Goal: Task Accomplishment & Management: Use online tool/utility

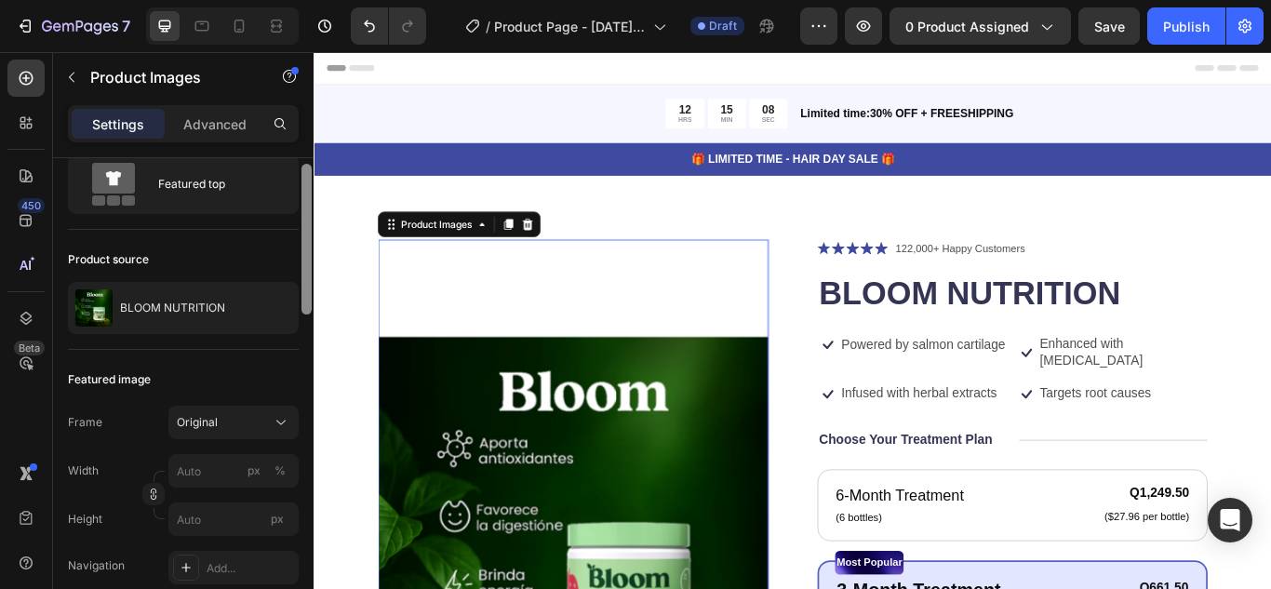
drag, startPoint x: 306, startPoint y: 253, endPoint x: 305, endPoint y: 277, distance: 24.2
click at [305, 277] on div at bounding box center [306, 239] width 10 height 151
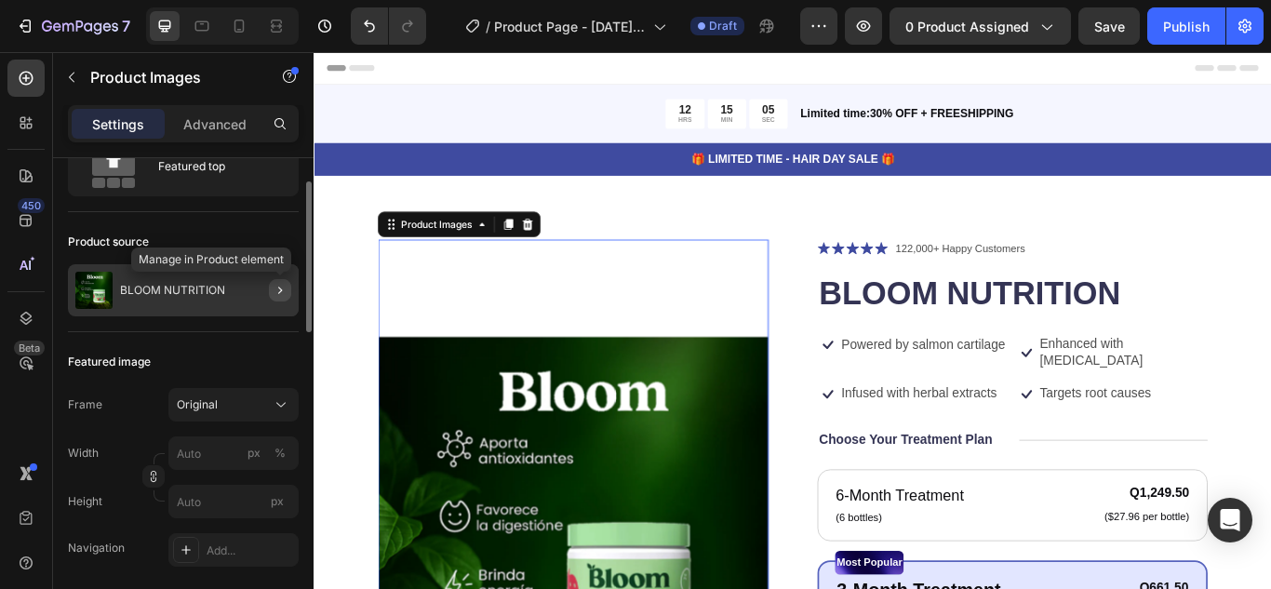
click at [277, 293] on icon "button" at bounding box center [280, 290] width 15 height 15
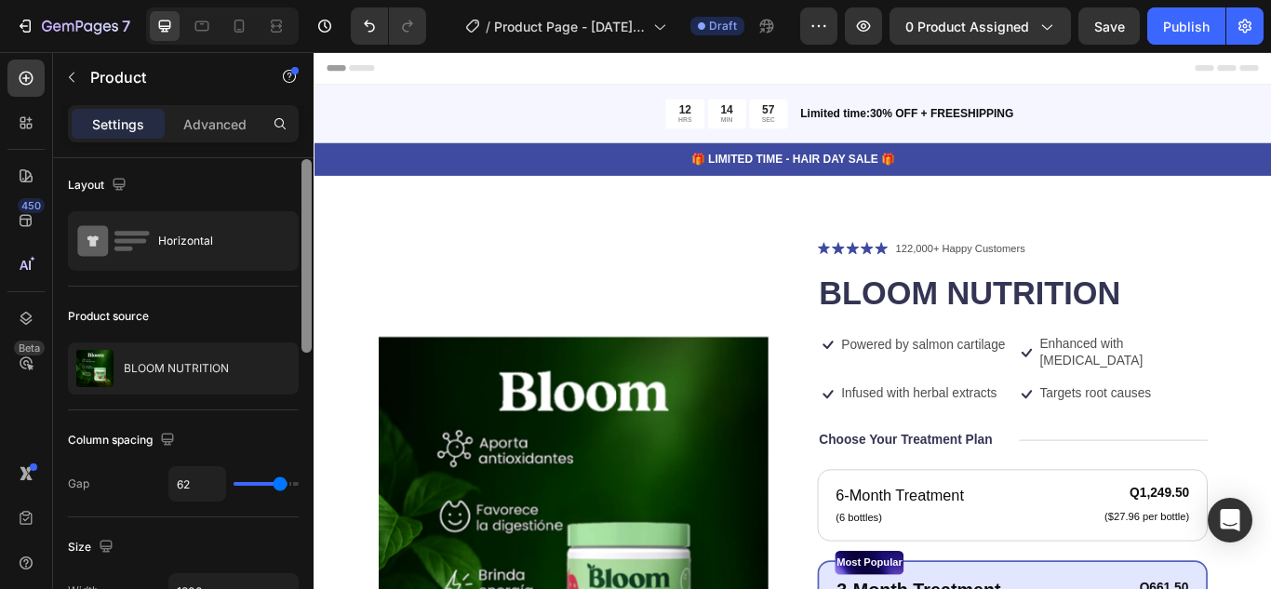
scroll to position [0, 0]
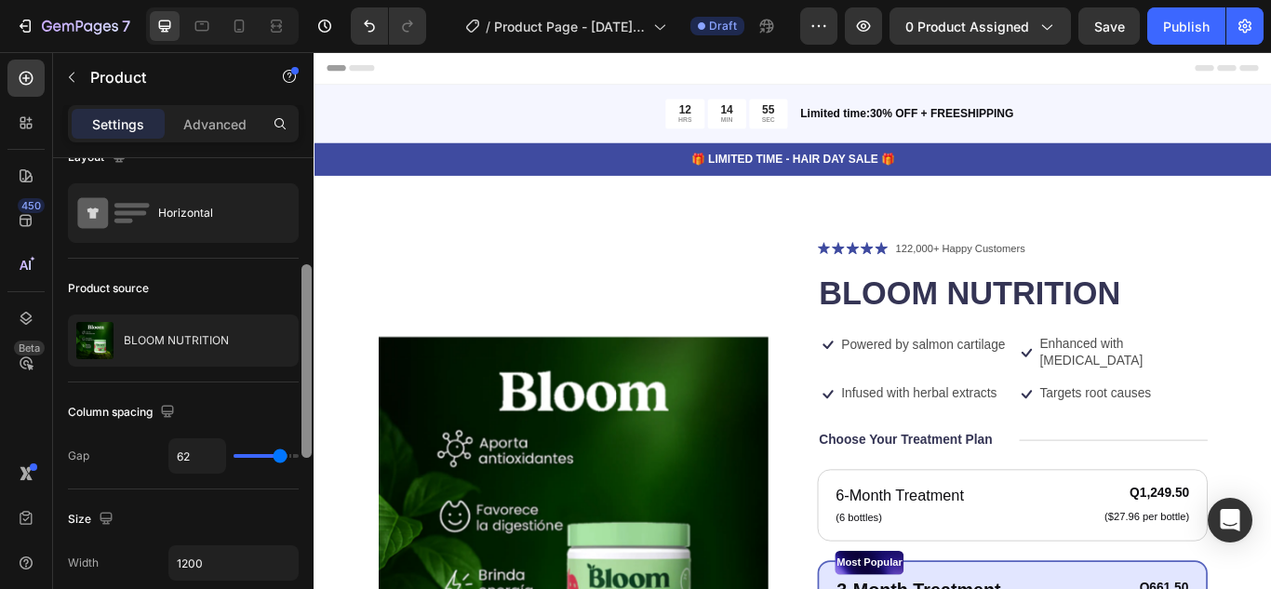
drag, startPoint x: 308, startPoint y: 298, endPoint x: 304, endPoint y: 309, distance: 11.8
click at [304, 309] on div at bounding box center [306, 361] width 10 height 194
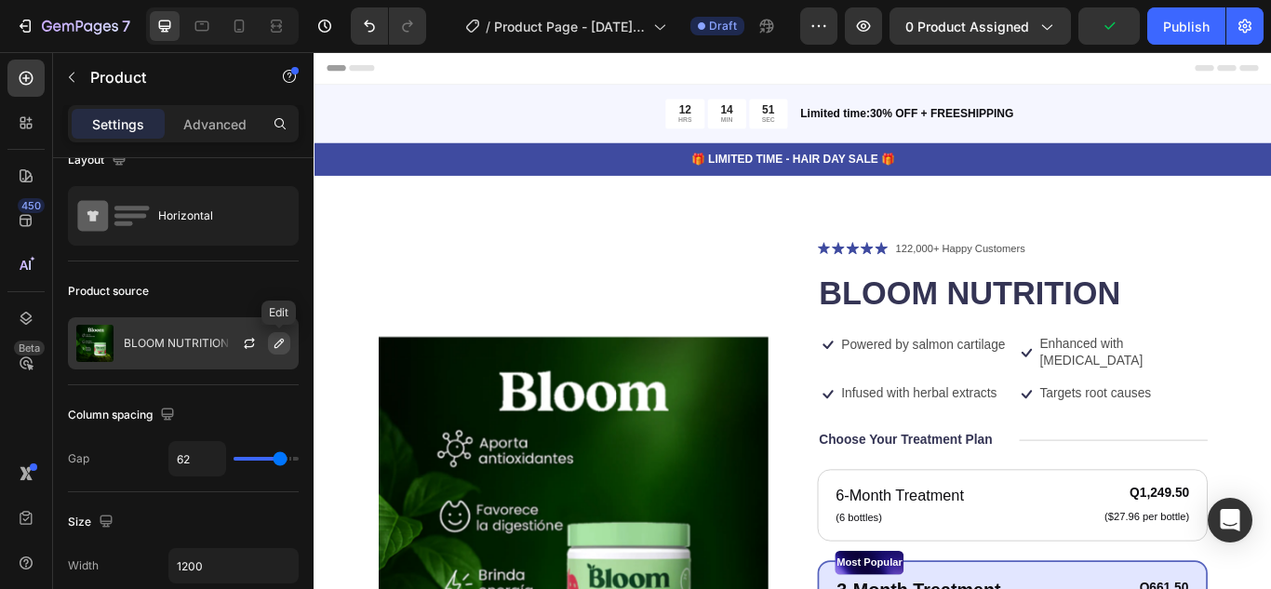
click at [281, 341] on icon "button" at bounding box center [278, 343] width 9 height 9
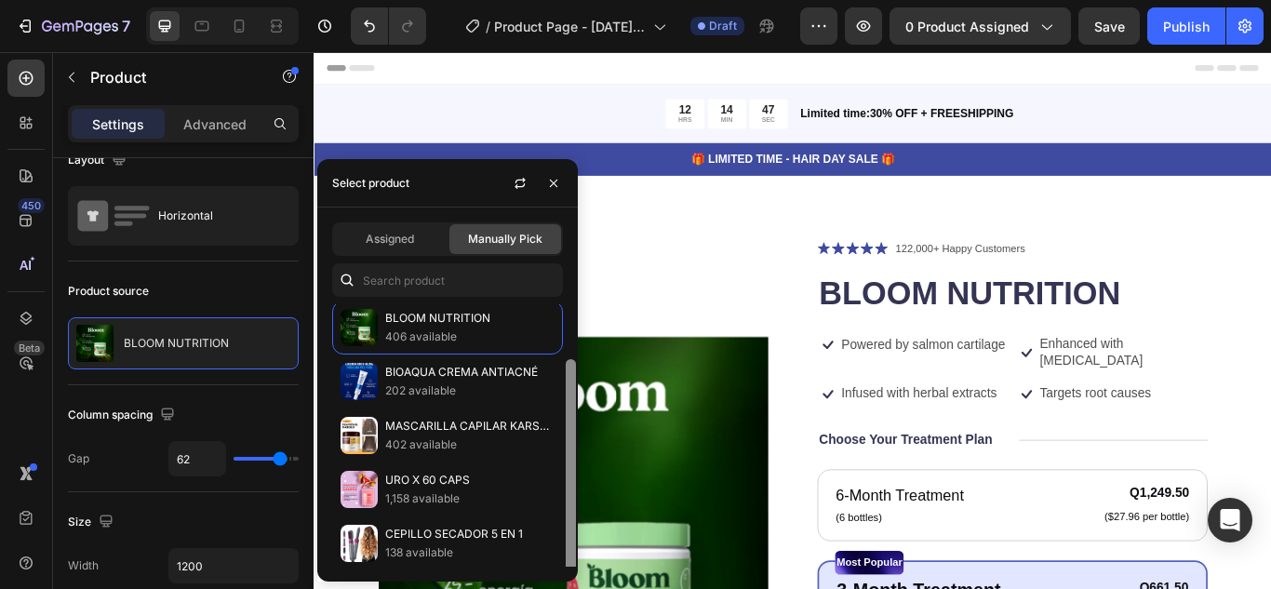
scroll to position [0, 0]
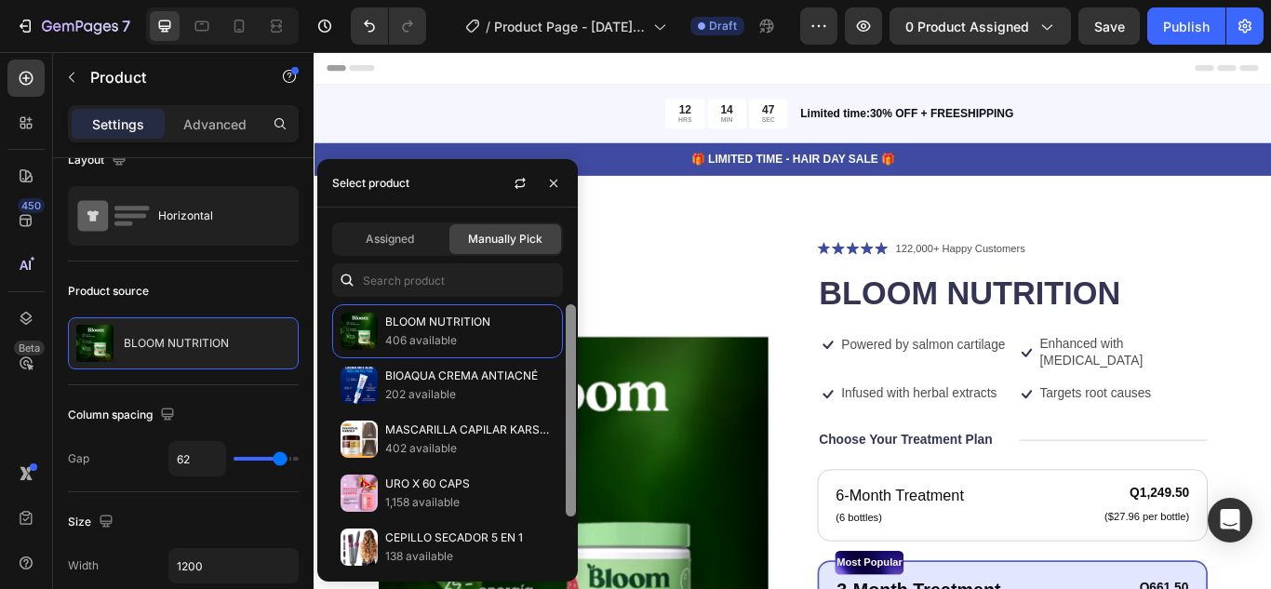
drag, startPoint x: 569, startPoint y: 343, endPoint x: 564, endPoint y: 297, distance: 46.9
click at [564, 297] on div "Assigned Manually Pick BLOOM NUTRITION 406 available BIOAQUA CREMA ANTIACNÉ 202…" at bounding box center [447, 394] width 260 height 374
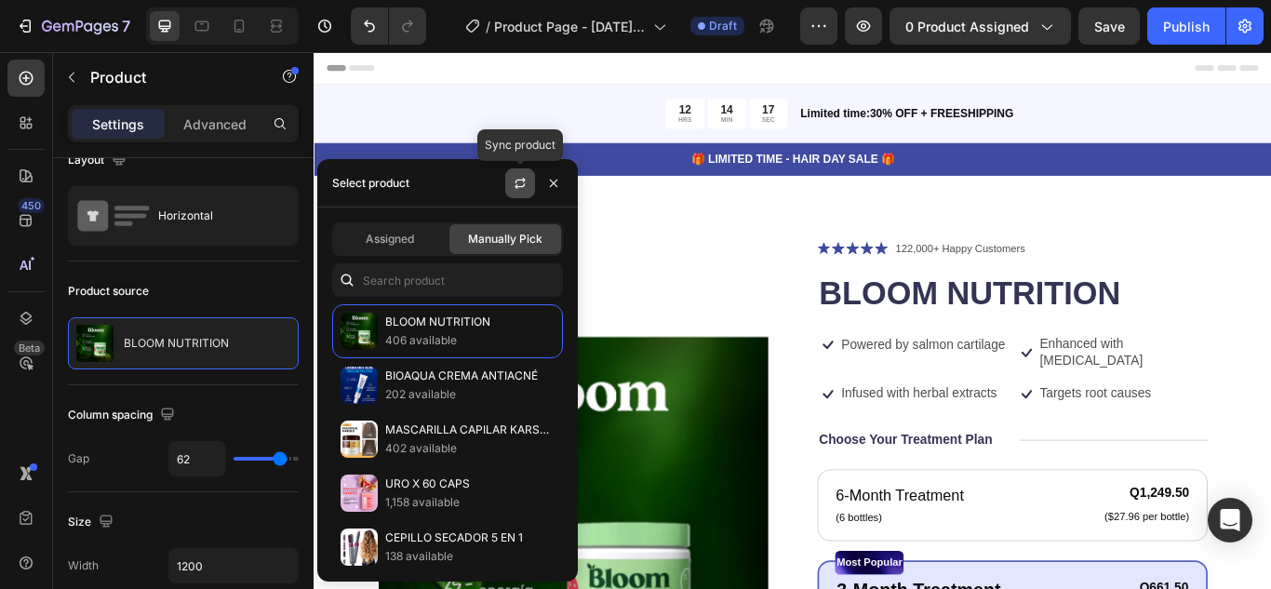
click at [519, 176] on icon "button" at bounding box center [520, 183] width 15 height 15
click at [563, 186] on button "button" at bounding box center [554, 183] width 30 height 30
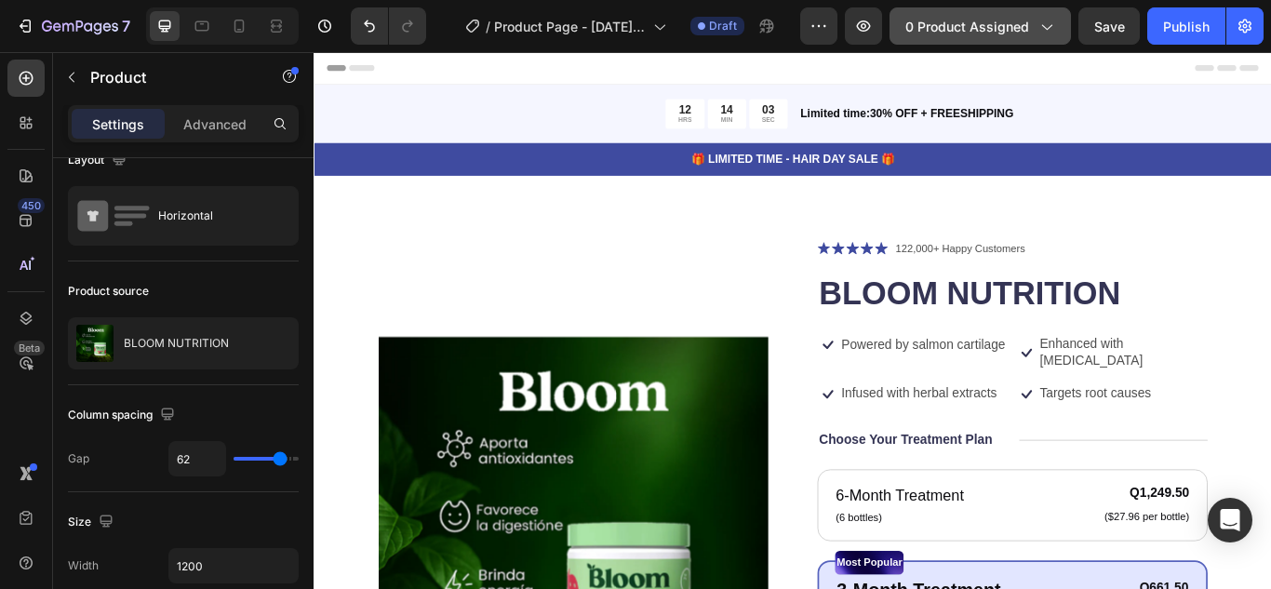
click at [1033, 30] on div "0 product assigned" at bounding box center [980, 27] width 150 height 20
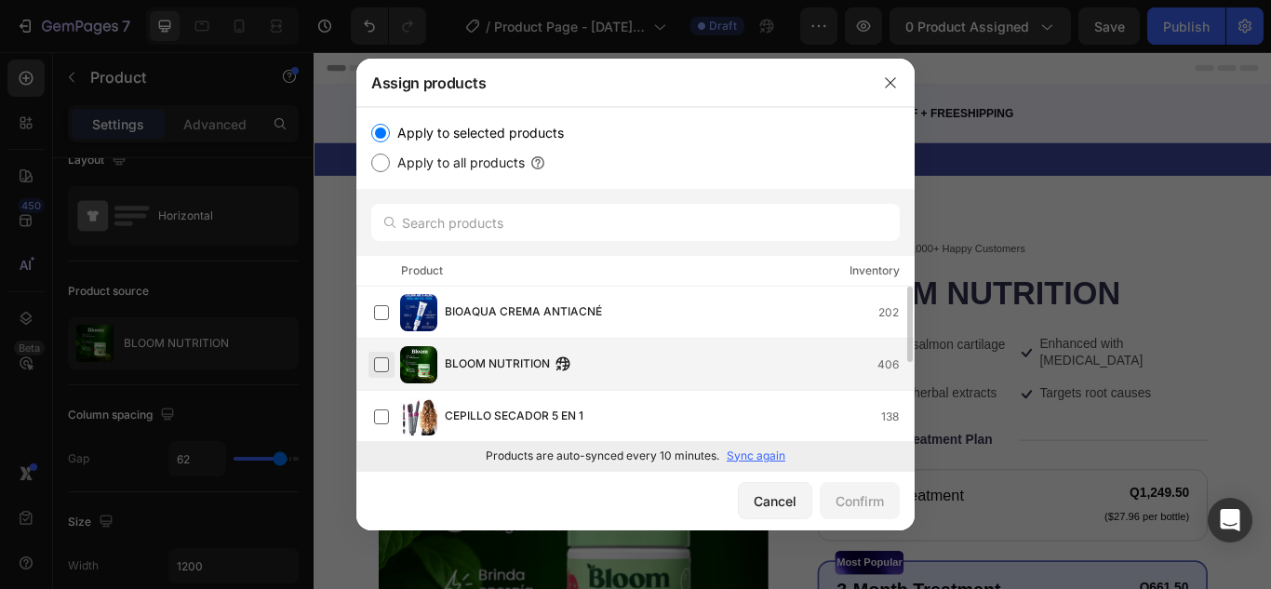
click at [389, 372] on label at bounding box center [381, 364] width 15 height 15
click at [876, 492] on div "Confirm" at bounding box center [859, 501] width 48 height 20
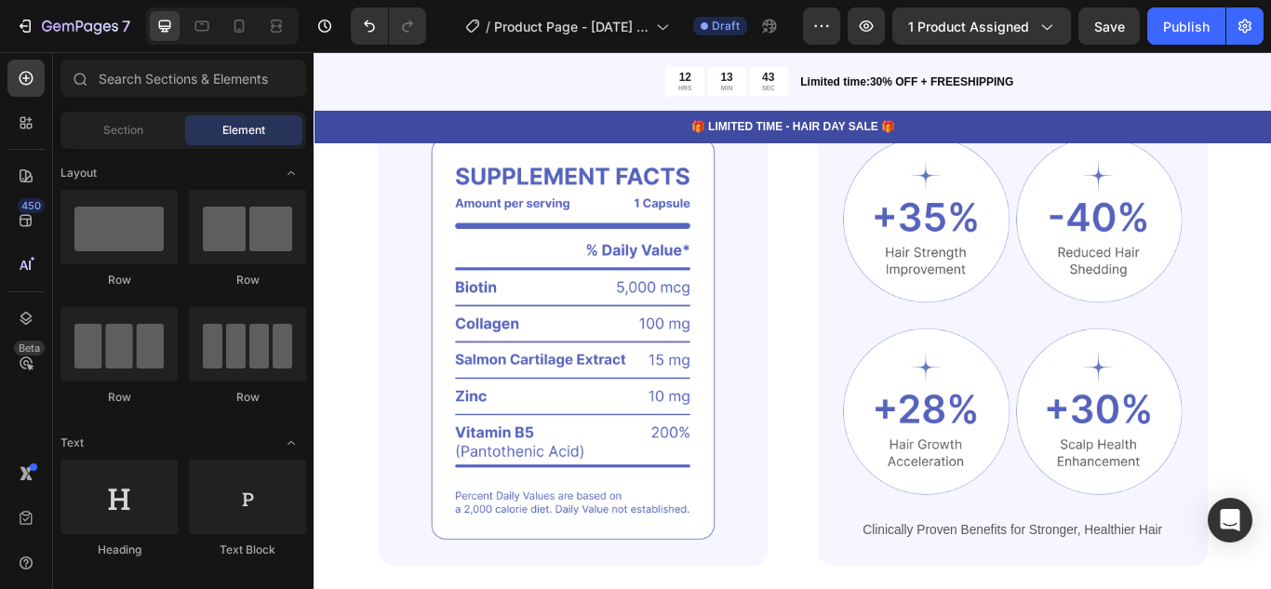
scroll to position [1294, 0]
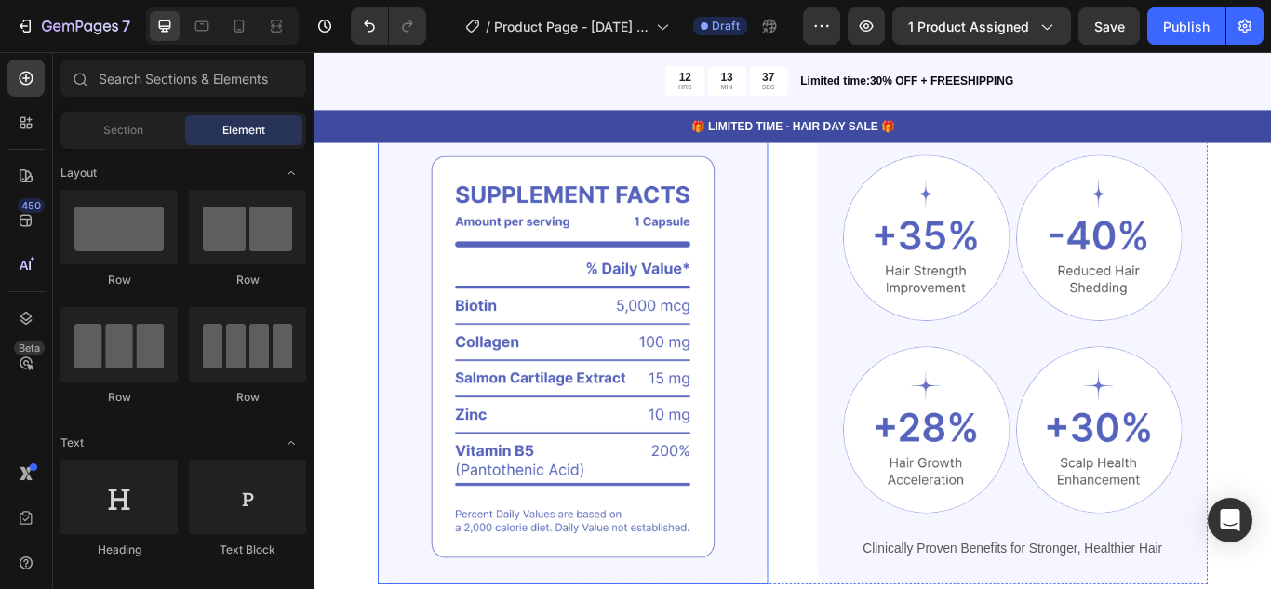
click at [516, 344] on img at bounding box center [615, 407] width 455 height 530
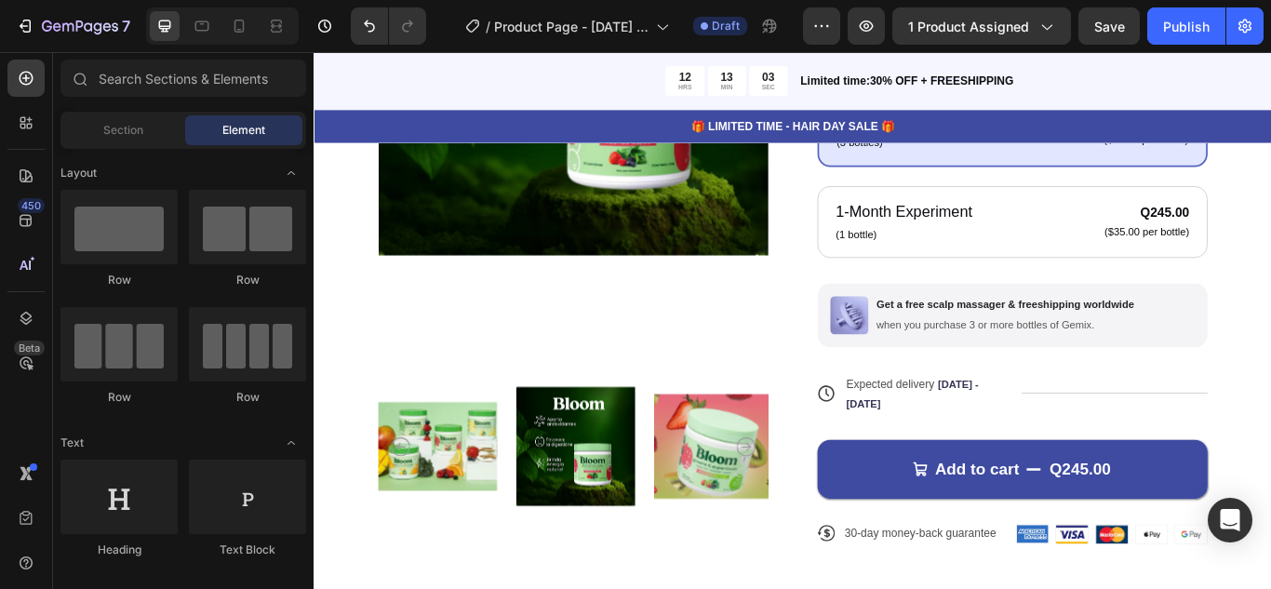
scroll to position [594, 0]
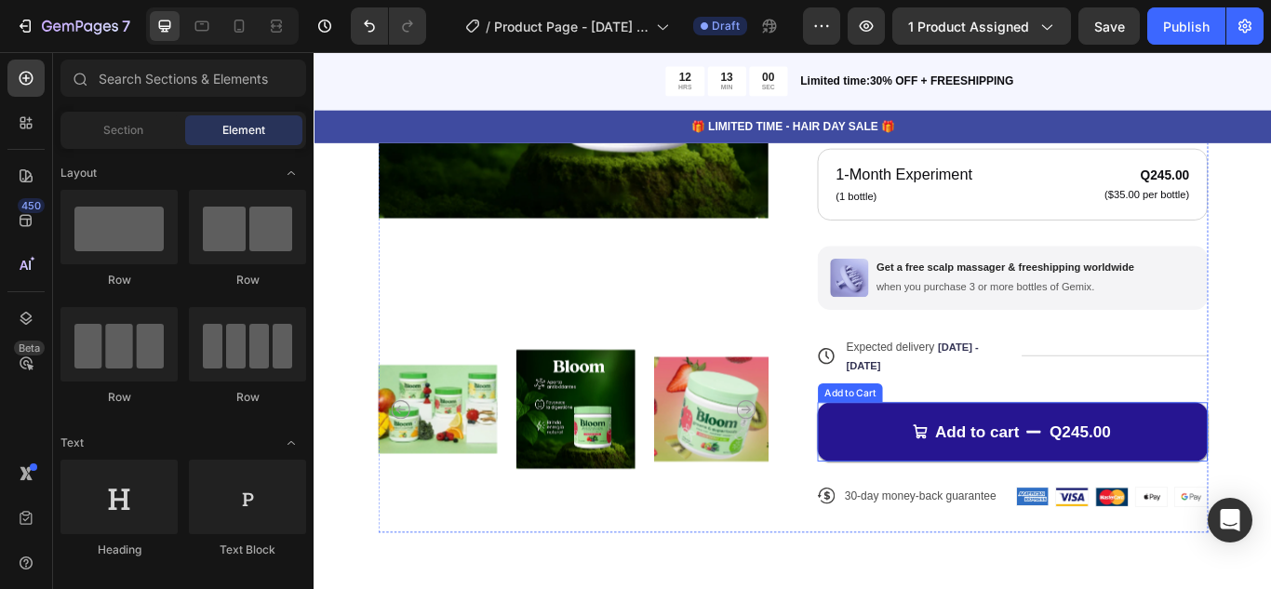
click at [1148, 488] on icon "Add to cart" at bounding box center [1152, 495] width 19 height 19
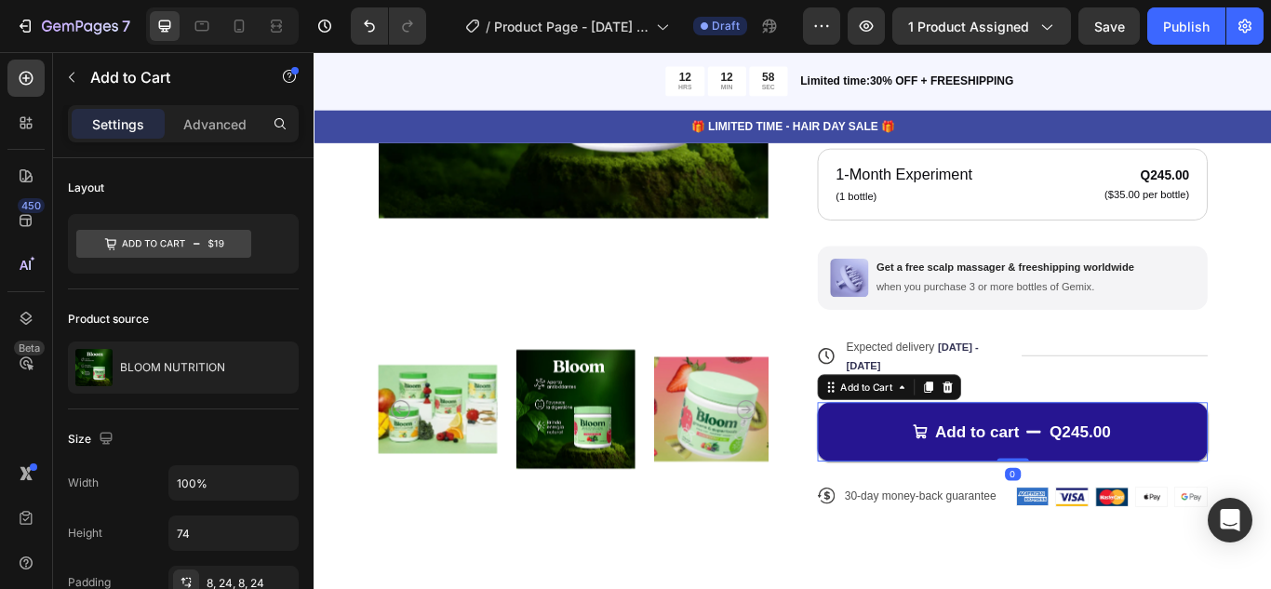
click at [1148, 488] on icon "Add to cart" at bounding box center [1152, 495] width 19 height 19
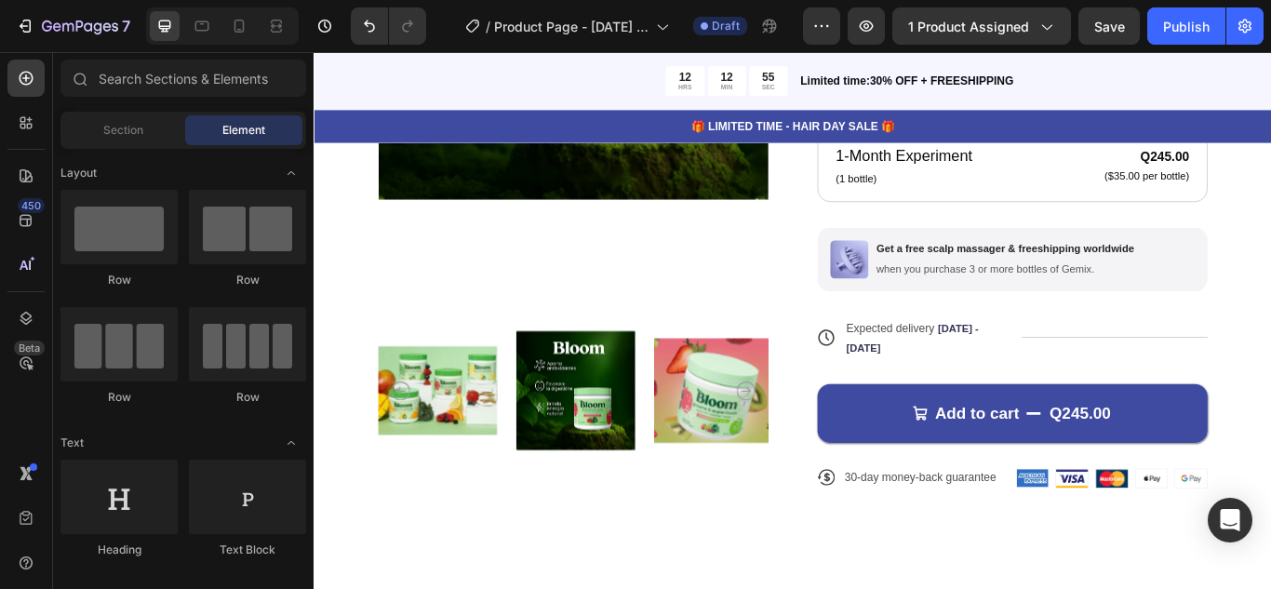
scroll to position [658, 0]
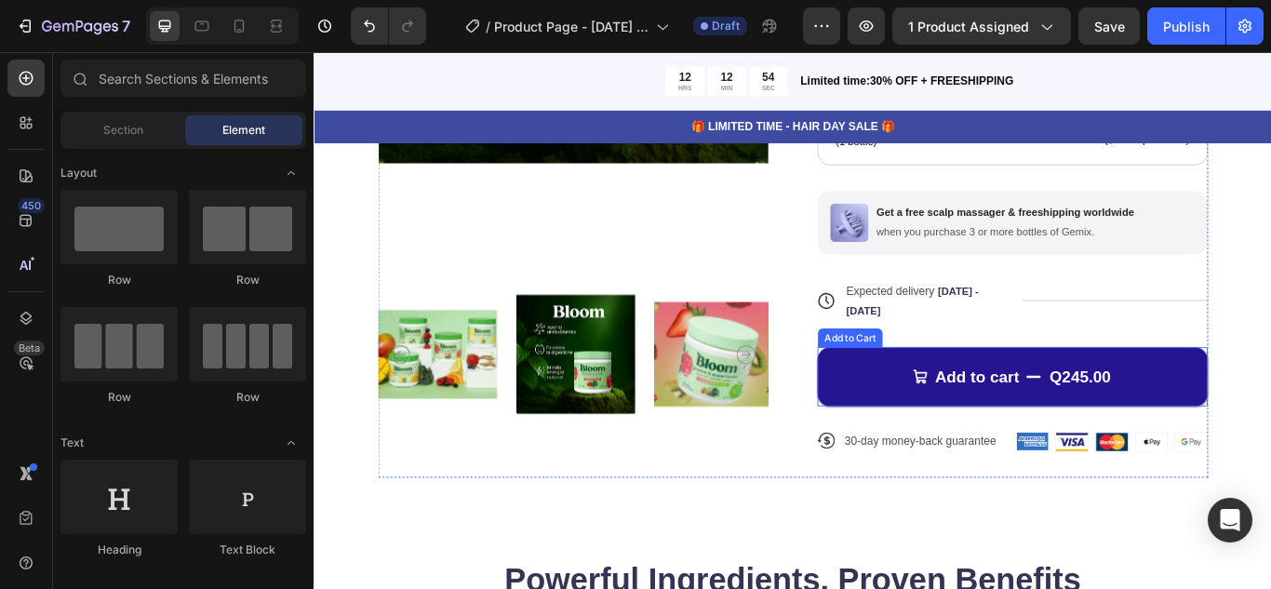
click at [1129, 434] on button "Add to cart Q245.00" at bounding box center [1128, 430] width 455 height 69
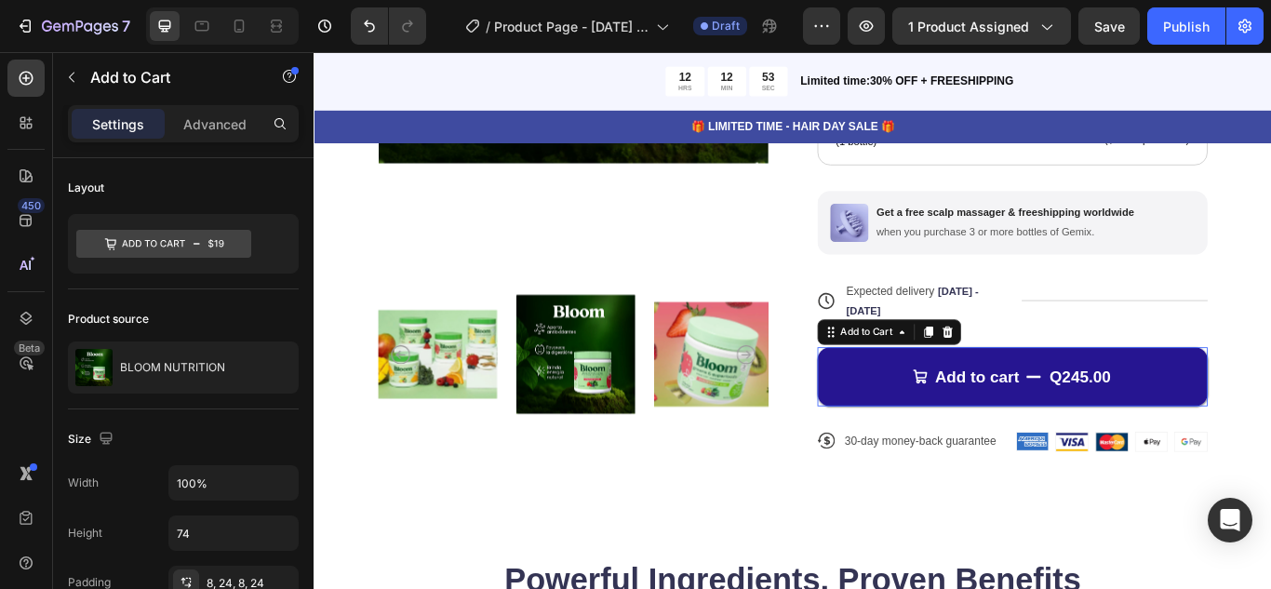
click at [1129, 434] on button "Add to cart Q245.00" at bounding box center [1128, 430] width 455 height 69
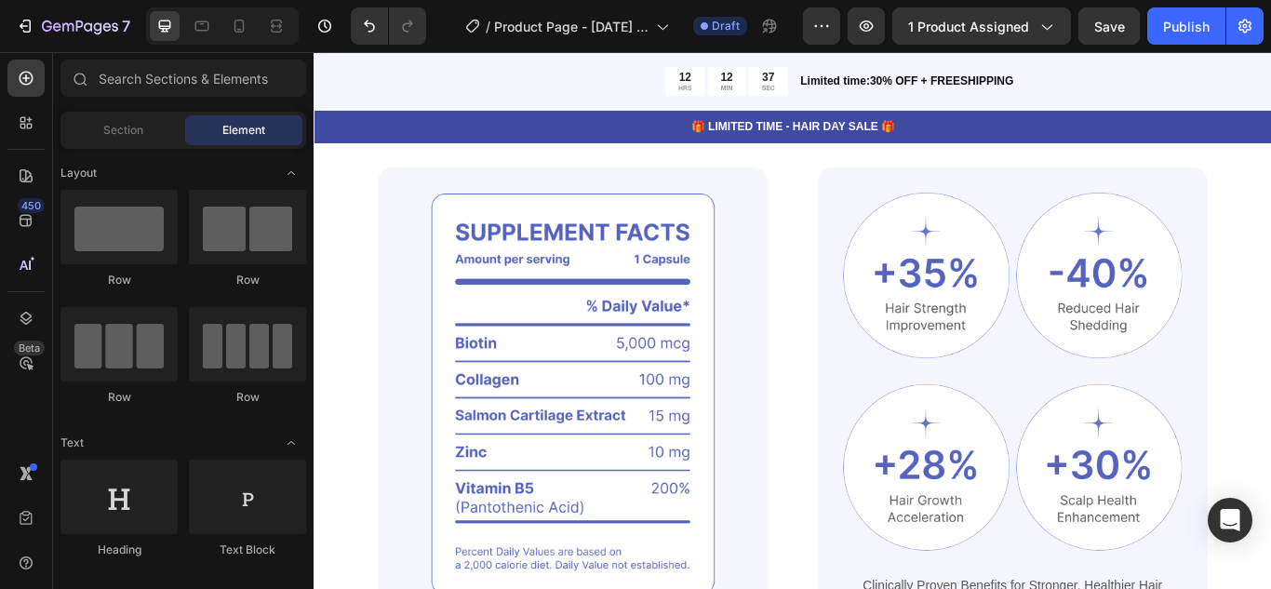
scroll to position [788, 0]
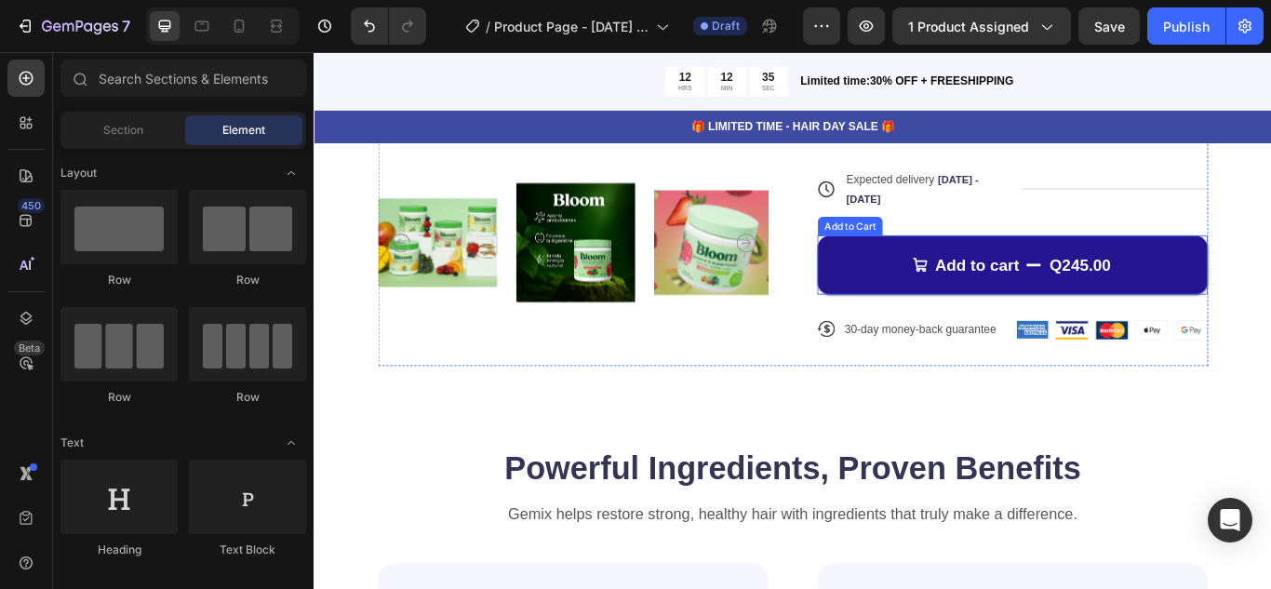
click at [1270, 308] on button "Add to cart Q245.00" at bounding box center [1128, 300] width 455 height 69
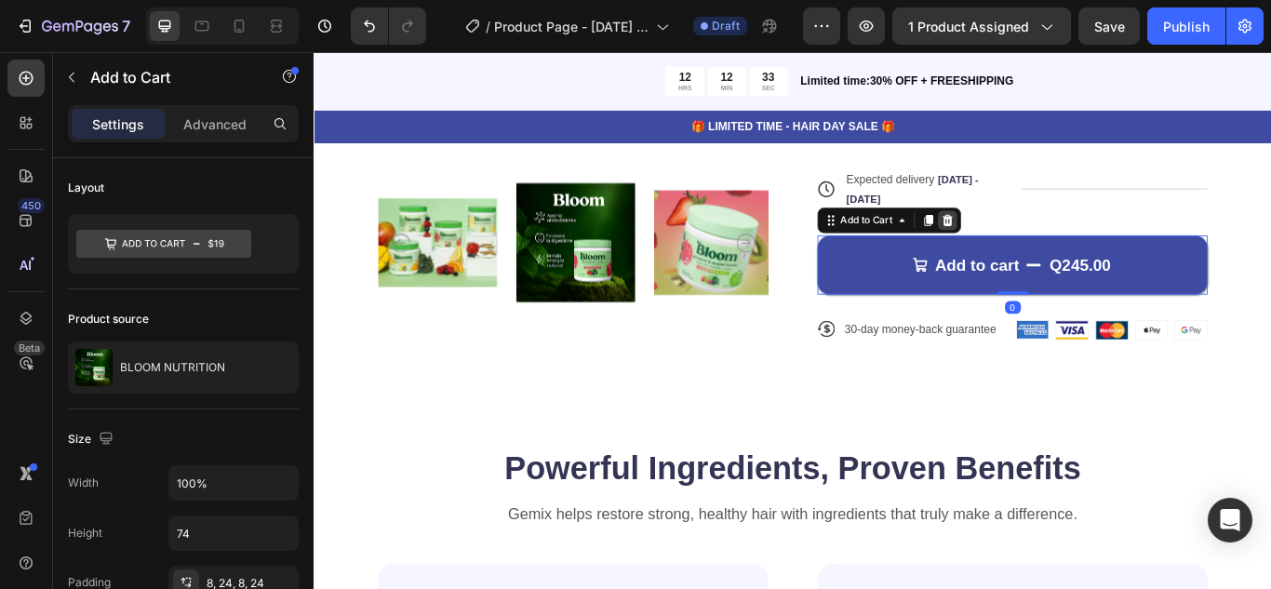
click at [1053, 247] on div at bounding box center [1052, 248] width 22 height 22
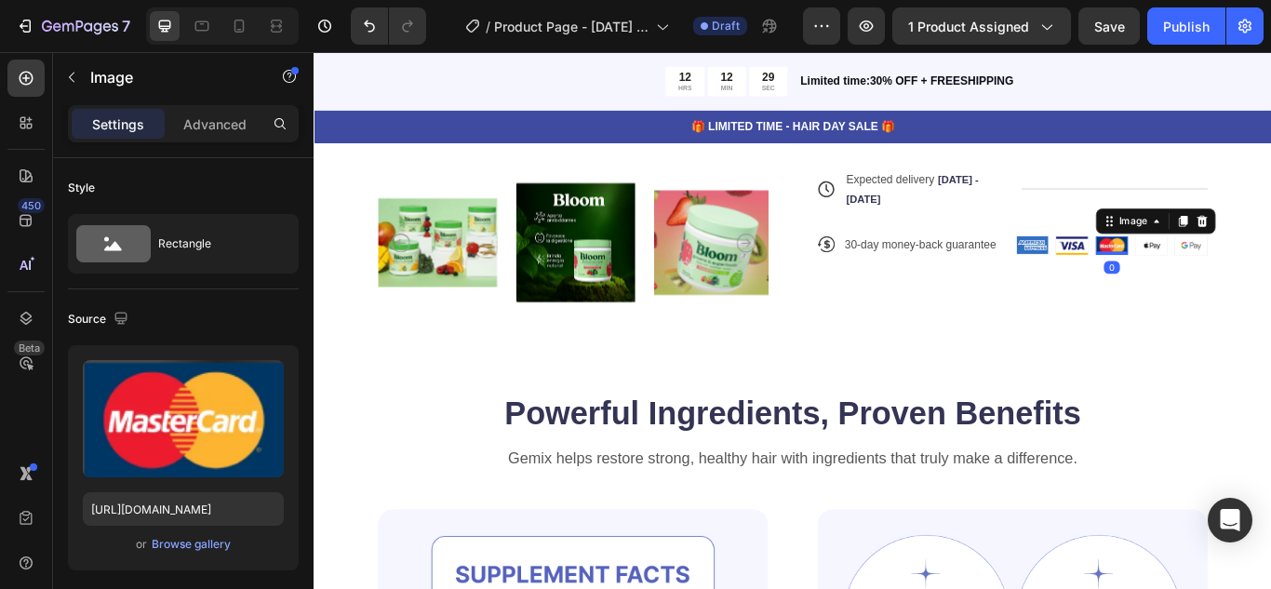
click at [1236, 275] on img at bounding box center [1243, 277] width 37 height 21
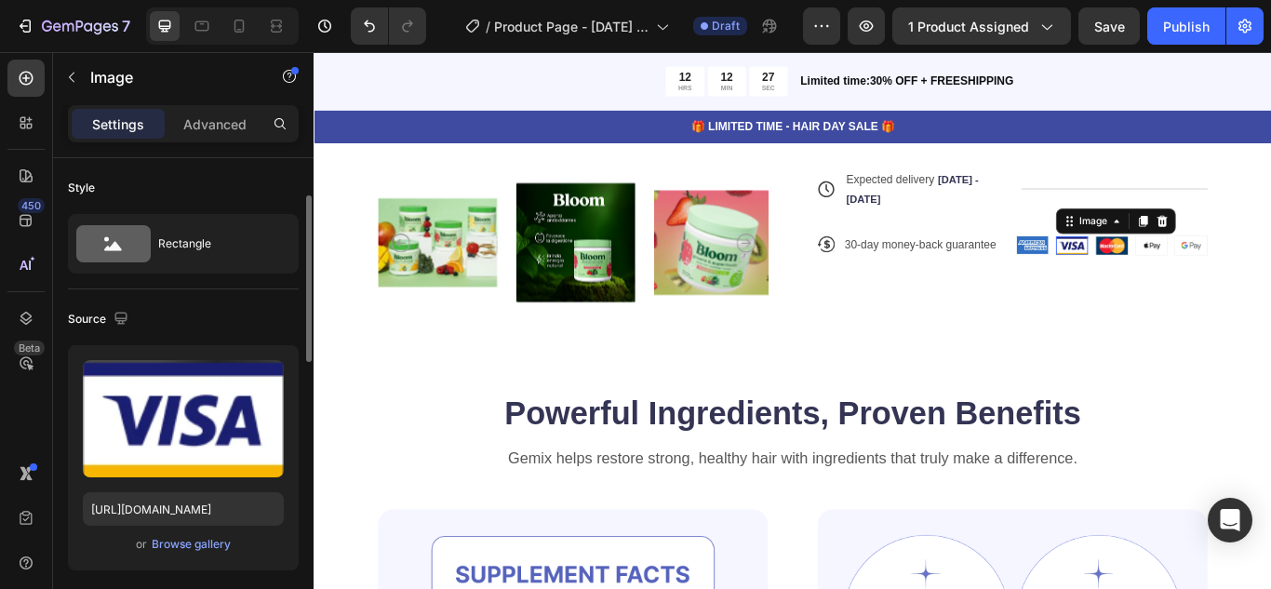
scroll to position [28, 0]
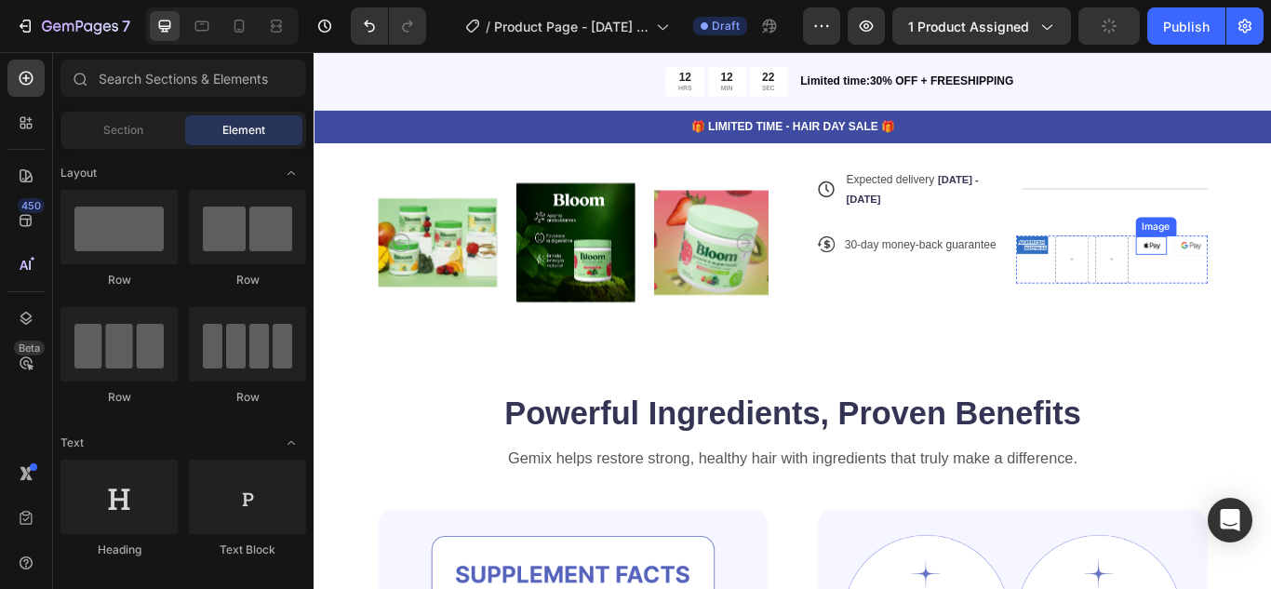
click at [1270, 274] on img at bounding box center [1290, 277] width 37 height 21
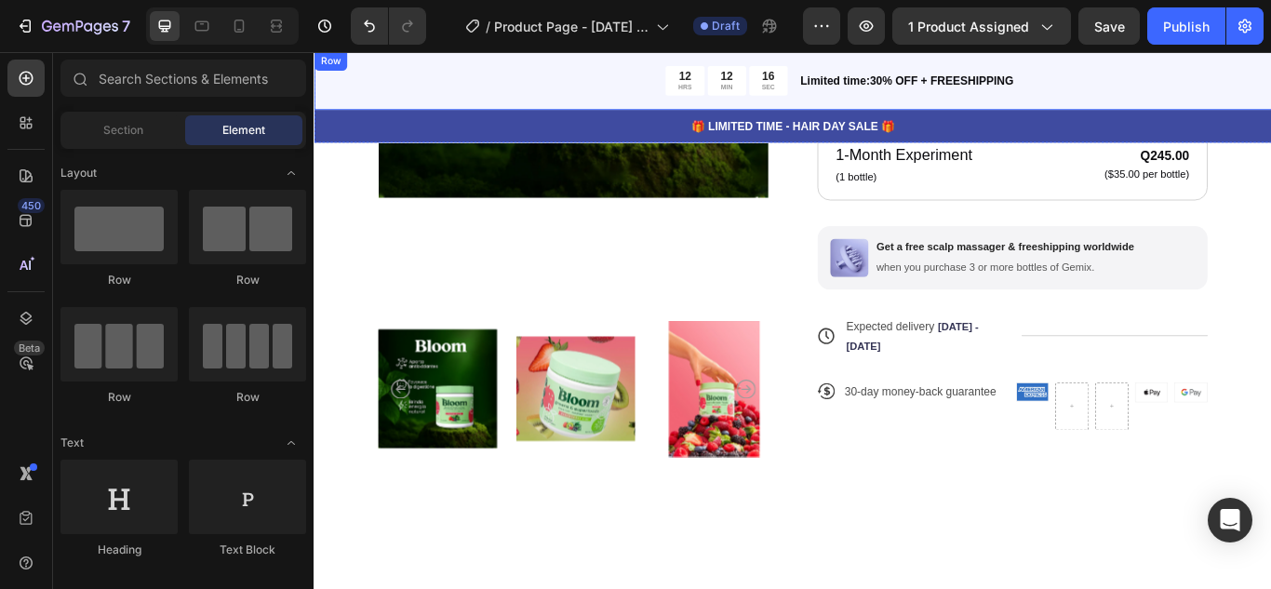
scroll to position [0, 0]
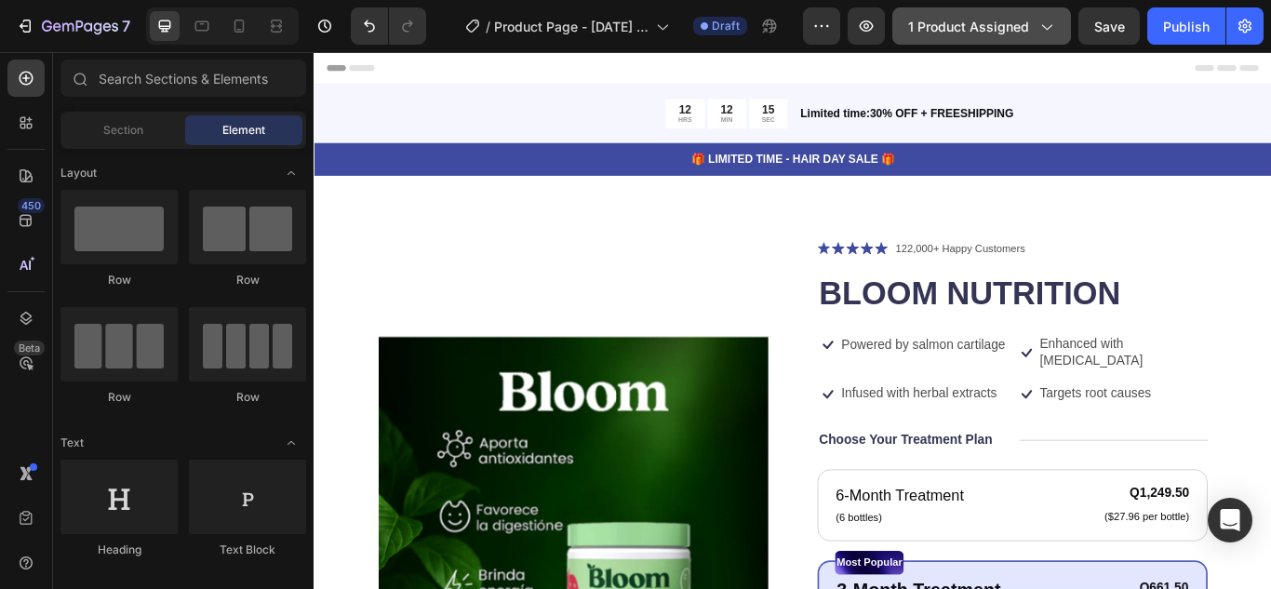
click at [1049, 24] on icon "button" at bounding box center [1045, 26] width 19 height 19
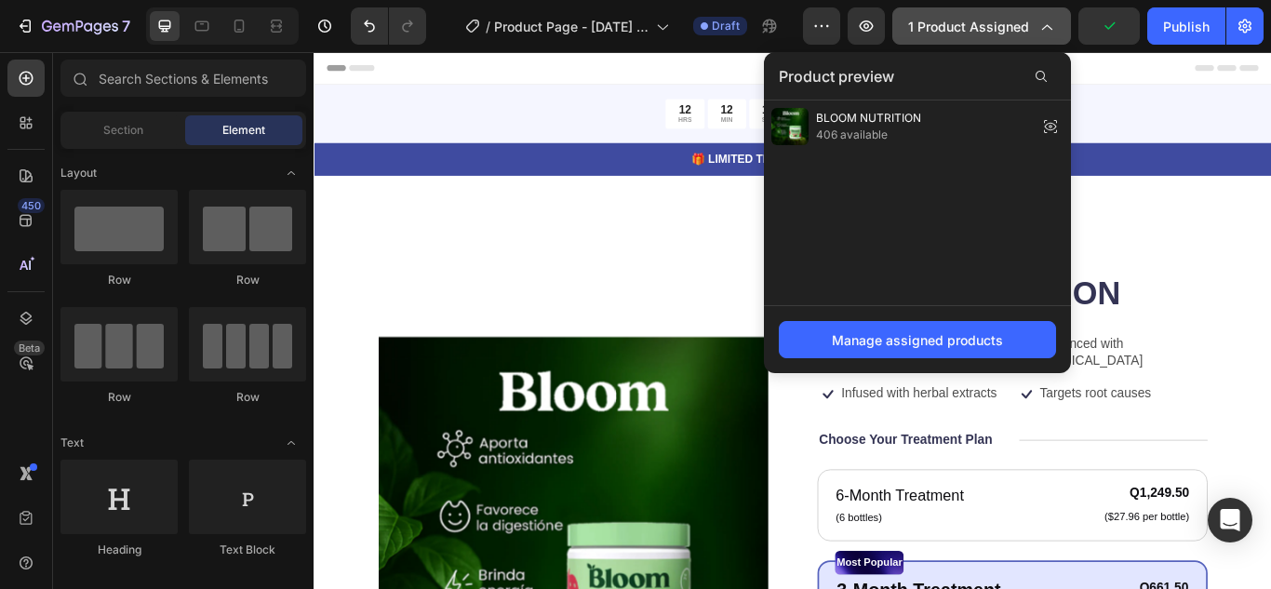
click at [996, 22] on span "1 product assigned" at bounding box center [968, 27] width 121 height 20
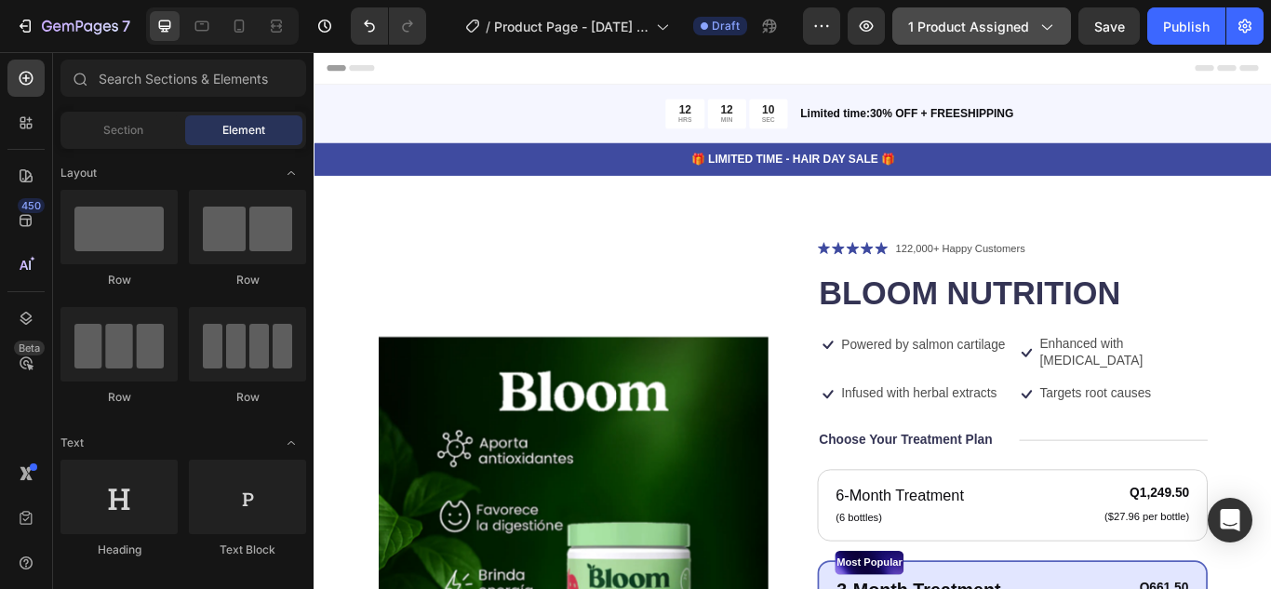
click at [996, 22] on span "1 product assigned" at bounding box center [968, 27] width 121 height 20
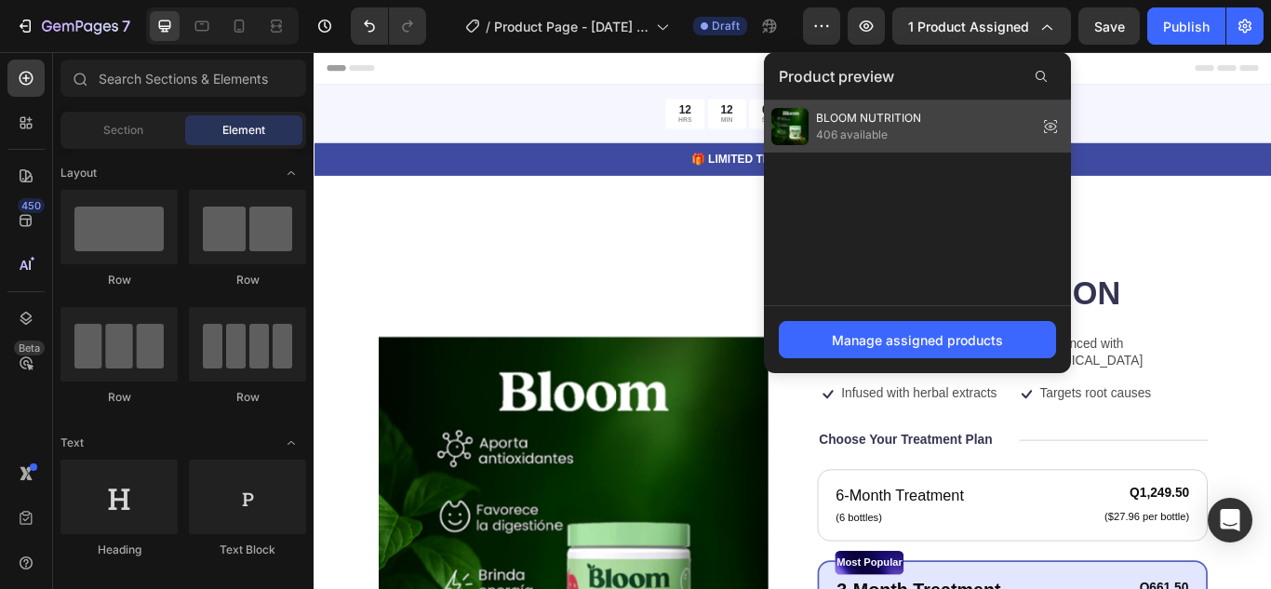
click at [804, 127] on img at bounding box center [789, 126] width 37 height 37
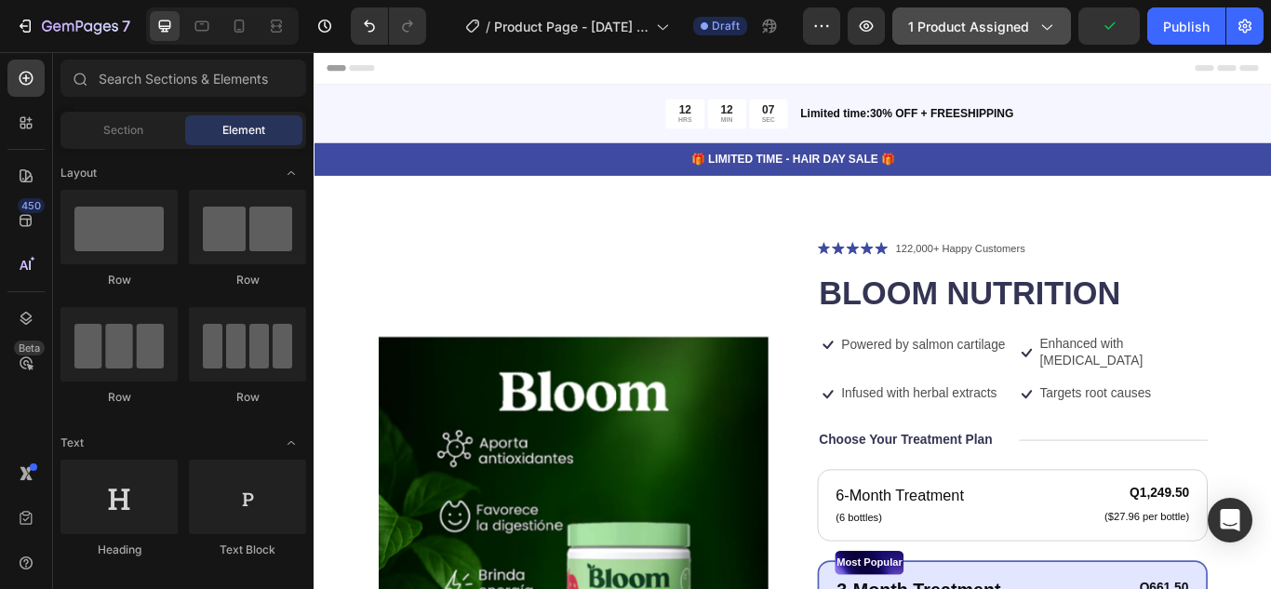
click at [1046, 11] on button "1 product assigned" at bounding box center [981, 25] width 179 height 37
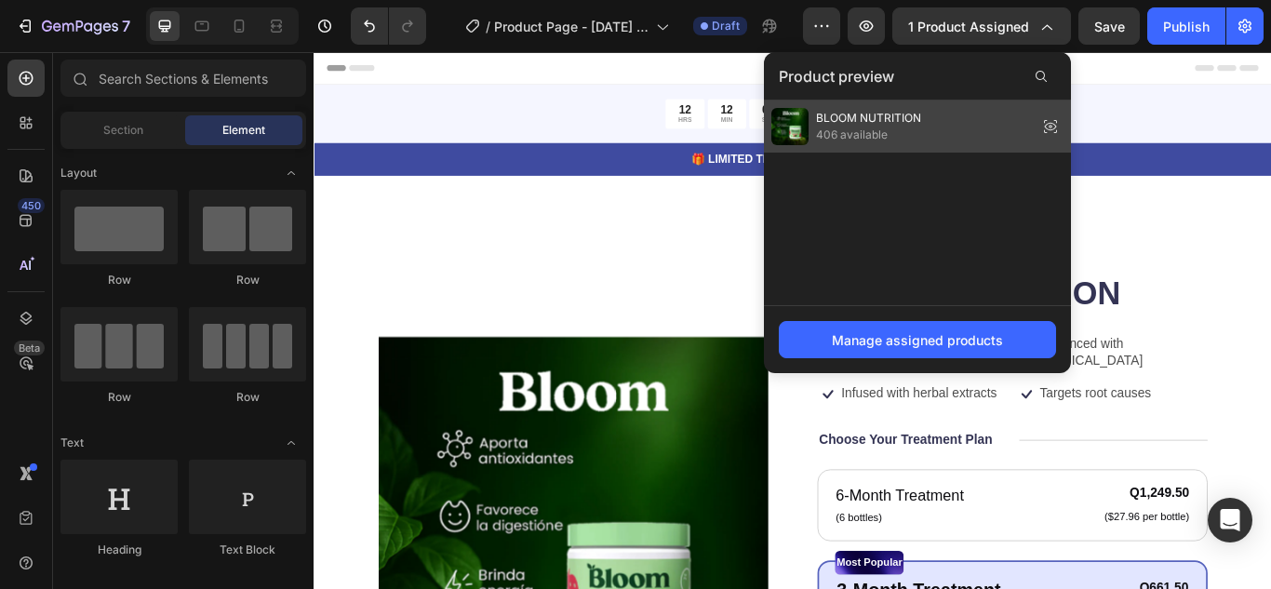
click at [1055, 125] on icon at bounding box center [1051, 126] width 12 height 7
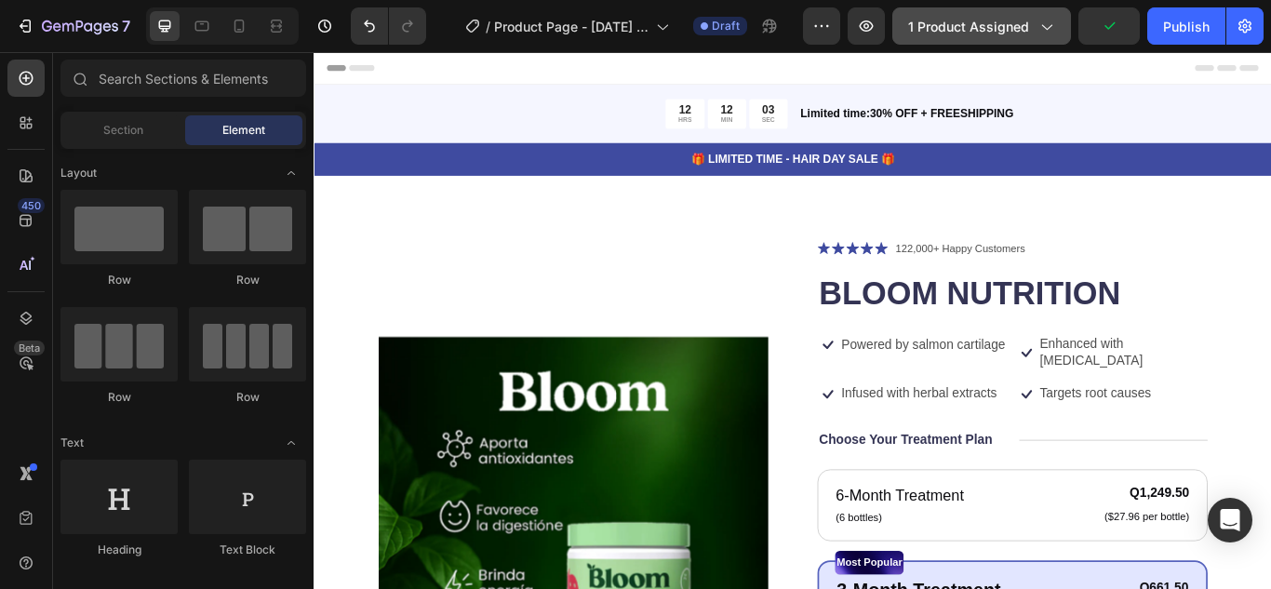
click at [998, 29] on span "1 product assigned" at bounding box center [968, 27] width 121 height 20
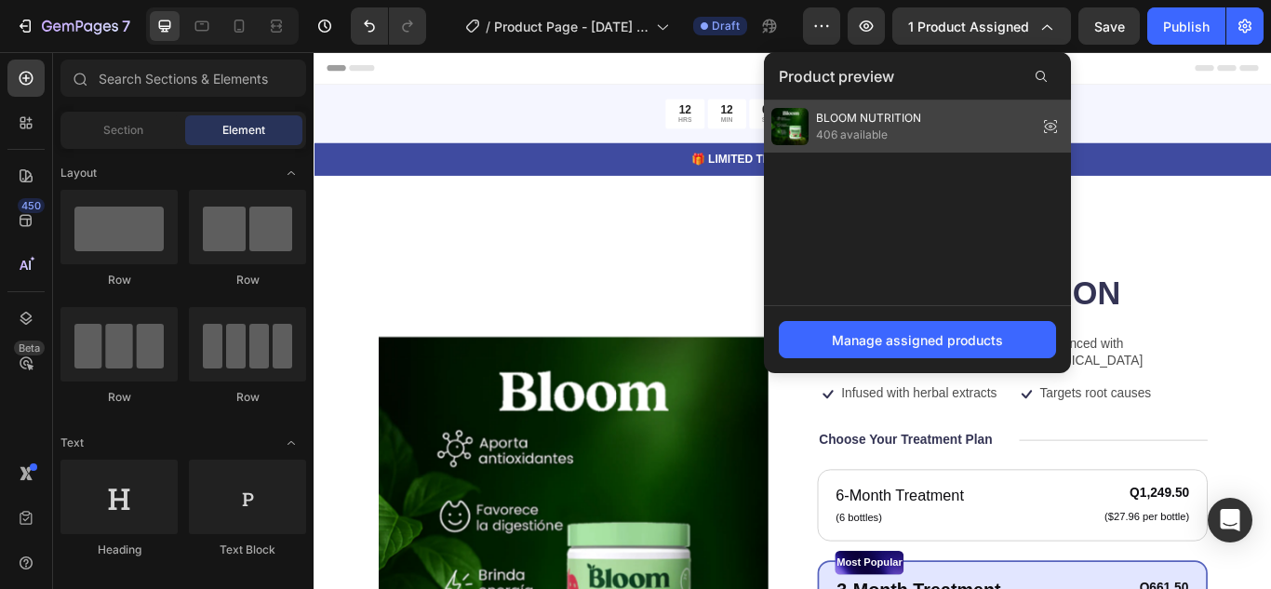
click at [779, 129] on img at bounding box center [789, 126] width 37 height 37
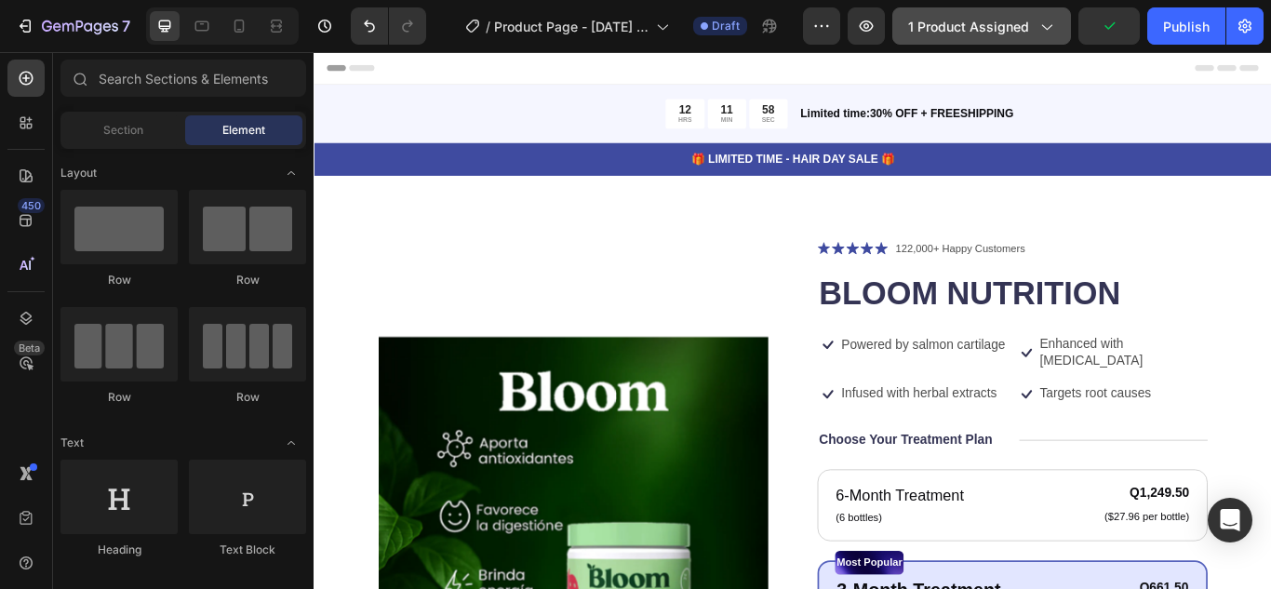
click at [994, 17] on span "1 product assigned" at bounding box center [968, 27] width 121 height 20
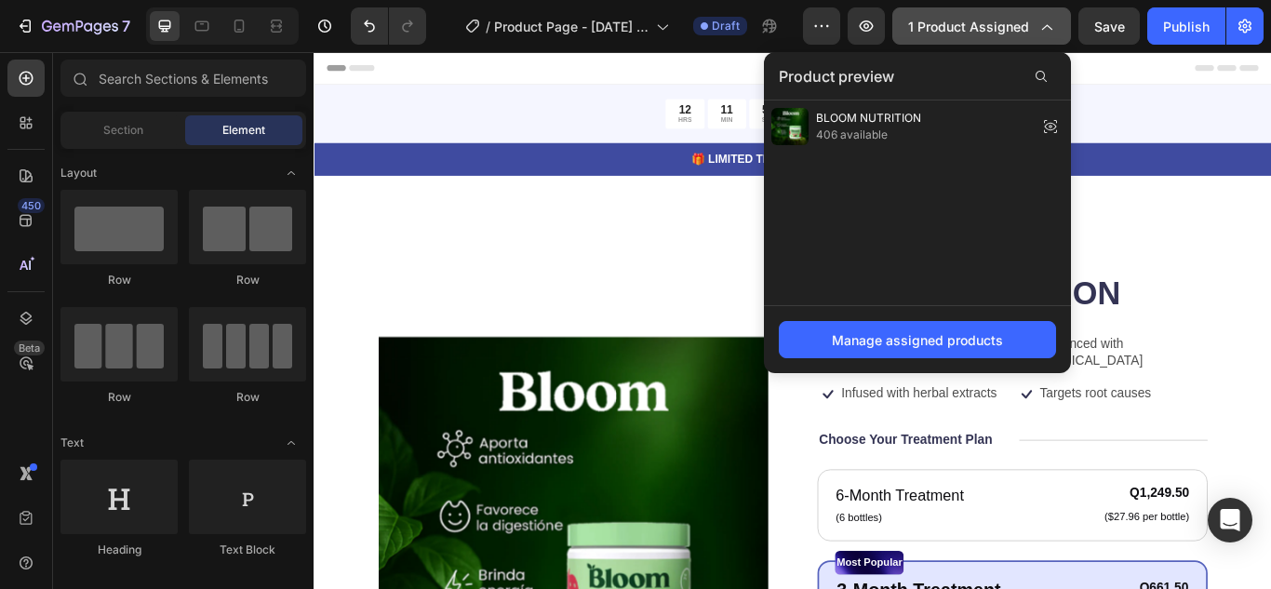
click at [994, 17] on span "1 product assigned" at bounding box center [968, 27] width 121 height 20
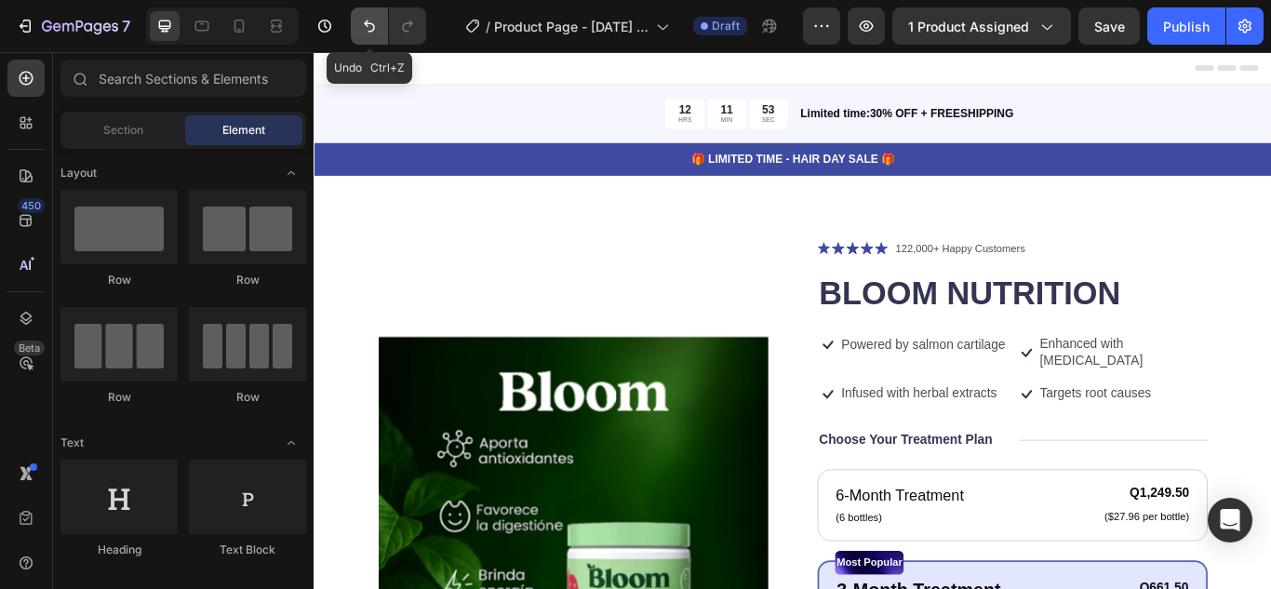
click at [376, 27] on icon "Undo/Redo" at bounding box center [369, 26] width 19 height 19
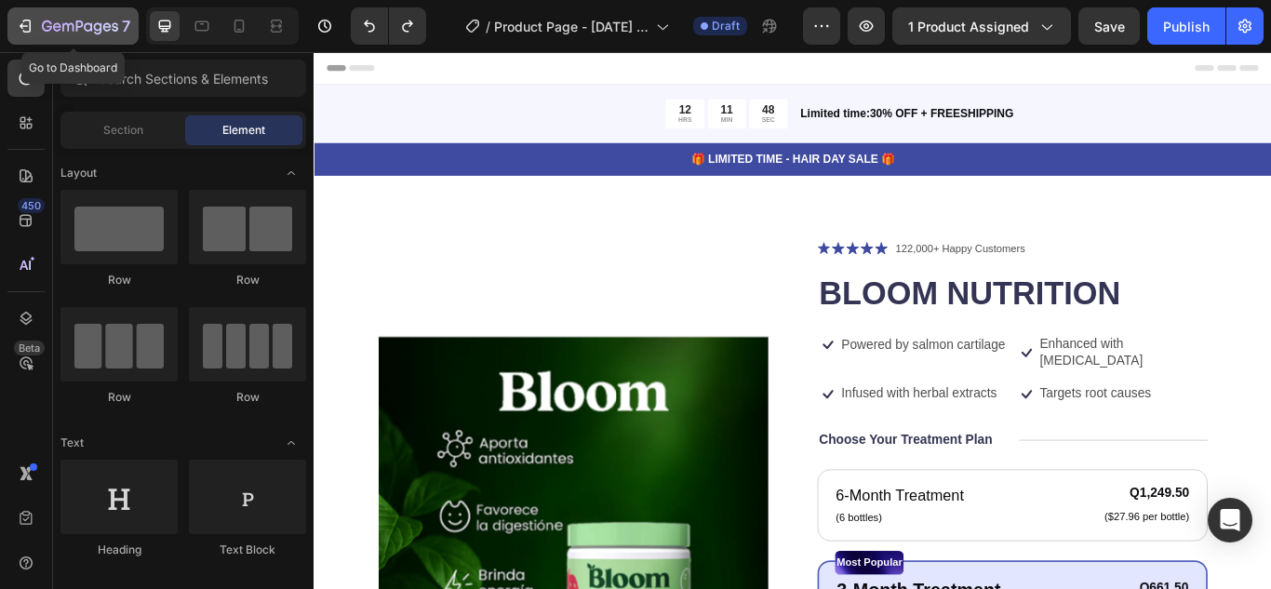
click at [33, 30] on icon "button" at bounding box center [25, 26] width 19 height 19
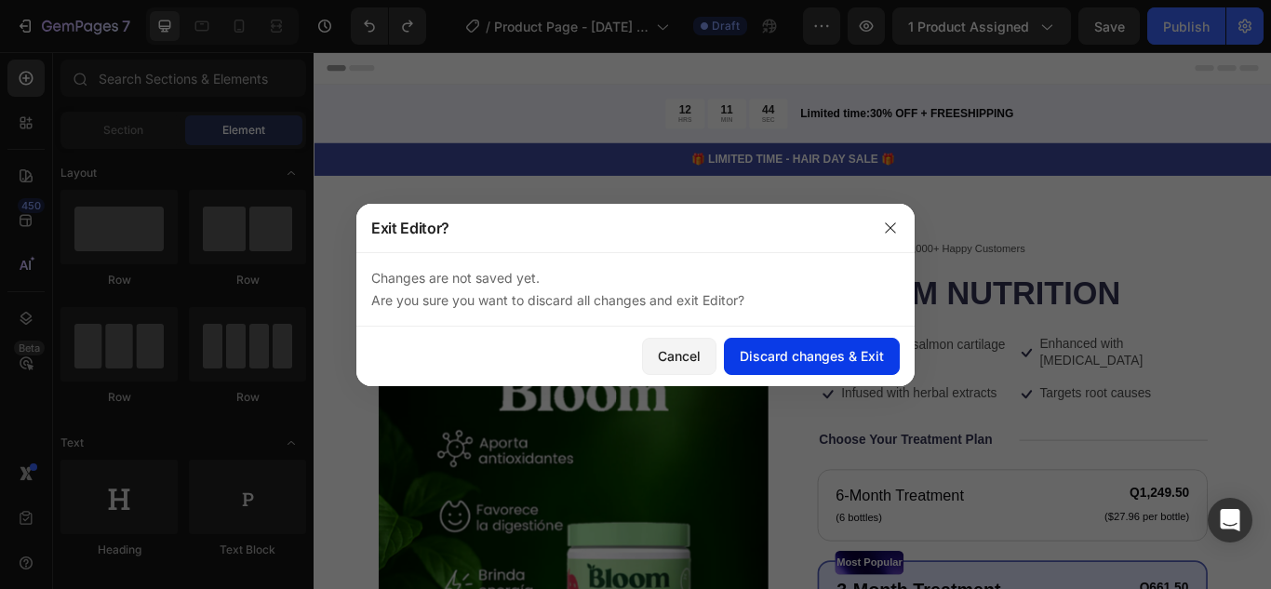
click at [799, 367] on button "Discard changes & Exit" at bounding box center [812, 356] width 176 height 37
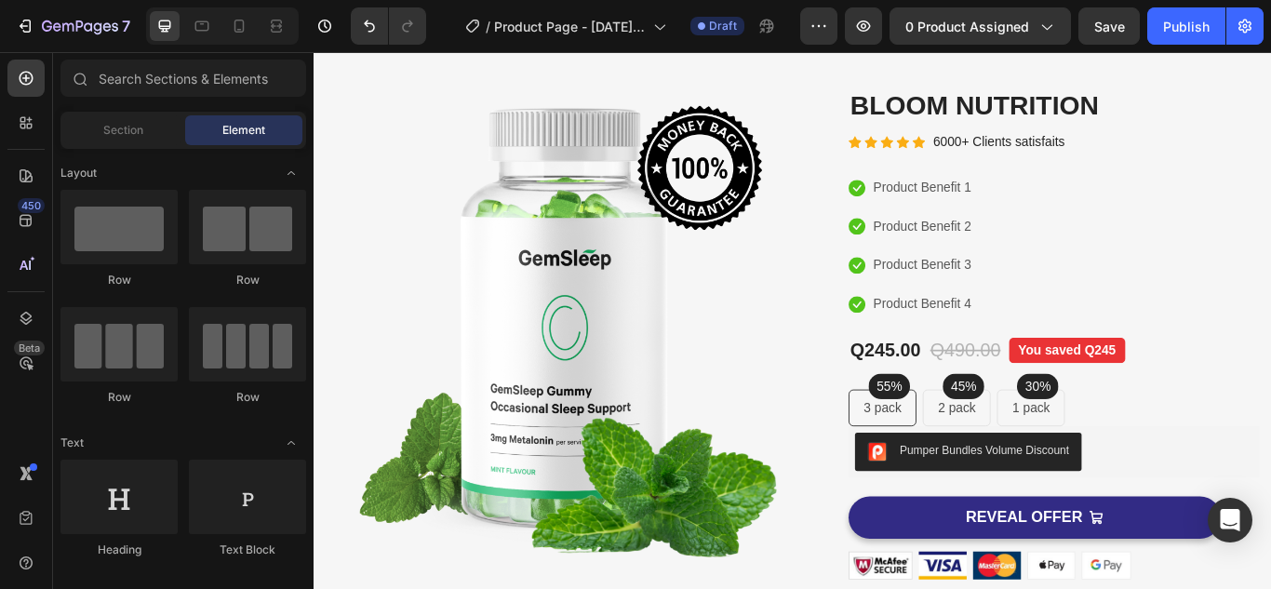
scroll to position [84, 0]
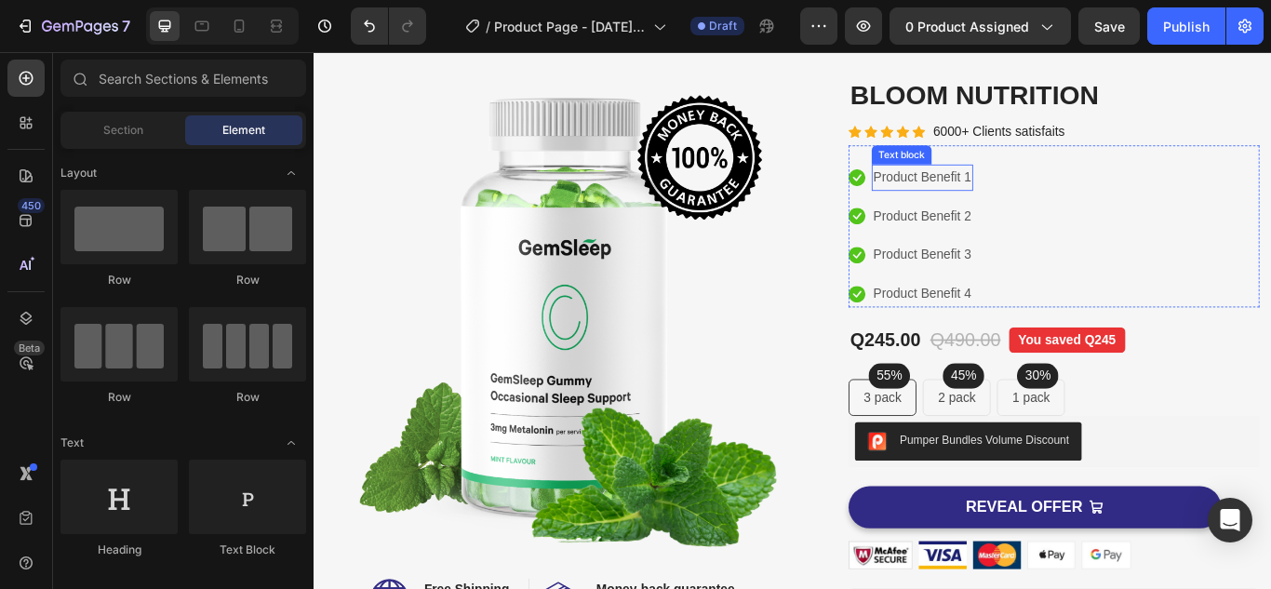
click at [1025, 198] on p "Product Benefit 1" at bounding box center [1023, 198] width 114 height 27
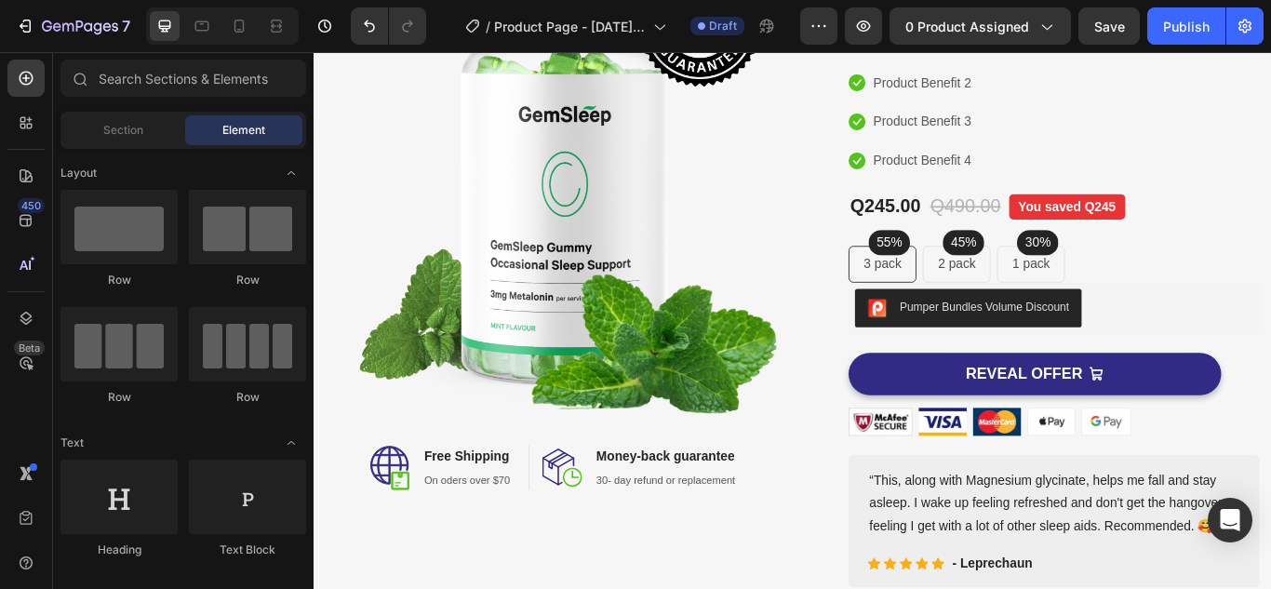
scroll to position [251, 0]
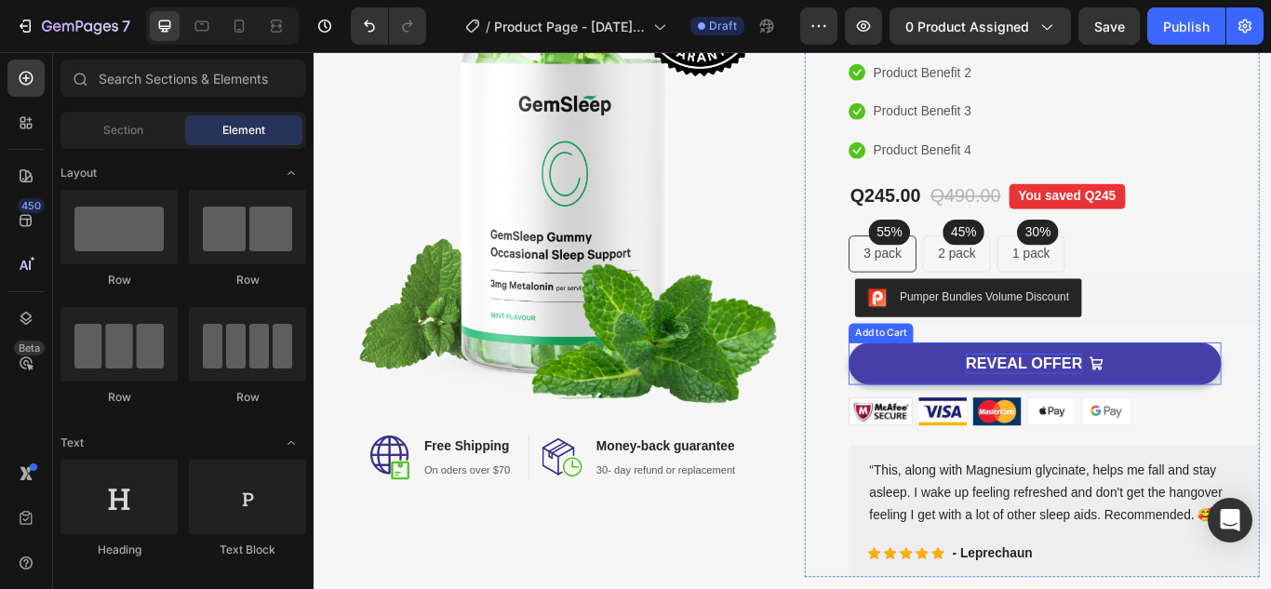
click at [1080, 407] on div "REVEAL OFFER" at bounding box center [1142, 415] width 136 height 23
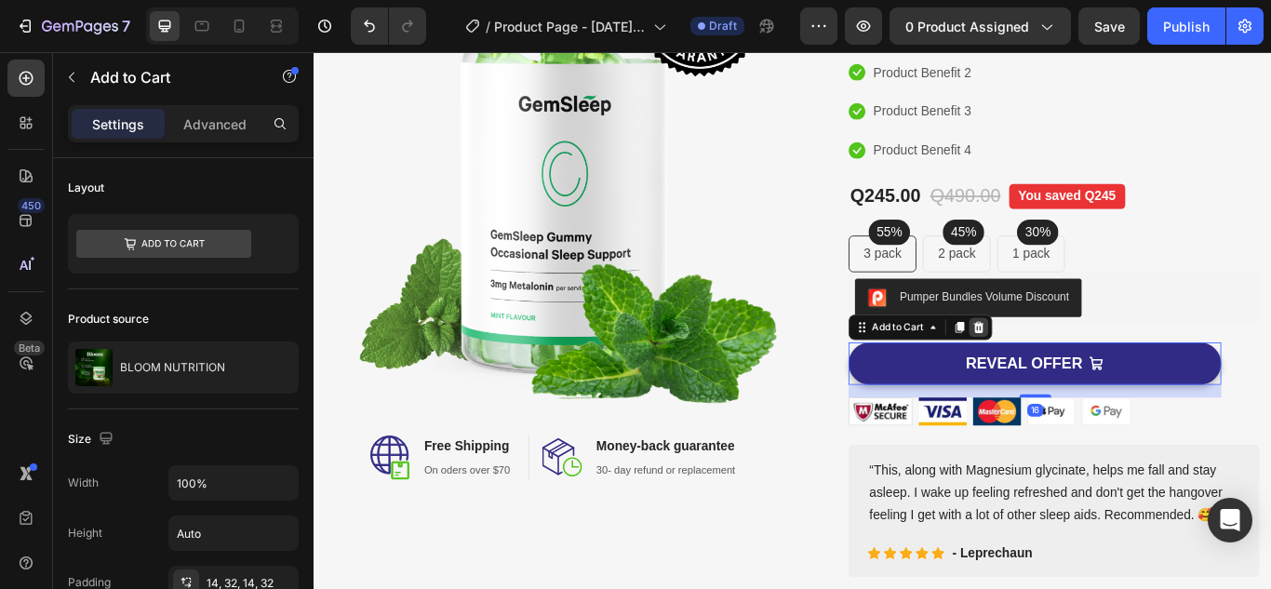
click at [1083, 377] on icon at bounding box center [1089, 373] width 12 height 13
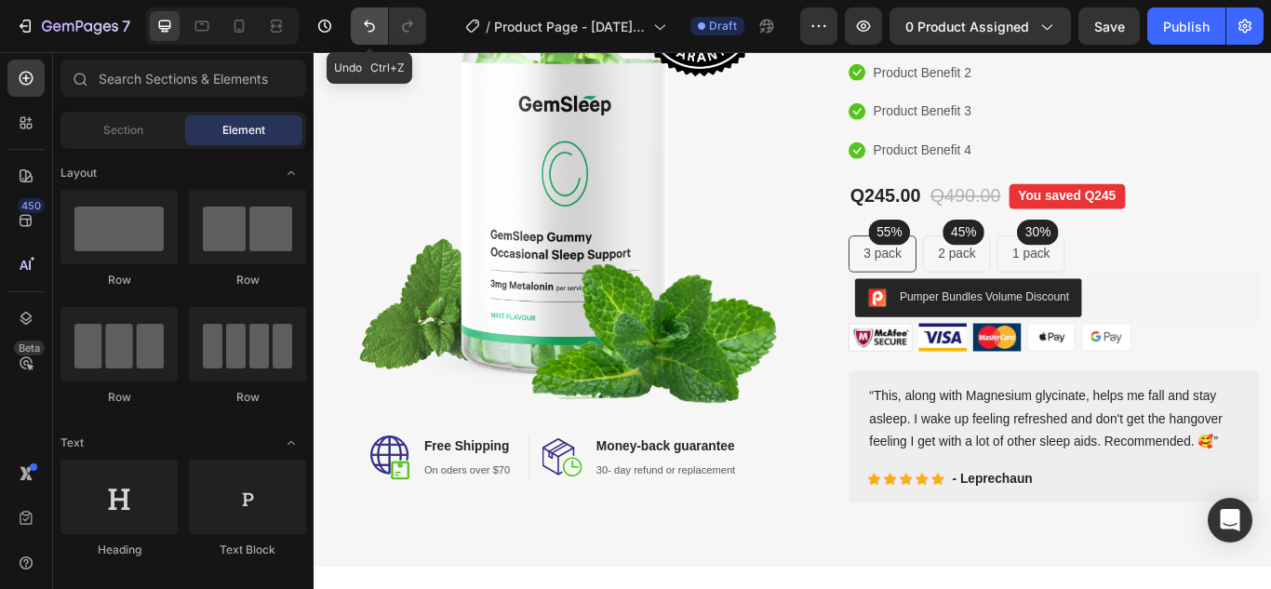
click at [379, 19] on icon "Undo/Redo" at bounding box center [369, 26] width 19 height 19
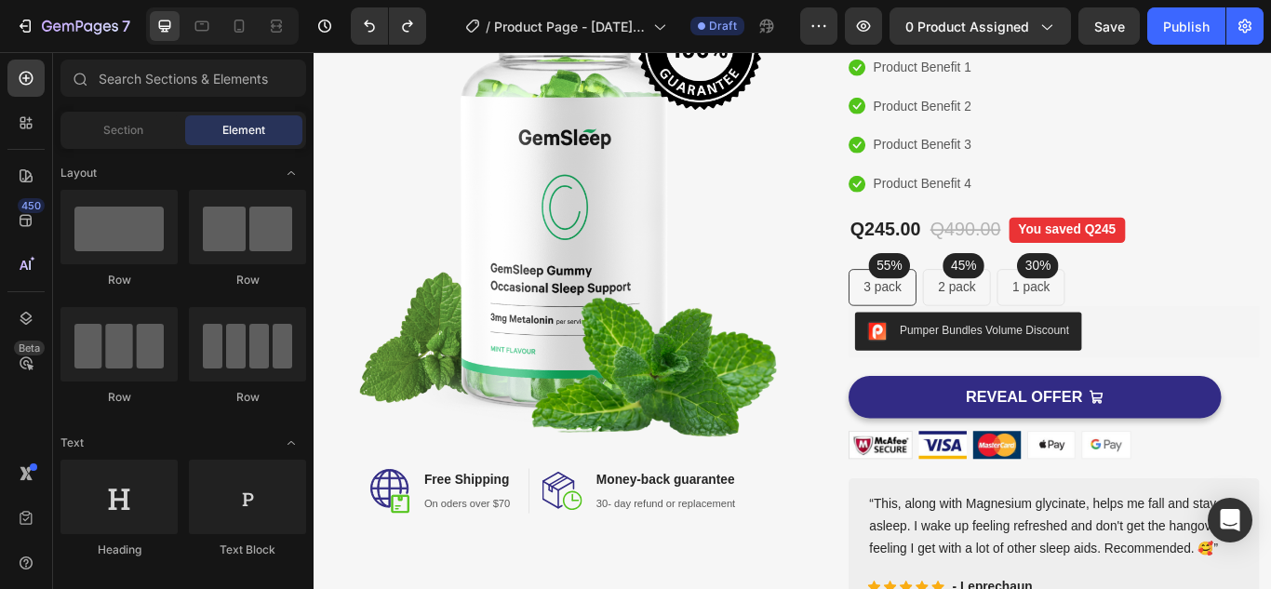
scroll to position [252, 0]
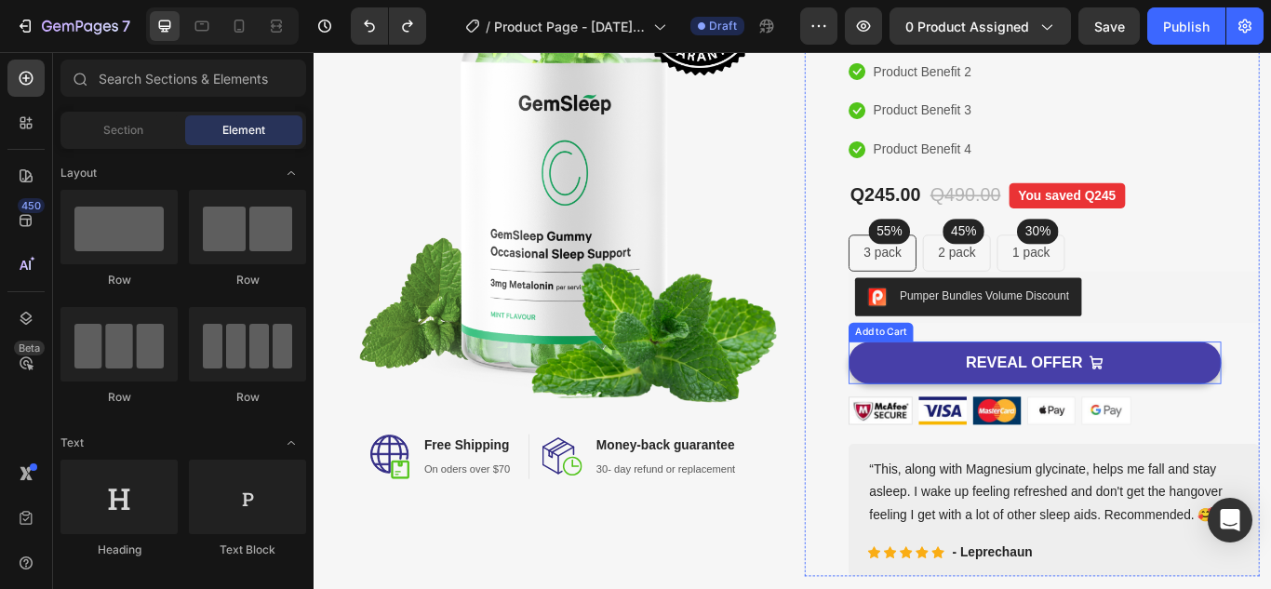
click at [1239, 433] on button "REVEAL OFFER" at bounding box center [1154, 414] width 434 height 49
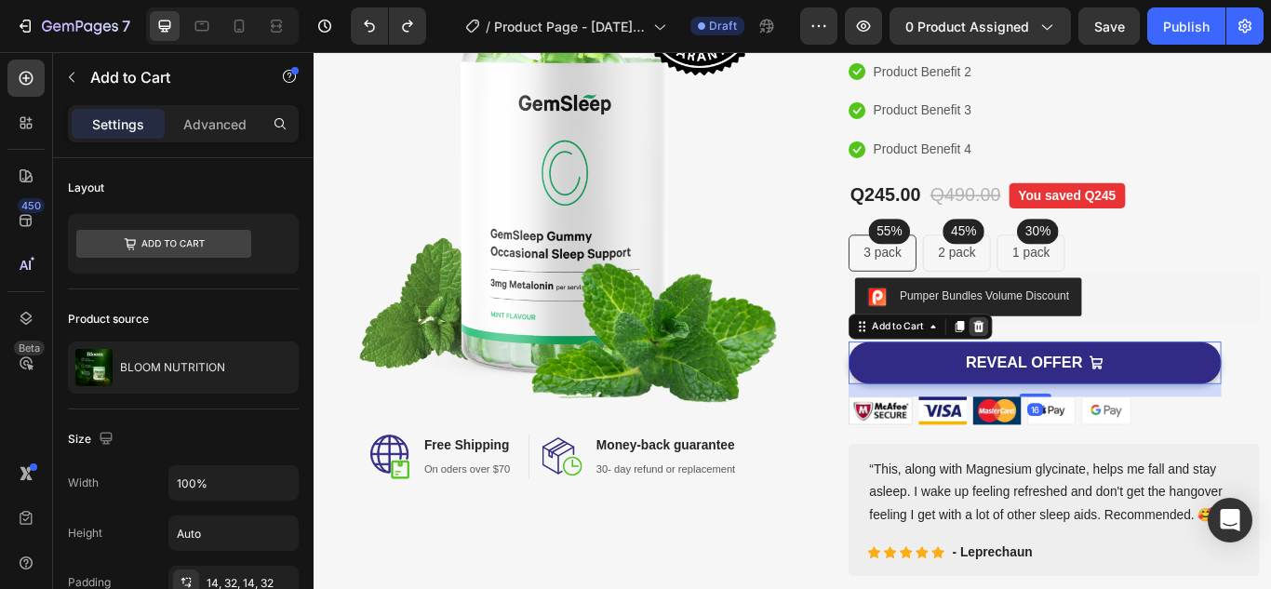
click at [1077, 372] on div at bounding box center [1088, 372] width 22 height 22
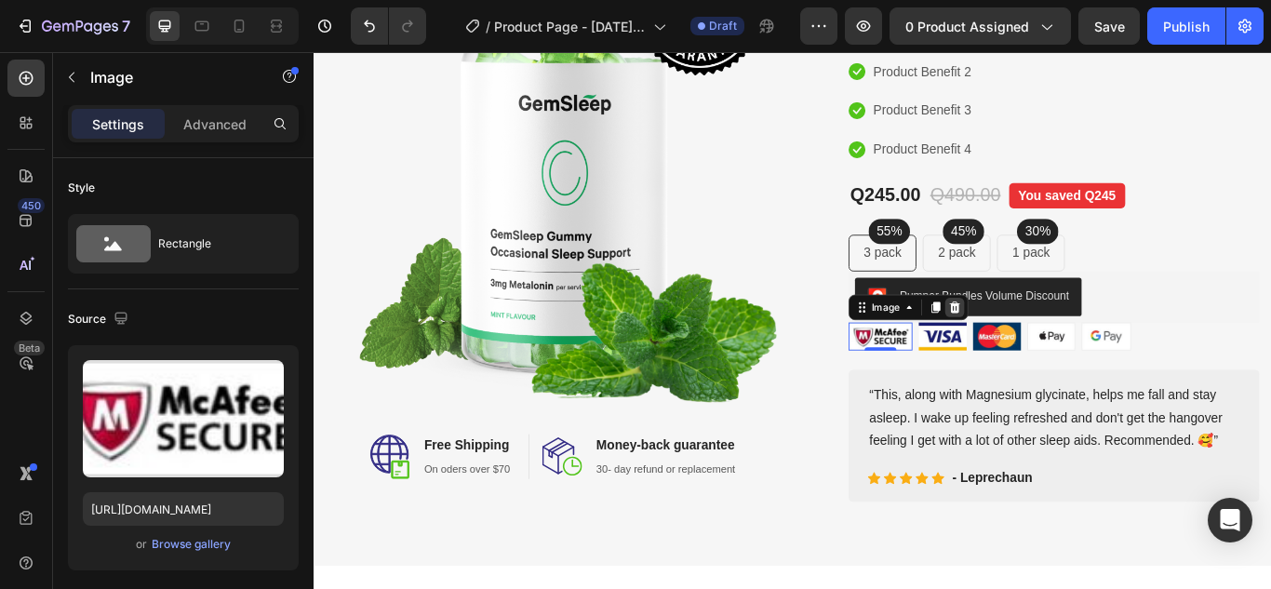
click at [1053, 351] on icon at bounding box center [1060, 349] width 15 height 15
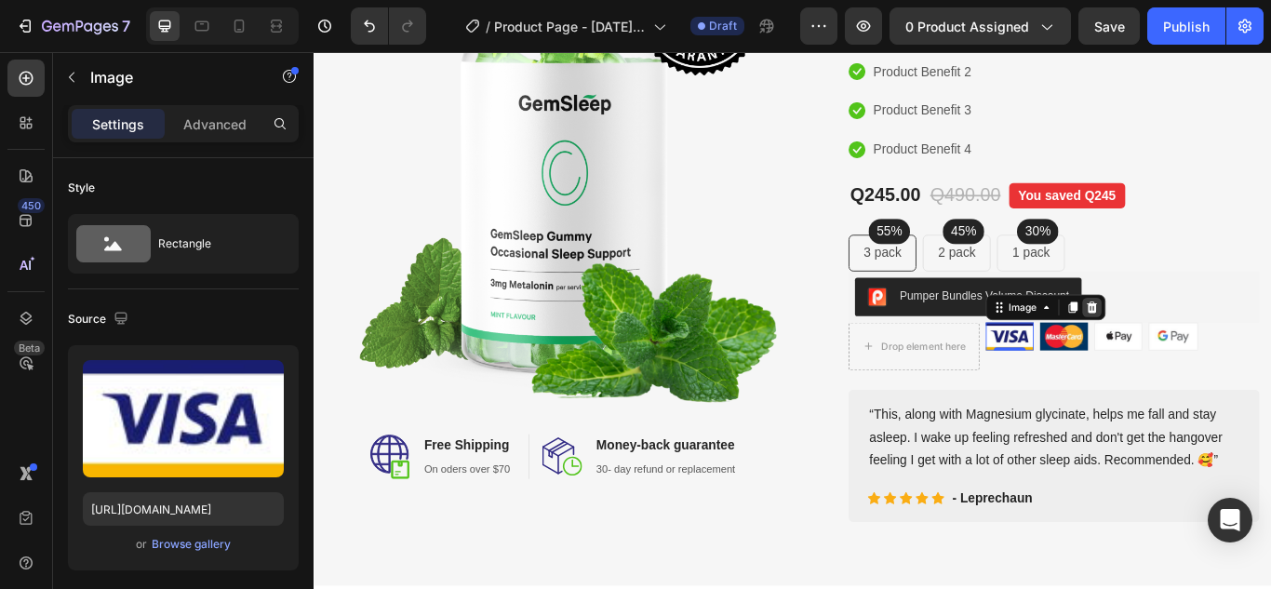
click at [1218, 343] on icon at bounding box center [1220, 349] width 15 height 15
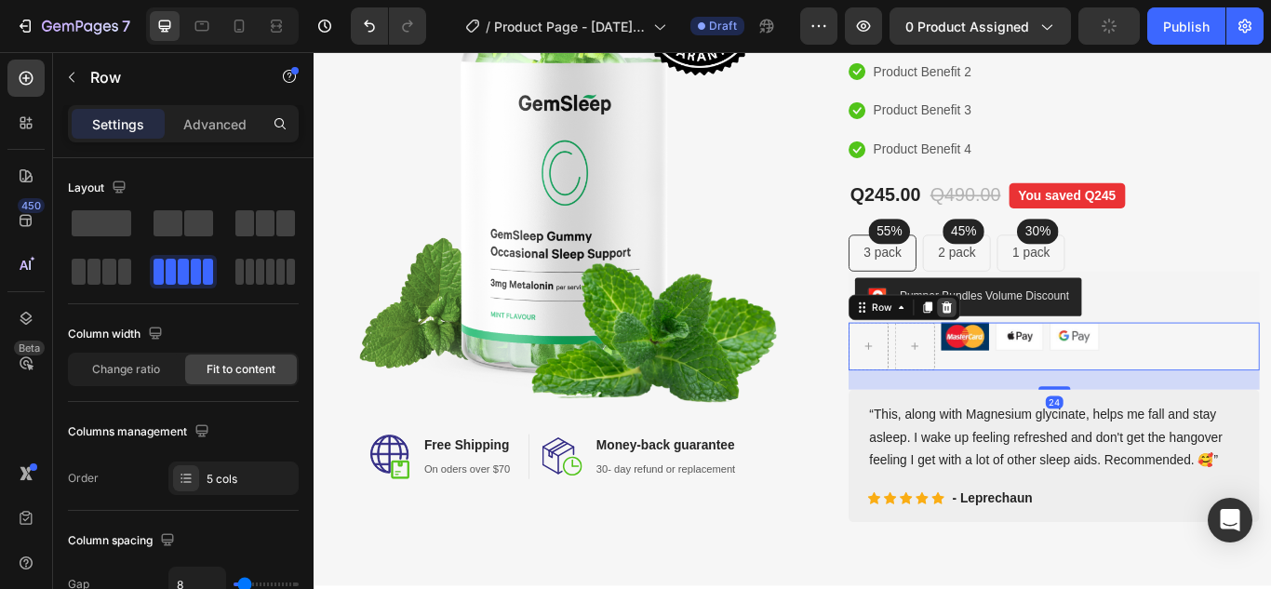
click at [1051, 346] on icon at bounding box center [1051, 349] width 15 height 15
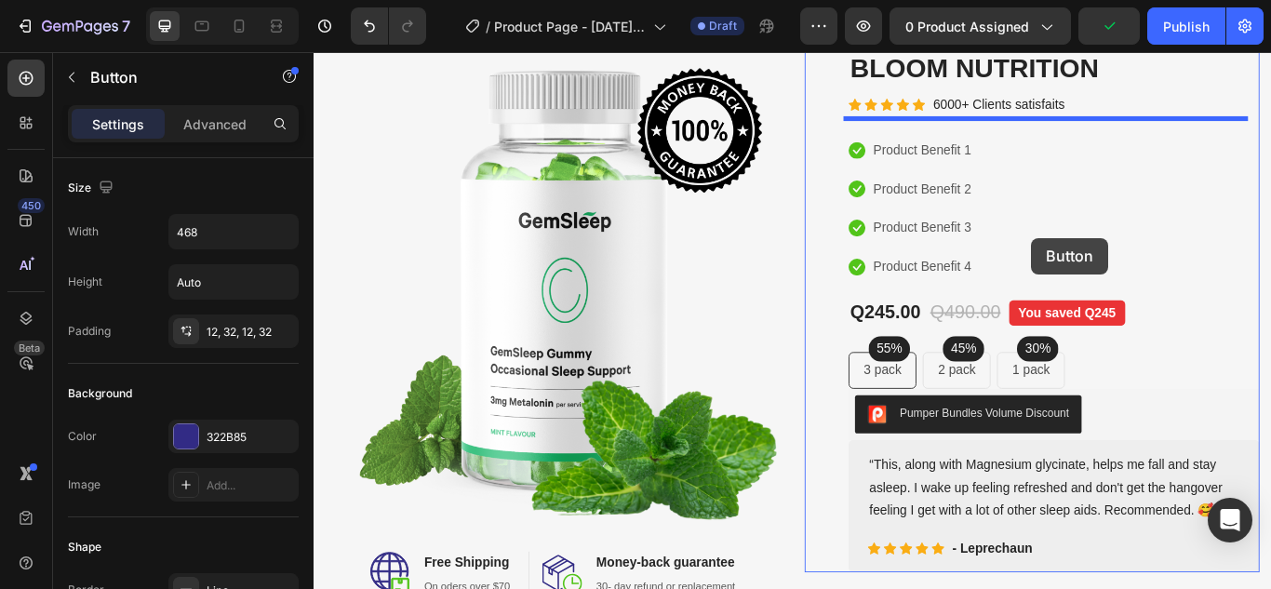
scroll to position [67, 0]
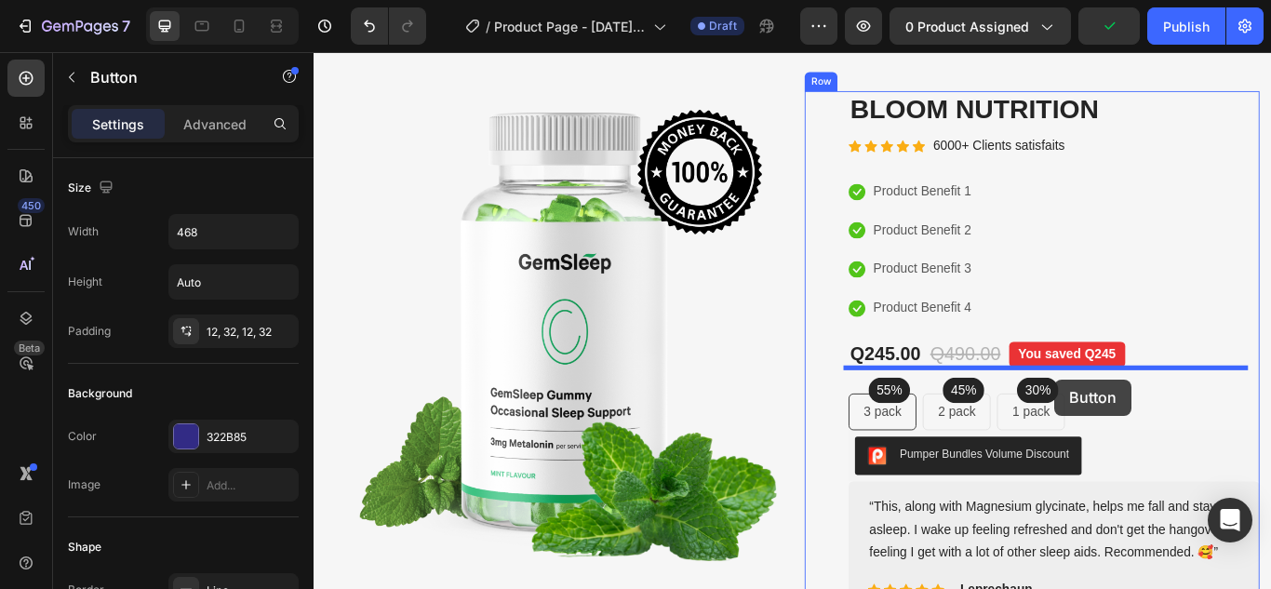
drag, startPoint x: 733, startPoint y: 432, endPoint x: 1177, endPoint y: 434, distance: 443.8
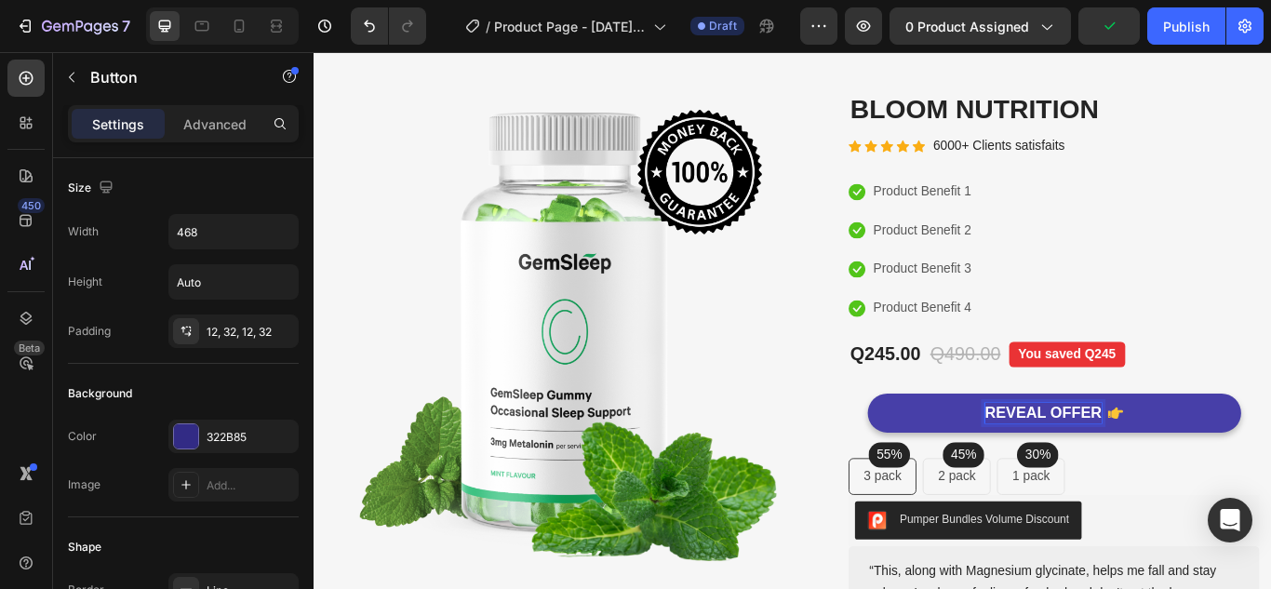
click at [1168, 472] on p "REVEAL OFFER" at bounding box center [1164, 472] width 136 height 23
click at [1171, 472] on icon at bounding box center [1180, 472] width 18 height 13
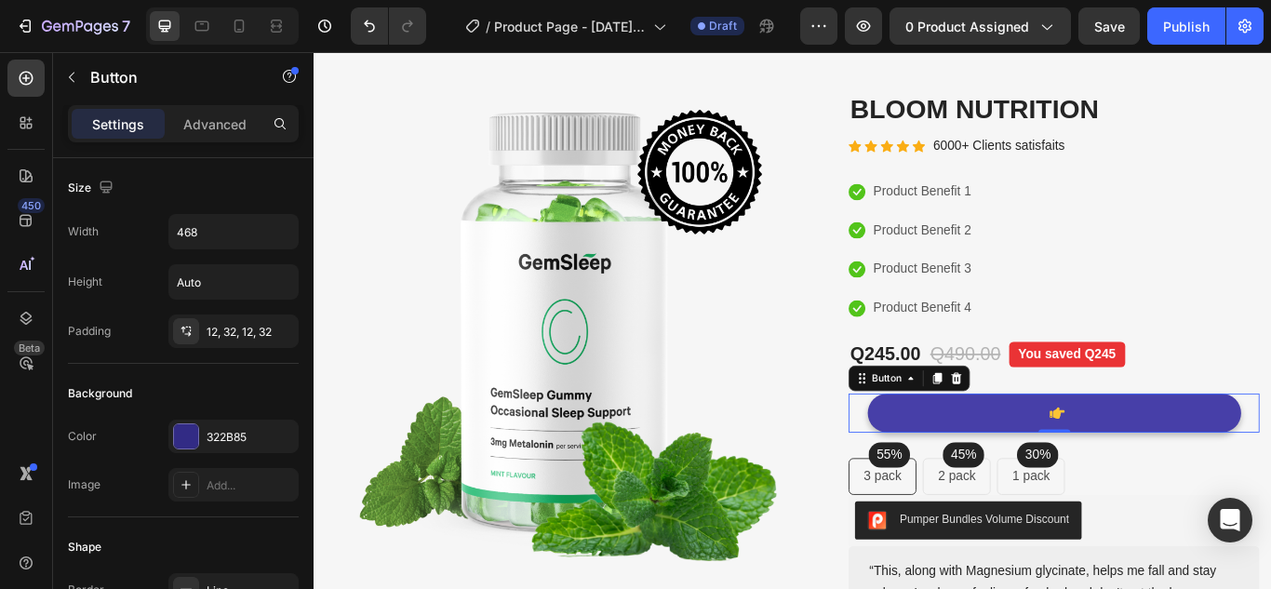
click at [1171, 472] on icon at bounding box center [1180, 472] width 18 height 13
click at [1171, 474] on icon at bounding box center [1180, 472] width 18 height 13
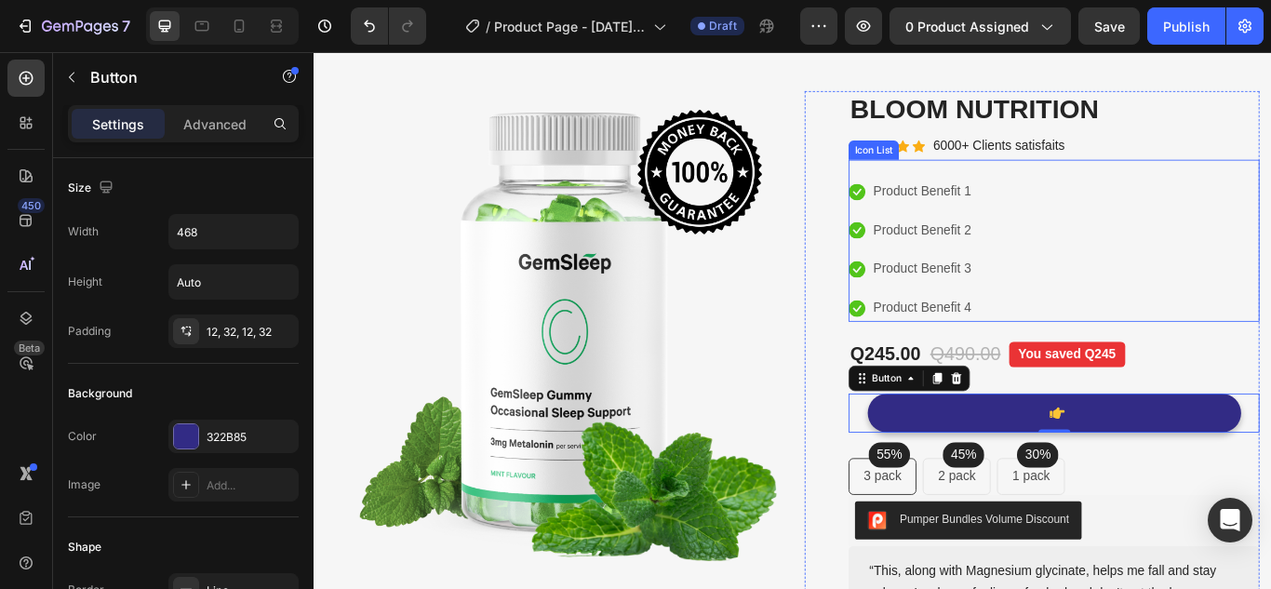
click at [1215, 346] on div "Icon Product Benefit 1 Text block Icon Product Benefit 2 Text block Icon Produc…" at bounding box center [1176, 283] width 479 height 167
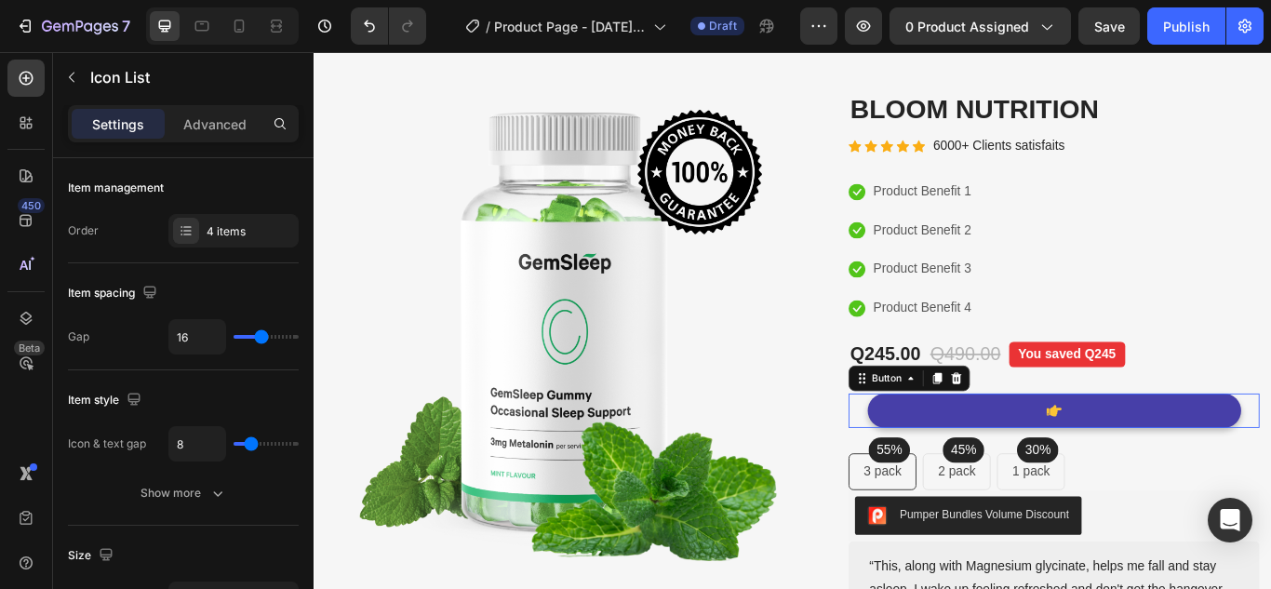
click at [1168, 471] on icon at bounding box center [1177, 469] width 18 height 13
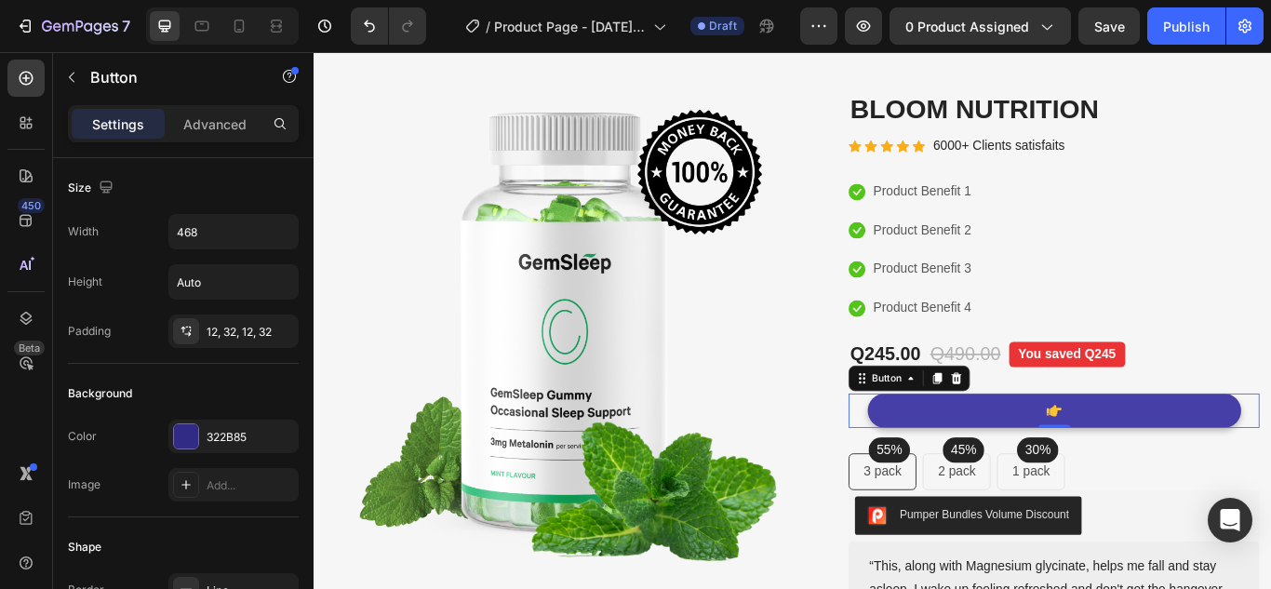
click at [1168, 471] on icon at bounding box center [1177, 469] width 18 height 13
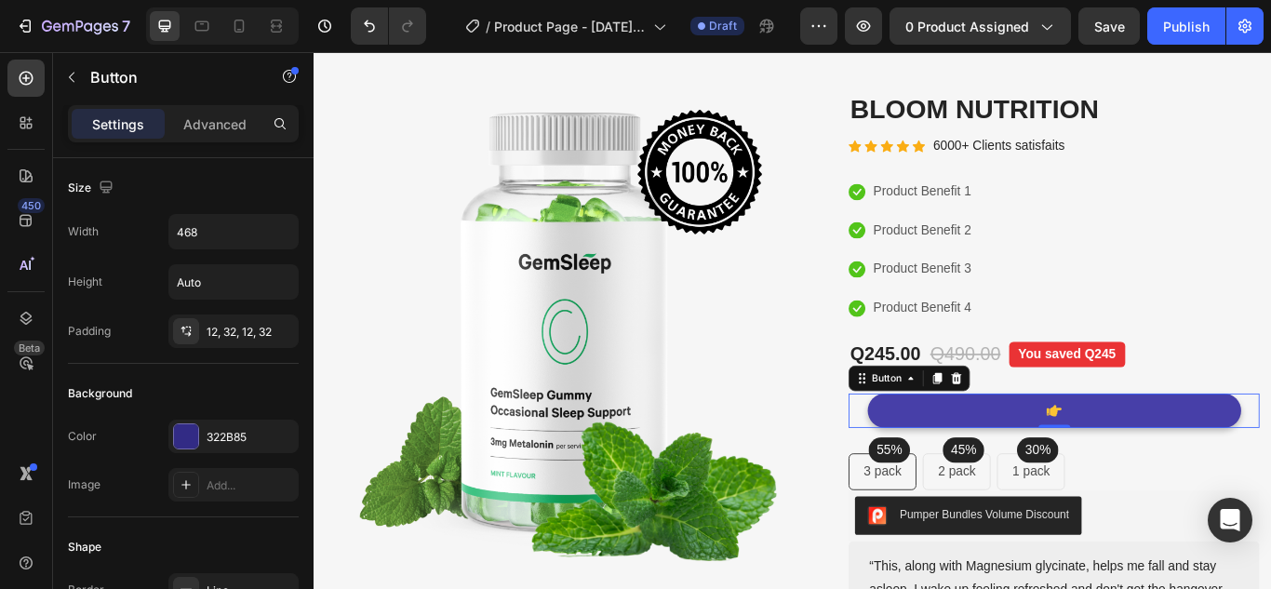
click at [1168, 471] on icon at bounding box center [1177, 469] width 18 height 13
click at [1168, 464] on icon at bounding box center [1177, 470] width 18 height 18
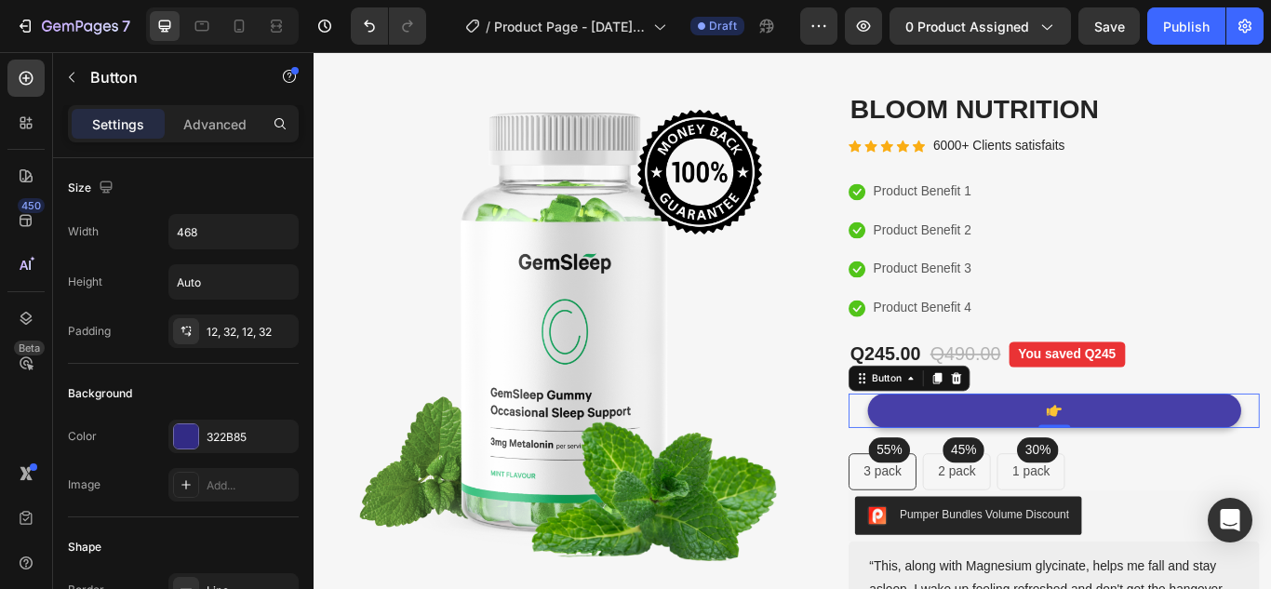
click at [1168, 464] on icon at bounding box center [1177, 470] width 18 height 18
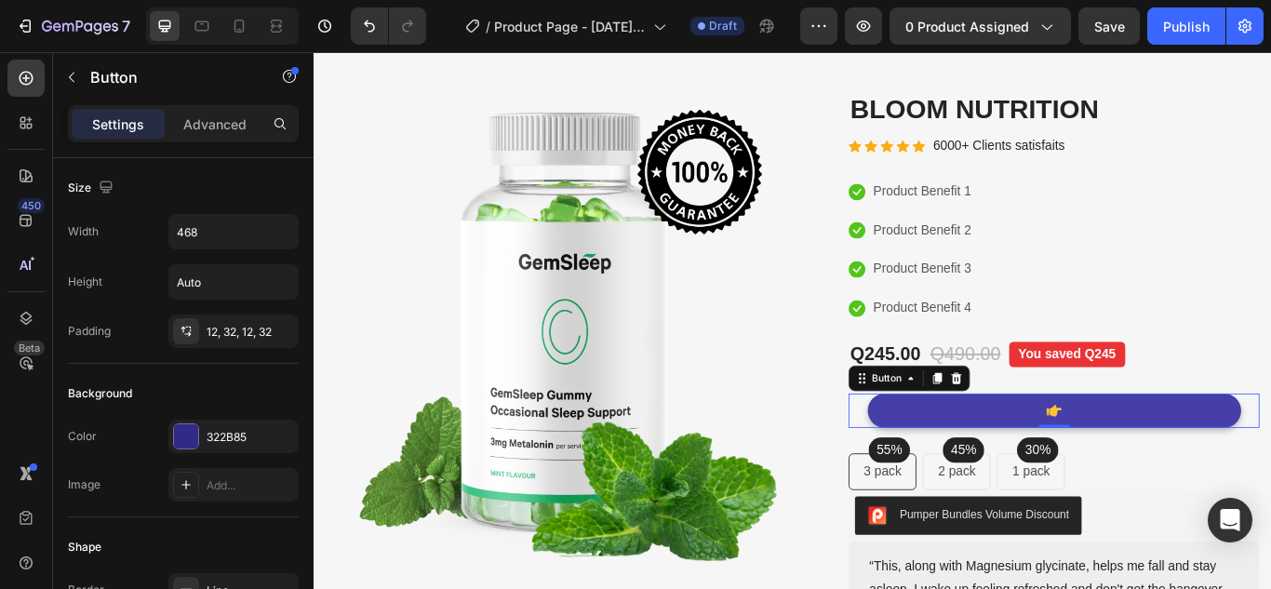
click at [1168, 464] on icon at bounding box center [1177, 470] width 18 height 18
drag, startPoint x: 1158, startPoint y: 464, endPoint x: 1180, endPoint y: 459, distance: 22.1
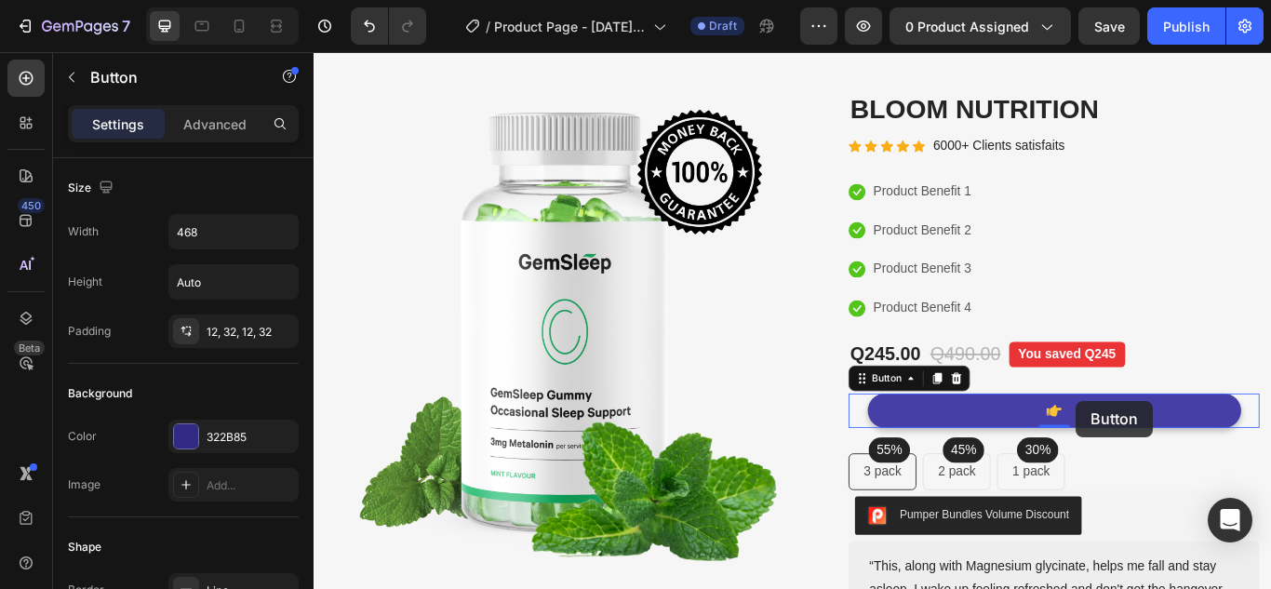
click at [1168, 461] on icon at bounding box center [1177, 470] width 18 height 18
click at [1168, 464] on icon at bounding box center [1177, 469] width 18 height 13
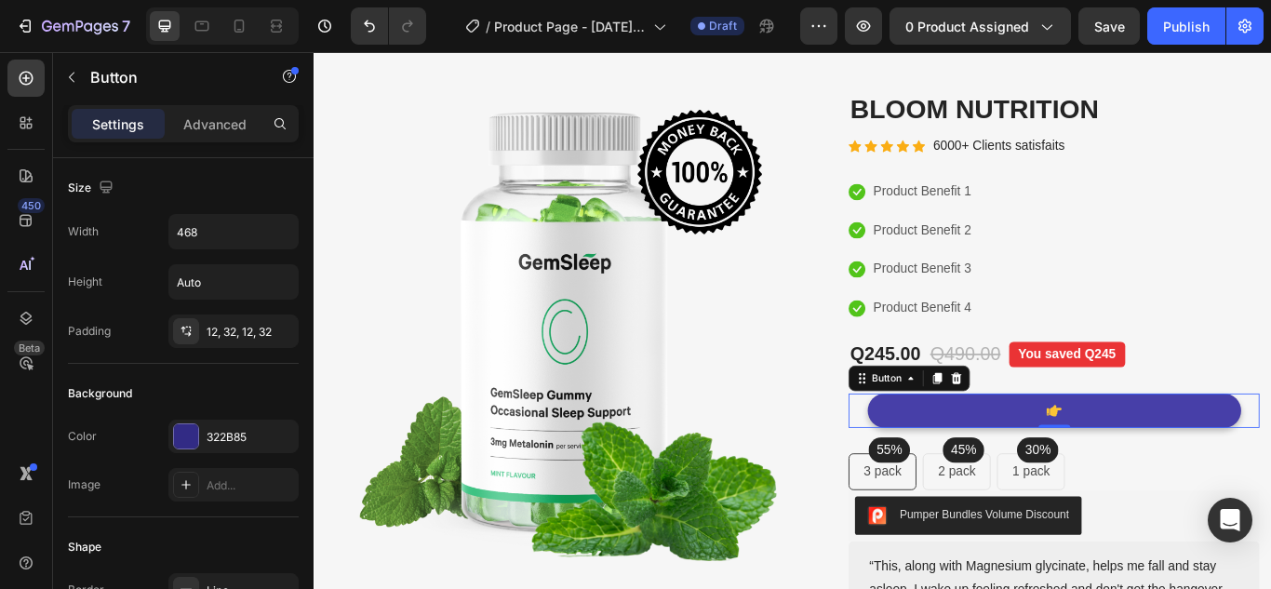
click at [1168, 464] on icon at bounding box center [1177, 469] width 18 height 13
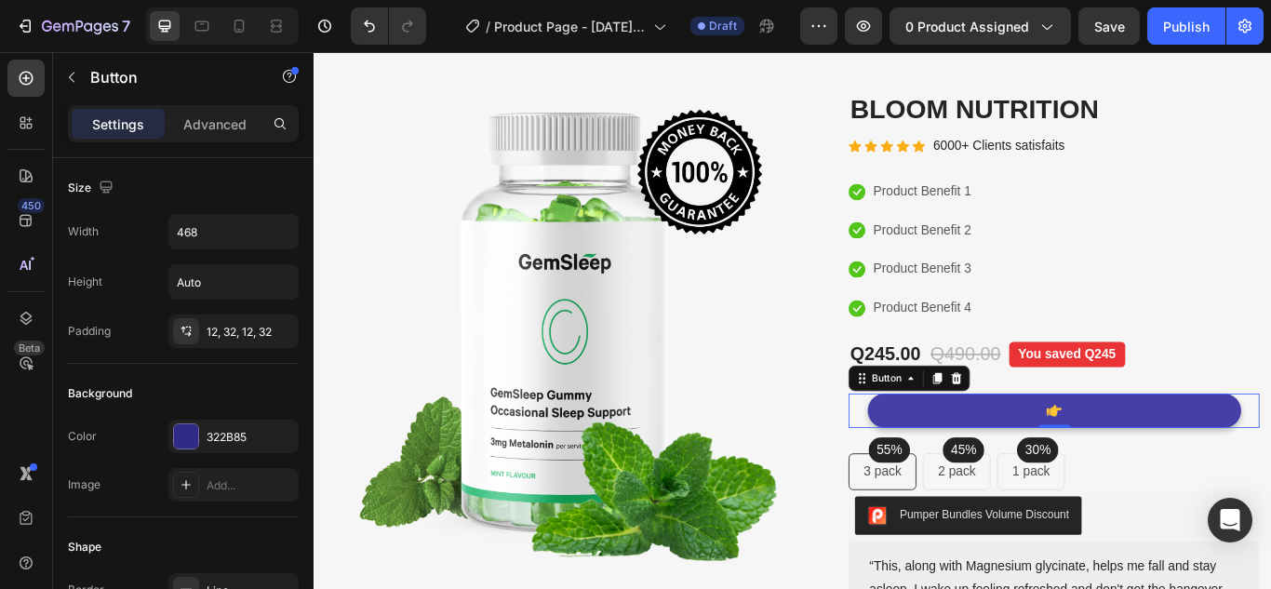
click at [1171, 471] on icon at bounding box center [1177, 470] width 18 height 18
click at [1168, 474] on icon at bounding box center [1177, 469] width 18 height 13
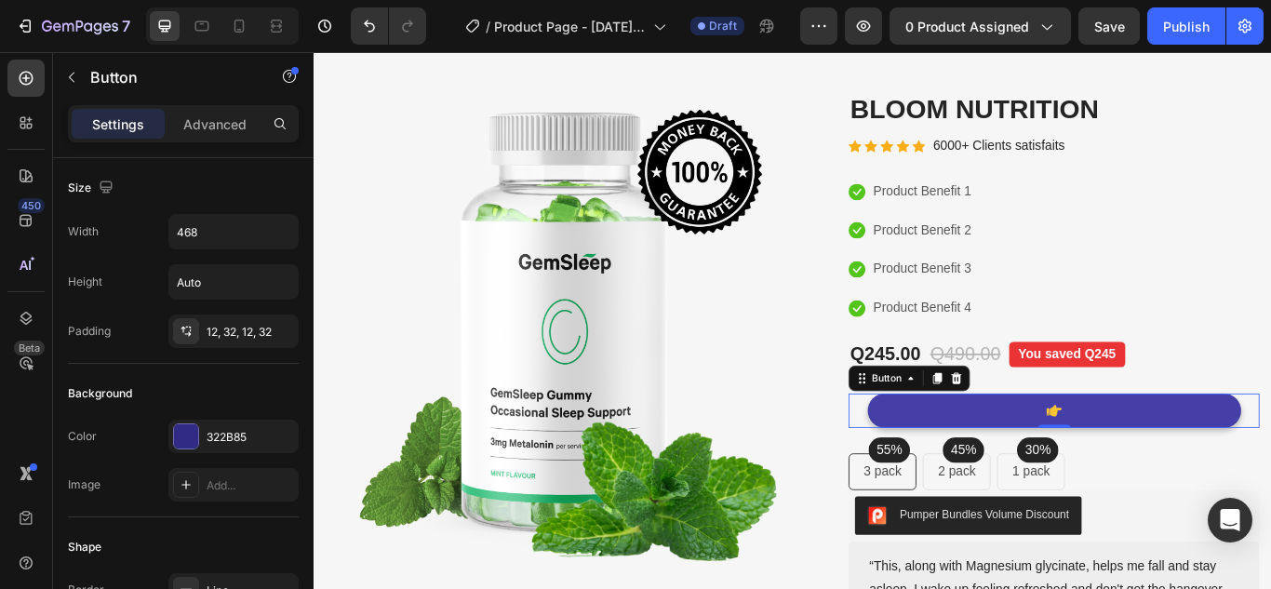
click at [1168, 474] on icon at bounding box center [1177, 469] width 18 height 13
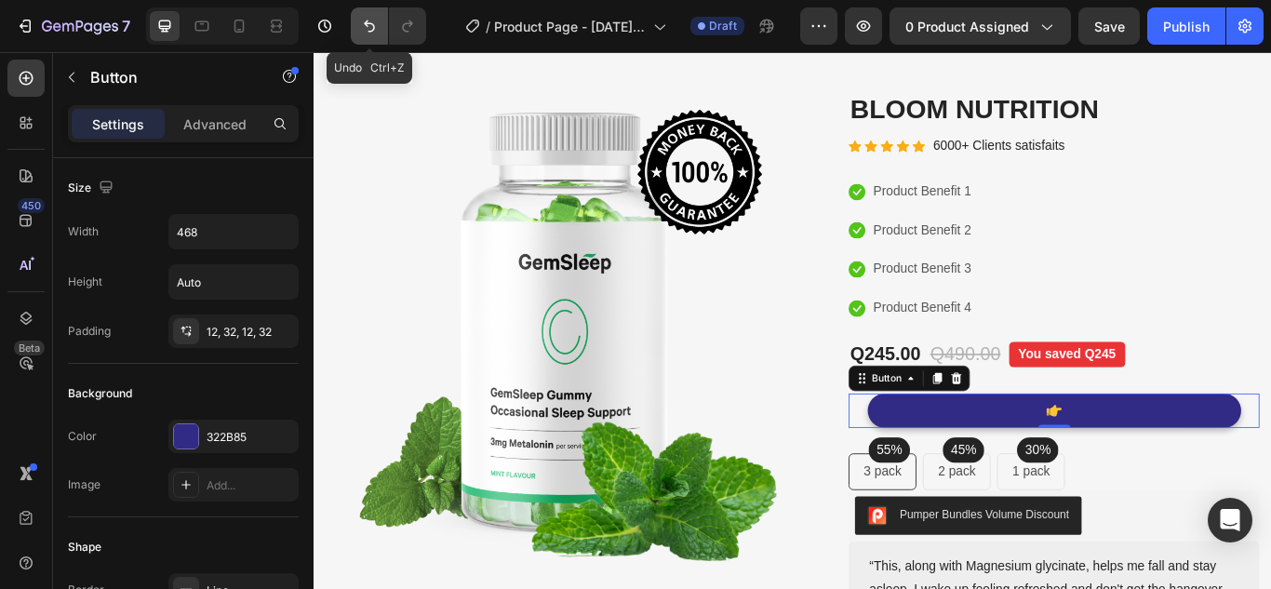
click at [361, 20] on icon "Undo/Redo" at bounding box center [369, 26] width 19 height 19
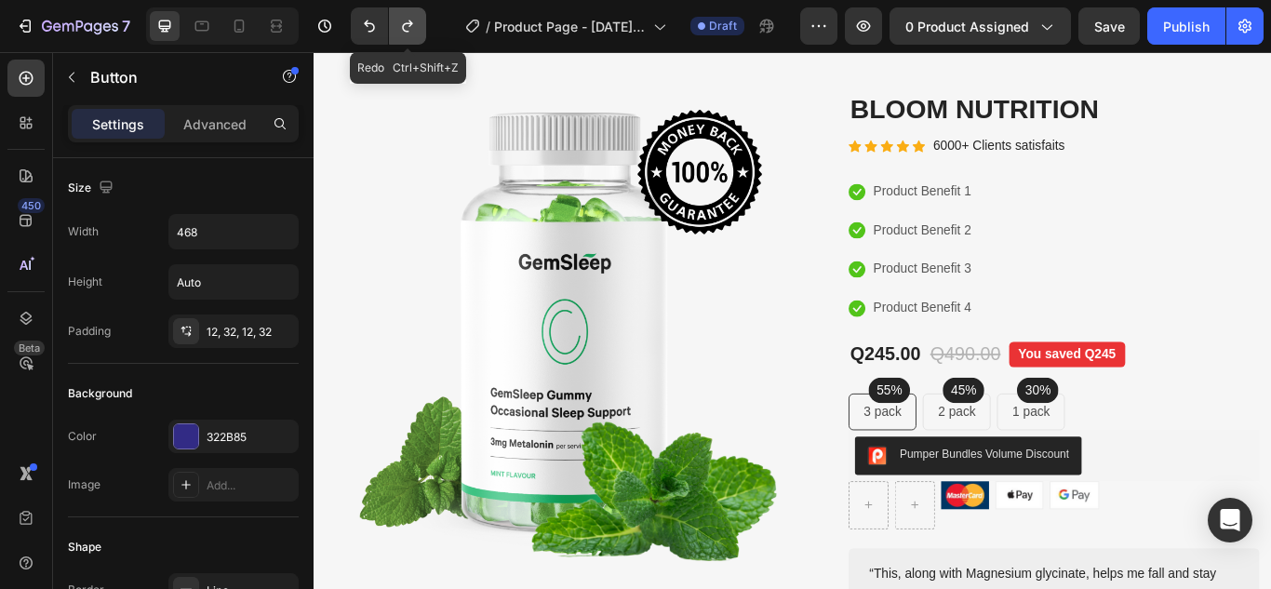
click at [396, 24] on button "Undo/Redo" at bounding box center [407, 25] width 37 height 37
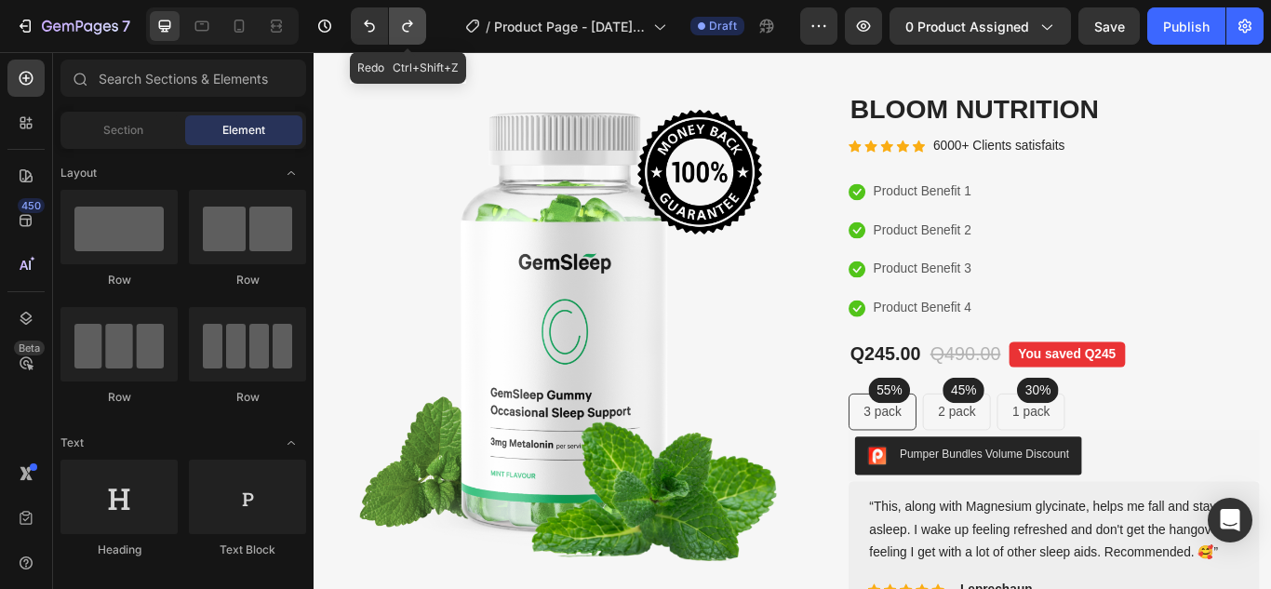
click at [396, 24] on button "Undo/Redo" at bounding box center [407, 25] width 37 height 37
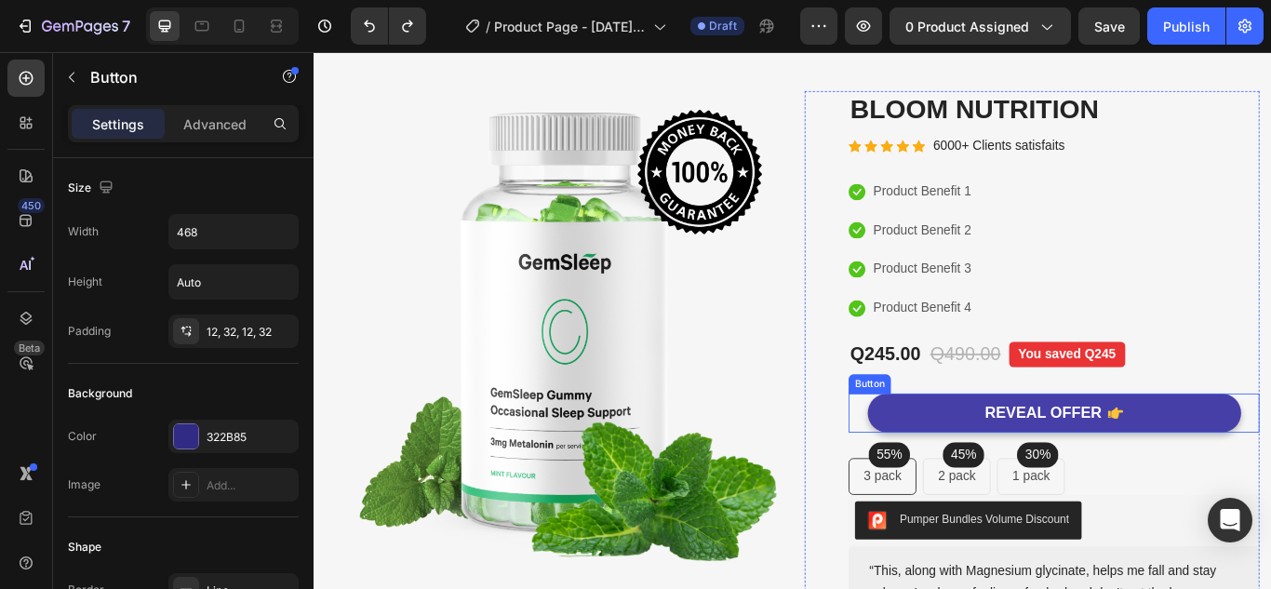
click at [1244, 472] on icon "REVEAL OFFER" at bounding box center [1248, 472] width 18 height 13
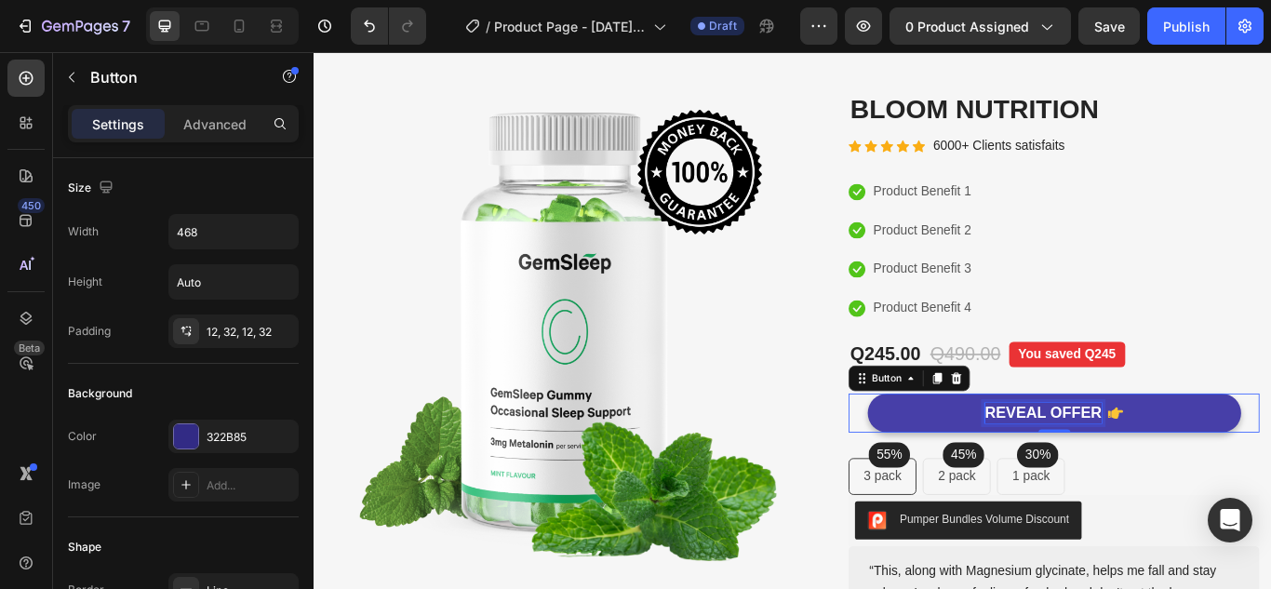
click at [1179, 474] on div "REVEAL OFFER" at bounding box center [1164, 472] width 136 height 23
click at [1179, 474] on p "REVEAL OFFER" at bounding box center [1164, 472] width 136 height 23
click at [1172, 473] on icon at bounding box center [1180, 473] width 18 height 18
click at [1172, 473] on icon at bounding box center [1180, 472] width 18 height 13
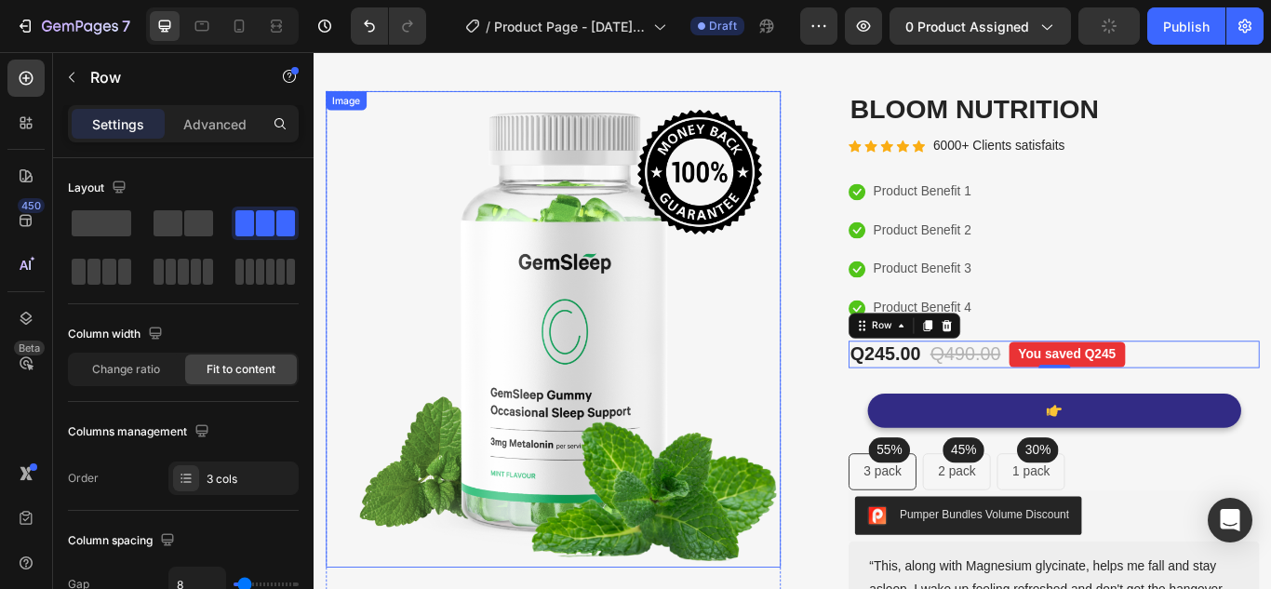
click at [771, 199] on img at bounding box center [592, 375] width 530 height 555
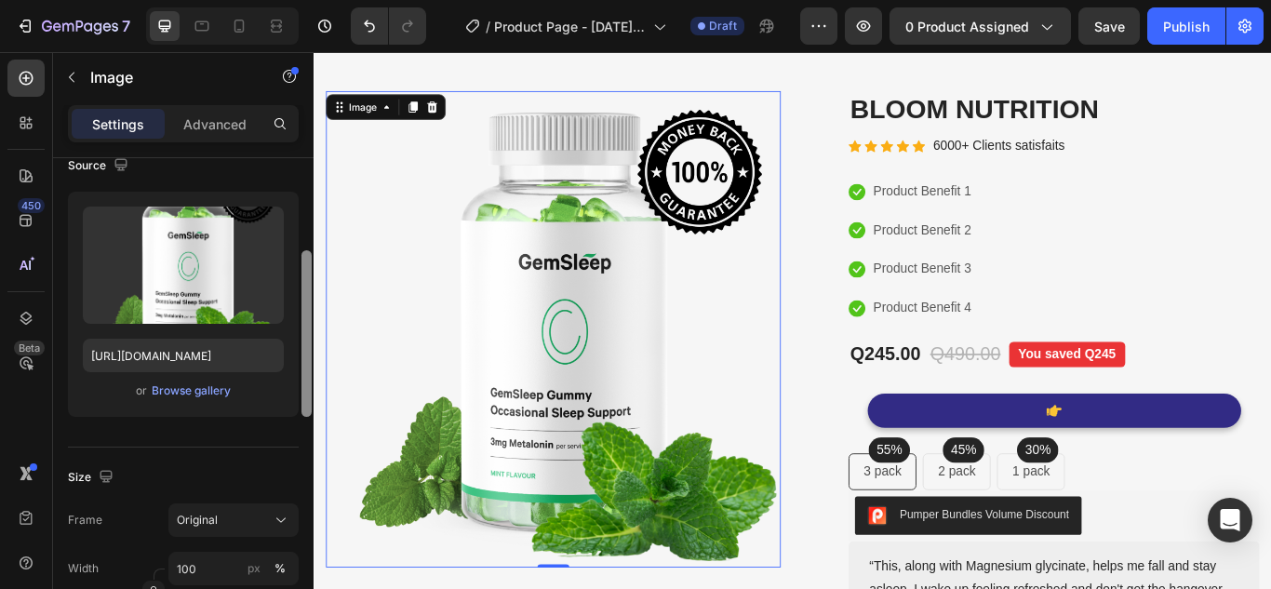
scroll to position [149, 0]
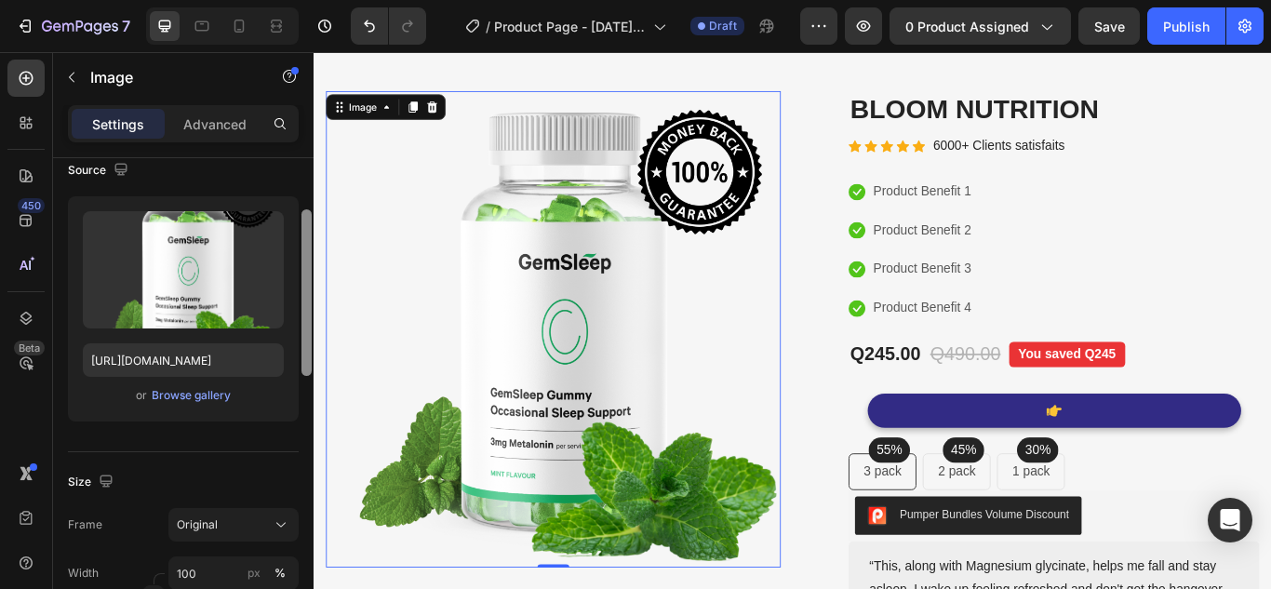
drag, startPoint x: 307, startPoint y: 277, endPoint x: 312, endPoint y: 328, distance: 51.4
click at [312, 328] on div at bounding box center [307, 400] width 14 height 484
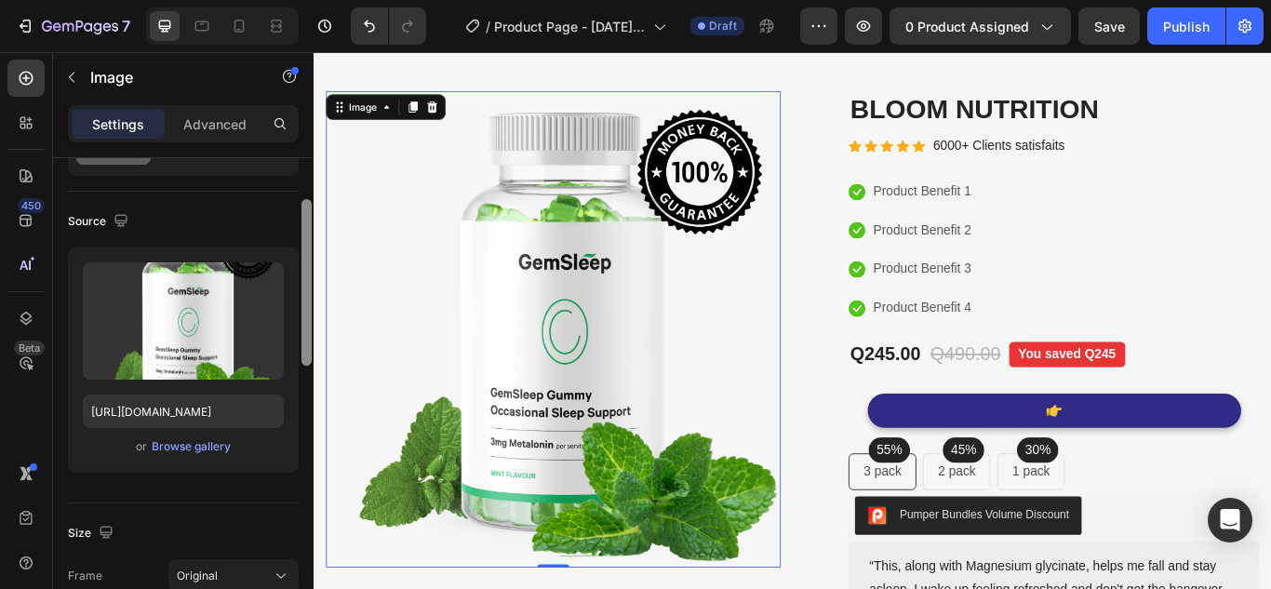
scroll to position [106, 0]
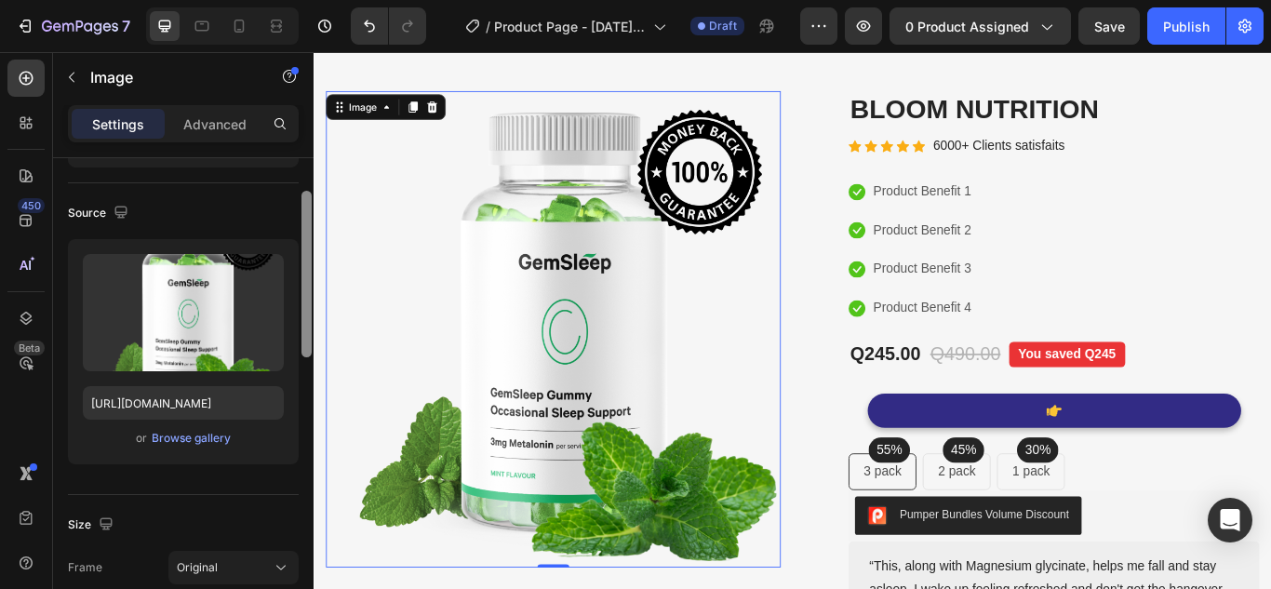
drag, startPoint x: 311, startPoint y: 340, endPoint x: 301, endPoint y: 325, distance: 17.6
click at [301, 325] on div at bounding box center [306, 274] width 10 height 167
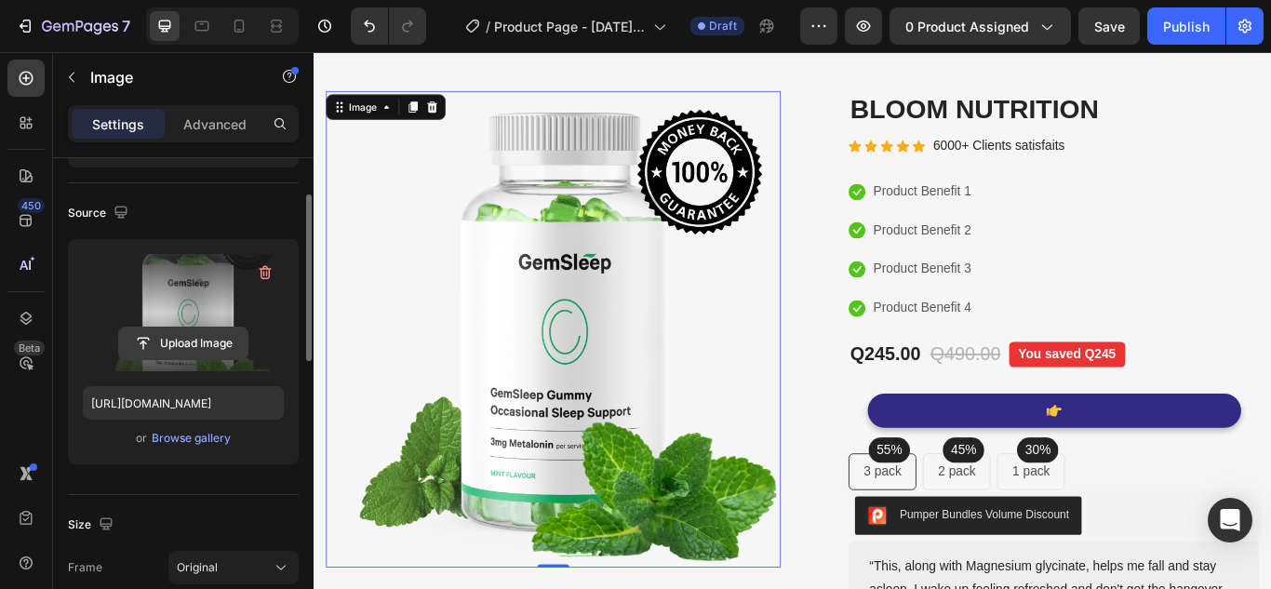
click at [214, 327] on input "file" at bounding box center [183, 343] width 128 height 32
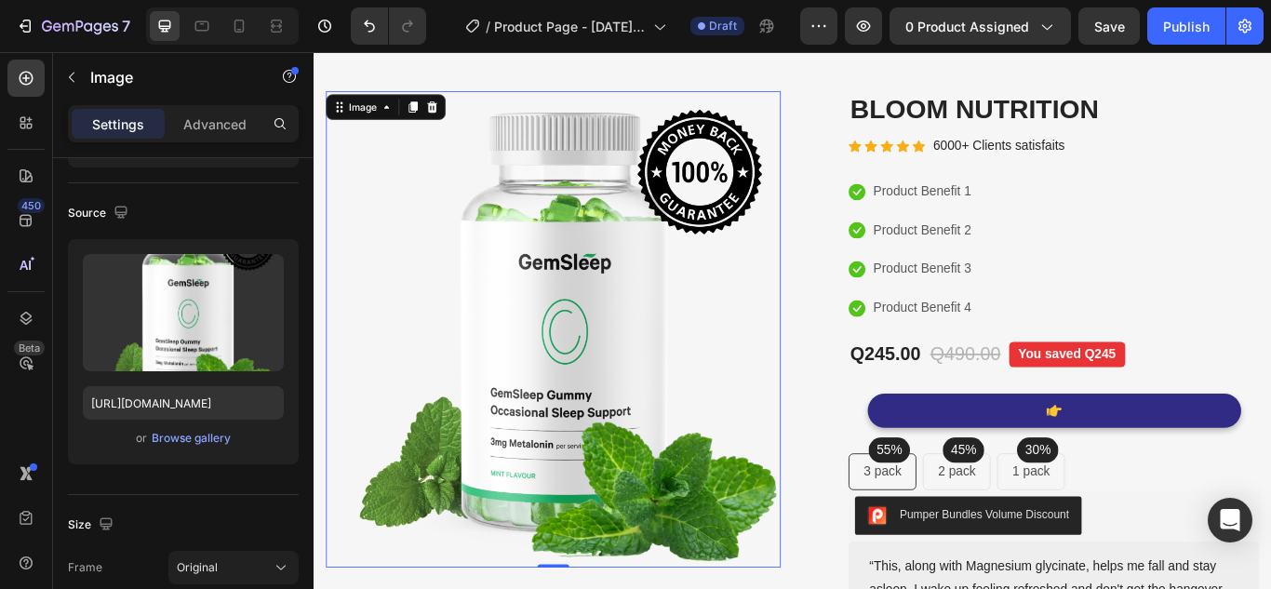
click at [713, 281] on img at bounding box center [592, 375] width 530 height 555
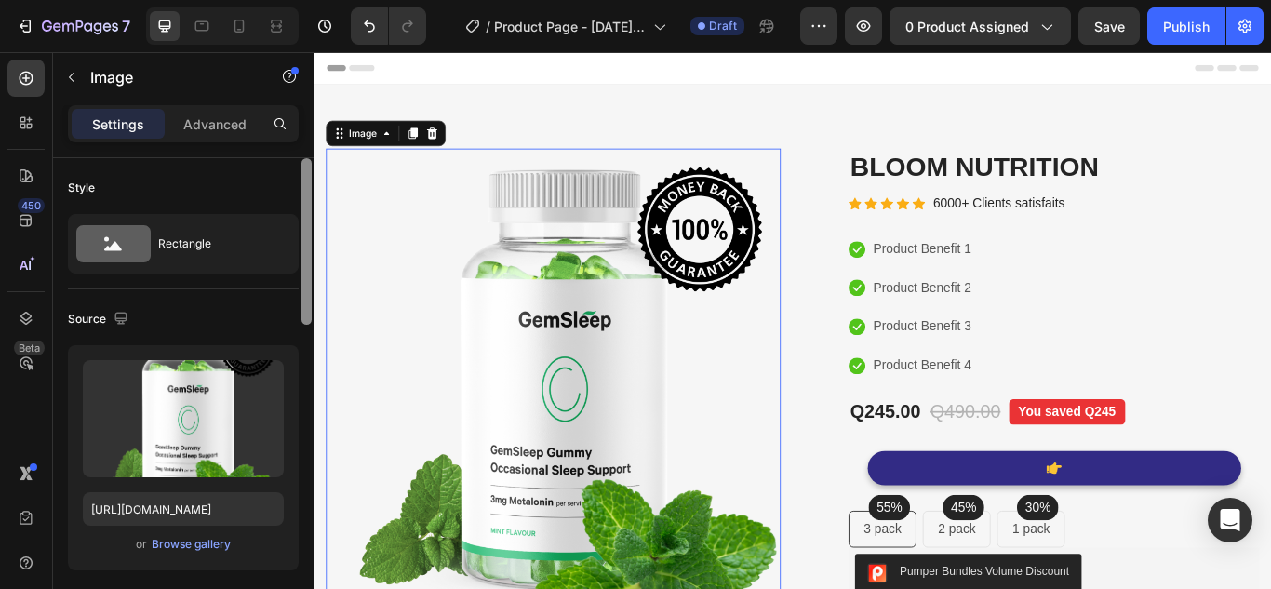
scroll to position [484, 0]
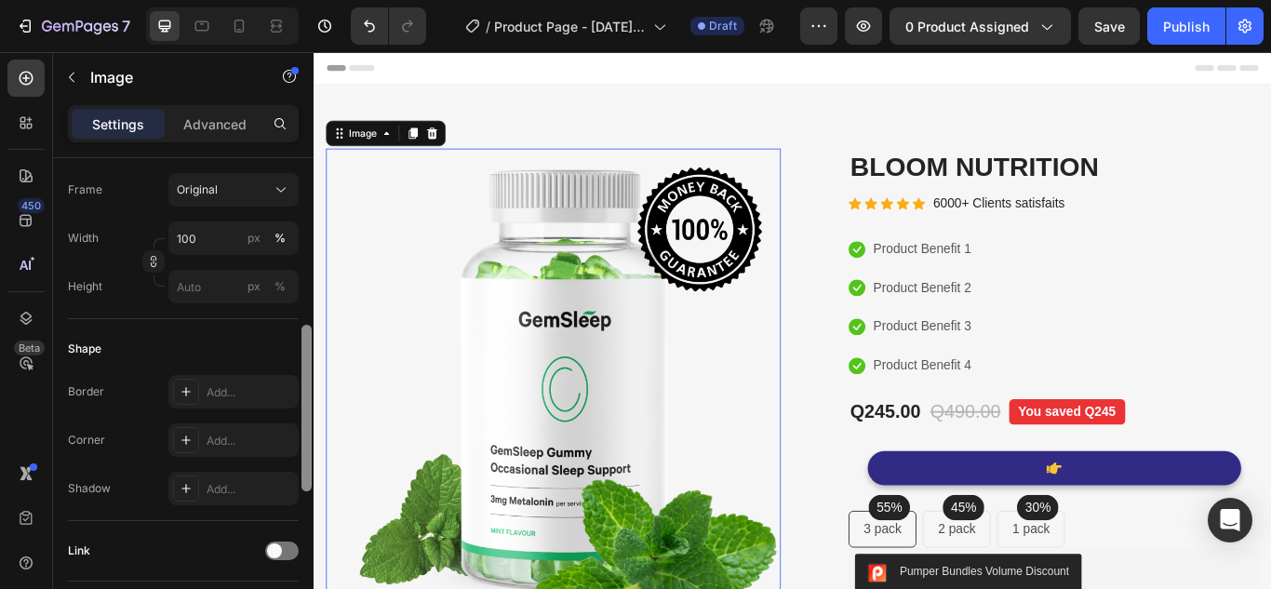
drag, startPoint x: 313, startPoint y: 223, endPoint x: 313, endPoint y: 234, distance: 10.2
click at [313, 234] on div at bounding box center [307, 400] width 14 height 484
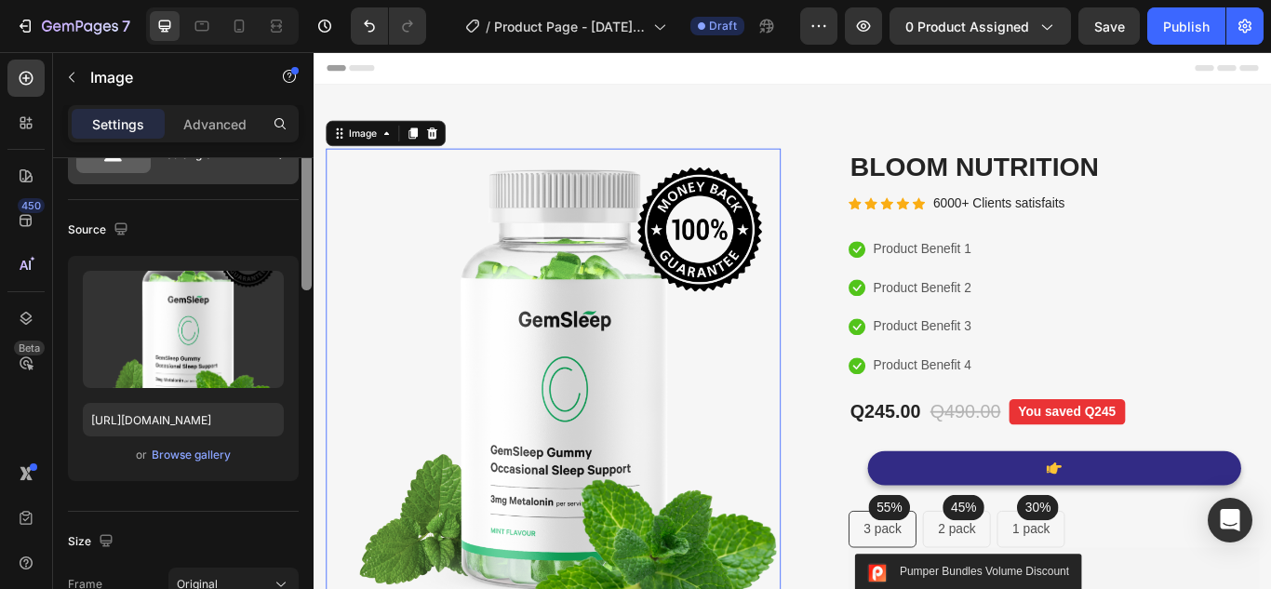
scroll to position [0, 0]
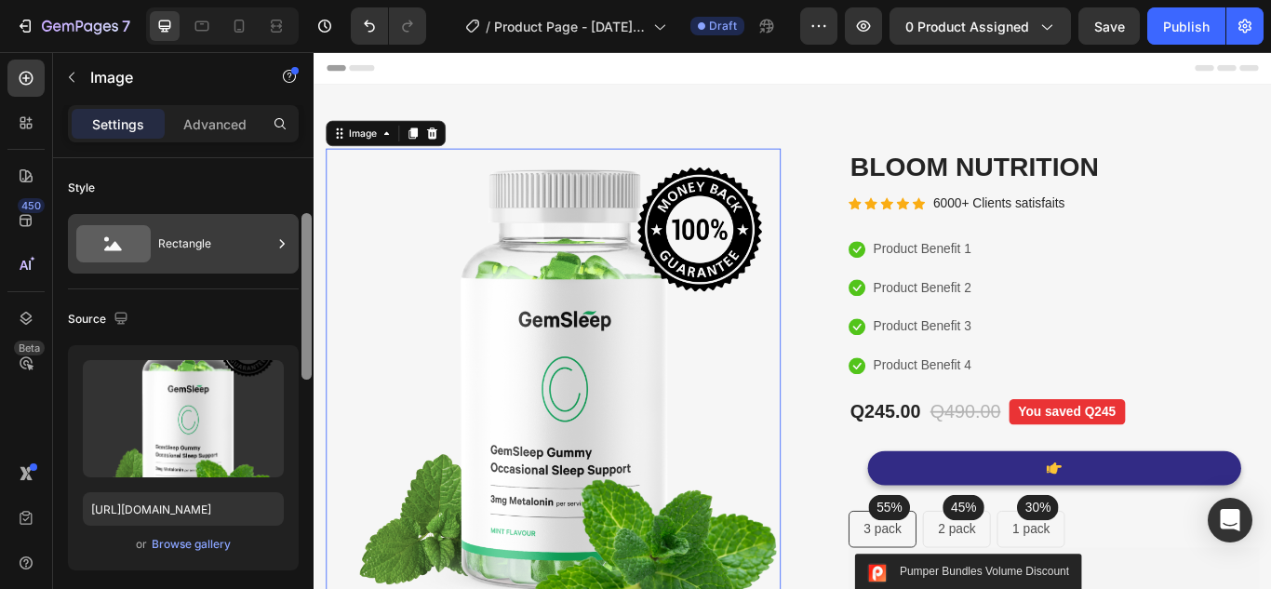
drag, startPoint x: 310, startPoint y: 432, endPoint x: 296, endPoint y: 255, distance: 177.3
click at [296, 255] on div "Style Rectangle Source Upload Image https://ucarecdn.com/215ca358-4d48-4118-a0e…" at bounding box center [183, 400] width 260 height 484
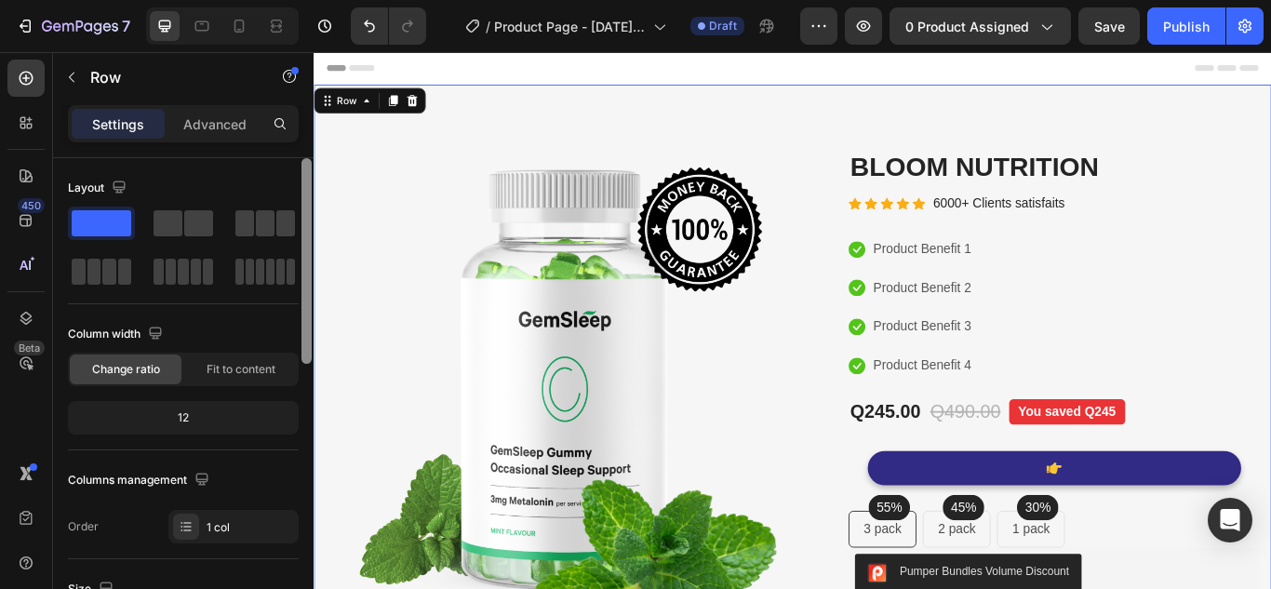
drag, startPoint x: 305, startPoint y: 181, endPoint x: 303, endPoint y: 111, distance: 70.7
click at [303, 111] on div "Settings Advanced Layout Column width Change ratio Fit to content 12 Columns ma…" at bounding box center [183, 373] width 260 height 537
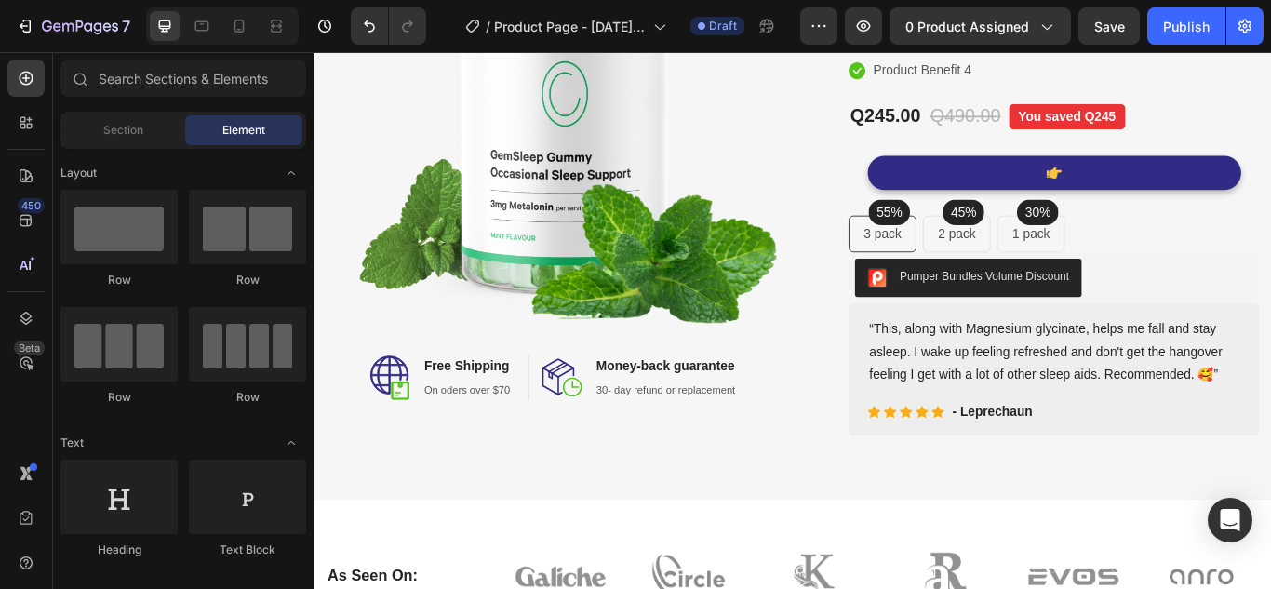
scroll to position [357, 0]
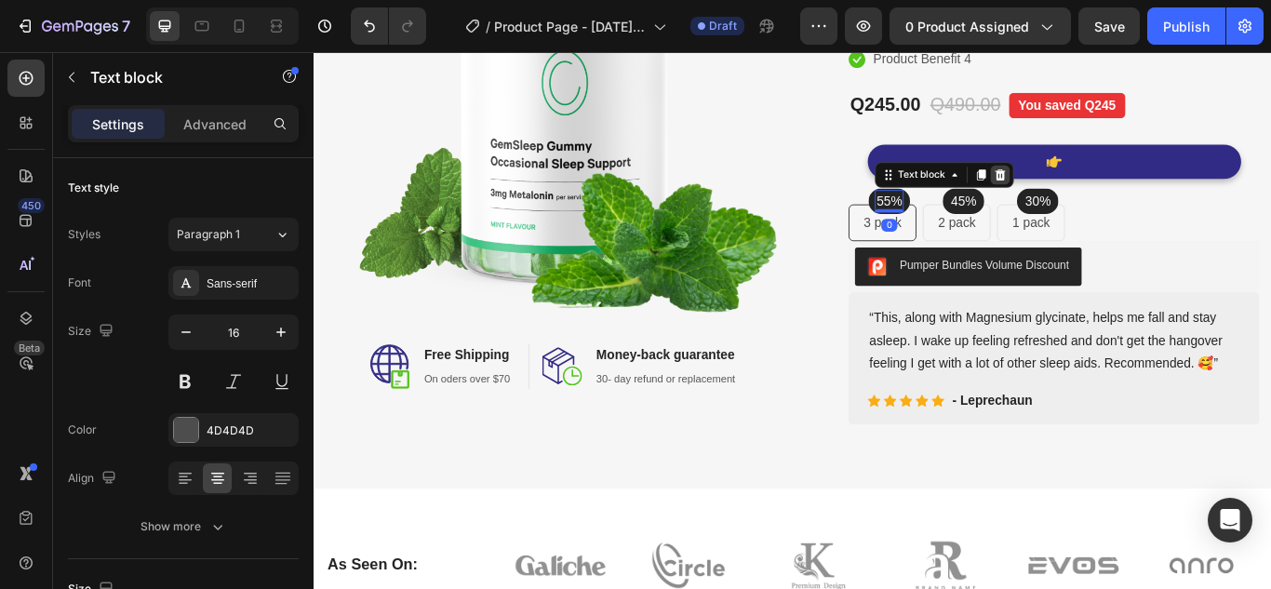
click at [1108, 192] on icon at bounding box center [1114, 195] width 12 height 13
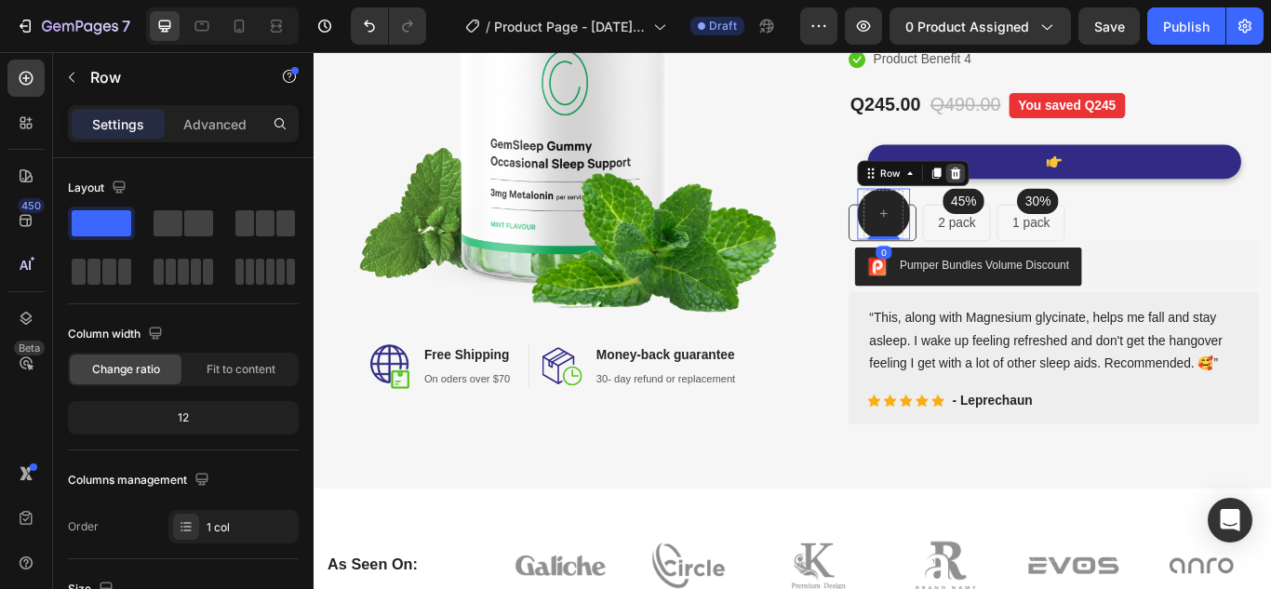
click at [1062, 198] on div at bounding box center [1061, 193] width 22 height 22
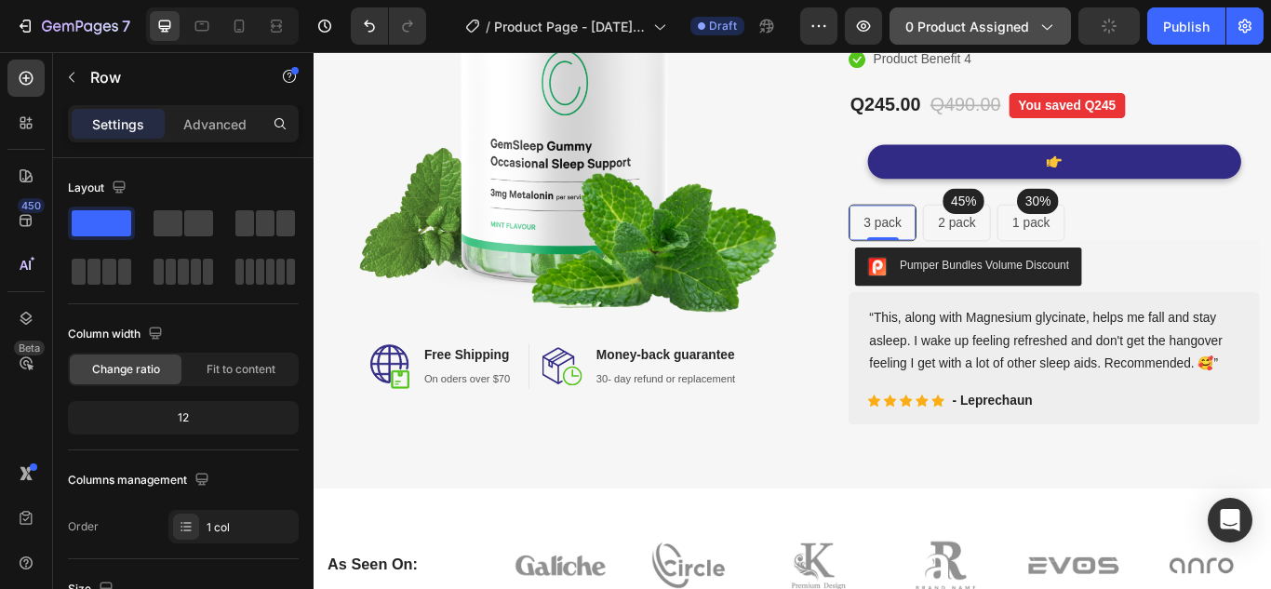
click at [1000, 31] on span "0 product assigned" at bounding box center [967, 27] width 124 height 20
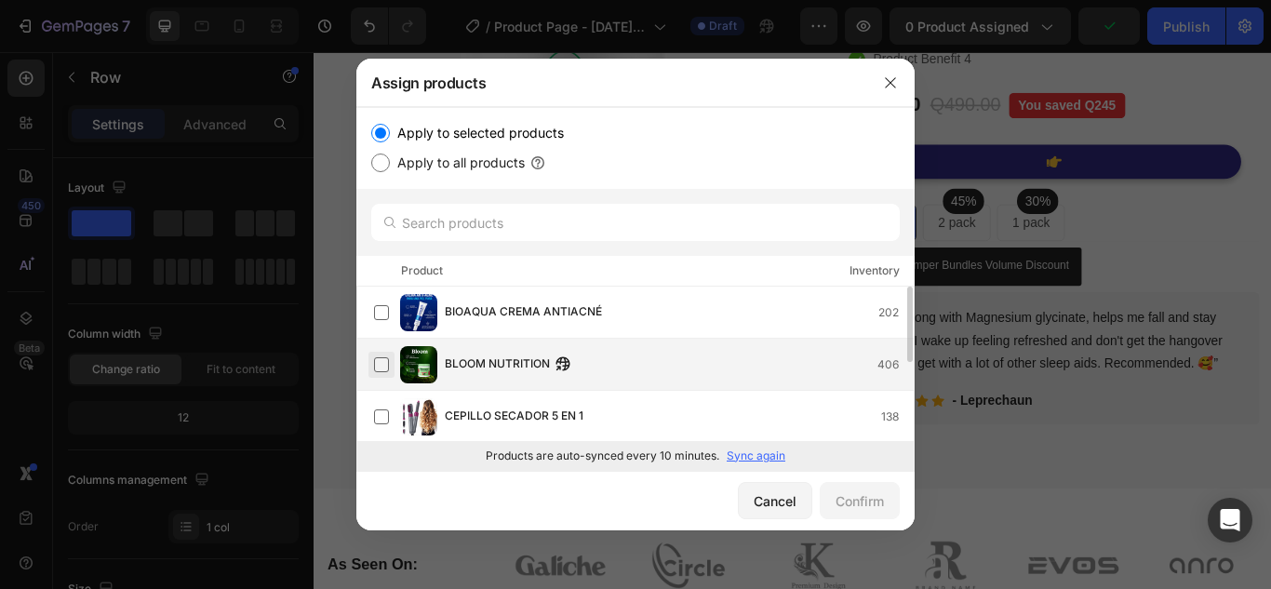
click at [386, 357] on label at bounding box center [381, 364] width 15 height 15
click at [843, 500] on div "Confirm" at bounding box center [859, 501] width 48 height 20
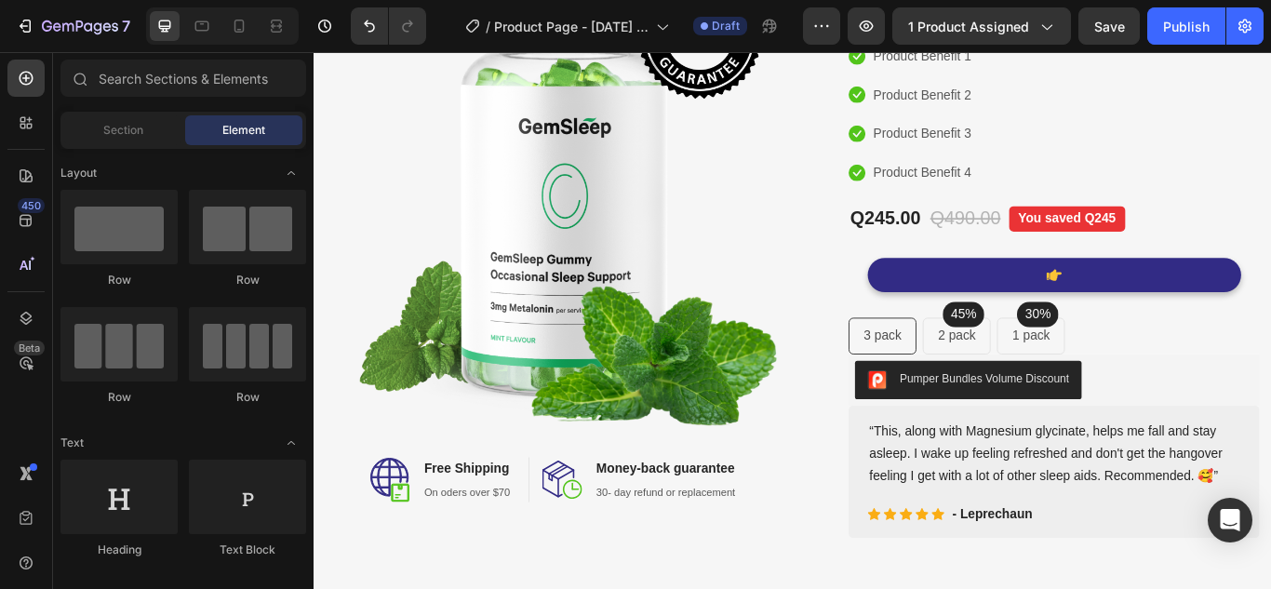
scroll to position [264, 0]
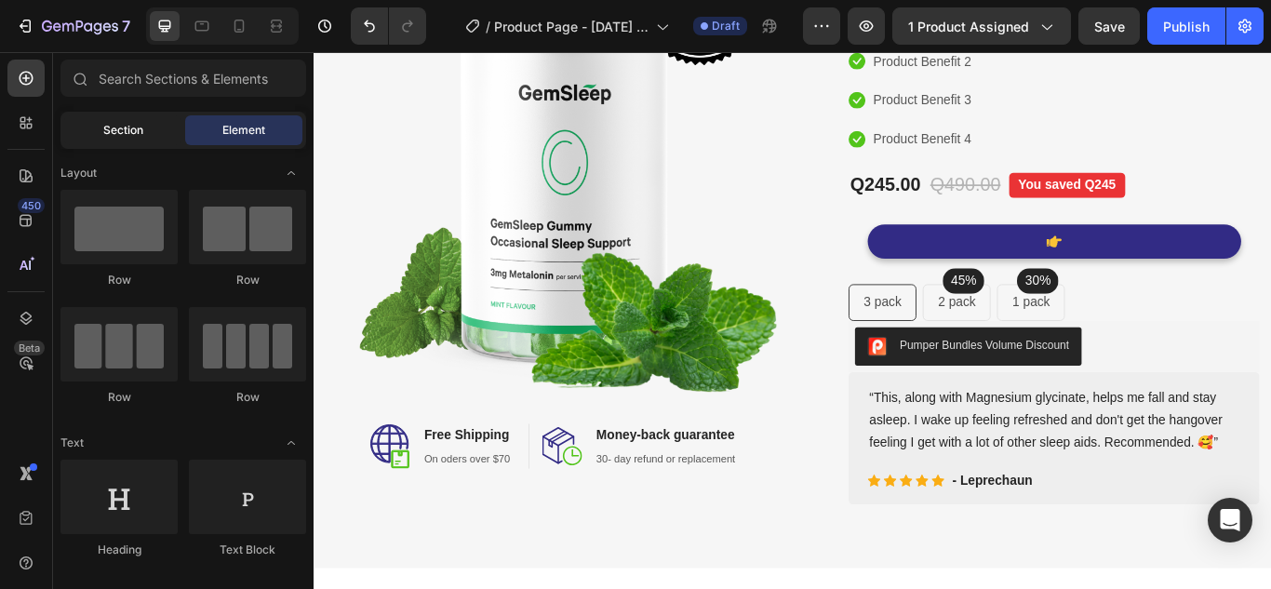
click at [160, 127] on div "Section" at bounding box center [122, 130] width 117 height 30
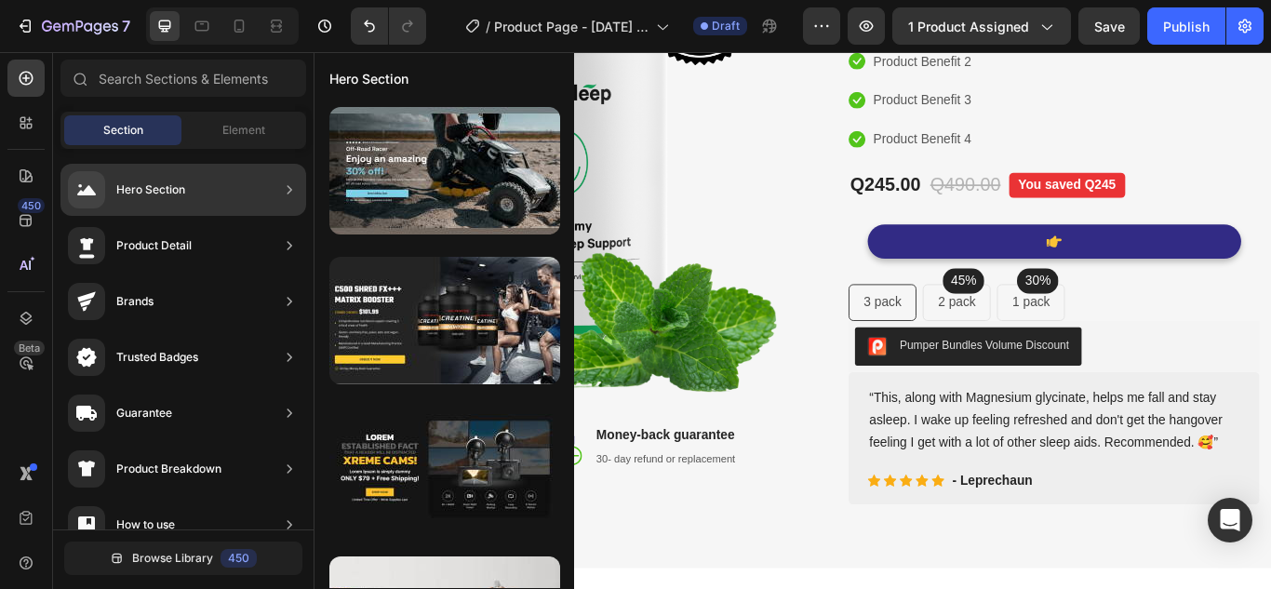
click at [291, 242] on icon at bounding box center [289, 245] width 19 height 19
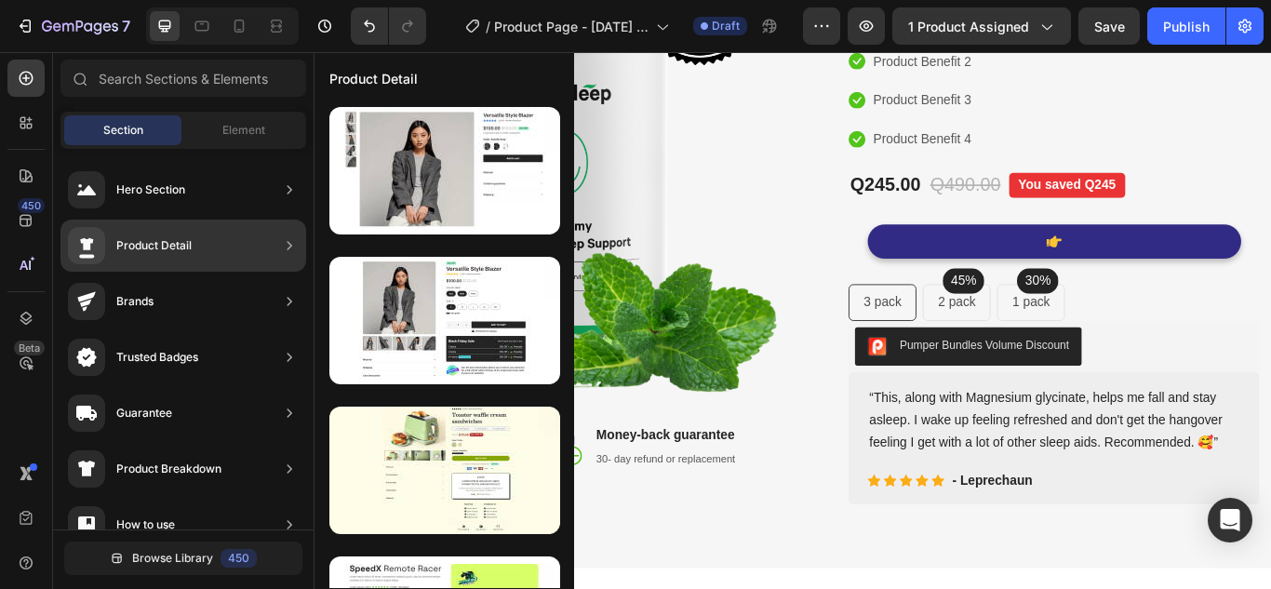
click at [162, 249] on div "Product Detail" at bounding box center [153, 245] width 75 height 19
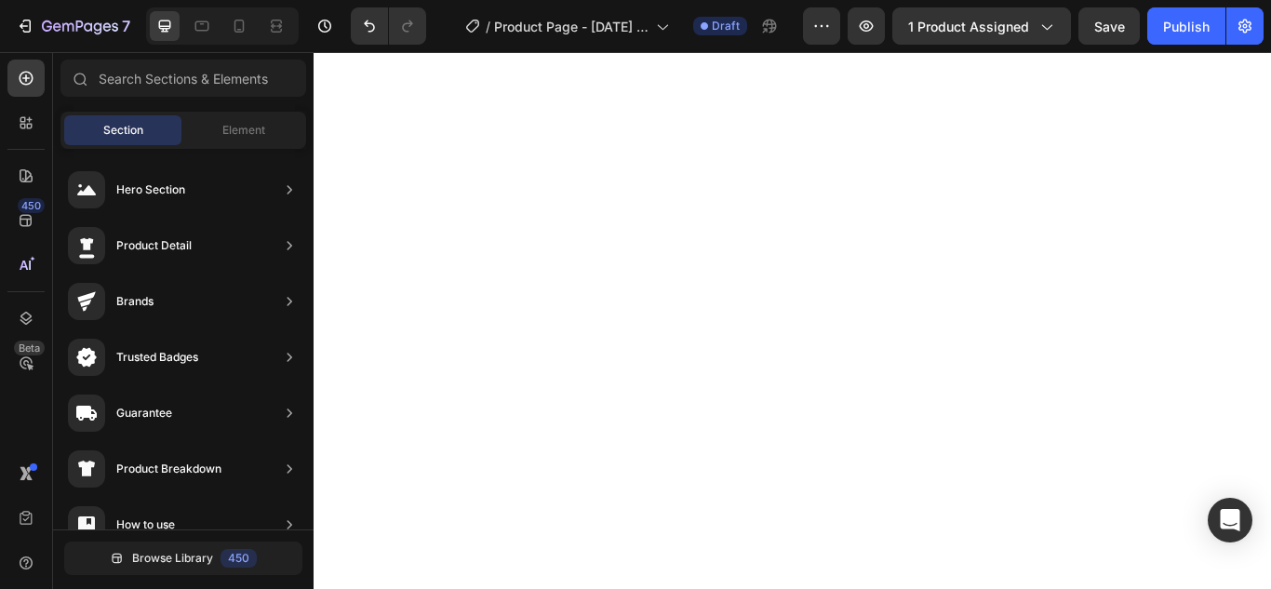
scroll to position [0, 0]
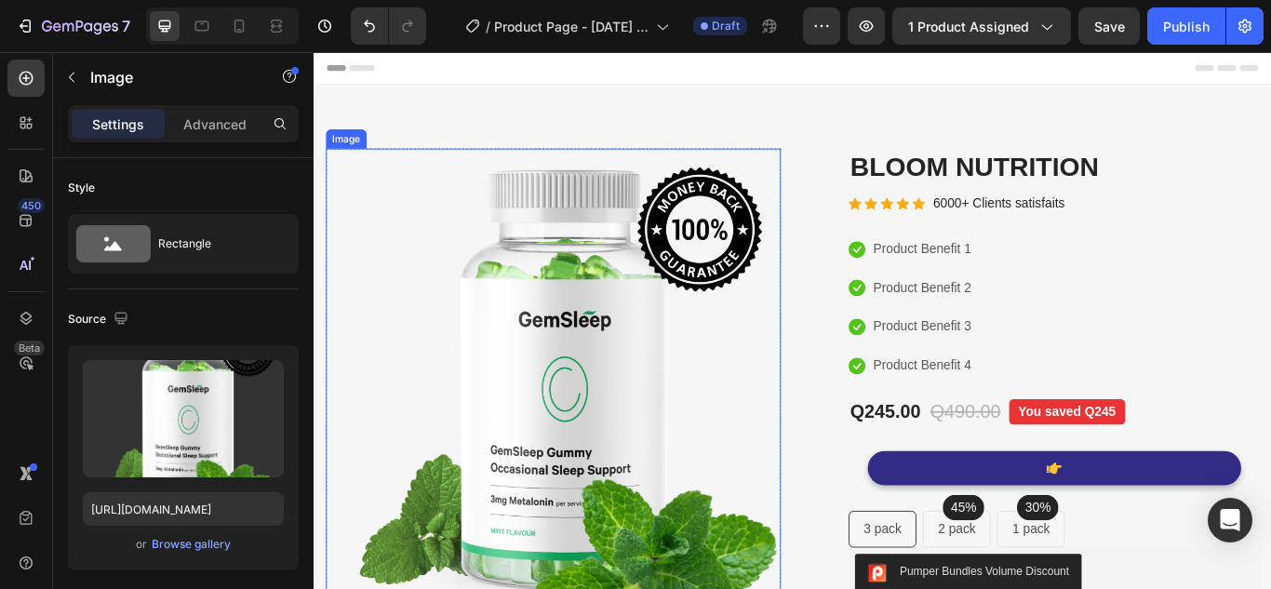
click at [834, 213] on img at bounding box center [592, 442] width 530 height 555
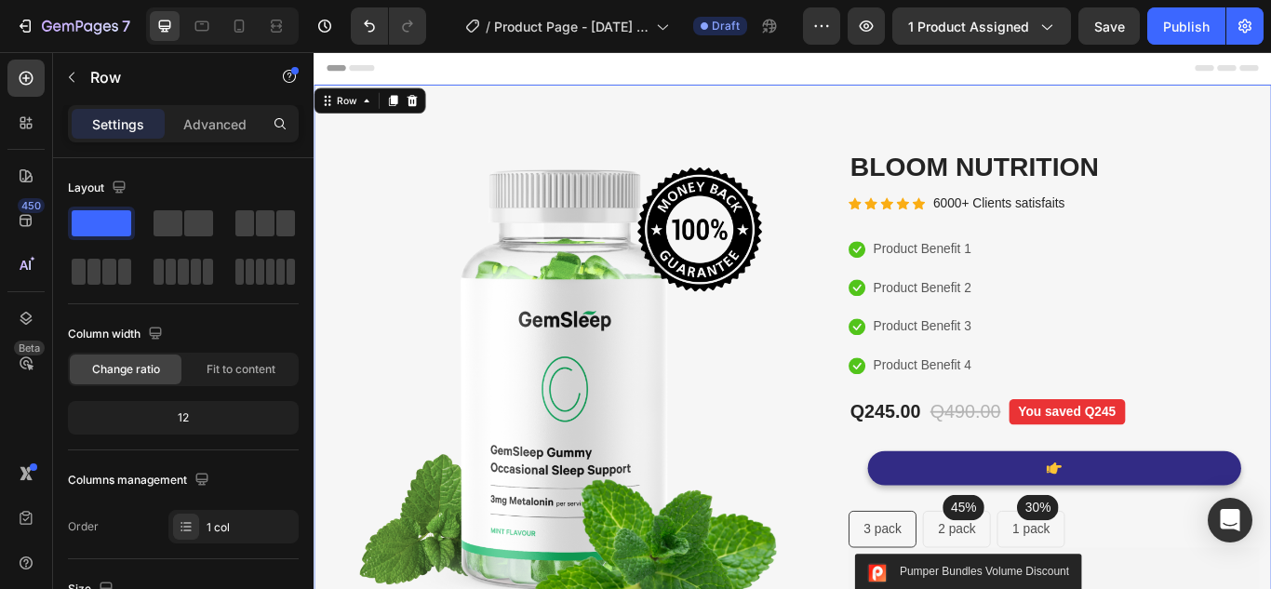
click at [100, 114] on p "Settings" at bounding box center [118, 124] width 52 height 20
click at [130, 124] on p "Settings" at bounding box center [118, 124] width 52 height 20
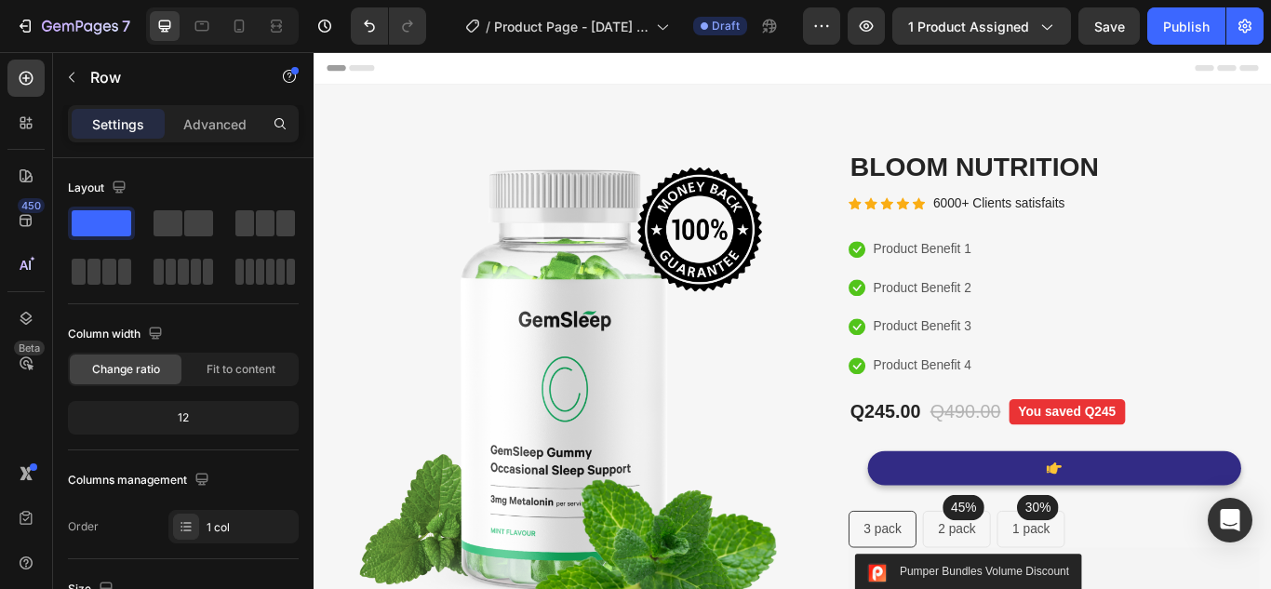
click at [428, 57] on div "Header" at bounding box center [871, 70] width 1087 height 37
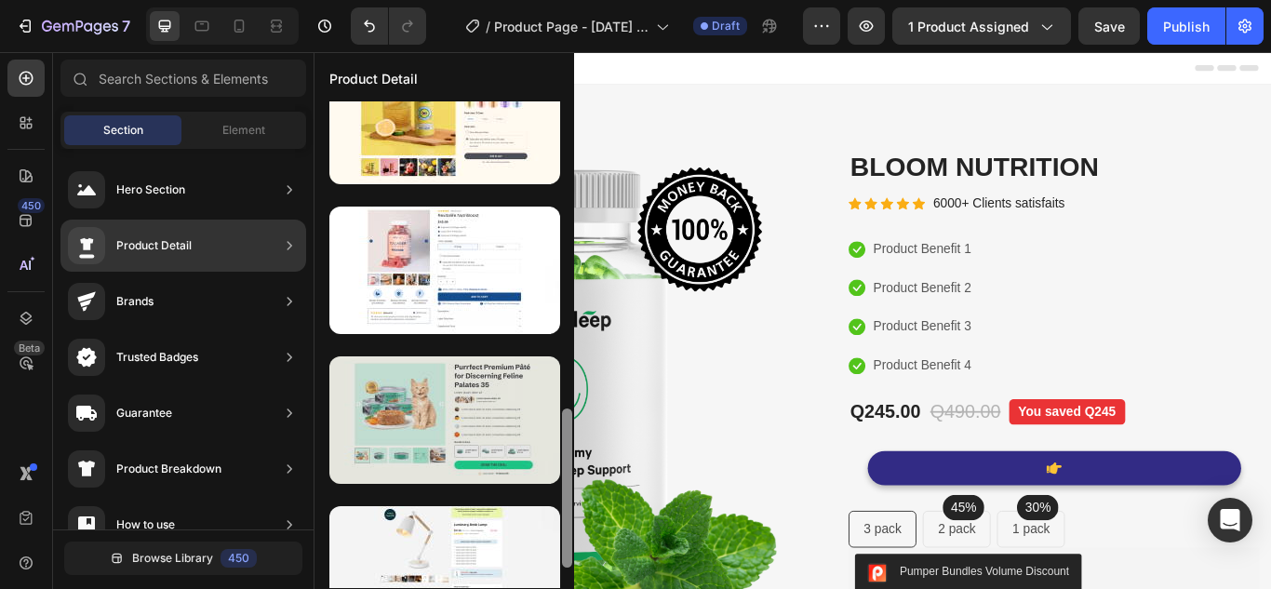
scroll to position [952, 0]
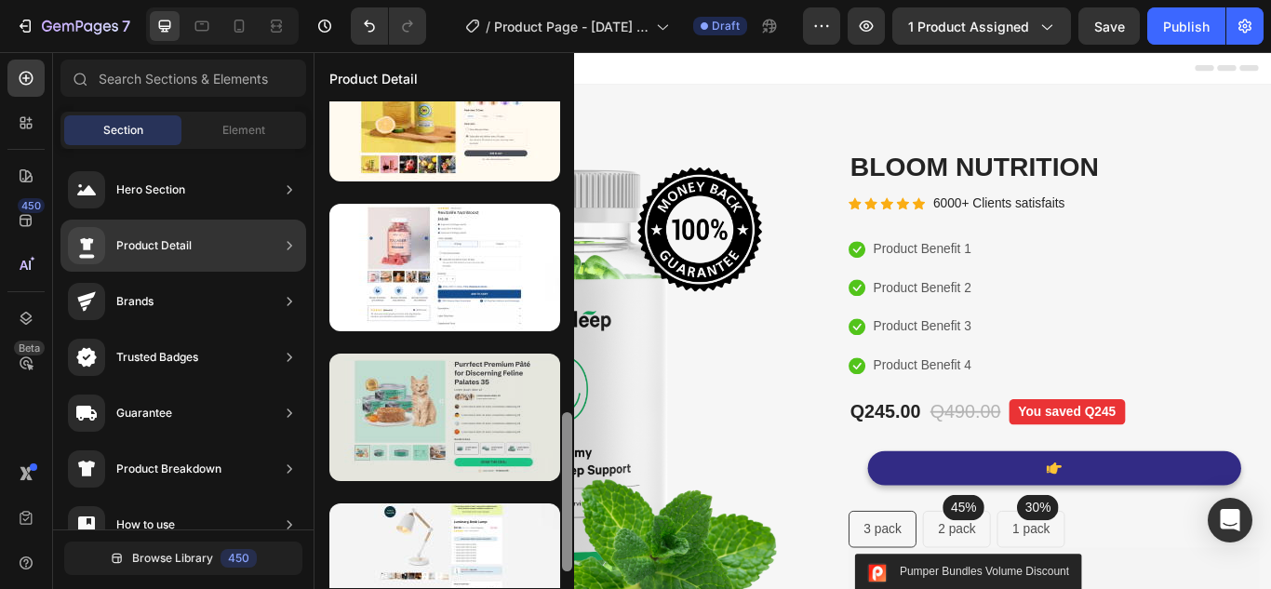
drag, startPoint x: 565, startPoint y: 171, endPoint x: 528, endPoint y: 483, distance: 313.8
click at [528, 483] on div at bounding box center [444, 344] width 260 height 487
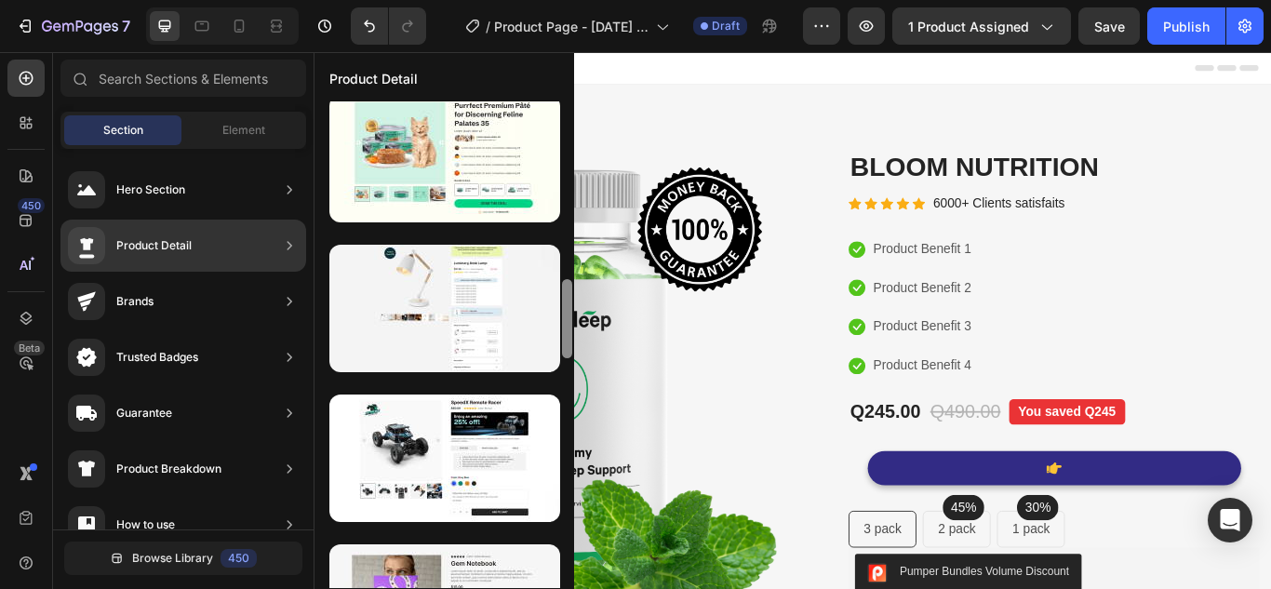
scroll to position [0, 0]
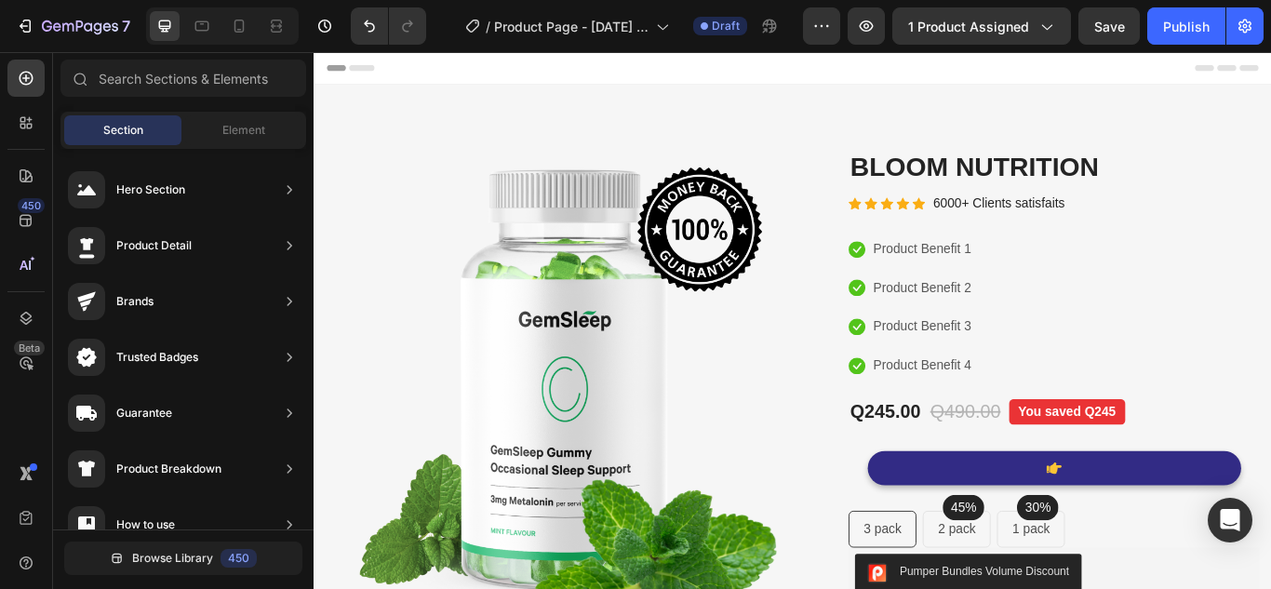
drag, startPoint x: 877, startPoint y: 540, endPoint x: 554, endPoint y: 636, distance: 337.9
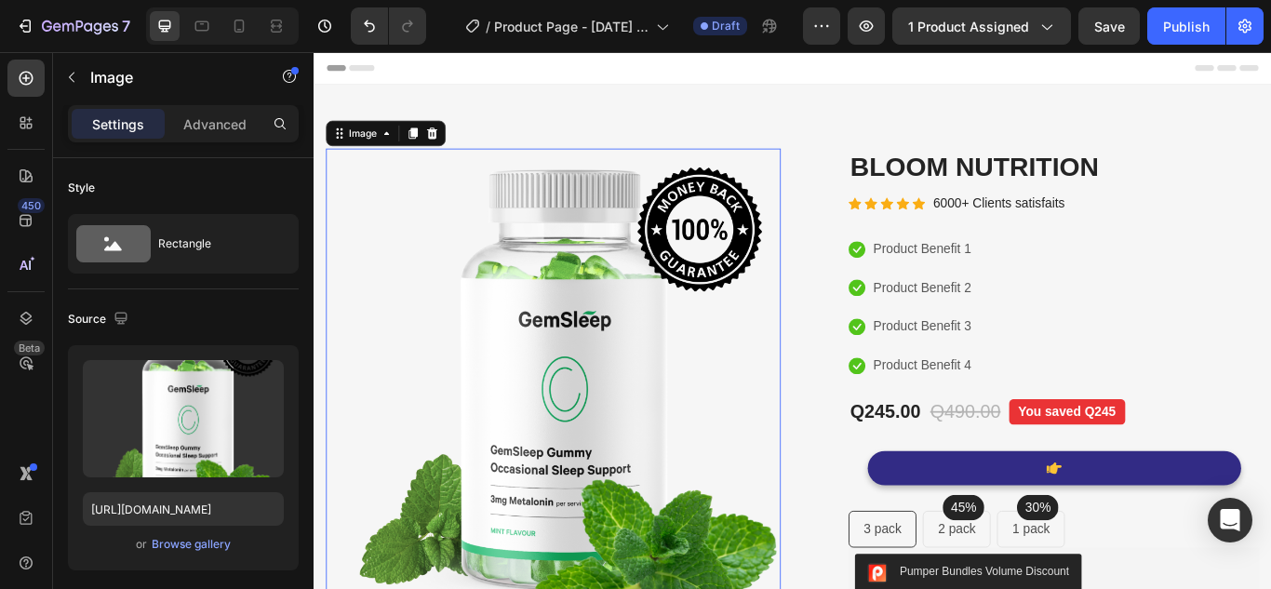
click at [116, 119] on p "Settings" at bounding box center [118, 124] width 52 height 20
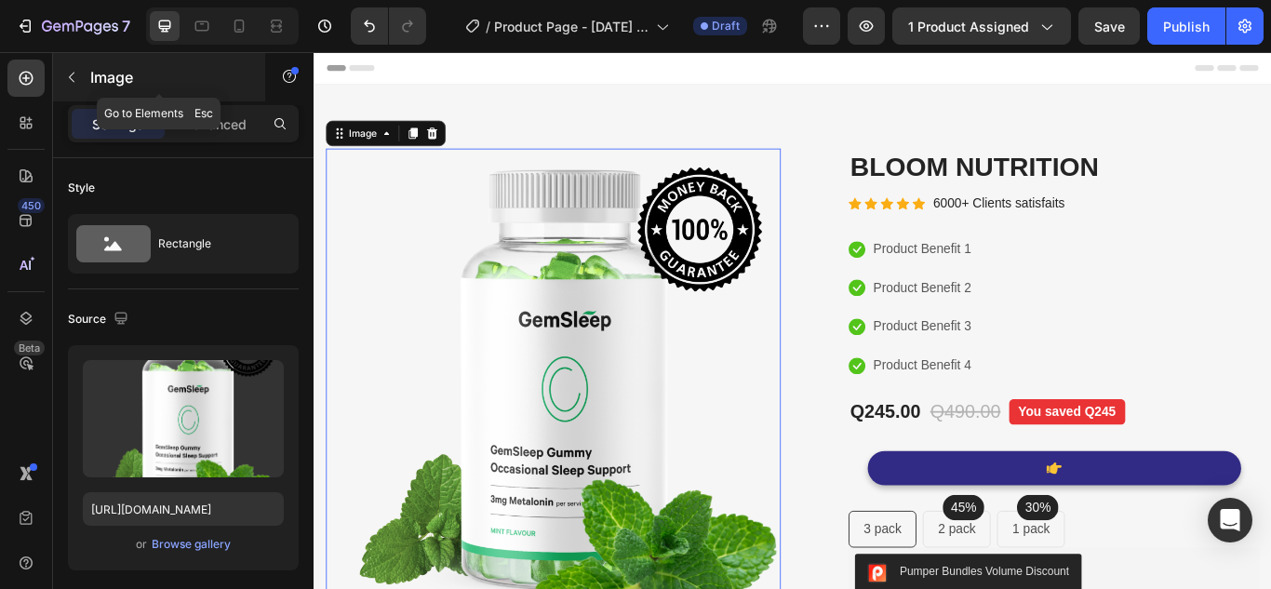
click at [75, 74] on icon "button" at bounding box center [71, 77] width 15 height 15
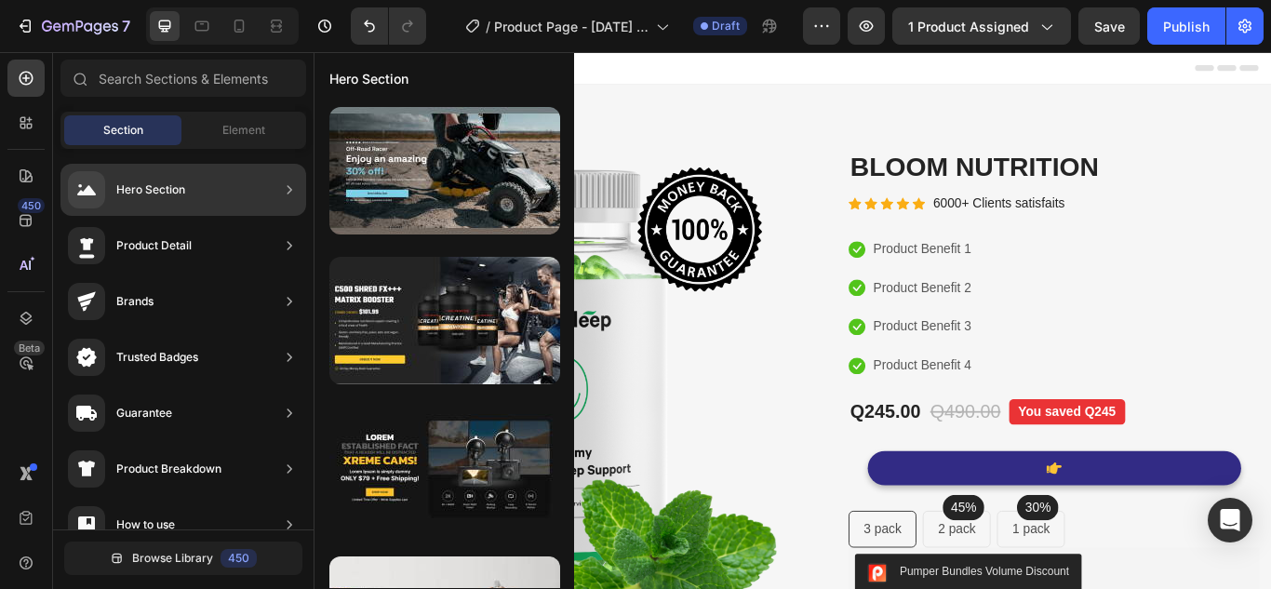
scroll to position [1000, 0]
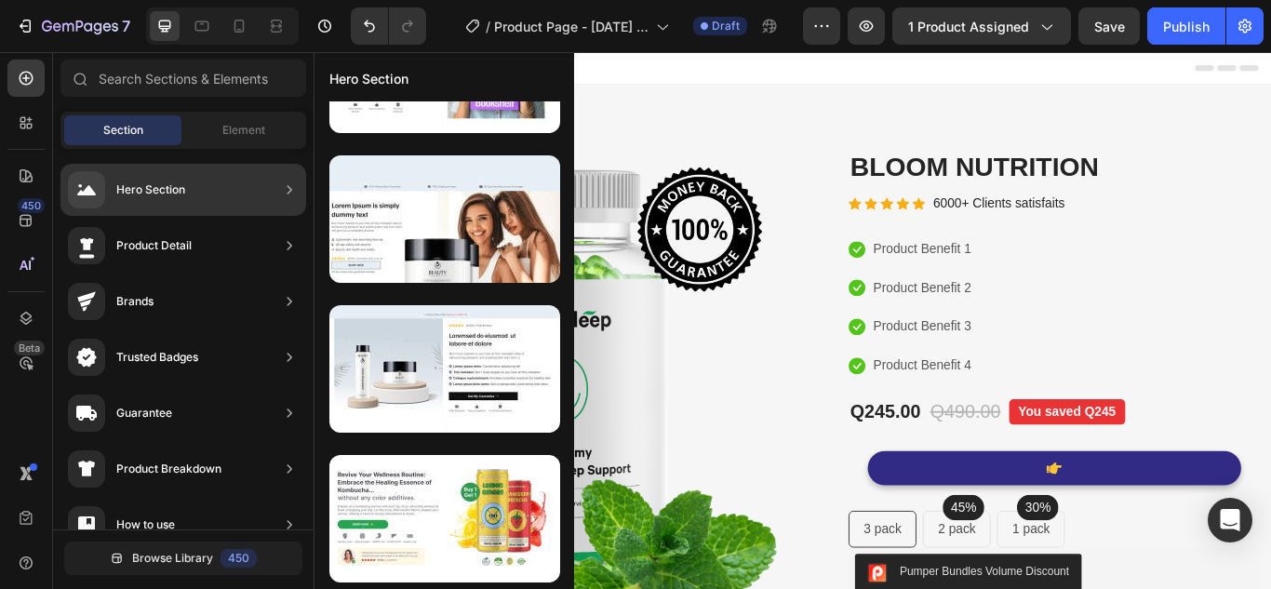
click at [268, 239] on div "Product Detail" at bounding box center [183, 246] width 246 height 52
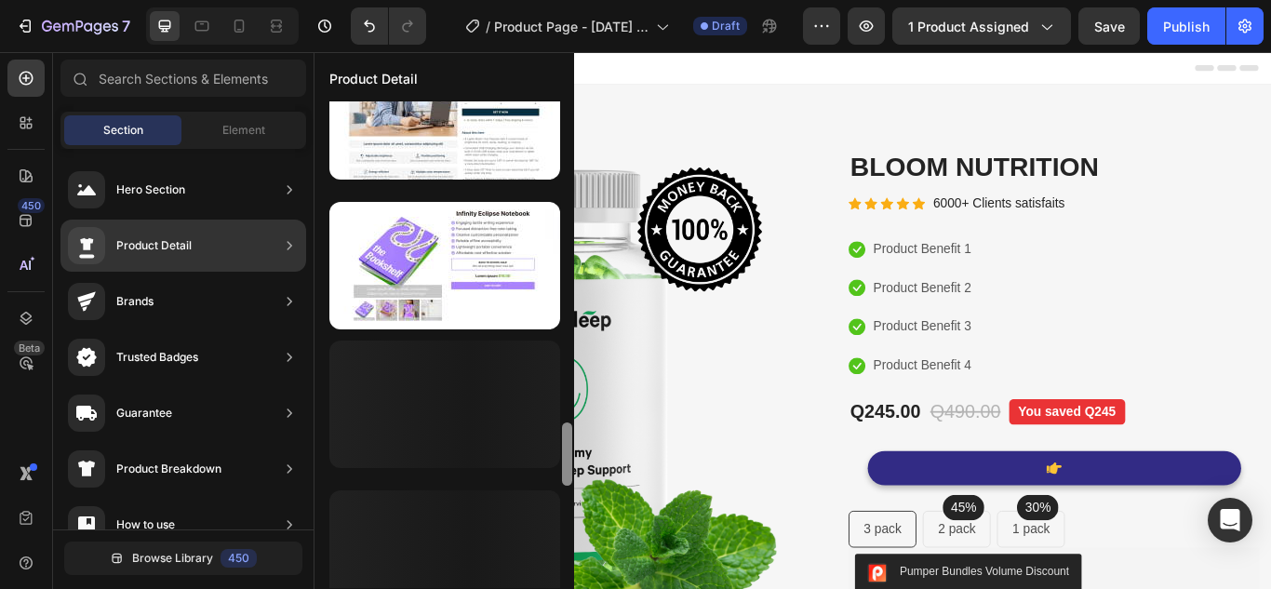
scroll to position [0, 0]
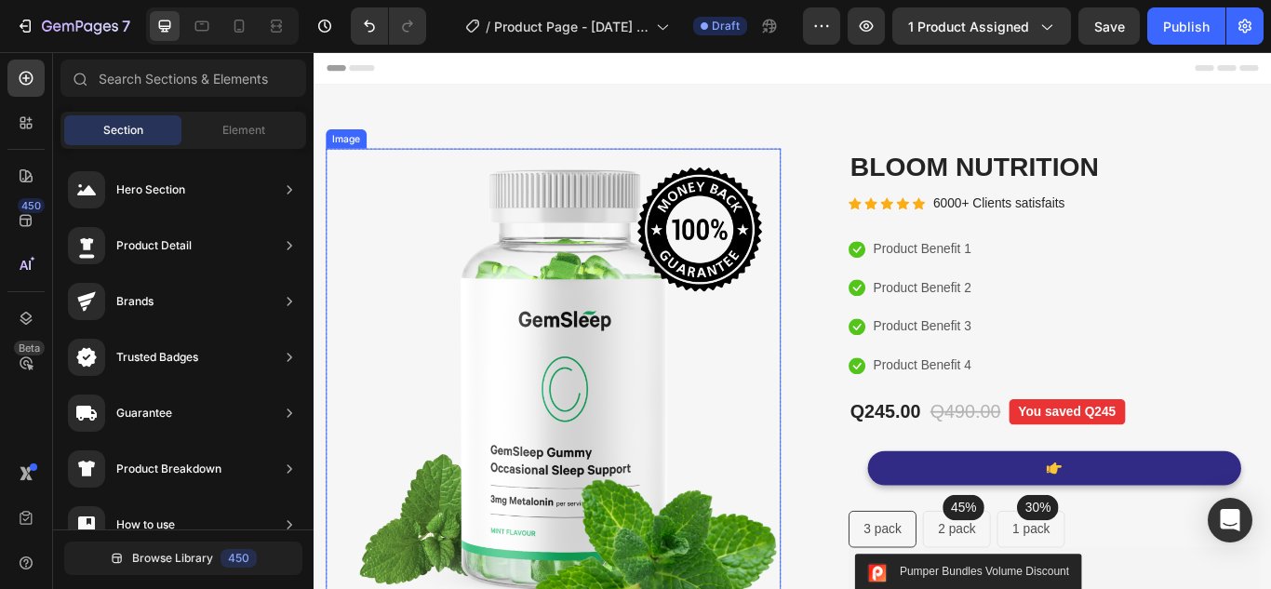
drag, startPoint x: 878, startPoint y: 352, endPoint x: 589, endPoint y: 622, distance: 396.3
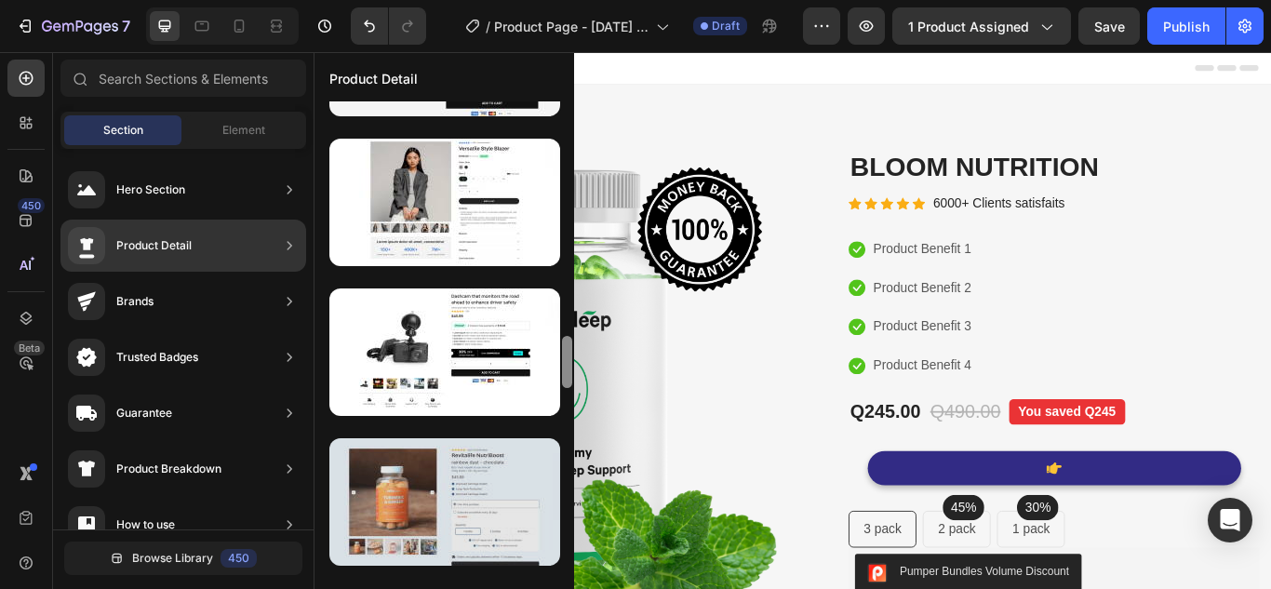
scroll to position [2226, 0]
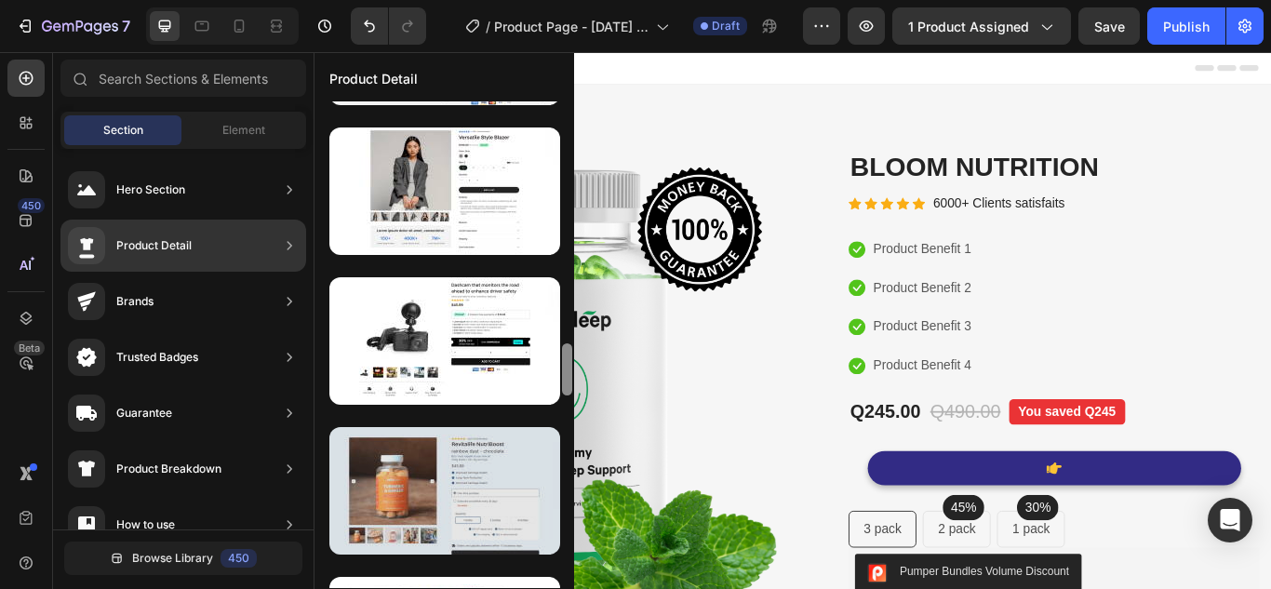
click at [407, 500] on div at bounding box center [444, 490] width 231 height 127
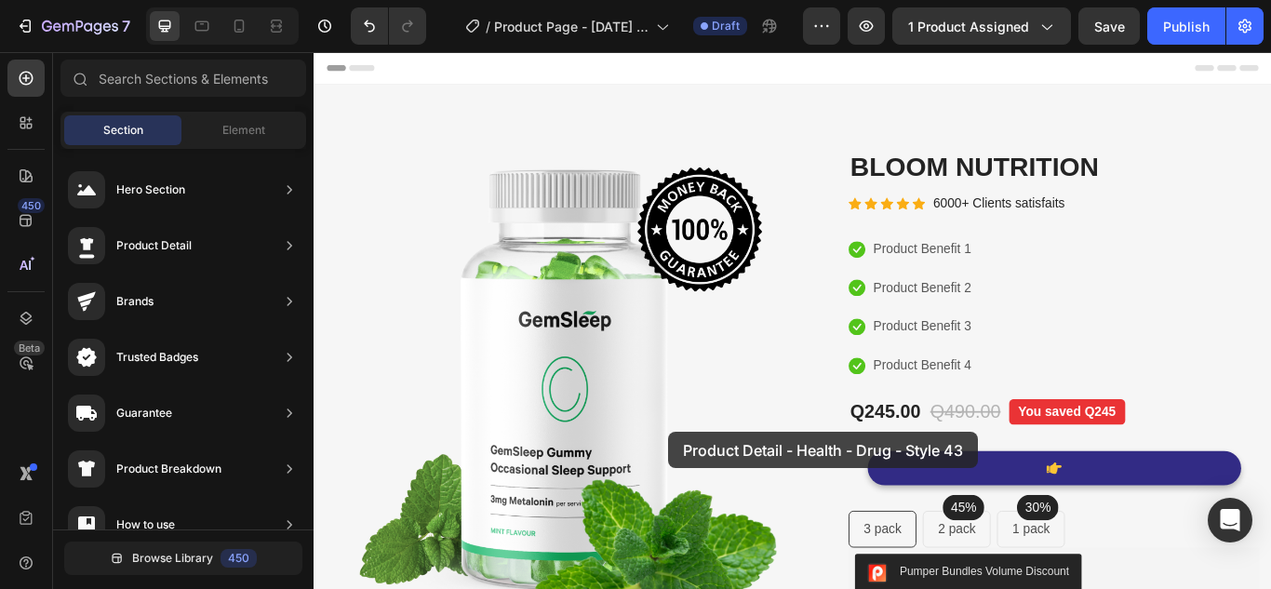
scroll to position [34, 0]
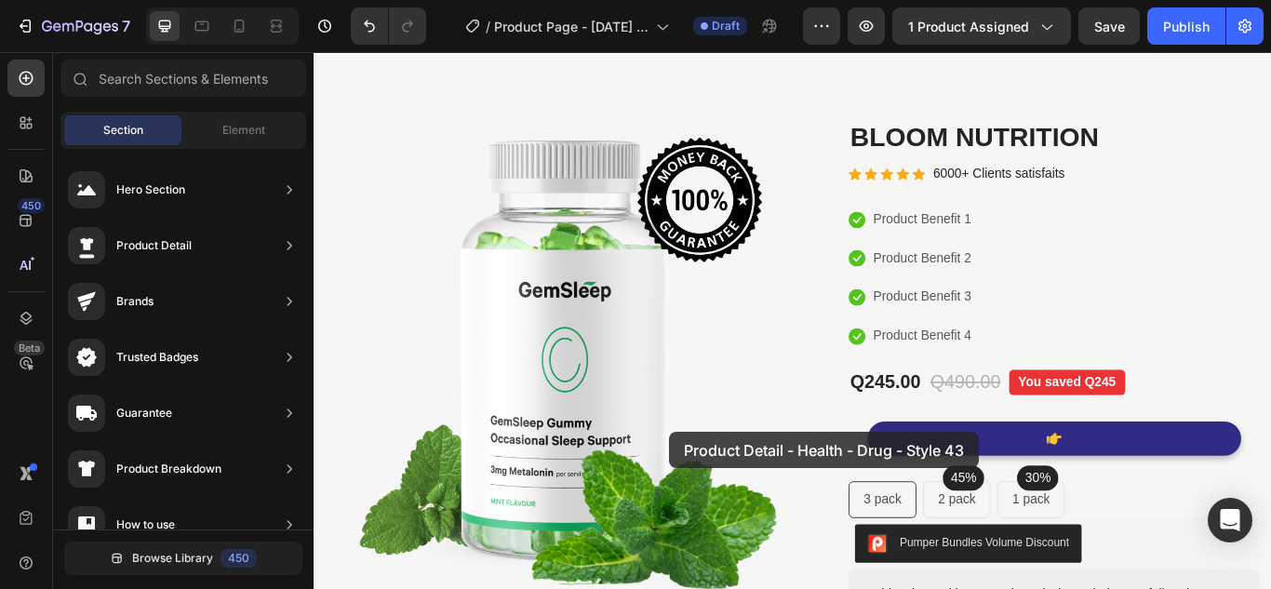
drag, startPoint x: 720, startPoint y: 552, endPoint x: 728, endPoint y: 495, distance: 57.2
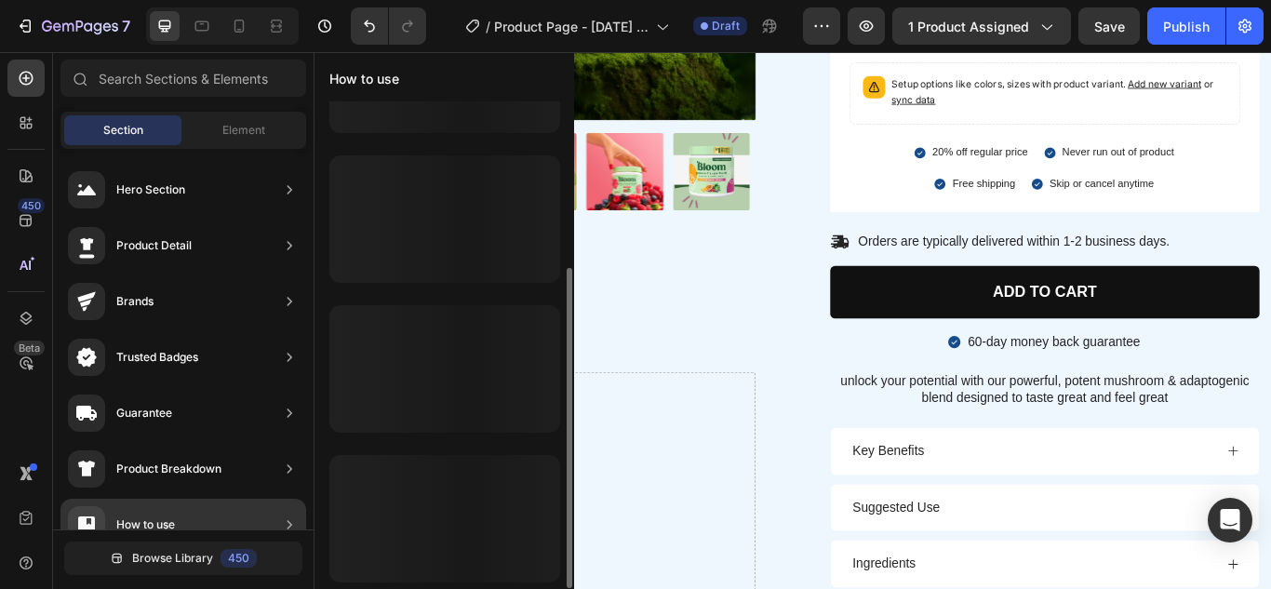
scroll to position [101, 0]
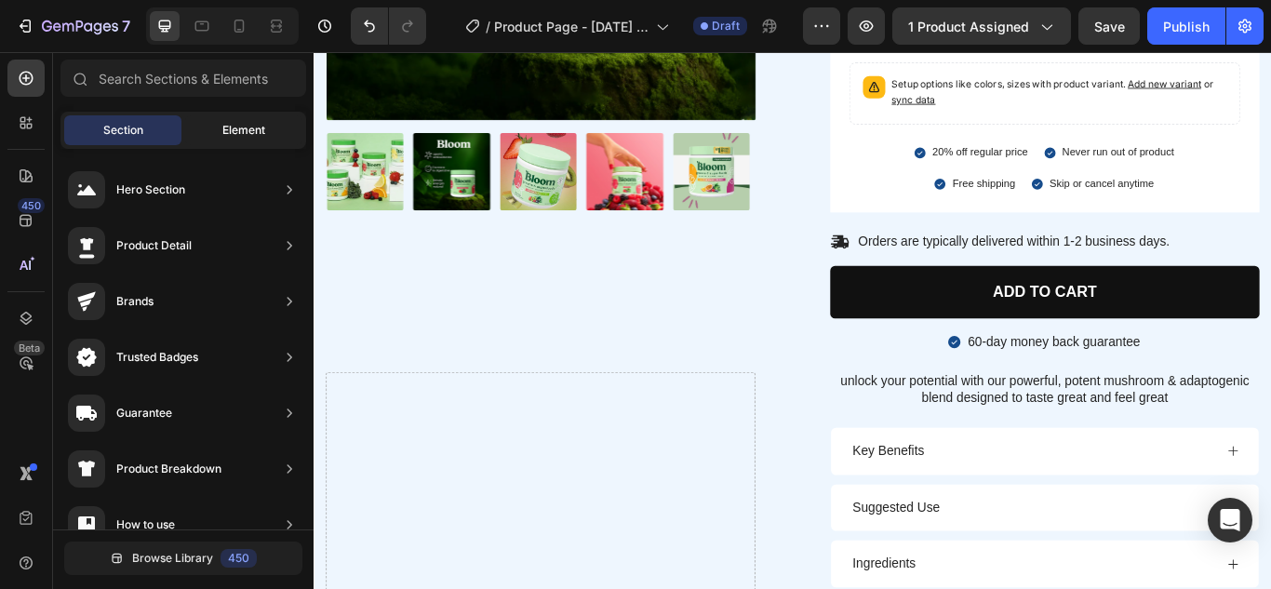
click at [270, 138] on div "Element" at bounding box center [243, 130] width 117 height 30
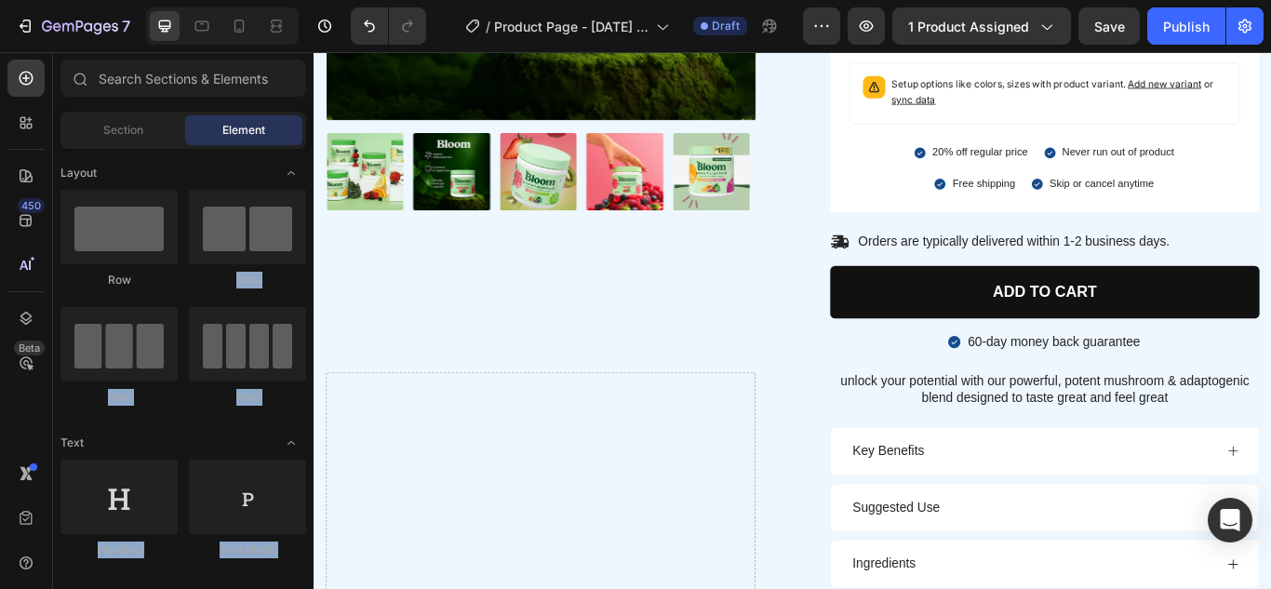
drag, startPoint x: 627, startPoint y: 235, endPoint x: 314, endPoint y: 205, distance: 314.1
click at [288, 282] on div "Row" at bounding box center [247, 280] width 117 height 17
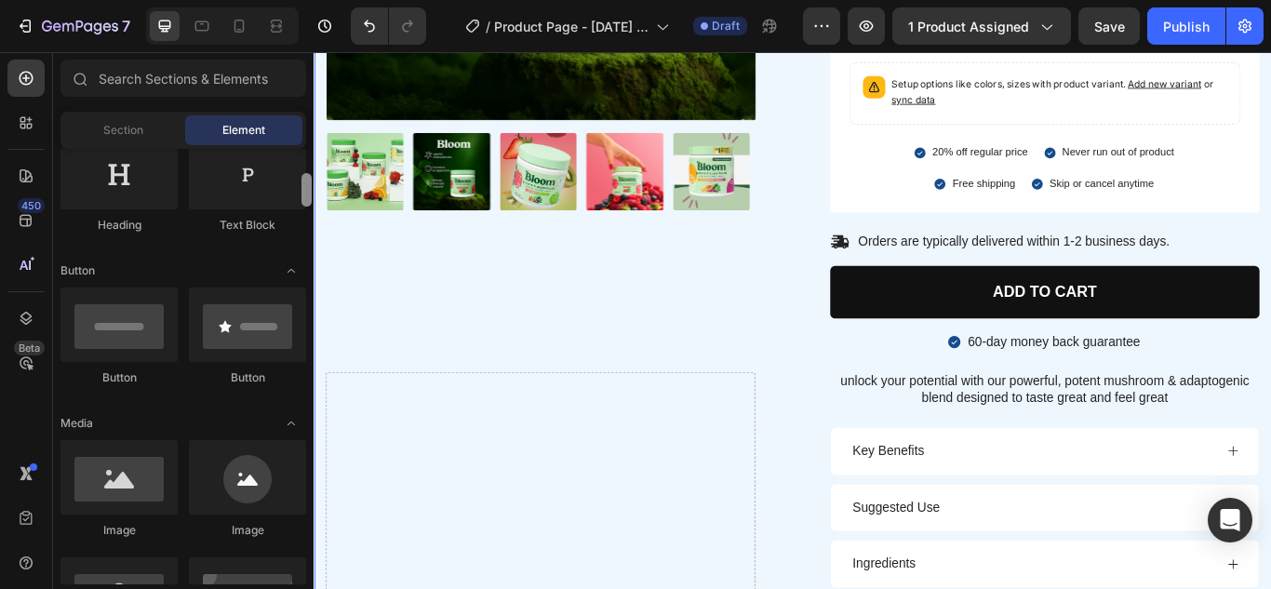
drag, startPoint x: 620, startPoint y: 212, endPoint x: 314, endPoint y: 207, distance: 305.2
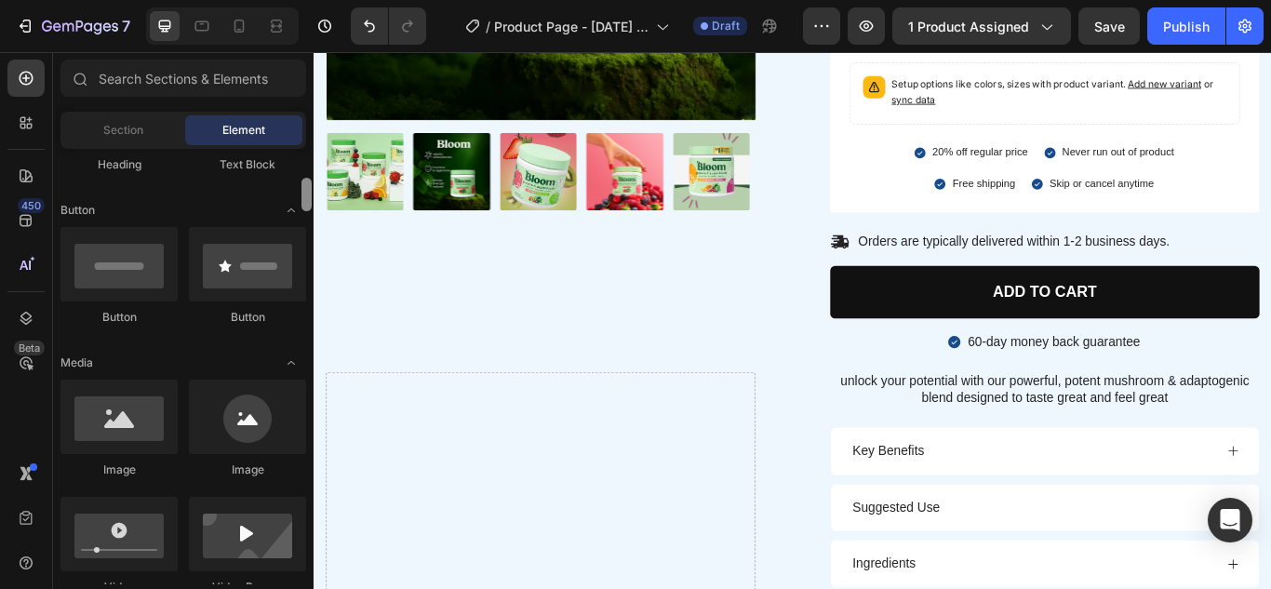
scroll to position [821, 0]
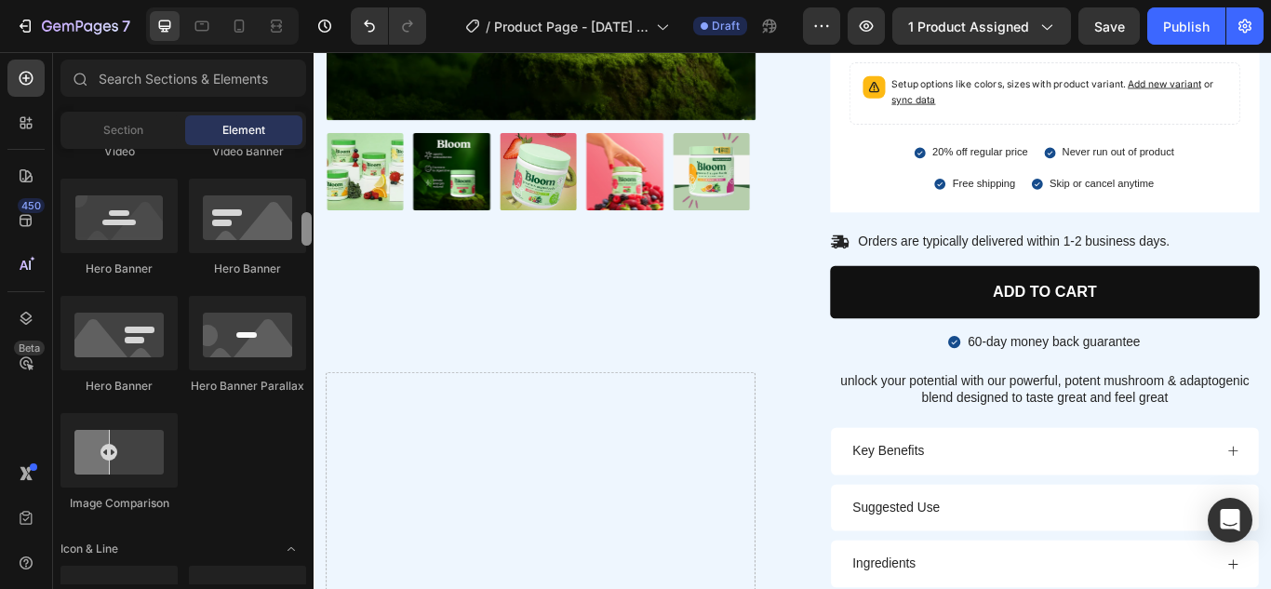
click at [301, 190] on div at bounding box center [307, 366] width 14 height 435
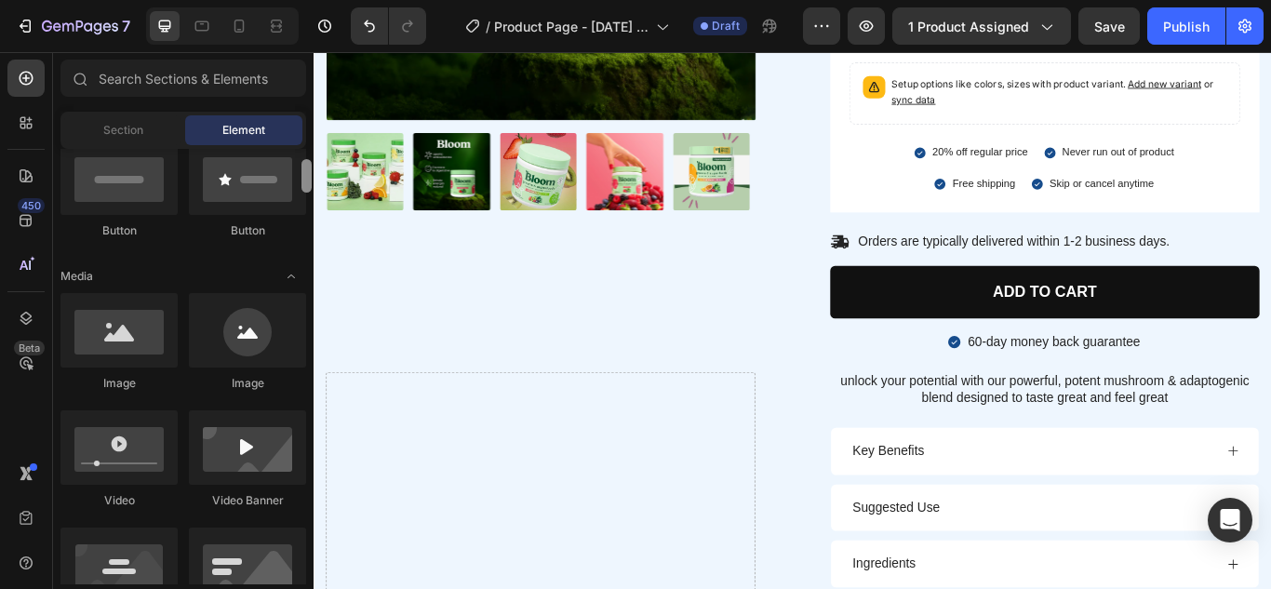
scroll to position [423, 0]
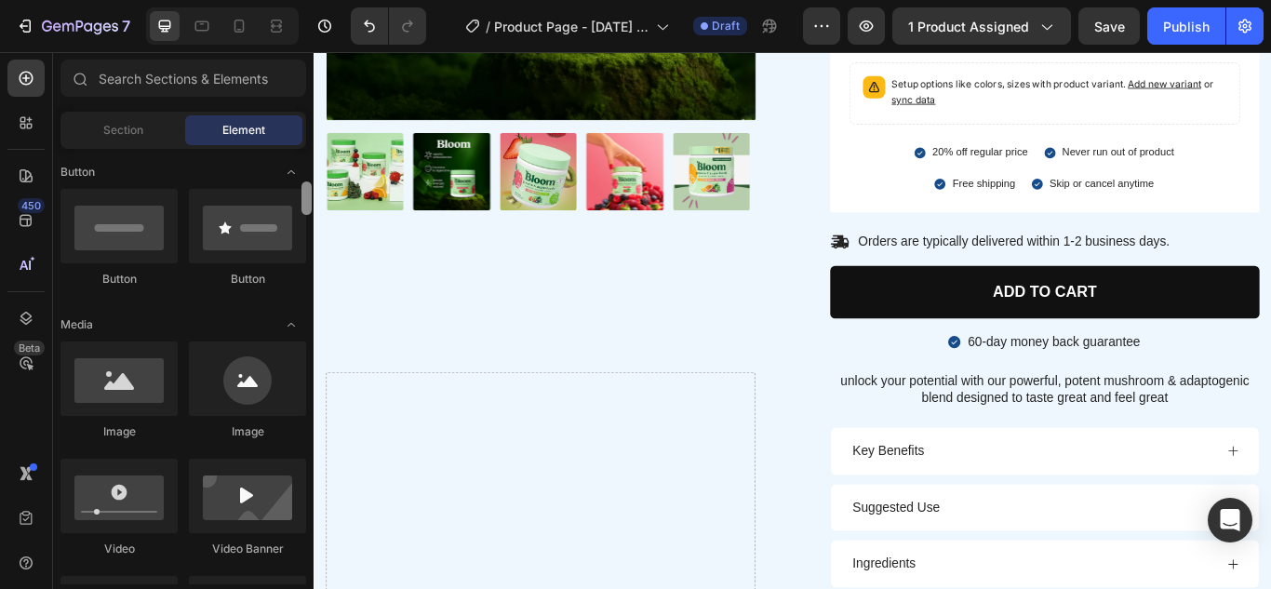
drag, startPoint x: 311, startPoint y: 222, endPoint x: 304, endPoint y: 192, distance: 31.4
click at [304, 192] on div at bounding box center [306, 197] width 10 height 33
click at [274, 208] on div at bounding box center [247, 226] width 117 height 74
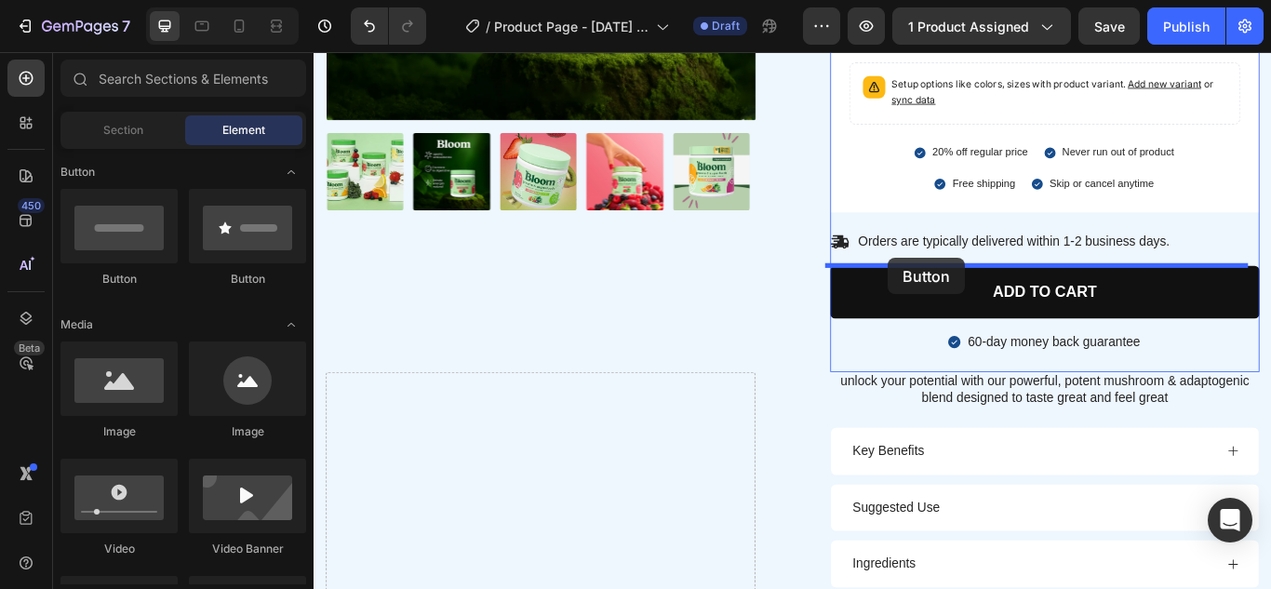
drag, startPoint x: 577, startPoint y: 273, endPoint x: 982, endPoint y: 292, distance: 406.1
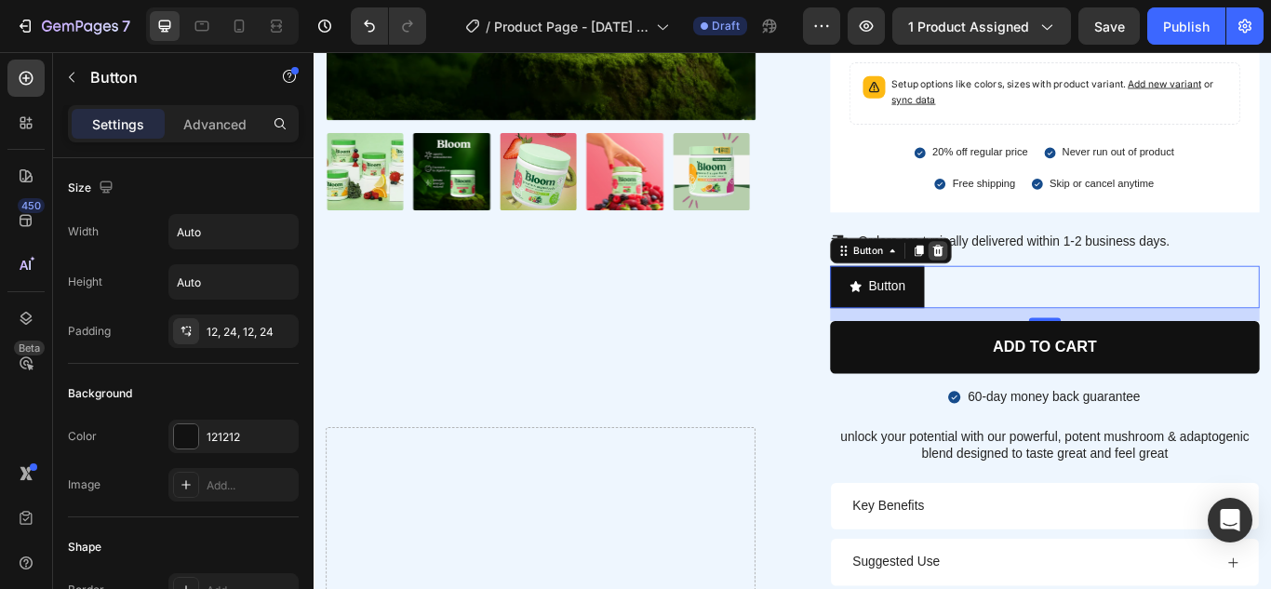
click at [1043, 286] on div at bounding box center [1041, 284] width 22 height 22
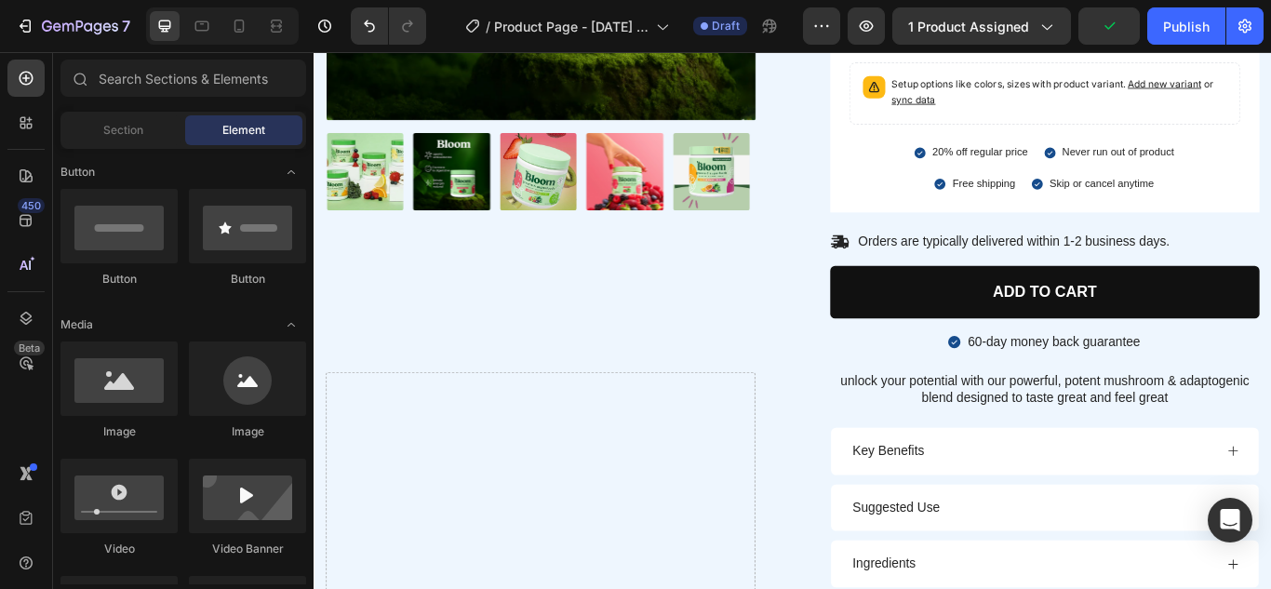
click at [305, 172] on span "Toggle open" at bounding box center [291, 172] width 30 height 30
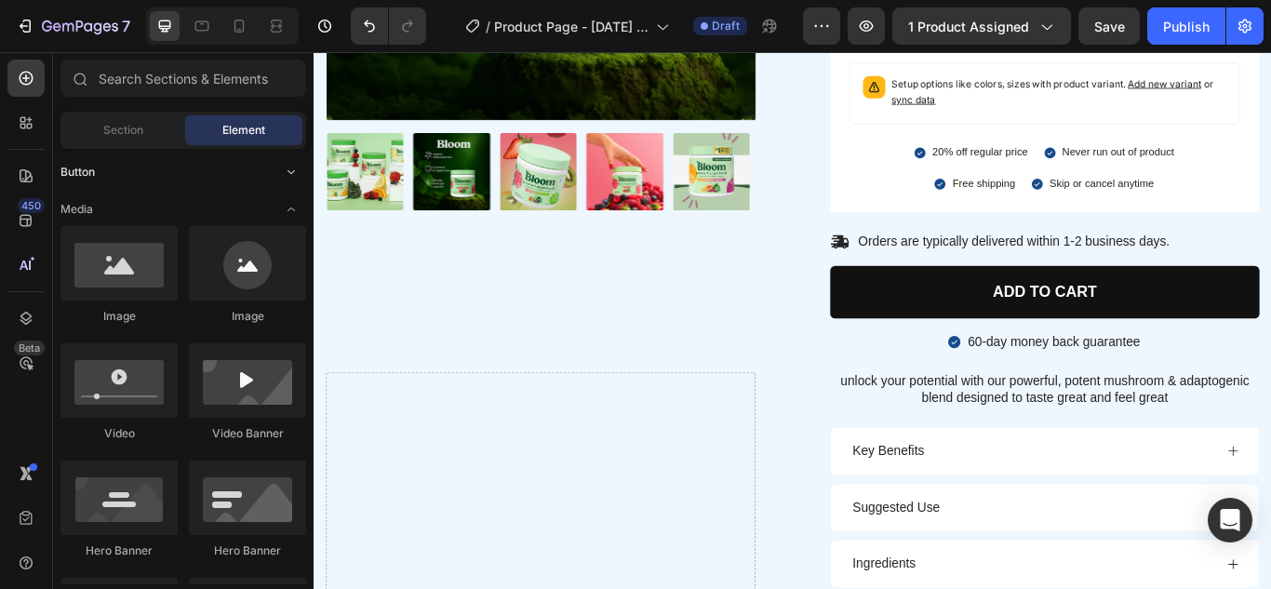
click at [305, 172] on span "Toggle open" at bounding box center [291, 172] width 30 height 30
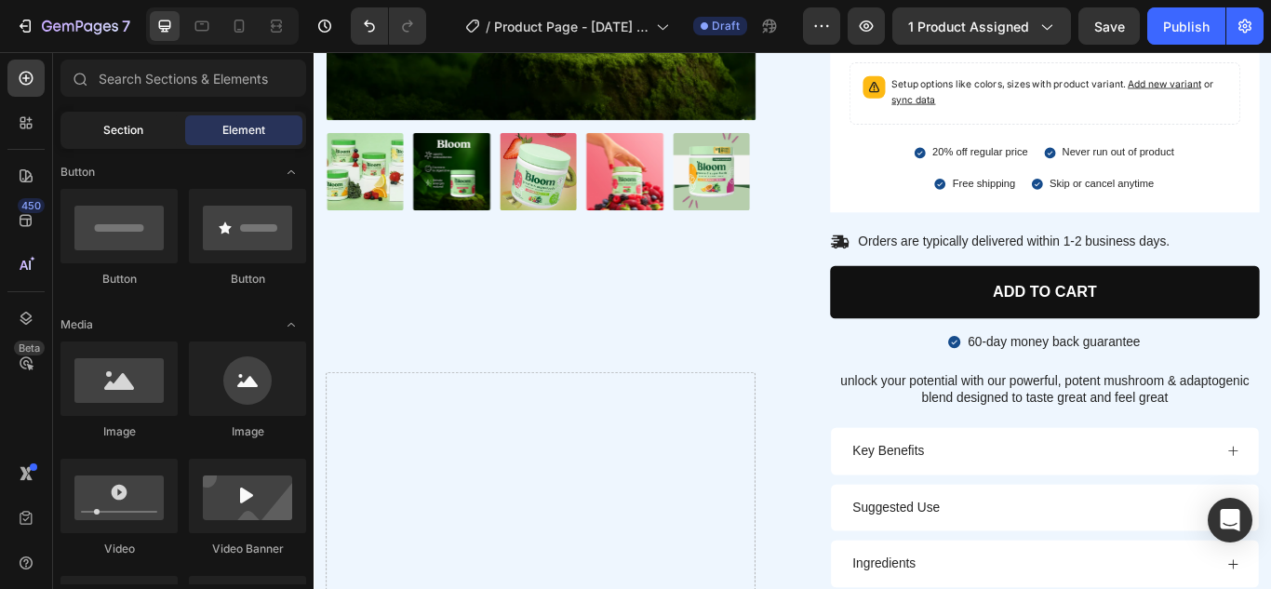
drag, startPoint x: 305, startPoint y: 172, endPoint x: 146, endPoint y: 140, distance: 162.4
click at [146, 140] on div "Sections(18) Elements(84) Section Element Hero Section Product Detail Brands Tr…" at bounding box center [183, 322] width 260 height 525
click at [146, 140] on div "Section" at bounding box center [122, 130] width 117 height 30
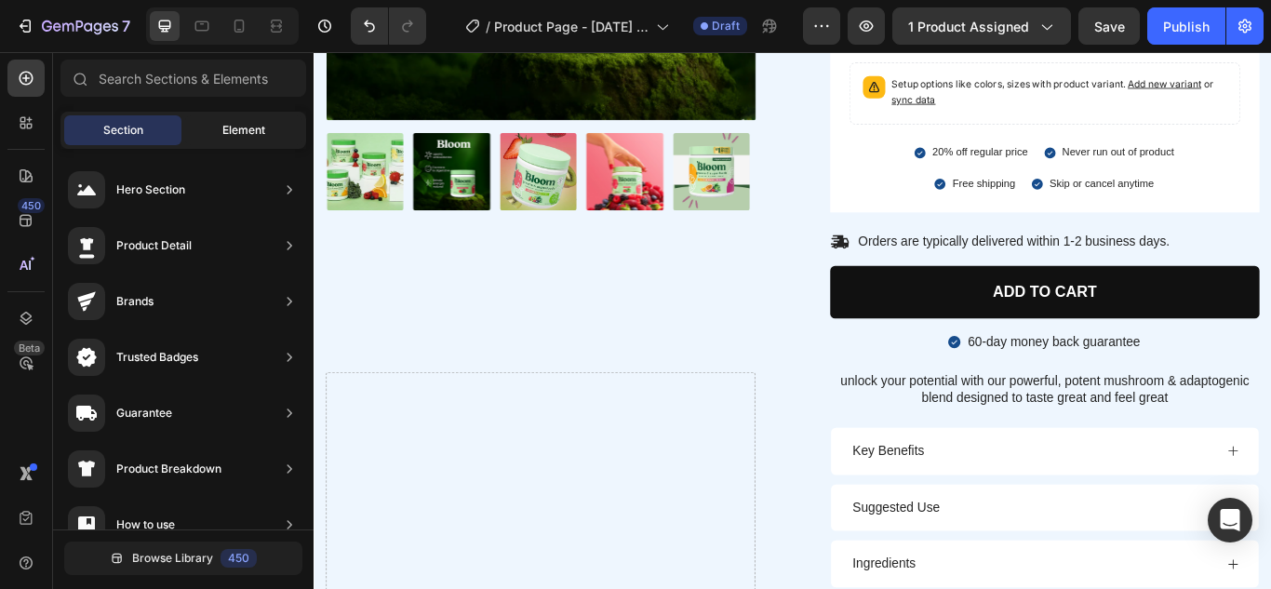
click at [240, 117] on div "Element" at bounding box center [243, 130] width 117 height 30
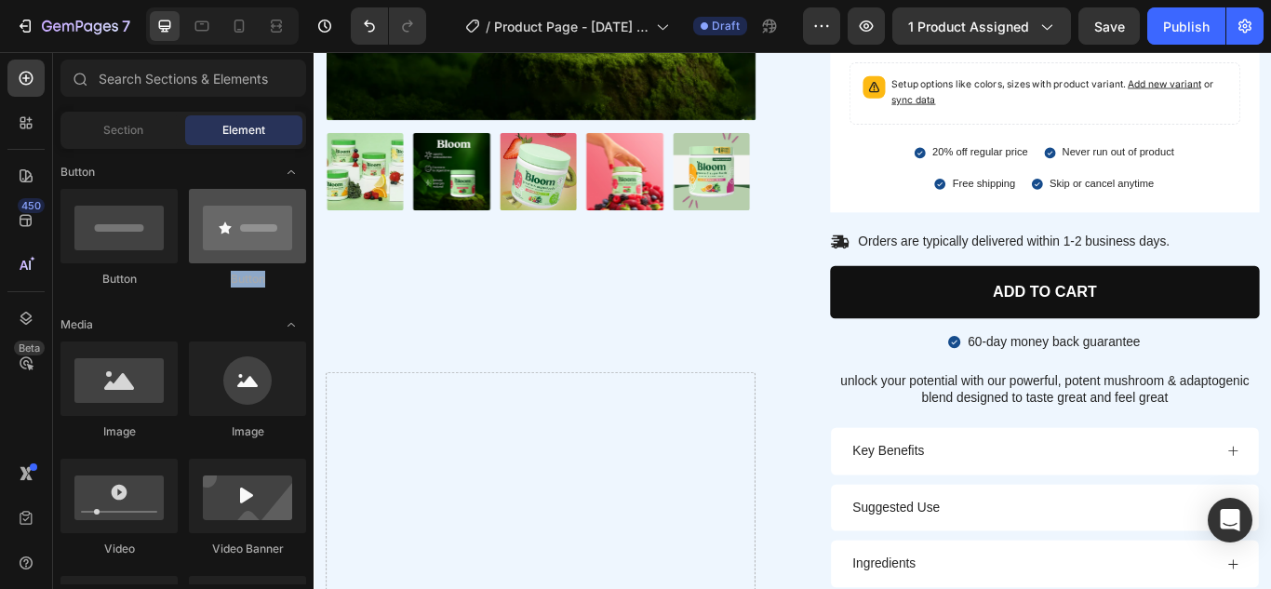
drag, startPoint x: 304, startPoint y: 301, endPoint x: 305, endPoint y: 246, distance: 54.9
click at [305, 246] on div "Button Button" at bounding box center [183, 246] width 246 height 115
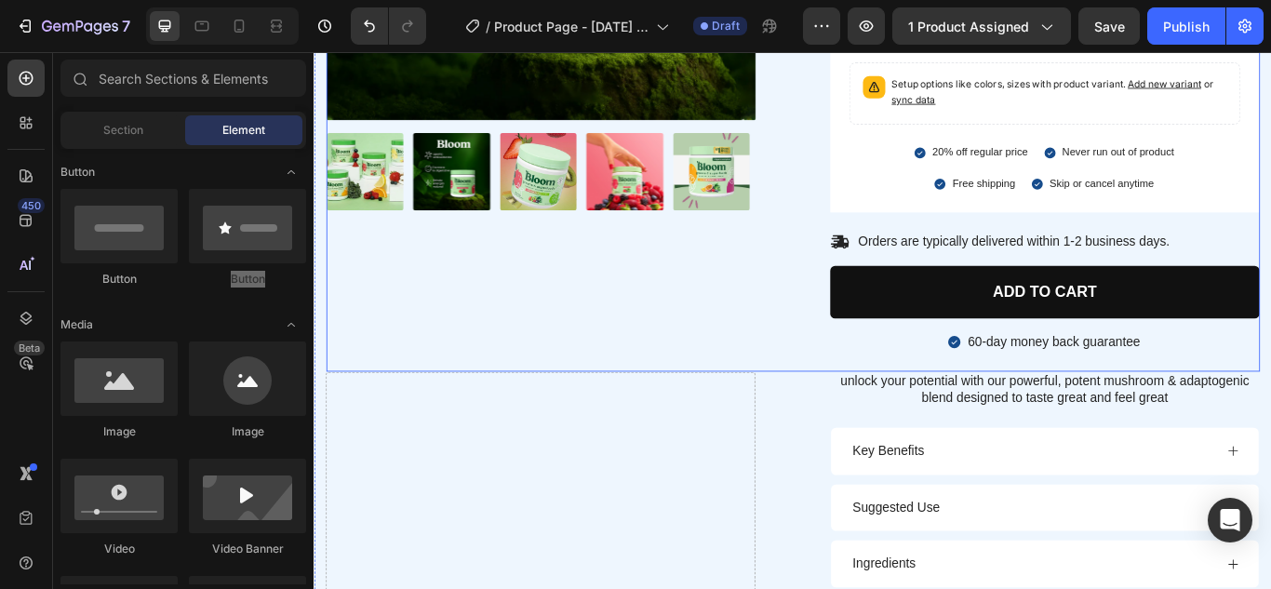
click at [412, 289] on div "Product Images" at bounding box center [577, 29] width 501 height 794
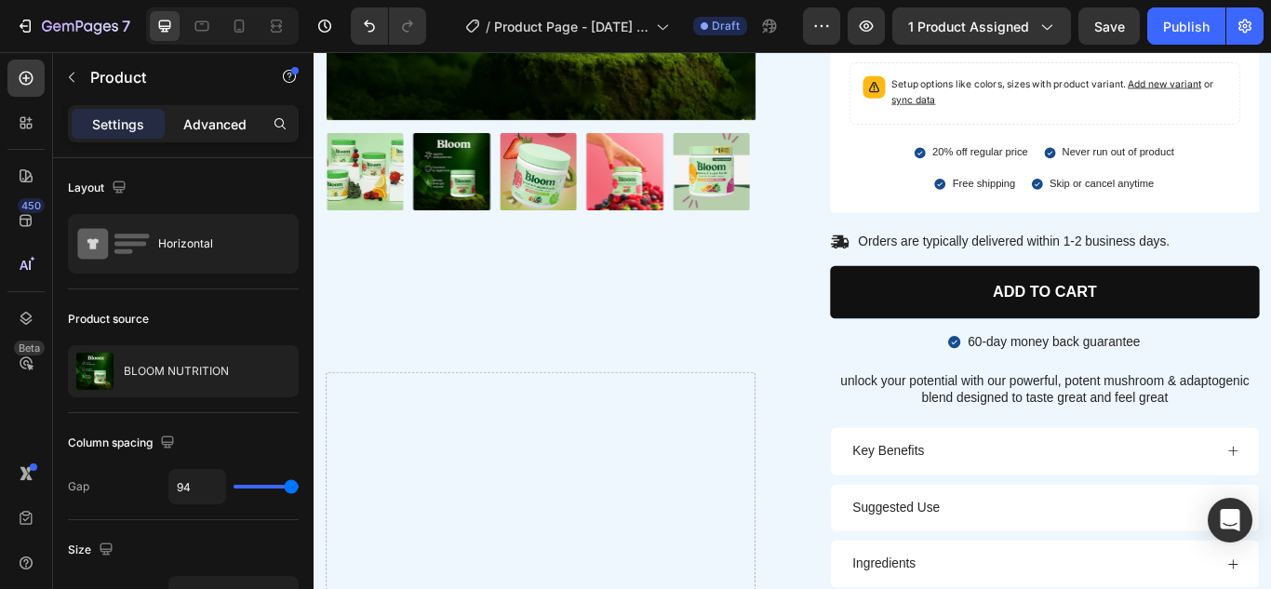
click at [231, 126] on p "Advanced" at bounding box center [214, 124] width 63 height 20
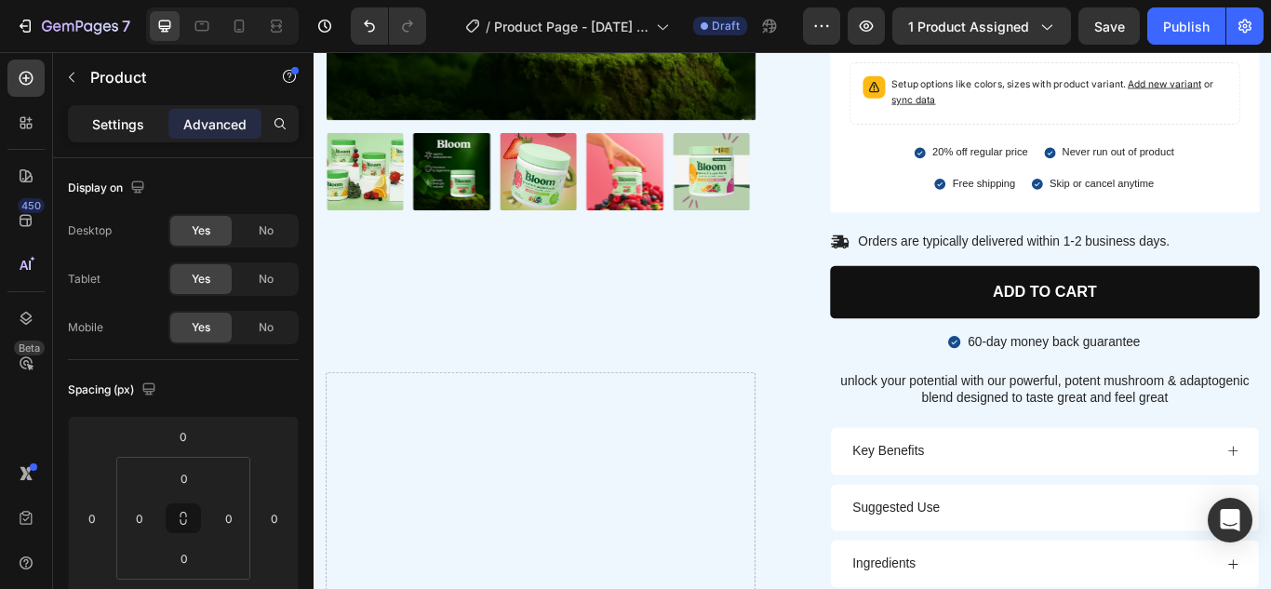
click at [111, 120] on p "Settings" at bounding box center [118, 124] width 52 height 20
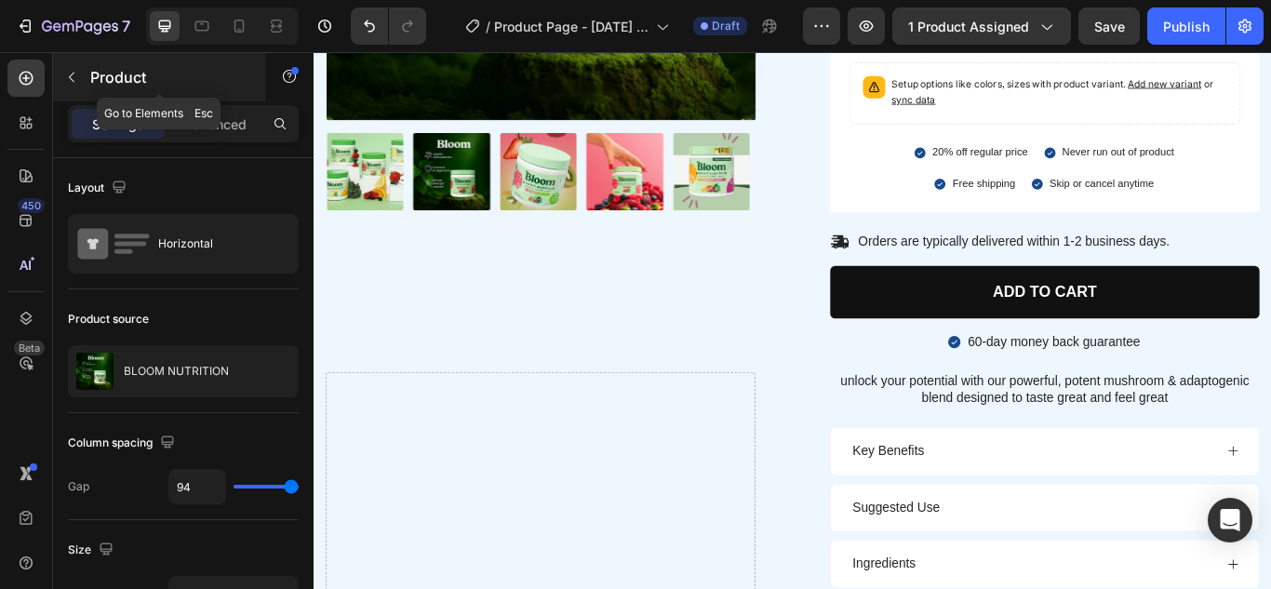
click at [77, 76] on icon "button" at bounding box center [71, 77] width 15 height 15
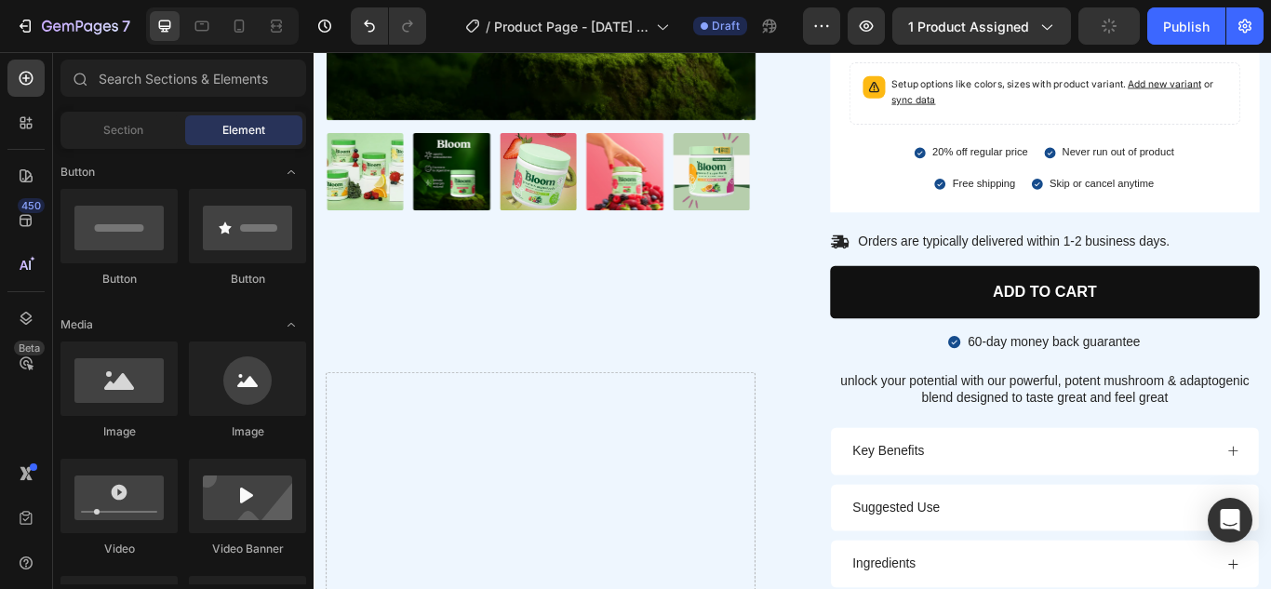
drag, startPoint x: 305, startPoint y: 163, endPoint x: 203, endPoint y: 237, distance: 126.5
drag, startPoint x: 301, startPoint y: 158, endPoint x: 303, endPoint y: 140, distance: 18.8
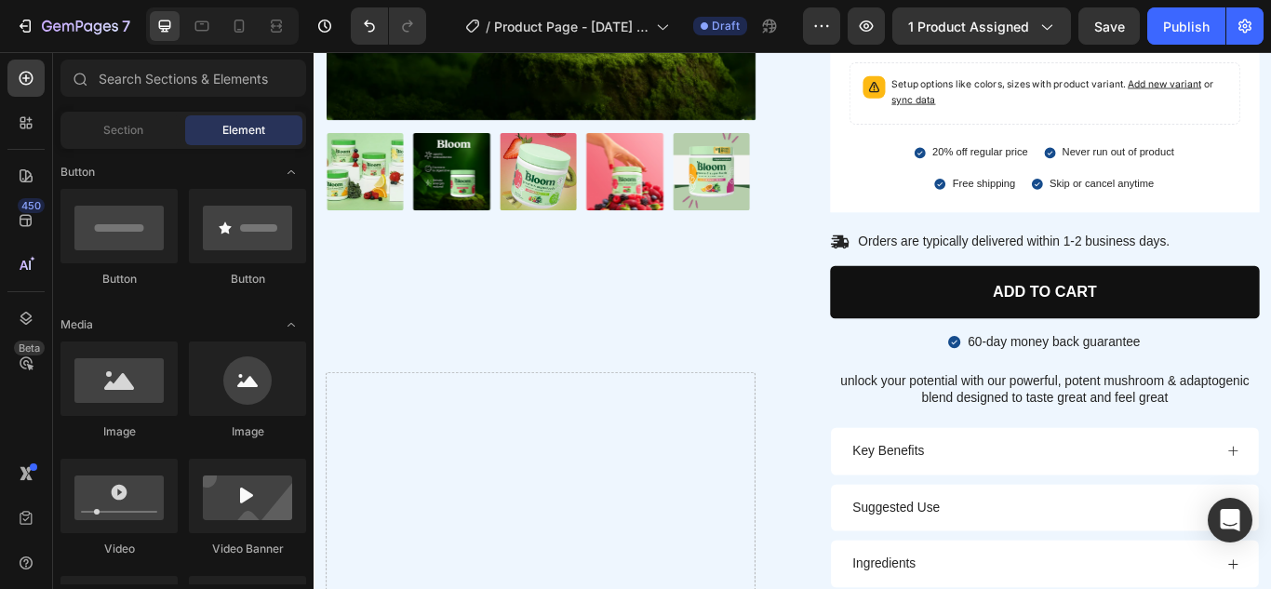
click at [303, 140] on div "Sections(18) Elements(84) Section Element Hero Section Product Detail Brands Tr…" at bounding box center [183, 322] width 260 height 525
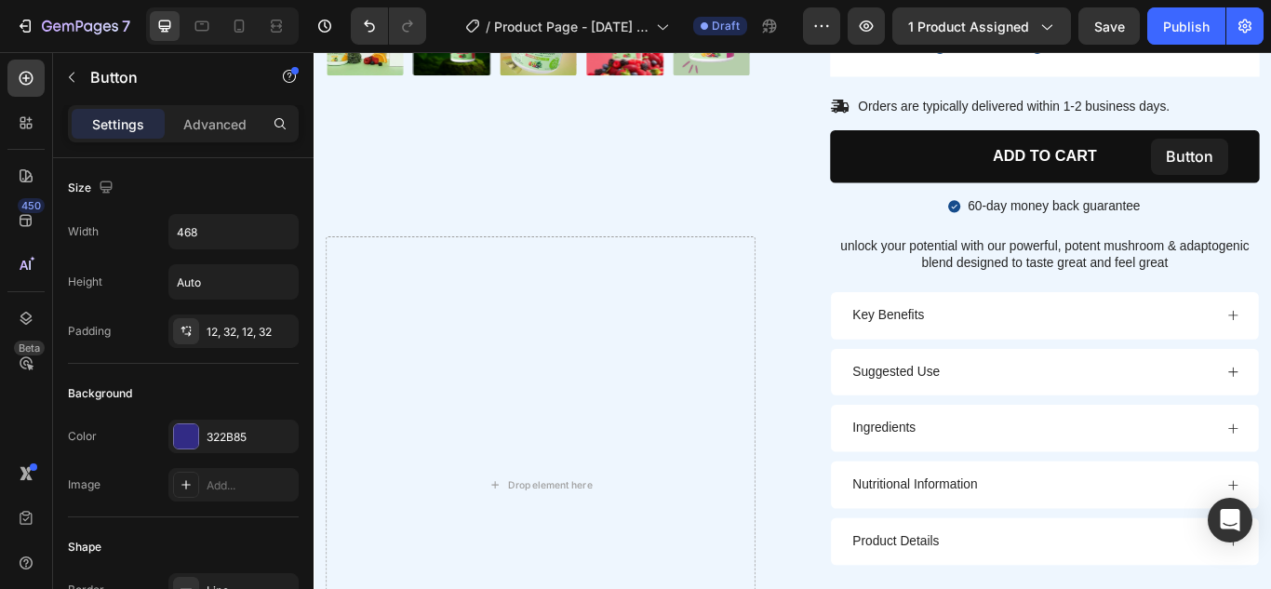
scroll to position [1493, 0]
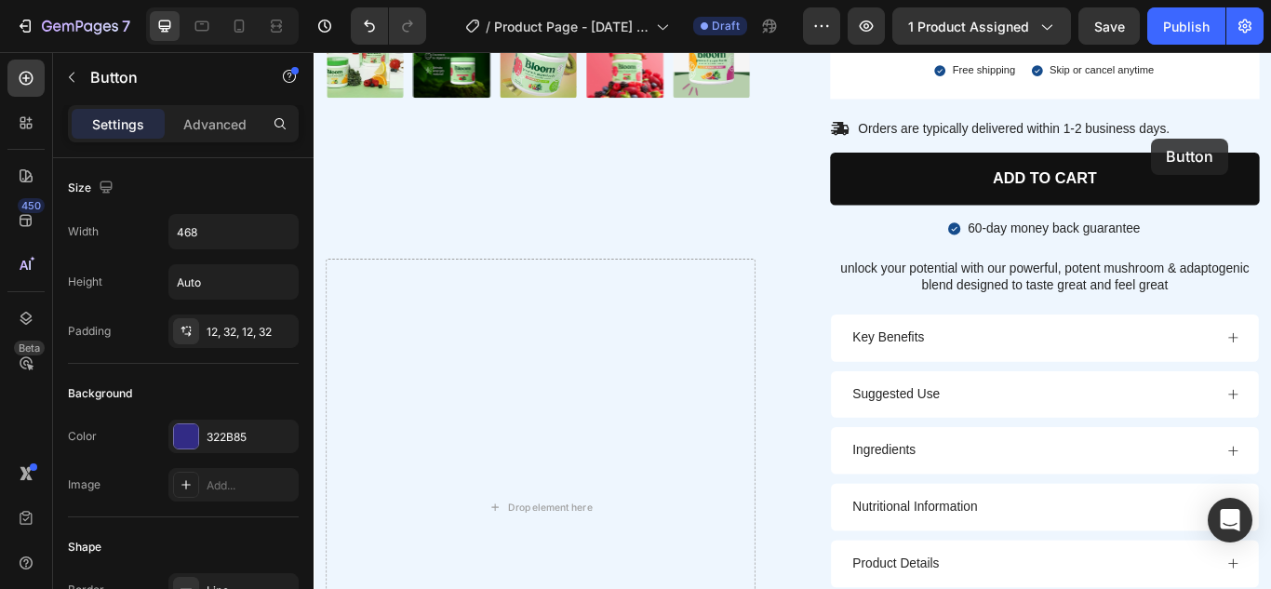
drag, startPoint x: 1340, startPoint y: 540, endPoint x: 1289, endPoint y: 153, distance: 390.4
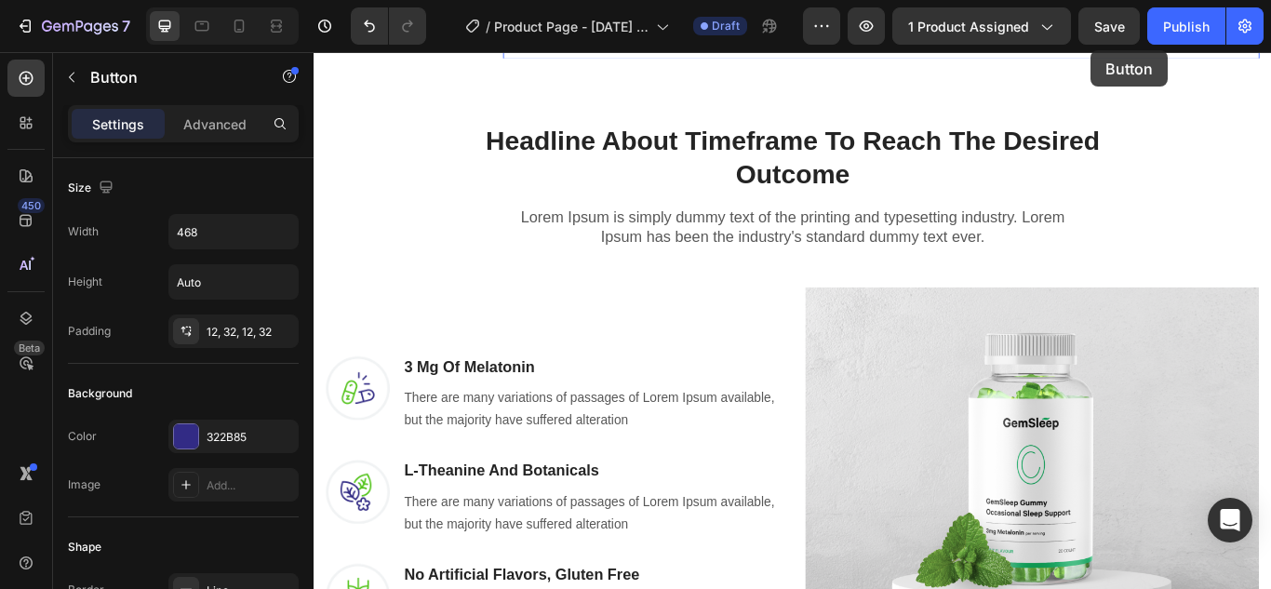
scroll to position [2388, 0]
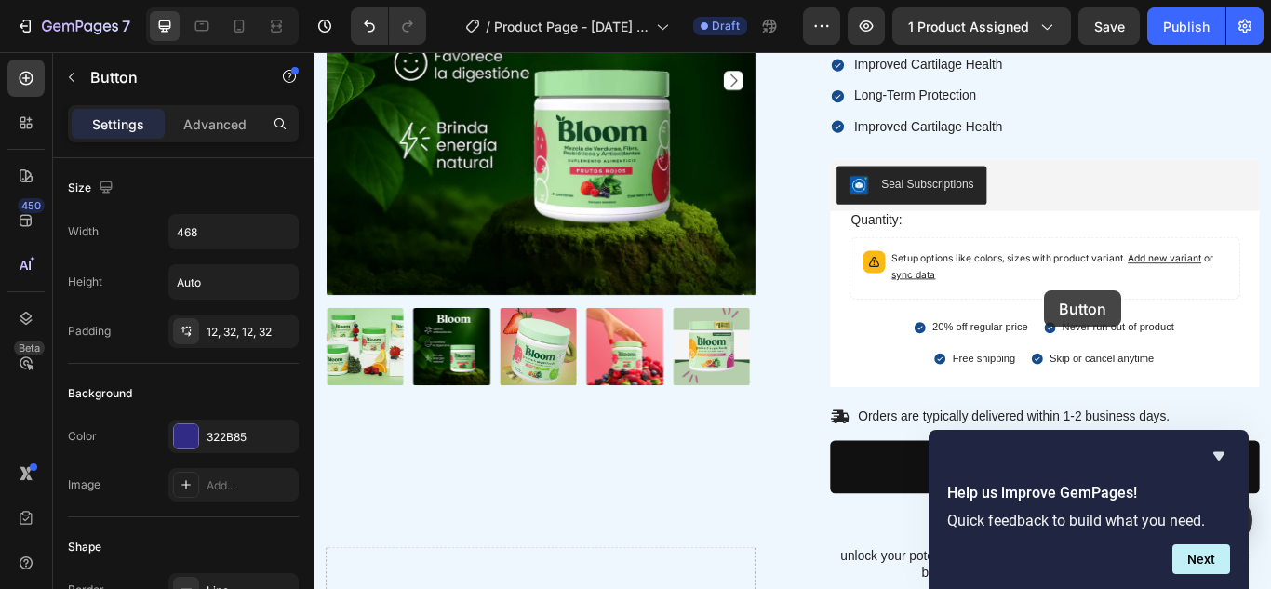
drag, startPoint x: 1228, startPoint y: 524, endPoint x: 1165, endPoint y: 333, distance: 200.9
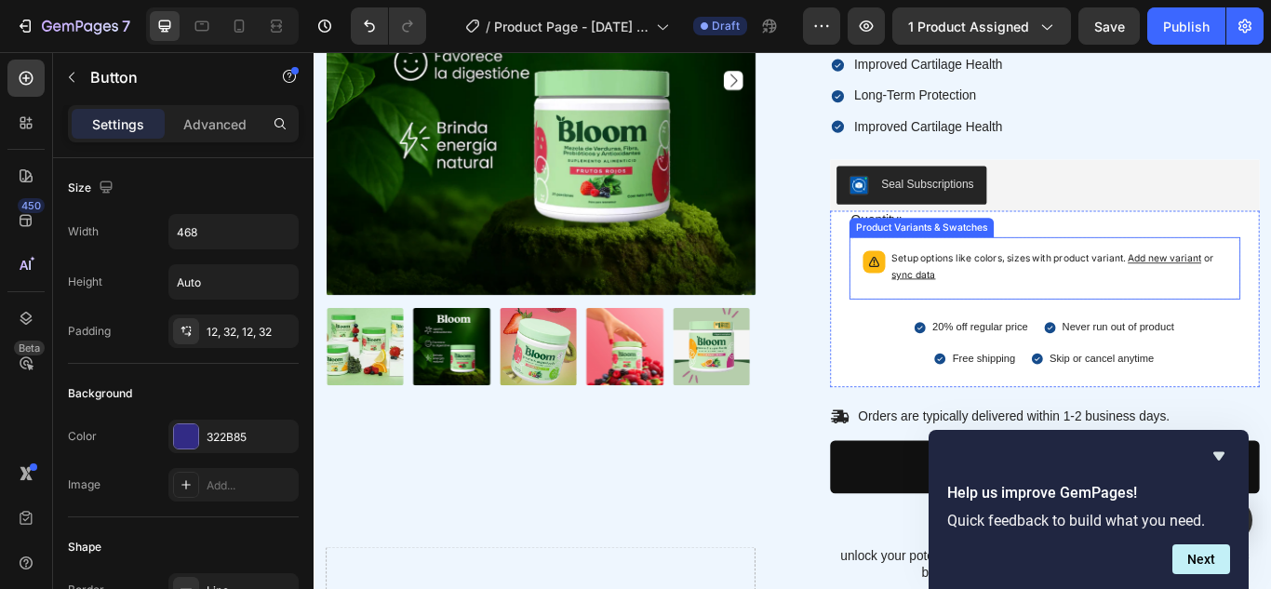
scroll to position [1131, 0]
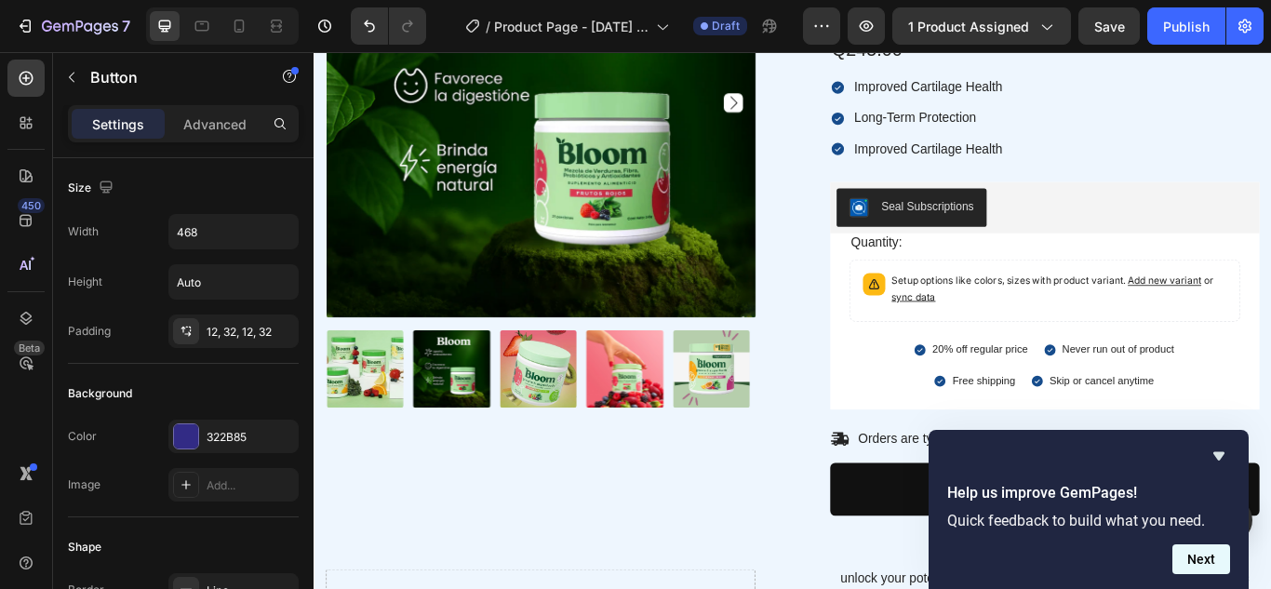
click at [1196, 563] on button "Next" at bounding box center [1201, 559] width 58 height 30
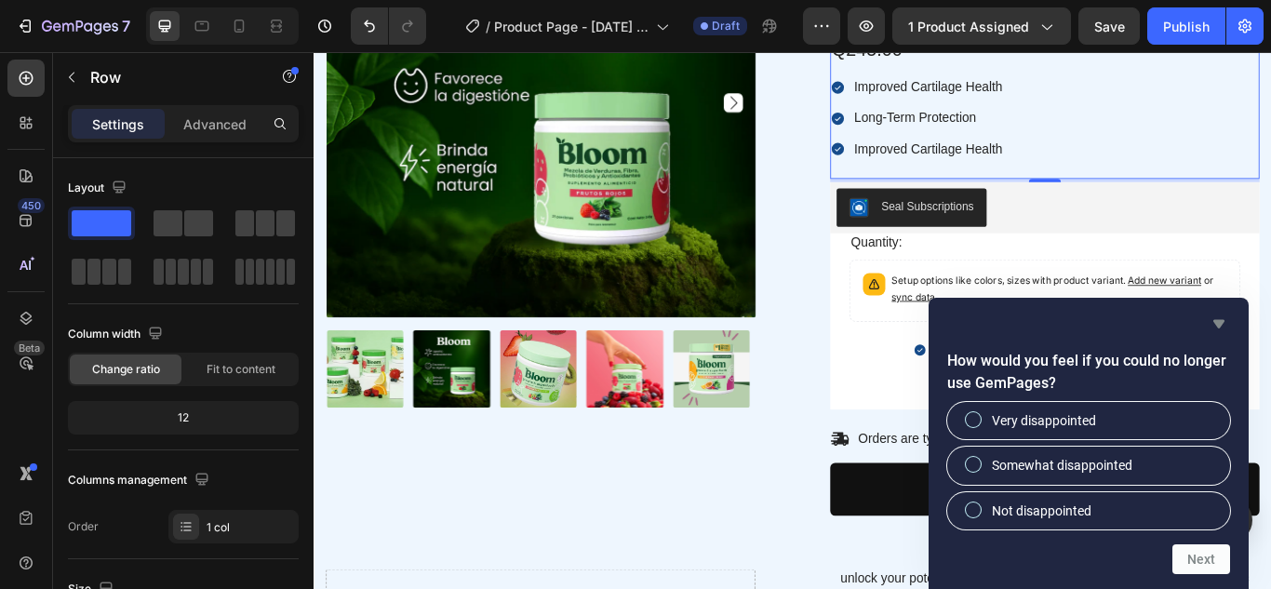
click at [1219, 324] on icon "Hide survey" at bounding box center [1218, 324] width 11 height 8
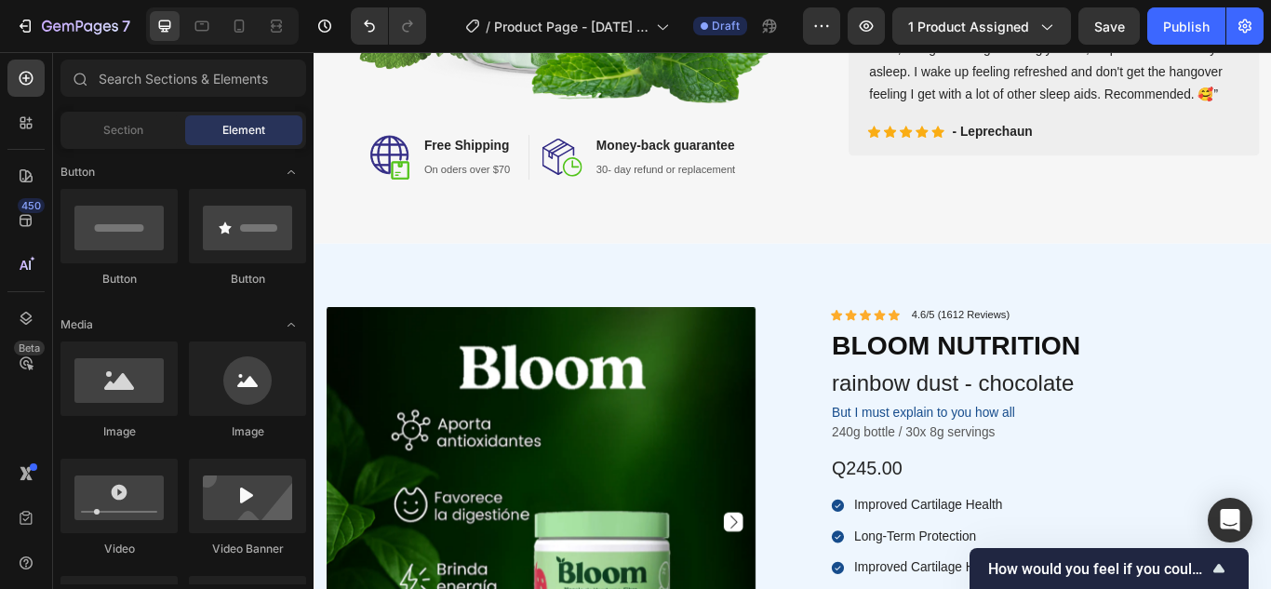
scroll to position [633, 0]
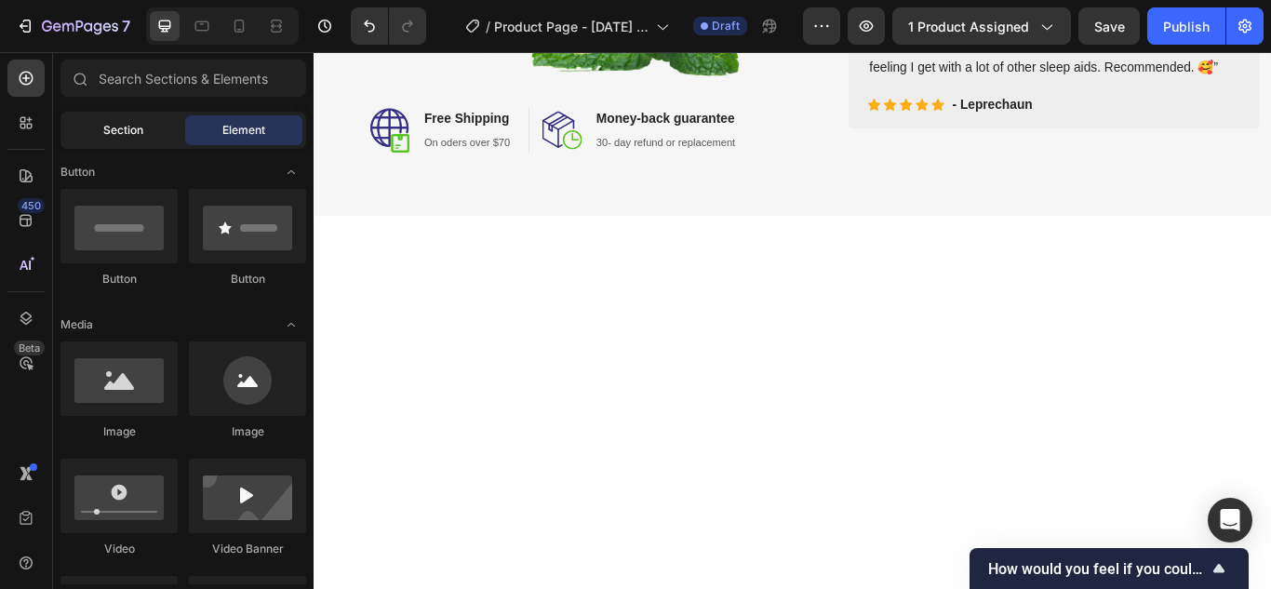
click at [127, 135] on span "Section" at bounding box center [123, 130] width 40 height 17
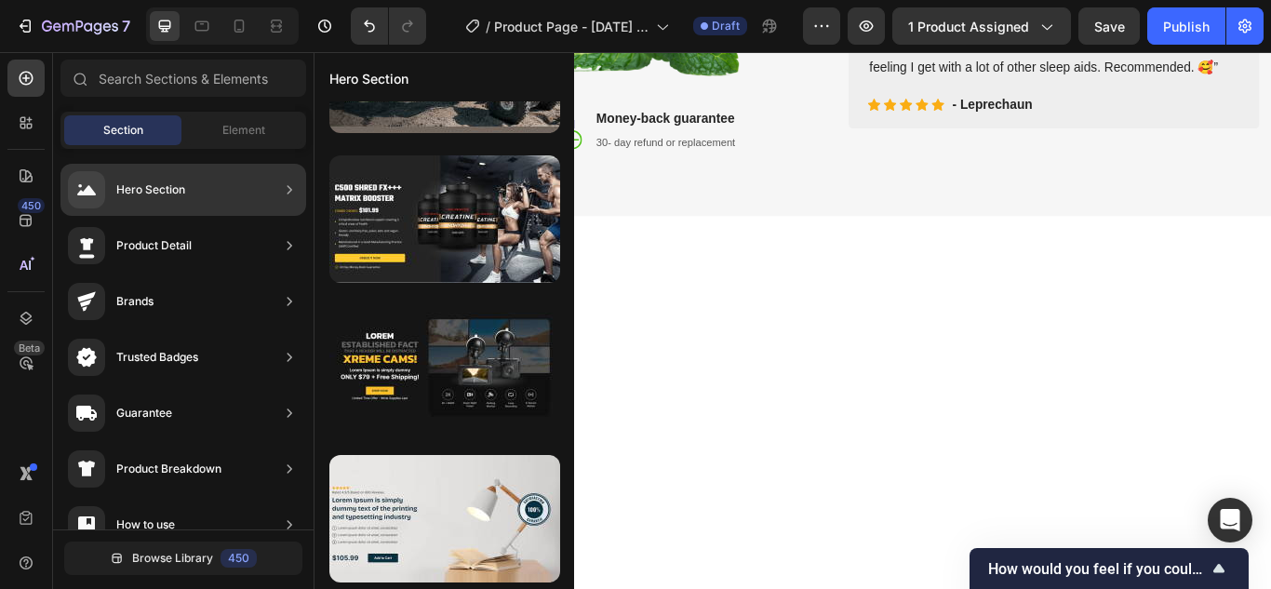
click at [295, 241] on icon at bounding box center [289, 245] width 19 height 19
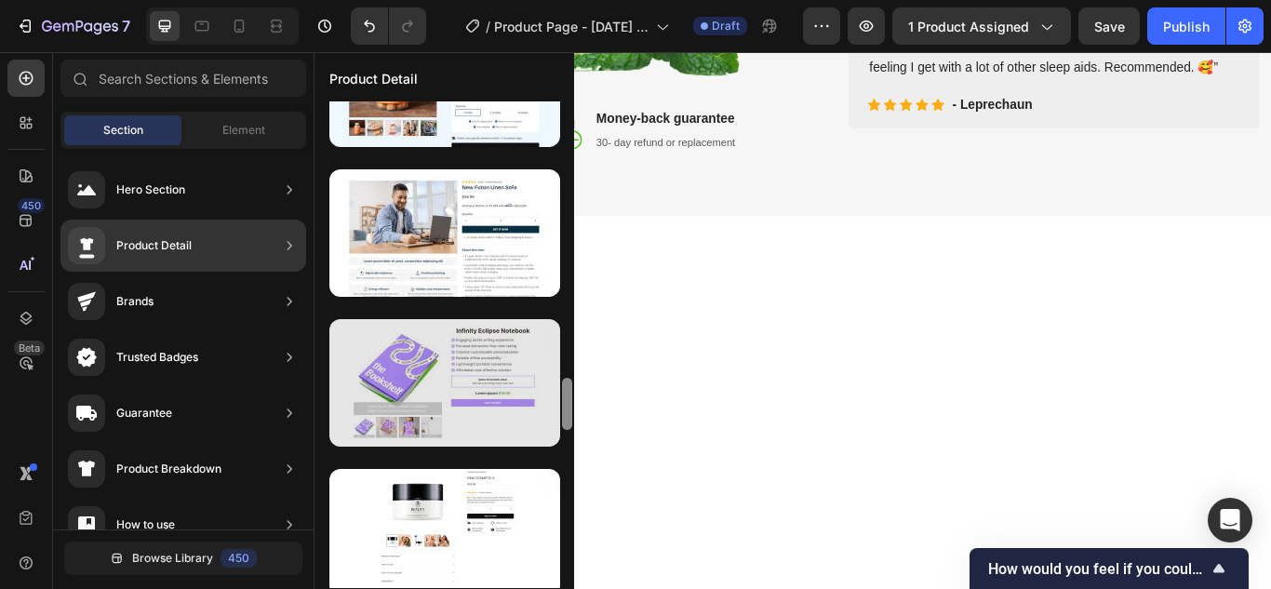
scroll to position [2625, 0]
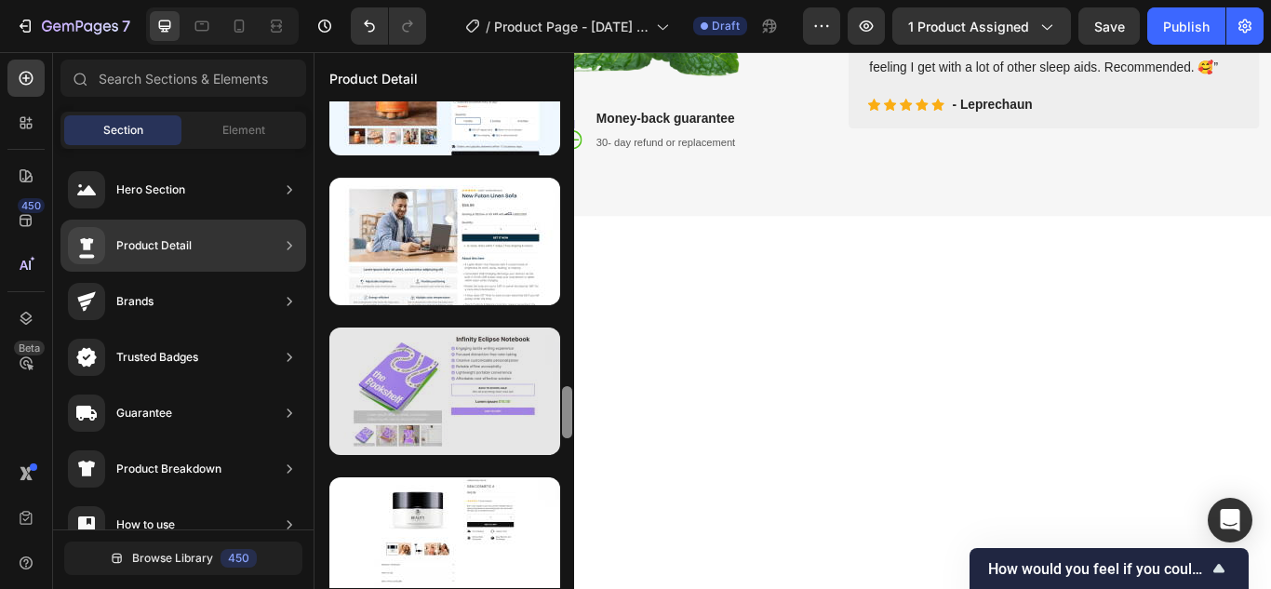
drag, startPoint x: 567, startPoint y: 146, endPoint x: 559, endPoint y: 421, distance: 274.6
click at [559, 421] on div at bounding box center [444, 344] width 260 height 487
click at [512, 421] on div at bounding box center [444, 390] width 231 height 127
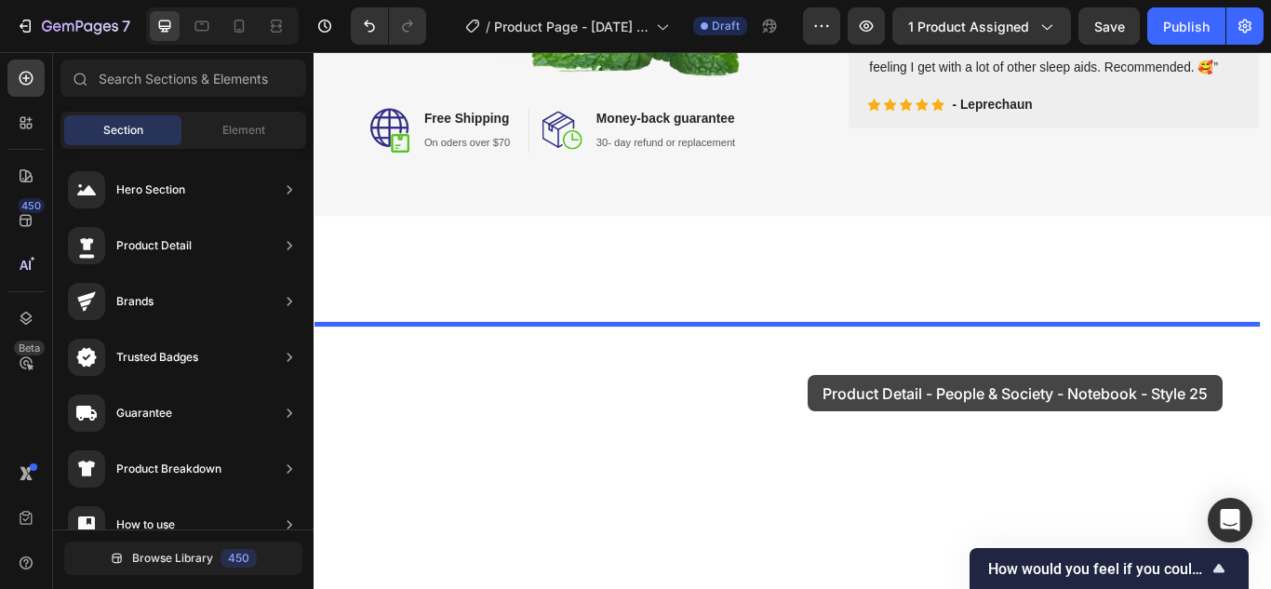
drag, startPoint x: 825, startPoint y: 473, endPoint x: 890, endPoint y: 429, distance: 78.4
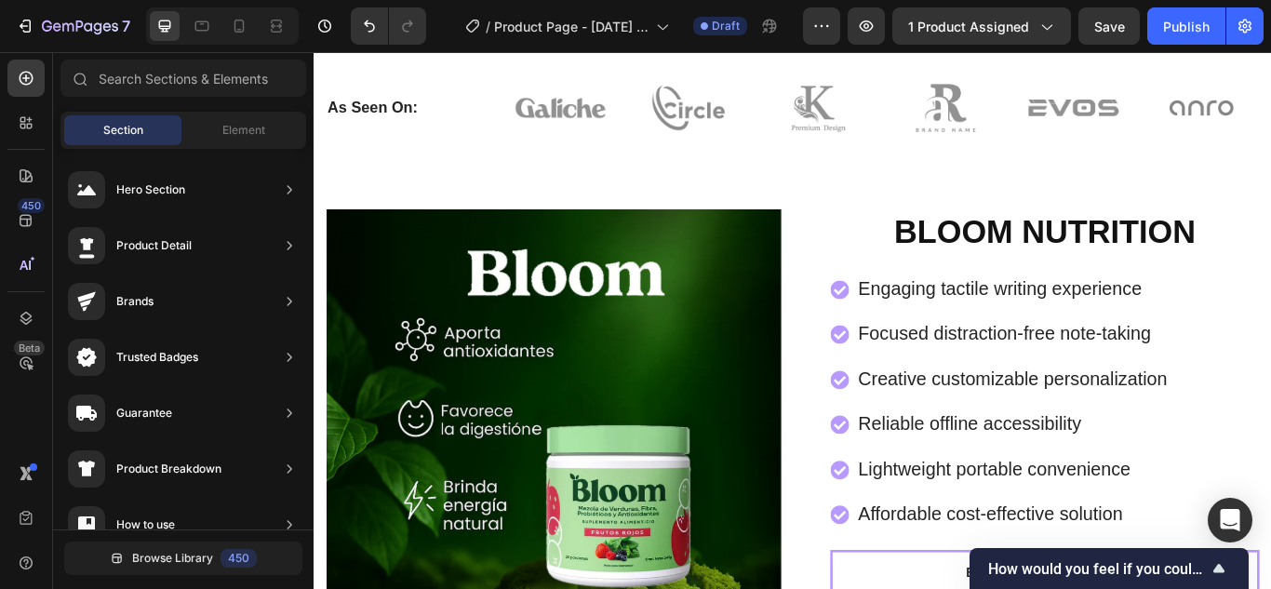
scroll to position [870, 0]
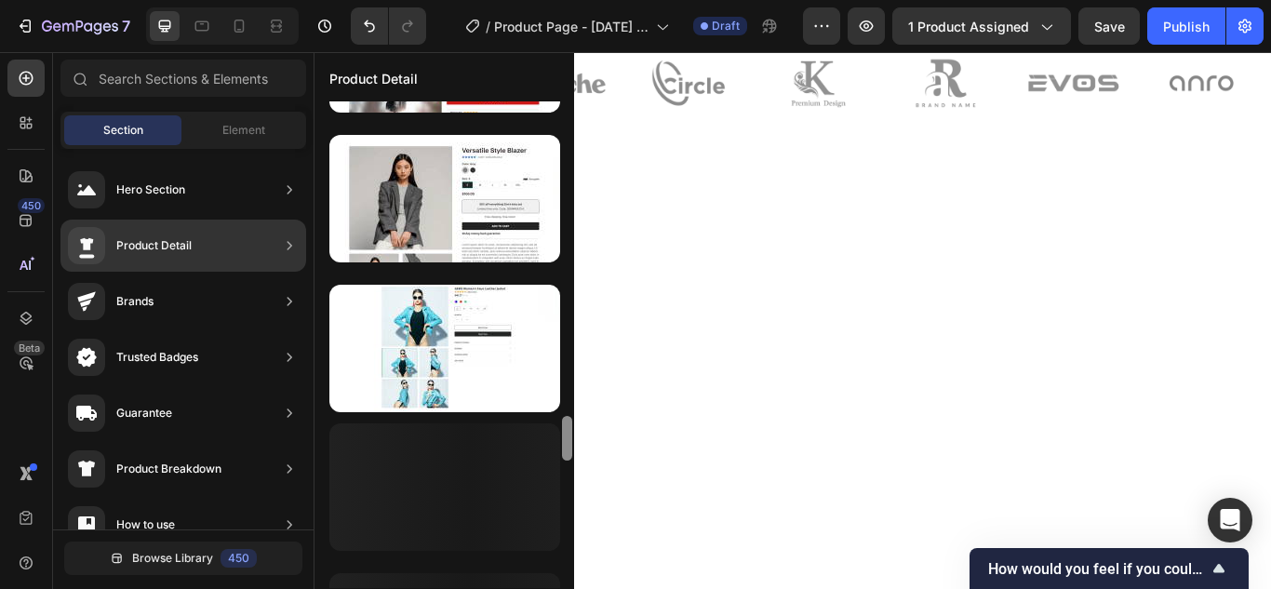
scroll to position [0, 0]
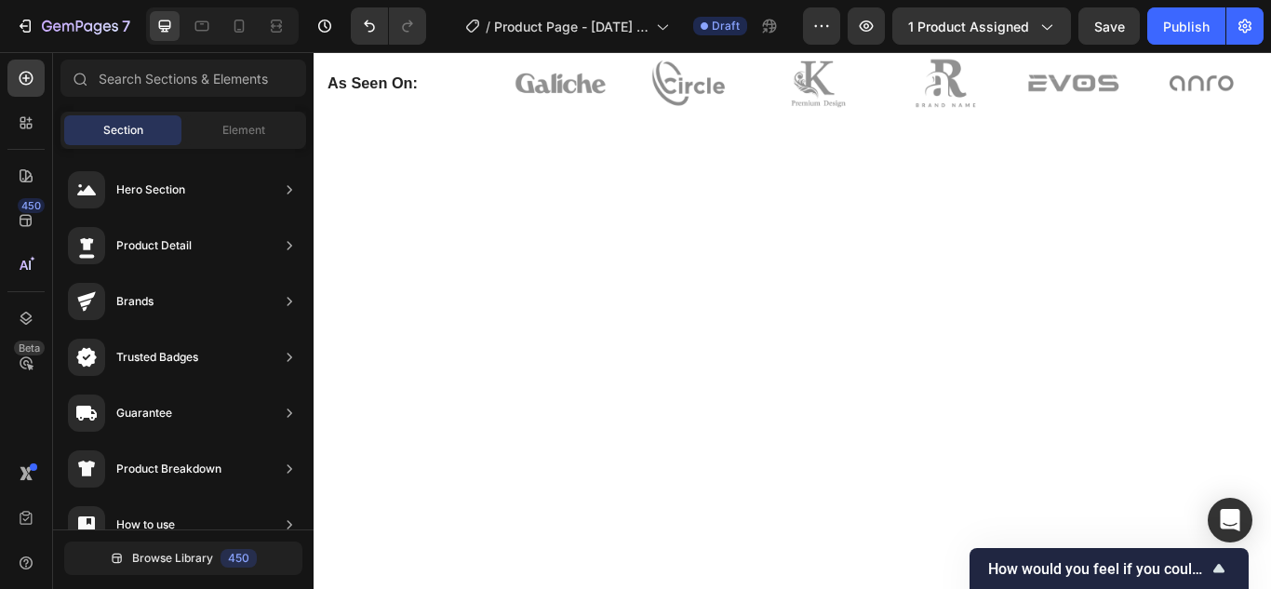
drag, startPoint x: 885, startPoint y: 446, endPoint x: 488, endPoint y: 609, distance: 429.7
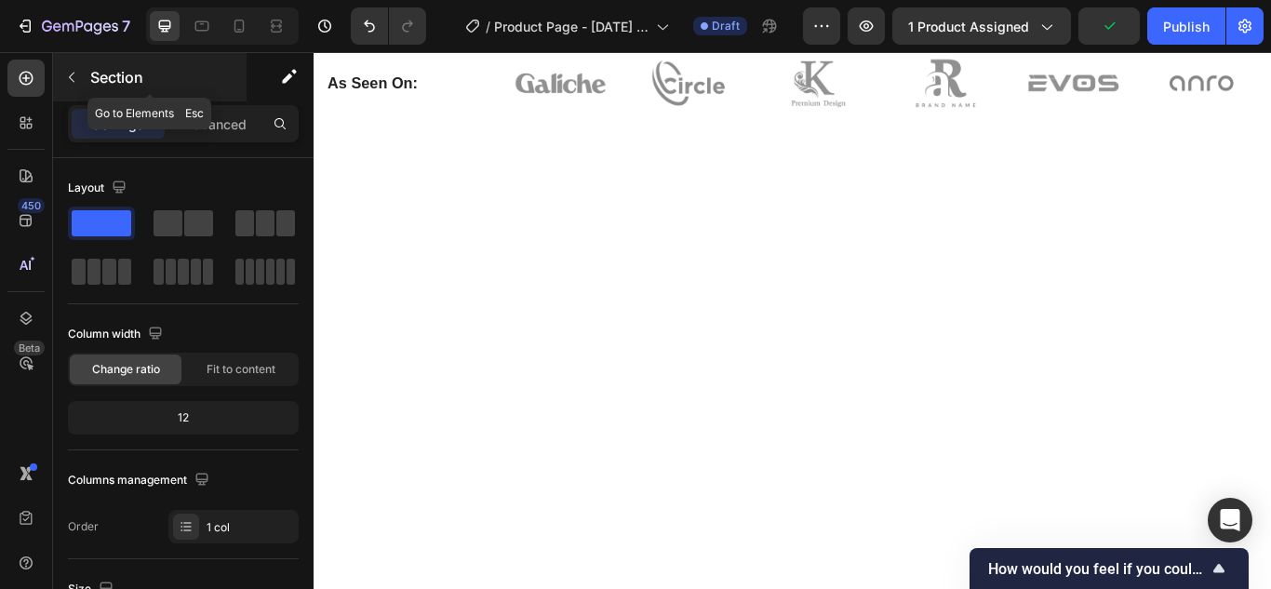
click at [79, 72] on button "button" at bounding box center [72, 77] width 30 height 30
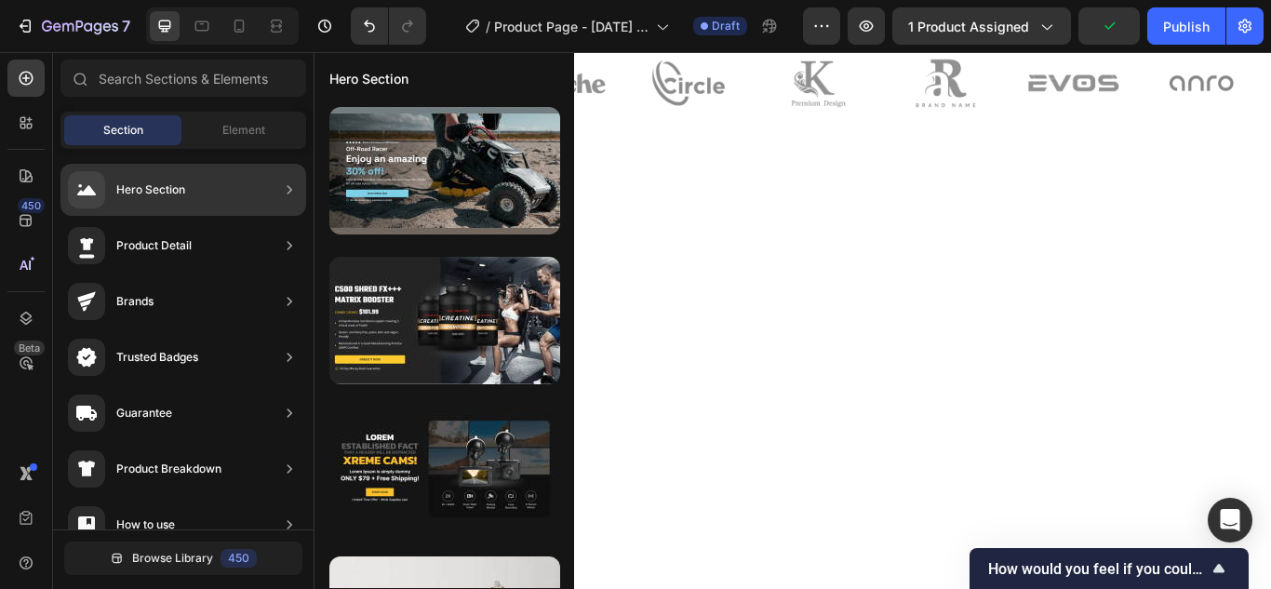
scroll to position [2498, 0]
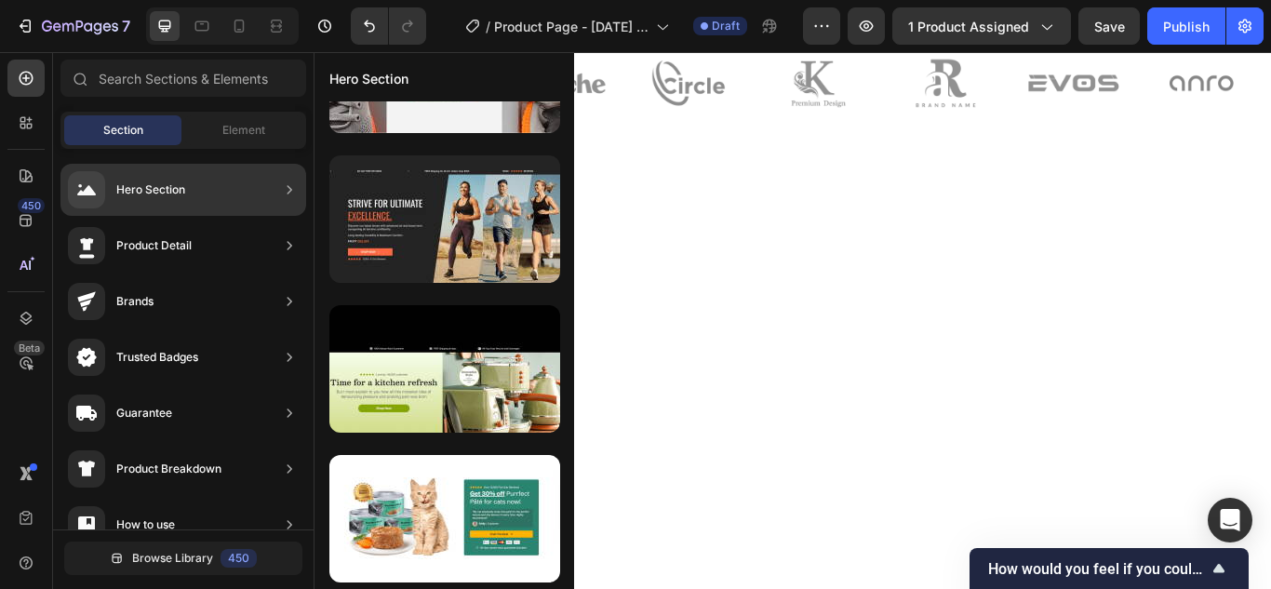
click at [293, 239] on icon at bounding box center [289, 245] width 19 height 19
click at [239, 247] on div "Product Detail" at bounding box center [183, 246] width 246 height 52
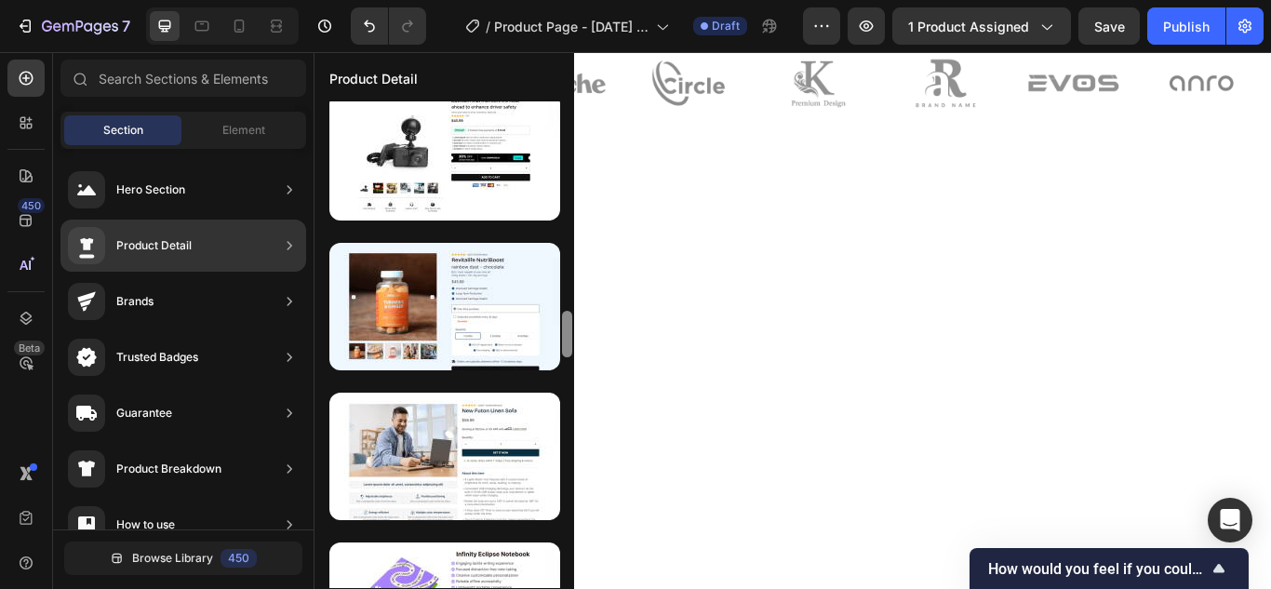
scroll to position [0, 0]
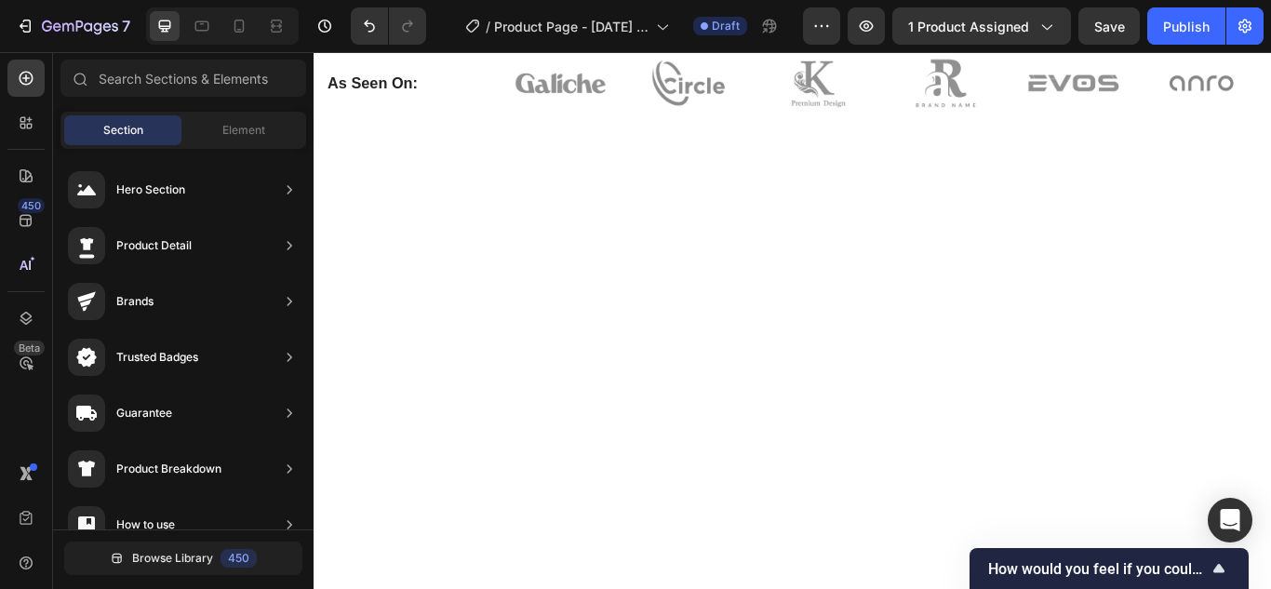
drag, startPoint x: 881, startPoint y: 421, endPoint x: 617, endPoint y: 407, distance: 264.6
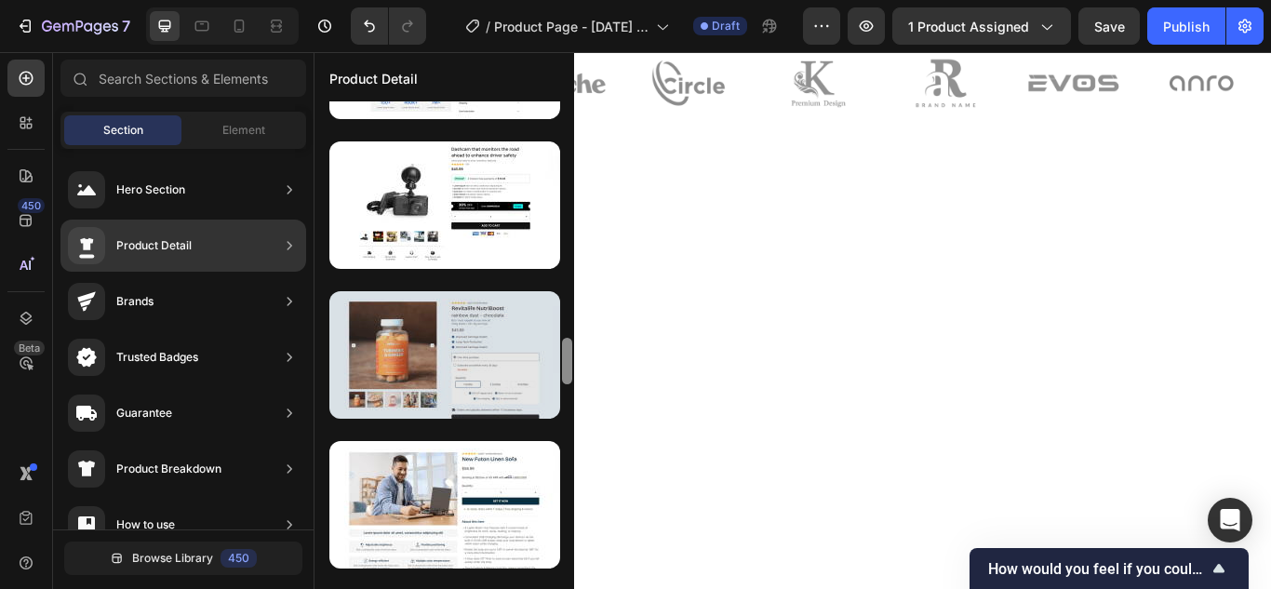
scroll to position [2371, 0]
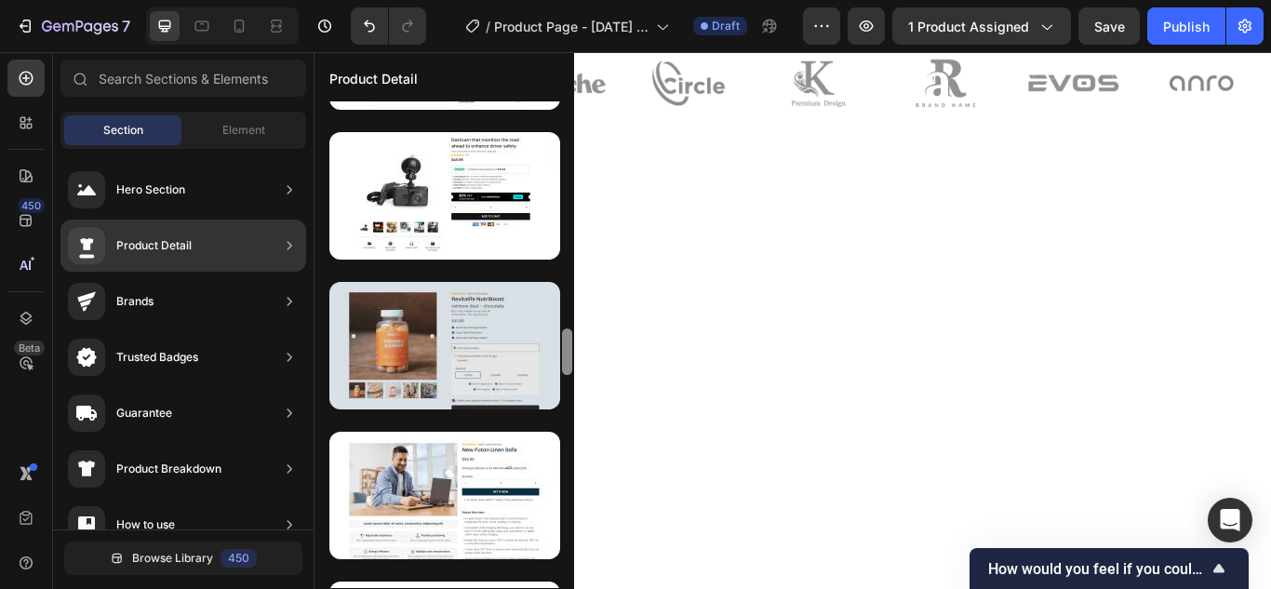
click at [381, 356] on div at bounding box center [444, 345] width 231 height 127
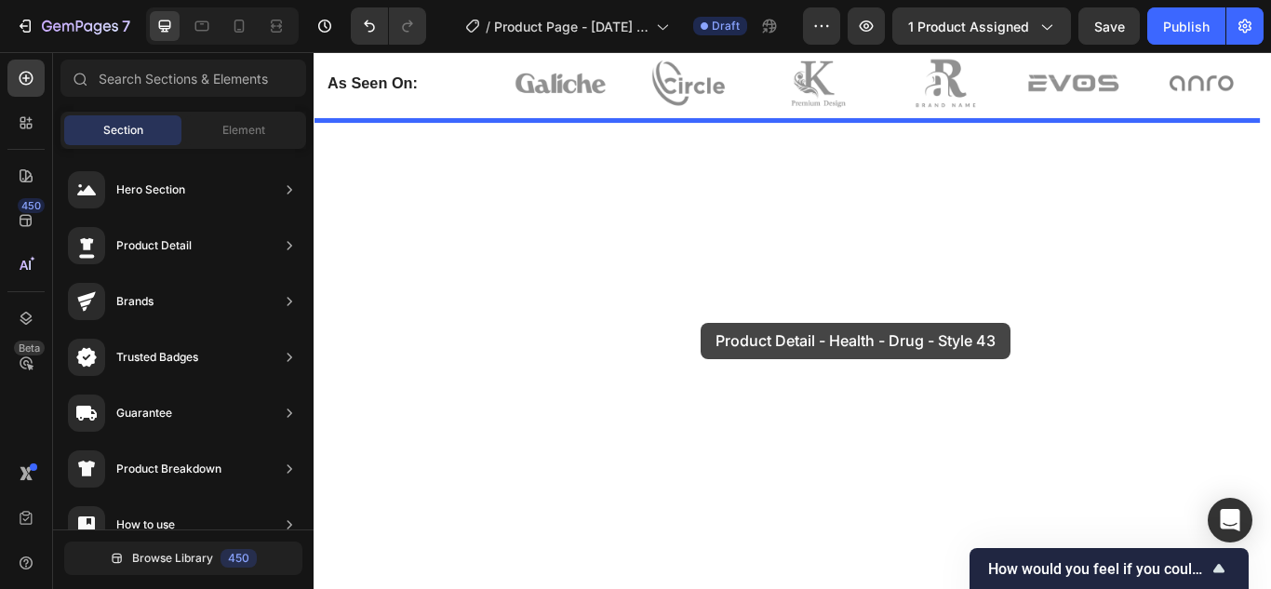
drag, startPoint x: 694, startPoint y: 408, endPoint x: 765, endPoint y: 367, distance: 81.7
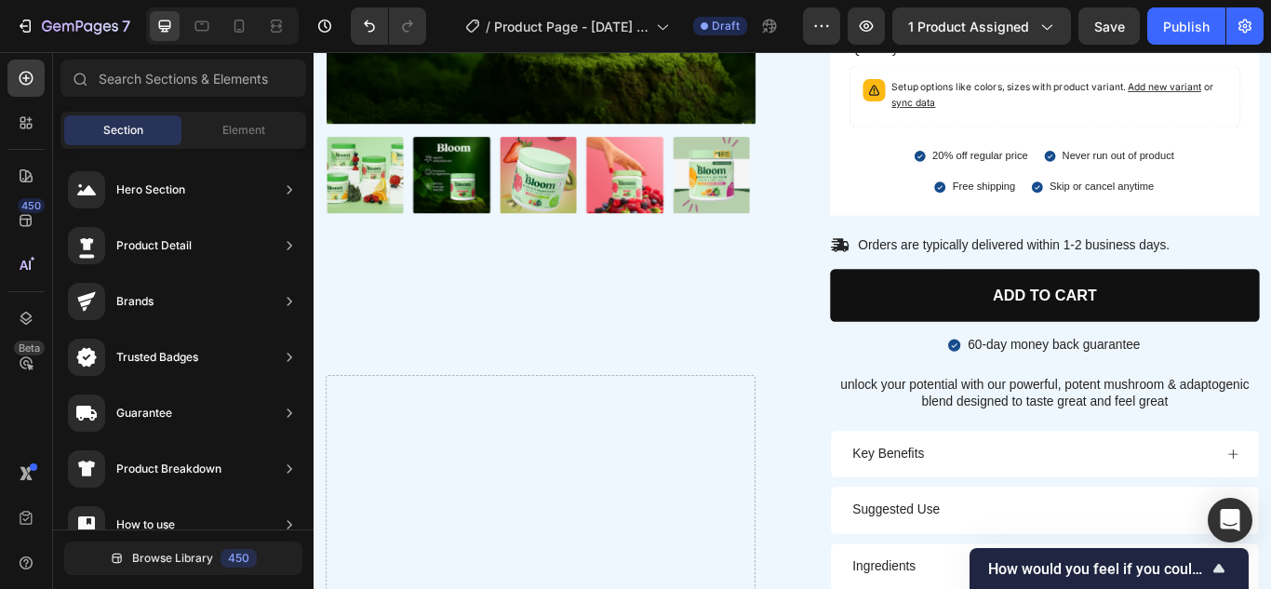
scroll to position [1473, 0]
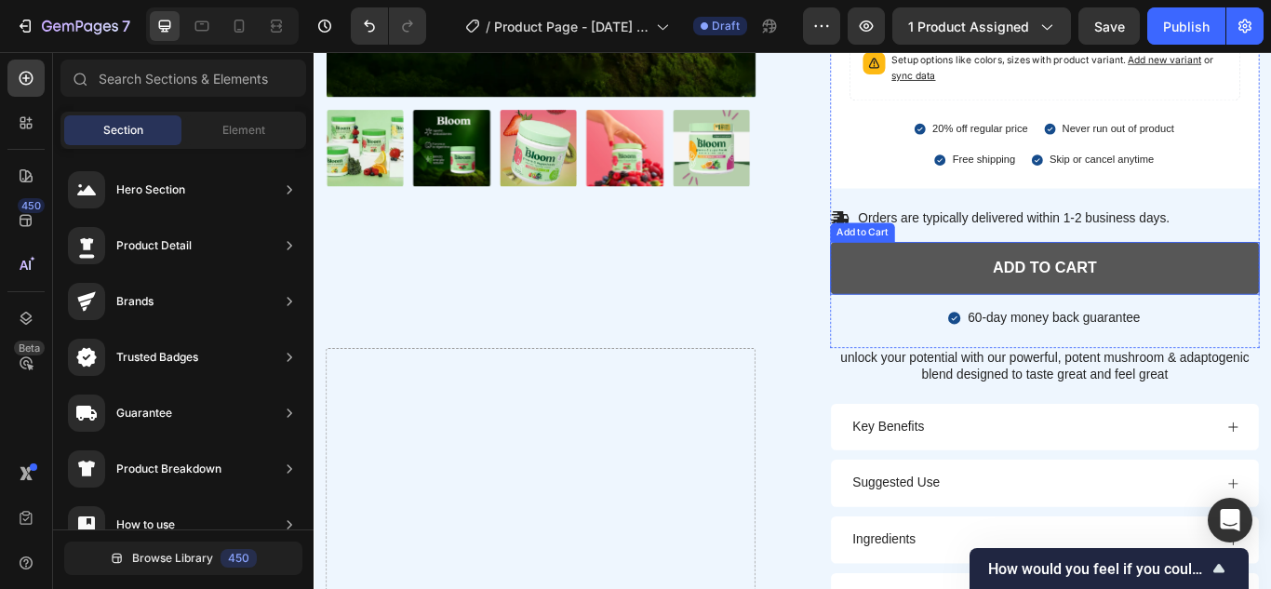
click at [1270, 303] on button "ADD to cart" at bounding box center [1165, 305] width 501 height 62
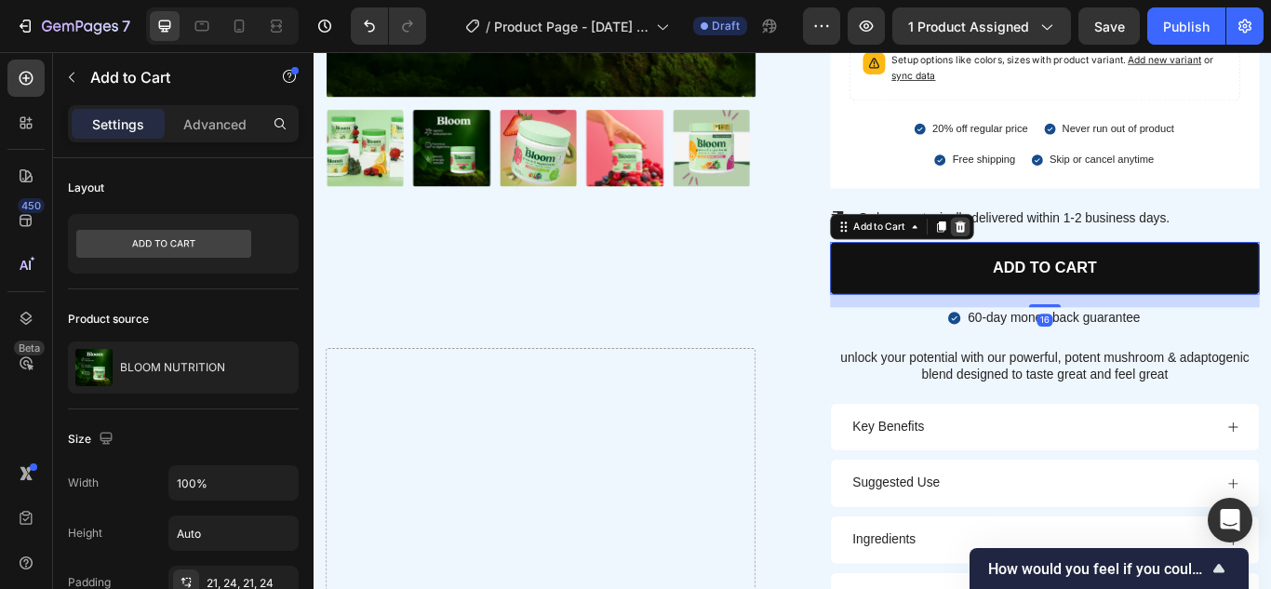
click at [1062, 258] on icon at bounding box center [1067, 255] width 15 height 15
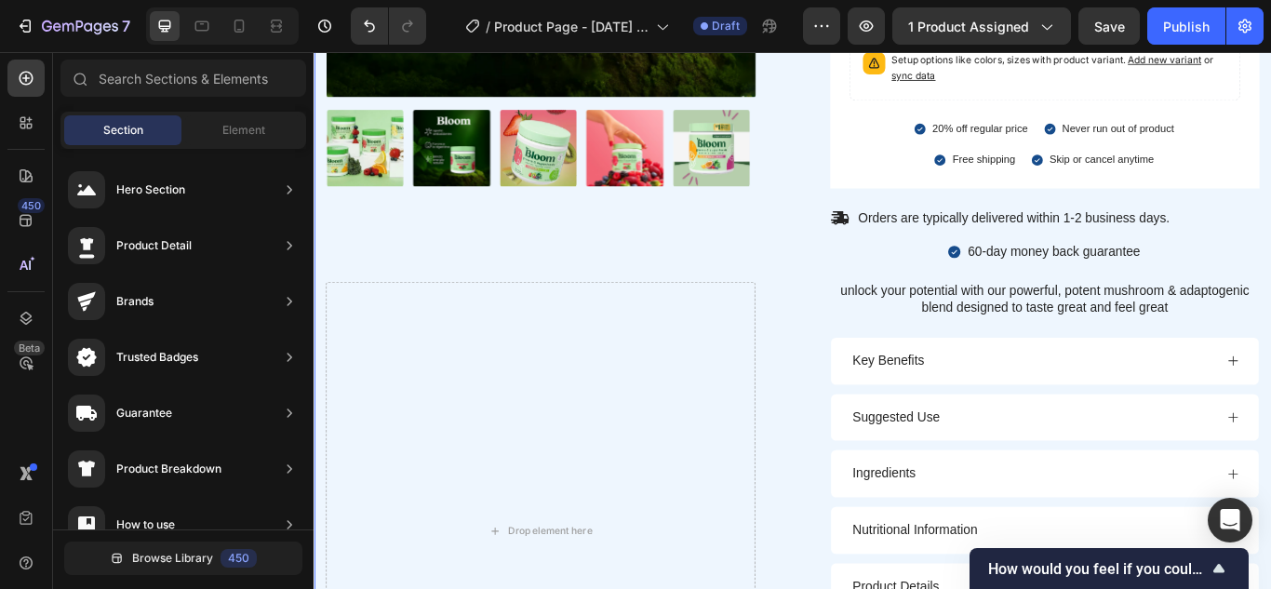
scroll to position [251, 0]
click at [243, 134] on span "Element" at bounding box center [243, 130] width 43 height 17
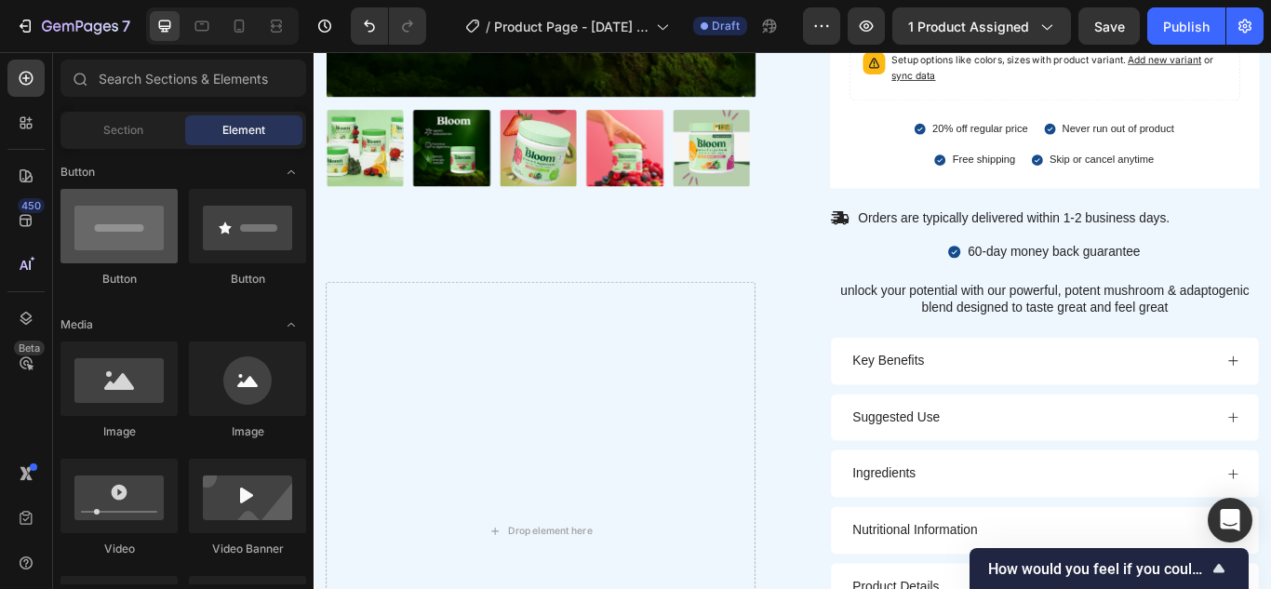
click at [118, 240] on div at bounding box center [118, 226] width 117 height 74
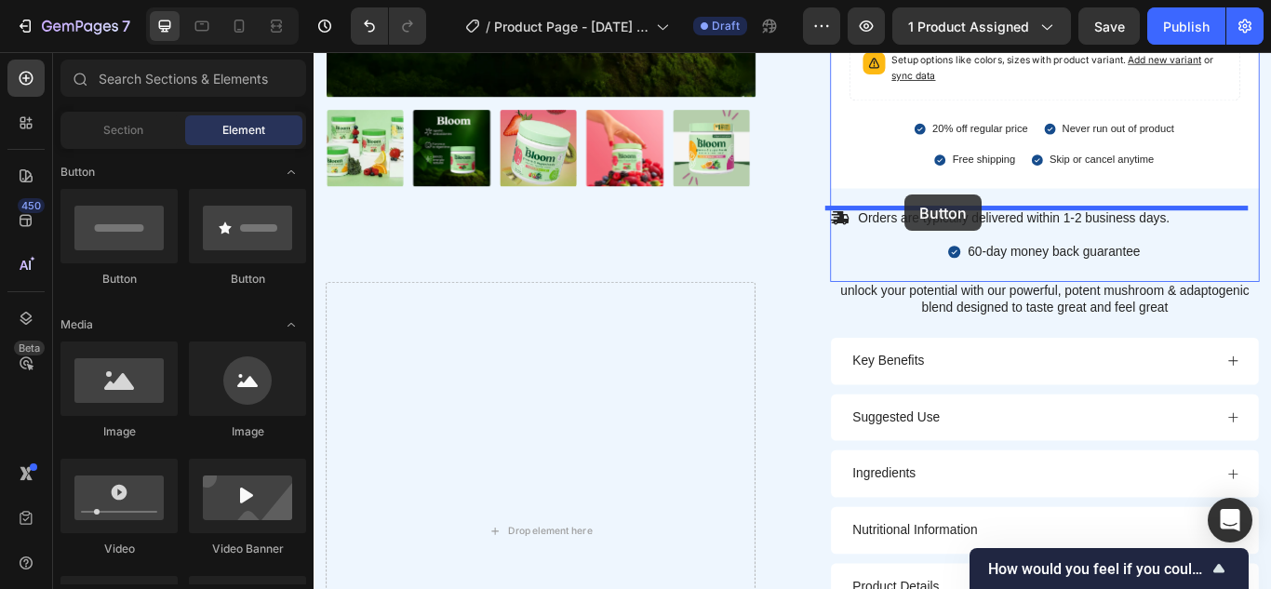
drag, startPoint x: 432, startPoint y: 292, endPoint x: 1002, endPoint y: 219, distance: 575.0
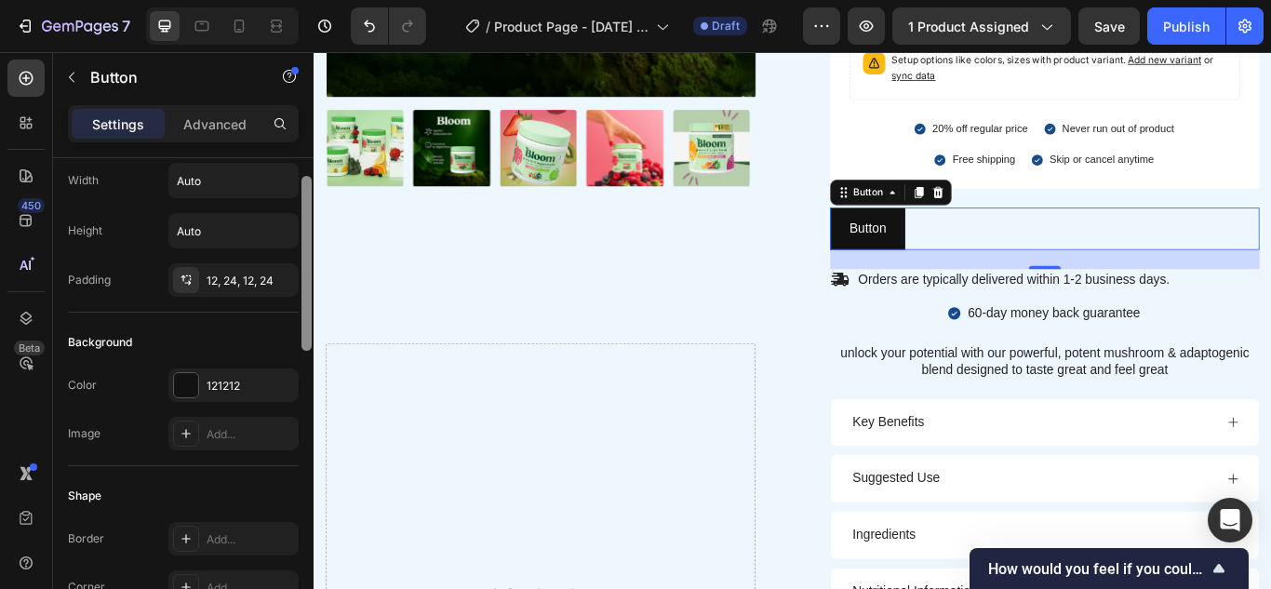
drag, startPoint x: 308, startPoint y: 248, endPoint x: 308, endPoint y: 266, distance: 17.7
click at [308, 266] on div at bounding box center [306, 263] width 10 height 175
click at [1035, 220] on icon at bounding box center [1041, 215] width 12 height 13
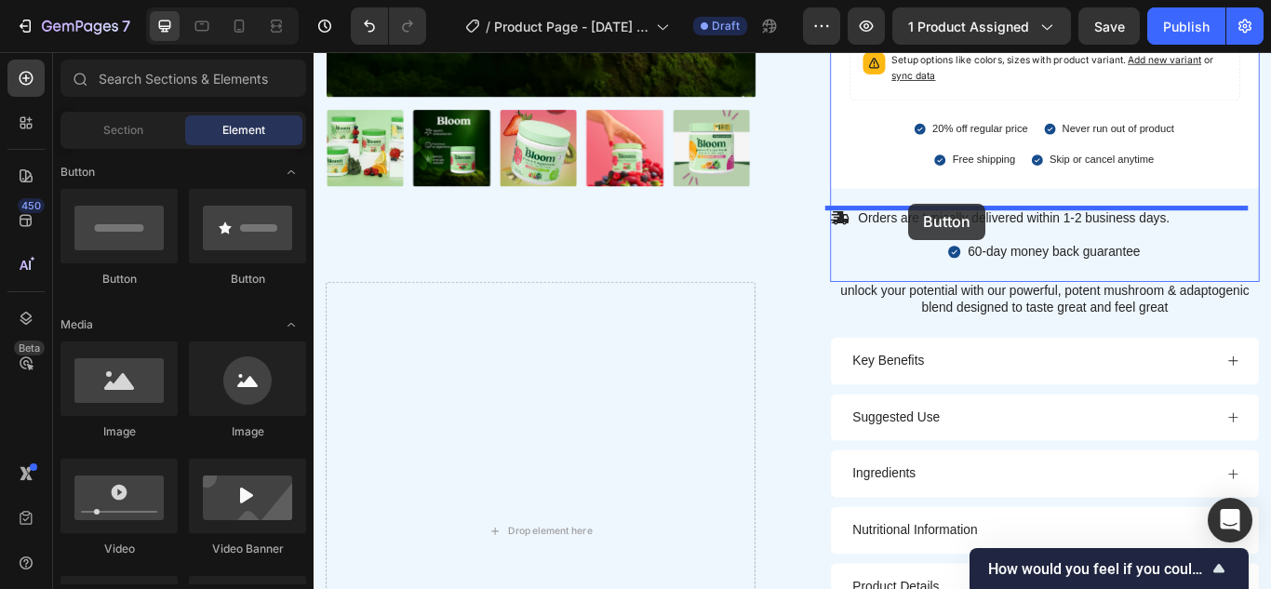
drag, startPoint x: 418, startPoint y: 287, endPoint x: 1007, endPoint y: 229, distance: 591.7
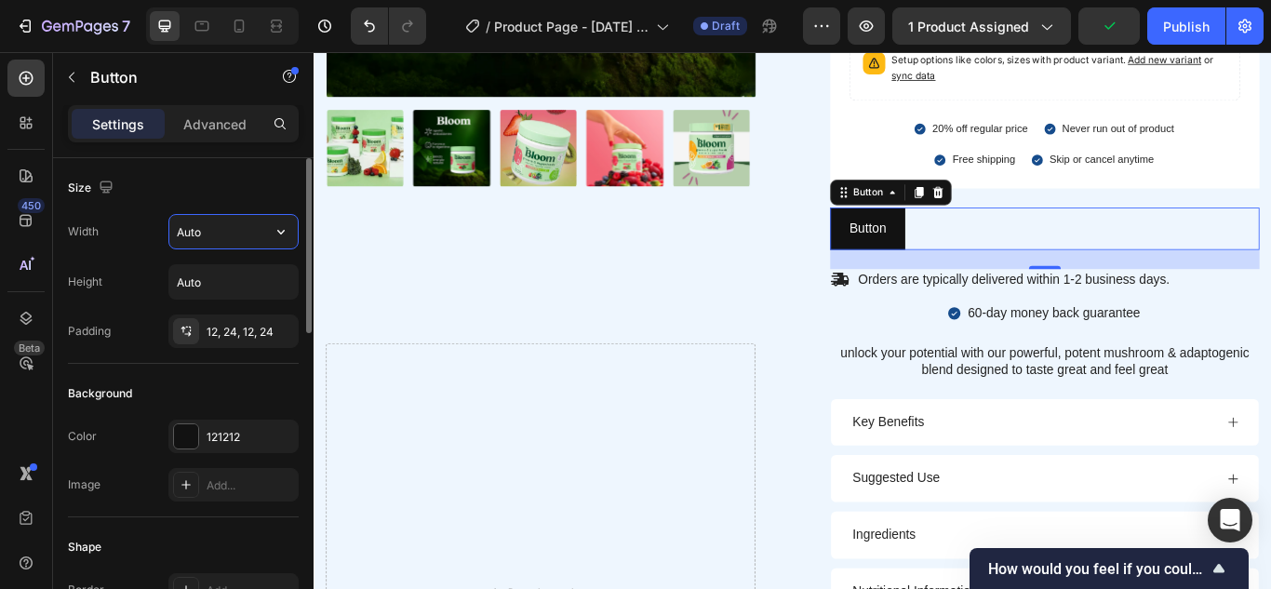
click at [243, 239] on input "Auto" at bounding box center [233, 231] width 128 height 33
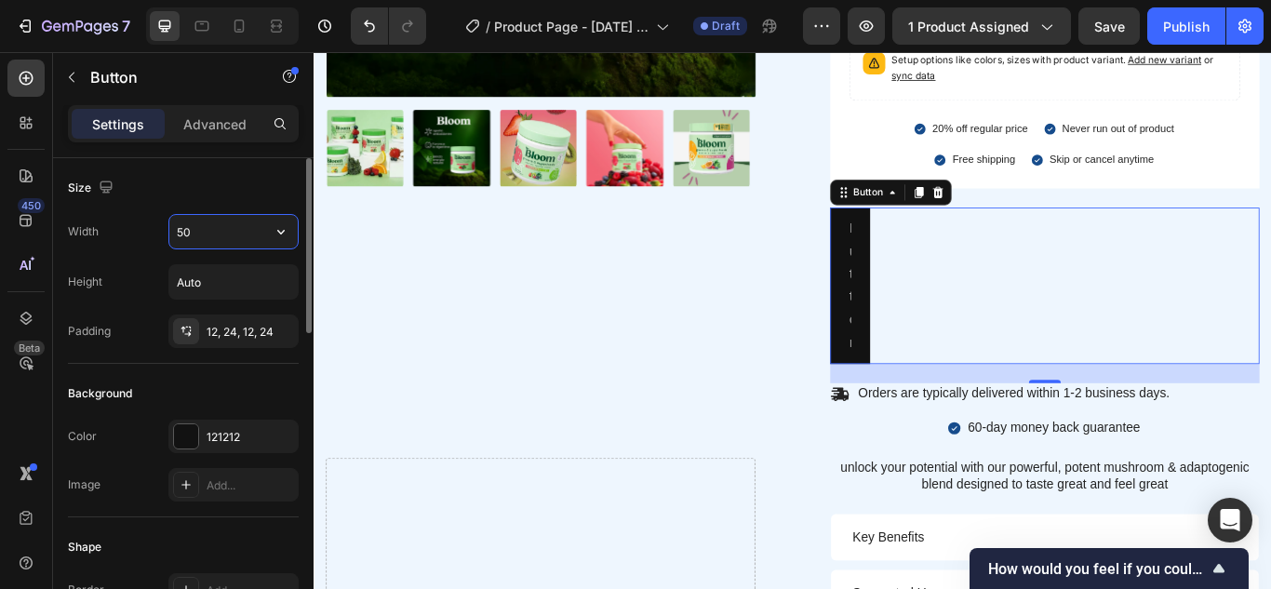
type input "5"
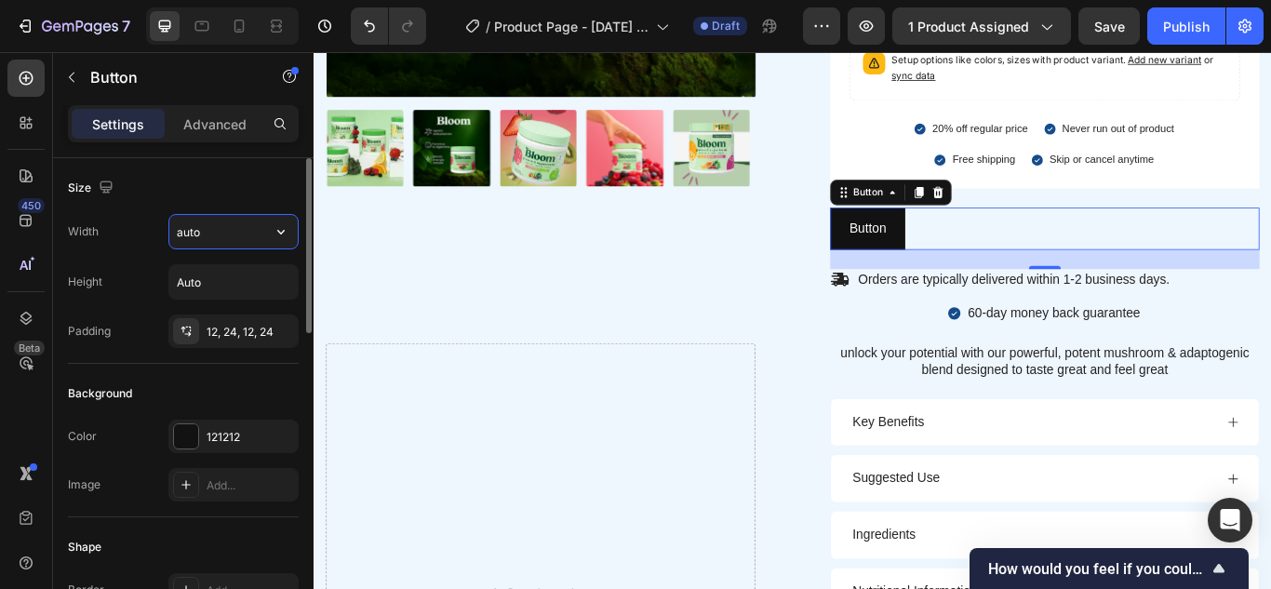
type input "Auto"
click at [223, 276] on input "Auto" at bounding box center [233, 281] width 128 height 33
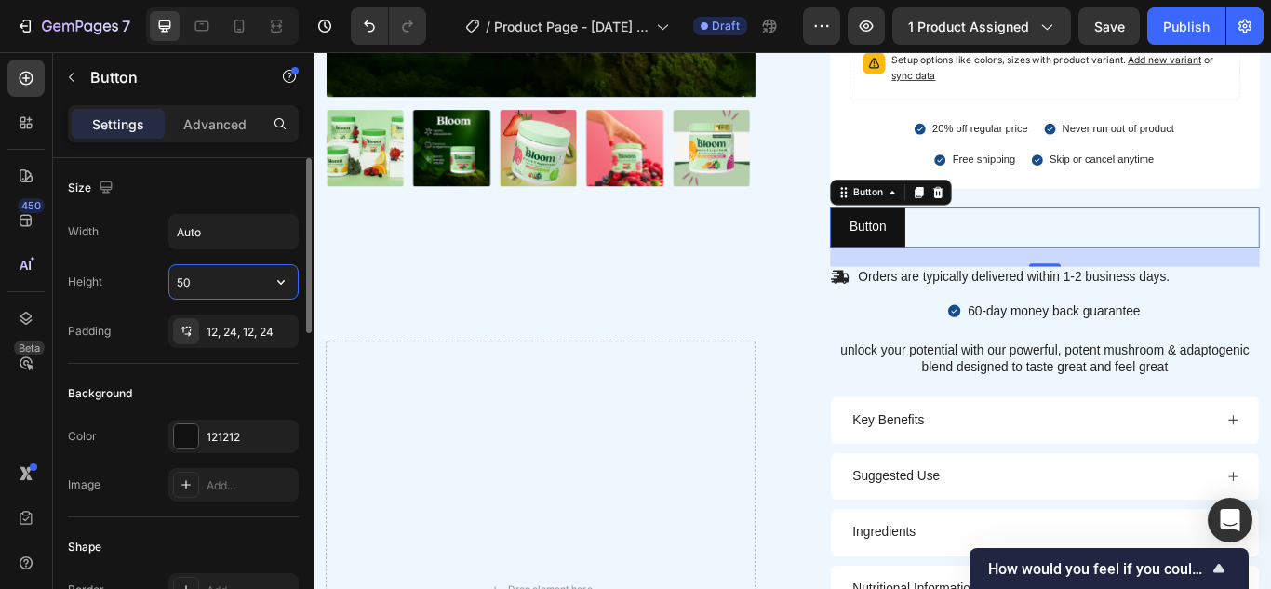
type input "5"
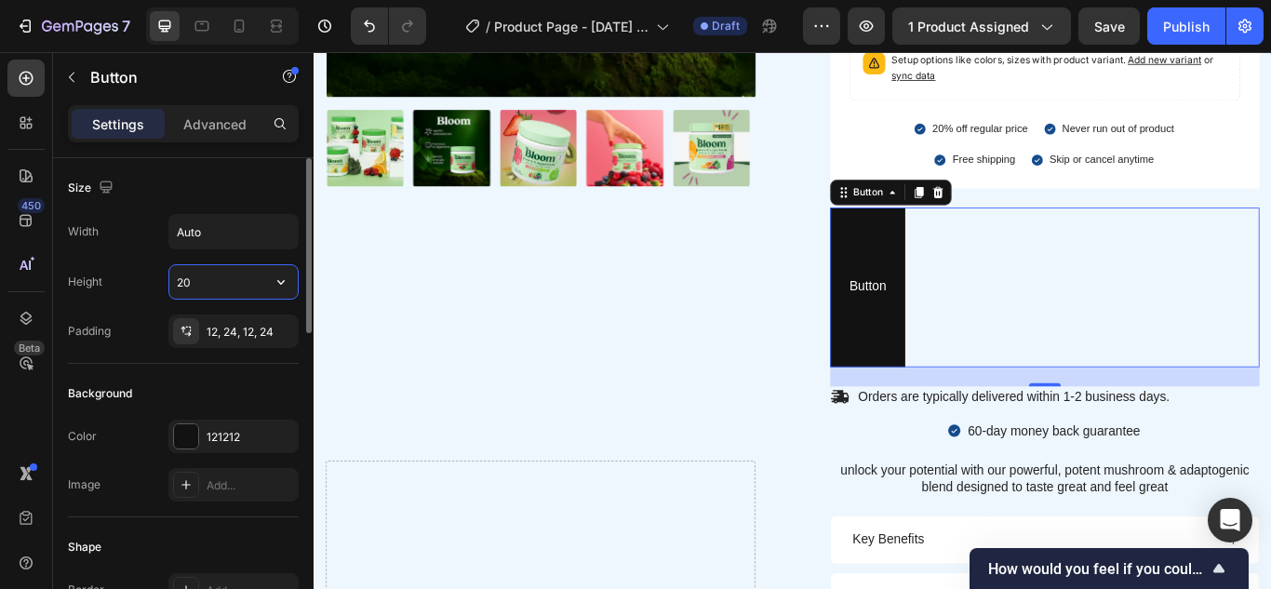
type input "2"
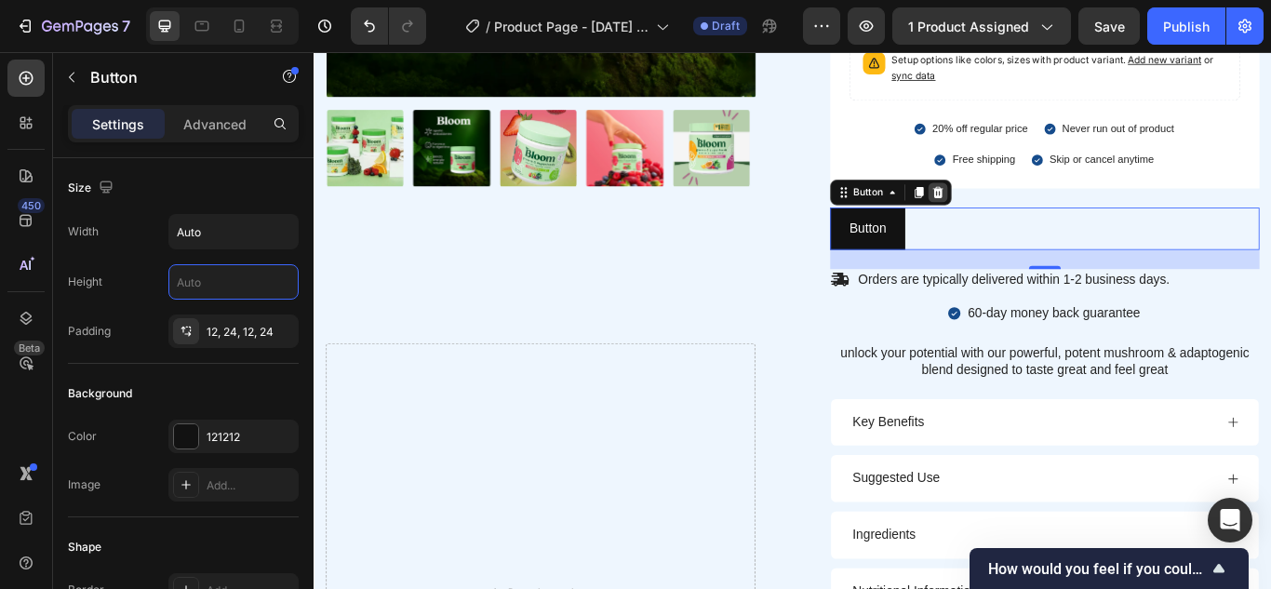
click at [1035, 214] on icon at bounding box center [1041, 215] width 15 height 15
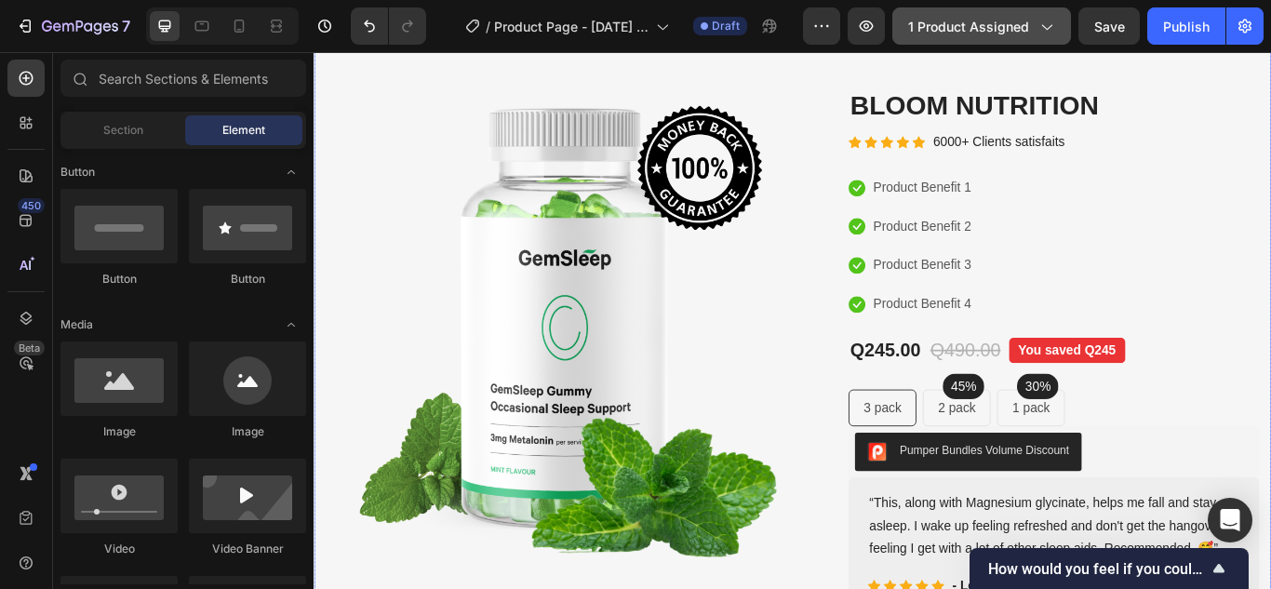
scroll to position [0, 0]
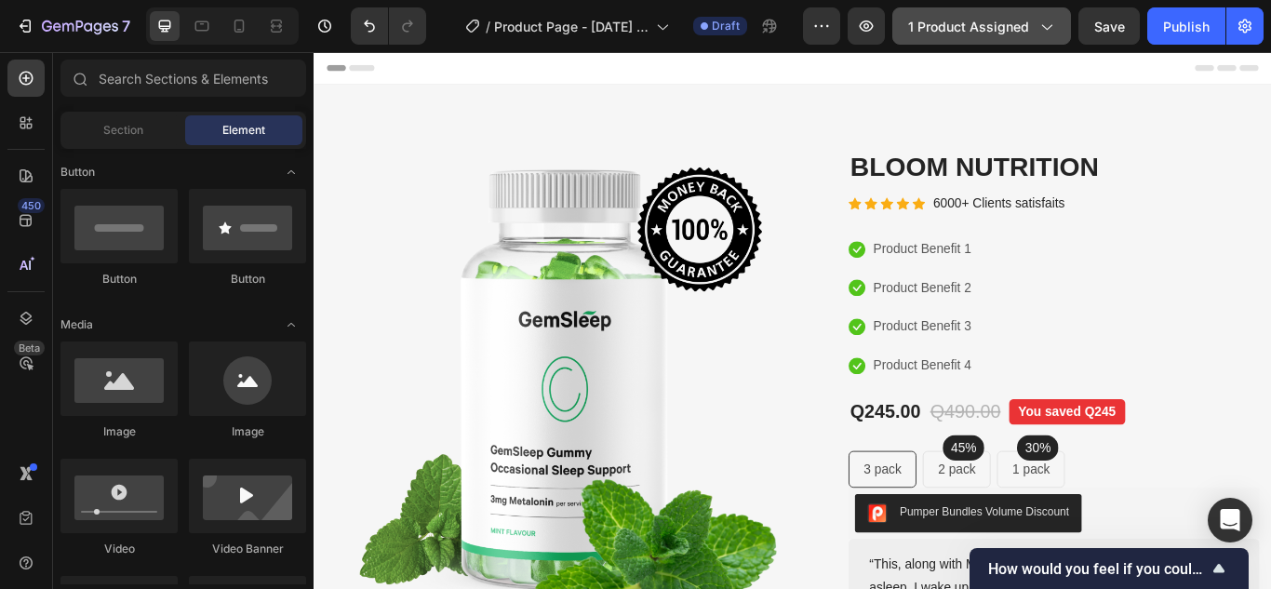
click at [1025, 35] on span "1 product assigned" at bounding box center [968, 27] width 121 height 20
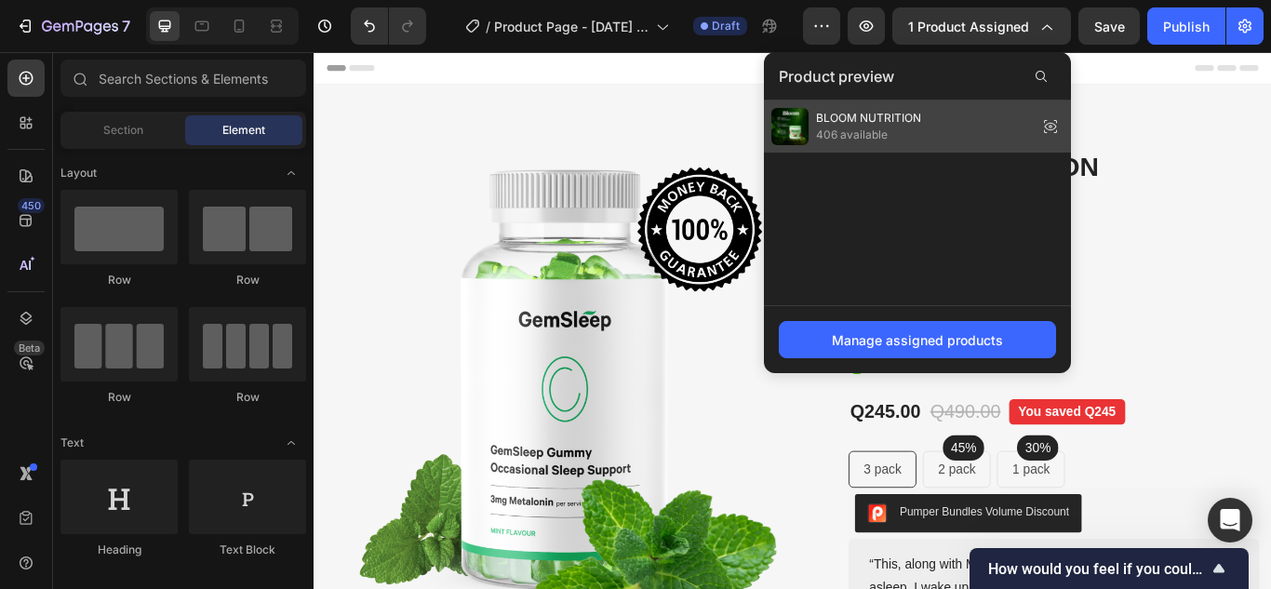
scroll to position [423, 0]
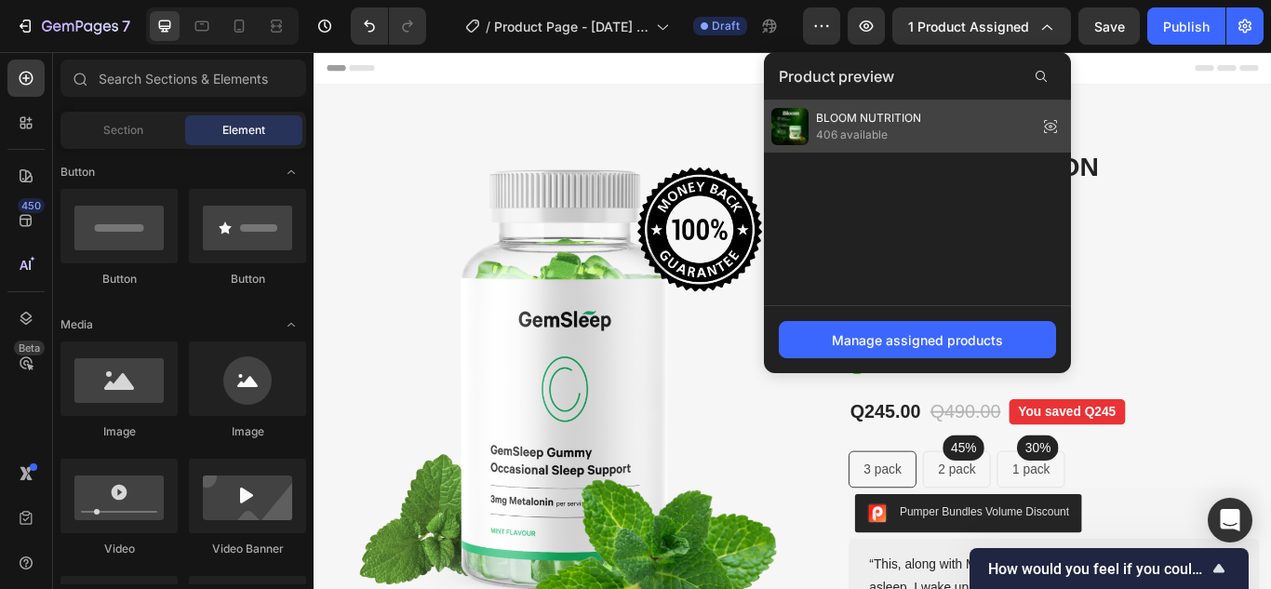
click at [786, 125] on img at bounding box center [789, 126] width 37 height 37
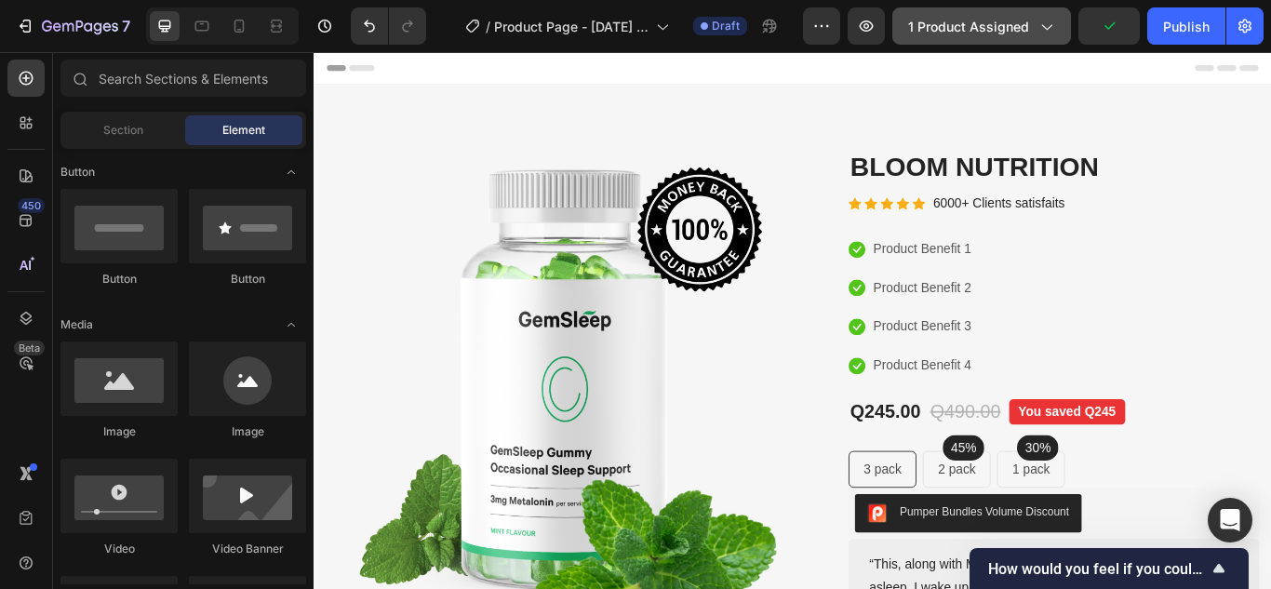
click at [984, 15] on button "1 product assigned" at bounding box center [981, 25] width 179 height 37
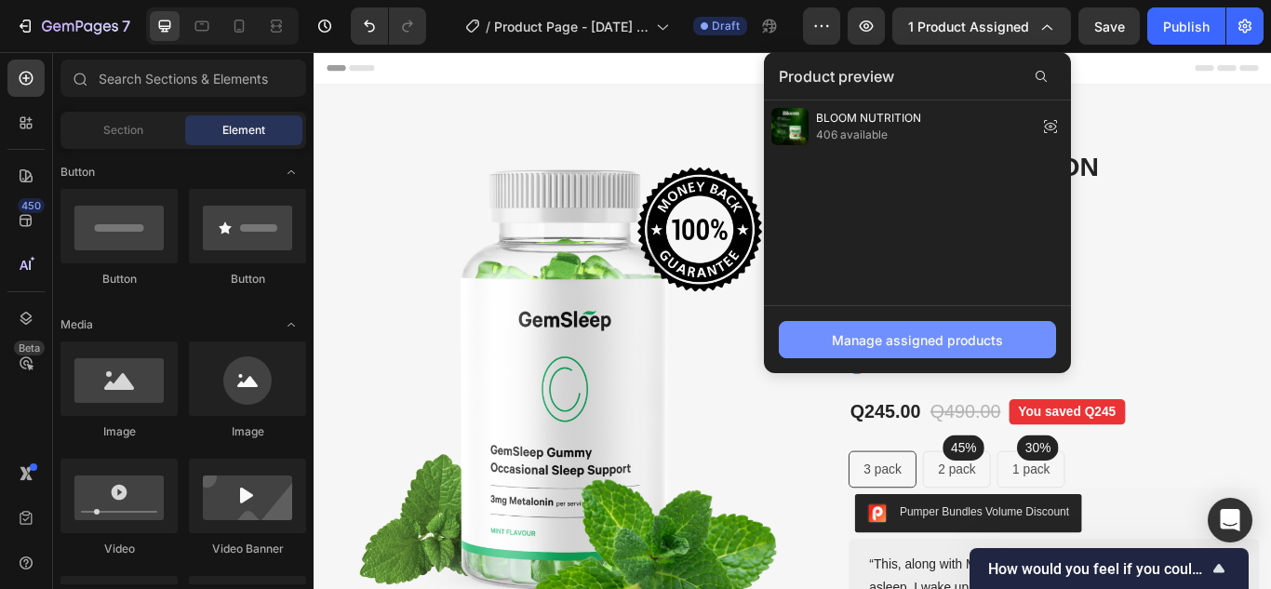
click at [983, 349] on div "Manage assigned products" at bounding box center [917, 340] width 171 height 20
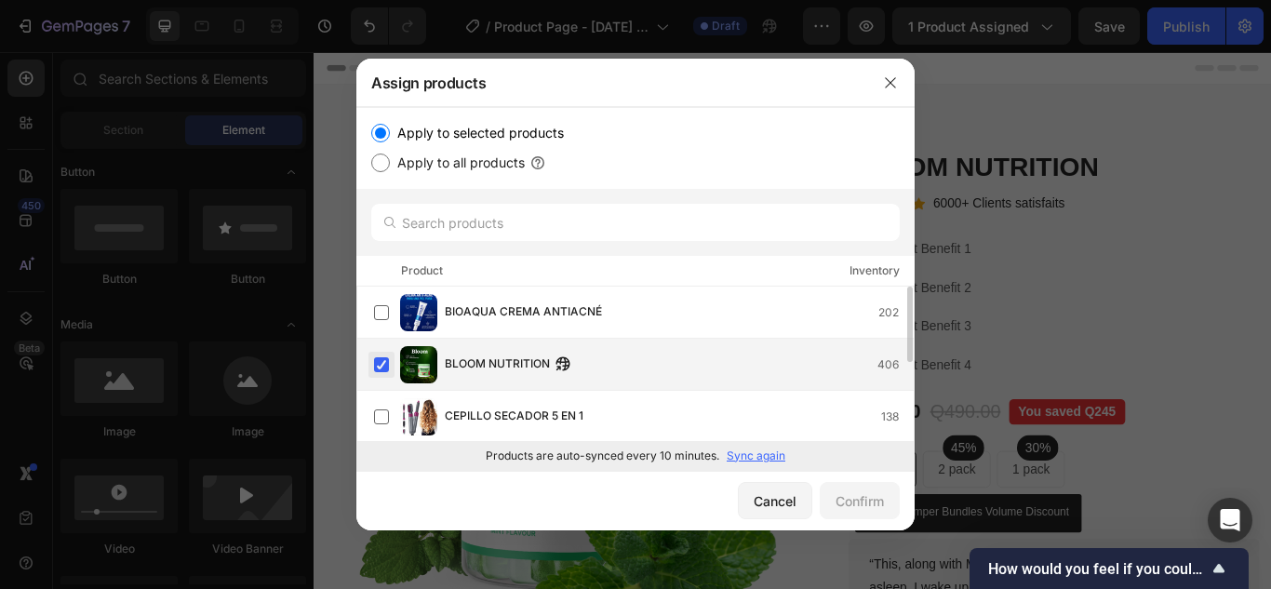
click at [381, 370] on label at bounding box center [381, 364] width 15 height 15
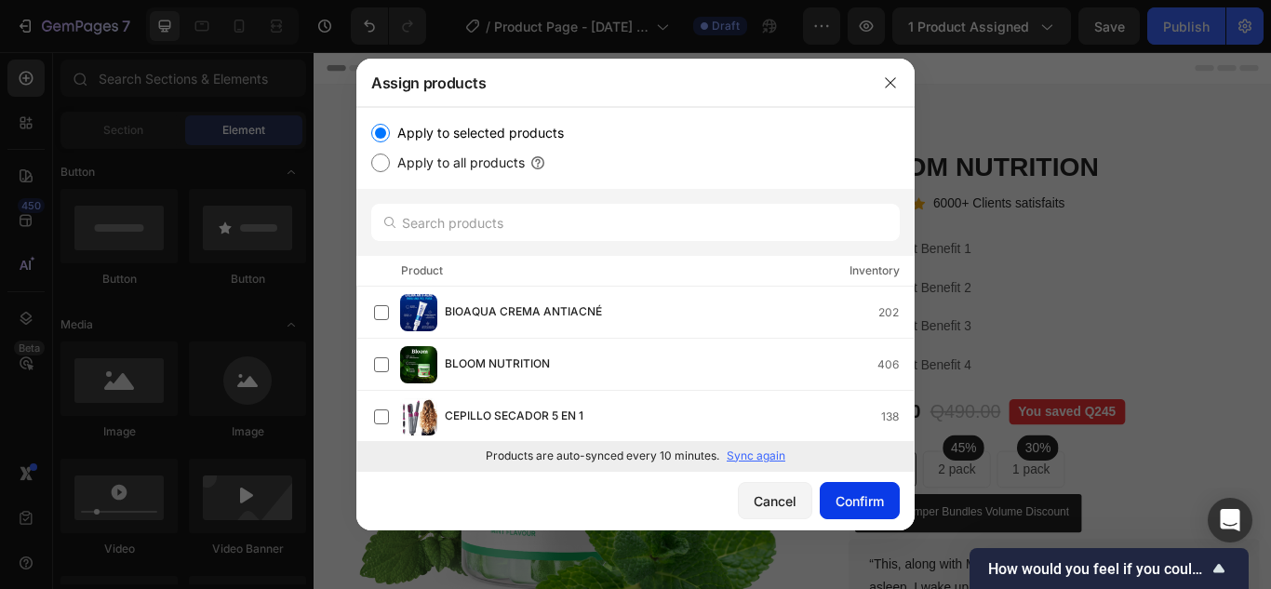
click at [845, 501] on div "Confirm" at bounding box center [859, 501] width 48 height 20
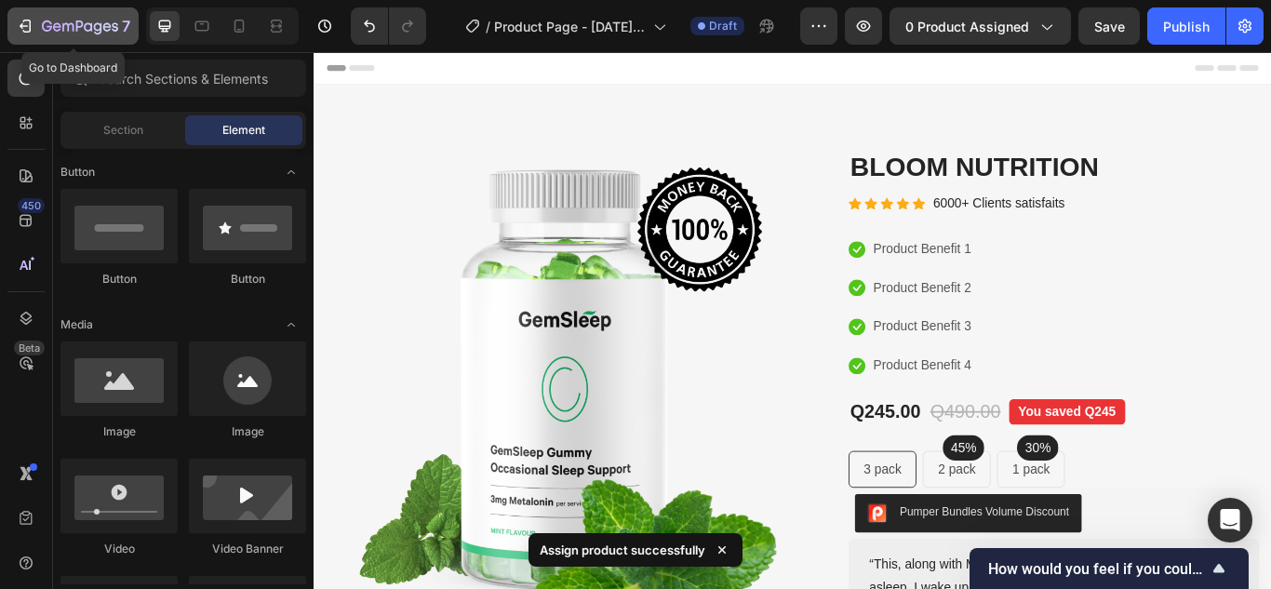
click at [24, 23] on icon "button" at bounding box center [25, 26] width 19 height 19
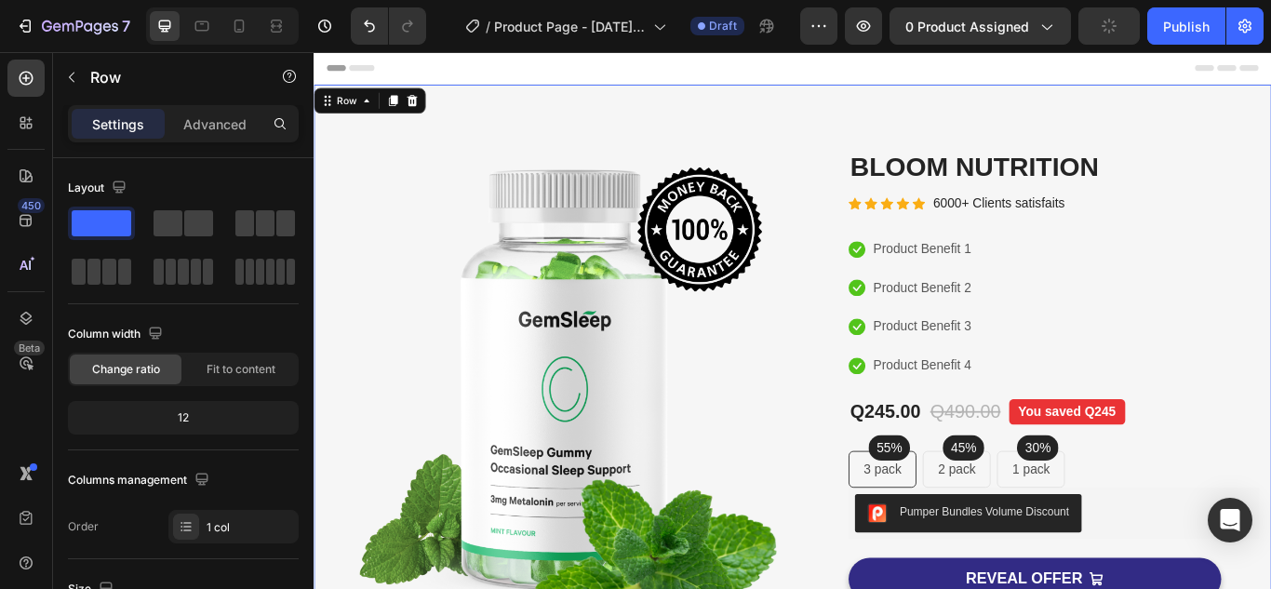
click at [1191, 126] on div "Image Image Free Shipping Heading On oders over $70 Text block Row Image Money-…" at bounding box center [872, 523] width 1116 height 867
click at [438, 113] on div at bounding box center [428, 109] width 22 height 22
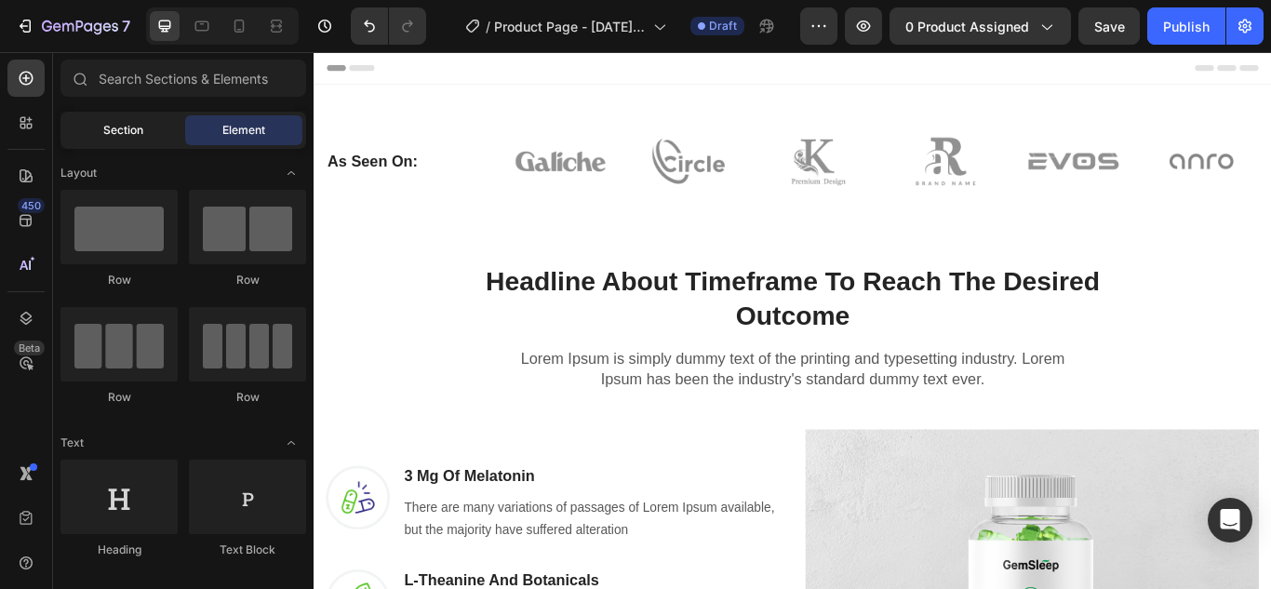
click at [139, 130] on span "Section" at bounding box center [123, 130] width 40 height 17
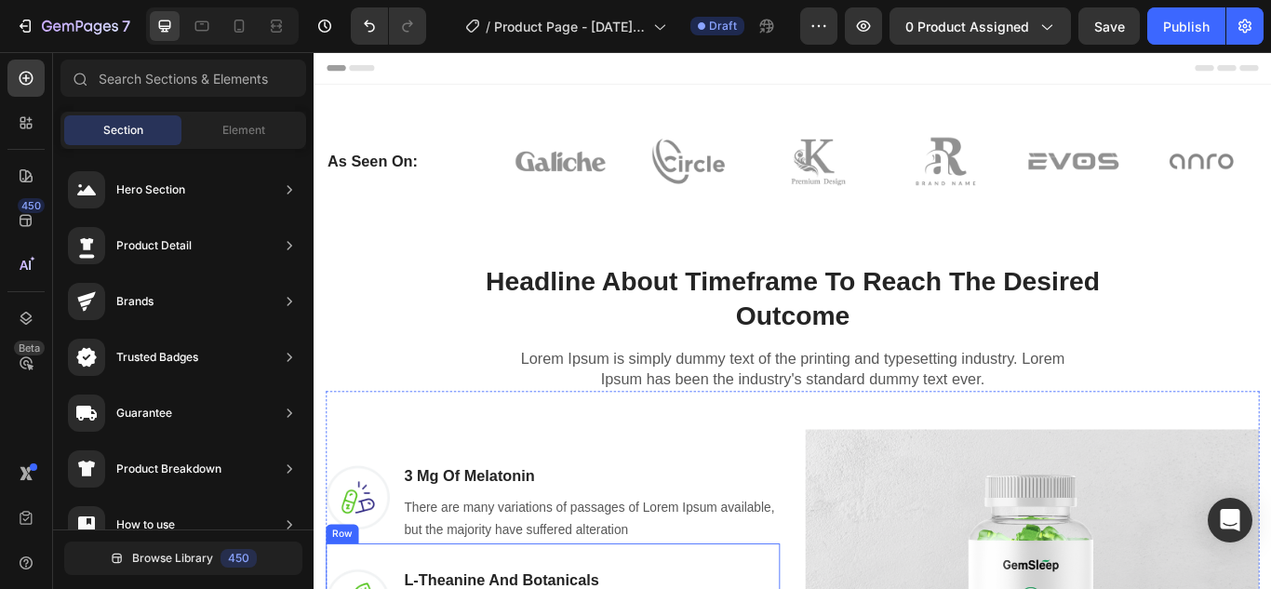
drag, startPoint x: 884, startPoint y: 279, endPoint x: 621, endPoint y: 595, distance: 411.0
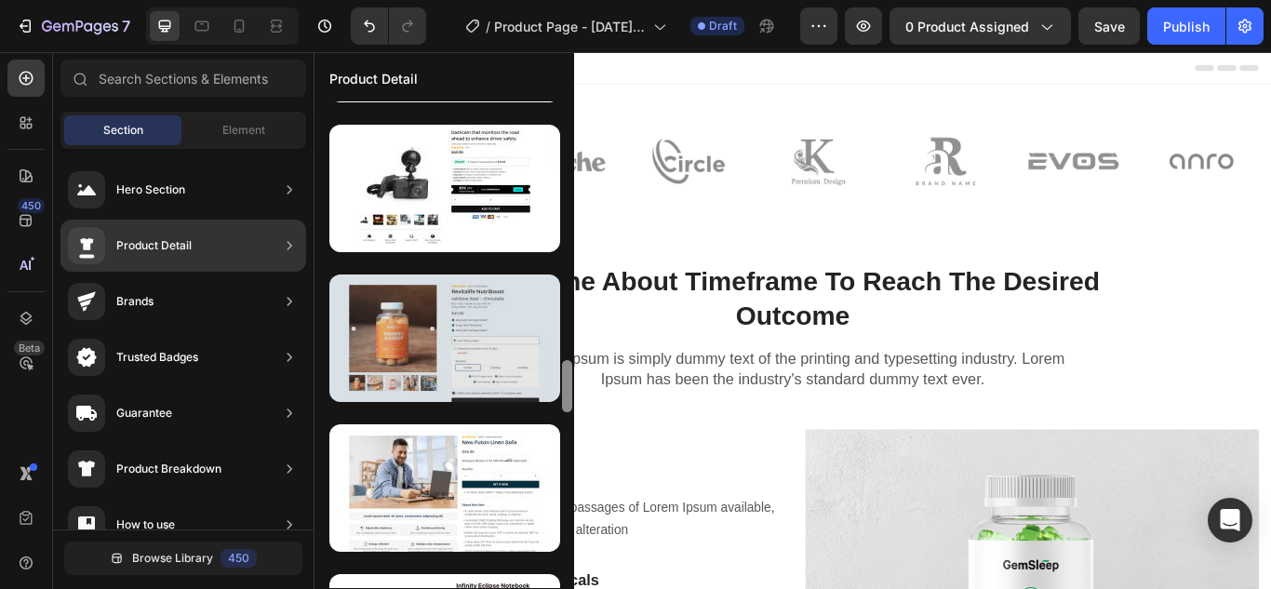
drag, startPoint x: 566, startPoint y: 113, endPoint x: 499, endPoint y: 370, distance: 266.3
click at [499, 370] on div at bounding box center [444, 344] width 260 height 487
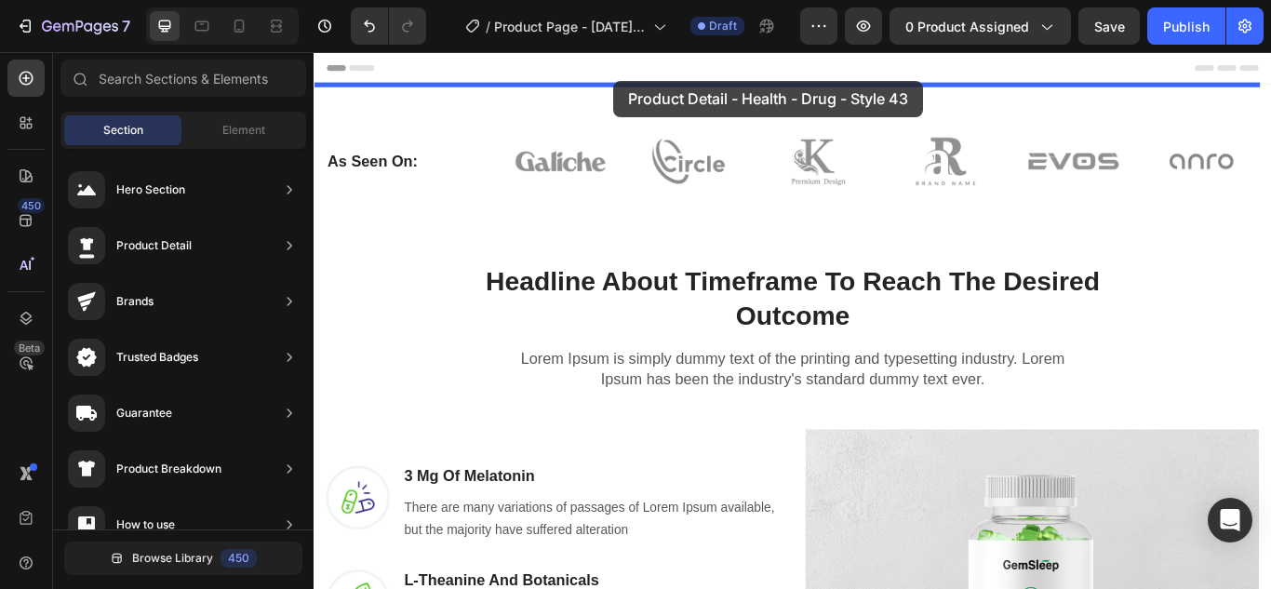
drag, startPoint x: 812, startPoint y: 422, endPoint x: 664, endPoint y: 87, distance: 367.0
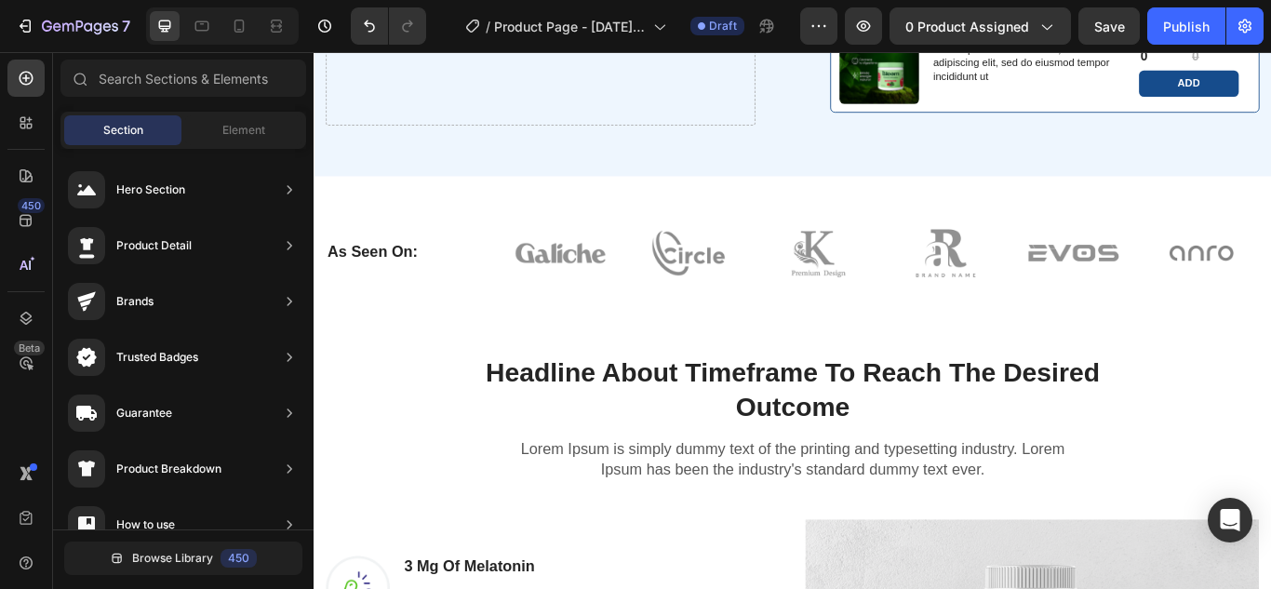
scroll to position [1880, 0]
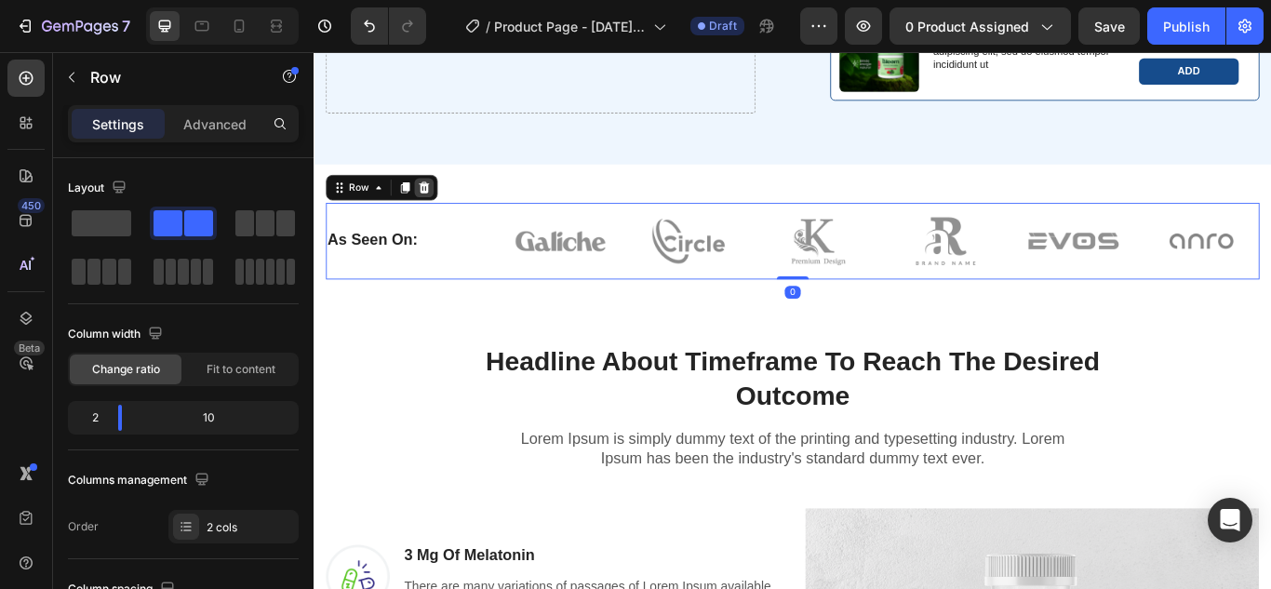
click at [448, 204] on icon at bounding box center [441, 210] width 15 height 15
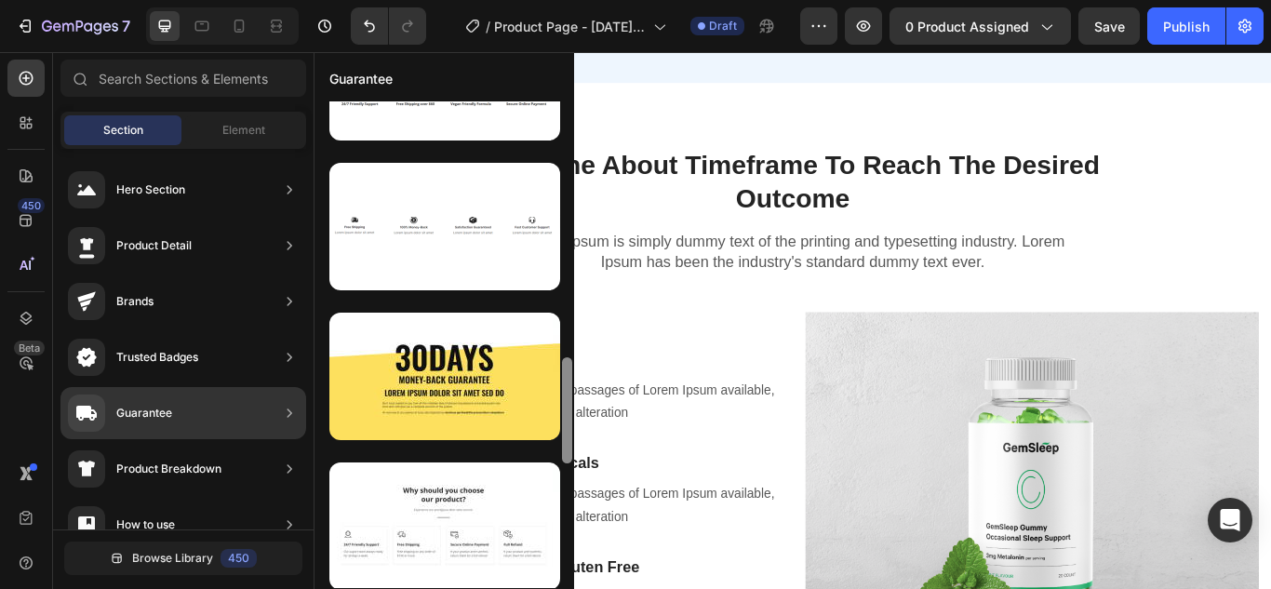
scroll to position [0, 0]
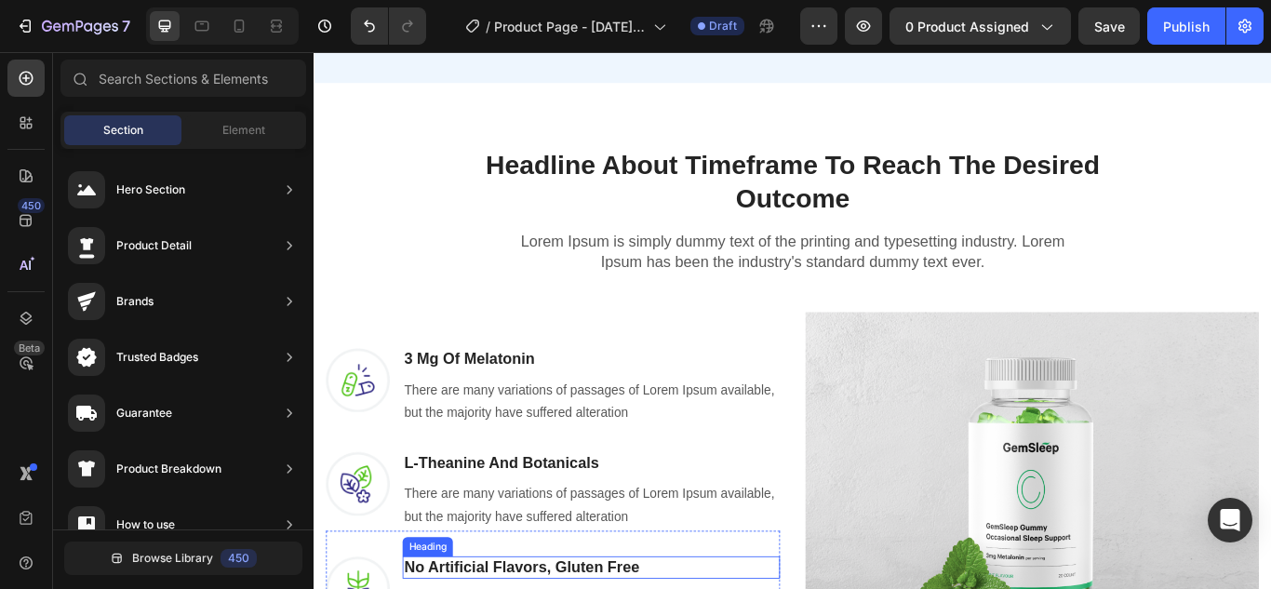
drag, startPoint x: 885, startPoint y: 384, endPoint x: 523, endPoint y: 614, distance: 428.7
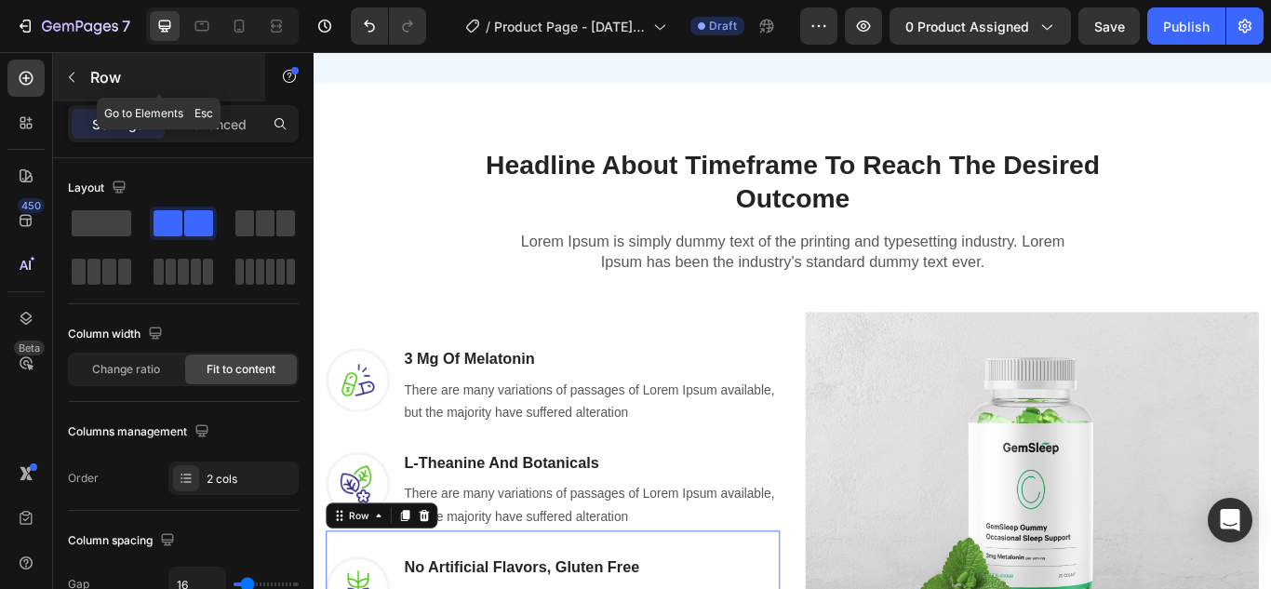
click at [73, 82] on icon "button" at bounding box center [72, 78] width 6 height 10
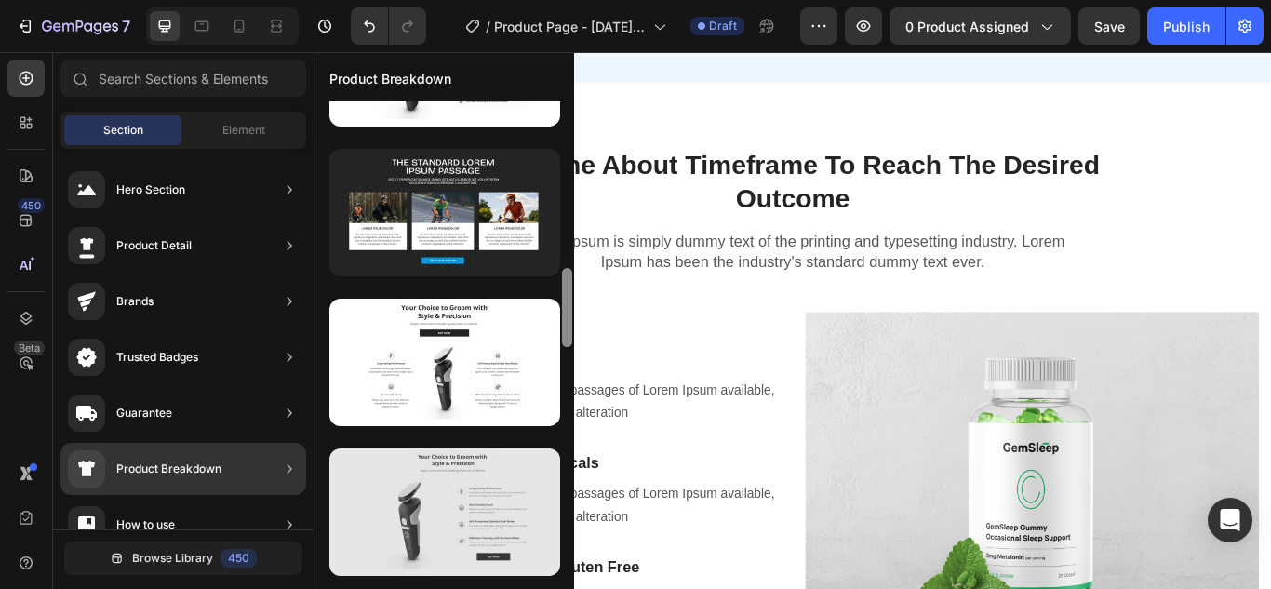
scroll to position [1001, 0]
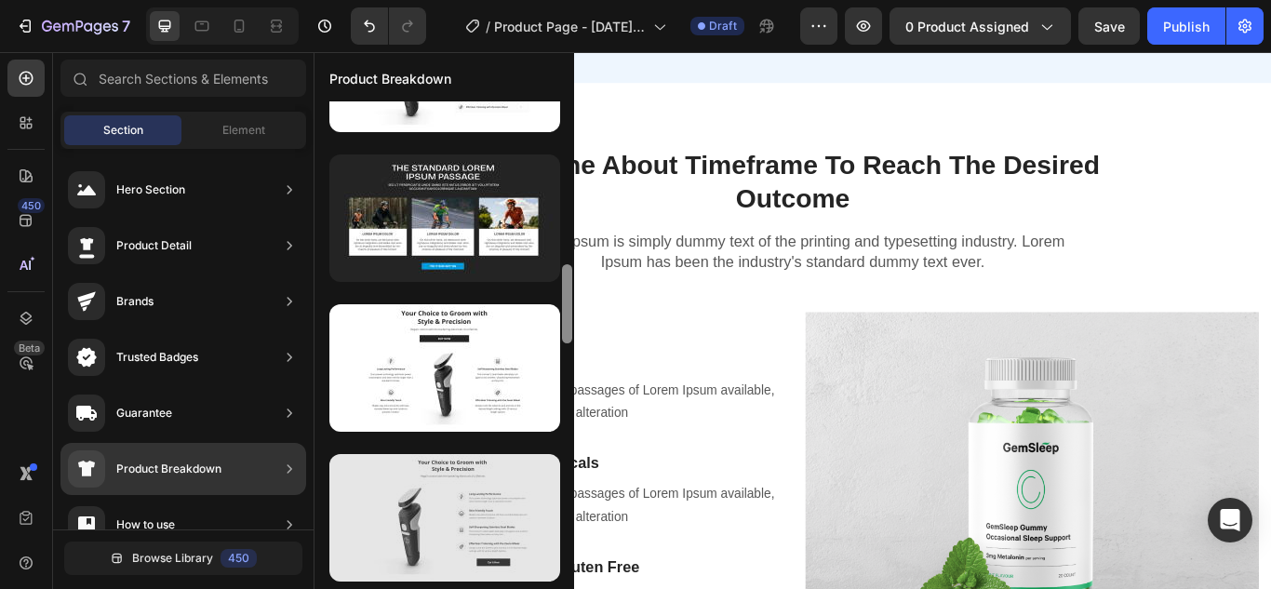
drag, startPoint x: 564, startPoint y: 322, endPoint x: 522, endPoint y: 568, distance: 249.2
click at [522, 568] on div at bounding box center [444, 344] width 260 height 487
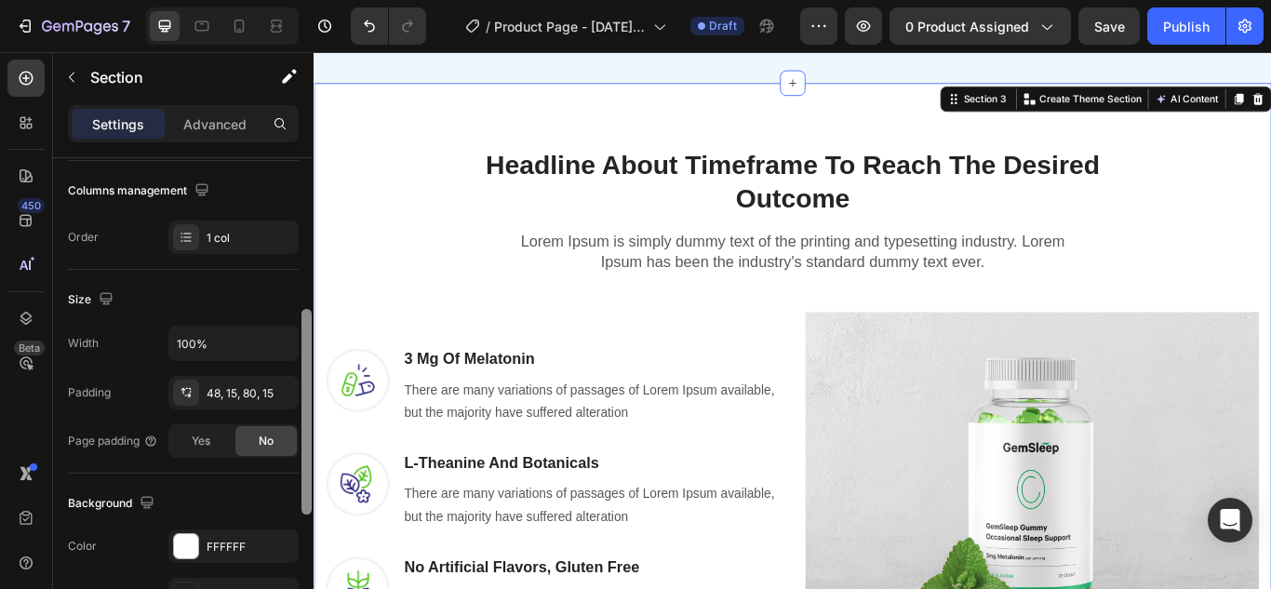
scroll to position [314, 0]
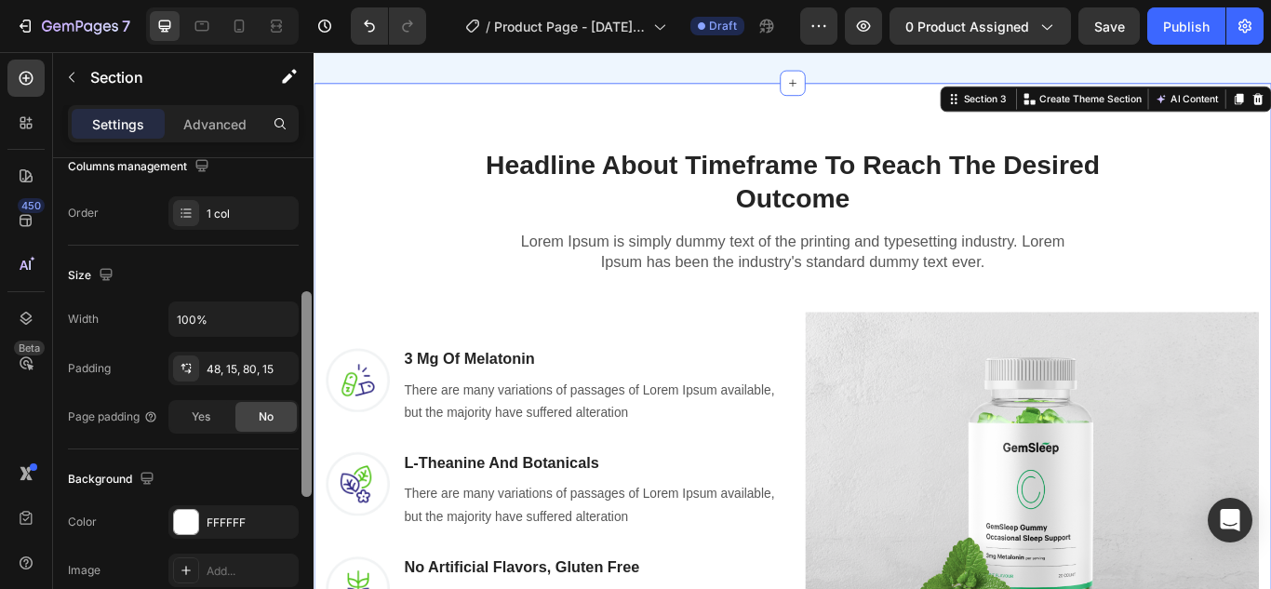
drag, startPoint x: 624, startPoint y: 341, endPoint x: 317, endPoint y: 566, distance: 380.7
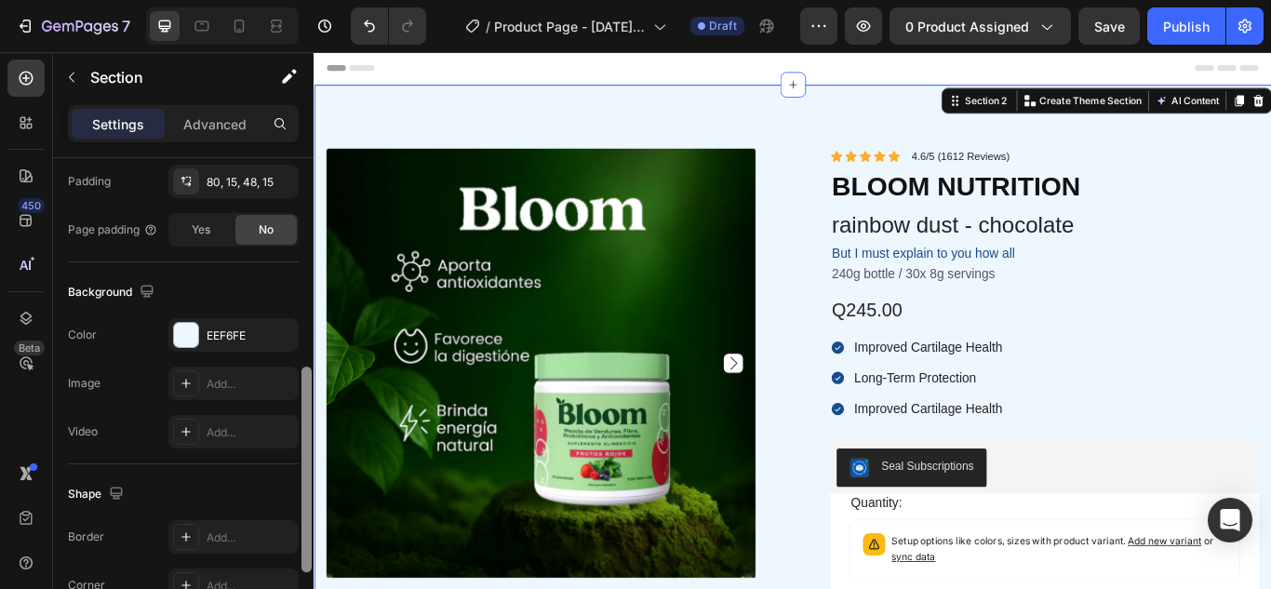
scroll to position [497, 0]
drag, startPoint x: 304, startPoint y: 201, endPoint x: 289, endPoint y: 413, distance: 212.6
click at [289, 413] on div "Layout Column width Change ratio Fit to content 12 Columns management Order 1 c…" at bounding box center [183, 400] width 260 height 484
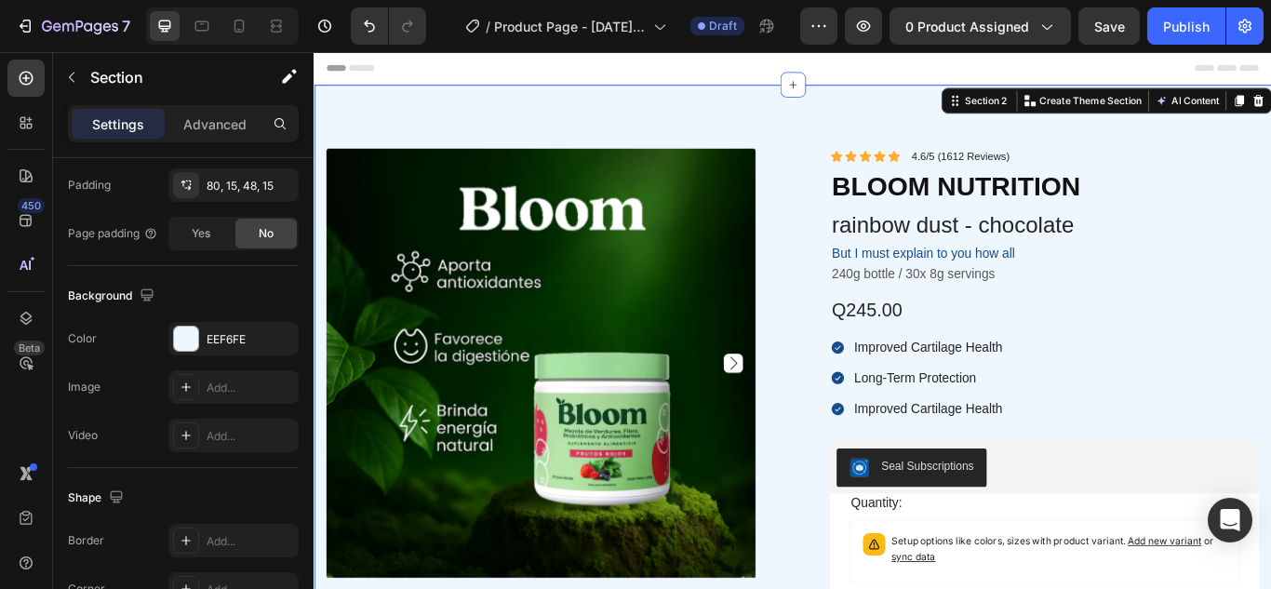
drag, startPoint x: 256, startPoint y: 339, endPoint x: 314, endPoint y: 381, distance: 71.8
click at [314, 0] on div "7 / Product Page - Sep 25, 22:36:07 Draft Preview 0 product assigned Save Publi…" at bounding box center [635, 0] width 1271 height 0
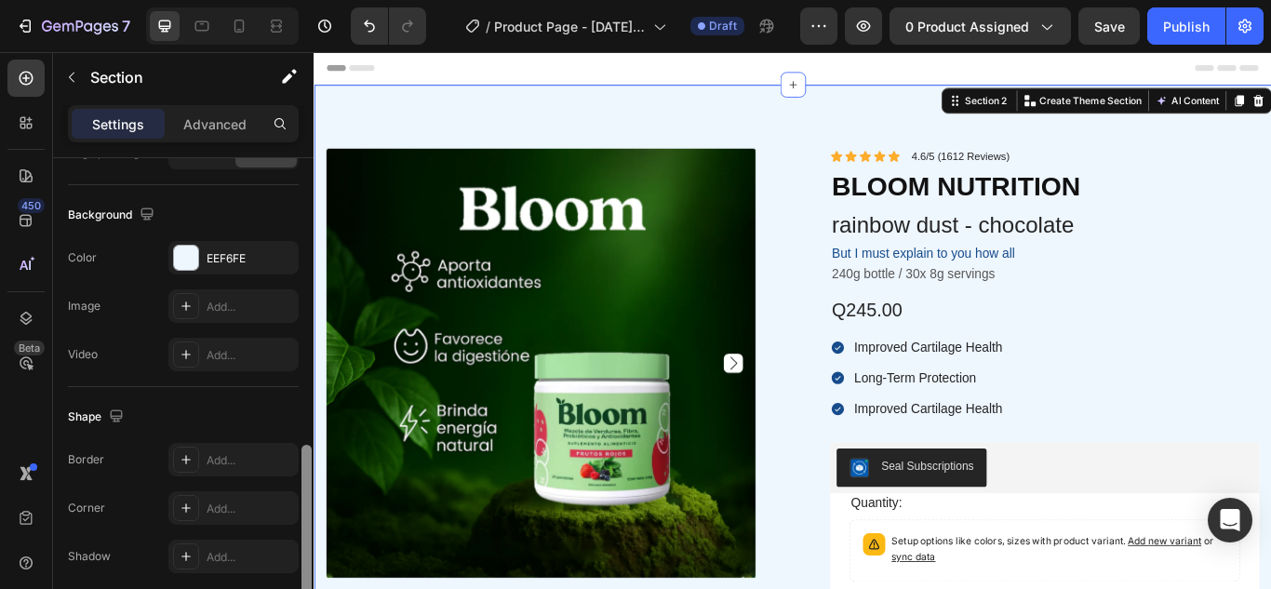
scroll to position [575, 0]
drag, startPoint x: 308, startPoint y: 383, endPoint x: 306, endPoint y: 417, distance: 33.5
click at [306, 417] on div at bounding box center [306, 506] width 10 height 206
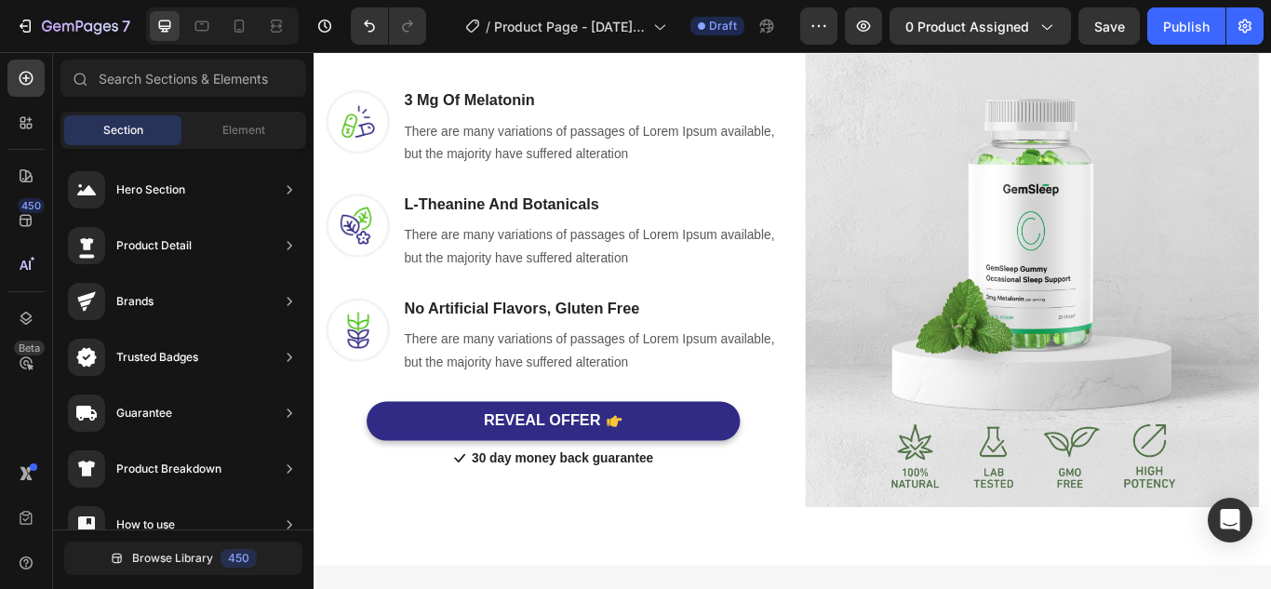
scroll to position [2262, 0]
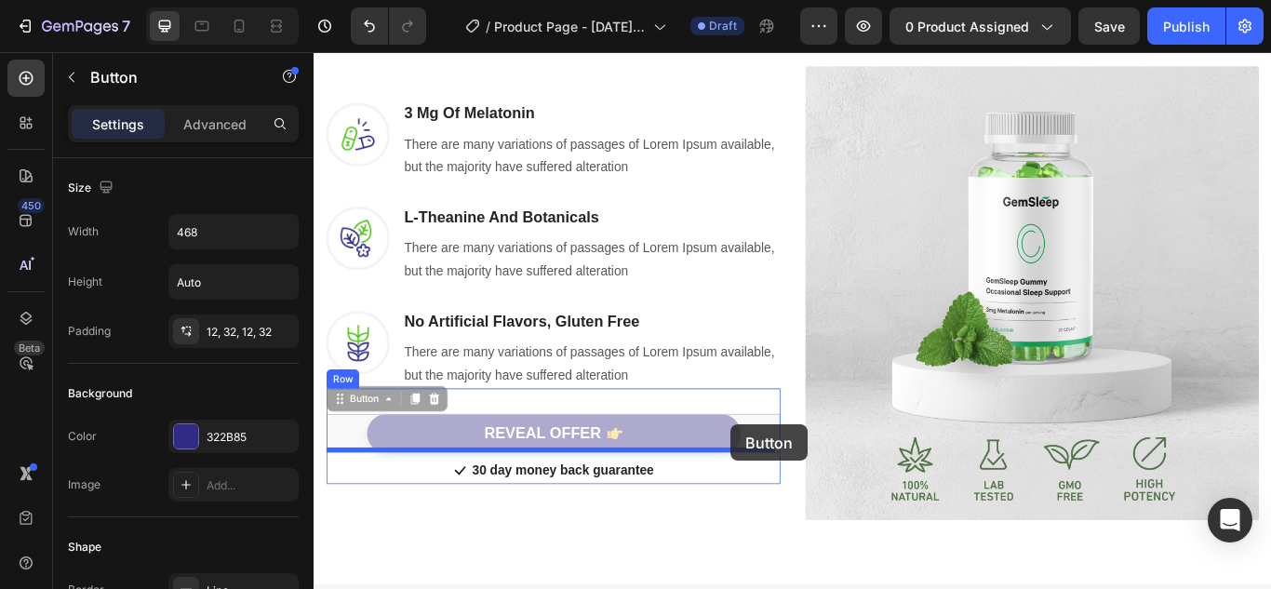
drag, startPoint x: 779, startPoint y: 491, endPoint x: 799, endPoint y: 488, distance: 20.8
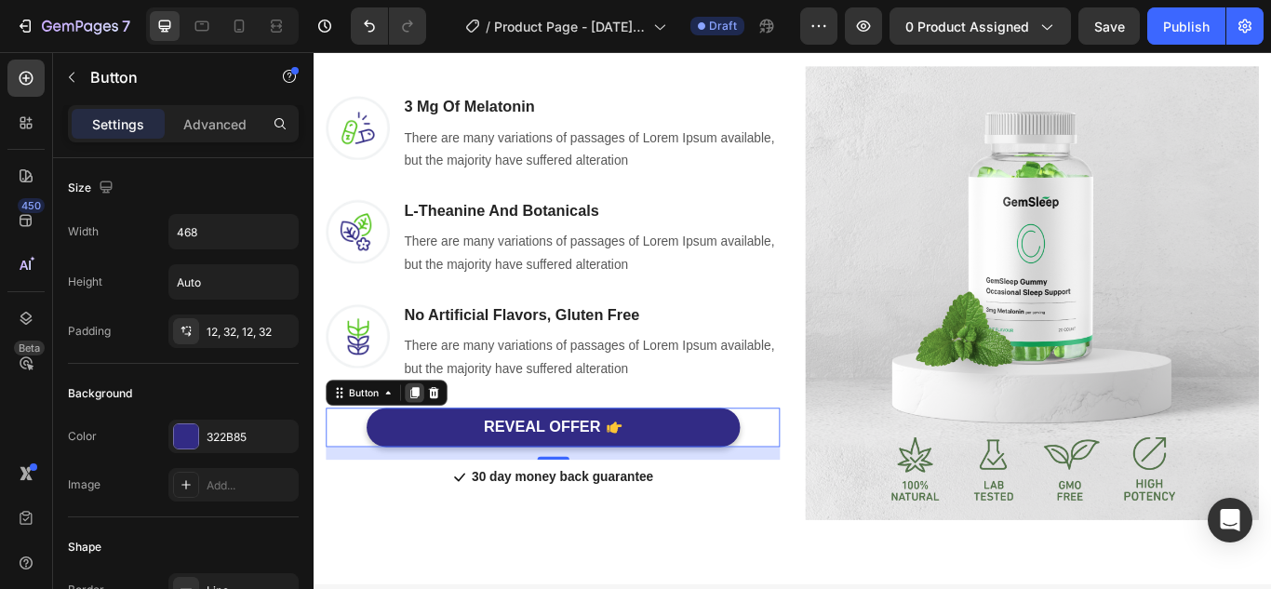
click at [438, 443] on icon at bounding box center [430, 449] width 15 height 15
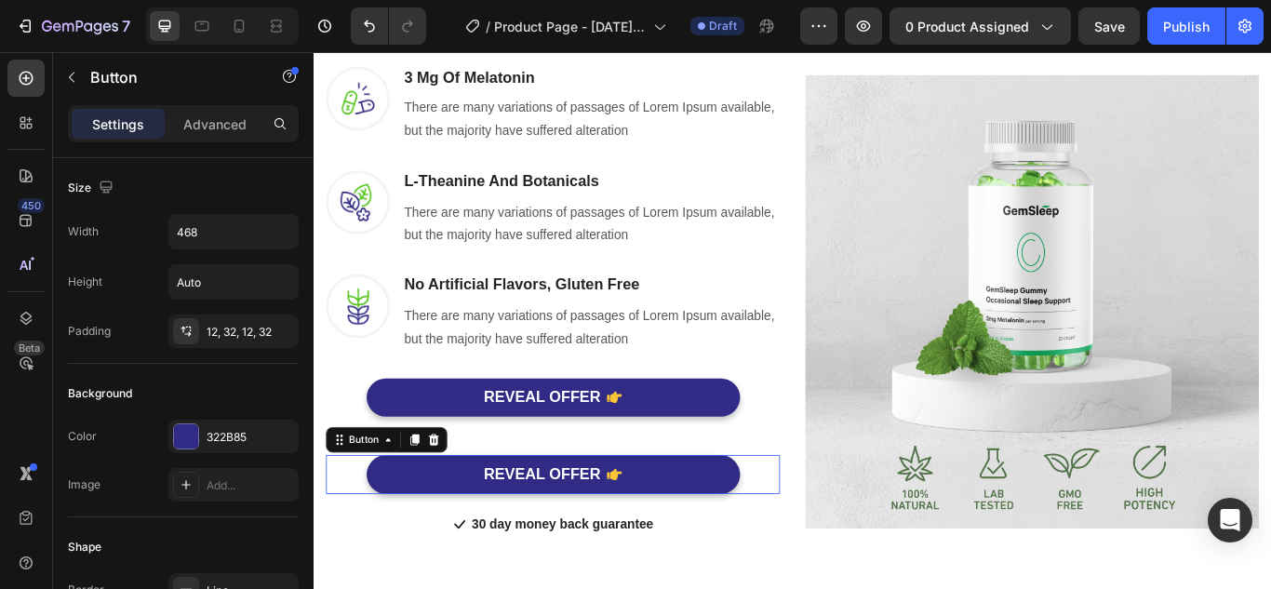
scroll to position [575, 0]
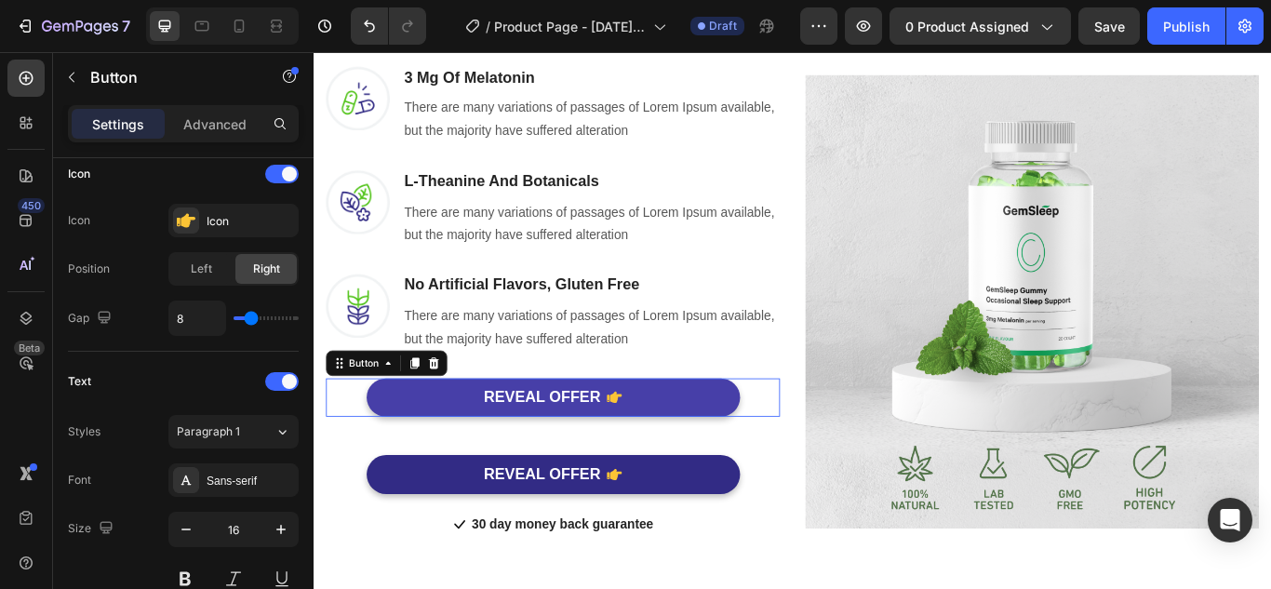
click at [662, 452] on icon "REVEAL OFFER" at bounding box center [664, 454] width 18 height 13
click at [603, 446] on p "REVEAL OFFER" at bounding box center [580, 455] width 136 height 23
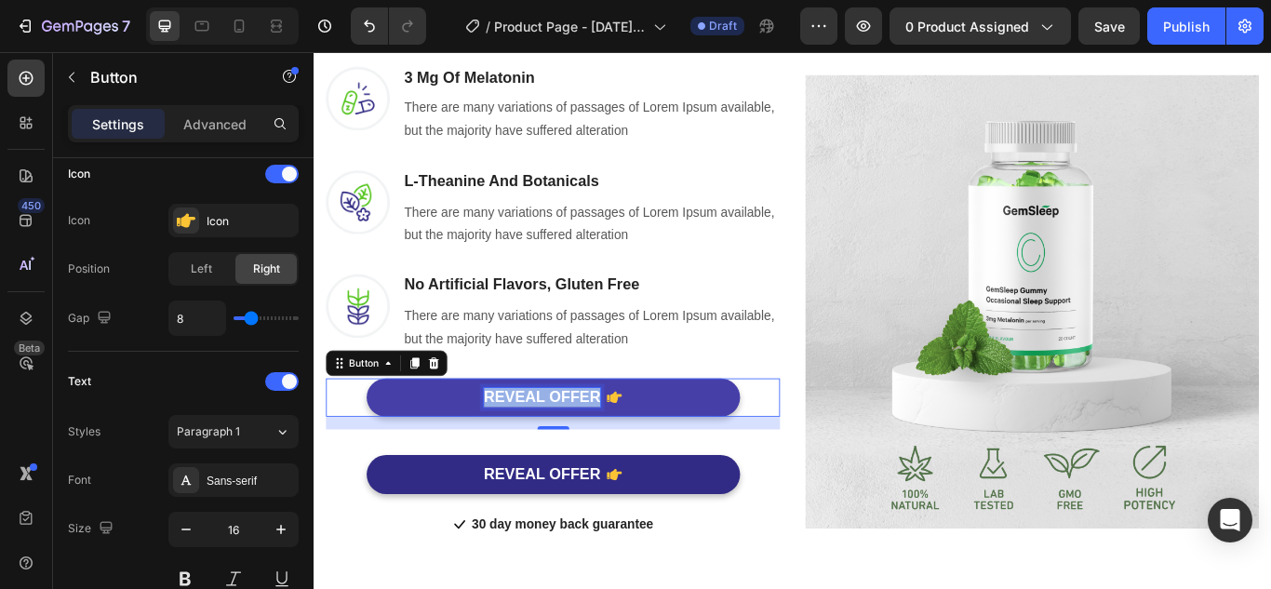
click at [603, 446] on p "REVEAL OFFER" at bounding box center [580, 455] width 136 height 23
click at [590, 452] on icon at bounding box center [596, 454] width 18 height 13
click at [598, 452] on icon at bounding box center [596, 454] width 18 height 13
drag, startPoint x: 598, startPoint y: 452, endPoint x: 650, endPoint y: 442, distance: 53.1
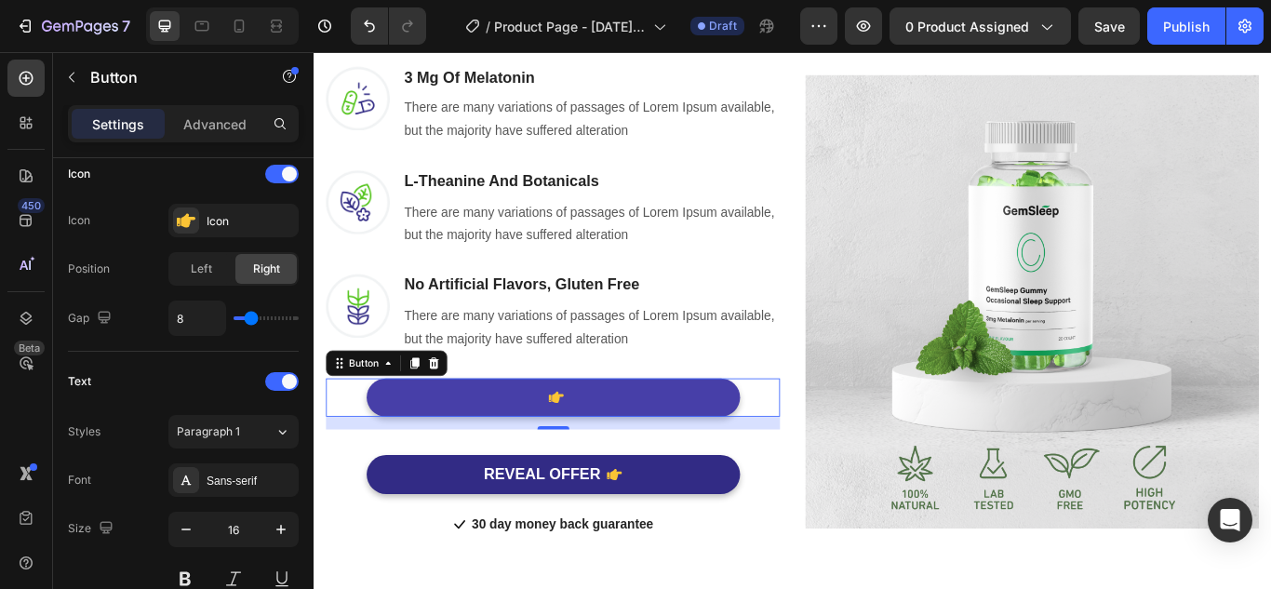
click at [650, 442] on button at bounding box center [592, 456] width 435 height 46
drag, startPoint x: 650, startPoint y: 442, endPoint x: 765, endPoint y: 445, distance: 114.5
click at [765, 445] on button at bounding box center [592, 456] width 435 height 46
click at [771, 442] on button at bounding box center [592, 456] width 435 height 46
drag, startPoint x: 704, startPoint y: 454, endPoint x: 719, endPoint y: 461, distance: 16.2
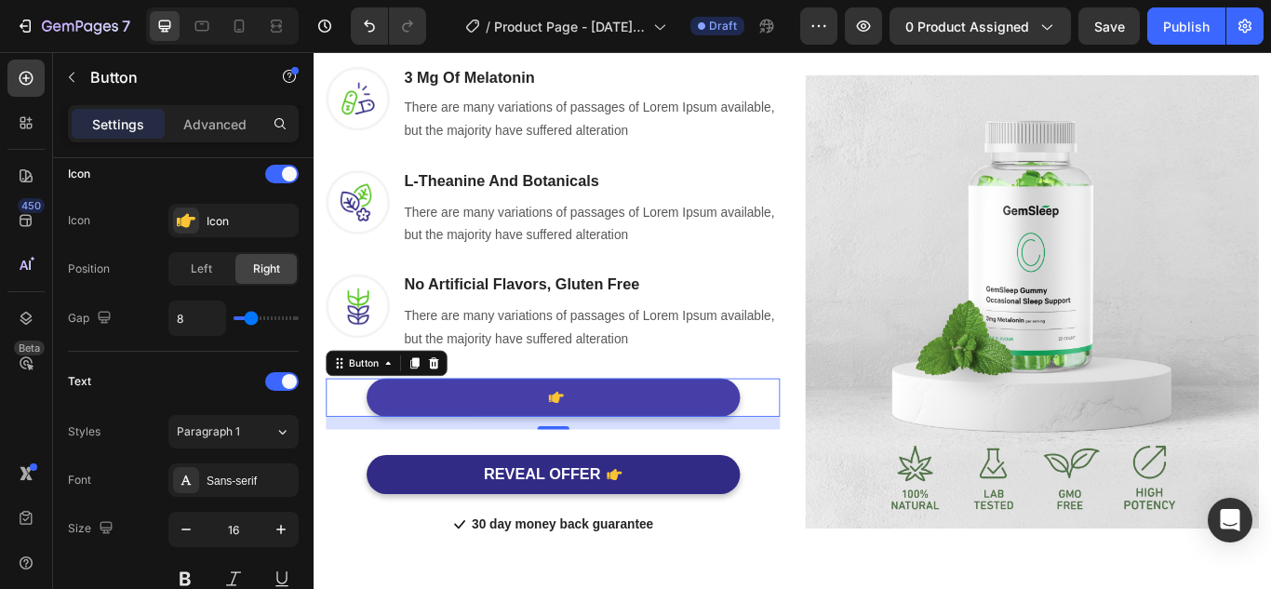
click at [719, 461] on button at bounding box center [592, 456] width 435 height 46
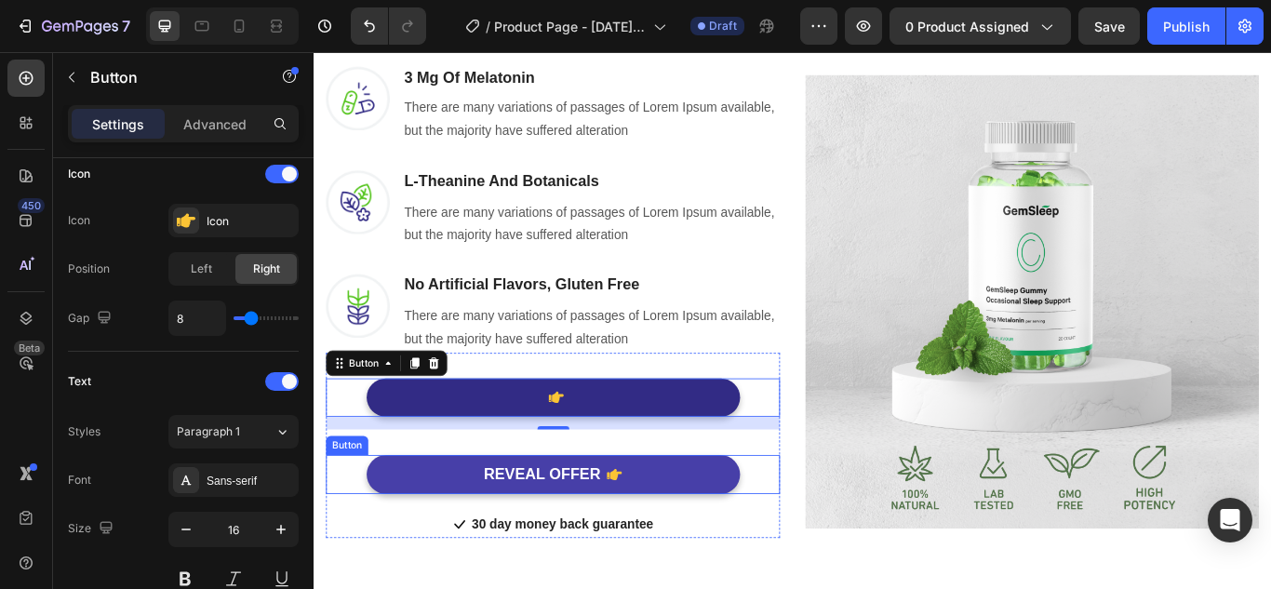
click at [662, 539] on icon "REVEAL OFFER" at bounding box center [664, 545] width 18 height 13
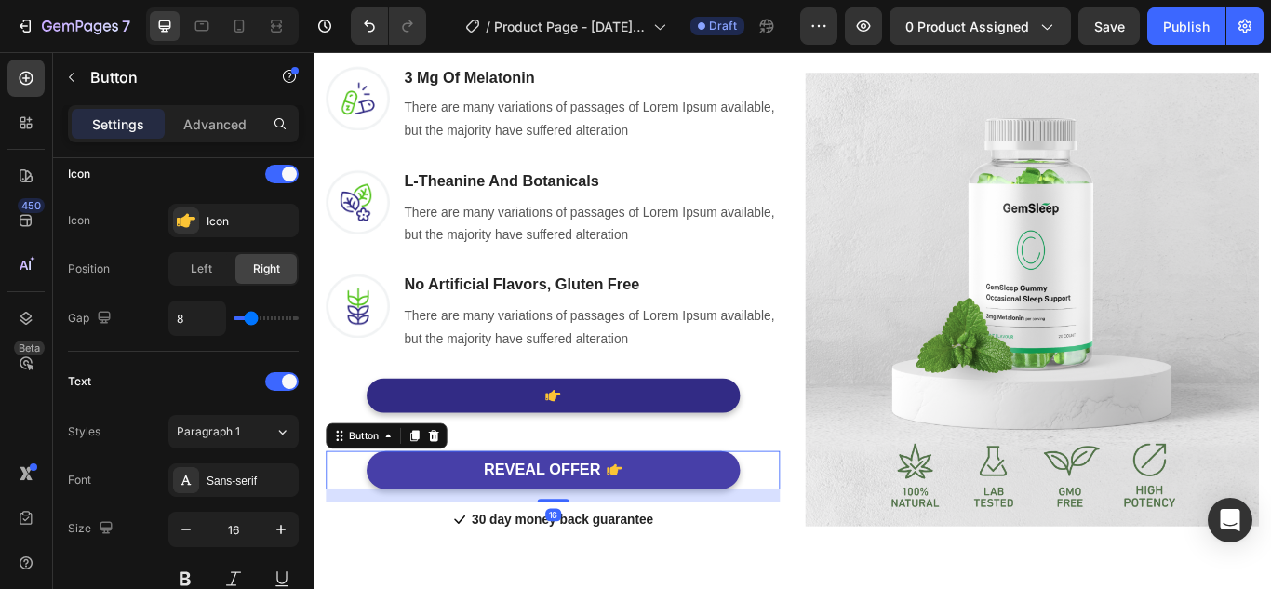
click at [662, 539] on icon "REVEAL OFFER" at bounding box center [664, 539] width 18 height 13
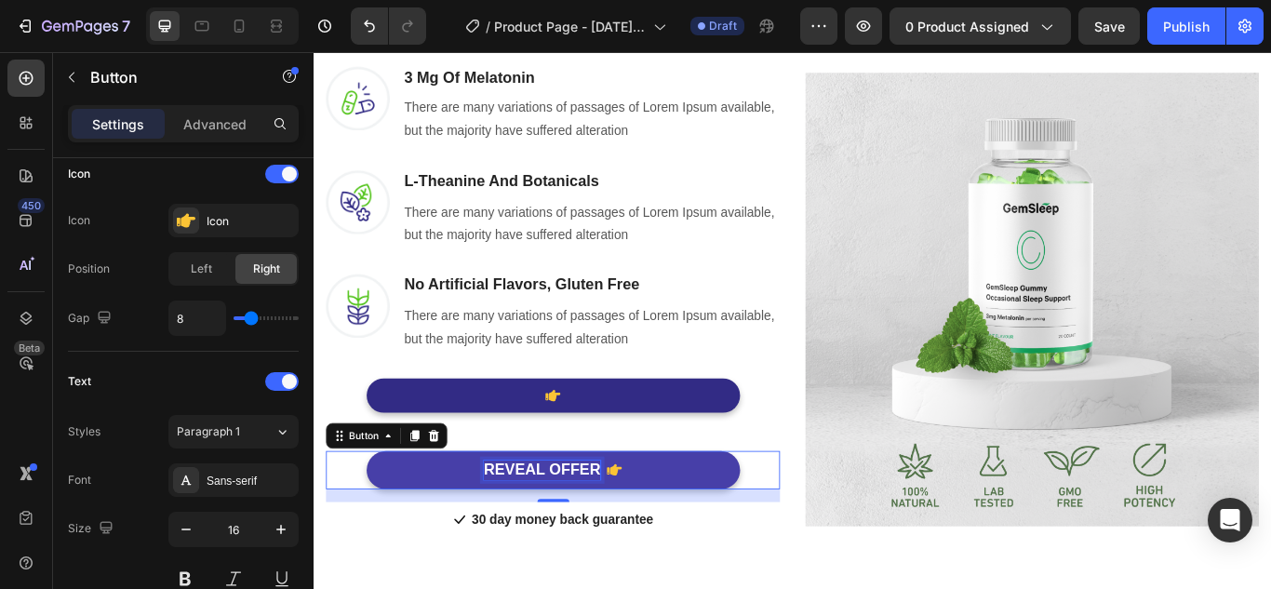
click at [611, 541] on p "REVEAL OFFER" at bounding box center [580, 539] width 136 height 23
click at [605, 538] on button at bounding box center [592, 540] width 435 height 46
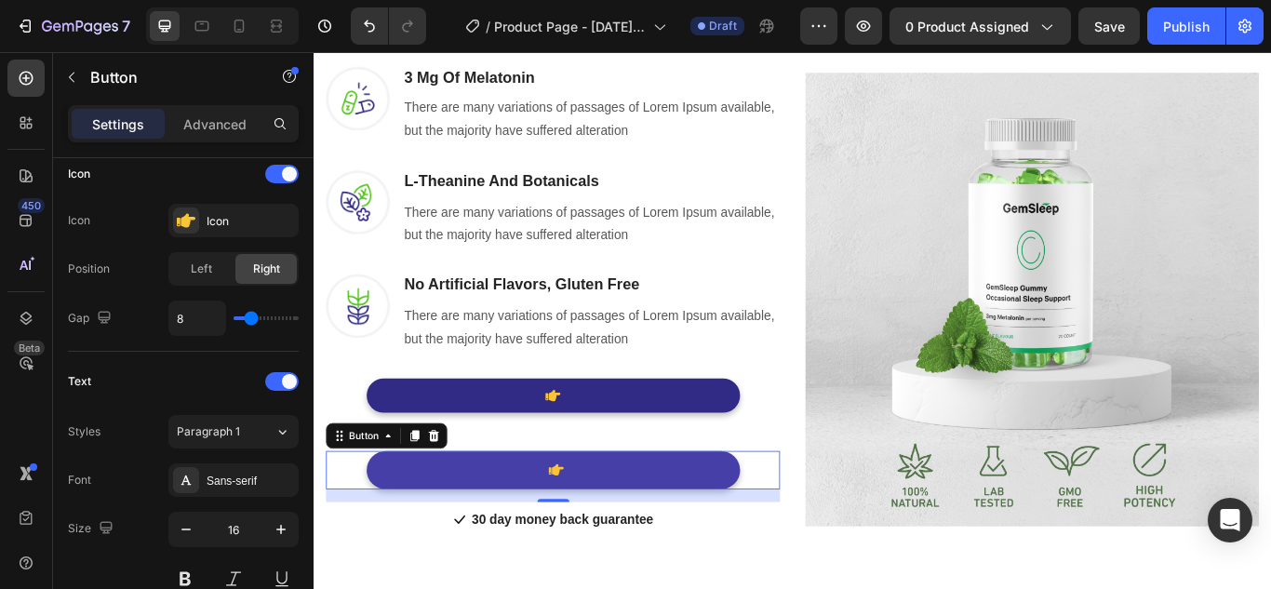
drag, startPoint x: 605, startPoint y: 538, endPoint x: 588, endPoint y: 537, distance: 16.8
click at [588, 537] on button at bounding box center [592, 540] width 435 height 46
click at [590, 536] on icon at bounding box center [596, 539] width 18 height 13
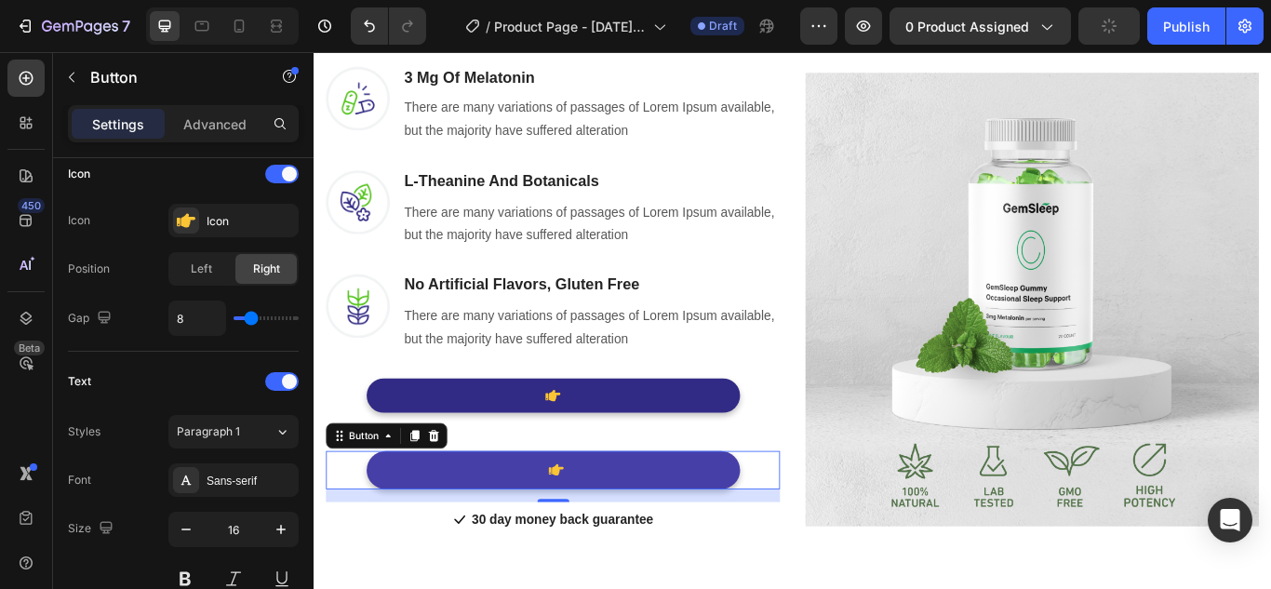
click at [590, 536] on icon at bounding box center [596, 539] width 18 height 13
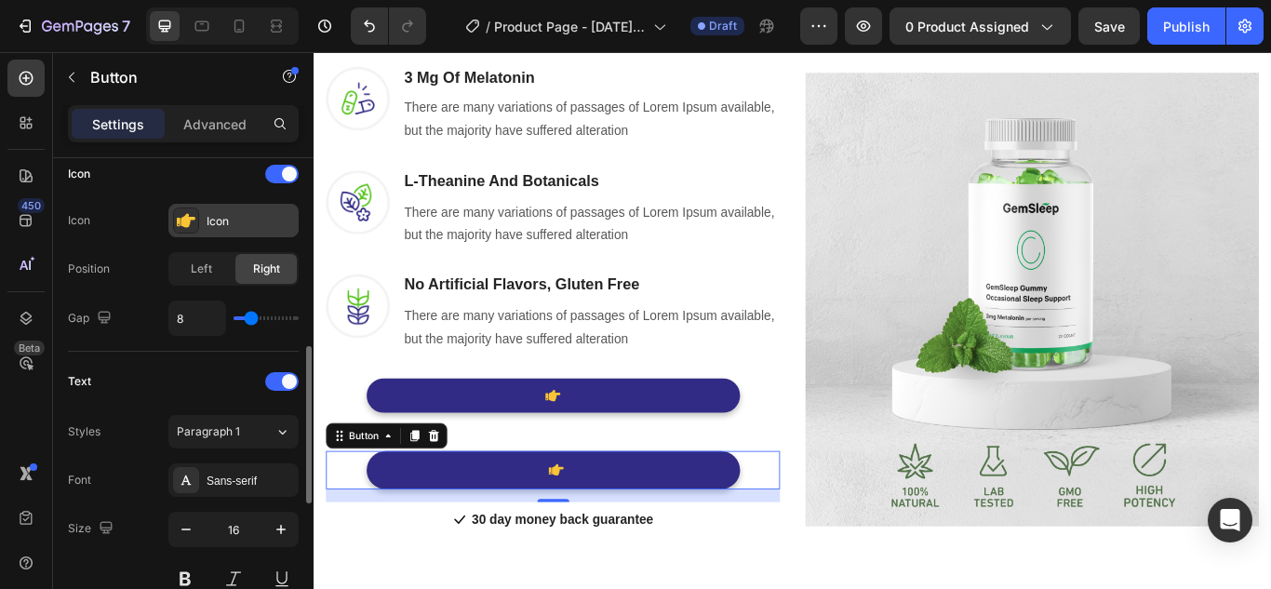
click at [213, 220] on div "Icon" at bounding box center [250, 221] width 87 height 17
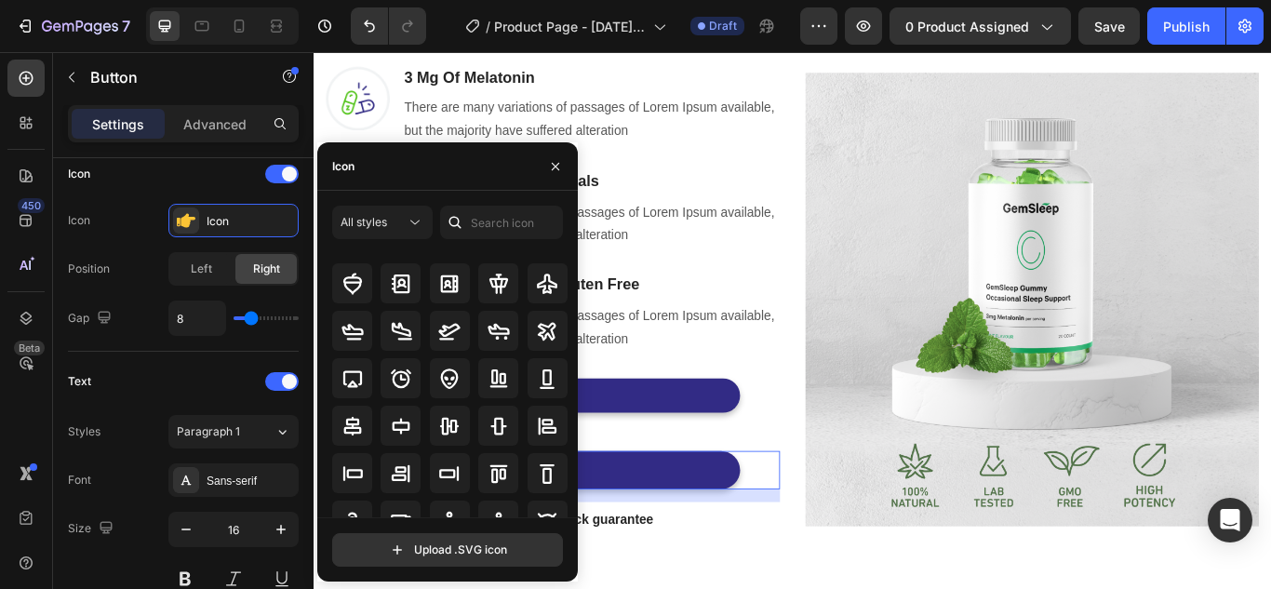
scroll to position [0, 0]
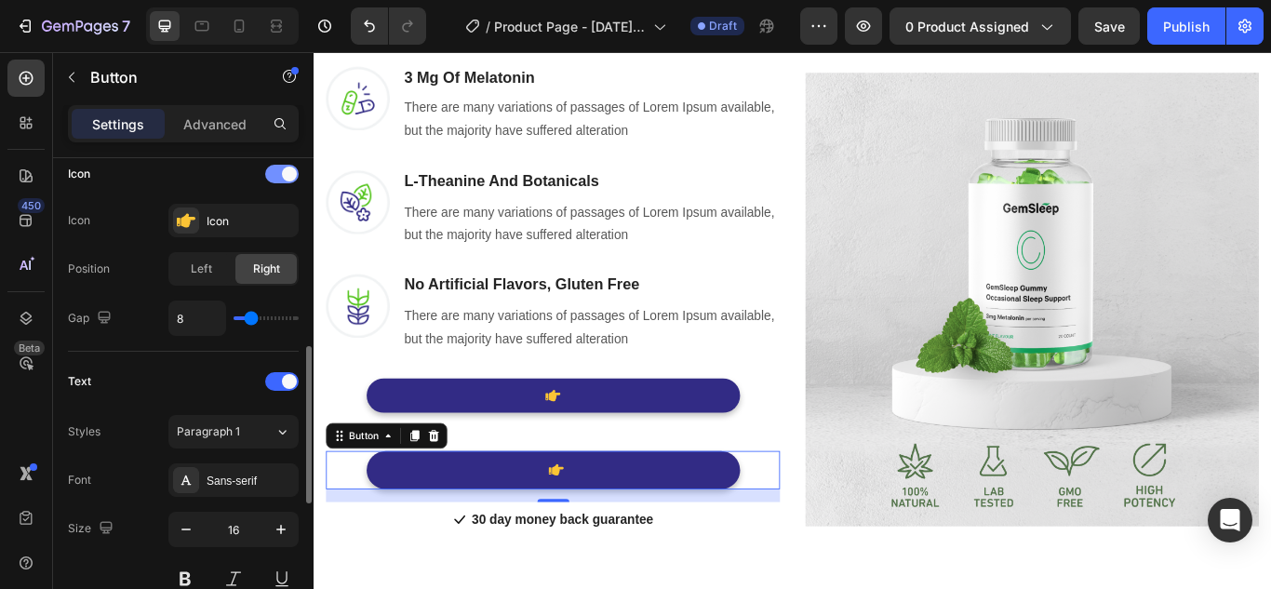
click at [292, 170] on span at bounding box center [289, 174] width 15 height 15
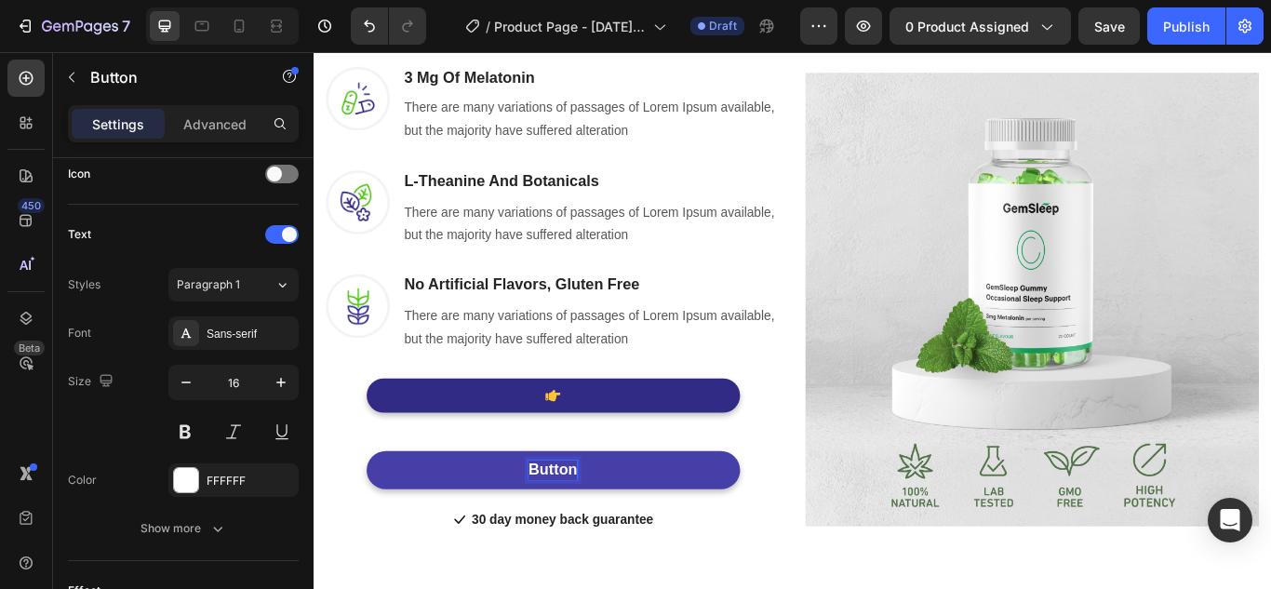
click at [599, 531] on div "Button" at bounding box center [592, 539] width 57 height 23
click at [599, 531] on p "Button" at bounding box center [592, 539] width 57 height 23
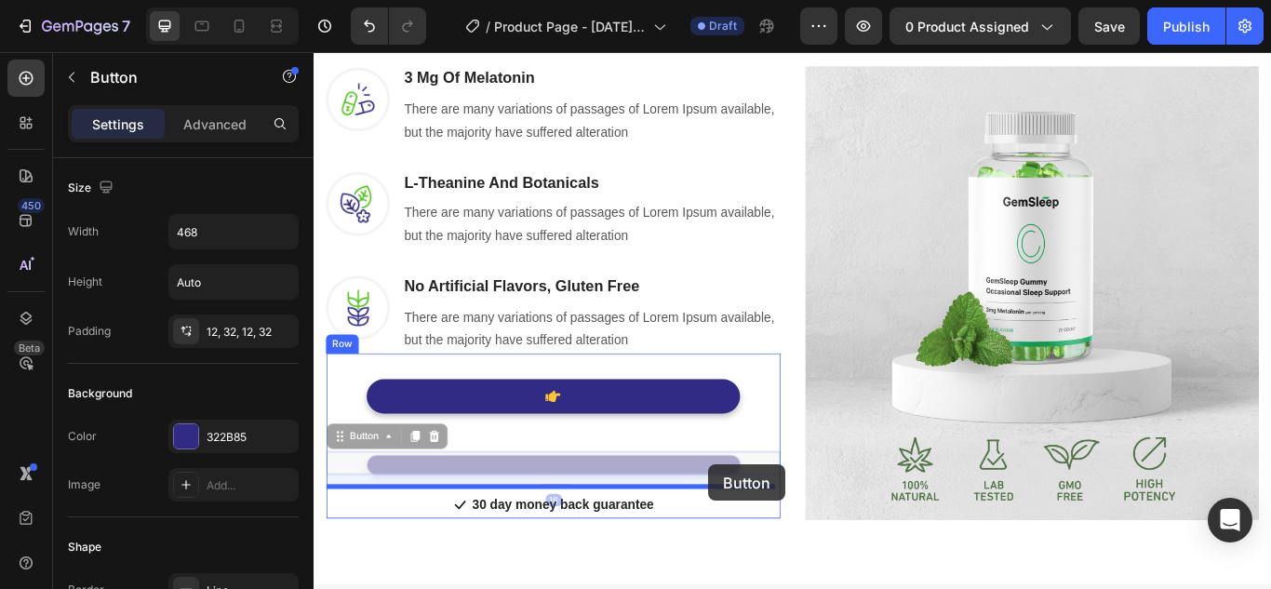
drag, startPoint x: 758, startPoint y: 526, endPoint x: 774, endPoint y: 533, distance: 17.5
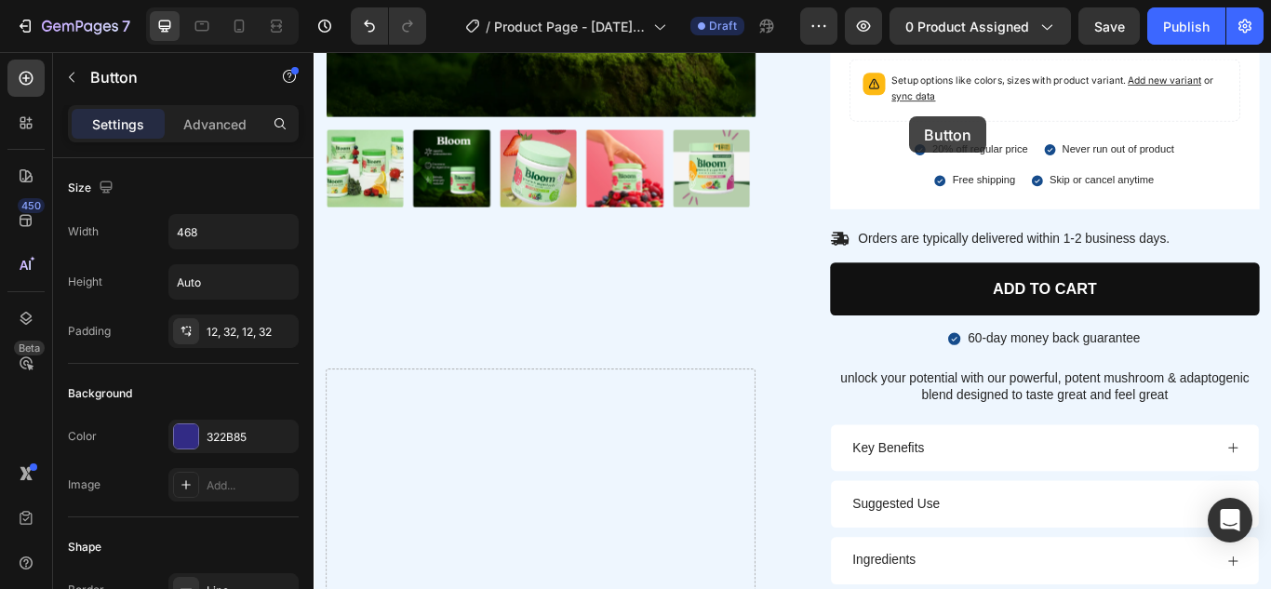
scroll to position [917, 0]
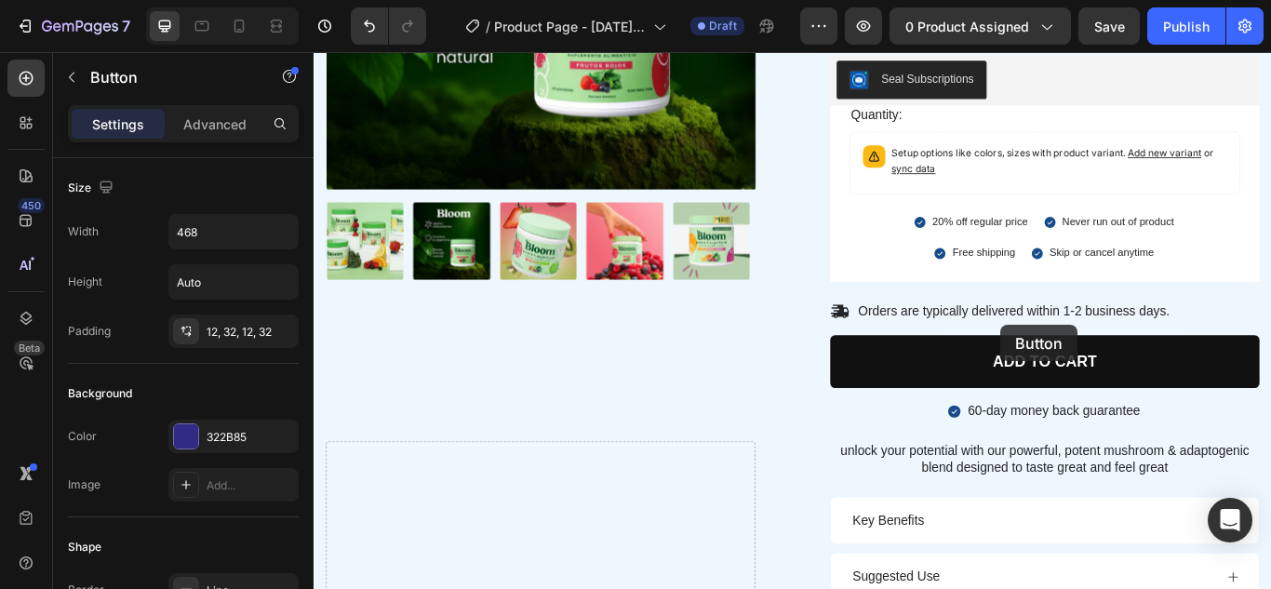
drag, startPoint x: 732, startPoint y: 495, endPoint x: 1115, endPoint y: 370, distance: 402.2
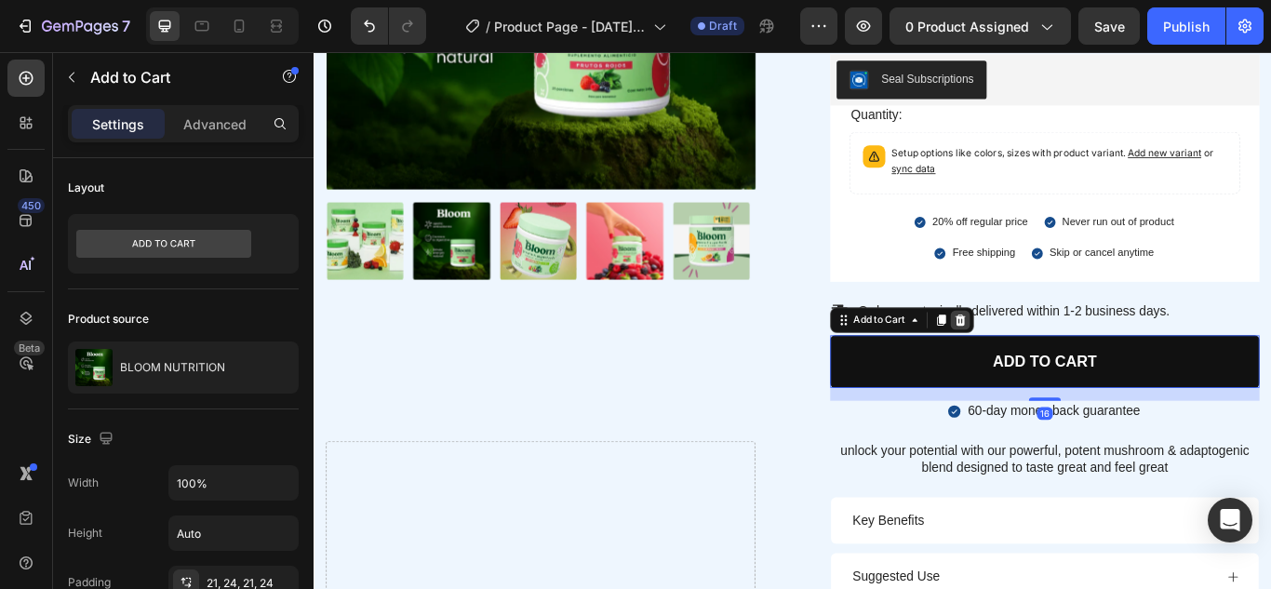
click at [1066, 366] on icon at bounding box center [1067, 364] width 15 height 15
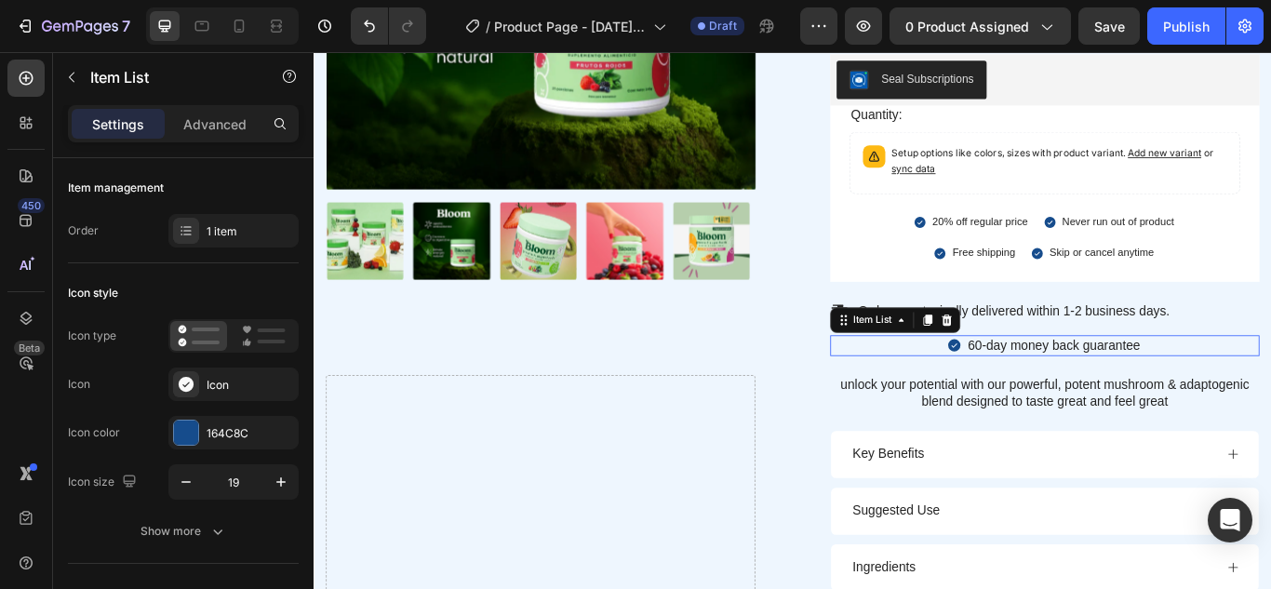
click at [1143, 398] on p "60-day money back guarantee" at bounding box center [1175, 395] width 201 height 20
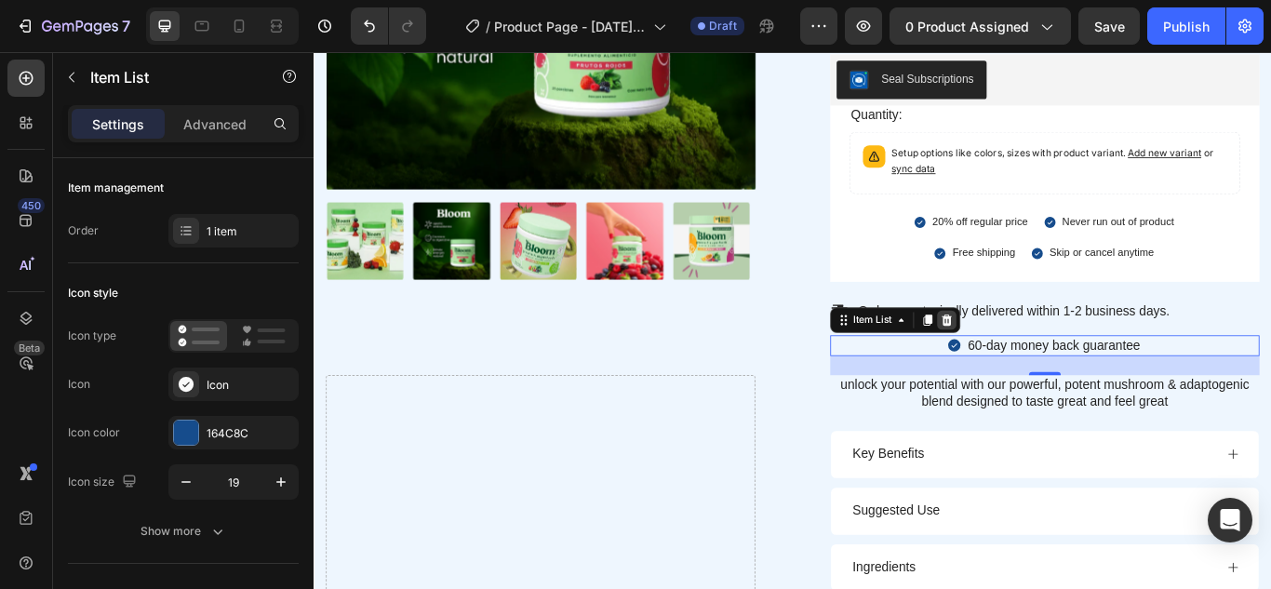
click at [1054, 364] on div at bounding box center [1051, 365] width 22 height 22
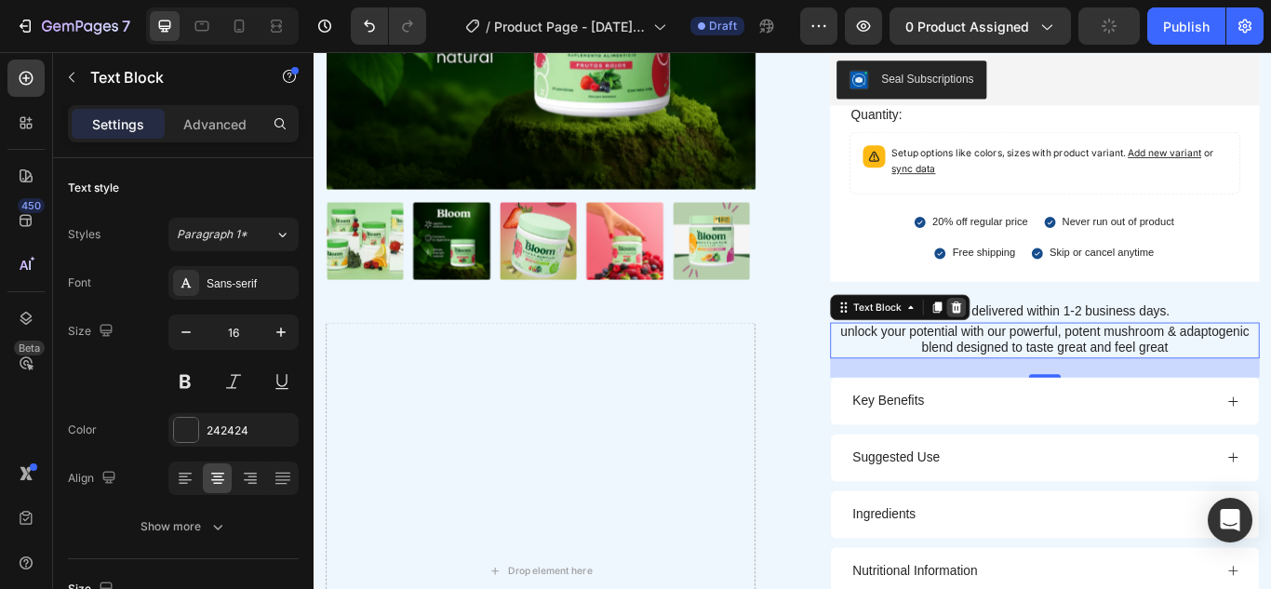
click at [1057, 347] on icon at bounding box center [1063, 348] width 12 height 13
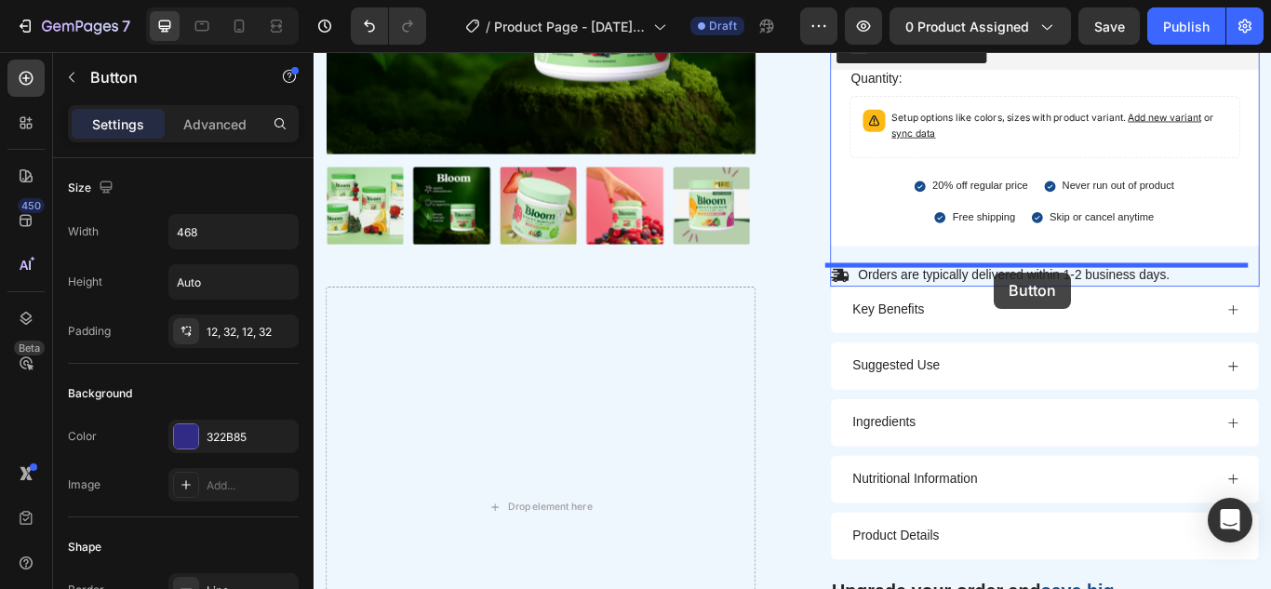
scroll to position [950, 0]
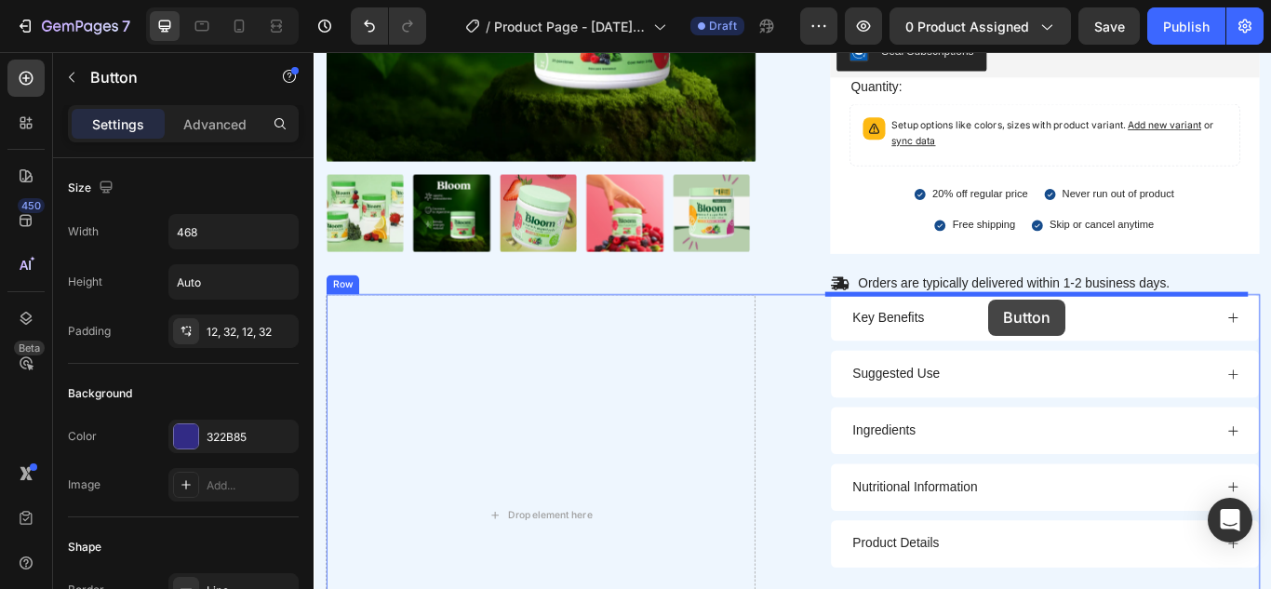
drag, startPoint x: 768, startPoint y: 459, endPoint x: 1100, endPoint y: 341, distance: 352.5
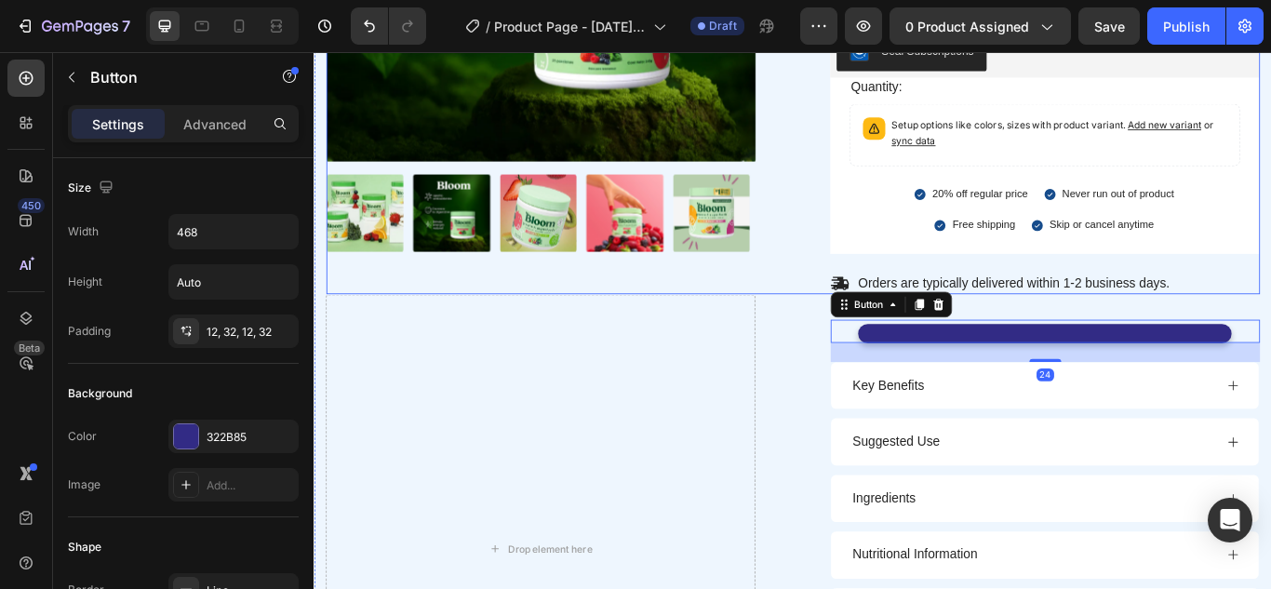
click at [873, 294] on div "Product Images Icon Icon Icon Icon Icon Icon List 4.6/5 (1612 Reviews) Text Blo…" at bounding box center [871, 7] width 1089 height 655
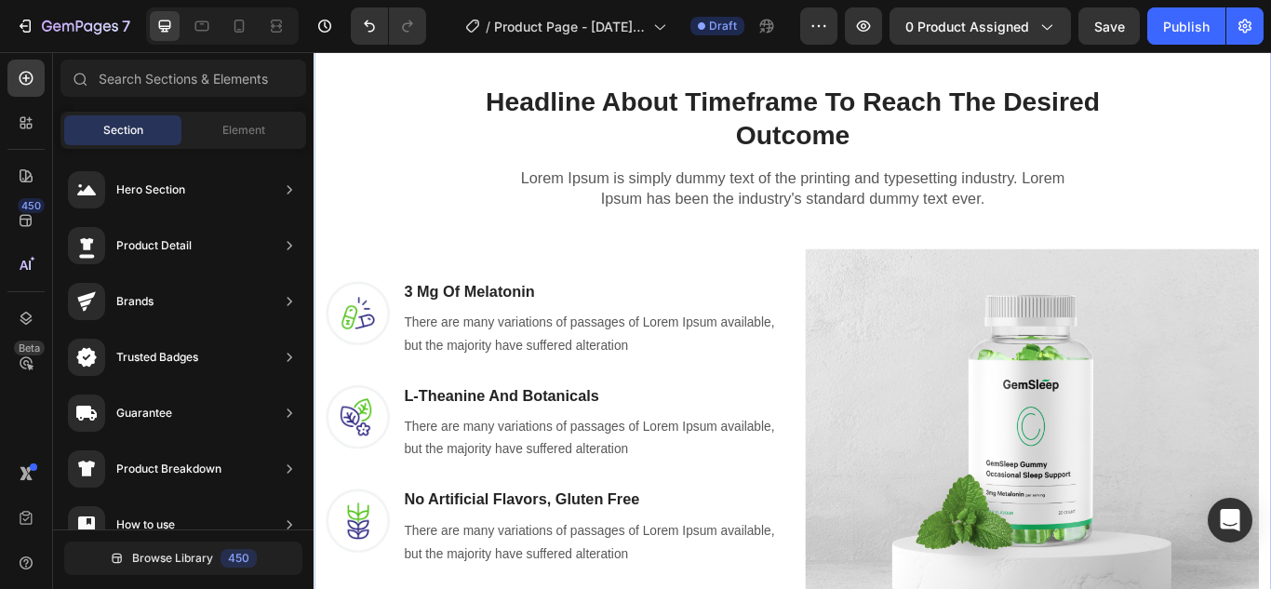
scroll to position [1811, 0]
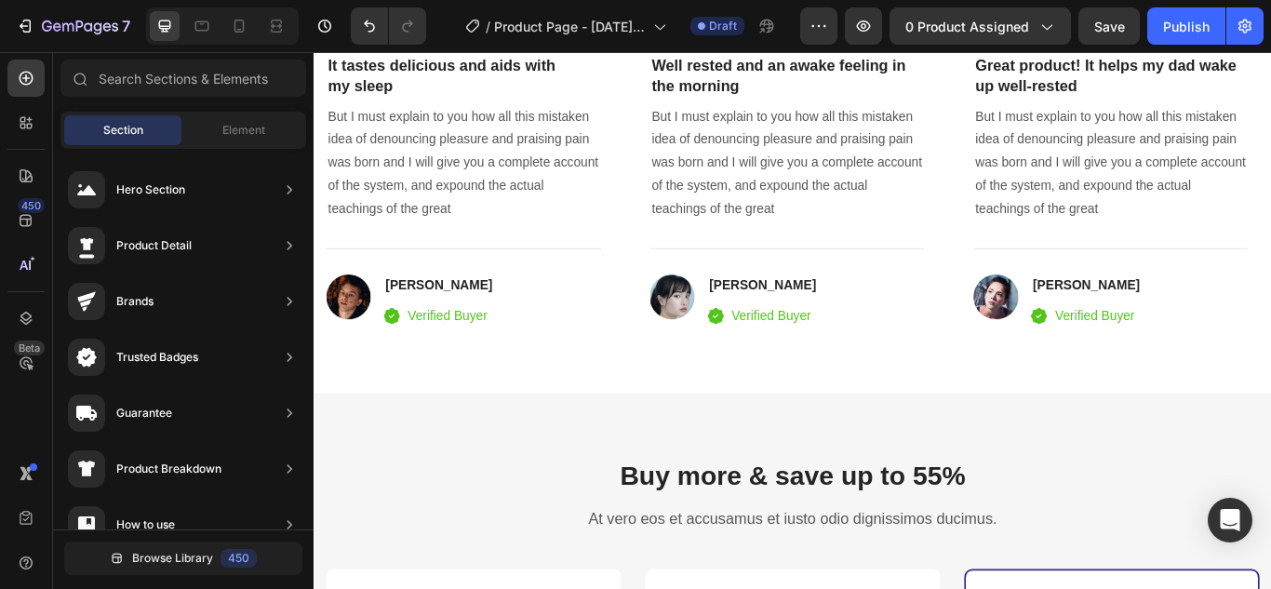
scroll to position [3664, 0]
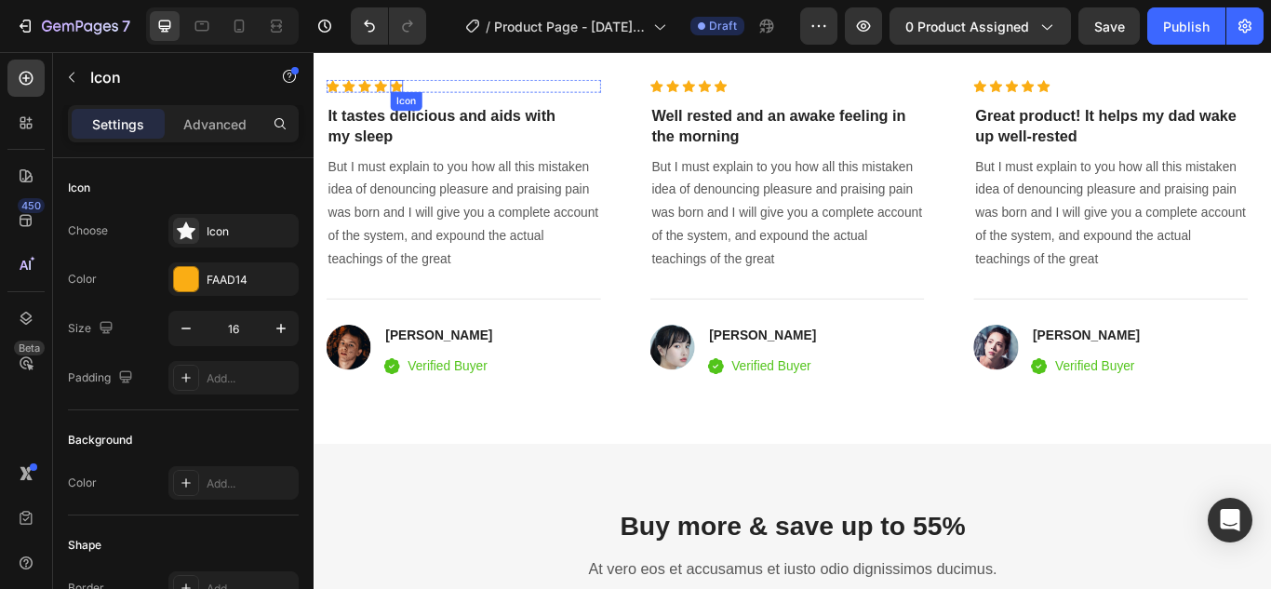
click at [412, 92] on div "Icon" at bounding box center [409, 92] width 15 height 15
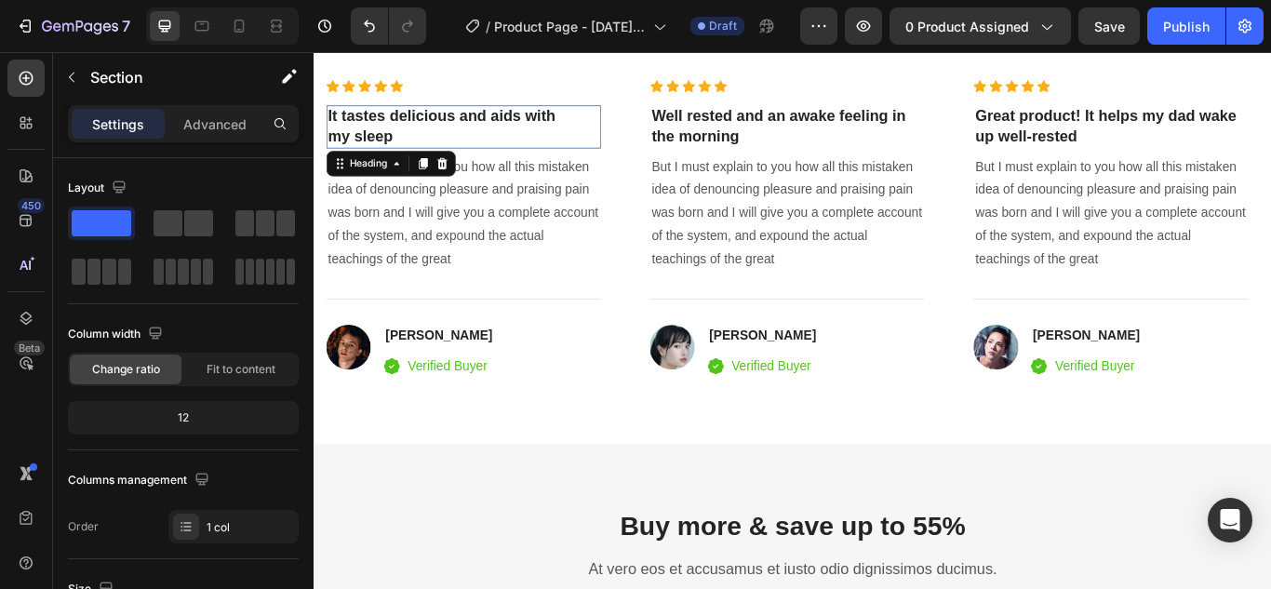
click at [494, 123] on p "It tastes delicious and aids with my sleep" at bounding box center [487, 139] width 316 height 46
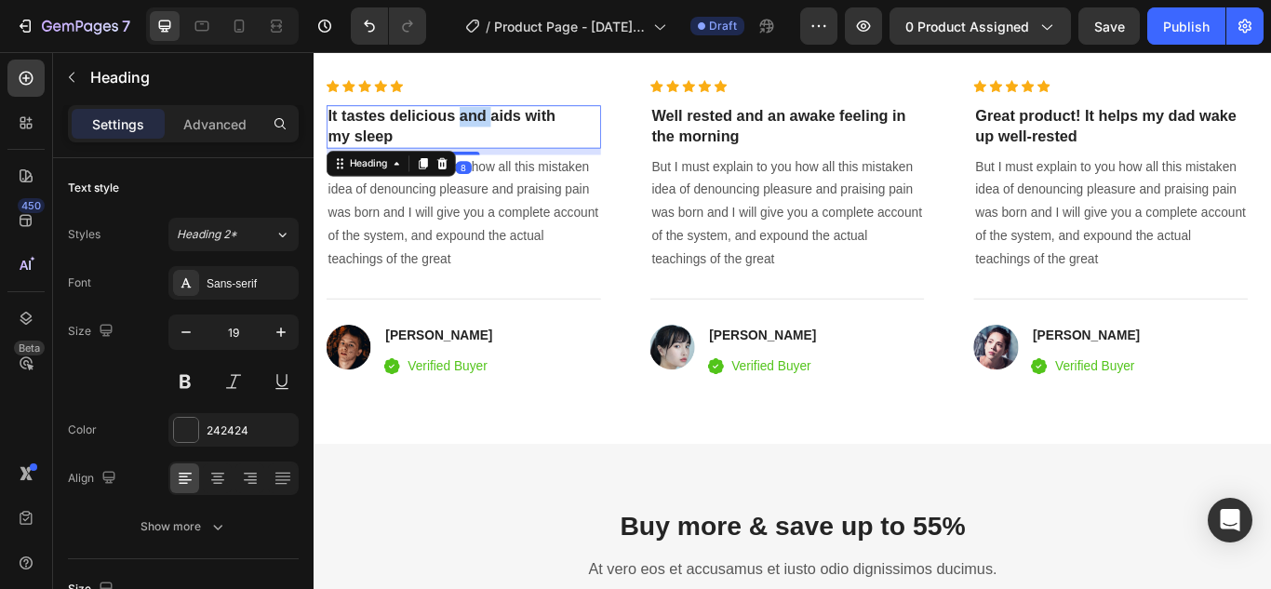
click at [494, 123] on p "It tastes delicious and aids with my sleep" at bounding box center [487, 139] width 316 height 46
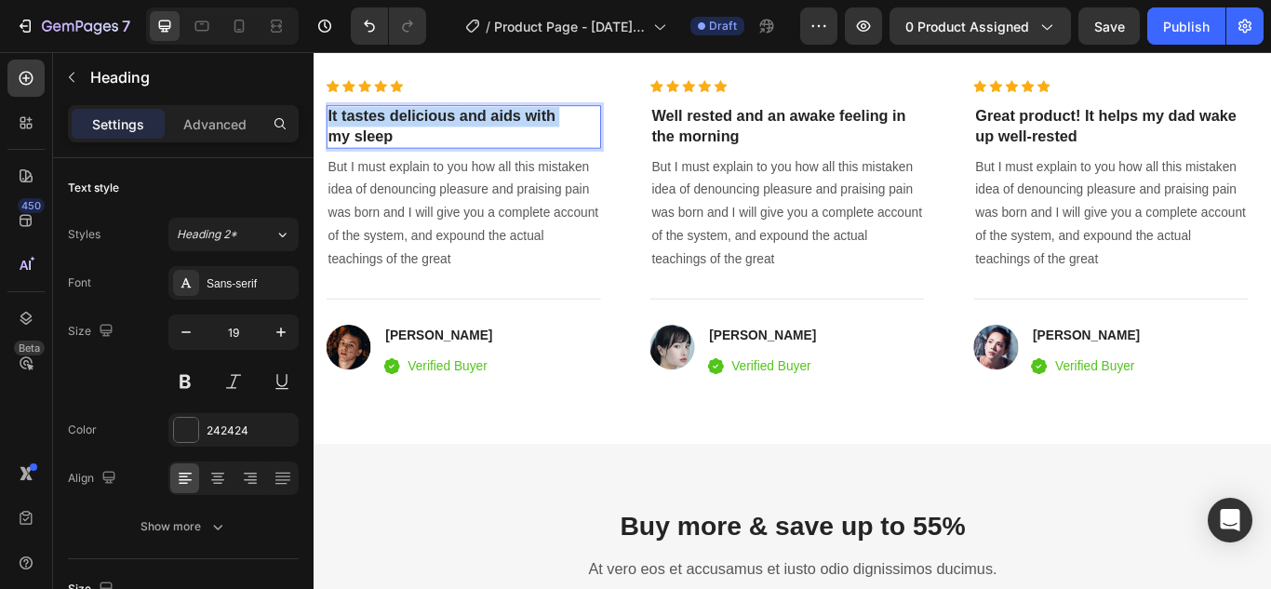
click at [494, 123] on p "It tastes delicious and aids with my sleep" at bounding box center [487, 139] width 316 height 46
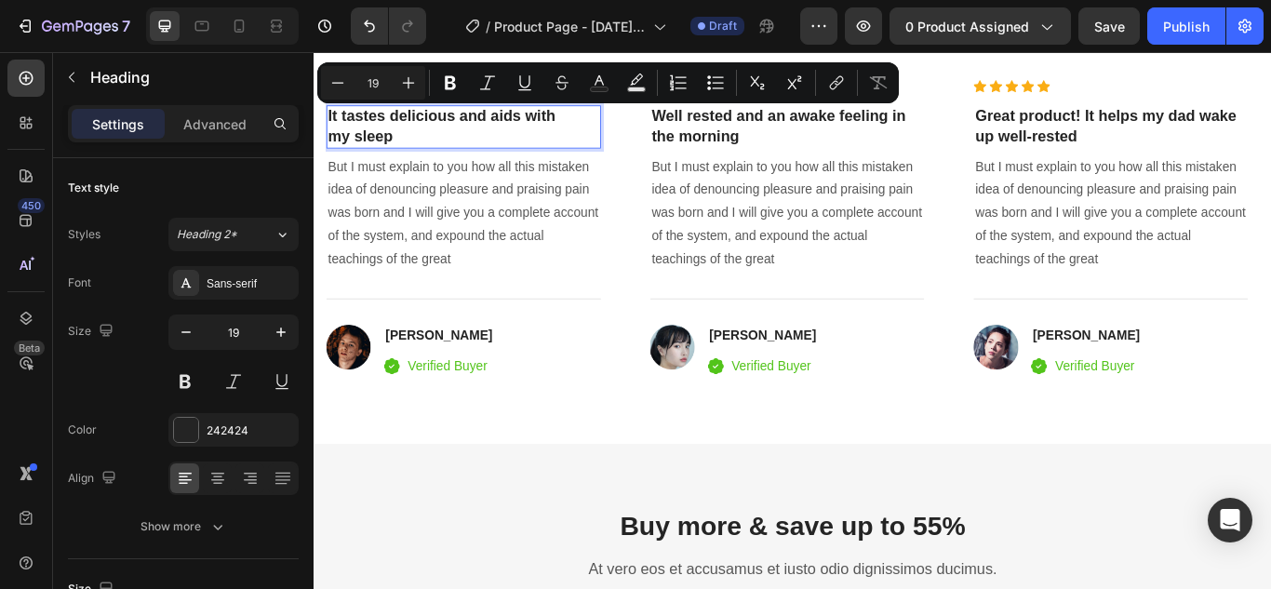
click at [445, 154] on p "It tastes delicious and aids with my sleep" at bounding box center [487, 139] width 316 height 46
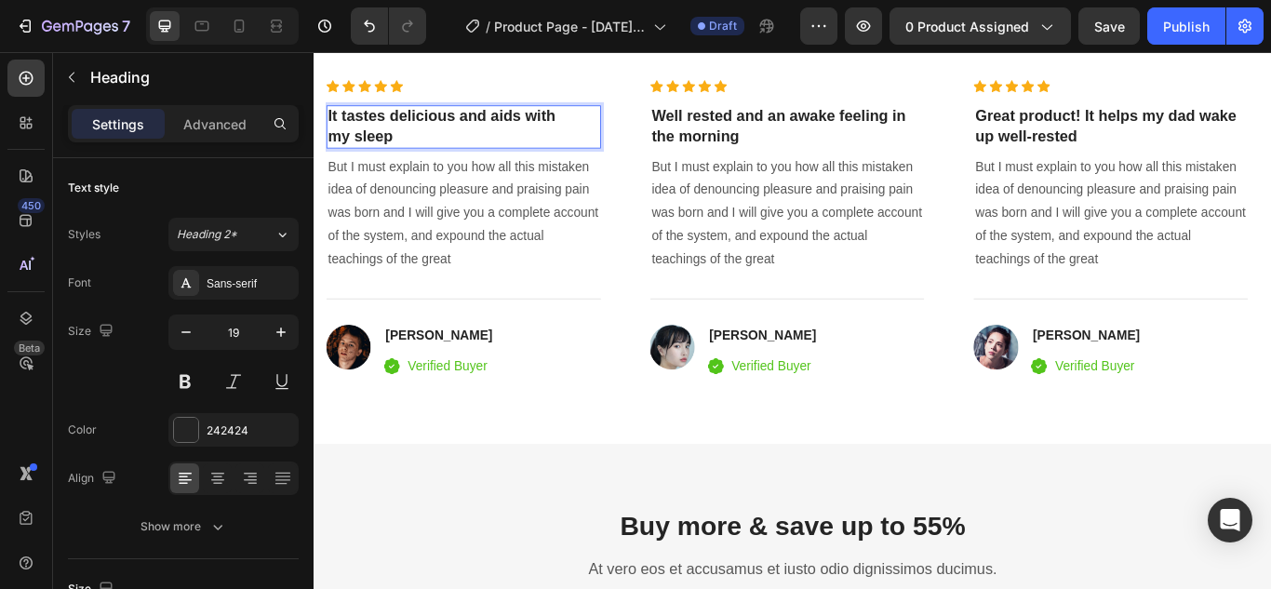
click at [445, 154] on p "It tastes delicious and aids with my sleep" at bounding box center [487, 139] width 316 height 46
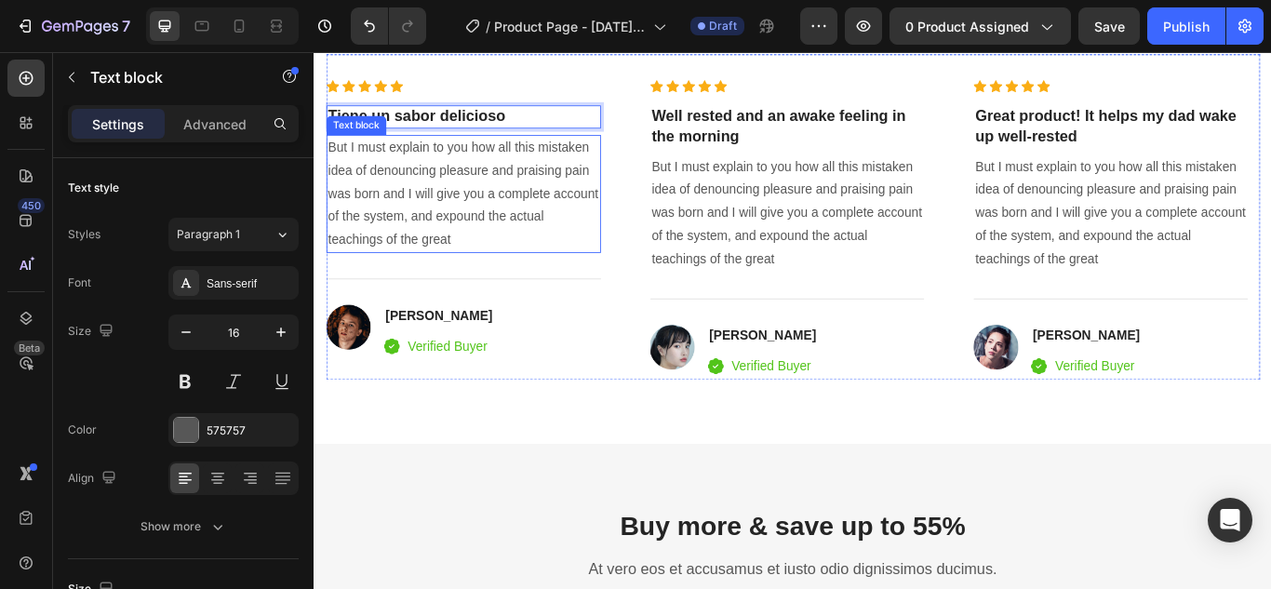
click at [520, 218] on p "But I must explain to you how all this mistaken idea of denouncing pleasure and…" at bounding box center [487, 218] width 316 height 134
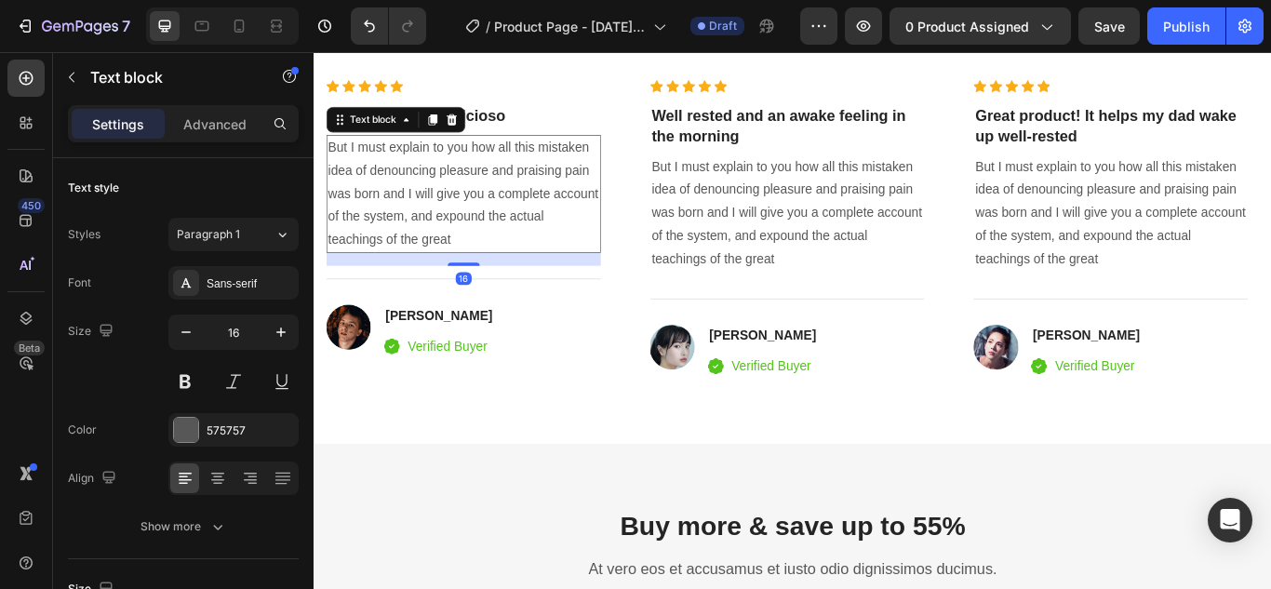
click at [520, 218] on p "But I must explain to you how all this mistaken idea of denouncing pleasure and…" at bounding box center [487, 218] width 316 height 134
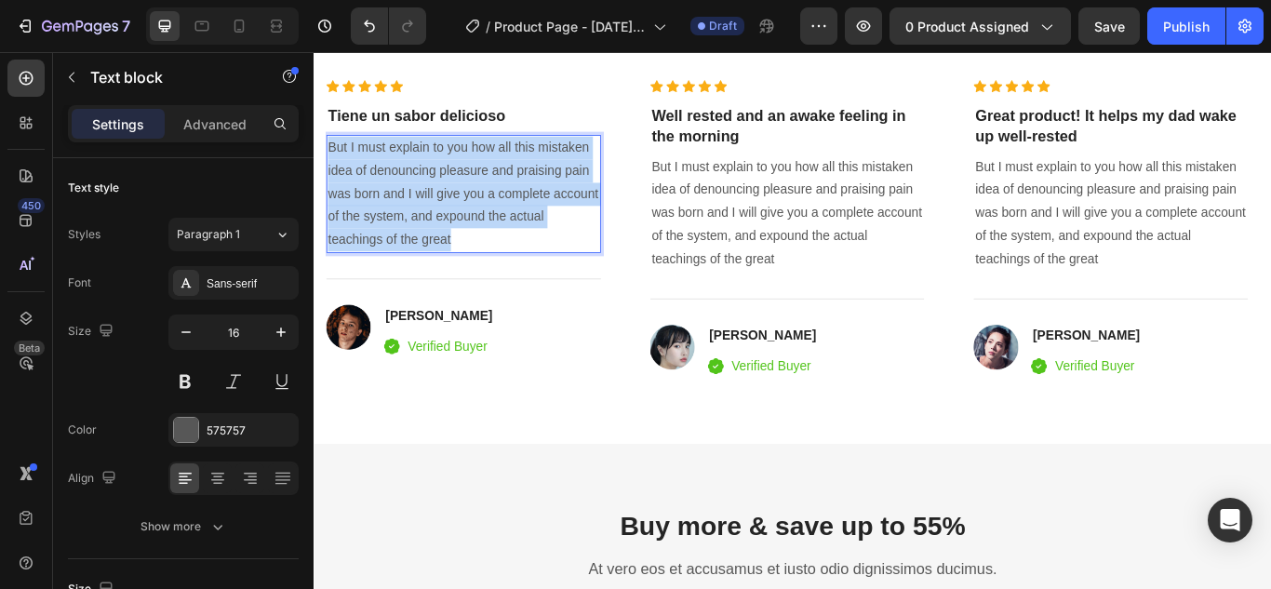
click at [520, 218] on p "But I must explain to you how all this mistaken idea of denouncing pleasure and…" at bounding box center [487, 218] width 316 height 134
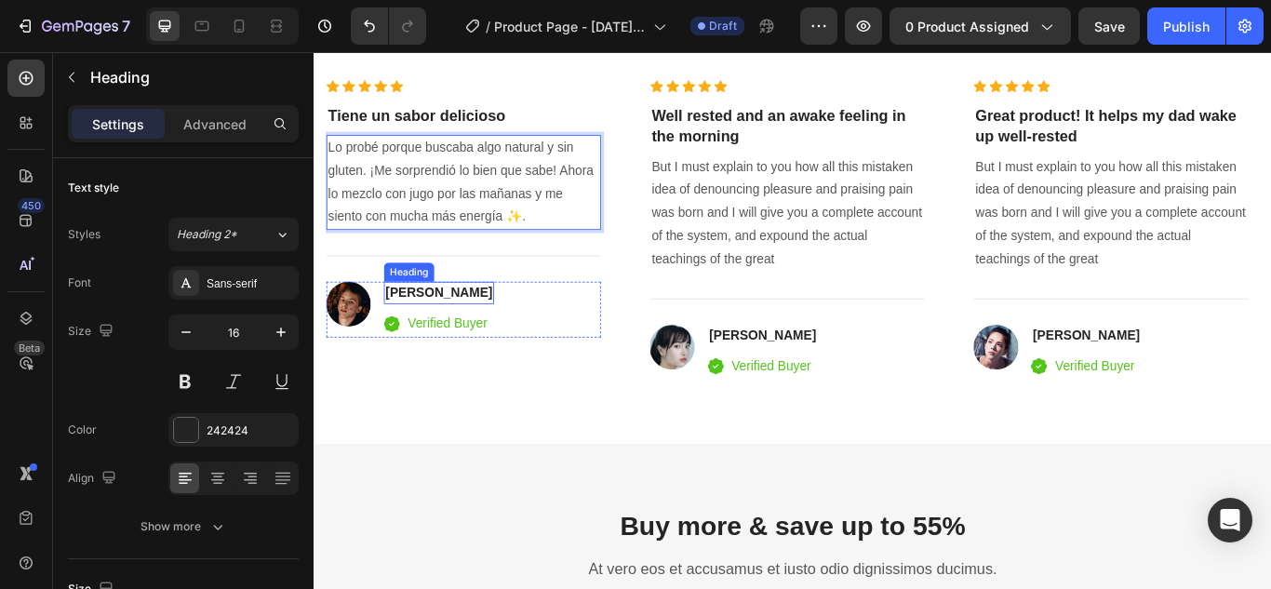
click at [448, 328] on p "David Alaba" at bounding box center [458, 333] width 125 height 22
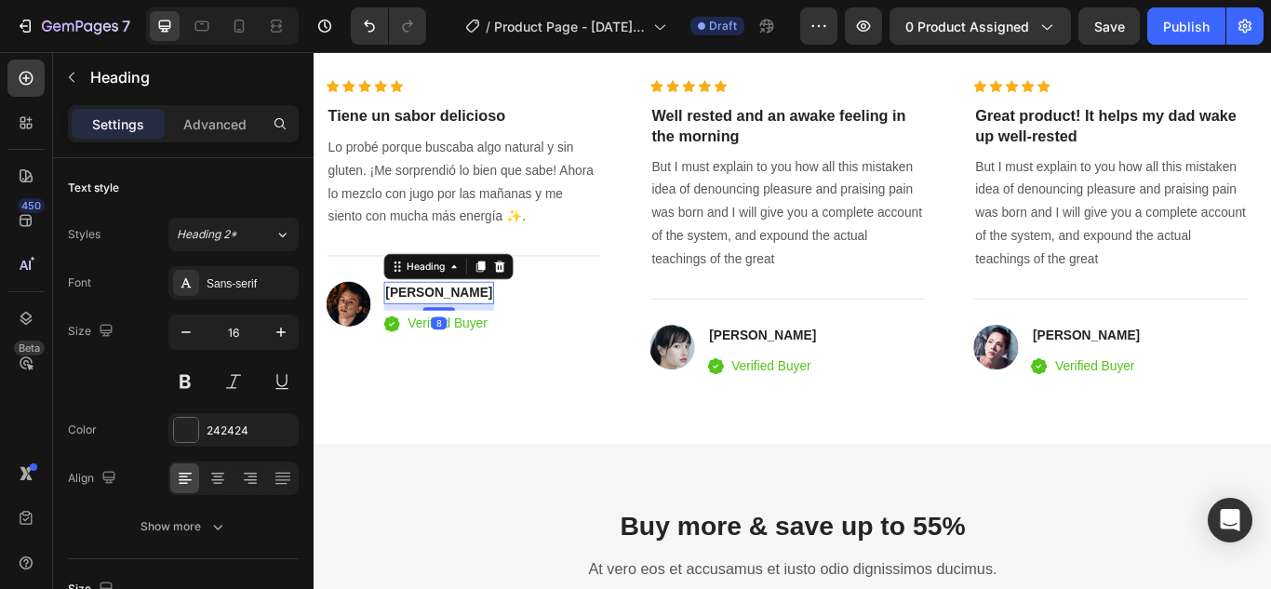
click at [448, 328] on p "David Alaba" at bounding box center [458, 333] width 125 height 22
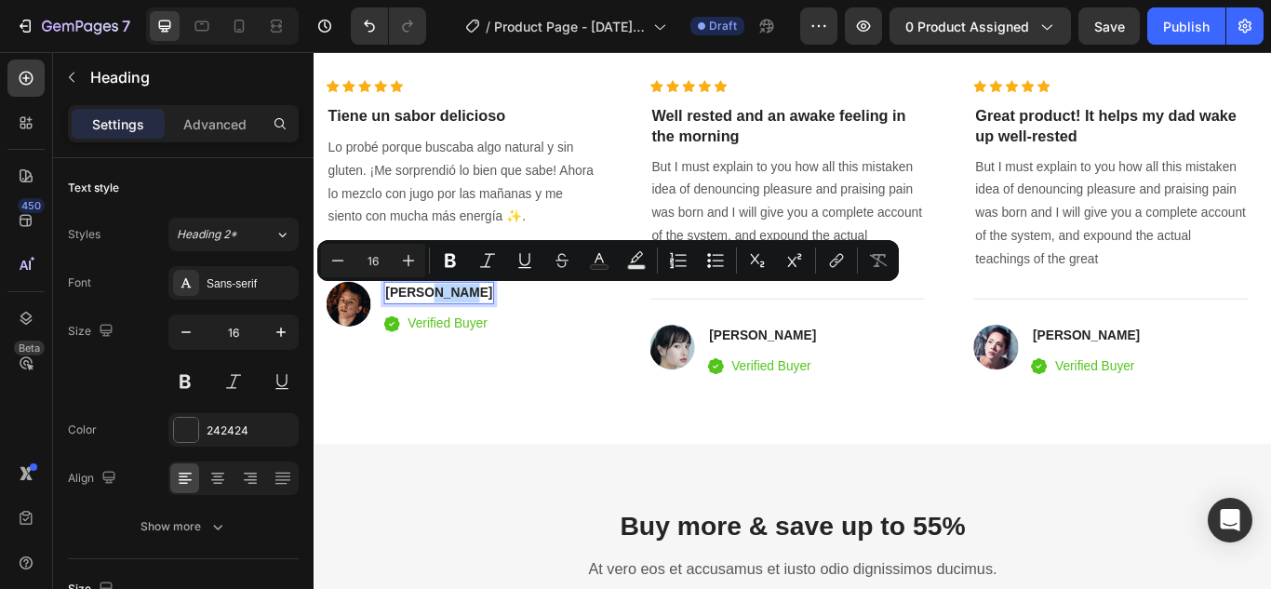
click at [501, 334] on p "David Alaba" at bounding box center [458, 333] width 125 height 22
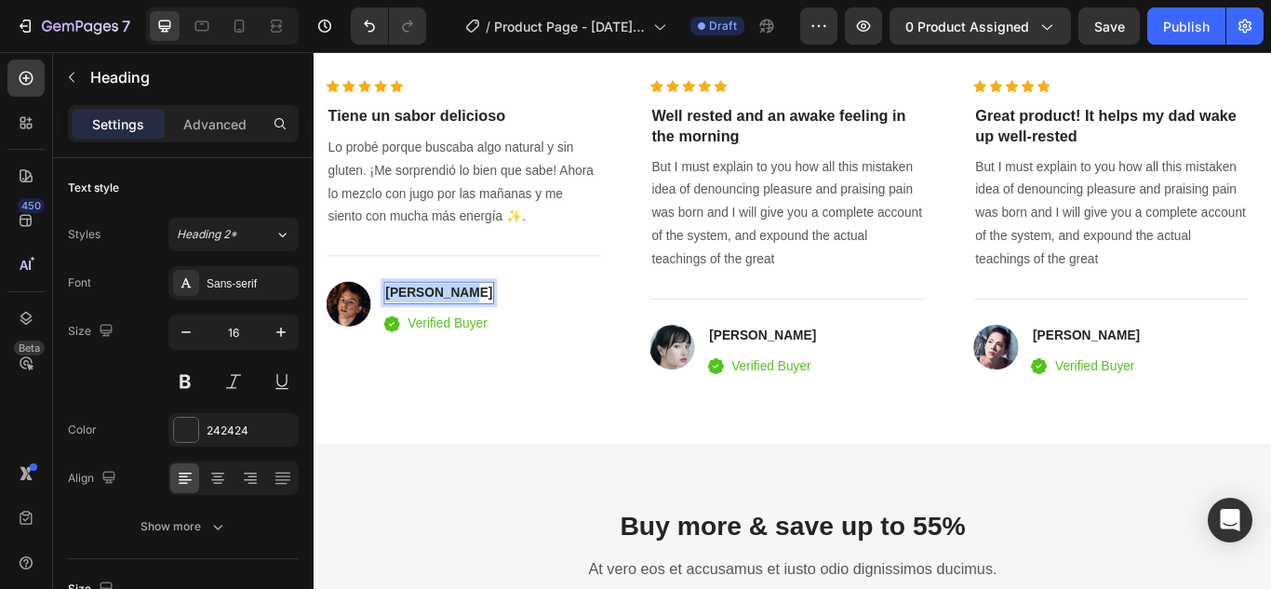
click at [501, 334] on p "David Alaba" at bounding box center [458, 333] width 125 height 22
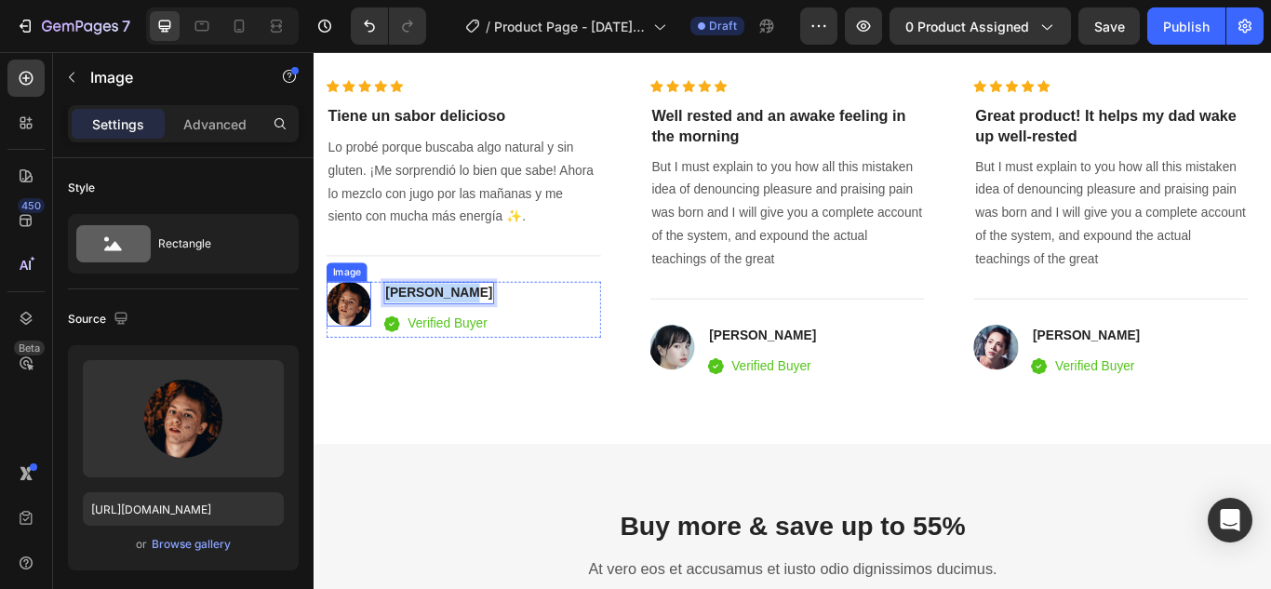
click at [358, 355] on img at bounding box center [353, 346] width 52 height 52
click at [458, 301] on icon at bounding box center [451, 302] width 15 height 15
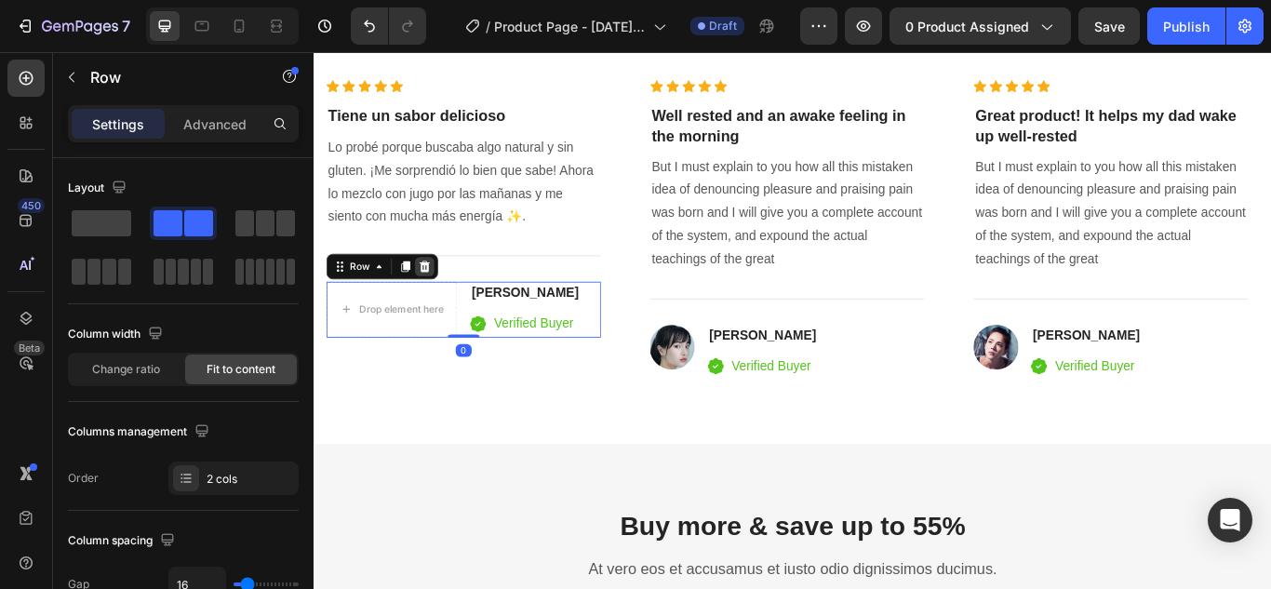
click at [443, 299] on icon at bounding box center [442, 302] width 12 height 13
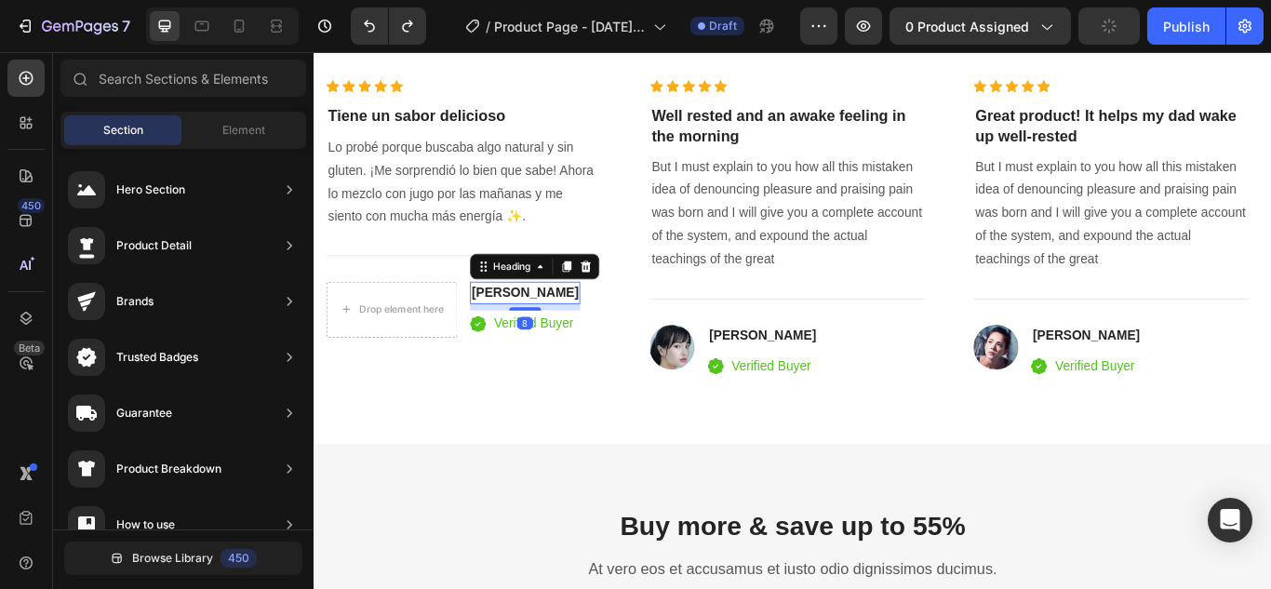
click at [547, 328] on p "David Alaba" at bounding box center [559, 333] width 125 height 22
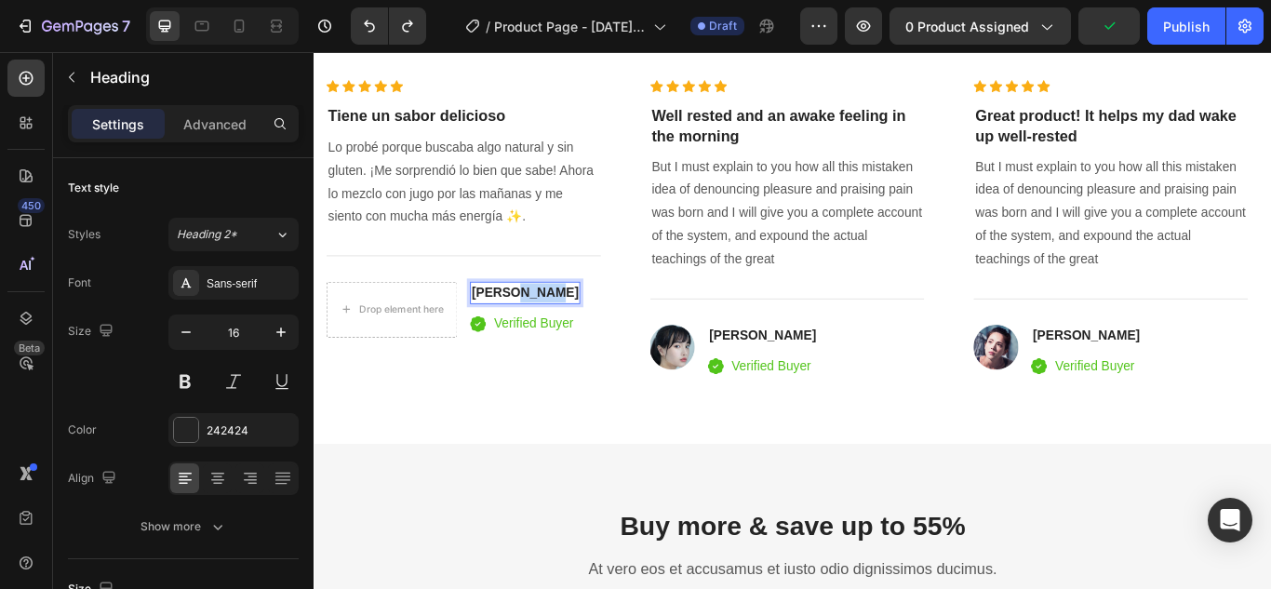
click at [547, 328] on p "David Alaba" at bounding box center [559, 333] width 125 height 22
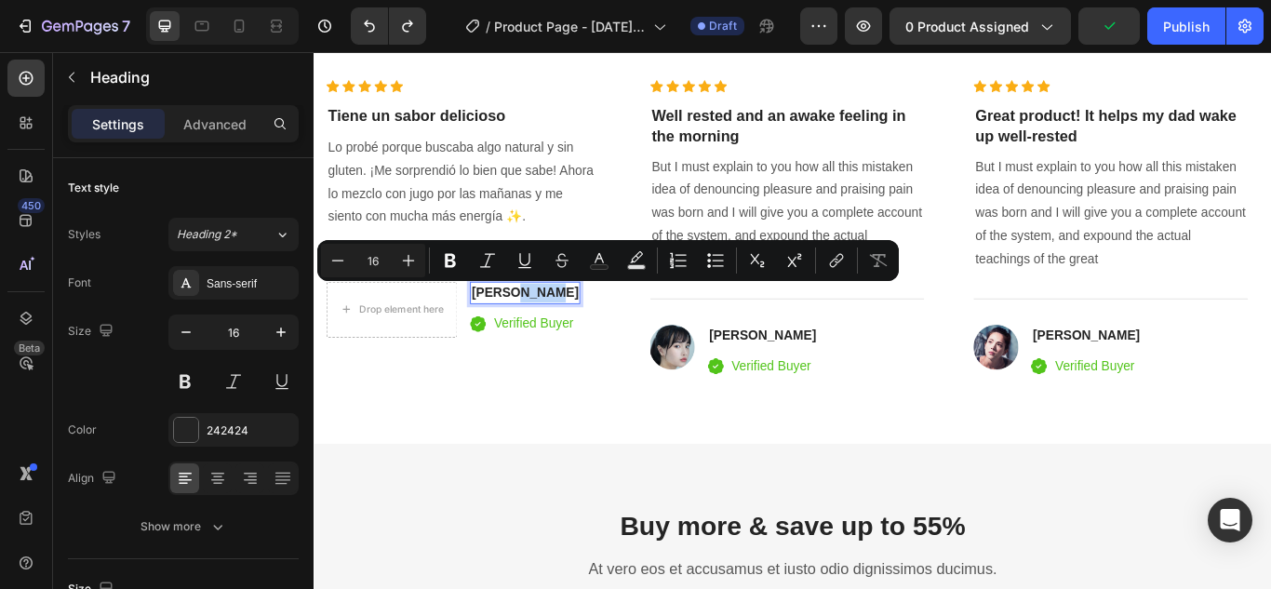
click at [594, 334] on p "David Alaba" at bounding box center [559, 333] width 125 height 22
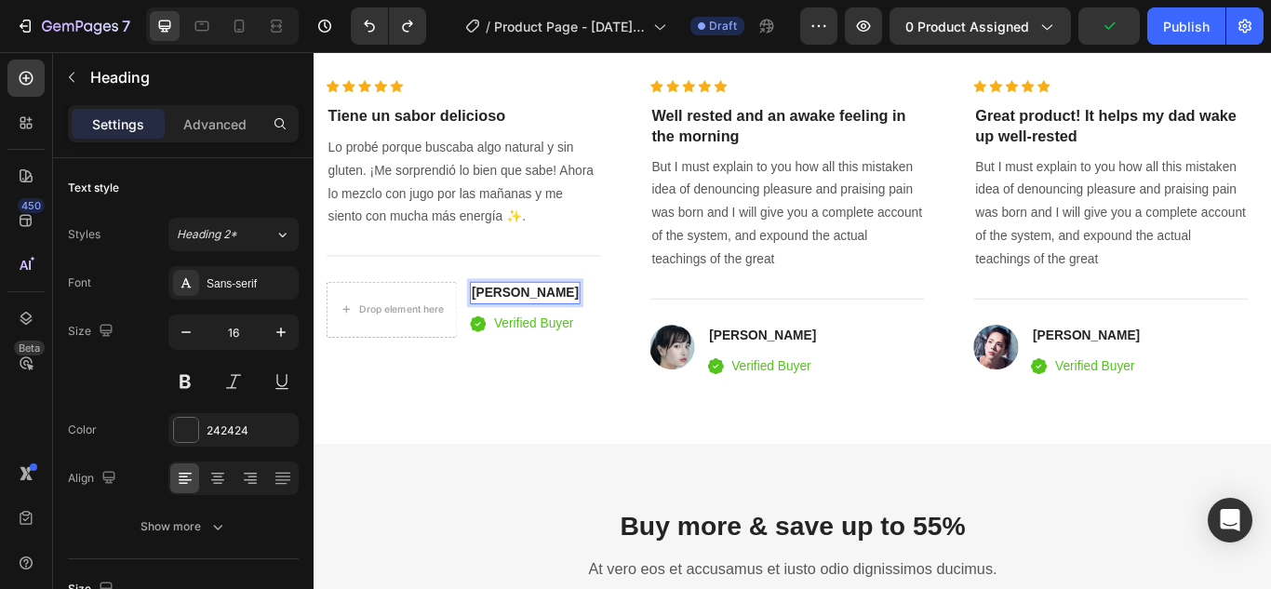
click at [594, 334] on p "David Alaba" at bounding box center [559, 333] width 125 height 22
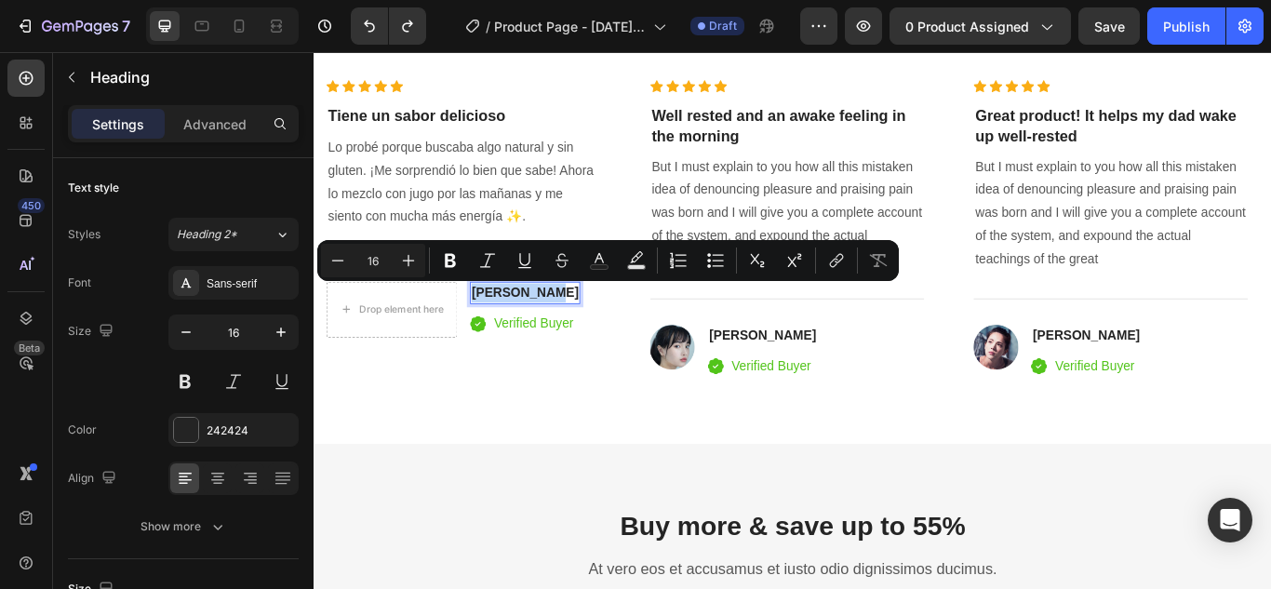
click at [594, 334] on p "David Alaba" at bounding box center [559, 333] width 125 height 22
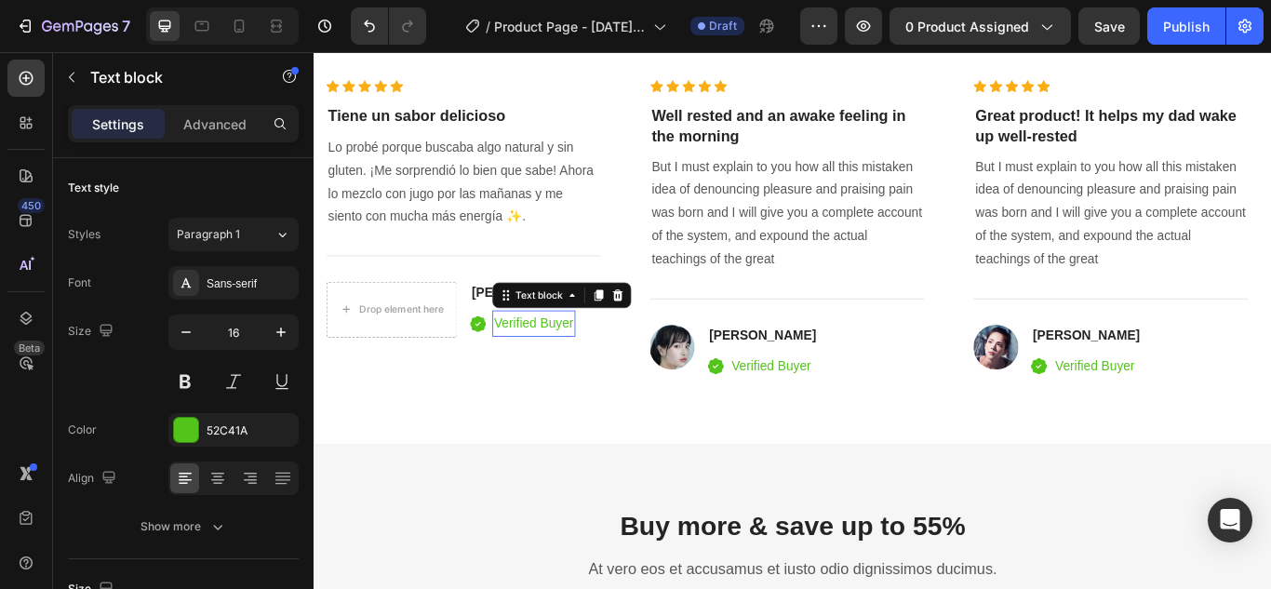
click at [578, 367] on p "Verified Buyer" at bounding box center [569, 368] width 93 height 27
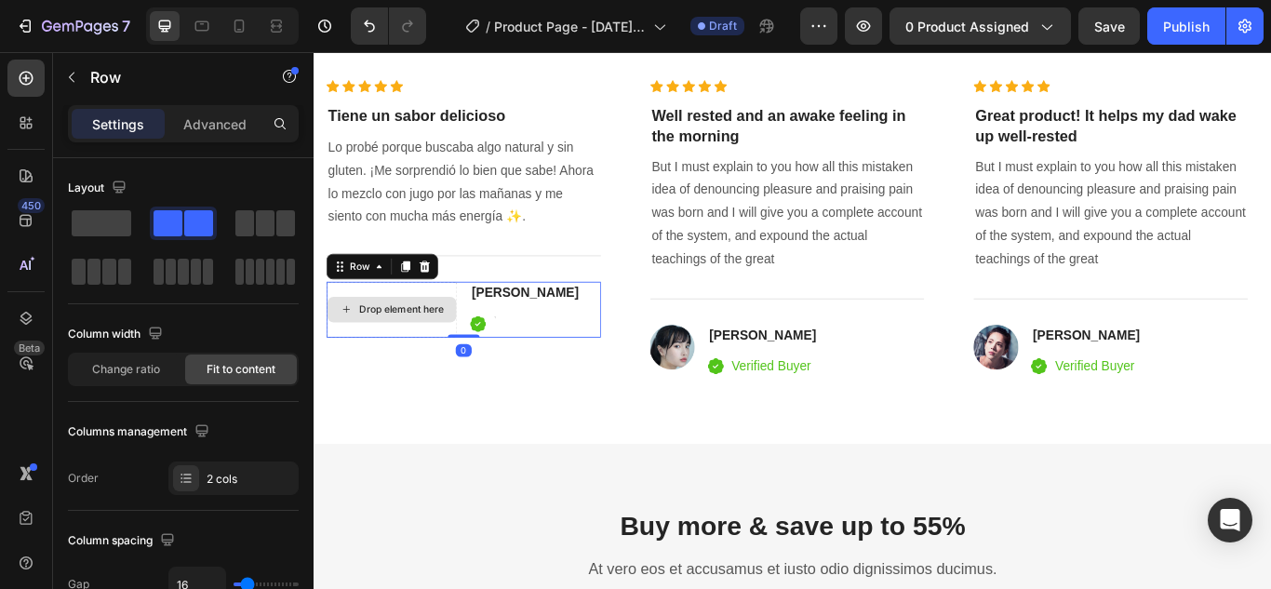
click at [427, 329] on div "Drop element here" at bounding box center [403, 352] width 153 height 64
click at [442, 303] on icon at bounding box center [441, 302] width 15 height 15
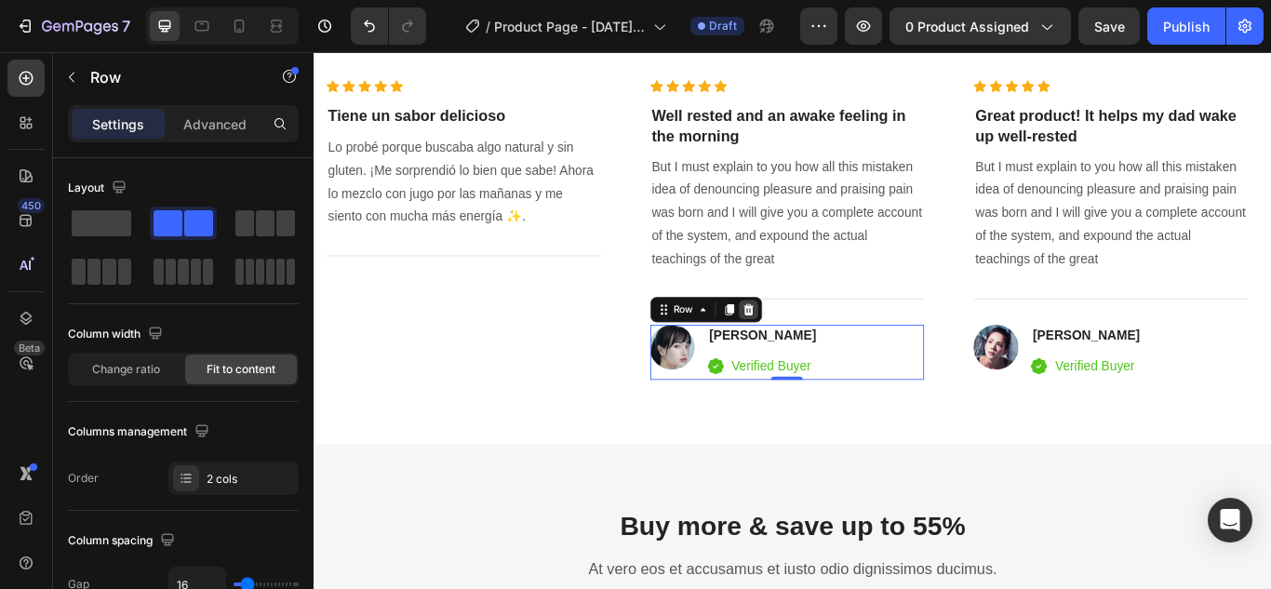
click at [820, 354] on icon at bounding box center [819, 352] width 15 height 15
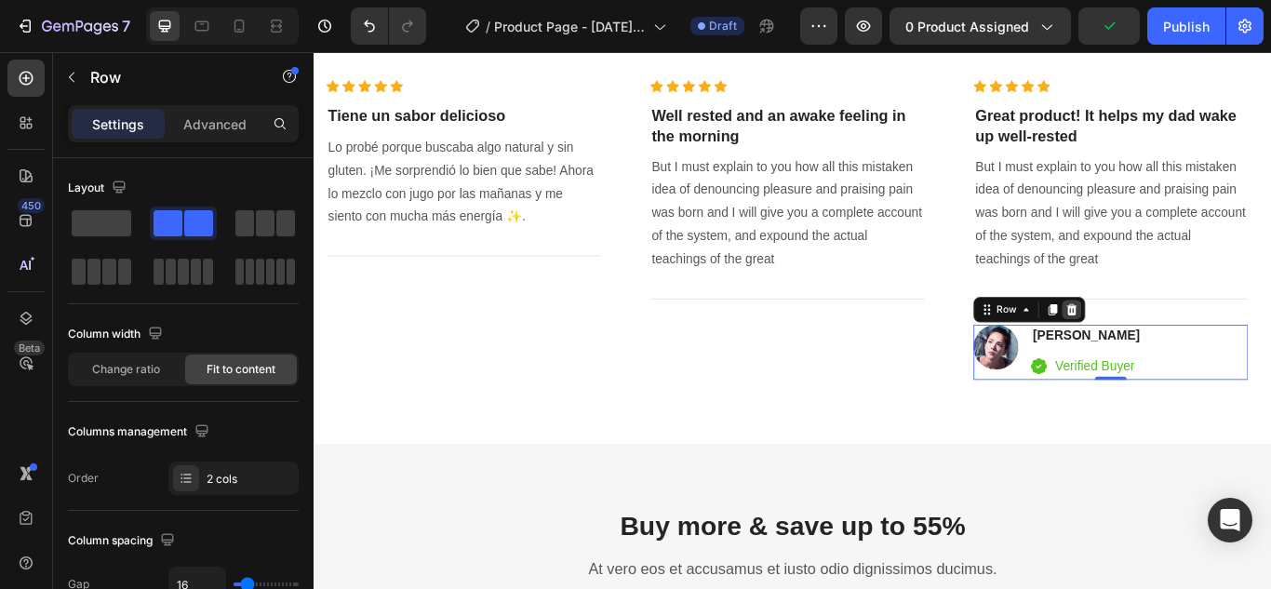
click at [1205, 354] on div at bounding box center [1196, 352] width 22 height 22
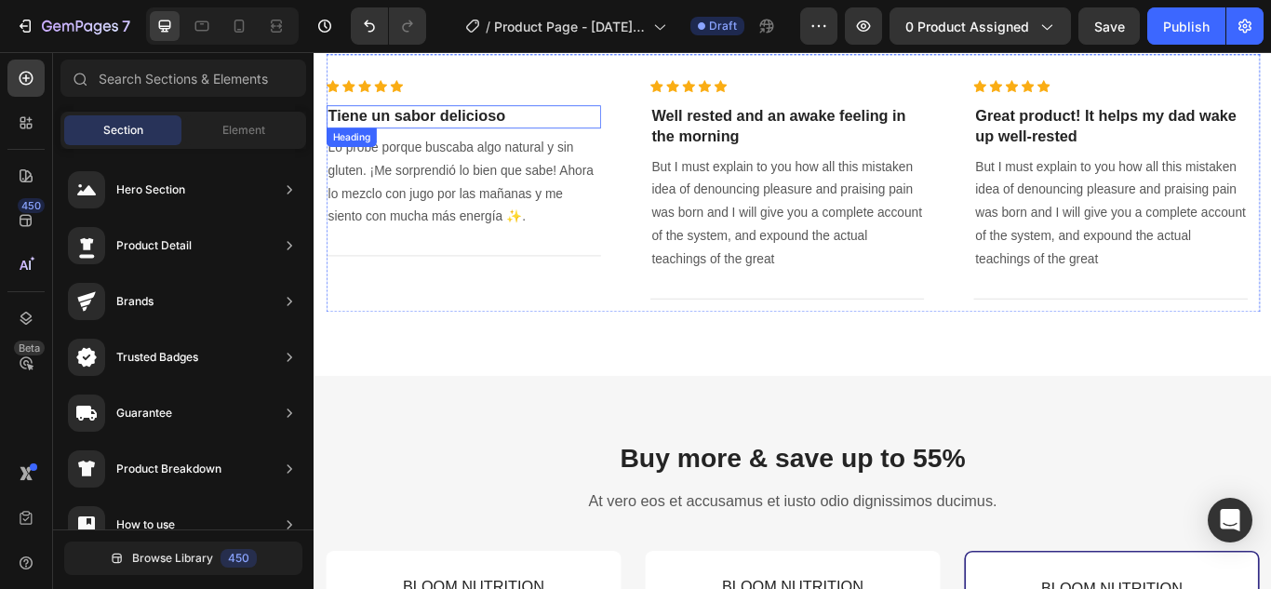
click at [508, 126] on p "Tiene un sabor delicioso" at bounding box center [487, 127] width 316 height 23
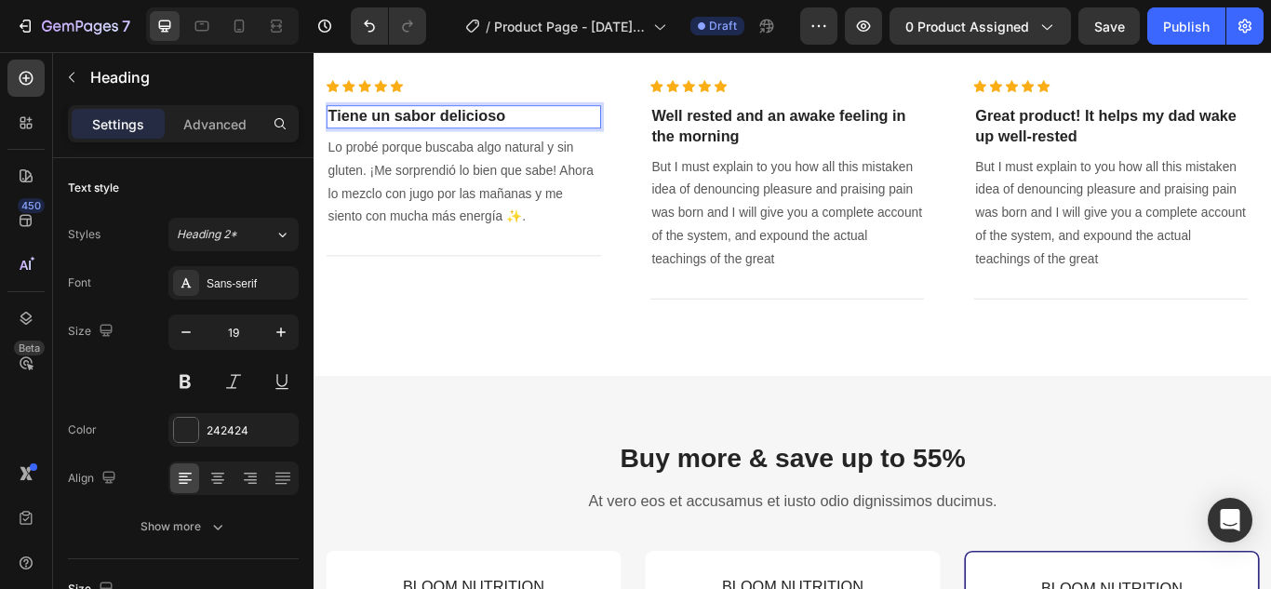
click at [508, 126] on p "Tiene un sabor delicioso" at bounding box center [487, 127] width 316 height 23
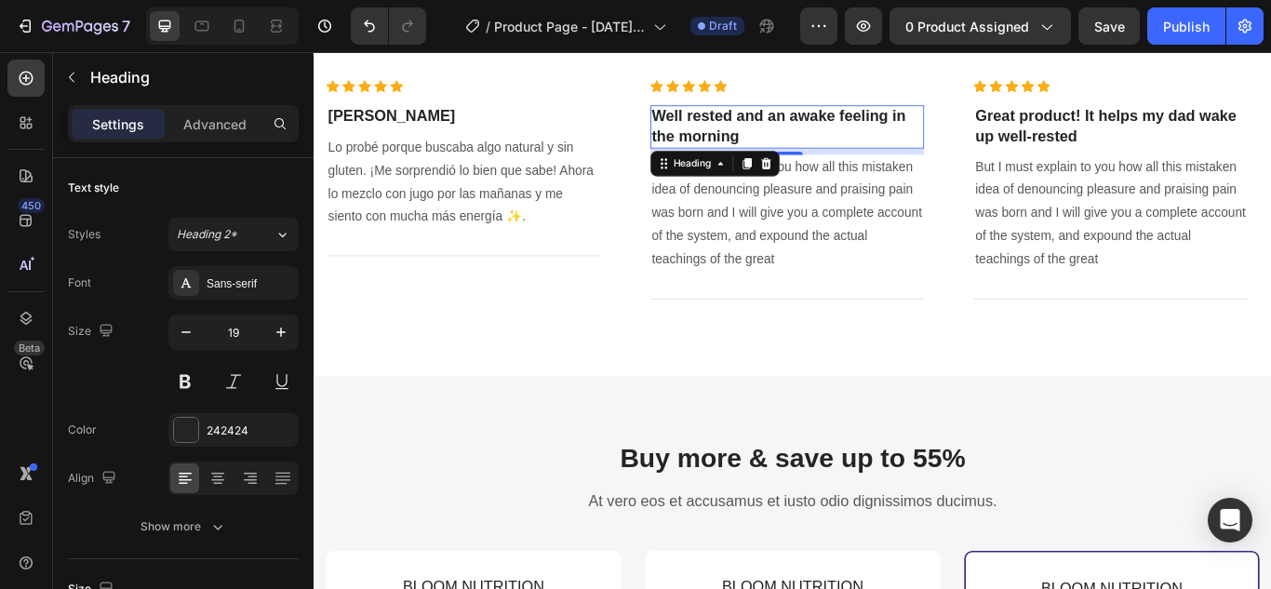
click at [890, 148] on p "Well rested and an awake feeling in the morning" at bounding box center [865, 139] width 316 height 46
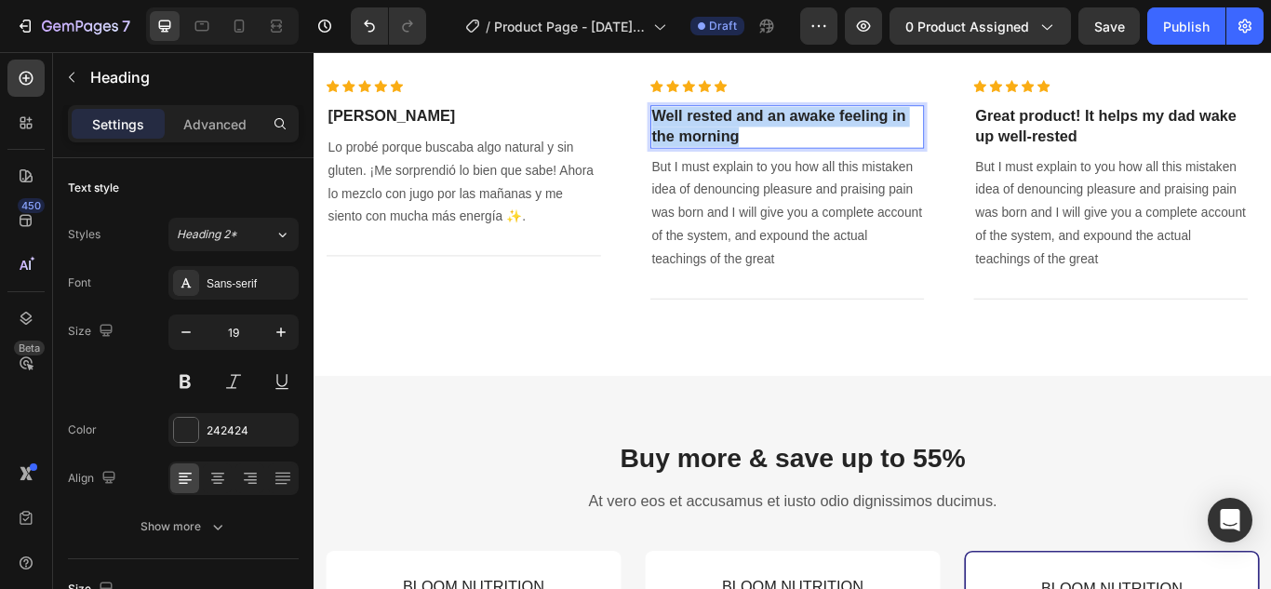
click at [890, 148] on p "Well rested and an awake feeling in the morning" at bounding box center [865, 139] width 316 height 46
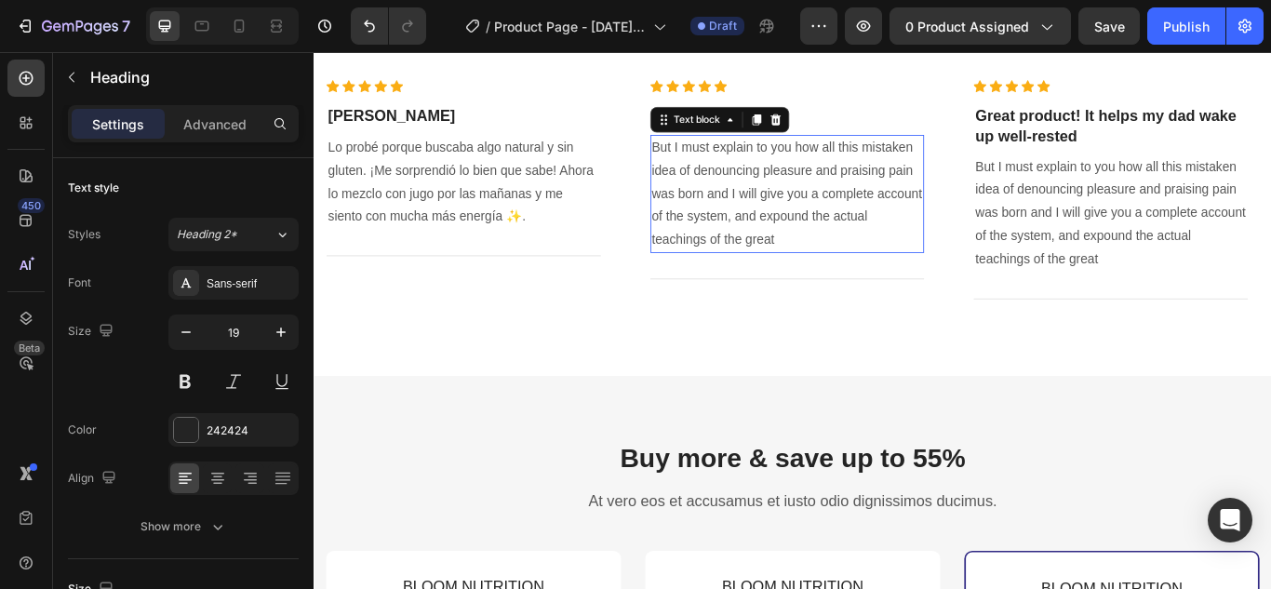
click at [869, 275] on p "But I must explain to you how all this mistaken idea of denouncing pleasure and…" at bounding box center [865, 218] width 316 height 134
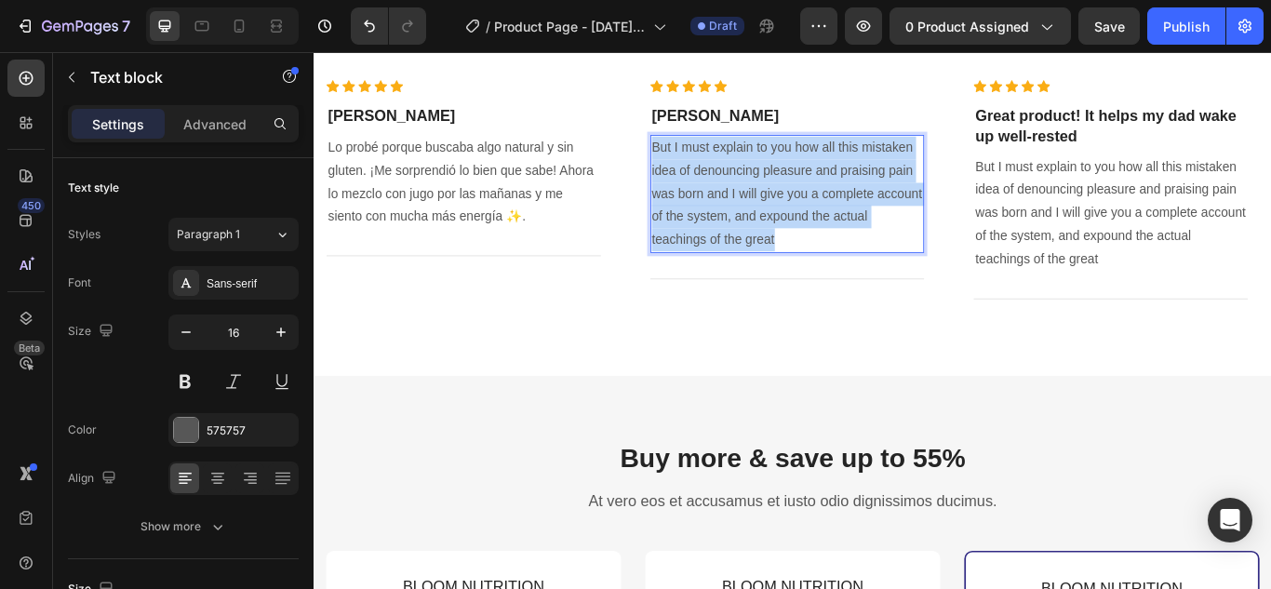
click at [869, 275] on p "But I must explain to you how all this mistaken idea of denouncing pleasure and…" at bounding box center [865, 218] width 316 height 134
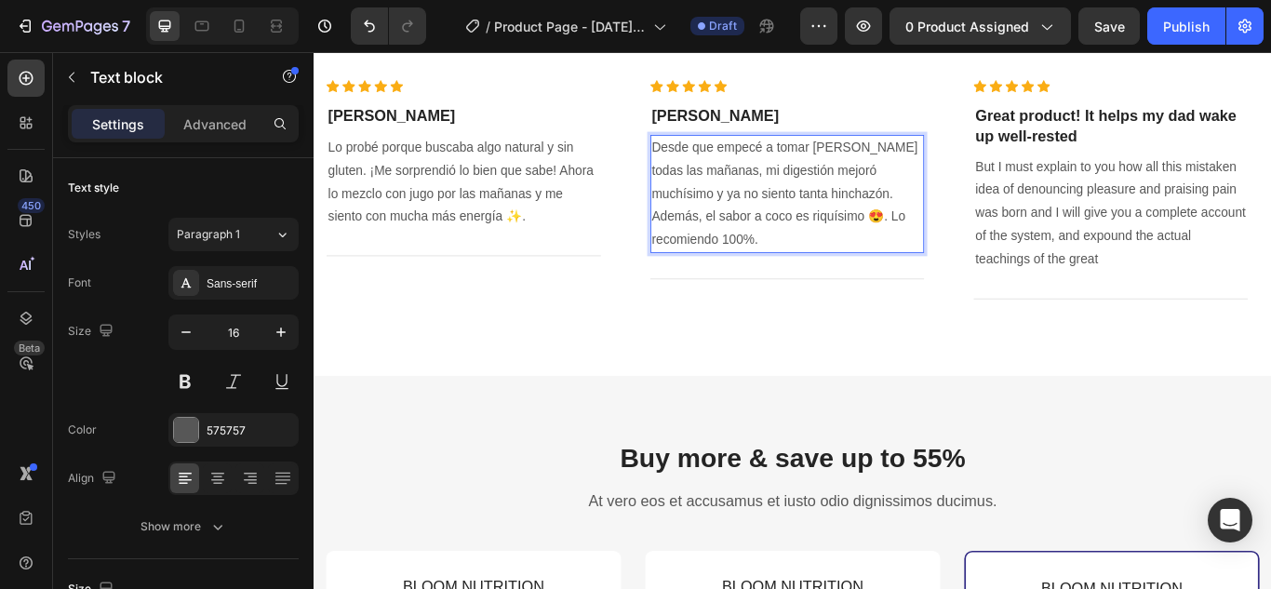
click at [742, 239] on p "Desde que empecé a tomar Bloom todas las mañanas, mi digestión mejoró muchísimo…" at bounding box center [865, 218] width 316 height 134
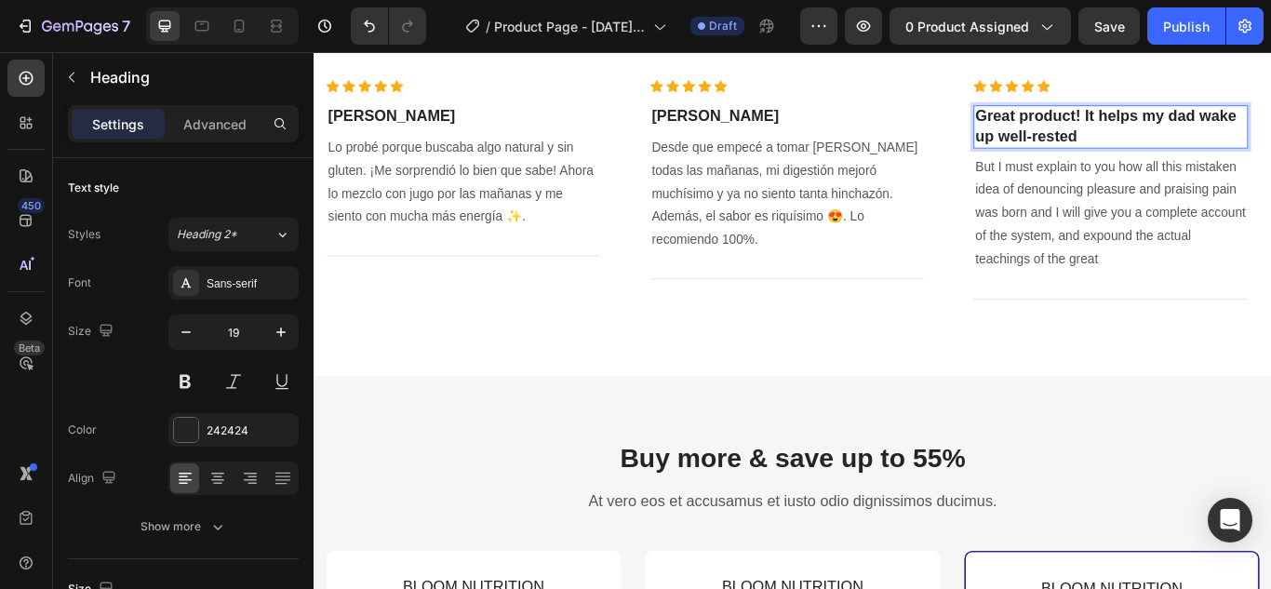
click at [1150, 127] on p "Great product! It helps my dad wake up well-rested" at bounding box center [1242, 139] width 316 height 46
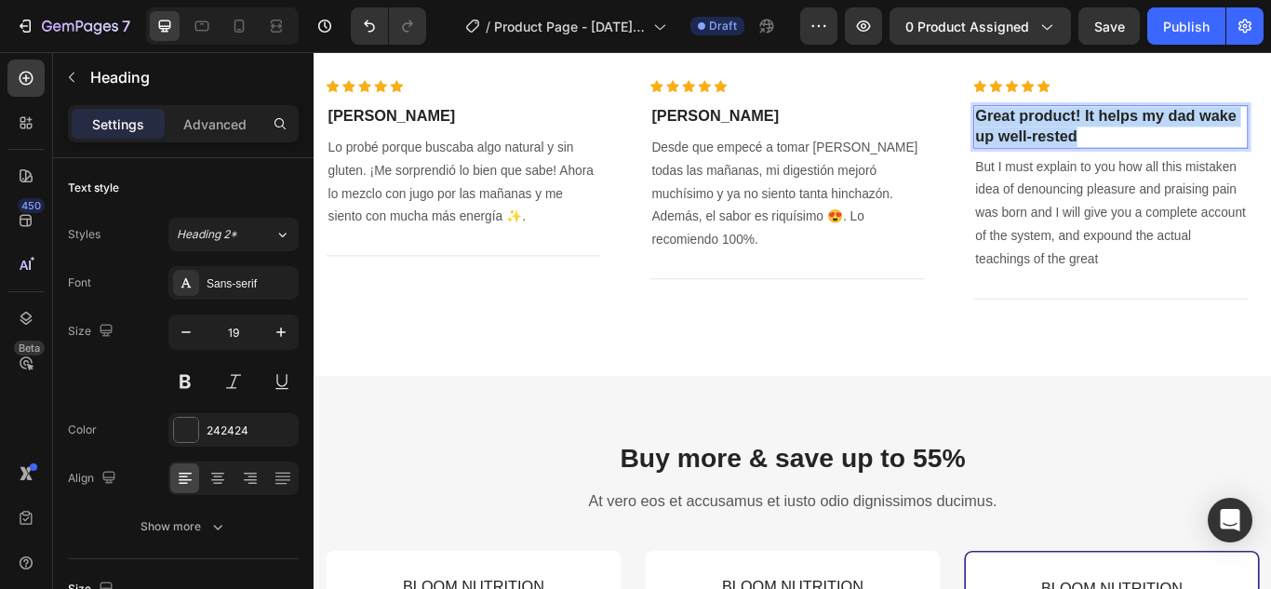
click at [1150, 127] on p "Great product! It helps my dad wake up well-rested" at bounding box center [1242, 139] width 316 height 46
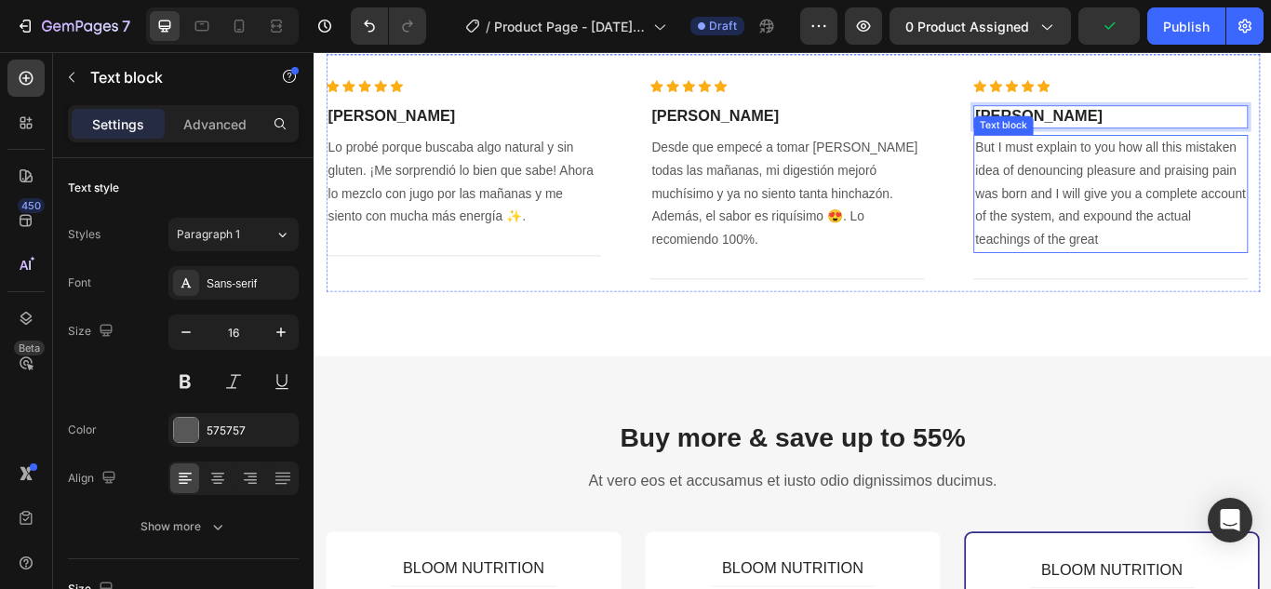
click at [1257, 213] on p "But I must explain to you how all this mistaken idea of denouncing pleasure and…" at bounding box center [1242, 218] width 316 height 134
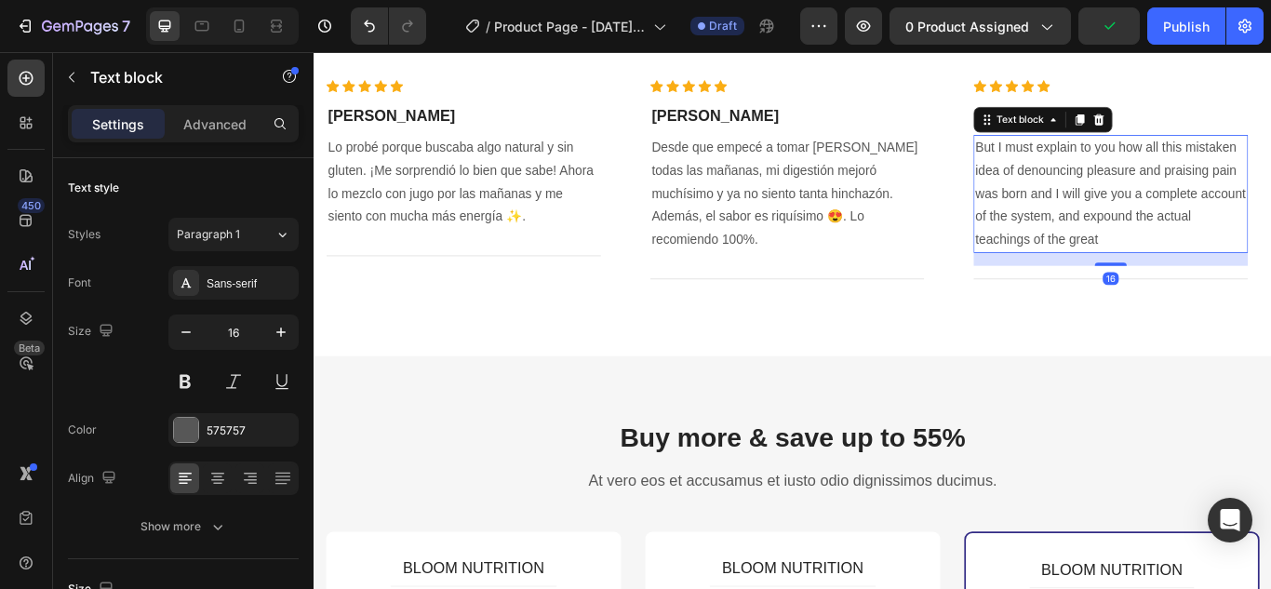
click at [1257, 213] on p "But I must explain to you how all this mistaken idea of denouncing pleasure and…" at bounding box center [1242, 218] width 316 height 134
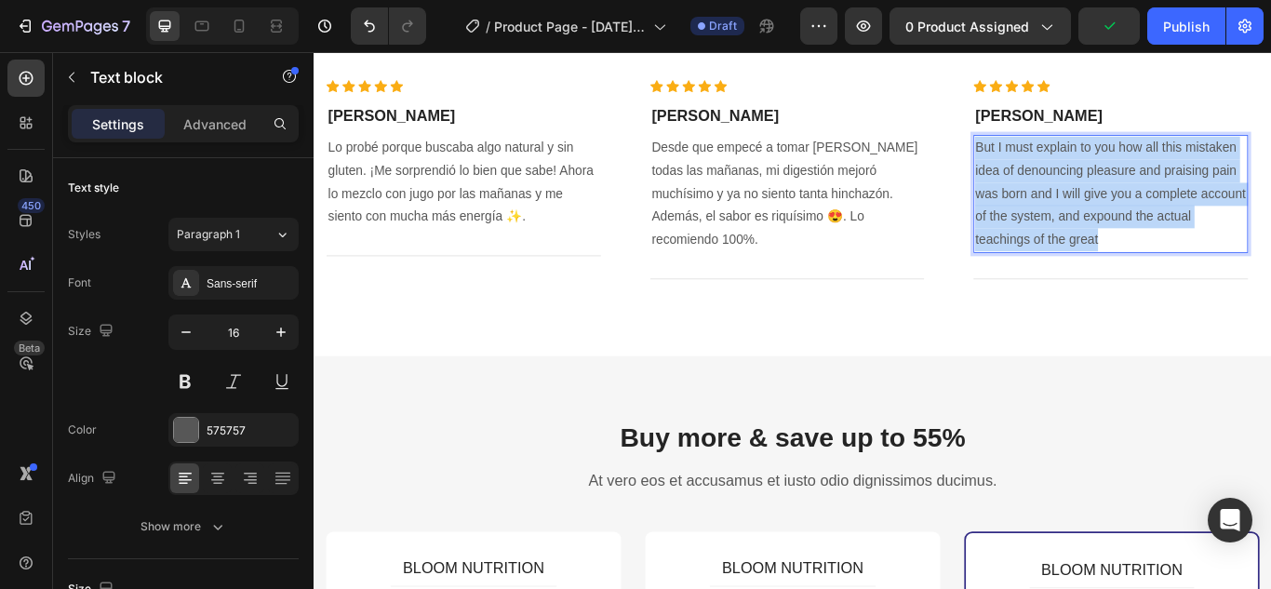
click at [1257, 213] on p "But I must explain to you how all this mistaken idea of denouncing pleasure and…" at bounding box center [1242, 218] width 316 height 134
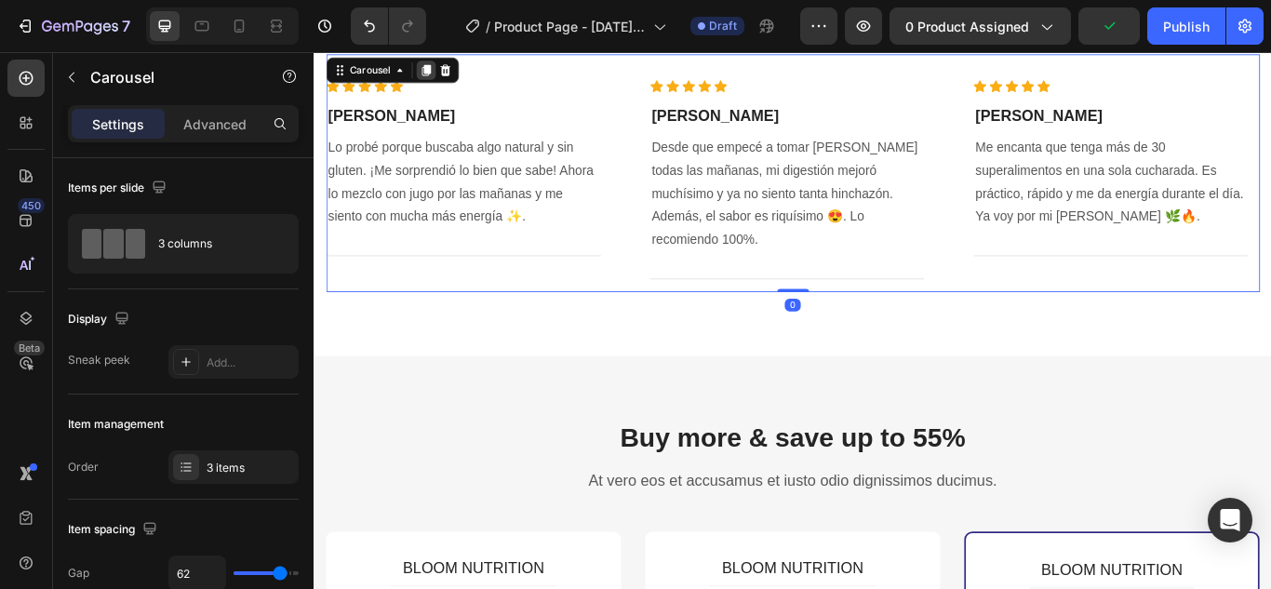
click at [442, 73] on icon at bounding box center [444, 73] width 10 height 13
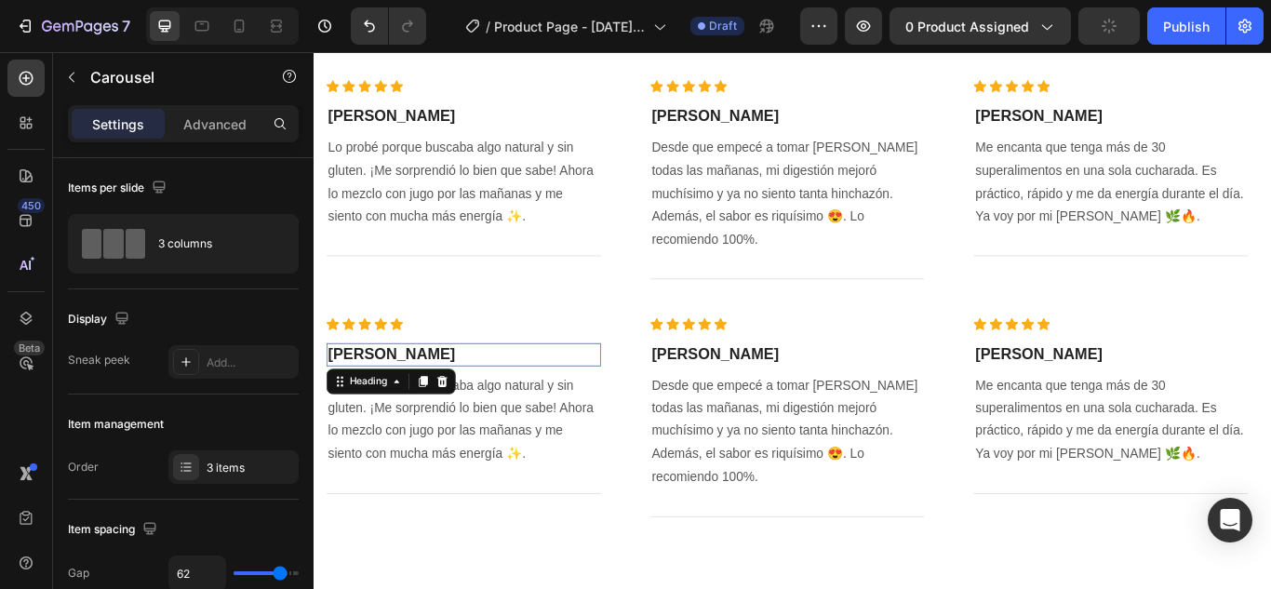
click at [374, 392] on h3 "Andrea V." at bounding box center [487, 405] width 320 height 27
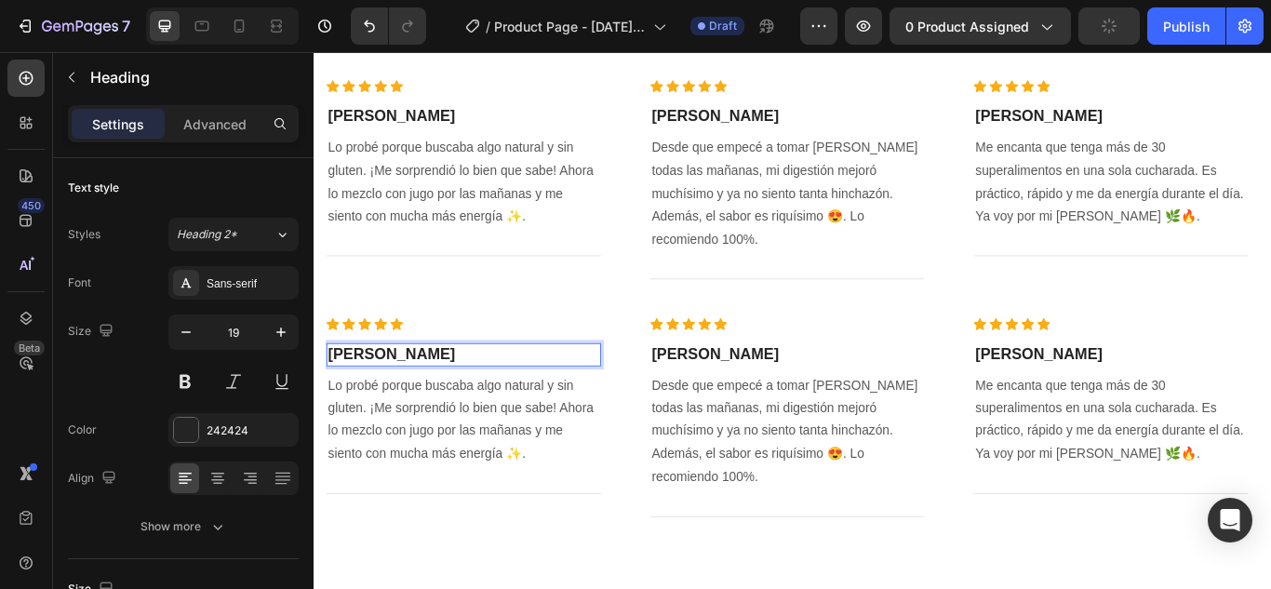
click at [374, 392] on h3 "Andrea V." at bounding box center [487, 405] width 320 height 27
click at [374, 394] on p "Andrea V." at bounding box center [487, 405] width 316 height 23
click at [558, 460] on p "Lo probé porque buscaba algo natural y sin gluten. ¡Me sorprendió lo bien que s…" at bounding box center [487, 481] width 316 height 107
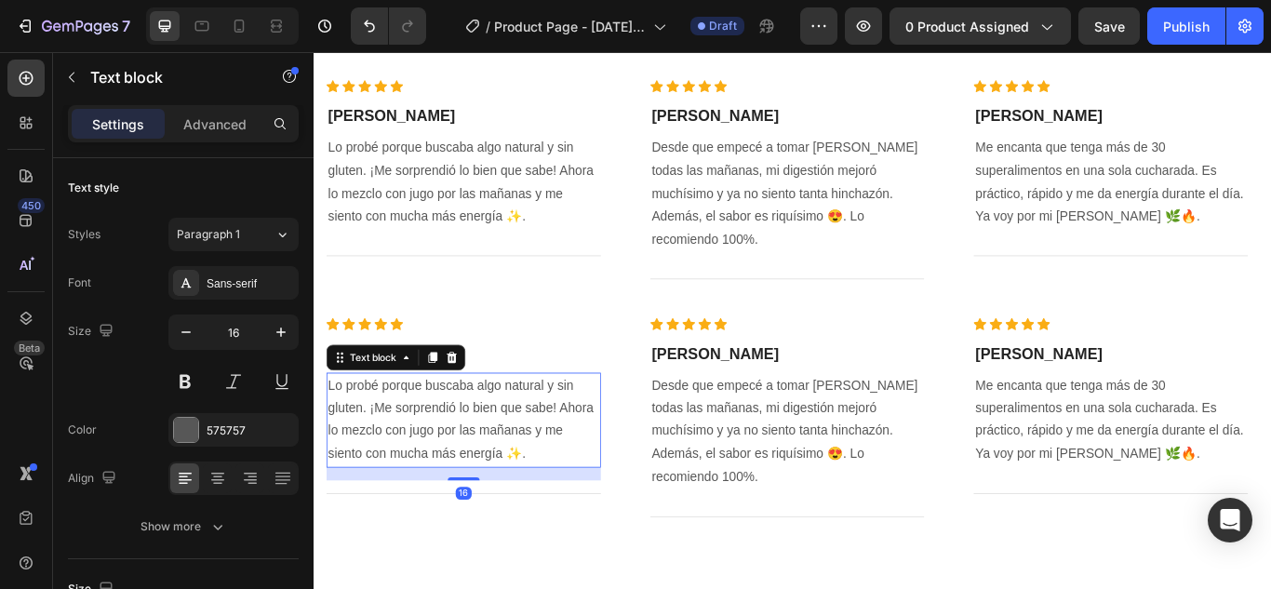
click at [558, 460] on p "Lo probé porque buscaba algo natural y sin gluten. ¡Me sorprendió lo bien que s…" at bounding box center [487, 481] width 316 height 107
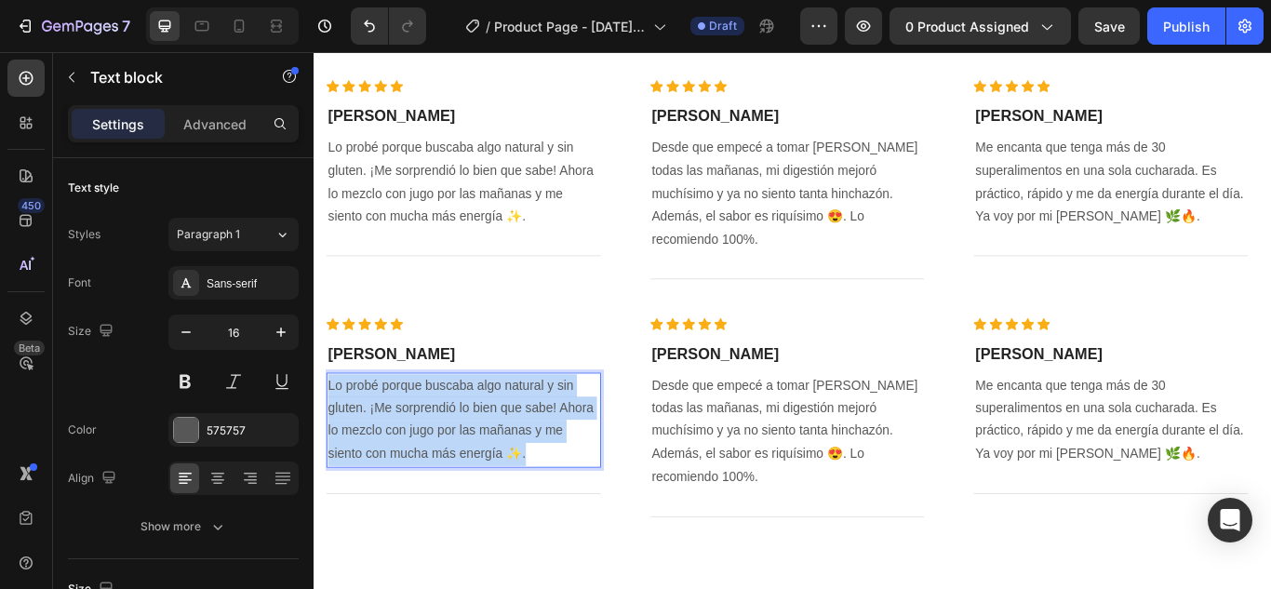
click at [558, 460] on p "Lo probé porque buscaba algo natural y sin gluten. ¡Me sorprendió lo bien que s…" at bounding box center [487, 481] width 316 height 107
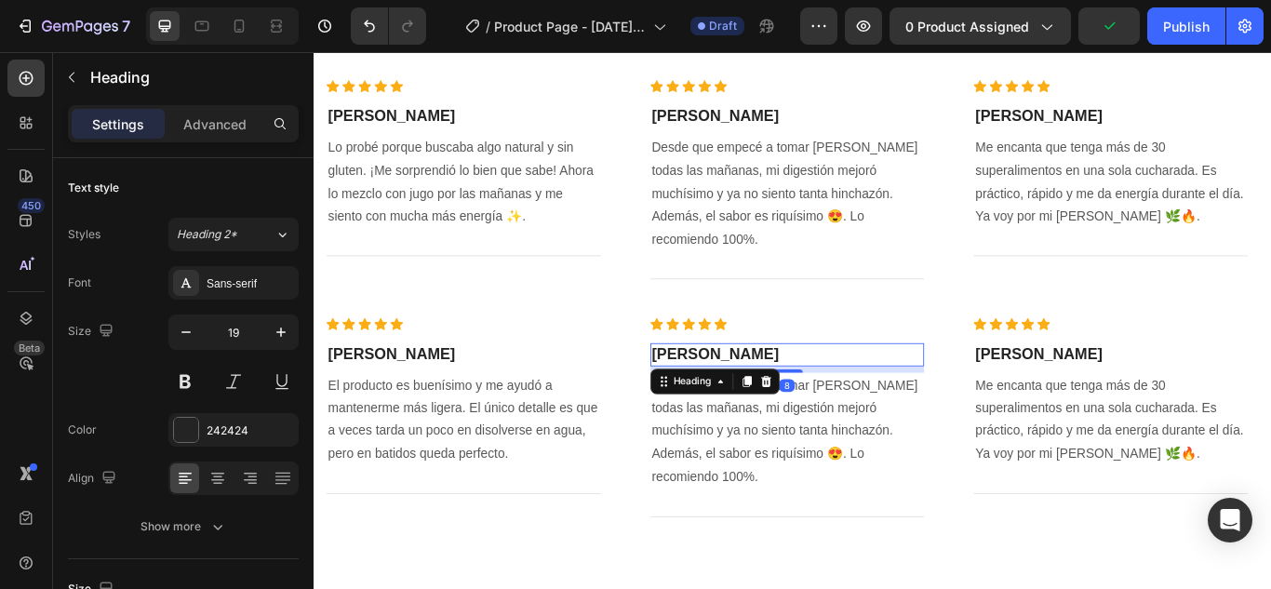
click at [743, 392] on h3 "María G." at bounding box center [865, 405] width 320 height 27
click at [791, 394] on p "María G." at bounding box center [865, 405] width 316 height 23
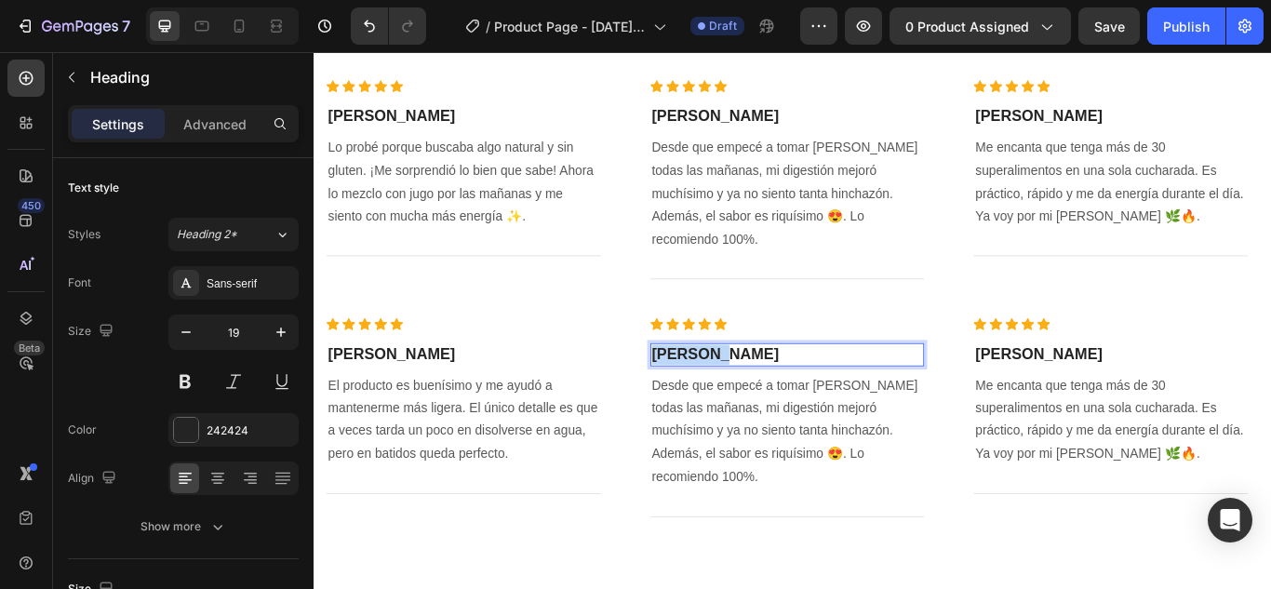
click at [791, 394] on p "María G." at bounding box center [865, 405] width 316 height 23
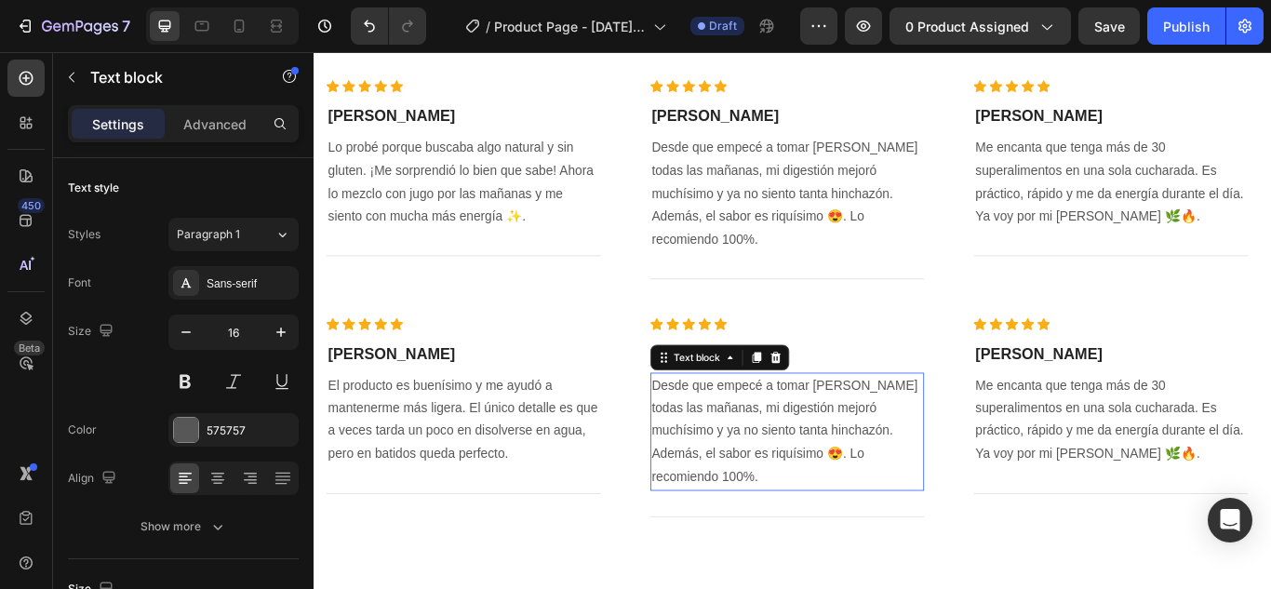
click at [875, 448] on p "Desde que empecé a tomar Bloom todas las mañanas, mi digestión mejoró muchísimo…" at bounding box center [865, 495] width 316 height 134
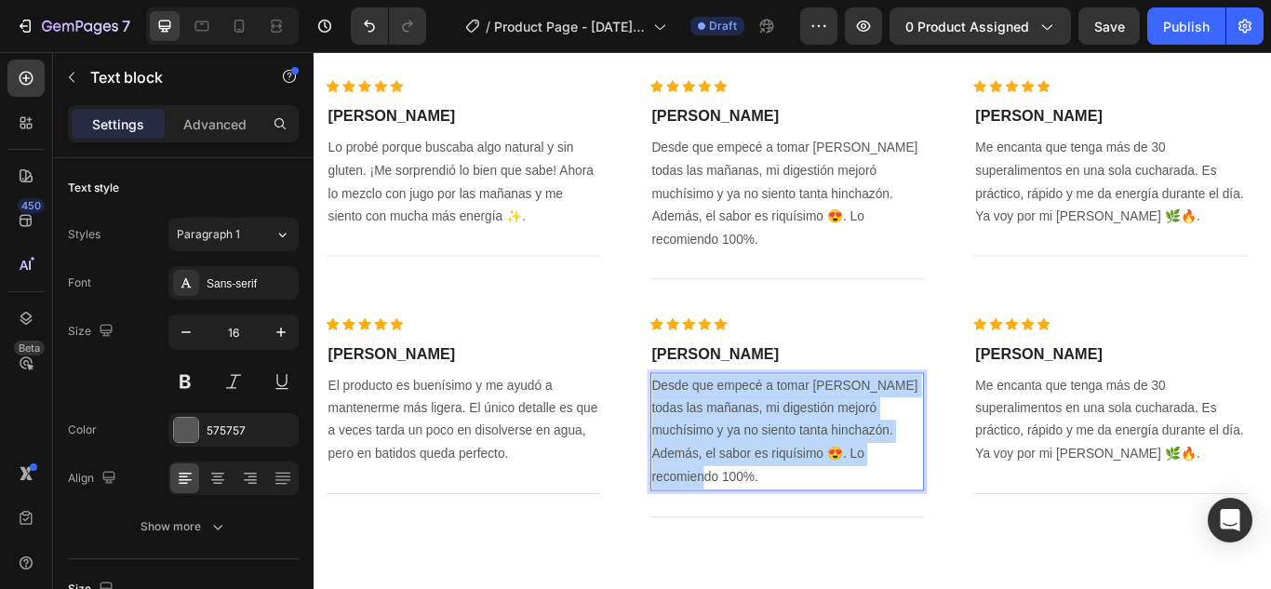
click at [875, 448] on p "Desde que empecé a tomar Bloom todas las mañanas, mi digestión mejoró muchísimo…" at bounding box center [865, 495] width 316 height 134
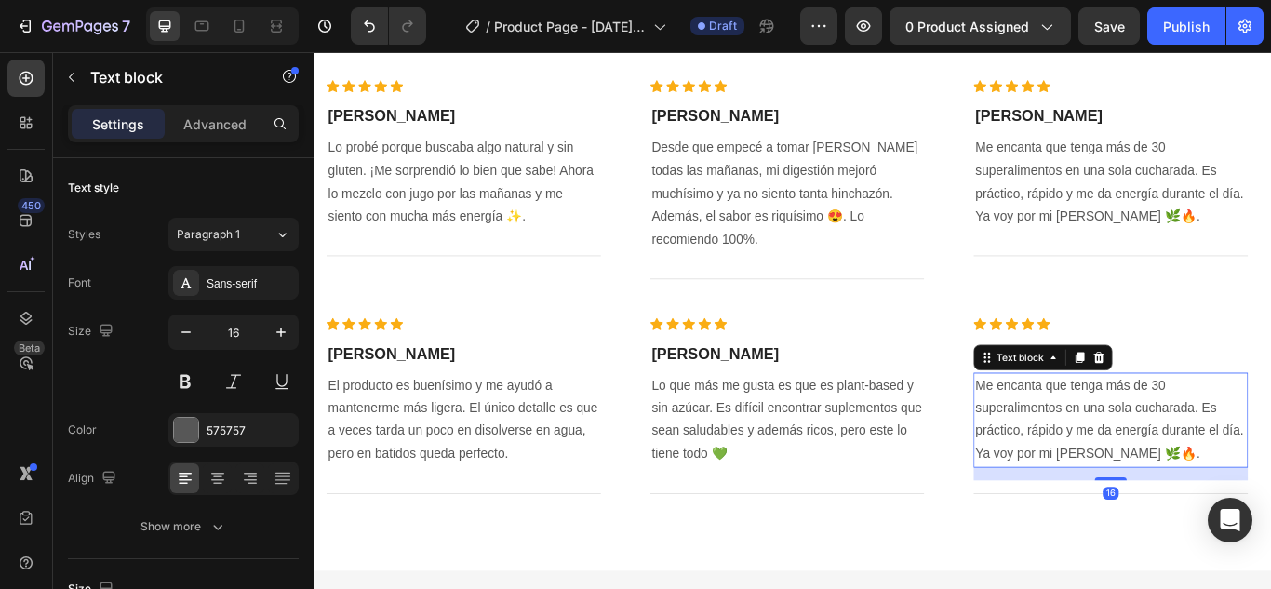
click at [1217, 439] on p "Me encanta que tenga más de 30 superalimentos en una sola cucharada. Es práctic…" at bounding box center [1242, 481] width 316 height 107
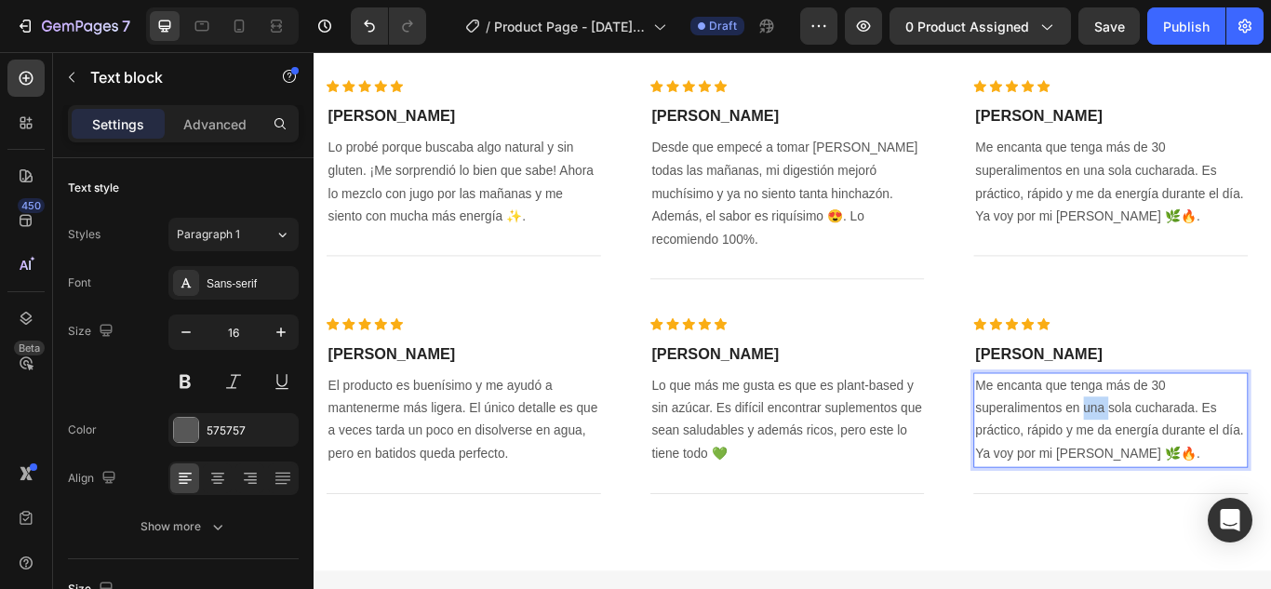
click at [1217, 439] on p "Me encanta que tenga más de 30 superalimentos en una sola cucharada. Es práctic…" at bounding box center [1242, 481] width 316 height 107
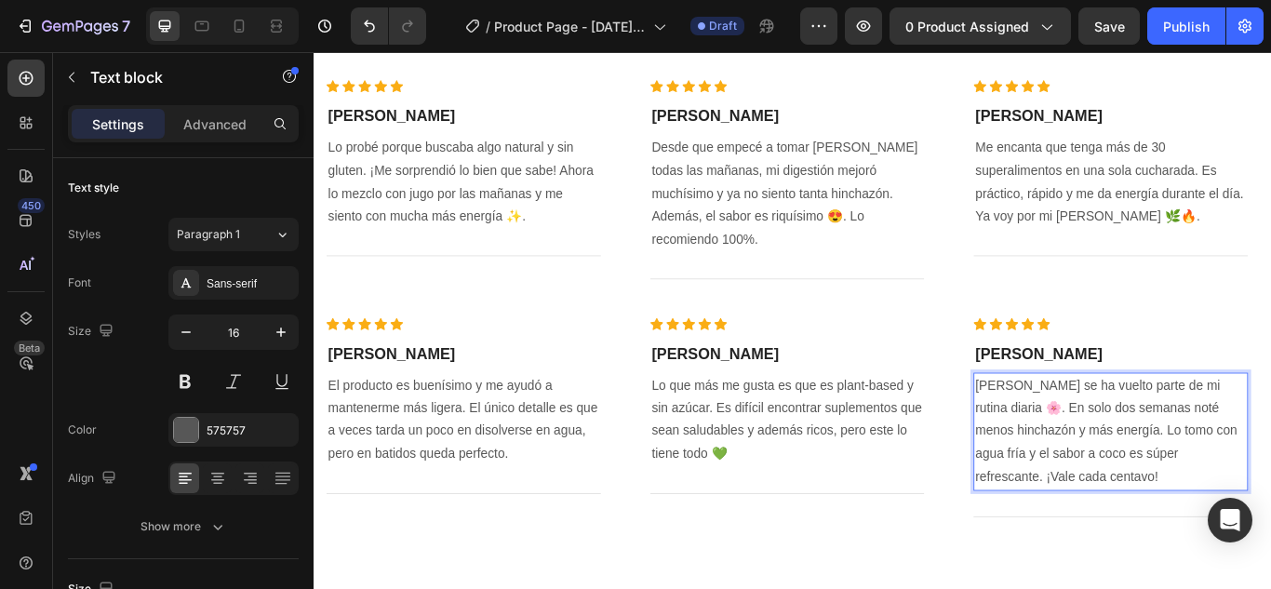
click at [1134, 488] on p "Bloom se ha vuelto parte de mi rutina diaria 🌸. En solo dos semanas noté menos …" at bounding box center [1242, 495] width 316 height 134
click at [1265, 495] on p "Bloom se ha vuelto parte de mi rutina diaria 🌸. En solo dos semanas noté menos …" at bounding box center [1242, 495] width 316 height 134
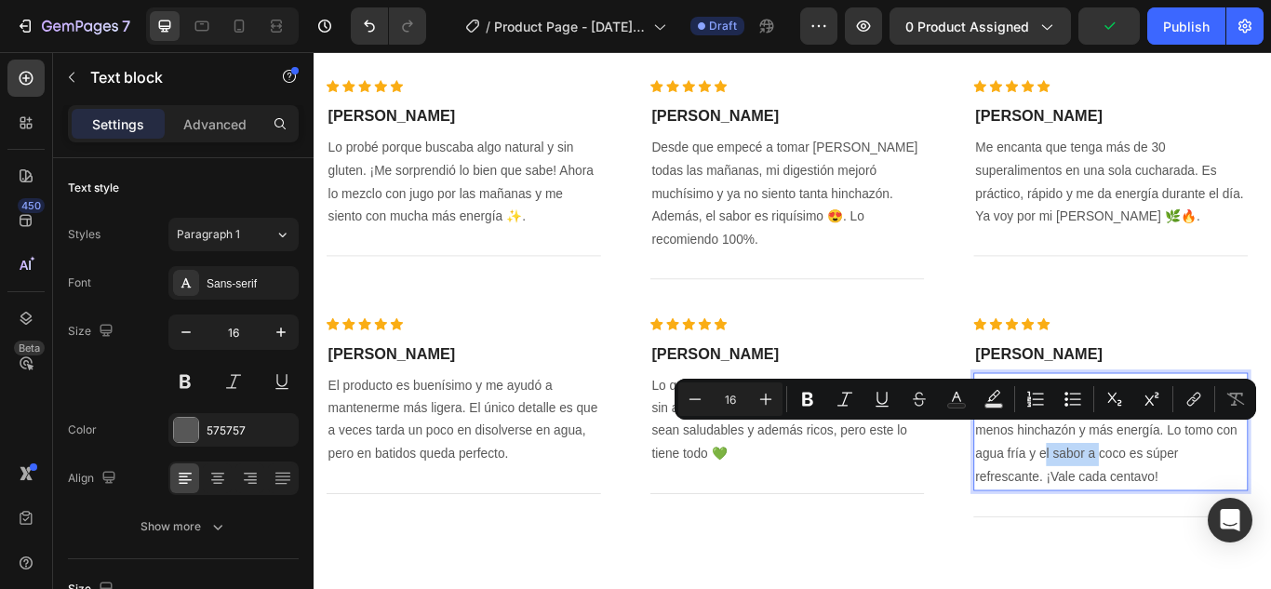
drag, startPoint x: 1153, startPoint y: 494, endPoint x: 1085, endPoint y: 485, distance: 68.6
click at [1085, 485] on p "Bloom se ha vuelto parte de mi rutina diaria 🌸. En solo dos semanas noté menos …" at bounding box center [1242, 495] width 316 height 134
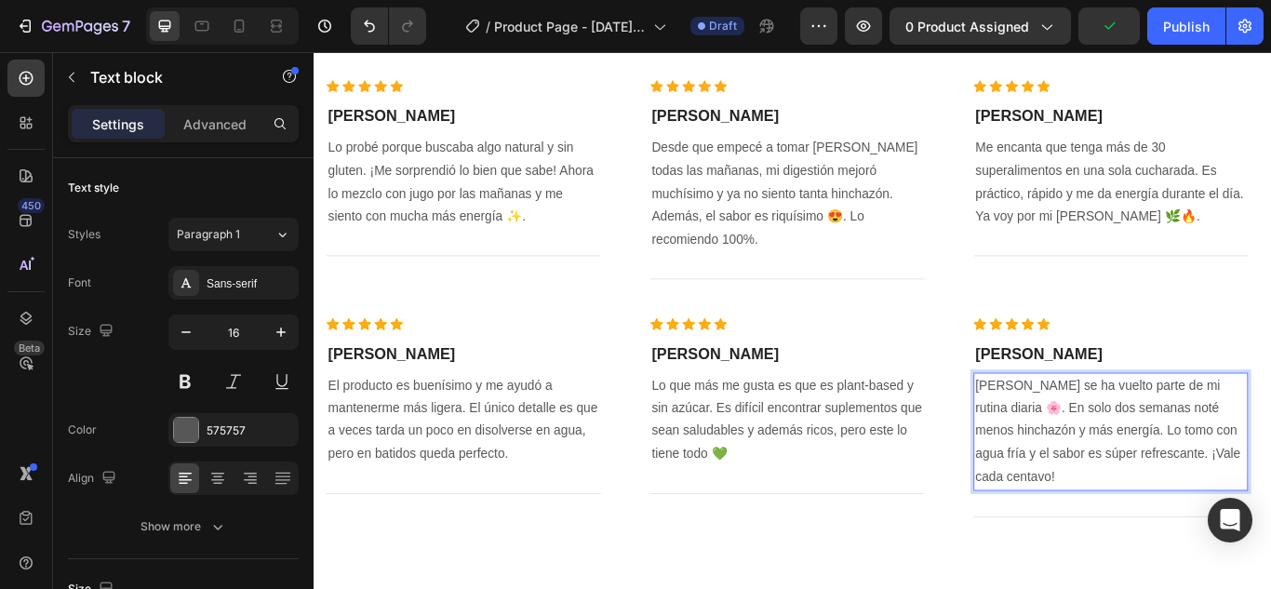
click at [1261, 492] on p "Bloom se ha vuelto parte de mi rutina diaria 🌸. En solo dos semanas noté menos …" at bounding box center [1242, 495] width 316 height 134
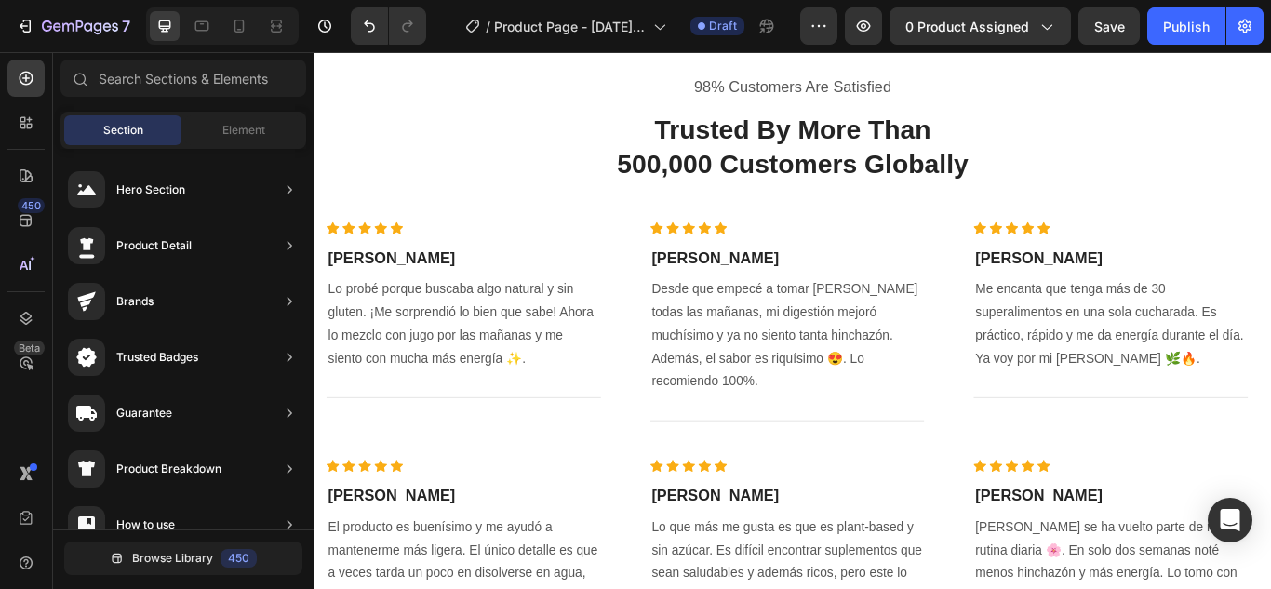
scroll to position [3206, 0]
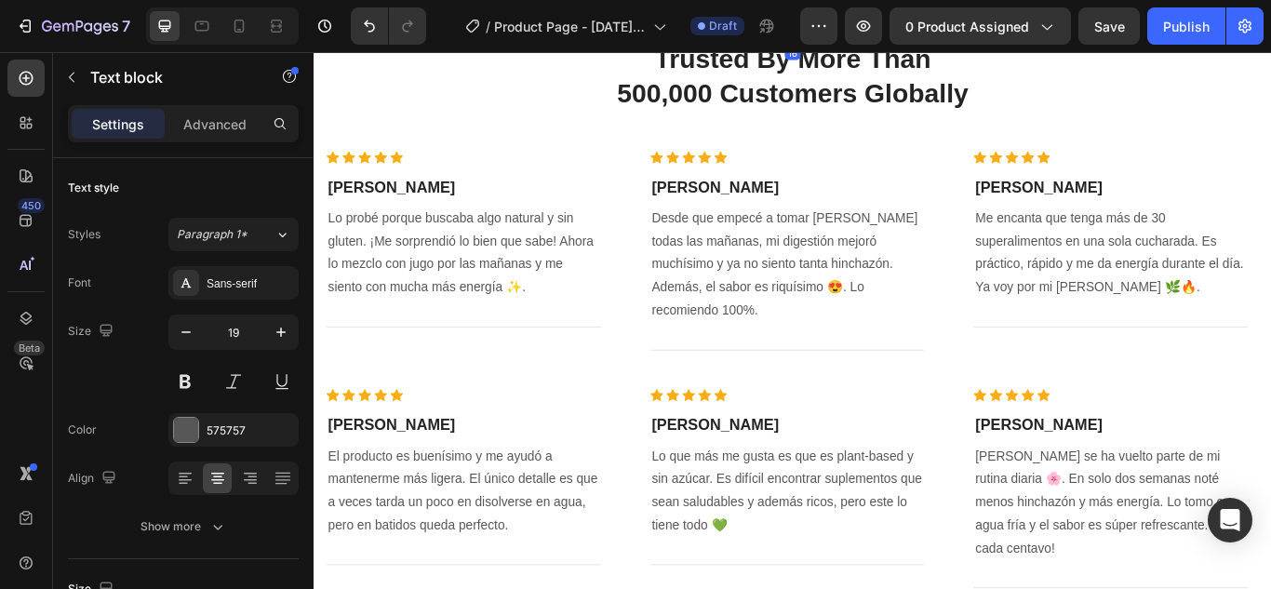
click at [948, 23] on p "98% Customers Are Satisfied" at bounding box center [871, 11] width 1085 height 23
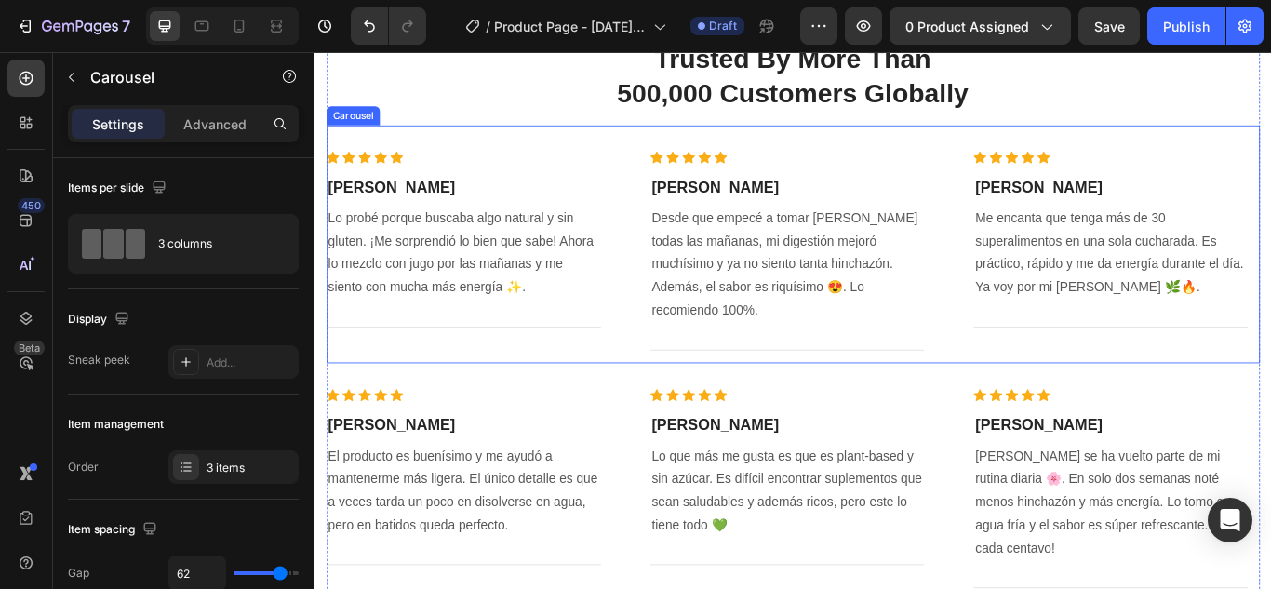
click at [1002, 415] on div "Icon Icon Icon Icon Icon Icon List Hoz Andrea V. Heading Lo probé porque buscab…" at bounding box center [871, 276] width 1089 height 277
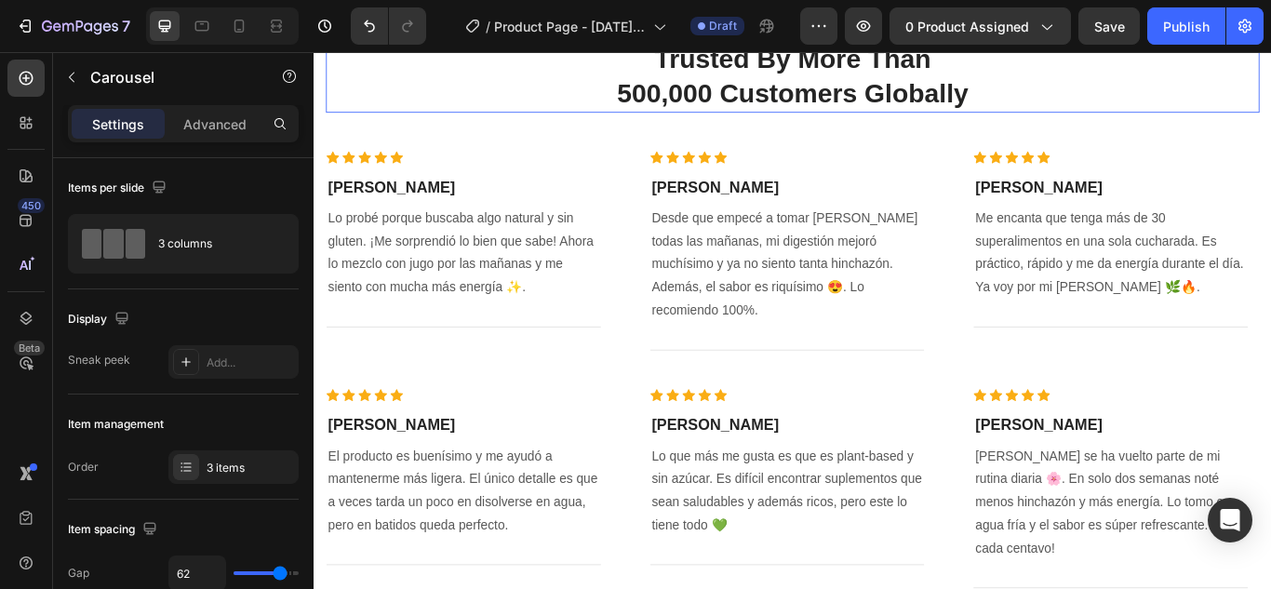
click at [1089, 121] on p "Trusted By More Than 500,000 Customers Globally" at bounding box center [871, 81] width 1085 height 80
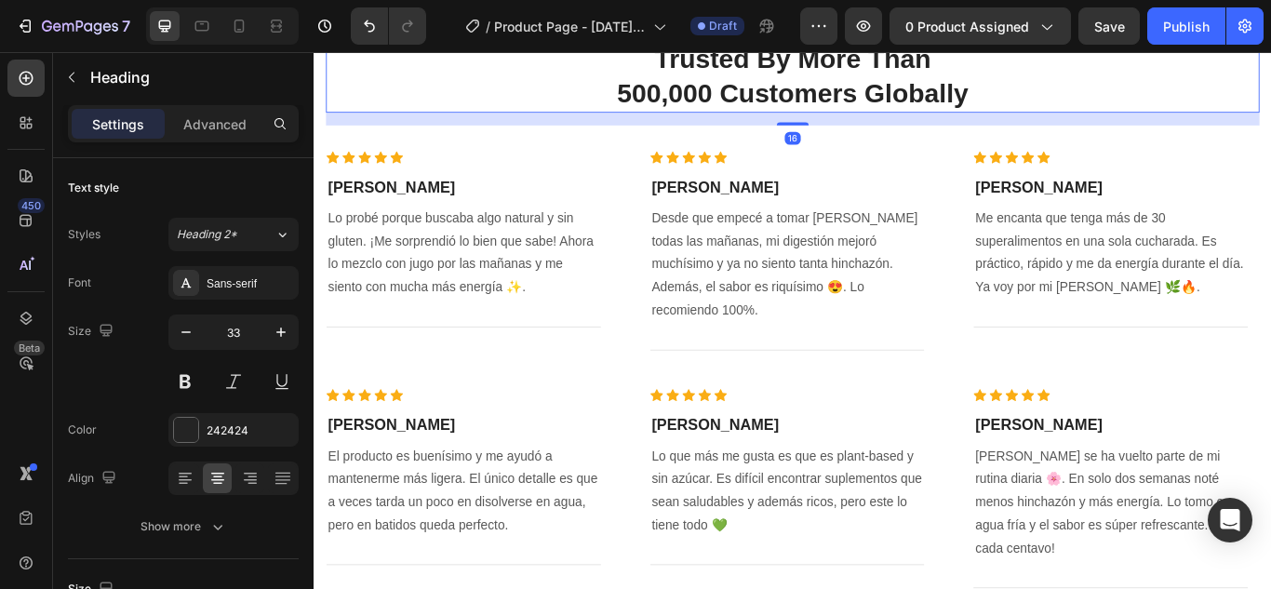
click at [1089, 121] on p "Trusted By More Than 500,000 Customers Globally" at bounding box center [871, 81] width 1085 height 80
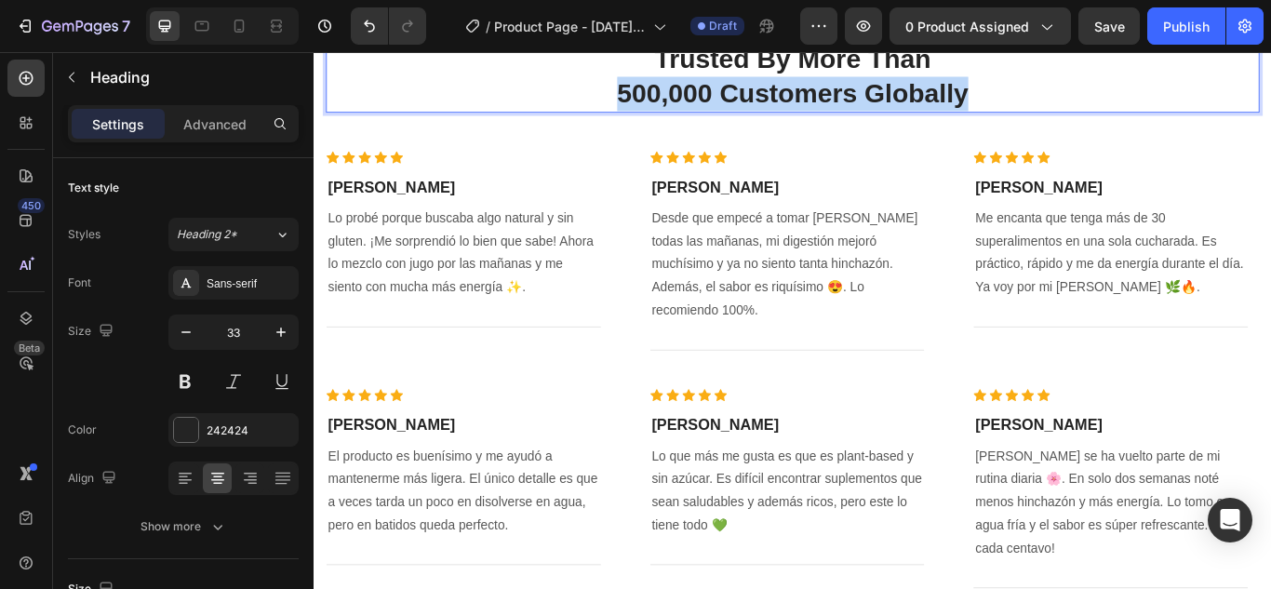
click at [1089, 121] on p "Trusted By More Than 500,000 Customers Globally" at bounding box center [871, 81] width 1085 height 80
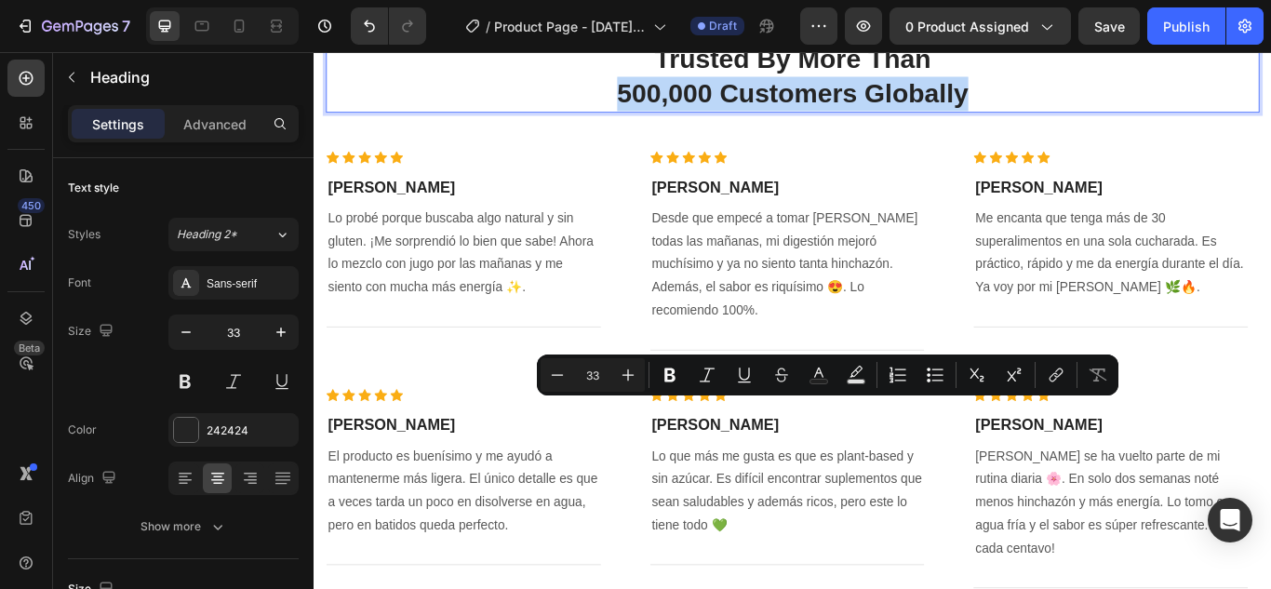
click at [1089, 121] on p "Trusted By More Than 500,000 Customers Globally" at bounding box center [871, 81] width 1085 height 80
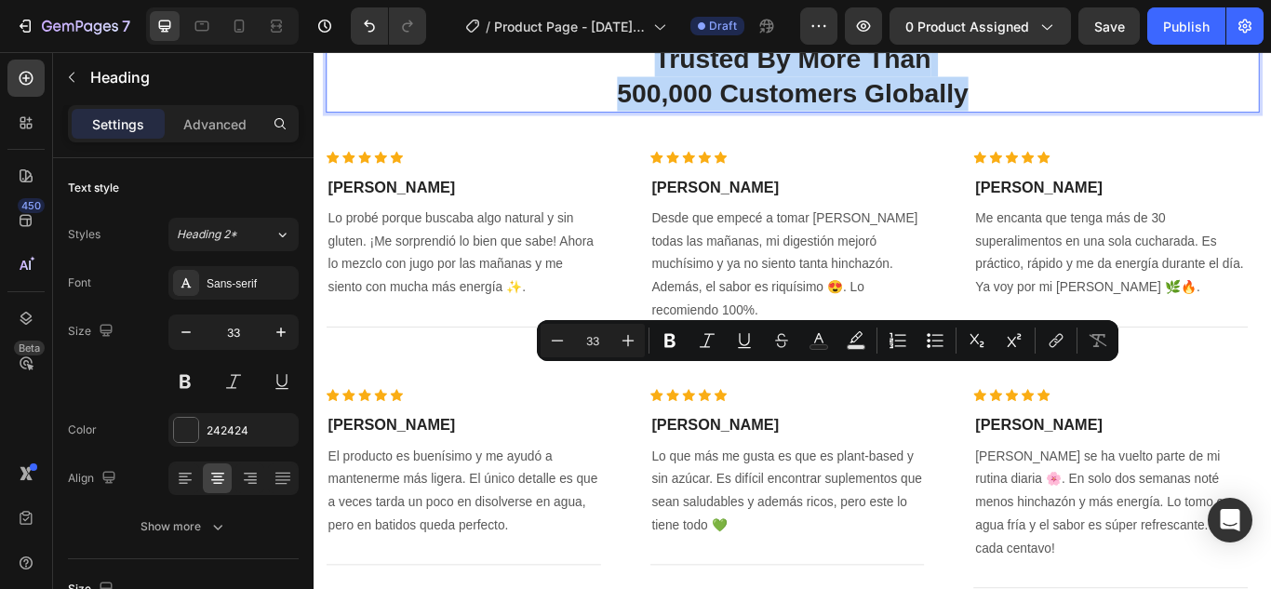
drag, startPoint x: 1089, startPoint y: 468, endPoint x: 696, endPoint y: 439, distance: 394.6
click at [696, 121] on p "Trusted By More Than 500,000 Customers Globally" at bounding box center [871, 81] width 1085 height 80
copy p "Trusted By More Than 500,000 Customers Globally"
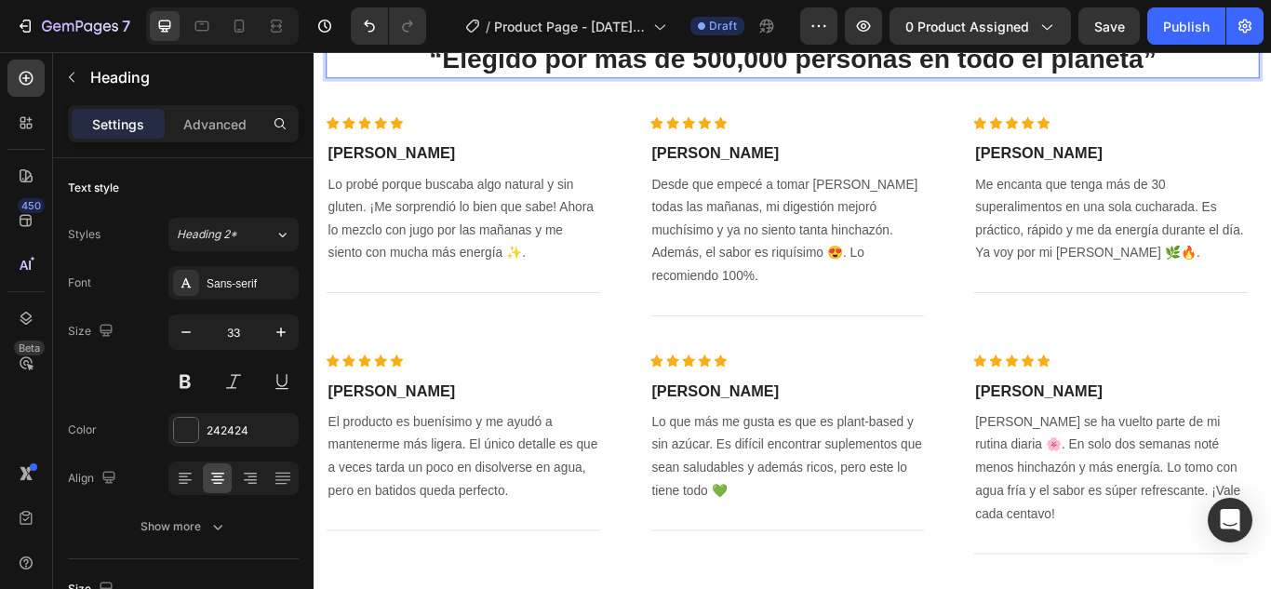
click at [795, 81] on p "“Elegido por más de 500,000 personas en todo el planeta”" at bounding box center [871, 61] width 1085 height 40
click at [1268, 81] on p "“Elegido por más de 1,000 personas en todo el planeta”" at bounding box center [871, 61] width 1085 height 40
click at [1263, 81] on p "“Elegido por más de 1,000 personas en todo el planeta”" at bounding box center [871, 61] width 1085 height 40
click at [1270, 81] on p "“Elegido por más de 500,000 personas en todo el planeta”" at bounding box center [871, 61] width 1085 height 40
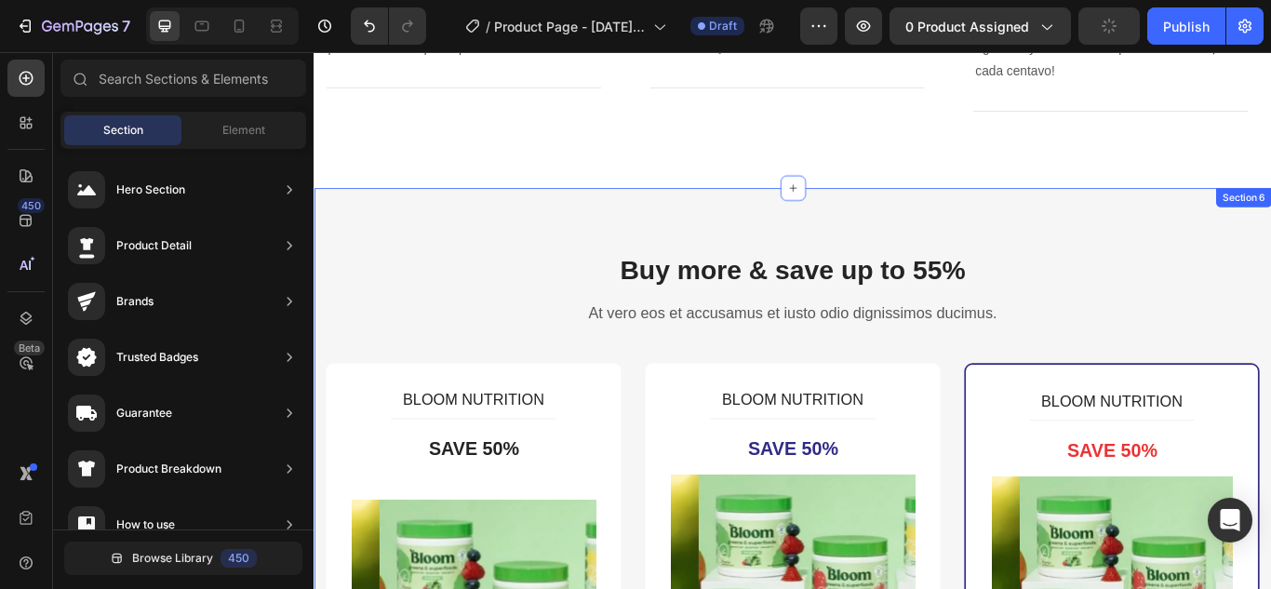
scroll to position [4156, 0]
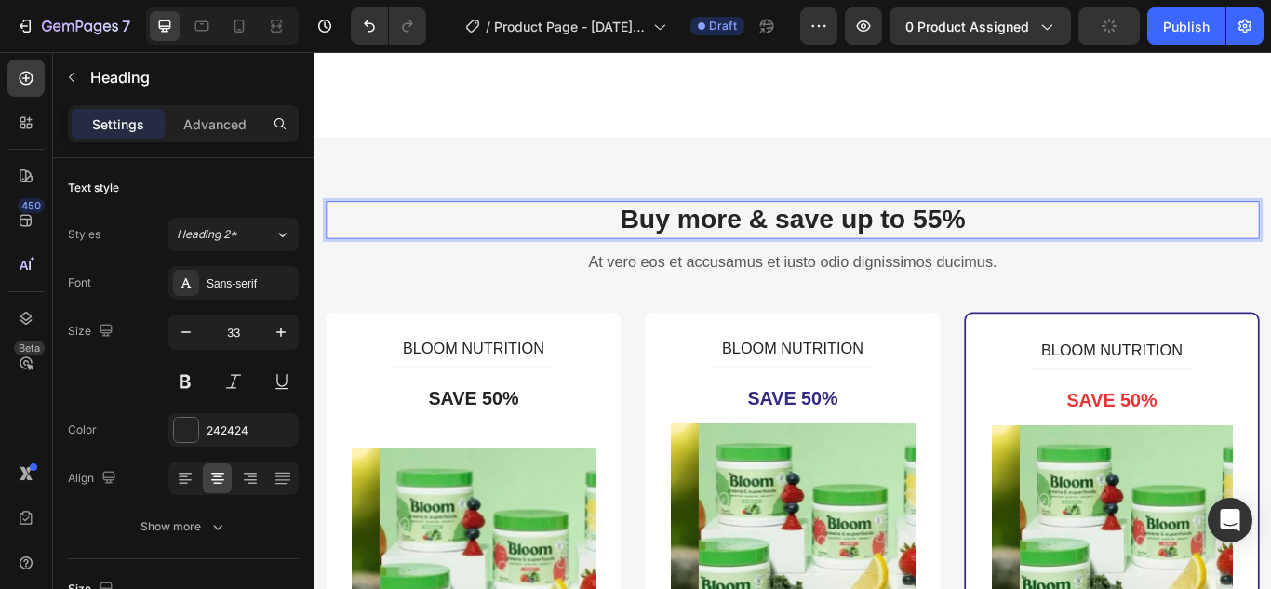
click at [1002, 228] on p "Buy more & save up to 55%" at bounding box center [871, 248] width 1085 height 40
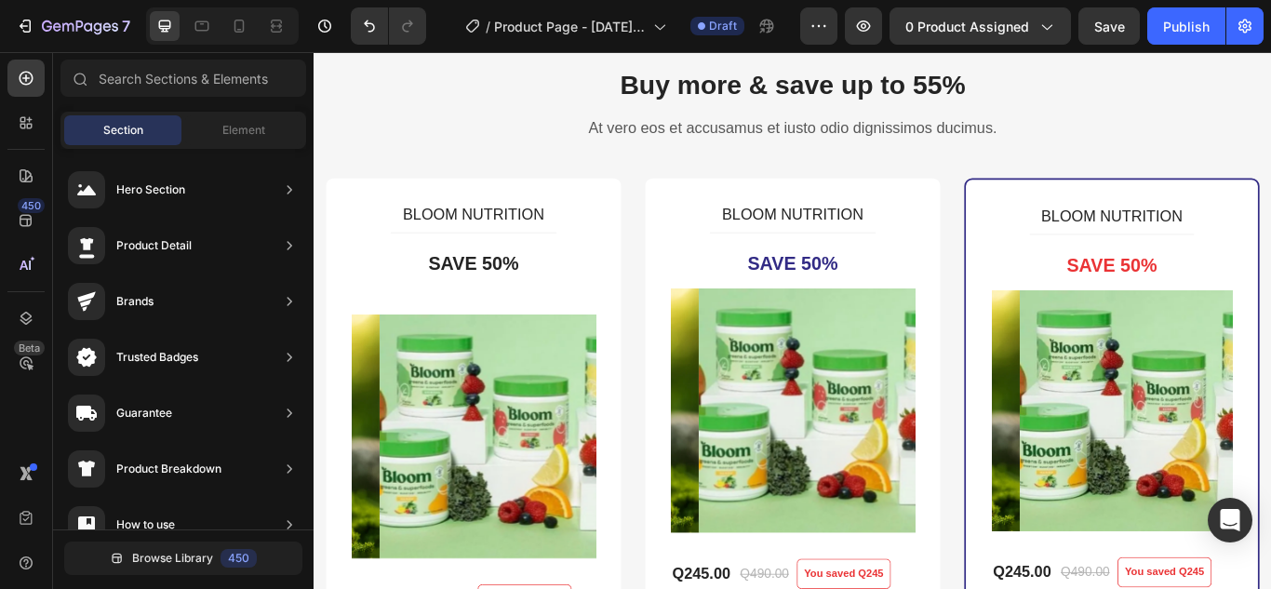
scroll to position [3814, 0]
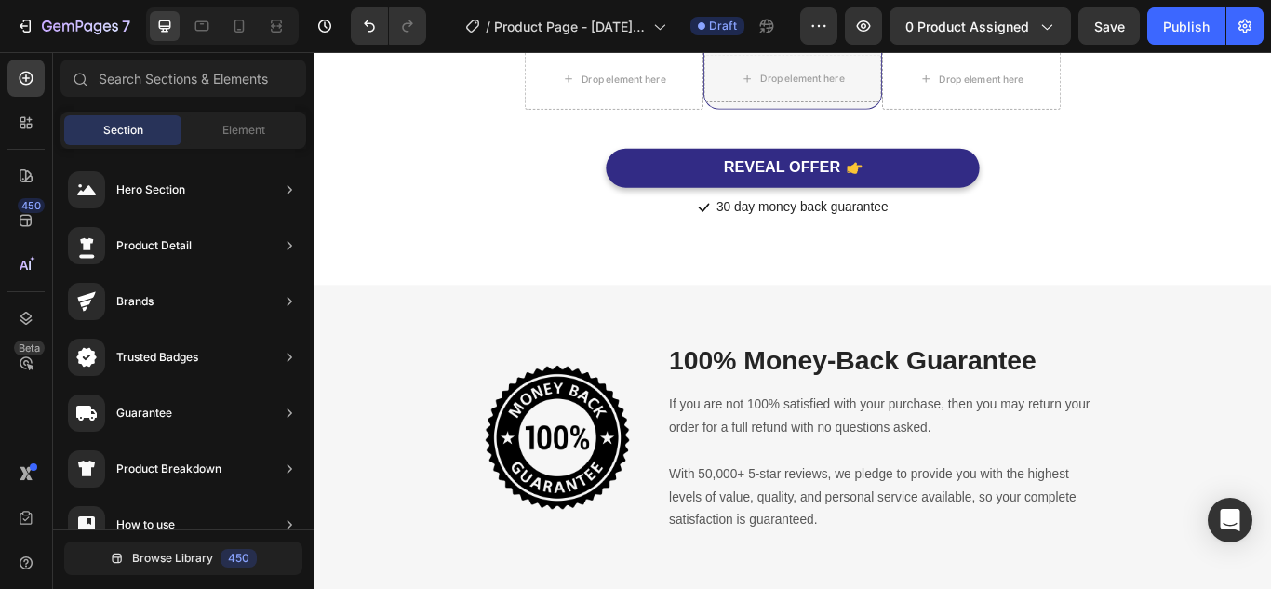
scroll to position [4983, 0]
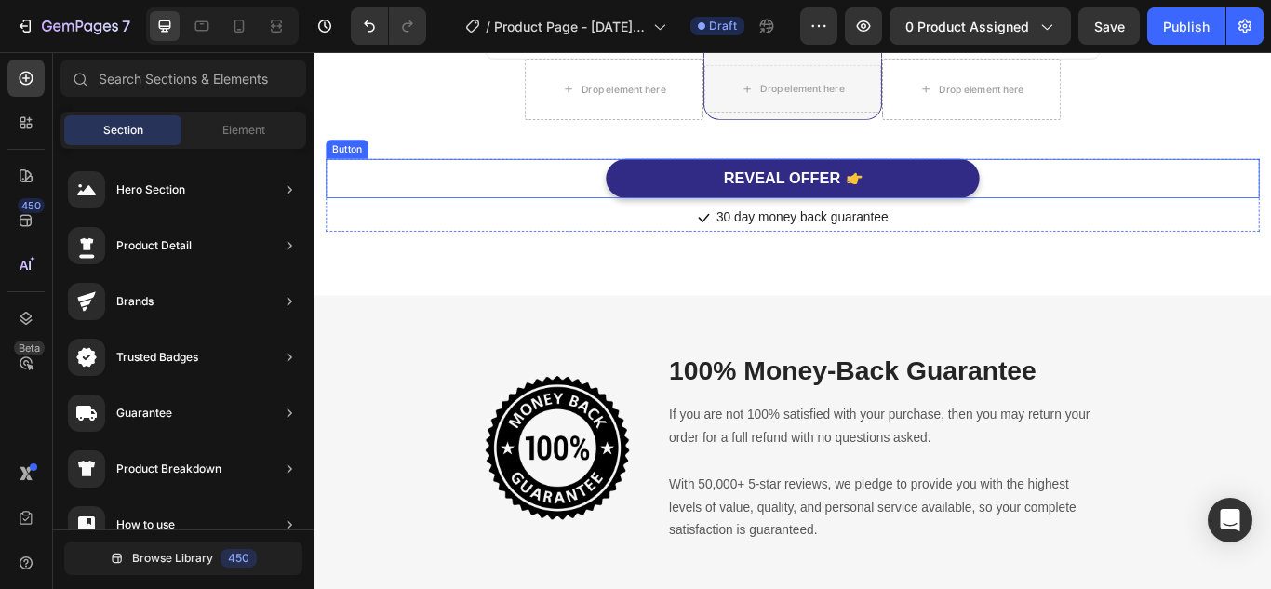
click at [1173, 222] on div "REVEAL OFFER Button" at bounding box center [871, 200] width 1089 height 46
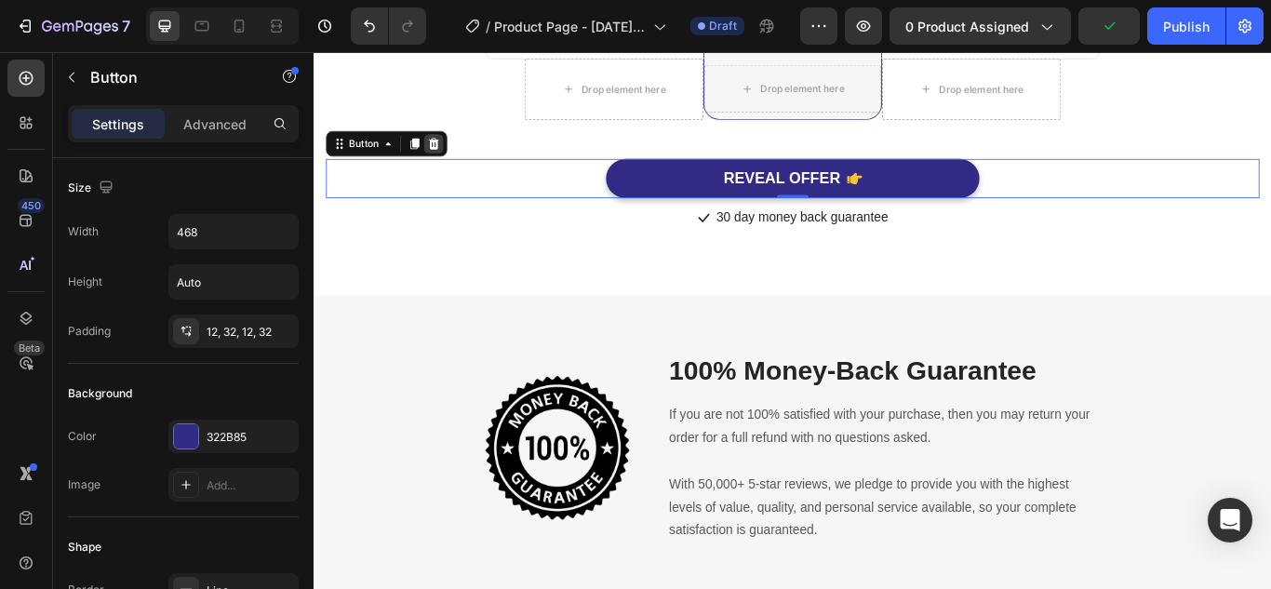
click at [451, 166] on icon at bounding box center [454, 159] width 12 height 13
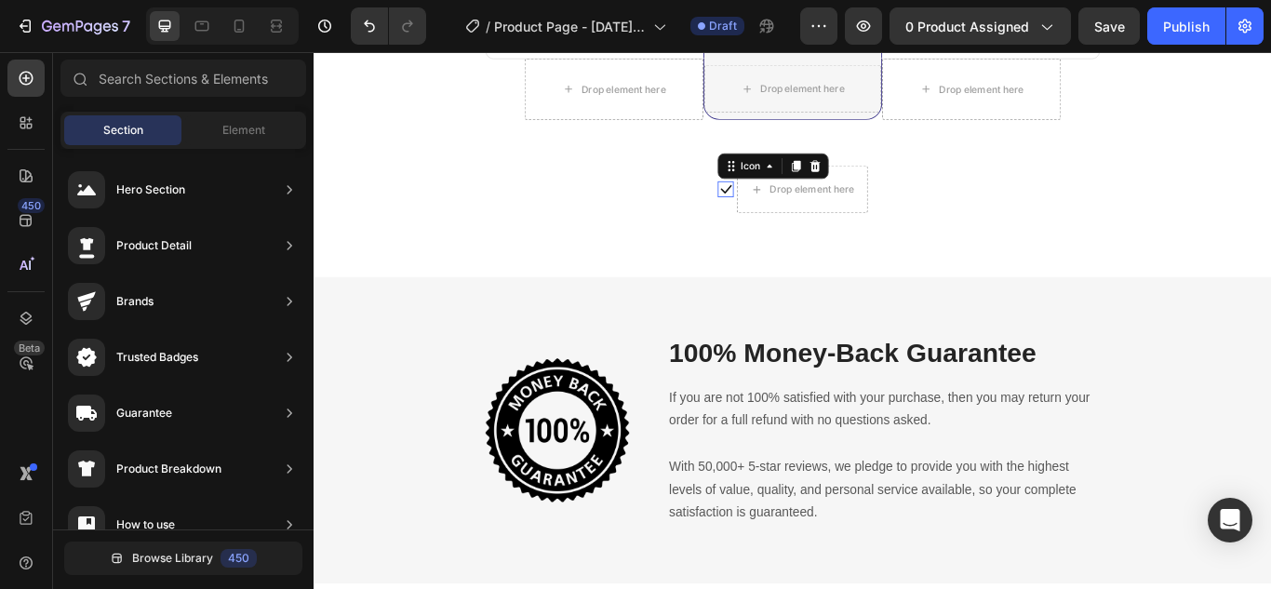
click at [787, 221] on icon at bounding box center [793, 212] width 19 height 19
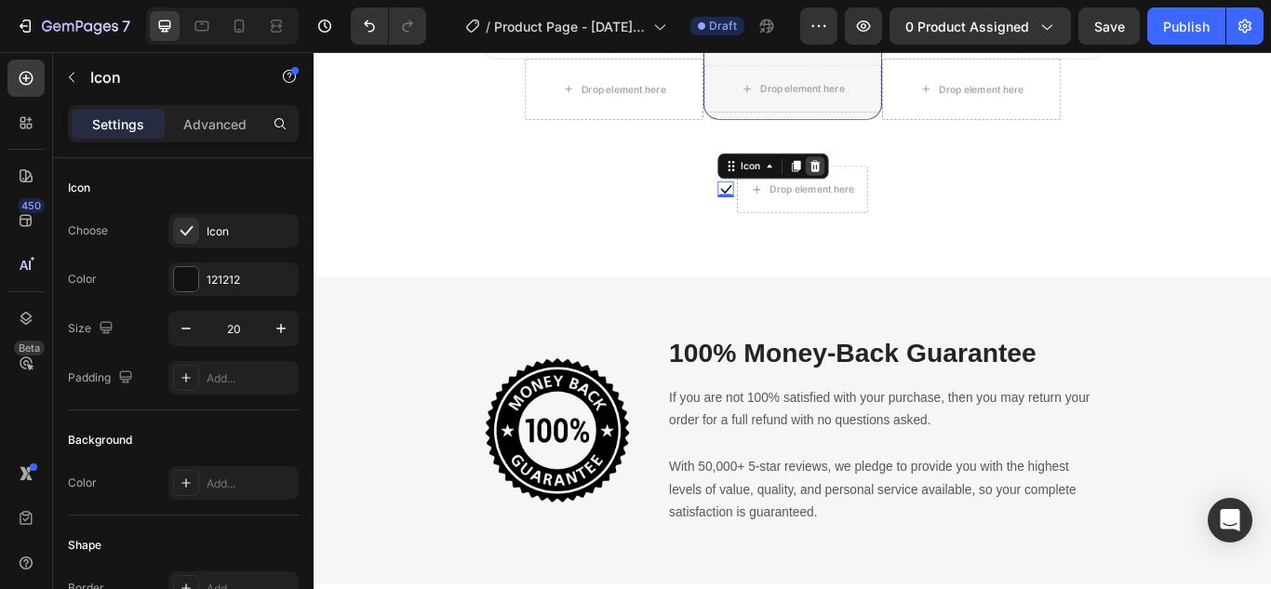
click at [892, 196] on div at bounding box center [898, 185] width 22 height 22
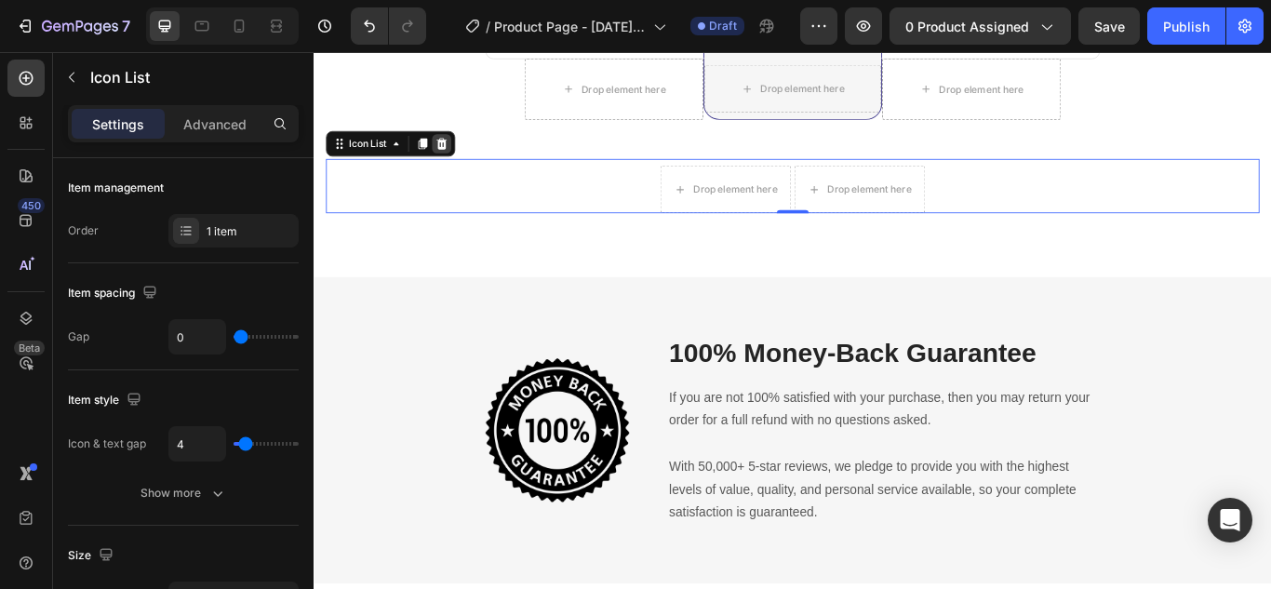
click at [459, 167] on icon at bounding box center [462, 159] width 15 height 15
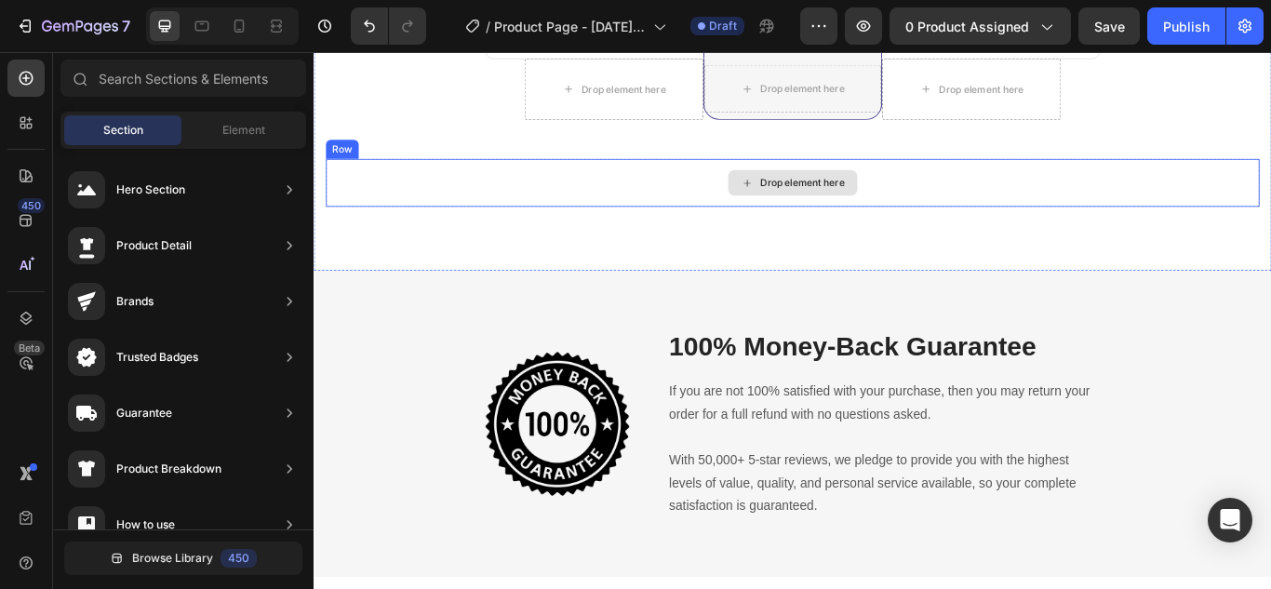
click at [1244, 233] on div "Drop element here" at bounding box center [871, 205] width 1089 height 56
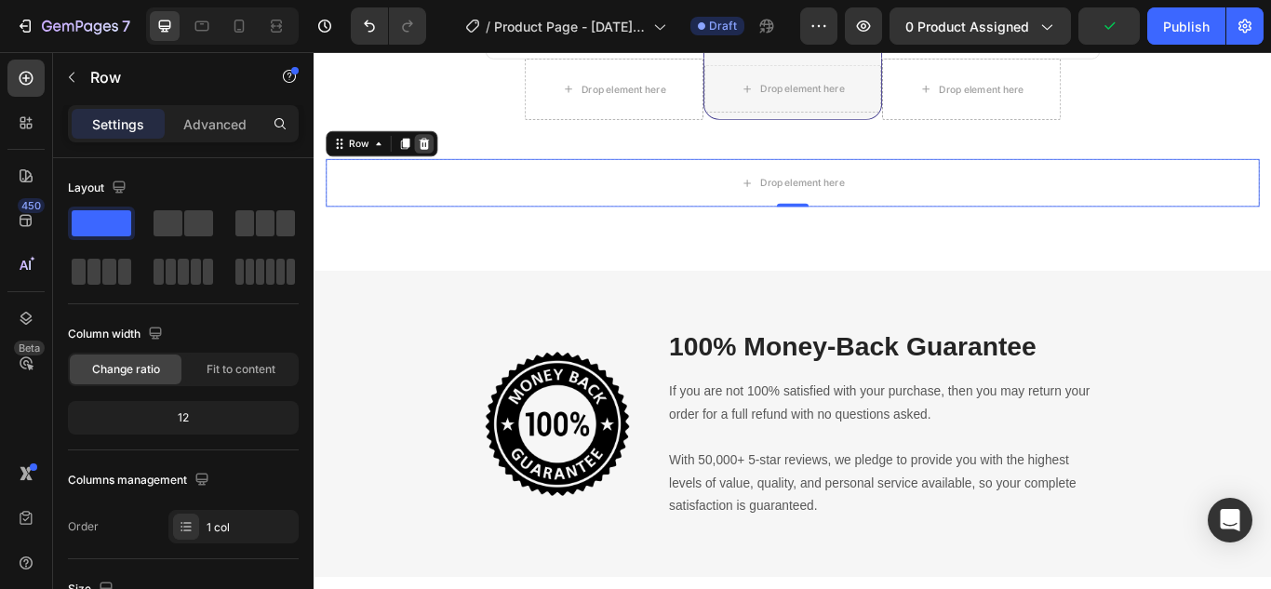
click at [442, 166] on icon at bounding box center [442, 159] width 12 height 13
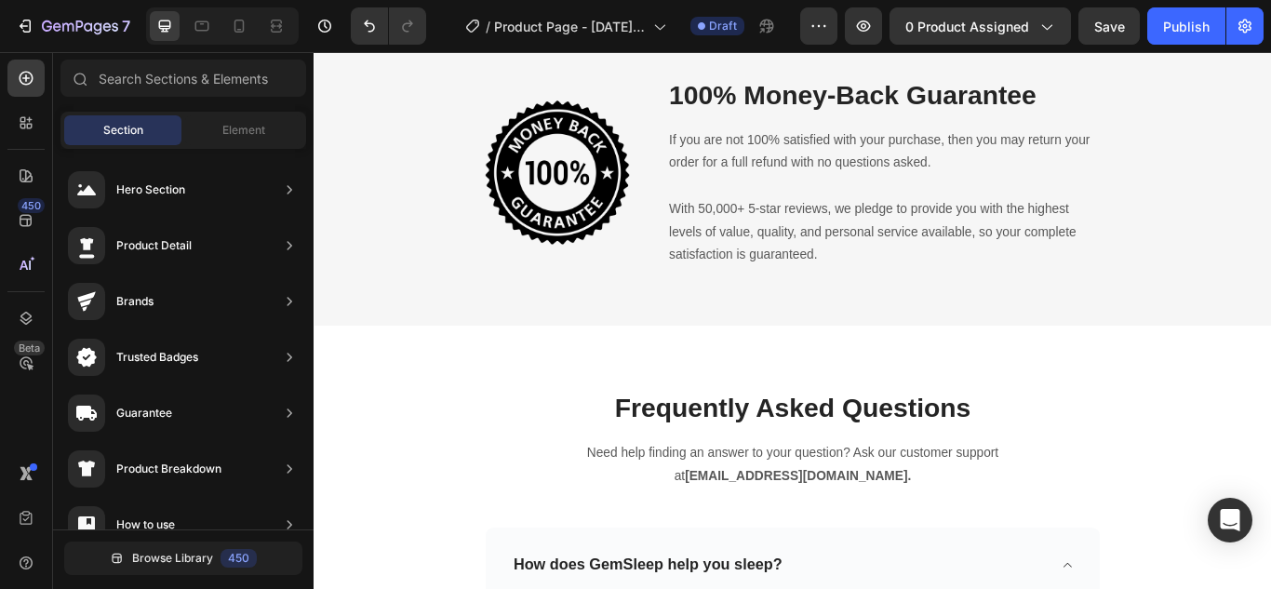
scroll to position [5233, 0]
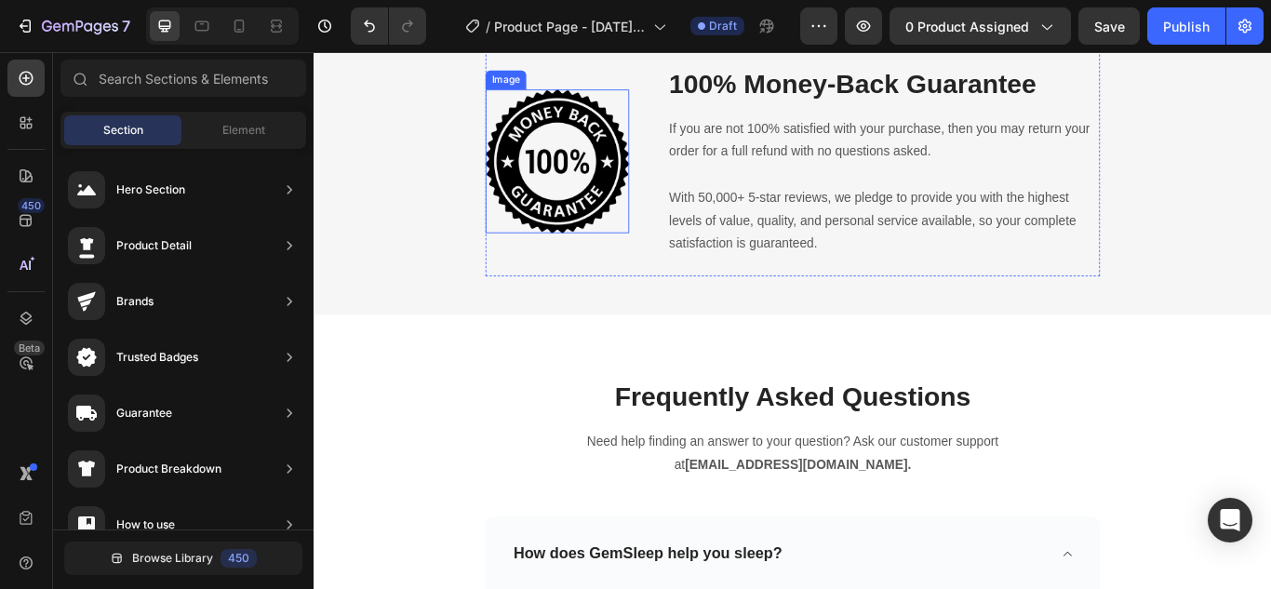
click at [630, 209] on img at bounding box center [597, 179] width 167 height 167
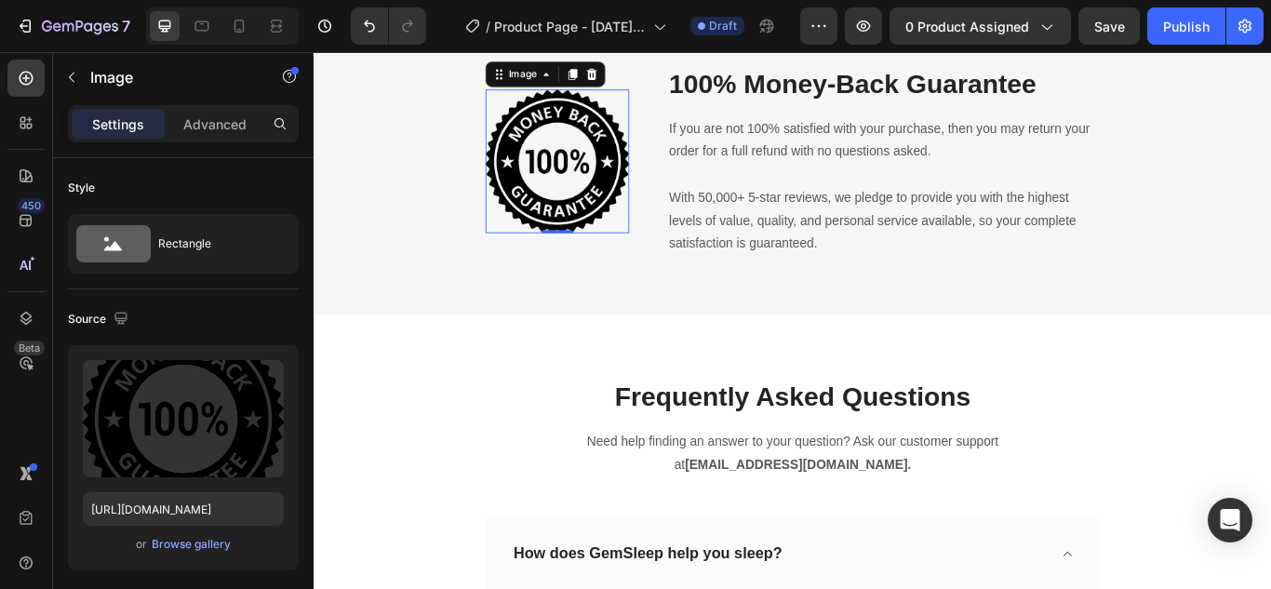
click at [630, 209] on img at bounding box center [597, 179] width 167 height 167
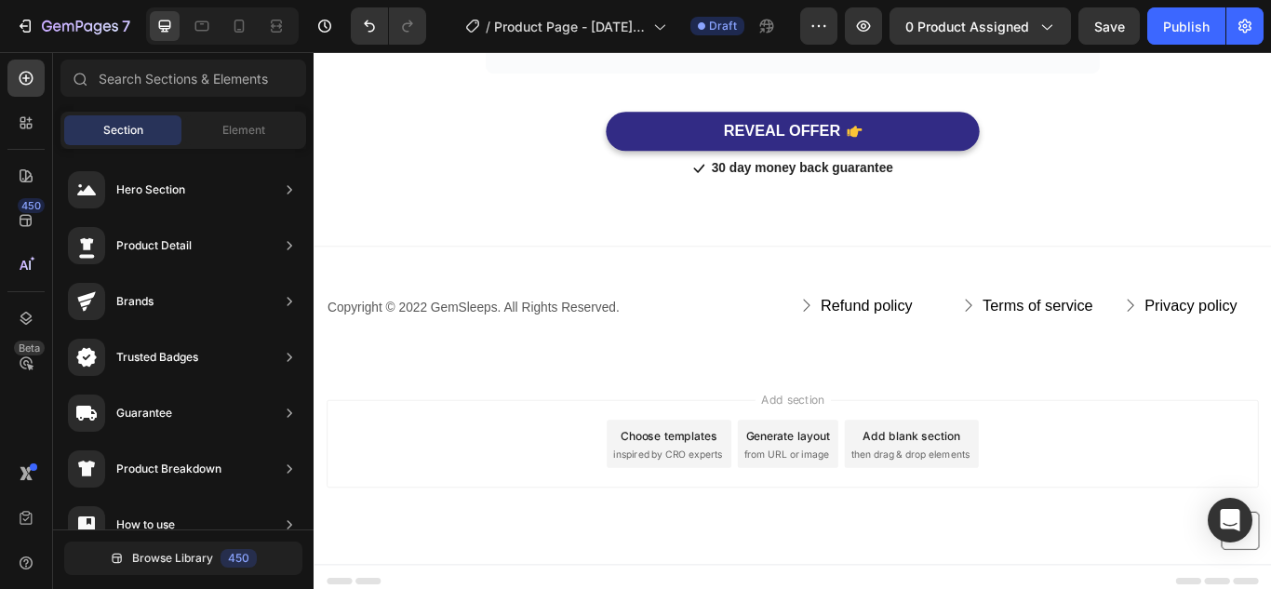
scroll to position [6017, 0]
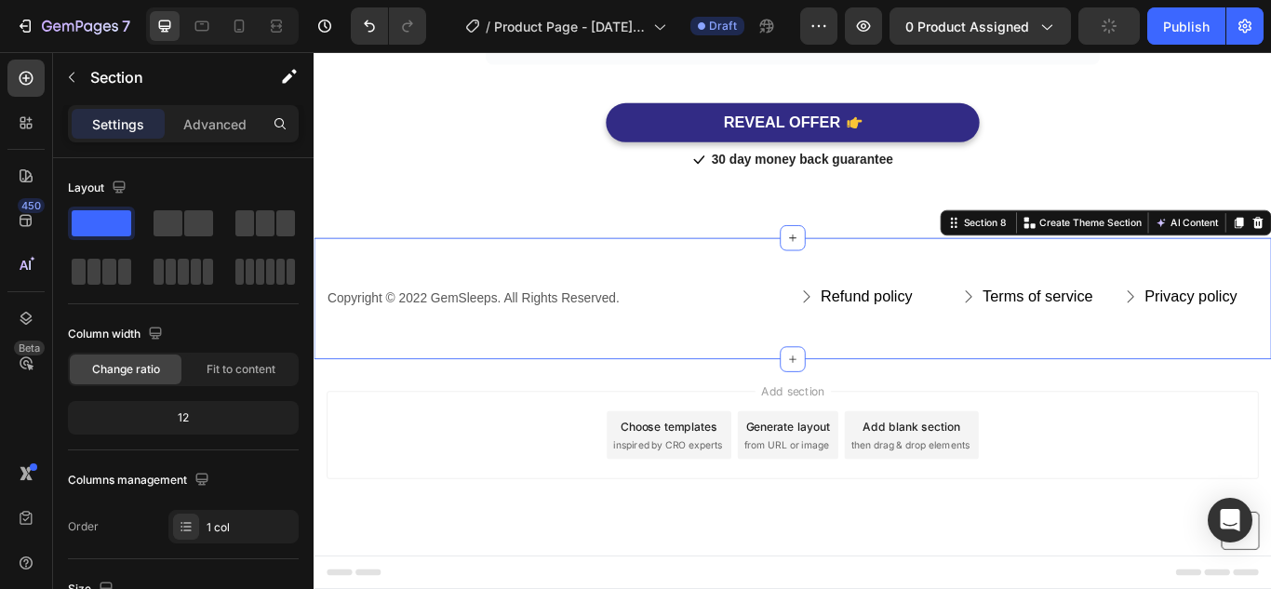
click at [1211, 298] on div "Copyright © 2022 GemSleeps. All Rights Reserved. Text block Refund policy Butto…" at bounding box center [872, 339] width 1116 height 143
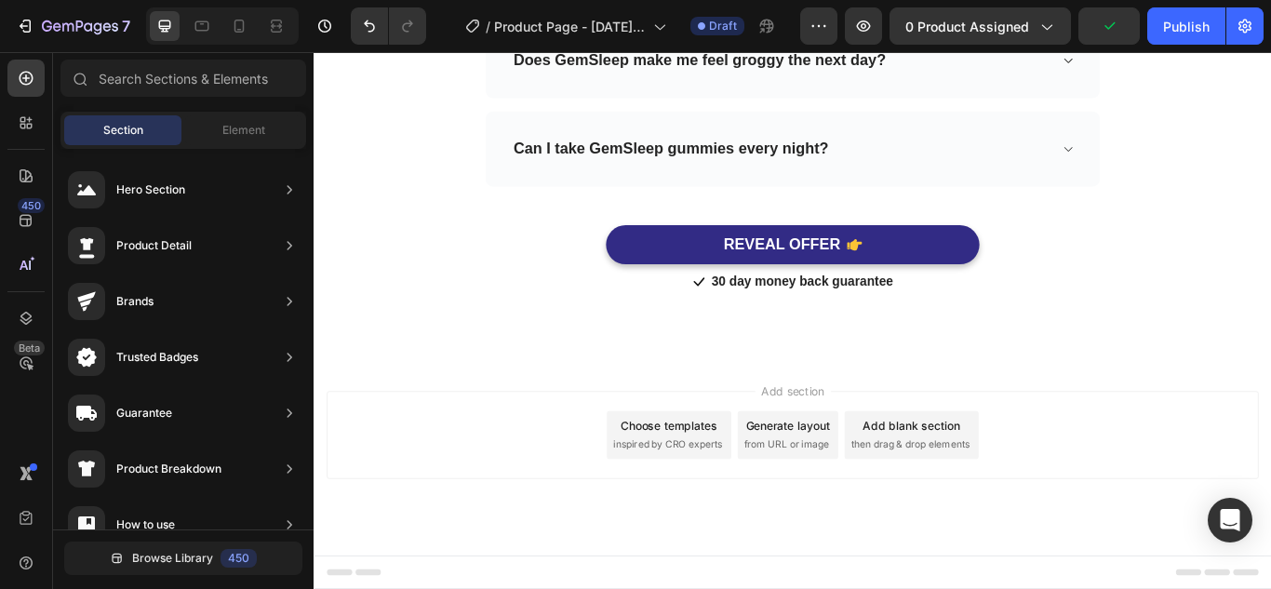
scroll to position [5874, 0]
click at [1135, 520] on div "Add section Choose templates inspired by CRO experts Generate layout from URL o…" at bounding box center [871, 499] width 1087 height 102
click at [978, 436] on div "Add section Choose templates inspired by CRO experts Generate layout from URL o…" at bounding box center [872, 524] width 1116 height 229
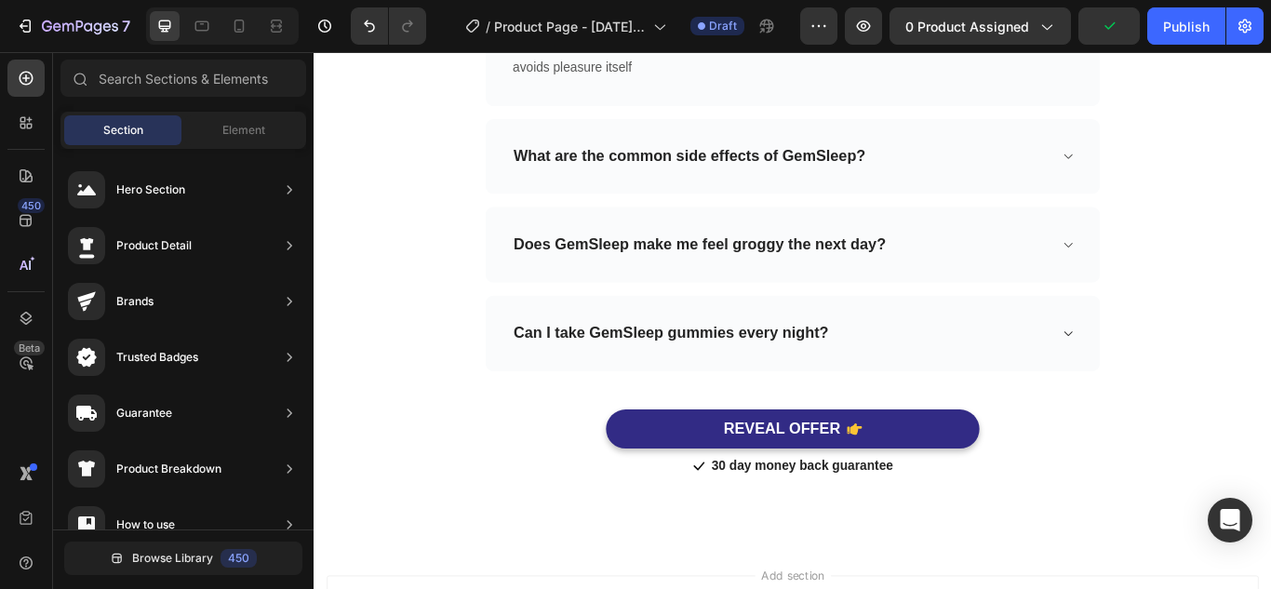
scroll to position [5640, 0]
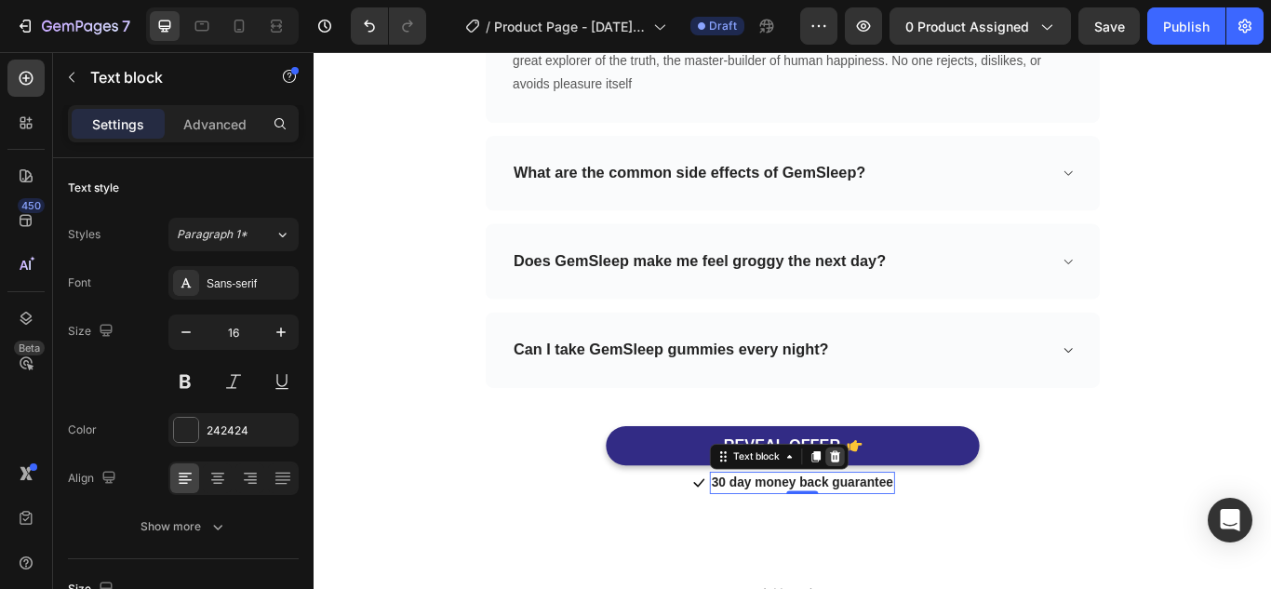
click at [916, 527] on icon at bounding box center [921, 522] width 12 height 13
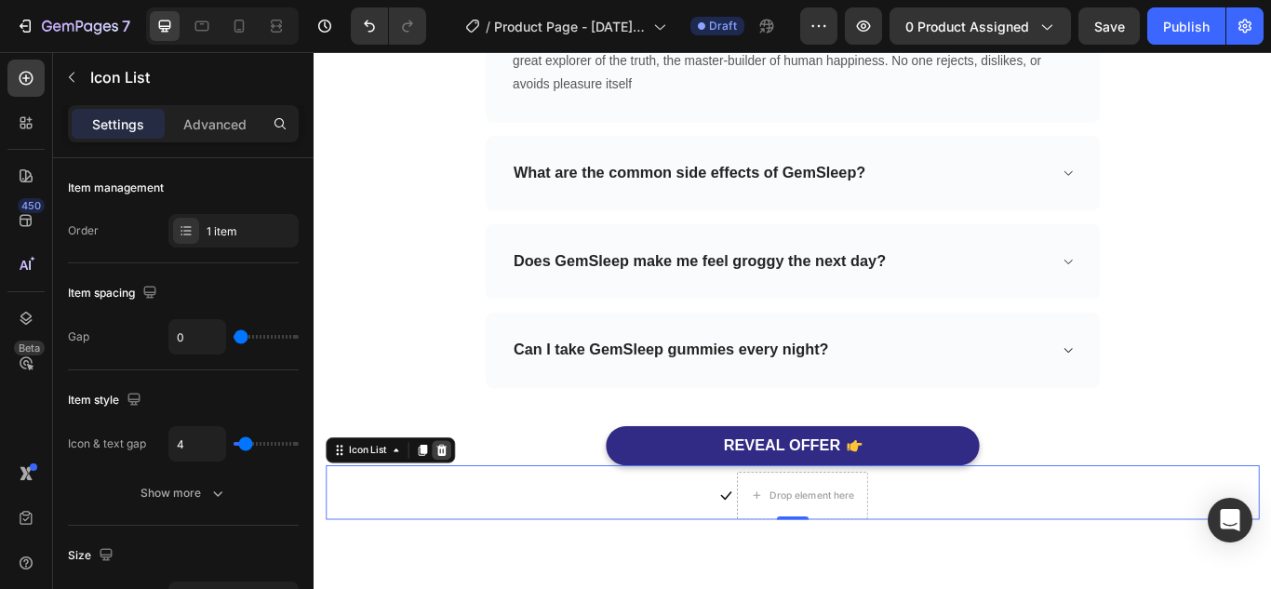
click at [468, 516] on icon at bounding box center [462, 516] width 15 height 15
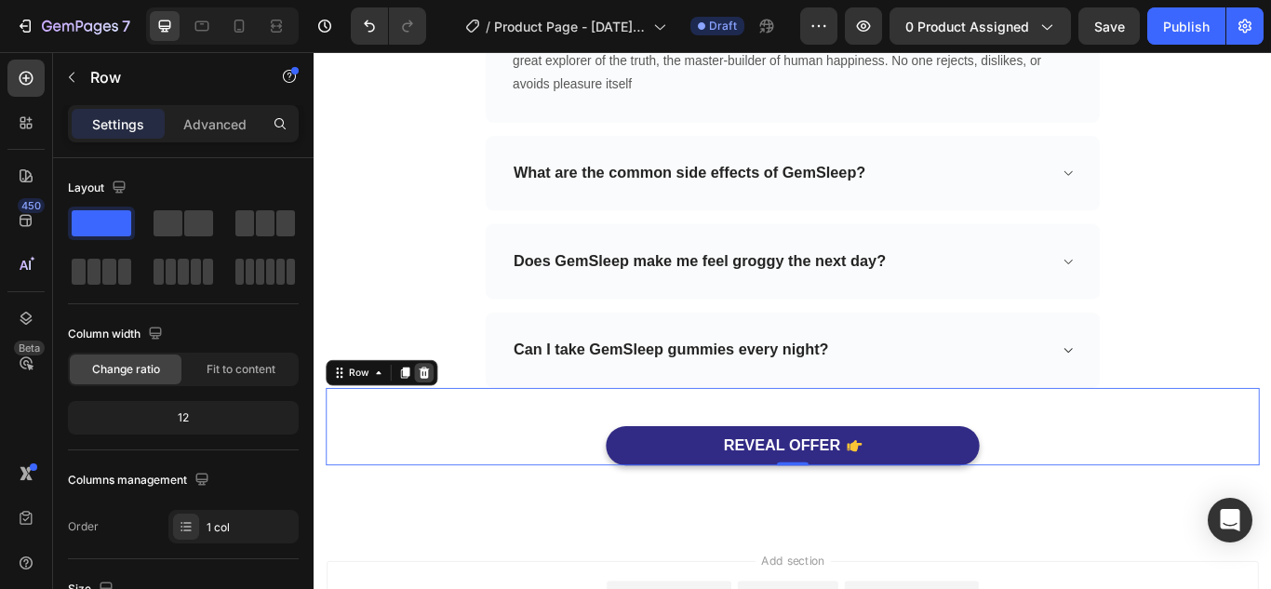
click at [439, 427] on icon at bounding box center [441, 426] width 15 height 15
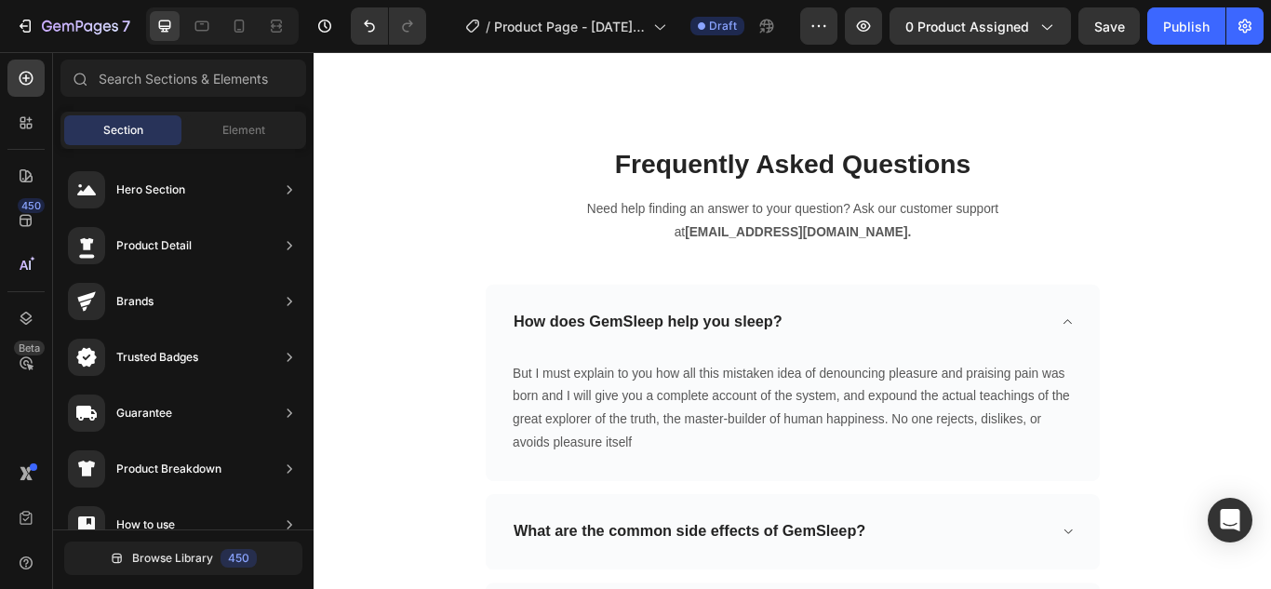
scroll to position [5148, 0]
click at [879, 203] on p "Frequently Asked Questions" at bounding box center [871, 183] width 1085 height 40
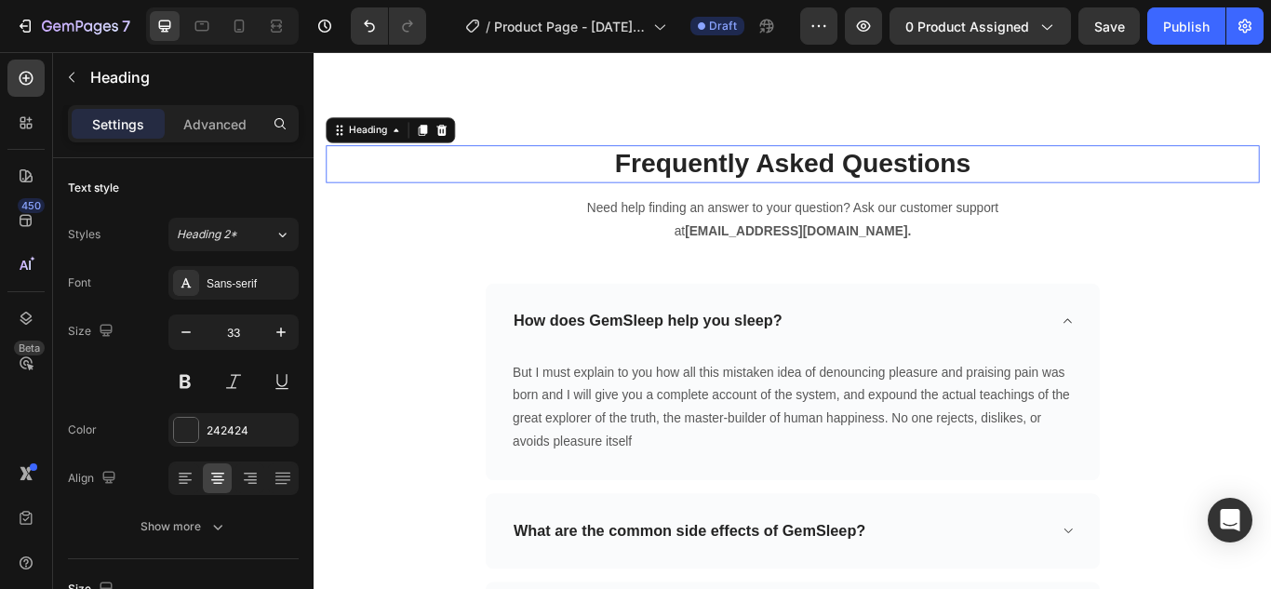
click at [879, 203] on p "Frequently Asked Questions" at bounding box center [871, 183] width 1085 height 40
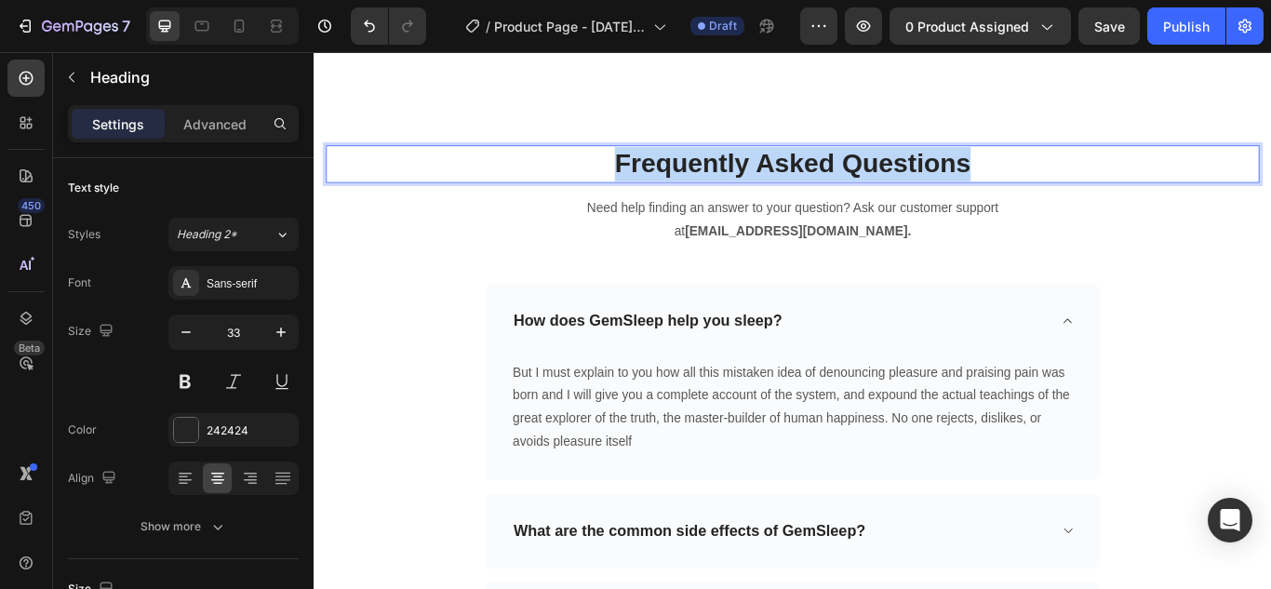
click at [879, 203] on p "Frequently Asked Questions" at bounding box center [871, 183] width 1085 height 40
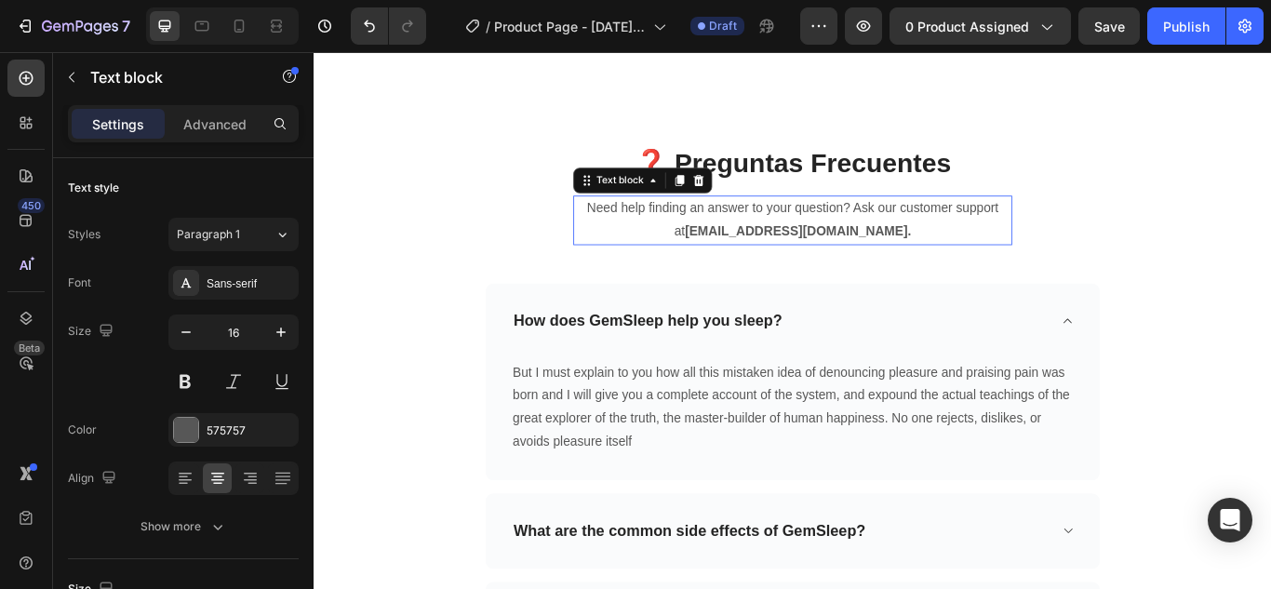
click at [1003, 275] on p "Need help finding an answer to your question? Ask our customer support at [EMAI…" at bounding box center [872, 248] width 508 height 54
click at [928, 275] on p "Need help finding an answer to your question? Ask our customer support at [EMAI…" at bounding box center [872, 248] width 508 height 54
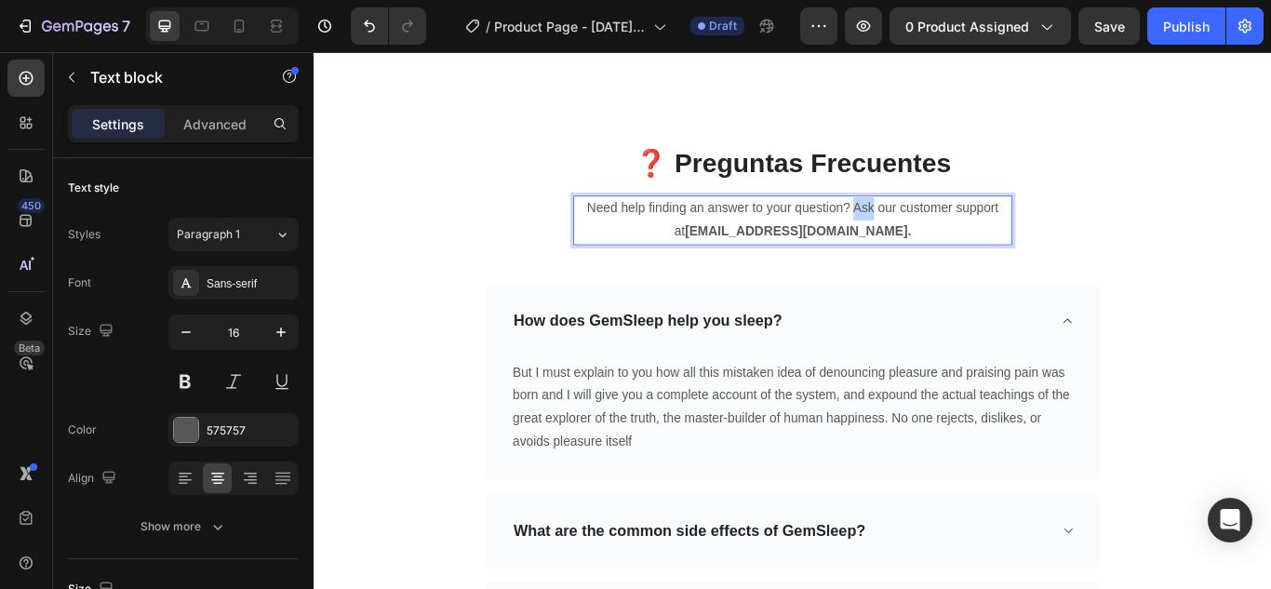
click at [928, 275] on p "Need help finding an answer to your question? Ask our customer support at [EMAI…" at bounding box center [872, 248] width 508 height 54
click at [965, 275] on p "Need help finding an answer to your question? Ask our customer support at [EMAI…" at bounding box center [872, 248] width 508 height 54
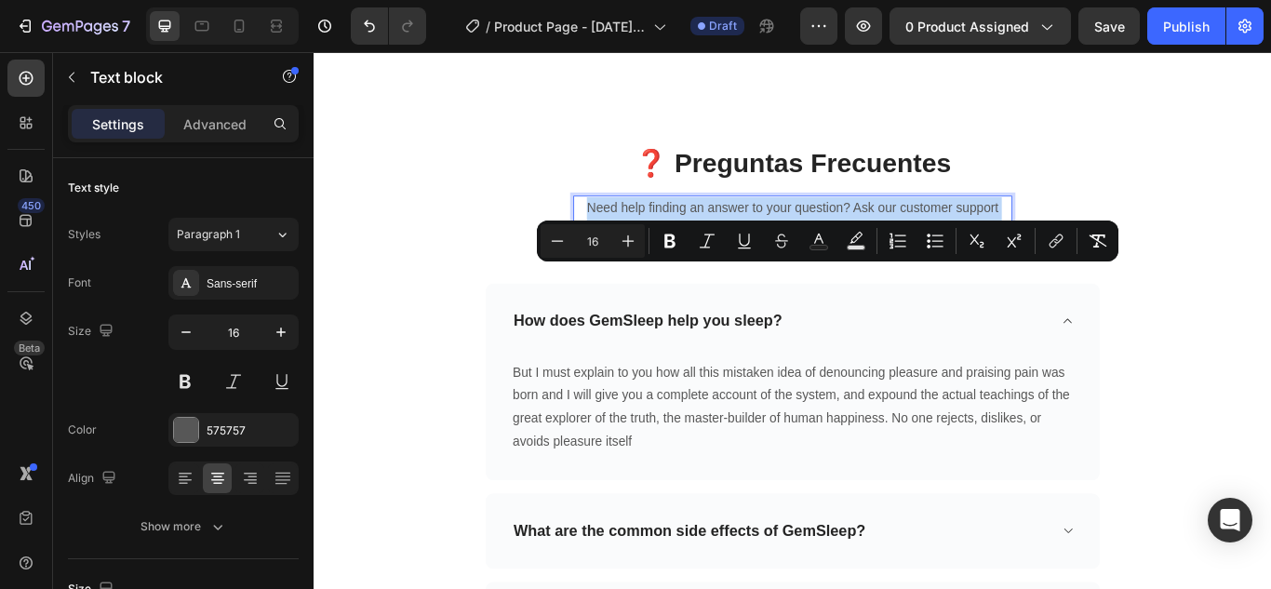
drag, startPoint x: 965, startPoint y: 329, endPoint x: 617, endPoint y: 311, distance: 348.5
click at [618, 275] on p "Need help finding an answer to your question? Ask our customer support at [EMAI…" at bounding box center [872, 248] width 508 height 54
copy p "Need help finding an answer to your question? Ask our customer support at [EMAI…"
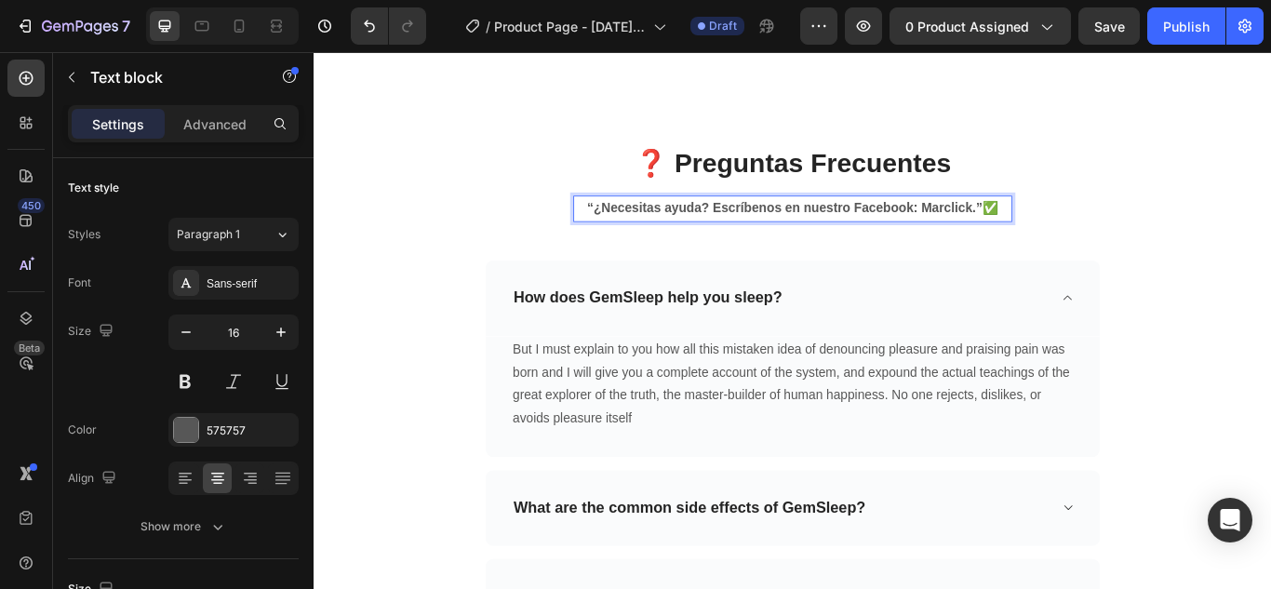
click at [1080, 242] on strong "“¿Necesitas ayuda? Escríbenos en nuestro Facebook: Marclick.”" at bounding box center [862, 234] width 461 height 16
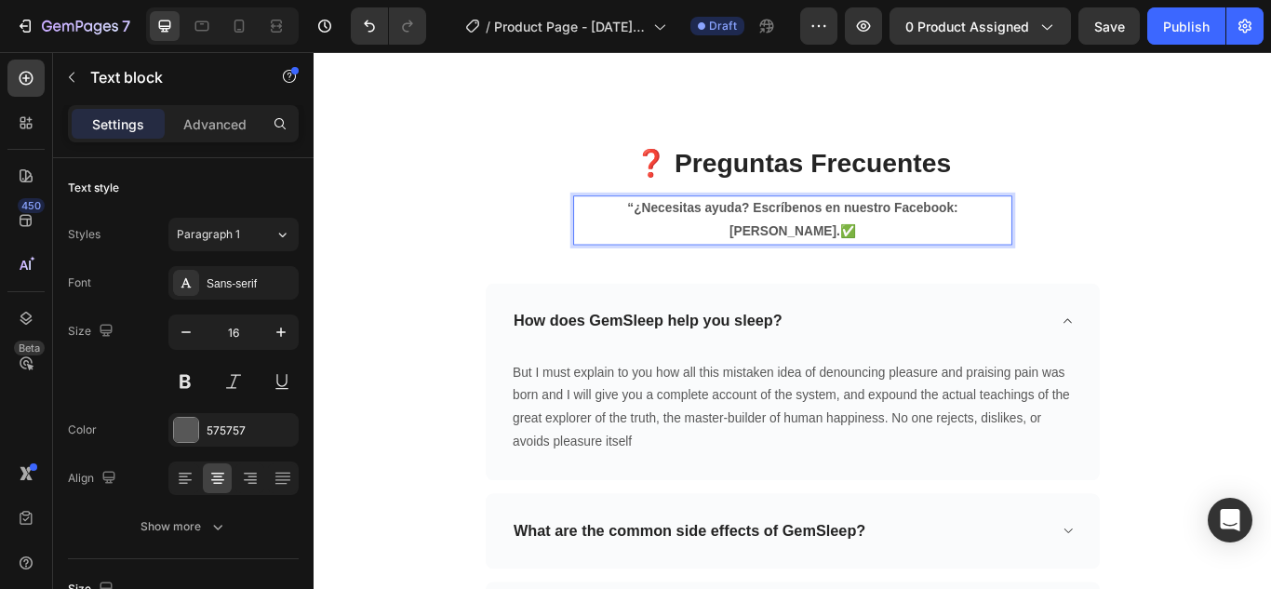
click at [679, 269] on strong "“¿Necesitas ayuda? Escríbenos en nuestro Facebook: [PERSON_NAME]." at bounding box center [871, 247] width 385 height 43
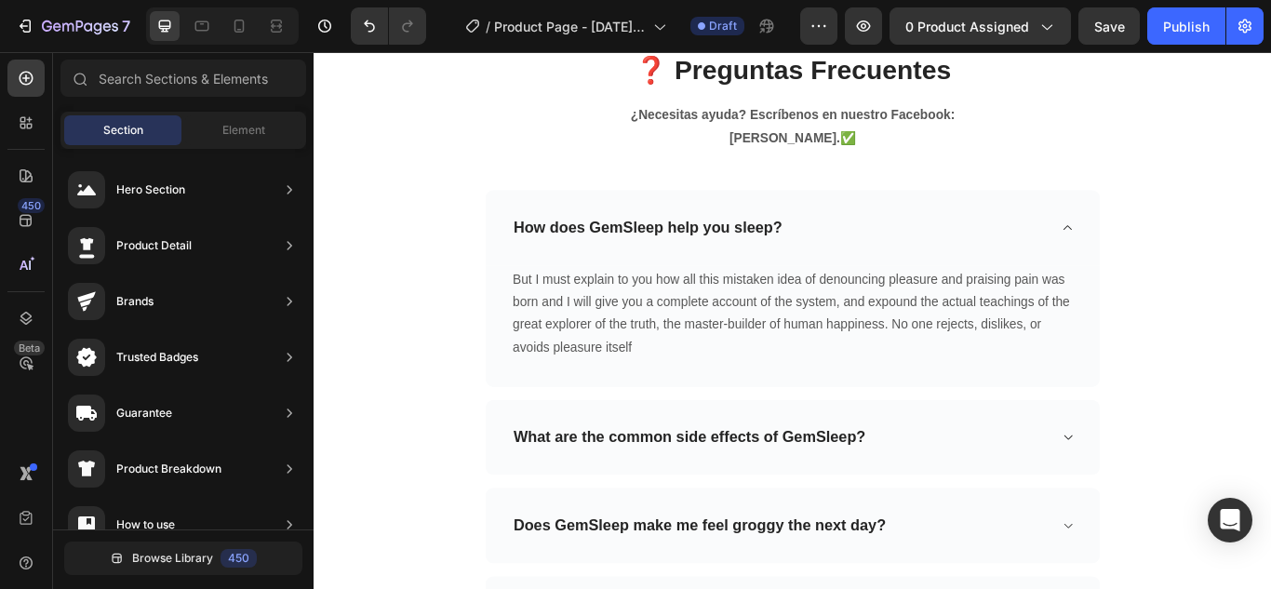
scroll to position [5302, 0]
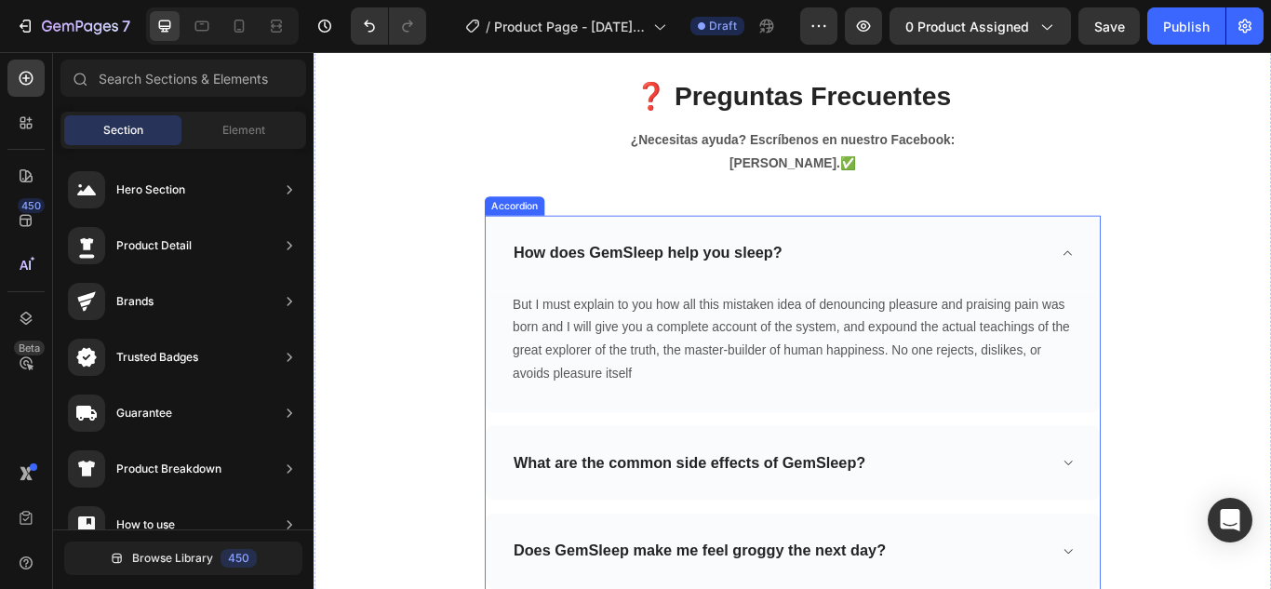
click at [775, 273] on div "How does GemSleep help you sleep?" at bounding box center [702, 287] width 319 height 29
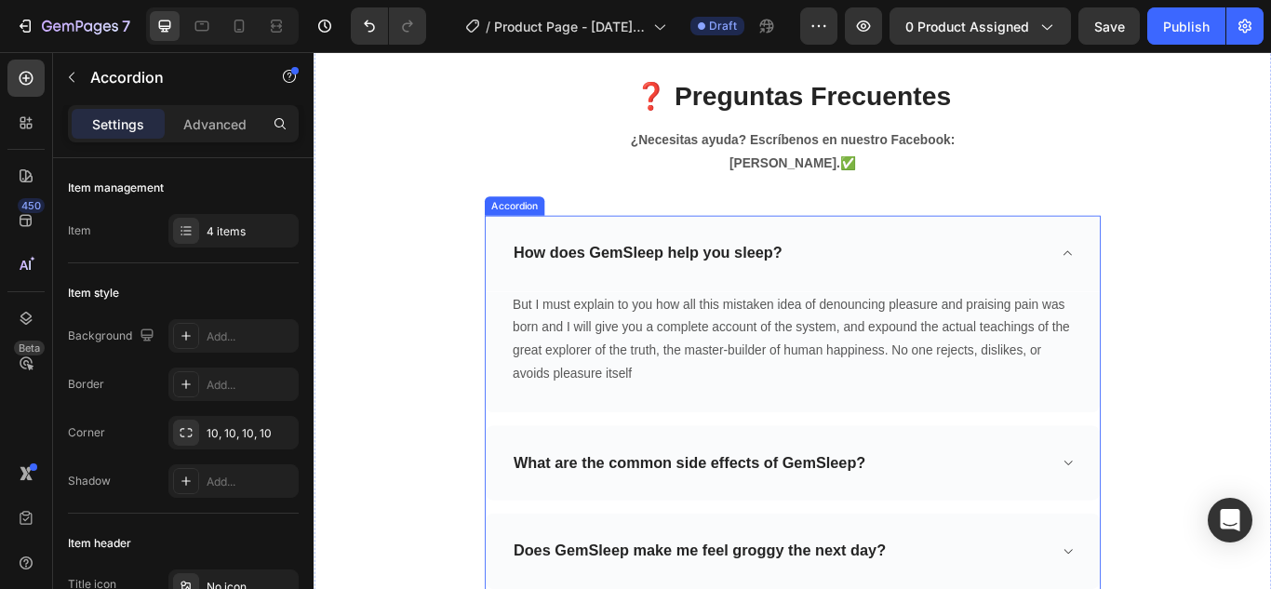
click at [775, 273] on div "How does GemSleep help you sleep?" at bounding box center [702, 287] width 319 height 29
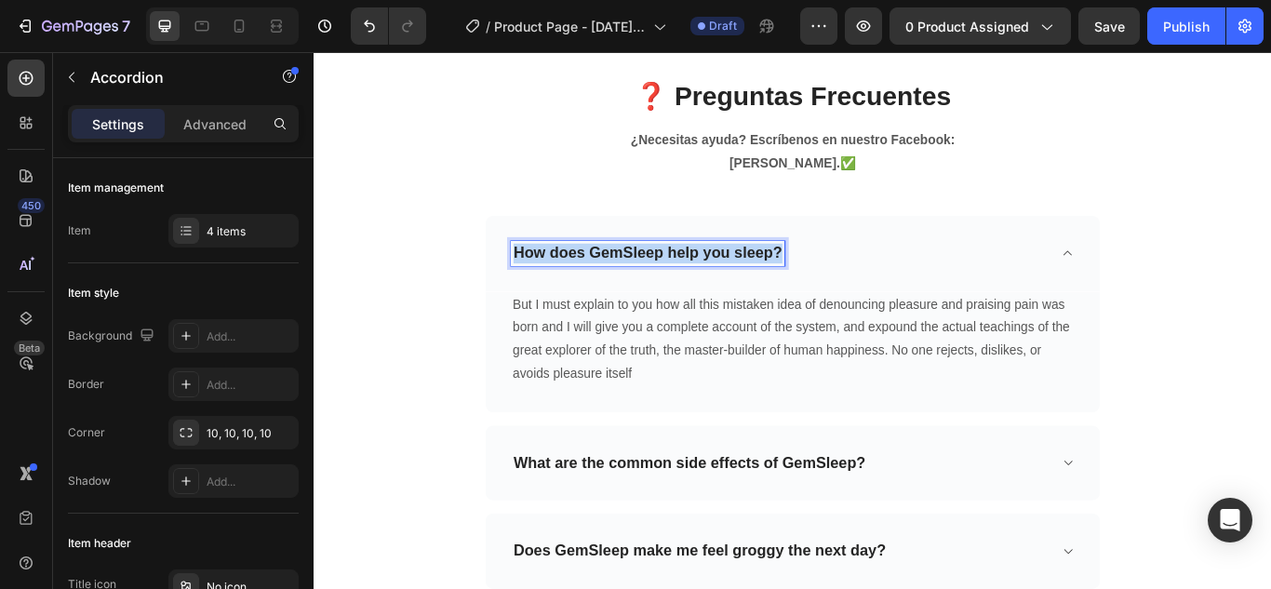
click at [775, 273] on div "How does GemSleep help you sleep?" at bounding box center [702, 287] width 319 height 29
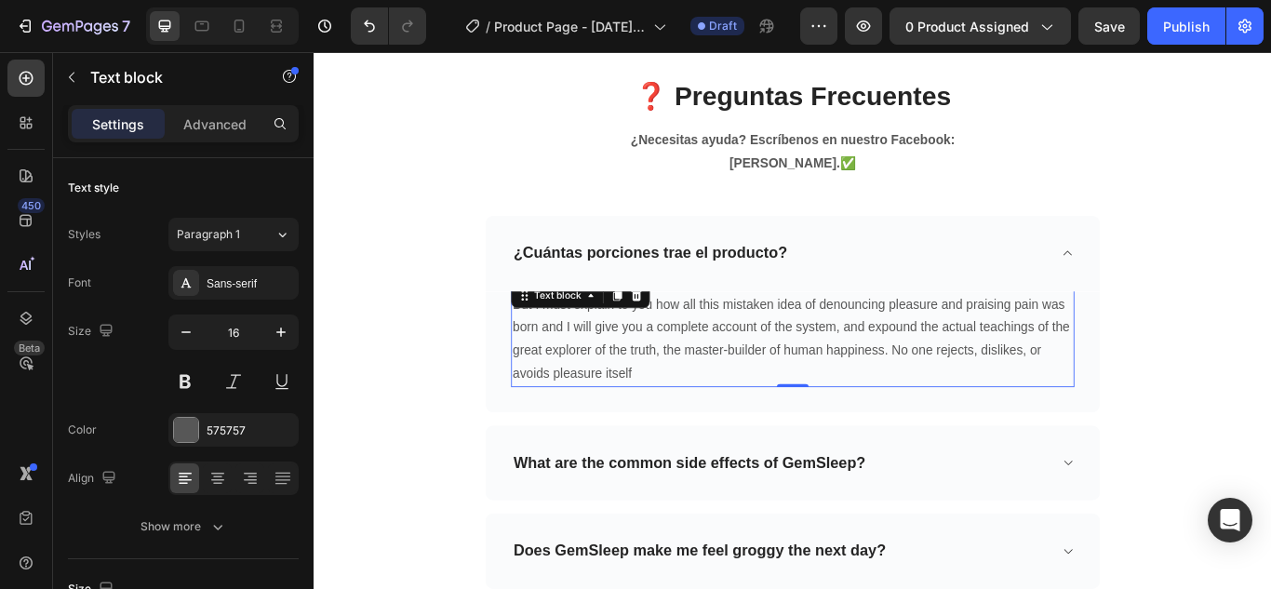
click at [730, 389] on p "But I must explain to you how all this mistaken idea of denouncing pleasure and…" at bounding box center [871, 387] width 653 height 107
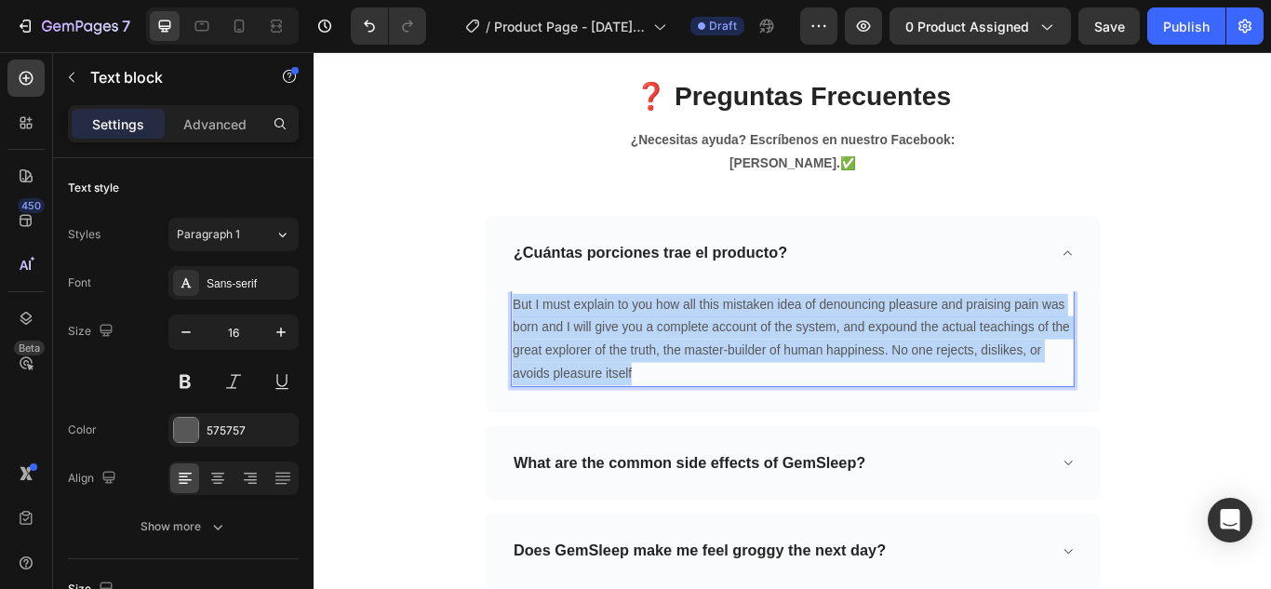
click at [730, 389] on p "But I must explain to you how all this mistaken idea of denouncing pleasure and…" at bounding box center [871, 387] width 653 height 107
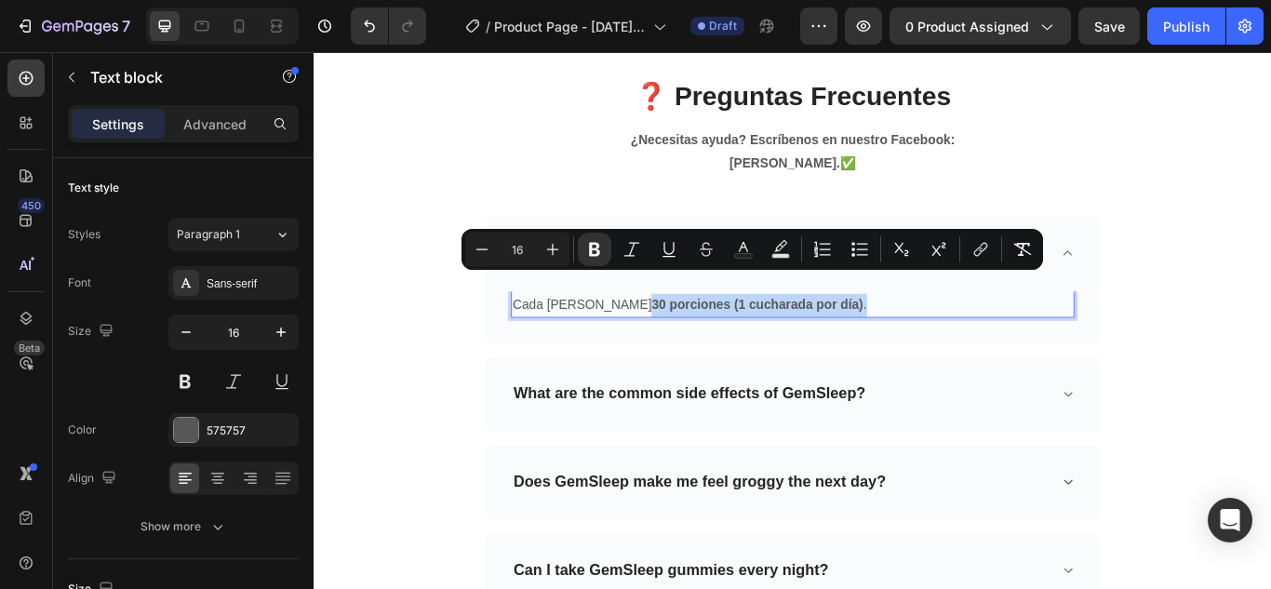
drag, startPoint x: 908, startPoint y: 314, endPoint x: 656, endPoint y: 310, distance: 252.2
click at [656, 334] on p "Cada [PERSON_NAME] 30 porciones (1 cucharada por día) ." at bounding box center [871, 347] width 653 height 27
click at [601, 259] on button "Bold" at bounding box center [594, 249] width 33 height 33
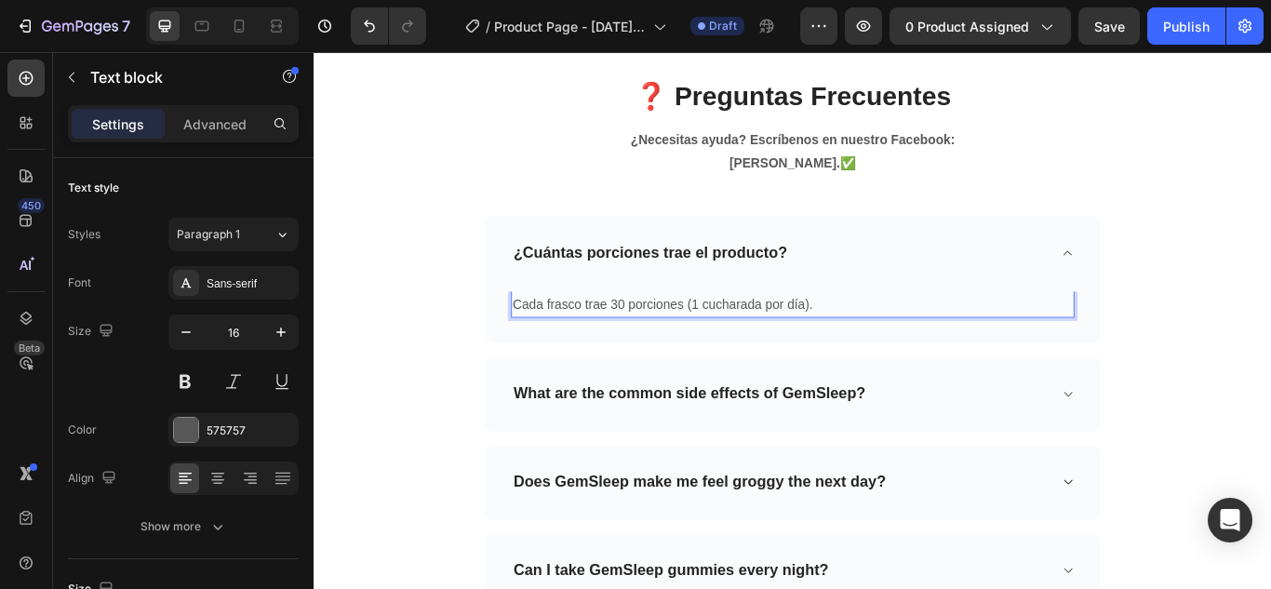
drag, startPoint x: 902, startPoint y: 314, endPoint x: 887, endPoint y: 314, distance: 14.9
click at [887, 334] on p "Cada frasco trae 30 porciones (1 cucharada por día)." at bounding box center [871, 347] width 653 height 27
drag, startPoint x: 745, startPoint y: 315, endPoint x: 771, endPoint y: 315, distance: 26.0
click at [771, 334] on p "Cada frasco trae 30 porciones (1 cucharada por día)." at bounding box center [871, 347] width 653 height 27
drag, startPoint x: 884, startPoint y: 317, endPoint x: 743, endPoint y: 327, distance: 140.9
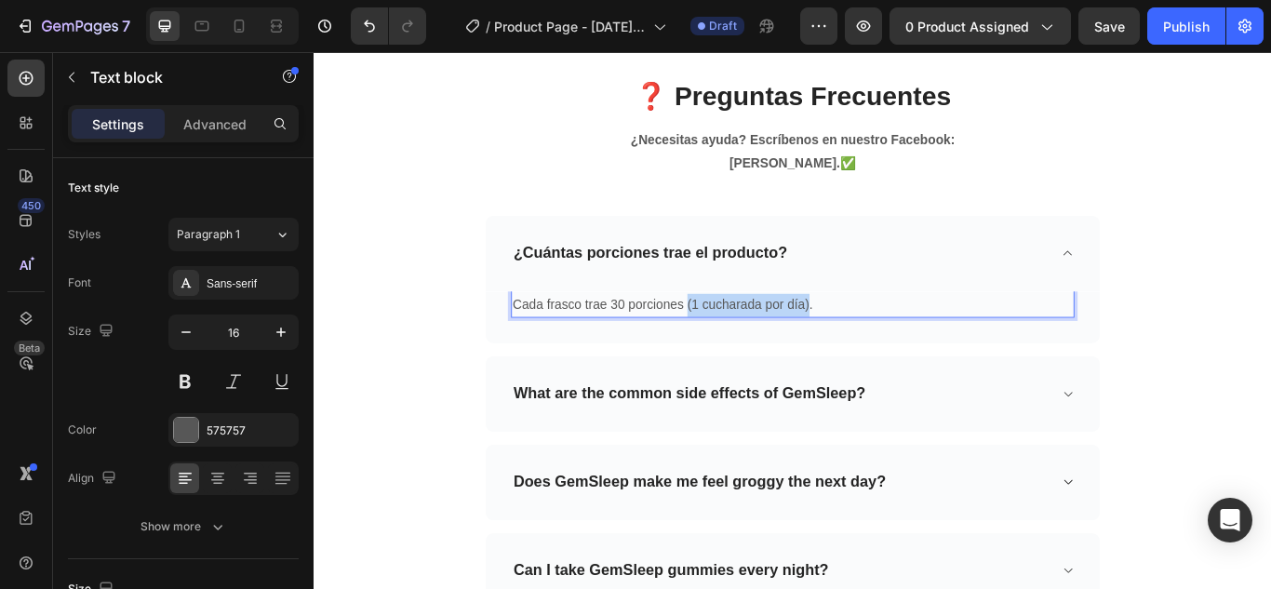
click at [743, 334] on p "Cada frasco trae 30 porciones (1 cucharada por día)." at bounding box center [871, 347] width 653 height 27
click at [892, 334] on p "Cada frasco trae 30 porciones (1 cucharada por día)." at bounding box center [871, 347] width 653 height 27
drag, startPoint x: 883, startPoint y: 317, endPoint x: 742, endPoint y: 322, distance: 140.6
click at [742, 334] on p "Cada frasco trae 30 porciones (1 cucharada por día)." at bounding box center [871, 347] width 653 height 27
click at [789, 334] on p "Cada frasco trae 30 porciones (1 cucharada por día)." at bounding box center [871, 347] width 653 height 27
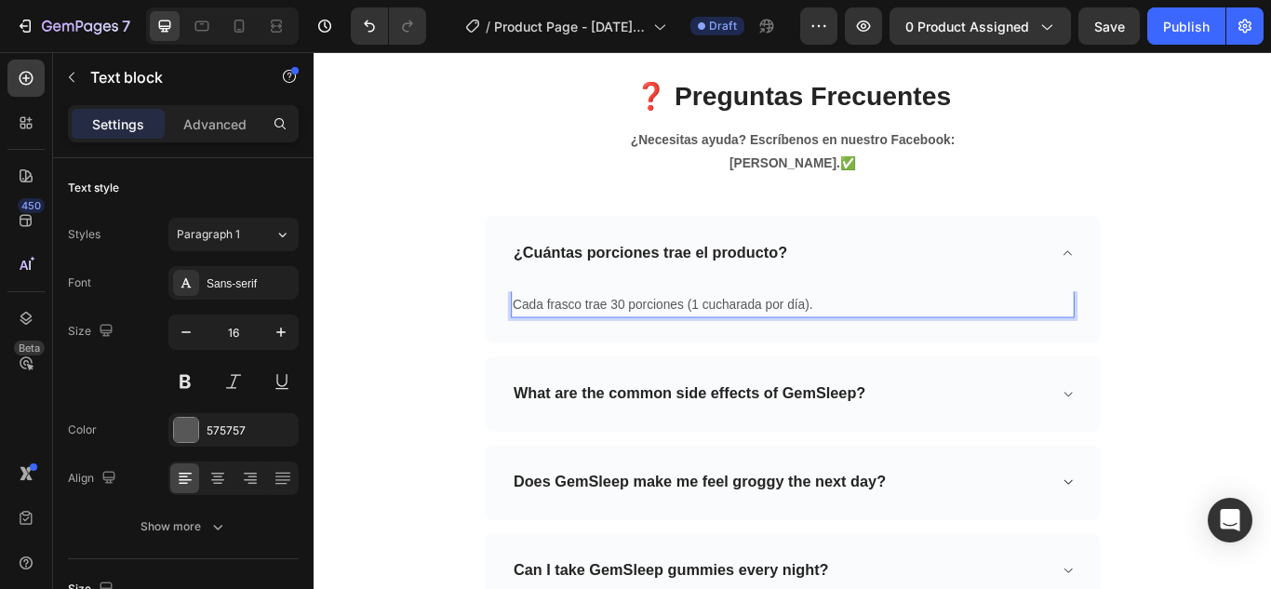
click at [789, 334] on p "Cada frasco trae 30 porciones (1 cucharada por día)." at bounding box center [871, 347] width 653 height 27
drag, startPoint x: 884, startPoint y: 312, endPoint x: 741, endPoint y: 329, distance: 144.4
click at [741, 334] on p "Cada frasco trae 30 porciones (1 cucharada por día)." at bounding box center [871, 347] width 653 height 27
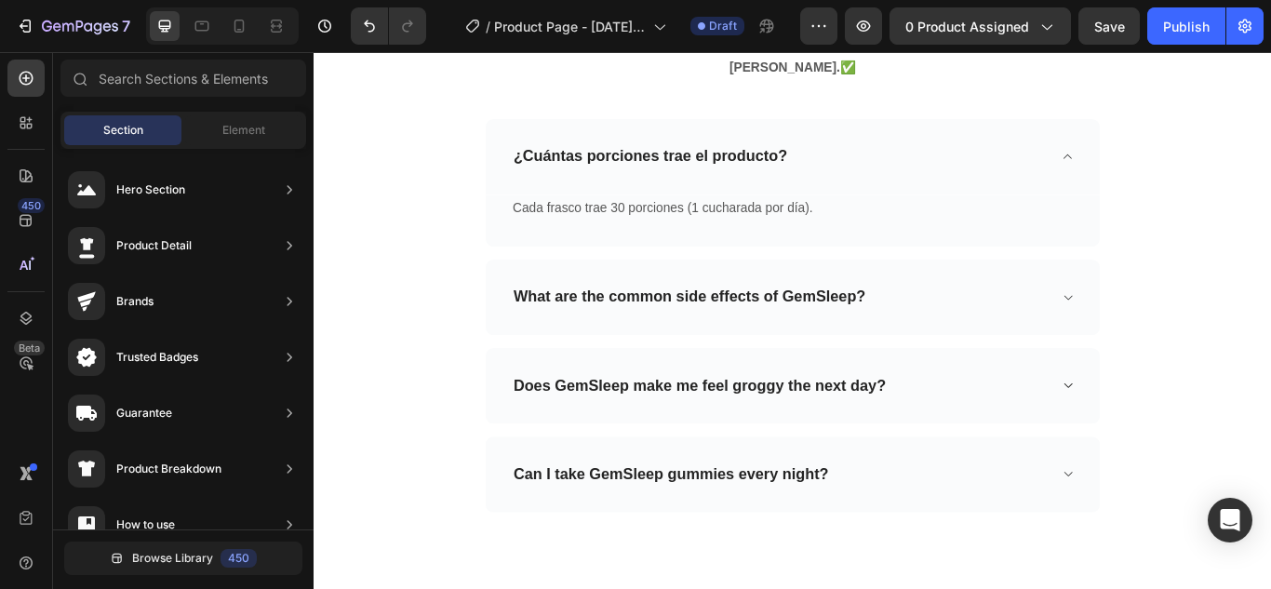
scroll to position [5404, 0]
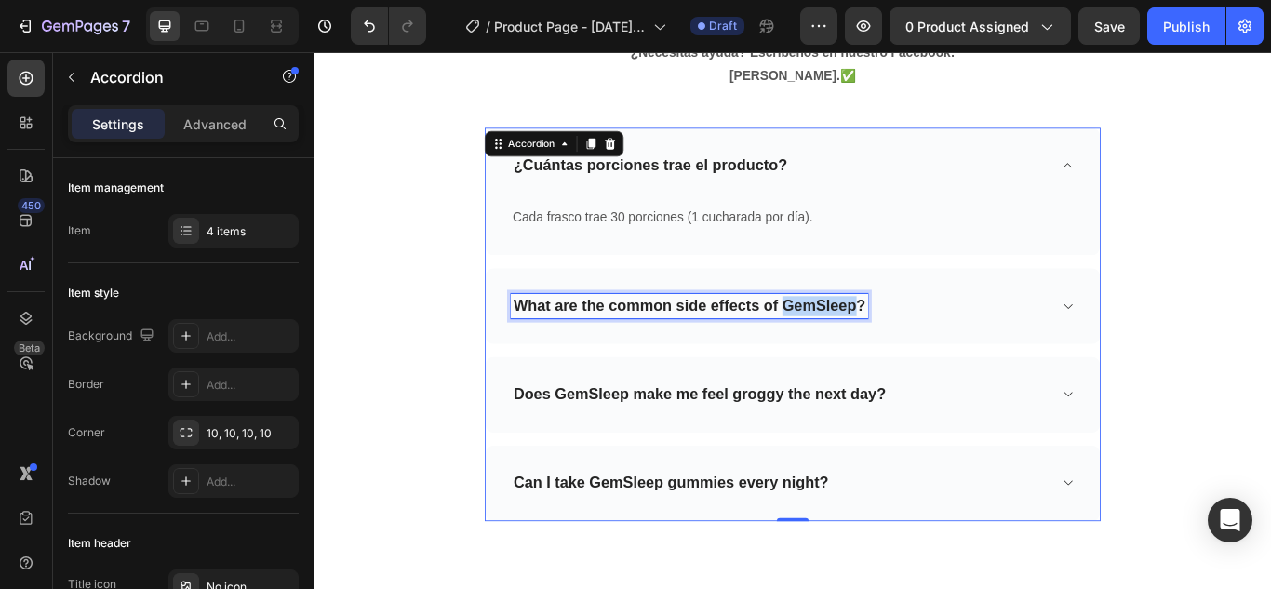
click at [921, 337] on p "What are the common side effects of GemSleep?" at bounding box center [751, 348] width 410 height 23
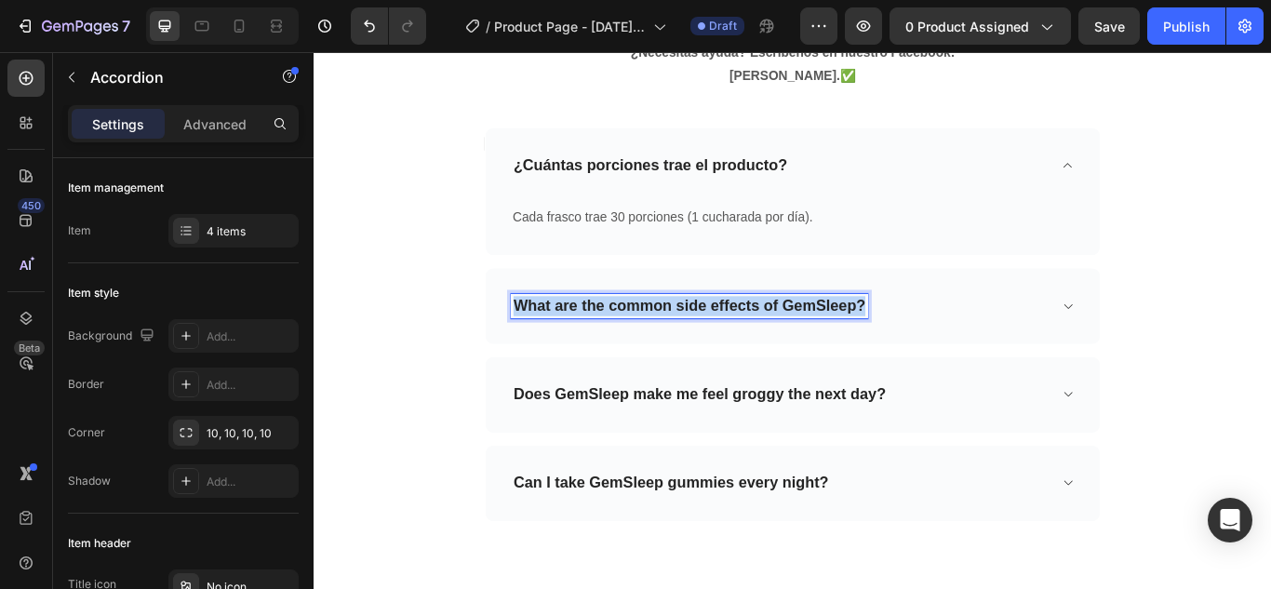
click at [921, 337] on p "What are the common side effects of GemSleep?" at bounding box center [751, 348] width 410 height 23
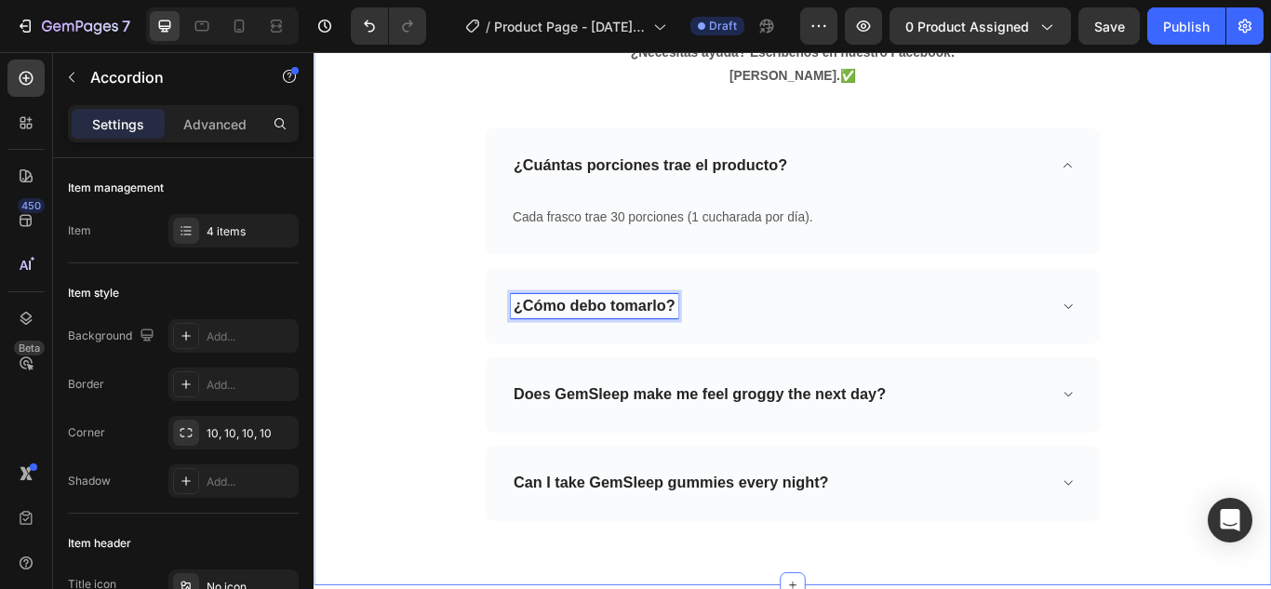
click at [1249, 292] on div "❓ Preguntas Frecuentes Heading ¿Necesitas ayuda? Escríbenos en nuestro Facebook…" at bounding box center [871, 289] width 1089 height 619
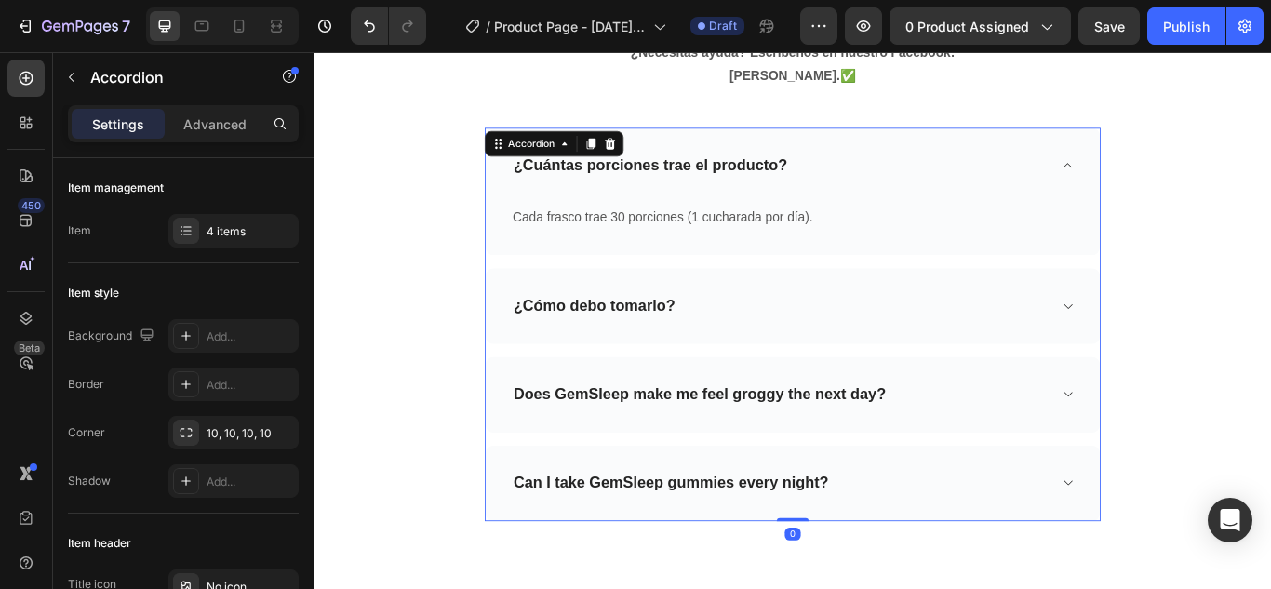
click at [1193, 177] on span at bounding box center [1192, 184] width 15 height 15
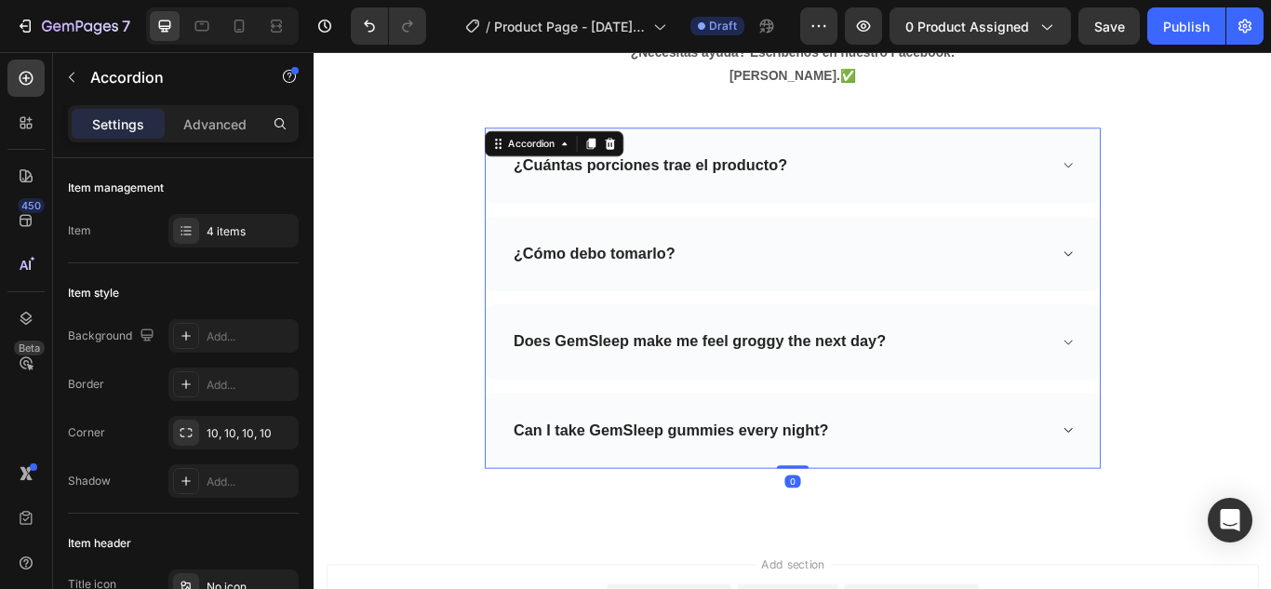
click at [1193, 162] on div "¿Cuántas porciones trae el producto?" at bounding box center [872, 184] width 716 height 88
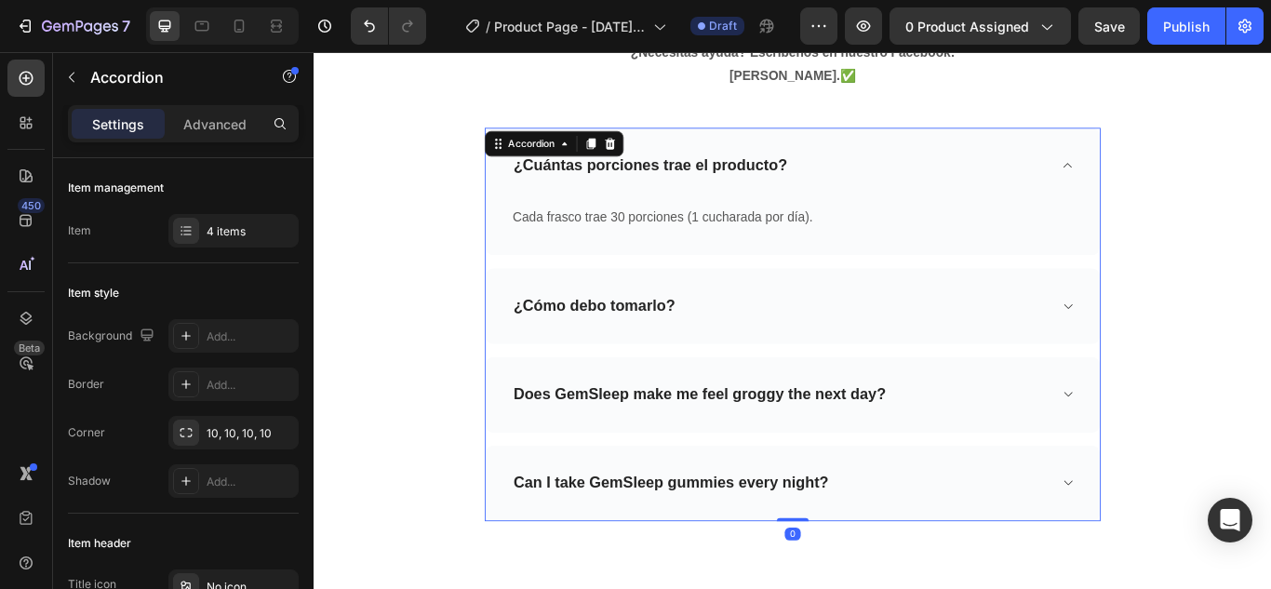
click at [1193, 162] on div "¿Cuántas porciones trae el producto?" at bounding box center [872, 184] width 716 height 88
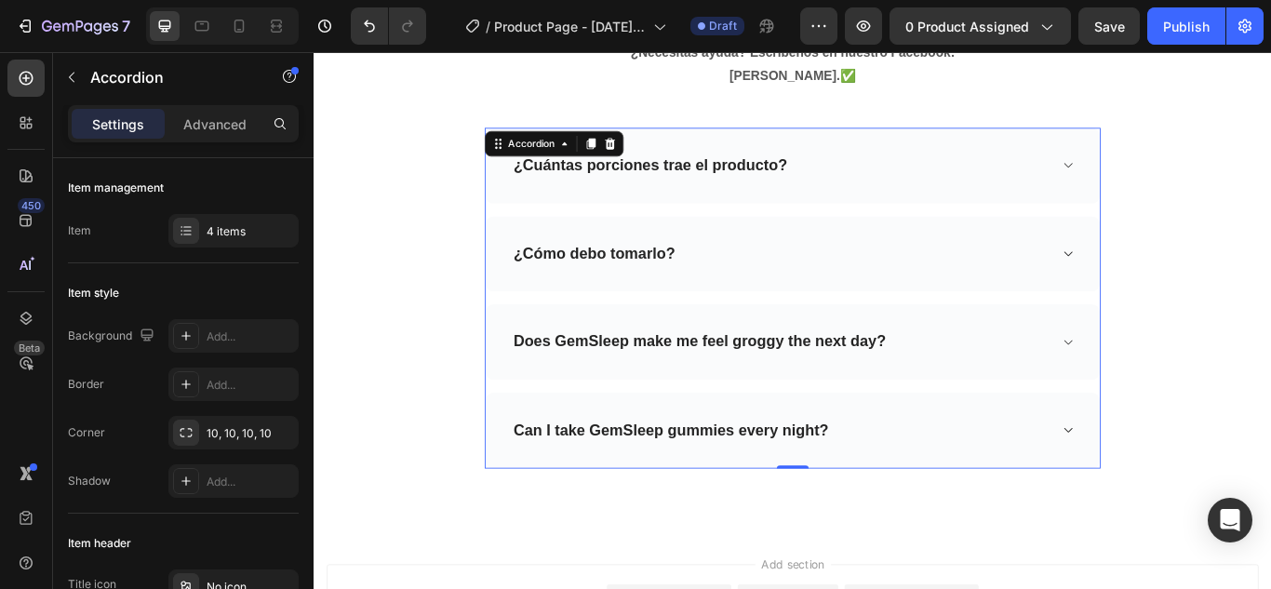
click at [1190, 285] on icon at bounding box center [1192, 288] width 9 height 6
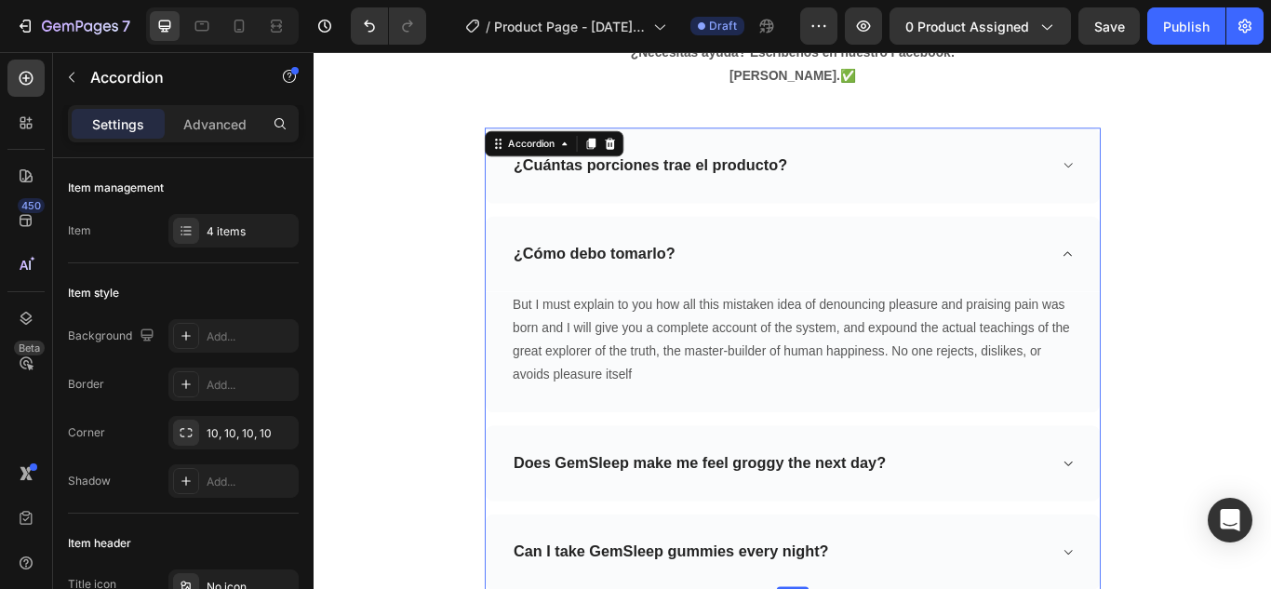
click at [1190, 280] on icon at bounding box center [1192, 287] width 14 height 15
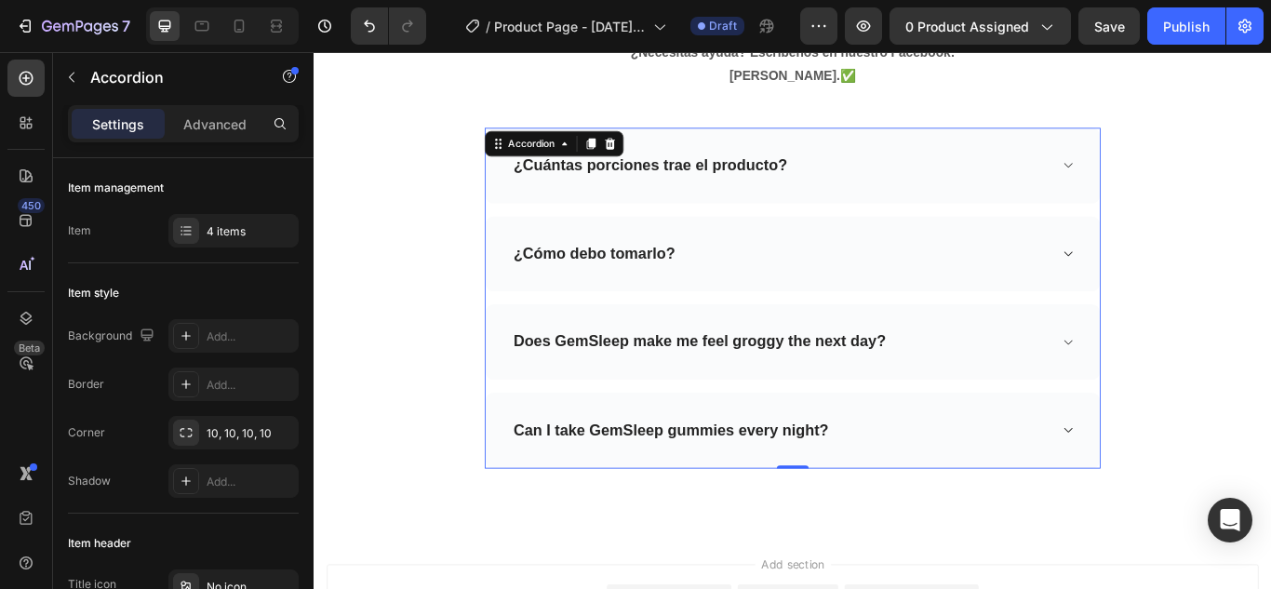
click at [1186, 280] on icon at bounding box center [1192, 287] width 14 height 15
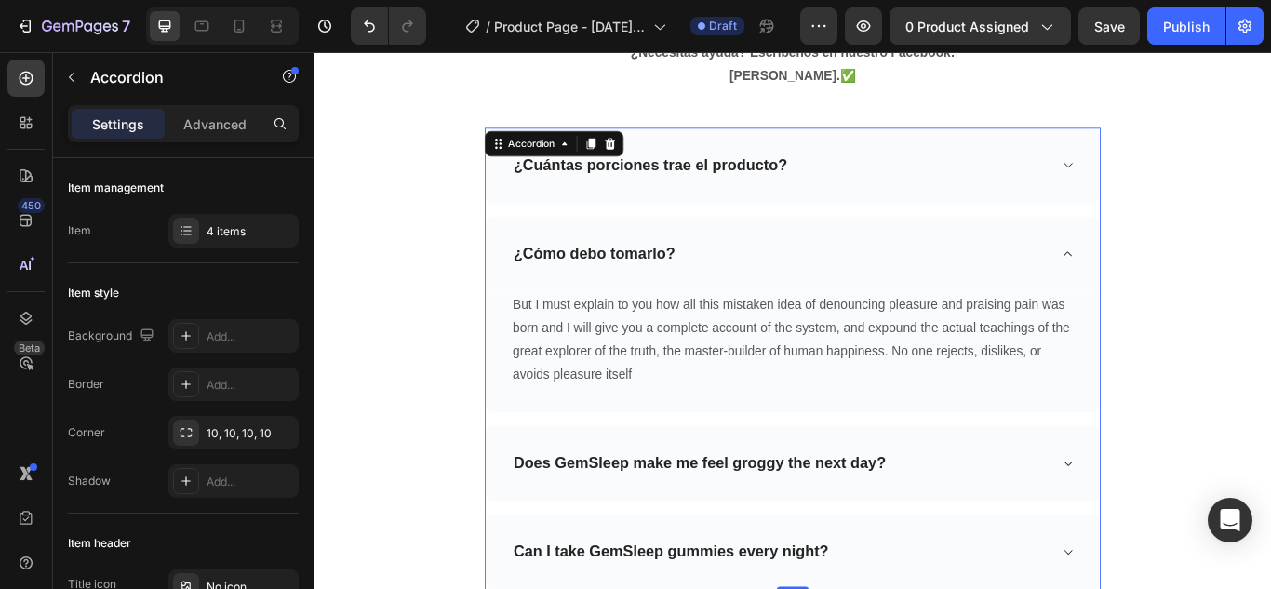
click at [1186, 280] on icon at bounding box center [1192, 287] width 14 height 15
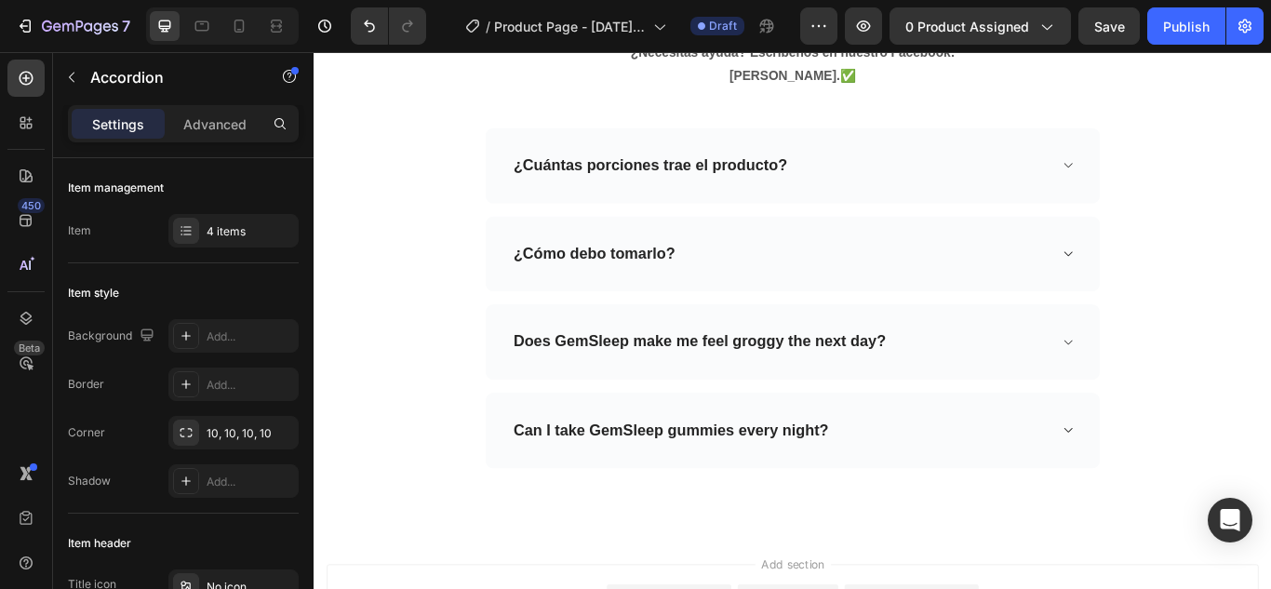
click at [845, 274] on div "¿Cómo debo tomarlo?" at bounding box center [856, 288] width 627 height 29
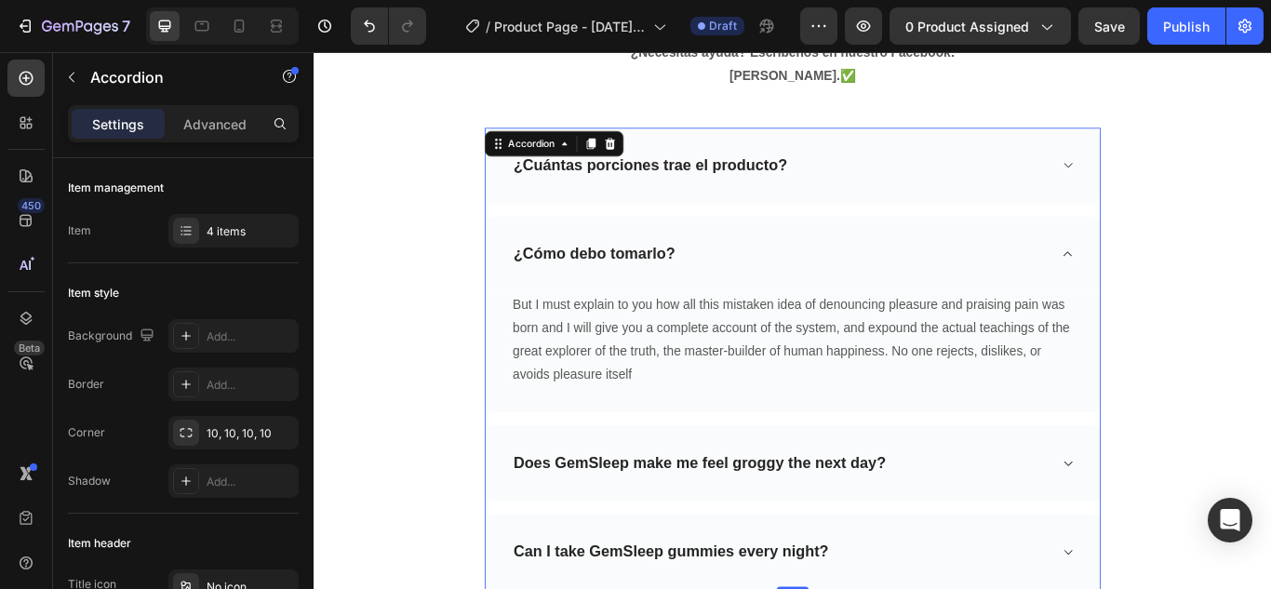
click at [845, 274] on div "¿Cómo debo tomarlo?" at bounding box center [856, 288] width 627 height 29
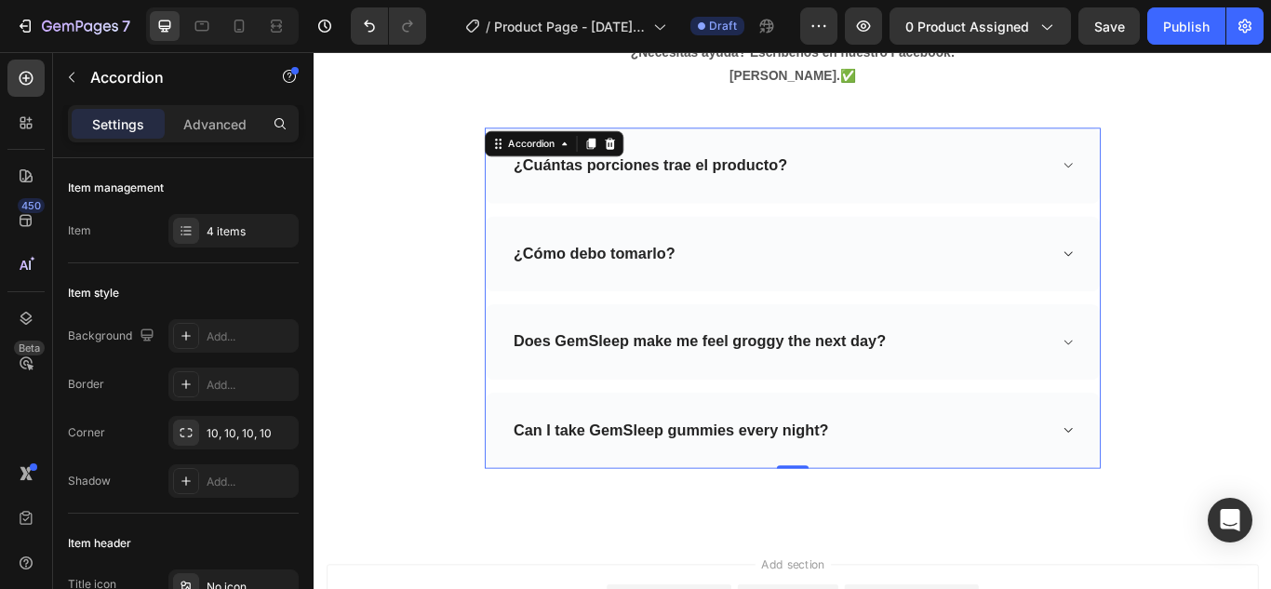
click at [845, 274] on div "¿Cómo debo tomarlo?" at bounding box center [856, 288] width 627 height 29
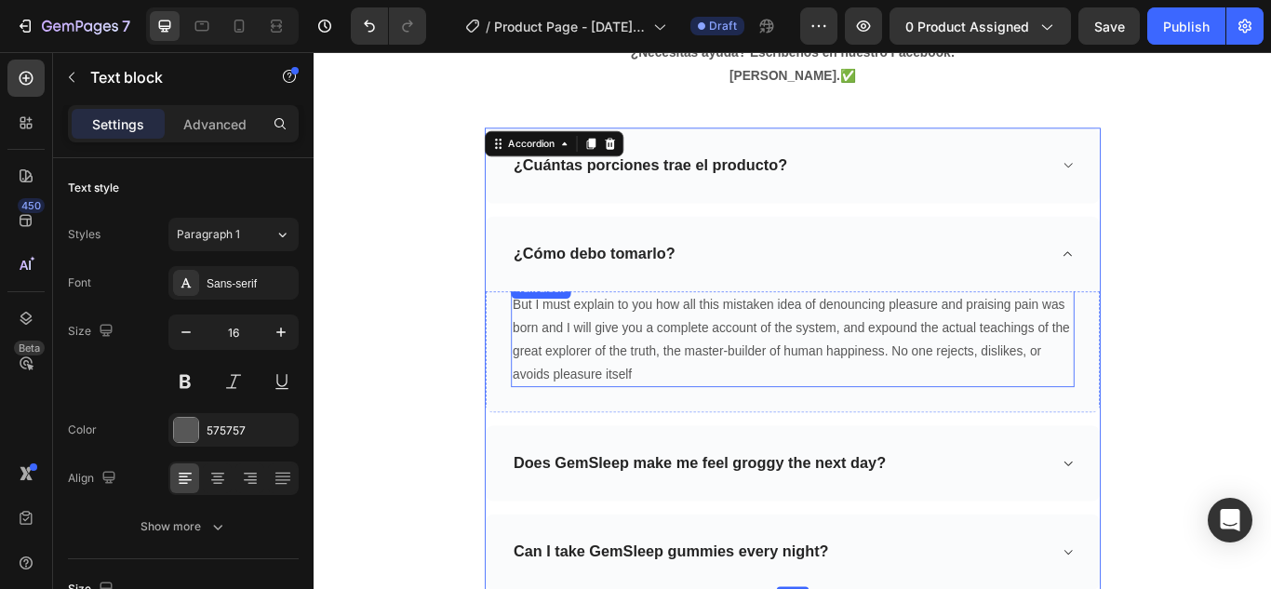
click at [734, 373] on p "But I must explain to you how all this mistaken idea of denouncing pleasure and…" at bounding box center [871, 387] width 653 height 107
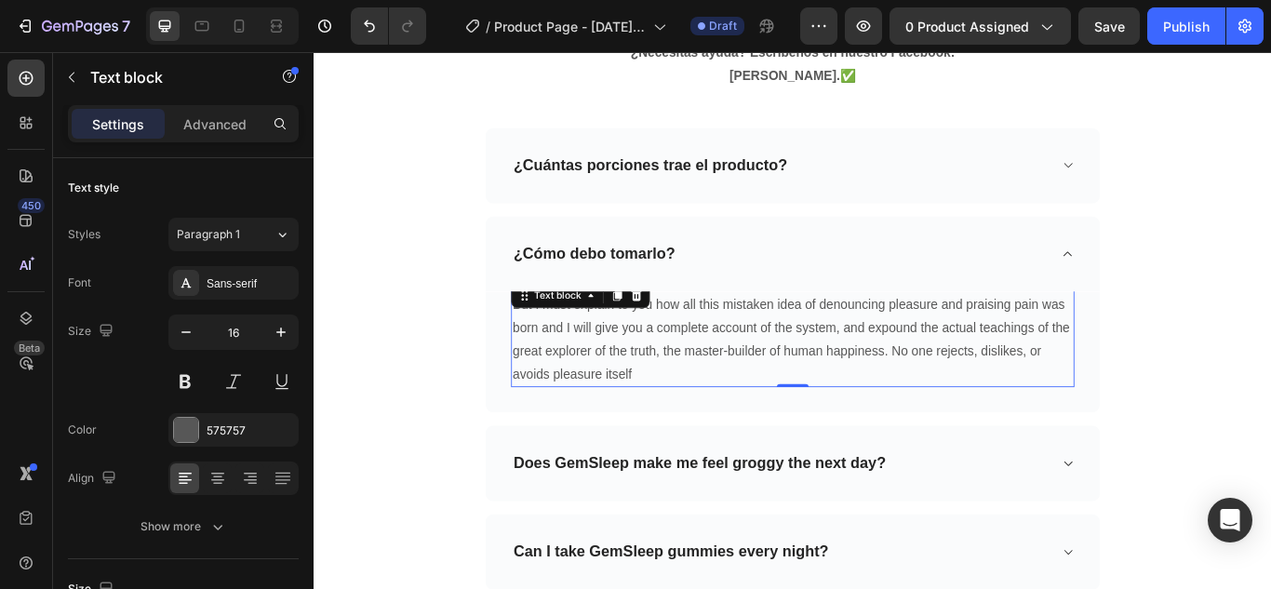
click at [734, 373] on p "But I must explain to you how all this mistaken idea of denouncing pleasure and…" at bounding box center [871, 387] width 653 height 107
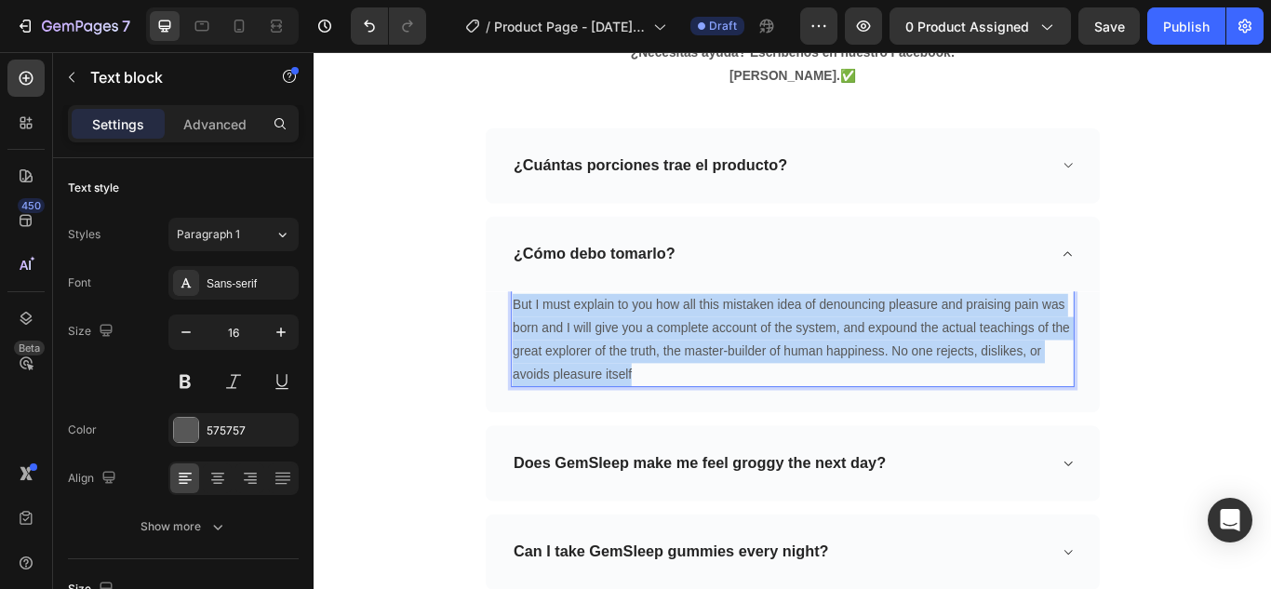
click at [734, 373] on p "But I must explain to you how all this mistaken idea of denouncing pleasure and…" at bounding box center [871, 387] width 653 height 107
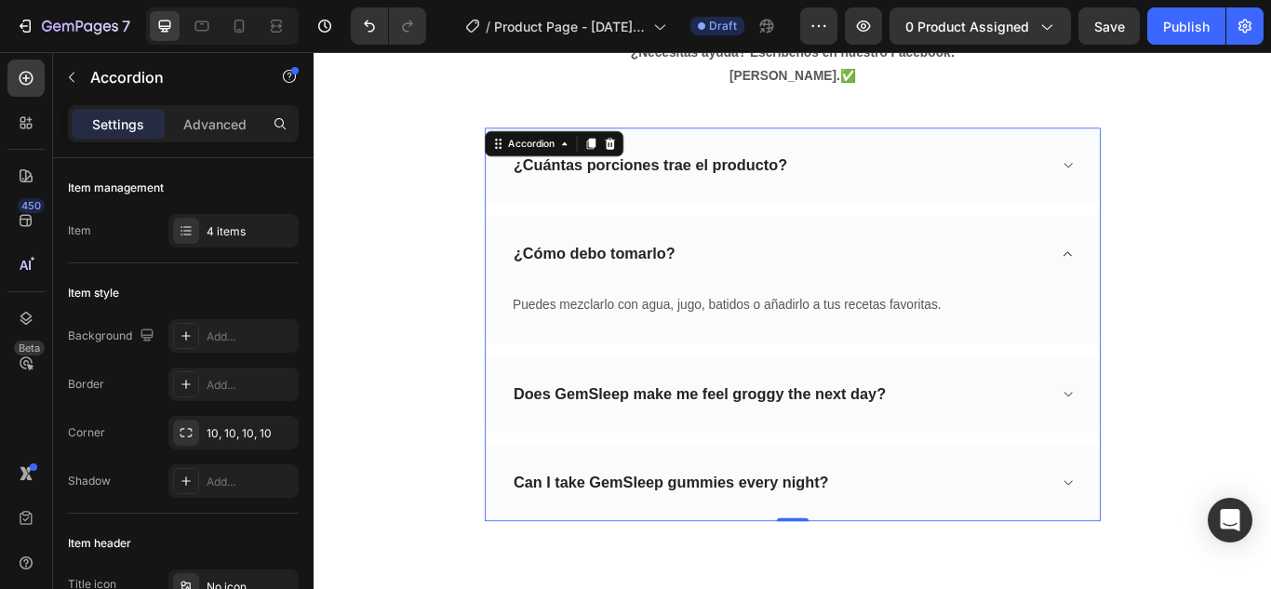
click at [1007, 437] on div "Does GemSleep make me feel groggy the next day?" at bounding box center [856, 451] width 627 height 29
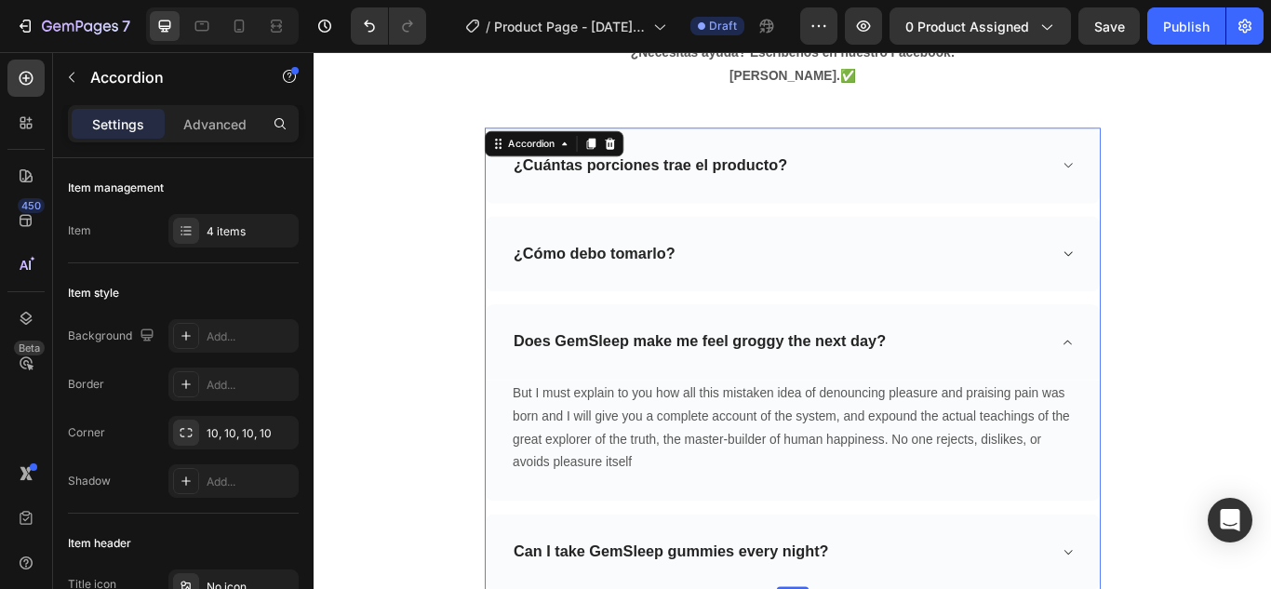
click at [1007, 414] on div "Does GemSleep make me feel groggy the next day?" at bounding box center [872, 390] width 716 height 88
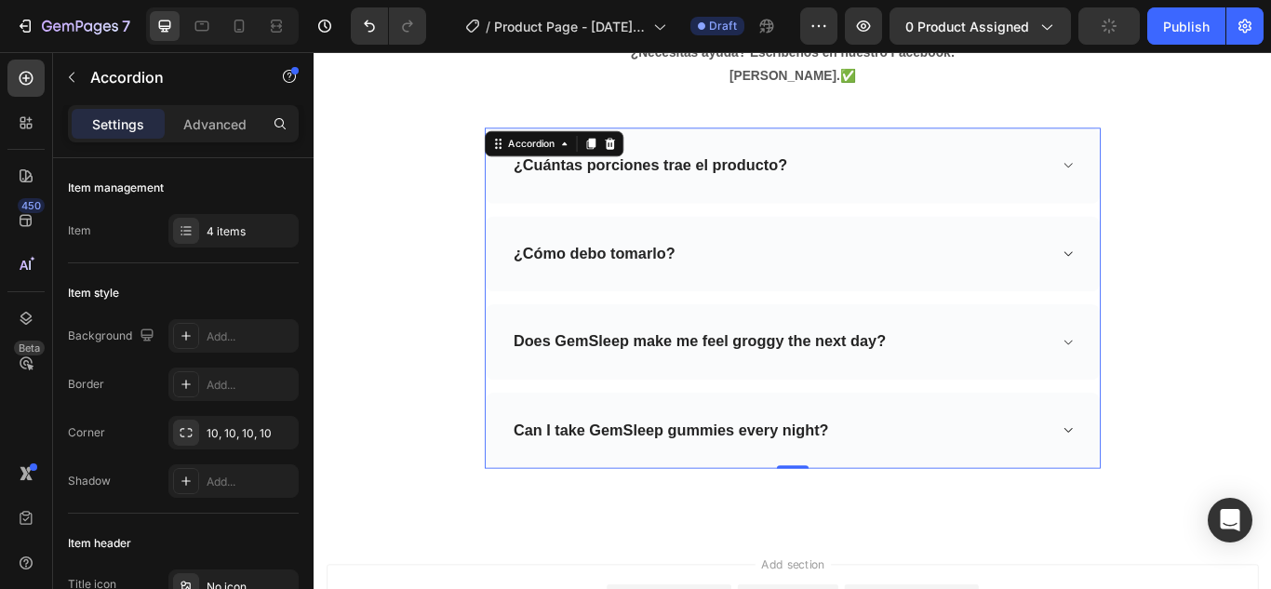
click at [1009, 376] on div "Does GemSleep make me feel groggy the next day?" at bounding box center [856, 390] width 627 height 29
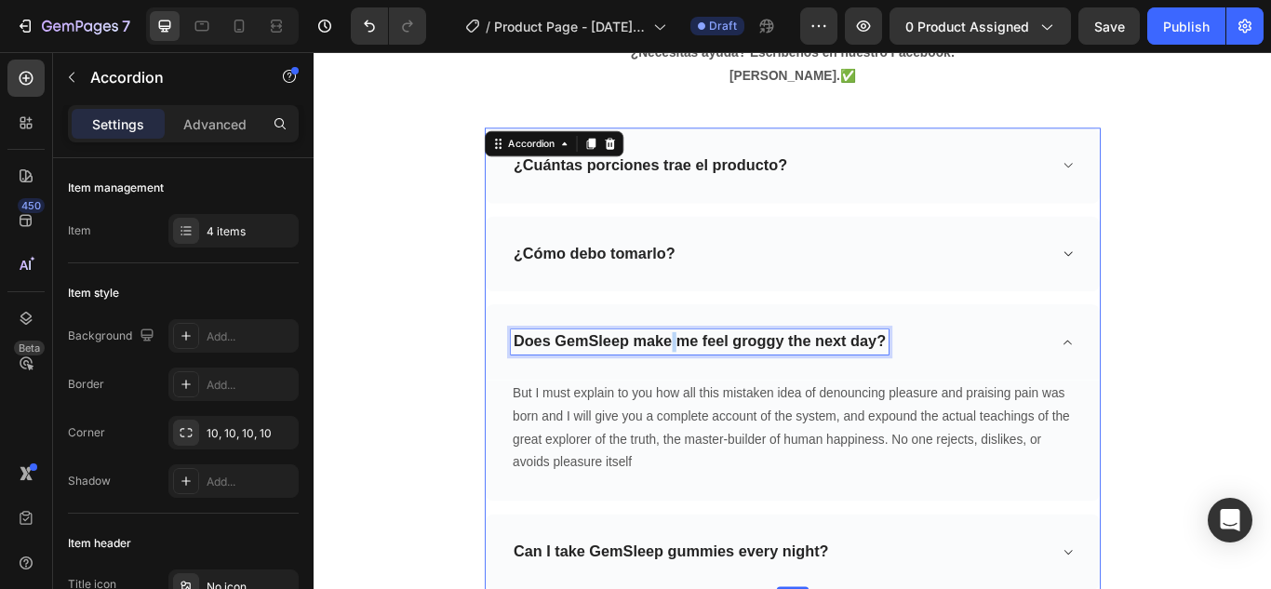
click at [726, 379] on p "Does GemSleep make me feel groggy the next day?" at bounding box center [763, 390] width 434 height 23
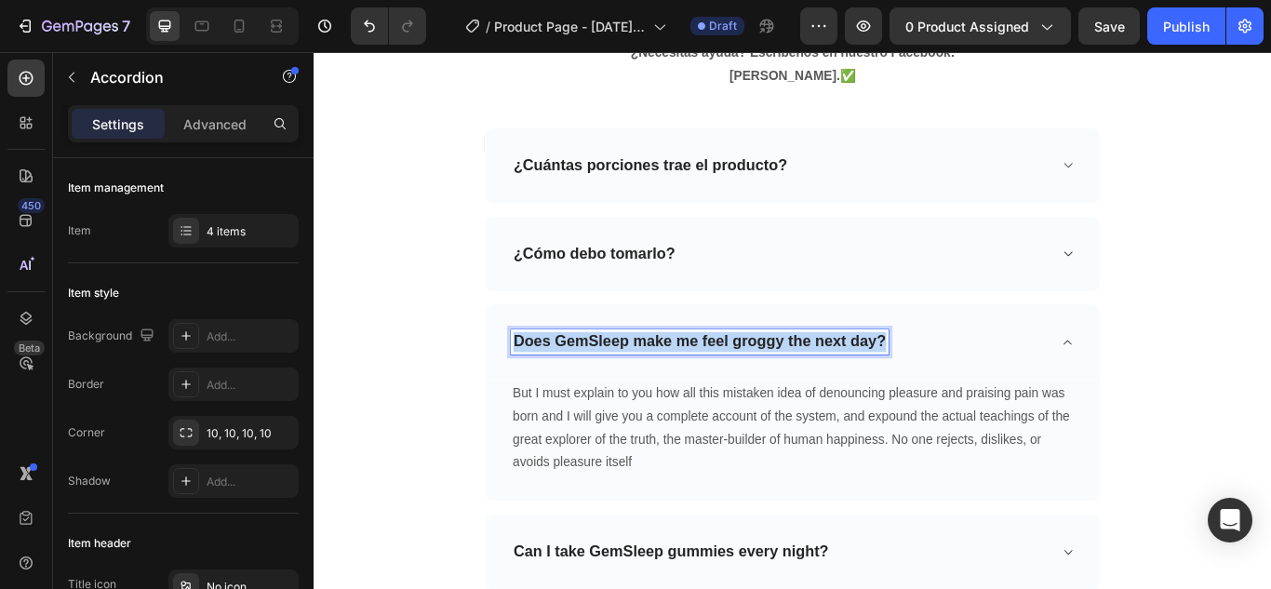
click at [726, 379] on p "Does GemSleep make me feel groggy the next day?" at bounding box center [763, 390] width 434 height 23
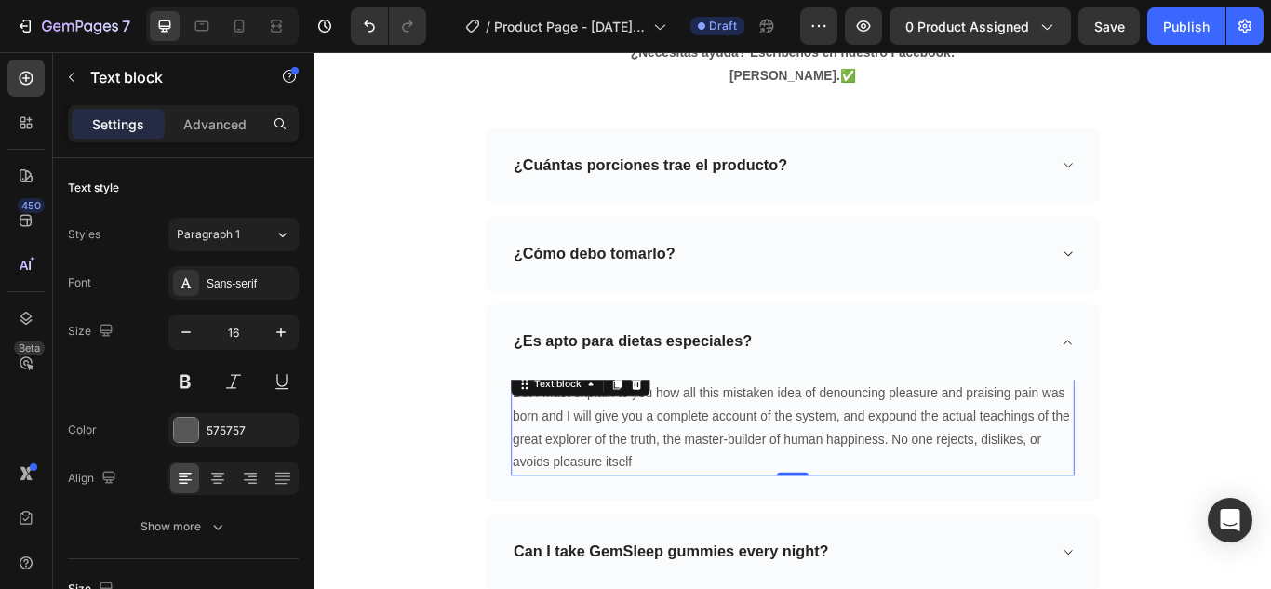
click at [679, 501] on p "But I must explain to you how all this mistaken idea of denouncing pleasure and…" at bounding box center [871, 490] width 653 height 107
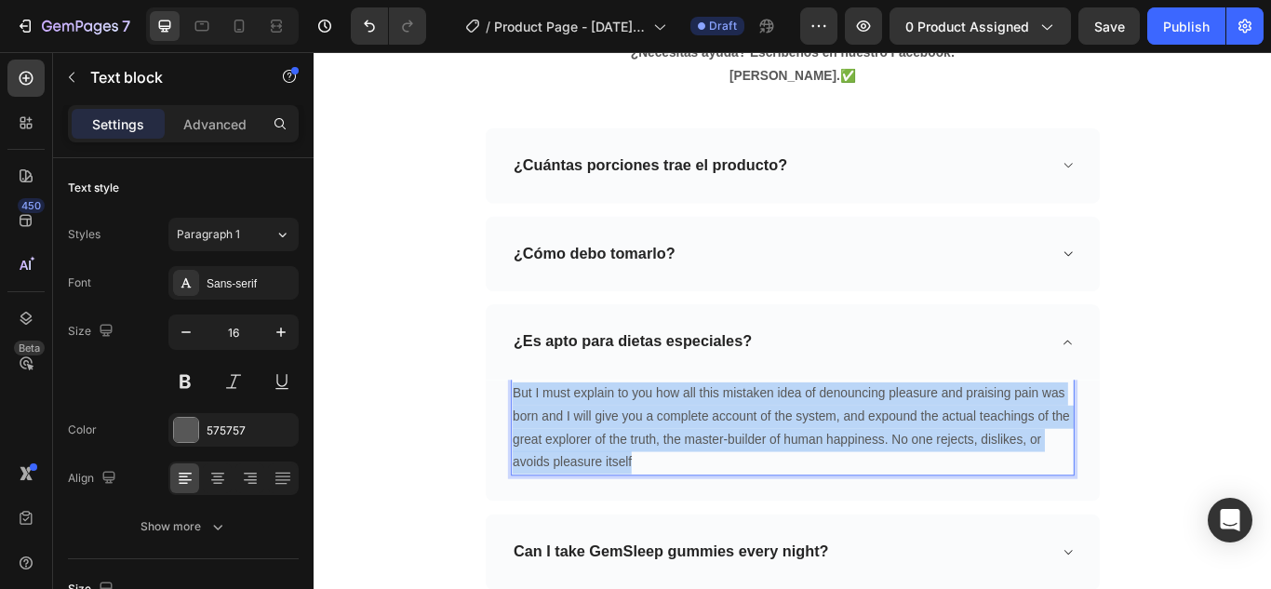
click at [679, 501] on p "But I must explain to you how all this mistaken idea of denouncing pleasure and…" at bounding box center [871, 490] width 653 height 107
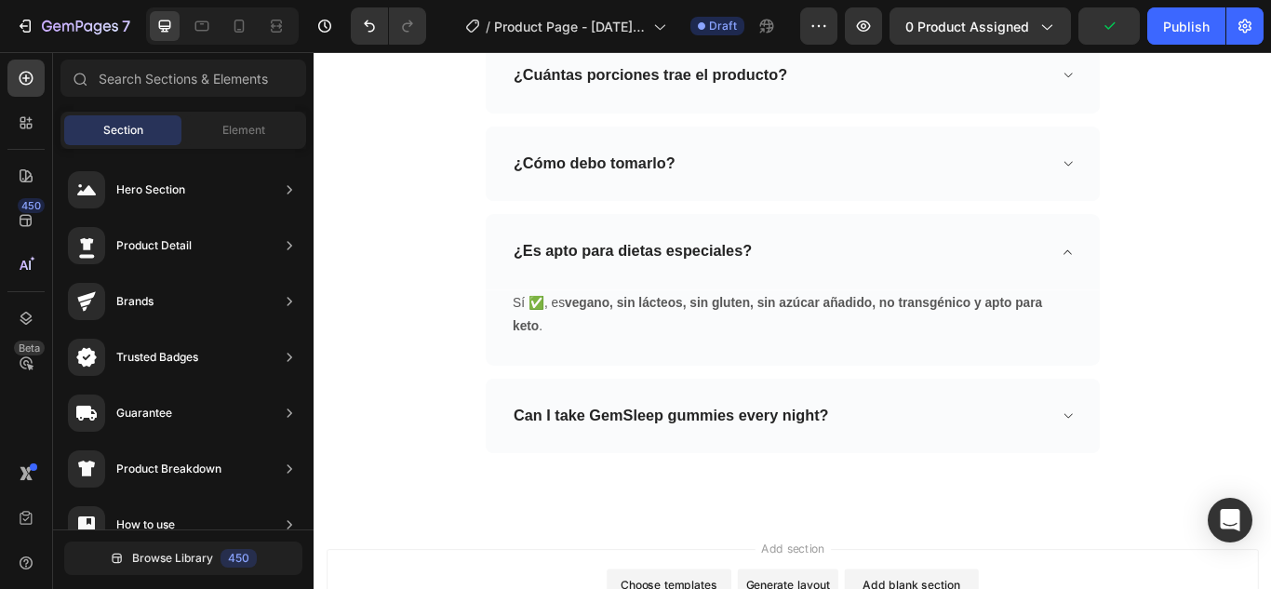
scroll to position [5550, 0]
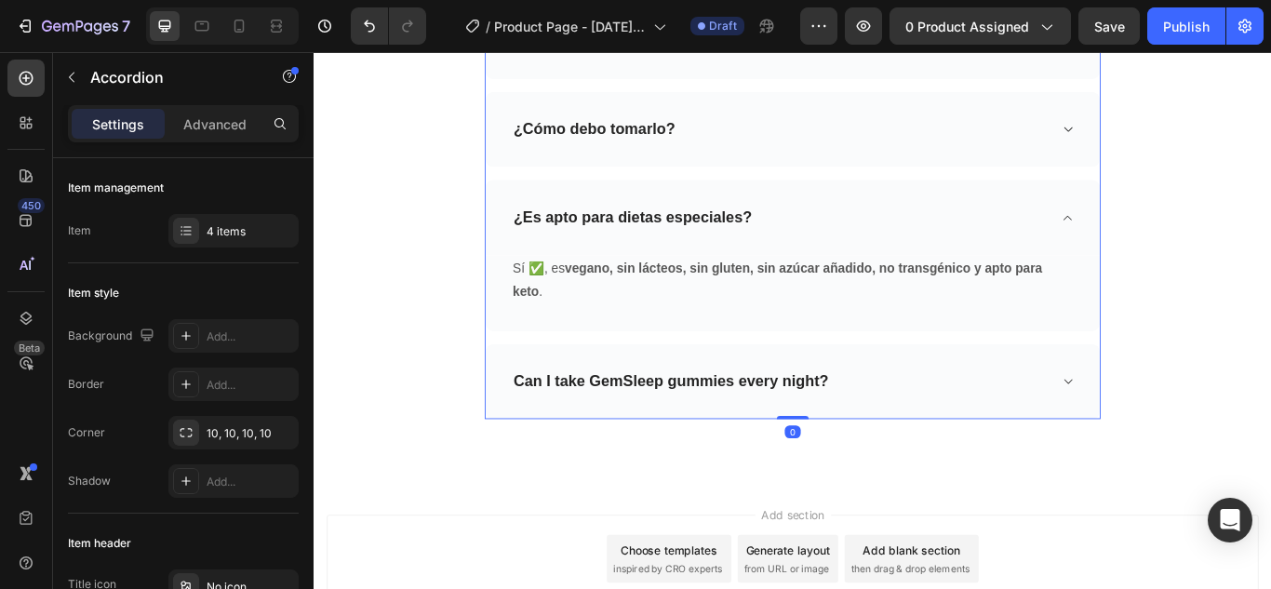
click at [762, 425] on p "Can I take GemSleep gummies every night?" at bounding box center [729, 436] width 367 height 23
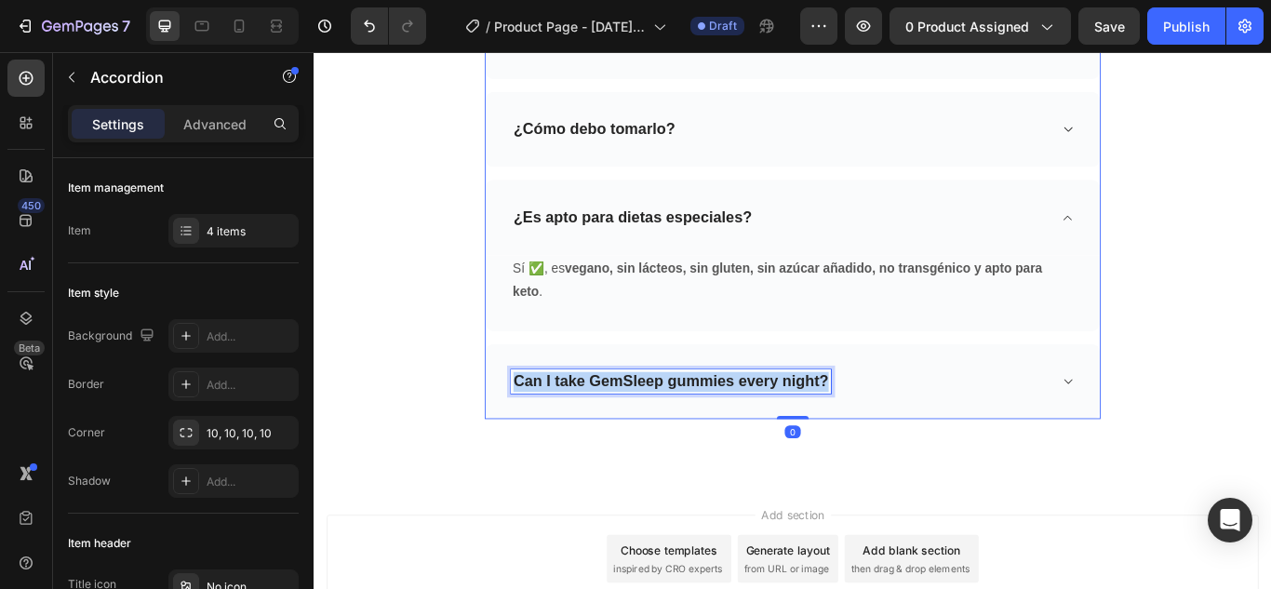
click at [762, 425] on p "Can I take GemSleep gummies every night?" at bounding box center [729, 436] width 367 height 23
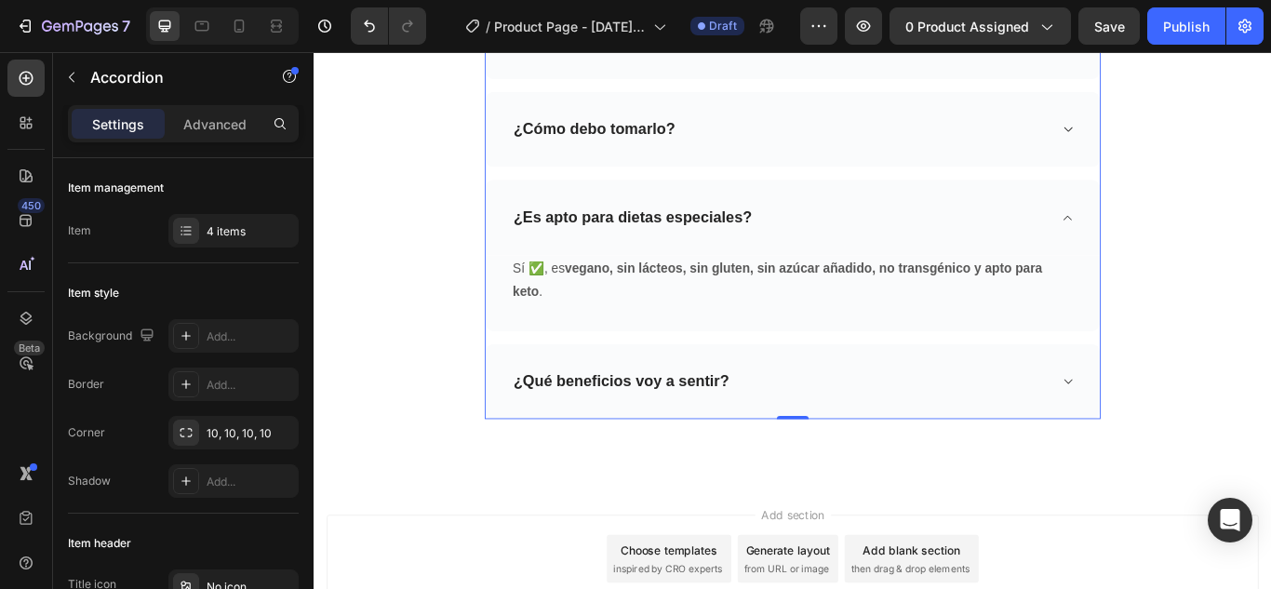
click at [862, 422] on div "¿Qué beneficios voy a sentir?" at bounding box center [856, 436] width 627 height 29
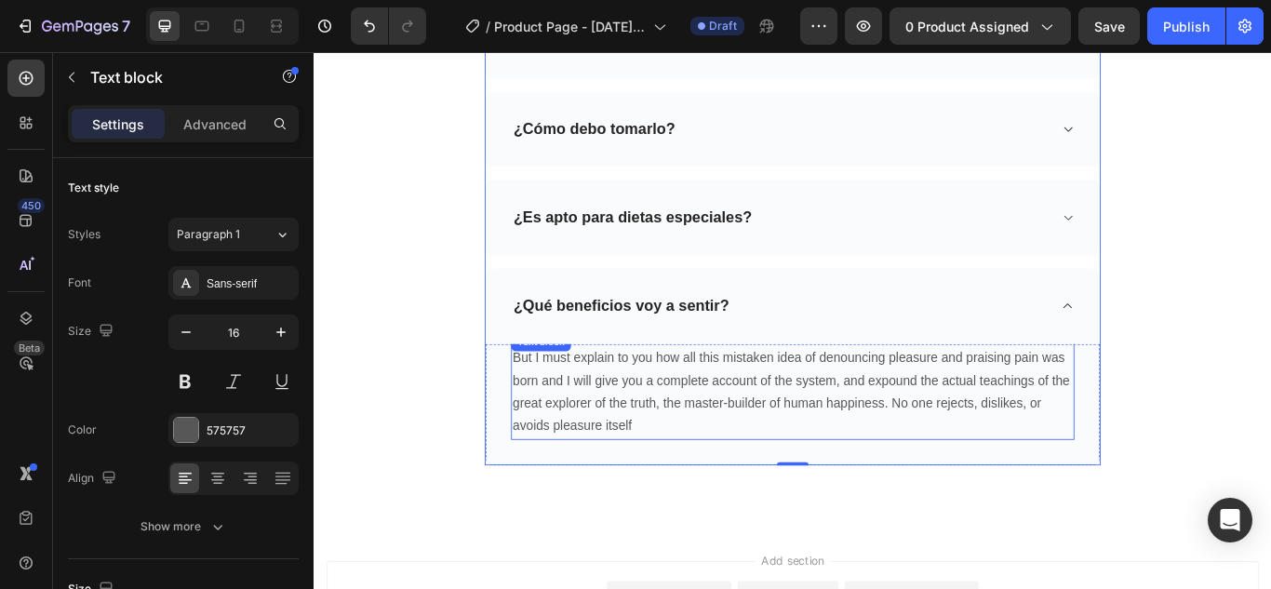
click at [644, 433] on p "But I must explain to you how all this mistaken idea of denouncing pleasure and…" at bounding box center [871, 448] width 653 height 107
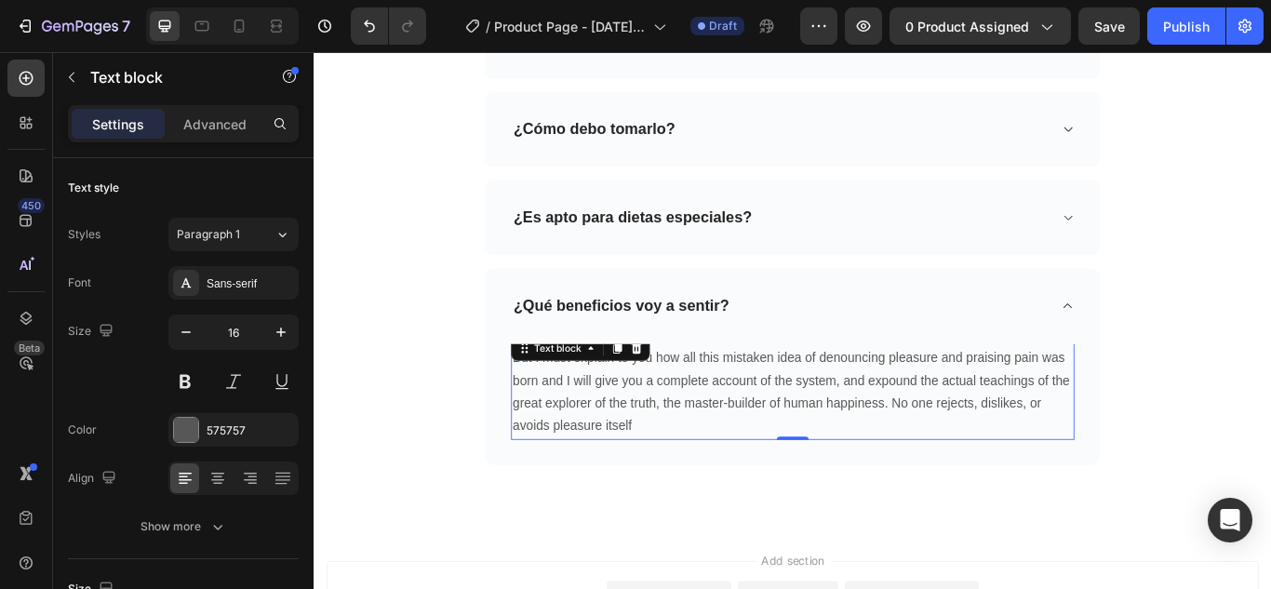
click at [644, 433] on p "But I must explain to you how all this mistaken idea of denouncing pleasure and…" at bounding box center [871, 448] width 653 height 107
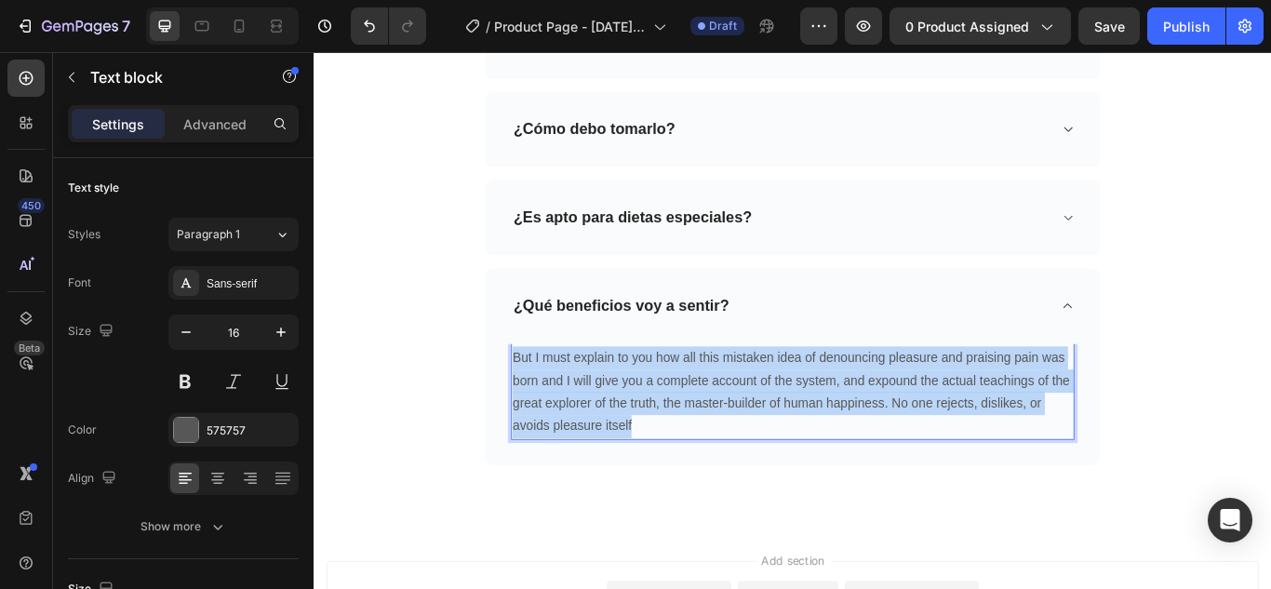
click at [644, 433] on p "But I must explain to you how all this mistaken idea of denouncing pleasure and…" at bounding box center [871, 448] width 653 height 107
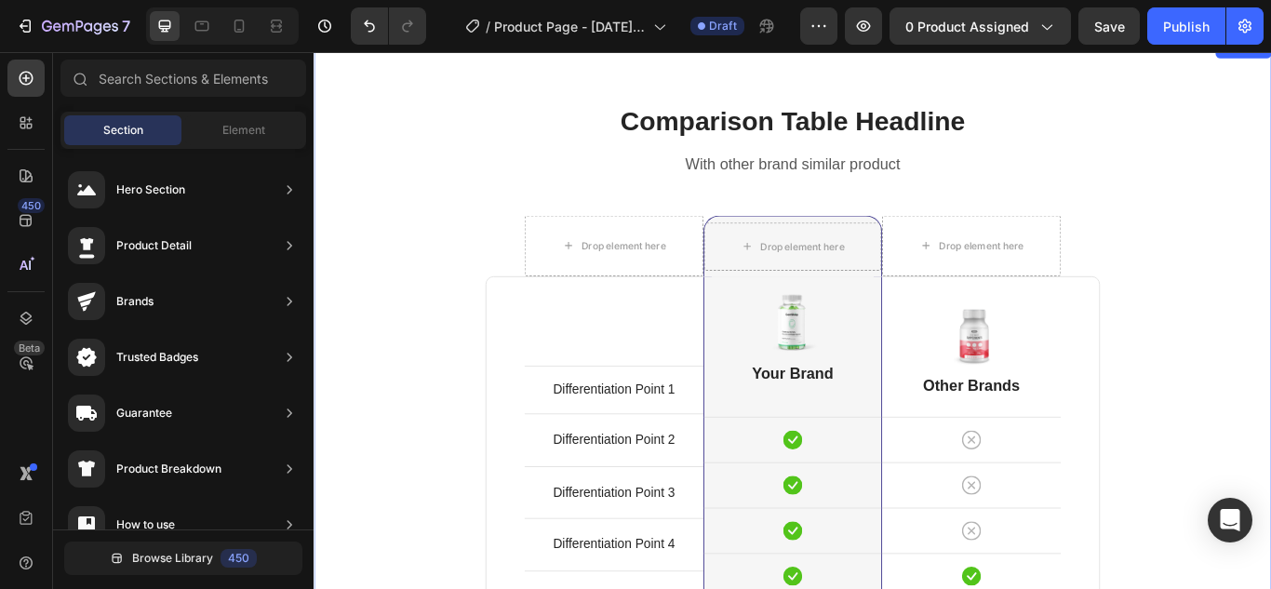
scroll to position [4048, 0]
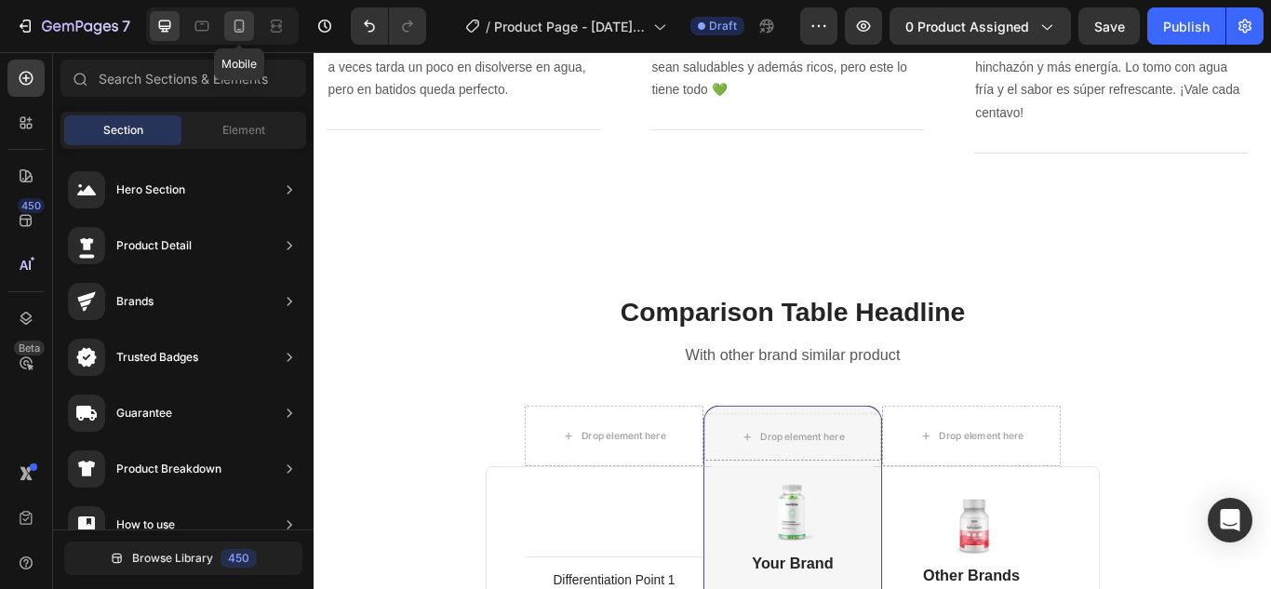
click at [238, 30] on icon at bounding box center [239, 30] width 5 height 2
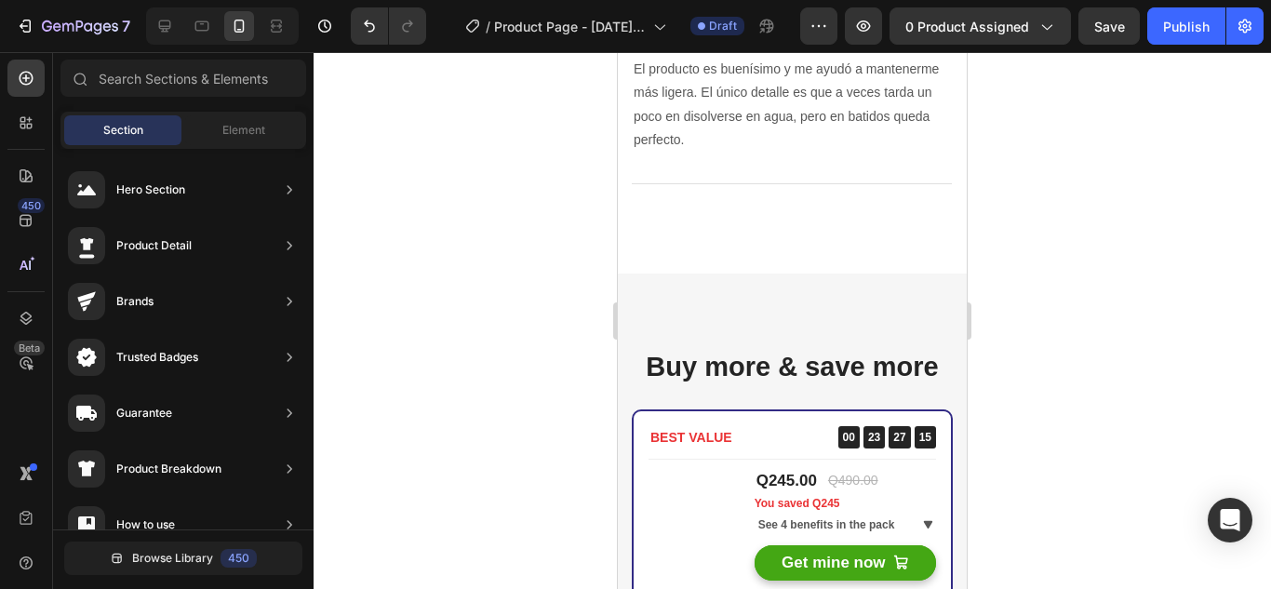
scroll to position [4104, 0]
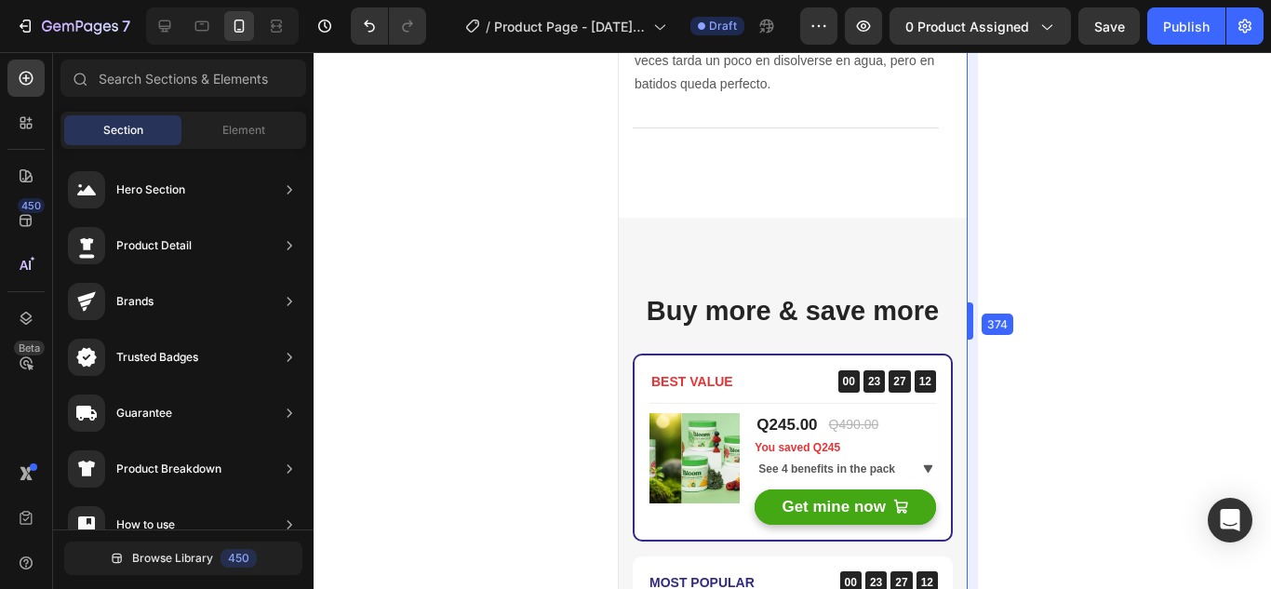
drag, startPoint x: 969, startPoint y: 326, endPoint x: 968, endPoint y: 301, distance: 24.2
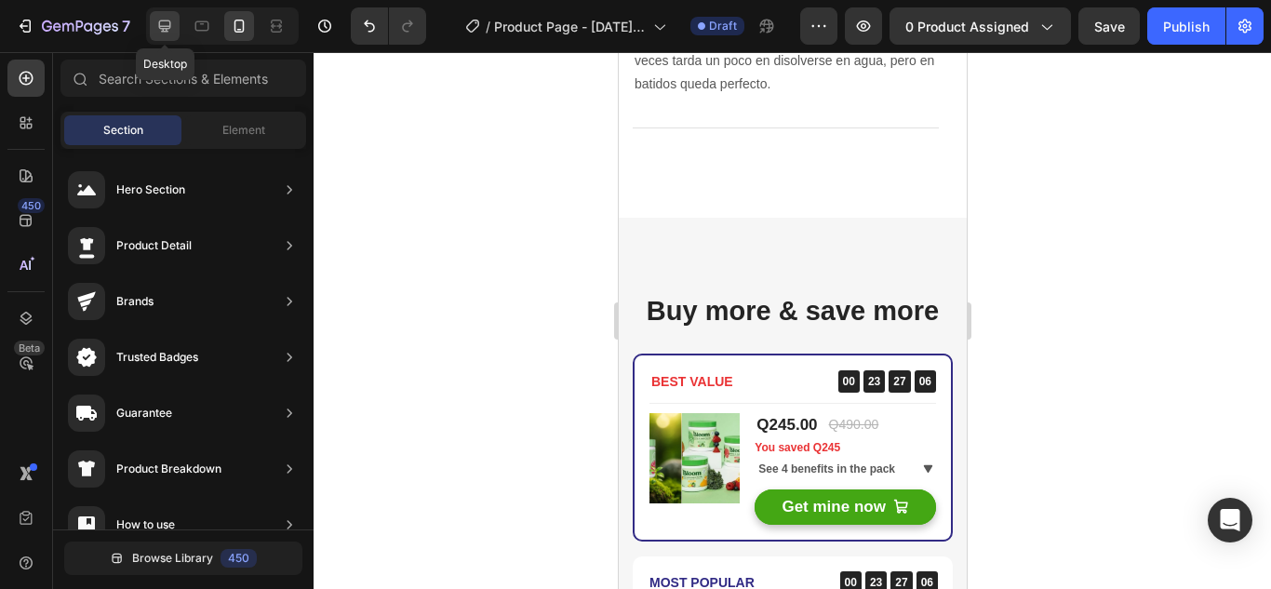
click at [163, 29] on icon at bounding box center [165, 26] width 12 height 12
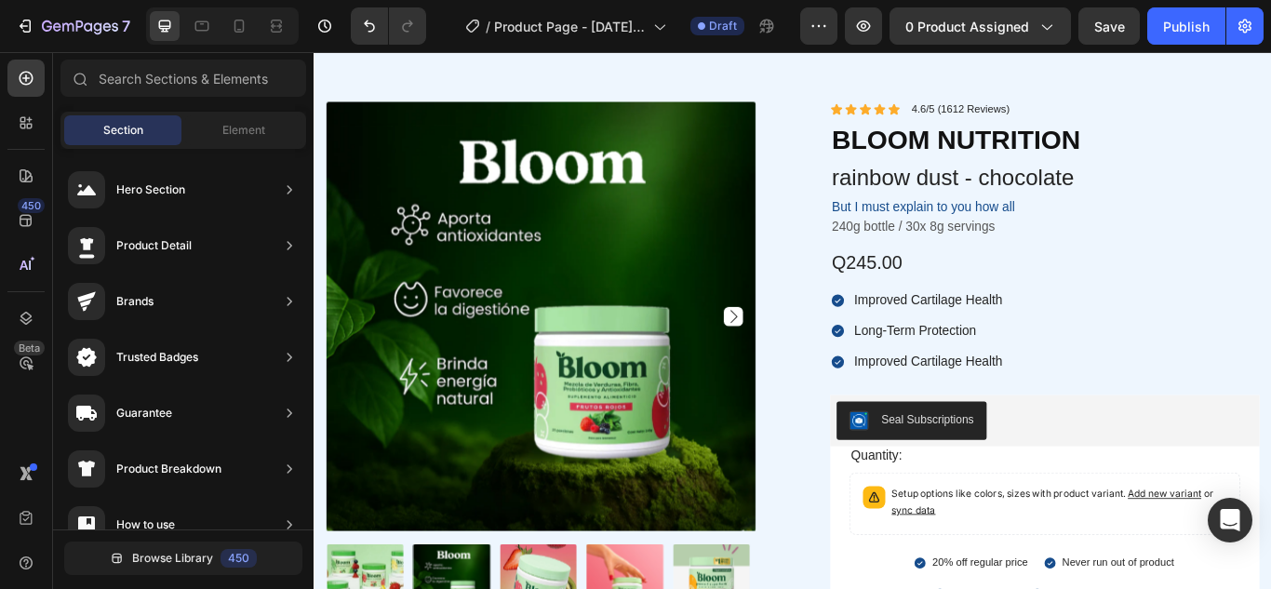
scroll to position [531, 0]
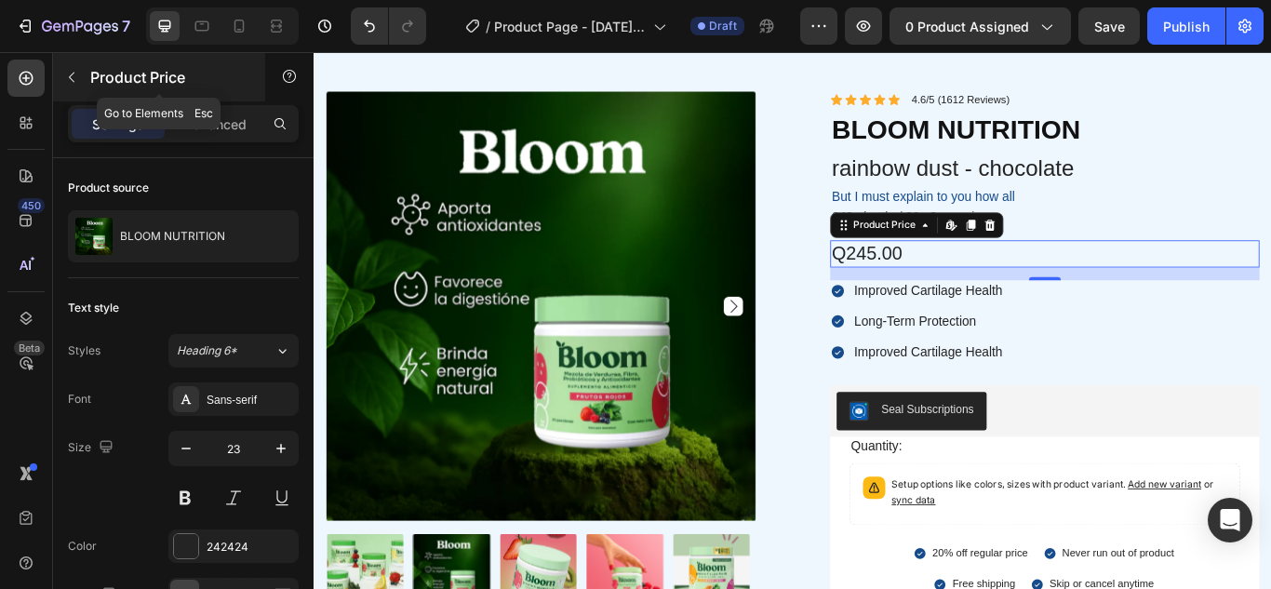
click at [77, 75] on icon "button" at bounding box center [71, 77] width 15 height 15
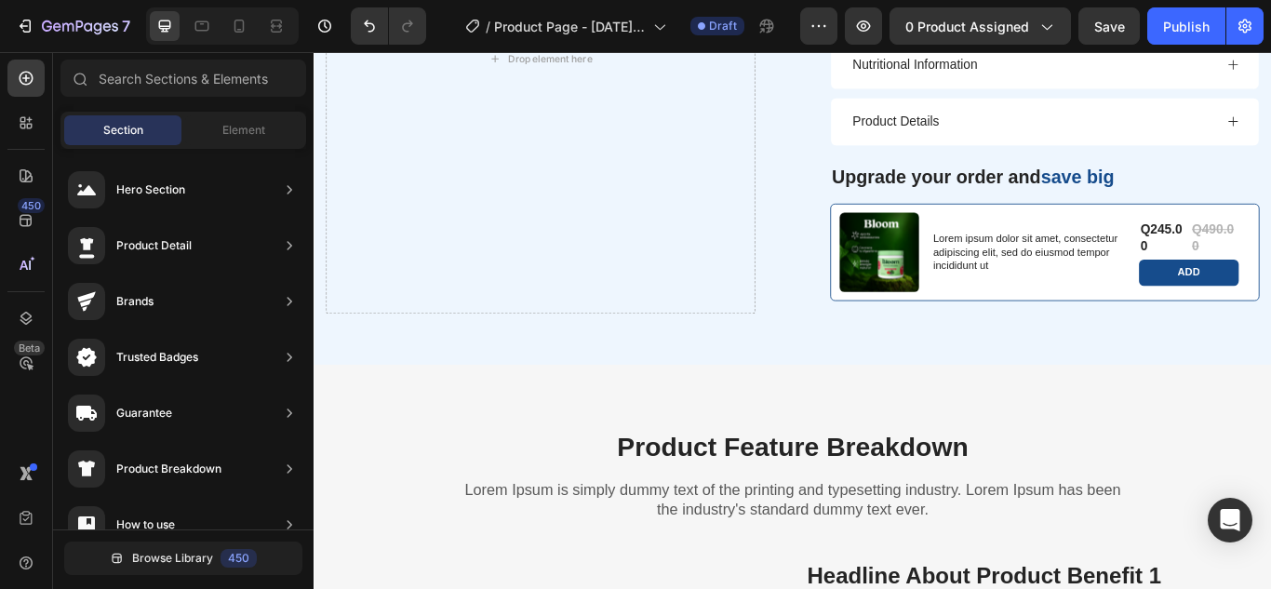
scroll to position [1568, 0]
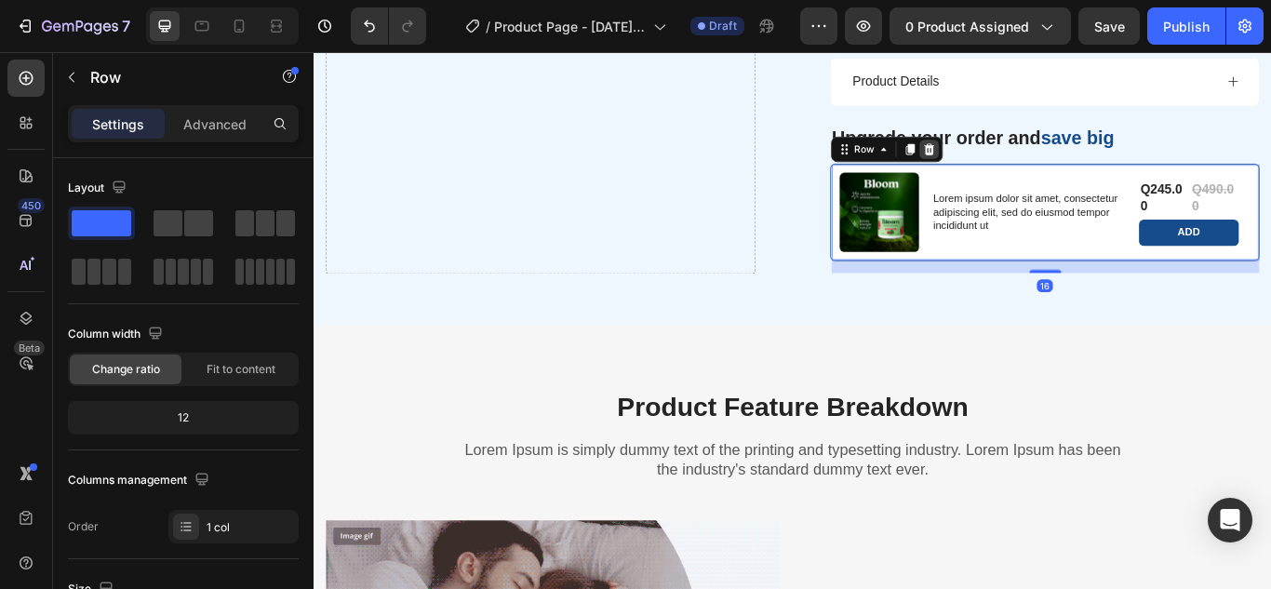
click at [1023, 166] on icon at bounding box center [1030, 165] width 15 height 15
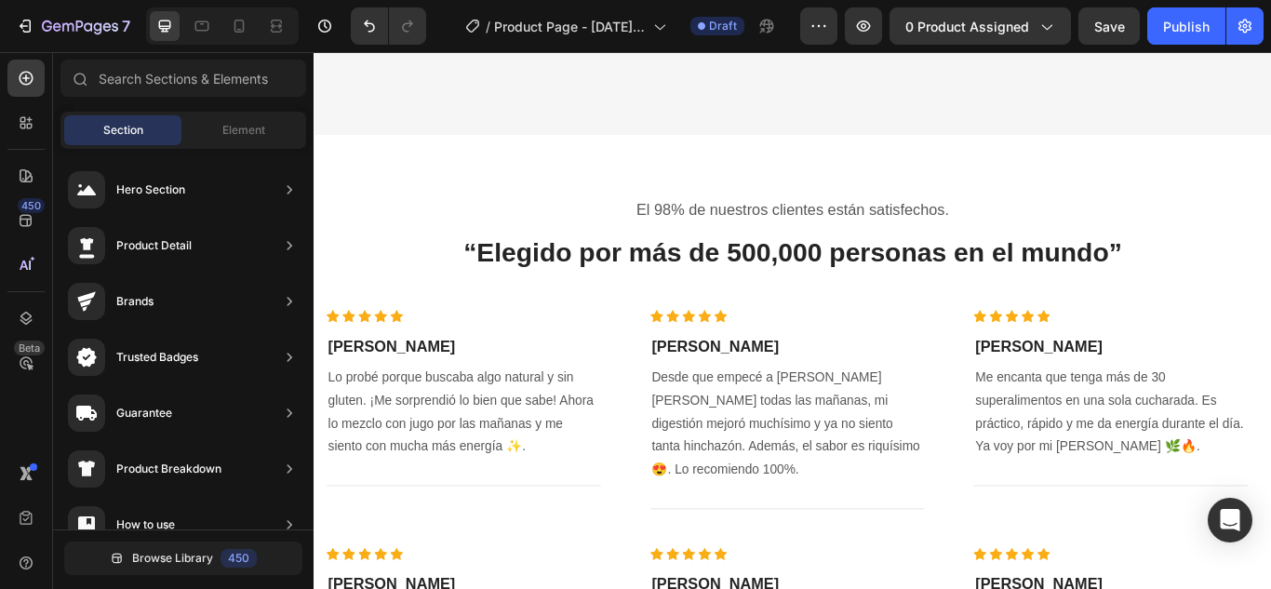
scroll to position [3156, 0]
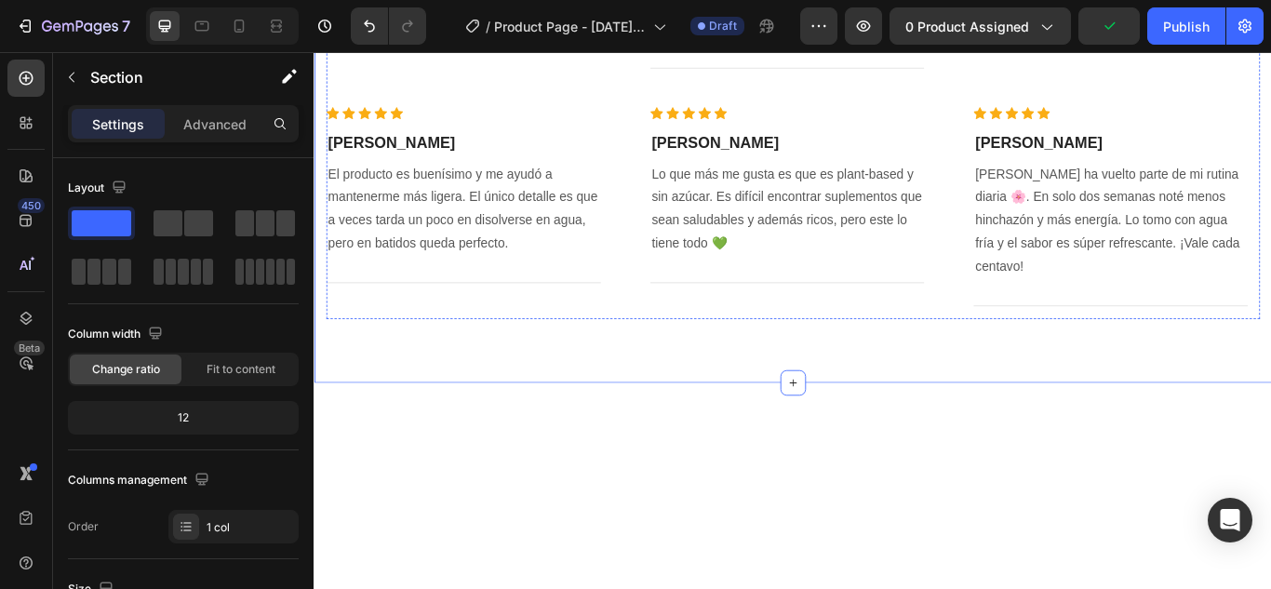
click at [1270, 299] on div "El 98% de nuestros clientes están satisfechos. Text block “Elegido por más de 5…" at bounding box center [872, 36] width 1116 height 803
drag, startPoint x: 870, startPoint y: 209, endPoint x: 800, endPoint y: 207, distance: 69.8
click at [800, 207] on div "El 98% de nuestros clientes están satisfechos. Text block “Elegido por más de 5…" at bounding box center [872, 36] width 1116 height 803
click at [871, 286] on div "El 98% de nuestros clientes están satisfechos. Text block “Elegido por más de 5…" at bounding box center [872, 36] width 1116 height 803
click at [528, 308] on div "El 98% de nuestros clientes están satisfechos. Text block “Elegido por más de 5…" at bounding box center [871, 37] width 1089 height 654
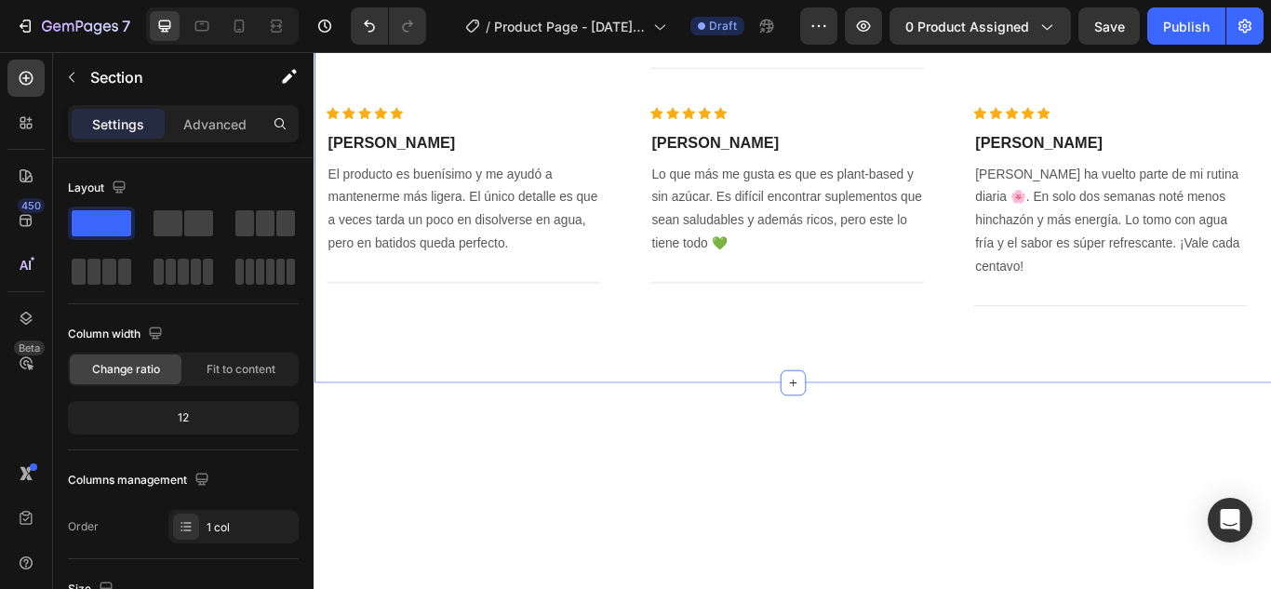
click at [1270, 227] on div "El 98% de nuestros clientes están satisfechos. Text block “Elegido por más de 5…" at bounding box center [872, 36] width 1116 height 803
click at [1237, 364] on div "El 98% de nuestros clientes están satisfechos. Text block “Elegido por más de 5…" at bounding box center [871, 37] width 1089 height 654
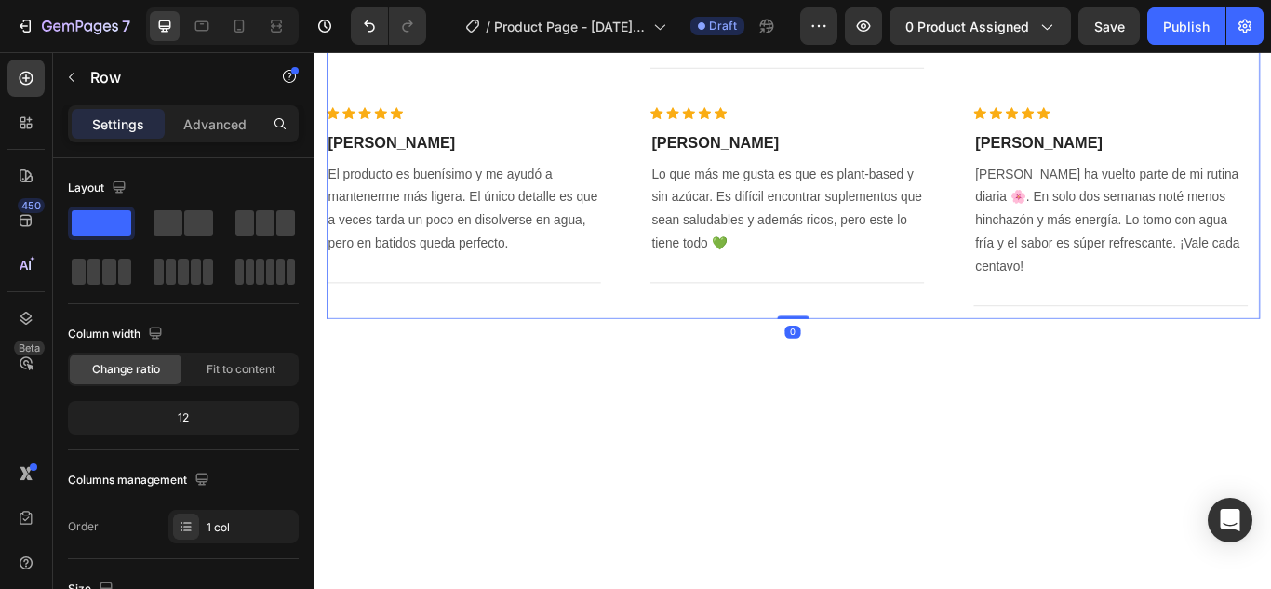
drag, startPoint x: 345, startPoint y: 317, endPoint x: 422, endPoint y: 310, distance: 77.6
click at [422, 310] on div "El 98% de nuestros clientes están satisfechos. Text block “Elegido por más de 5…" at bounding box center [871, 37] width 1089 height 654
click at [432, 342] on div "El 98% de nuestros clientes están satisfechos. Text block “Elegido por más de 5…" at bounding box center [871, 37] width 1089 height 654
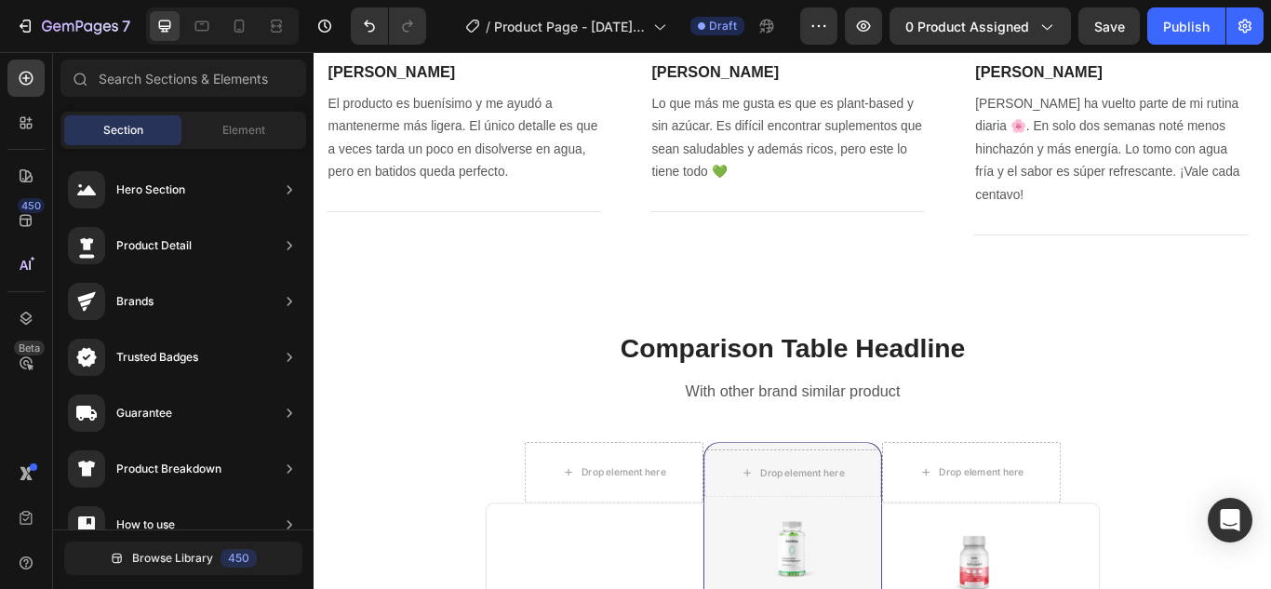
scroll to position [3753, 0]
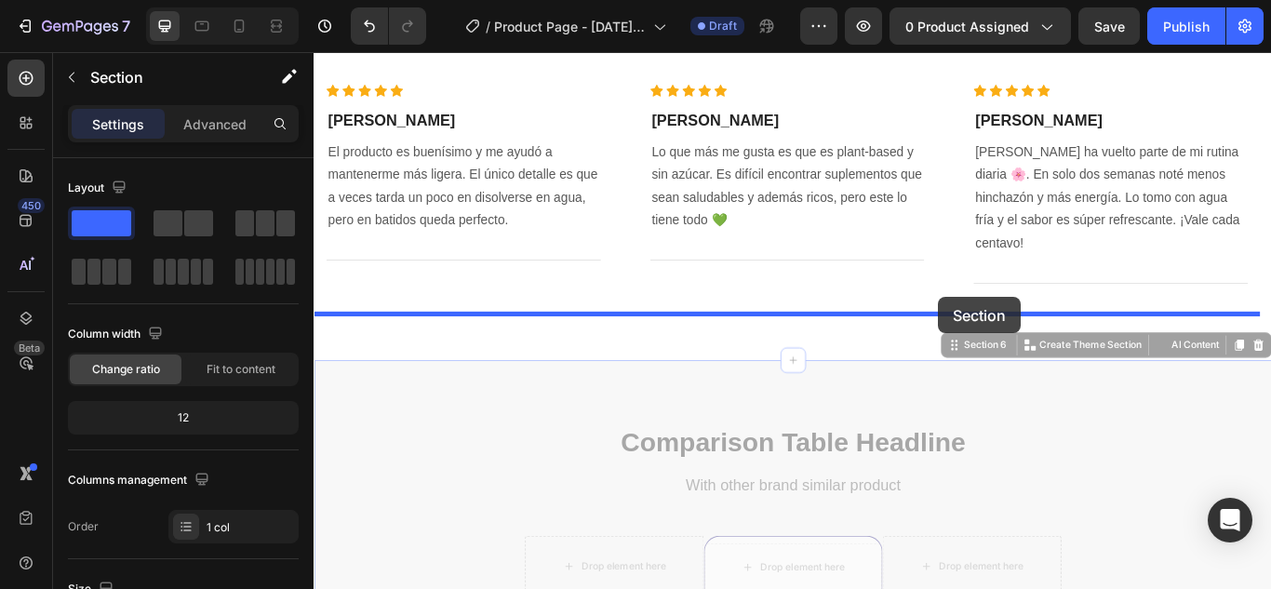
drag, startPoint x: 1288, startPoint y: 381, endPoint x: 1042, endPoint y: 338, distance: 249.5
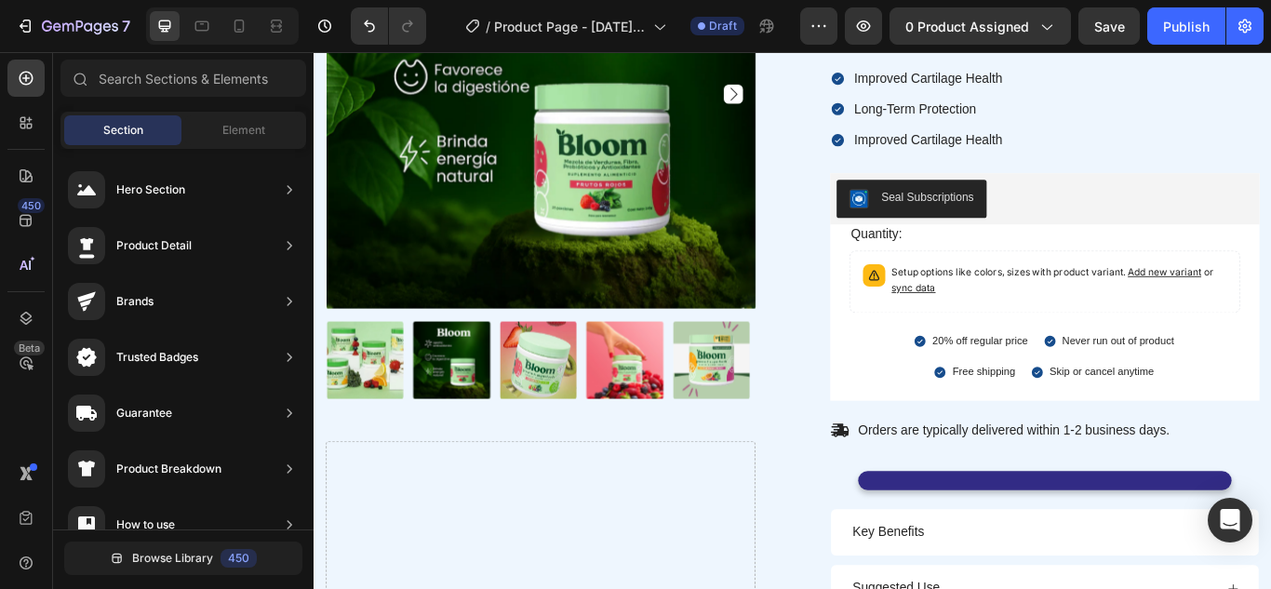
scroll to position [768, 0]
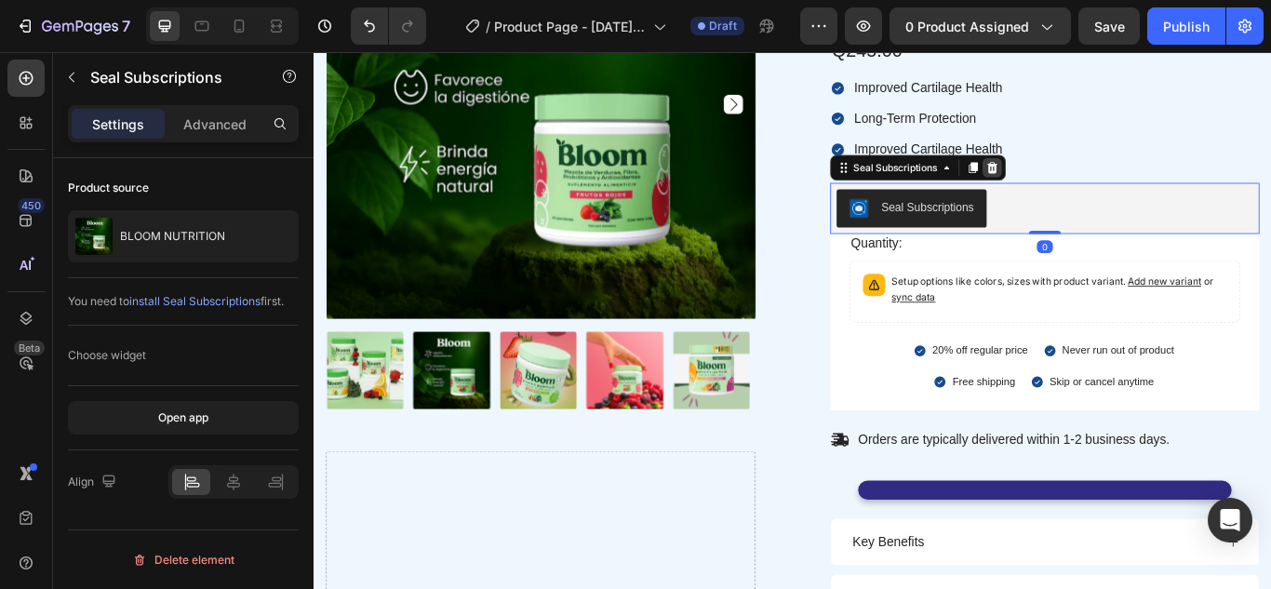
click at [1101, 186] on icon at bounding box center [1104, 187] width 15 height 15
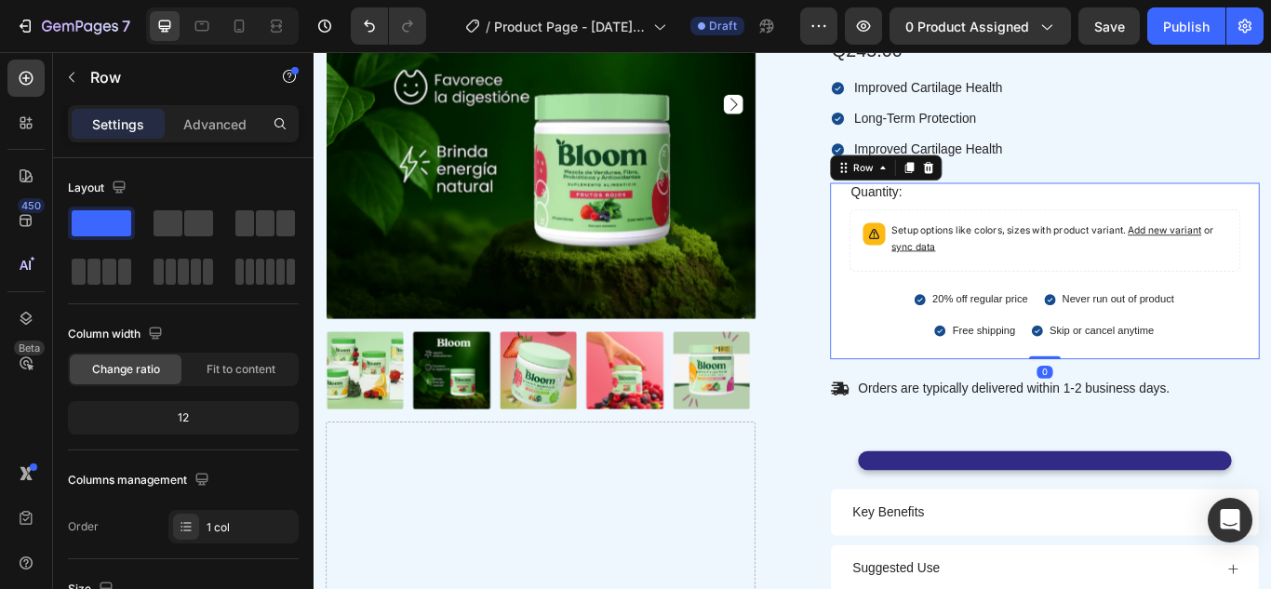
click at [1270, 302] on div "Quantity: Text Block Setup options like colors, sizes with product variant. Add…" at bounding box center [1165, 308] width 501 height 206
click at [1022, 194] on div at bounding box center [1030, 187] width 22 height 22
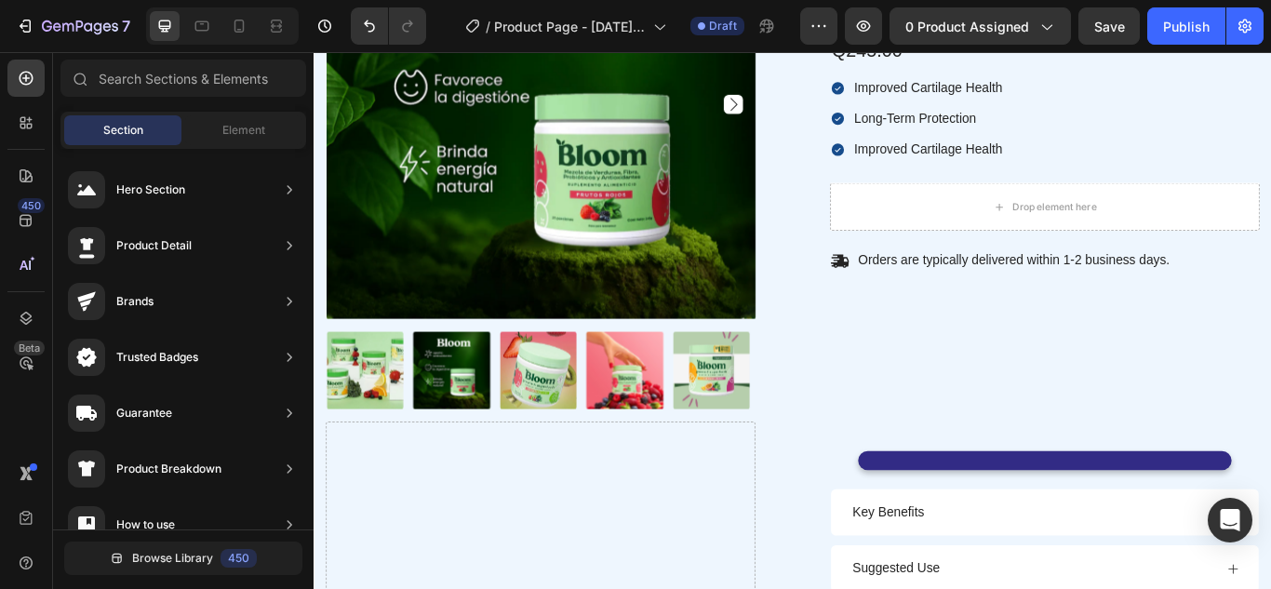
scroll to position [667, 0]
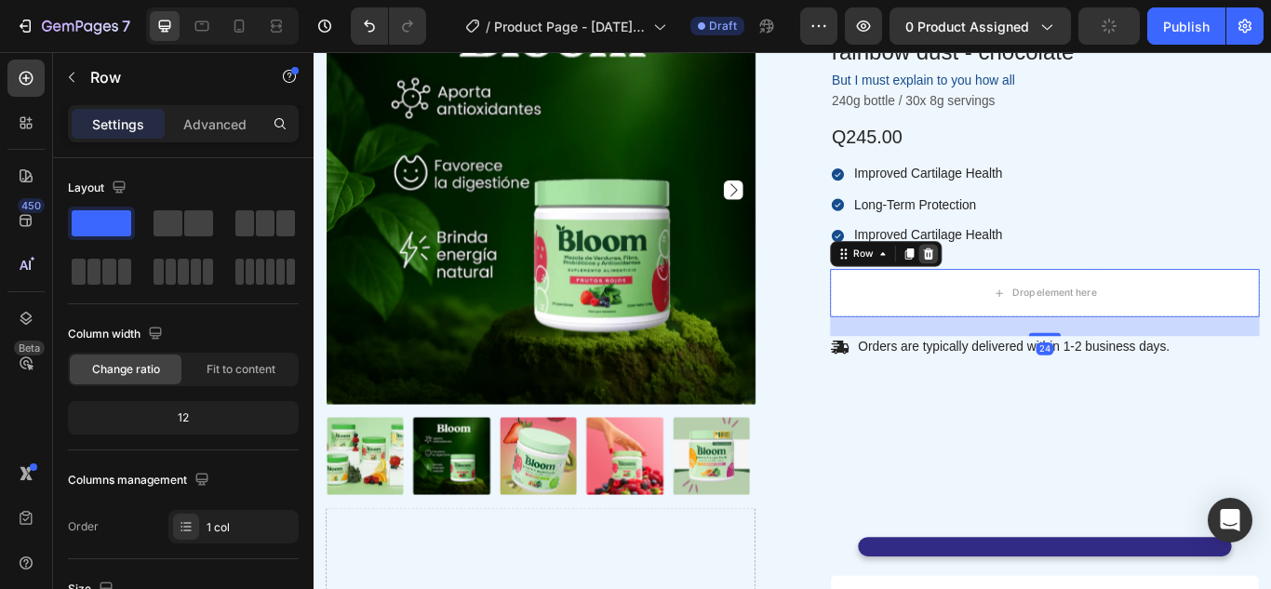
click at [1027, 282] on icon at bounding box center [1029, 287] width 15 height 15
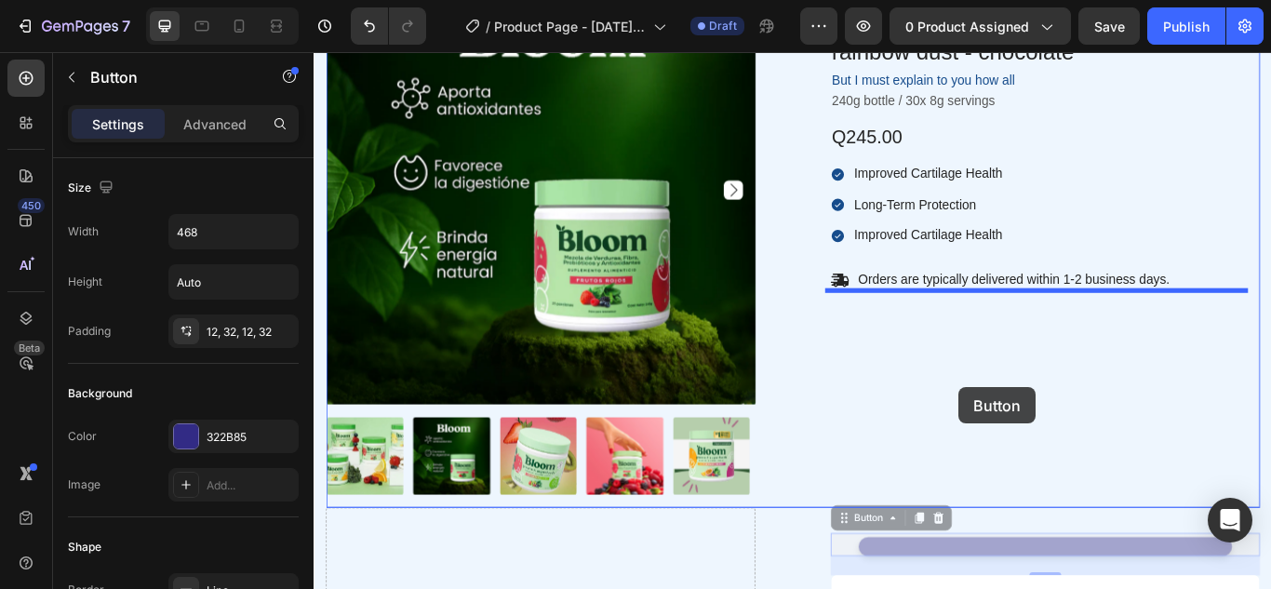
drag, startPoint x: 1199, startPoint y: 618, endPoint x: 1065, endPoint y: 443, distance: 220.3
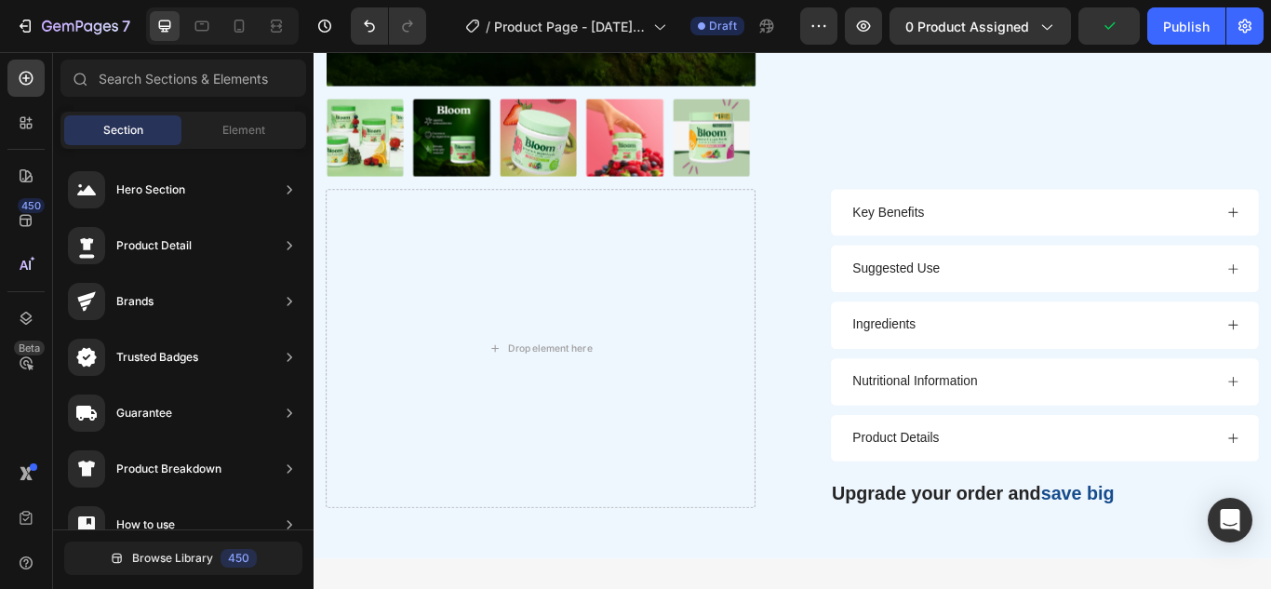
scroll to position [1017, 0]
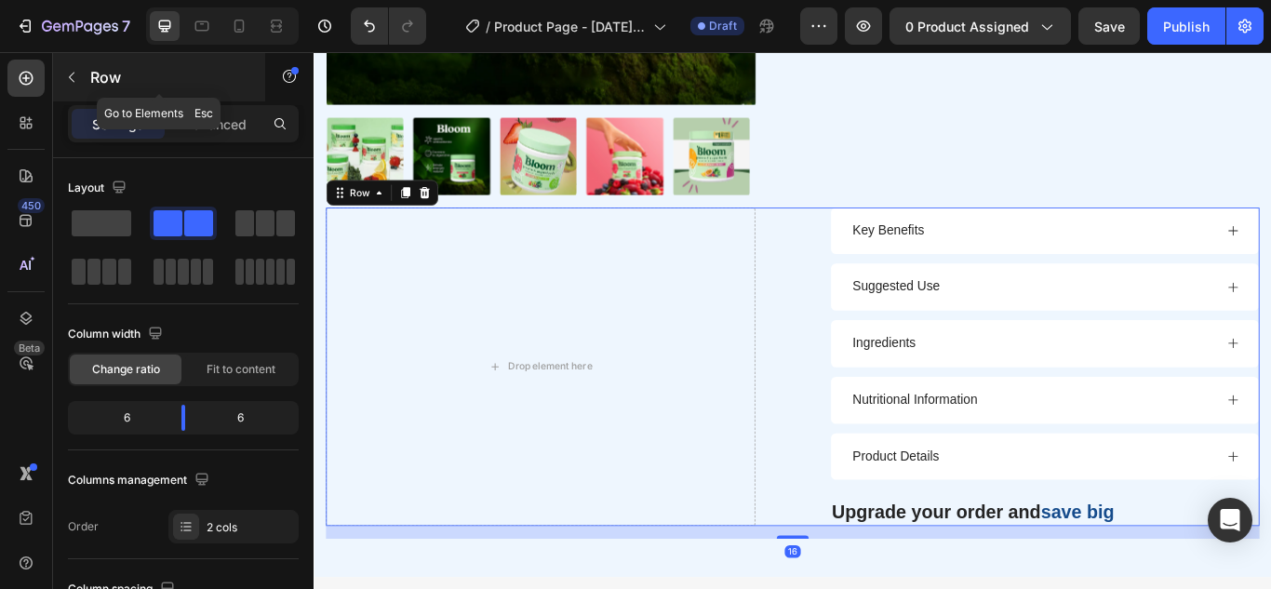
click at [66, 77] on icon "button" at bounding box center [71, 77] width 15 height 15
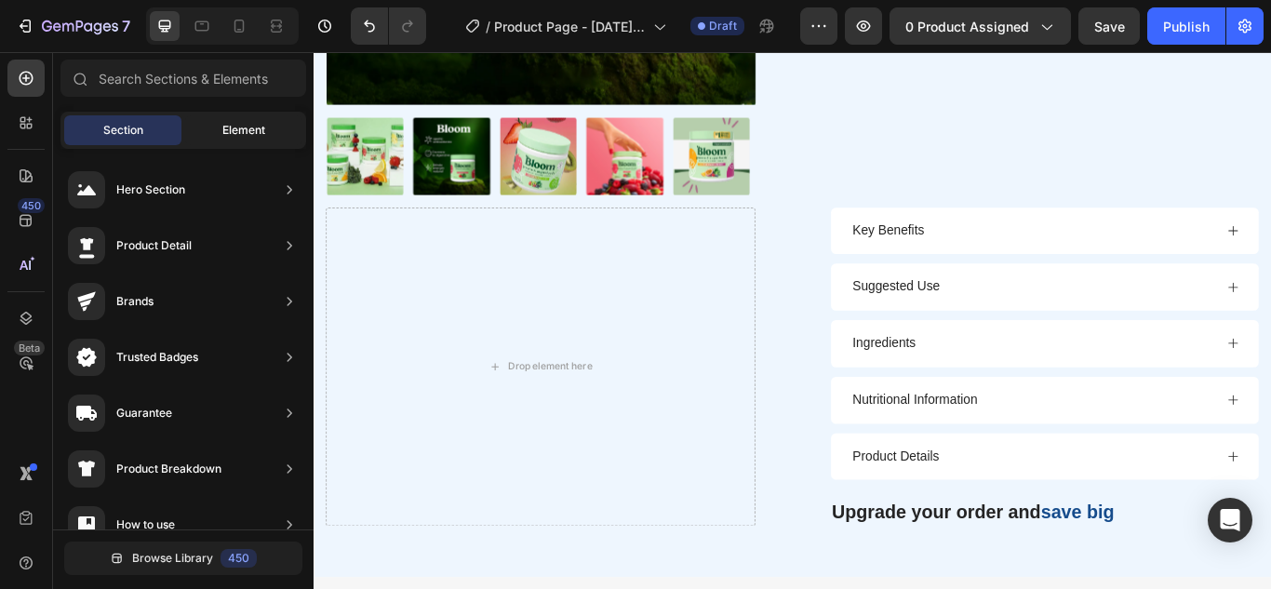
click at [260, 133] on span "Element" at bounding box center [243, 130] width 43 height 17
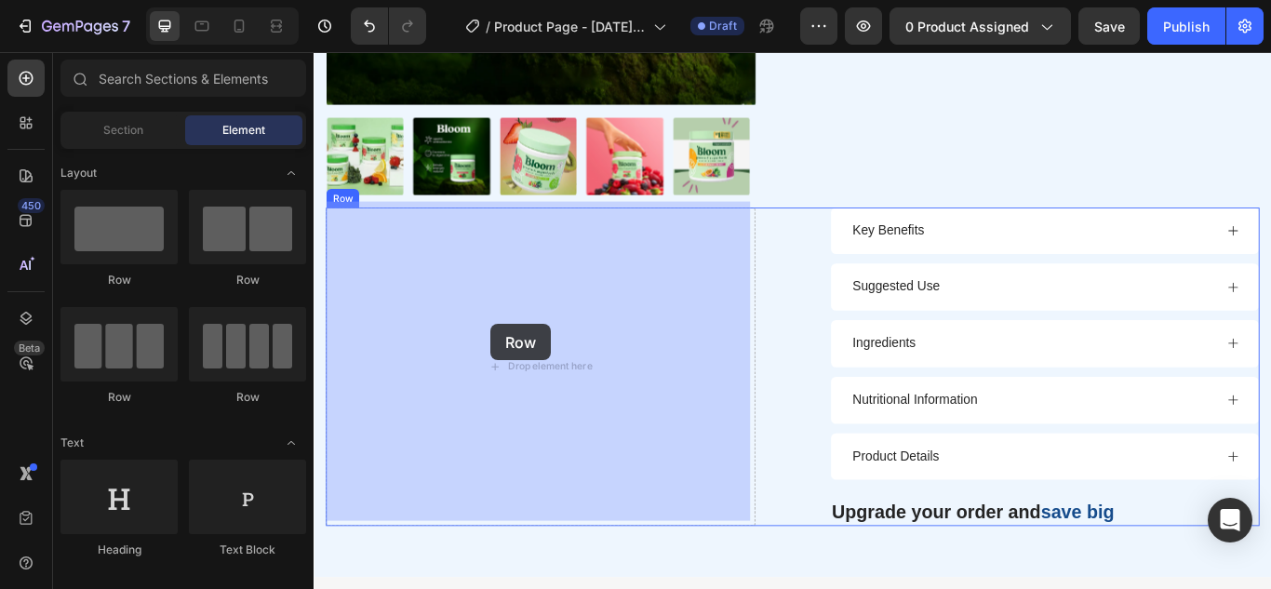
drag, startPoint x: 536, startPoint y: 292, endPoint x: 520, endPoint y: 369, distance: 78.8
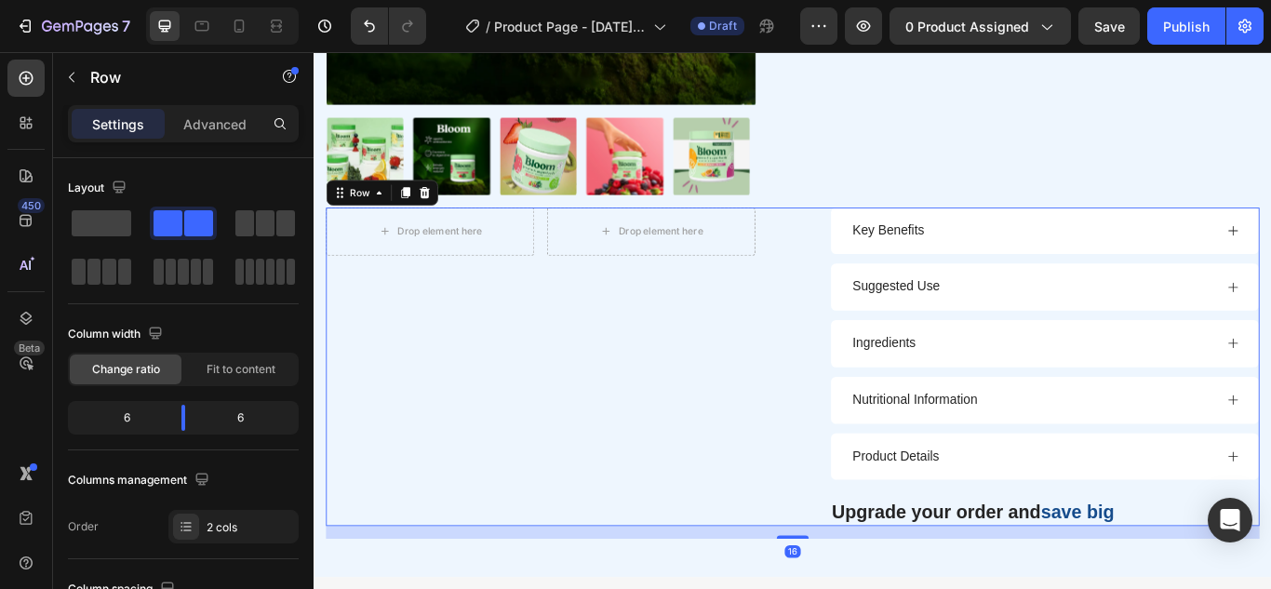
click at [717, 284] on div "Drop element here Drop element here Row" at bounding box center [577, 420] width 501 height 372
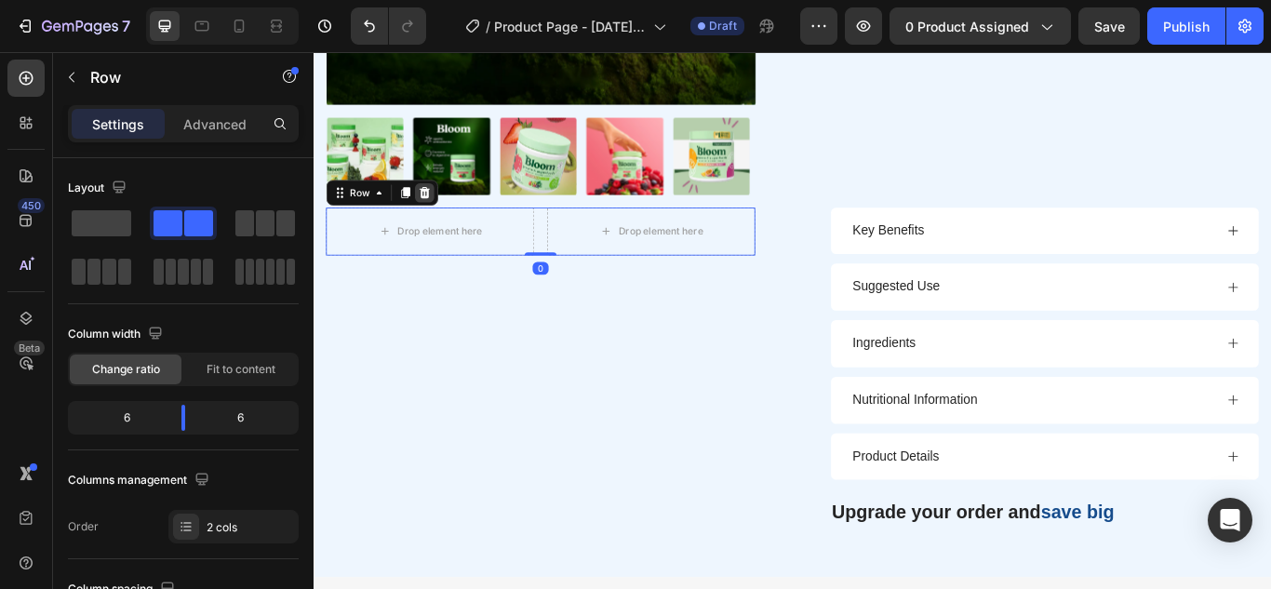
click at [448, 208] on icon at bounding box center [441, 215] width 15 height 15
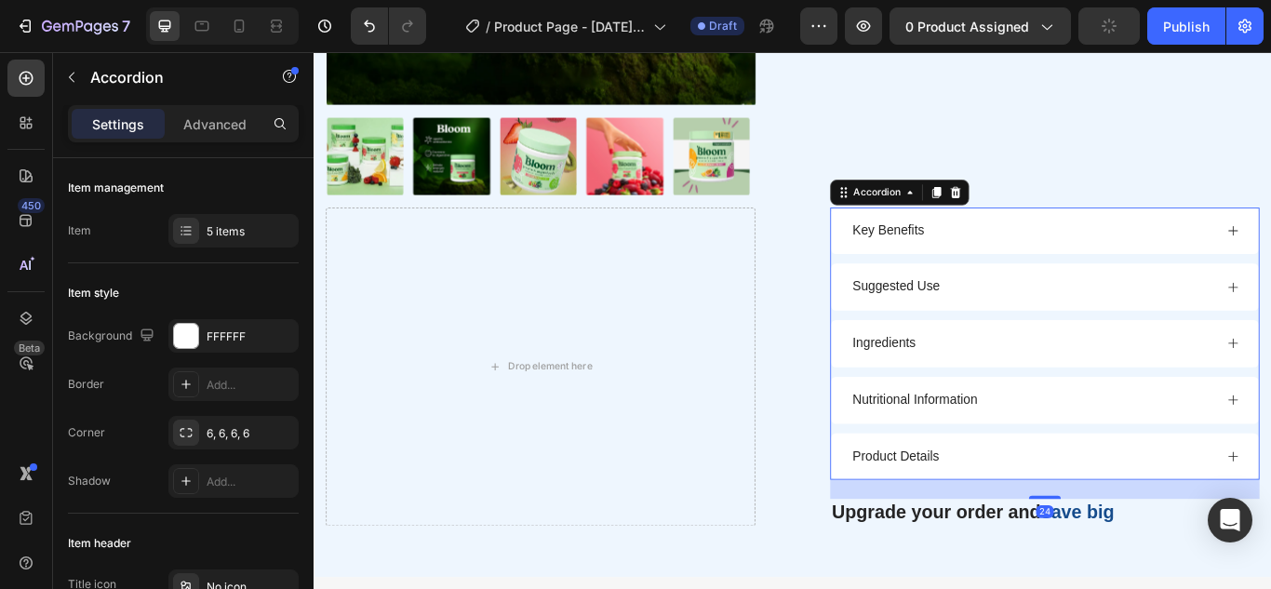
click at [925, 394] on div "Ingredients" at bounding box center [1165, 392] width 499 height 55
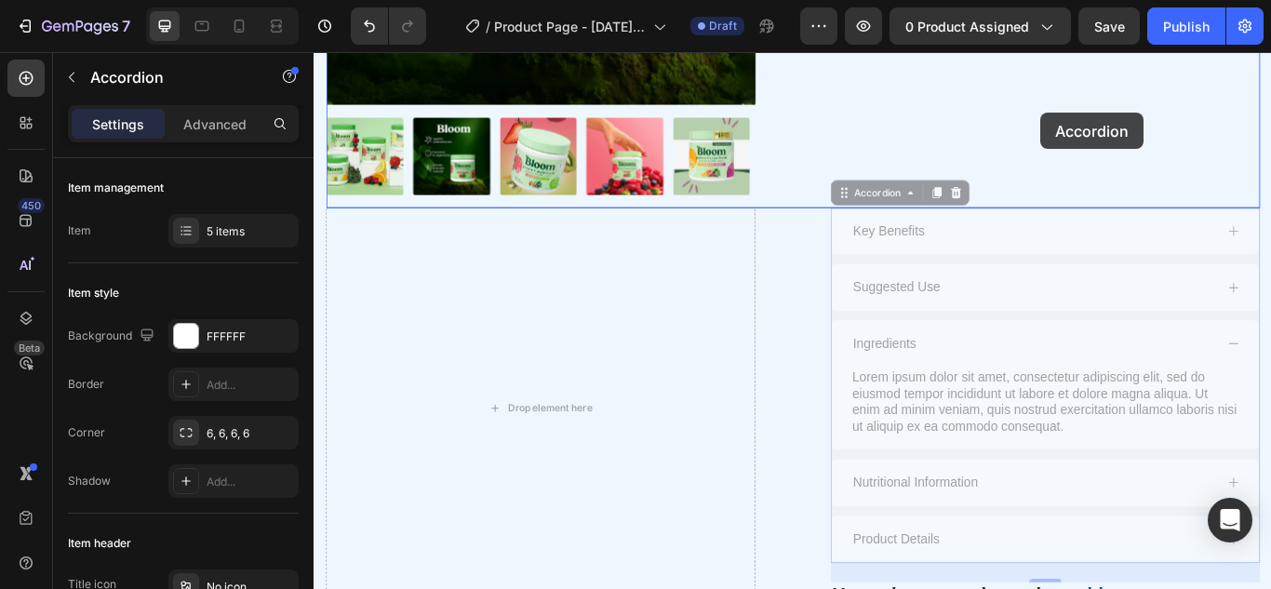
drag, startPoint x: 1216, startPoint y: 234, endPoint x: 1161, endPoint y: 125, distance: 121.9
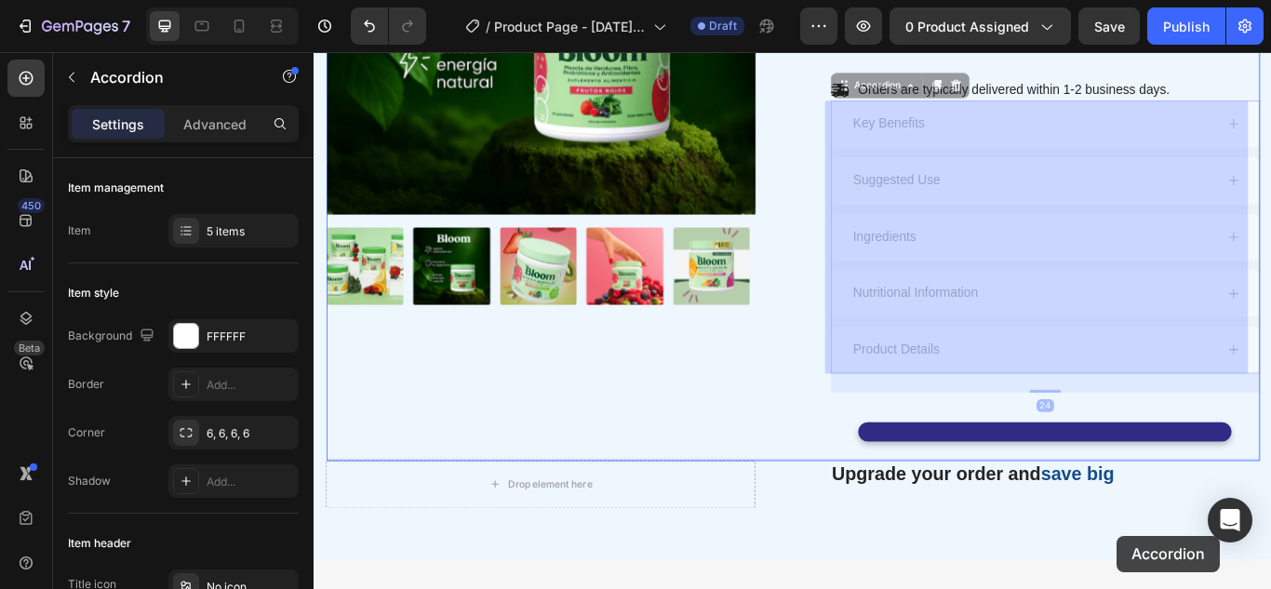
scroll to position [941, 0]
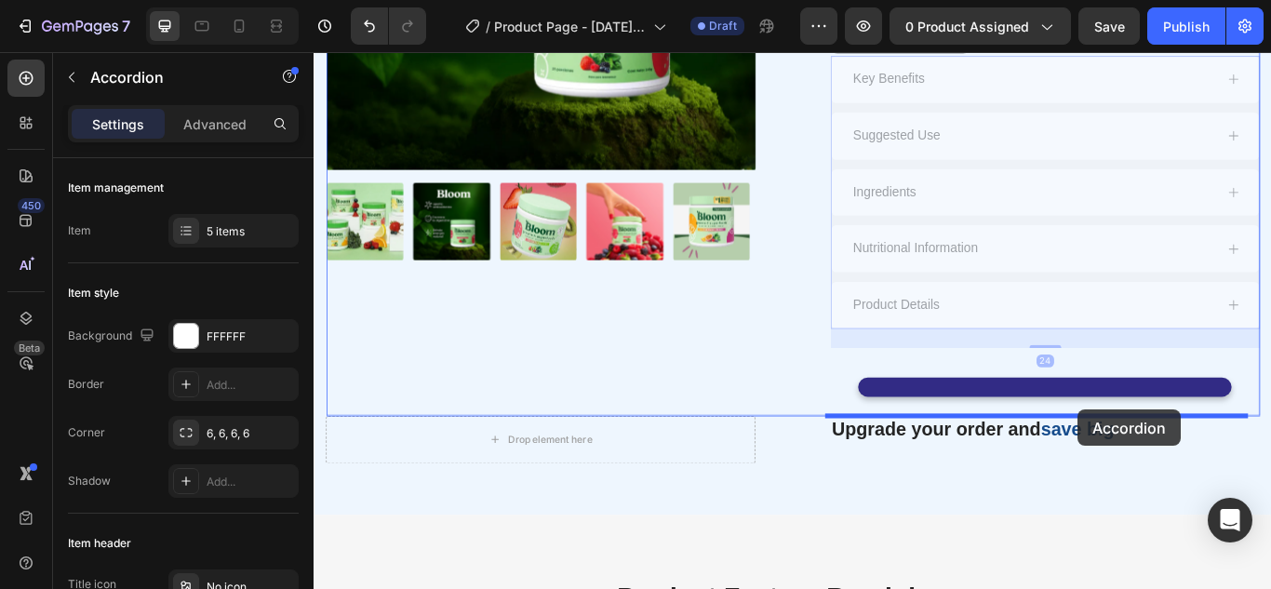
drag, startPoint x: 1316, startPoint y: 218, endPoint x: 1205, endPoint y: 469, distance: 274.9
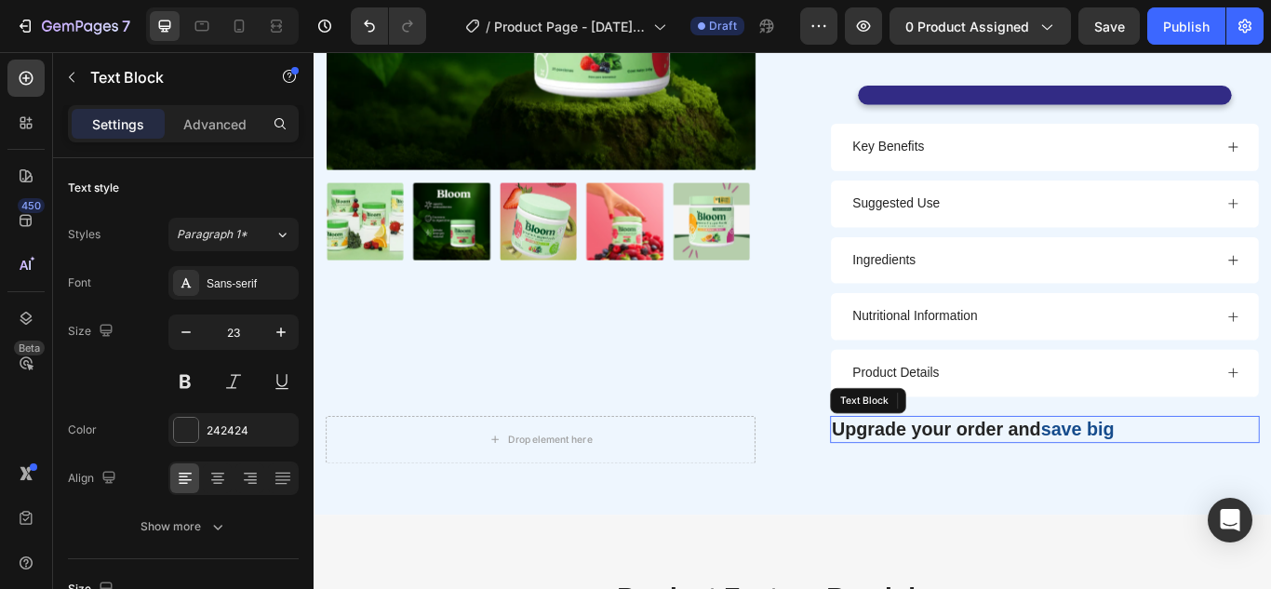
click at [1225, 494] on span "save big" at bounding box center [1204, 491] width 86 height 24
click at [1056, 453] on icon at bounding box center [1062, 458] width 15 height 15
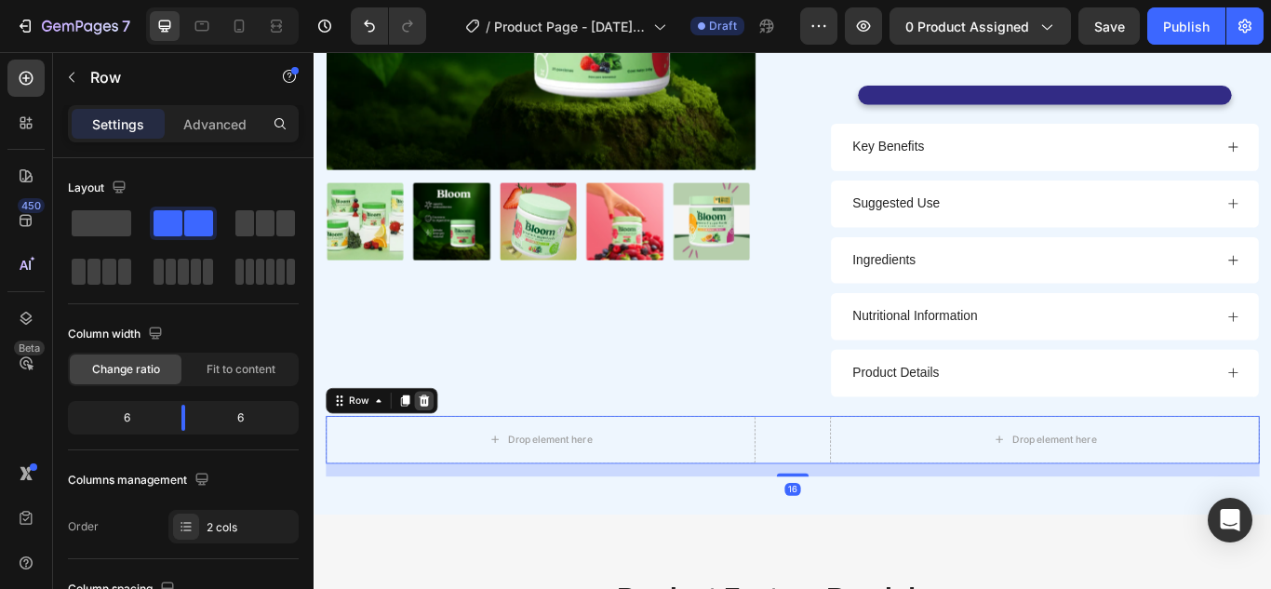
click at [442, 459] on icon at bounding box center [441, 458] width 15 height 15
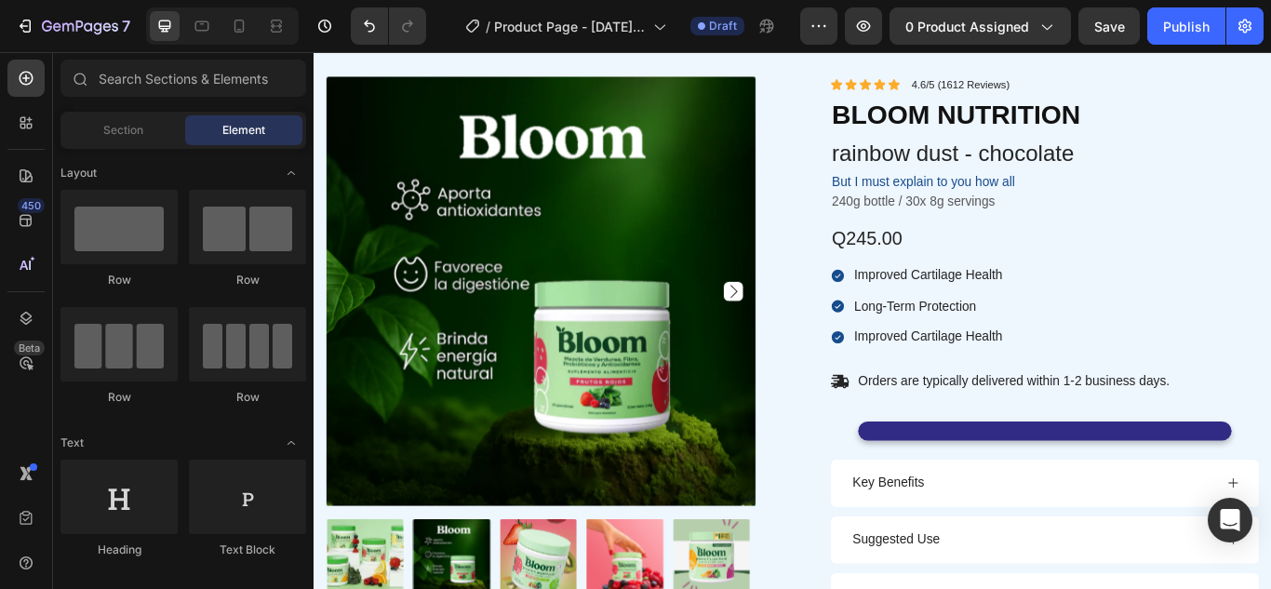
scroll to position [506, 0]
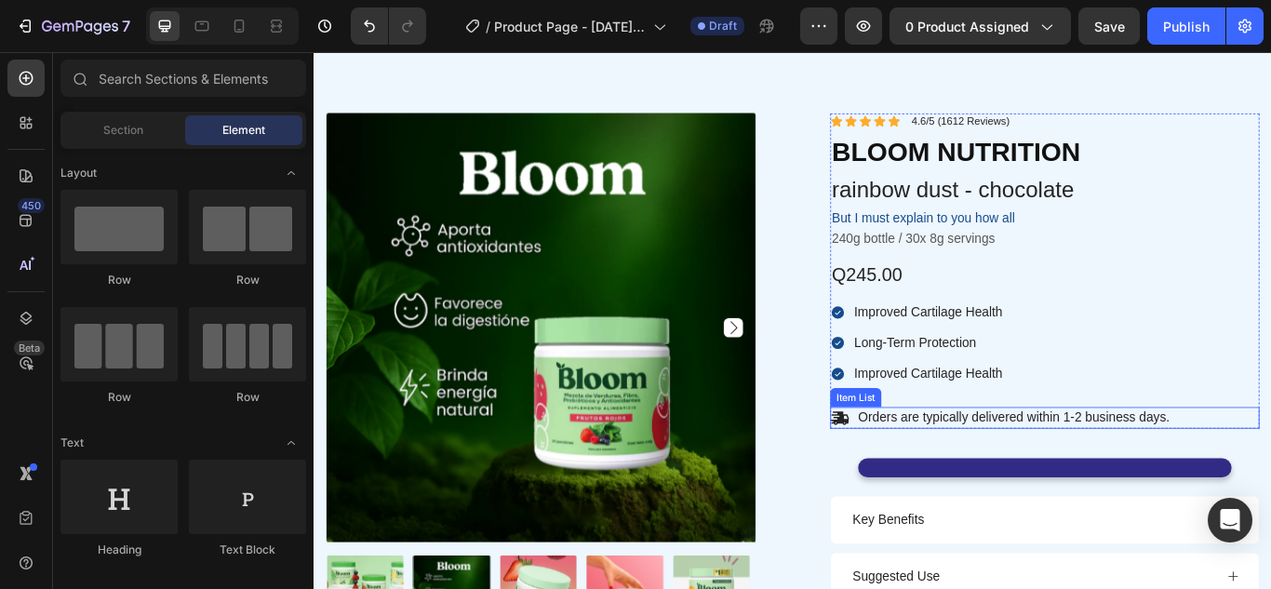
click at [1156, 466] on div "Orders are typically delivered within 1-2 business days." at bounding box center [1129, 478] width 368 height 25
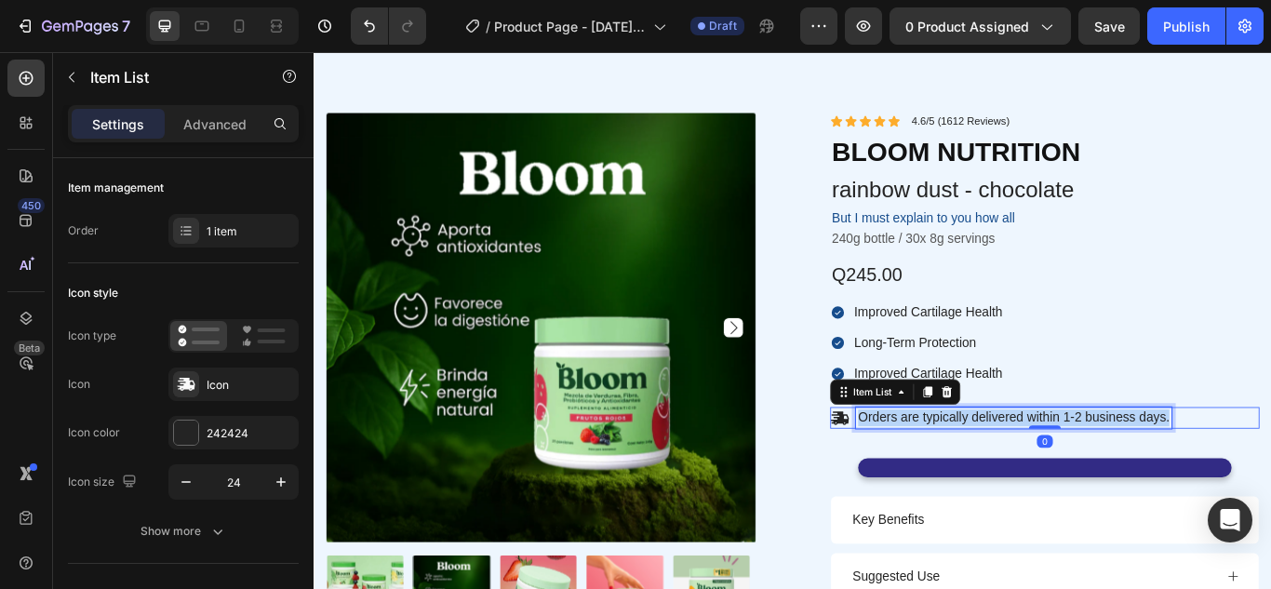
click at [1156, 466] on div "Orders are typically delivered within 1-2 business days." at bounding box center [1129, 478] width 368 height 25
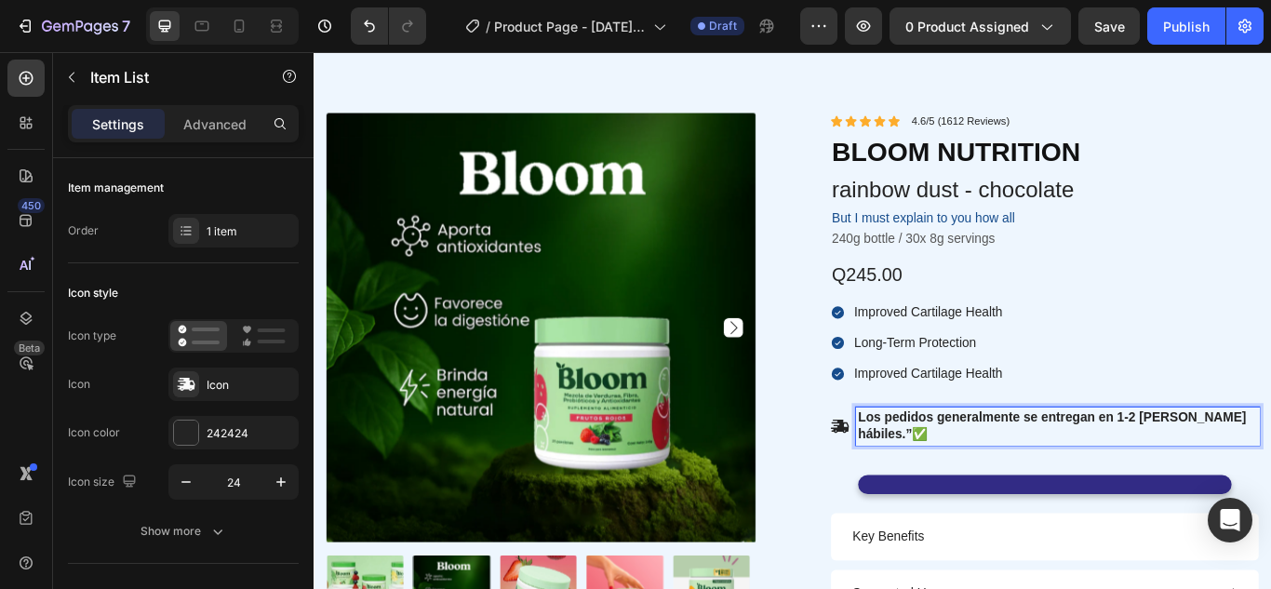
click at [1270, 478] on strong "Los pedidos generalmente se entregan en 1-2 días hábiles.”" at bounding box center [1174, 487] width 452 height 35
click at [949, 477] on strong "Los pedidos generalmente se entregan en 1-2 días hábiles.”" at bounding box center [1174, 487] width 452 height 35
click at [1270, 473] on strong "Envío gratis. Los pedidos generalmente se entregan en 1-2 días hábiles.”" at bounding box center [1156, 487] width 417 height 35
click at [1270, 475] on strong "Envío gratis. Los pedidos generalmente se entregan en 1-2 días hábiles.”" at bounding box center [1156, 487] width 417 height 35
click at [1270, 475] on strong "Envío gratis. Los pedidos generalmente se entregan en 3-2 días hábiles.”" at bounding box center [1156, 487] width 417 height 35
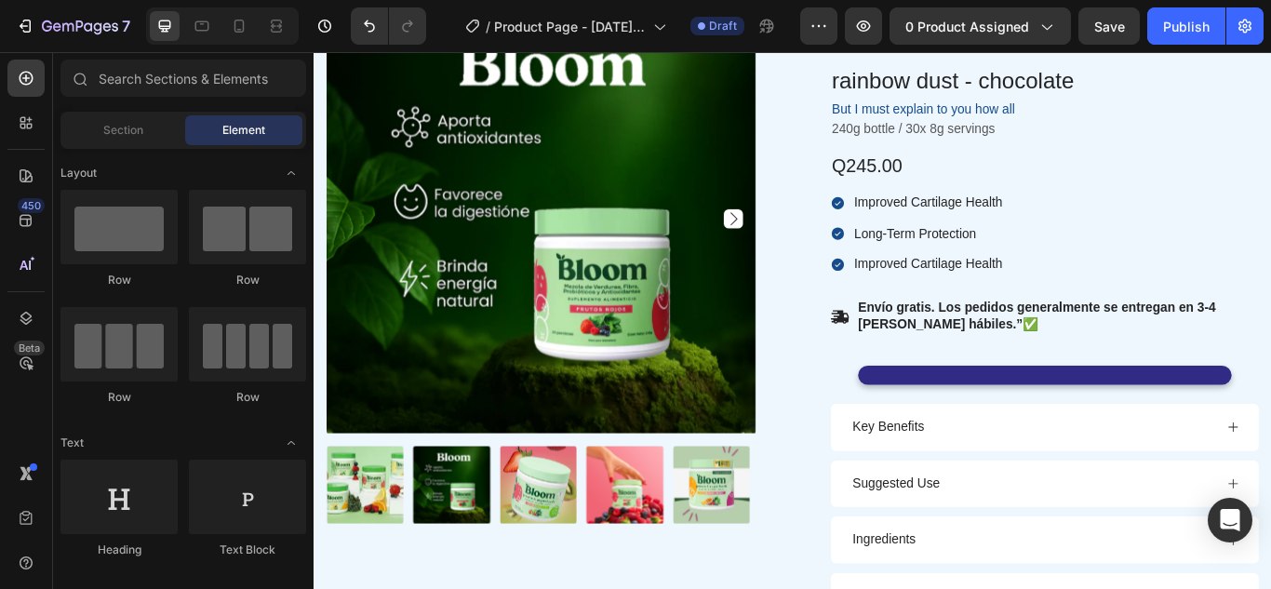
scroll to position [602, 0]
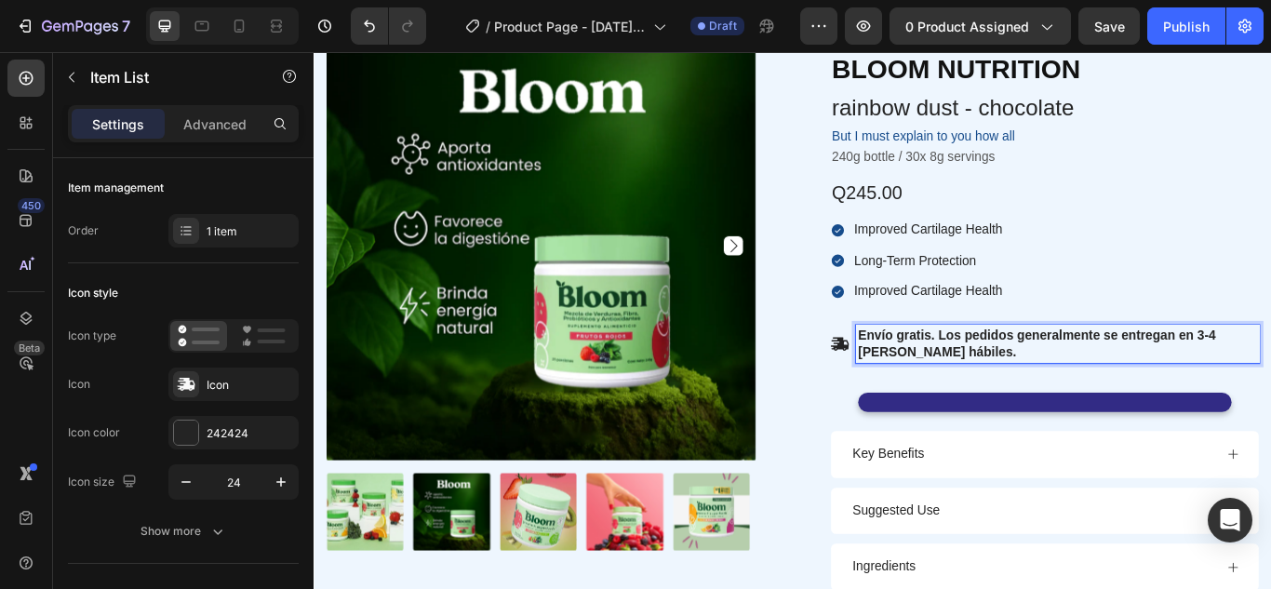
click at [1270, 390] on p "Envío gratis. Los pedidos generalmente se entregan en 3-4 días hábiles." at bounding box center [1180, 392] width 465 height 39
drag, startPoint x: 999, startPoint y: 399, endPoint x: 1033, endPoint y: 383, distance: 37.0
click at [1033, 383] on p "Envío gratis. Los pedidos generalmente se entregan en 3-4 días hábiles." at bounding box center [1180, 392] width 465 height 39
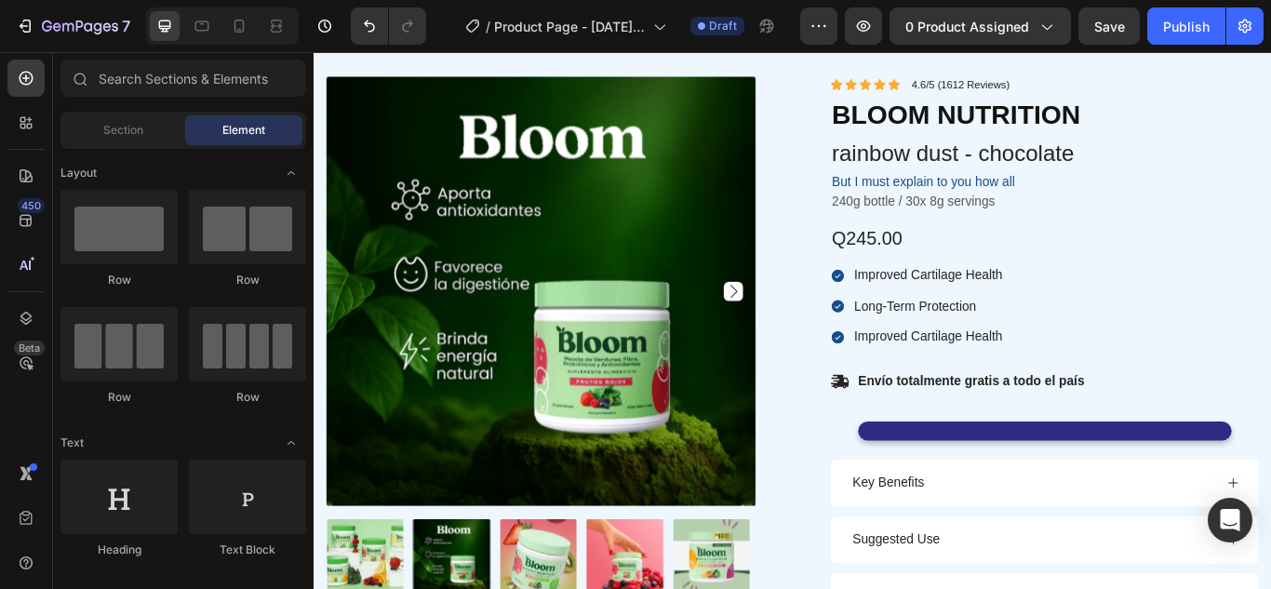
scroll to position [539, 0]
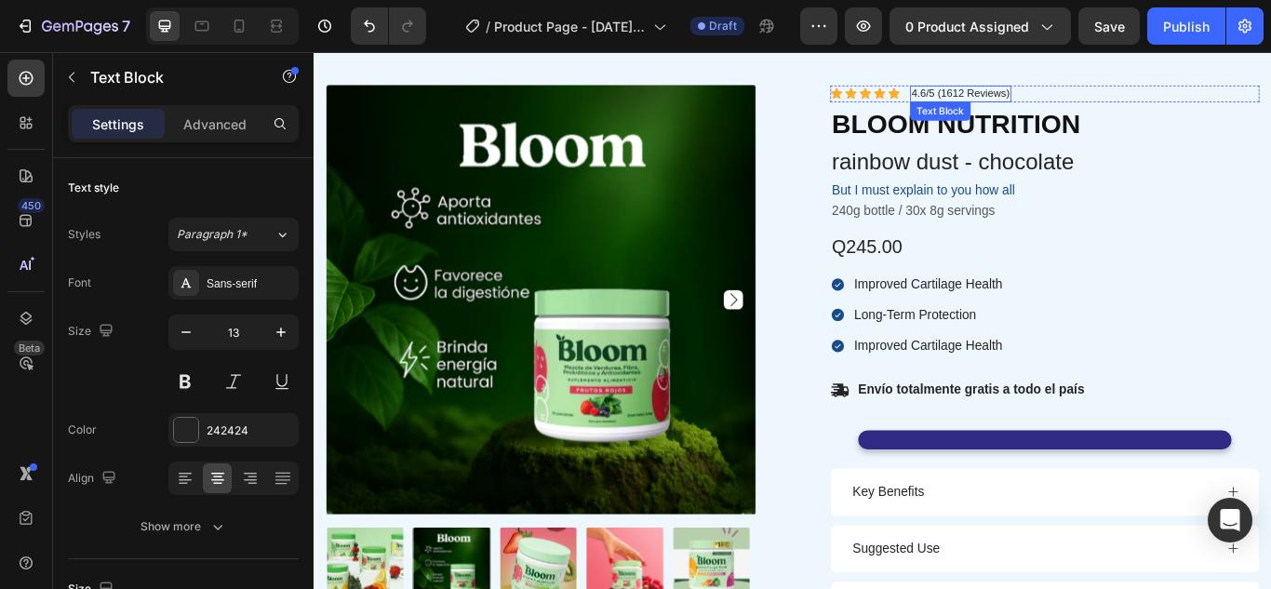
click at [1092, 102] on p "4.6/5 (1612 Reviews)" at bounding box center [1067, 101] width 114 height 16
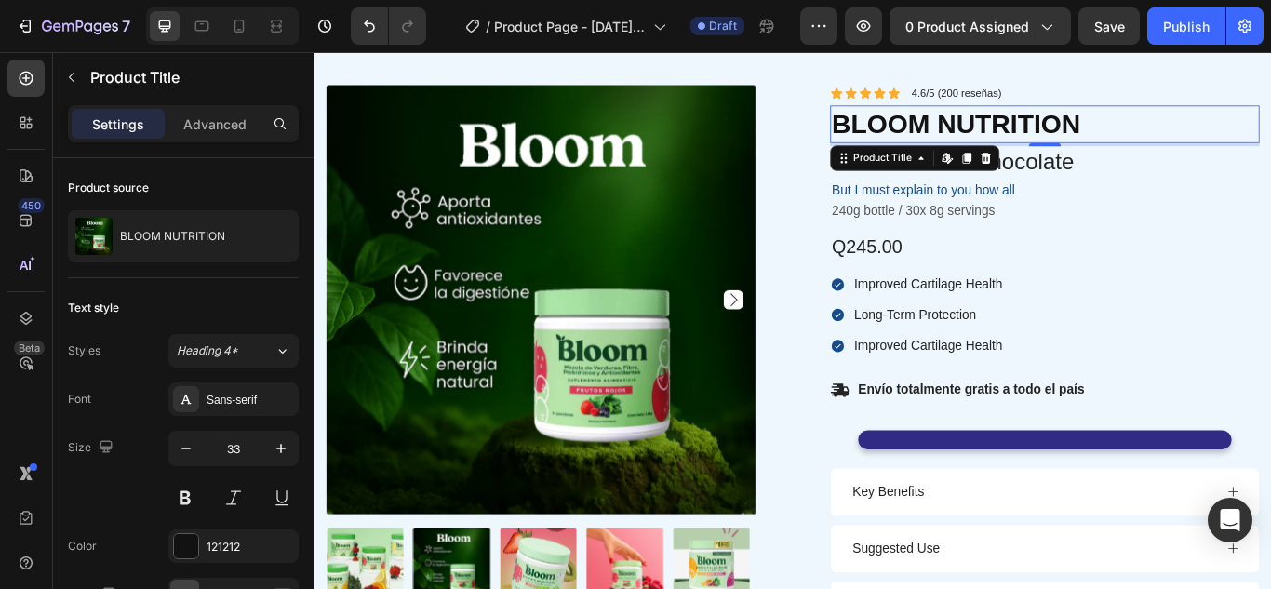
click at [1223, 140] on h1 "BLOOM NUTRITION" at bounding box center [1165, 136] width 501 height 44
click at [1207, 136] on h1 "BLOOM NUTRITION" at bounding box center [1165, 136] width 501 height 44
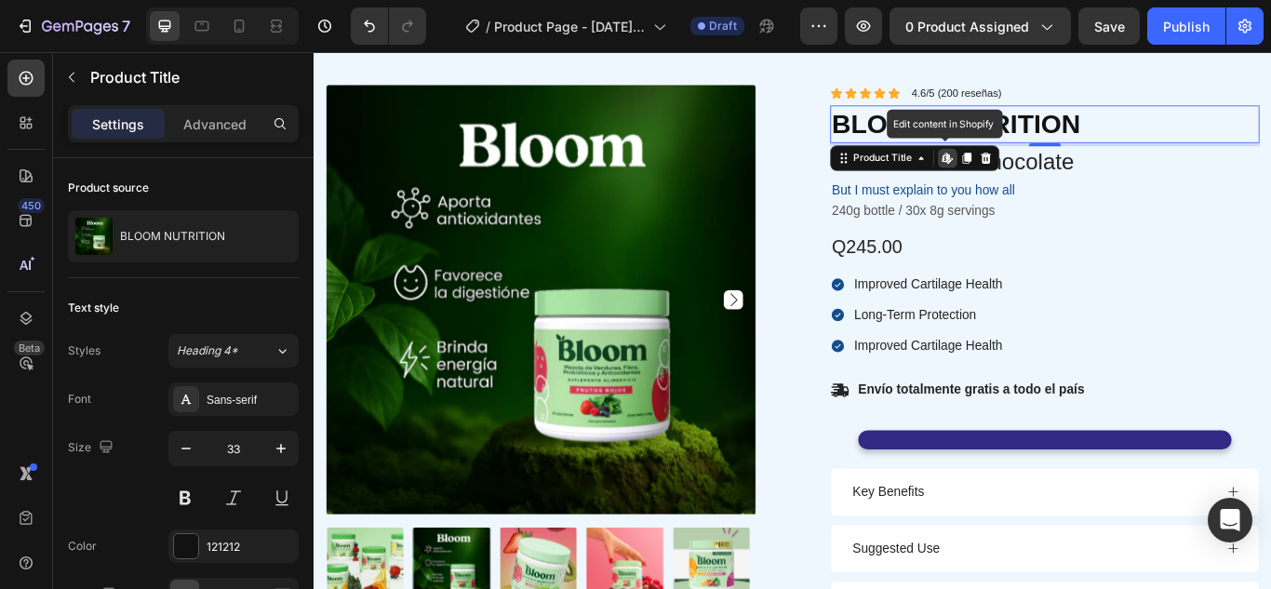
click at [1184, 135] on h1 "BLOOM NUTRITION" at bounding box center [1165, 136] width 501 height 44
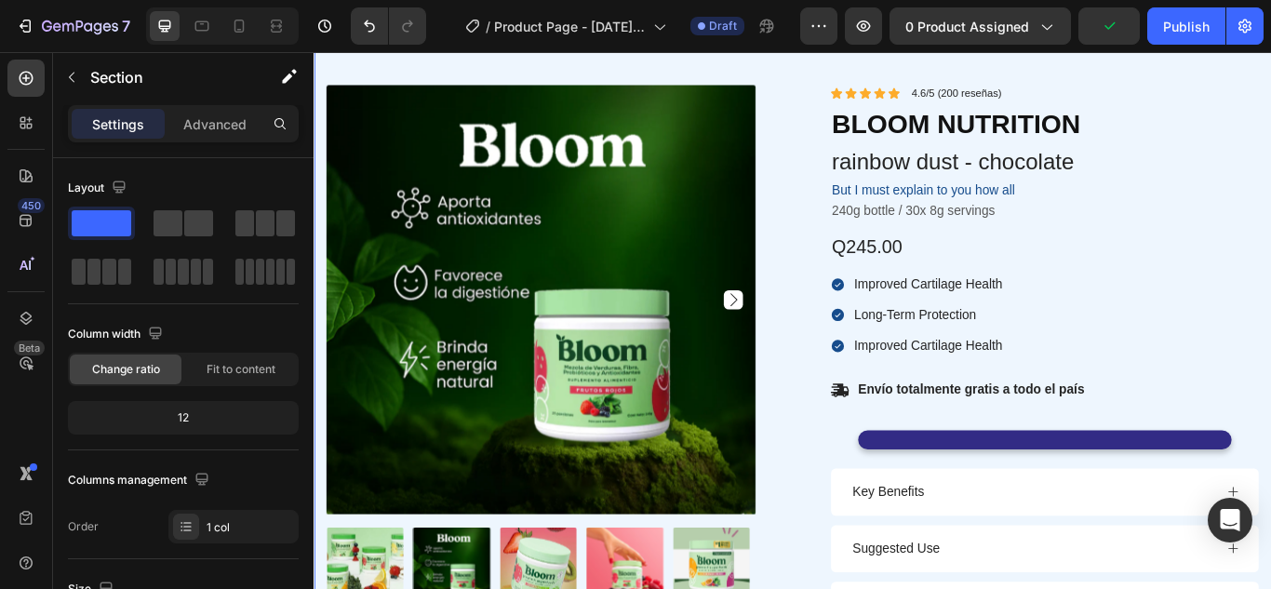
click at [1241, 79] on div "Product Images Icon Icon Icon Icon Icon Icon List 4.6/5 (200 reseñas) Text Bloc…" at bounding box center [872, 470] width 1116 height 906
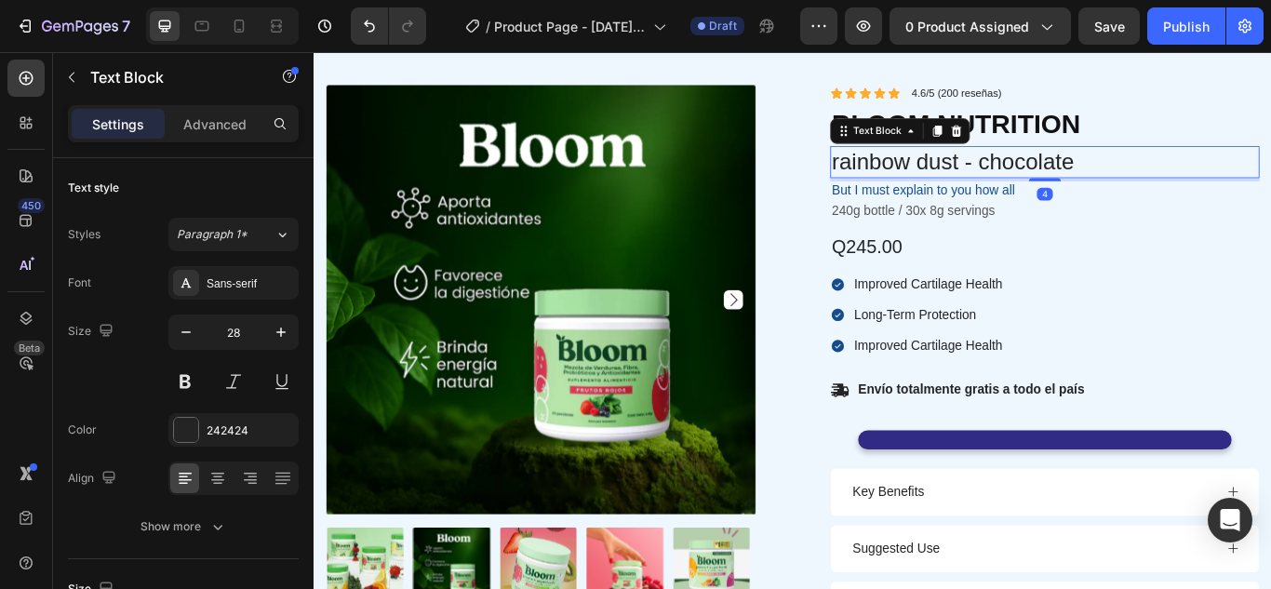
click at [1092, 190] on p "rainbow dust - chocolate" at bounding box center [1165, 180] width 497 height 33
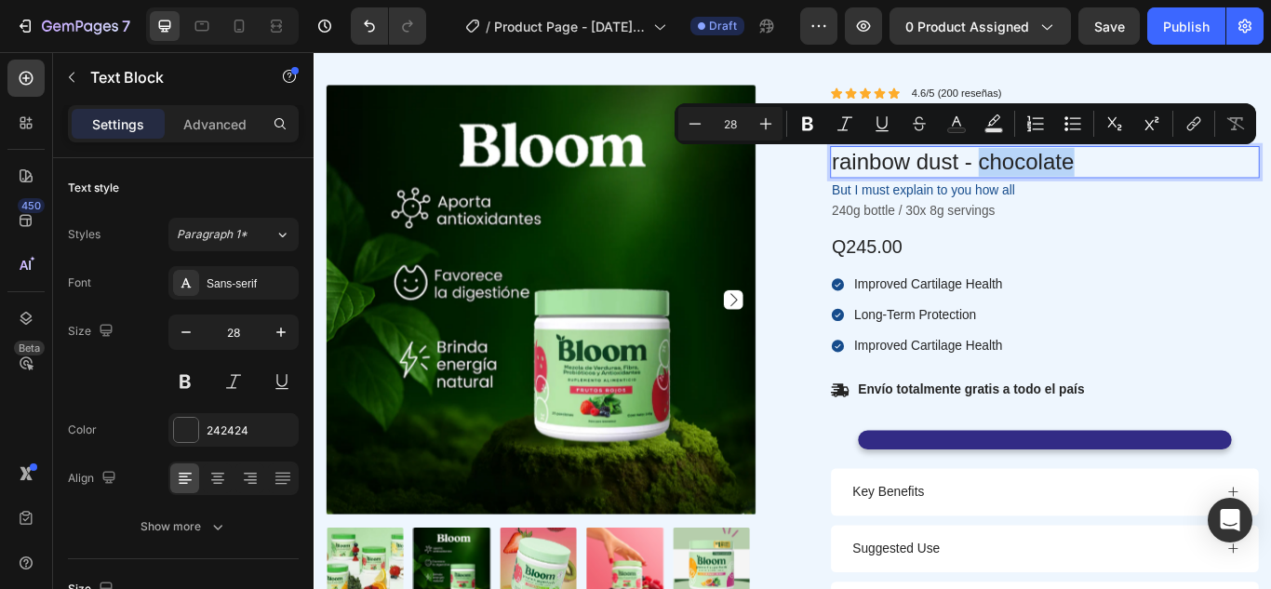
click at [1211, 184] on p "rainbow dust - chocolate" at bounding box center [1165, 180] width 497 height 33
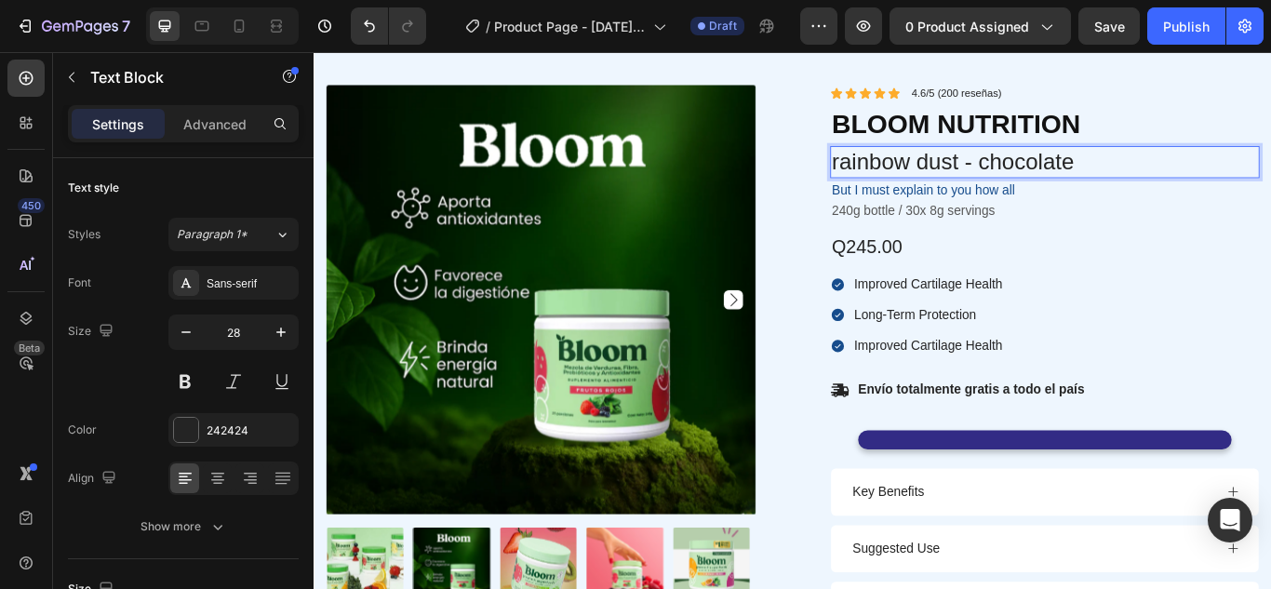
click at [1211, 184] on p "rainbow dust - chocolate" at bounding box center [1165, 180] width 497 height 33
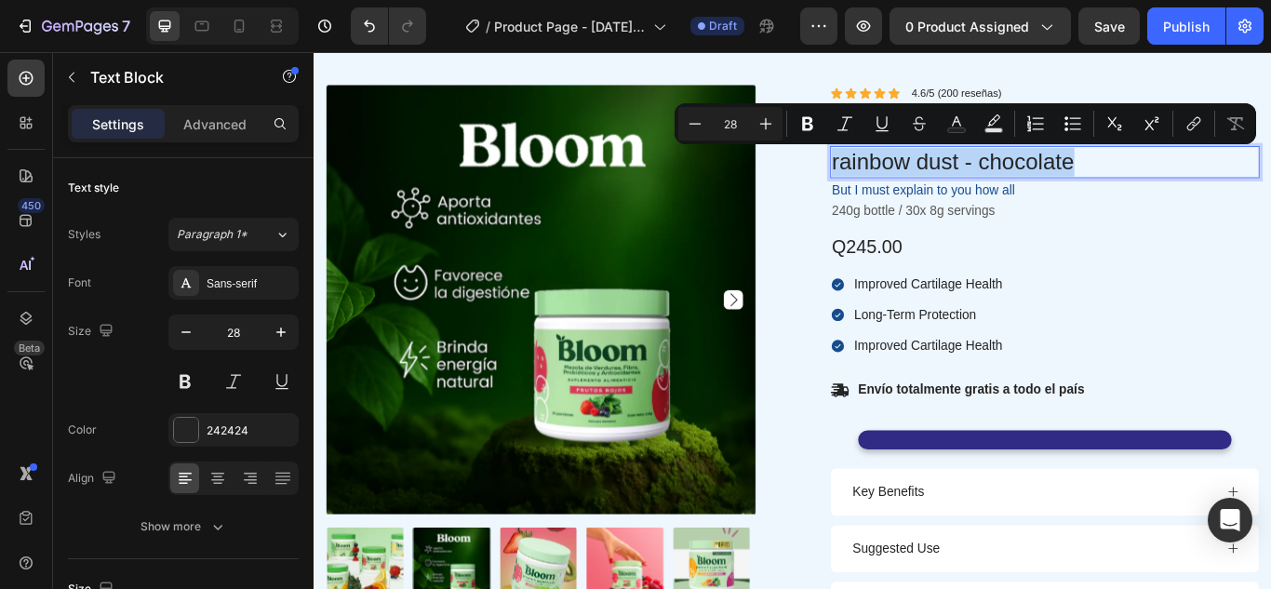
click at [1211, 184] on p "rainbow dust - chocolate" at bounding box center [1165, 180] width 497 height 33
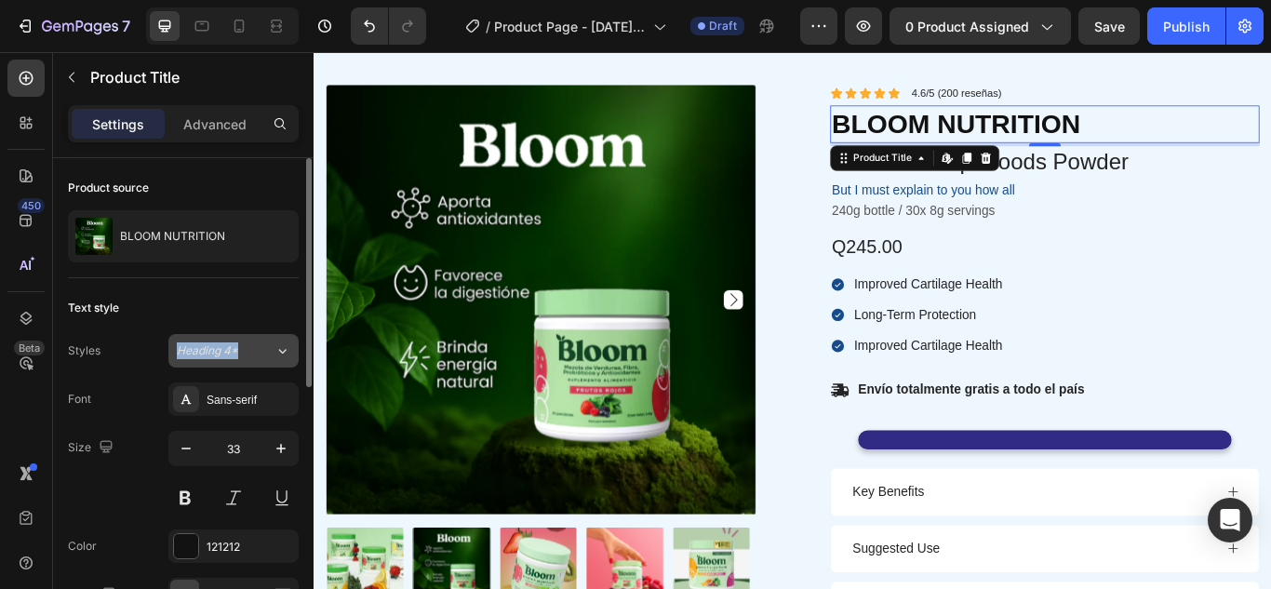
drag, startPoint x: 273, startPoint y: 331, endPoint x: 281, endPoint y: 345, distance: 16.3
click at [281, 345] on div "Text style Styles Heading 4* Font Sans-serif Size 33 Color 121212 Align Show mo…" at bounding box center [183, 476] width 231 height 397
click at [281, 345] on icon at bounding box center [282, 350] width 16 height 19
click at [107, 475] on div "Size 33" at bounding box center [183, 473] width 231 height 84
click at [269, 392] on div "Sans-serif" at bounding box center [250, 400] width 87 height 17
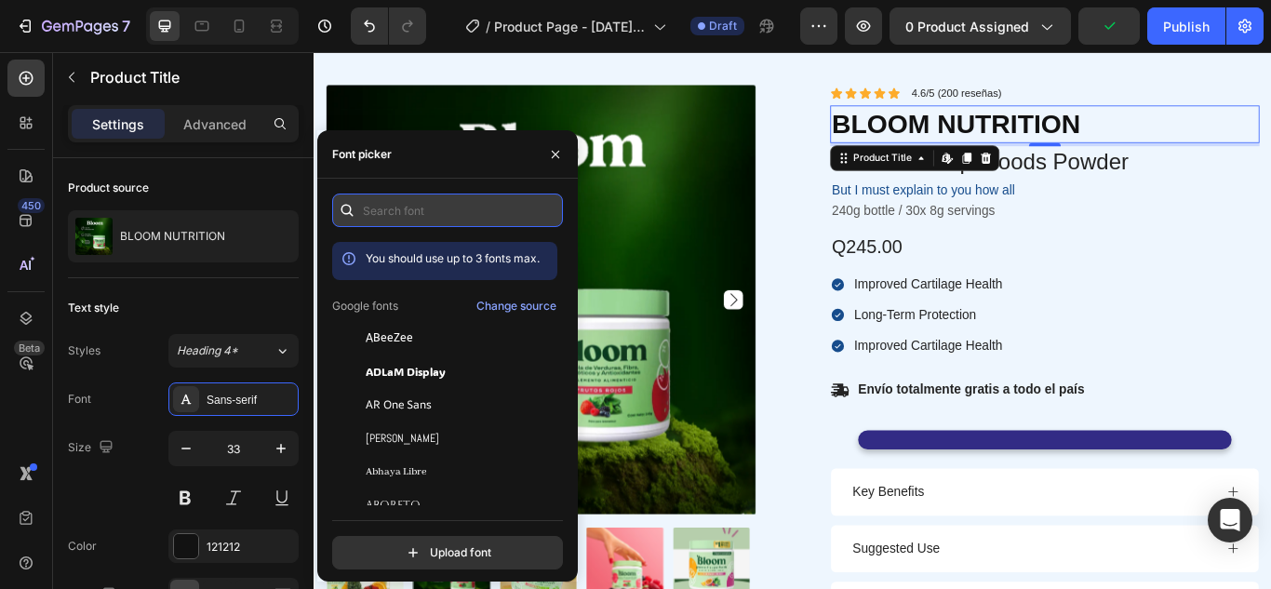
click at [466, 214] on input "text" at bounding box center [447, 210] width 231 height 33
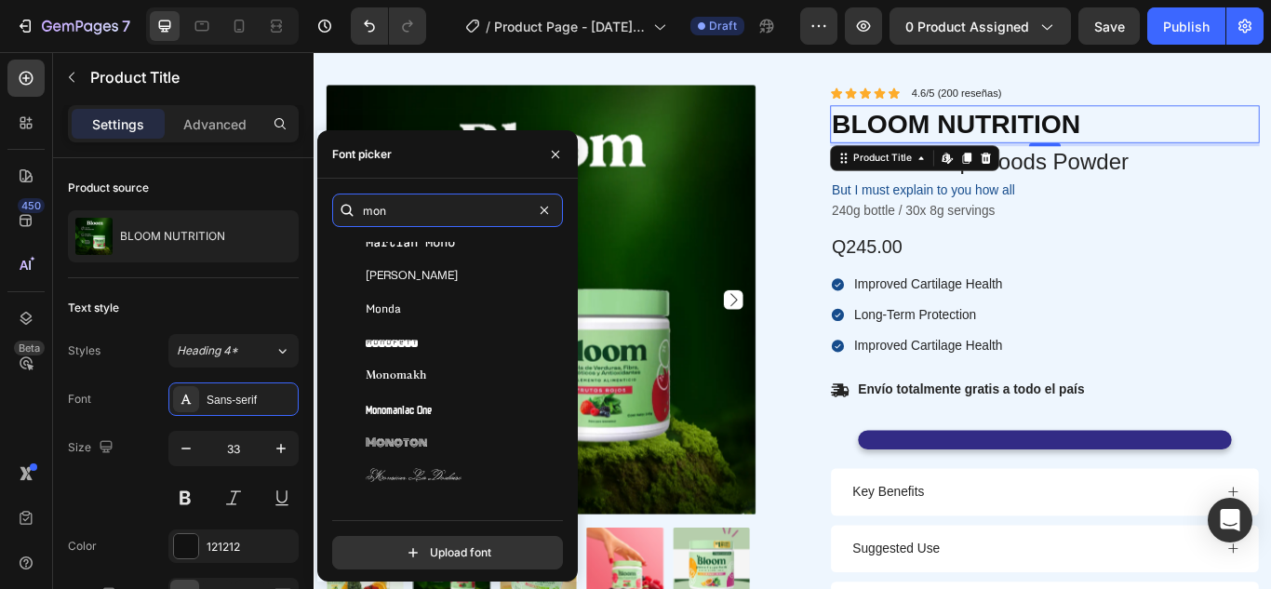
scroll to position [866, 0]
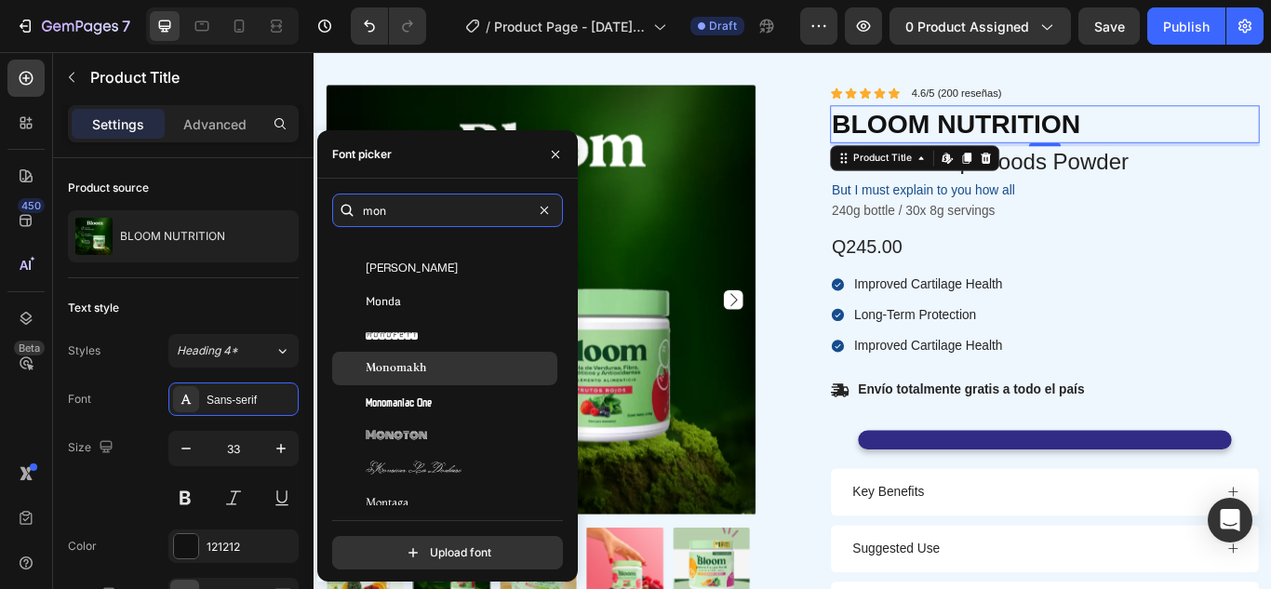
type input "mon"
click at [468, 365] on div "Monomakh" at bounding box center [460, 368] width 188 height 17
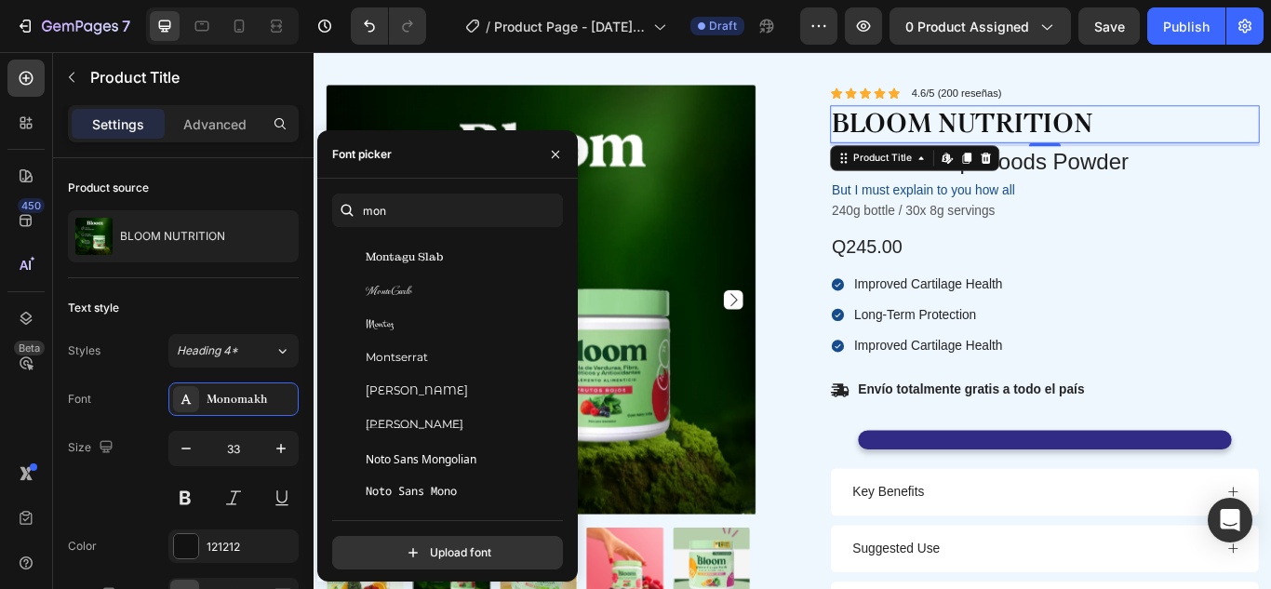
scroll to position [1153, 0]
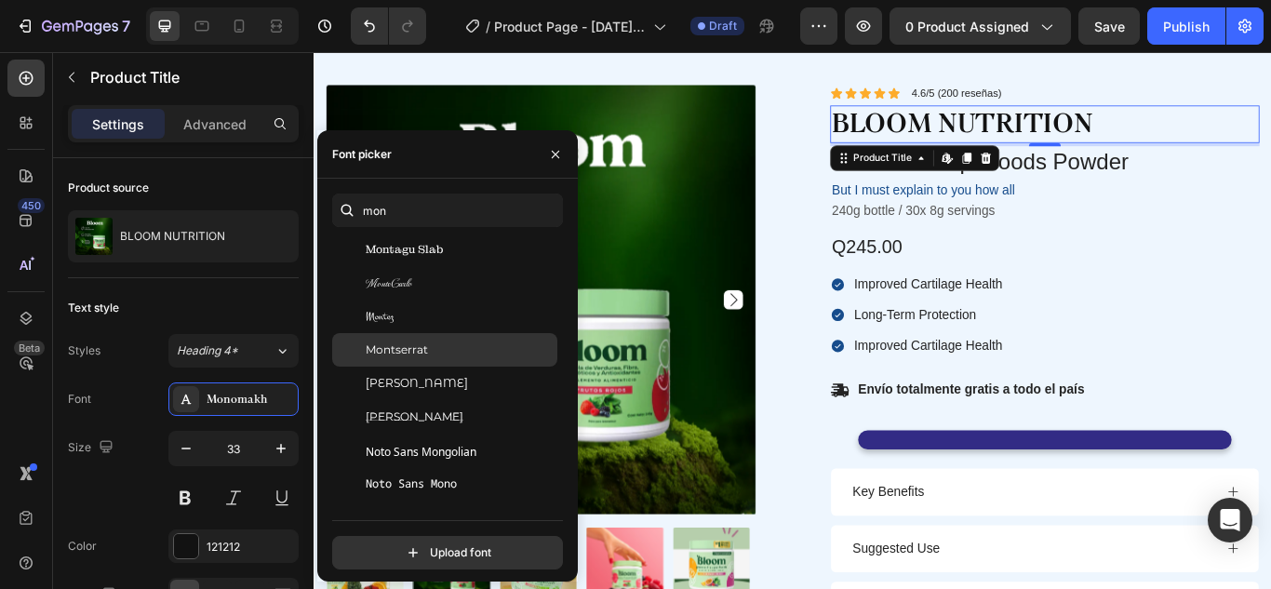
click at [407, 349] on span "Montserrat" at bounding box center [397, 349] width 62 height 17
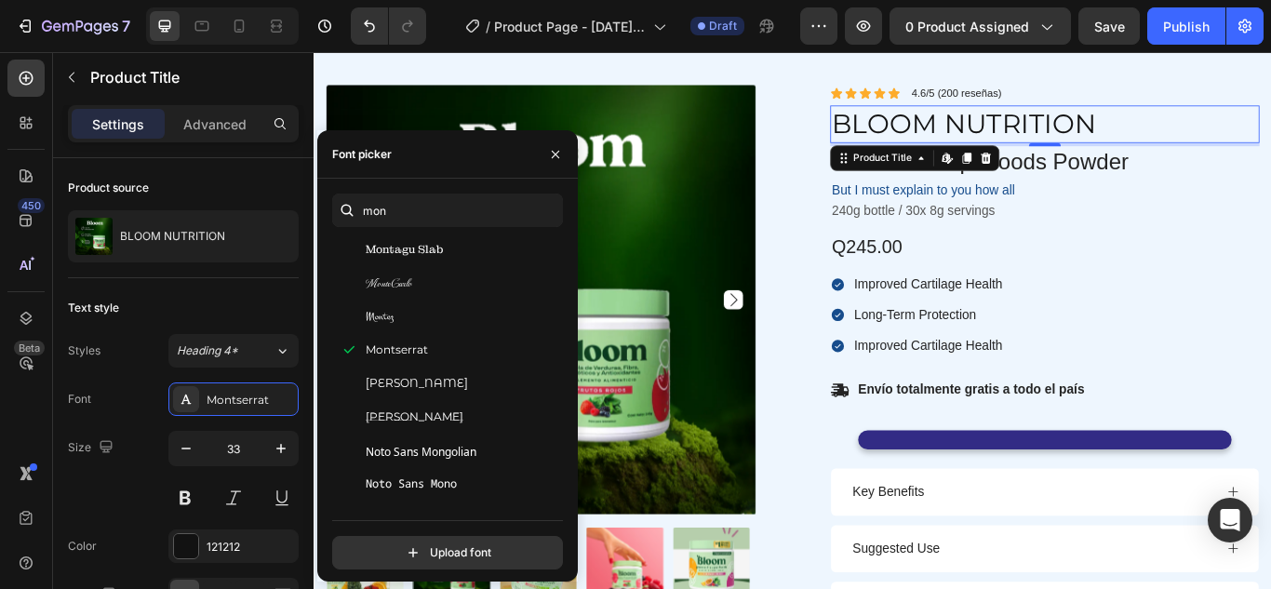
drag, startPoint x: 558, startPoint y: 395, endPoint x: 557, endPoint y: 411, distance: 15.8
click at [557, 411] on div "You should use up to 3 fonts max. Mona Sans Monda Monofett Monomakh Monomaniac …" at bounding box center [447, 373] width 231 height 263
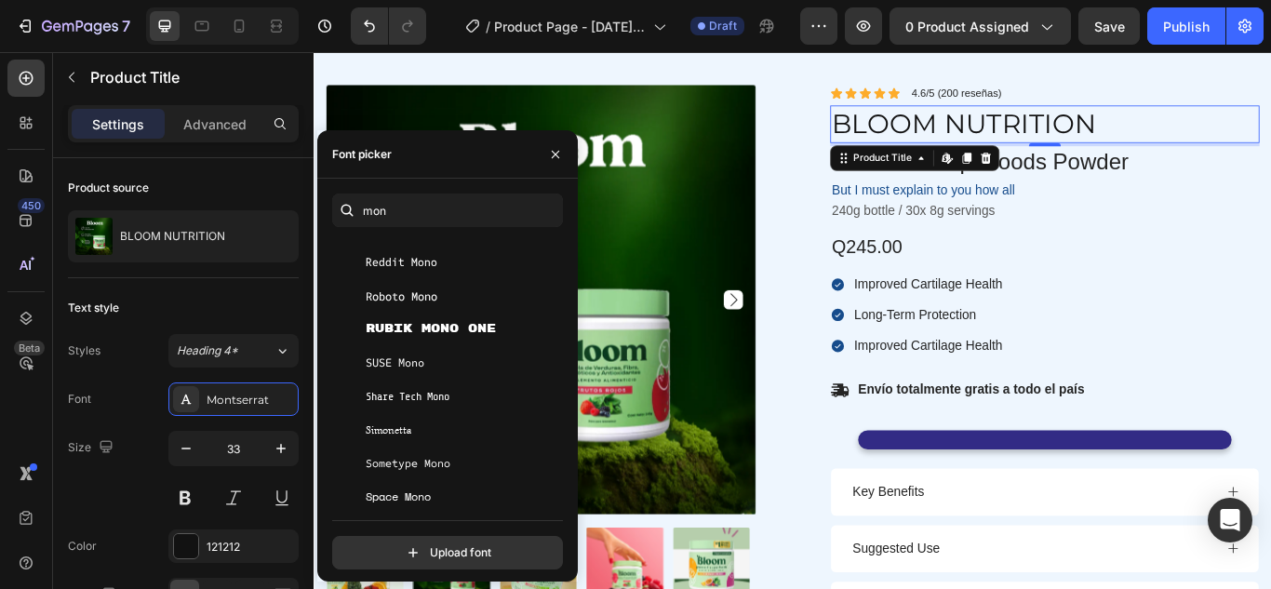
scroll to position [1650, 0]
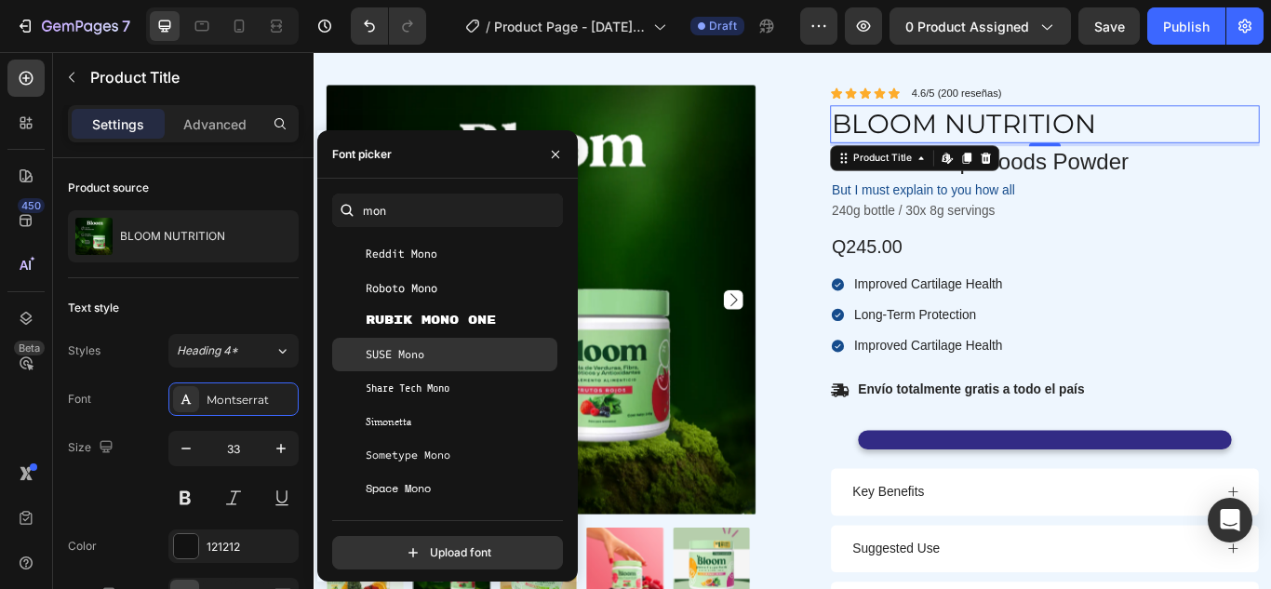
click at [384, 352] on span "SUSE Mono" at bounding box center [395, 354] width 59 height 17
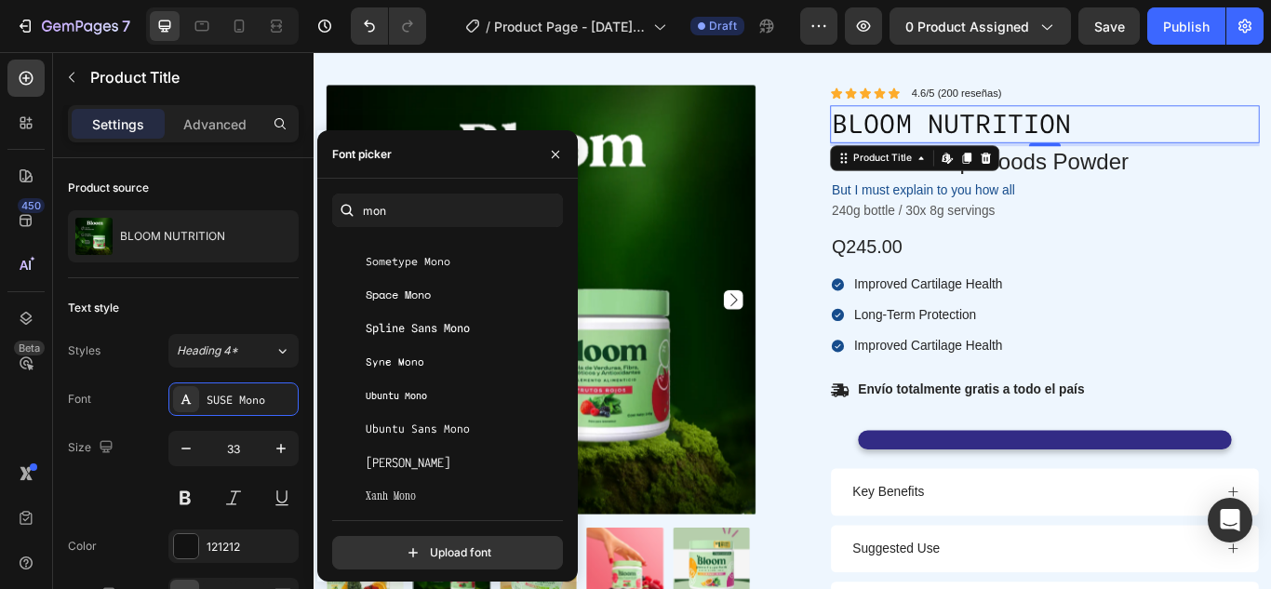
scroll to position [1851, 0]
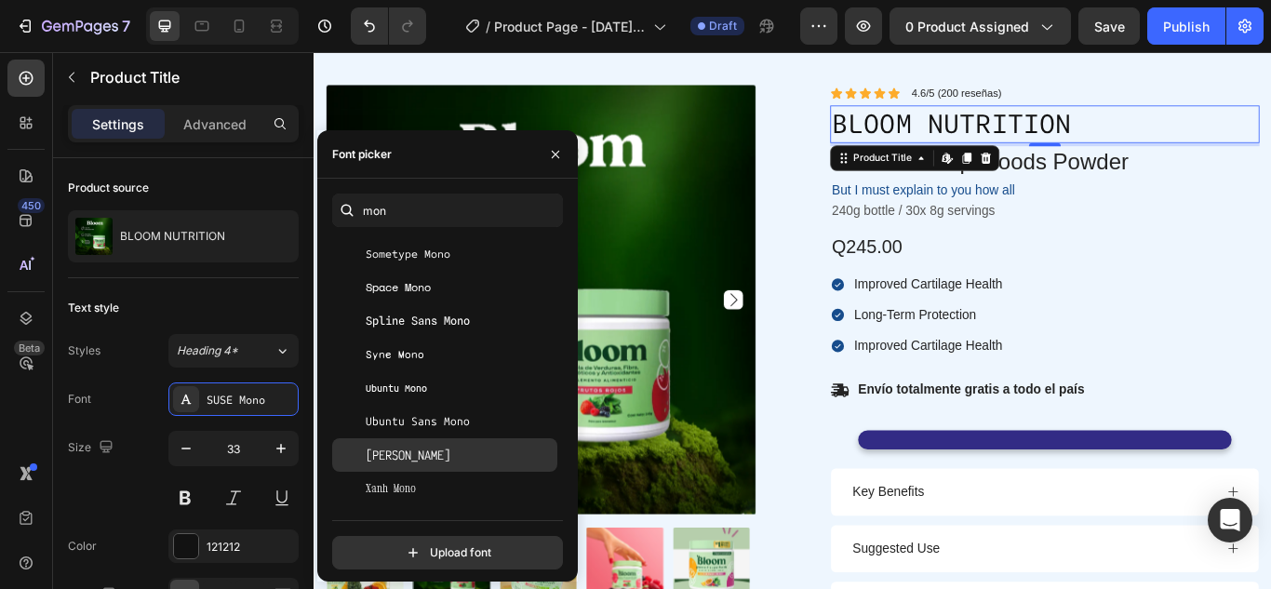
click at [385, 458] on span "Victor Mono" at bounding box center [408, 455] width 85 height 17
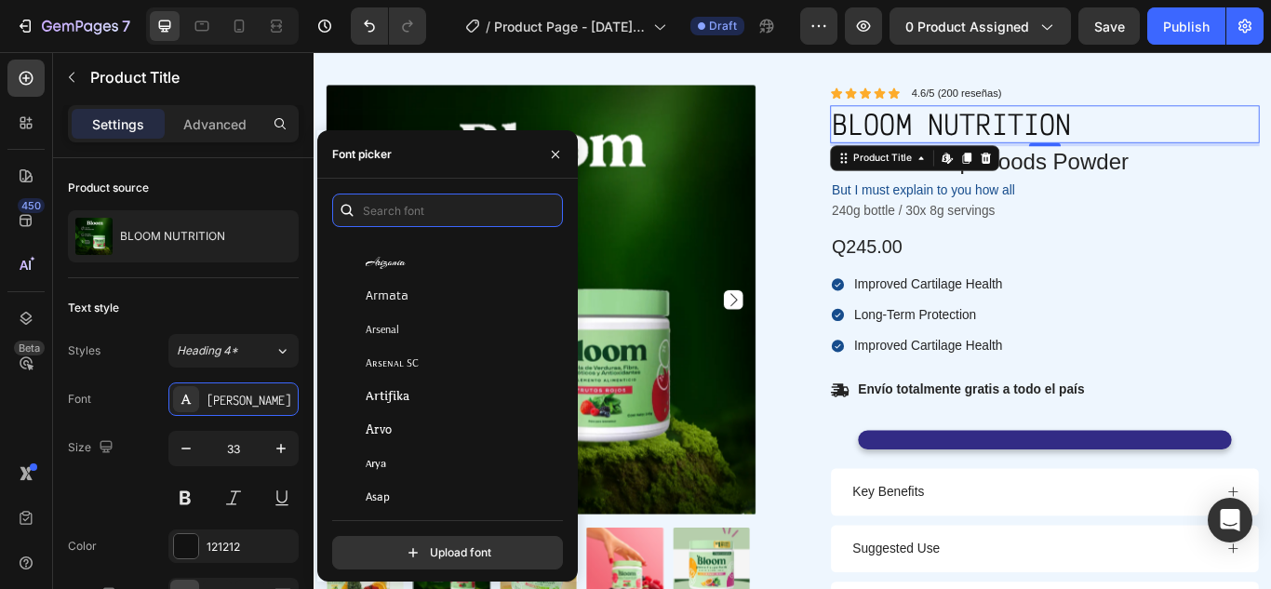
scroll to position [4022, 0]
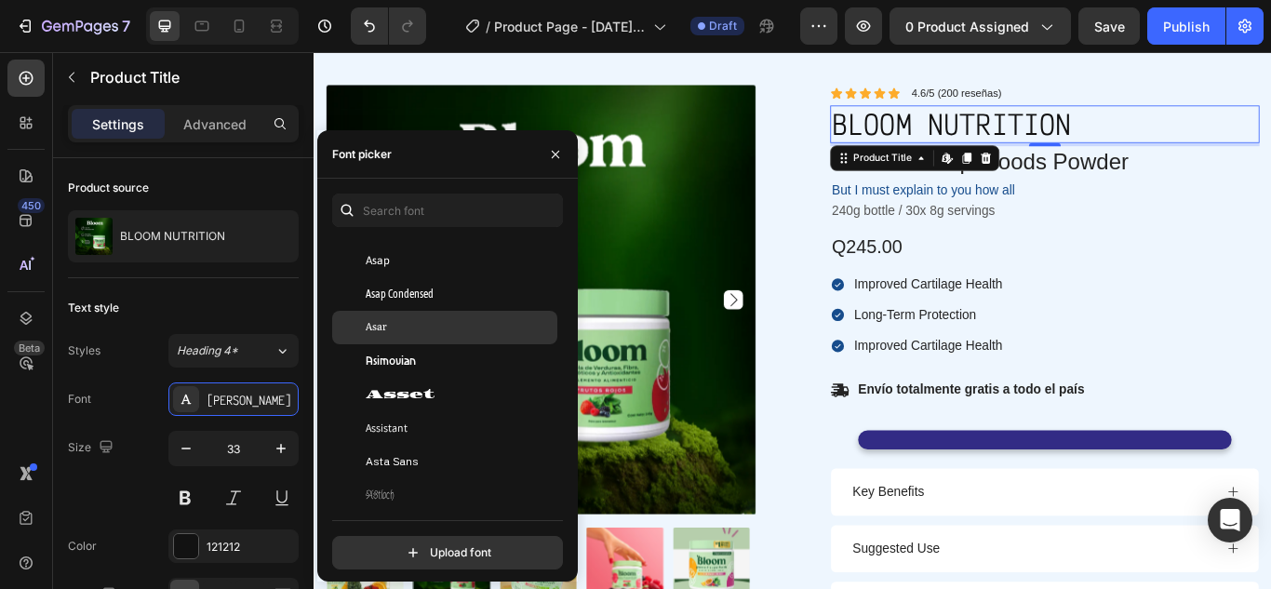
click at [452, 336] on div "Asar" at bounding box center [444, 327] width 225 height 33
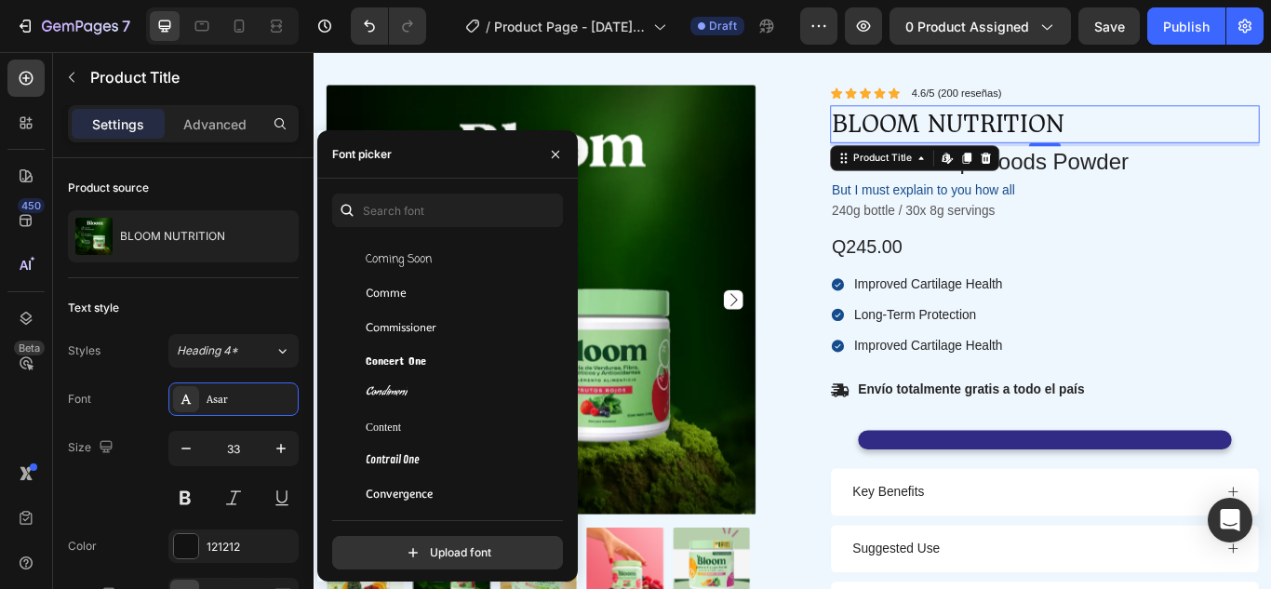
scroll to position [11593, 0]
click at [448, 211] on input "text" at bounding box center [447, 210] width 231 height 33
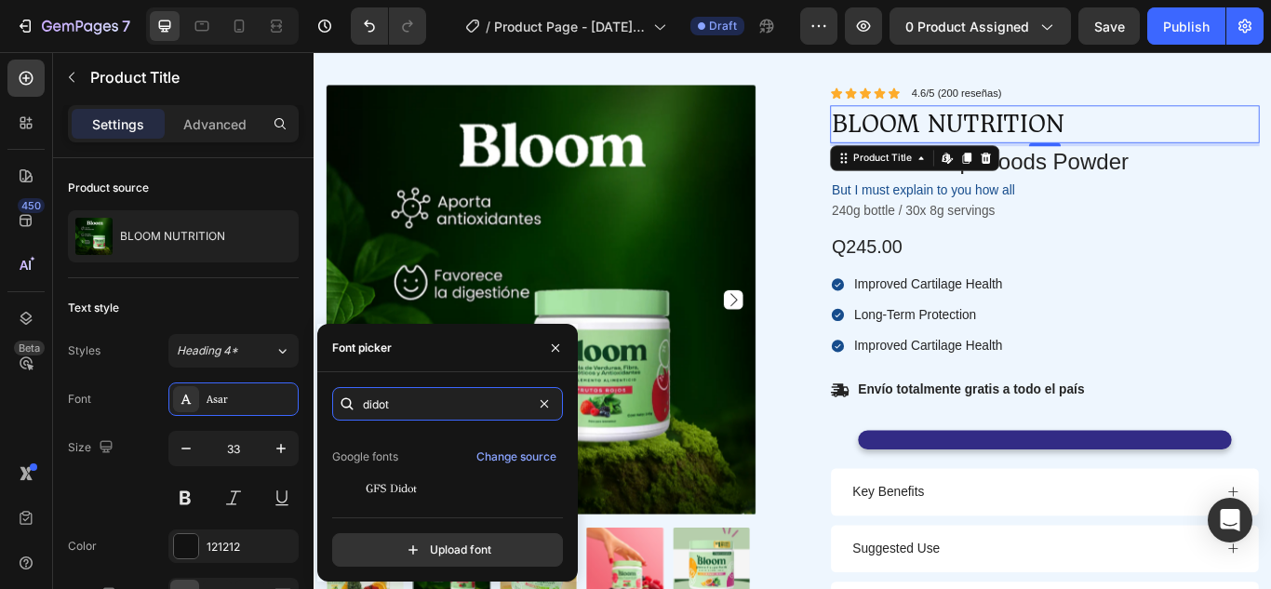
scroll to position [46, 0]
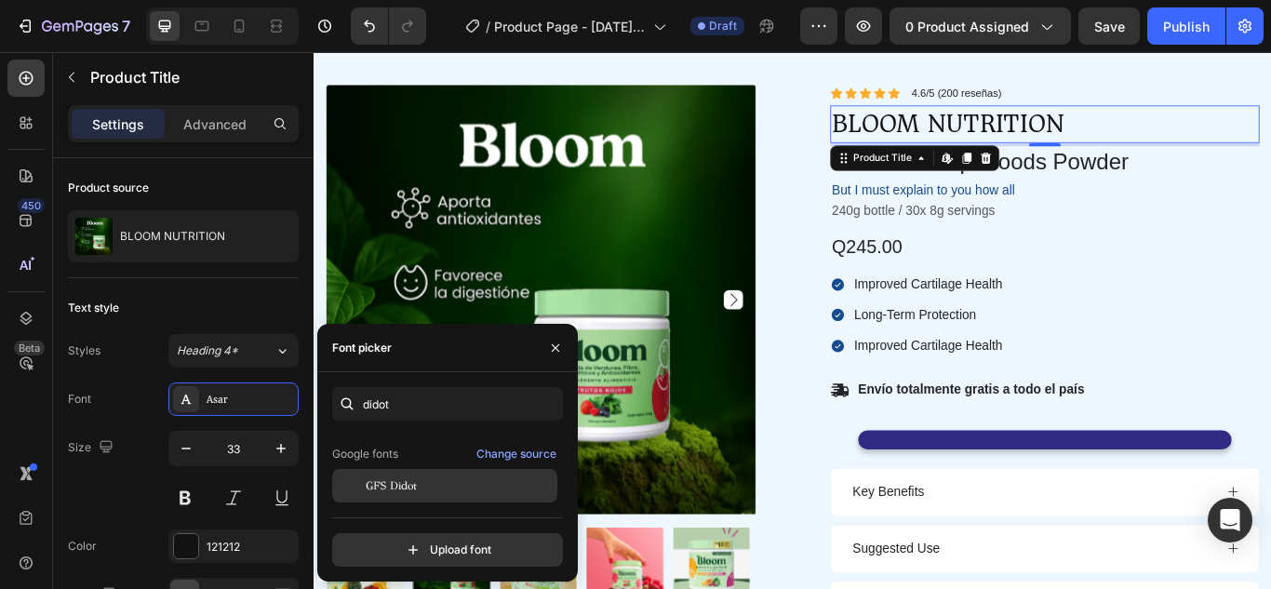
click at [479, 490] on div "GFS Didot" at bounding box center [460, 485] width 188 height 17
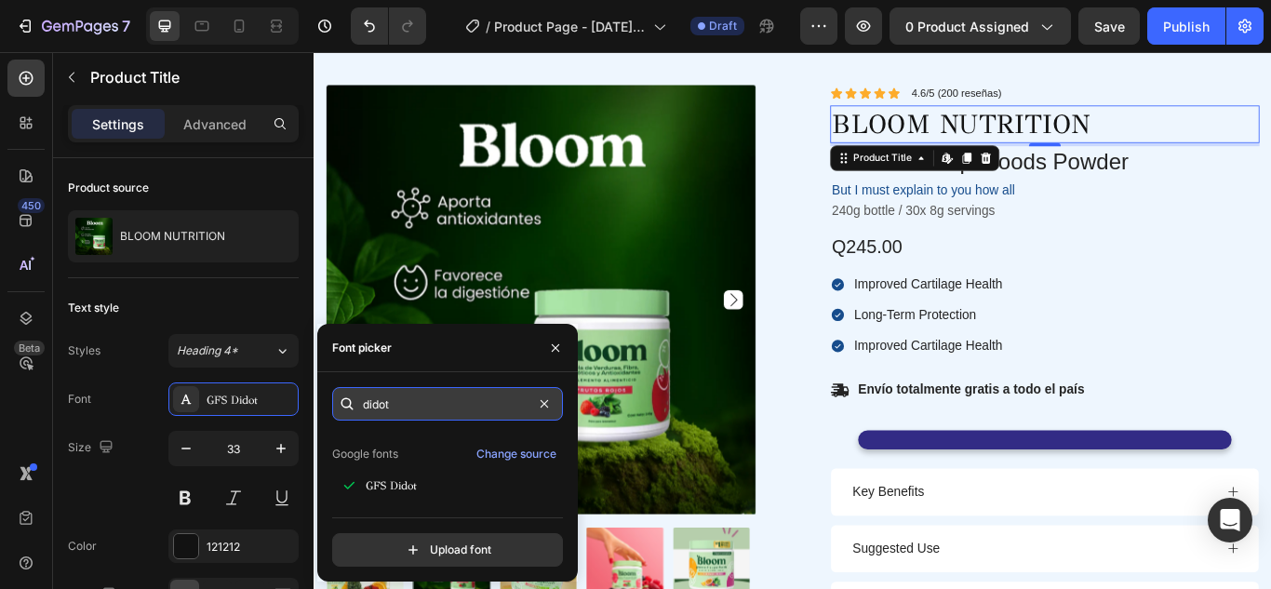
click at [448, 409] on input "didot" at bounding box center [447, 403] width 231 height 33
paste input "bodoni"
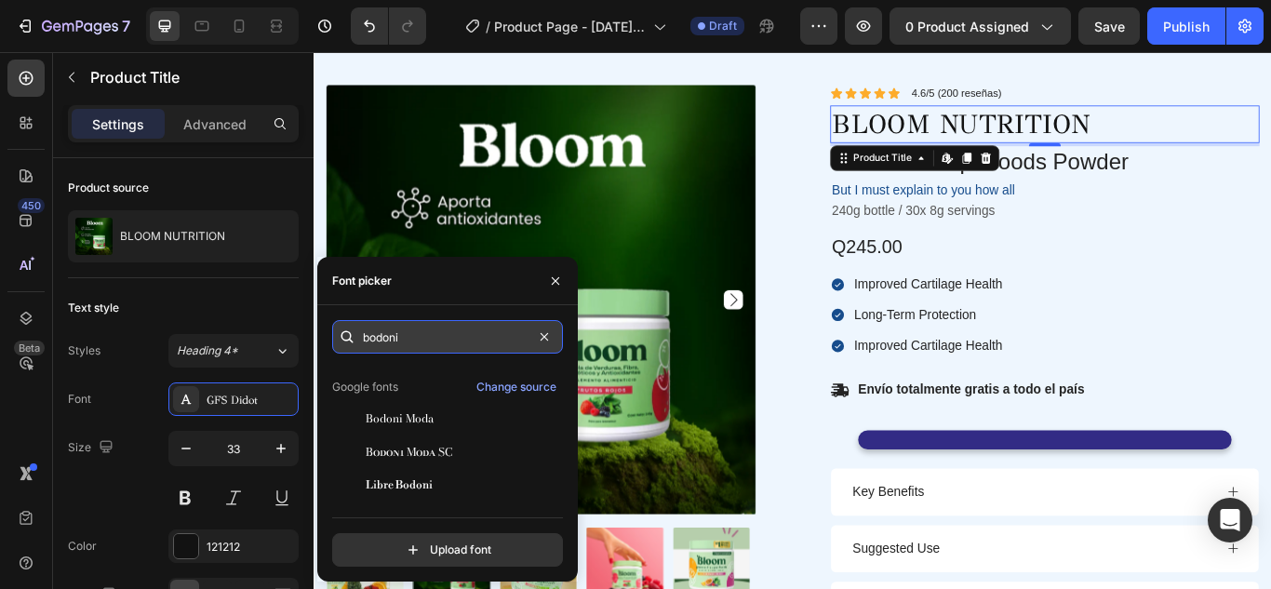
scroll to position [0, 0]
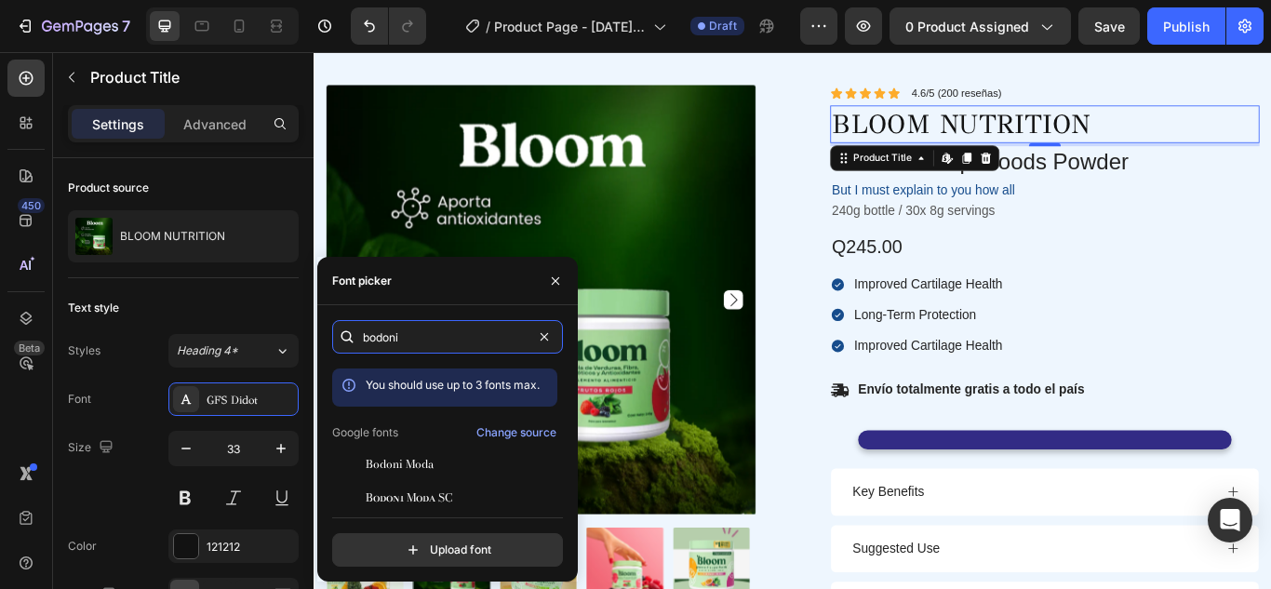
type input "bodoni"
drag, startPoint x: 556, startPoint y: 390, endPoint x: 556, endPoint y: 401, distance: 11.2
click at [556, 401] on div "You should use up to 3 fonts max. Google fonts Change source Bodoni Moda Bodoni…" at bounding box center [447, 435] width 231 height 134
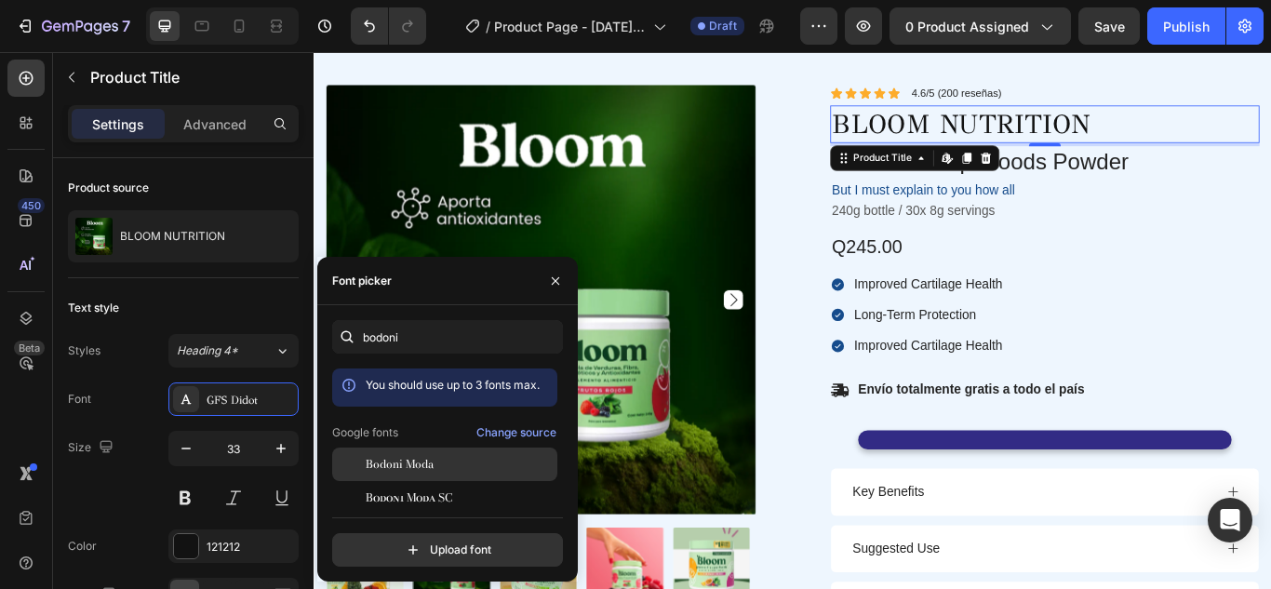
click at [438, 458] on div "Bodoni Moda" at bounding box center [460, 464] width 188 height 17
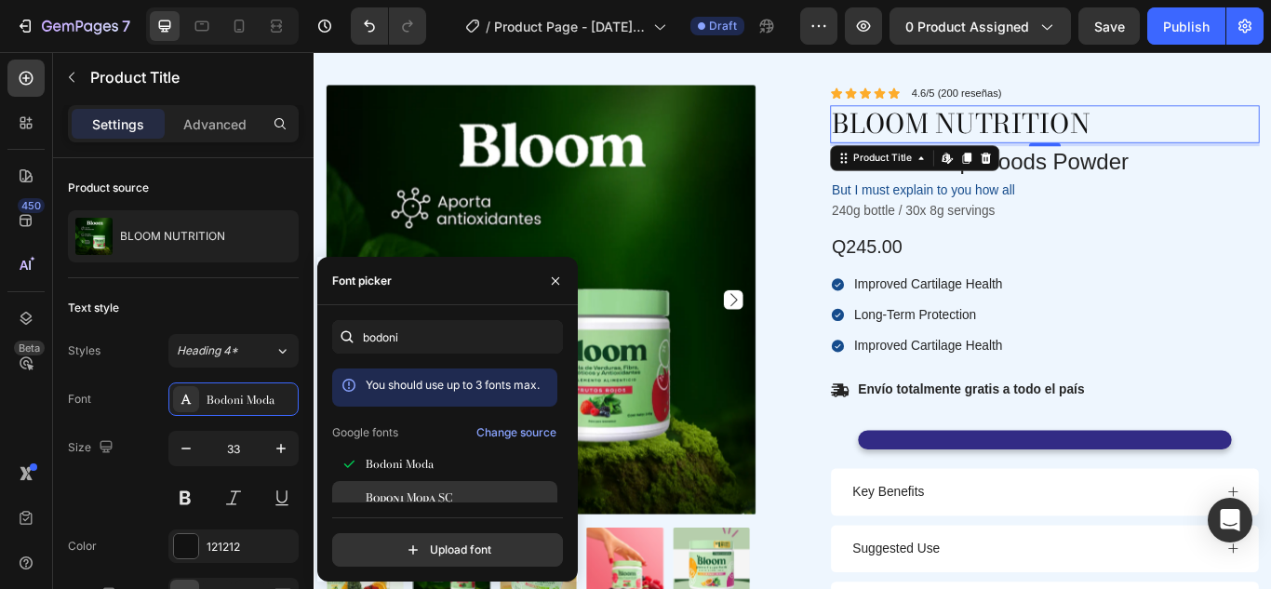
click at [430, 498] on span "Bodoni Moda SC" at bounding box center [409, 497] width 87 height 17
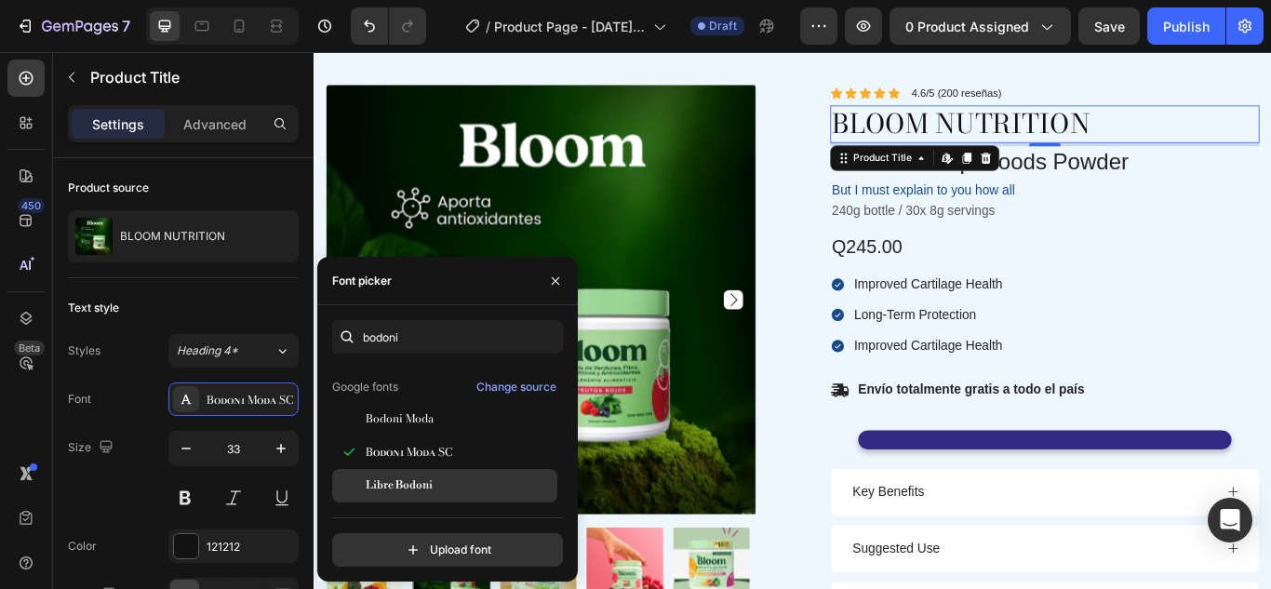
click at [432, 477] on span "Libre Bodoni" at bounding box center [399, 485] width 67 height 17
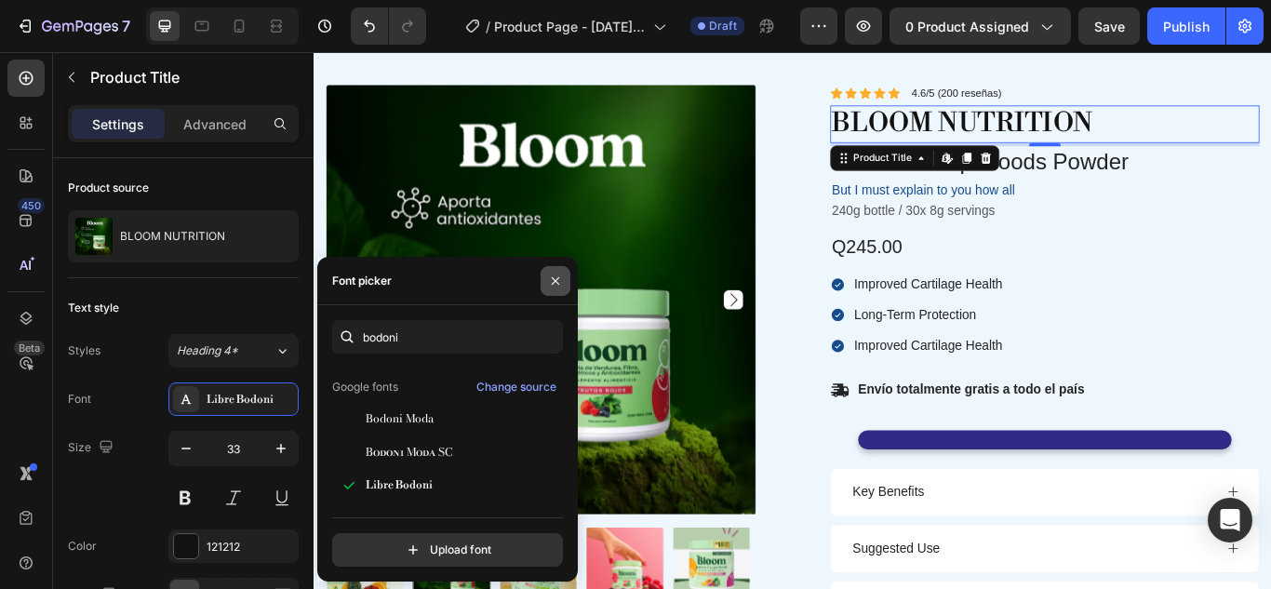
click at [550, 276] on icon "button" at bounding box center [555, 281] width 15 height 15
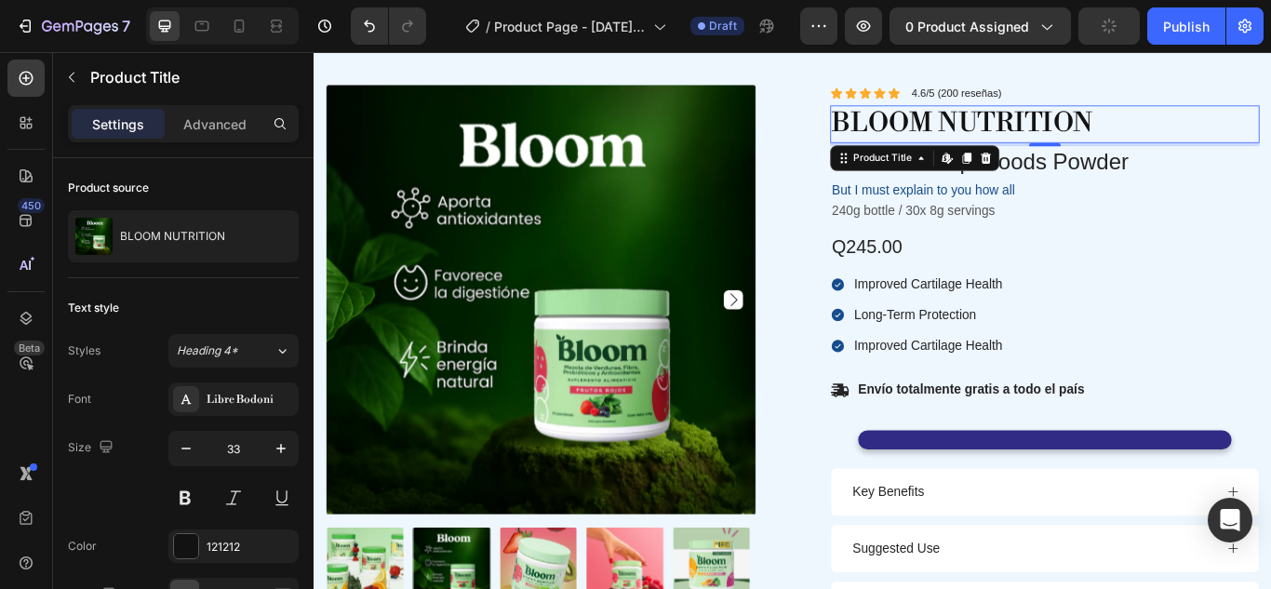
click at [1156, 178] on div "4" at bounding box center [1165, 176] width 19 height 15
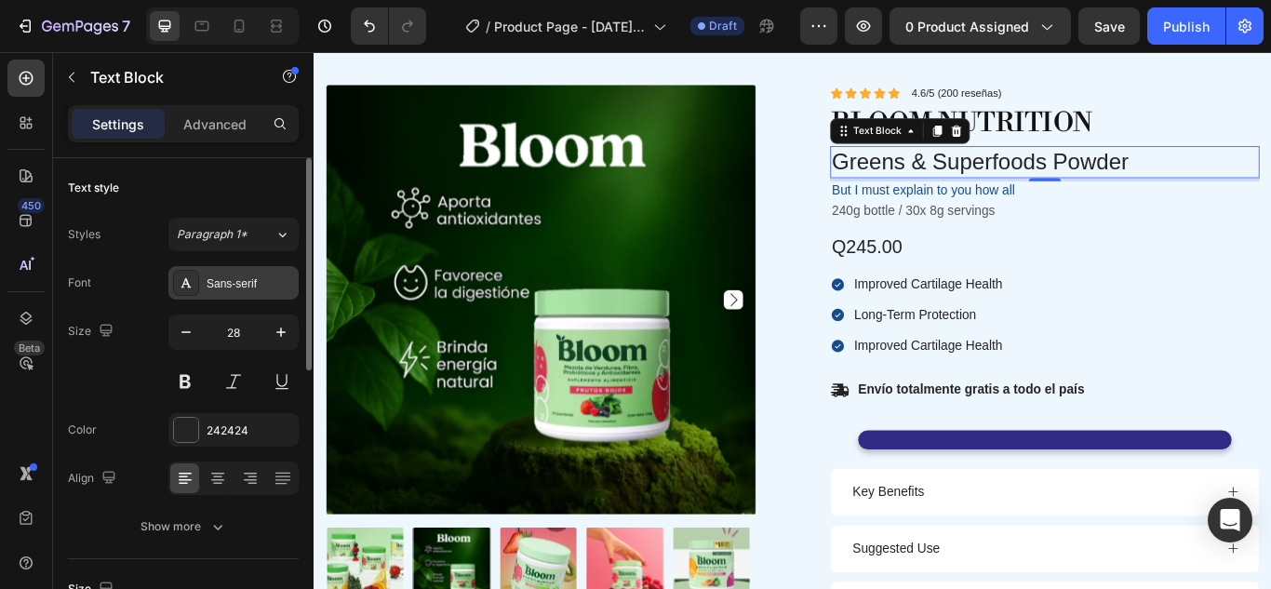
click at [261, 276] on div "Sans-serif" at bounding box center [250, 283] width 87 height 17
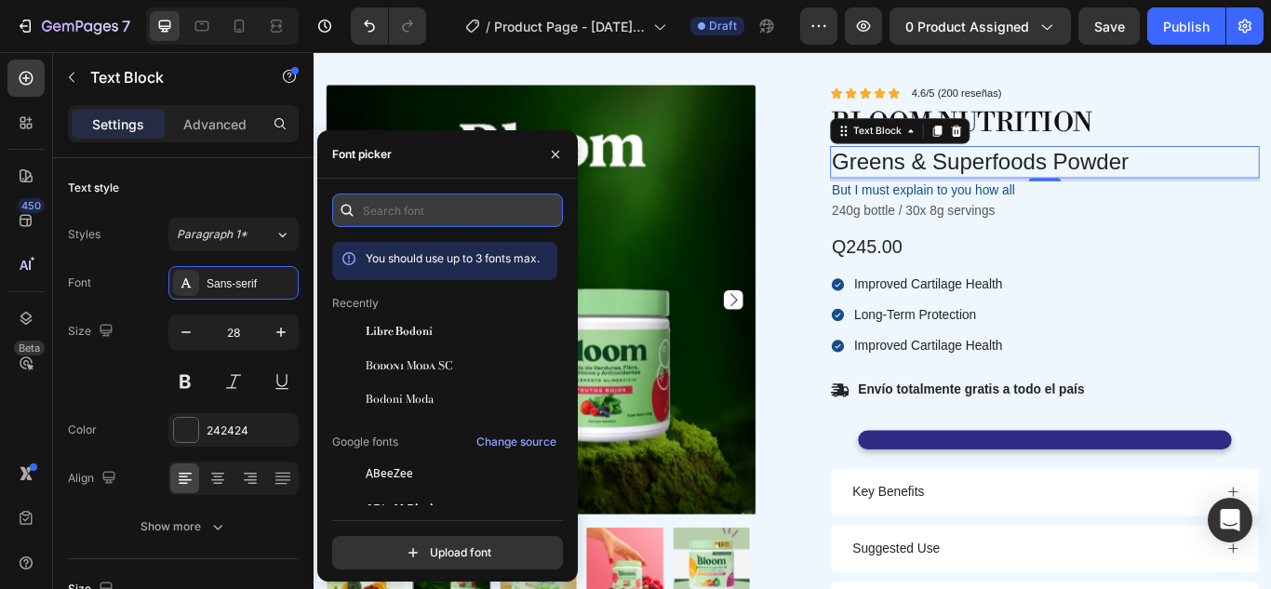
click at [456, 205] on input "text" at bounding box center [447, 210] width 231 height 33
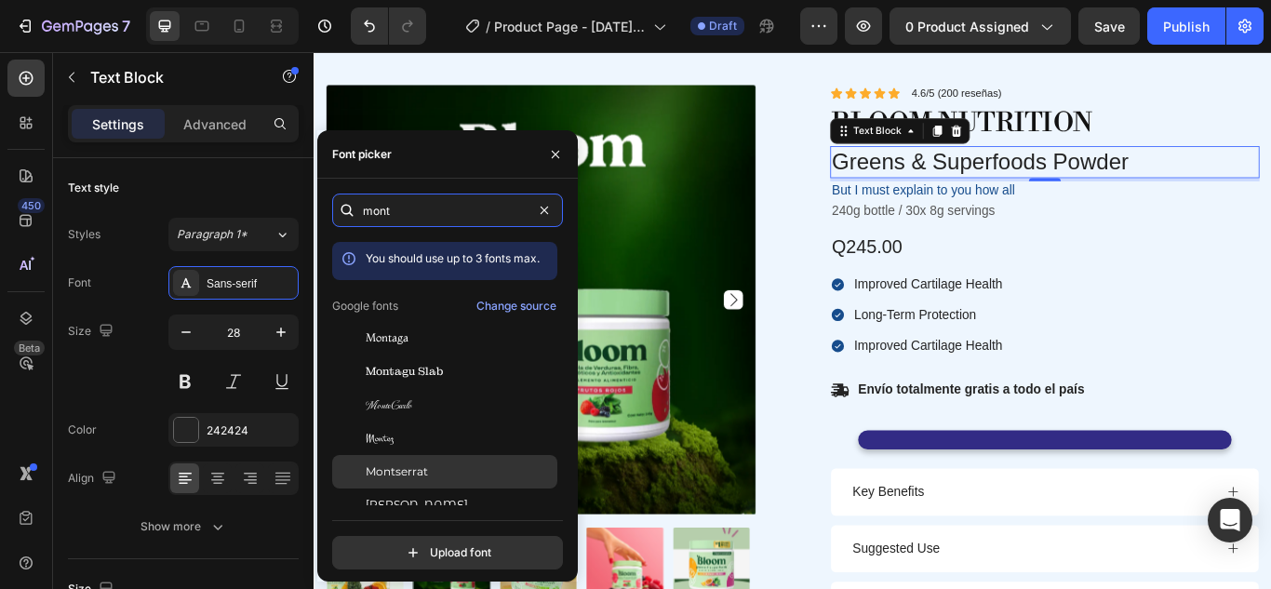
type input "mont"
click at [407, 465] on span "Montserrat" at bounding box center [397, 471] width 62 height 17
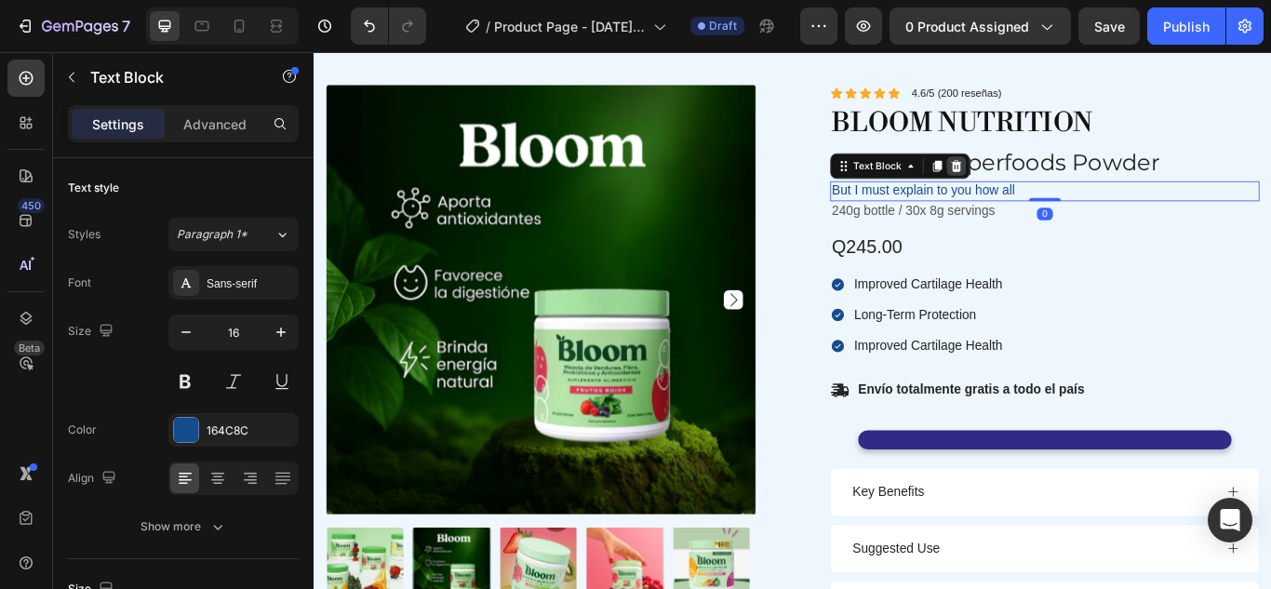
click at [1058, 185] on icon at bounding box center [1063, 185] width 12 height 13
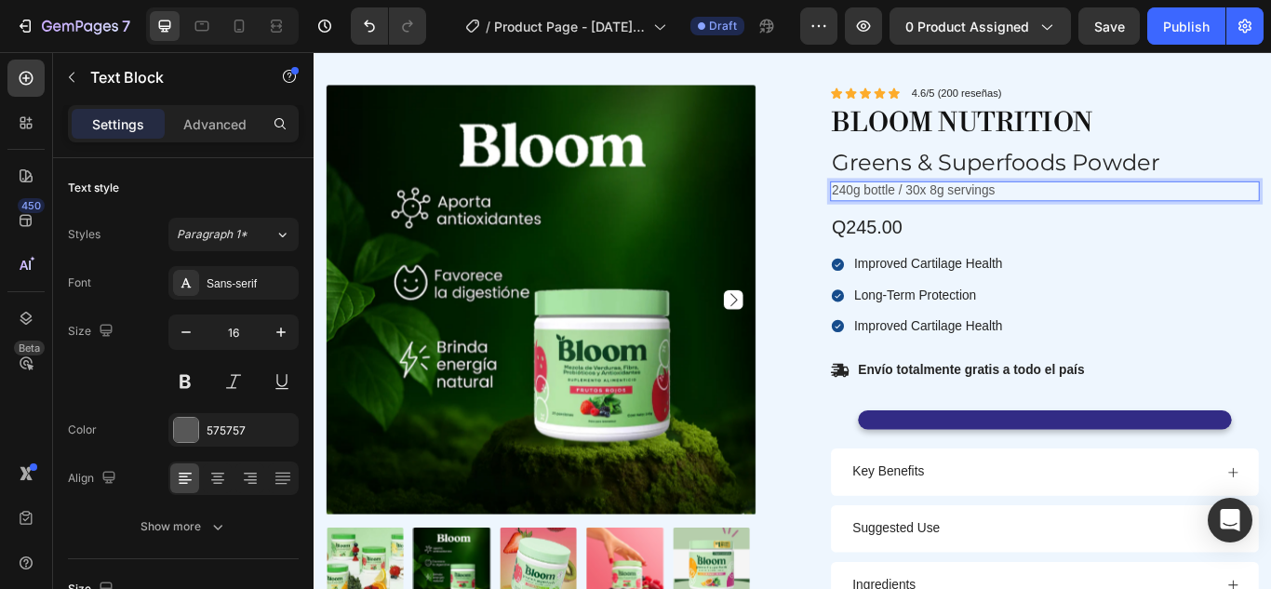
click at [935, 216] on p "240g bottle / 30x 8g servings" at bounding box center [1165, 215] width 497 height 20
click at [976, 211] on p "152g bottle / 30x 8g servings" at bounding box center [1165, 215] width 497 height 20
click at [984, 210] on p "152g bottle / 30x 8g servings" at bounding box center [1165, 215] width 497 height 20
click at [1139, 206] on p "Bote de 152g / 30x 8g servings" at bounding box center [1165, 215] width 497 height 20
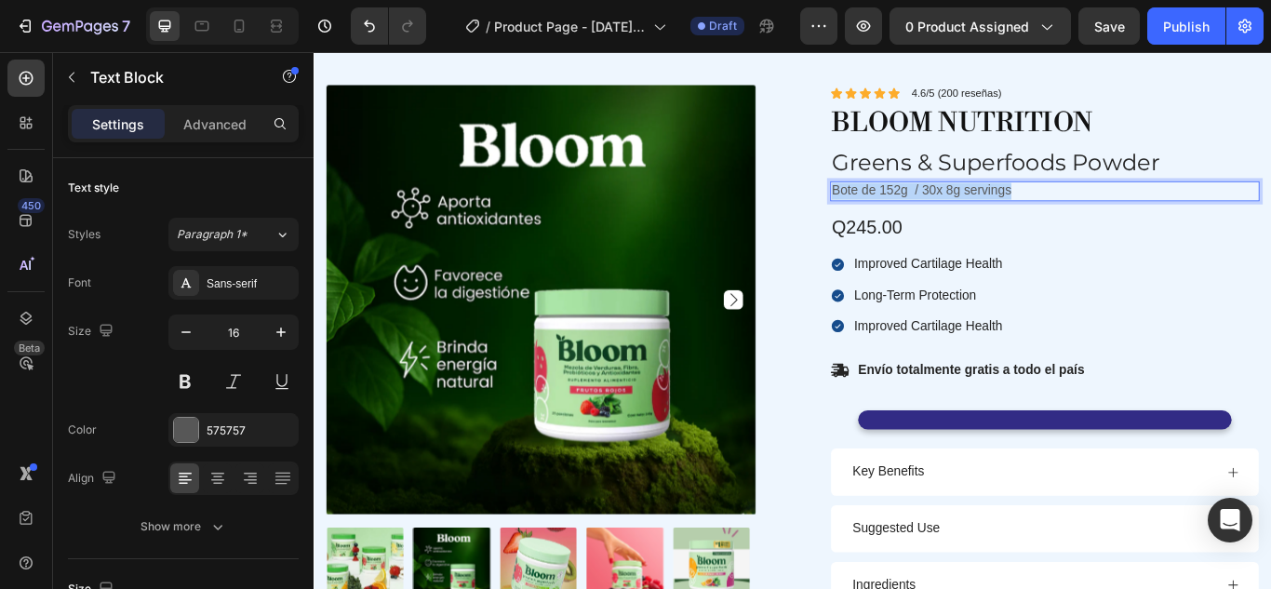
click at [1139, 206] on p "Bote de 152g / 30x 8g servings" at bounding box center [1165, 215] width 497 height 20
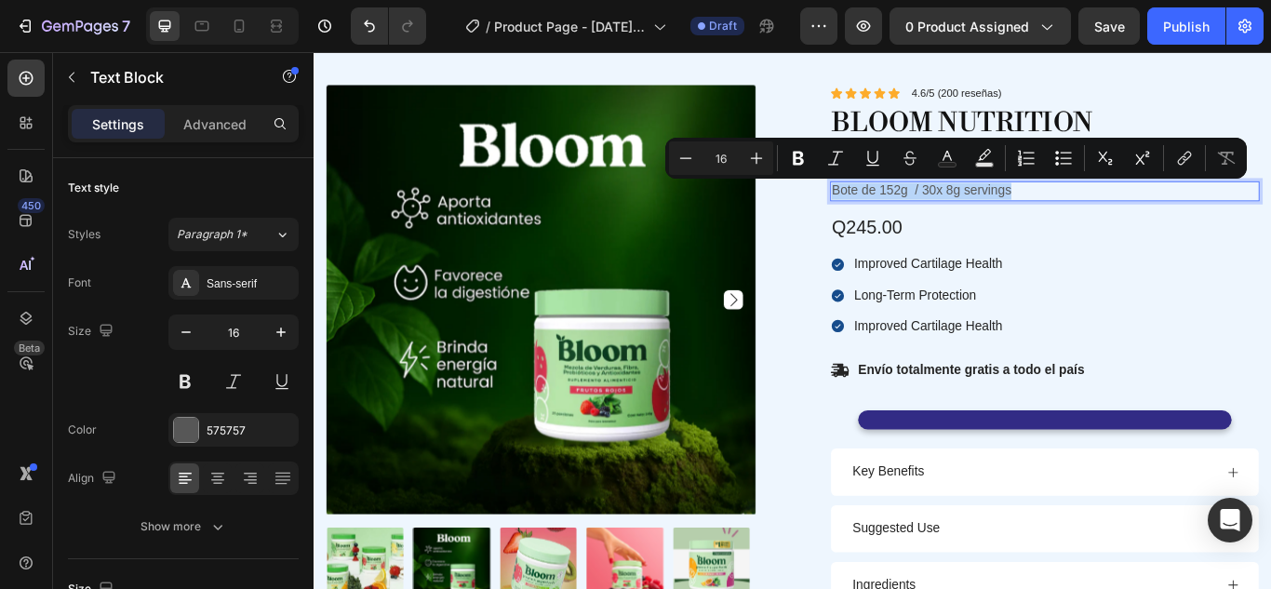
click at [1139, 206] on p "Bote de 152g / 30x 8g servings" at bounding box center [1165, 215] width 497 height 20
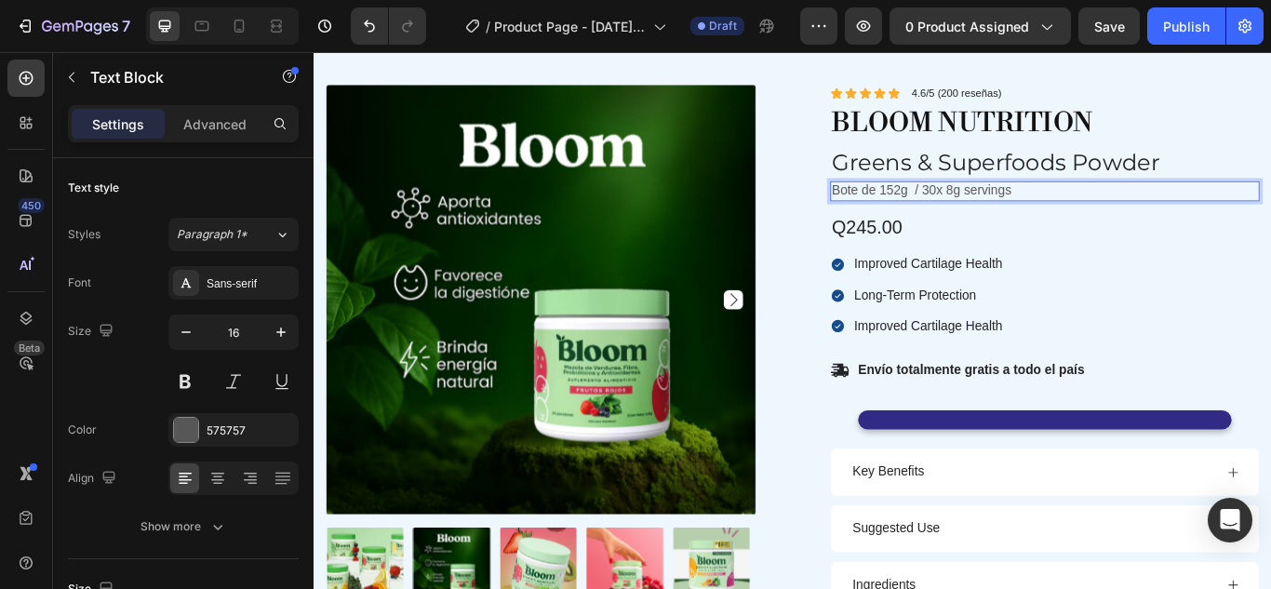
click at [1139, 206] on p "Bote de 152g / 30x 8g servings" at bounding box center [1165, 215] width 497 height 20
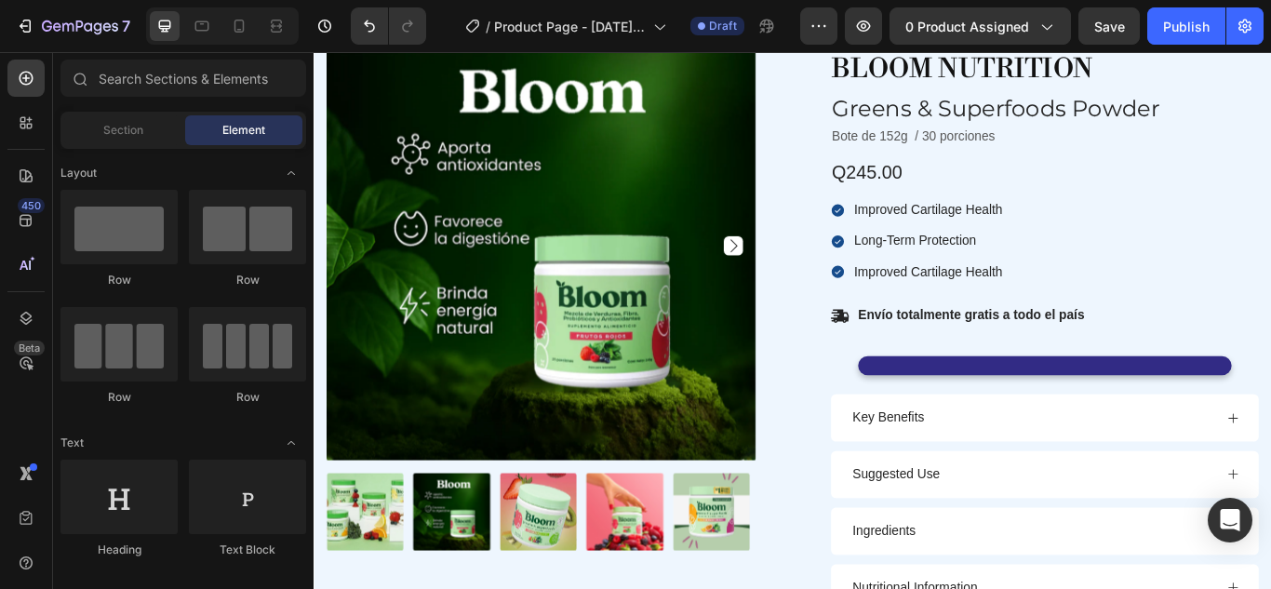
scroll to position [612, 0]
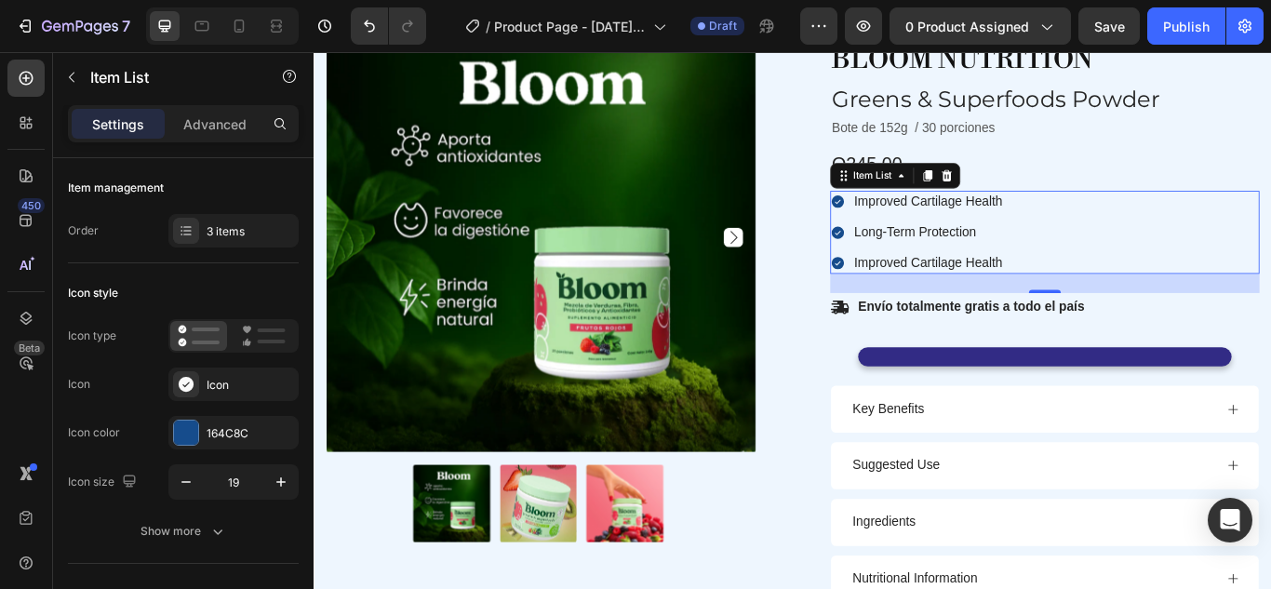
scroll to position [612, 0]
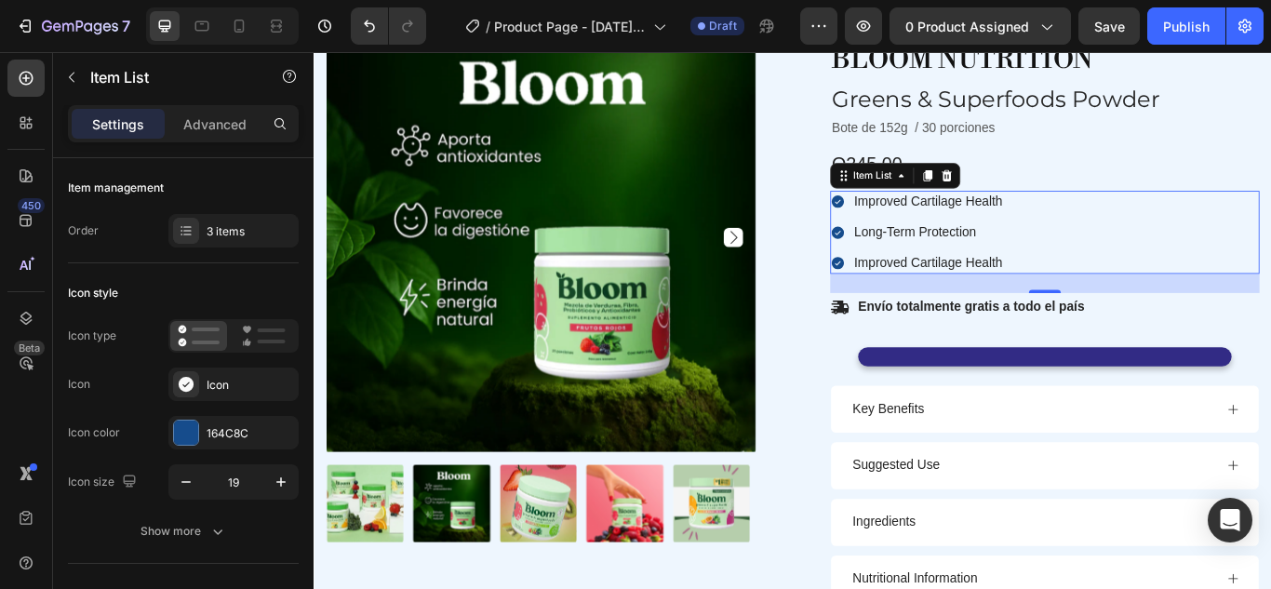
click at [1089, 226] on p "Improved Cartilage Health" at bounding box center [1029, 227] width 173 height 20
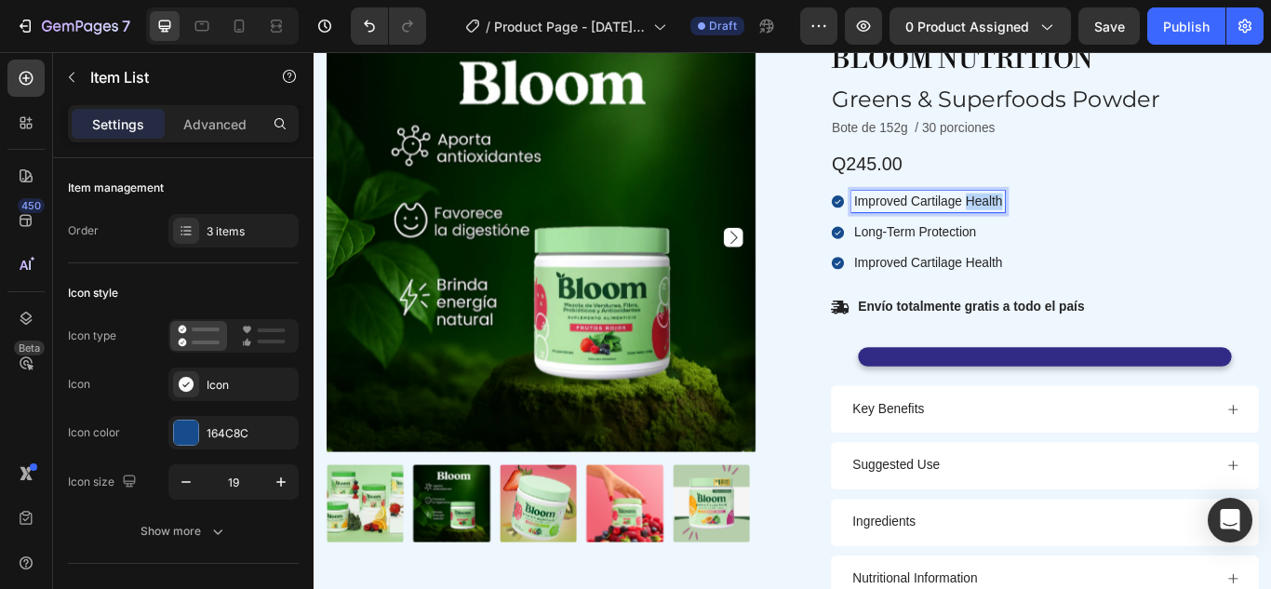
click at [1089, 226] on p "Improved Cartilage Health" at bounding box center [1029, 227] width 173 height 20
click at [1047, 256] on p "Long-Term Protection" at bounding box center [1040, 263] width 194 height 20
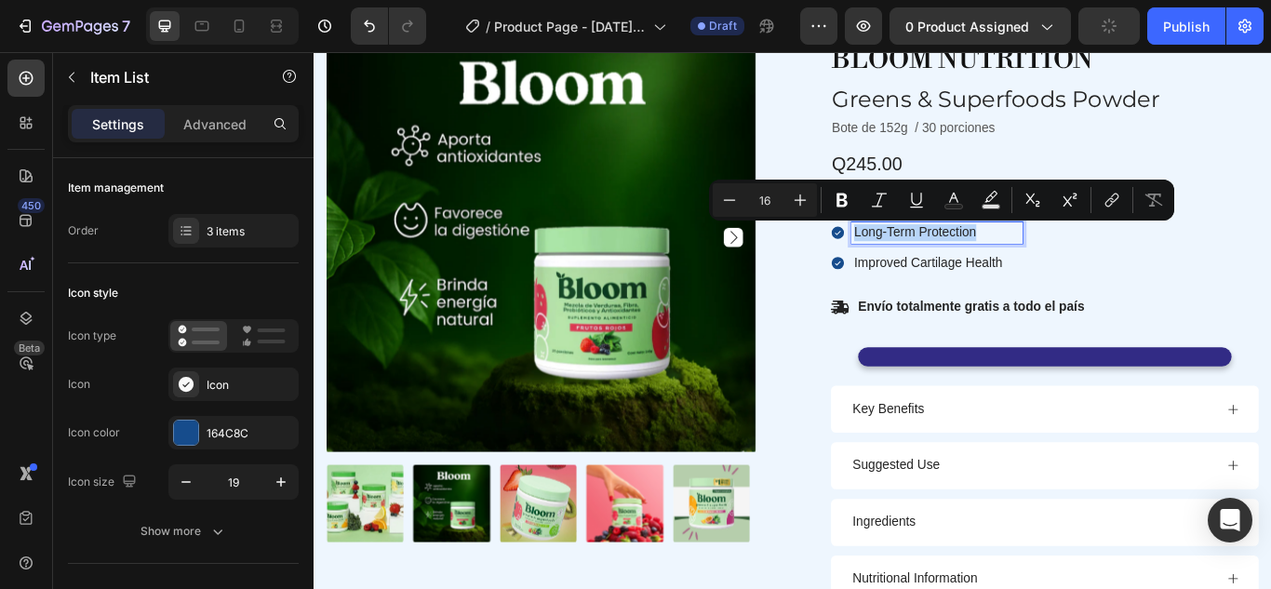
copy p "Long-Term Protection"
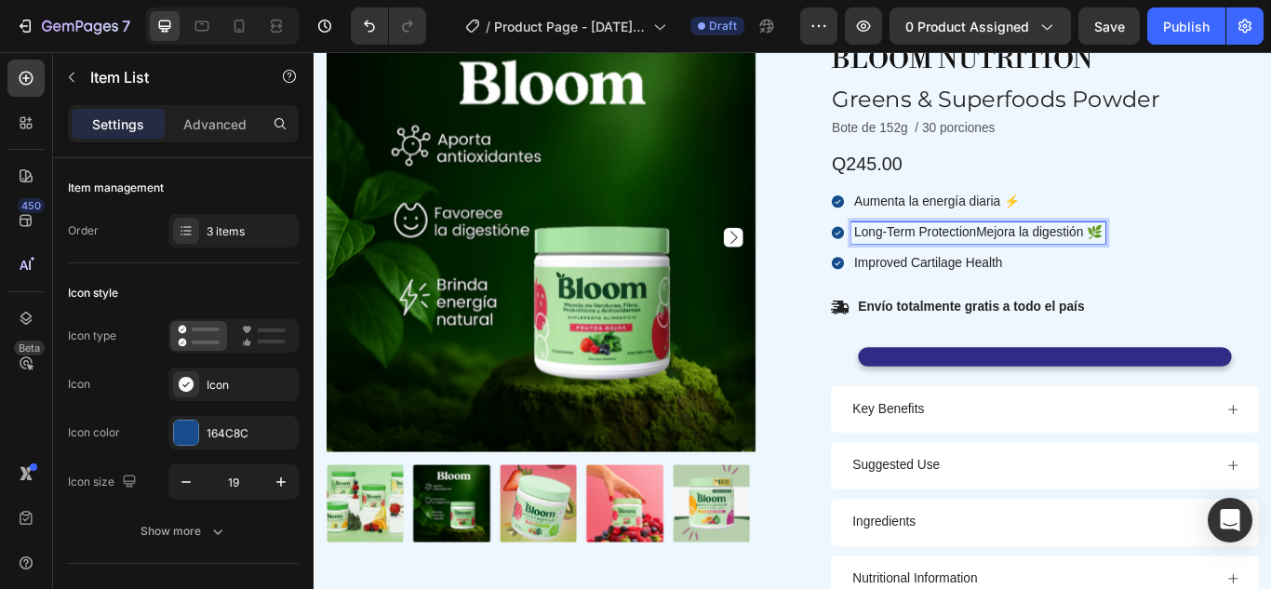
click at [1076, 260] on p "Long-Term ProtectionMejora la digestión 🌿" at bounding box center [1088, 263] width 290 height 20
click at [1066, 290] on p "Improved Cartilage Health" at bounding box center [1040, 299] width 194 height 20
click at [1052, 296] on p "Improved Cartilage Health" at bounding box center [1040, 299] width 194 height 20
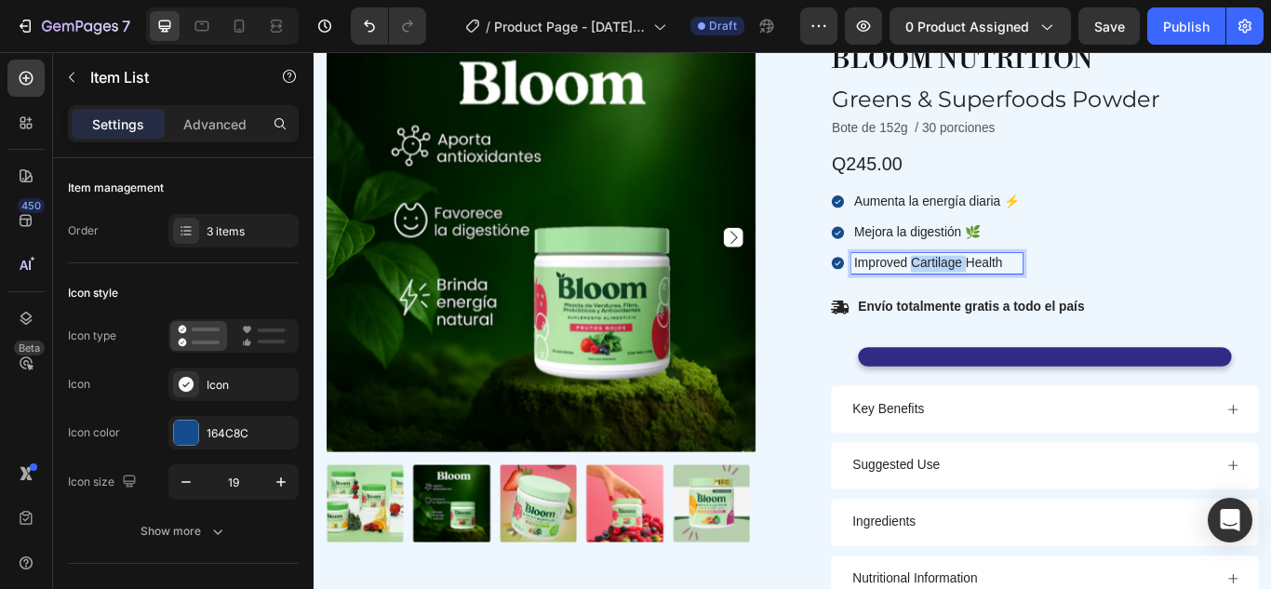
click at [1052, 296] on p "Improved Cartilage Health" at bounding box center [1040, 299] width 194 height 20
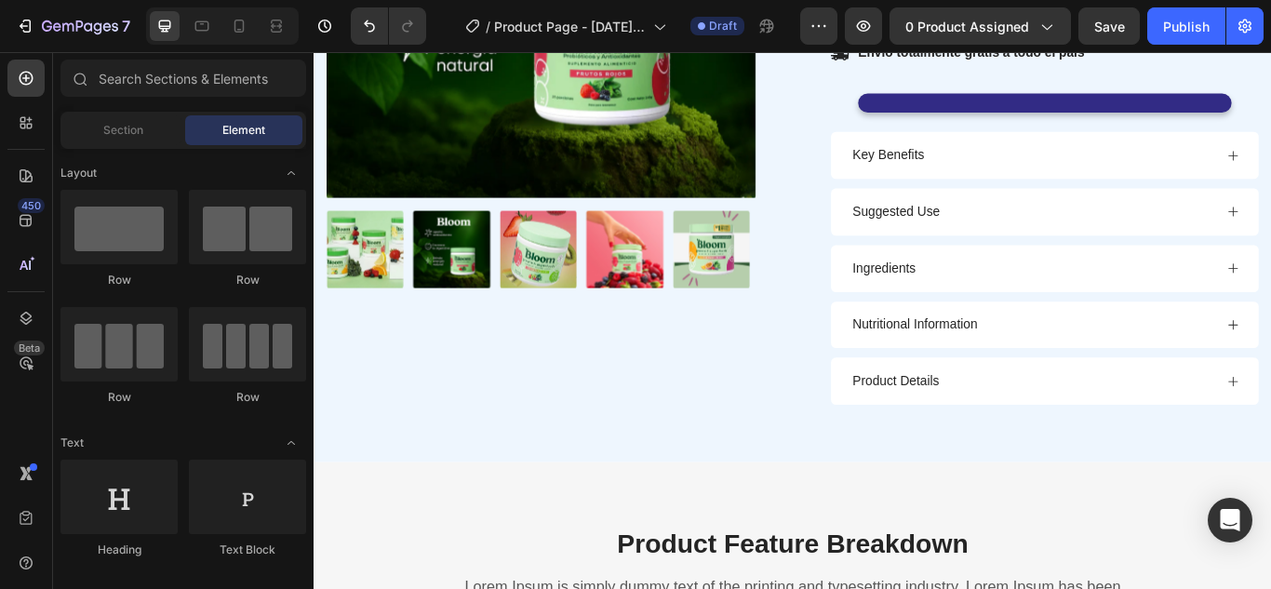
scroll to position [950, 0]
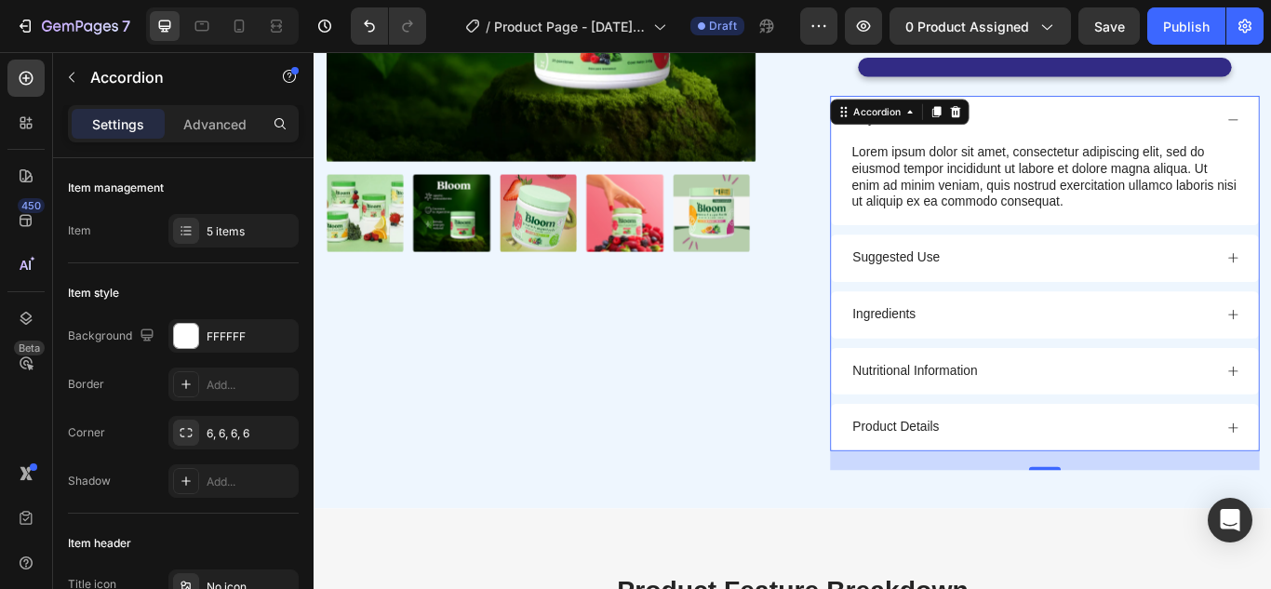
click at [1094, 132] on div "Key Benefits" at bounding box center [1151, 130] width 424 height 25
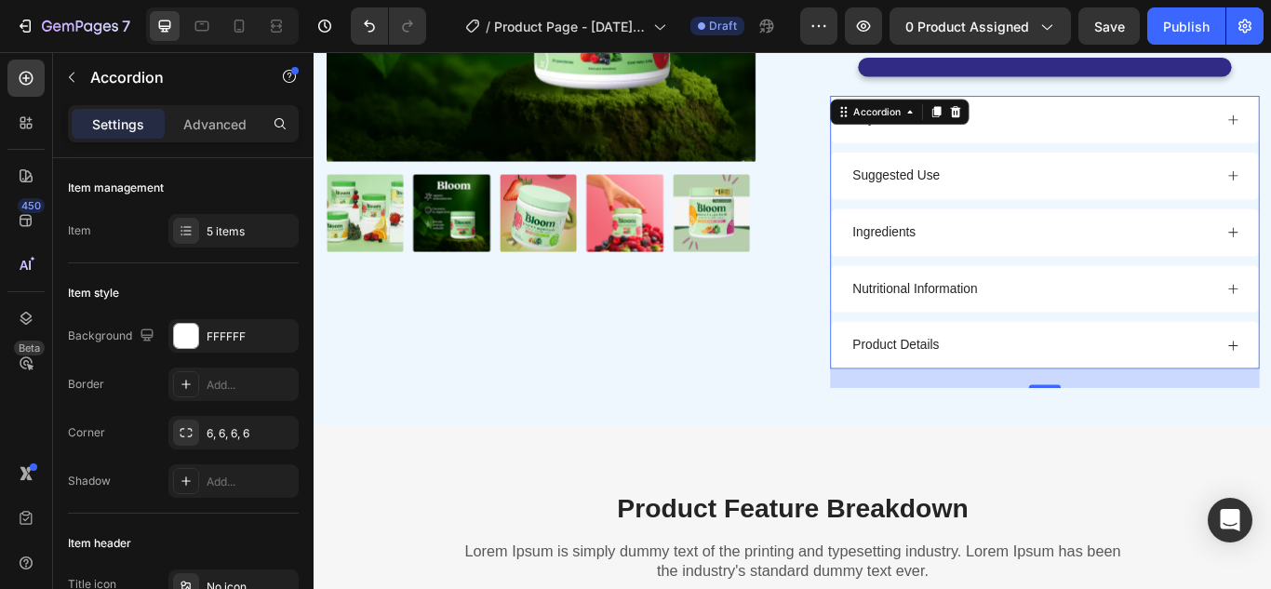
click at [1094, 132] on div "Key Benefits" at bounding box center [1151, 130] width 424 height 25
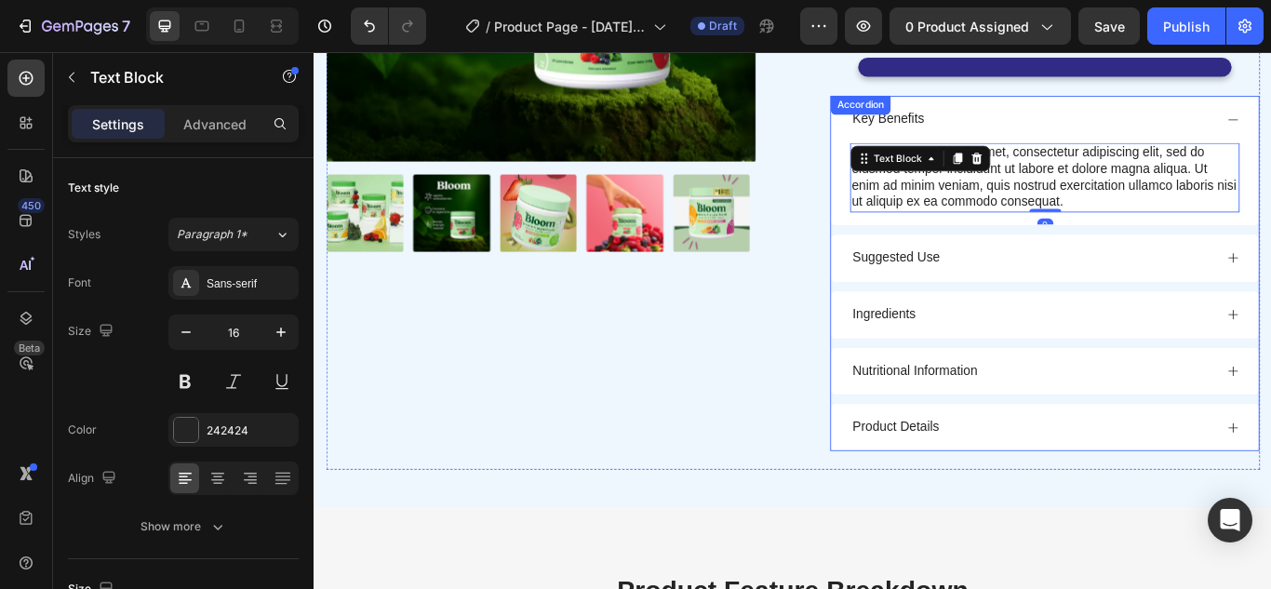
click at [982, 127] on div "Key Benefits Lorem ipsum dolor sit amet, consectetur adipiscing elit, sed do ei…" at bounding box center [1165, 310] width 501 height 414
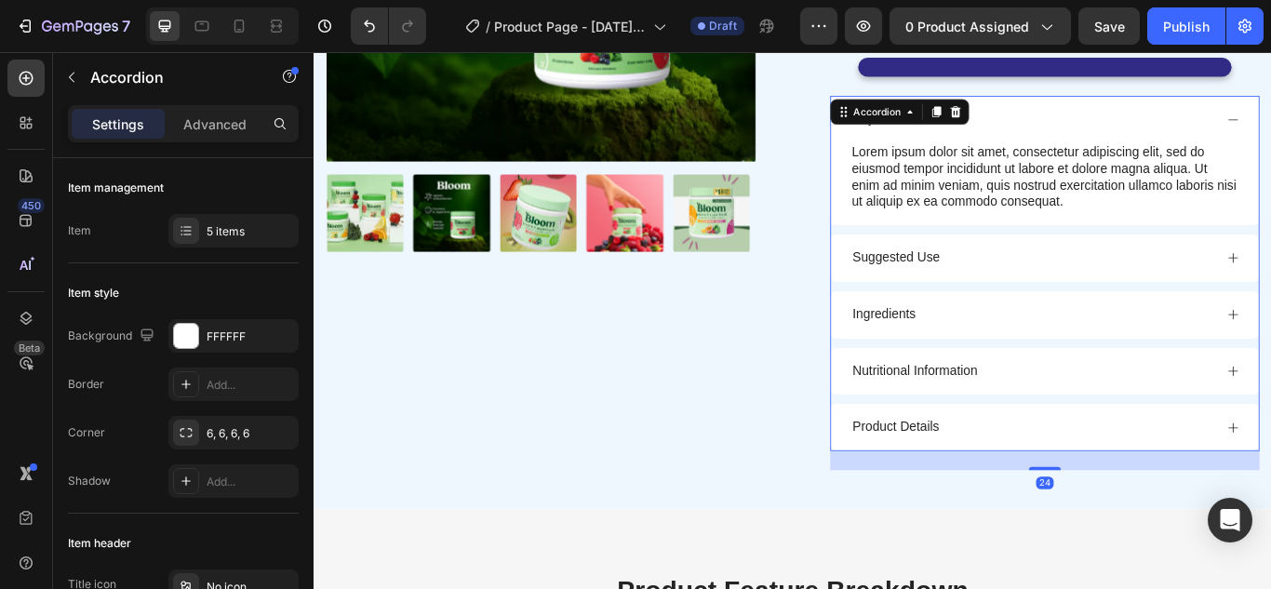
click at [982, 127] on div "Accordion" at bounding box center [970, 122] width 62 height 17
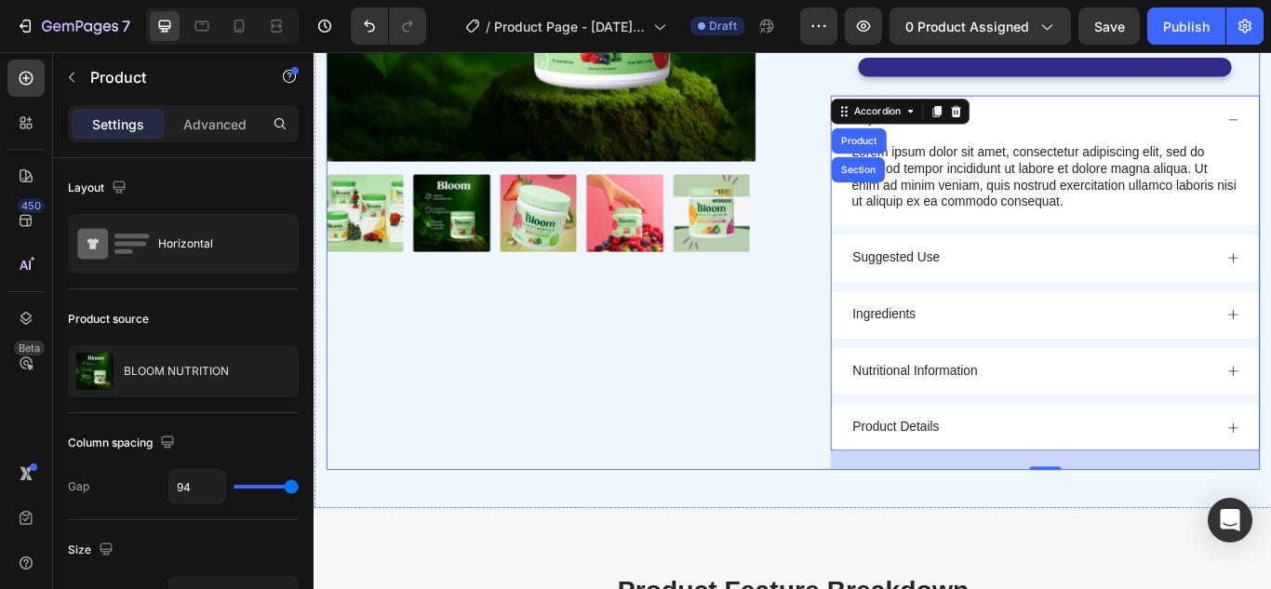
click at [867, 92] on div "Product Images Icon Icon Icon Icon Icon Icon List 4.6/5 (200 reseñas) Text Bloc…" at bounding box center [871, 110] width 1089 height 860
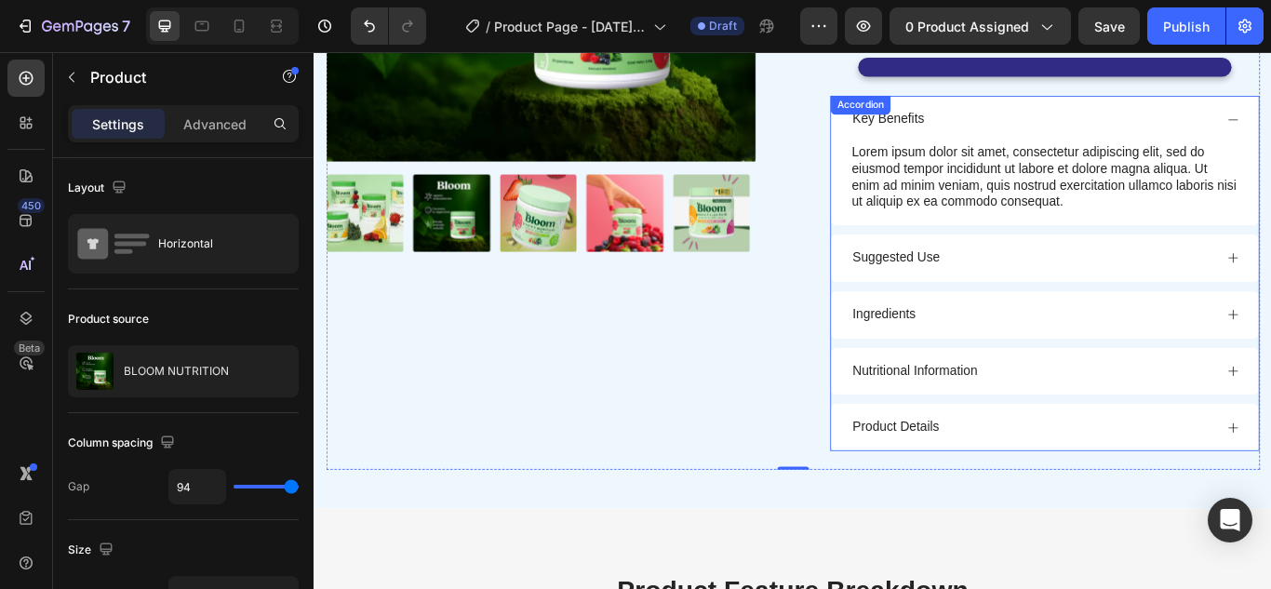
click at [958, 127] on div "Key Benefits Lorem ipsum dolor sit amet, consectetur adipiscing elit, sed do ei…" at bounding box center [1165, 310] width 501 height 414
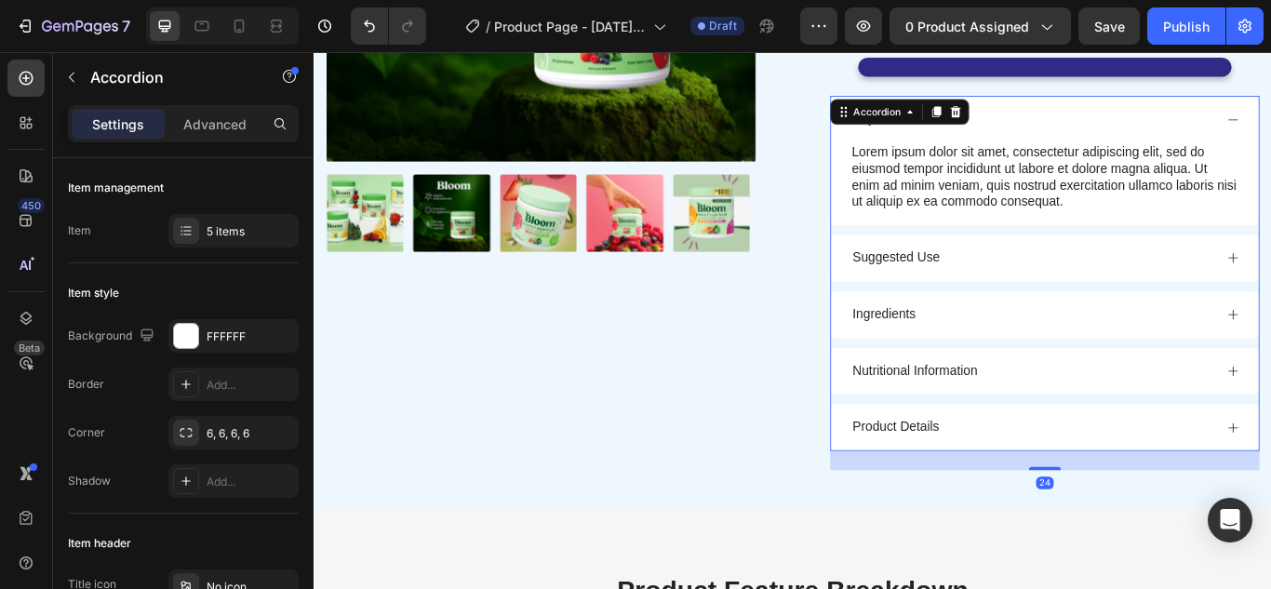
click at [958, 127] on div "Accordion" at bounding box center [970, 122] width 62 height 17
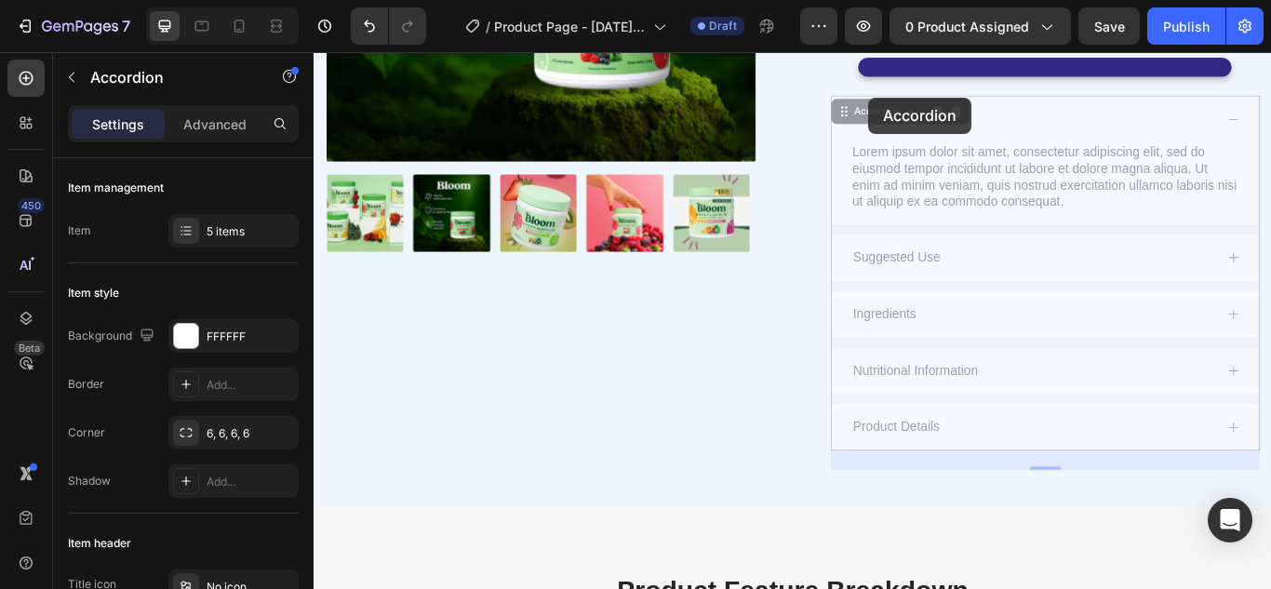
drag, startPoint x: 980, startPoint y: 123, endPoint x: 955, endPoint y: 100, distance: 33.6
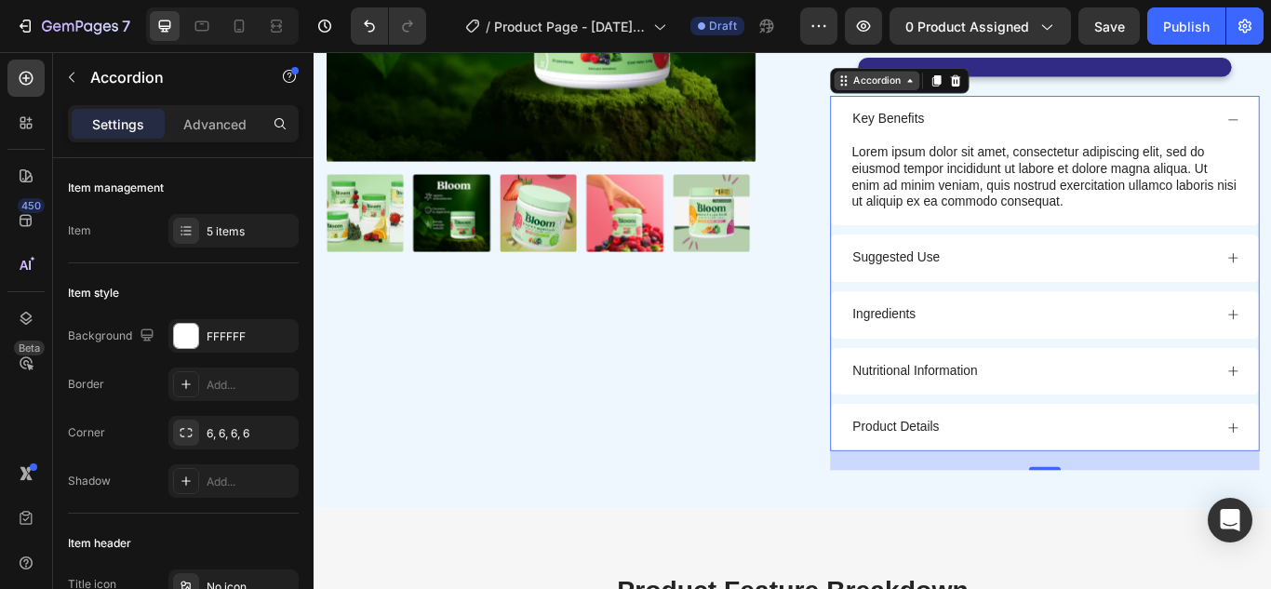
scroll to position [928, 0]
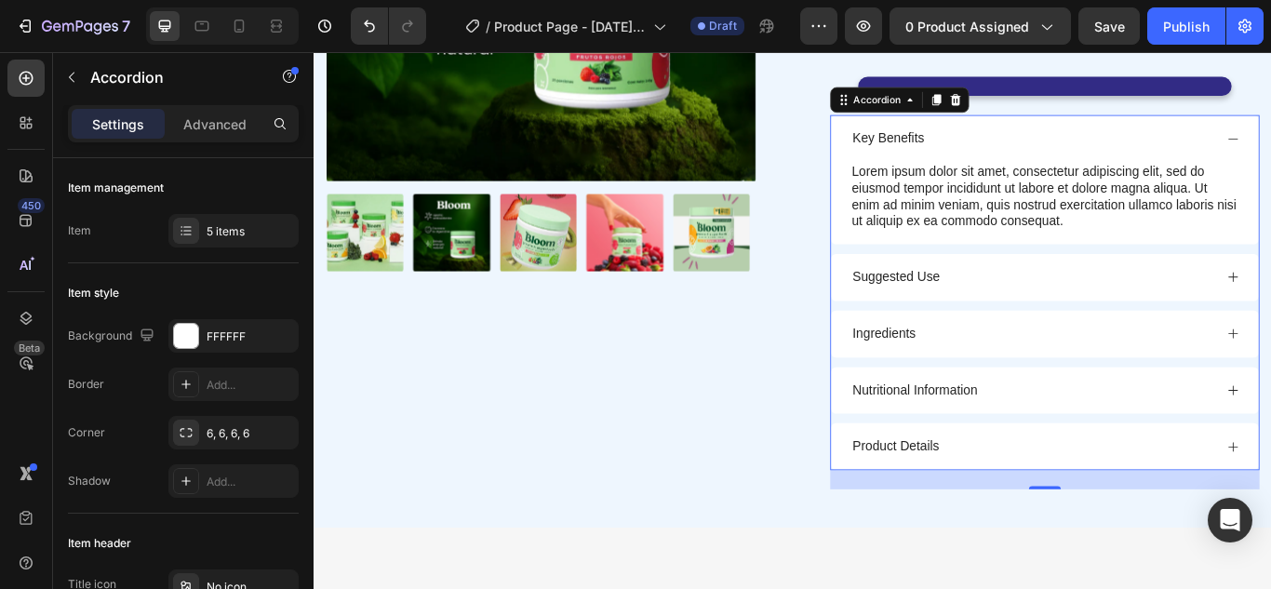
click at [980, 159] on p "Key Benefits" at bounding box center [984, 153] width 84 height 20
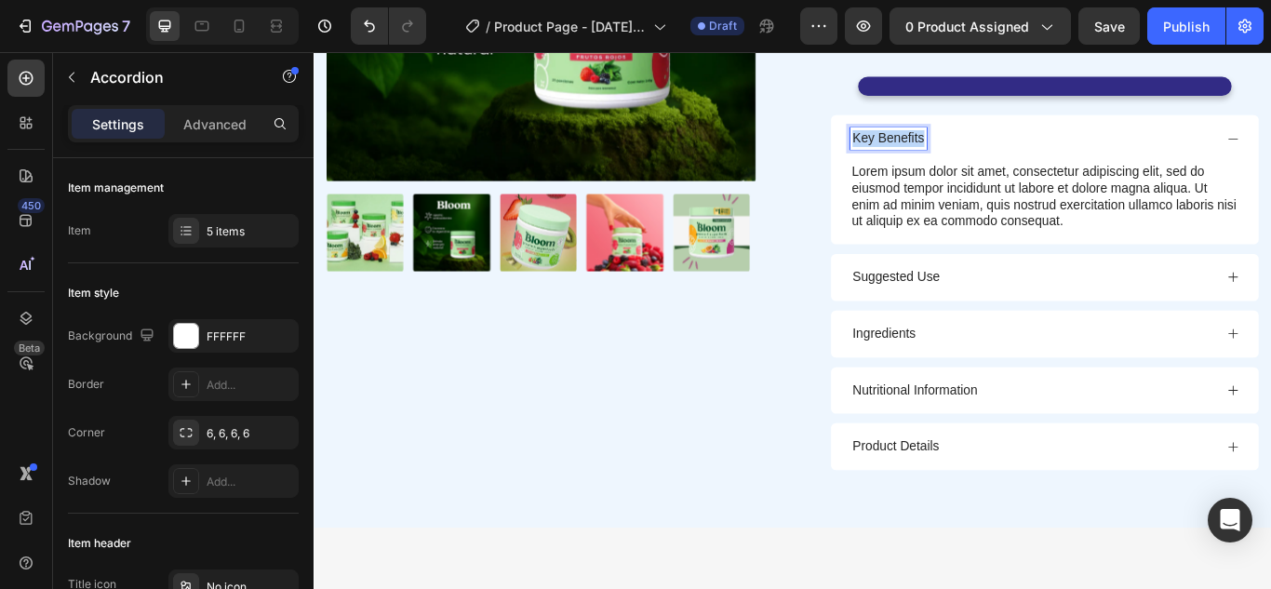
click at [980, 159] on p "Key Benefits" at bounding box center [984, 153] width 84 height 20
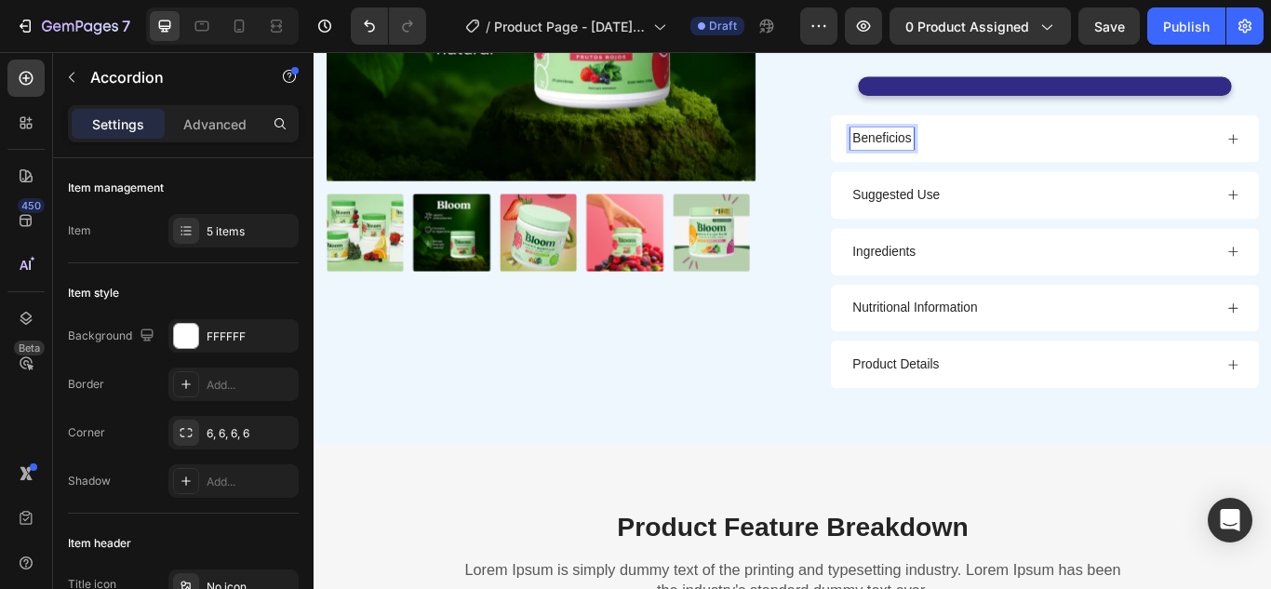
click at [1007, 416] on p "Product Details" at bounding box center [992, 417] width 101 height 20
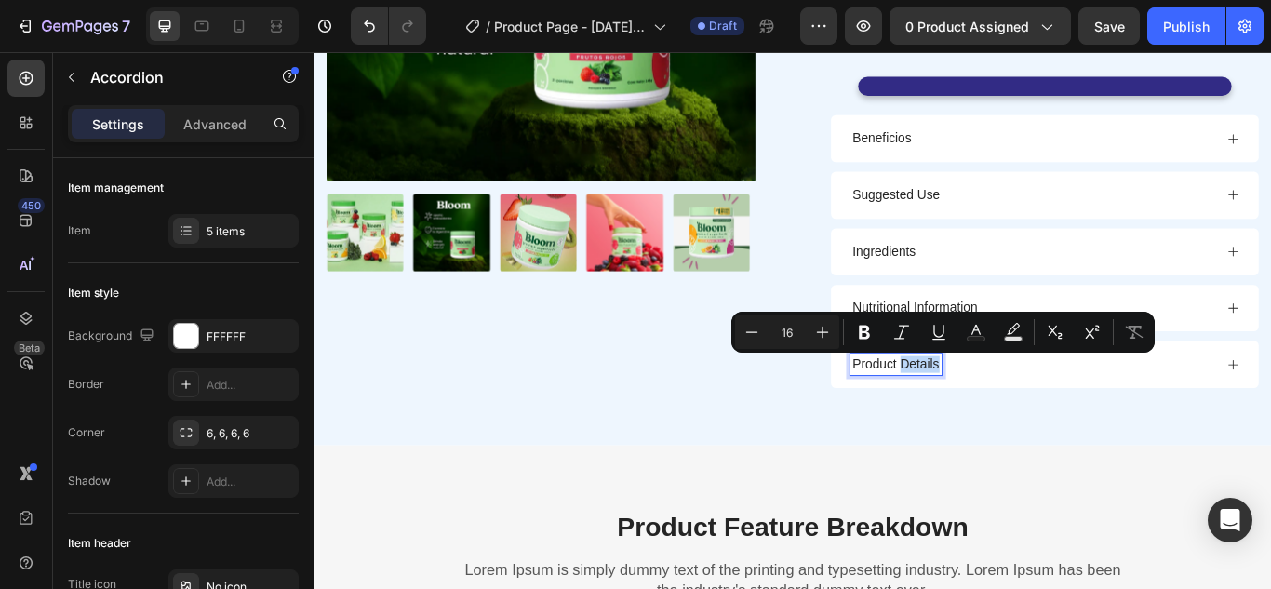
click at [1007, 416] on p "Product Details" at bounding box center [992, 417] width 101 height 20
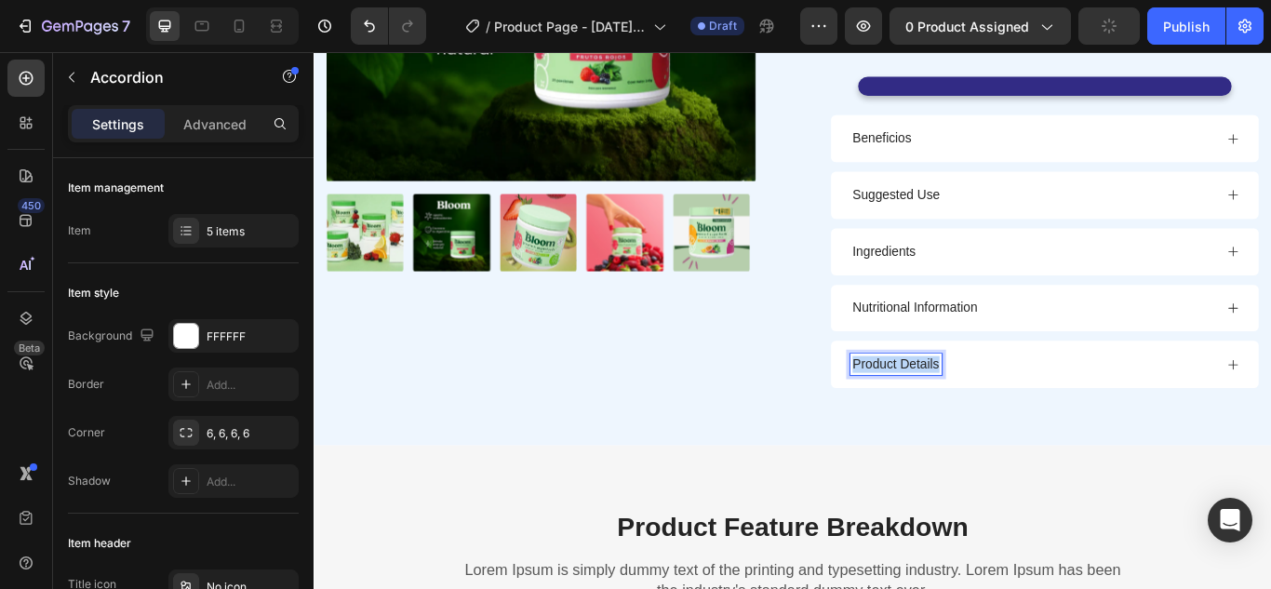
click at [1007, 416] on p "Product Details" at bounding box center [992, 417] width 101 height 20
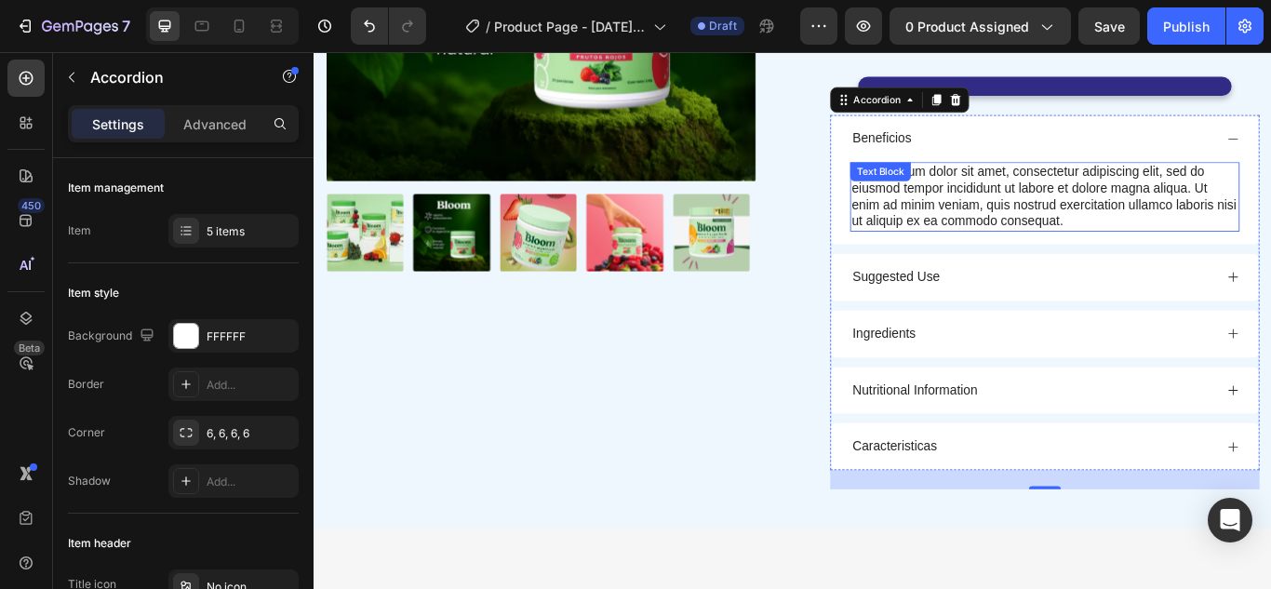
click at [1209, 247] on div "Lorem ipsum dolor sit amet, consectetur adipiscing elit, sed do eiusmod tempor …" at bounding box center [1166, 220] width 454 height 81
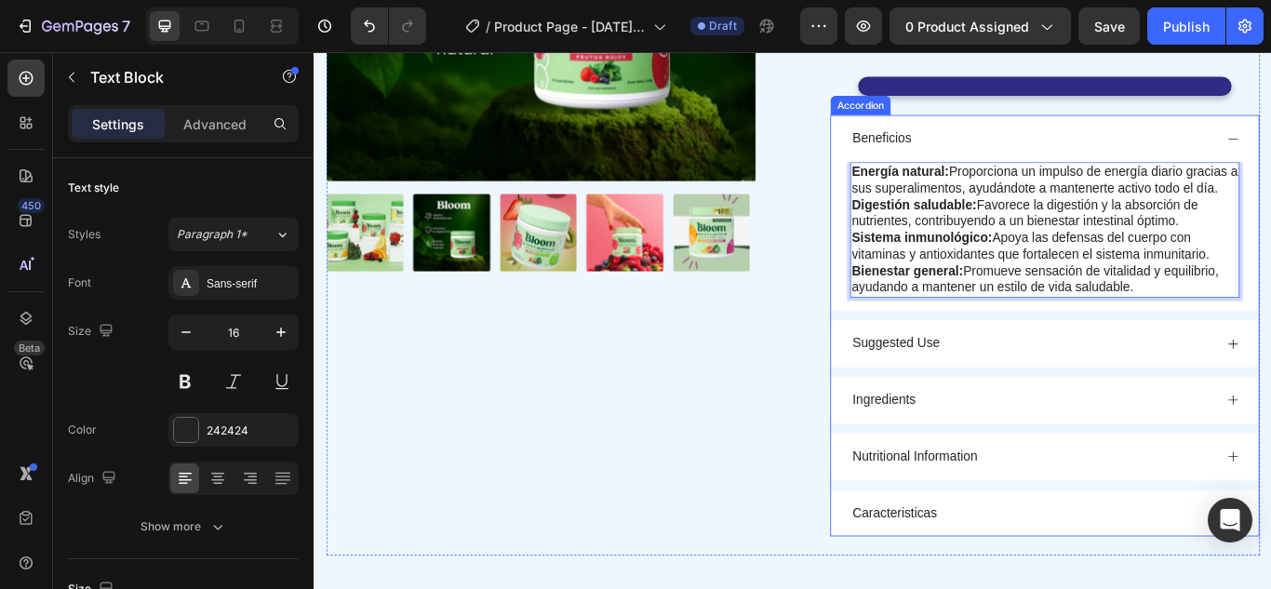
click at [1167, 381] on div "Suggested Use" at bounding box center [1151, 392] width 424 height 25
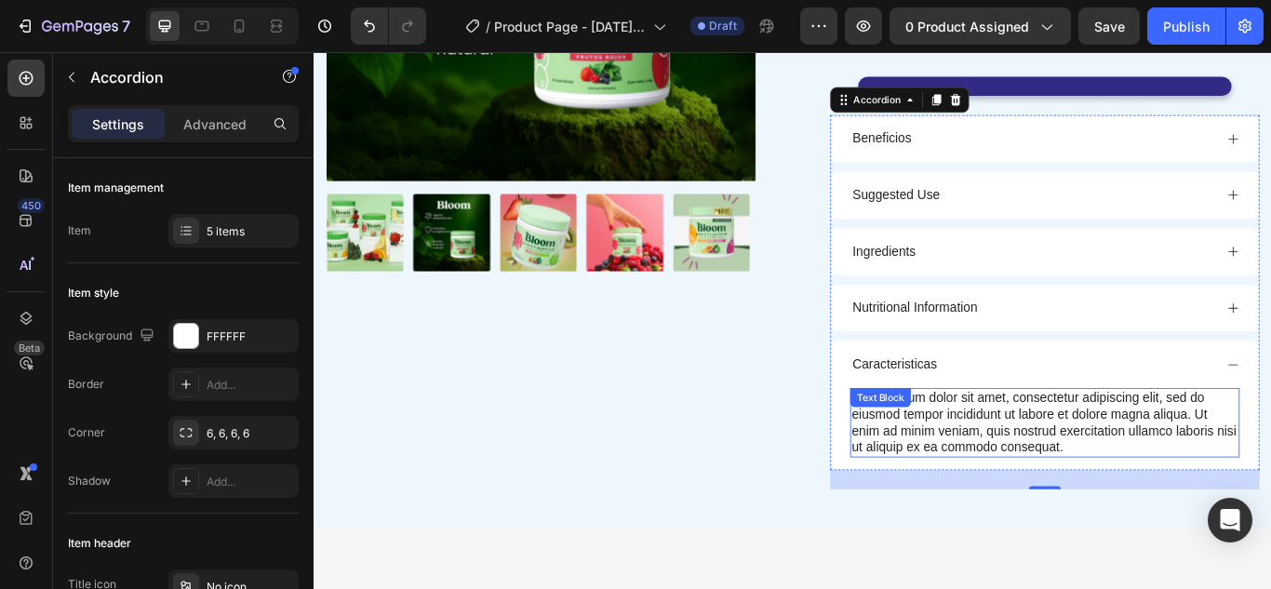
click at [1144, 486] on div "Lorem ipsum dolor sit amet, consectetur adipiscing elit, sed do eiusmod tempor …" at bounding box center [1166, 484] width 454 height 81
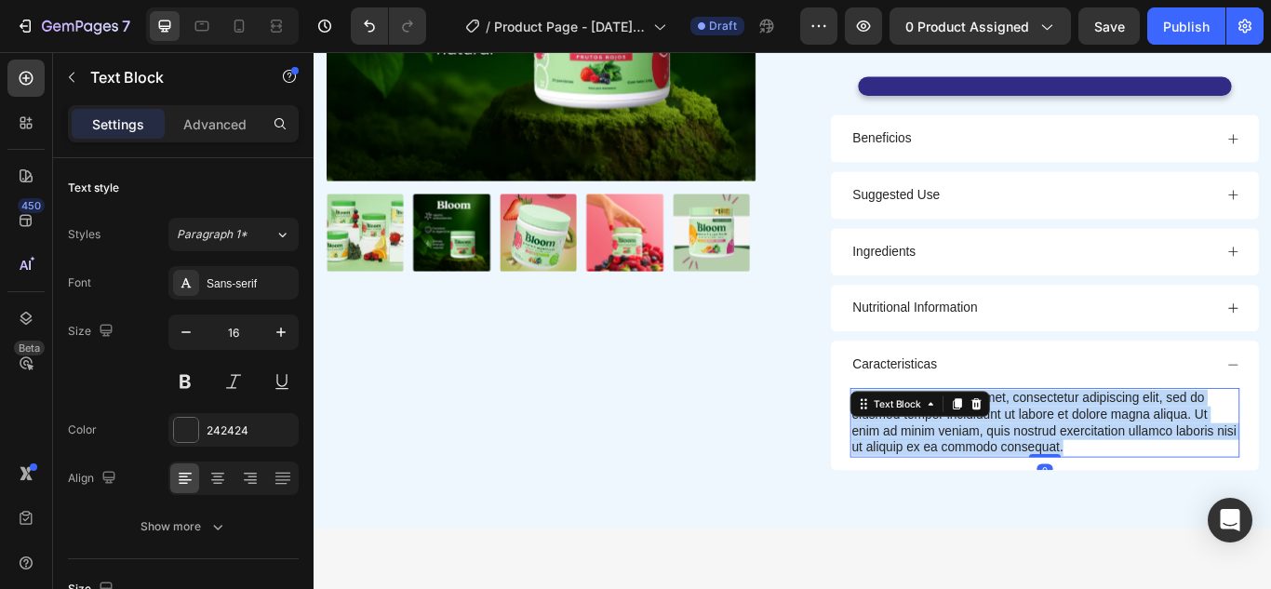
click at [1144, 486] on p "Lorem ipsum dolor sit amet, consectetur adipiscing elit, sed do eiusmod tempor …" at bounding box center [1166, 484] width 450 height 77
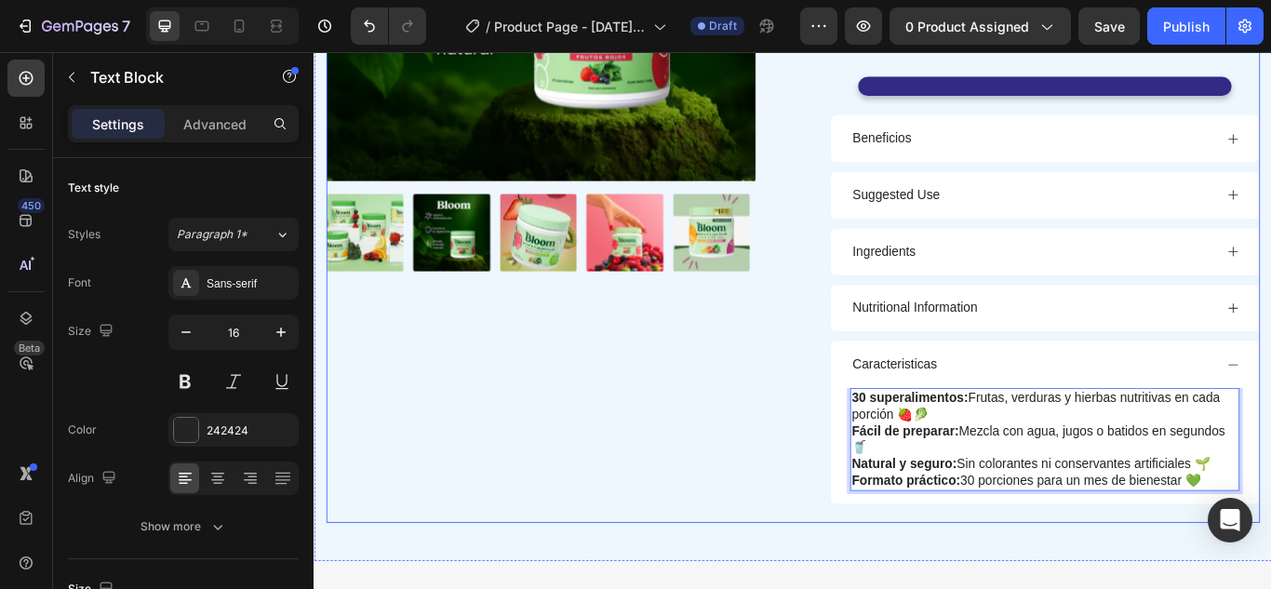
click at [755, 454] on div "Product Images" at bounding box center [577, 151] width 501 height 899
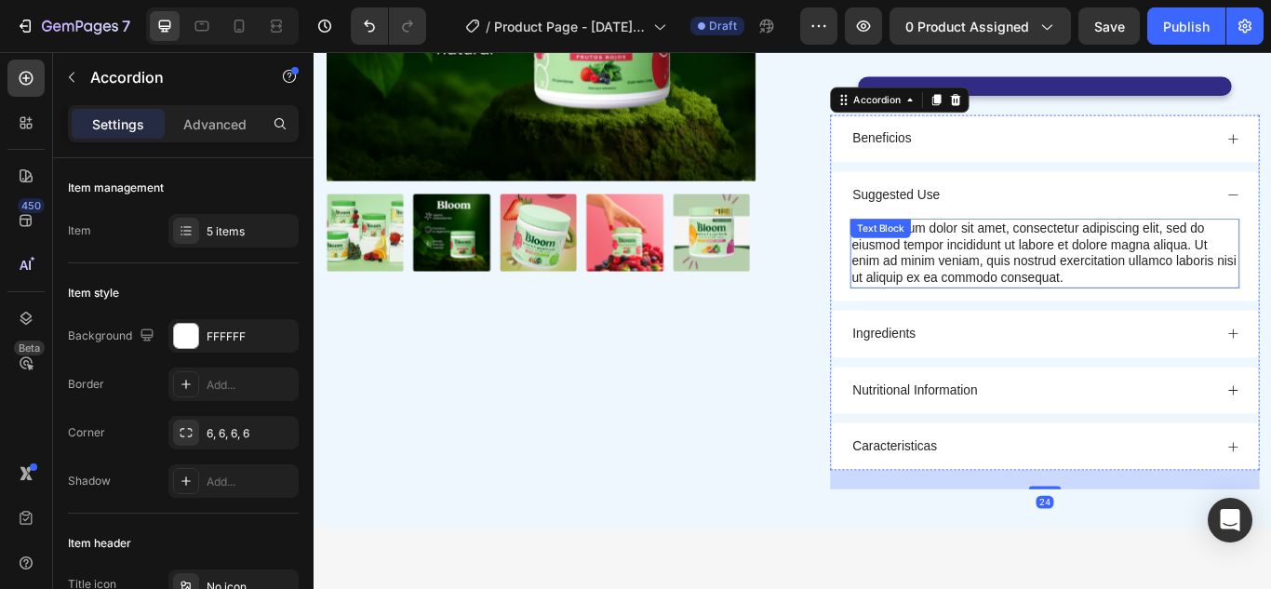
click at [1182, 269] on div "Lorem ipsum dolor sit amet, consectetur adipiscing elit, sed do eiusmod tempor …" at bounding box center [1166, 287] width 454 height 81
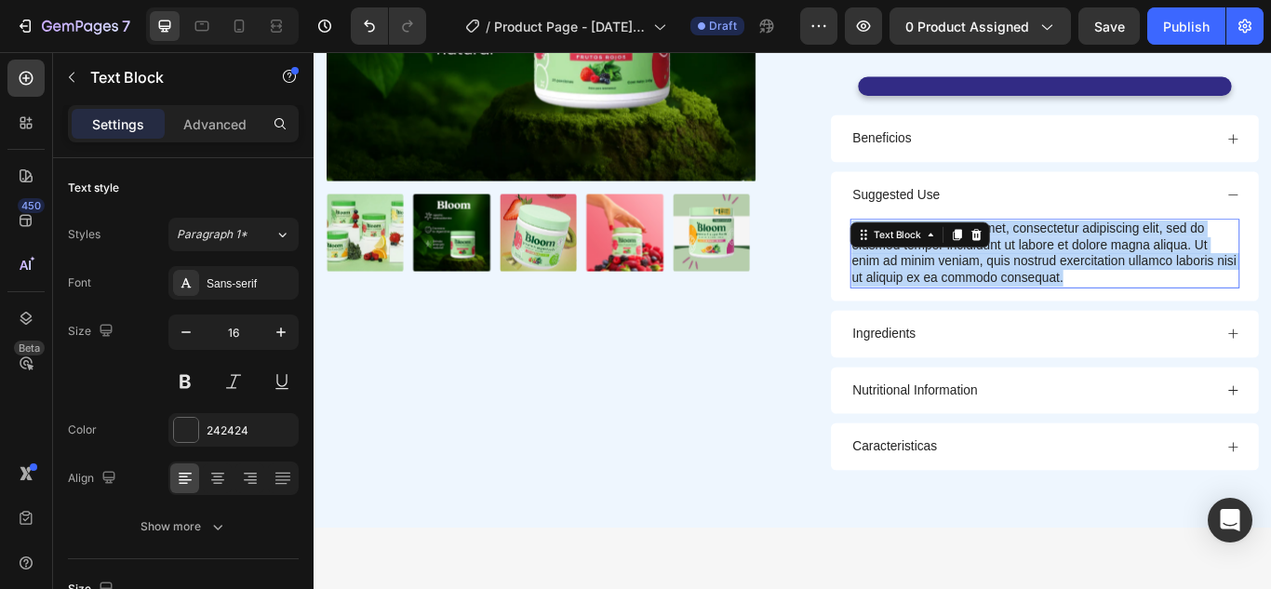
click at [1182, 269] on p "Lorem ipsum dolor sit amet, consectetur adipiscing elit, sed do eiusmod tempor …" at bounding box center [1166, 286] width 450 height 77
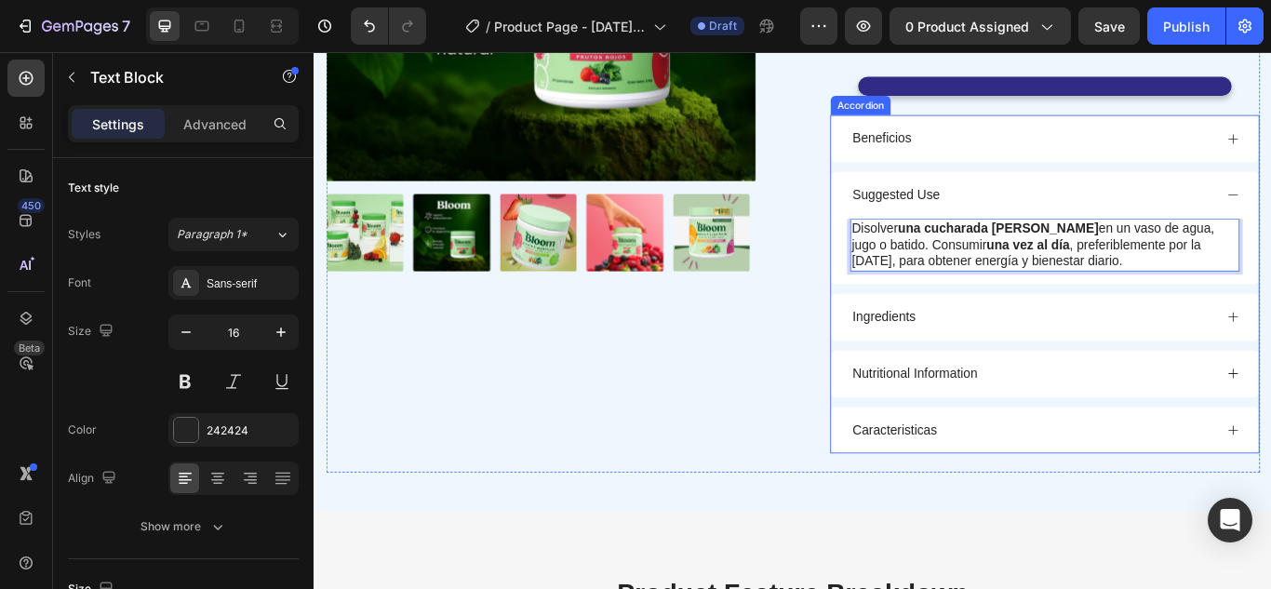
click at [1027, 214] on p "Suggested Use" at bounding box center [992, 219] width 101 height 20
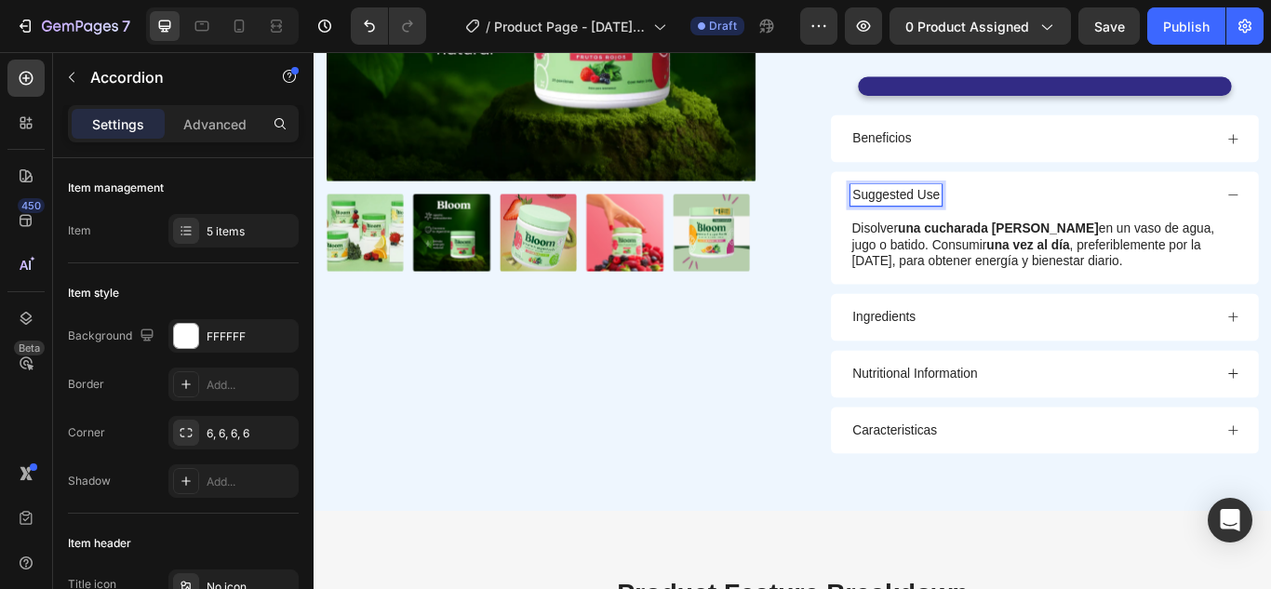
click at [1027, 214] on p "Suggested Use" at bounding box center [992, 219] width 101 height 20
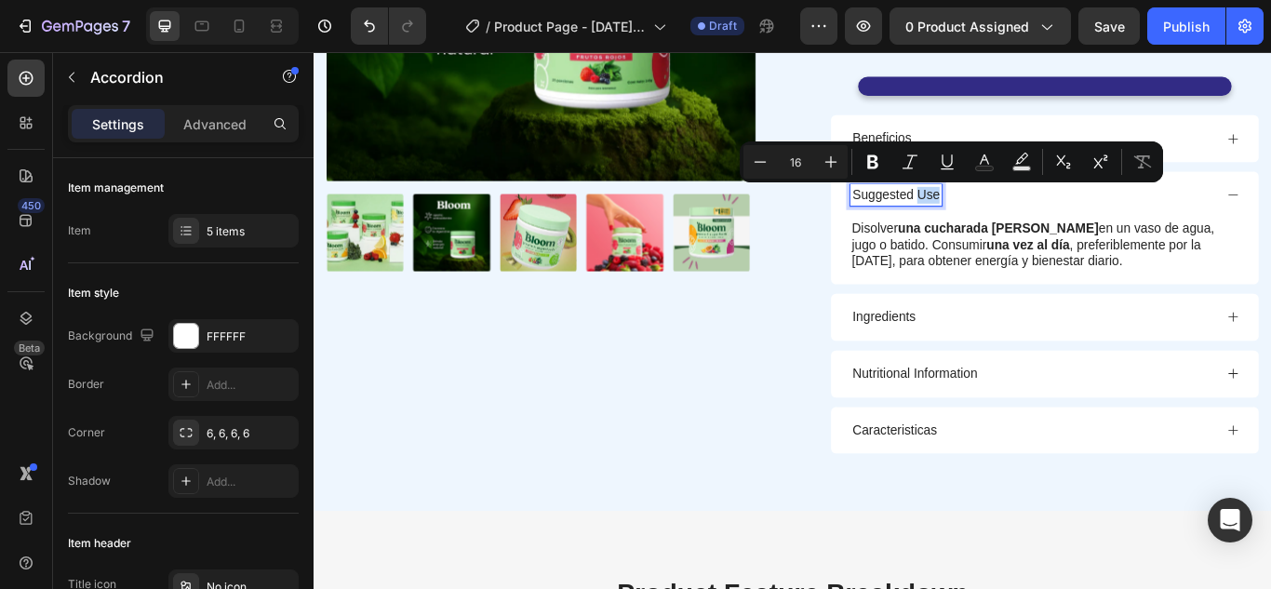
click at [1027, 214] on p "Suggested Use" at bounding box center [992, 219] width 101 height 20
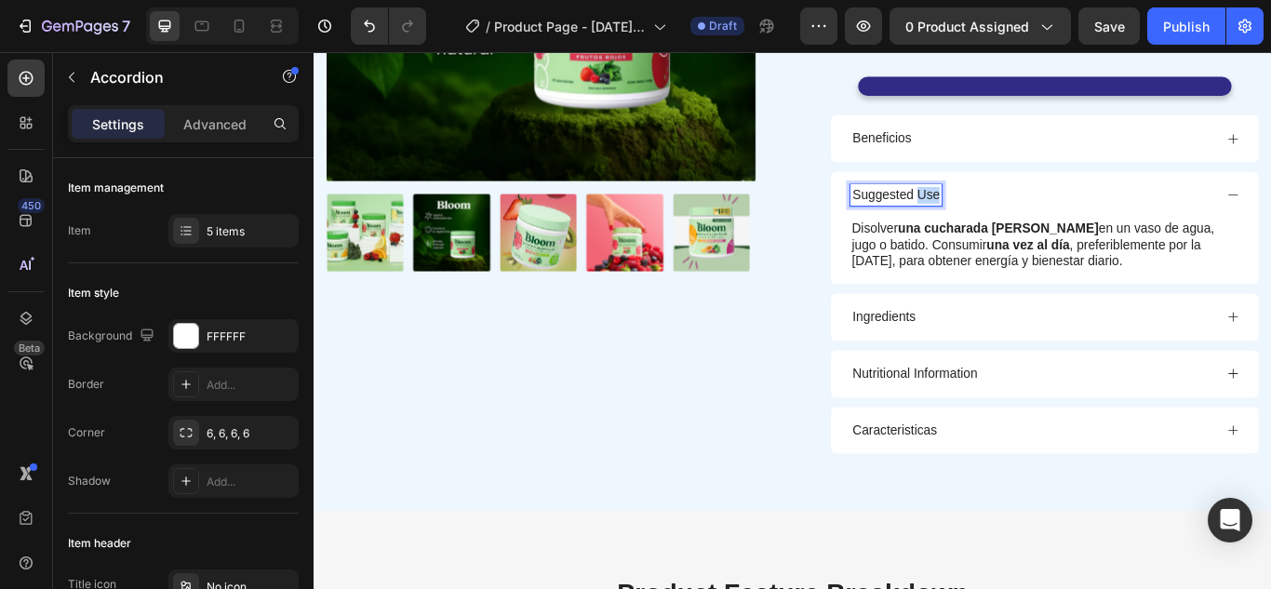
click at [1027, 214] on p "Suggested Use" at bounding box center [992, 219] width 101 height 20
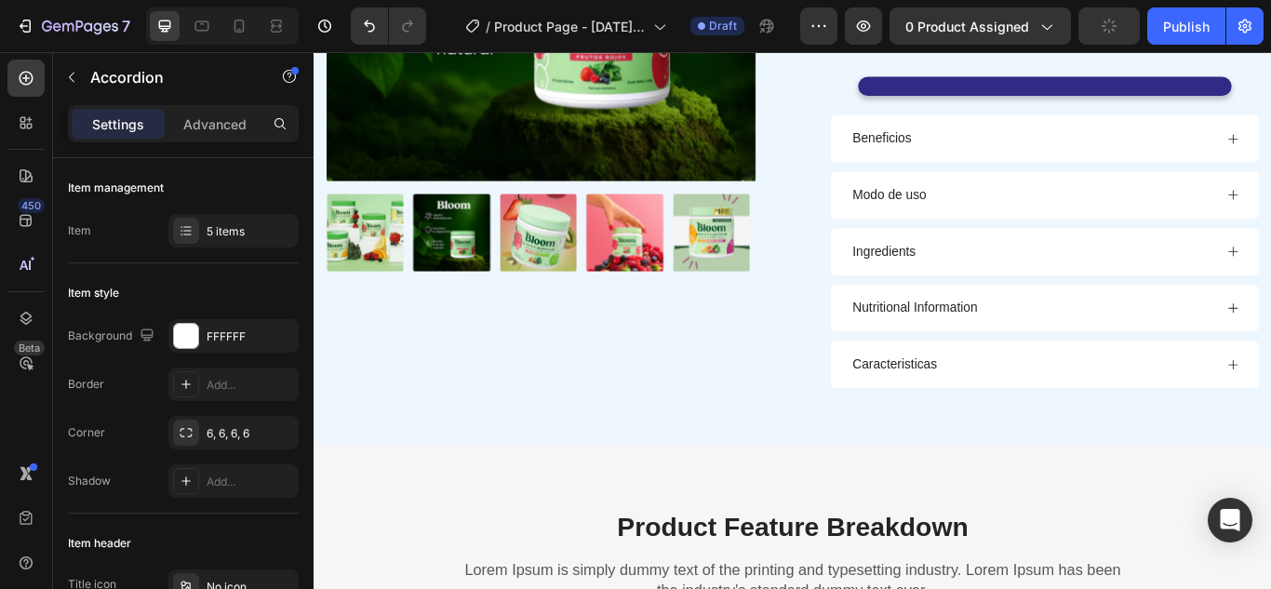
click at [1270, 220] on div "Modo de uso" at bounding box center [1165, 219] width 499 height 55
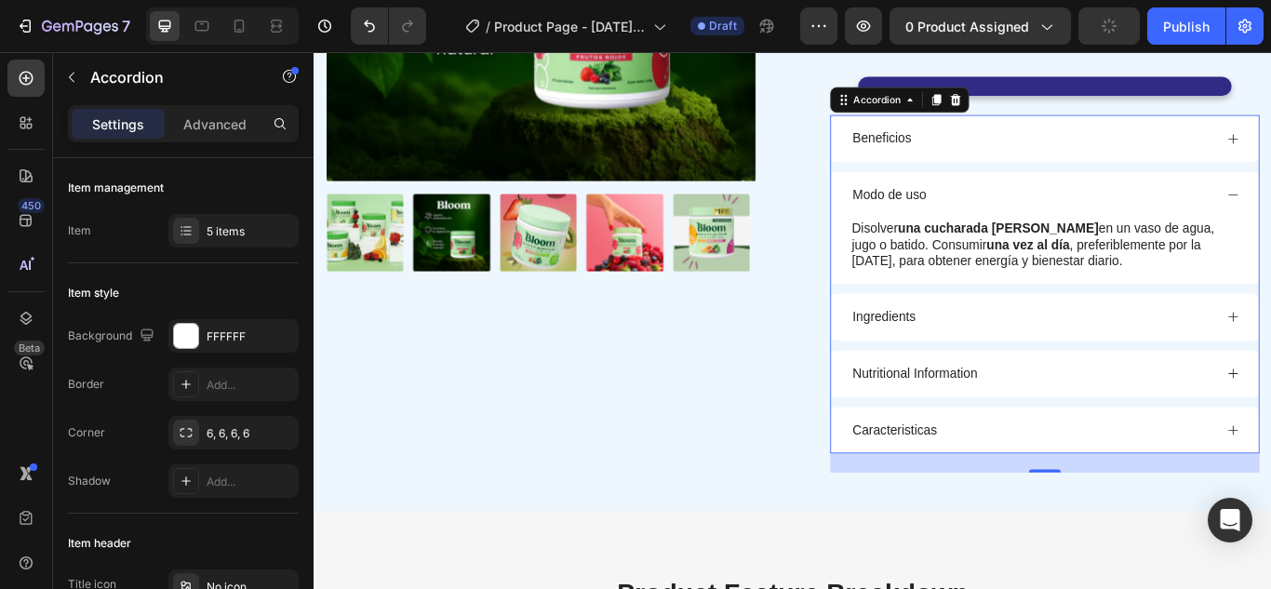
click at [1270, 220] on div "Modo de uso" at bounding box center [1165, 219] width 499 height 55
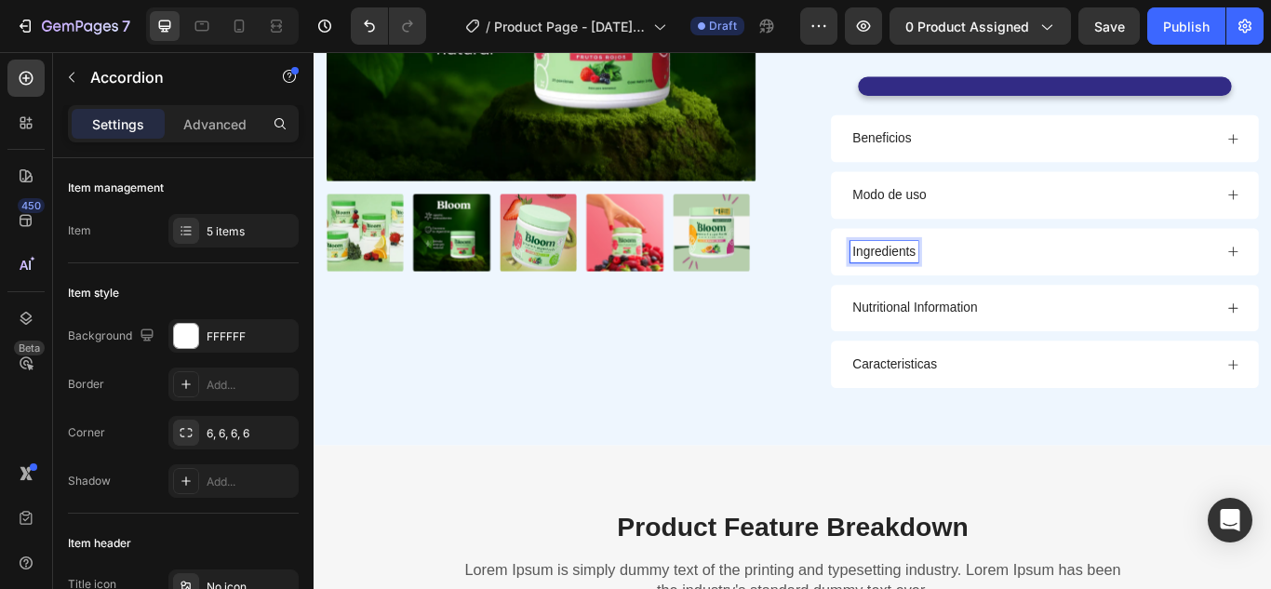
click at [1009, 282] on div "Ingredients" at bounding box center [978, 285] width 79 height 25
click at [1002, 285] on p "Ingredients" at bounding box center [978, 285] width 73 height 20
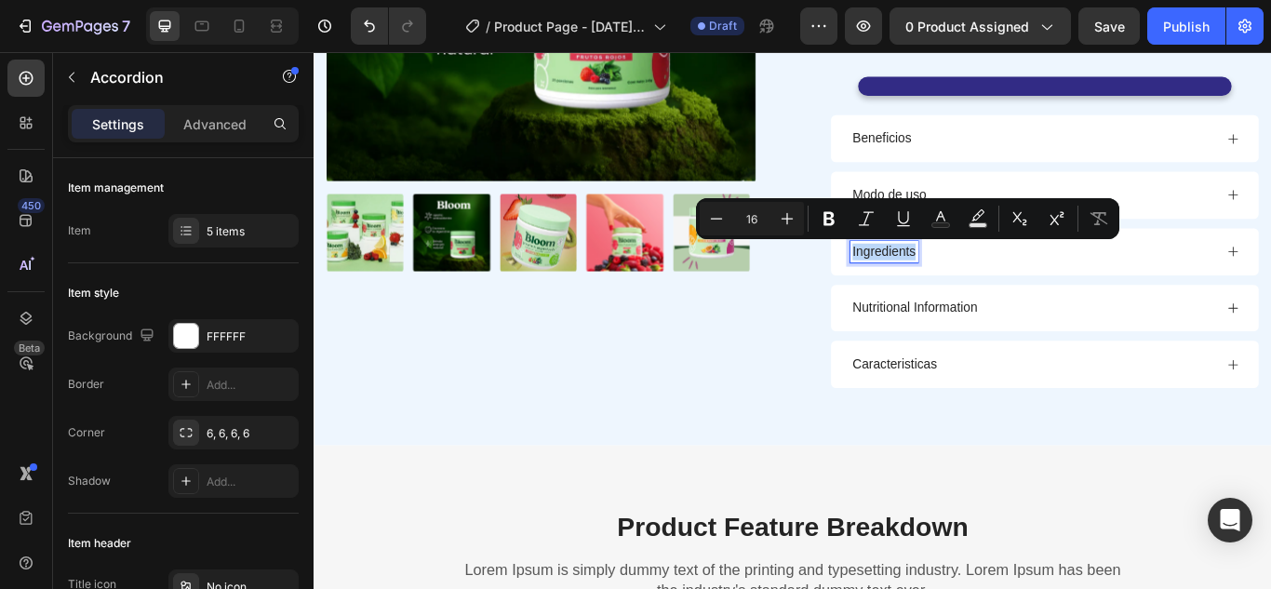
click at [1002, 285] on p "Ingredients" at bounding box center [978, 285] width 73 height 20
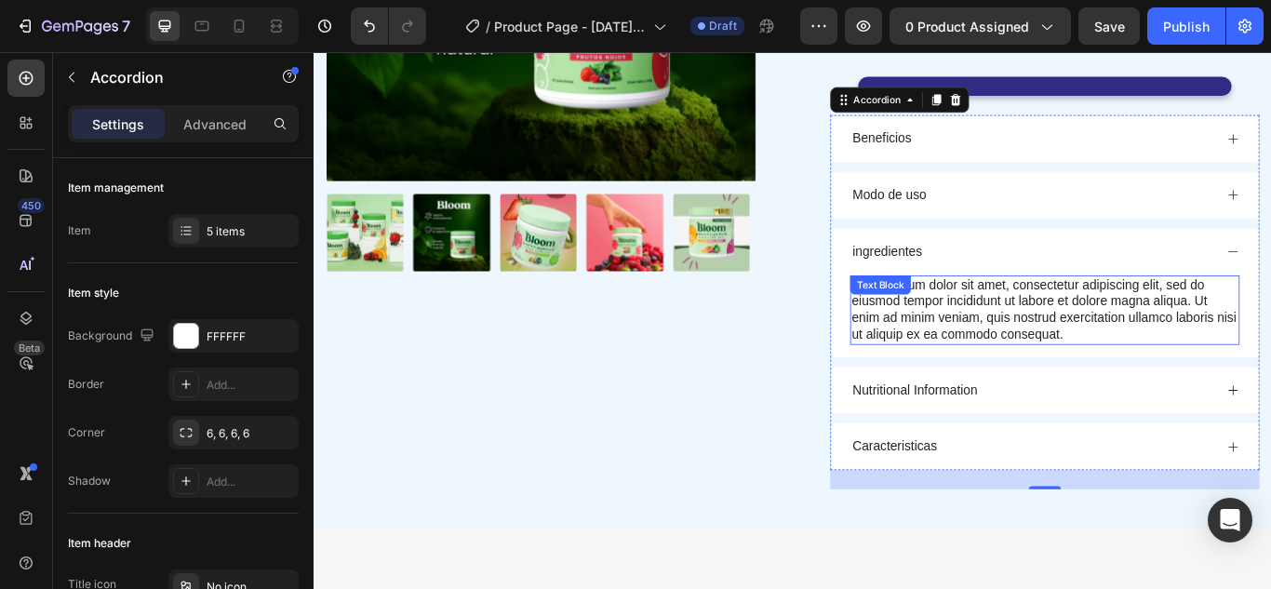
click at [1191, 373] on div "Lorem ipsum dolor sit amet, consectetur adipiscing elit, sed do eiusmod tempor …" at bounding box center [1166, 353] width 454 height 81
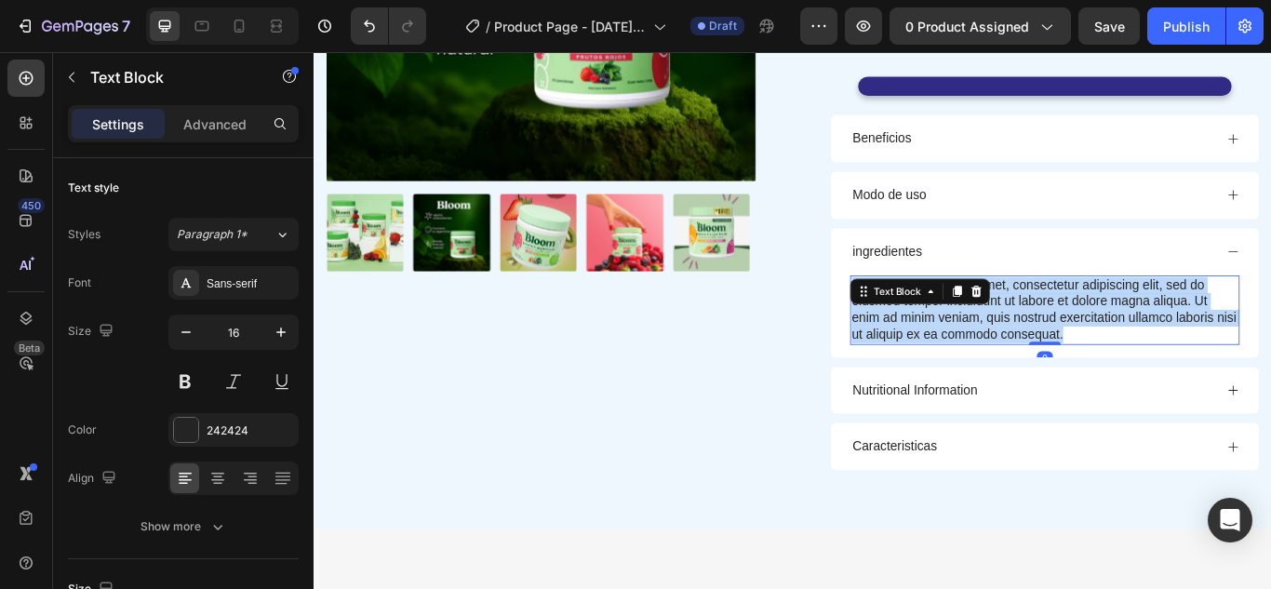
click at [1191, 373] on p "Lorem ipsum dolor sit amet, consectetur adipiscing elit, sed do eiusmod tempor …" at bounding box center [1166, 352] width 450 height 77
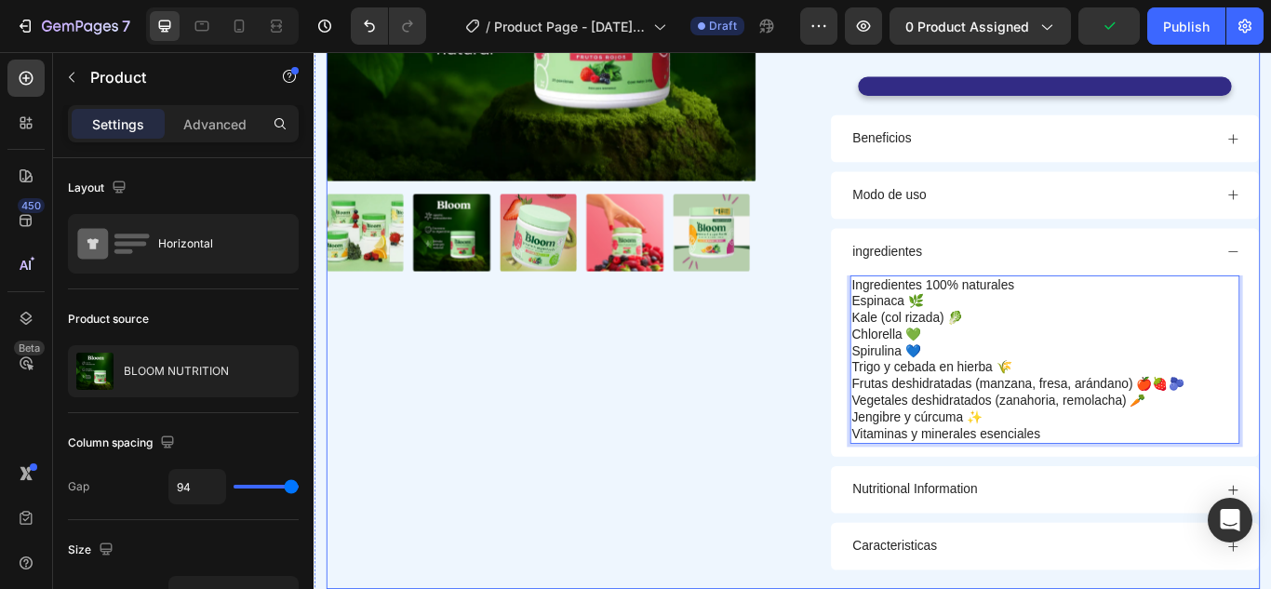
click at [779, 362] on div "Product Images" at bounding box center [577, 190] width 501 height 976
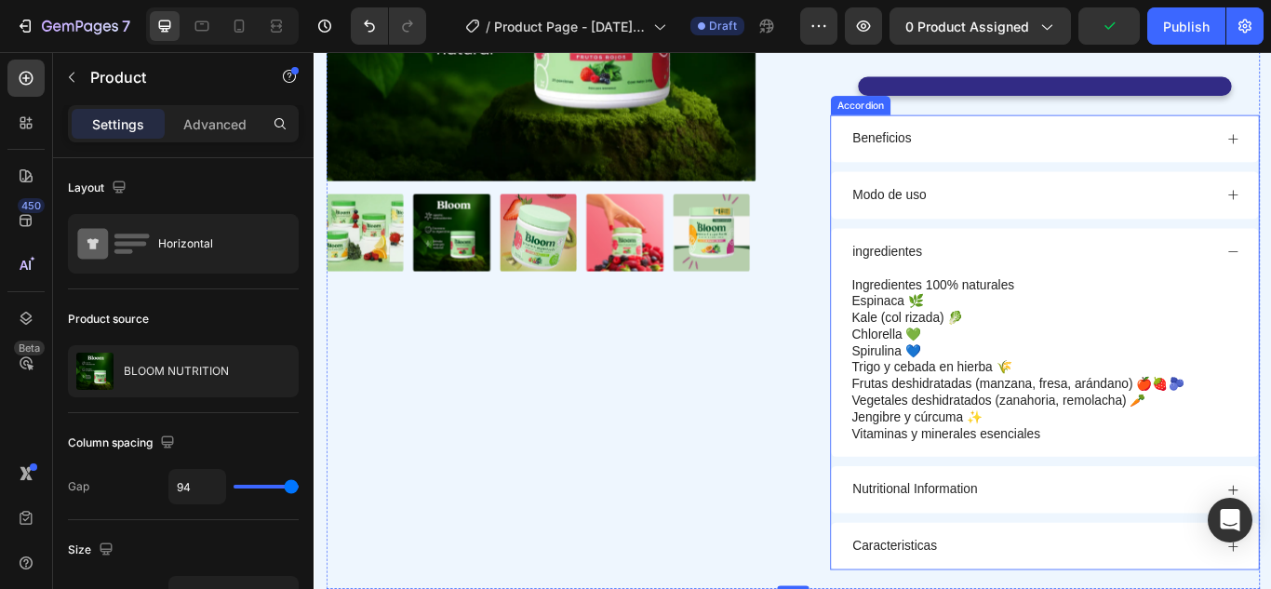
click at [1001, 288] on p "ingredientes" at bounding box center [982, 285] width 81 height 20
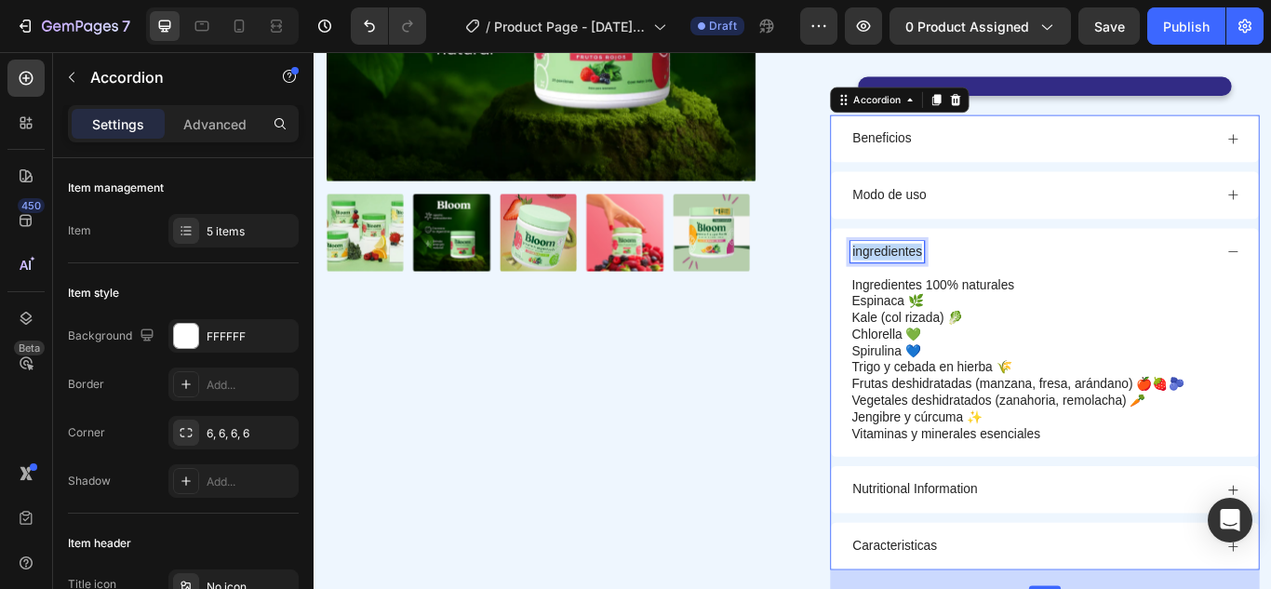
click at [1001, 288] on p "ingredientes" at bounding box center [982, 285] width 81 height 20
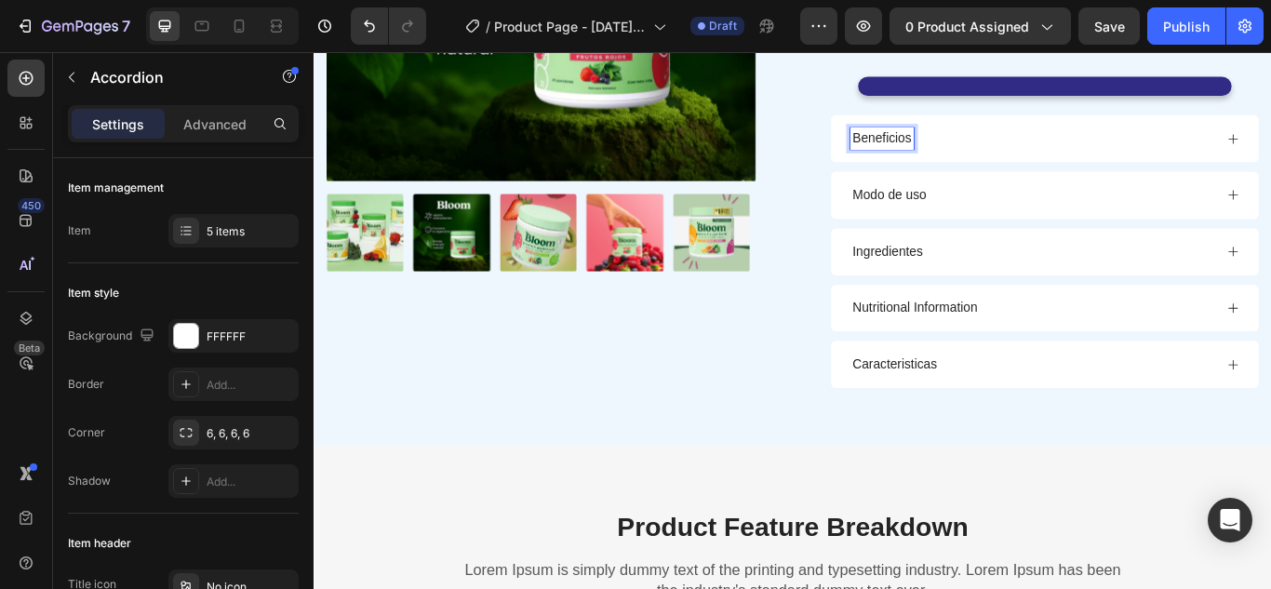
click at [977, 158] on p "Beneficios" at bounding box center [976, 153] width 69 height 20
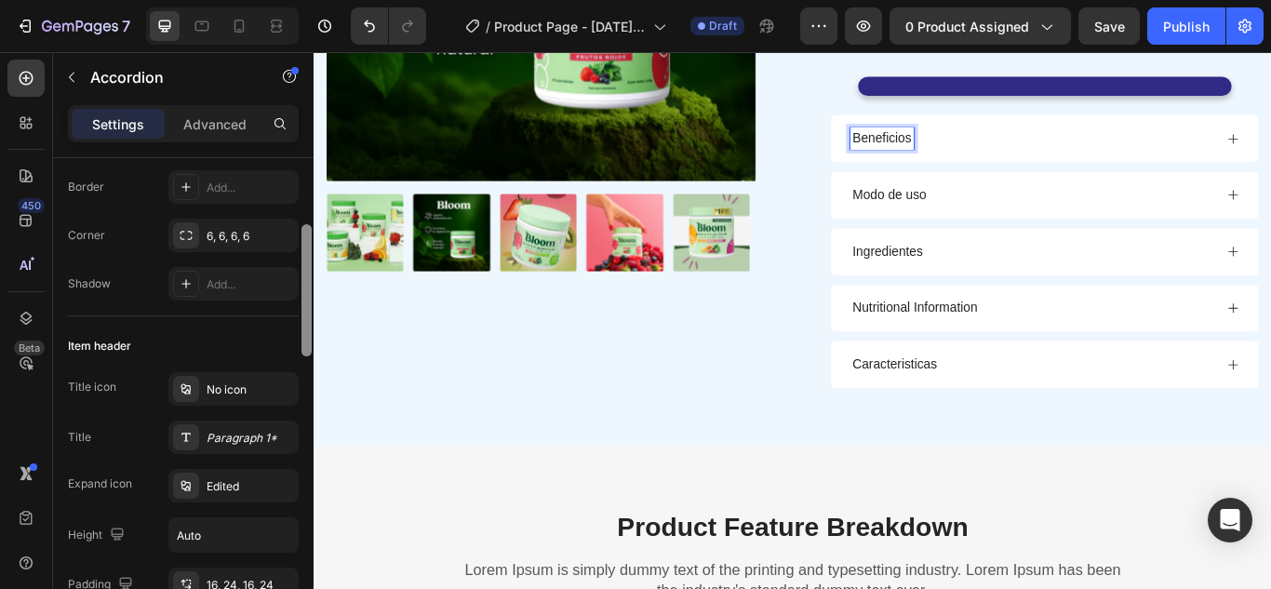
scroll to position [228, 0]
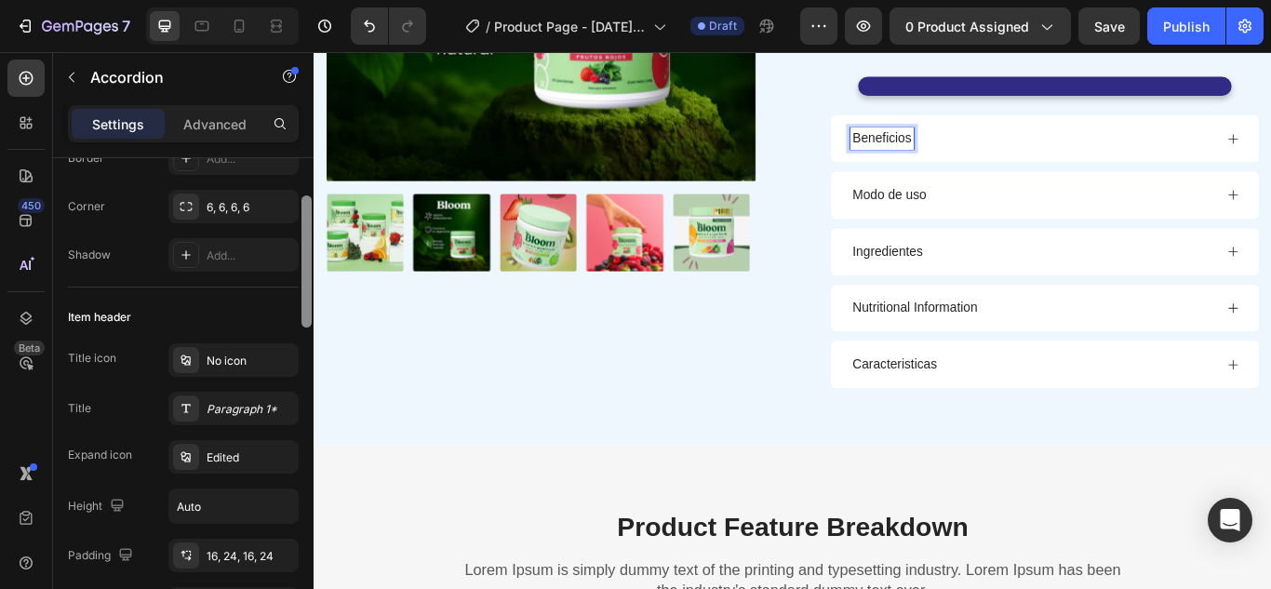
drag, startPoint x: 305, startPoint y: 244, endPoint x: 305, endPoint y: 306, distance: 62.3
click at [305, 306] on div at bounding box center [306, 261] width 10 height 132
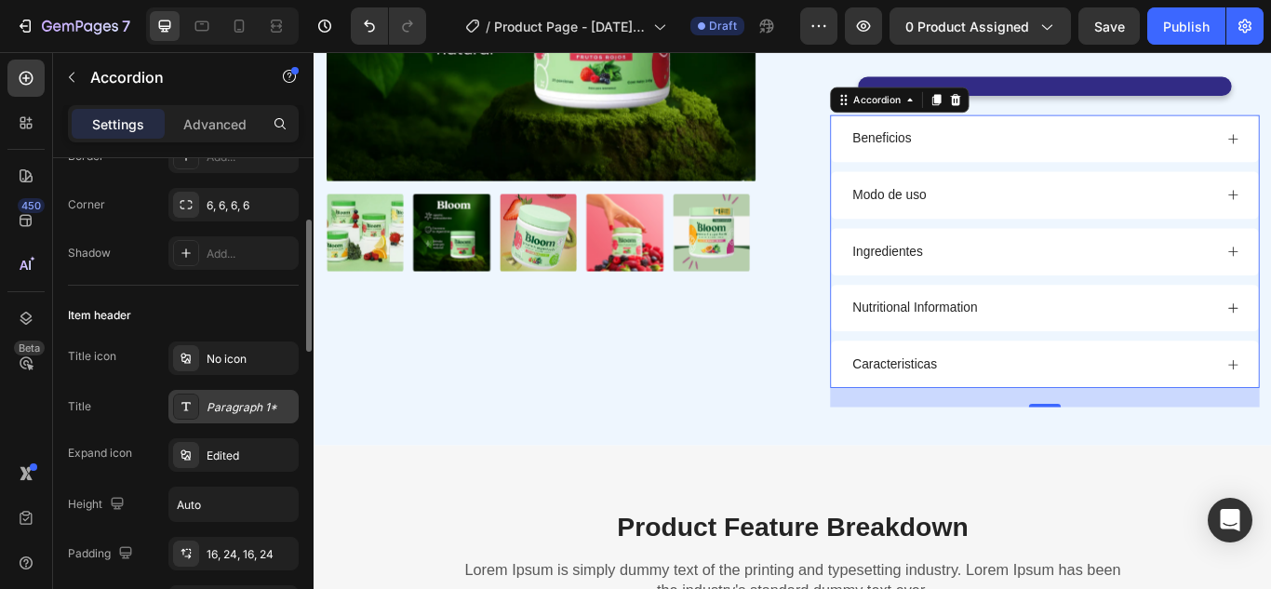
click at [270, 400] on div "Paragraph 1*" at bounding box center [250, 407] width 87 height 17
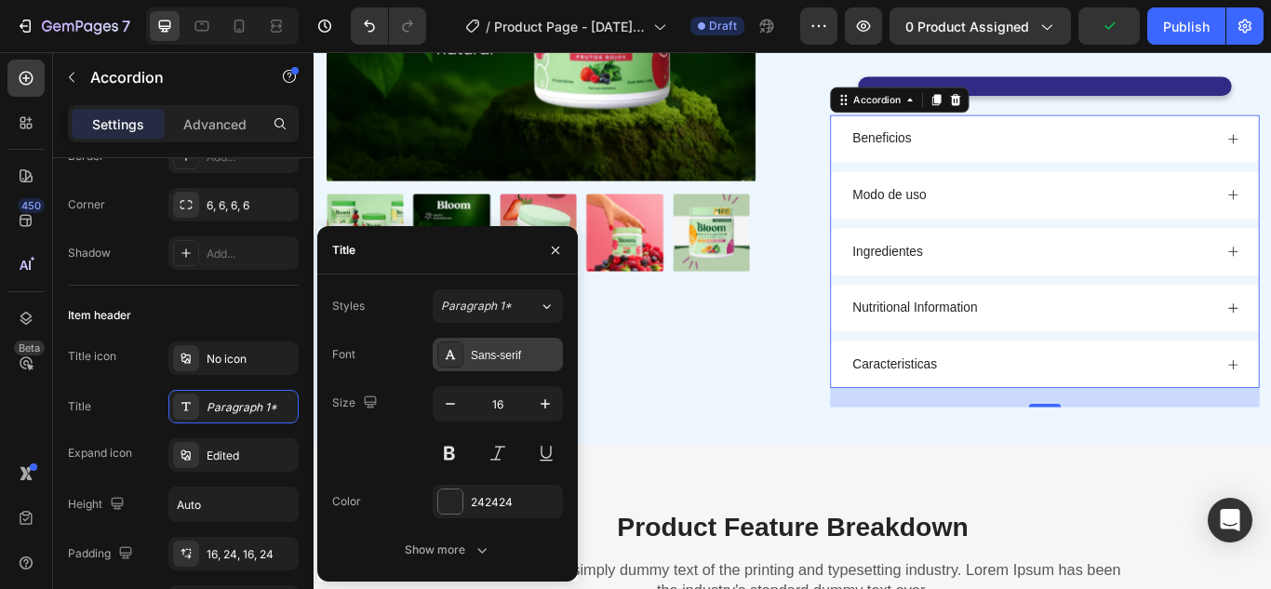
click at [520, 347] on div "Sans-serif" at bounding box center [514, 355] width 87 height 17
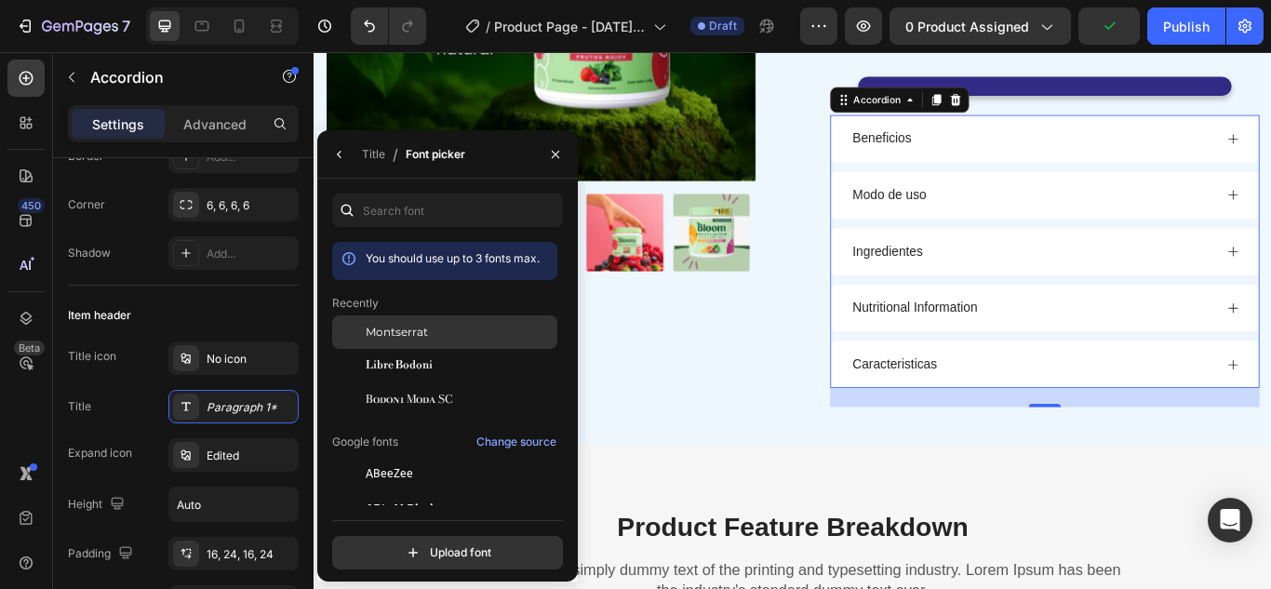
click at [520, 343] on div "Montserrat" at bounding box center [444, 331] width 225 height 33
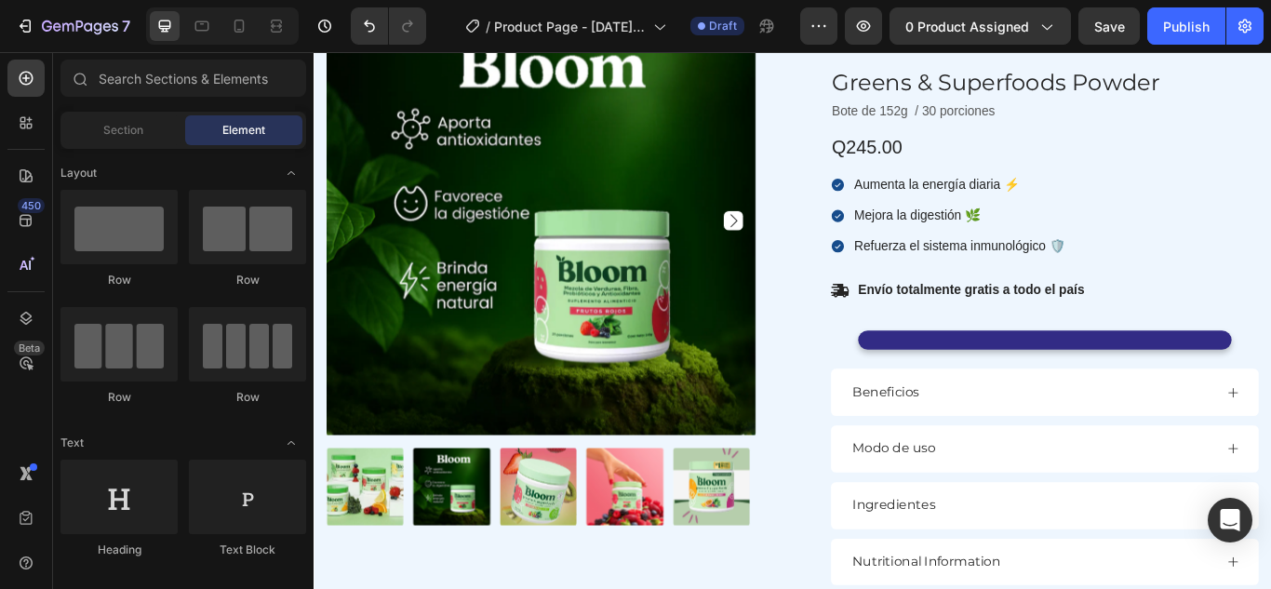
scroll to position [590, 0]
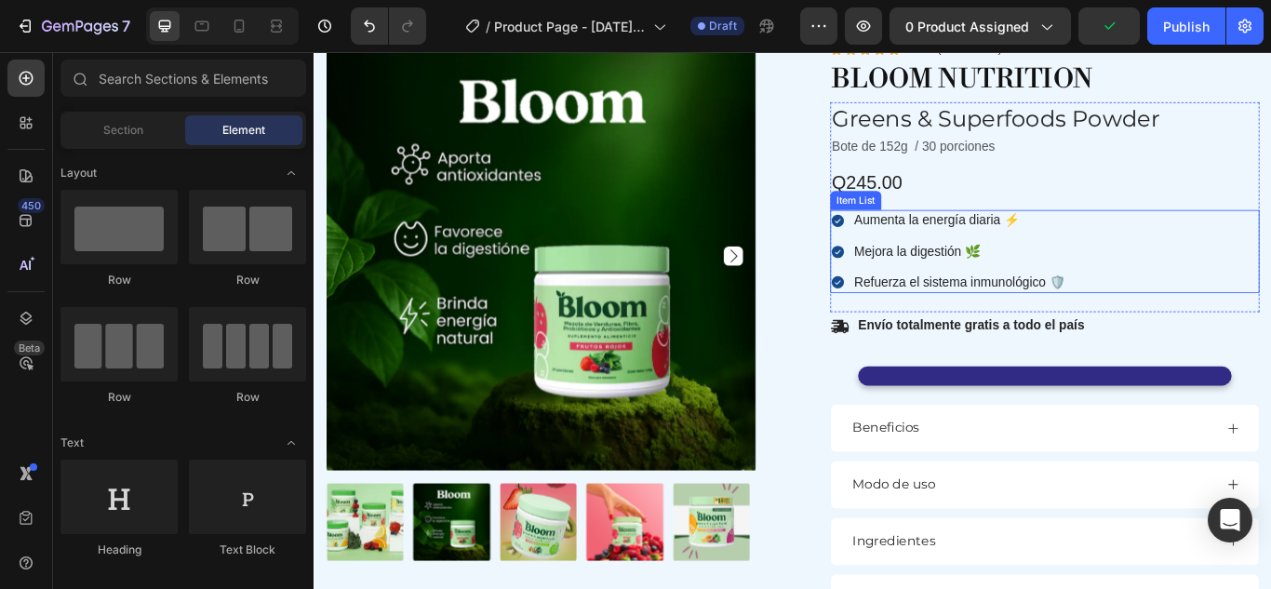
click at [990, 246] on p "Aumenta la energía diaria ⚡" at bounding box center [1066, 249] width 247 height 20
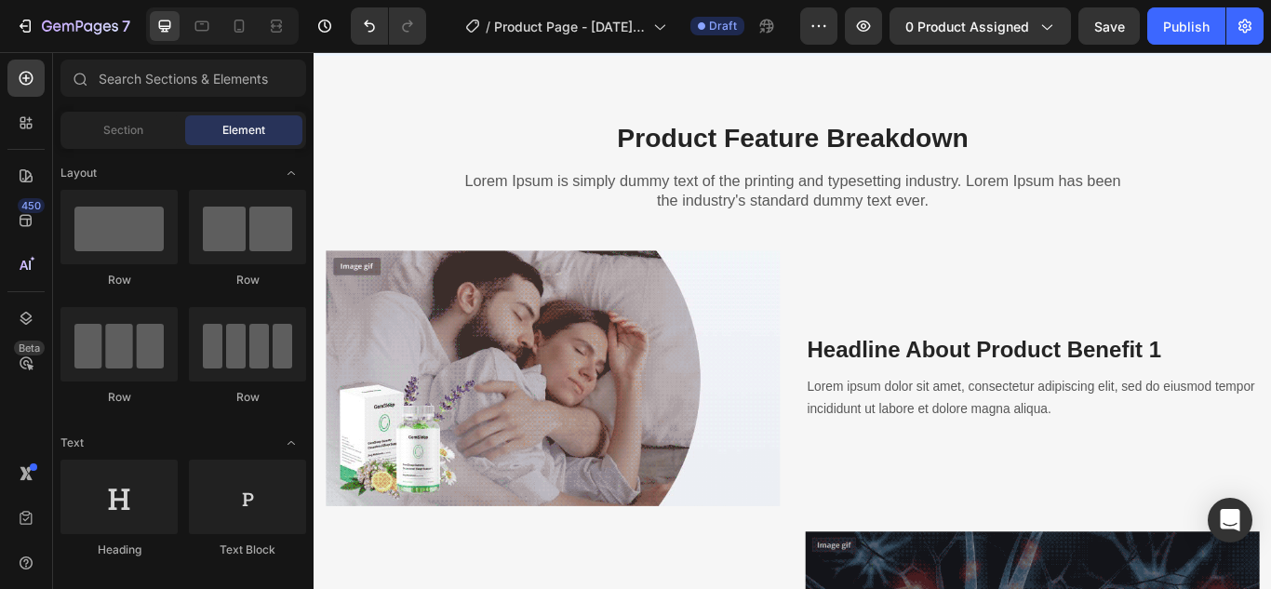
scroll to position [1413, 0]
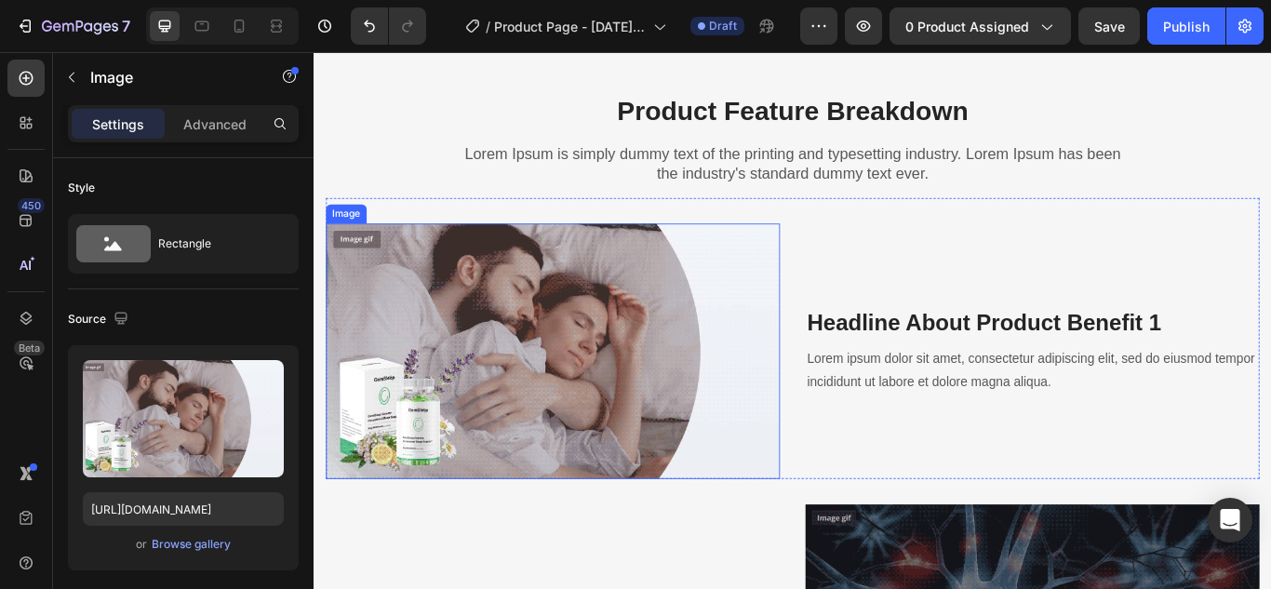
click at [618, 376] on img at bounding box center [591, 401] width 529 height 298
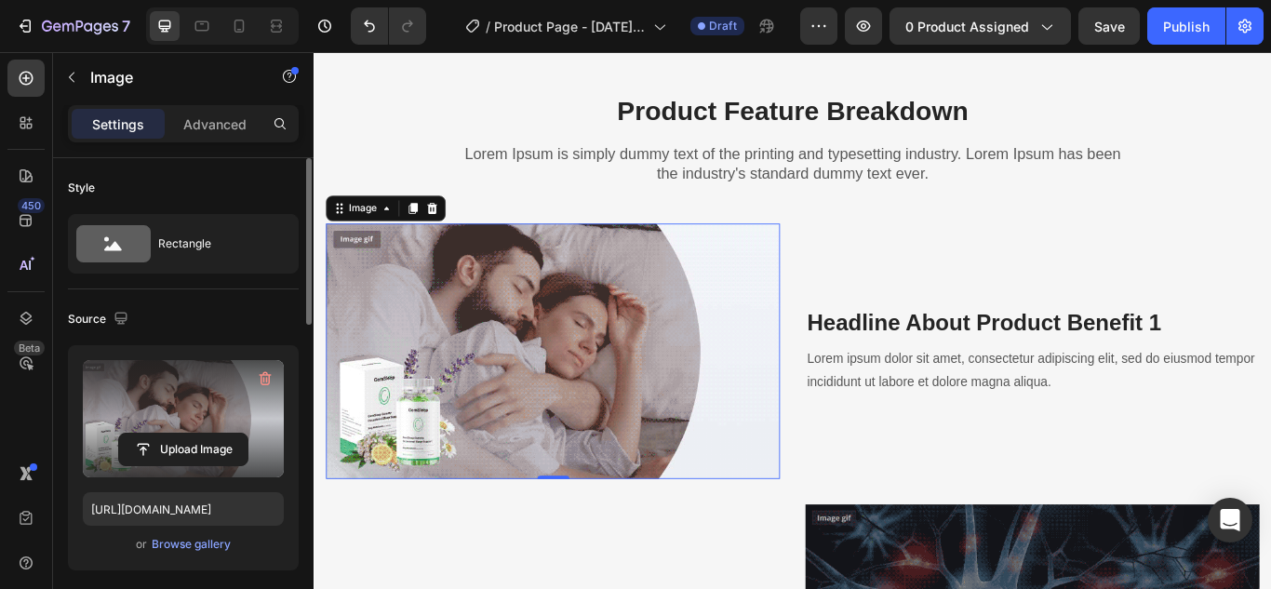
click at [191, 400] on label at bounding box center [183, 418] width 201 height 117
click at [191, 434] on input "file" at bounding box center [183, 450] width 128 height 32
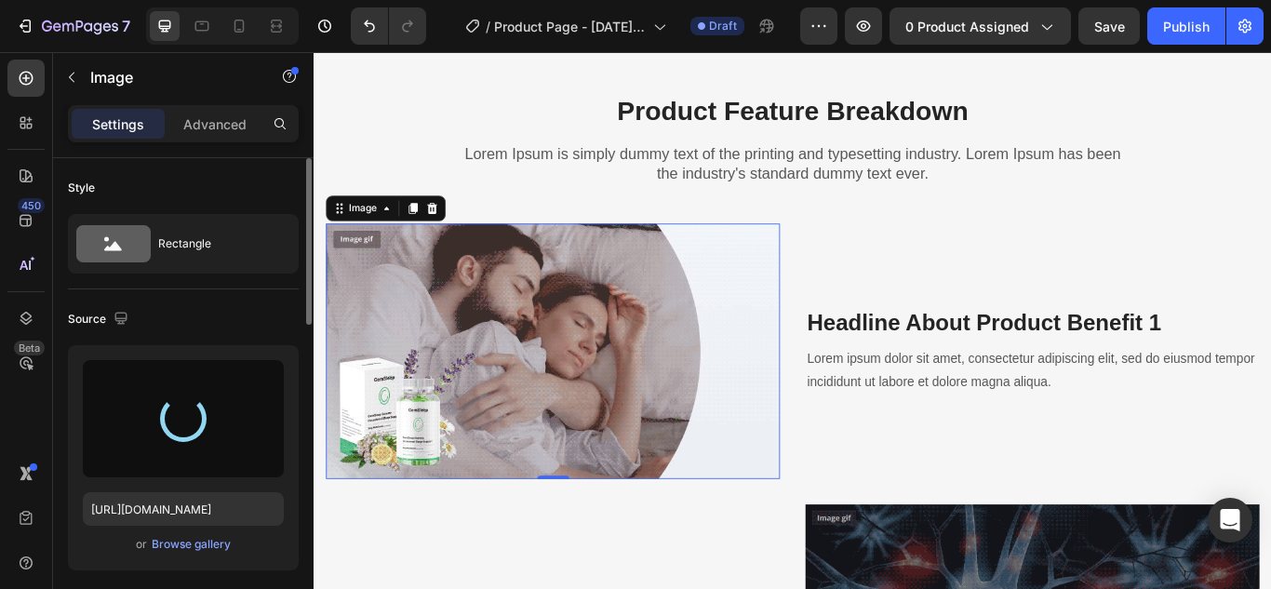
type input "[URL][DOMAIN_NAME]"
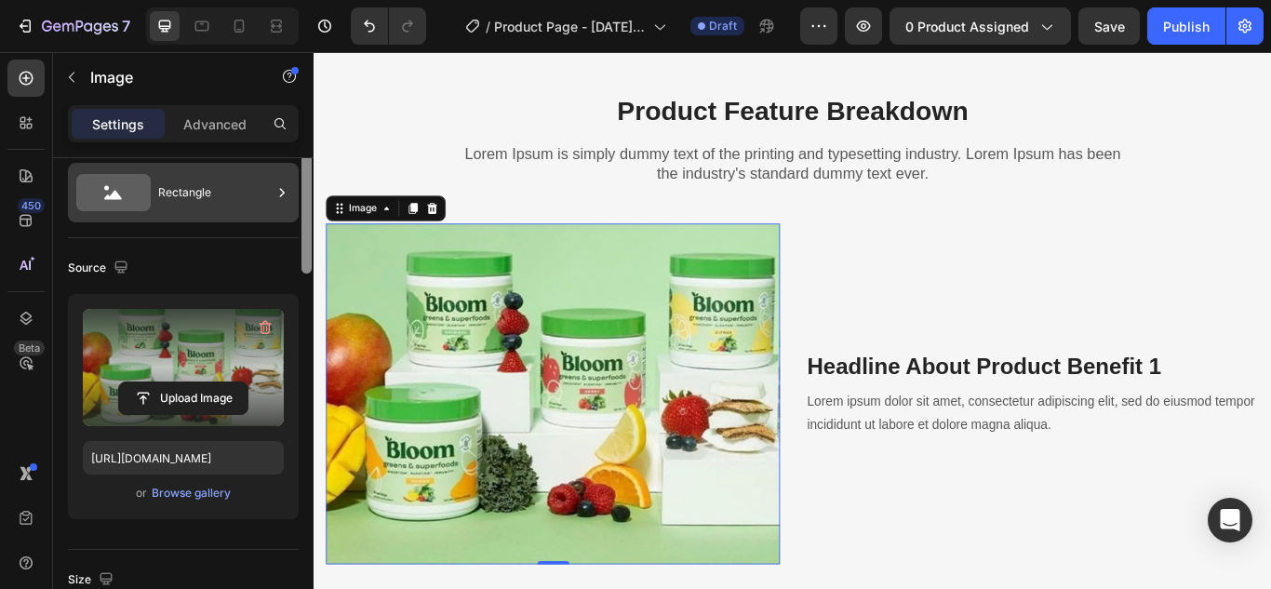
scroll to position [0, 0]
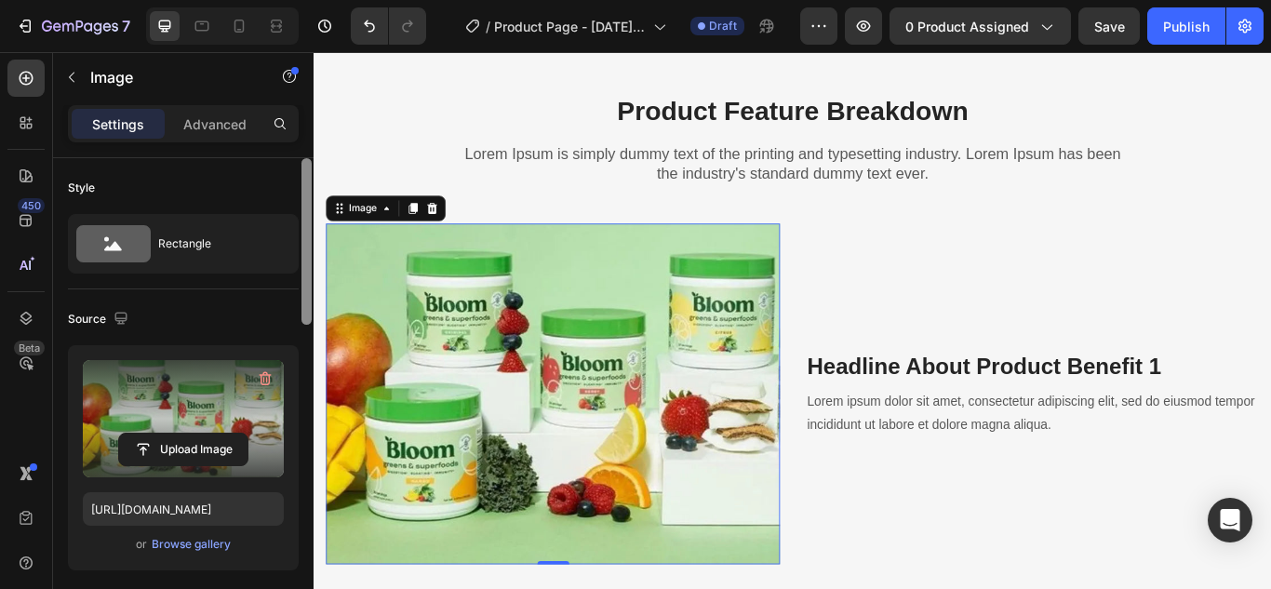
drag, startPoint x: 311, startPoint y: 221, endPoint x: 296, endPoint y: 208, distance: 19.8
click at [296, 208] on div "Style Rectangle Source Upload Image [URL][DOMAIN_NAME] or Browse gallery Size F…" at bounding box center [183, 400] width 260 height 484
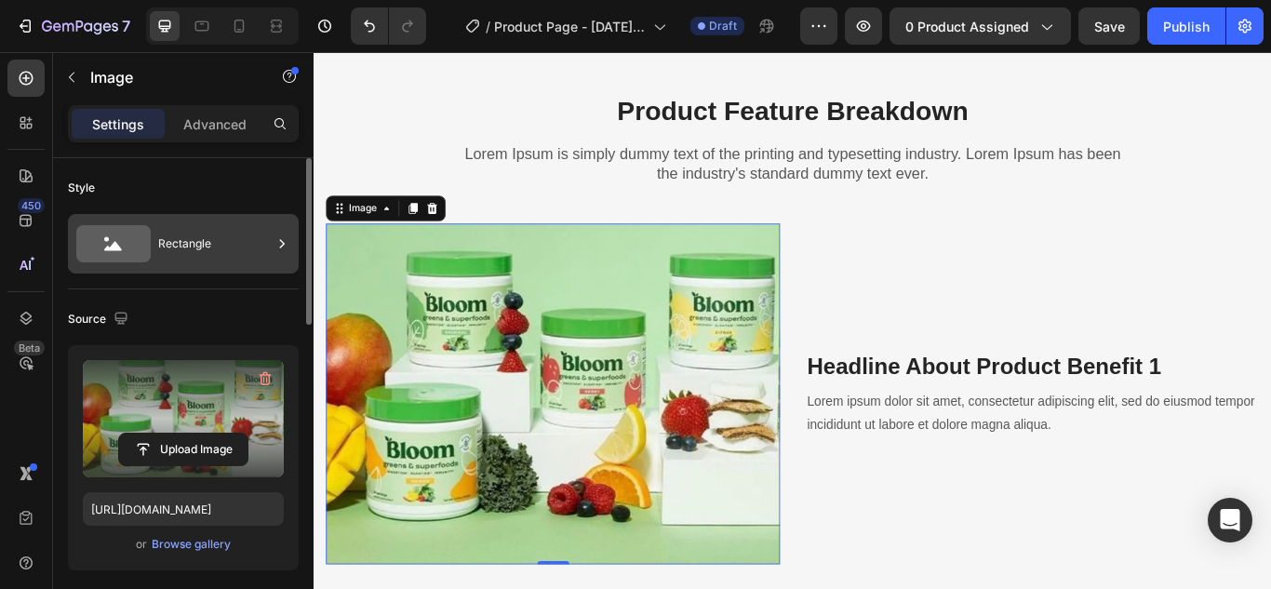
click at [285, 241] on icon at bounding box center [282, 243] width 19 height 19
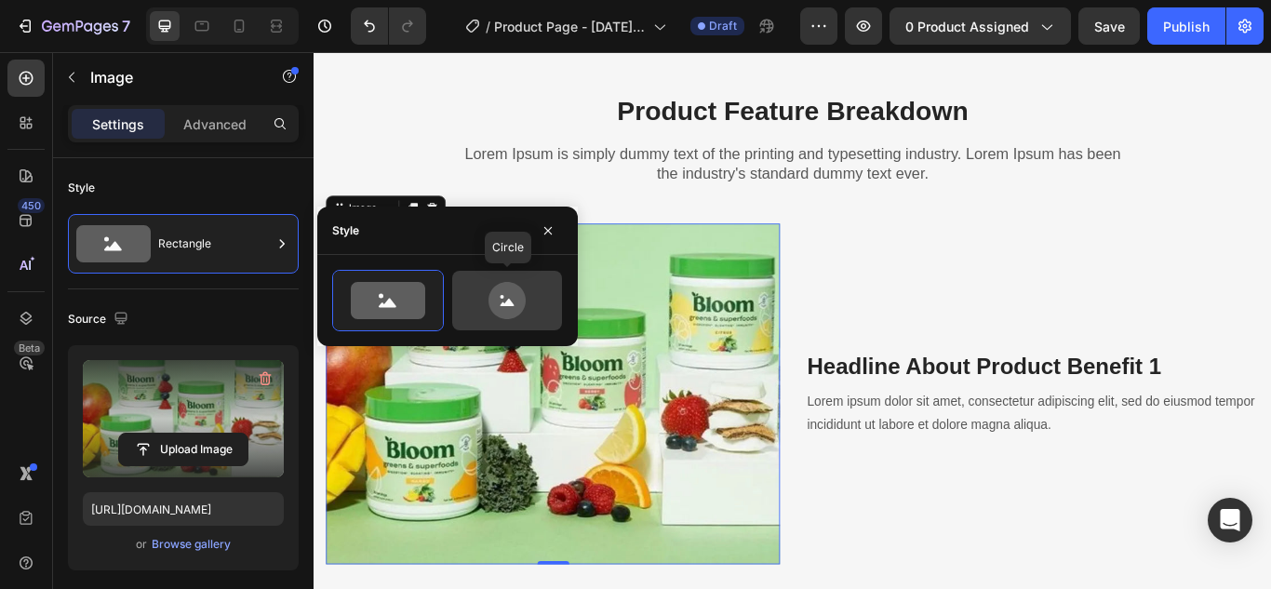
click at [521, 309] on icon at bounding box center [506, 300] width 37 height 37
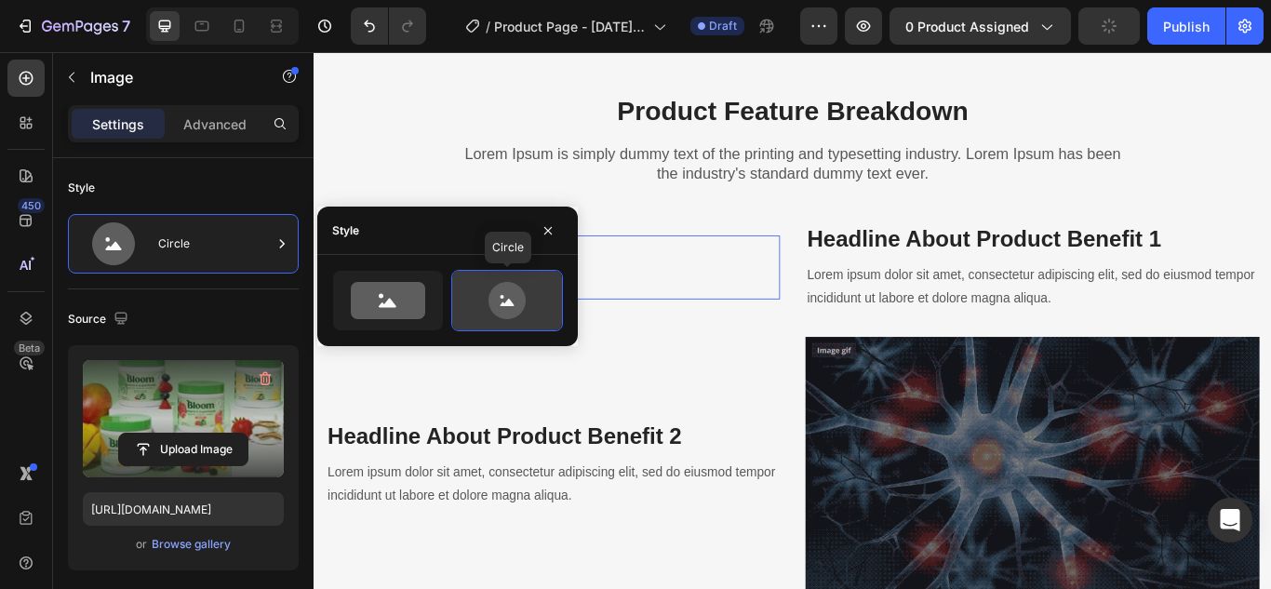
type input "80"
click at [549, 242] on button "button" at bounding box center [548, 231] width 30 height 30
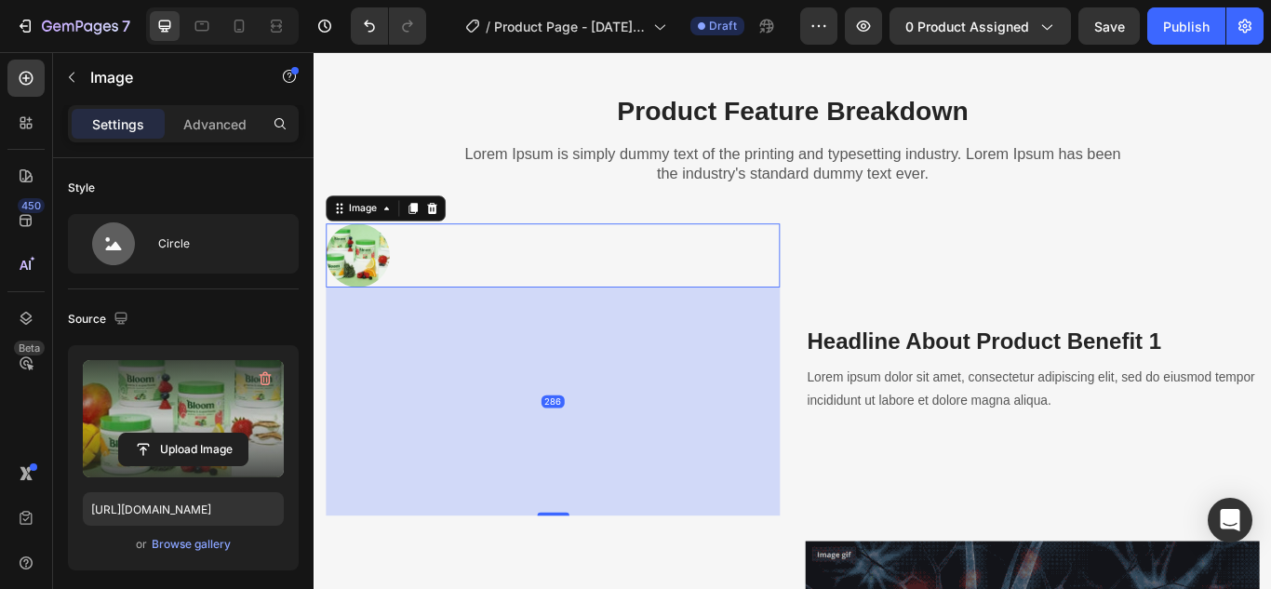
drag, startPoint x: 585, startPoint y: 338, endPoint x: 588, endPoint y: 608, distance: 269.8
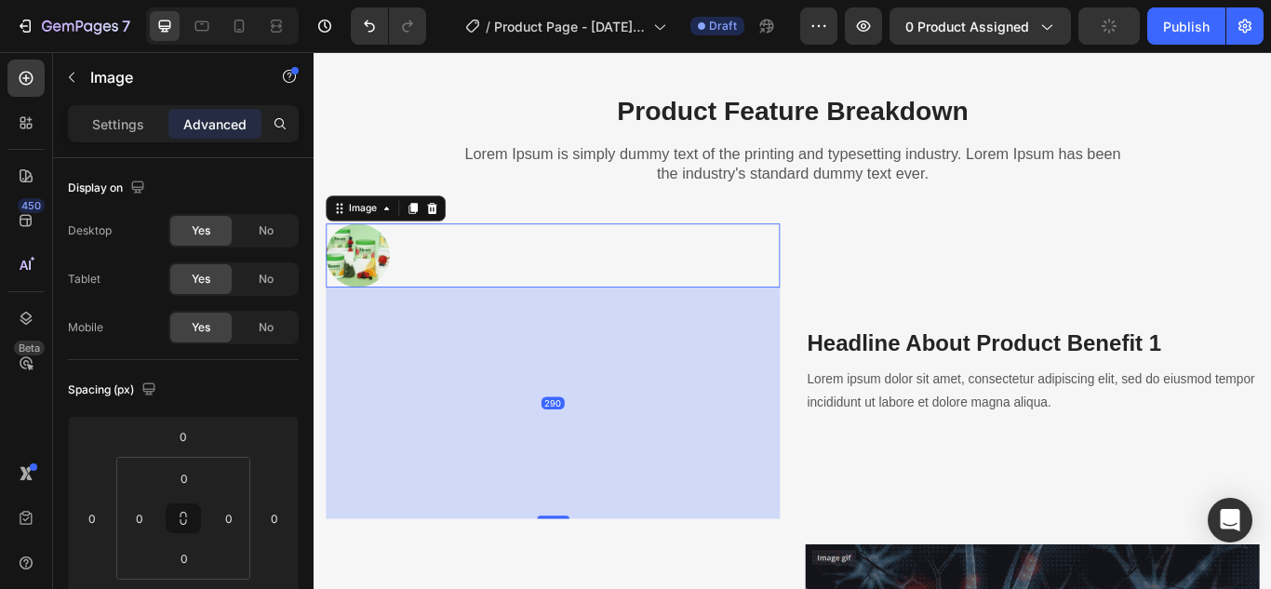
click at [410, 310] on div at bounding box center [591, 289] width 529 height 74
click at [124, 122] on p "Settings" at bounding box center [118, 124] width 52 height 20
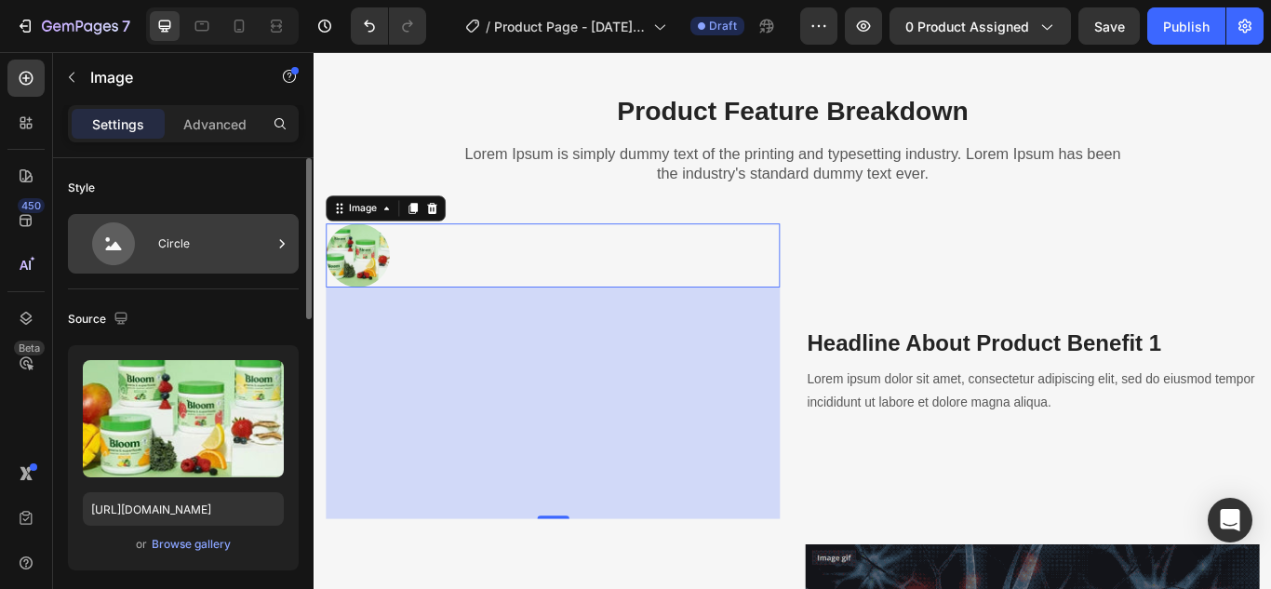
click at [284, 245] on icon at bounding box center [282, 243] width 5 height 8
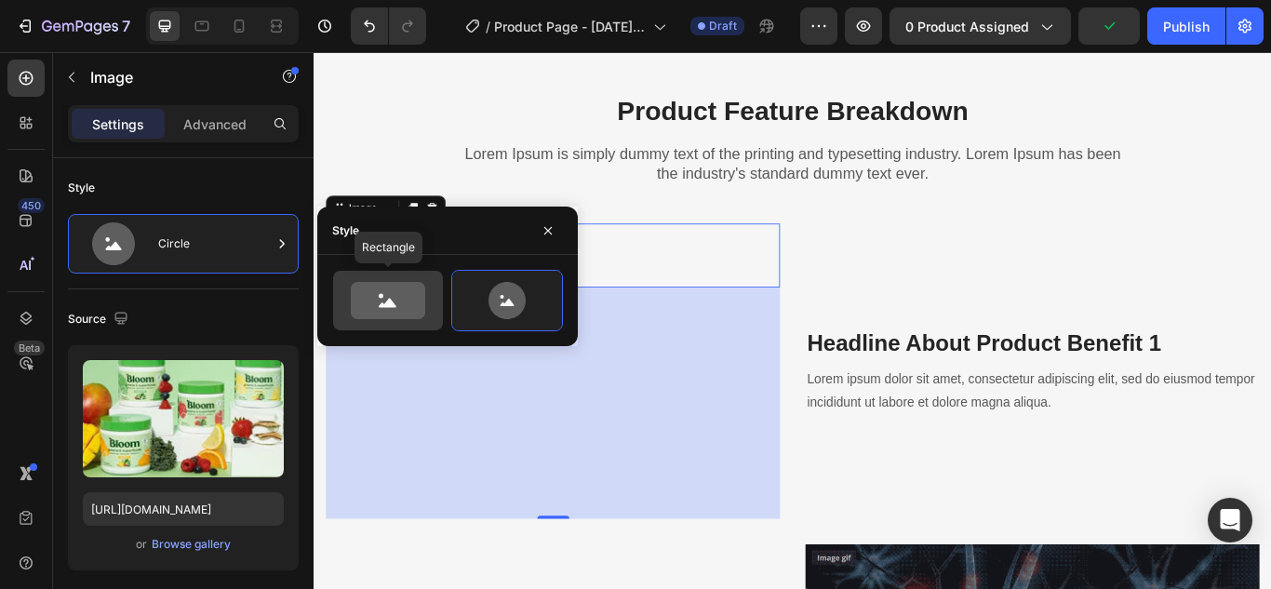
click at [411, 305] on icon at bounding box center [388, 300] width 74 height 37
type input "100"
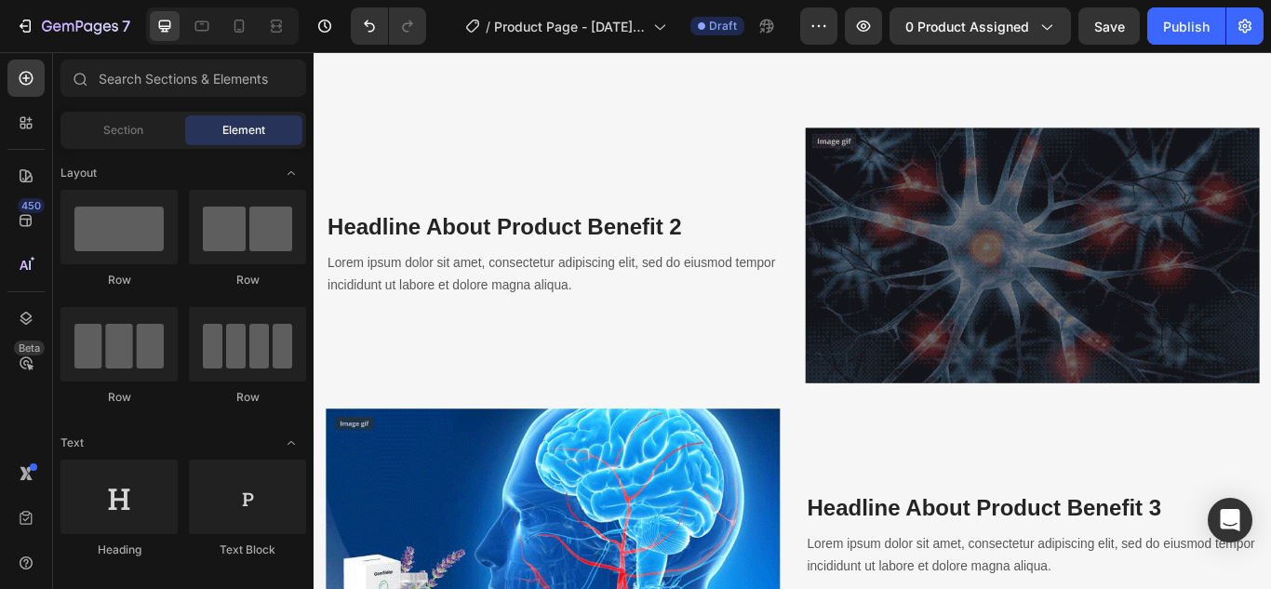
scroll to position [2266, 0]
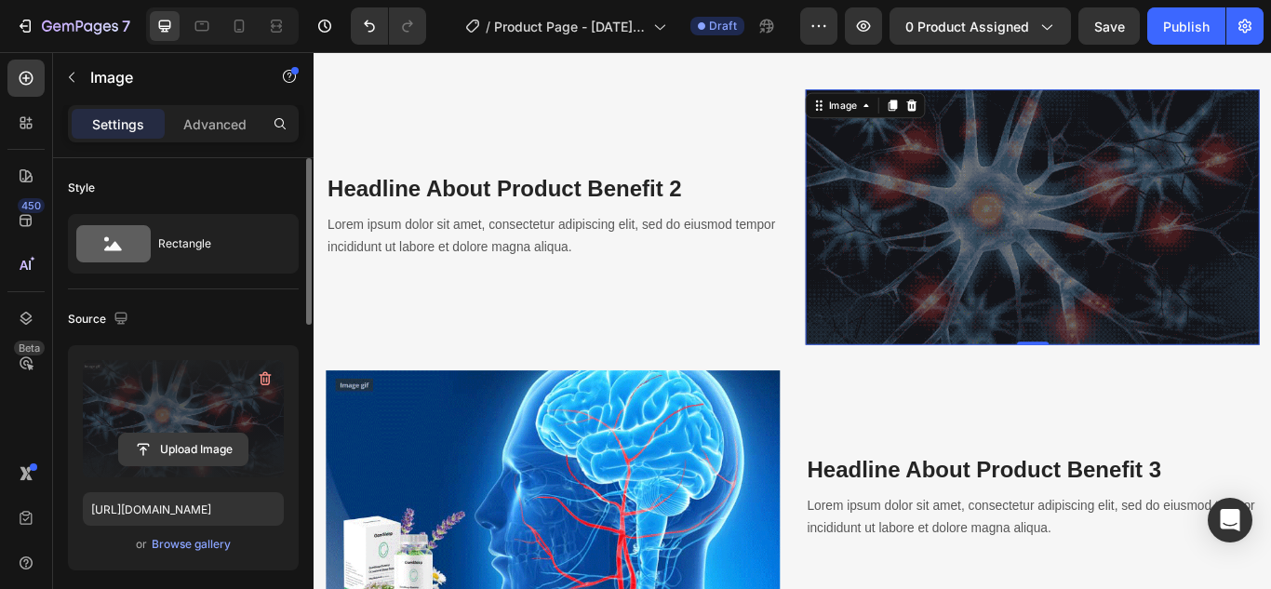
click at [178, 438] on input "file" at bounding box center [183, 450] width 128 height 32
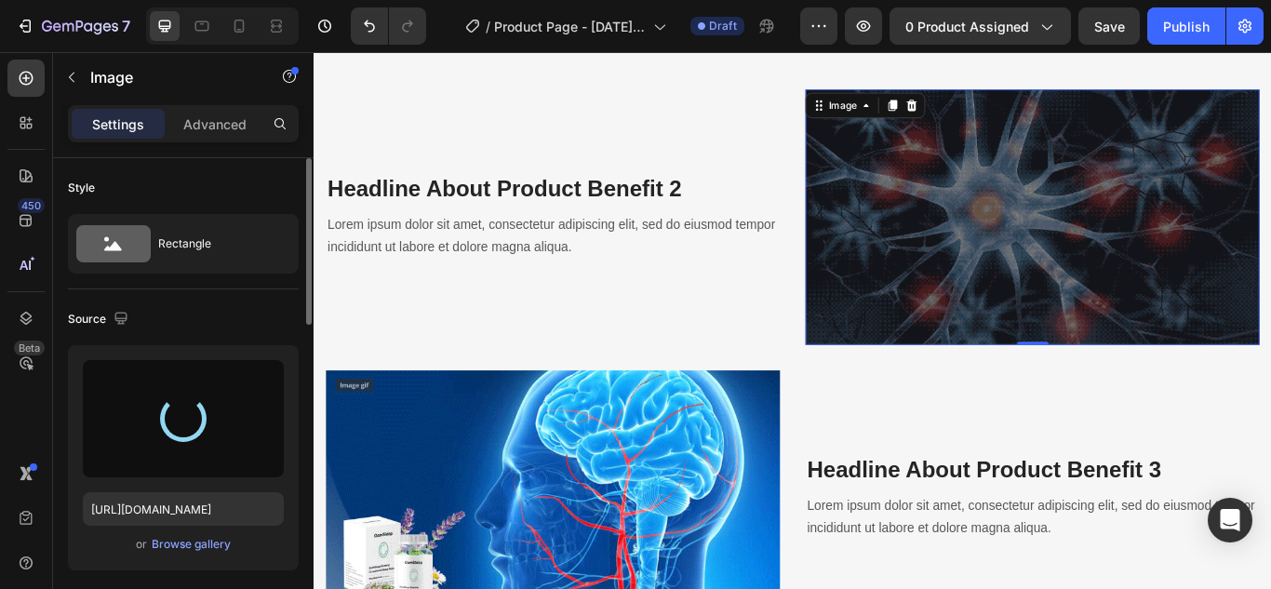
type input "https://cdn.shopify.com/s/files/1/0699/8052/0603/files/gempages_586064423110574…"
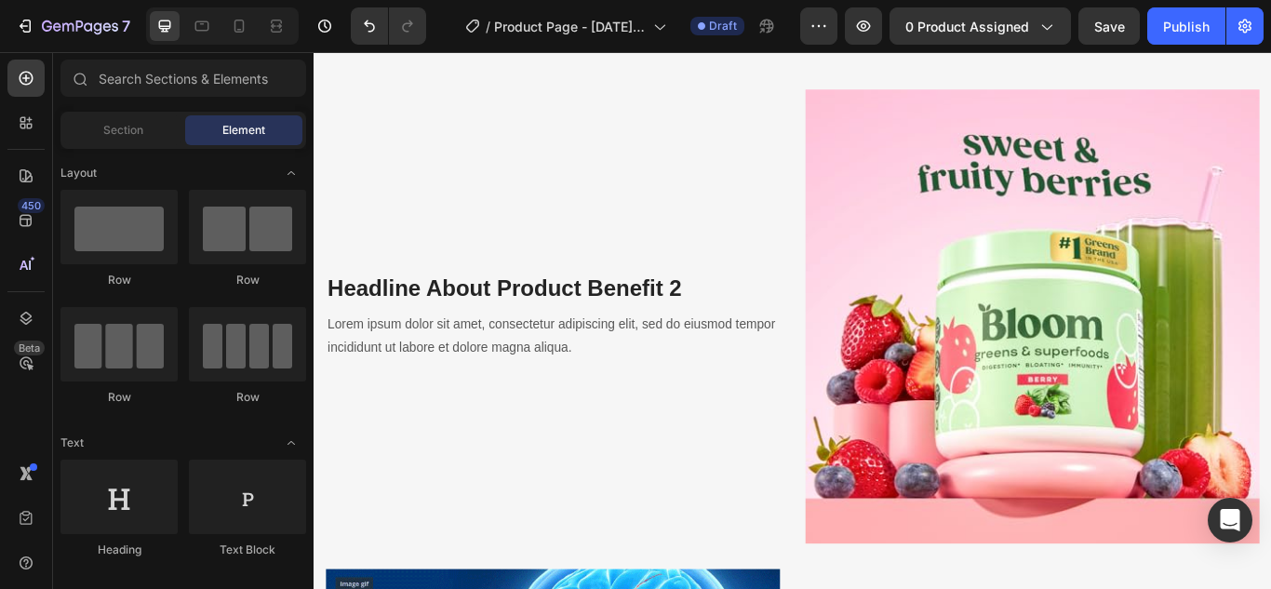
scroll to position [2302, 0]
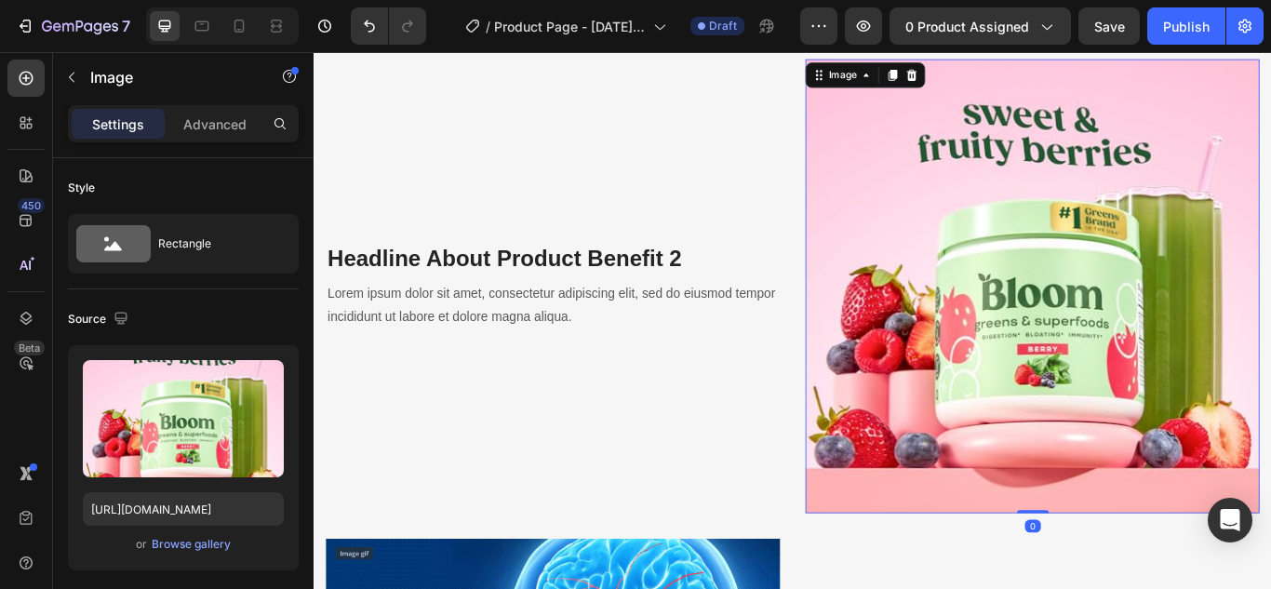
drag, startPoint x: 1141, startPoint y: 576, endPoint x: 1133, endPoint y: 439, distance: 137.0
click at [1133, 439] on div "Image 0" at bounding box center [1151, 324] width 529 height 529
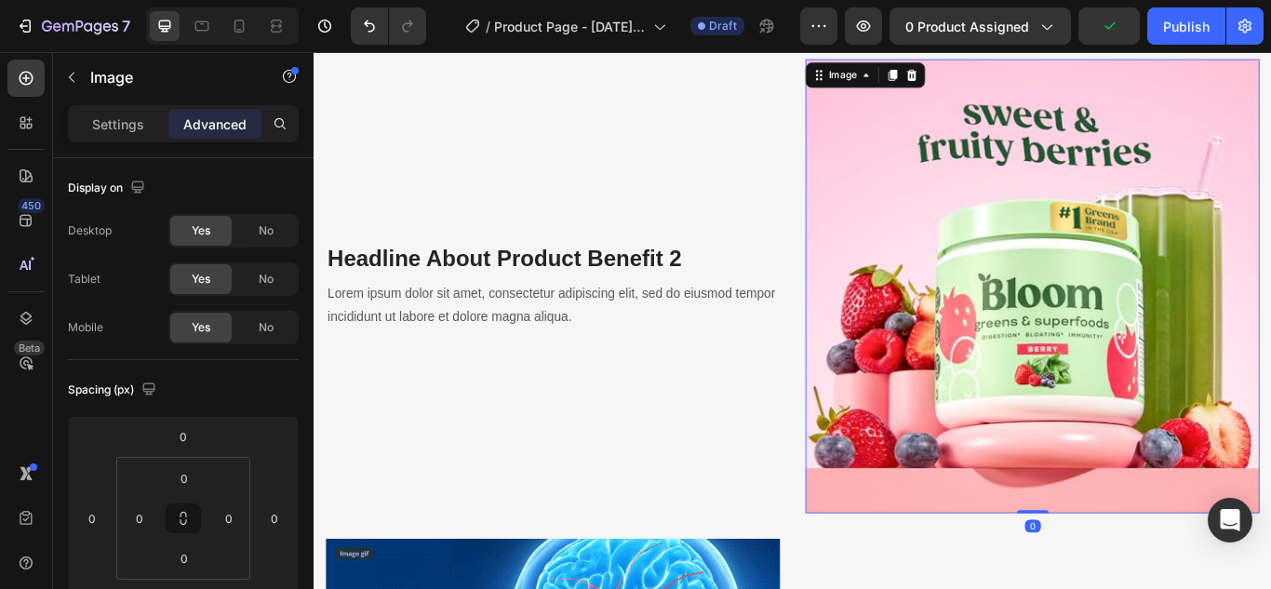
drag, startPoint x: 1144, startPoint y: 577, endPoint x: 1127, endPoint y: 467, distance: 111.2
click at [1127, 467] on div "Image 0" at bounding box center [1151, 324] width 529 height 529
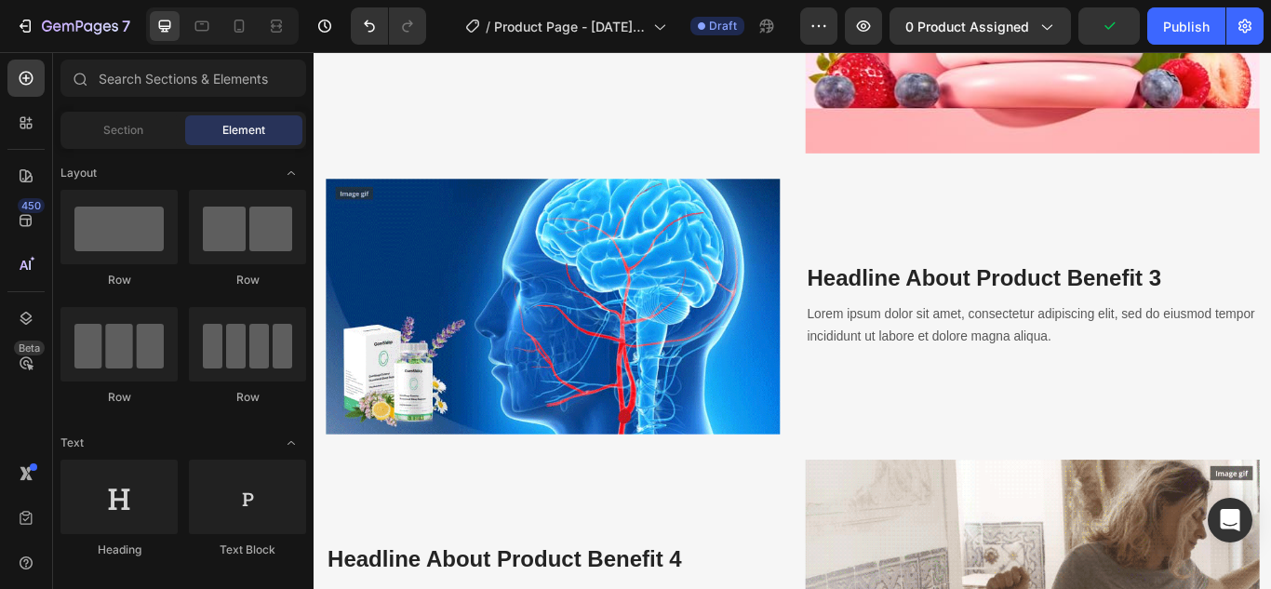
scroll to position [2675, 0]
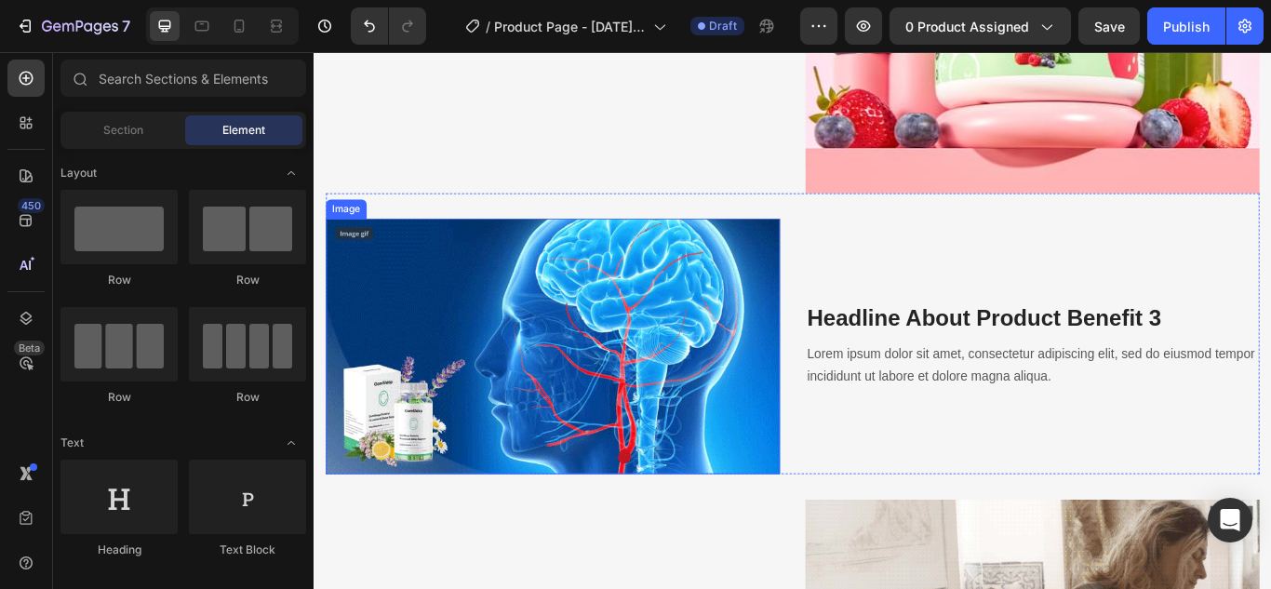
click at [762, 351] on img at bounding box center [591, 396] width 529 height 298
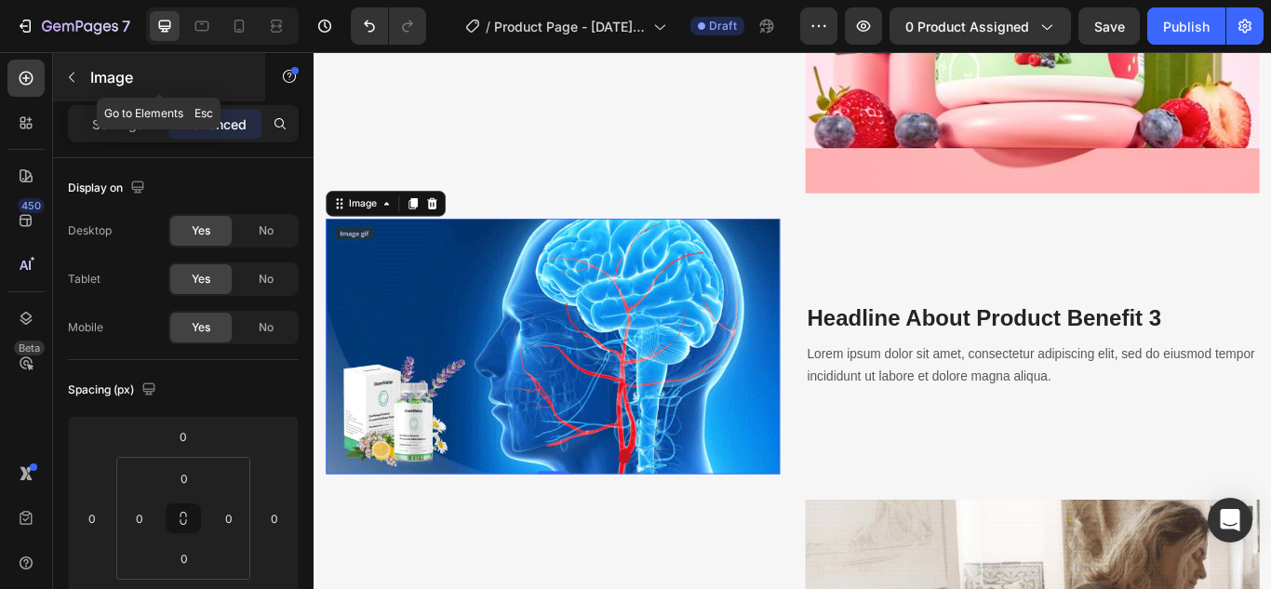
click at [78, 75] on icon "button" at bounding box center [71, 77] width 15 height 15
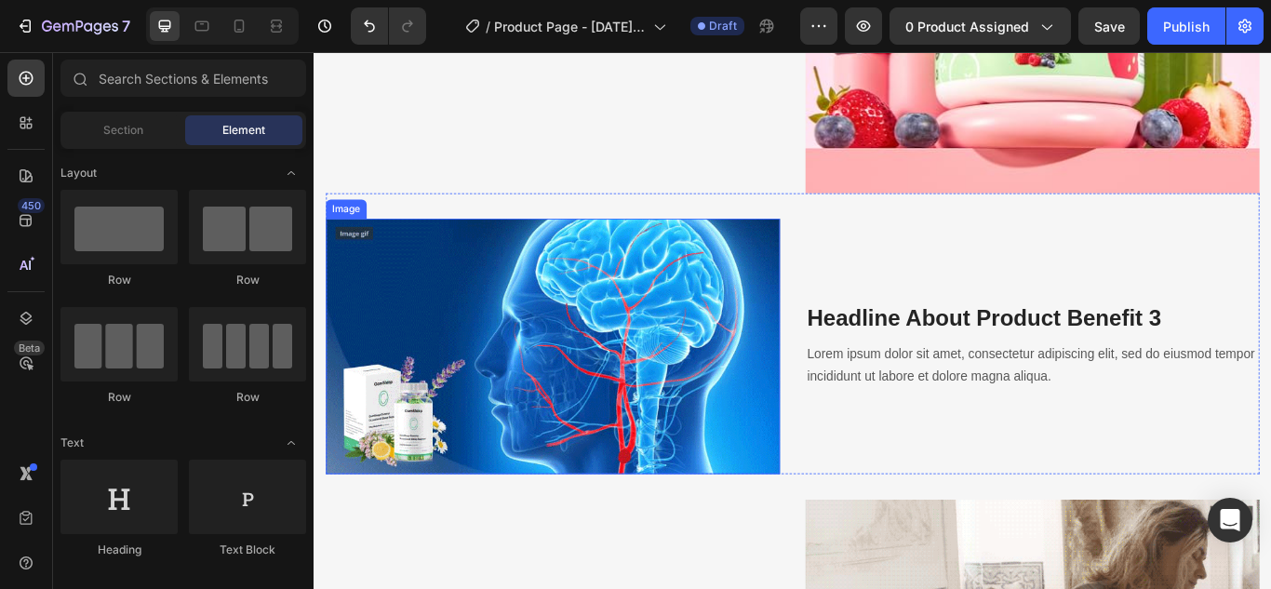
click at [460, 336] on img at bounding box center [591, 396] width 529 height 298
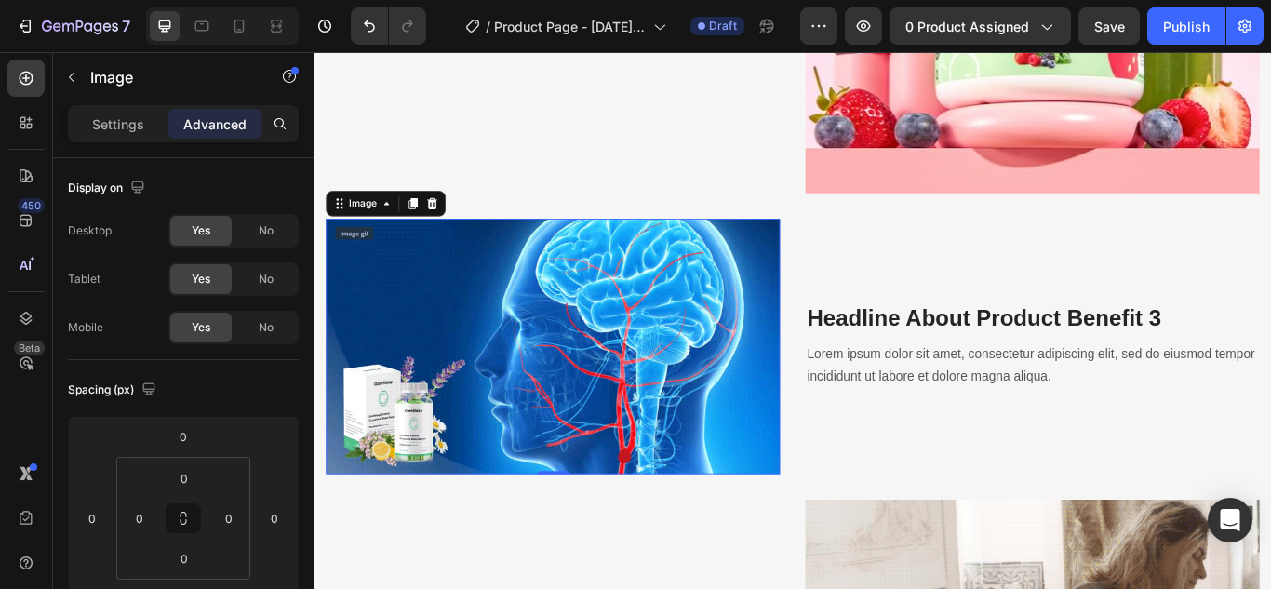
click at [423, 360] on img at bounding box center [591, 396] width 529 height 298
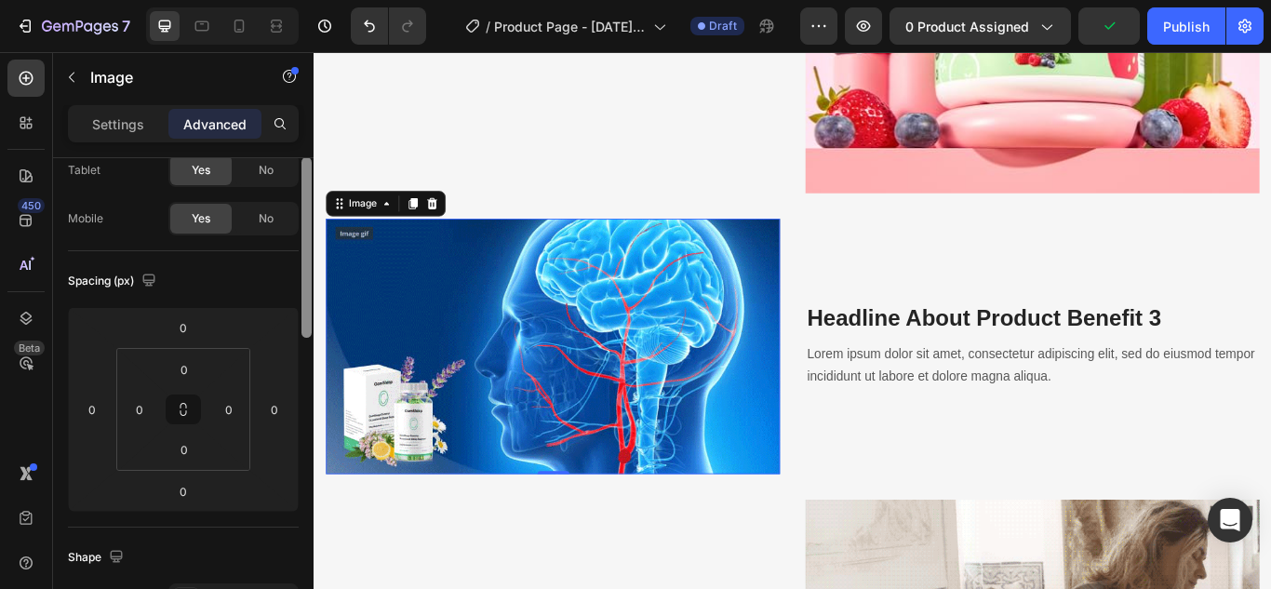
scroll to position [0, 0]
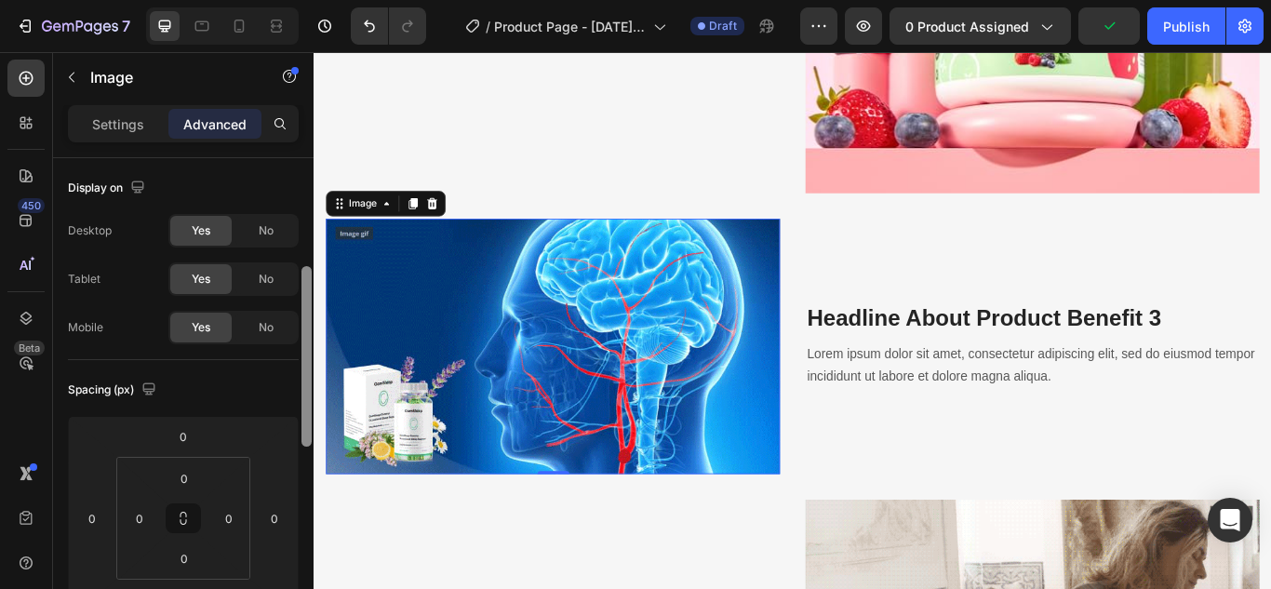
drag, startPoint x: 305, startPoint y: 175, endPoint x: 305, endPoint y: 130, distance: 44.7
click at [305, 130] on div "Settings Advanced Display on Desktop Yes No Tablet Yes No Mobile Yes No Spacing…" at bounding box center [183, 373] width 260 height 537
click at [135, 120] on p "Settings" at bounding box center [118, 124] width 52 height 20
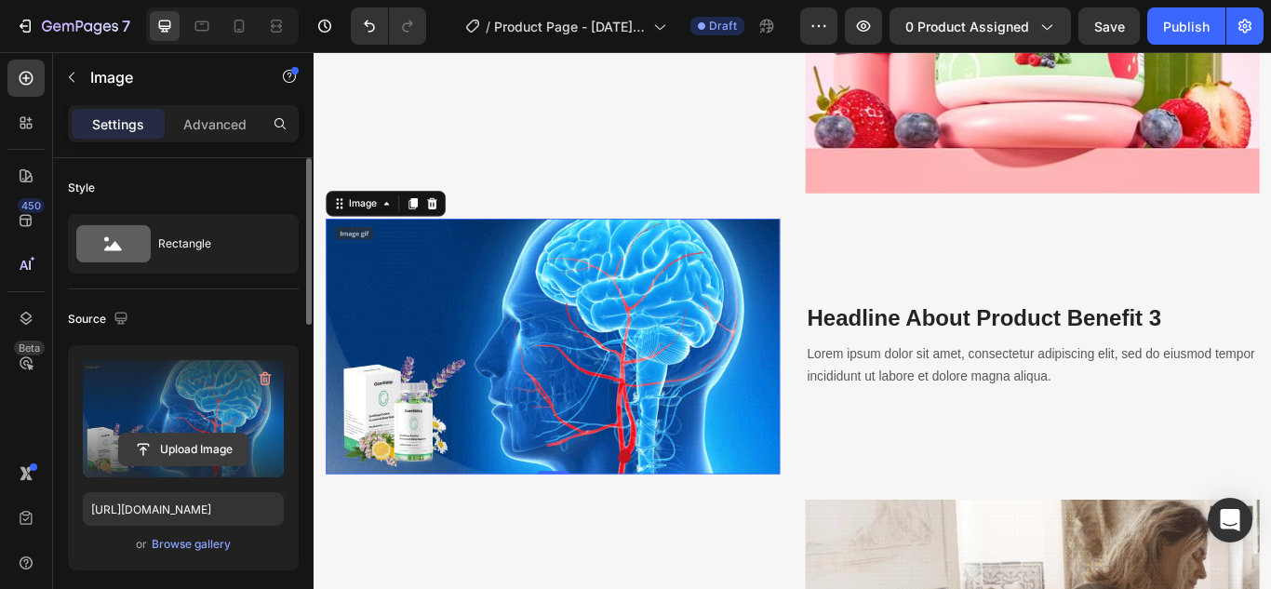
click at [193, 459] on input "file" at bounding box center [183, 450] width 128 height 32
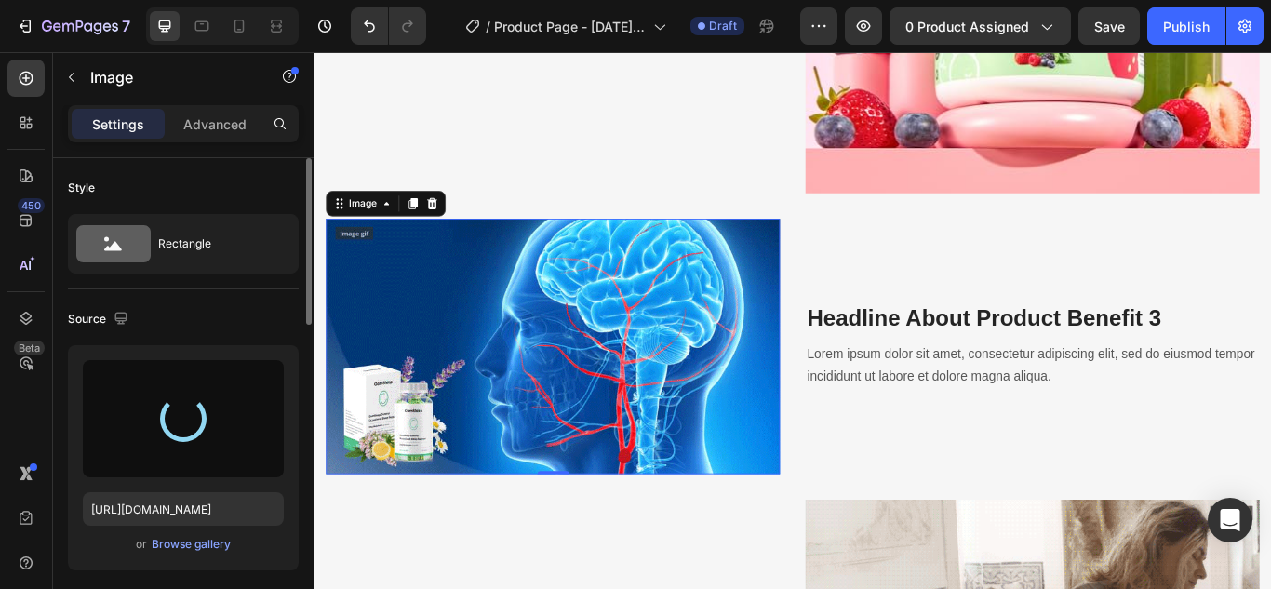
type input "https://cdn.shopify.com/s/files/1/0699/8052/0603/files/gempages_586064423110574…"
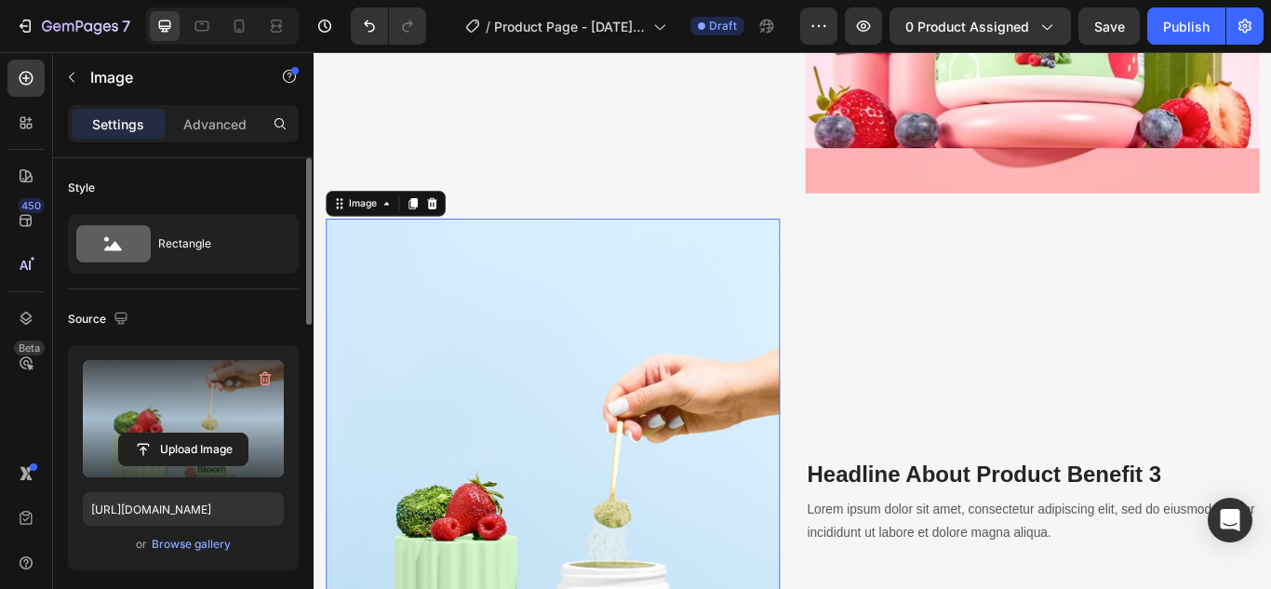
drag, startPoint x: 506, startPoint y: 511, endPoint x: 1428, endPoint y: 372, distance: 932.3
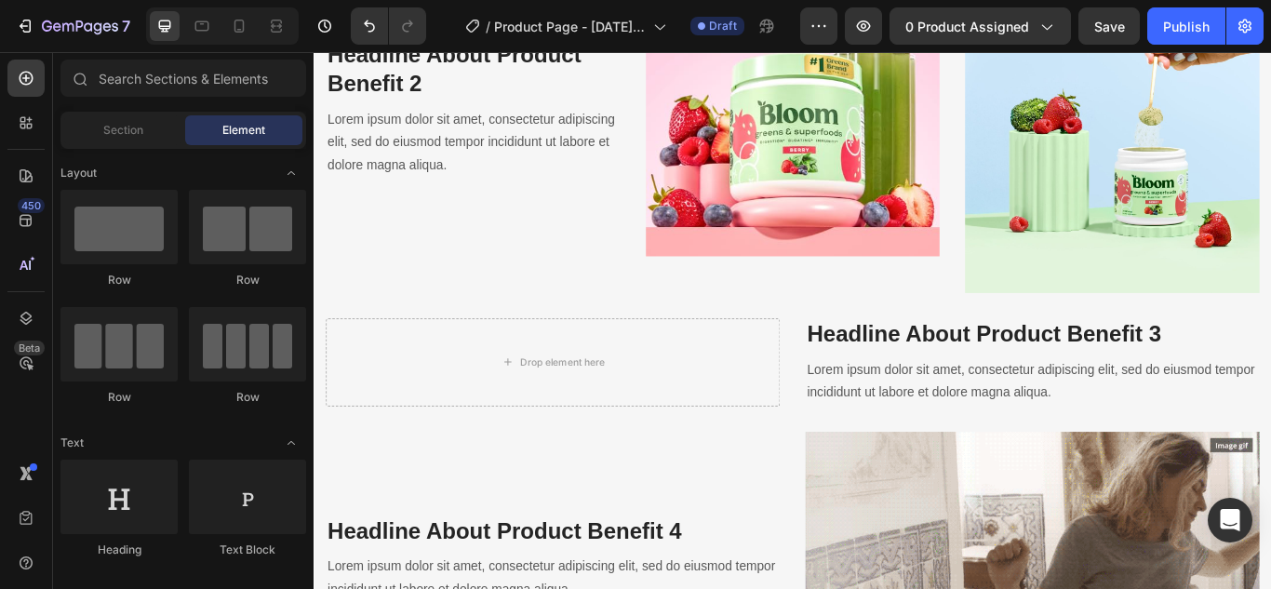
scroll to position [2480, 0]
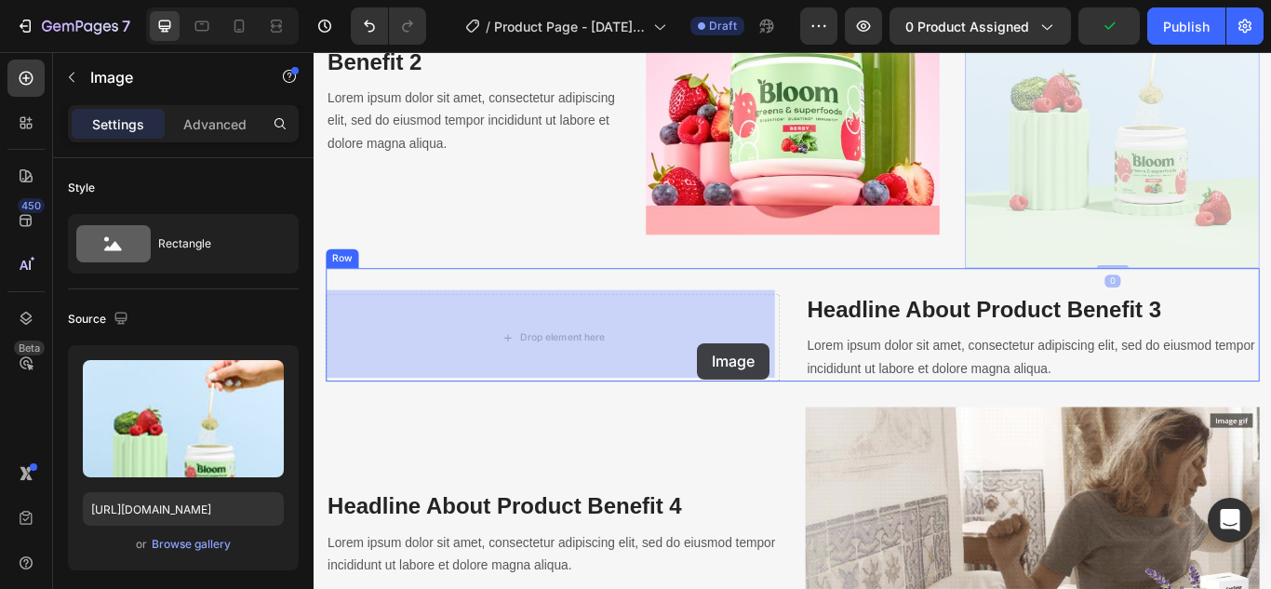
drag, startPoint x: 1302, startPoint y: 244, endPoint x: 760, endPoint y: 392, distance: 562.2
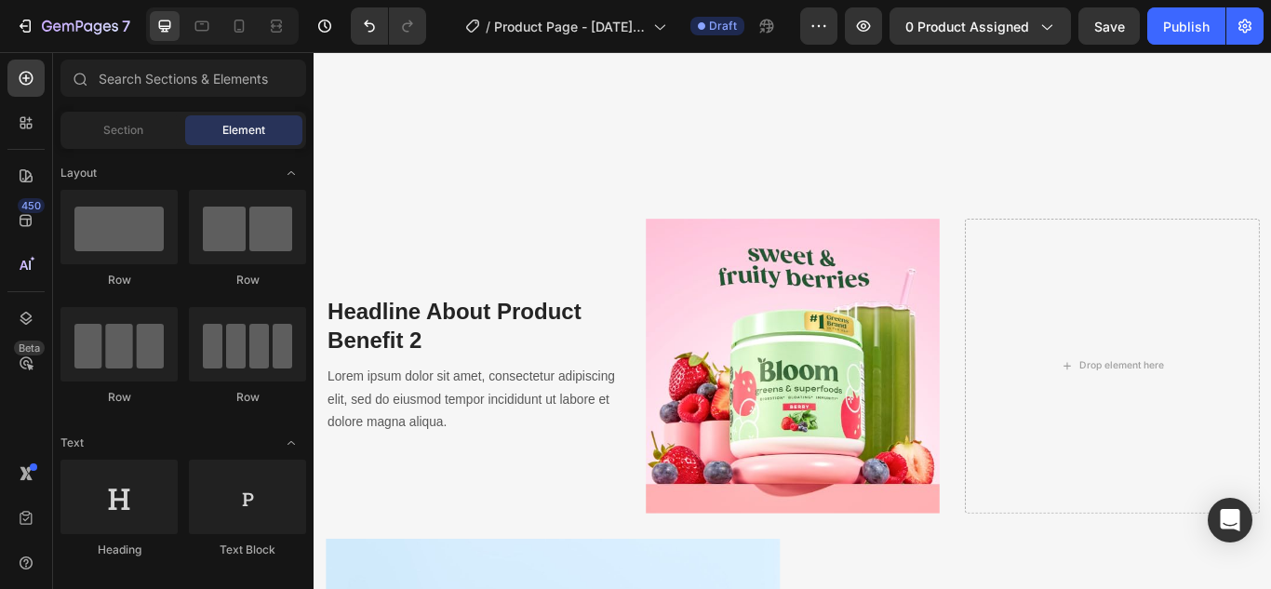
scroll to position [2079, 0]
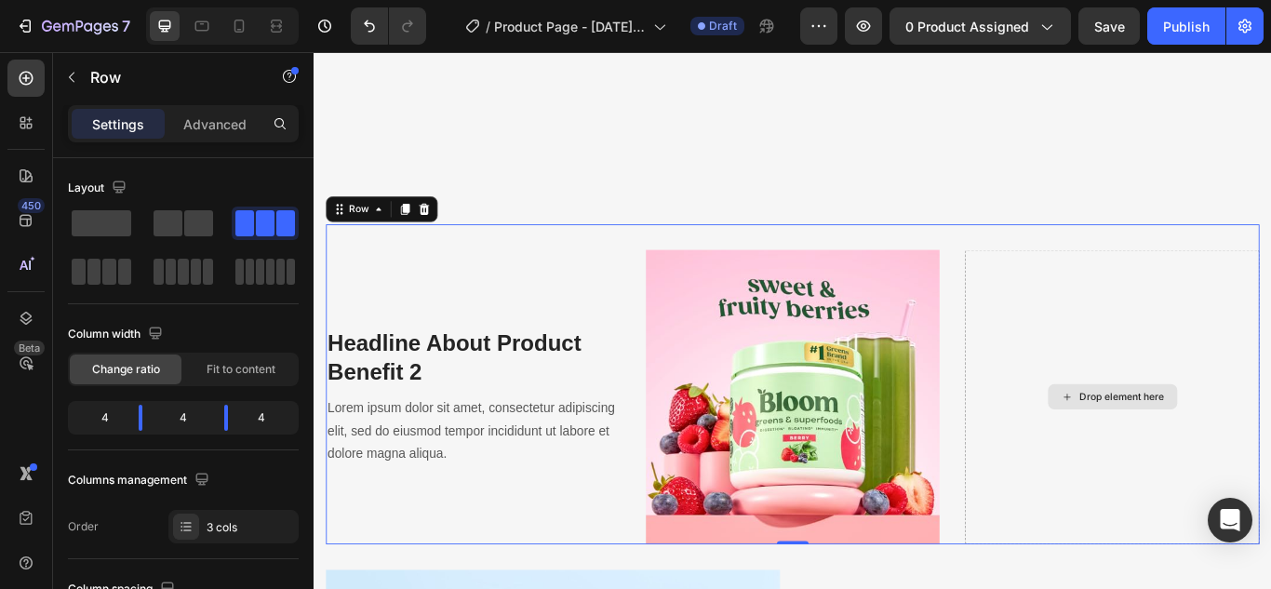
click at [1101, 350] on div "Drop element here" at bounding box center [1244, 454] width 343 height 343
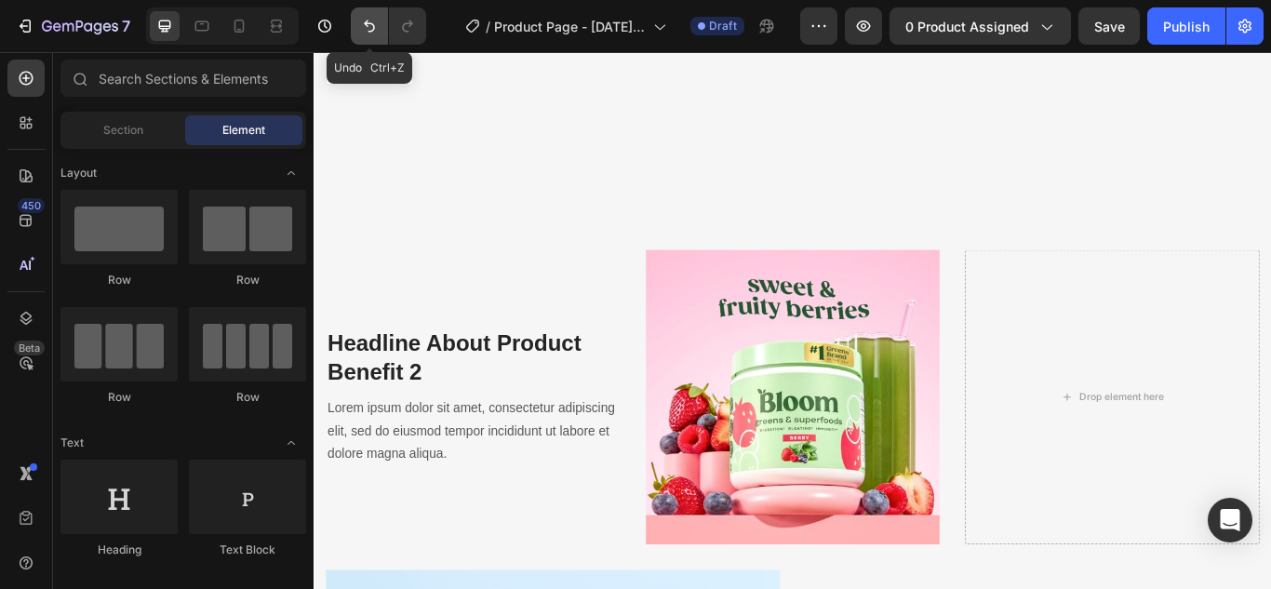
click at [376, 20] on icon "Undo/Redo" at bounding box center [369, 26] width 19 height 19
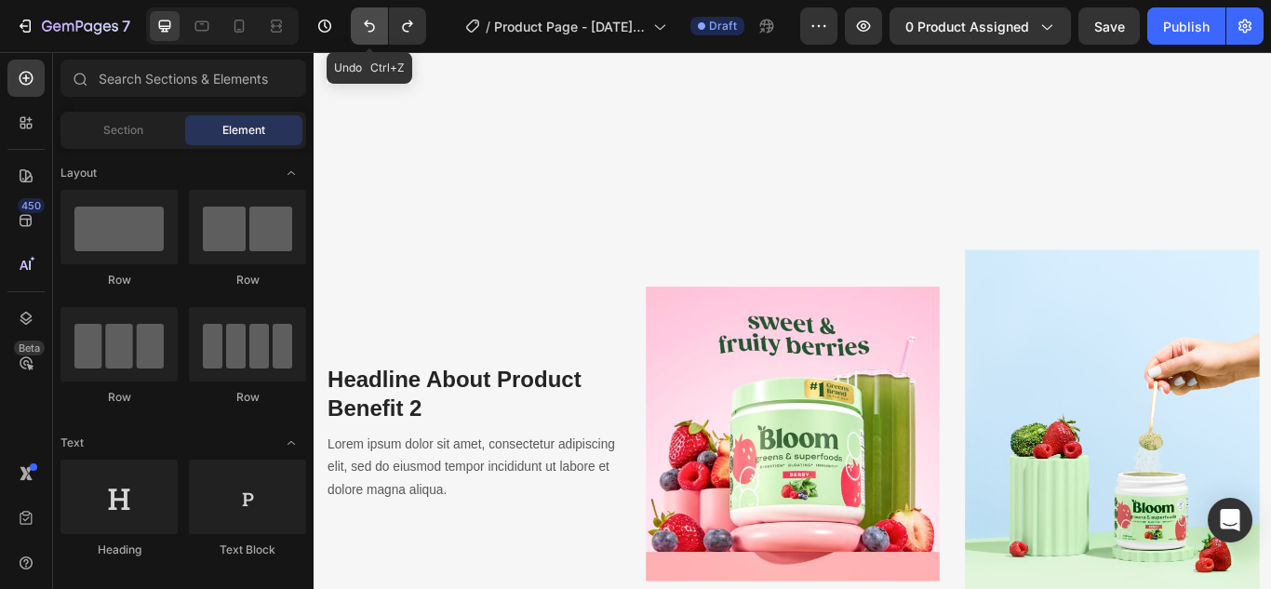
click at [376, 20] on icon "Undo/Redo" at bounding box center [369, 26] width 19 height 19
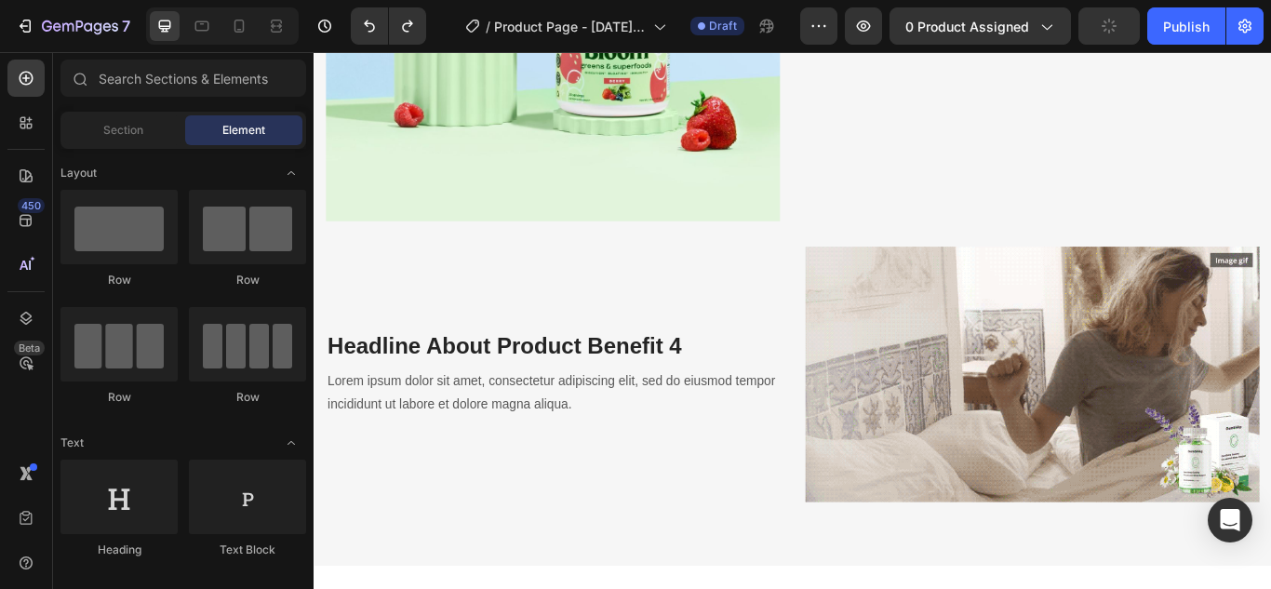
scroll to position [3321, 0]
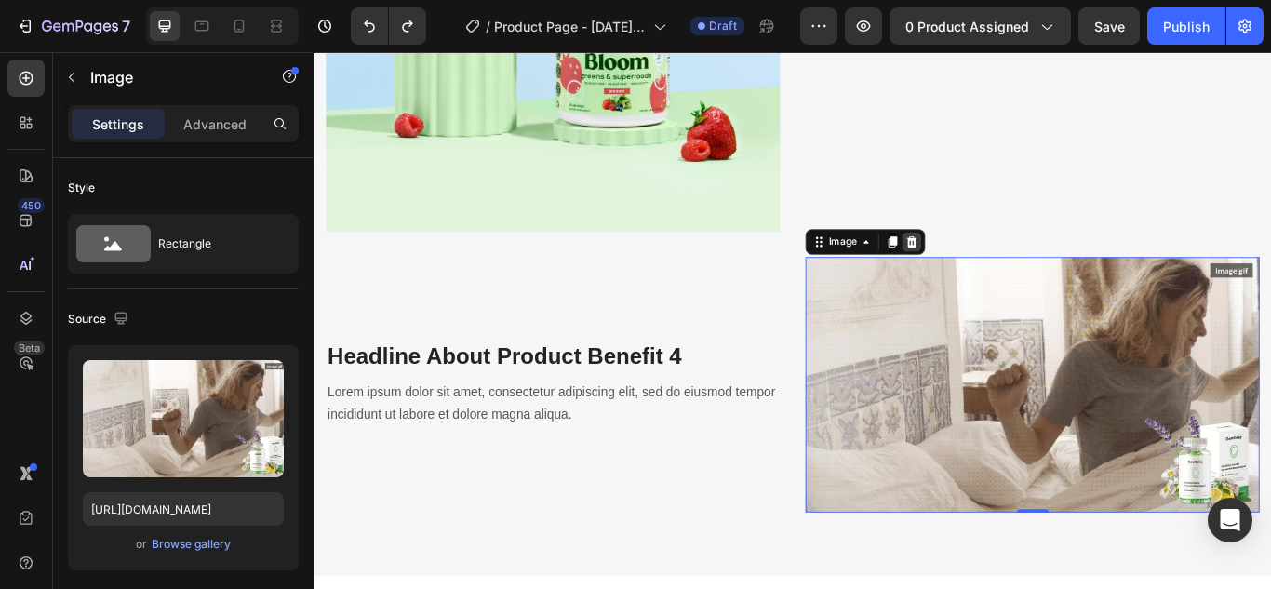
click at [1007, 267] on icon at bounding box center [1011, 273] width 12 height 13
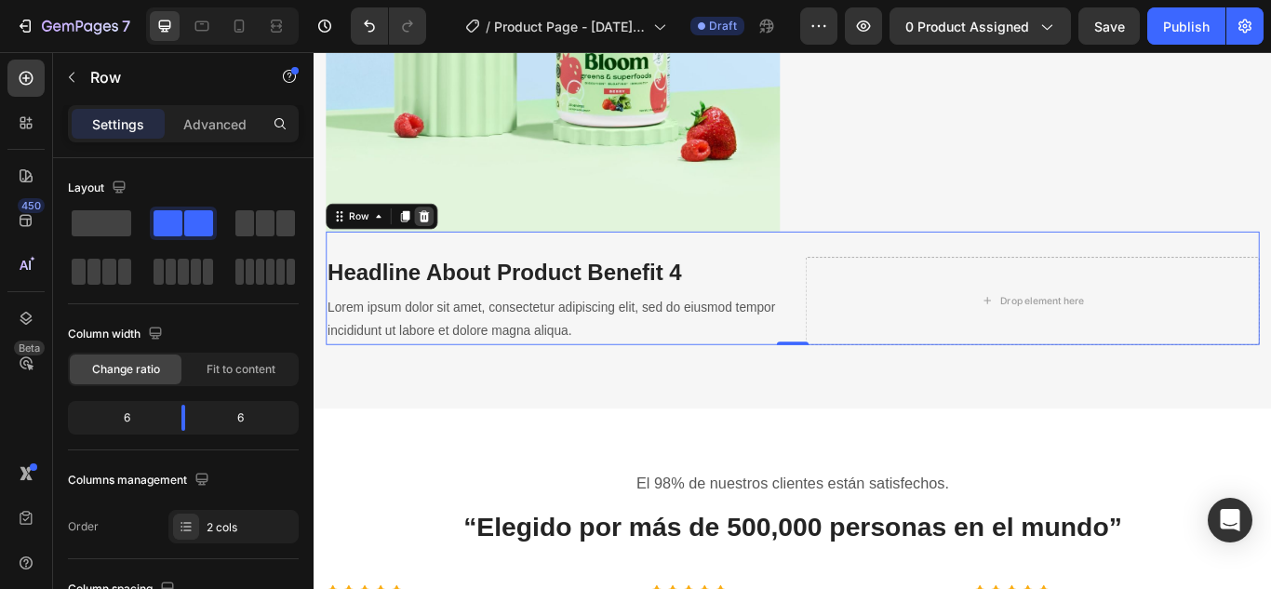
click at [440, 233] on div at bounding box center [442, 244] width 22 height 22
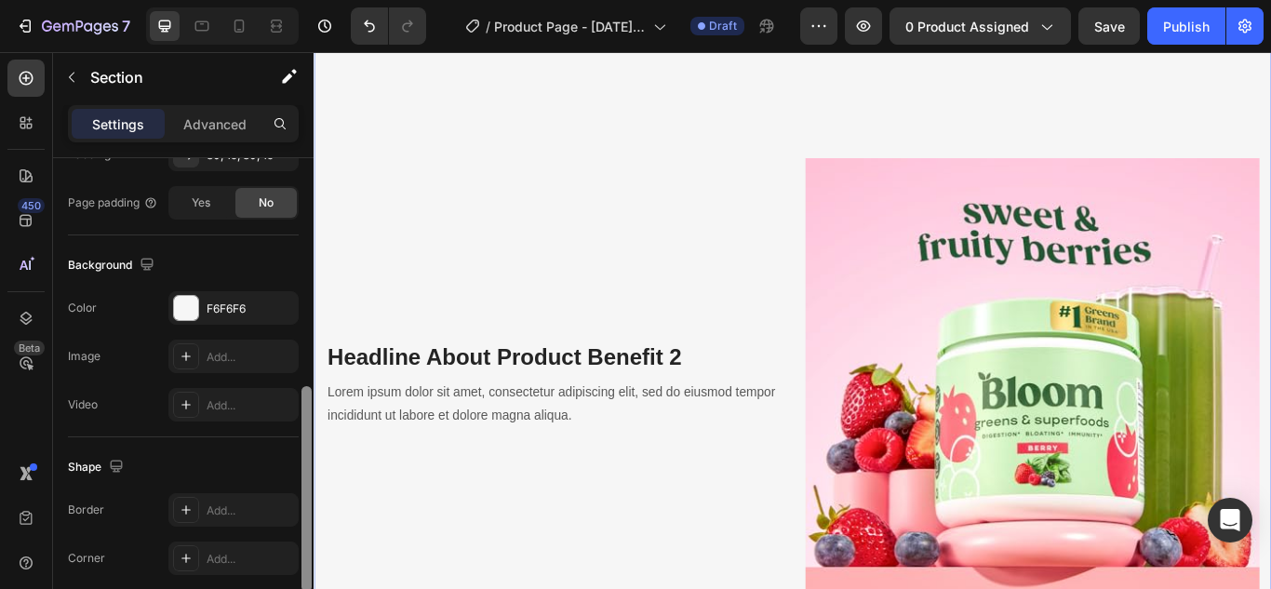
scroll to position [529, 0]
drag, startPoint x: 302, startPoint y: 182, endPoint x: 301, endPoint y: 408, distance: 226.1
click at [301, 408] on div at bounding box center [306, 487] width 10 height 206
click at [233, 311] on div "F6F6F6" at bounding box center [234, 307] width 54 height 17
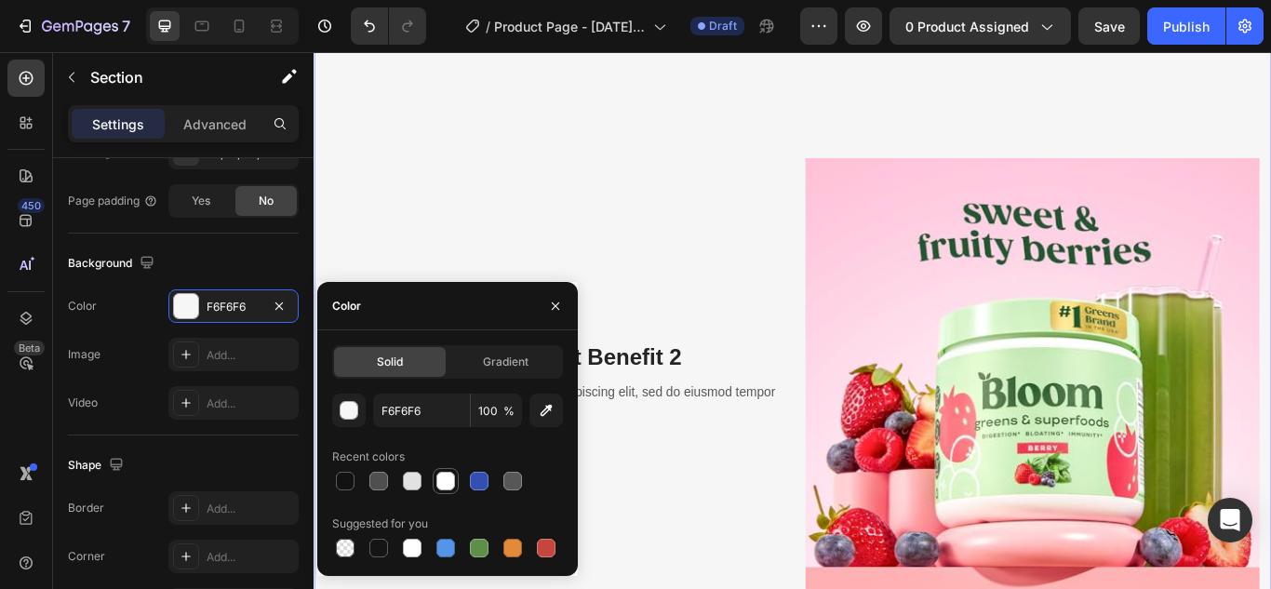
click at [449, 477] on div at bounding box center [445, 481] width 19 height 19
type input "FFFFFF"
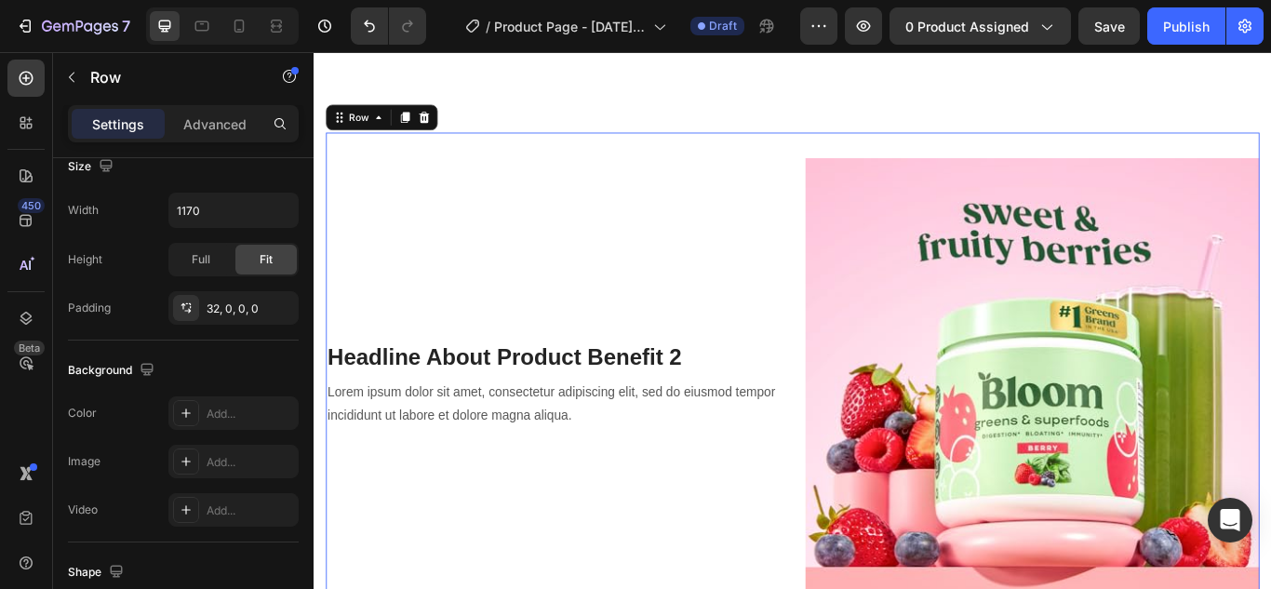
click at [591, 209] on div "Headline About Product Benefit 2 Heading Lorem ipsum dolor sit amet, consectetu…" at bounding box center [591, 440] width 529 height 529
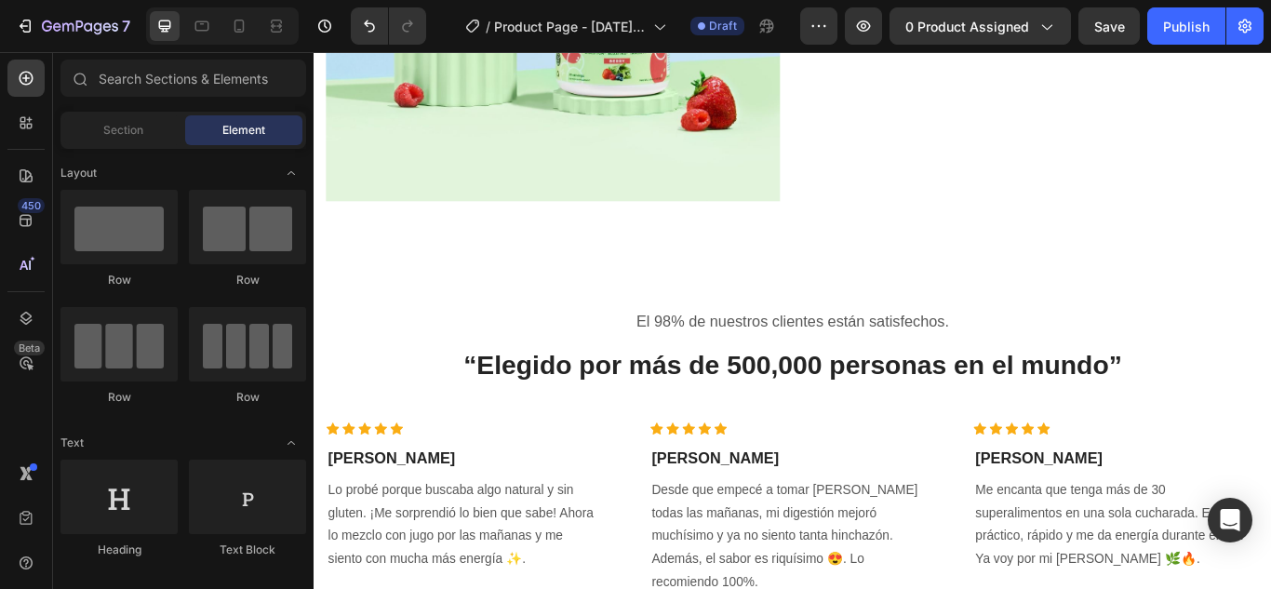
scroll to position [3333, 0]
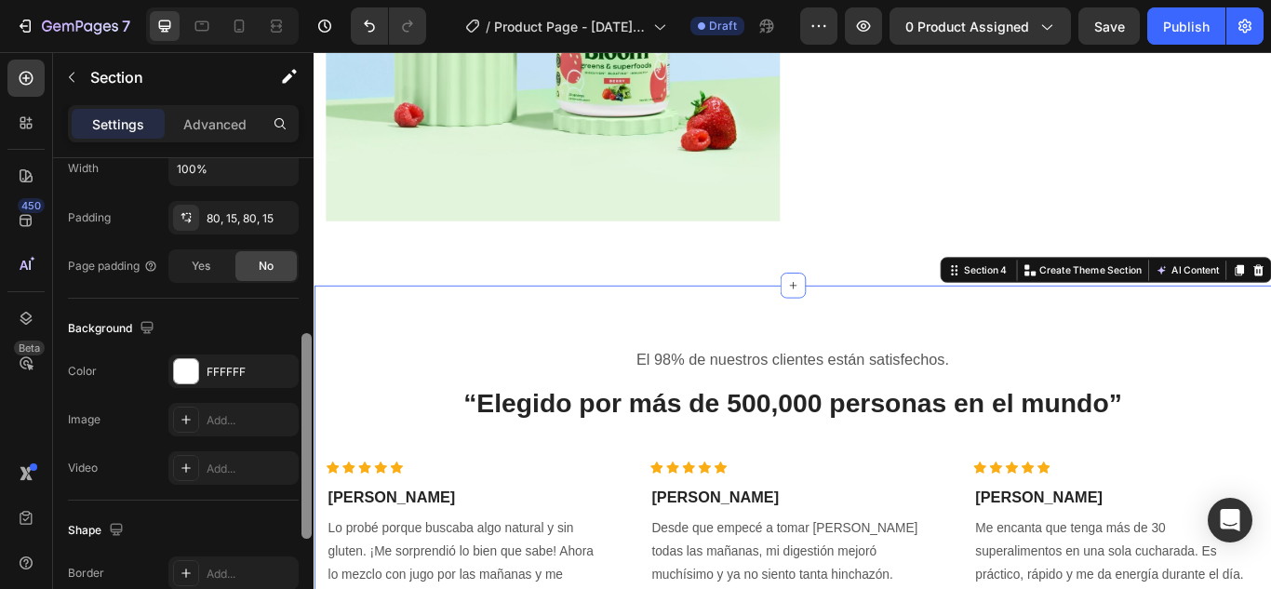
scroll to position [481, 0]
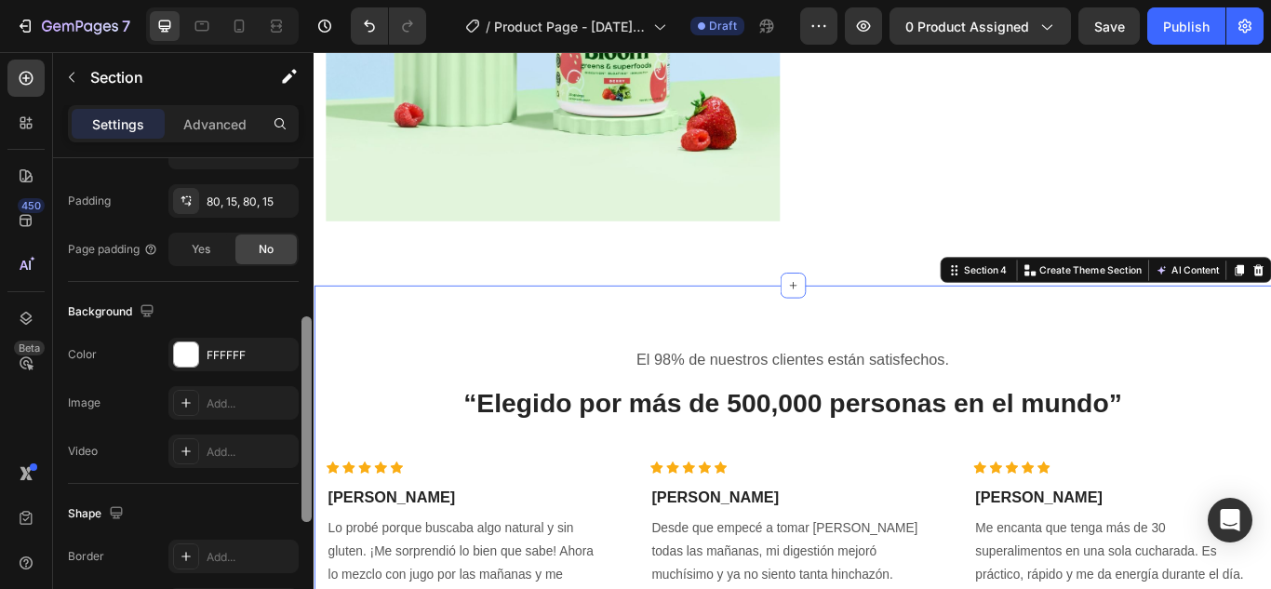
drag, startPoint x: 307, startPoint y: 217, endPoint x: 313, endPoint y: 422, distance: 205.7
click at [313, 422] on div at bounding box center [307, 368] width 14 height 484
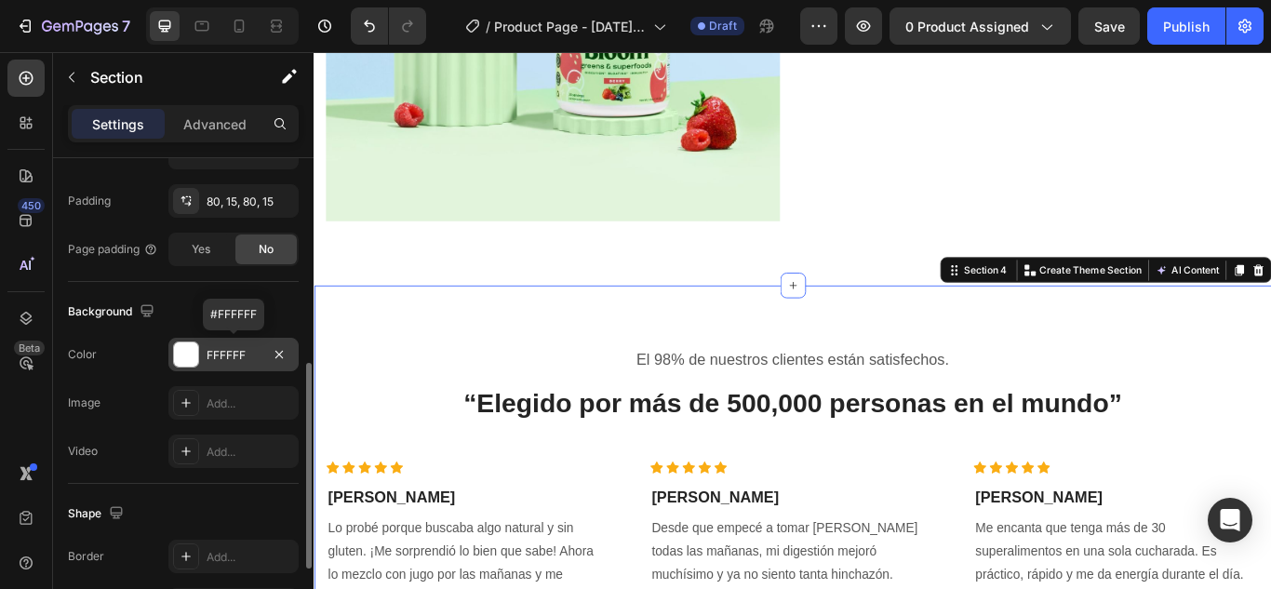
click at [258, 362] on div "FFFFFF" at bounding box center [234, 355] width 54 height 17
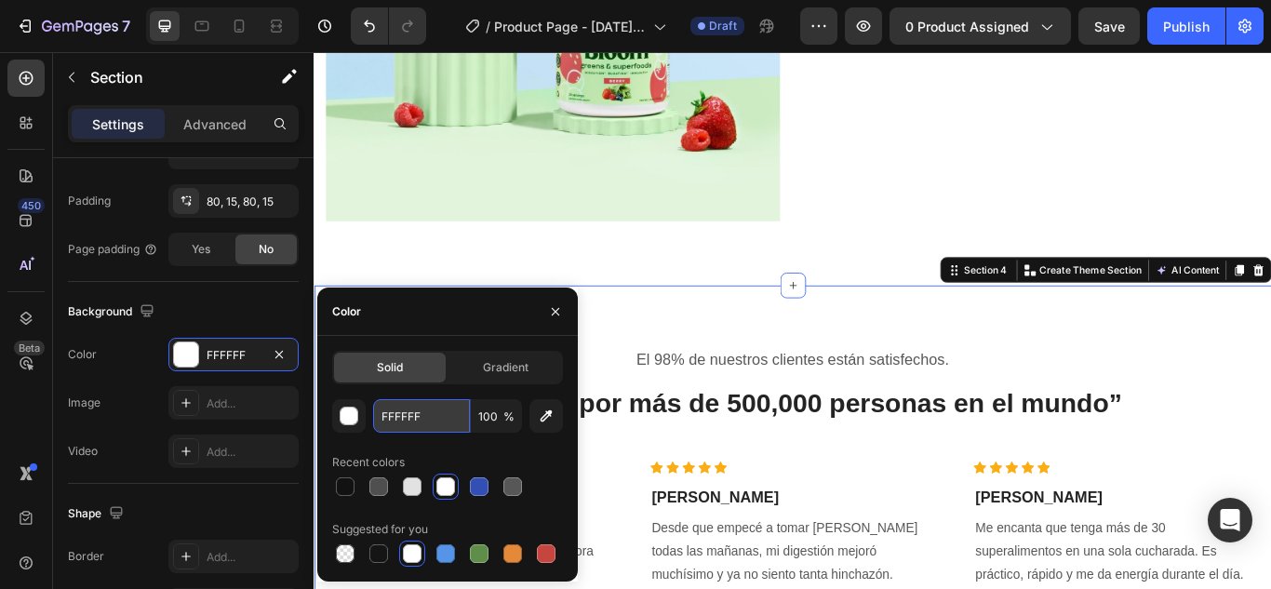
click at [422, 421] on input "FFFFFF" at bounding box center [421, 415] width 97 height 33
type input "e"
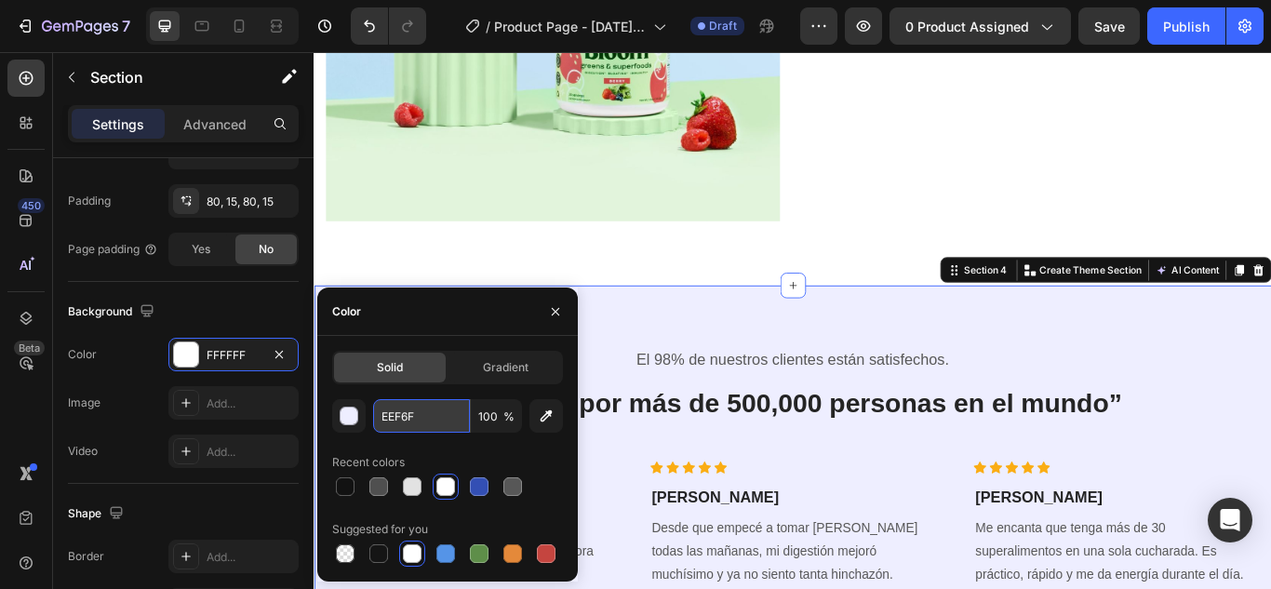
type input "EEF6FE"
click at [258, 291] on div "Background The changes might be hidden by the video. Color FFFFFF Image Add... …" at bounding box center [183, 383] width 231 height 202
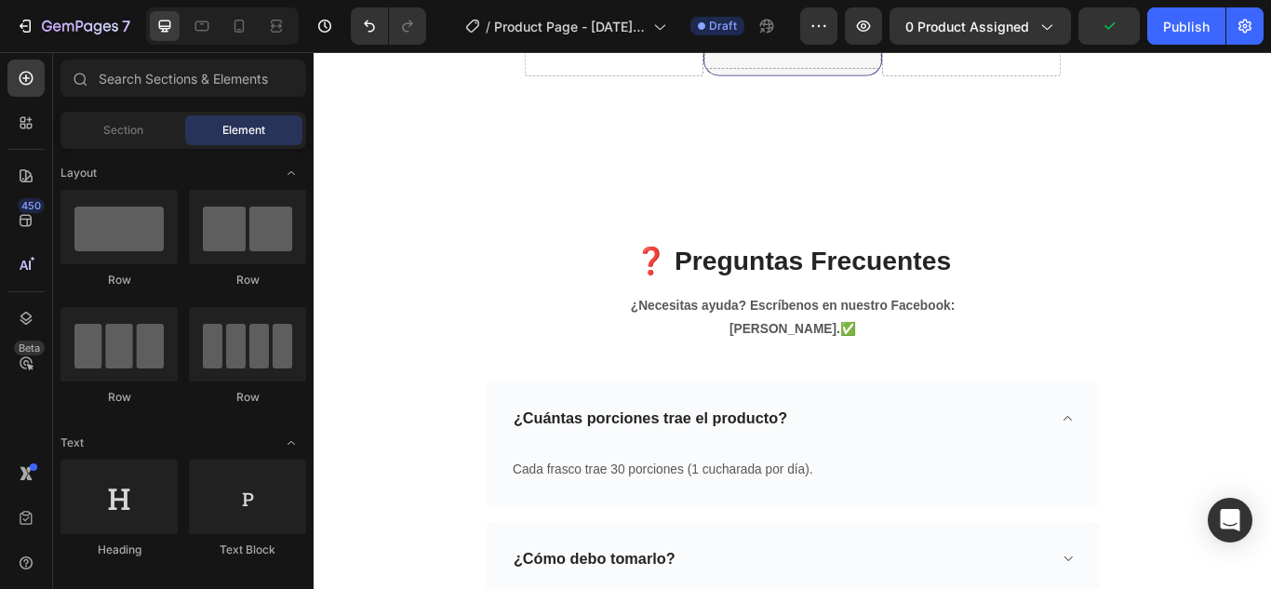
scroll to position [5265, 0]
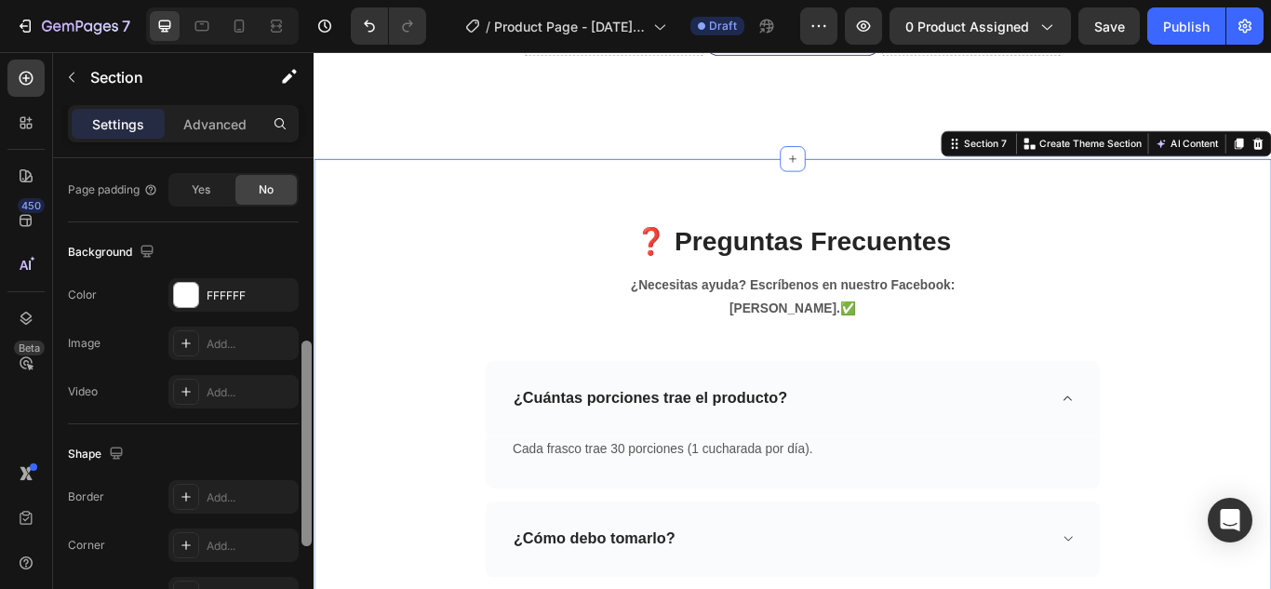
drag, startPoint x: 306, startPoint y: 181, endPoint x: 300, endPoint y: 419, distance: 237.3
click at [300, 419] on div at bounding box center [307, 367] width 14 height 484
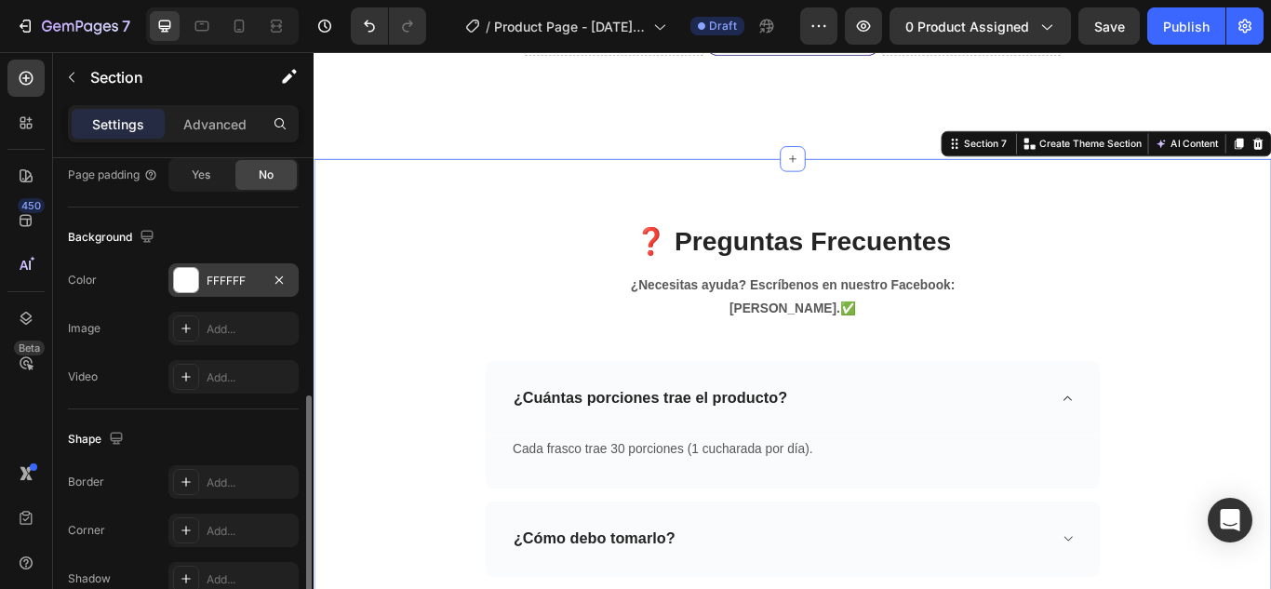
click at [255, 286] on div "FFFFFF" at bounding box center [234, 281] width 54 height 17
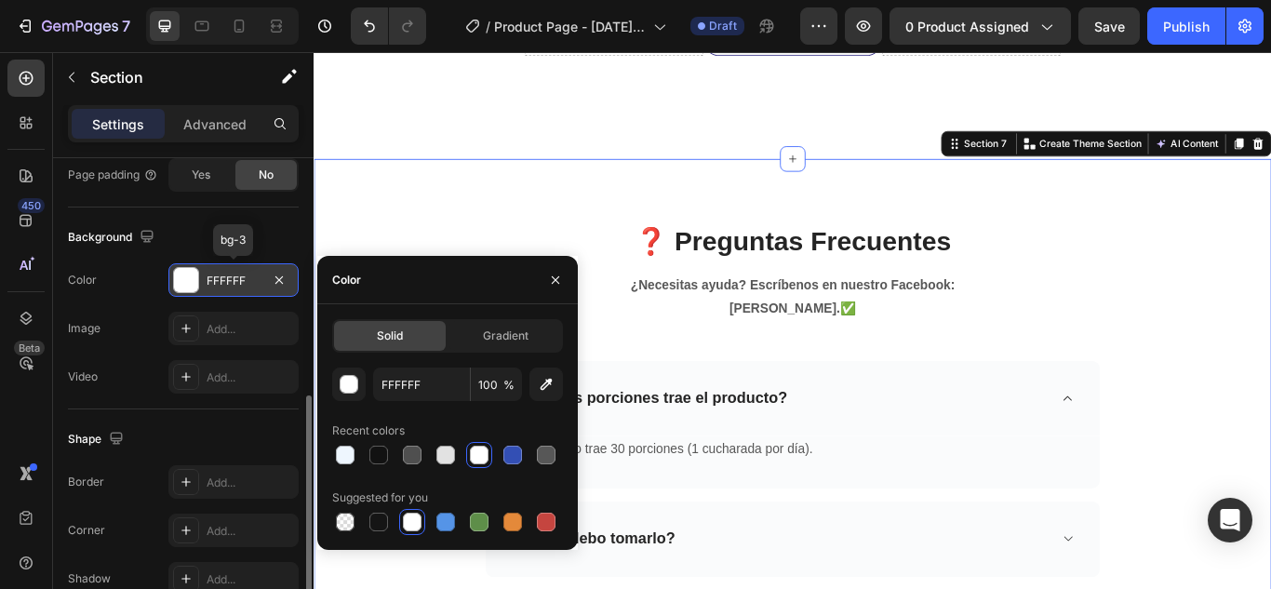
click at [255, 286] on div "FFFFFF" at bounding box center [234, 281] width 54 height 17
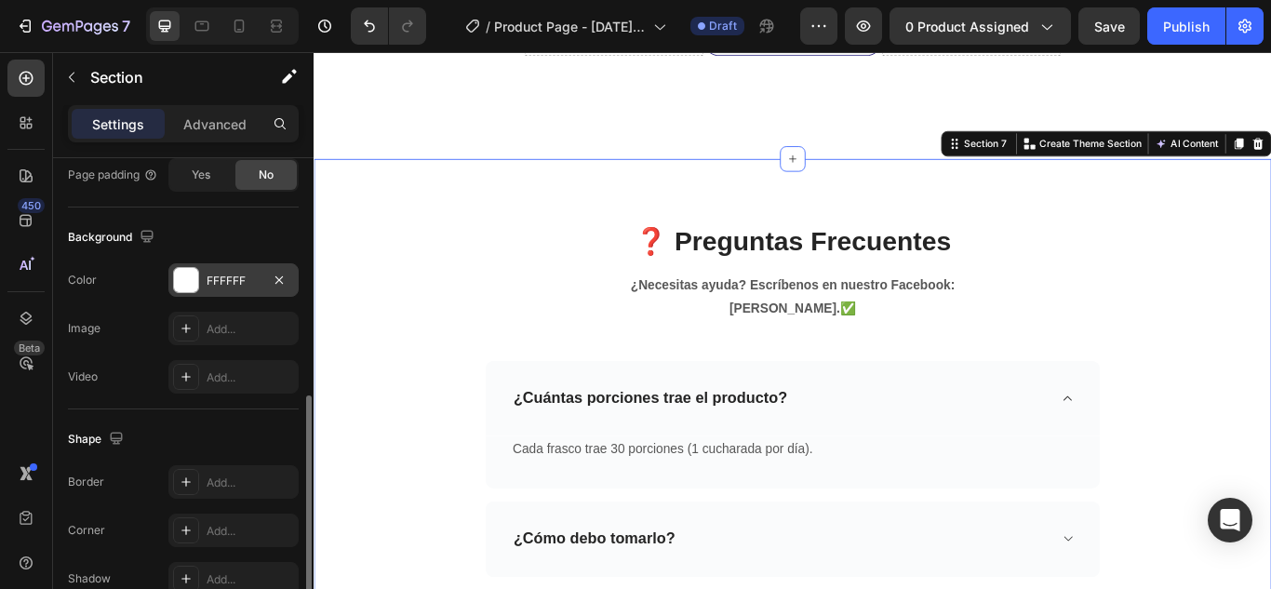
click at [244, 287] on div "FFFFFF" at bounding box center [234, 281] width 54 height 17
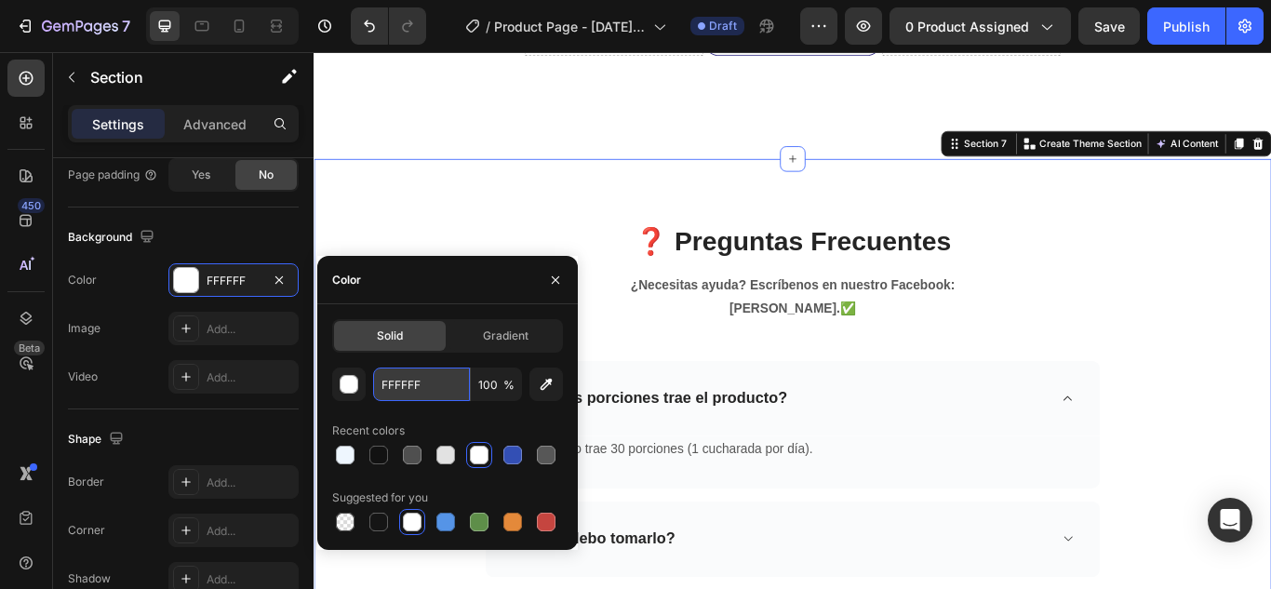
click at [421, 398] on input "FFFFFF" at bounding box center [421, 383] width 97 height 33
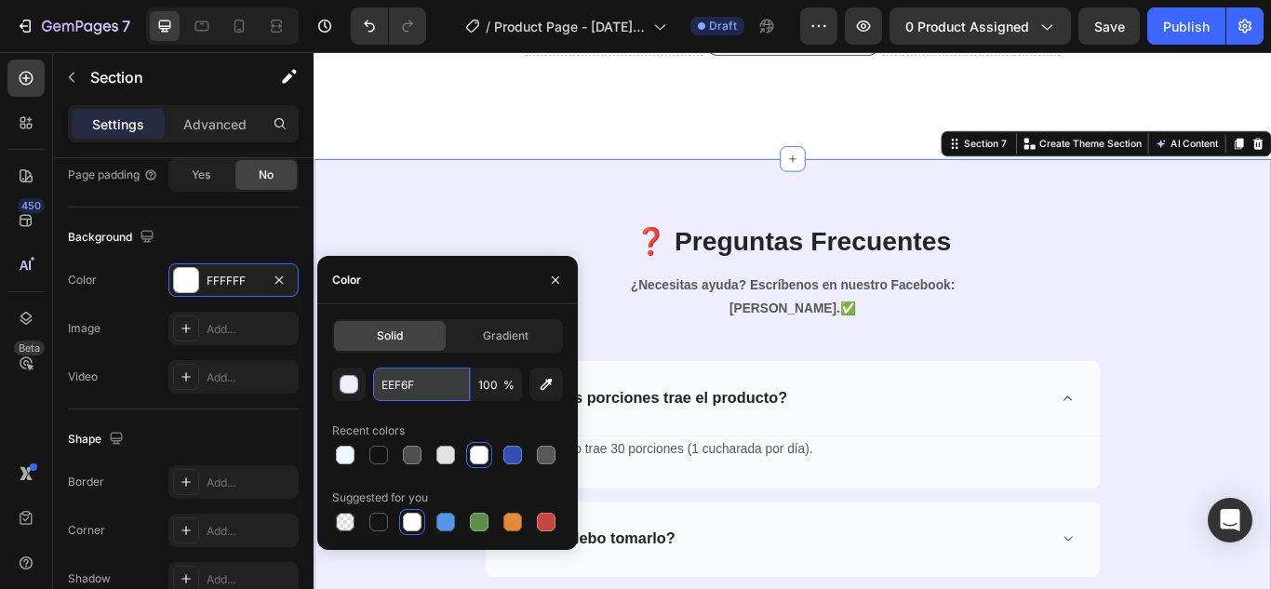
type input "EEF6FE"
click at [459, 248] on div "❓ Preguntas Frecuentes Heading ¿Necesitas ayuda? Escríbenos en nuestro Facebook…" at bounding box center [872, 561] width 1116 height 768
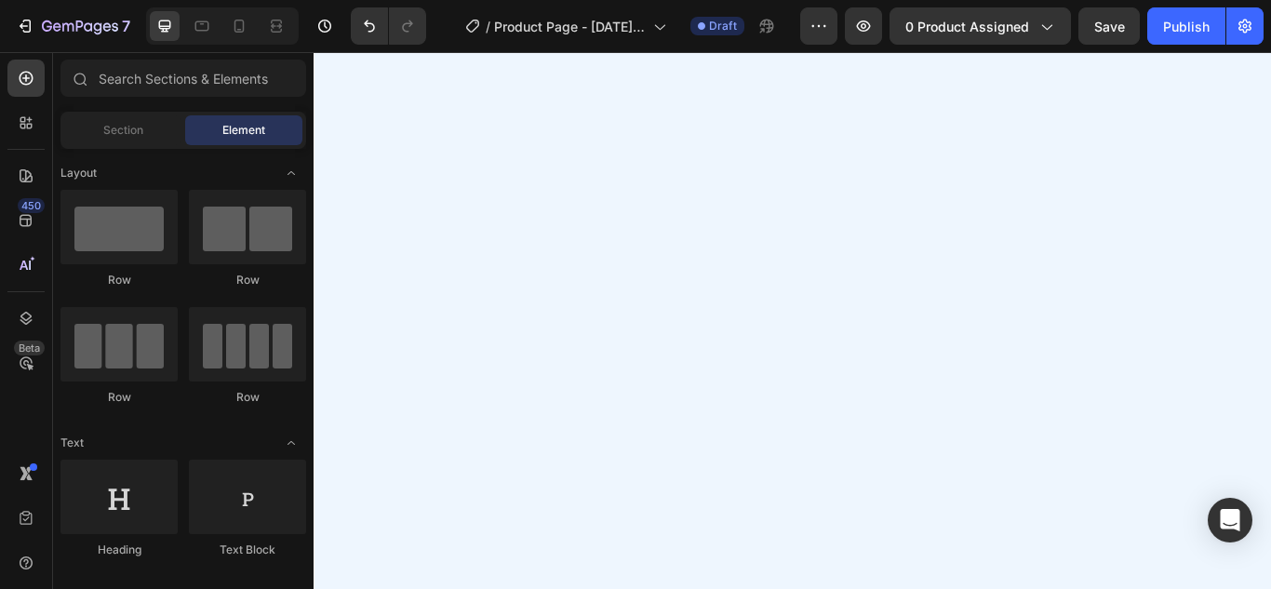
scroll to position [2811, 0]
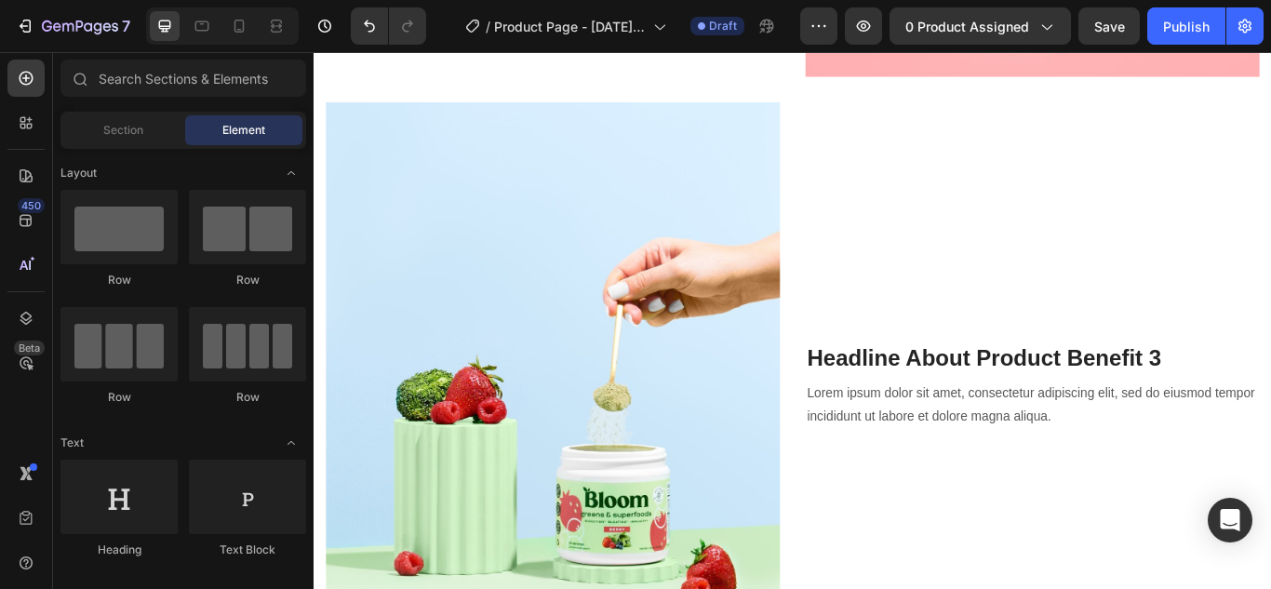
drag, startPoint x: 1426, startPoint y: 583, endPoint x: 1566, endPoint y: 61, distance: 540.3
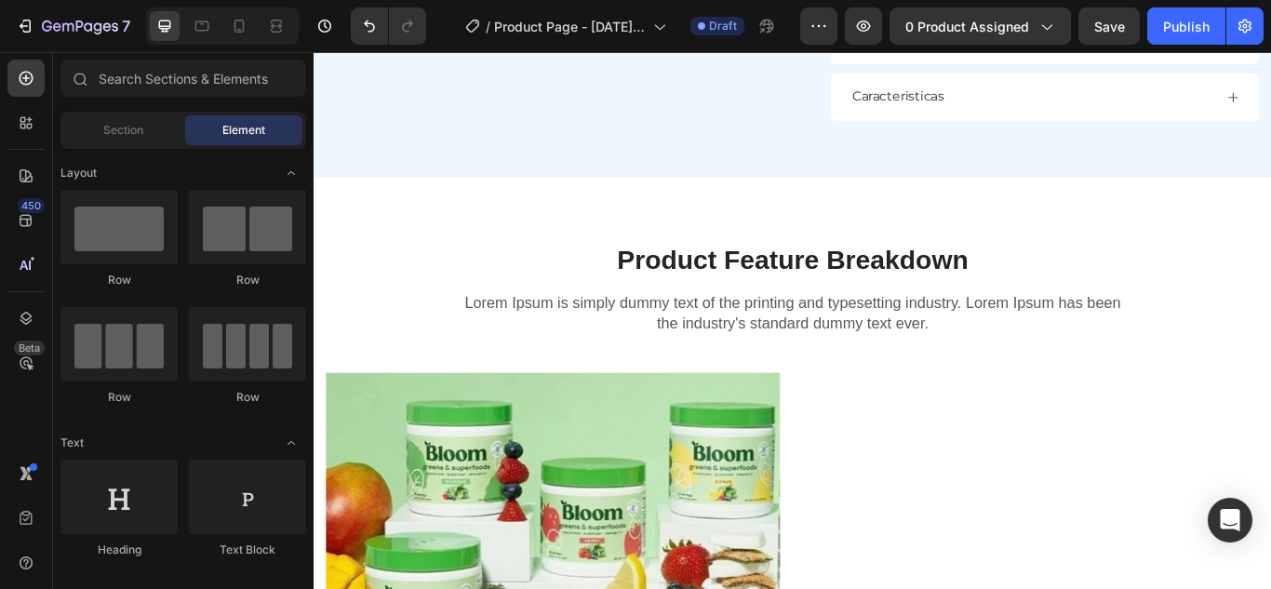
scroll to position [1314, 0]
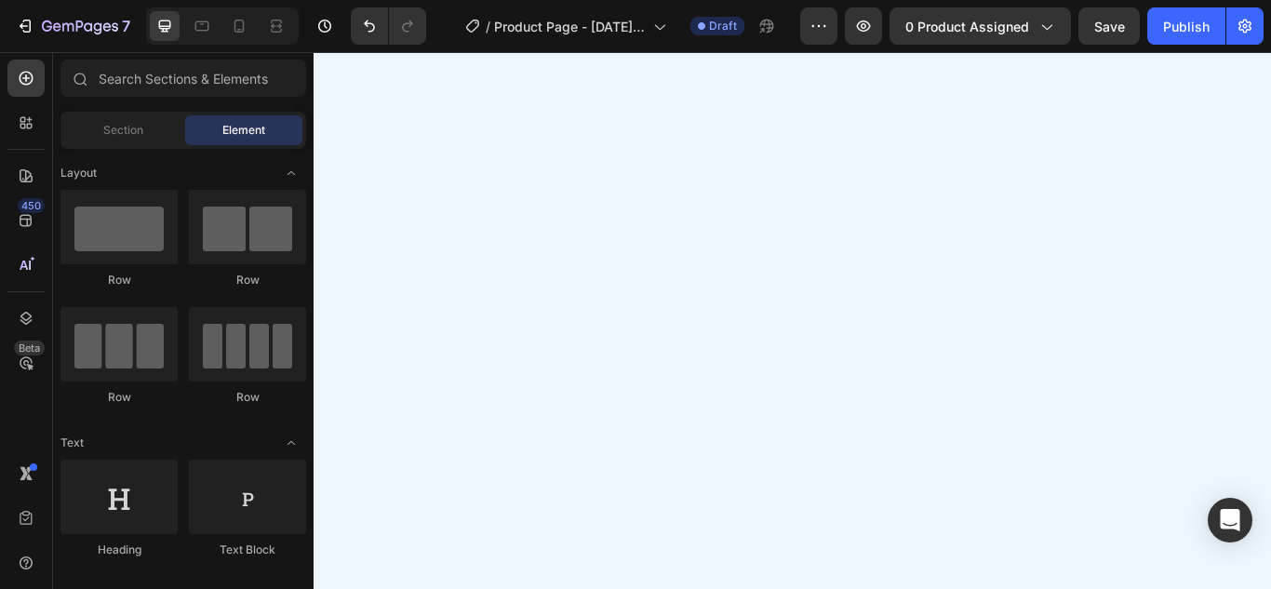
scroll to position [1422, 0]
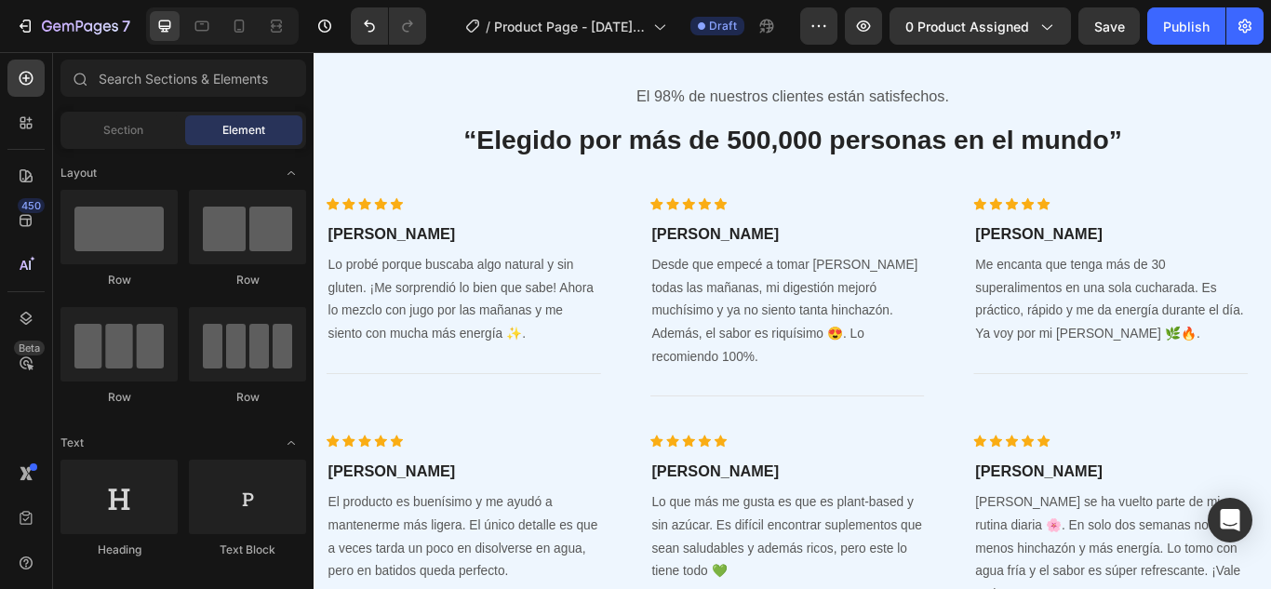
click at [1270, 192] on div "Icon Icon Icon Icon Icon Icon List Hoz Andrea V. Heading Lo probé porque buscab…" at bounding box center [871, 330] width 1089 height 277
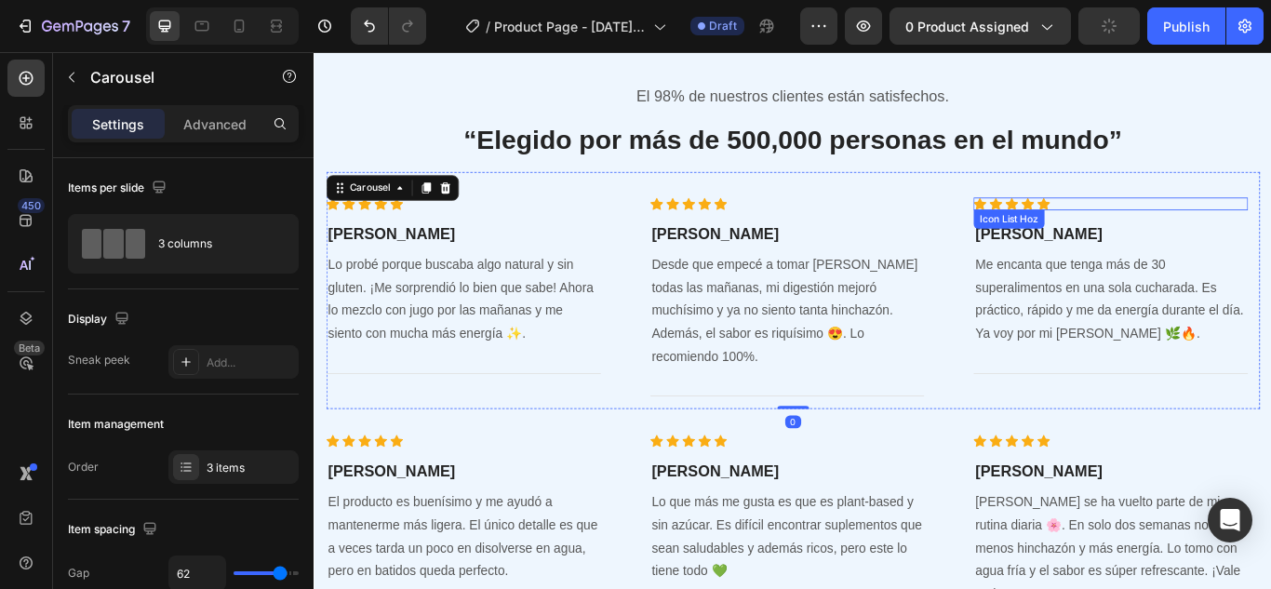
scroll to position [1537, 0]
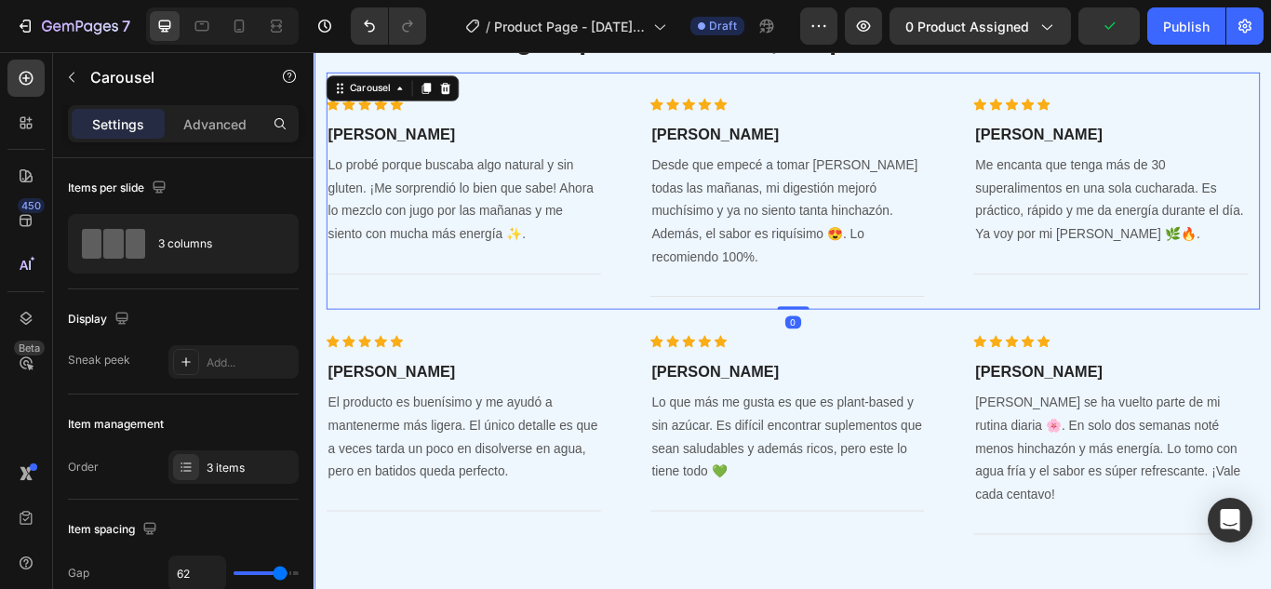
click at [1270, 136] on div "El 98% de nuestros clientes están satisfechos. Text block “Elegido por más de 5…" at bounding box center [872, 302] width 1116 height 803
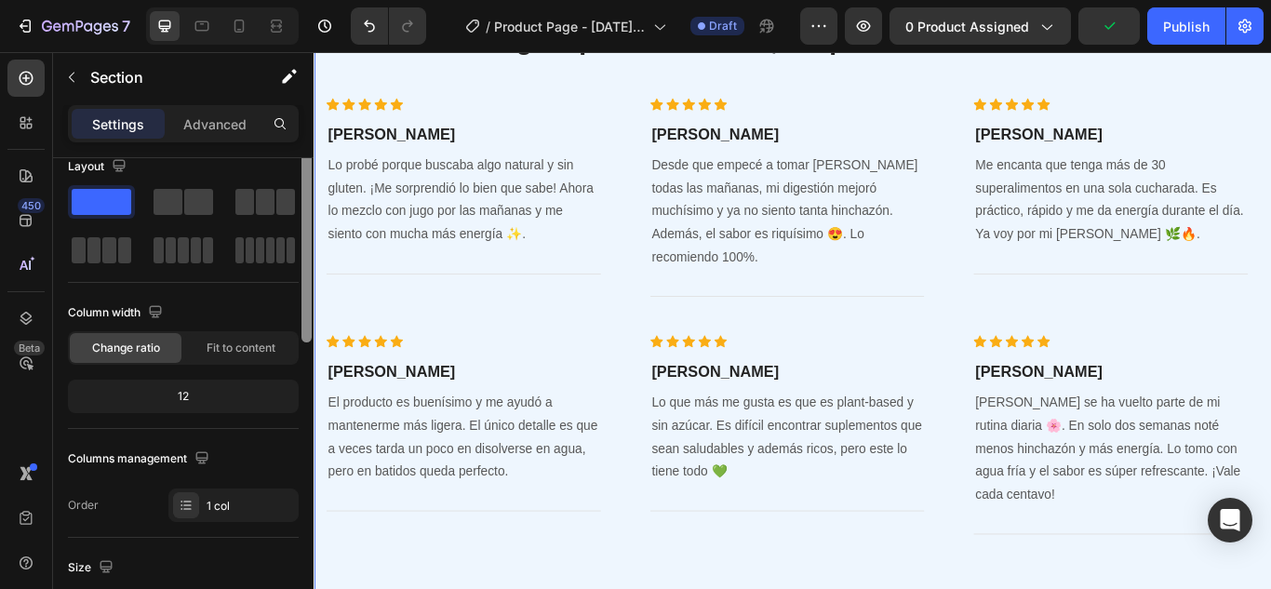
drag, startPoint x: 308, startPoint y: 172, endPoint x: 307, endPoint y: 182, distance: 10.3
click at [307, 182] on div at bounding box center [306, 240] width 10 height 206
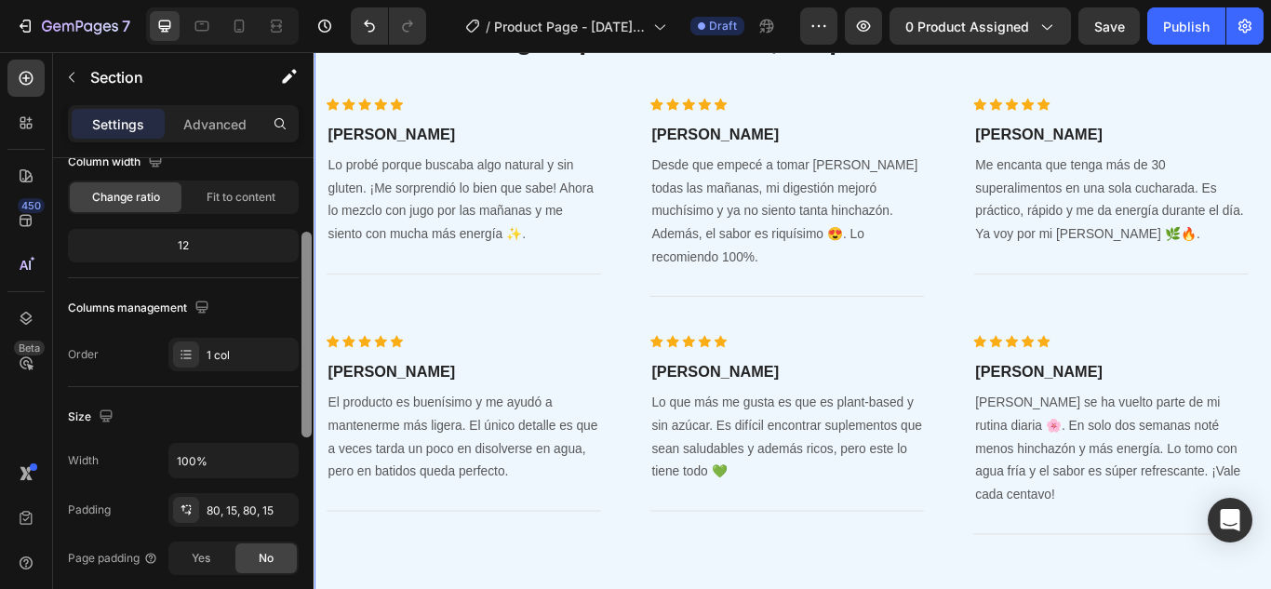
drag, startPoint x: 621, startPoint y: 234, endPoint x: 316, endPoint y: 409, distance: 350.9
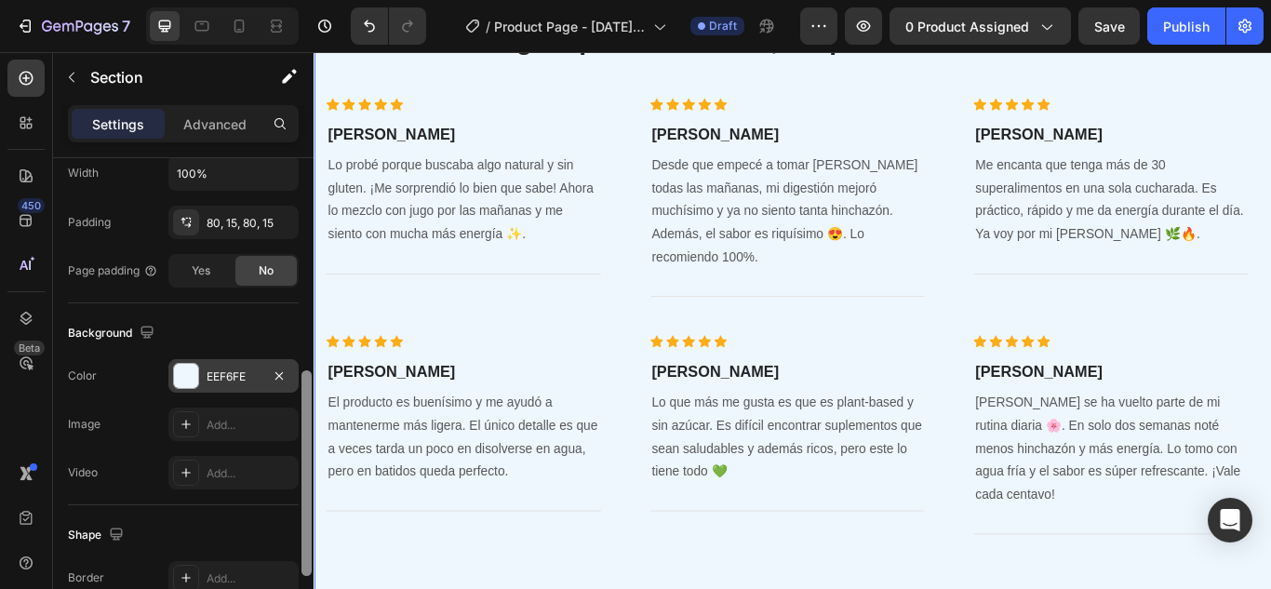
scroll to position [456, 0]
click at [244, 367] on div "EEF6FE" at bounding box center [233, 379] width 130 height 33
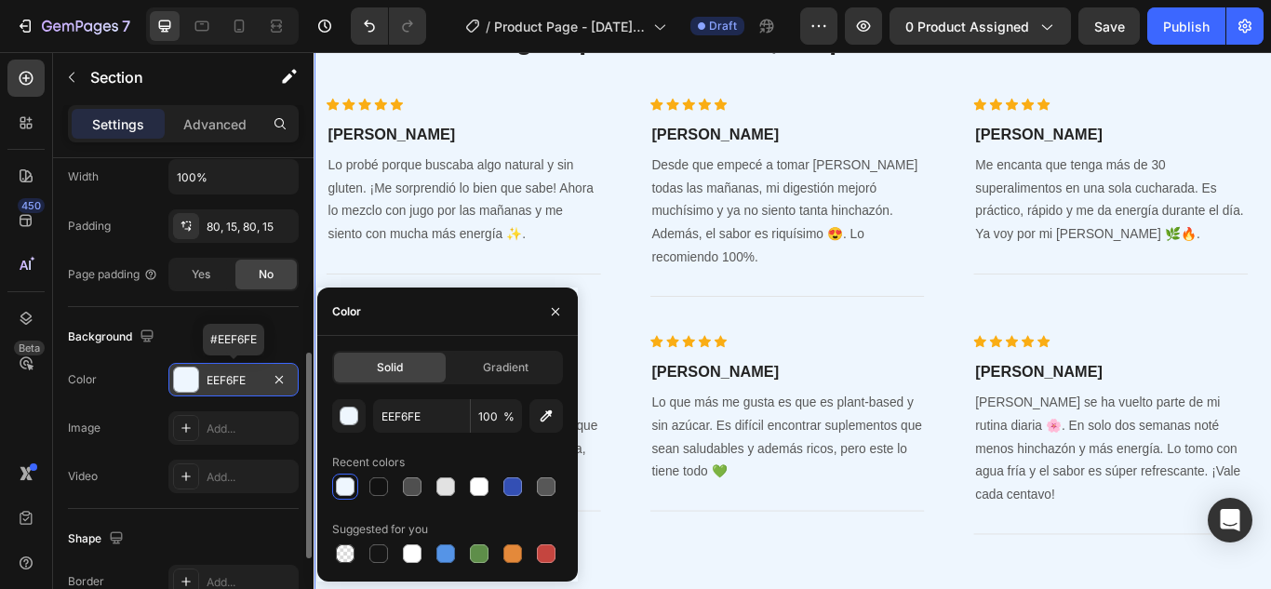
click at [244, 367] on div "EEF6FE" at bounding box center [233, 379] width 130 height 33
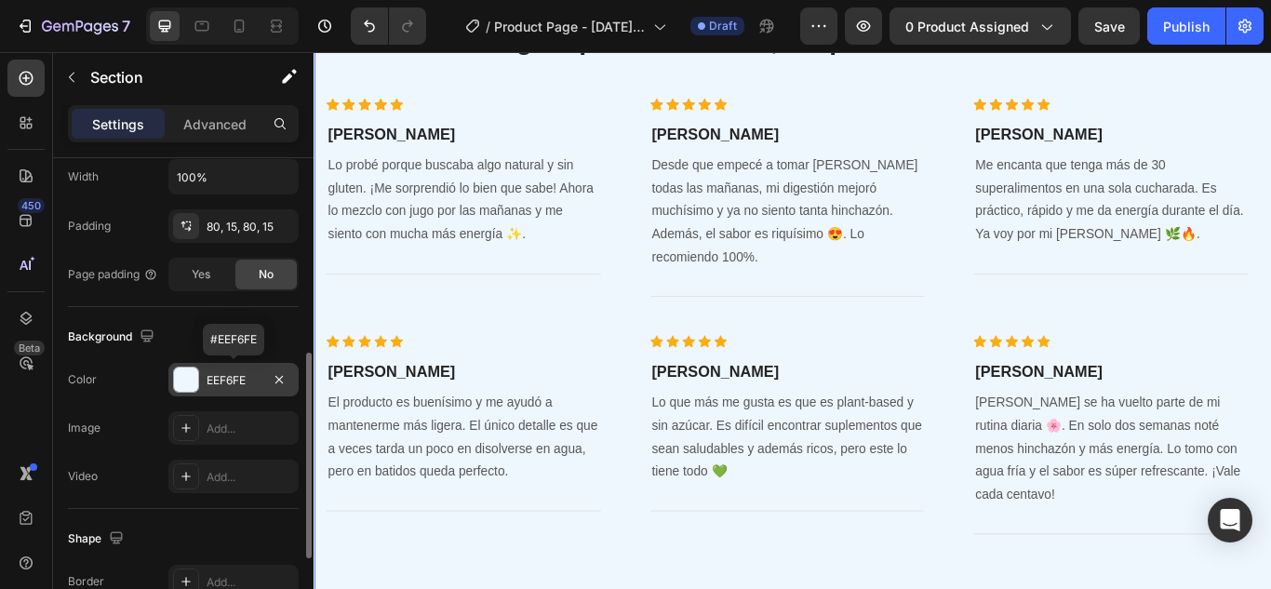
click at [244, 367] on div "EEF6FE" at bounding box center [233, 379] width 130 height 33
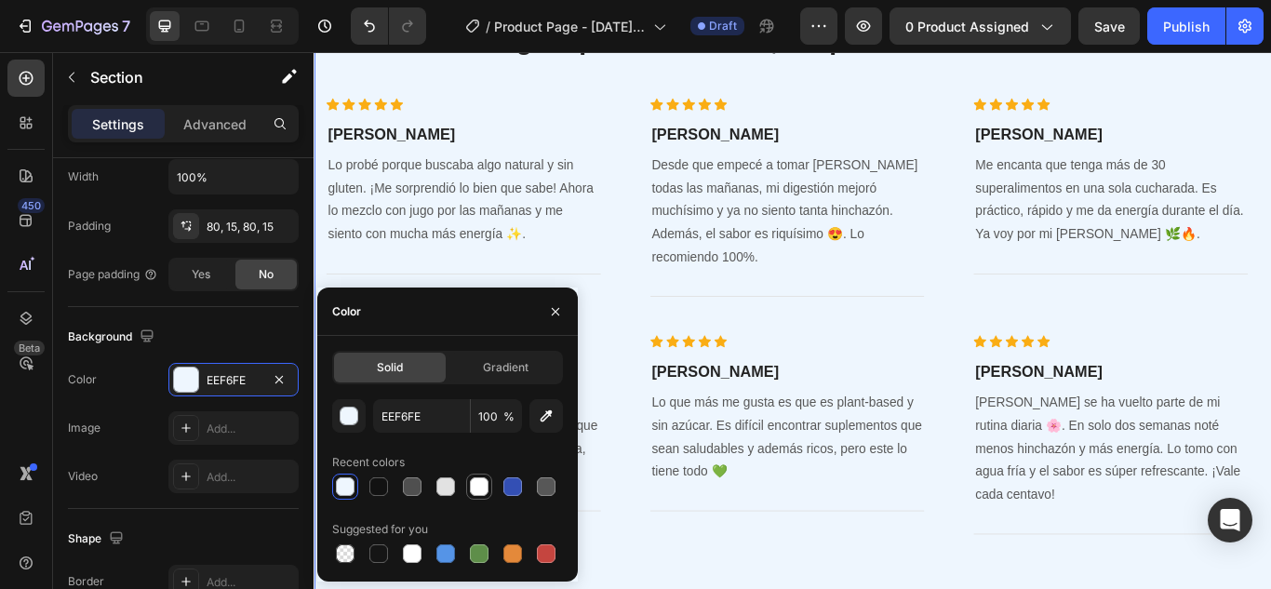
click at [470, 489] on div at bounding box center [479, 486] width 19 height 19
type input "FFFFFF"
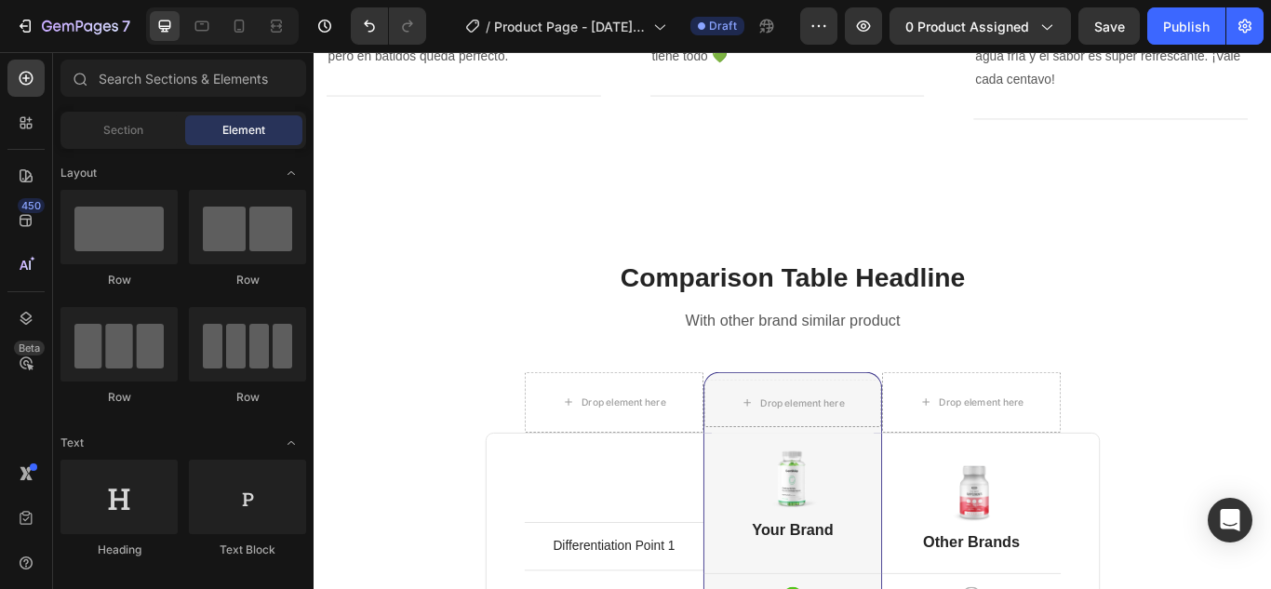
scroll to position [2045, 0]
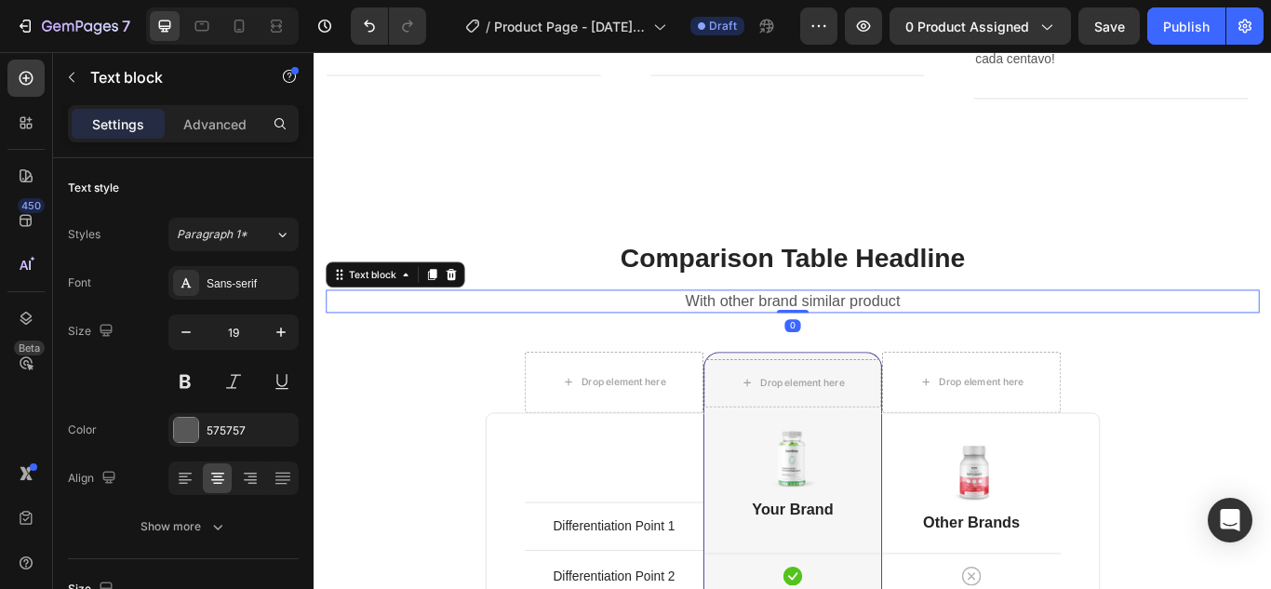
click at [1270, 331] on p "With other brand similar product" at bounding box center [871, 342] width 1085 height 23
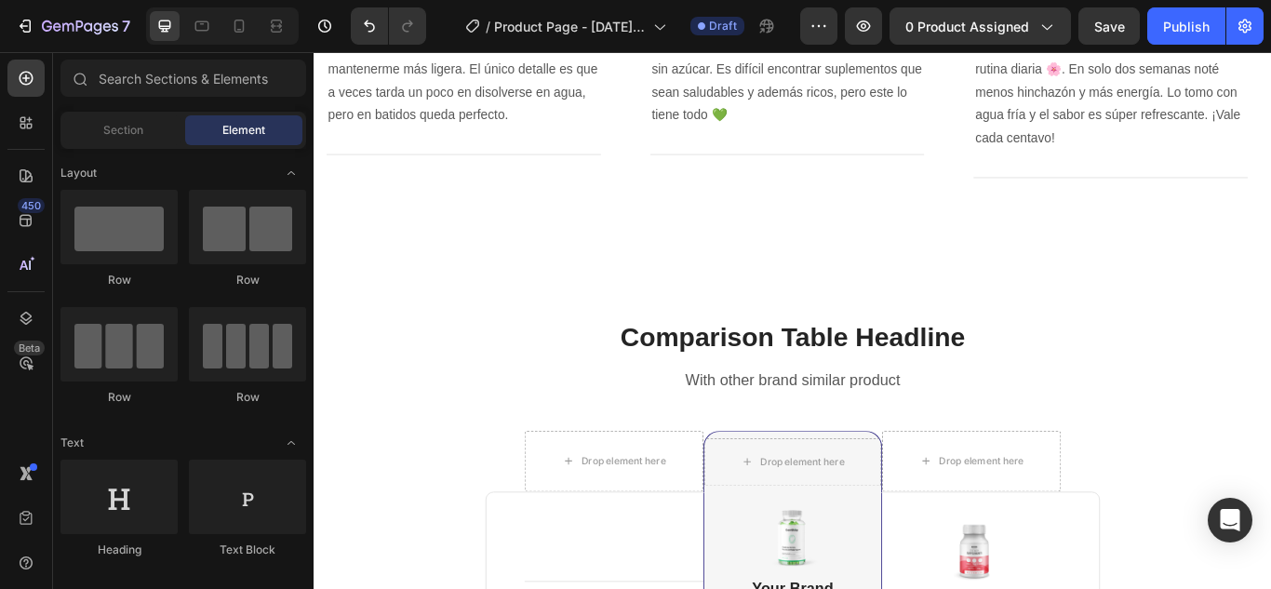
scroll to position [1944, 0]
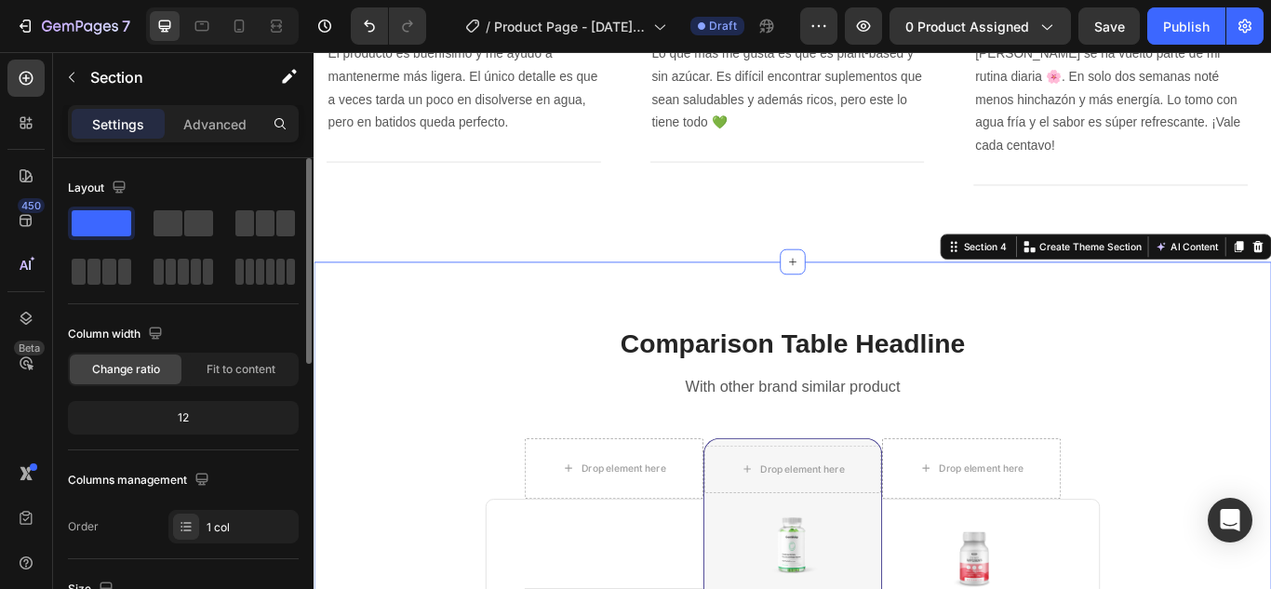
click at [276, 180] on div "Layout" at bounding box center [183, 188] width 231 height 30
click at [238, 483] on div "Columns management" at bounding box center [183, 480] width 231 height 30
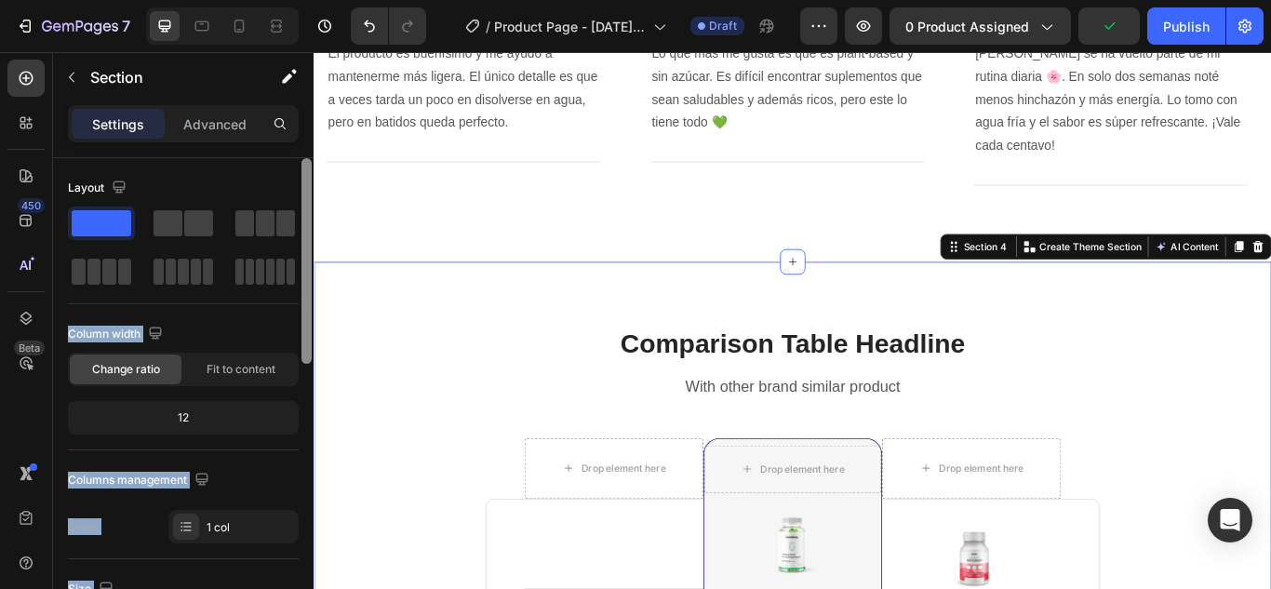
drag, startPoint x: 282, startPoint y: 212, endPoint x: 301, endPoint y: 220, distance: 21.3
click at [301, 220] on div "Layout Column width Change ratio Fit to content 12 Columns management Order 1 c…" at bounding box center [183, 400] width 260 height 484
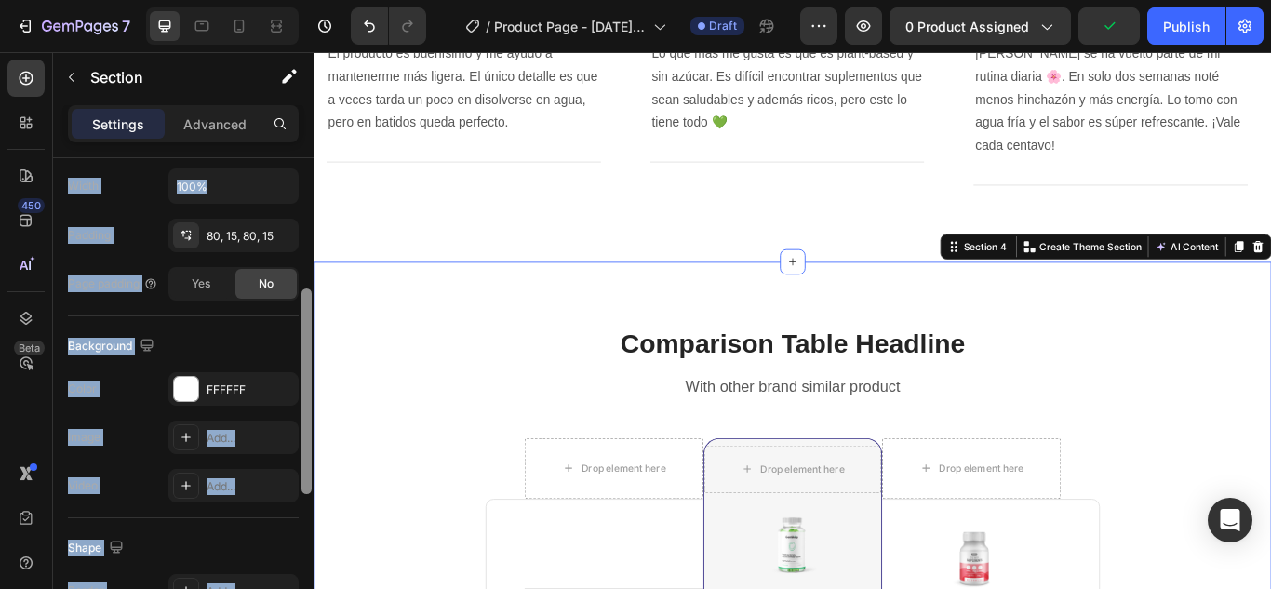
drag, startPoint x: 301, startPoint y: 220, endPoint x: 313, endPoint y: 417, distance: 196.6
click at [313, 417] on div at bounding box center [307, 358] width 14 height 484
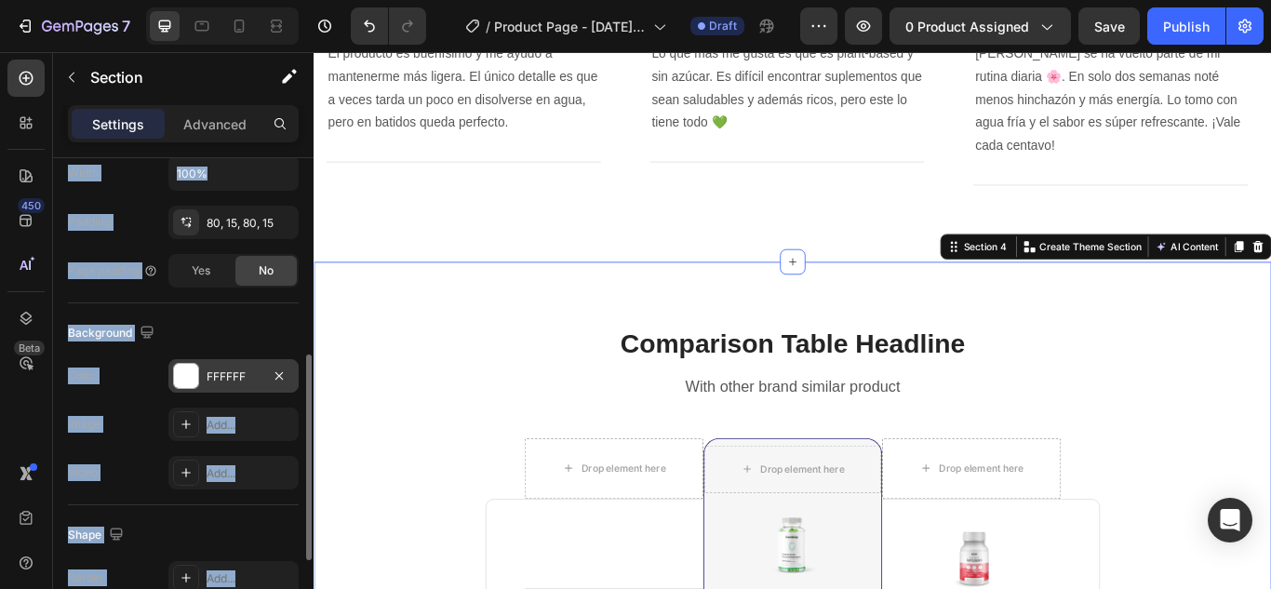
click at [250, 374] on div "FFFFFF" at bounding box center [234, 376] width 54 height 17
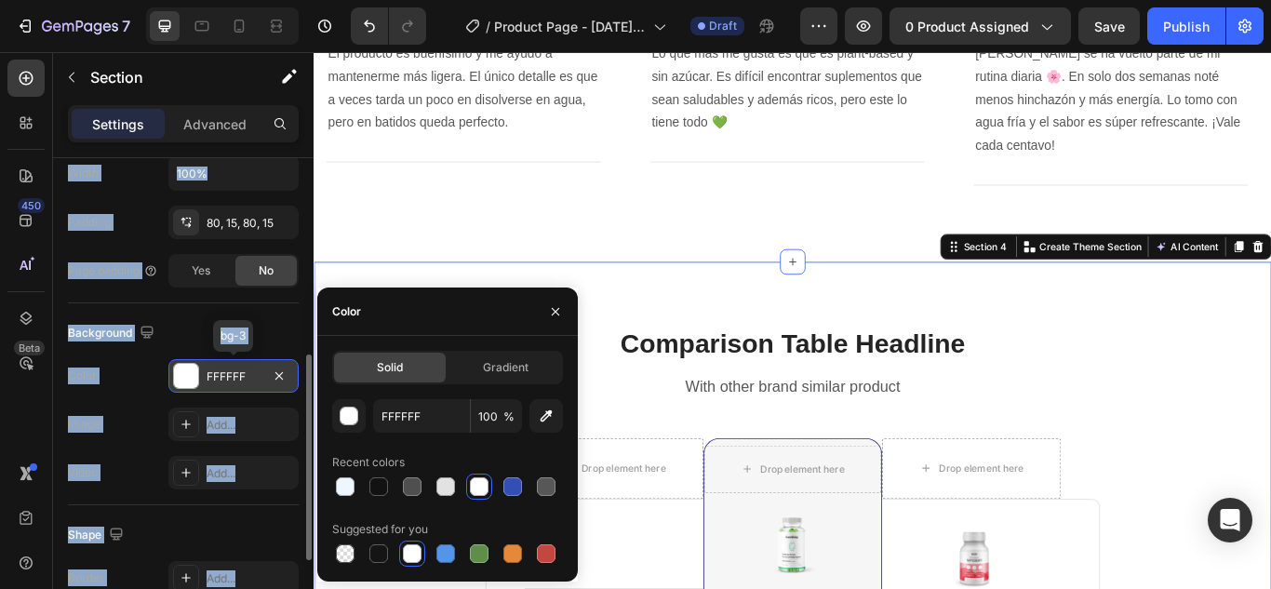
click at [250, 374] on div "FFFFFF" at bounding box center [234, 376] width 54 height 17
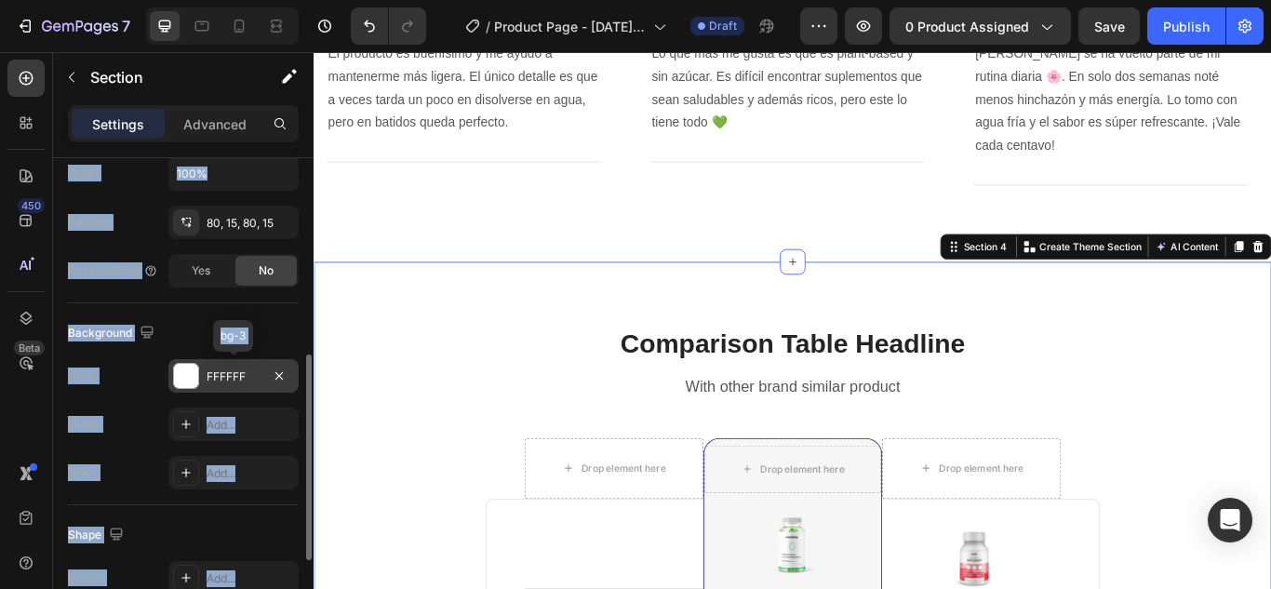
click at [247, 374] on div "FFFFFF" at bounding box center [234, 376] width 54 height 17
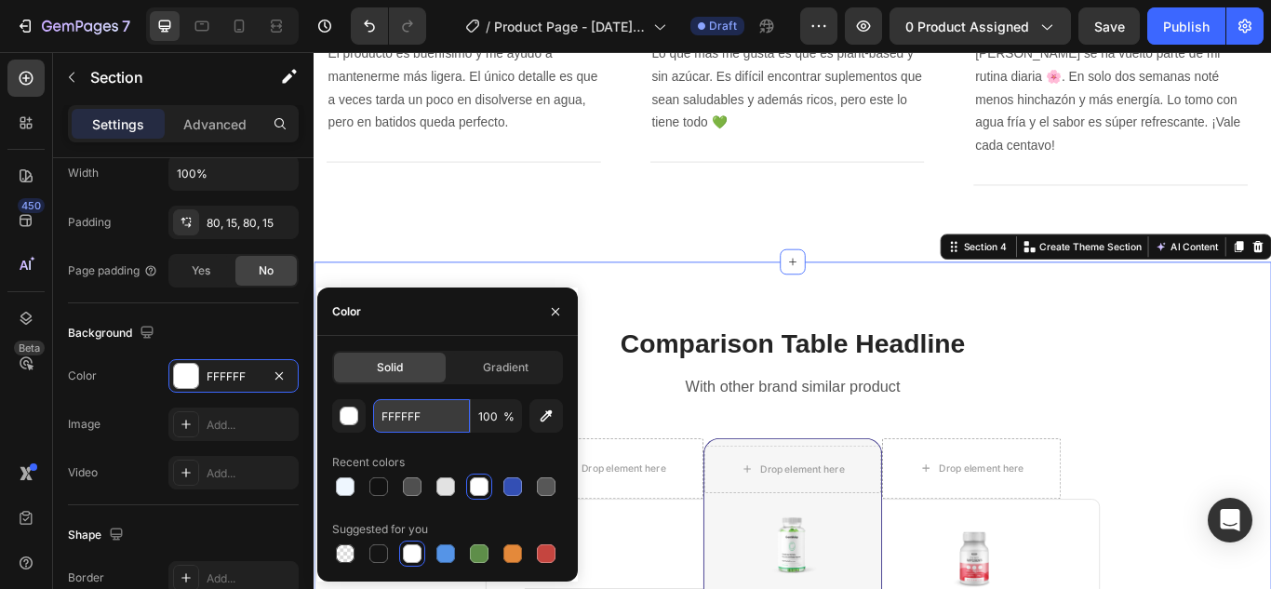
click at [421, 423] on input "FFFFFF" at bounding box center [421, 415] width 97 height 33
type input "F"
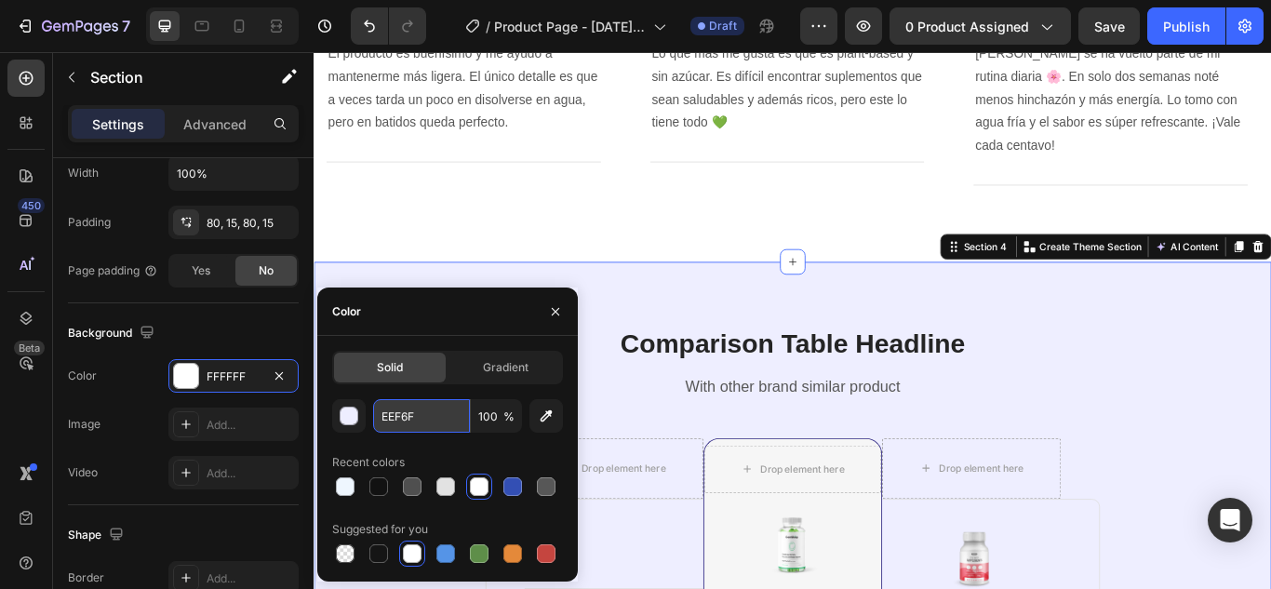
type input "EEF6FE"
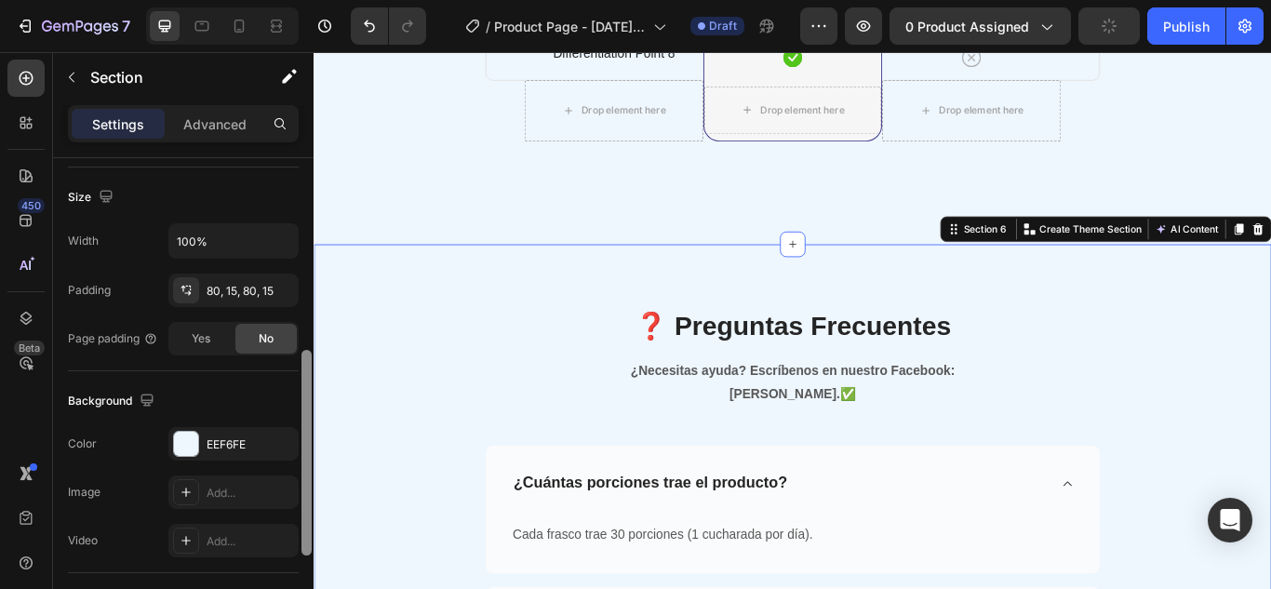
scroll to position [414, 0]
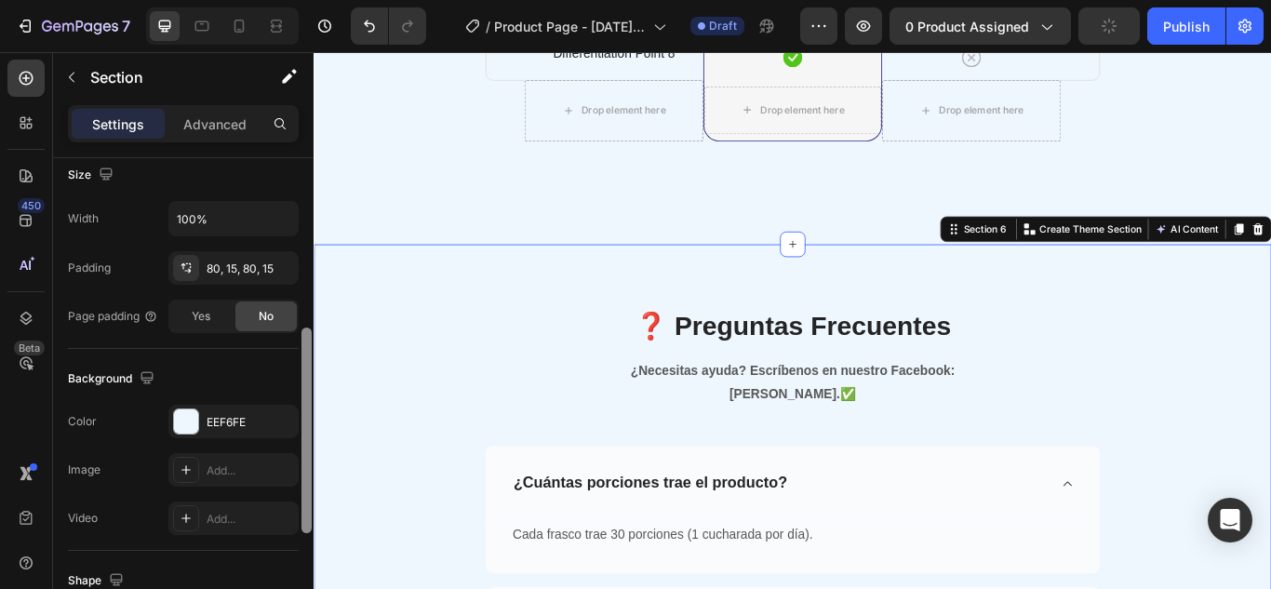
drag, startPoint x: 304, startPoint y: 255, endPoint x: 306, endPoint y: 432, distance: 176.8
click at [306, 432] on div at bounding box center [306, 430] width 10 height 206
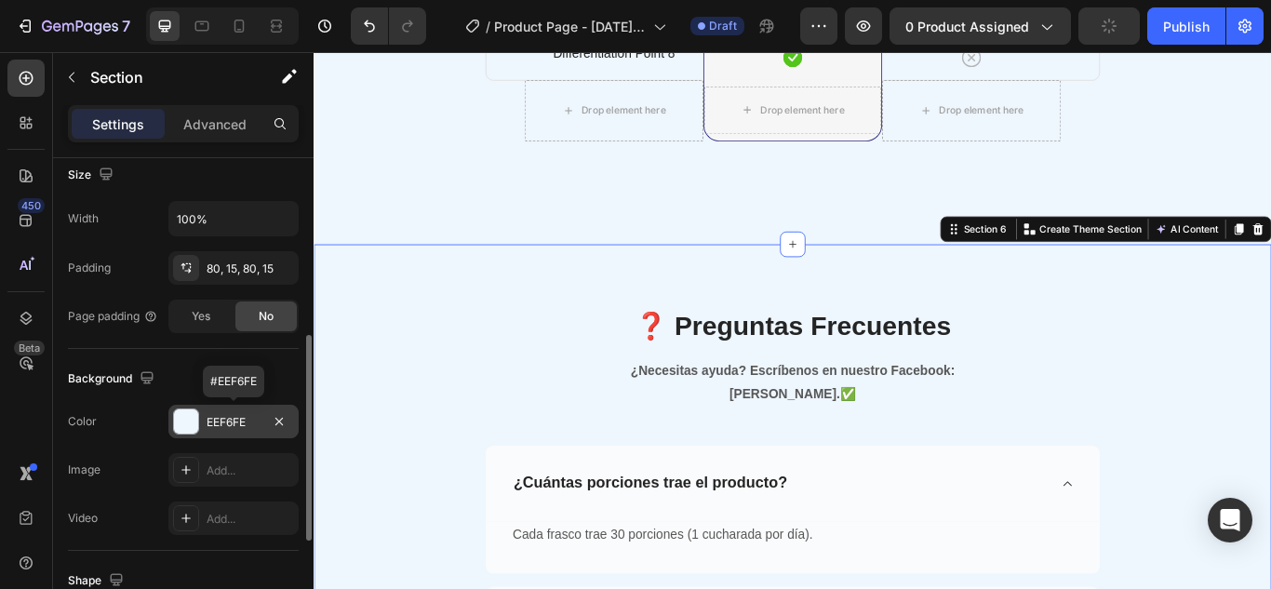
drag, startPoint x: 273, startPoint y: 426, endPoint x: 248, endPoint y: 426, distance: 24.2
click at [248, 426] on div "EEF6FE" at bounding box center [233, 421] width 130 height 33
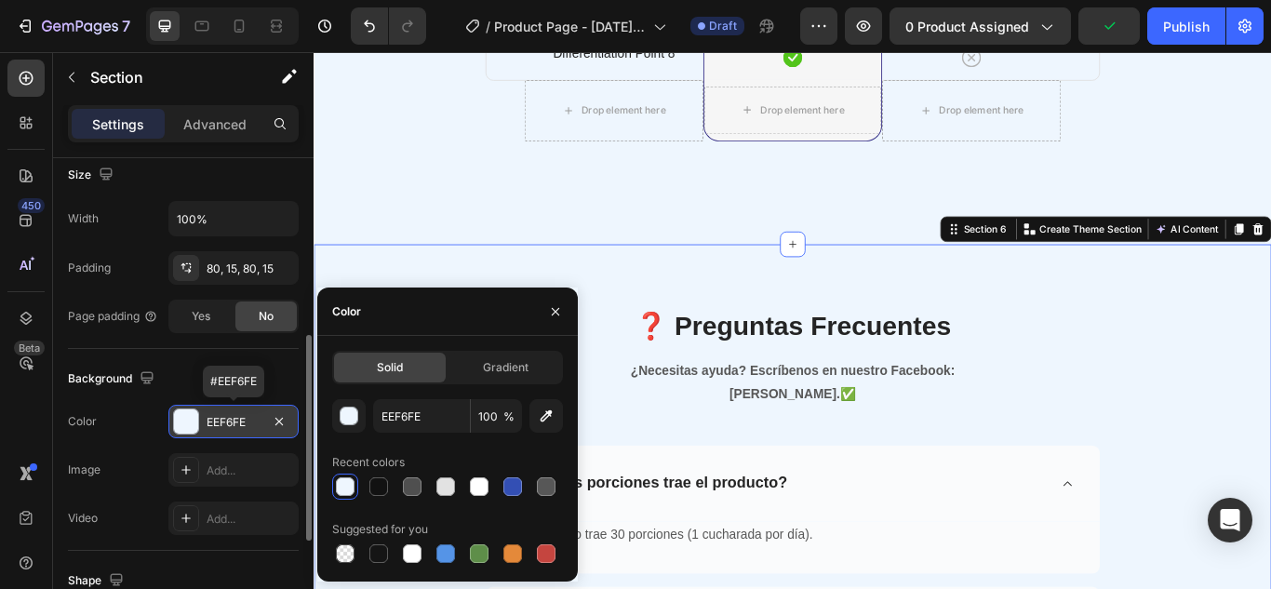
click at [248, 426] on div "EEF6FE" at bounding box center [234, 422] width 54 height 17
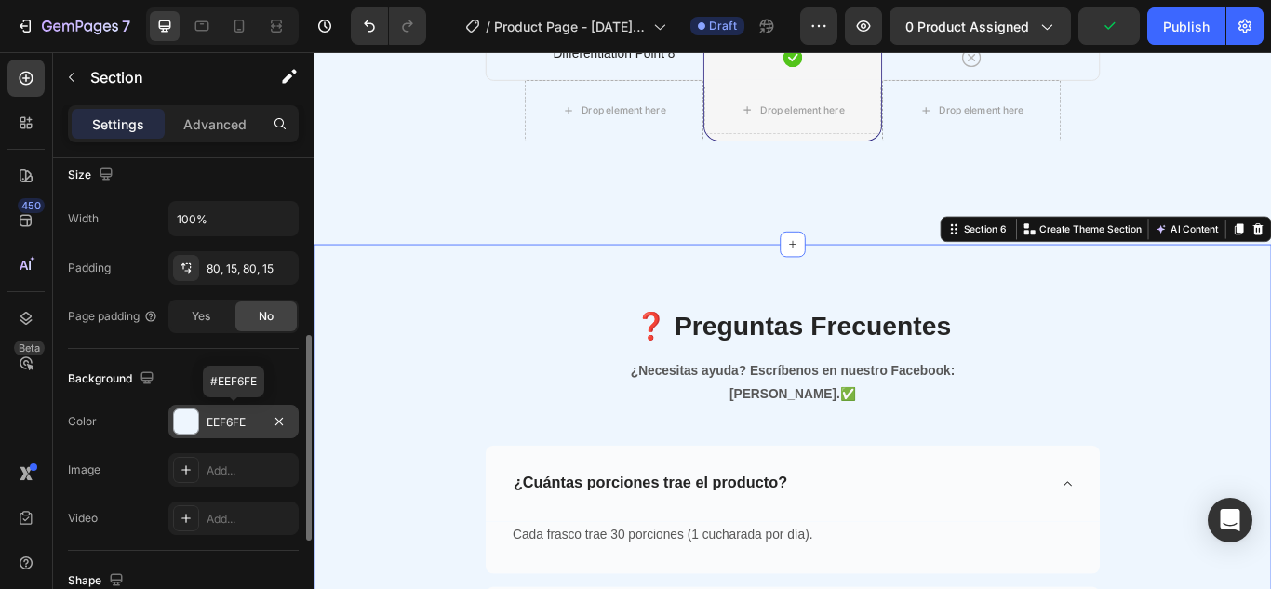
click at [240, 425] on div "EEF6FE" at bounding box center [234, 422] width 54 height 17
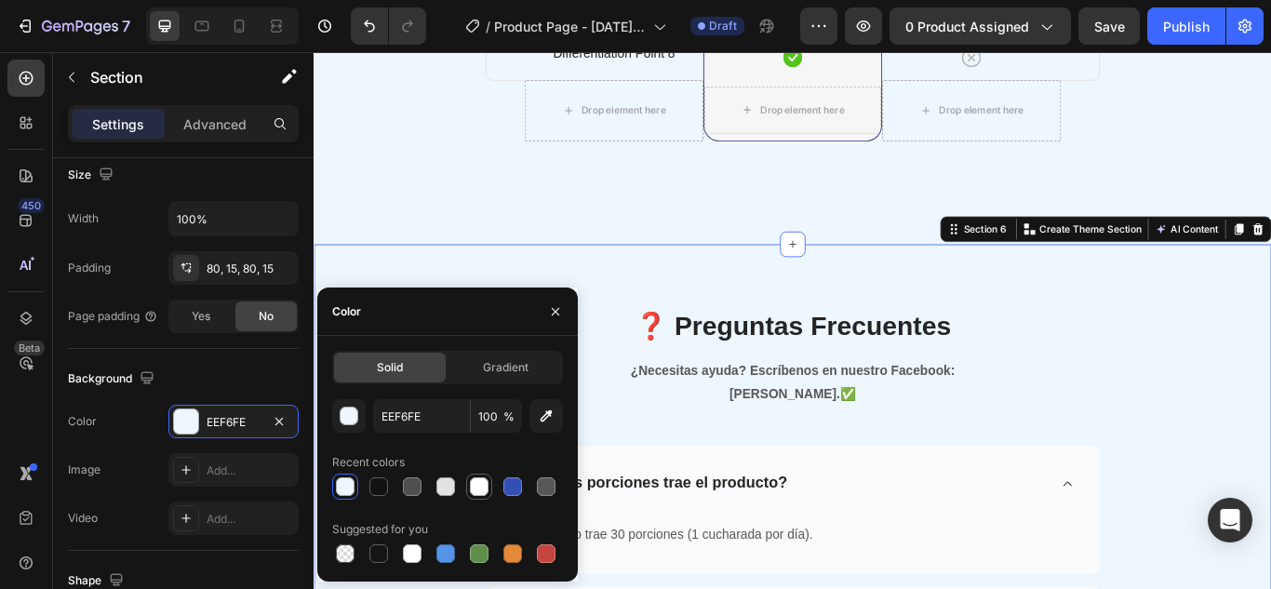
click at [478, 486] on div at bounding box center [479, 486] width 19 height 19
type input "FFFFFF"
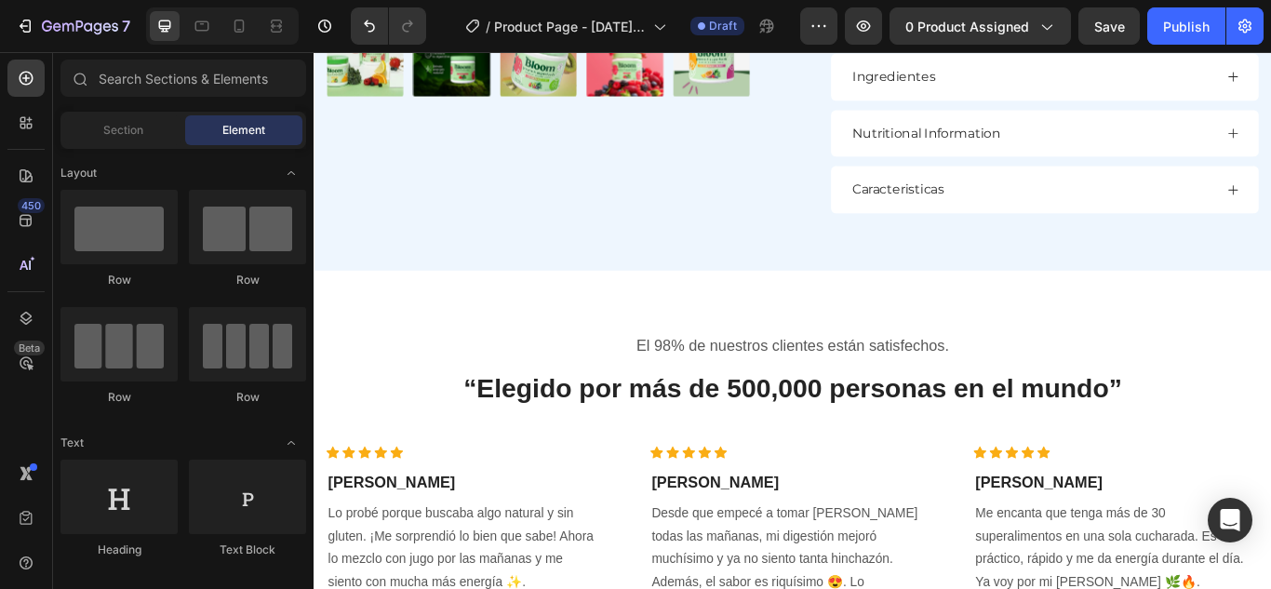
scroll to position [1147, 0]
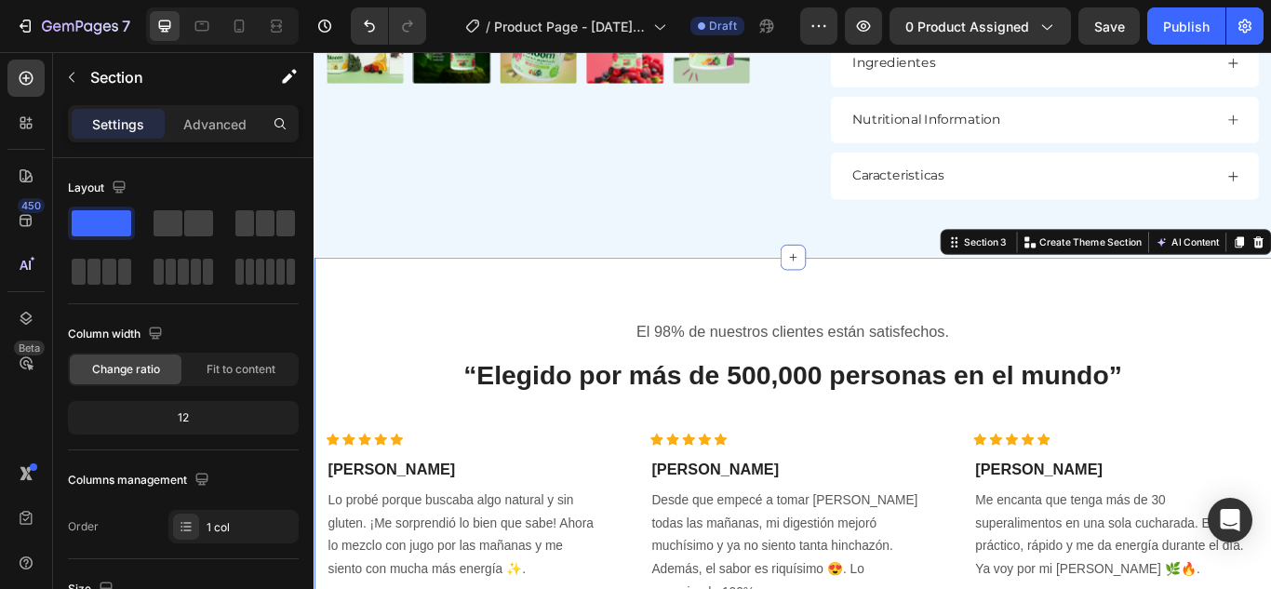
drag, startPoint x: 1047, startPoint y: 282, endPoint x: 874, endPoint y: 301, distance: 174.0
click at [874, 301] on div at bounding box center [872, 291] width 30 height 30
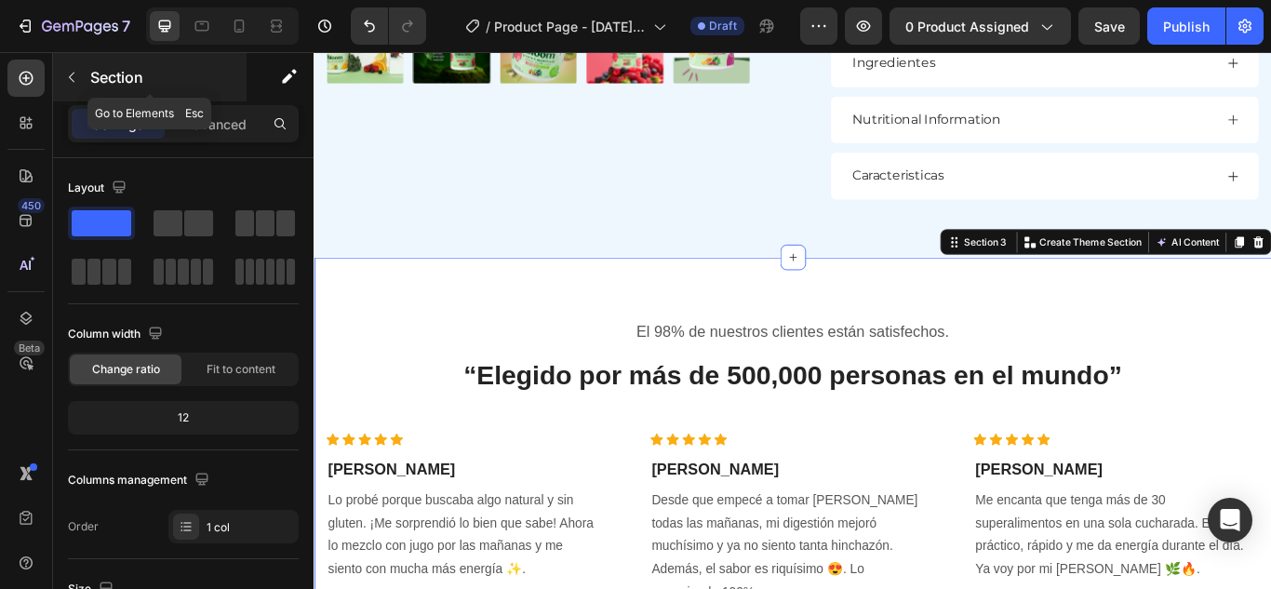
click at [73, 82] on icon "button" at bounding box center [72, 78] width 6 height 10
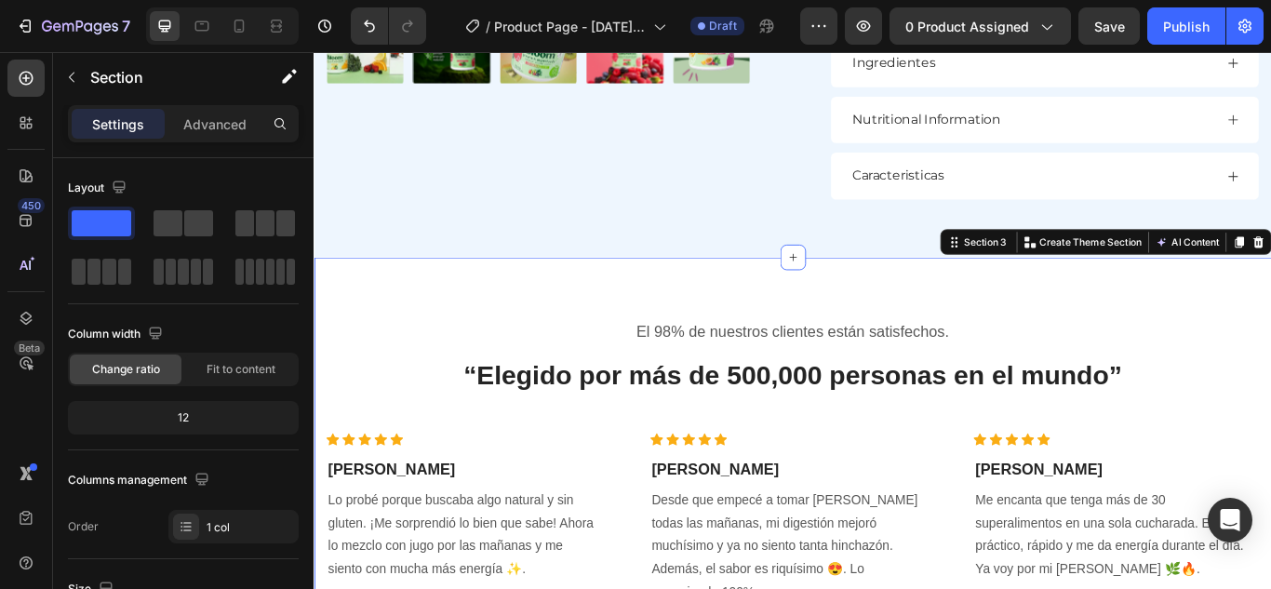
drag, startPoint x: 510, startPoint y: 338, endPoint x: 1428, endPoint y: 252, distance: 922.2
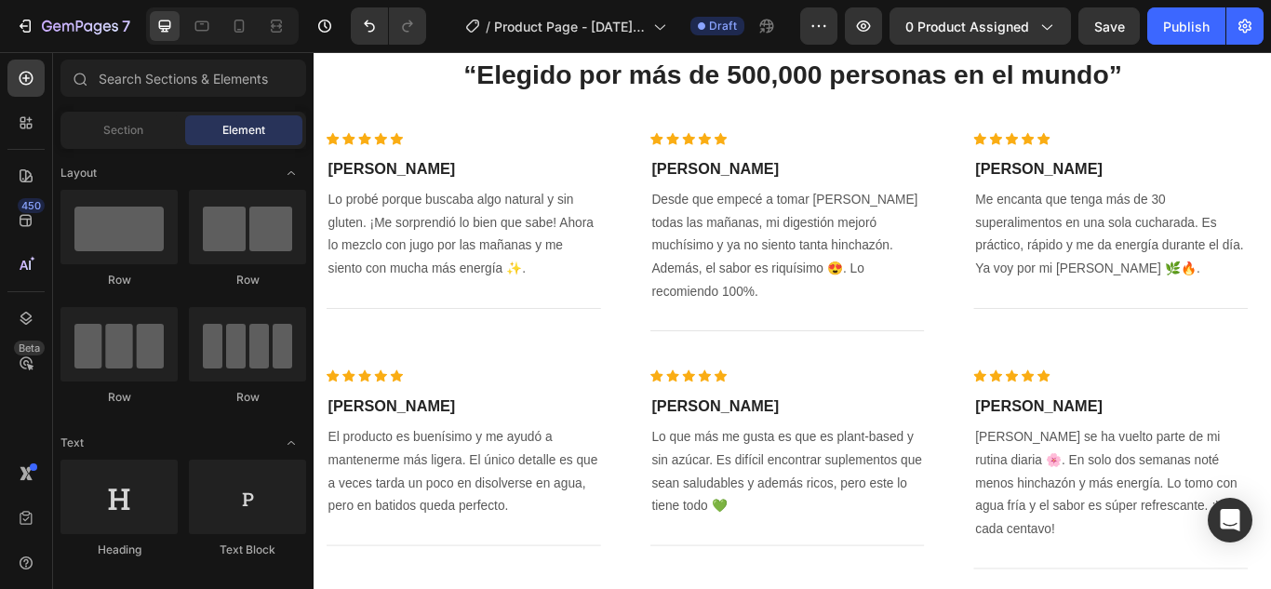
scroll to position [1477, 0]
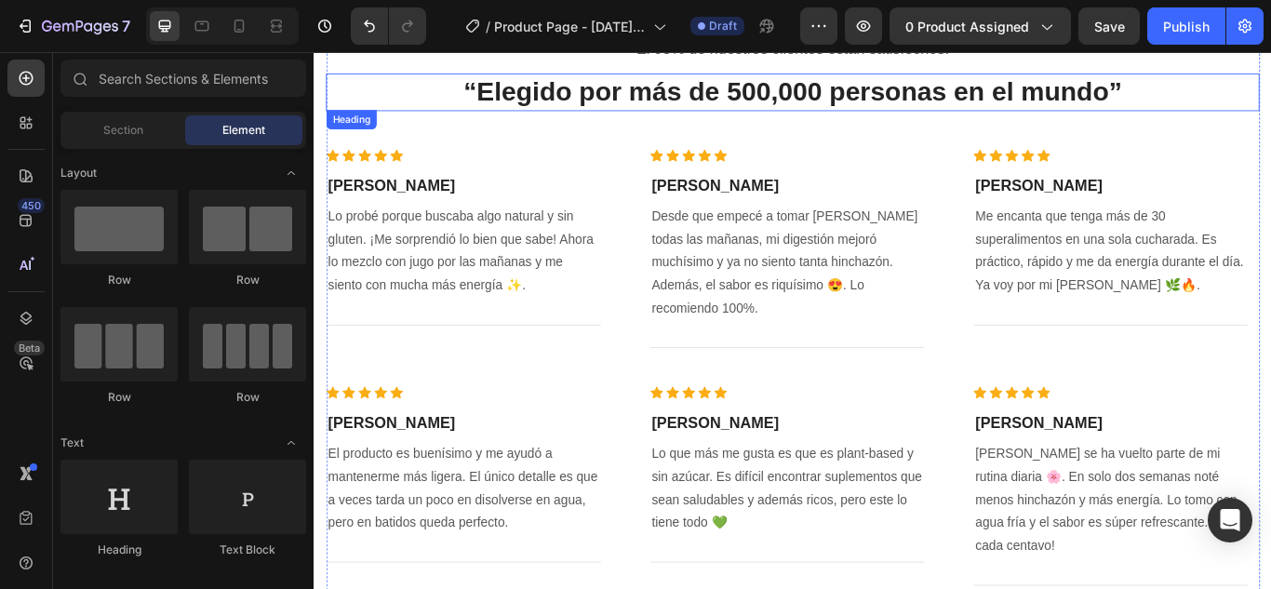
click at [1091, 108] on h2 "“Elegido por más de 500,000 personas en el mundo”" at bounding box center [871, 99] width 1089 height 44
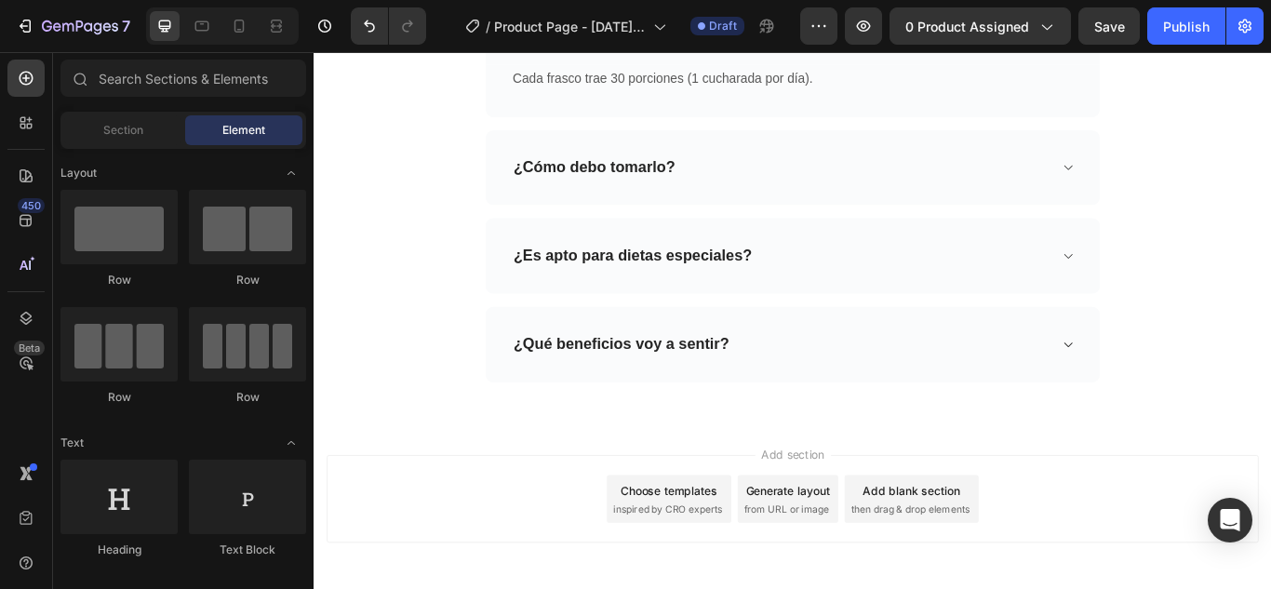
scroll to position [3574, 0]
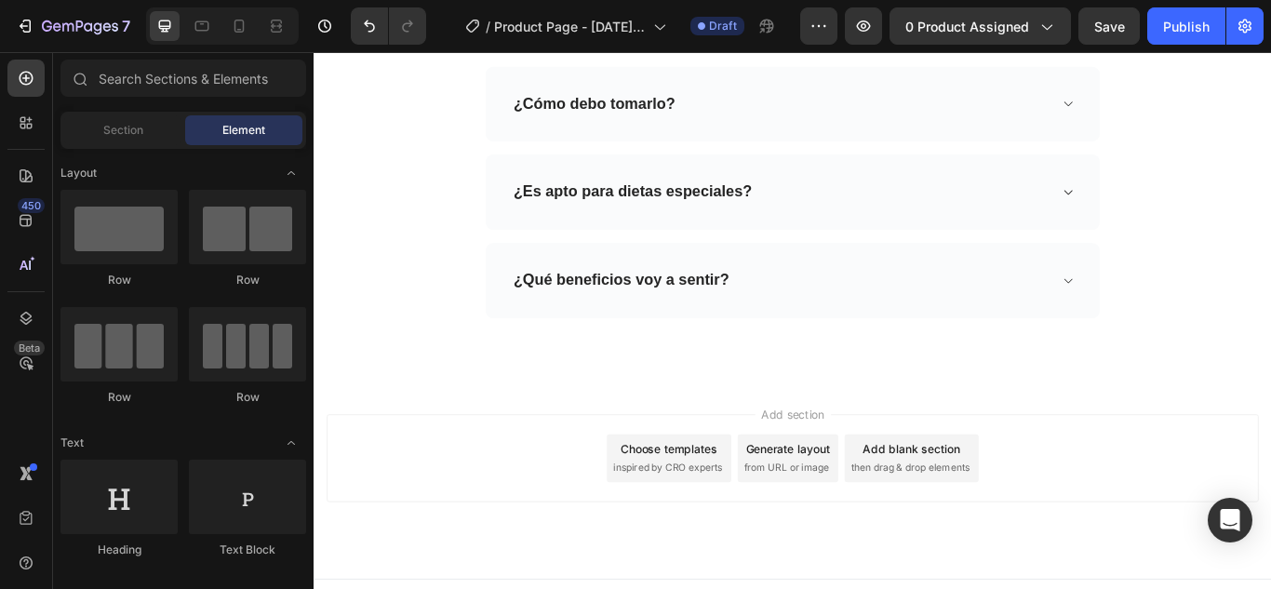
click at [870, 464] on span "Add section" at bounding box center [872, 474] width 88 height 20
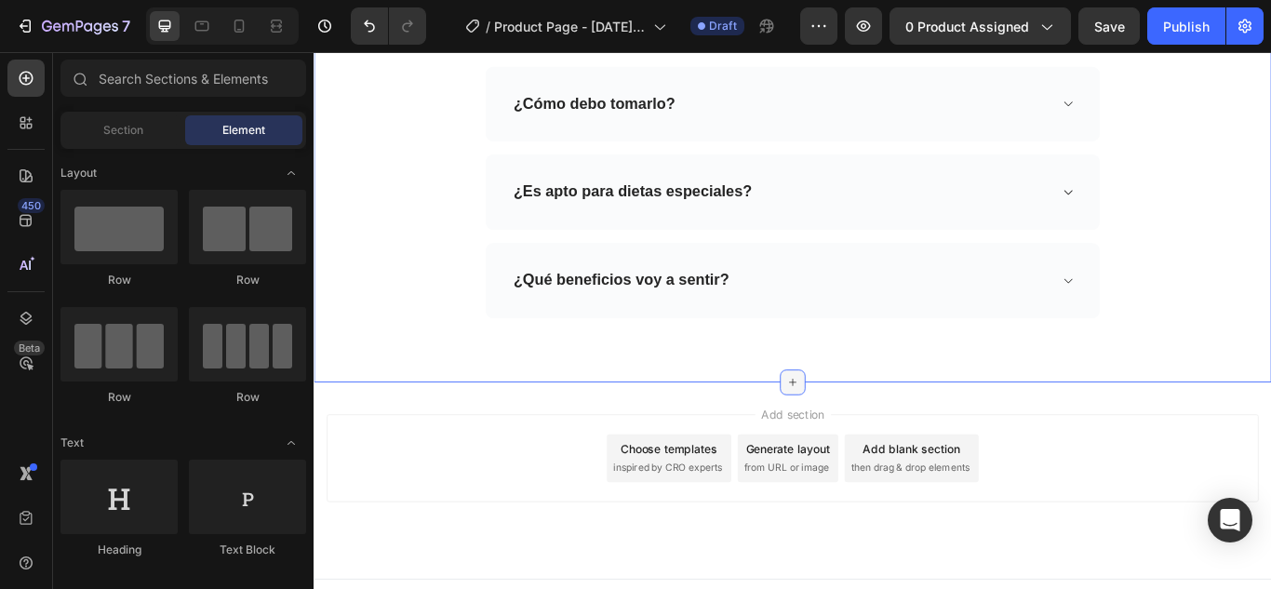
click at [868, 433] on icon at bounding box center [872, 437] width 8 height 8
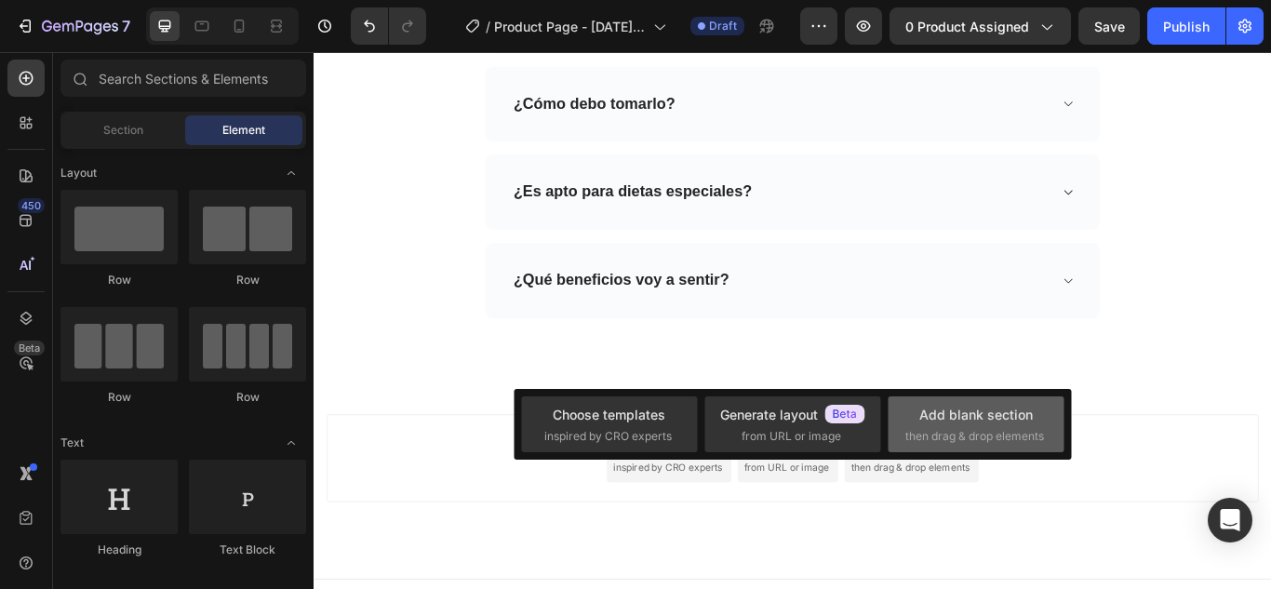
click at [1006, 411] on div "Add blank section" at bounding box center [976, 415] width 114 height 20
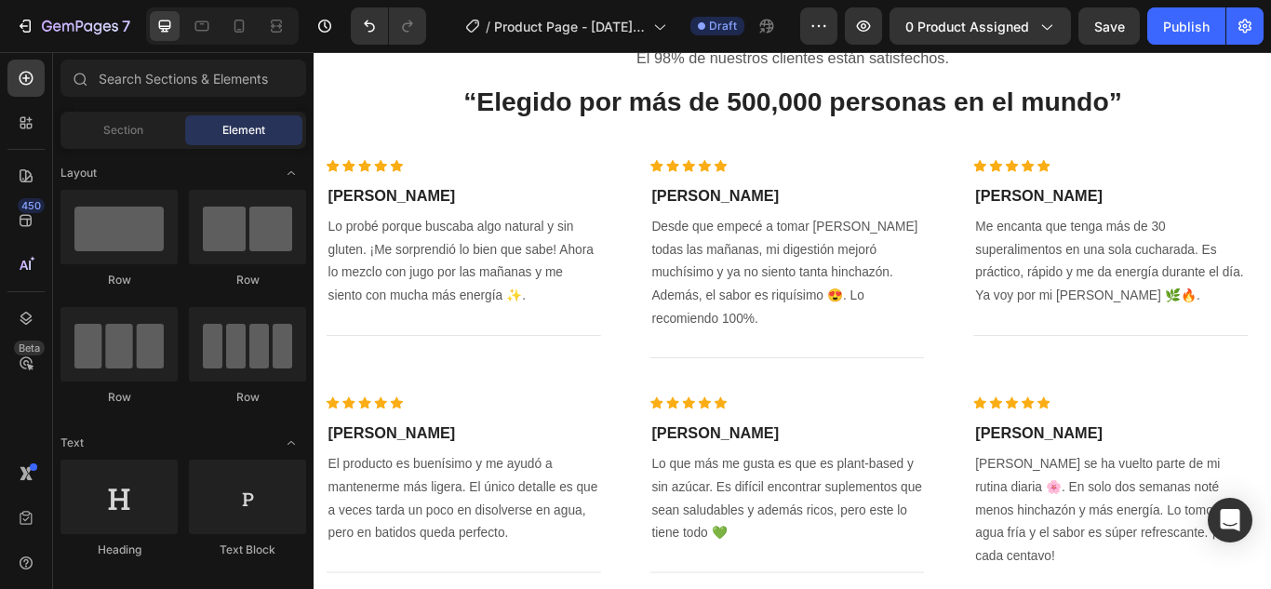
scroll to position [1429, 0]
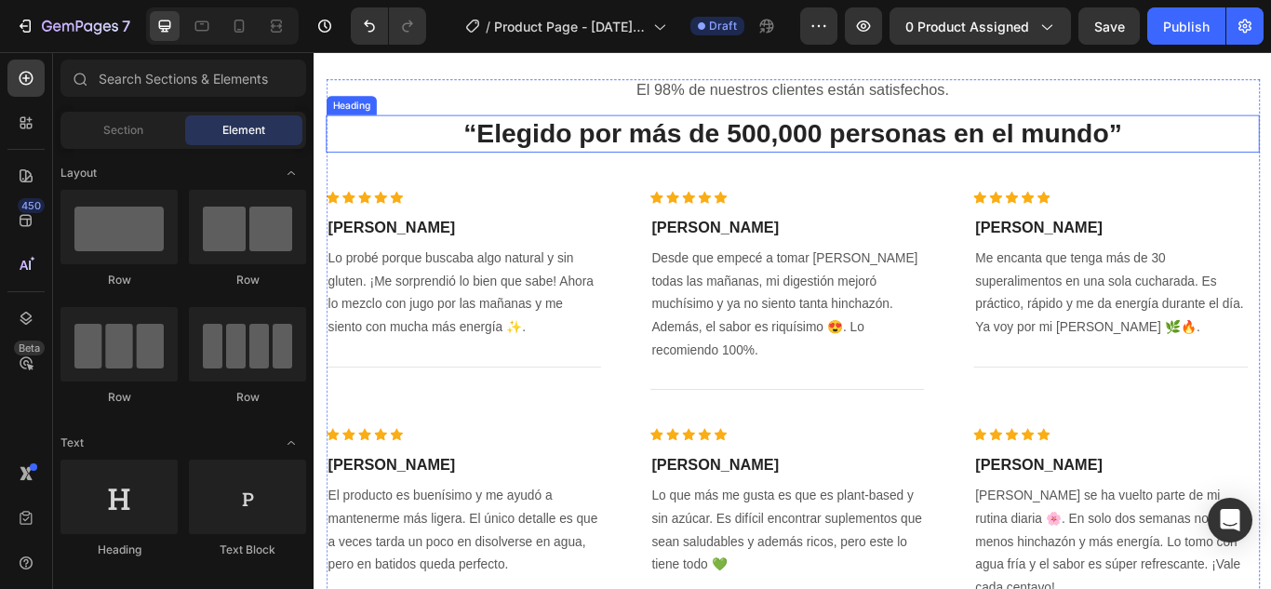
click at [957, 155] on h2 "“Elegido por más de 500,000 personas en el mundo”" at bounding box center [871, 148] width 1089 height 44
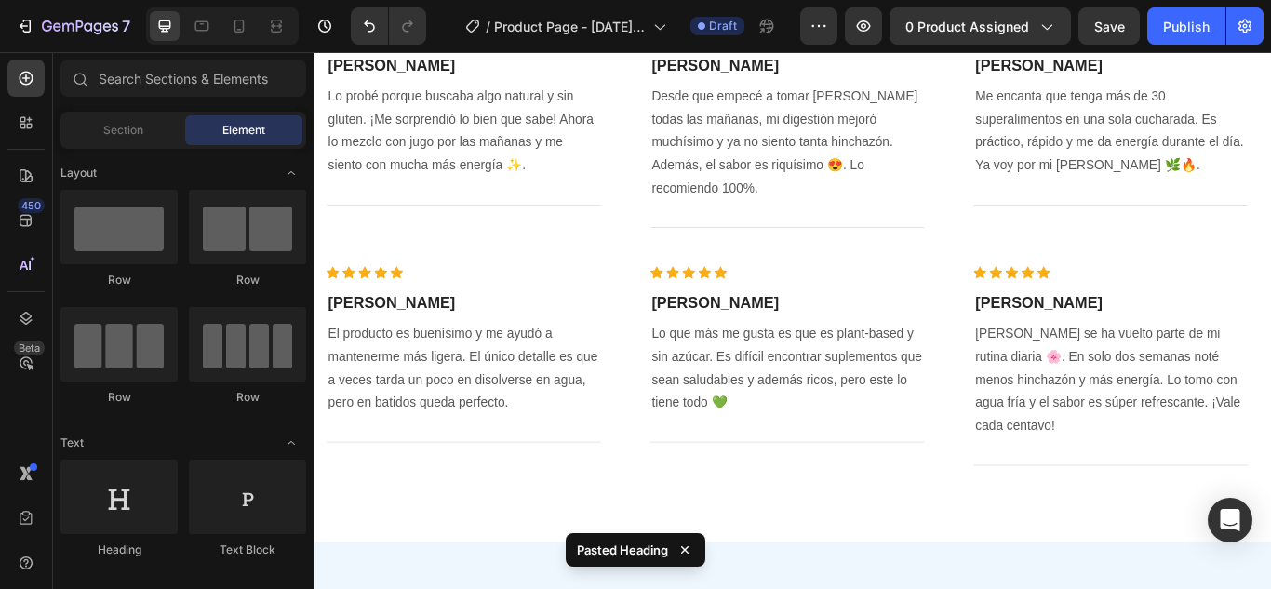
scroll to position [1364, 0]
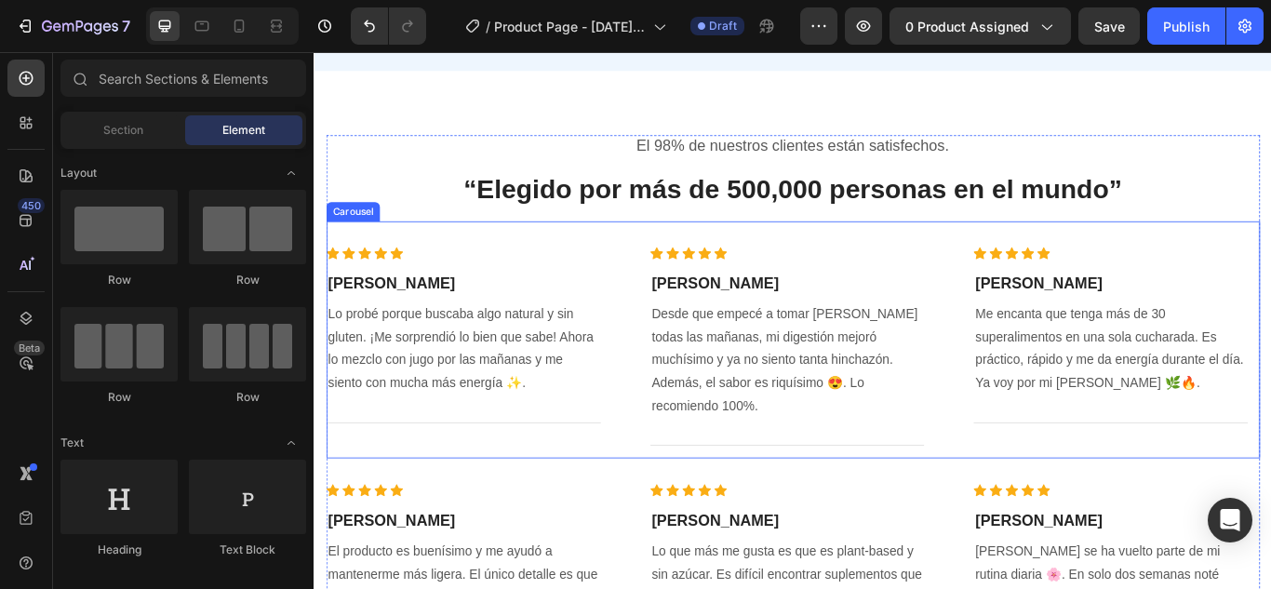
click at [1065, 456] on div "Icon Icon Icon Icon Icon Icon List Hoz Andrea V. Heading Lo probé porque buscab…" at bounding box center [871, 402] width 1089 height 247
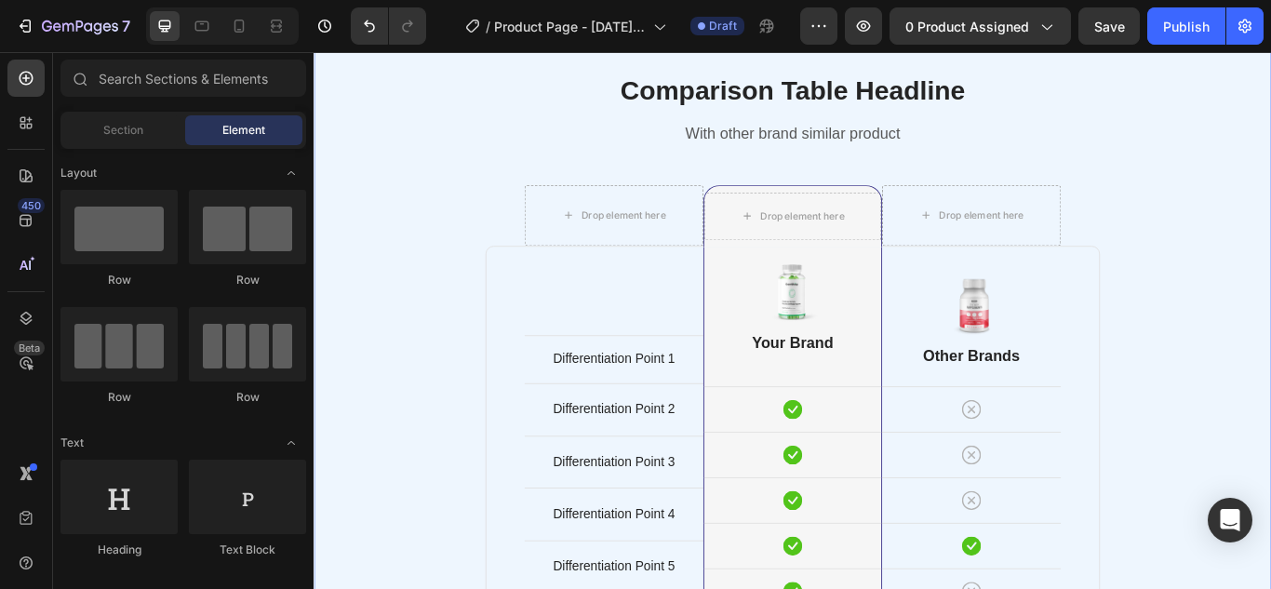
scroll to position [1510, 0]
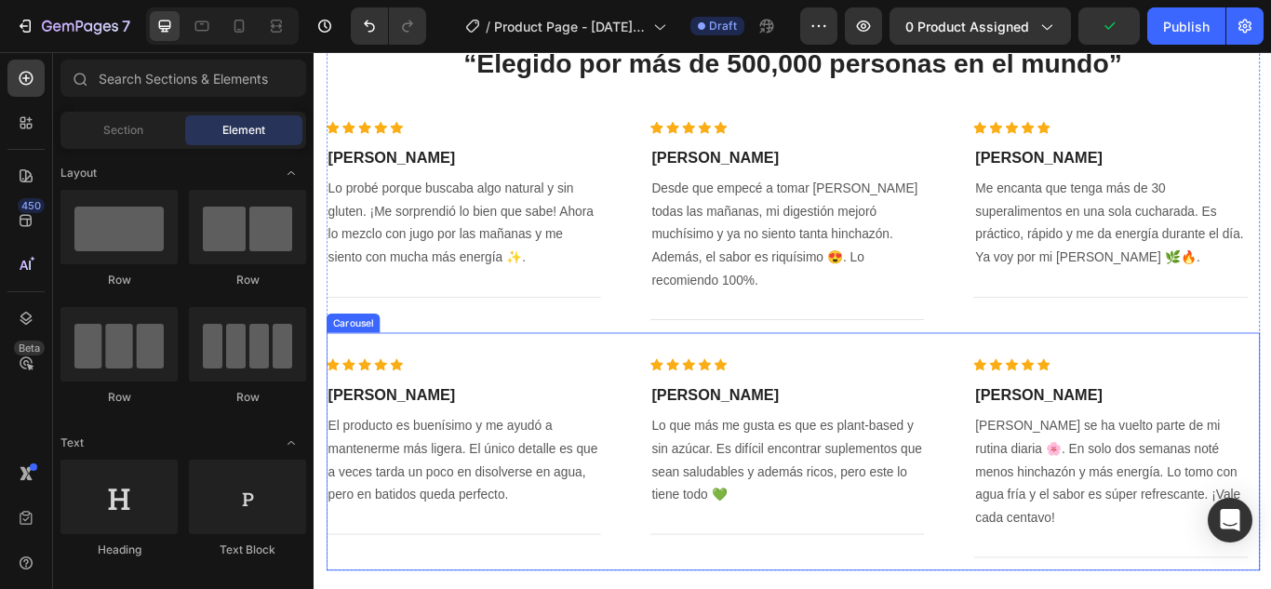
click at [872, 380] on div "Icon Icon Icon Icon Icon Icon List Hoz Fernanda P. Heading El producto es buení…" at bounding box center [871, 518] width 1089 height 277
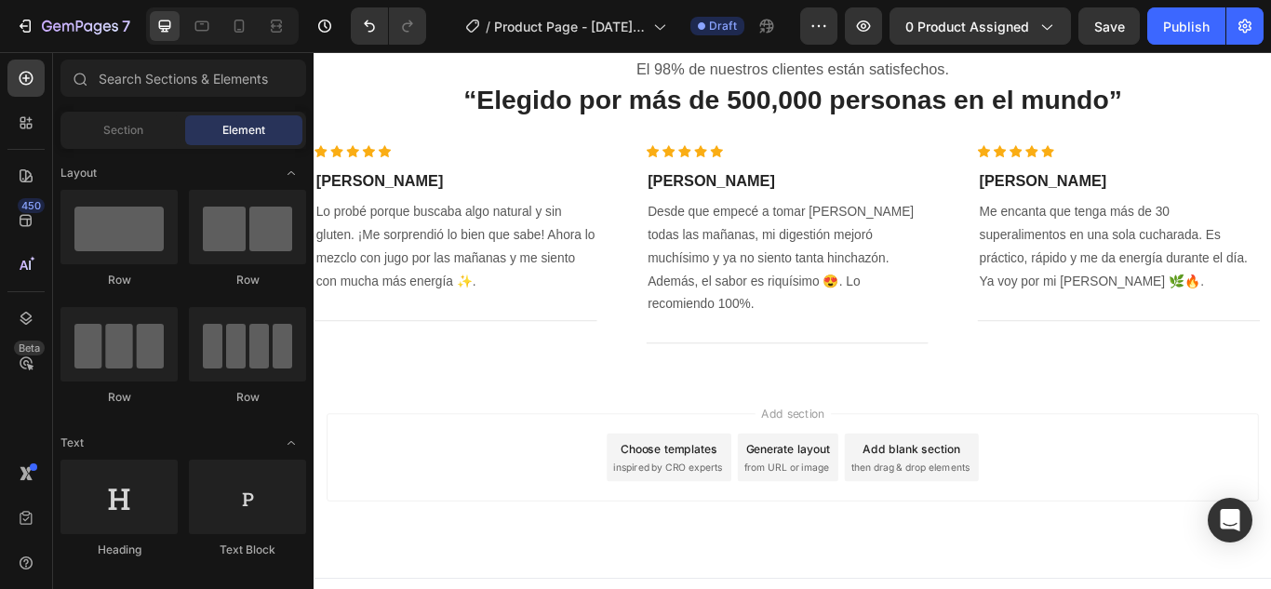
scroll to position [3812, 0]
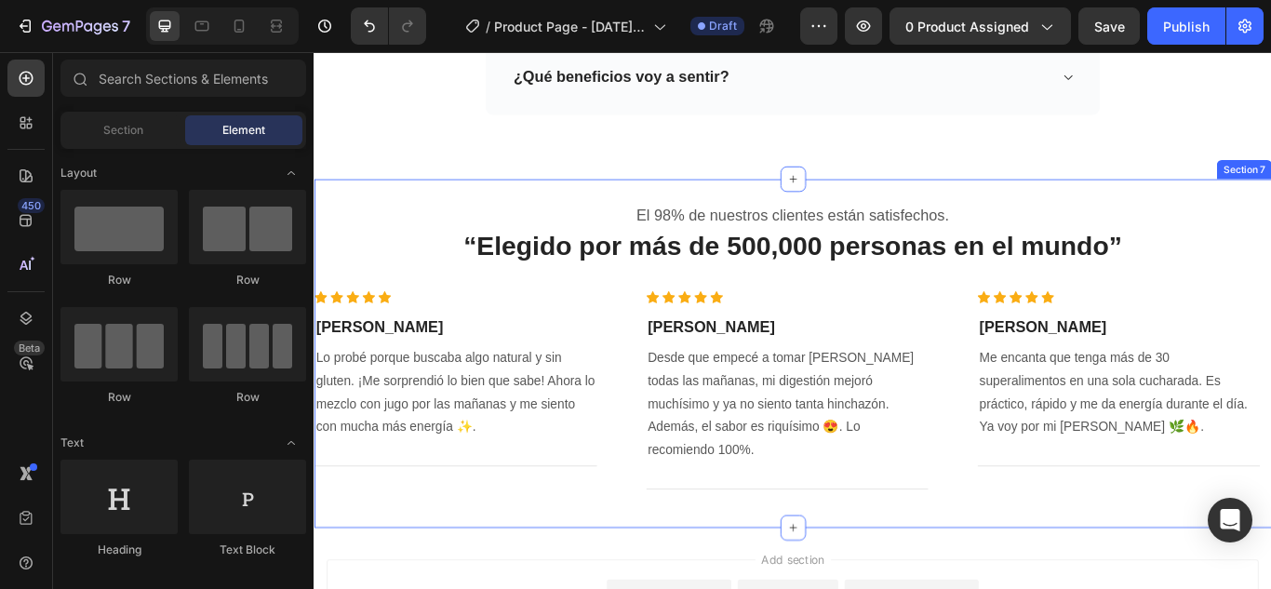
click at [682, 200] on div "El 98% de nuestros clientes están satisfechos. Text block “Elegido por más de 5…" at bounding box center [872, 403] width 1116 height 407
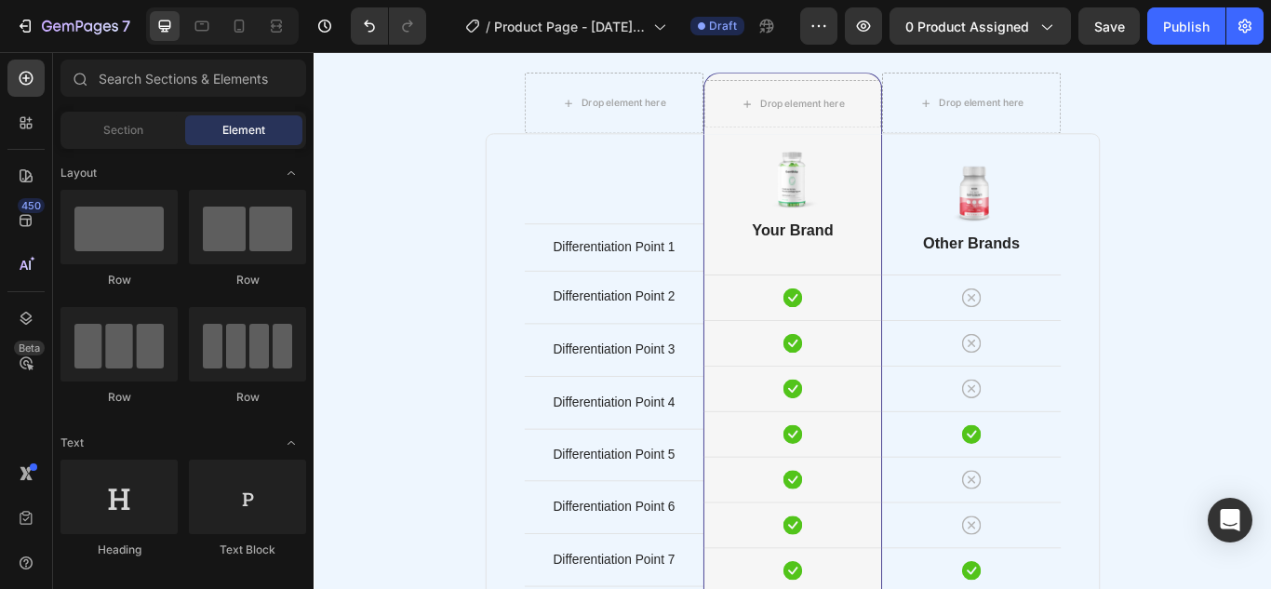
scroll to position [2155, 0]
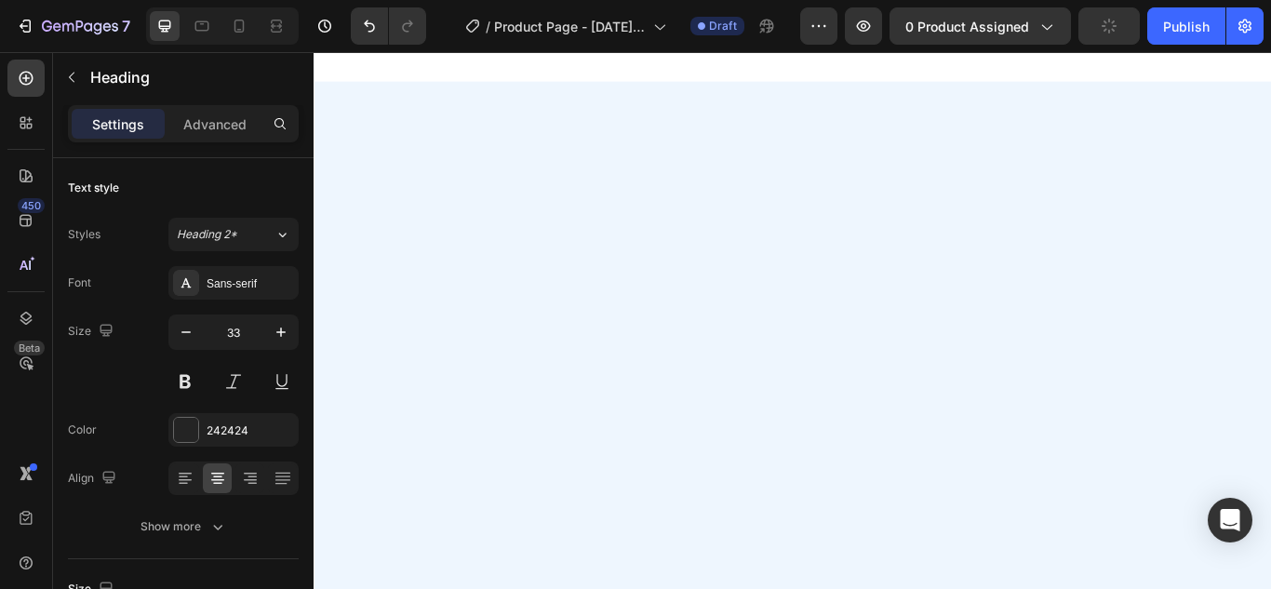
scroll to position [1386, 0]
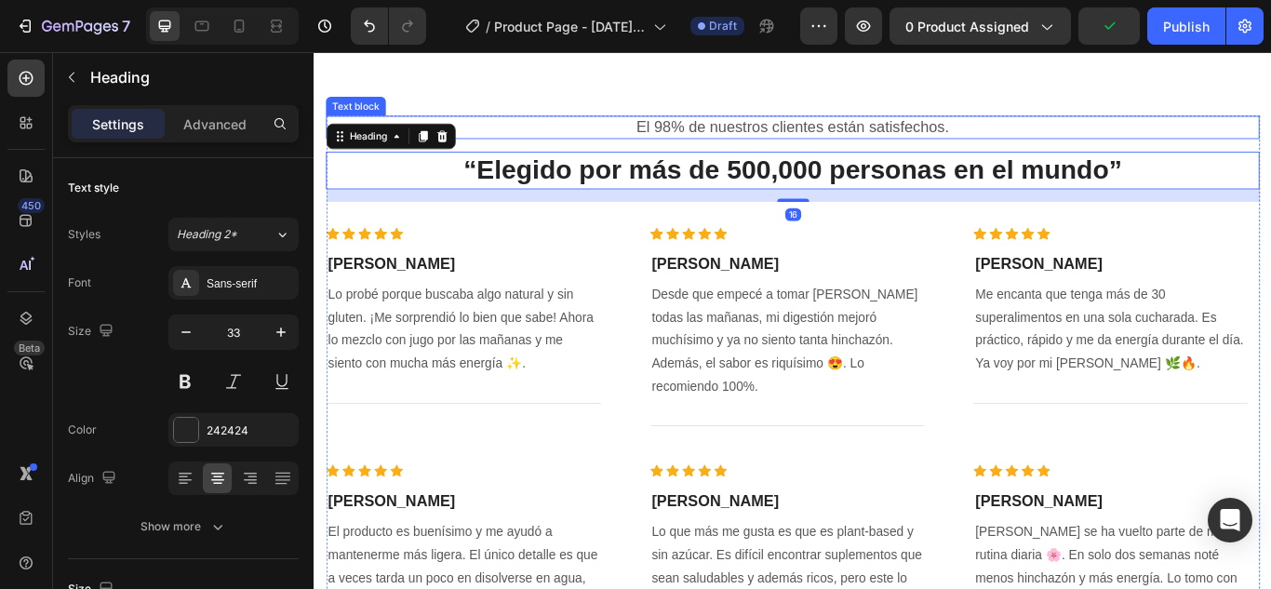
click at [1230, 127] on div "El 98% de nuestros clientes están satisfechos." at bounding box center [871, 140] width 1089 height 27
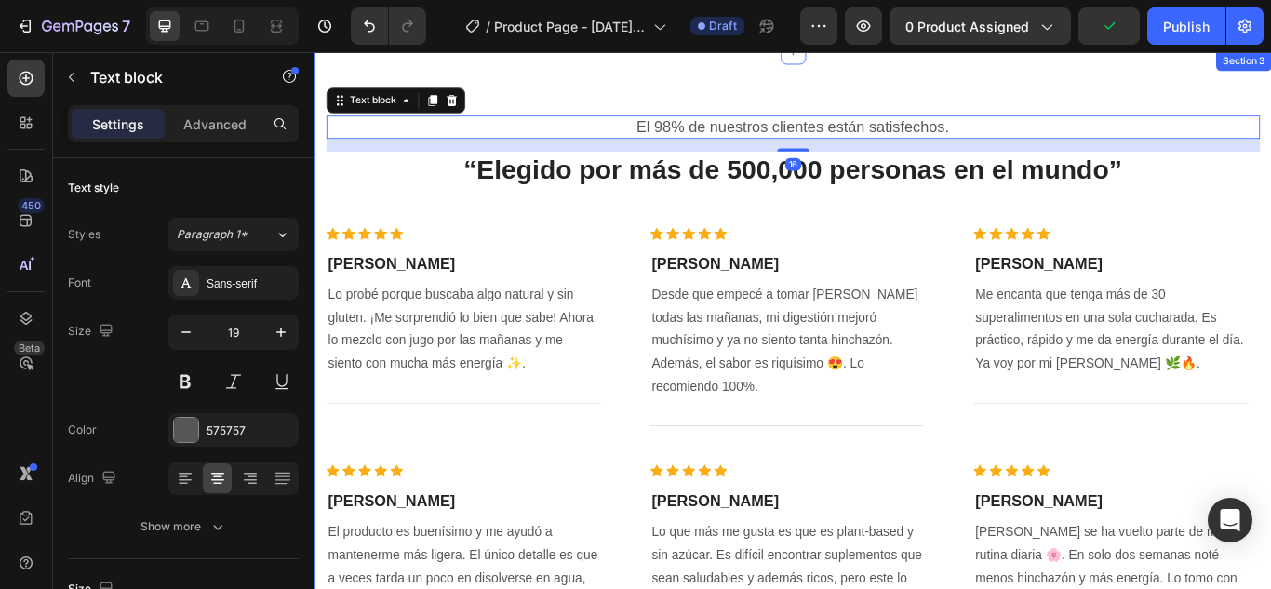
click at [1270, 102] on div "El 98% de nuestros clientes están satisfechos. Text block 16 “Elegido por más d…" at bounding box center [872, 453] width 1116 height 803
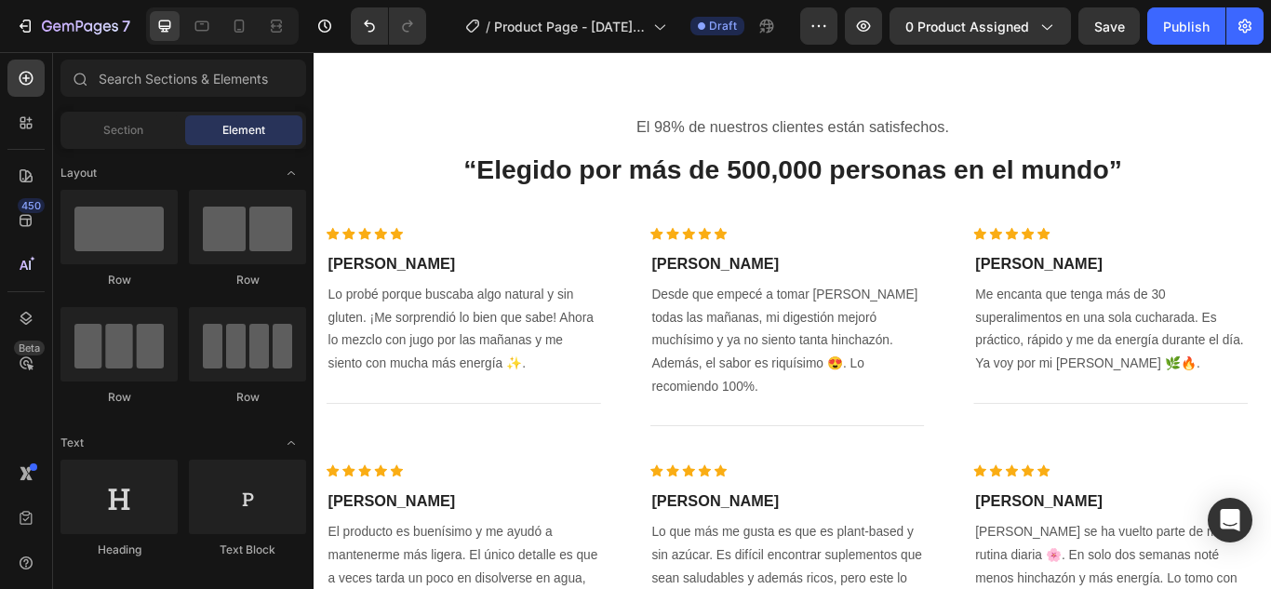
scroll to position [1226, 0]
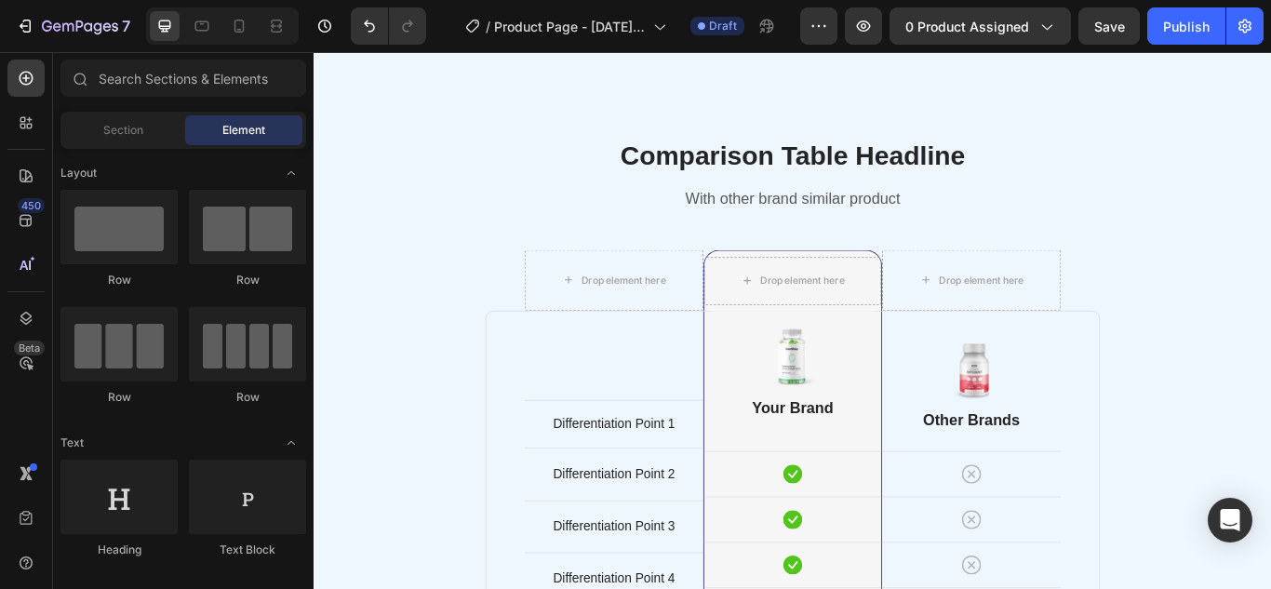
scroll to position [1346, 0]
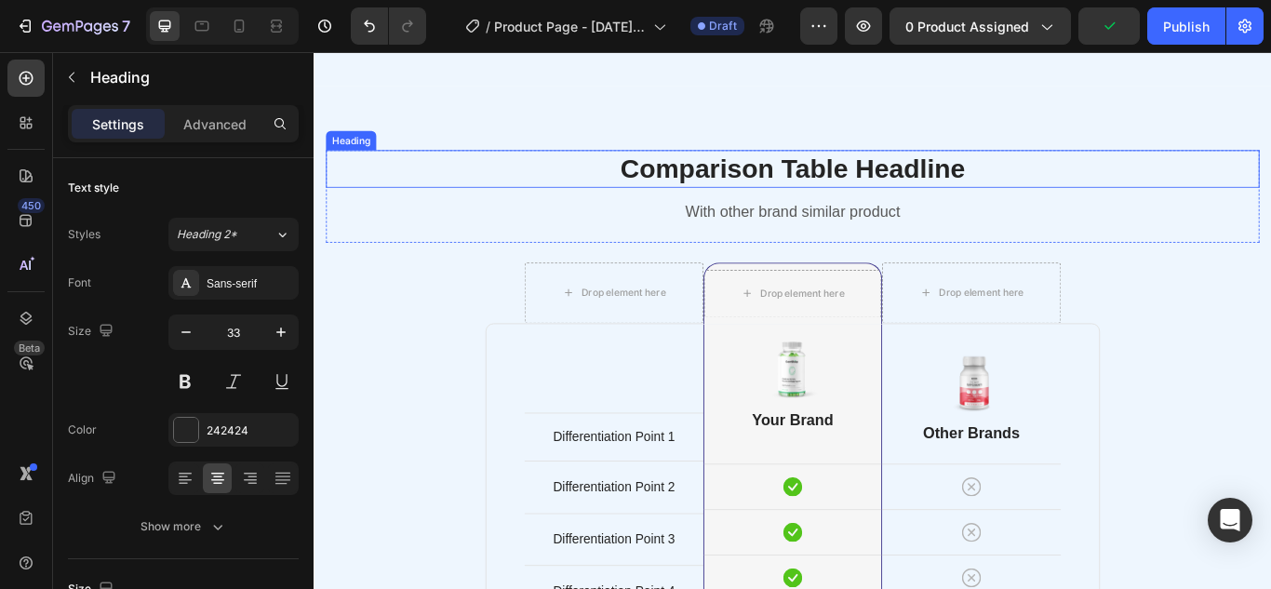
click at [1239, 205] on p "Comparison Table Headline" at bounding box center [871, 188] width 1085 height 40
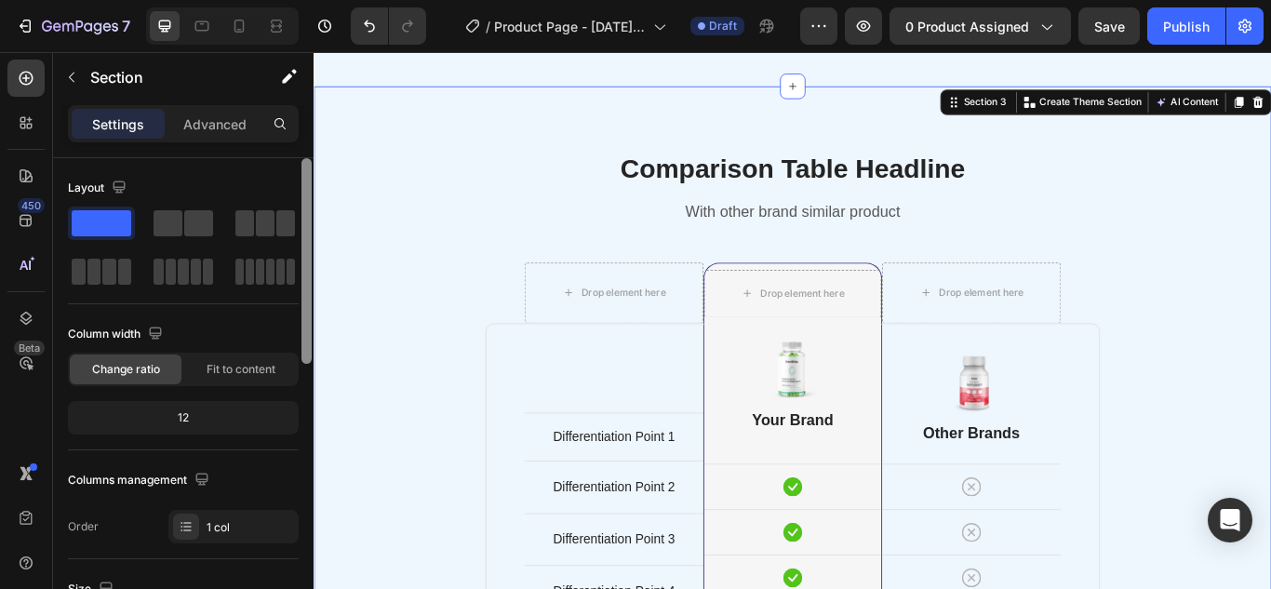
click at [306, 227] on div at bounding box center [306, 261] width 10 height 206
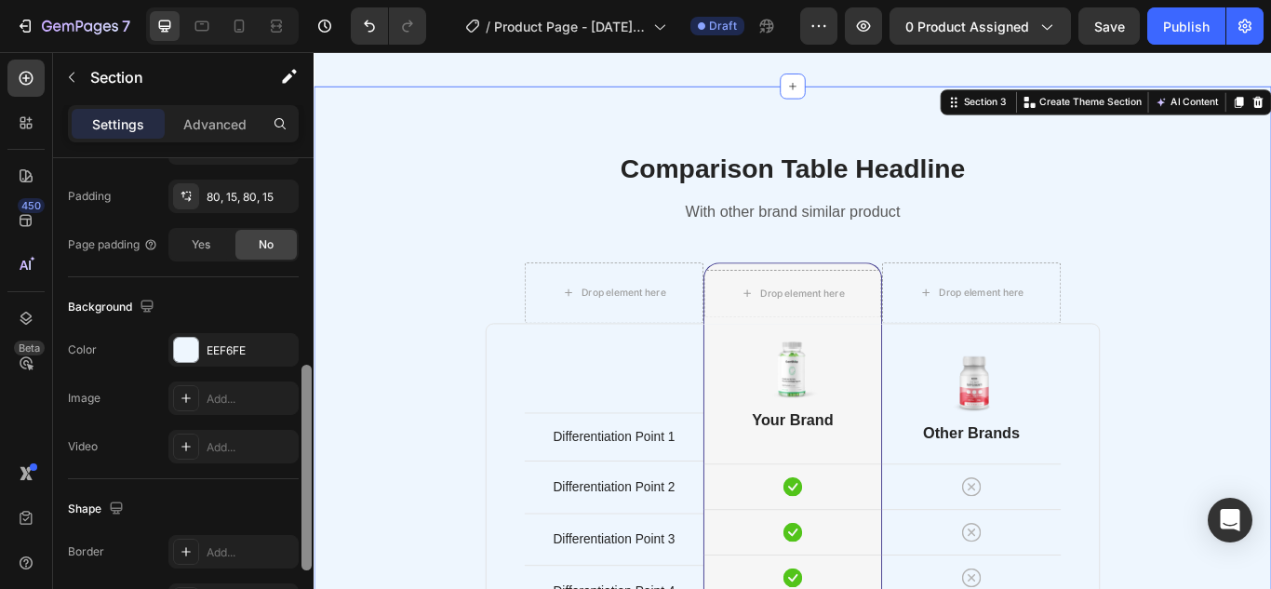
scroll to position [499, 0]
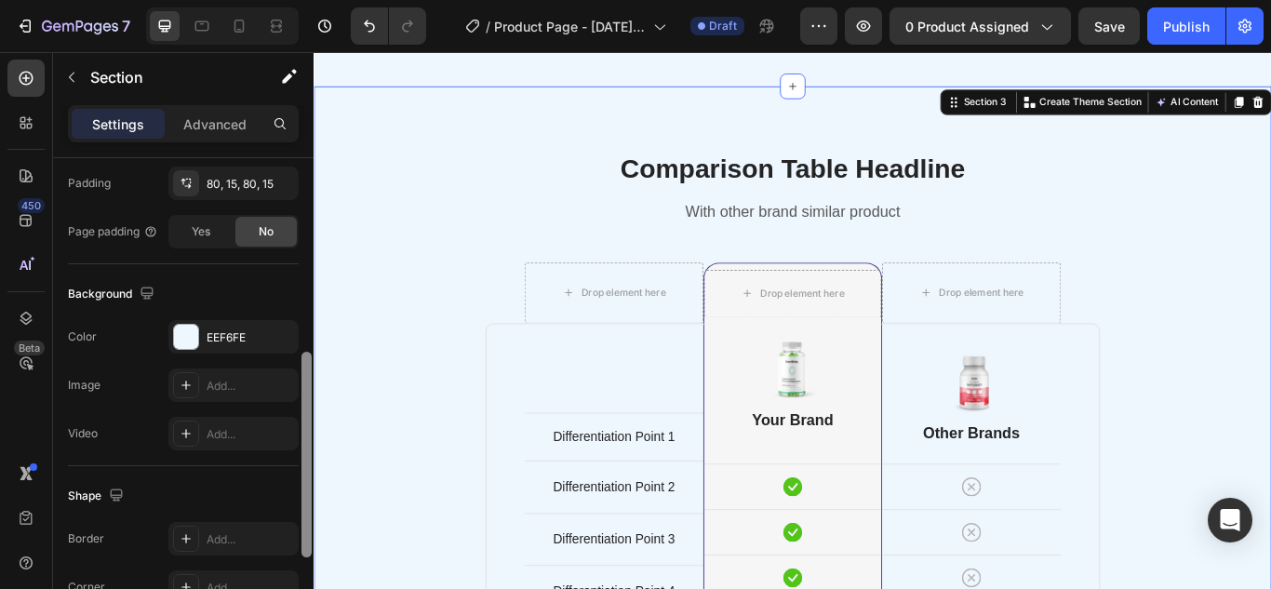
drag, startPoint x: 306, startPoint y: 227, endPoint x: 310, endPoint y: 440, distance: 213.1
click at [310, 440] on div at bounding box center [306, 455] width 10 height 206
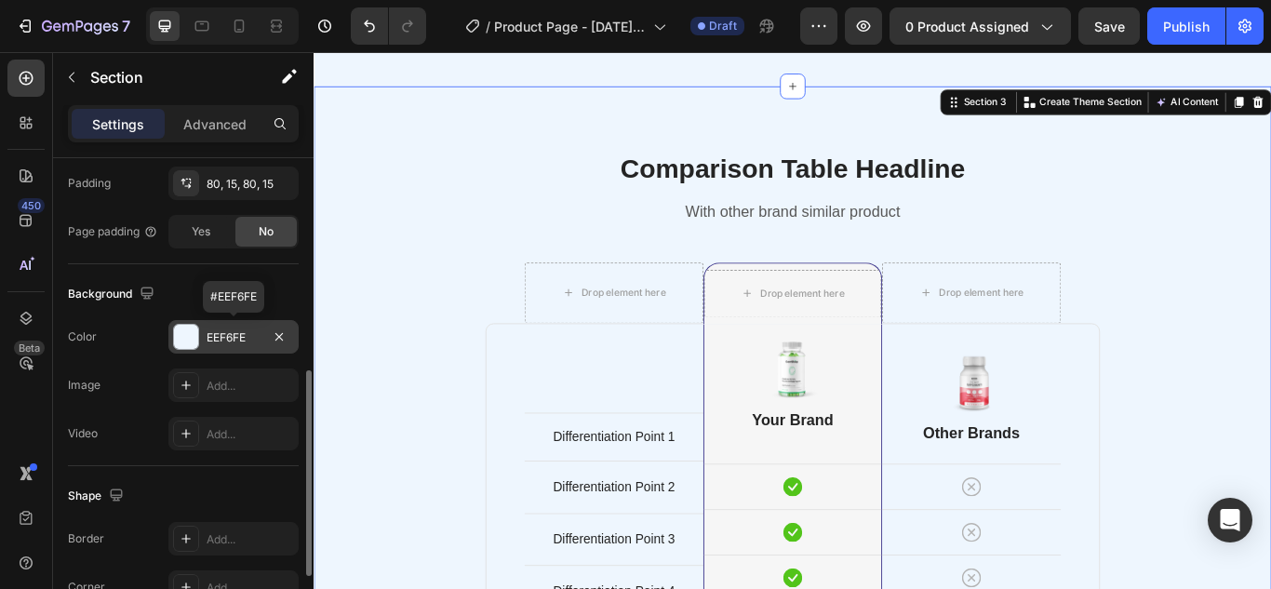
click at [251, 333] on div "EEF6FE" at bounding box center [234, 337] width 54 height 17
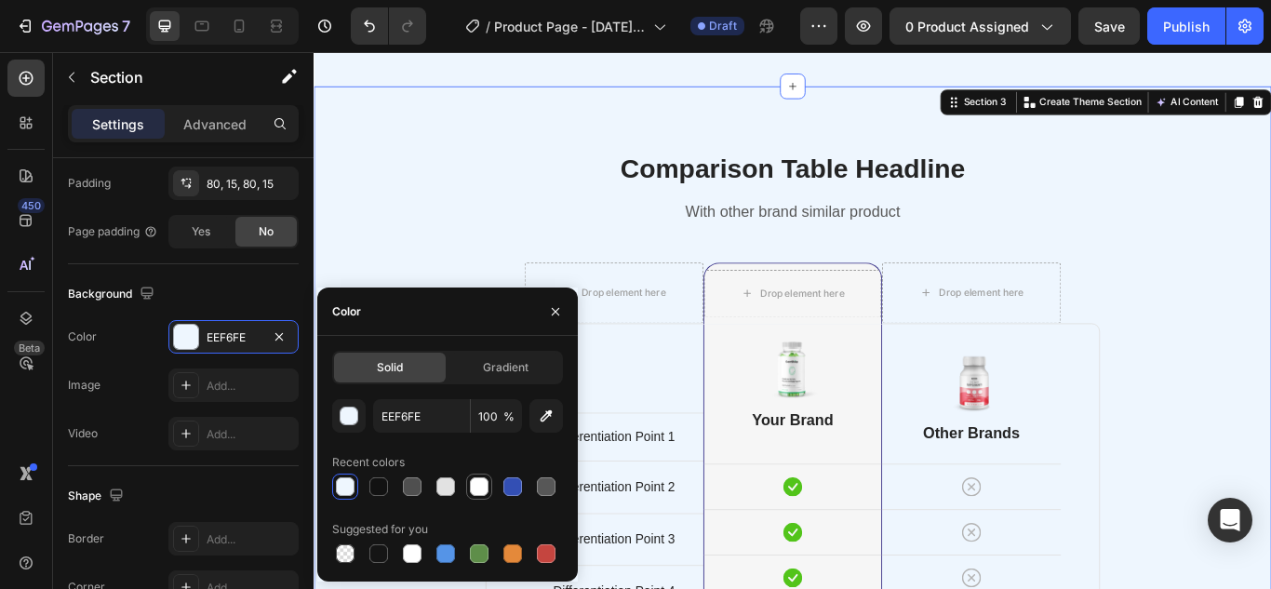
click at [478, 494] on div at bounding box center [479, 486] width 19 height 19
type input "FFFFFF"
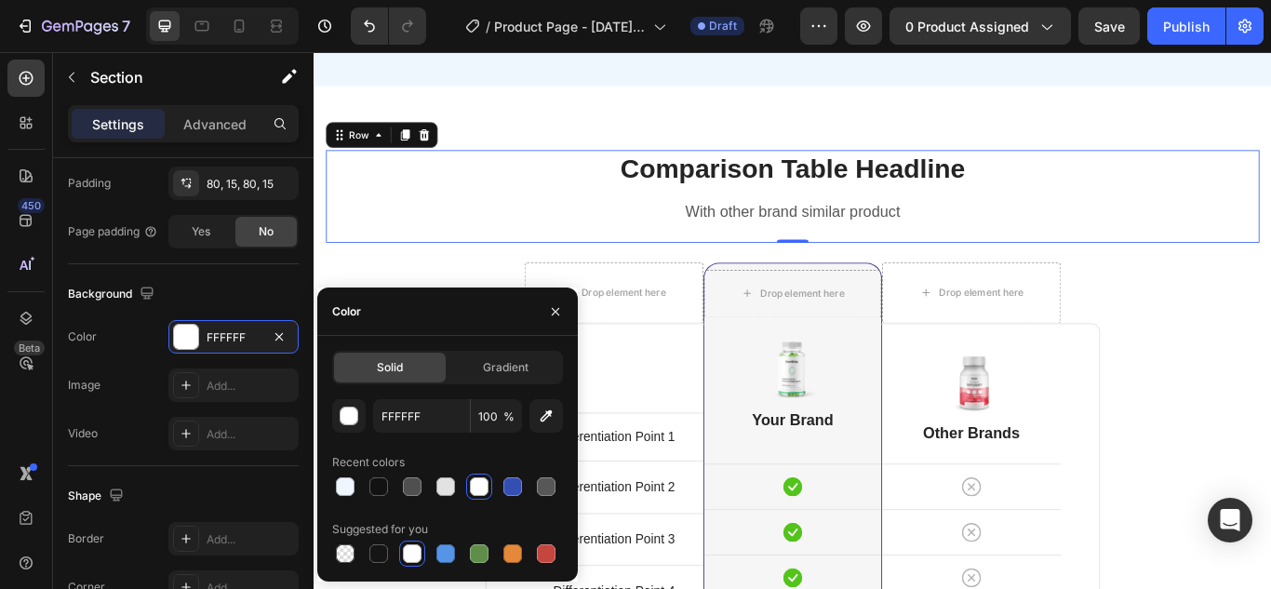
click at [1270, 216] on div "Comparison Table Headline Heading With other brand similar product Text block" at bounding box center [871, 210] width 1089 height 86
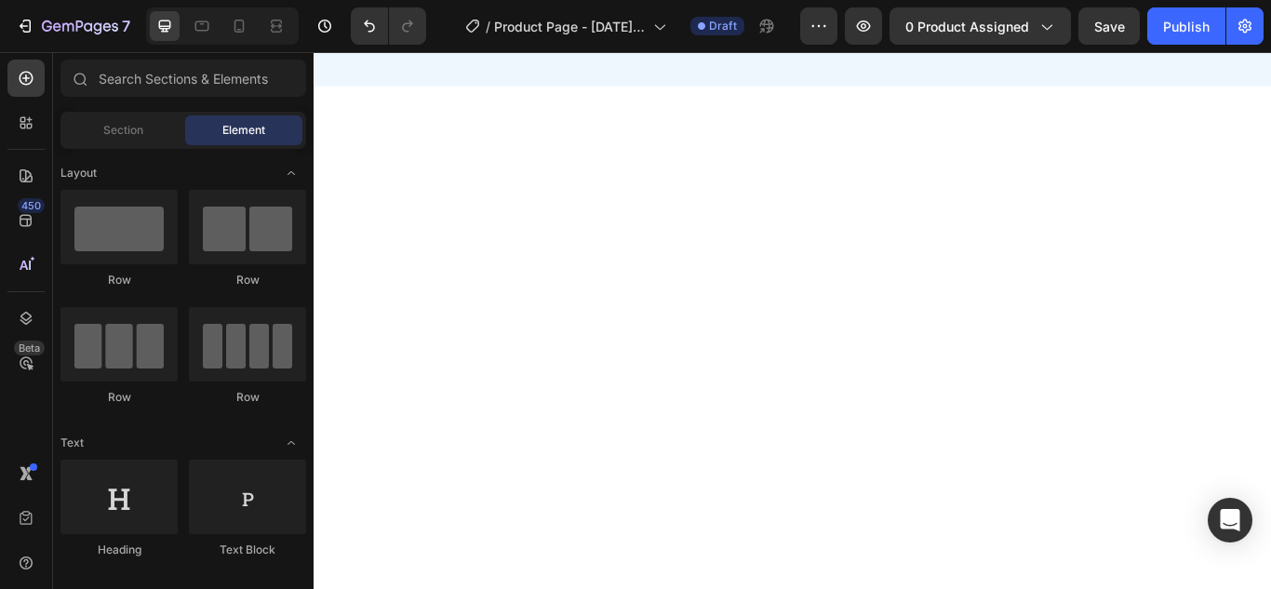
scroll to position [2460, 0]
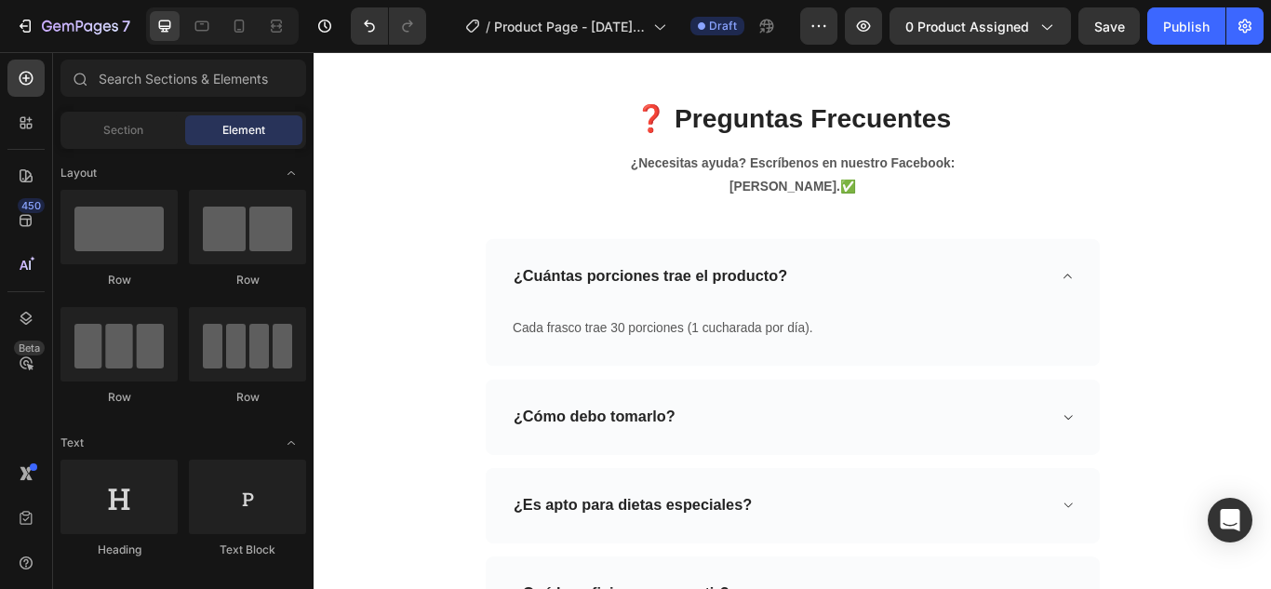
click at [1184, 153] on h2 "❓ Preguntas Frecuentes" at bounding box center [871, 131] width 1089 height 44
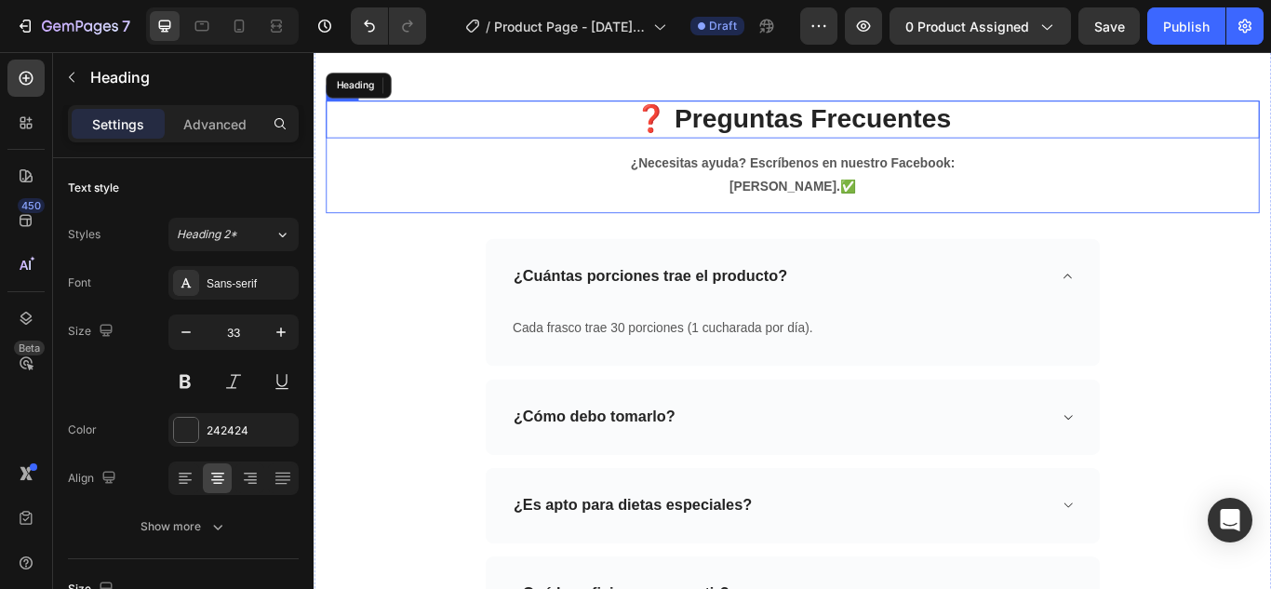
scroll to position [2184, 0]
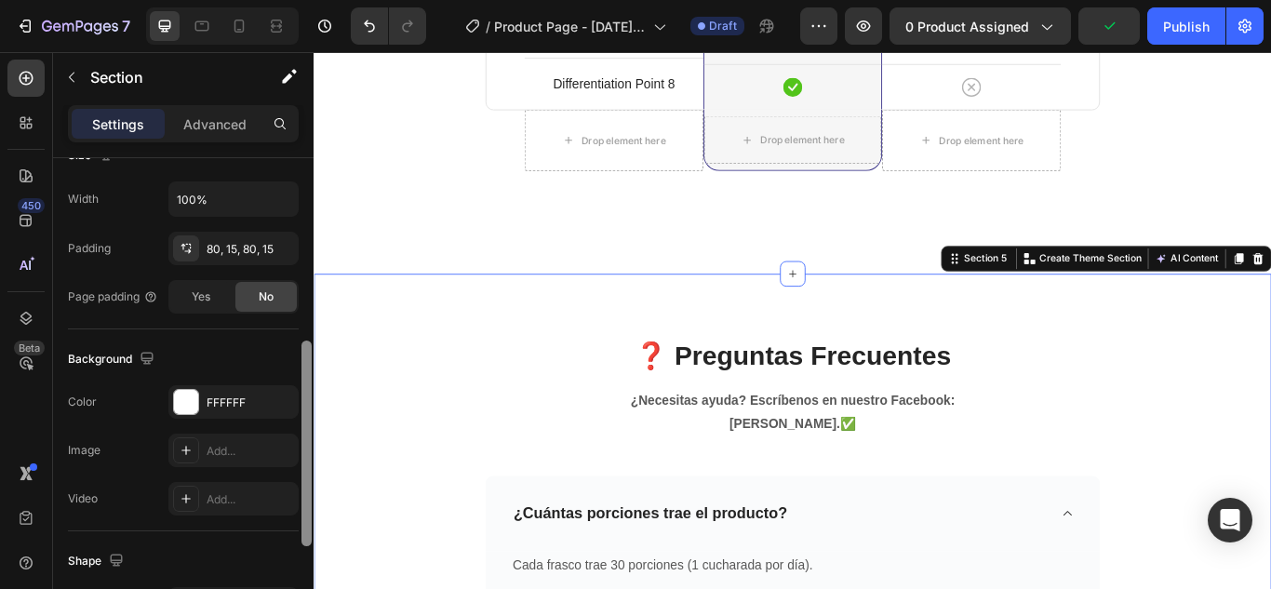
scroll to position [461, 0]
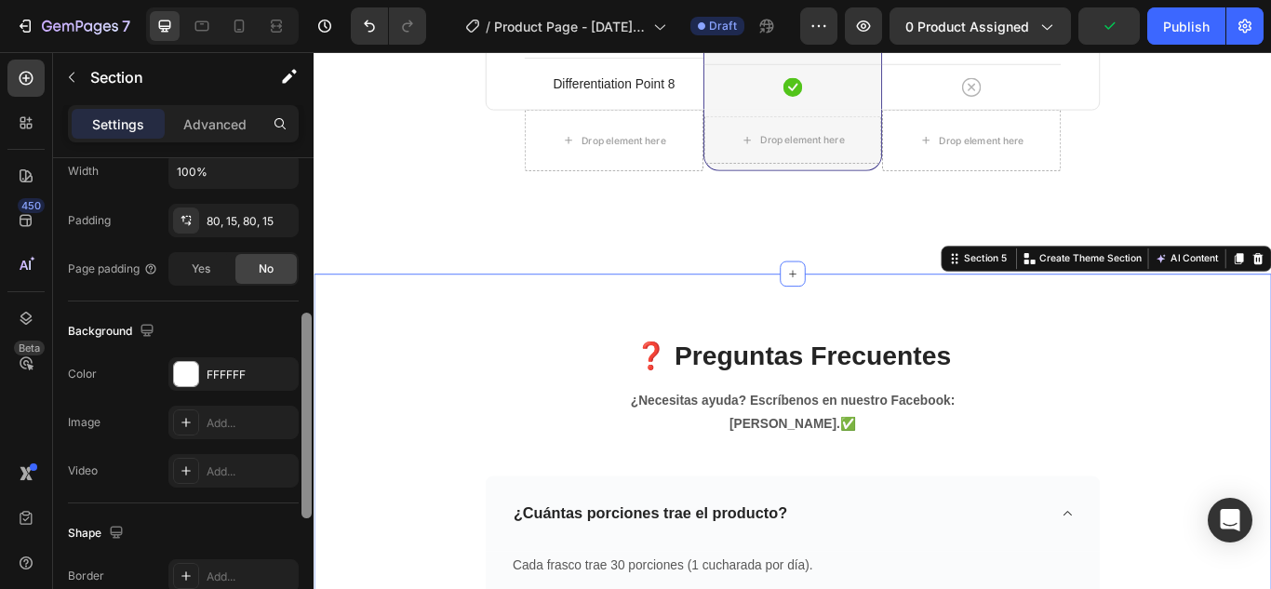
drag, startPoint x: 307, startPoint y: 329, endPoint x: 303, endPoint y: 527, distance: 197.3
click at [303, 518] on div at bounding box center [306, 416] width 10 height 206
click at [237, 364] on div "FFFFFF" at bounding box center [233, 373] width 130 height 33
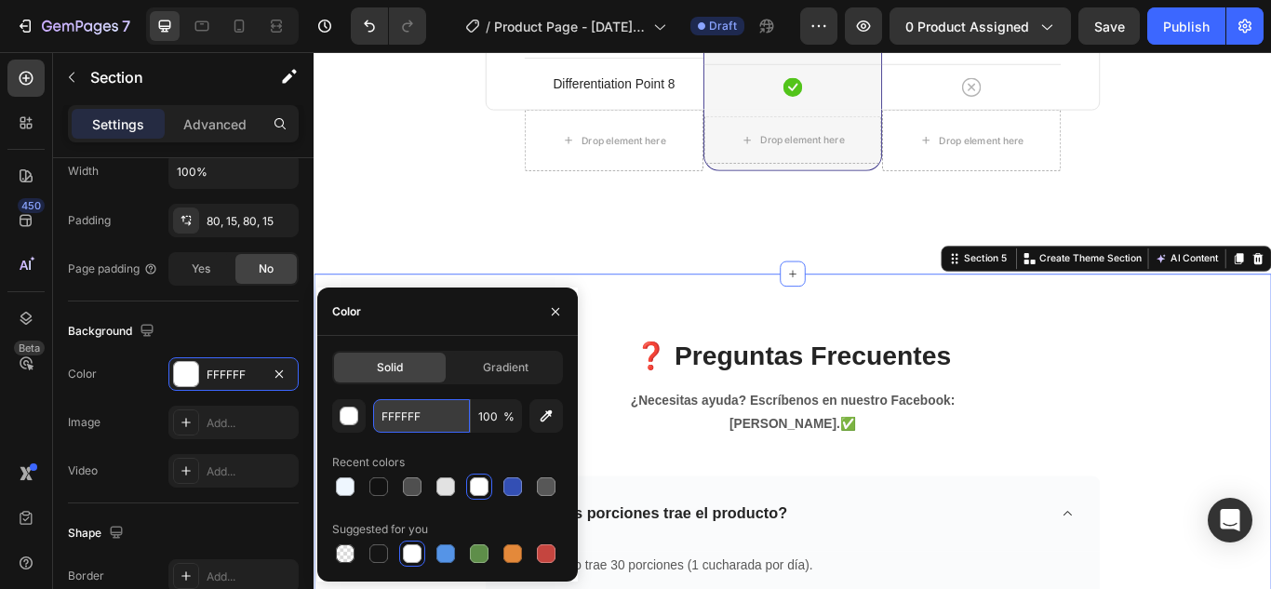
click at [431, 421] on input "FFFFFF" at bounding box center [421, 415] width 97 height 33
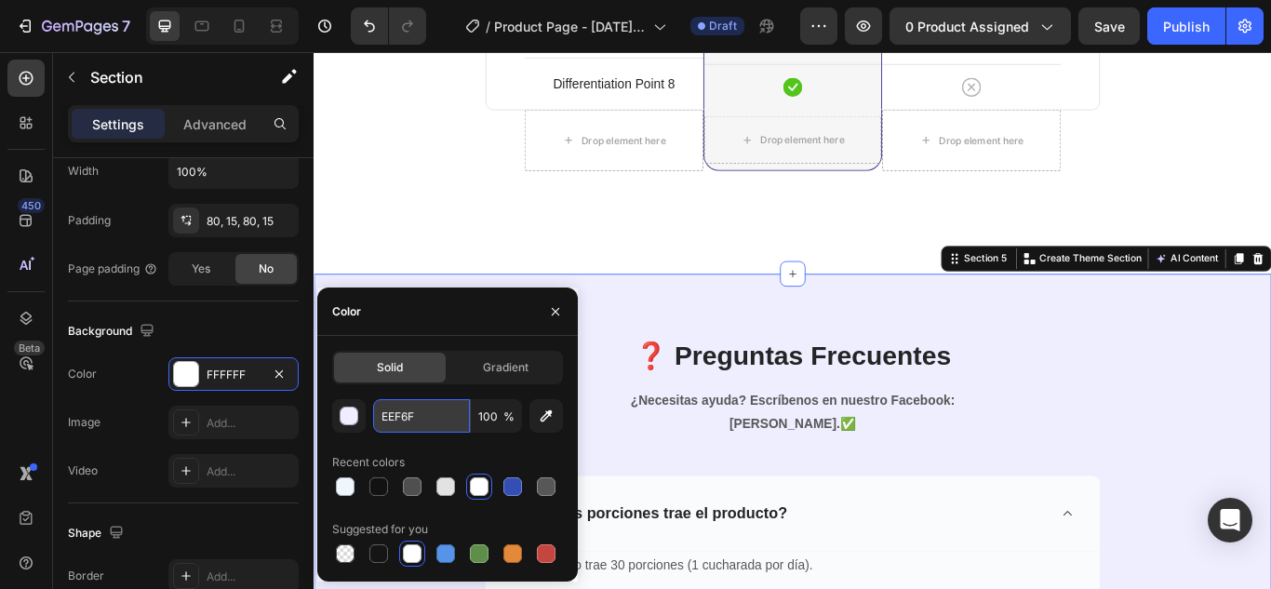
type input "EEF6FE"
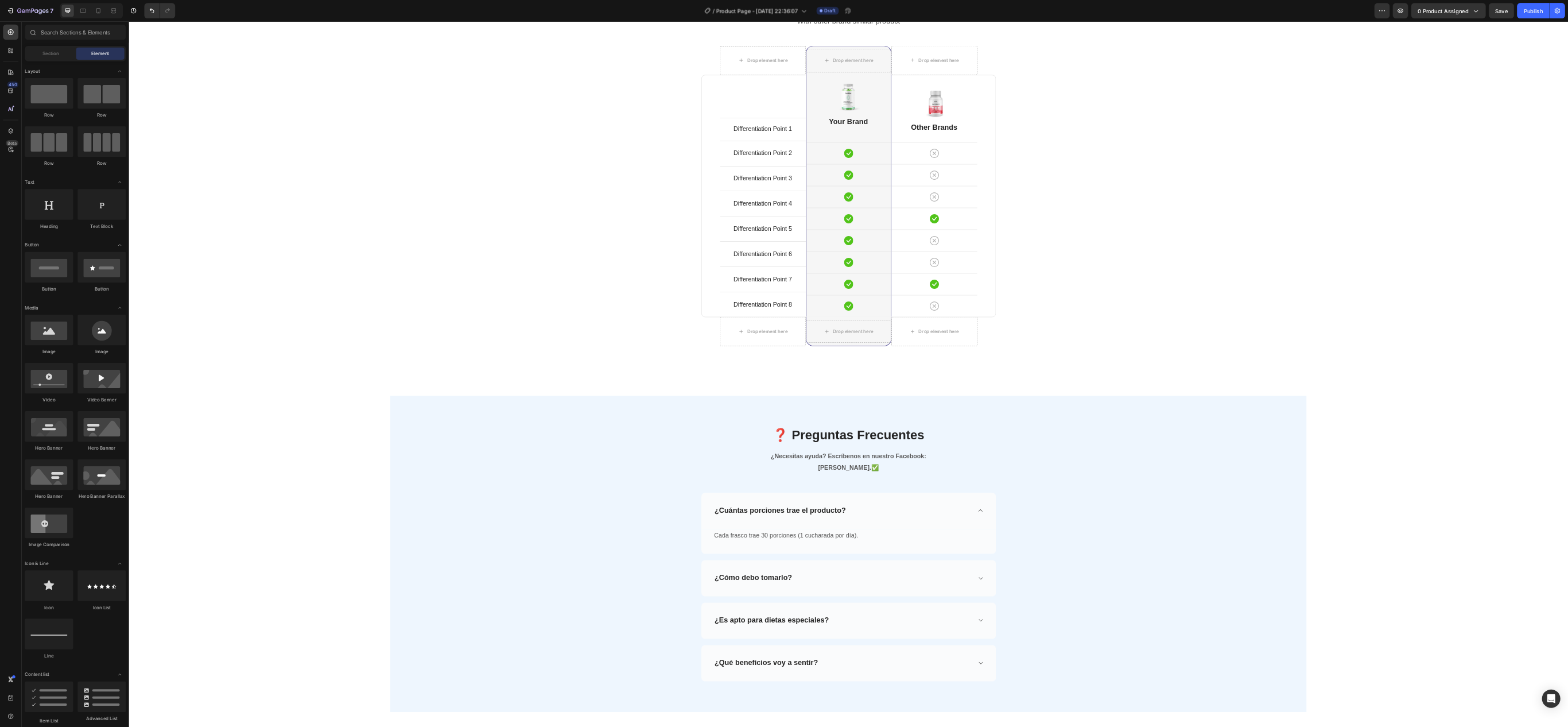
scroll to position [946, 0]
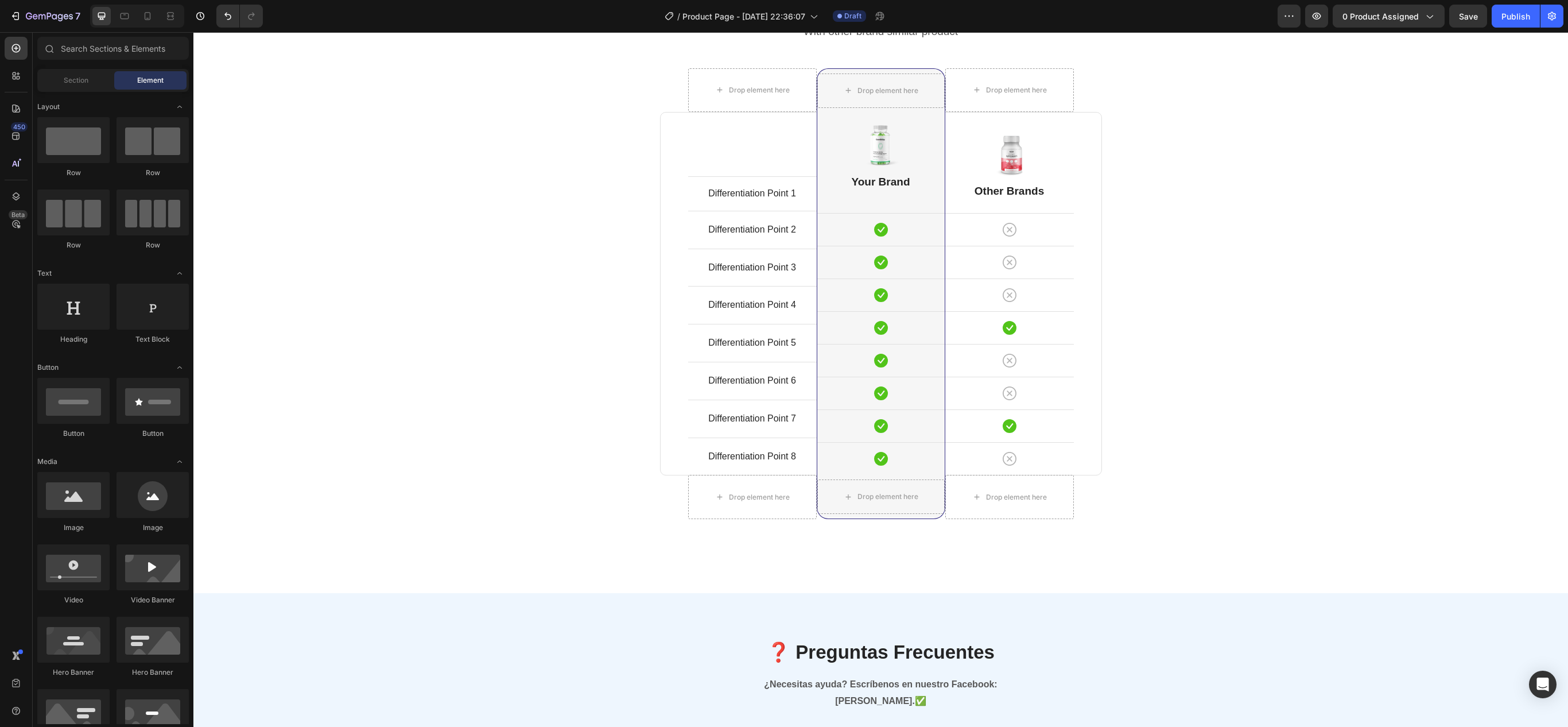
drag, startPoint x: 925, startPoint y: 32, endPoint x: 564, endPoint y: 359, distance: 487.1
click at [564, 359] on div "Comparison Table Headline Heading With other brand similar product Text block R…" at bounding box center [880, 267] width 1357 height 560
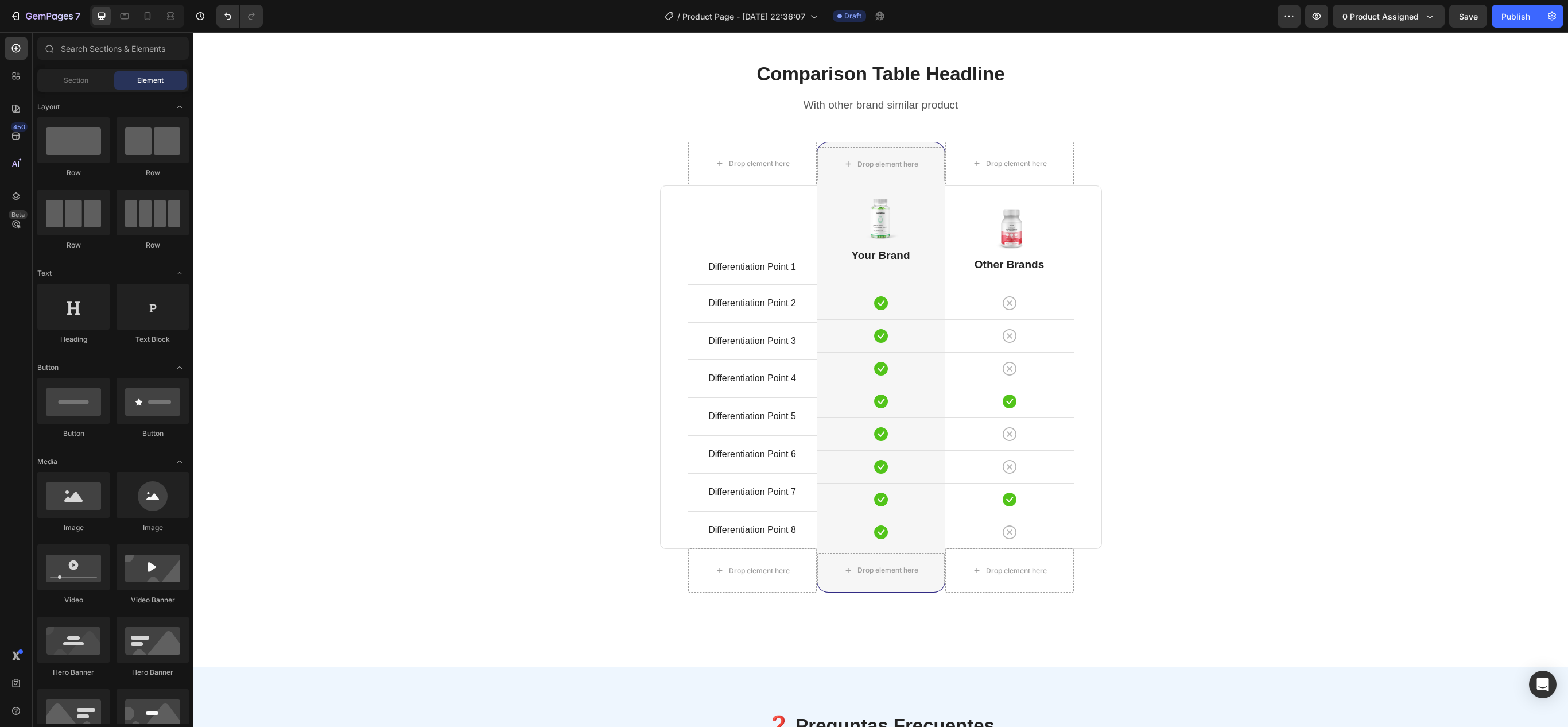
scroll to position [881, 0]
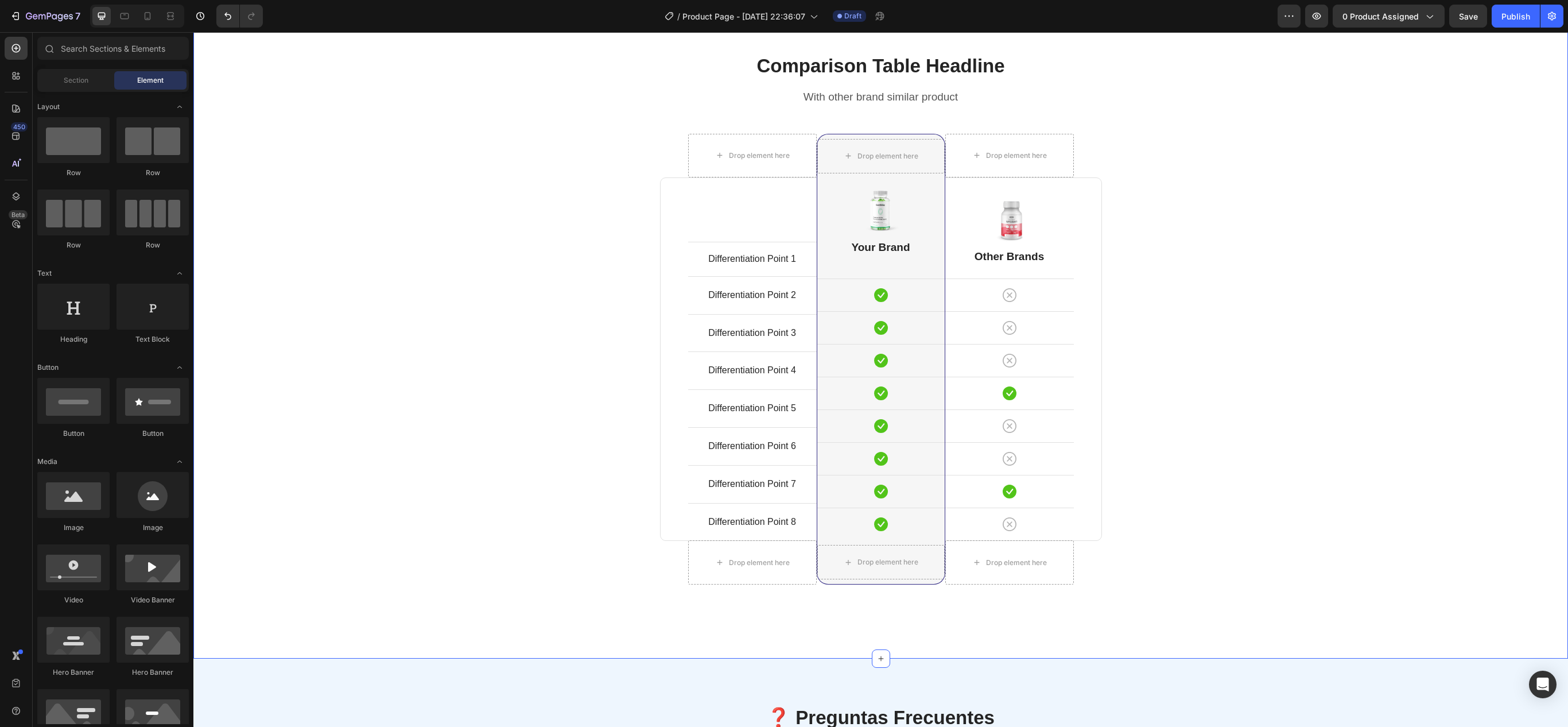
click at [783, 363] on div "Comparison Table Headline Heading With other brand similar product Text block R…" at bounding box center [880, 333] width 1357 height 560
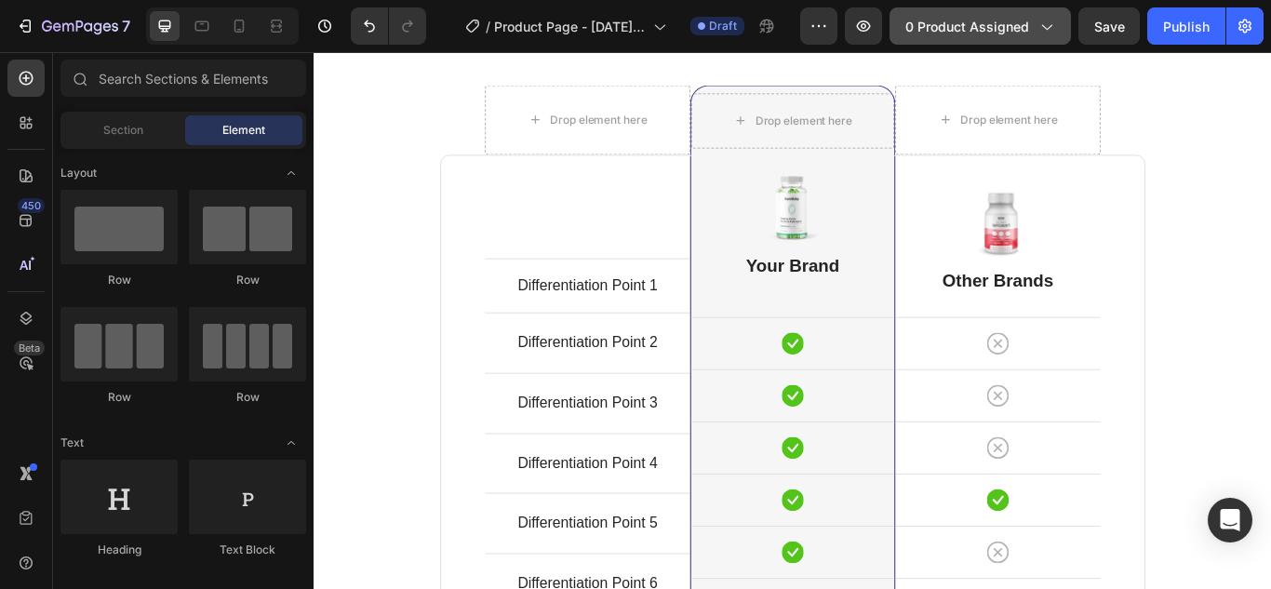
scroll to position [1574, 0]
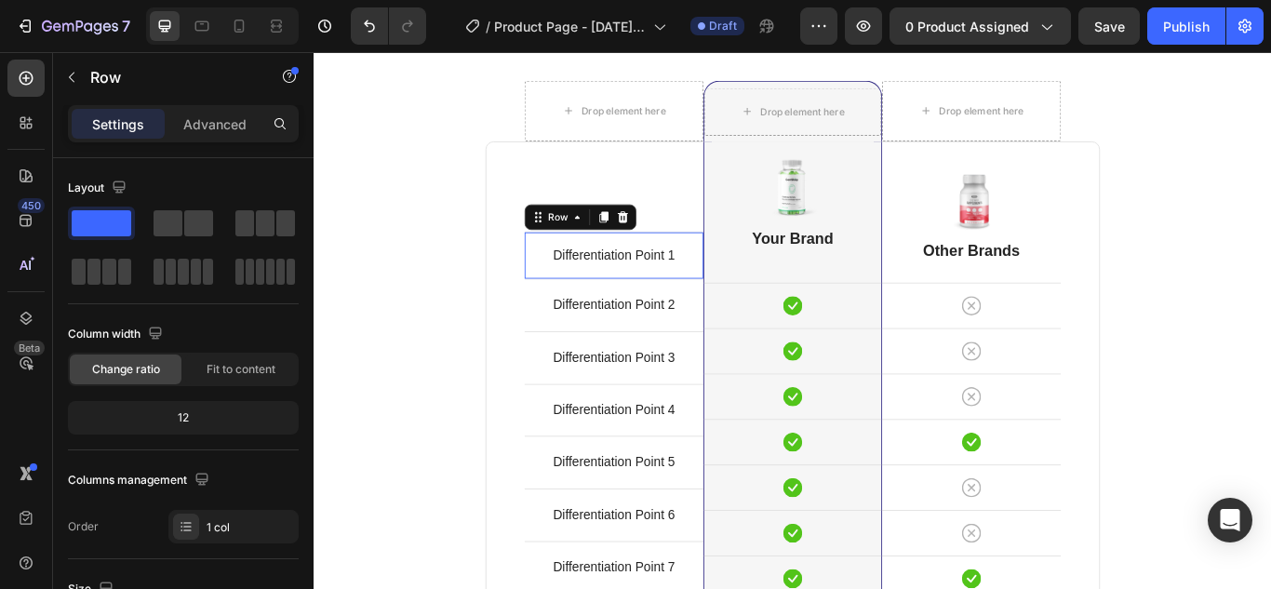
drag, startPoint x: 2641, startPoint y: 65, endPoint x: 651, endPoint y: 301, distance: 2004.0
click at [651, 301] on div "Differentiation Point 1 Text block Row 0" at bounding box center [663, 288] width 208 height 55
click at [675, 245] on div at bounding box center [673, 245] width 22 height 22
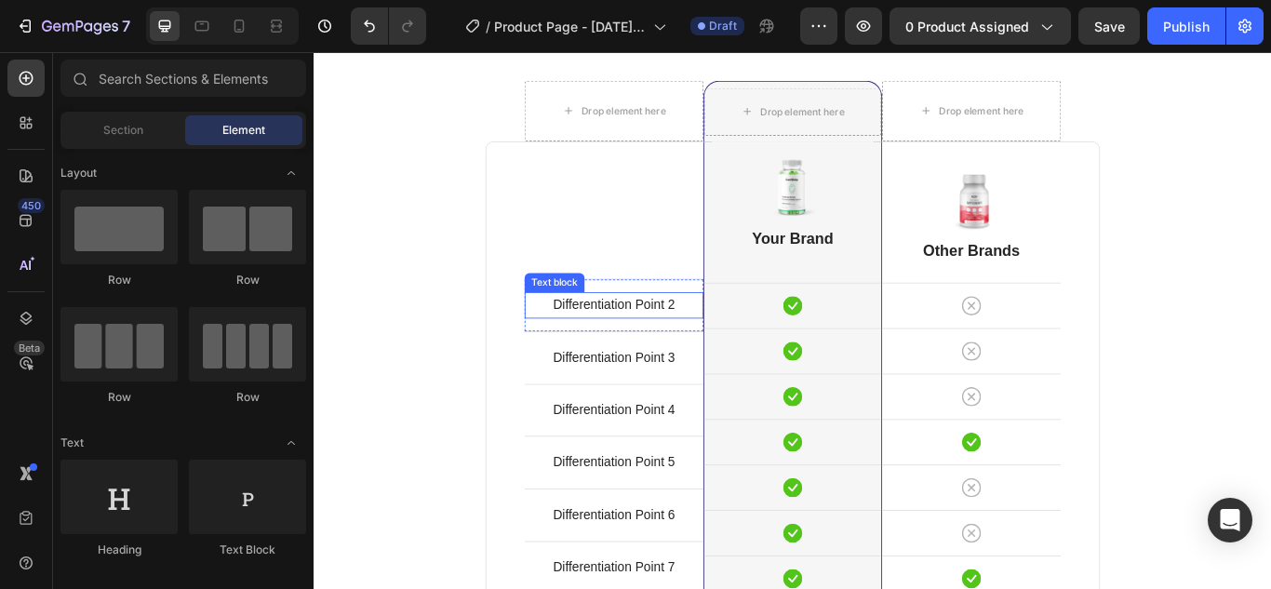
click at [715, 346] on p "Differentiation Point 2" at bounding box center [663, 347] width 205 height 27
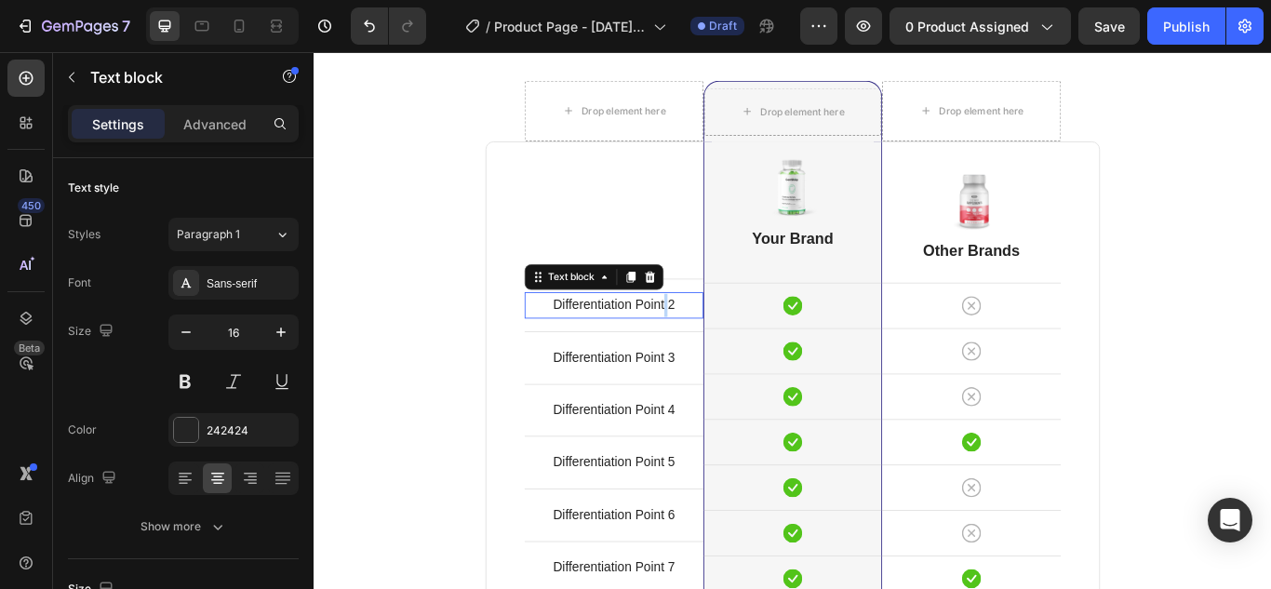
click at [715, 346] on p "Differentiation Point 2" at bounding box center [663, 347] width 205 height 27
click at [729, 346] on p "Differentiation Point 2" at bounding box center [663, 347] width 205 height 27
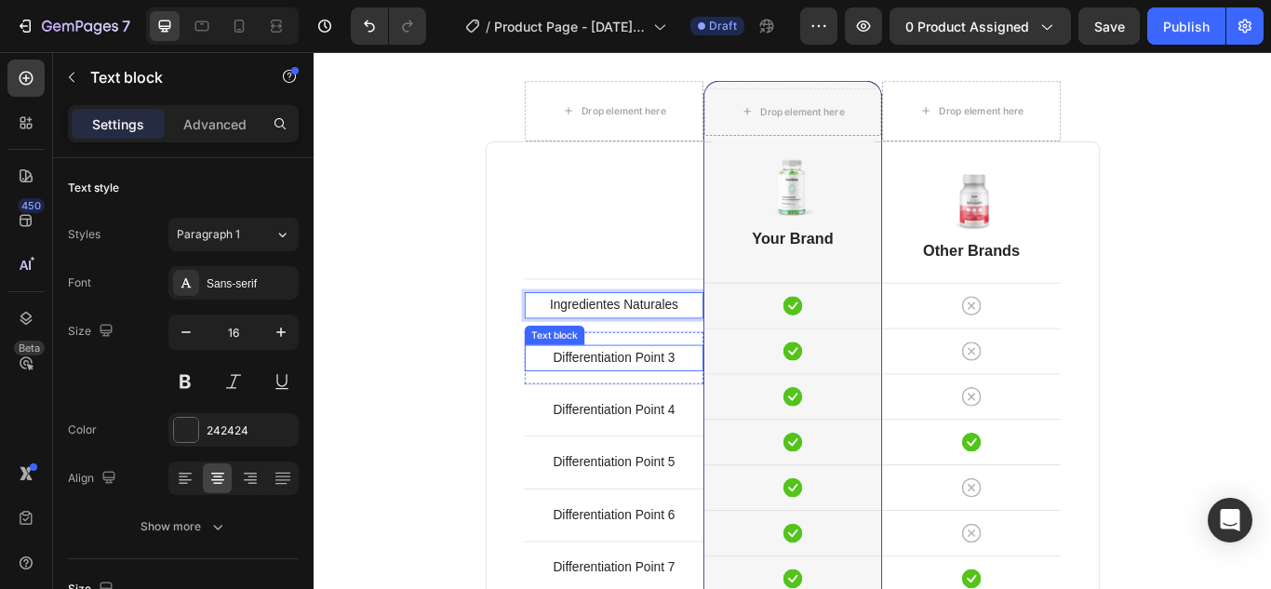
click at [701, 408] on p "Differentiation Point 3" at bounding box center [663, 408] width 205 height 27
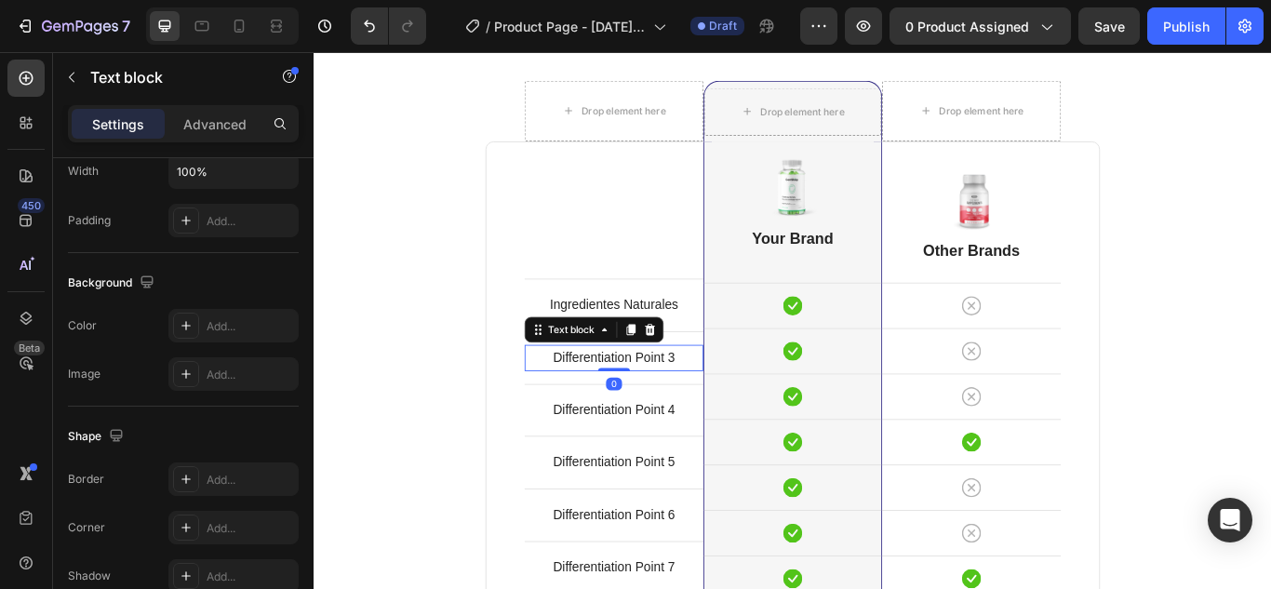
click at [701, 408] on p "Differentiation Point 3" at bounding box center [663, 408] width 205 height 27
click at [728, 407] on p "Differentiation Point 3" at bounding box center [663, 408] width 205 height 27
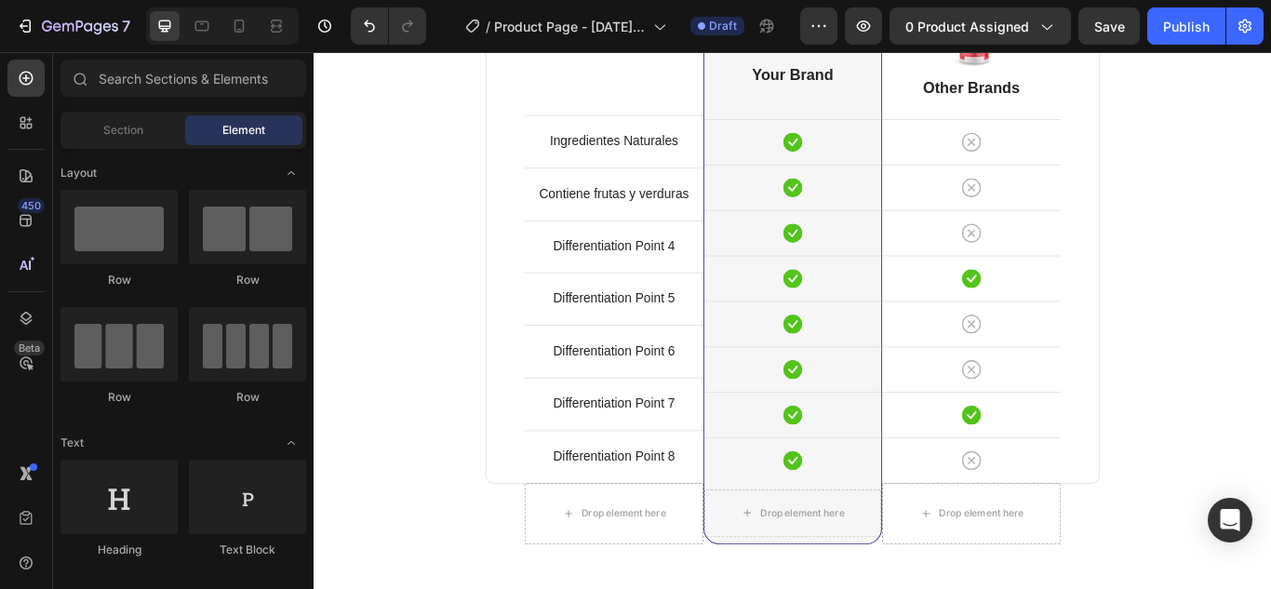
scroll to position [1772, 0]
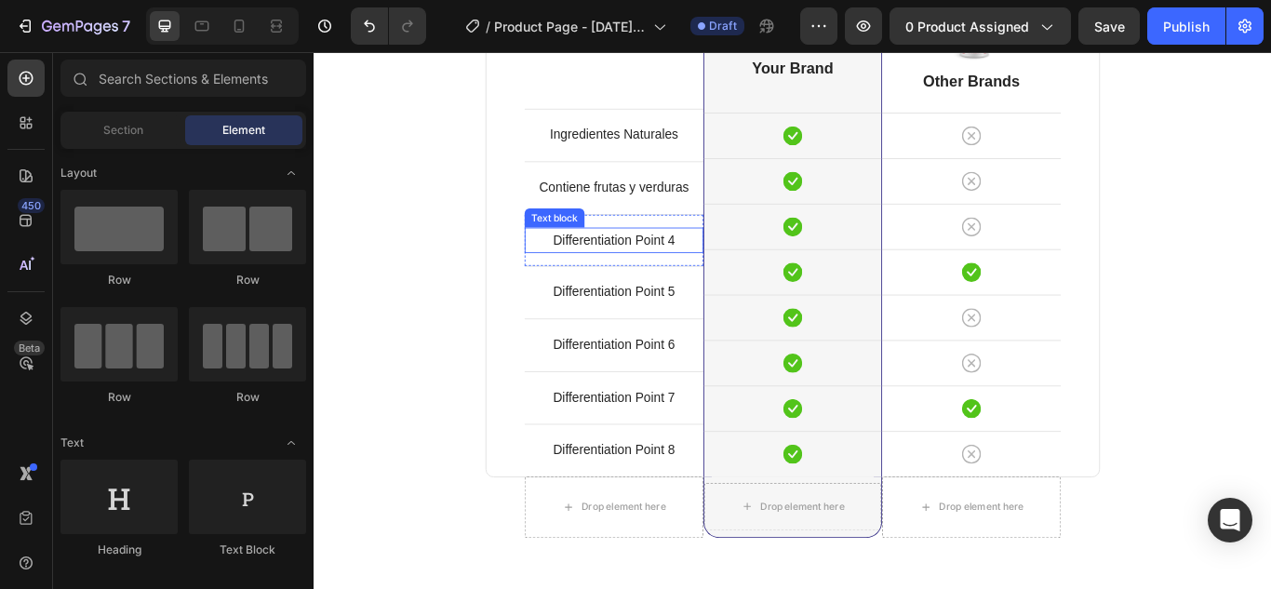
click at [675, 273] on p "Differentiation Point 4" at bounding box center [663, 272] width 205 height 27
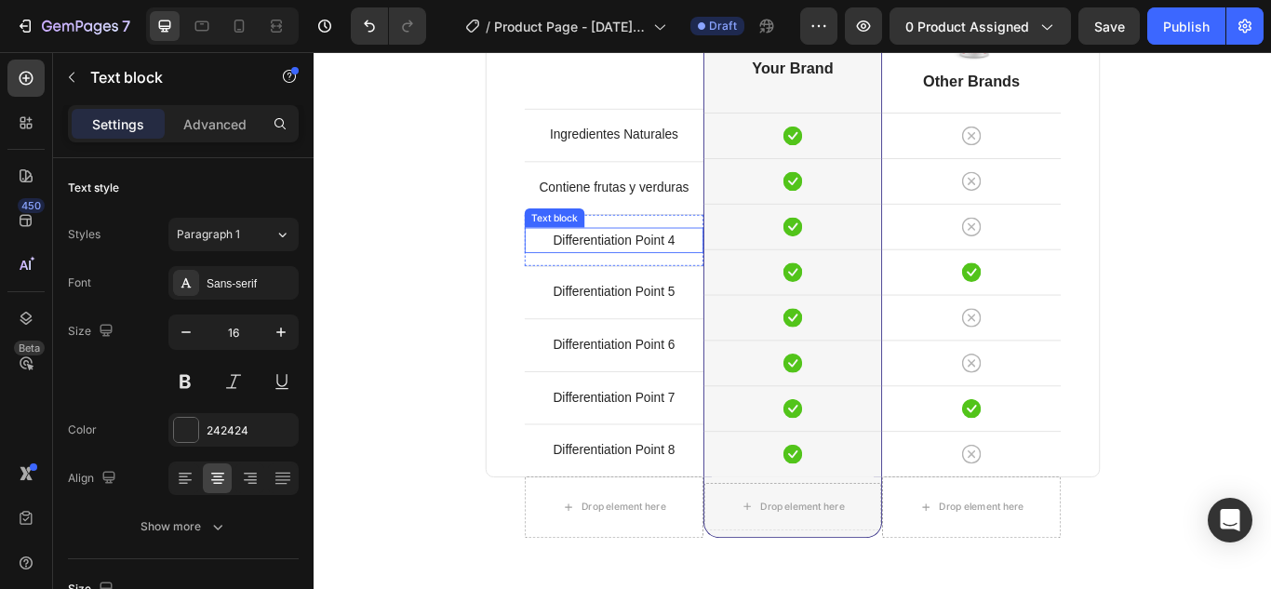
click at [675, 273] on p "Differentiation Point 4" at bounding box center [663, 272] width 205 height 27
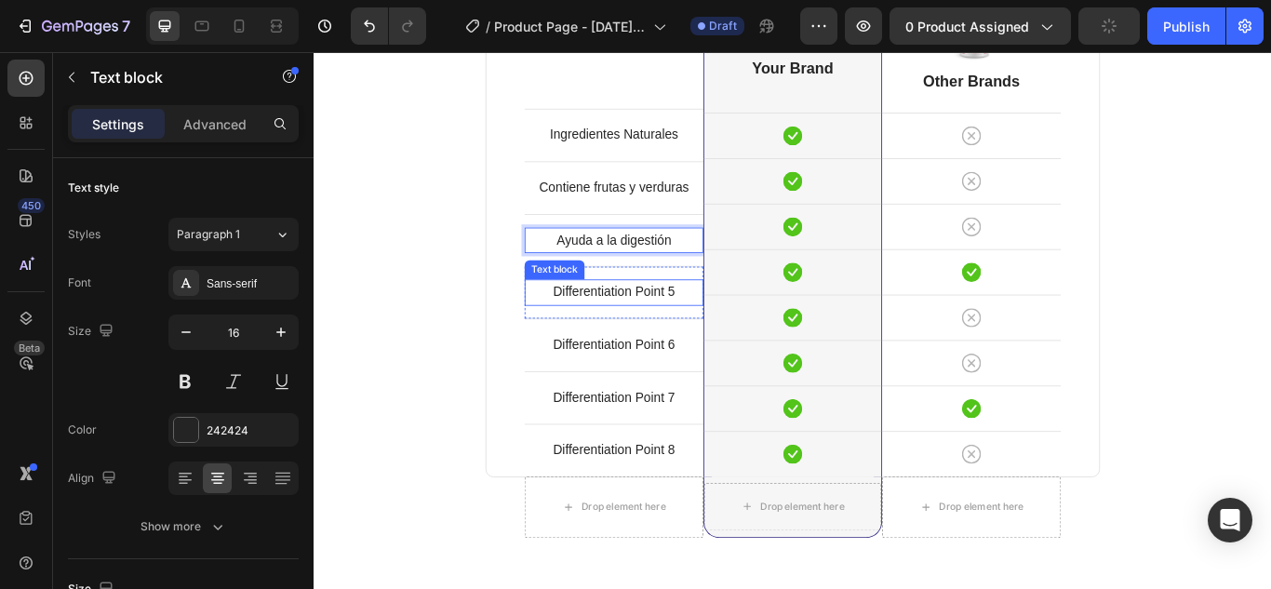
click at [704, 323] on p "Differentiation Point 5" at bounding box center [663, 332] width 205 height 27
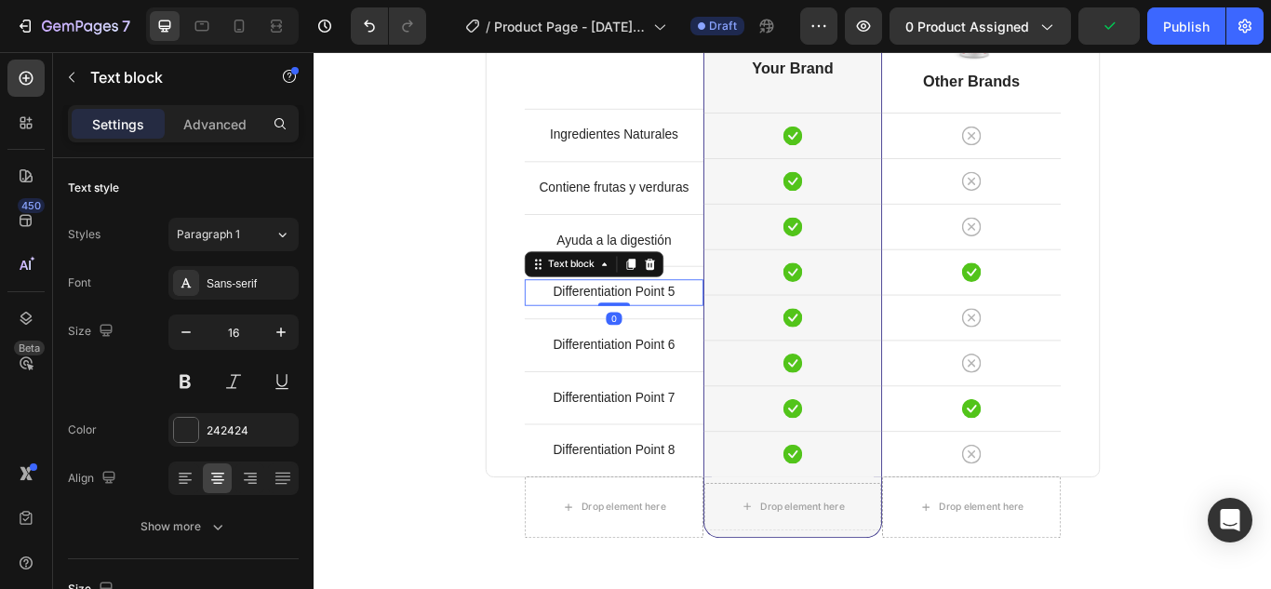
scroll to position [461, 0]
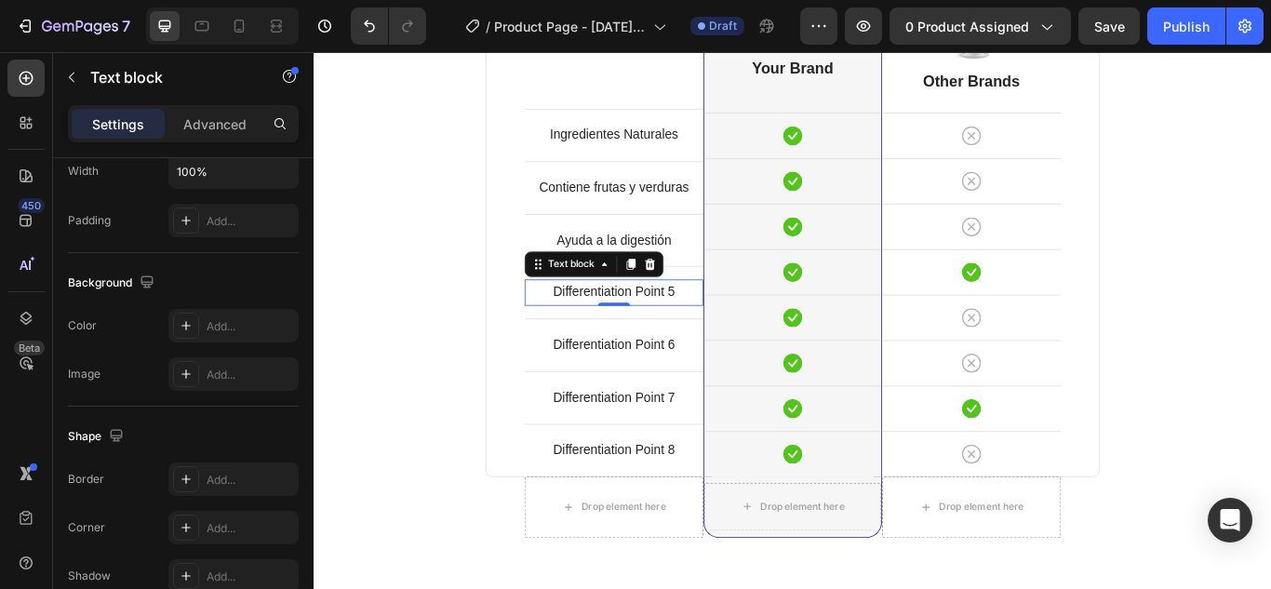
click at [704, 323] on p "Differentiation Point 5" at bounding box center [663, 332] width 205 height 27
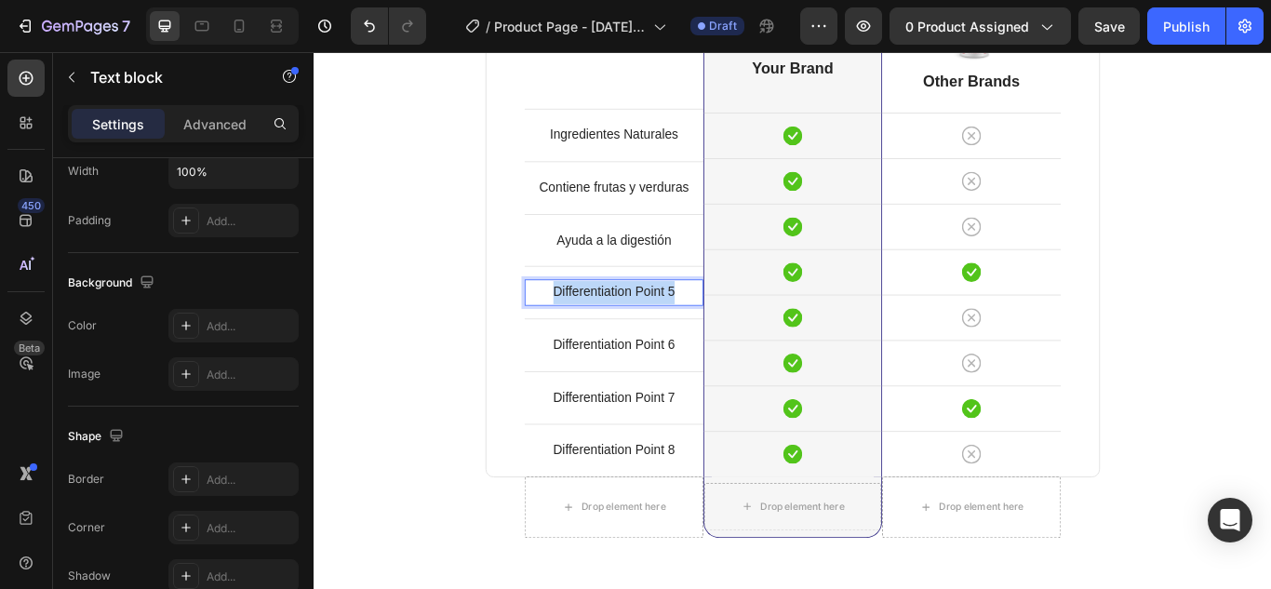
click at [704, 323] on p "Differentiation Point 5" at bounding box center [663, 332] width 205 height 27
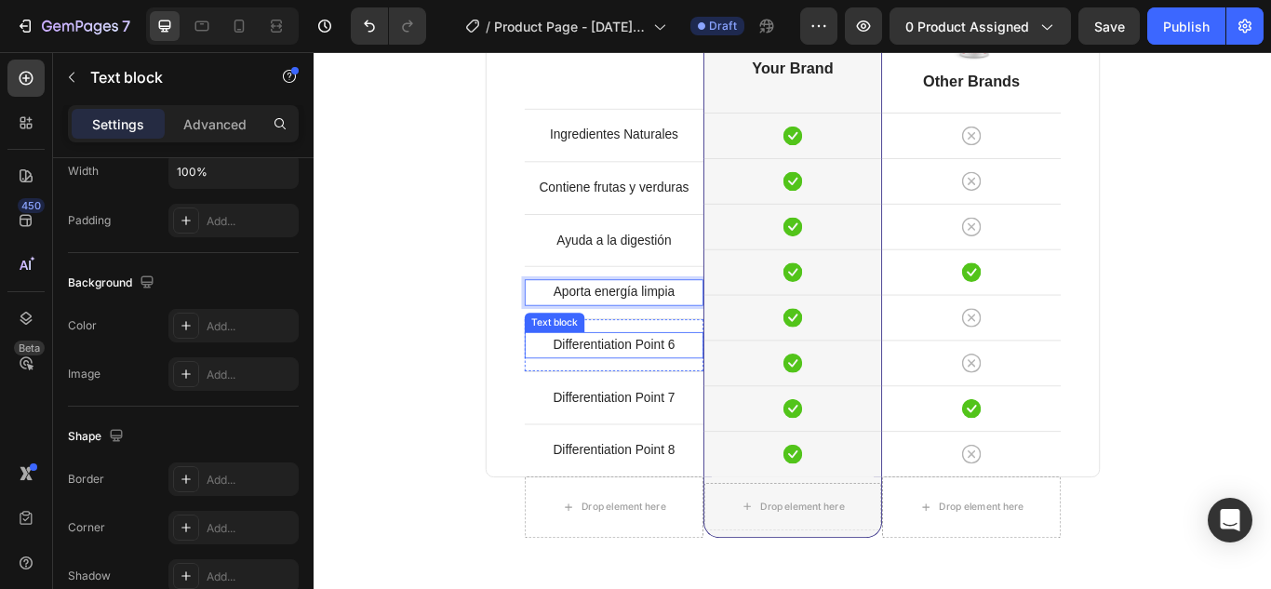
click at [682, 381] on p "Differentiation Point 6" at bounding box center [663, 394] width 205 height 27
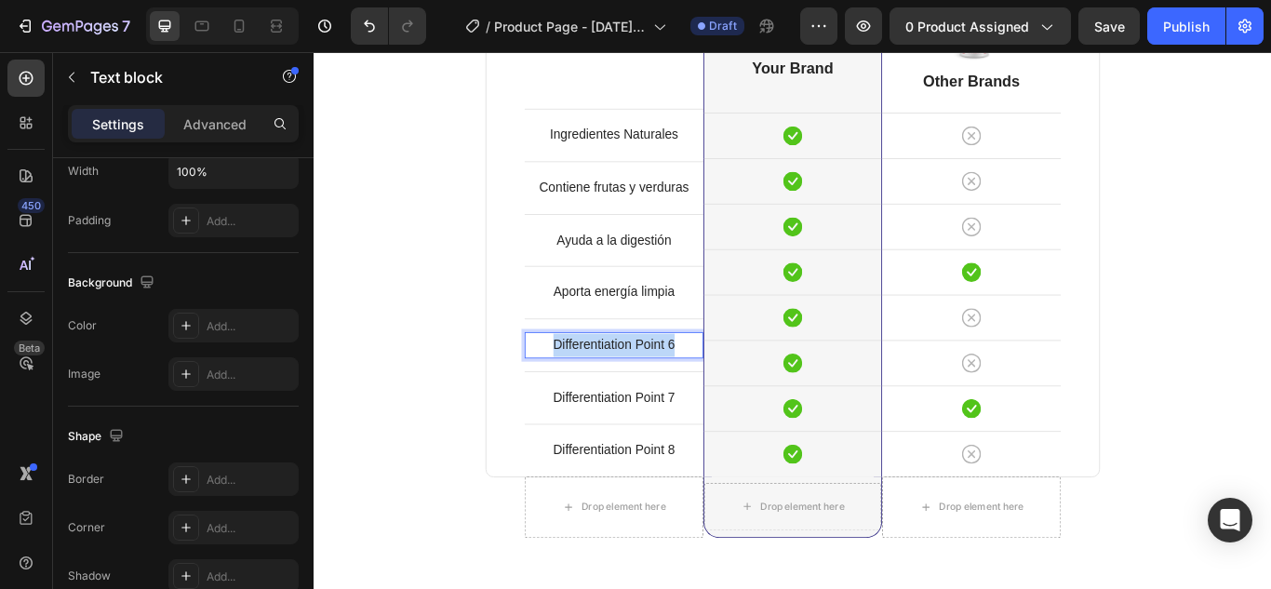
click at [682, 381] on p "Differentiation Point 6" at bounding box center [663, 394] width 205 height 27
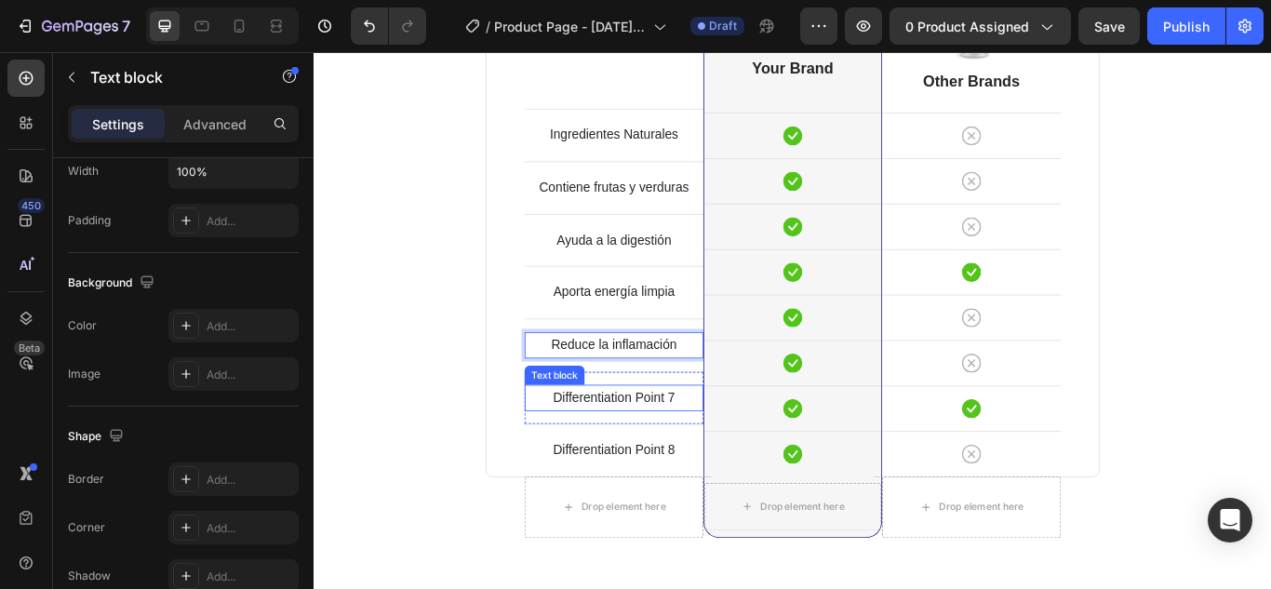
click at [701, 448] on p "Differentiation Point 7" at bounding box center [663, 455] width 205 height 27
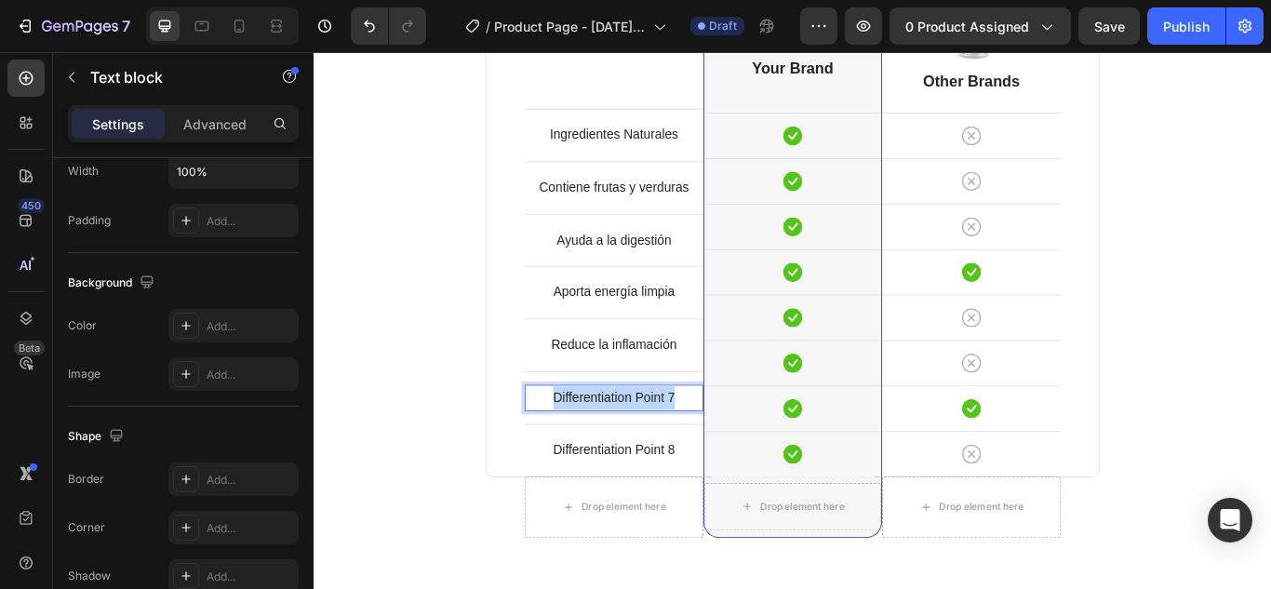
click at [701, 448] on p "Differentiation Point 7" at bounding box center [663, 455] width 205 height 27
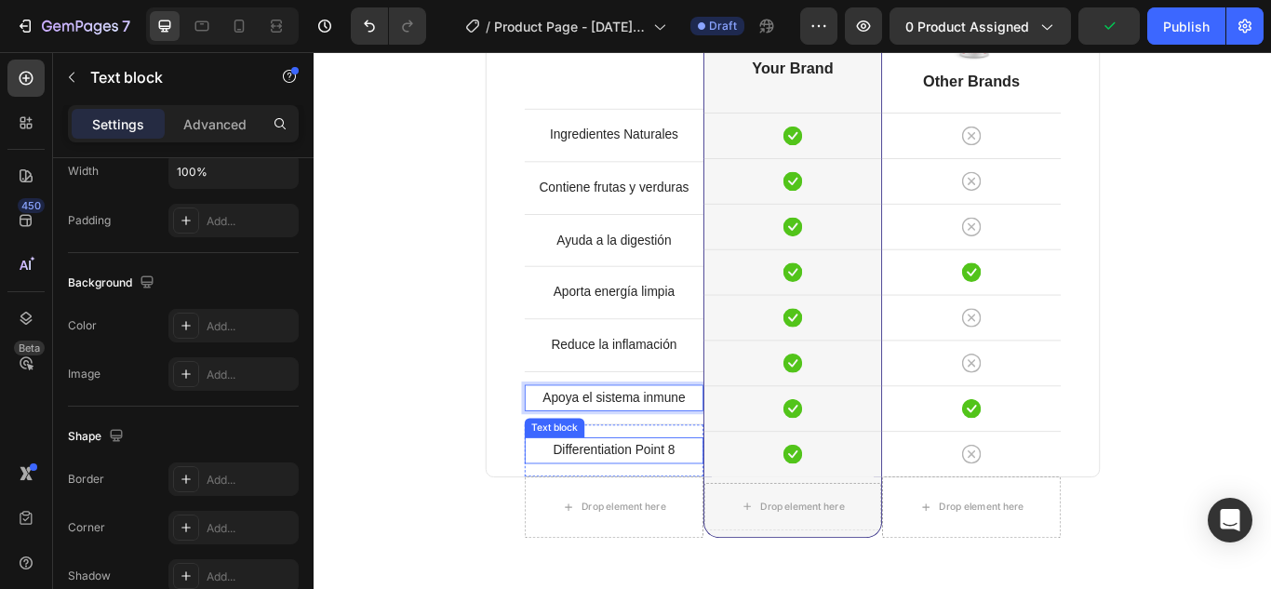
click at [707, 517] on p "Differentiation Point 8" at bounding box center [663, 516] width 205 height 27
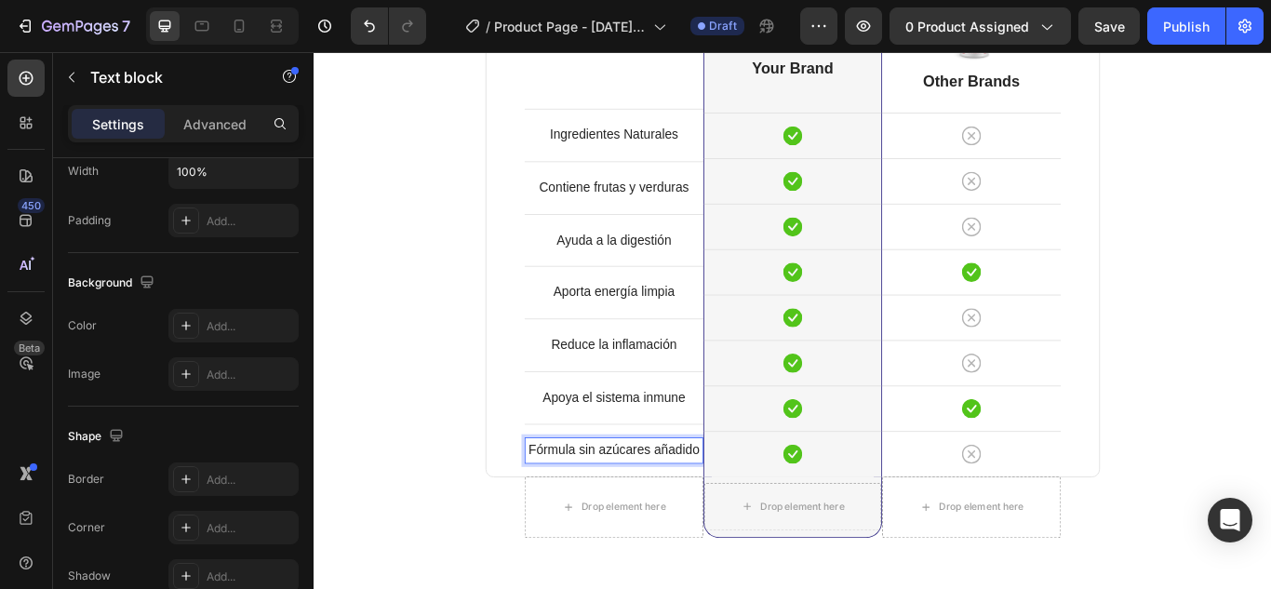
scroll to position [1745, 0]
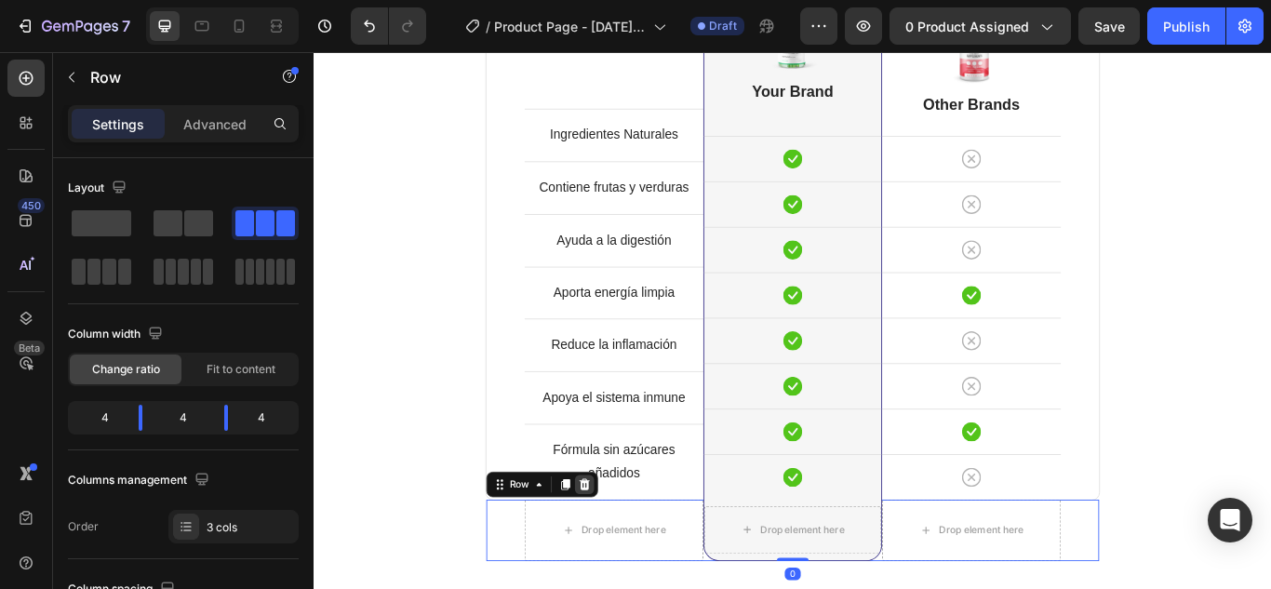
click at [623, 556] on icon at bounding box center [629, 555] width 12 height 13
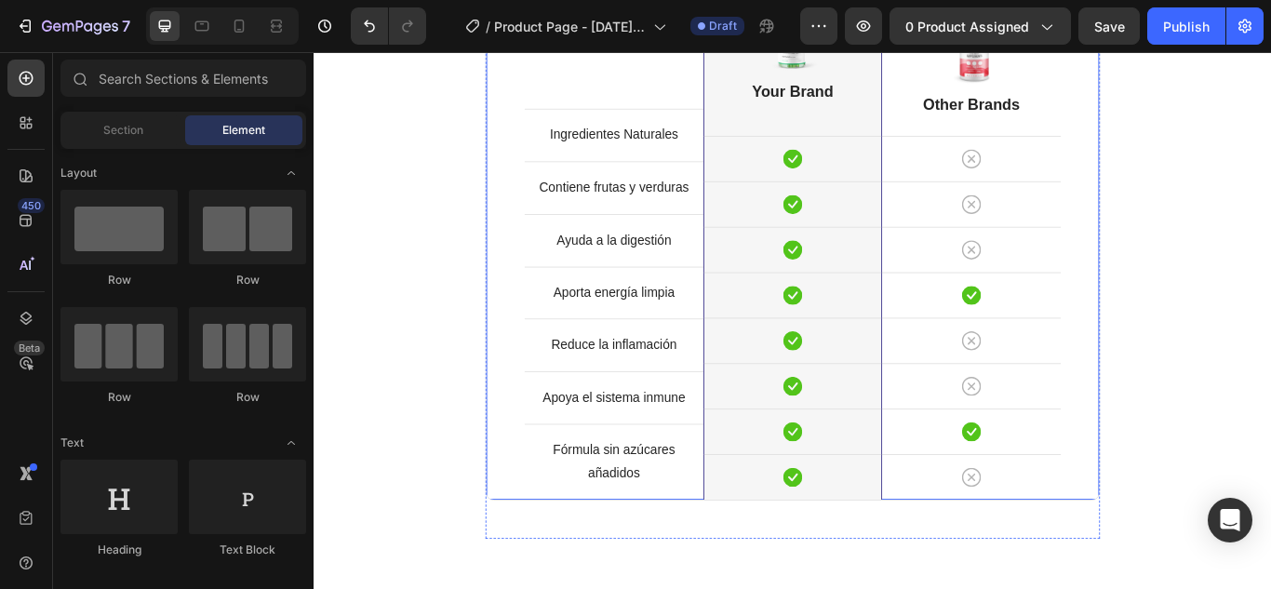
click at [696, 87] on div "Ingredientes Naturales Text block Row Contiene frutas y verduras Text block Row…" at bounding box center [663, 280] width 208 height 588
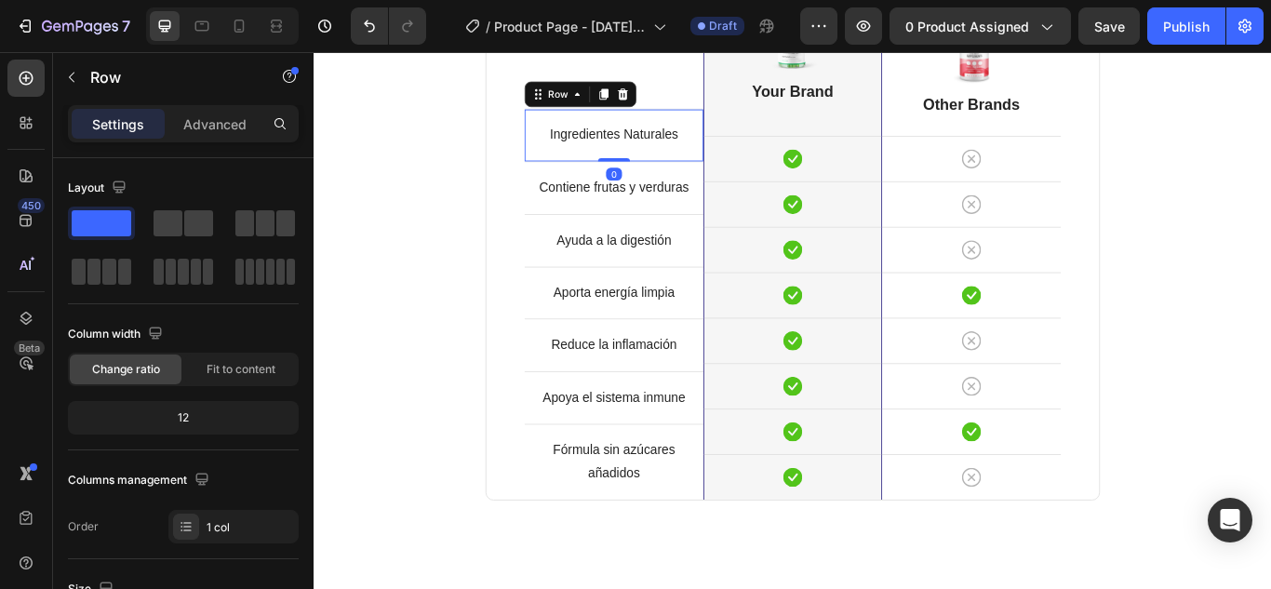
scroll to position [461, 0]
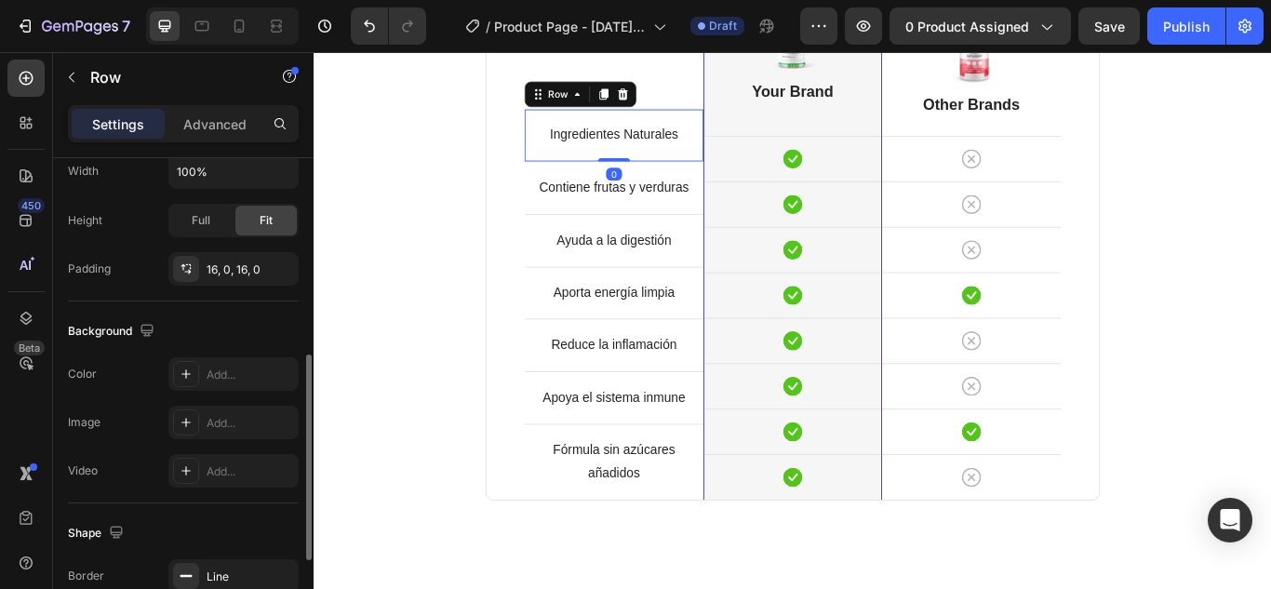
click at [733, 125] on div "Ingredientes Naturales Text block Row 0 Contiene frutas y verduras Text block R…" at bounding box center [663, 280] width 208 height 588
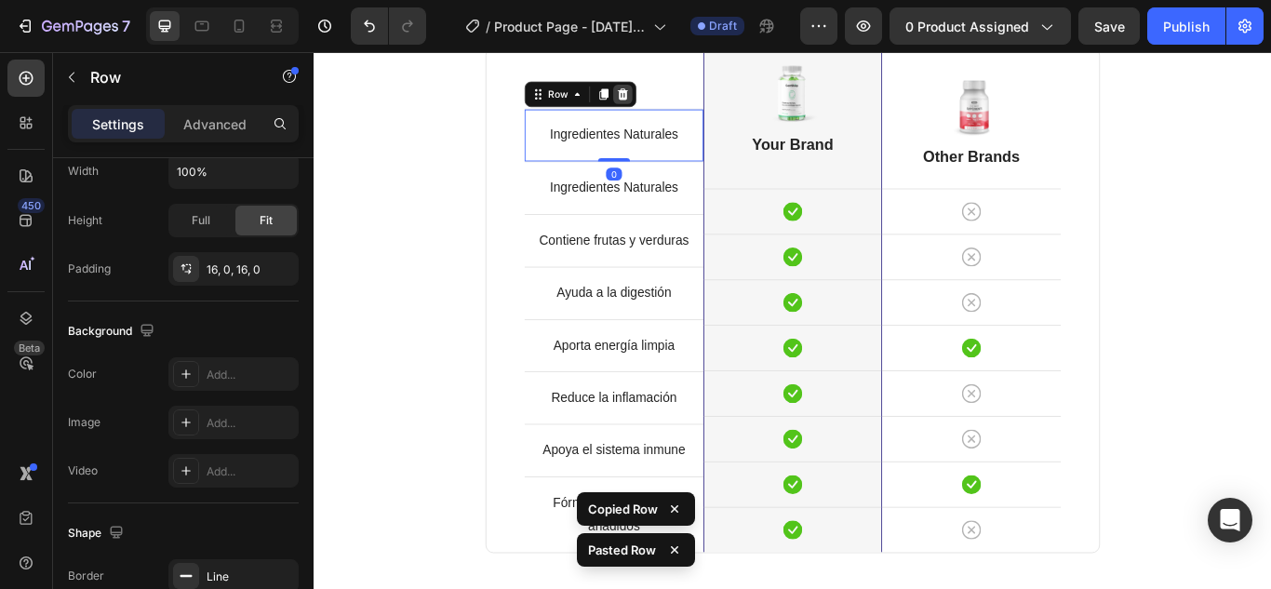
click at [668, 106] on icon at bounding box center [674, 101] width 12 height 13
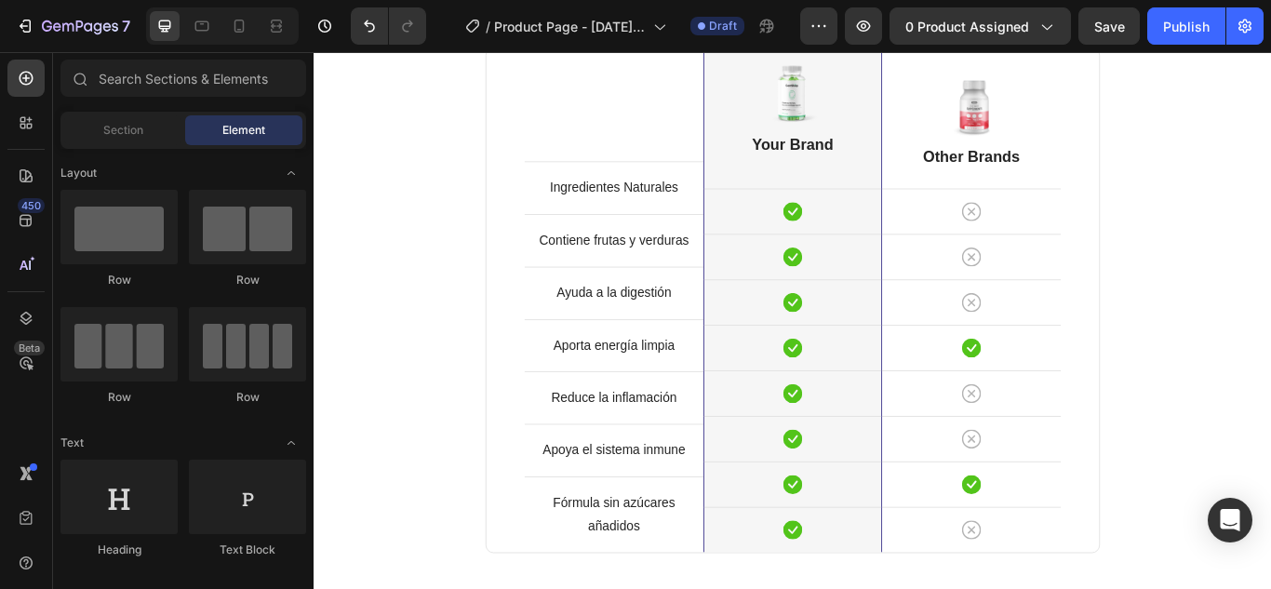
scroll to position [1885, 0]
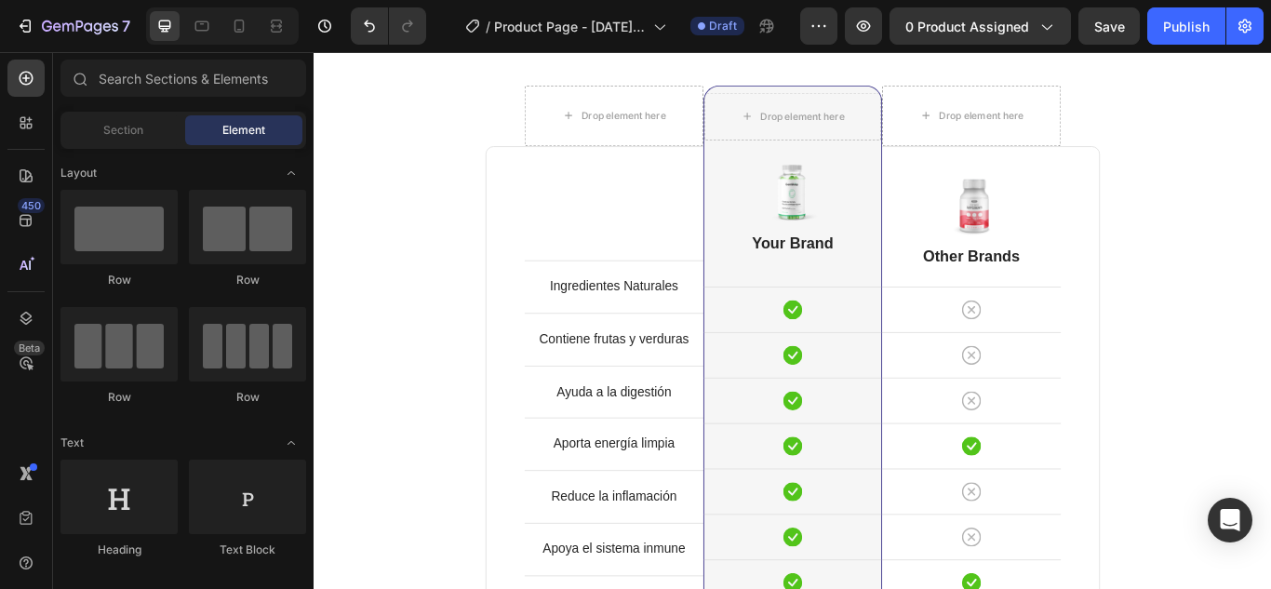
scroll to position [1559, 0]
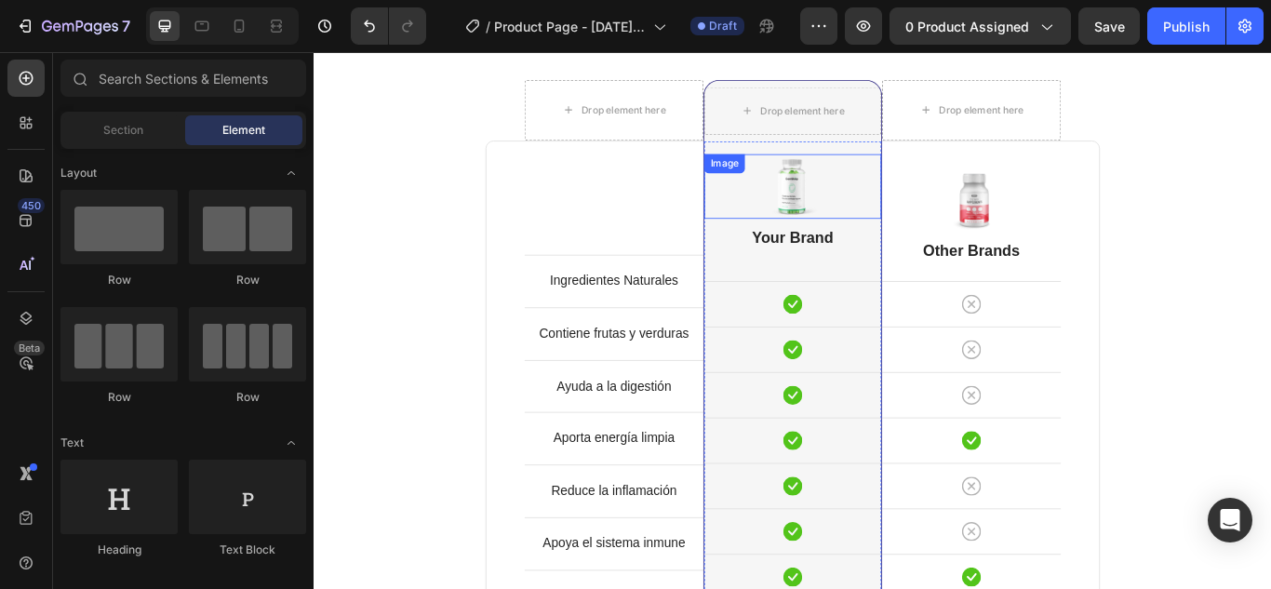
click at [863, 220] on img at bounding box center [872, 208] width 74 height 75
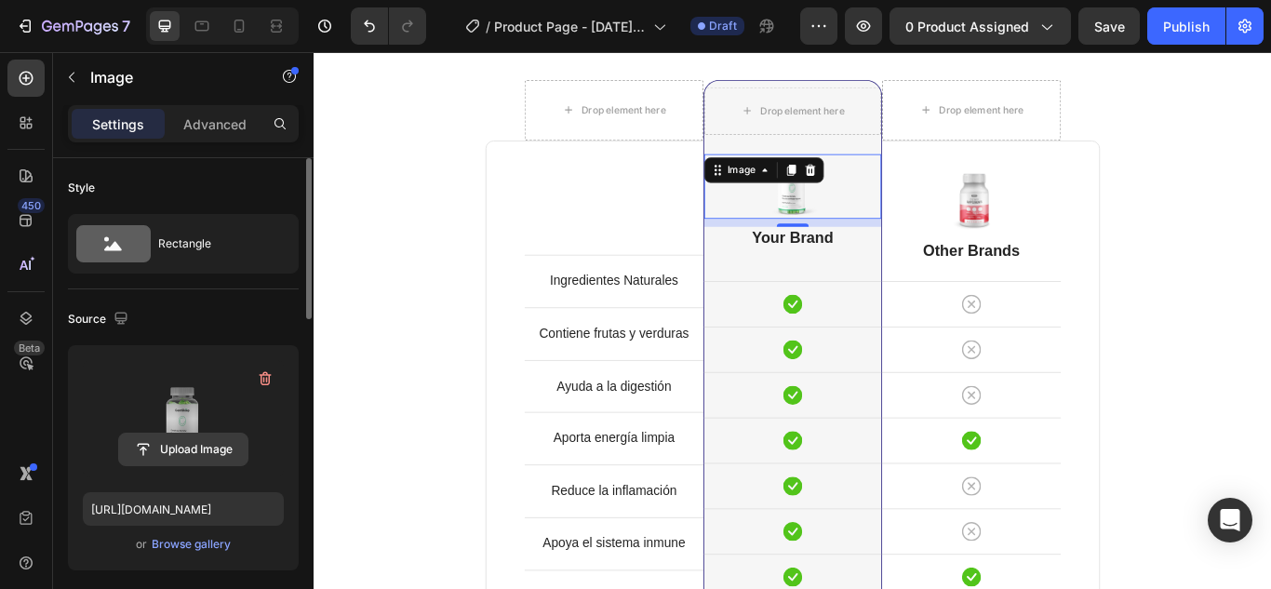
click at [197, 448] on input "file" at bounding box center [183, 450] width 128 height 32
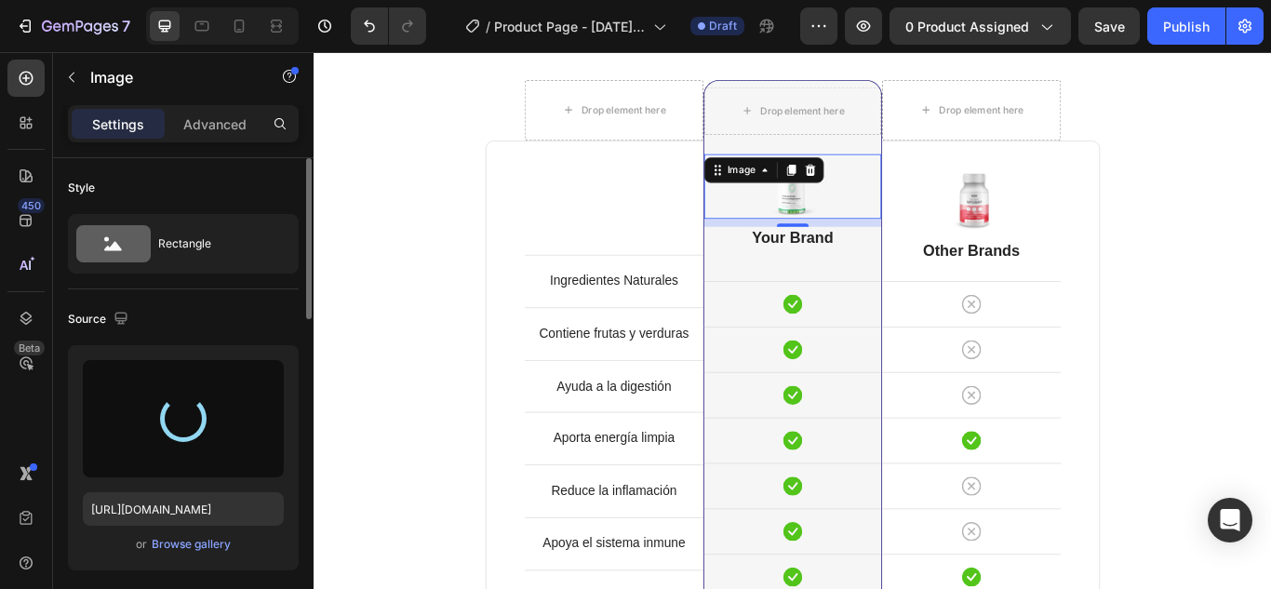
type input "[URL][DOMAIN_NAME]"
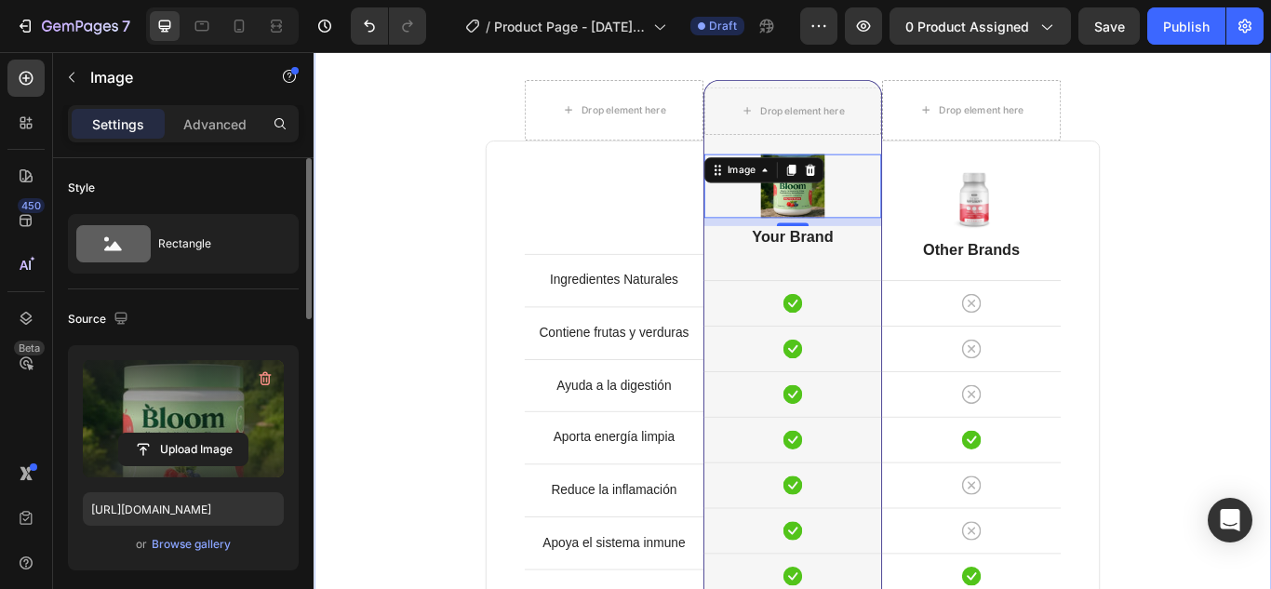
click at [1270, 225] on div "Comparison Table Headline Heading With other brand similar product Text block R…" at bounding box center [871, 370] width 1089 height 835
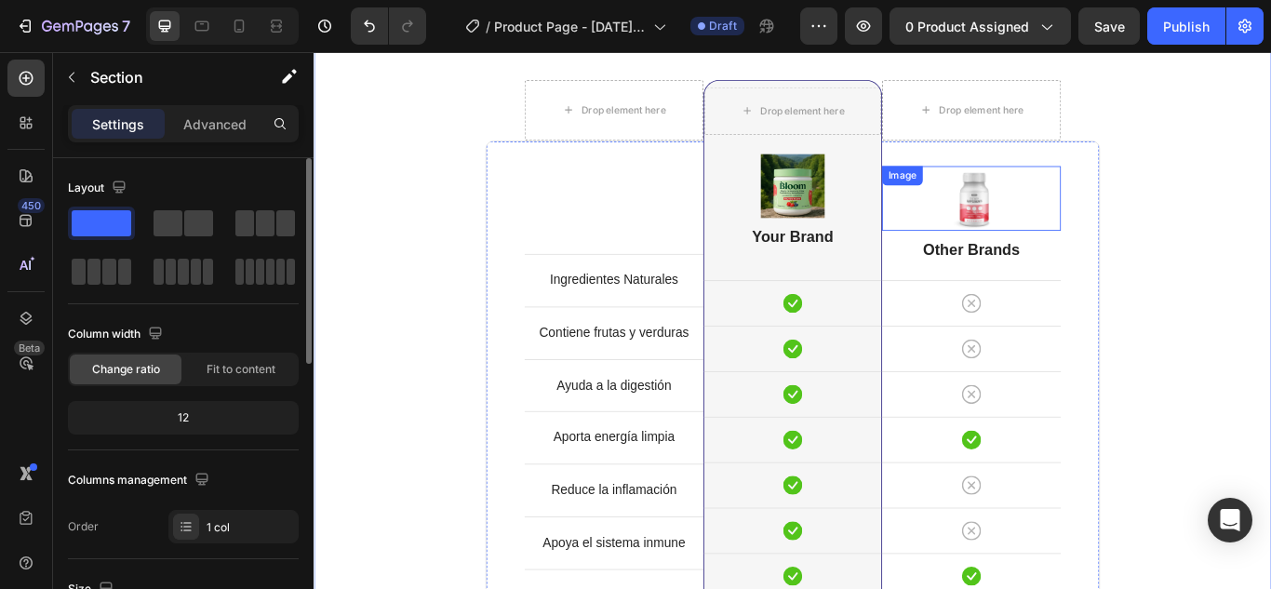
click at [1068, 235] on img at bounding box center [1080, 222] width 74 height 75
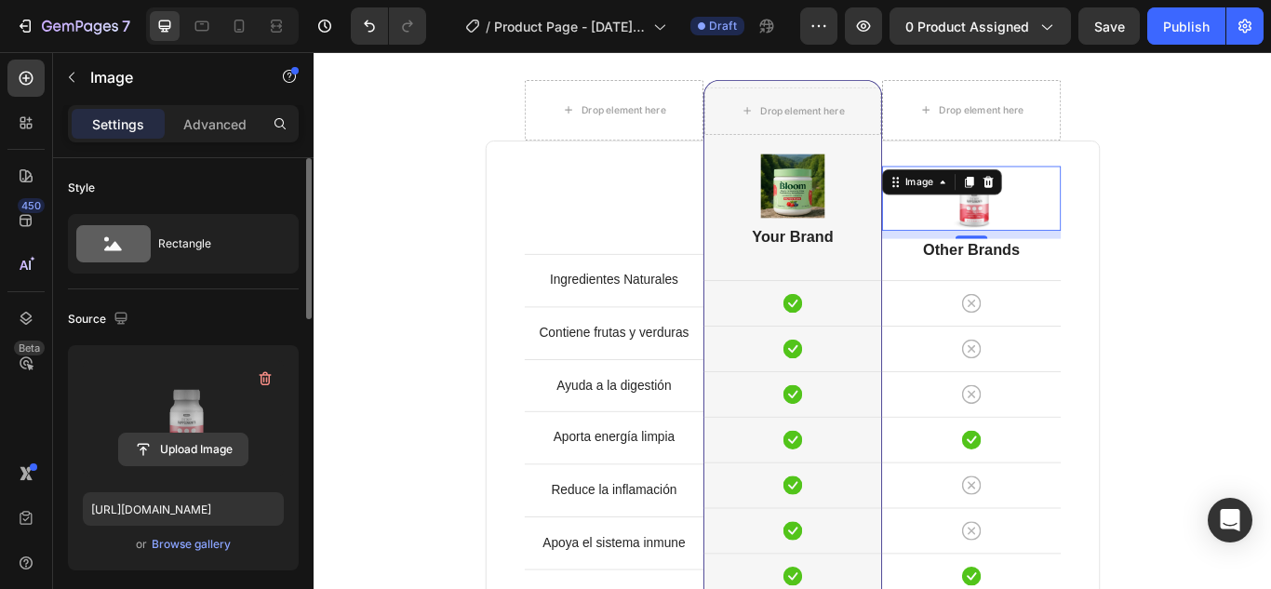
click at [187, 449] on input "file" at bounding box center [183, 450] width 128 height 32
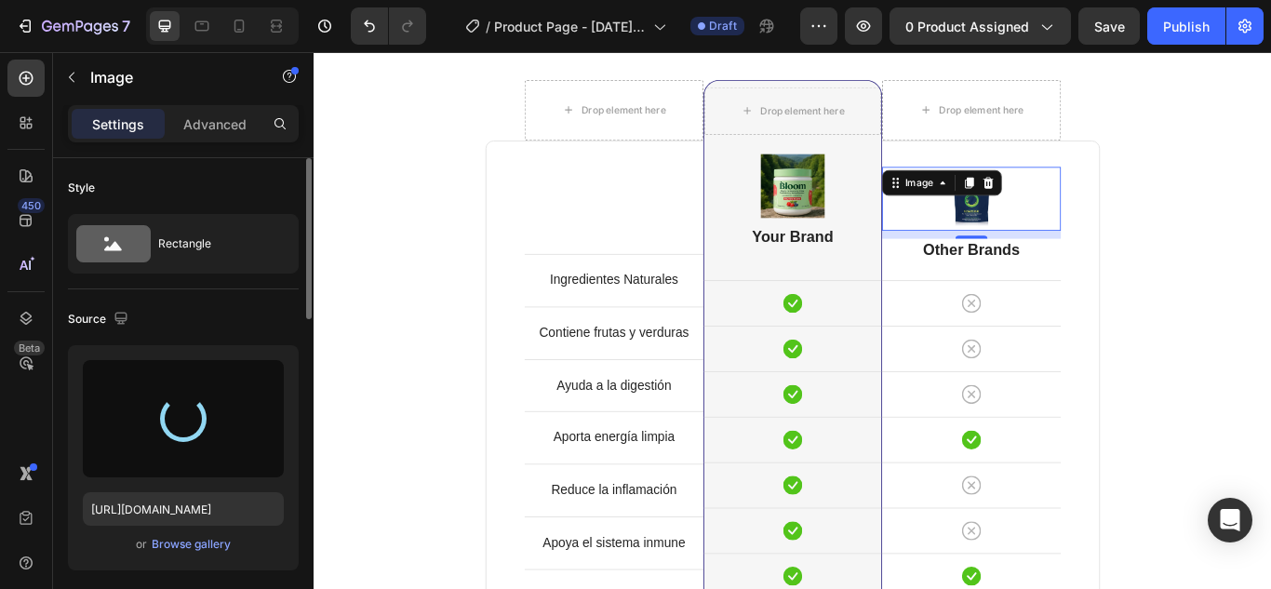
type input "[URL][DOMAIN_NAME]"
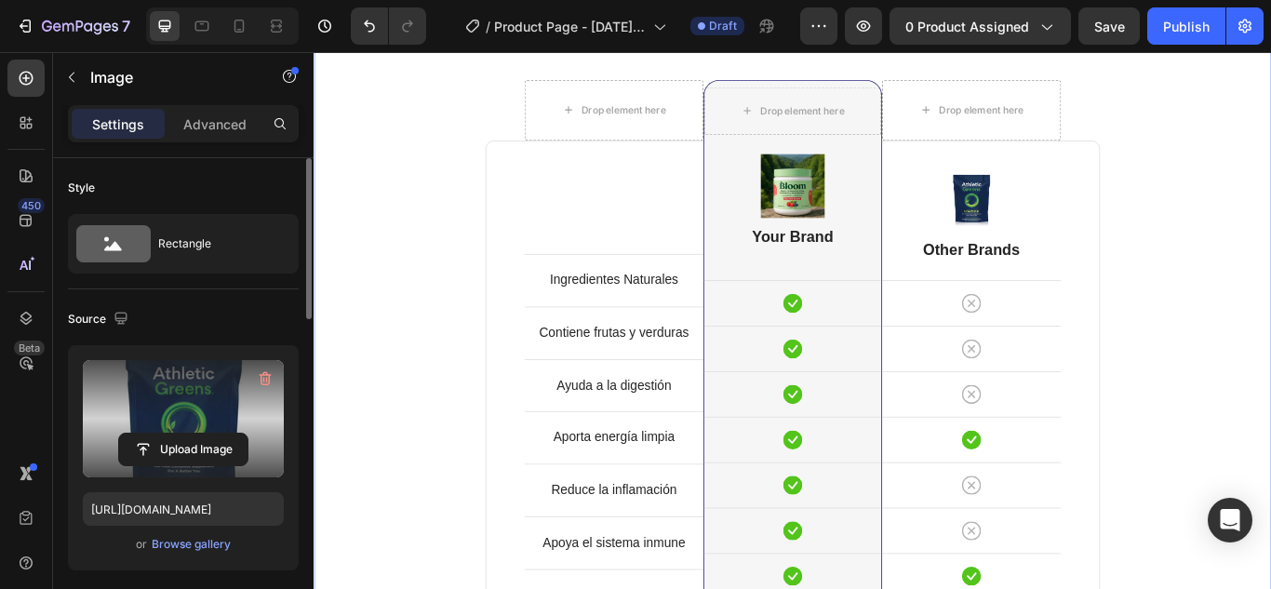
click at [1270, 222] on div "Comparison Table Headline Heading With other brand similar product Text block R…" at bounding box center [871, 370] width 1089 height 835
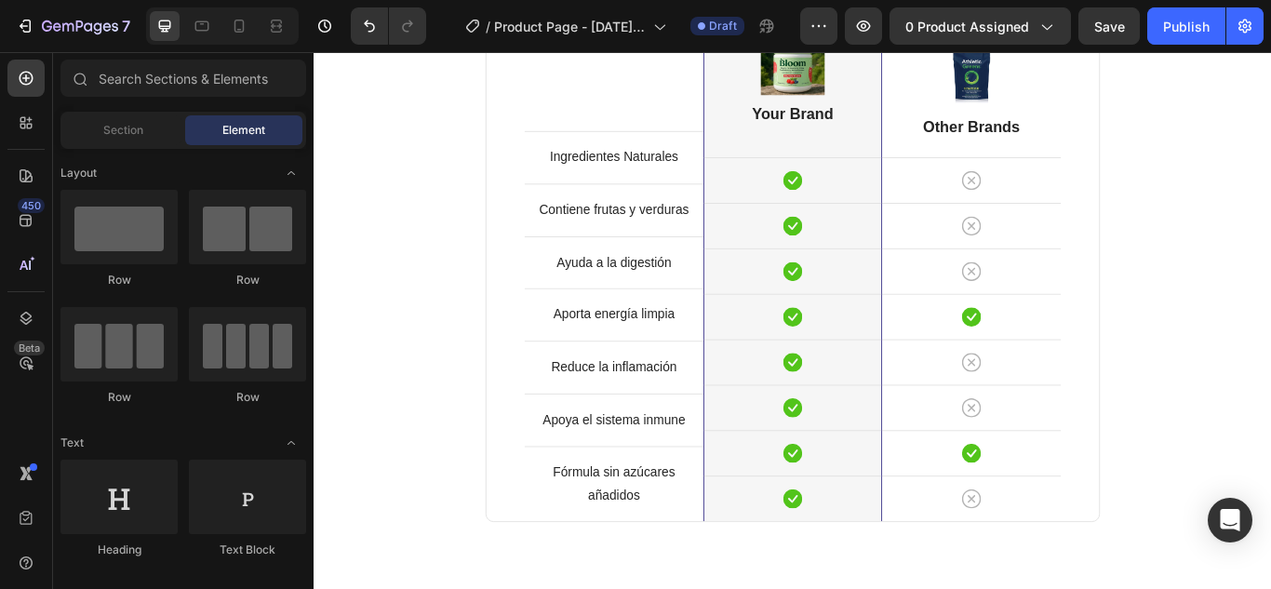
scroll to position [1631, 0]
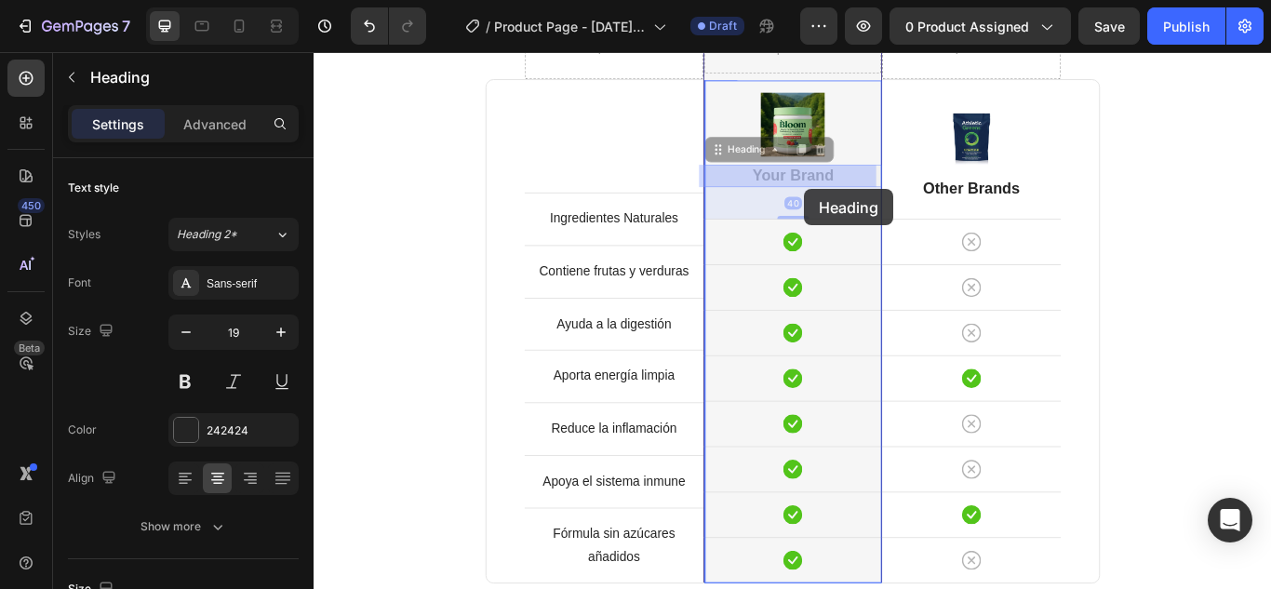
drag, startPoint x: 886, startPoint y: 199, endPoint x: 886, endPoint y: 211, distance: 12.1
click at [886, 211] on div "Header Comparison Table Headline Heading With other brand similar product Text …" at bounding box center [872, 373] width 1116 height 3904
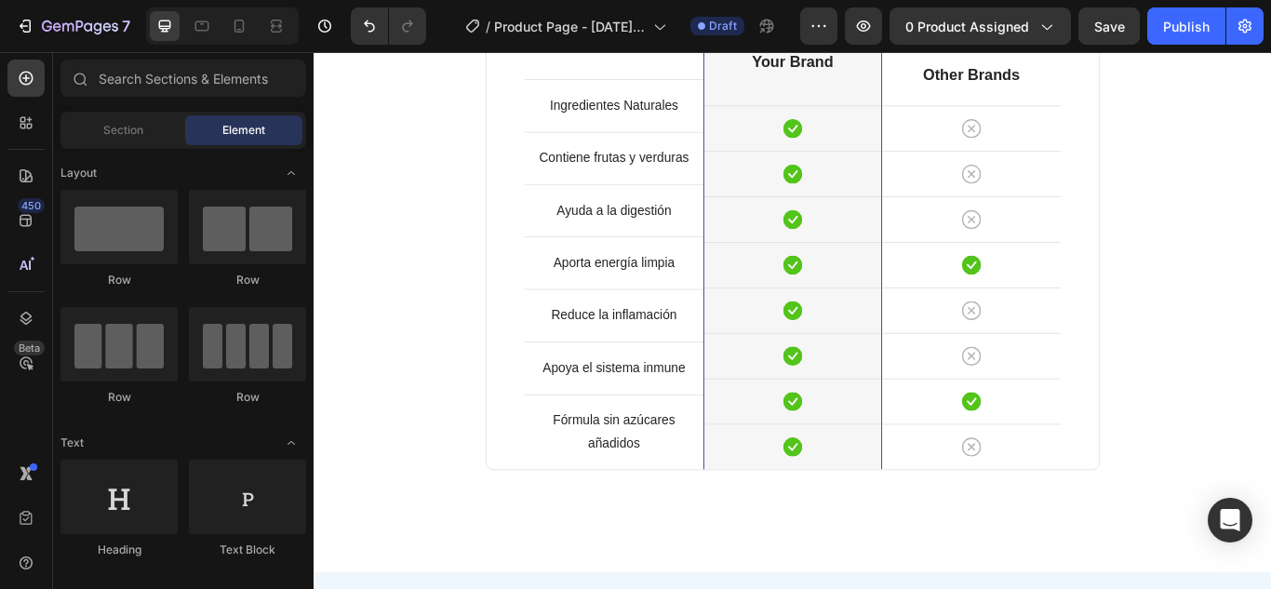
scroll to position [1742, 0]
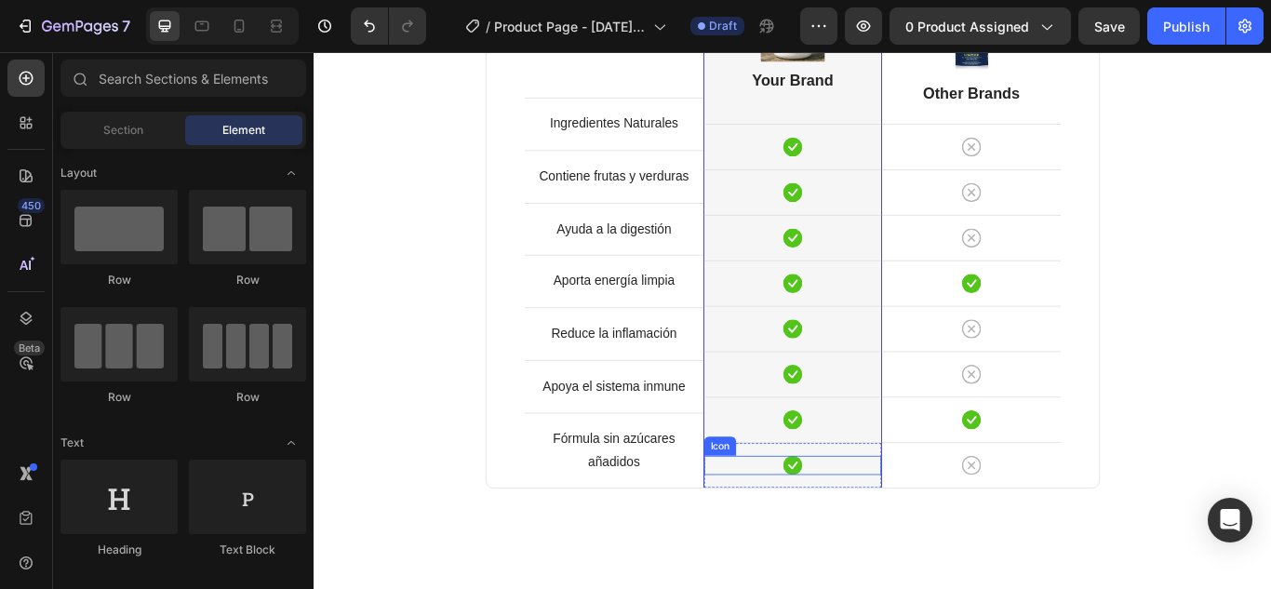
click at [923, 533] on div "Icon" at bounding box center [871, 534] width 207 height 22
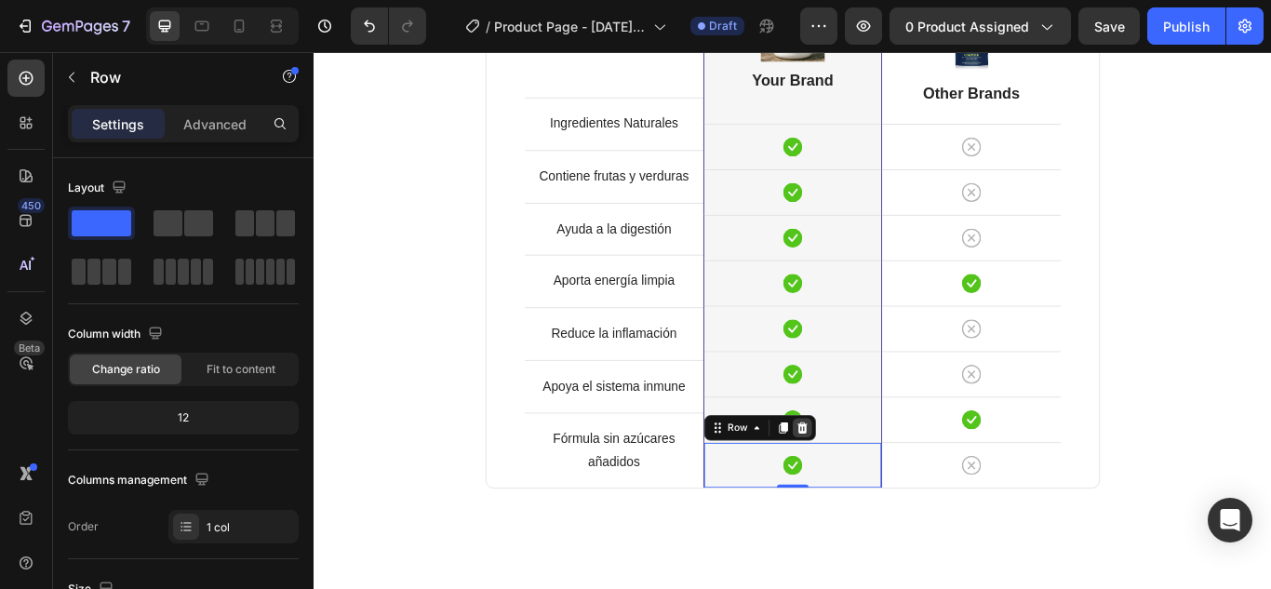
click at [877, 495] on icon at bounding box center [883, 490] width 12 height 13
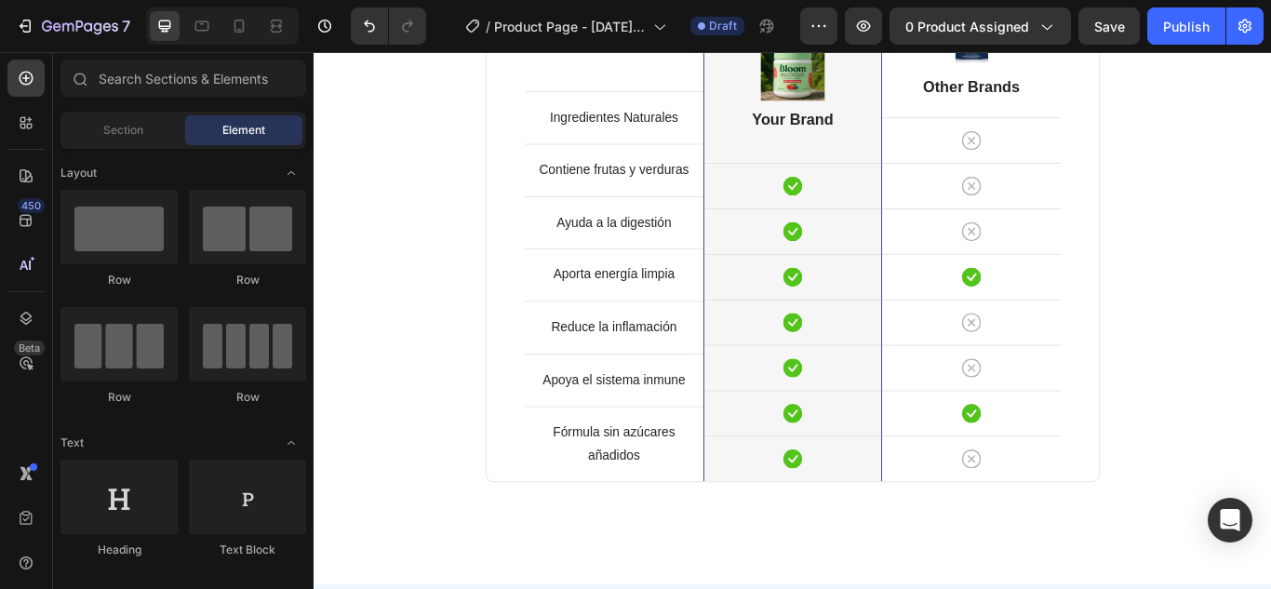
scroll to position [1734, 0]
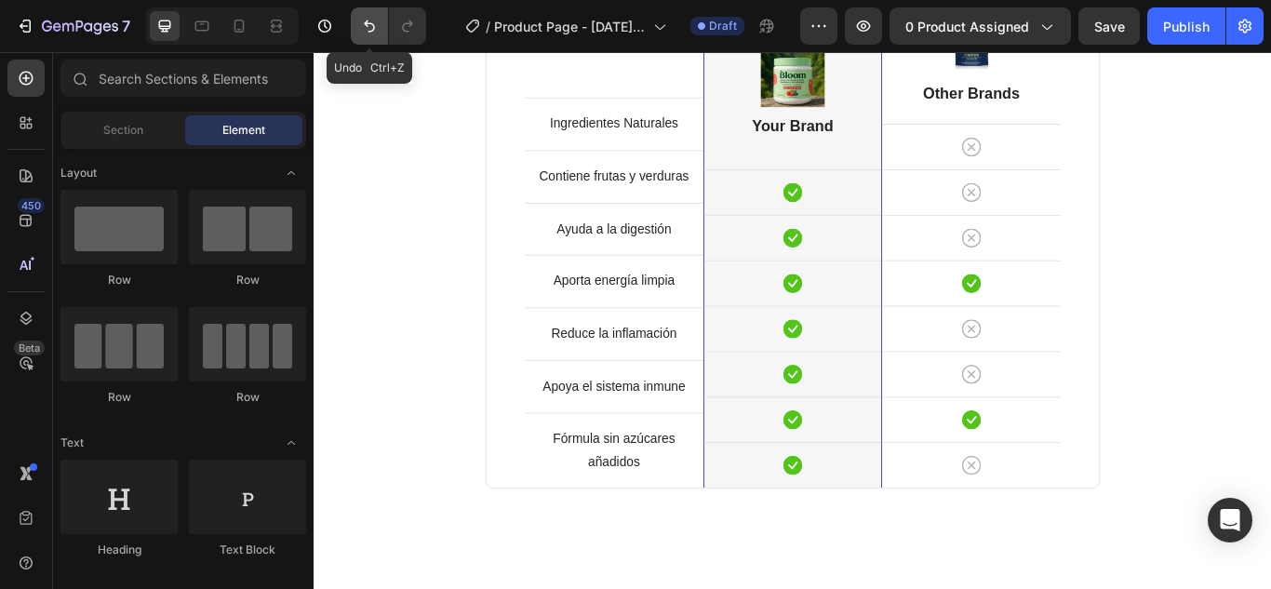
click at [365, 26] on icon "Undo/Redo" at bounding box center [369, 26] width 19 height 19
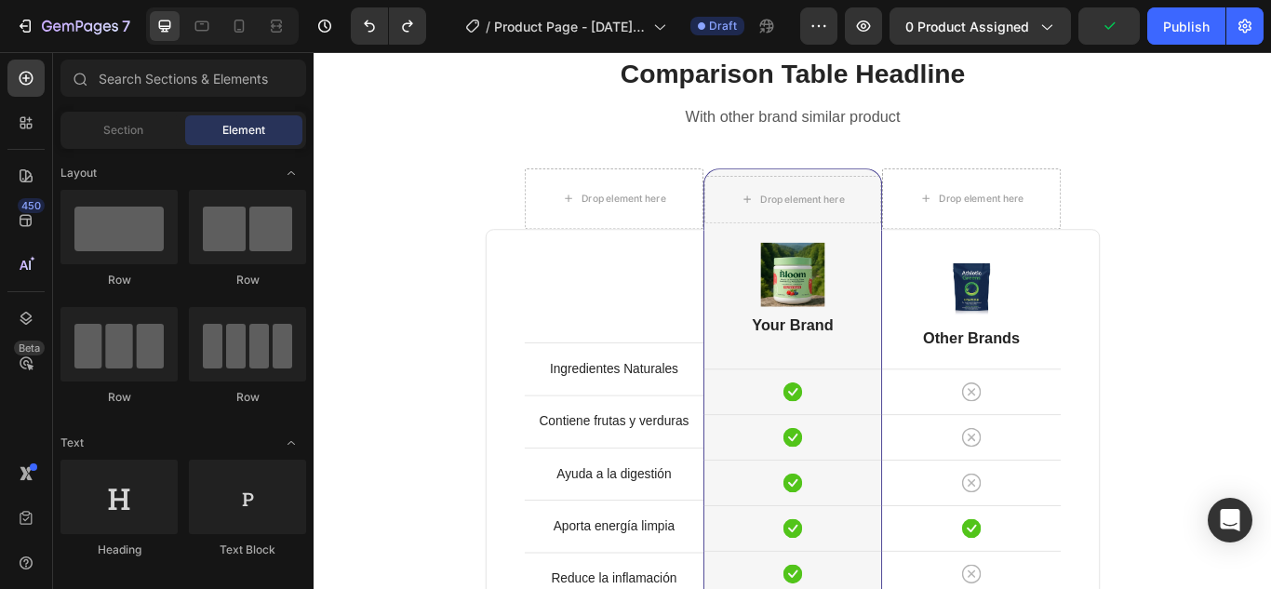
scroll to position [1449, 0]
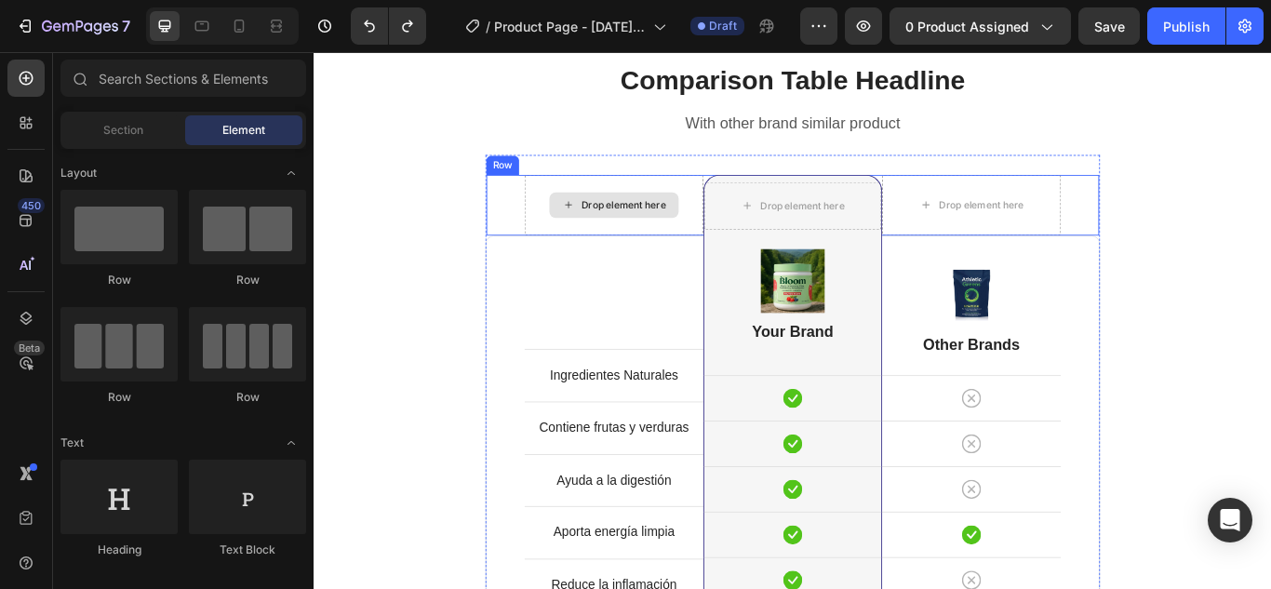
click at [741, 210] on div "Drop element here" at bounding box center [663, 230] width 208 height 71
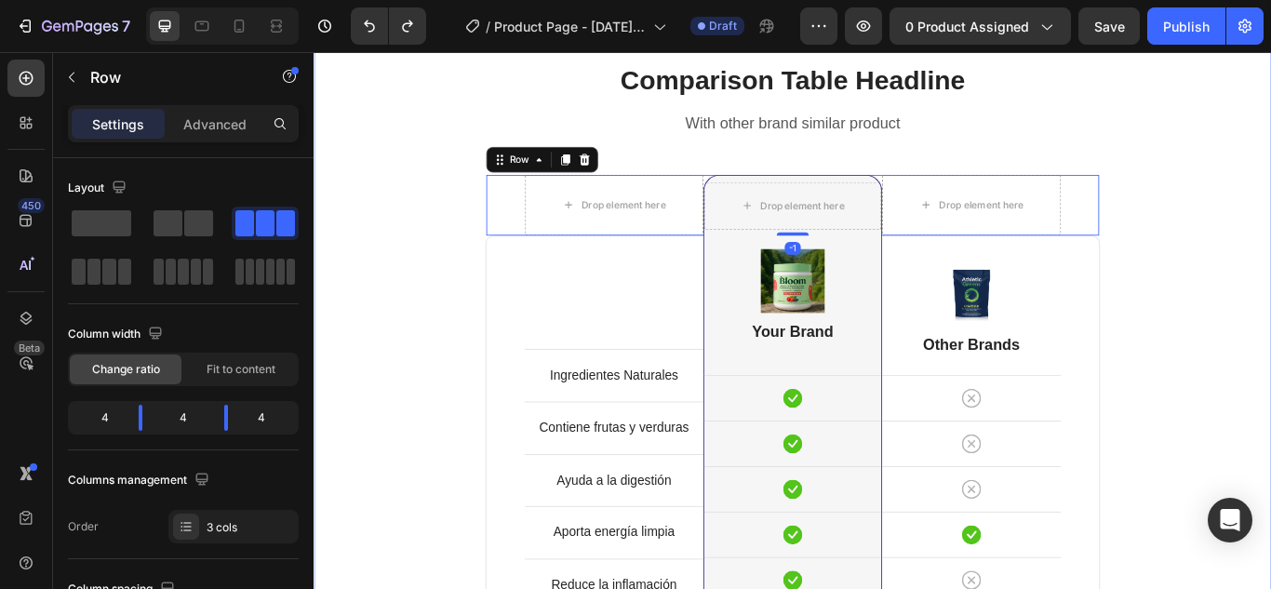
click at [1270, 180] on div "Comparison Table Headline Heading With other brand similar product Text block R…" at bounding box center [871, 481] width 1089 height 835
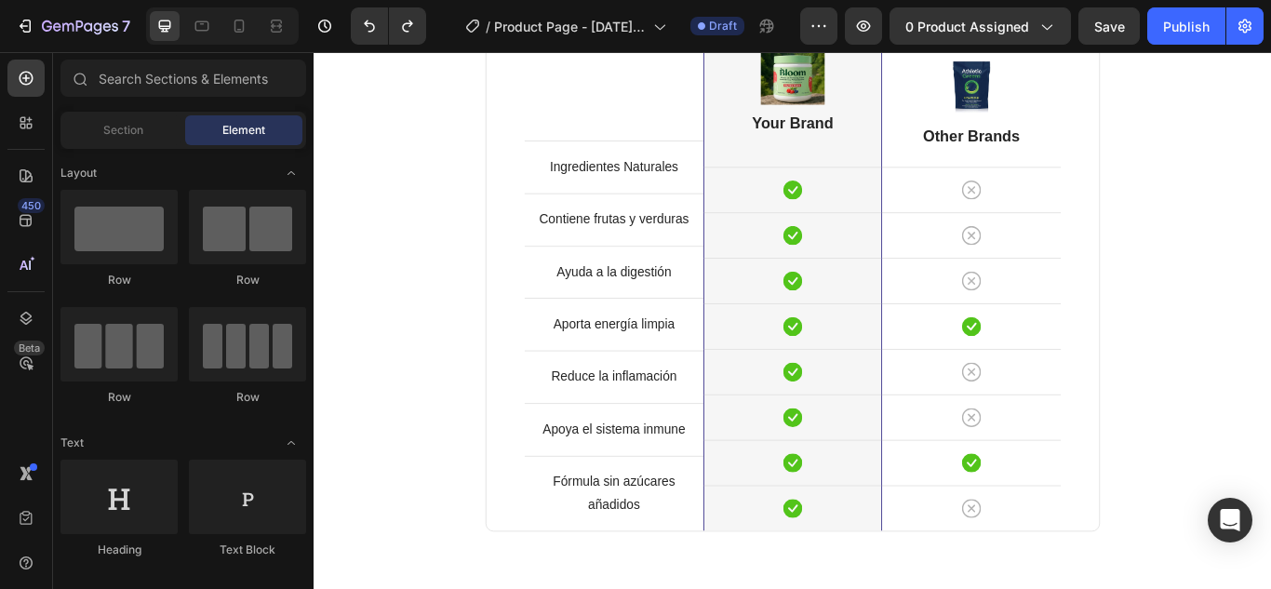
scroll to position [1748, 0]
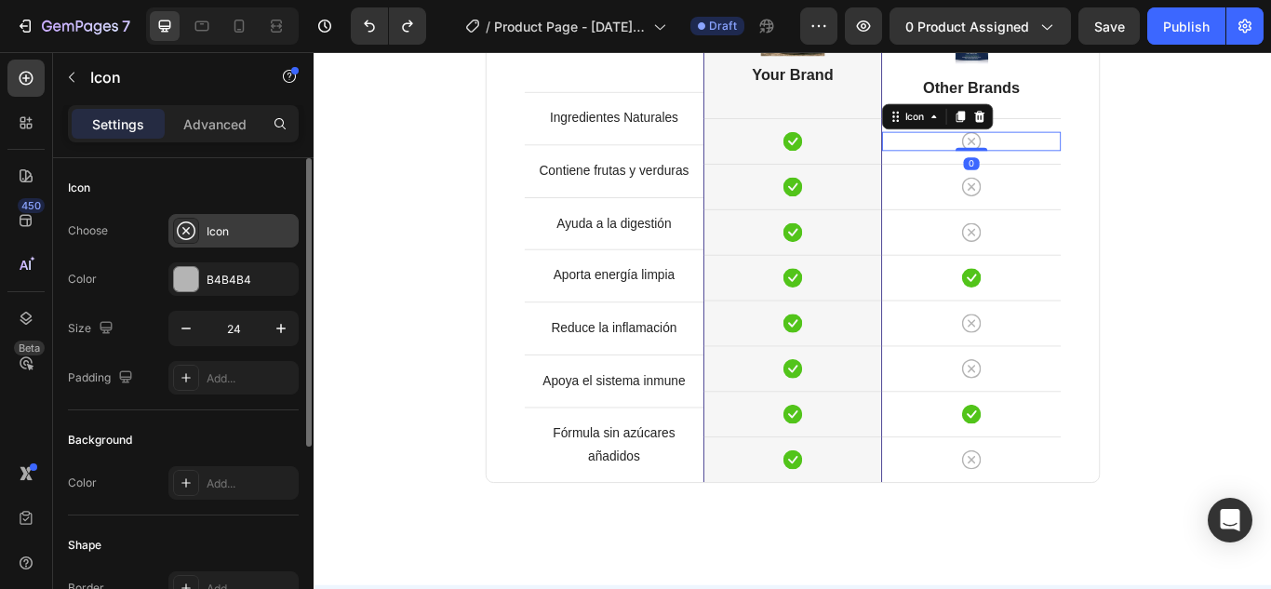
click at [226, 225] on div "Icon" at bounding box center [250, 231] width 87 height 17
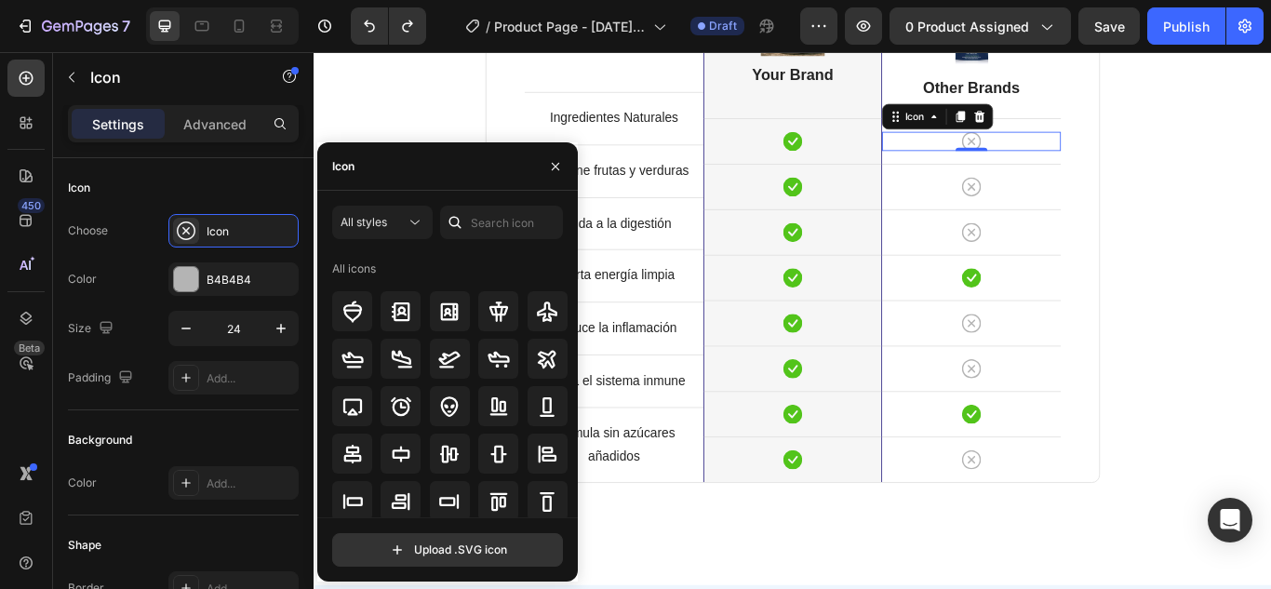
click at [573, 271] on div "All styles All icons Upload .SVG icon" at bounding box center [447, 386] width 260 height 361
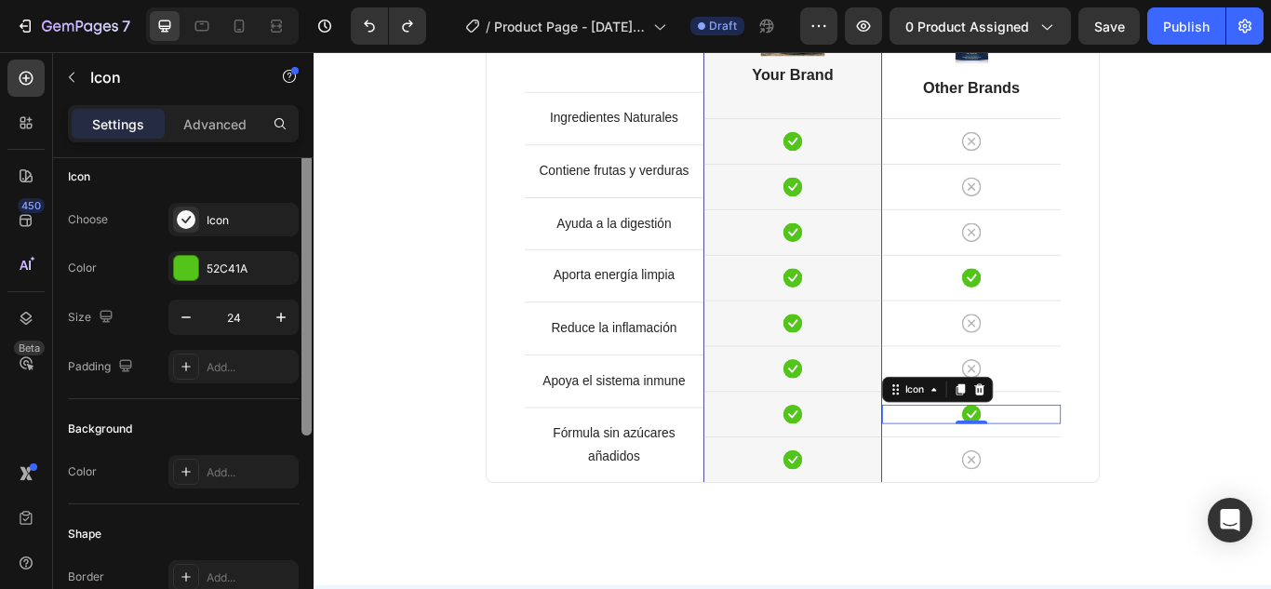
scroll to position [0, 0]
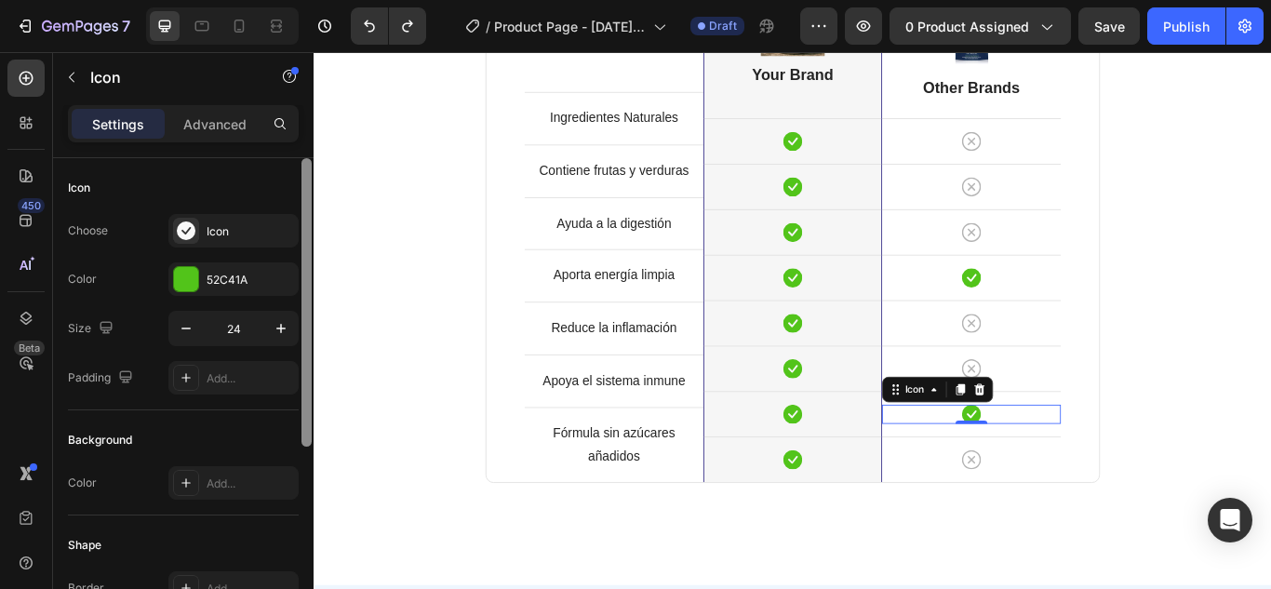
drag, startPoint x: 304, startPoint y: 406, endPoint x: 301, endPoint y: 165, distance: 241.0
click at [301, 165] on div at bounding box center [306, 302] width 10 height 288
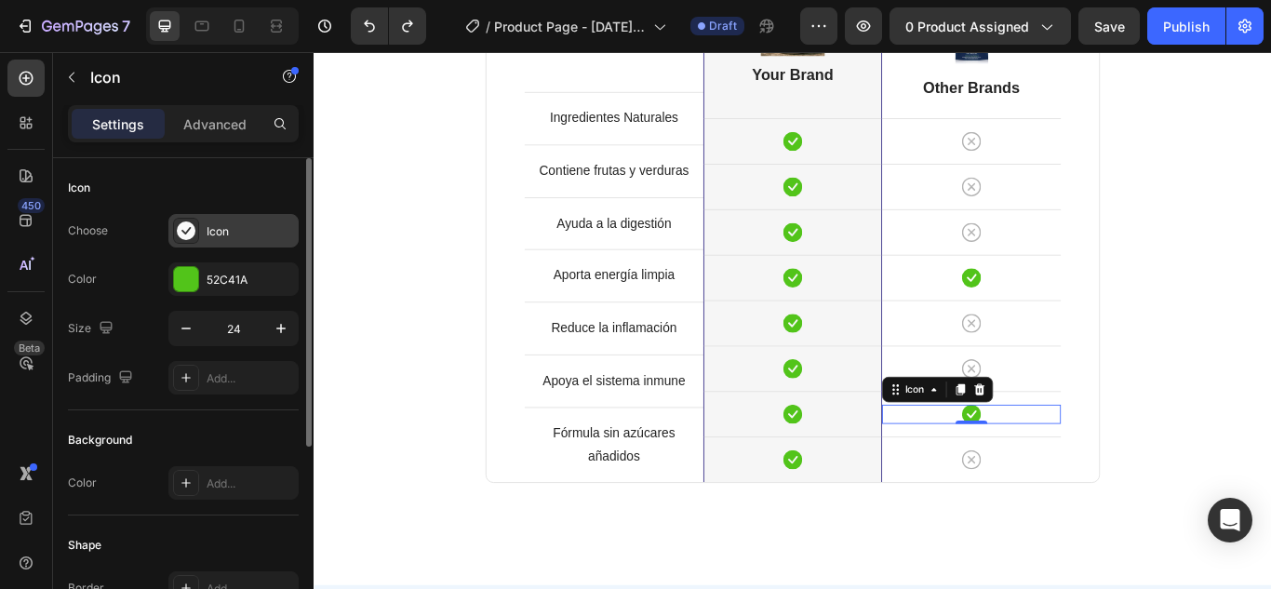
click at [195, 234] on div at bounding box center [186, 231] width 26 height 26
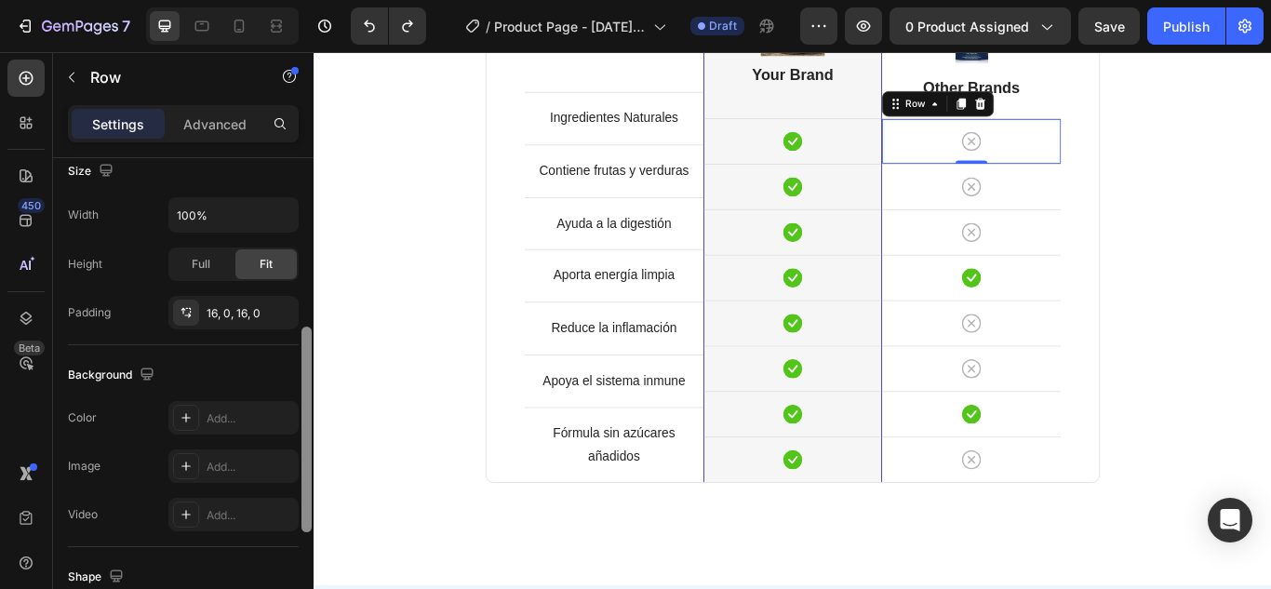
scroll to position [440, 0]
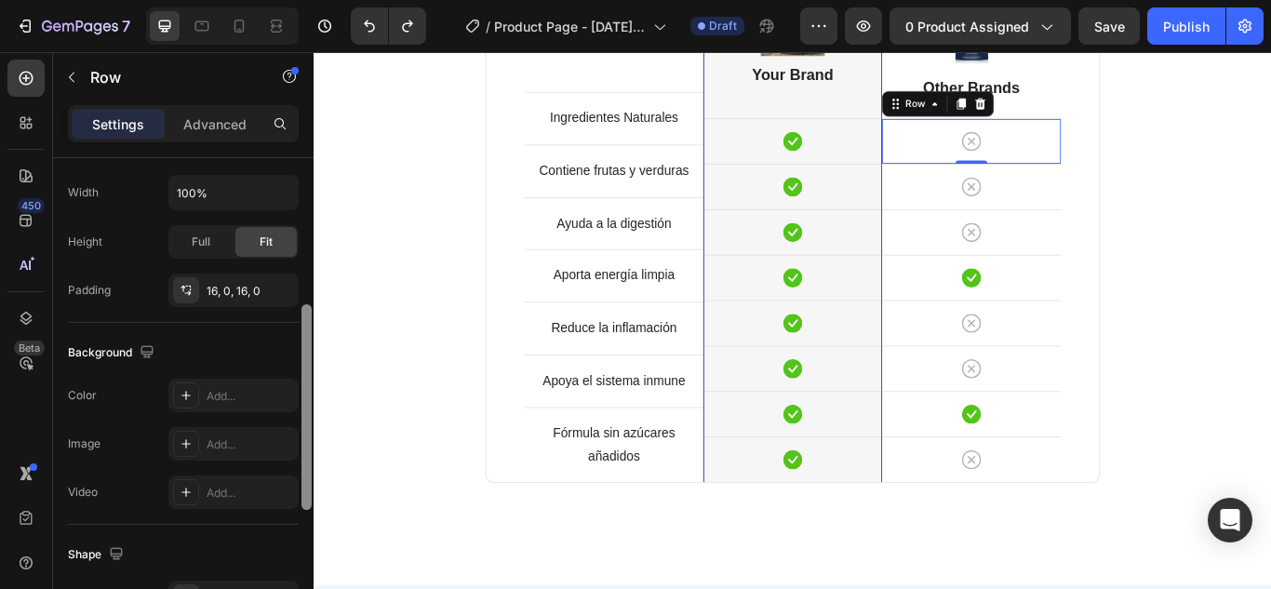
drag, startPoint x: 305, startPoint y: 208, endPoint x: 311, endPoint y: 396, distance: 188.0
click at [311, 396] on div at bounding box center [306, 407] width 10 height 206
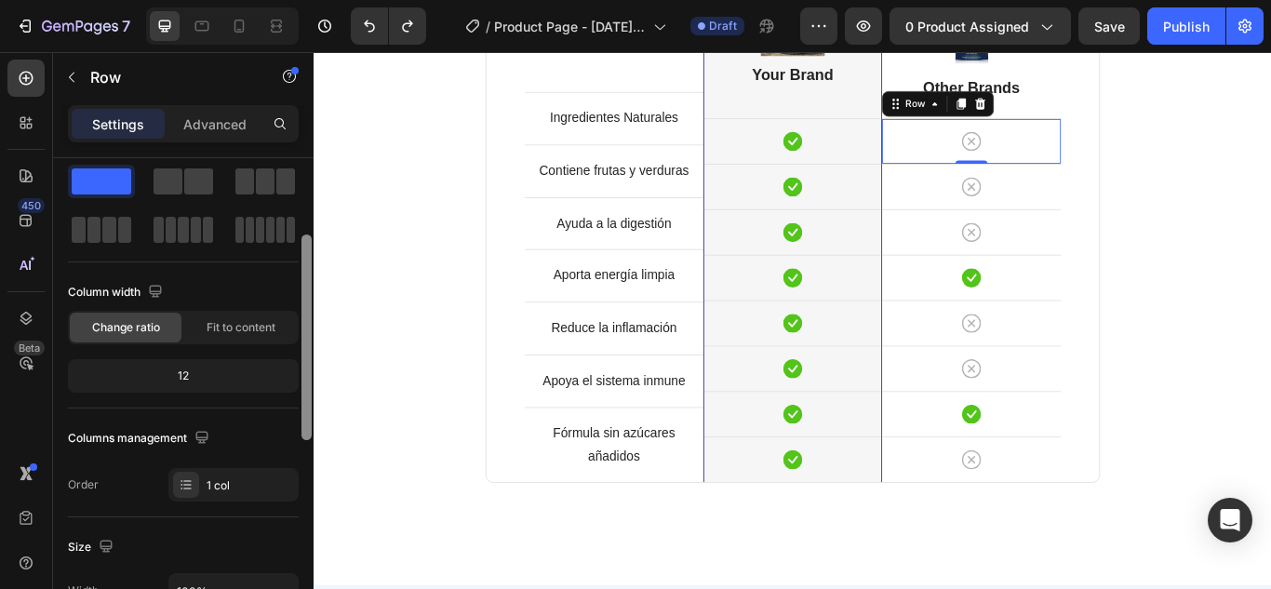
scroll to position [0, 0]
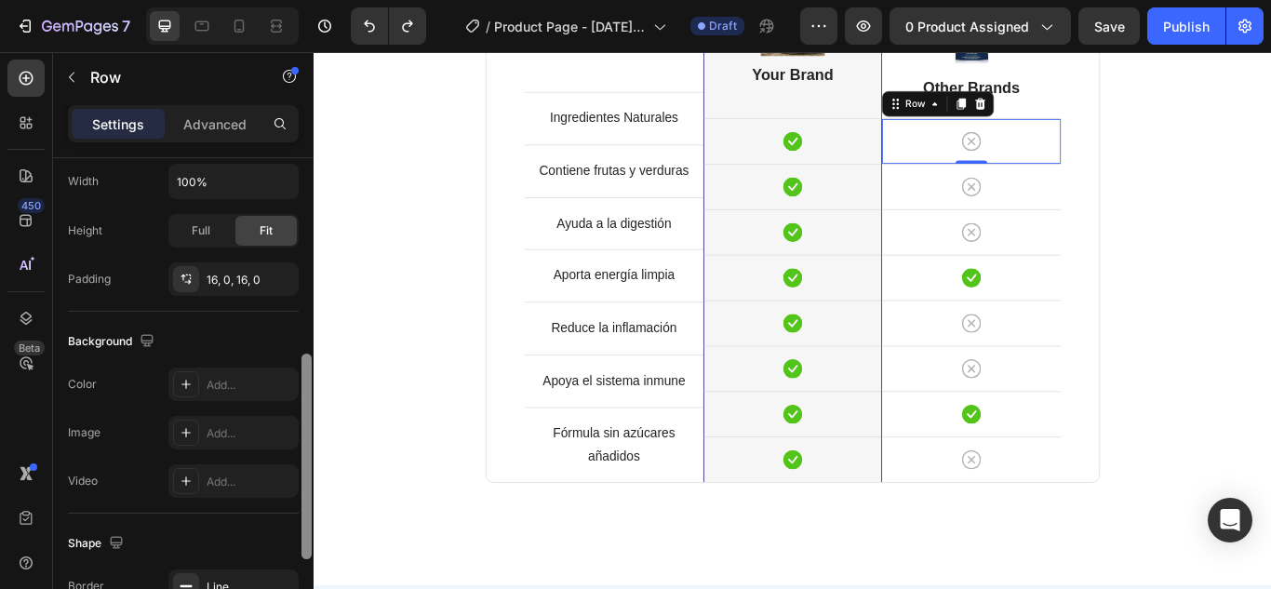
click at [305, 417] on div at bounding box center [306, 457] width 10 height 206
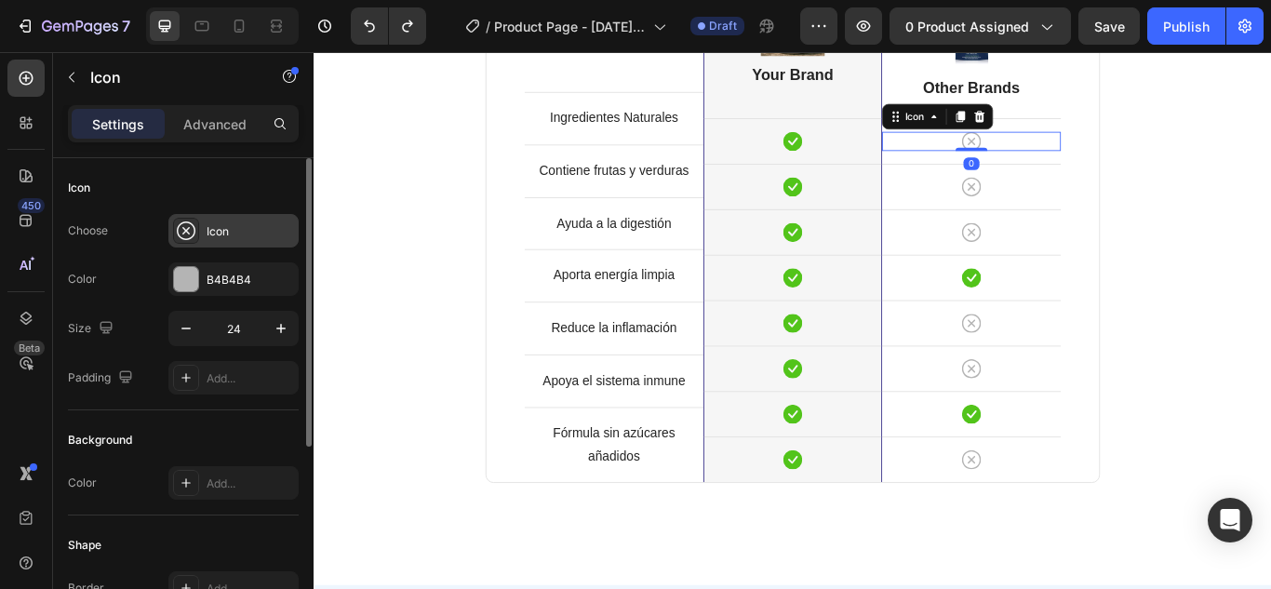
click at [229, 226] on div "Icon" at bounding box center [250, 231] width 87 height 17
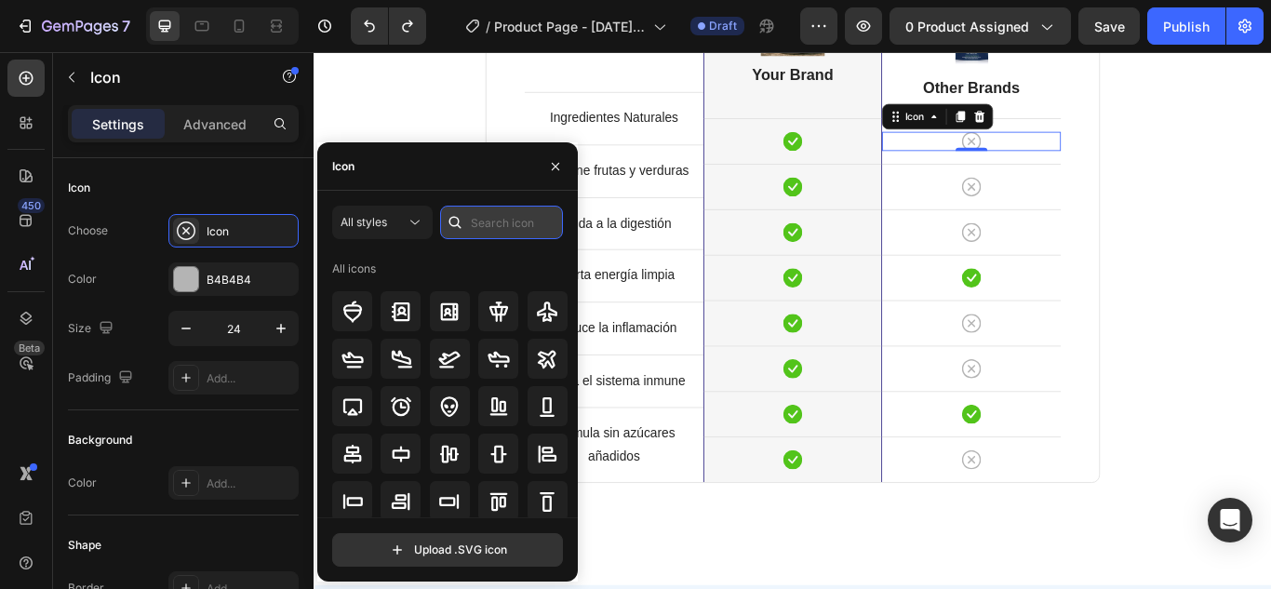
click at [478, 226] on input "text" at bounding box center [501, 222] width 123 height 33
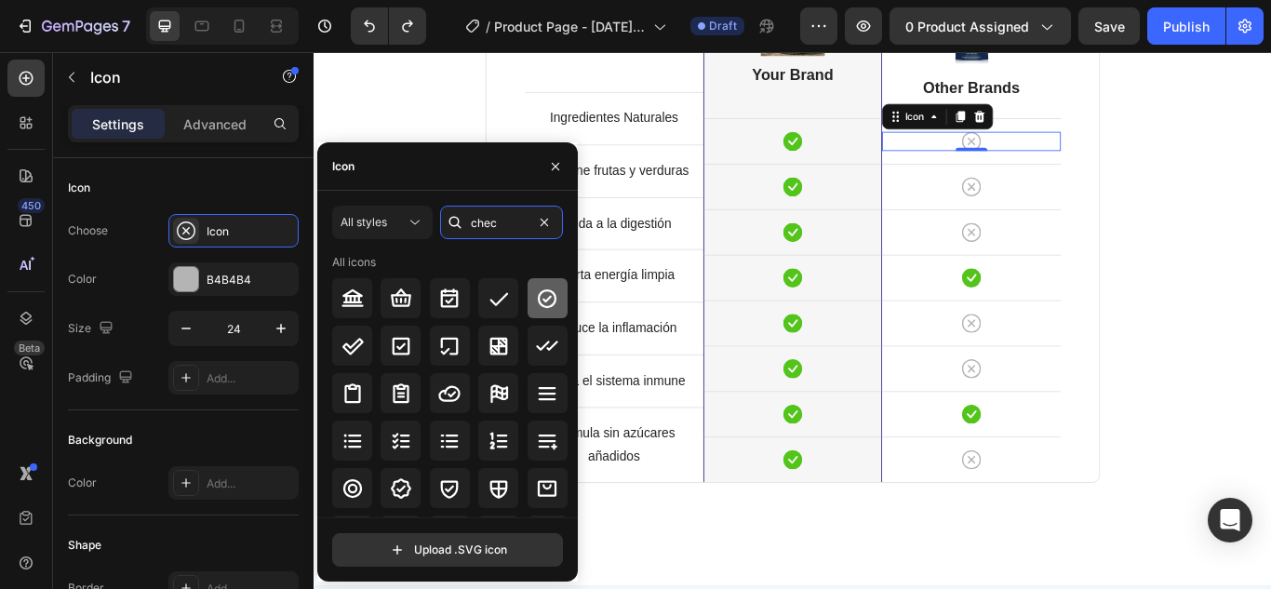
type input "chec"
click at [541, 301] on icon at bounding box center [547, 297] width 19 height 19
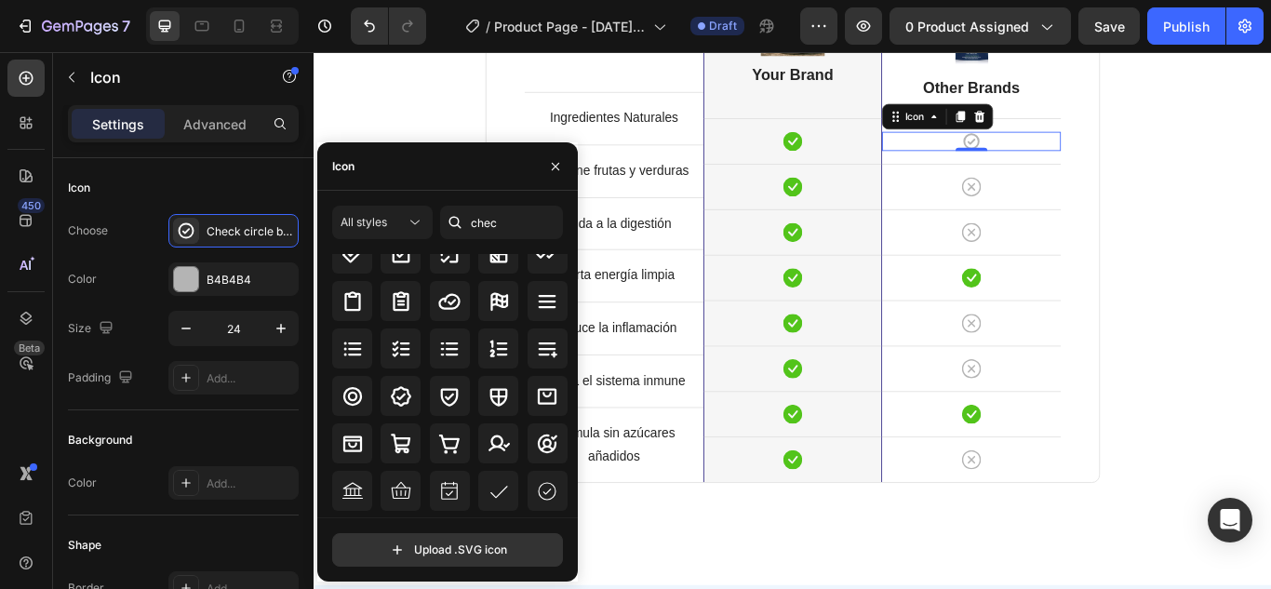
scroll to position [96, 0]
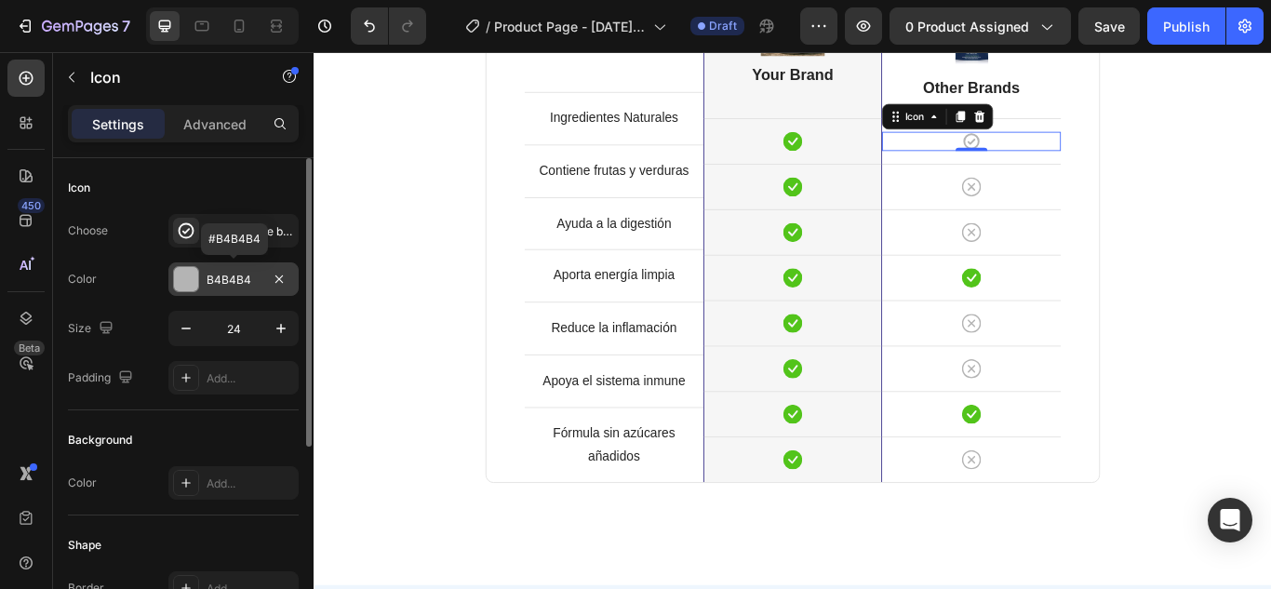
click at [183, 275] on div at bounding box center [186, 279] width 24 height 24
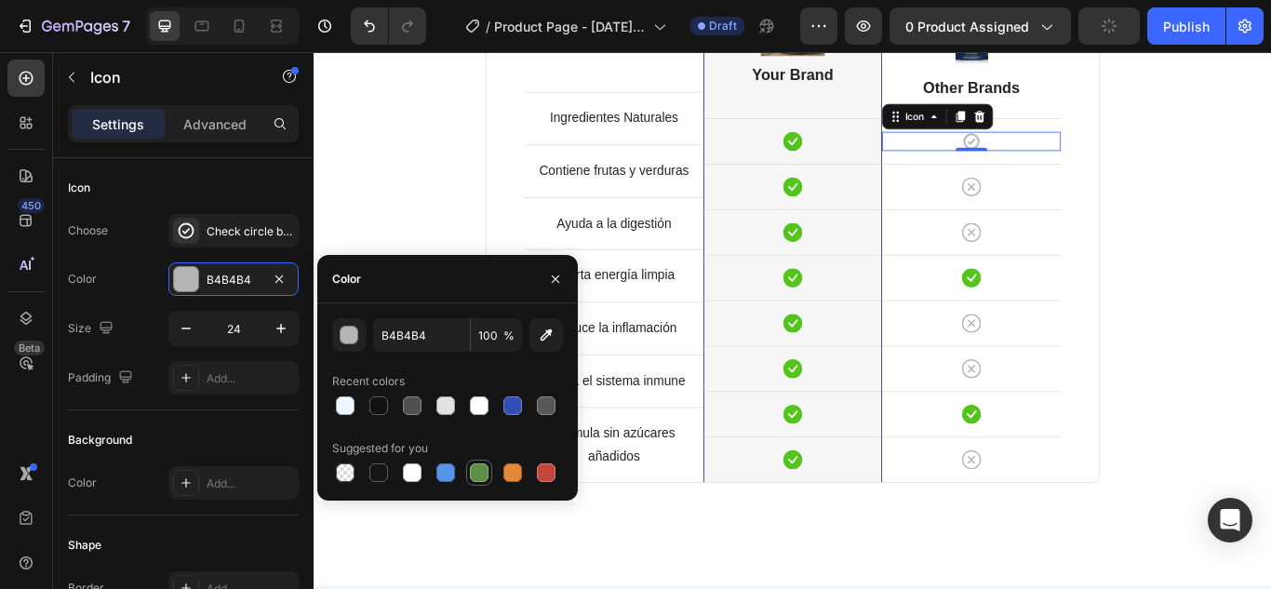
click at [473, 477] on div at bounding box center [479, 472] width 19 height 19
type input "5E8E49"
click at [554, 279] on icon "button" at bounding box center [555, 277] width 7 height 7
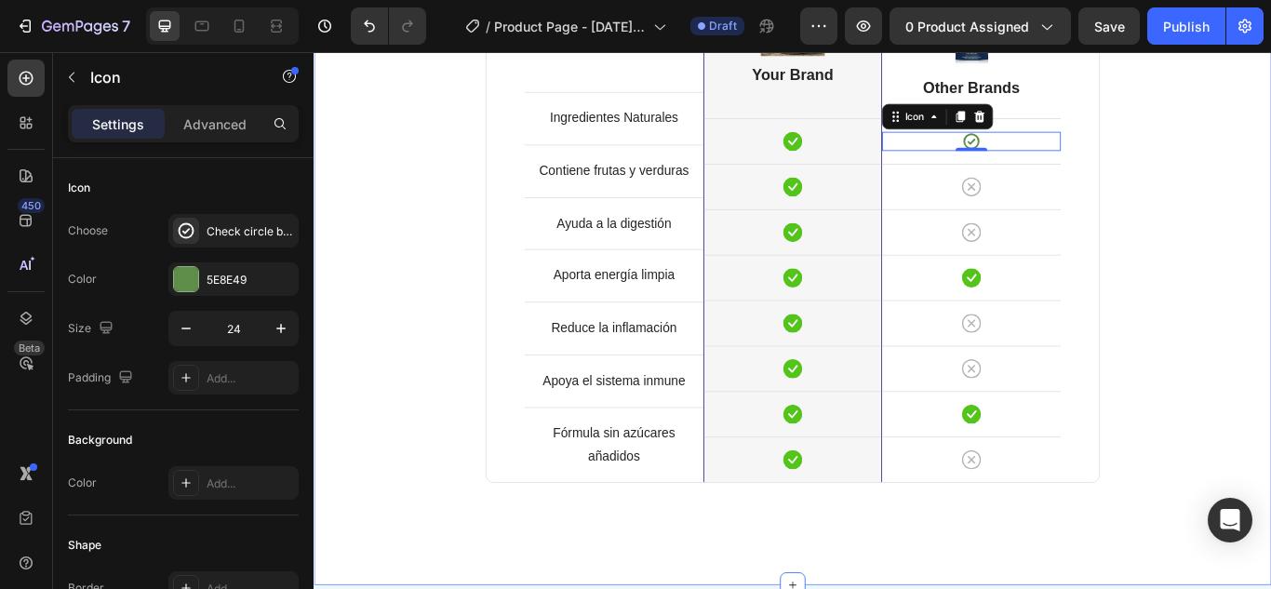
click at [1270, 222] on div "Comparison Table Headline Heading With other brand similar product Text block R…" at bounding box center [871, 182] width 1089 height 835
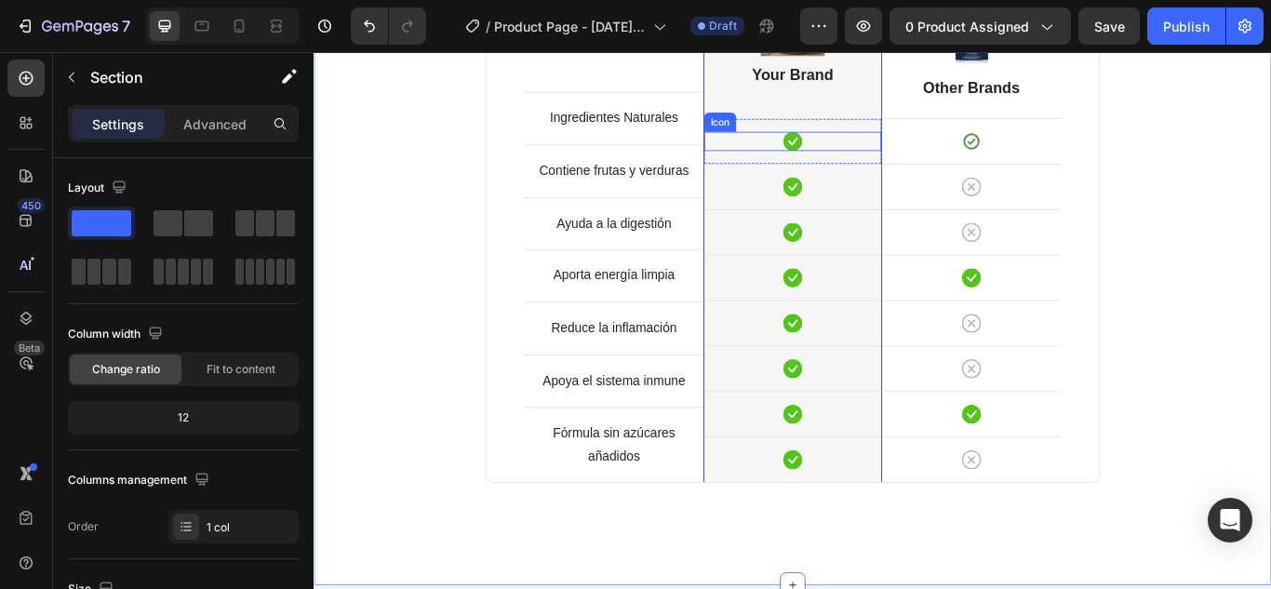
click at [867, 154] on icon at bounding box center [872, 156] width 22 height 22
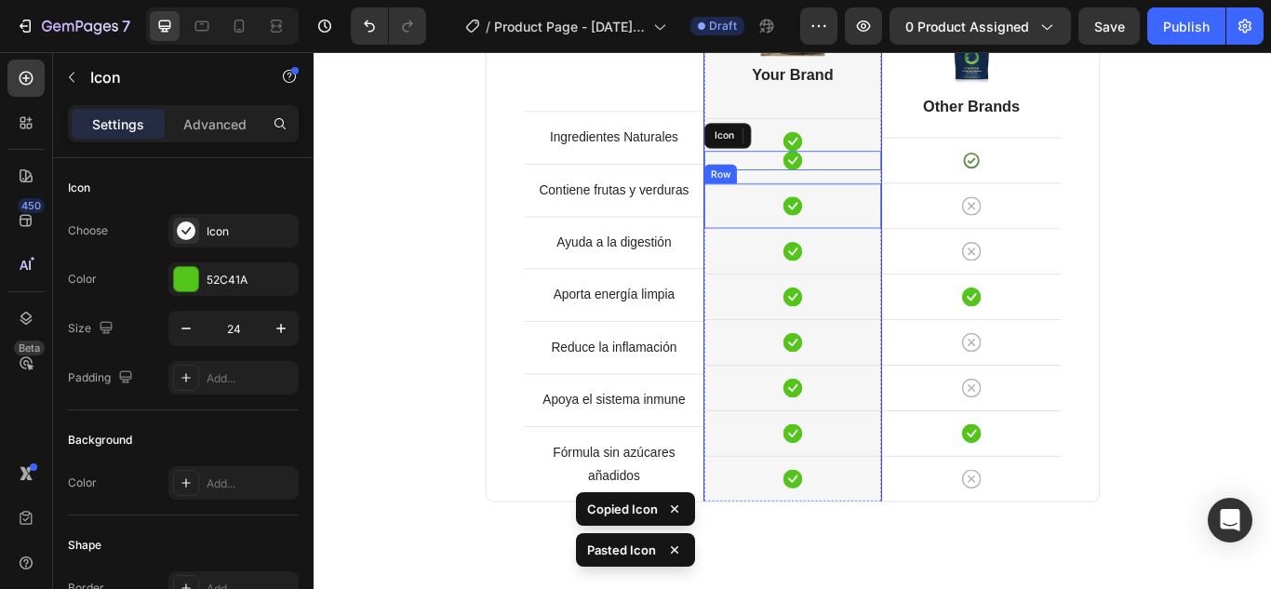
scroll to position [1770, 0]
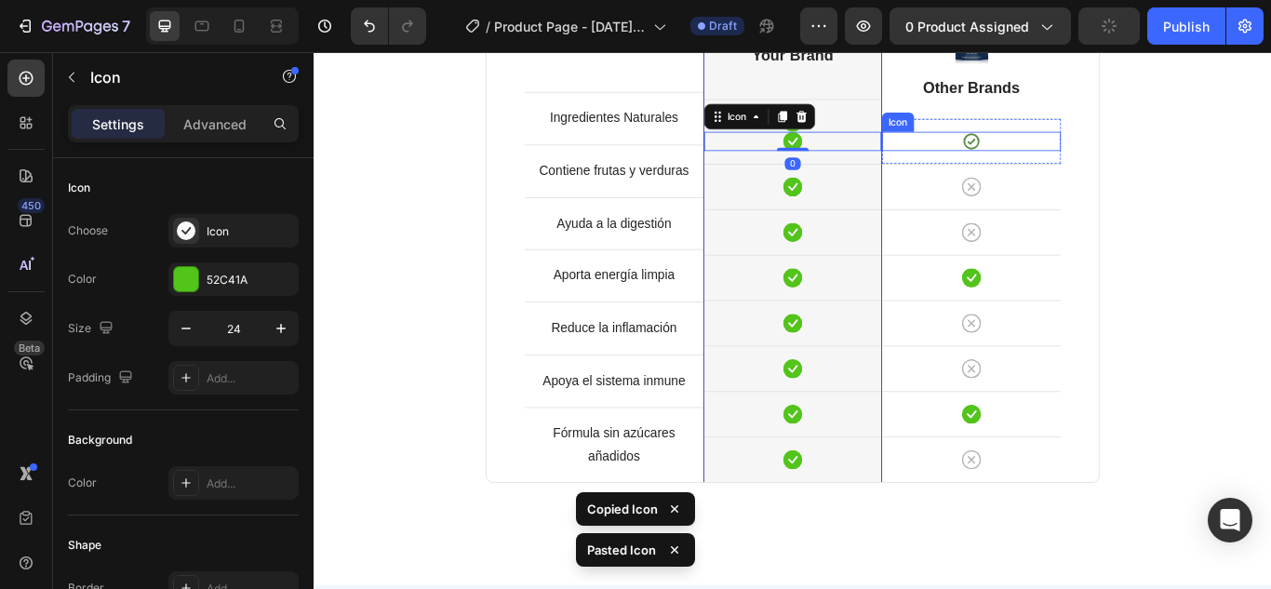
click at [1075, 149] on icon at bounding box center [1080, 156] width 22 height 22
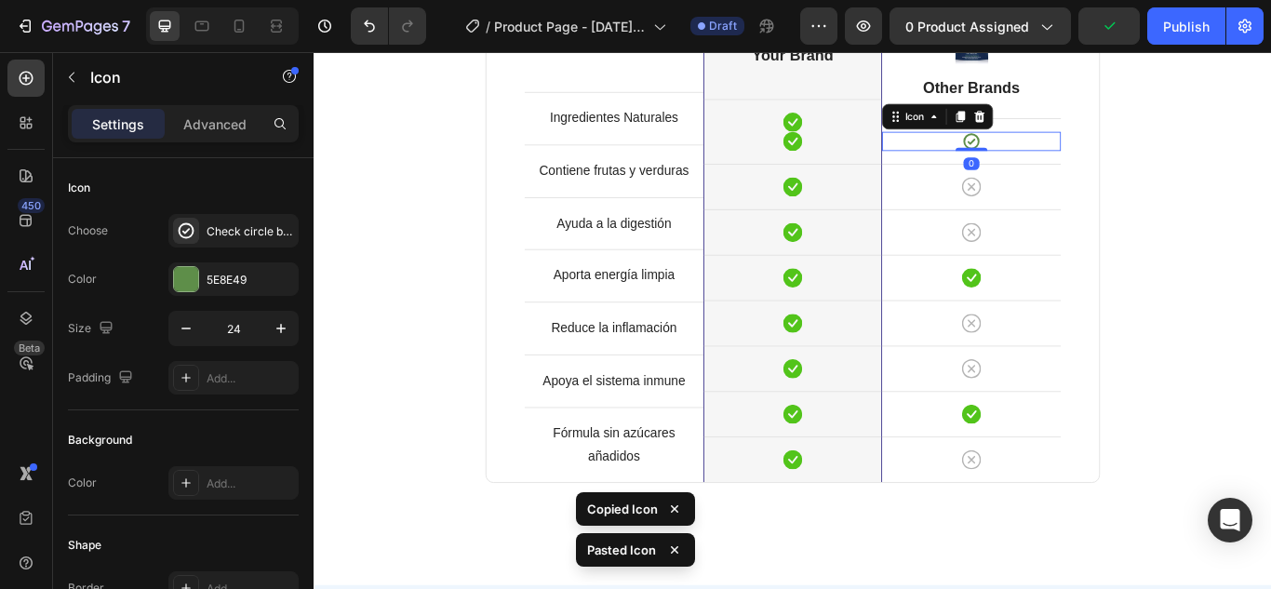
click at [1075, 149] on icon at bounding box center [1080, 156] width 22 height 22
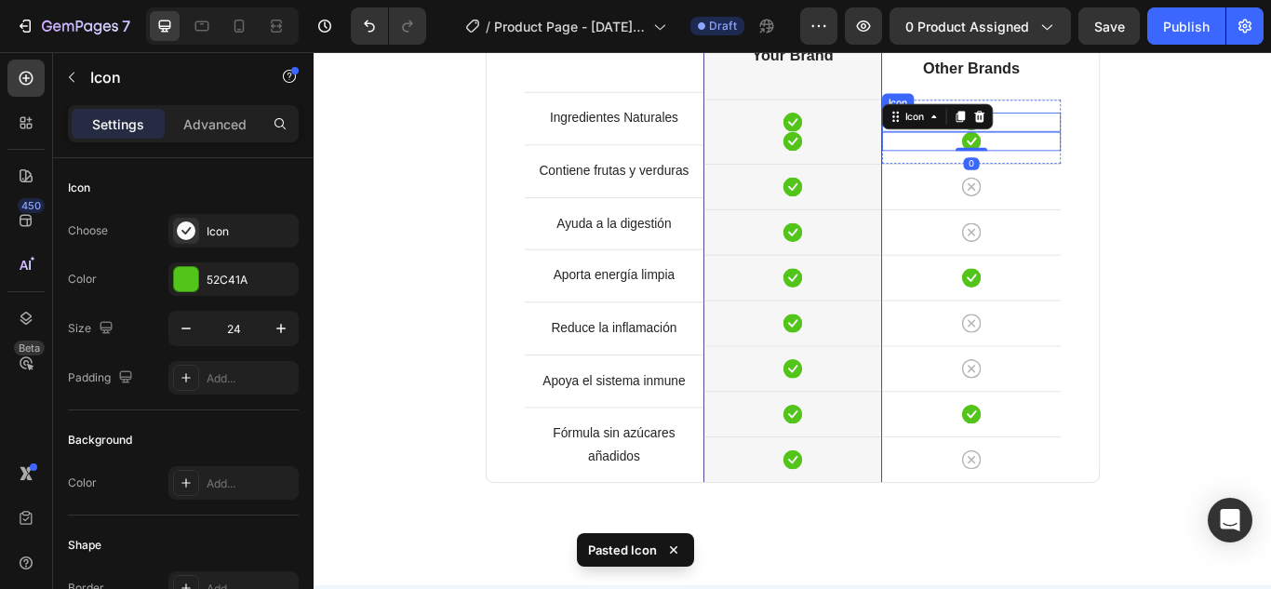
click at [1146, 131] on div "Icon" at bounding box center [1080, 134] width 208 height 22
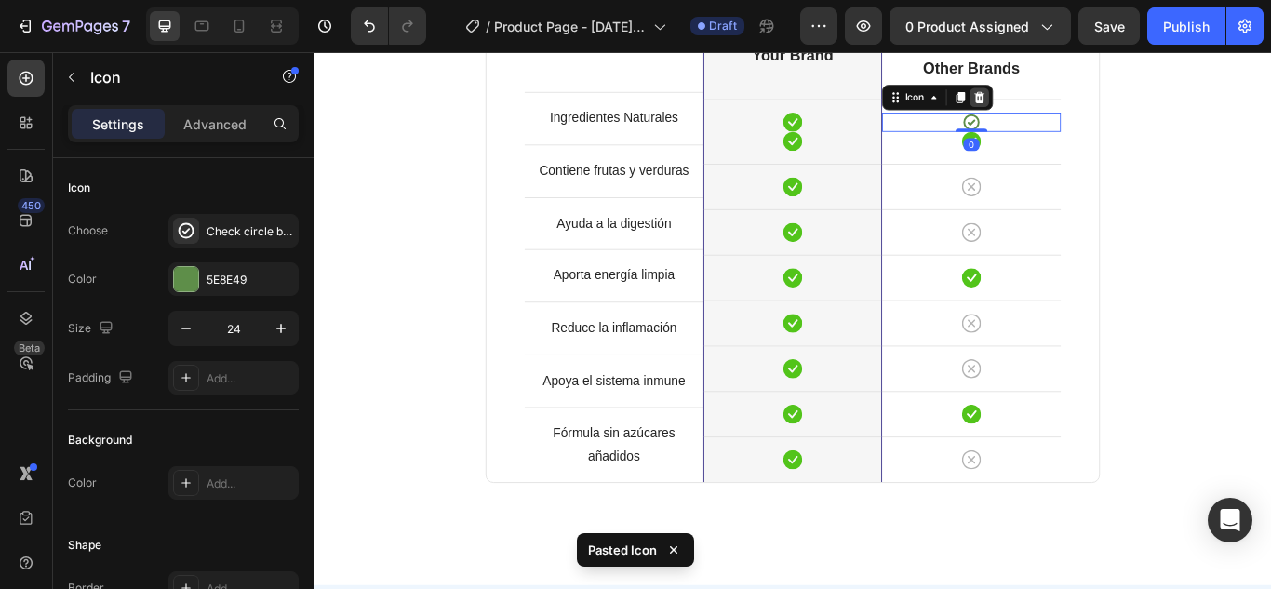
click at [1082, 101] on icon at bounding box center [1089, 105] width 15 height 15
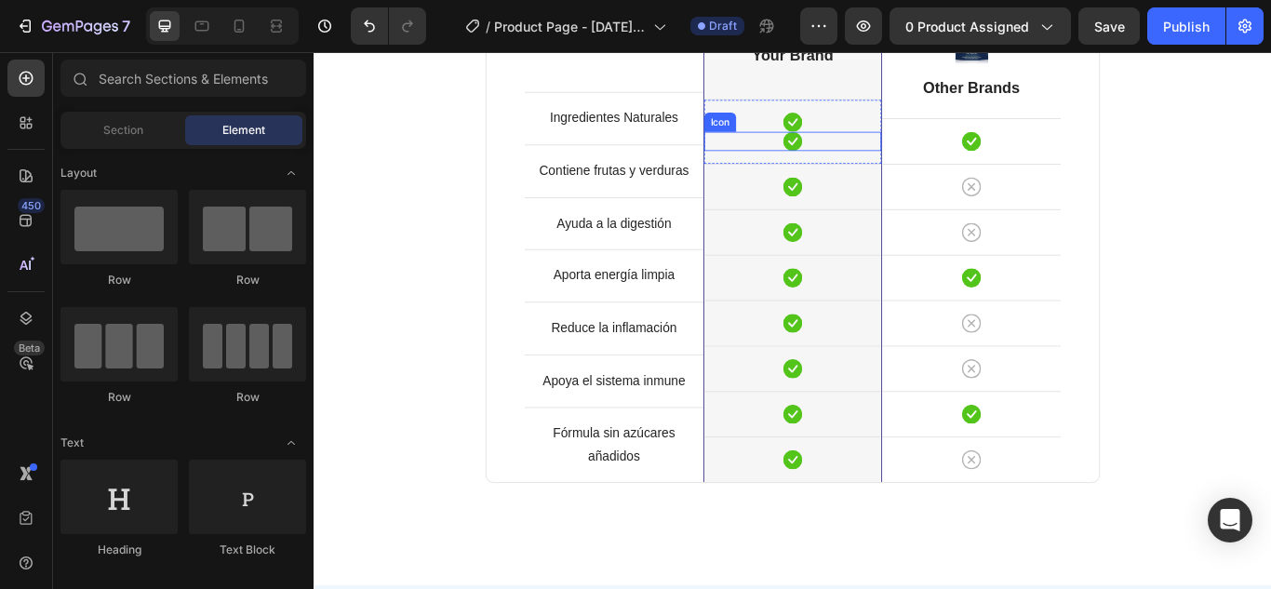
click at [867, 154] on icon at bounding box center [872, 156] width 22 height 22
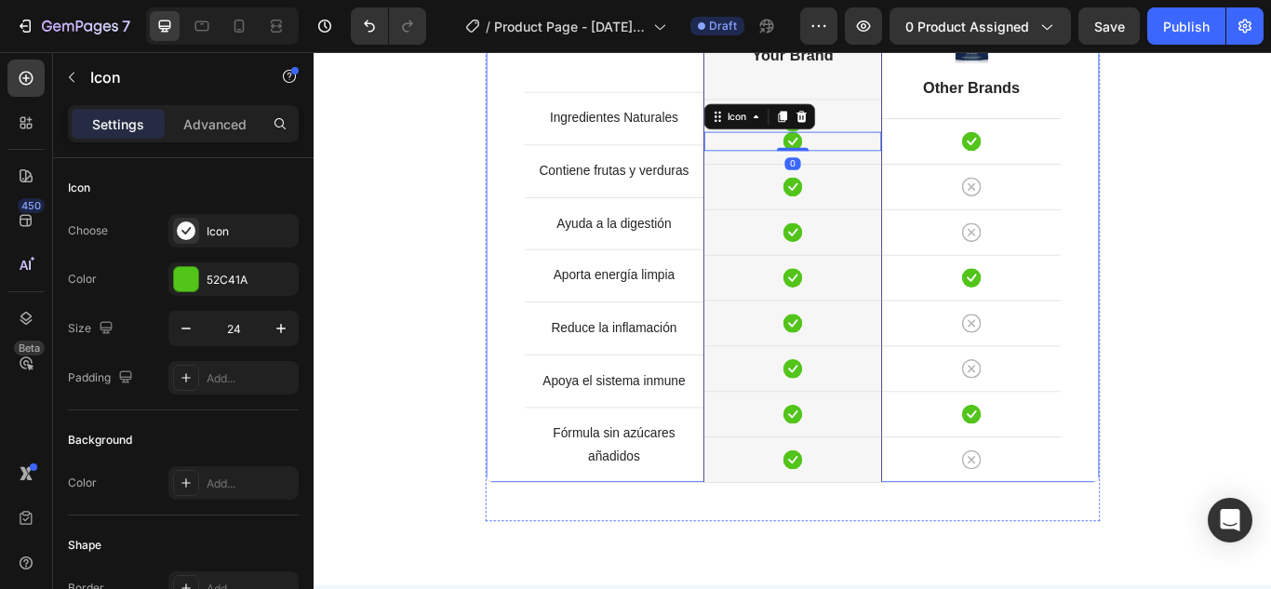
click at [1270, 250] on div "Comparison Table Headline Heading With other brand similar product Text block R…" at bounding box center [871, 170] width 1089 height 857
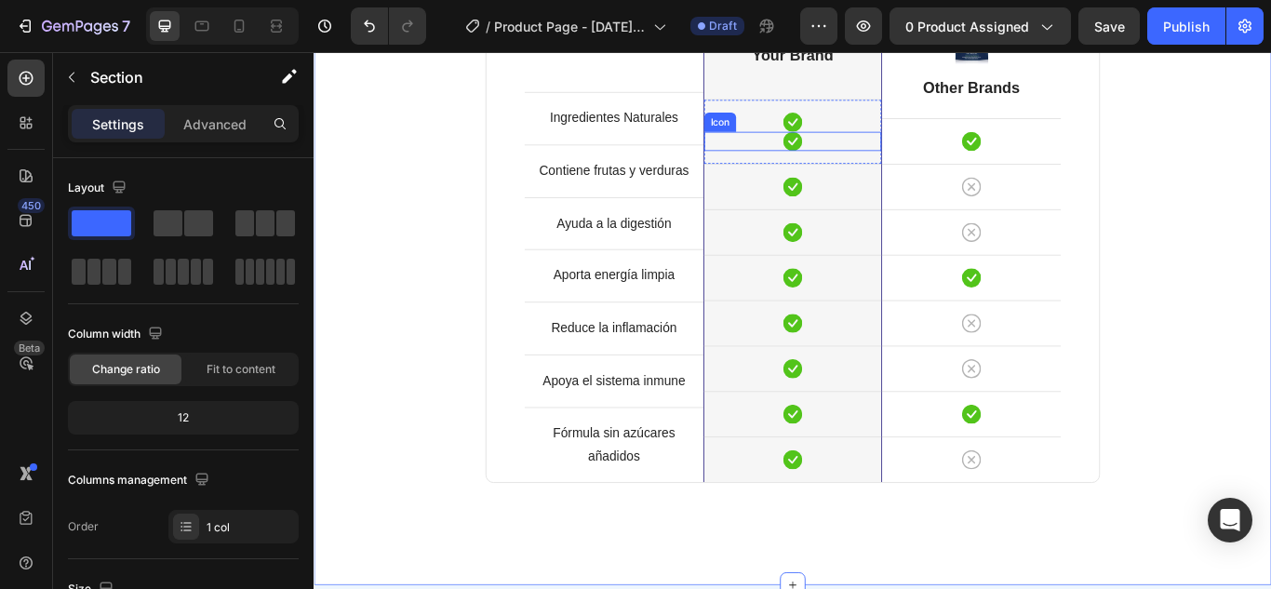
click at [862, 153] on icon at bounding box center [872, 156] width 22 height 22
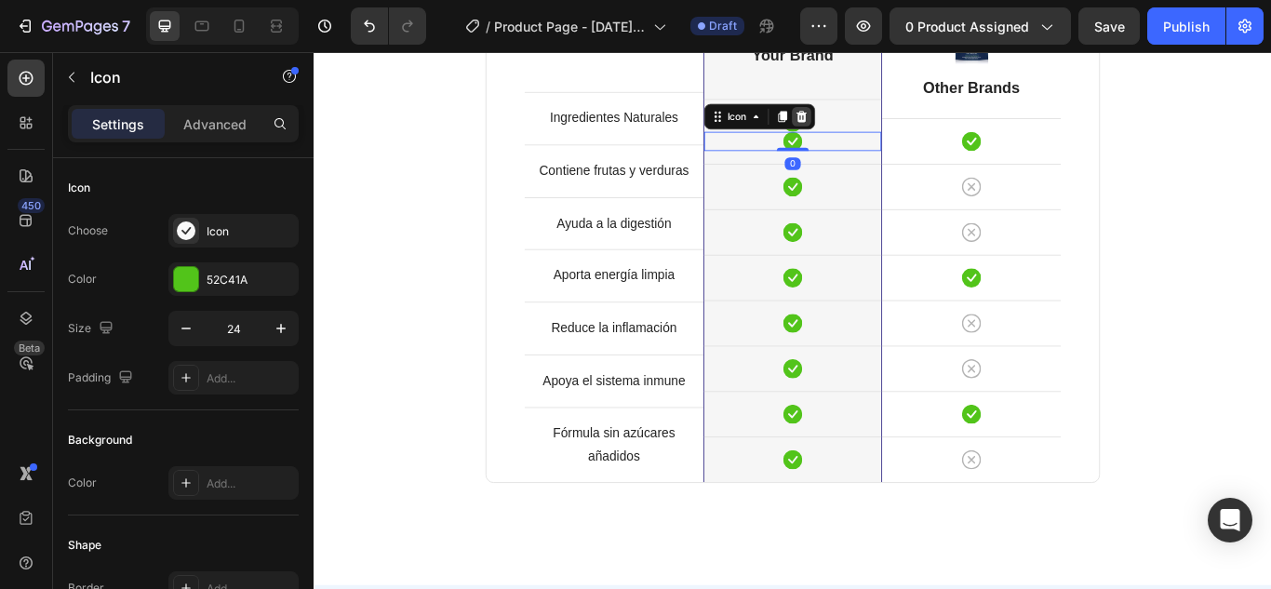
click at [877, 128] on icon at bounding box center [882, 127] width 15 height 15
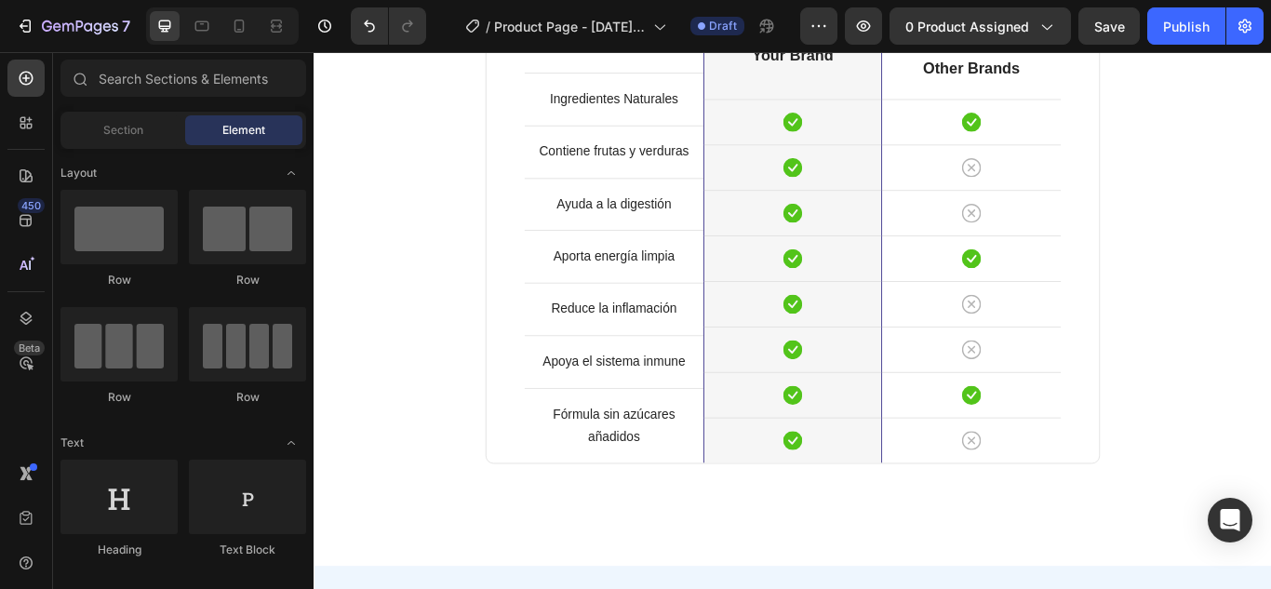
scroll to position [1748, 0]
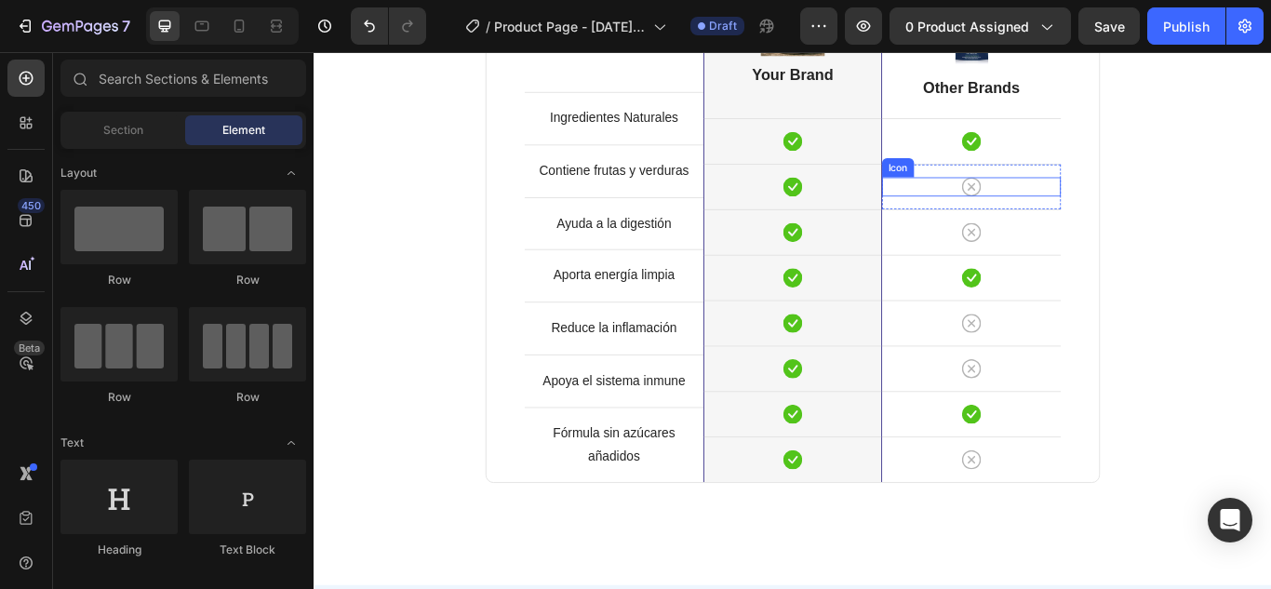
click at [1073, 213] on icon at bounding box center [1080, 209] width 22 height 22
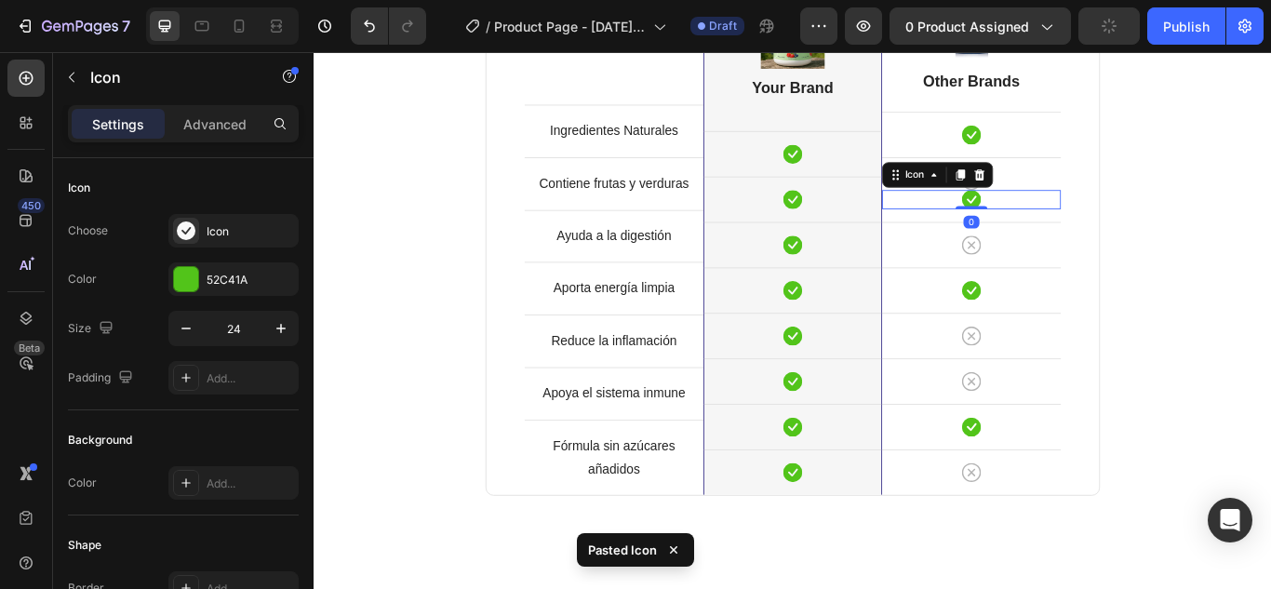
scroll to position [1763, 0]
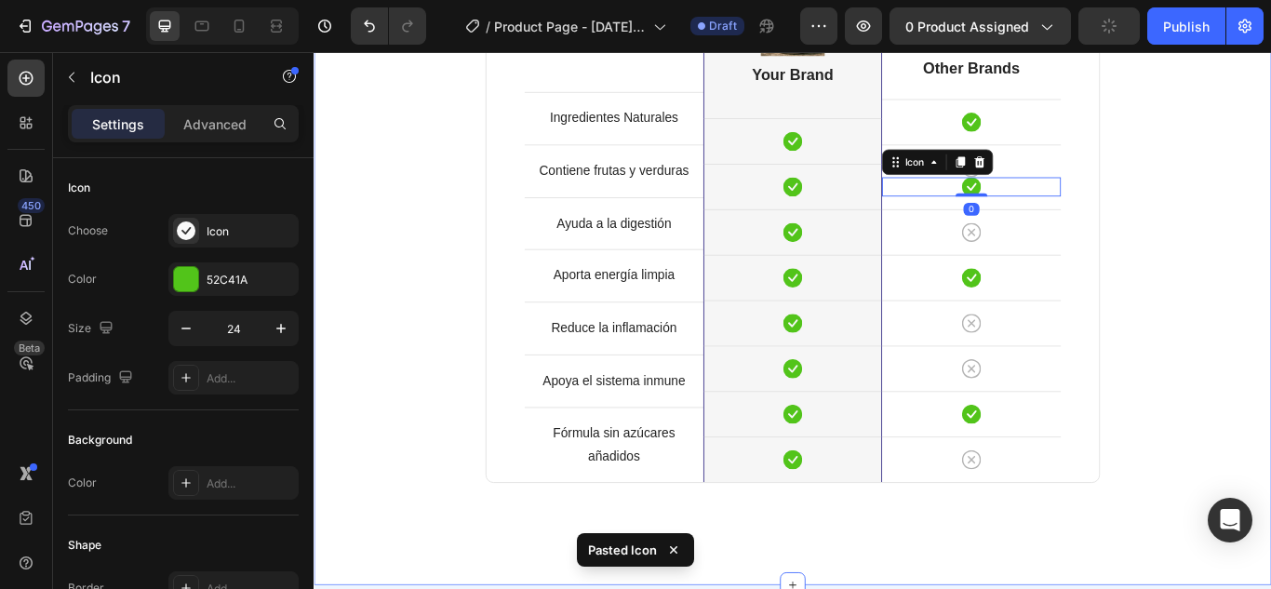
click at [1270, 210] on div "Comparison Table Headline Heading With other brand similar product Text block R…" at bounding box center [871, 174] width 1089 height 849
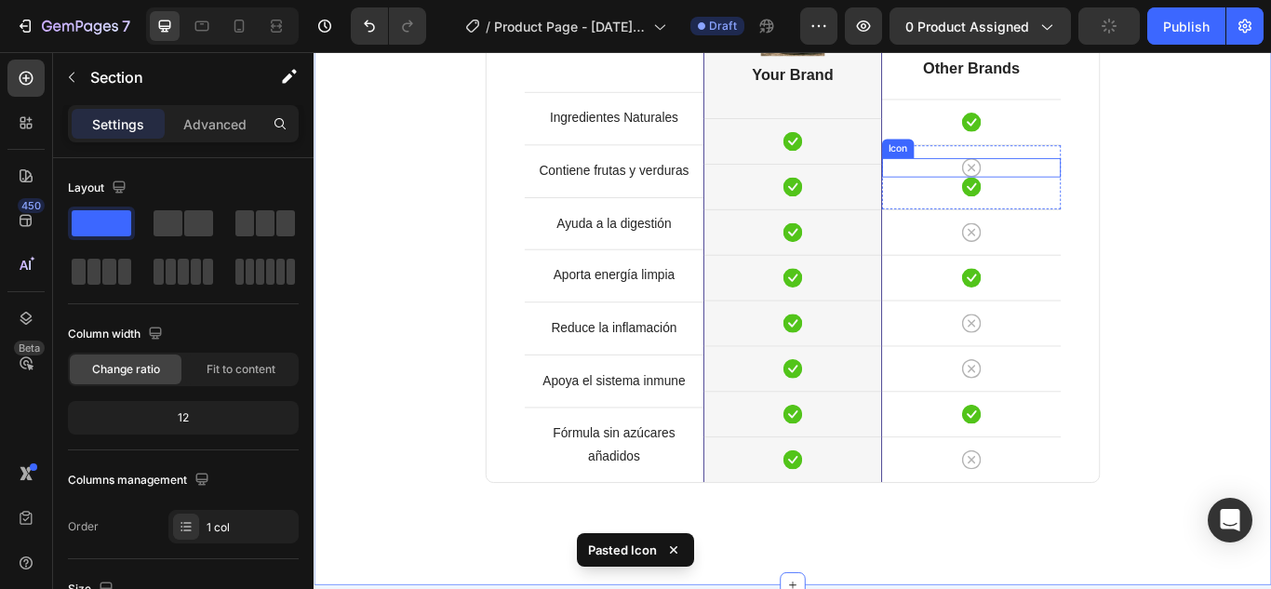
click at [1069, 187] on icon at bounding box center [1080, 187] width 22 height 22
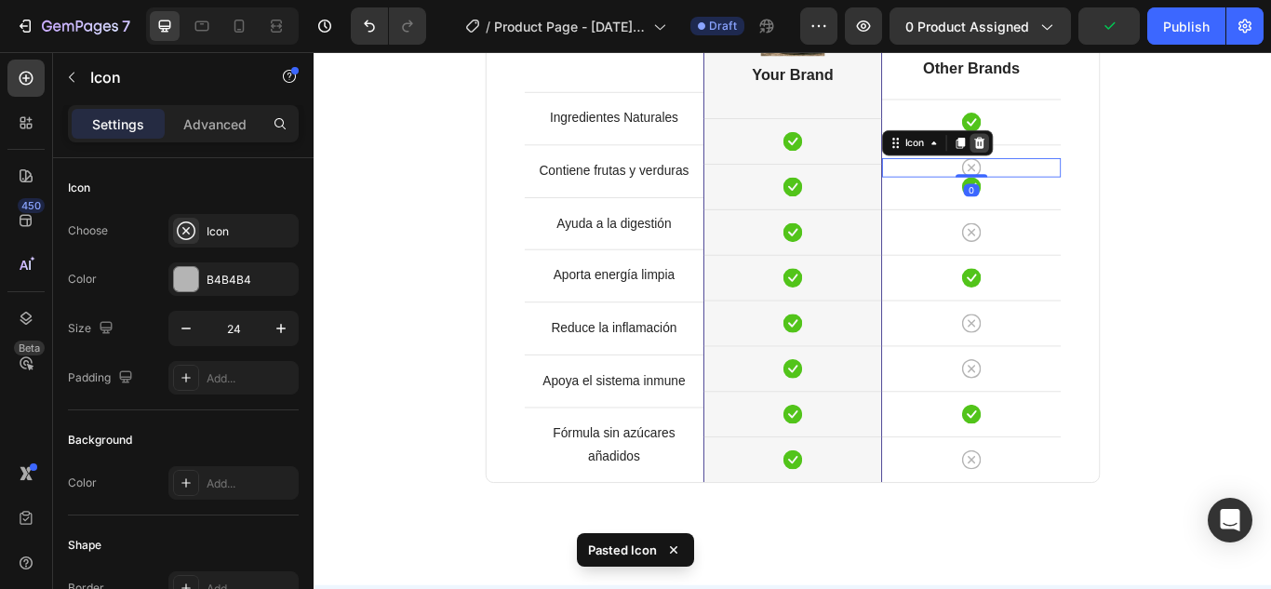
click at [1084, 158] on icon at bounding box center [1090, 158] width 12 height 13
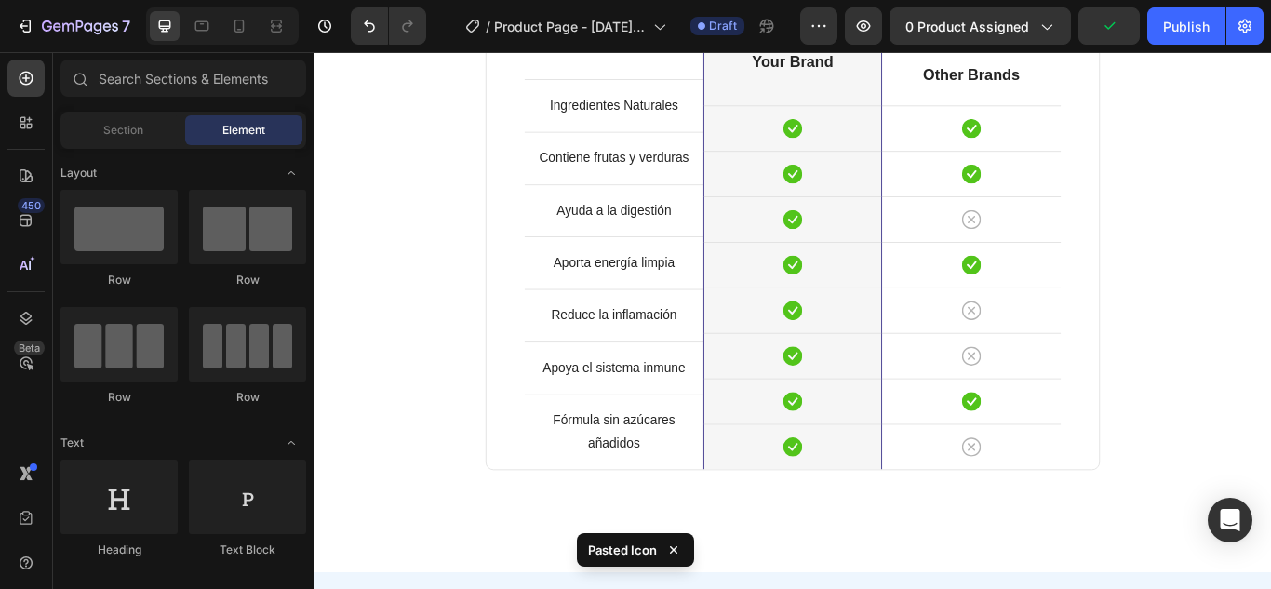
scroll to position [1748, 0]
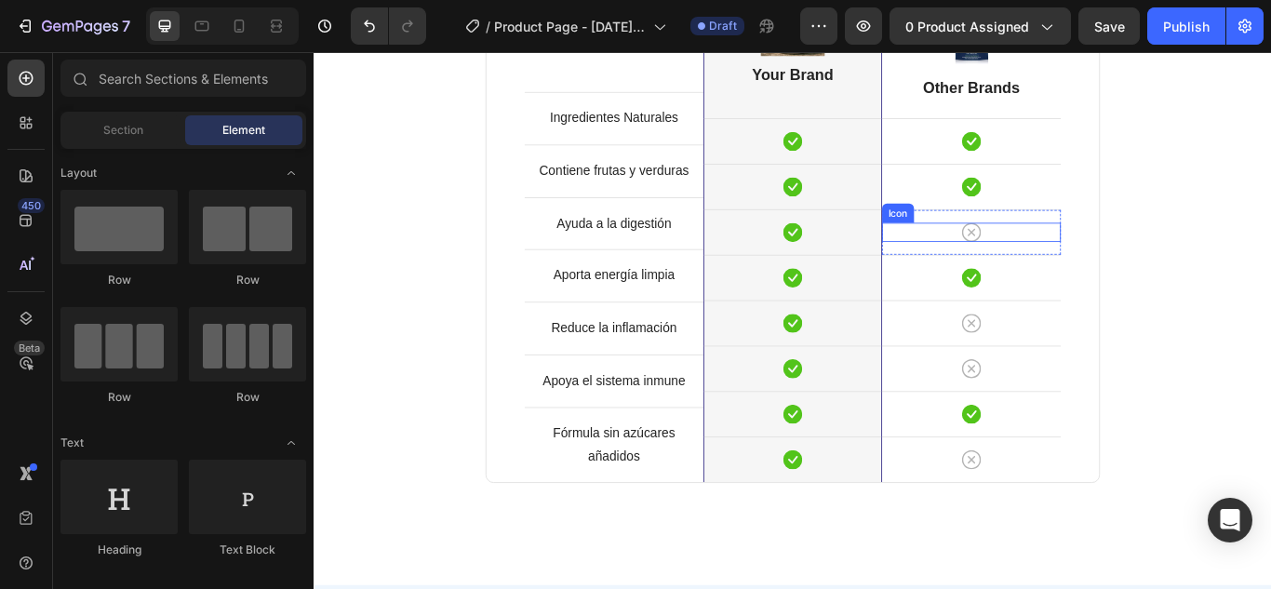
click at [1073, 263] on icon at bounding box center [1080, 262] width 22 height 22
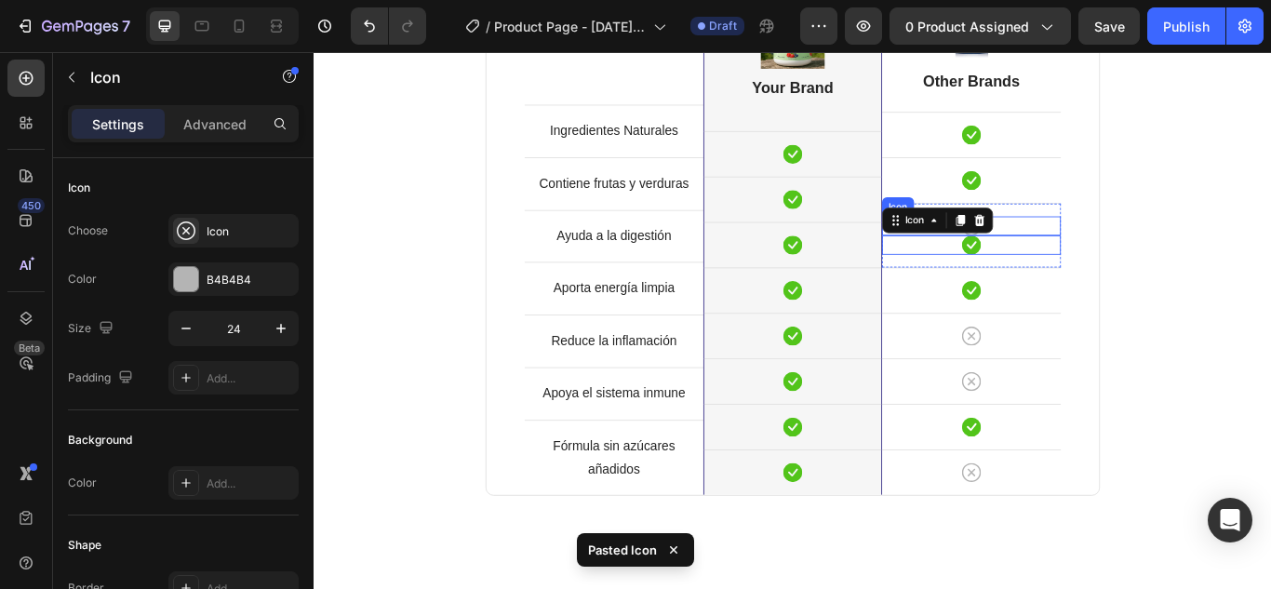
click at [1101, 244] on div "Icon" at bounding box center [1080, 255] width 208 height 22
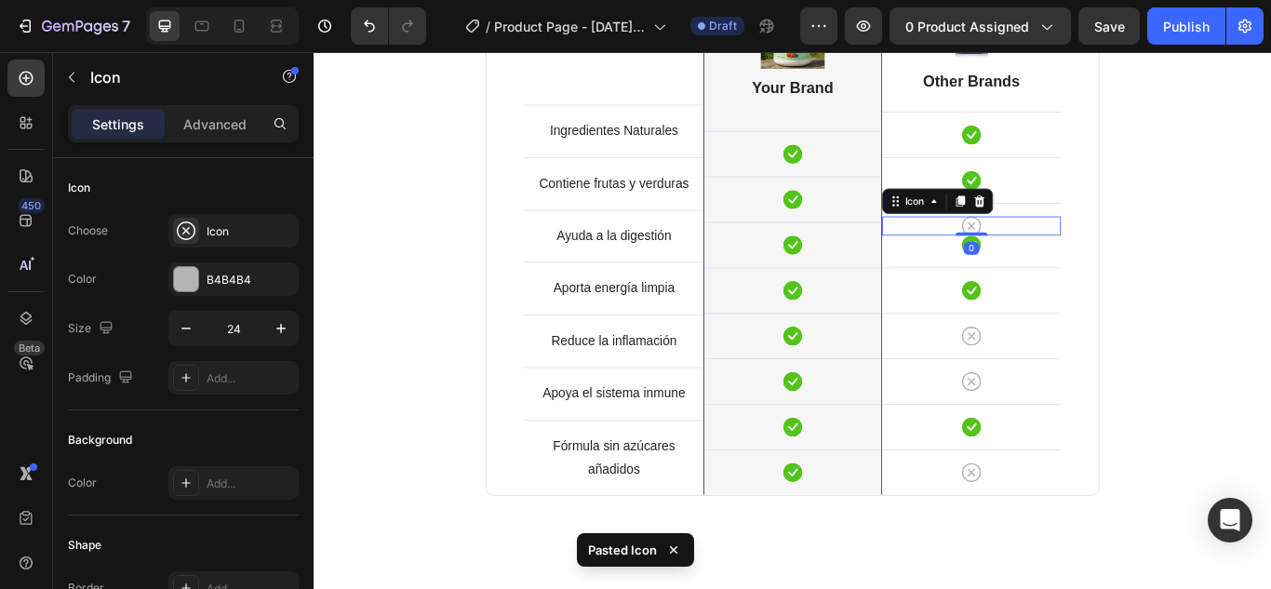
scroll to position [1763, 0]
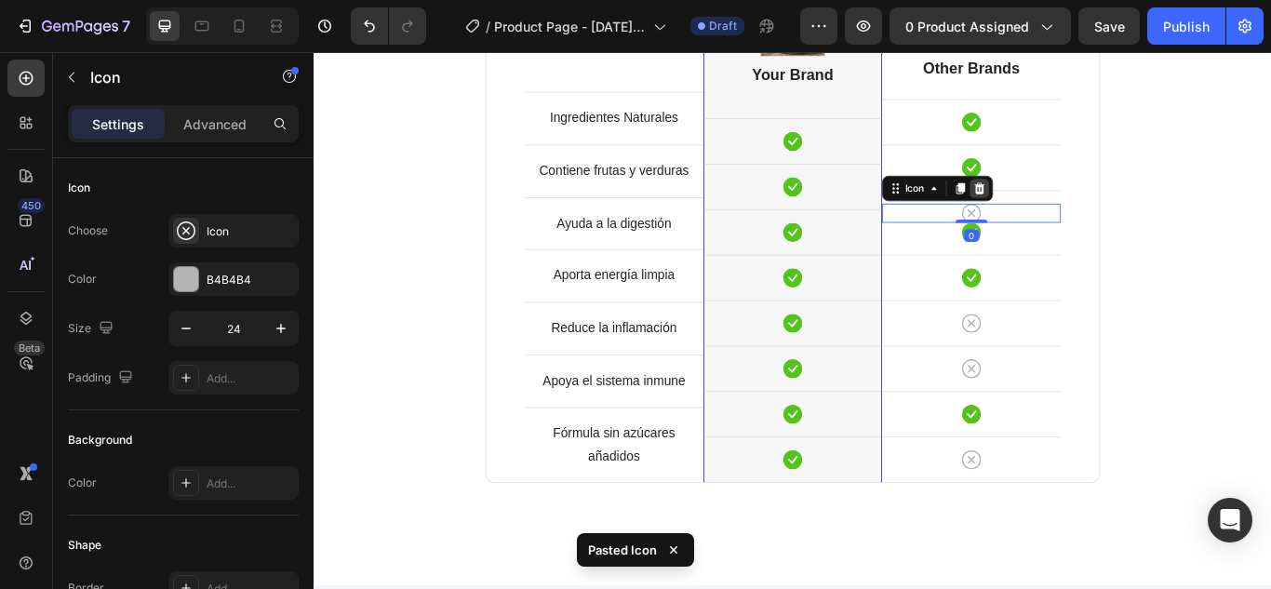
click at [1082, 203] on div at bounding box center [1089, 211] width 22 height 22
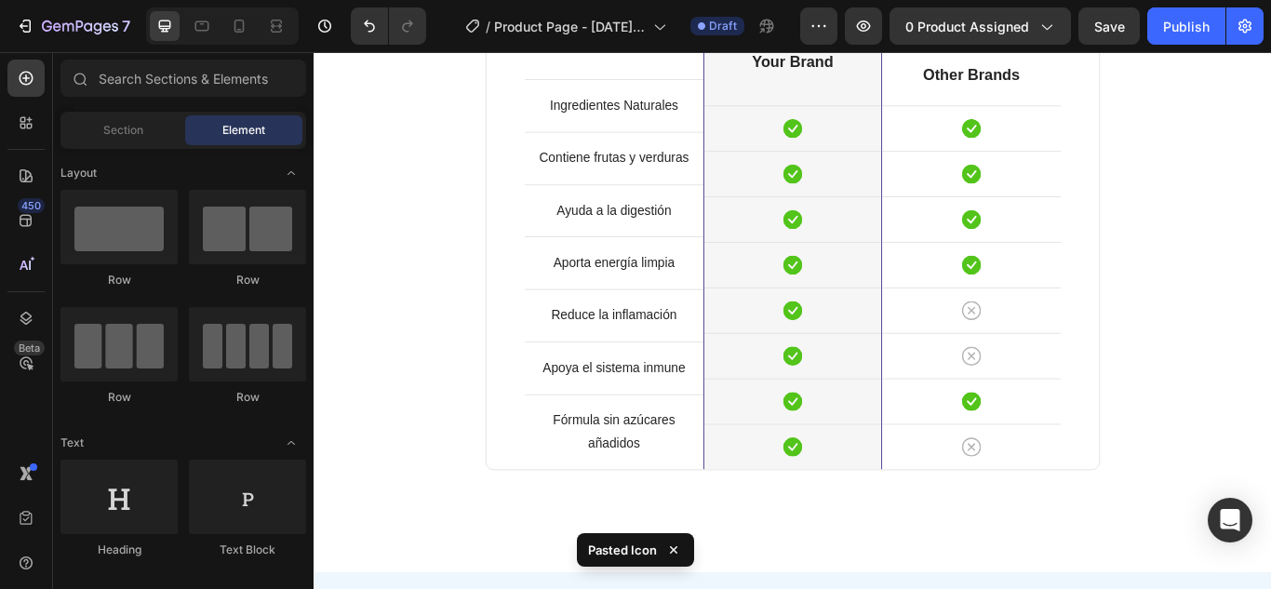
scroll to position [1748, 0]
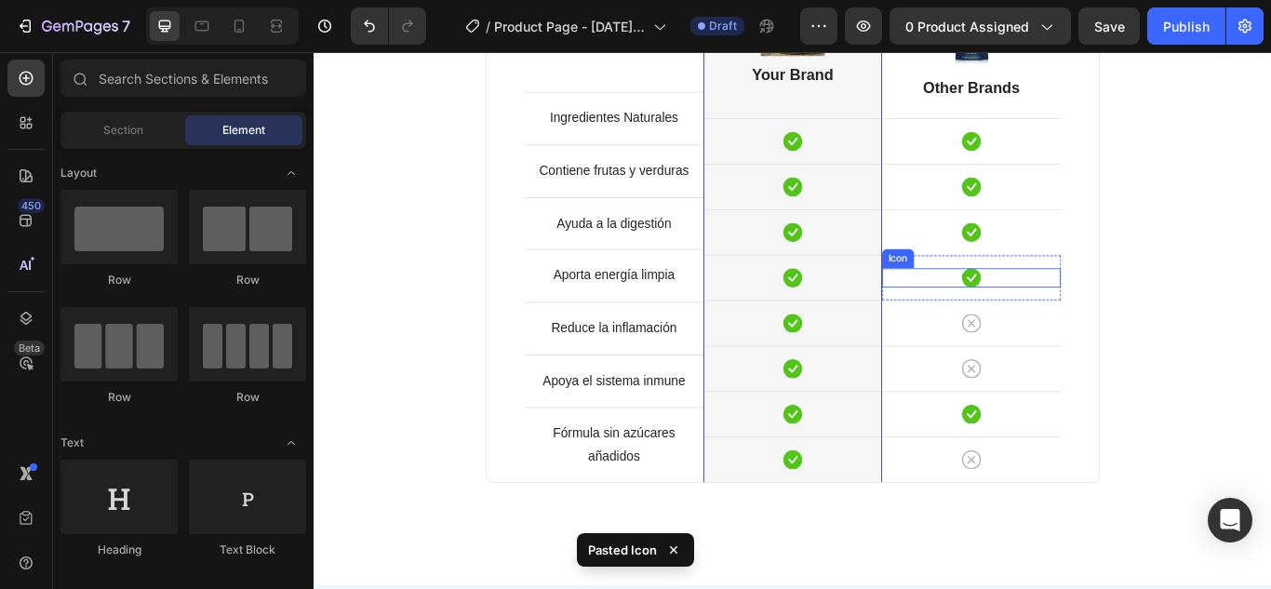
click at [1075, 314] on icon at bounding box center [1080, 315] width 22 height 22
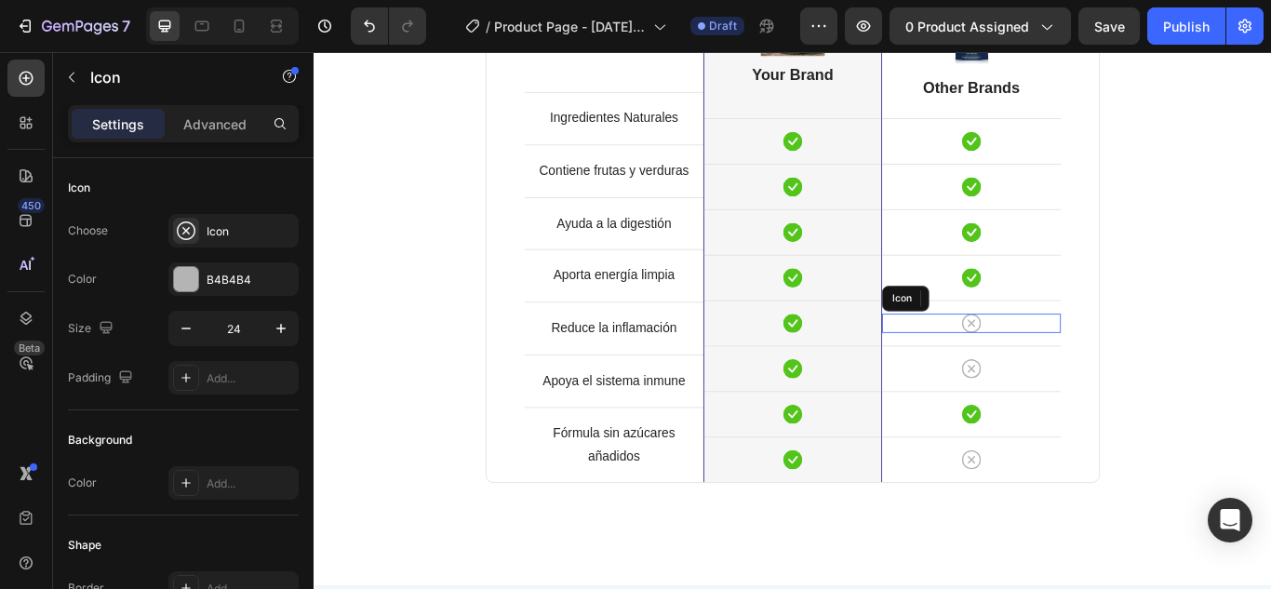
click at [1070, 375] on icon at bounding box center [1080, 368] width 22 height 22
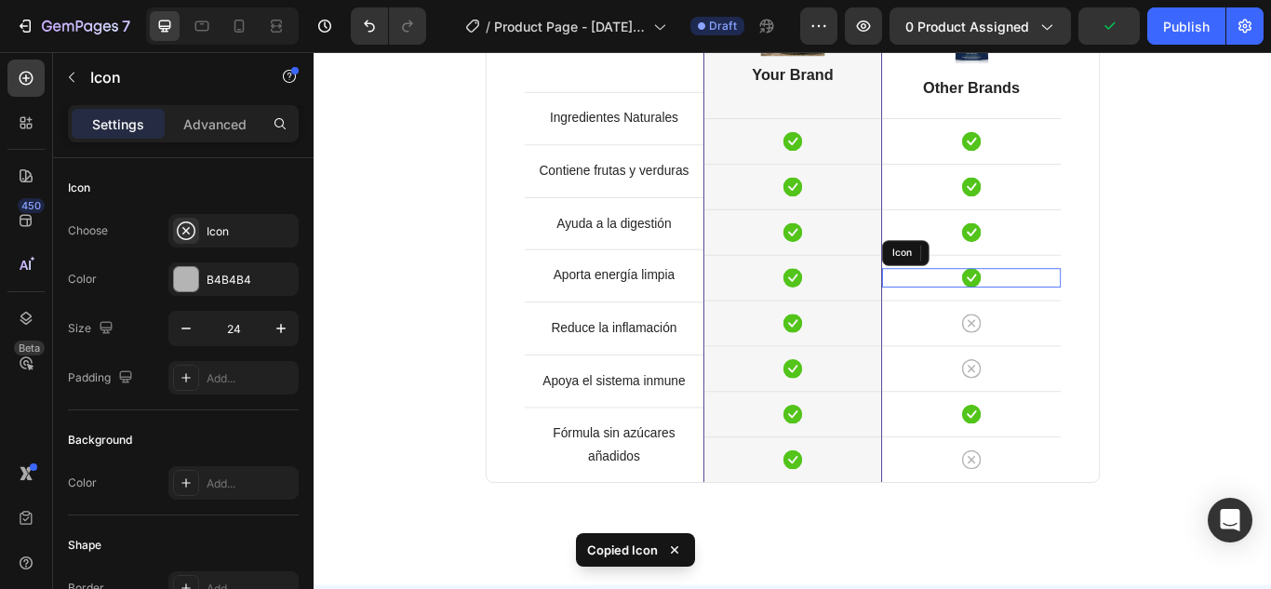
click at [1102, 310] on div "Icon" at bounding box center [1080, 315] width 208 height 22
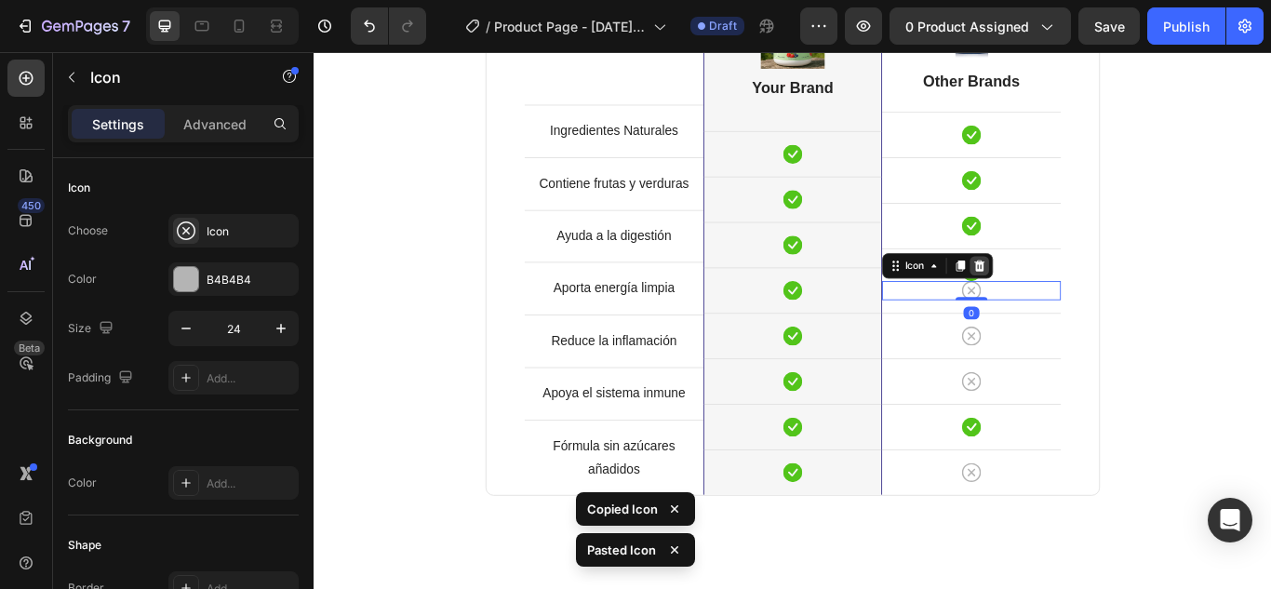
scroll to position [1763, 0]
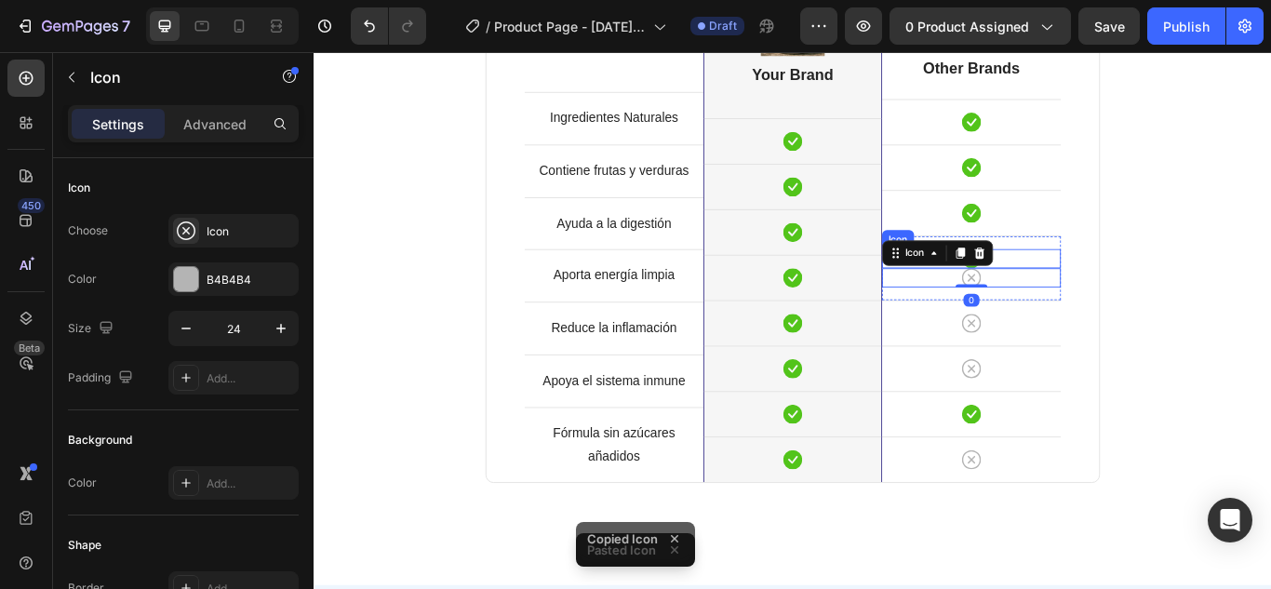
click at [1131, 286] on div "Icon" at bounding box center [1080, 293] width 208 height 22
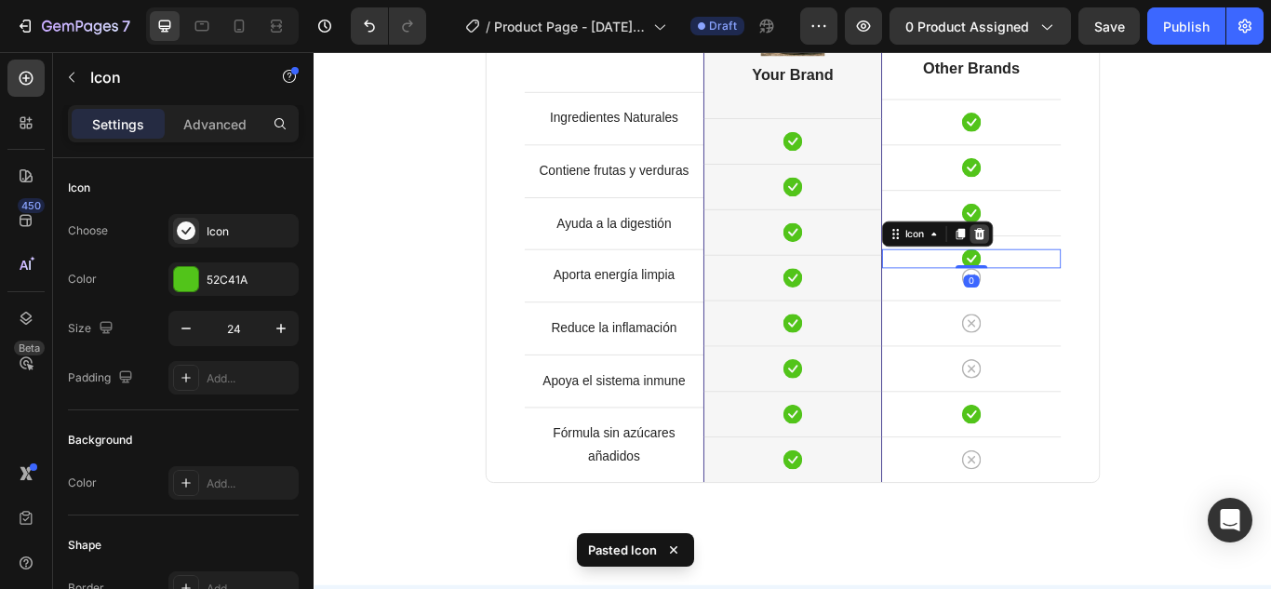
click at [1085, 256] on div at bounding box center [1089, 264] width 22 height 22
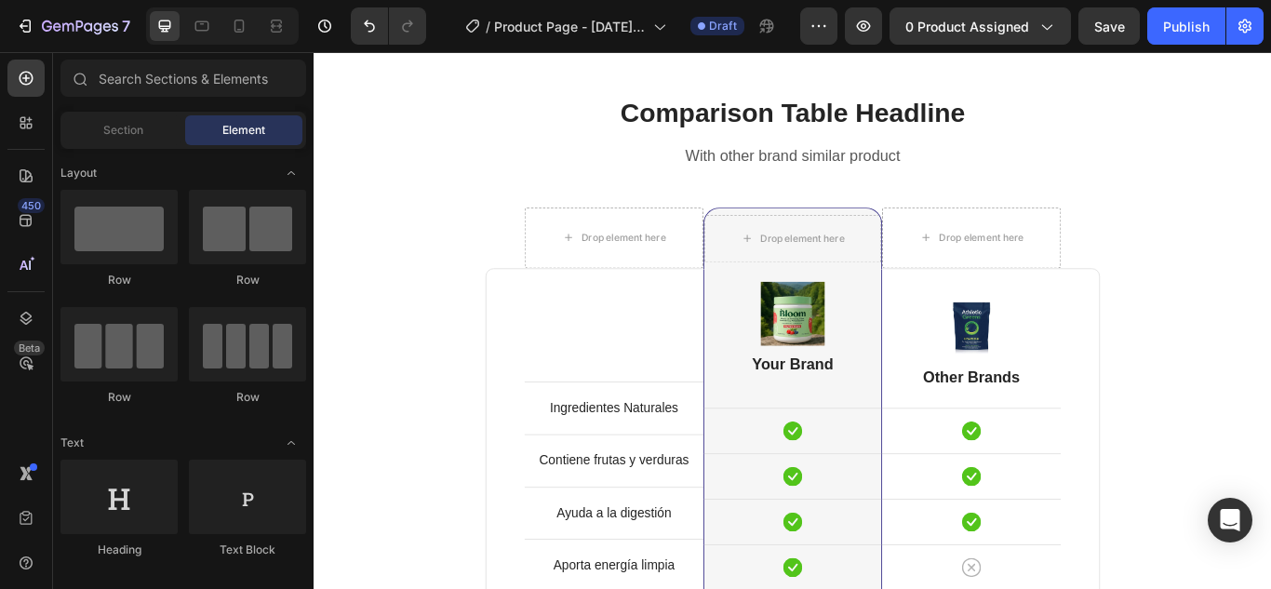
scroll to position [1373, 0]
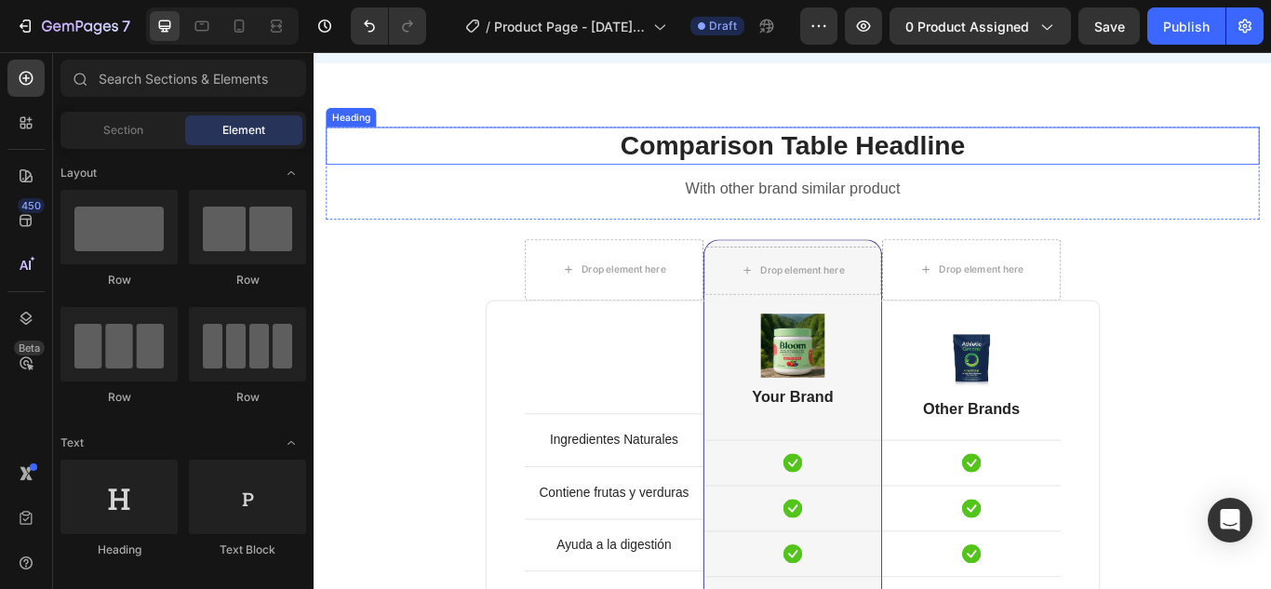
click at [840, 155] on p "Comparison Table Headline" at bounding box center [871, 161] width 1085 height 40
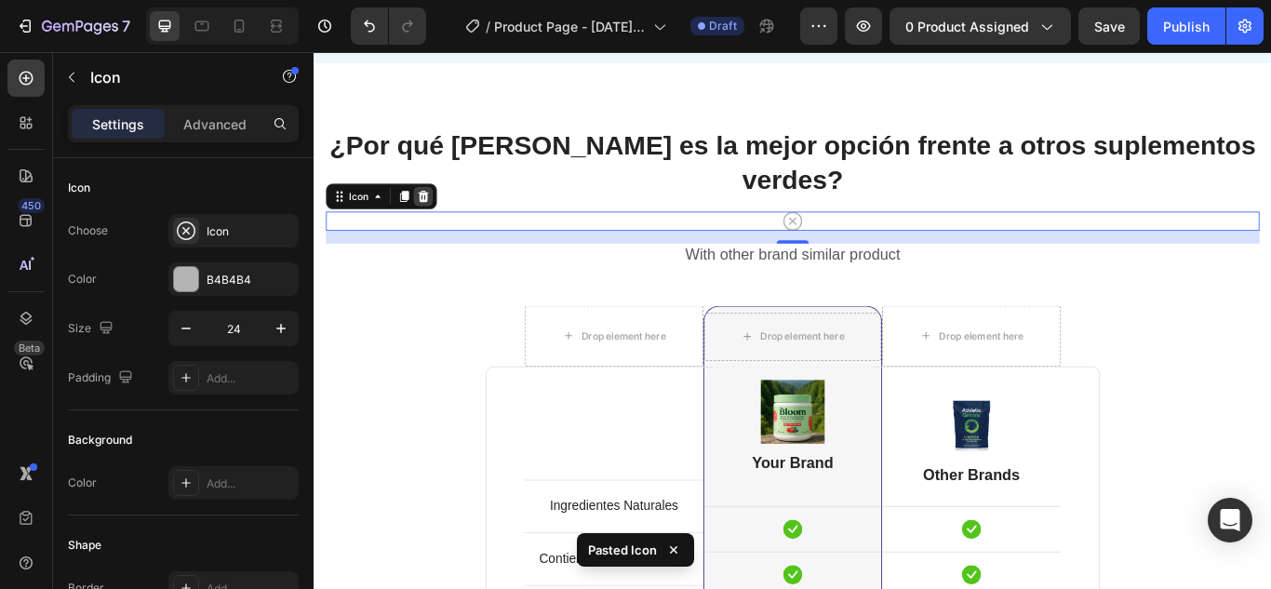
click at [438, 214] on icon at bounding box center [441, 220] width 12 height 13
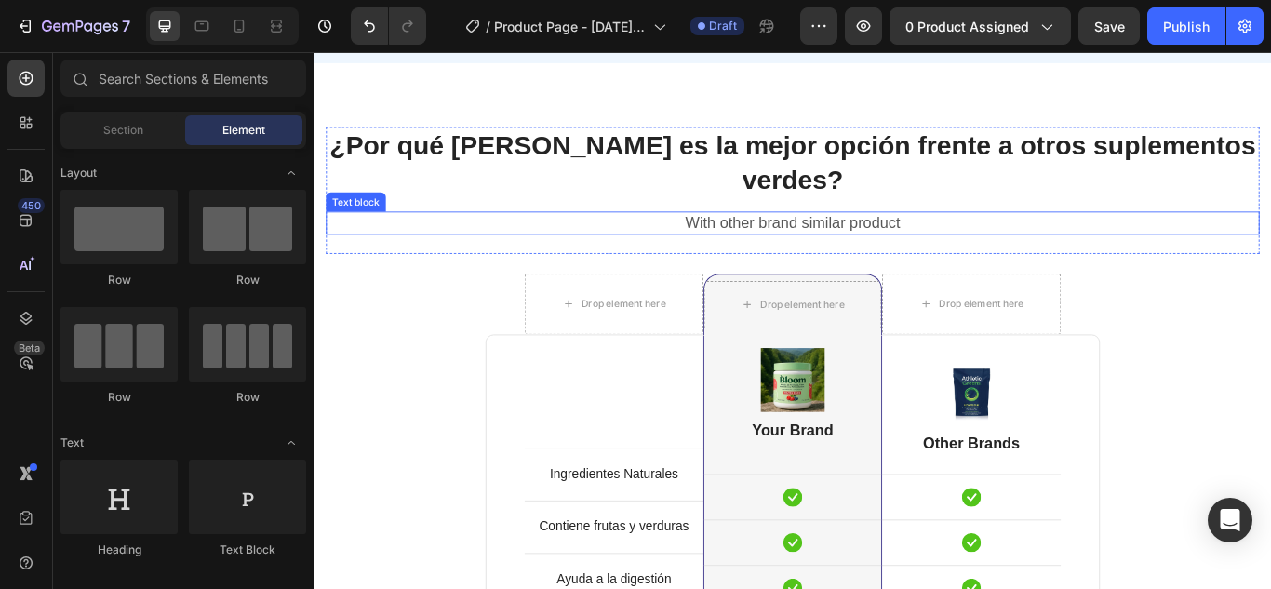
click at [853, 240] on p "With other brand similar product" at bounding box center [871, 251] width 1085 height 23
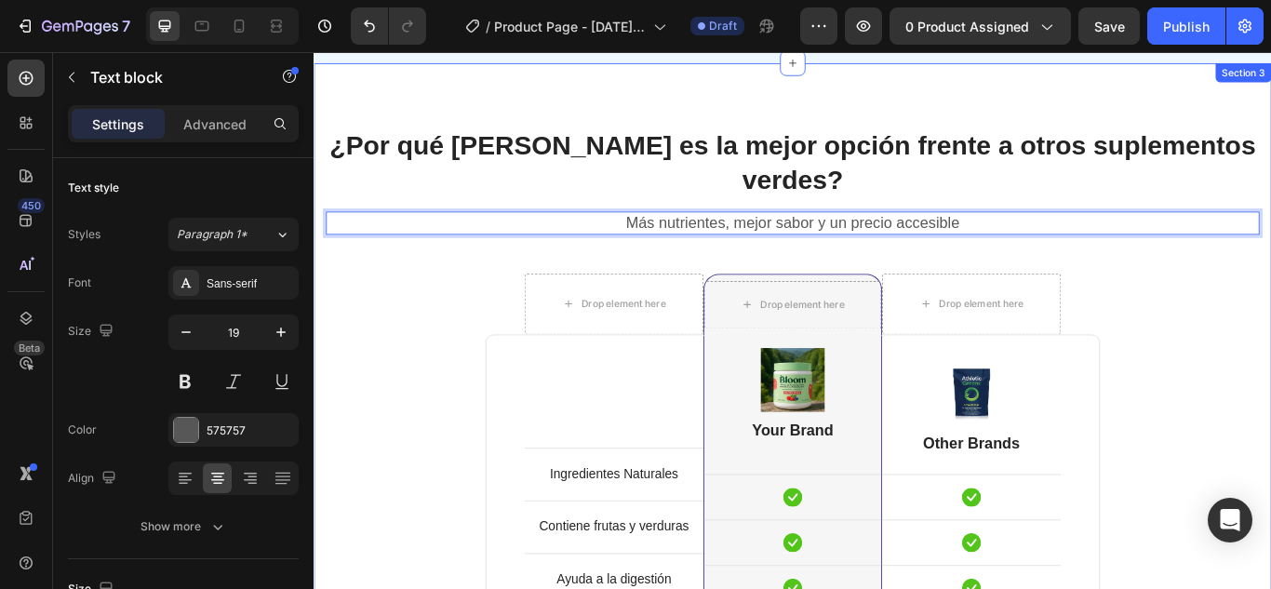
click at [471, 286] on div "¿Por qué Bloom es la mejor opción frente a otros suplementos verdes? Heading Má…" at bounding box center [871, 577] width 1089 height 875
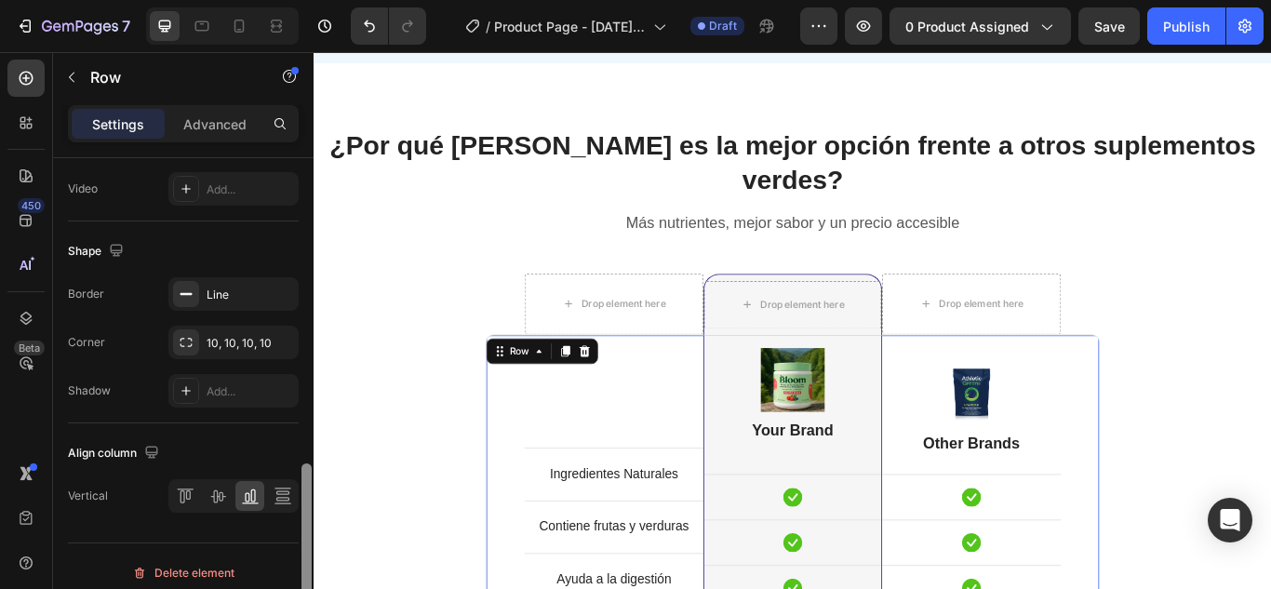
scroll to position [863, 0]
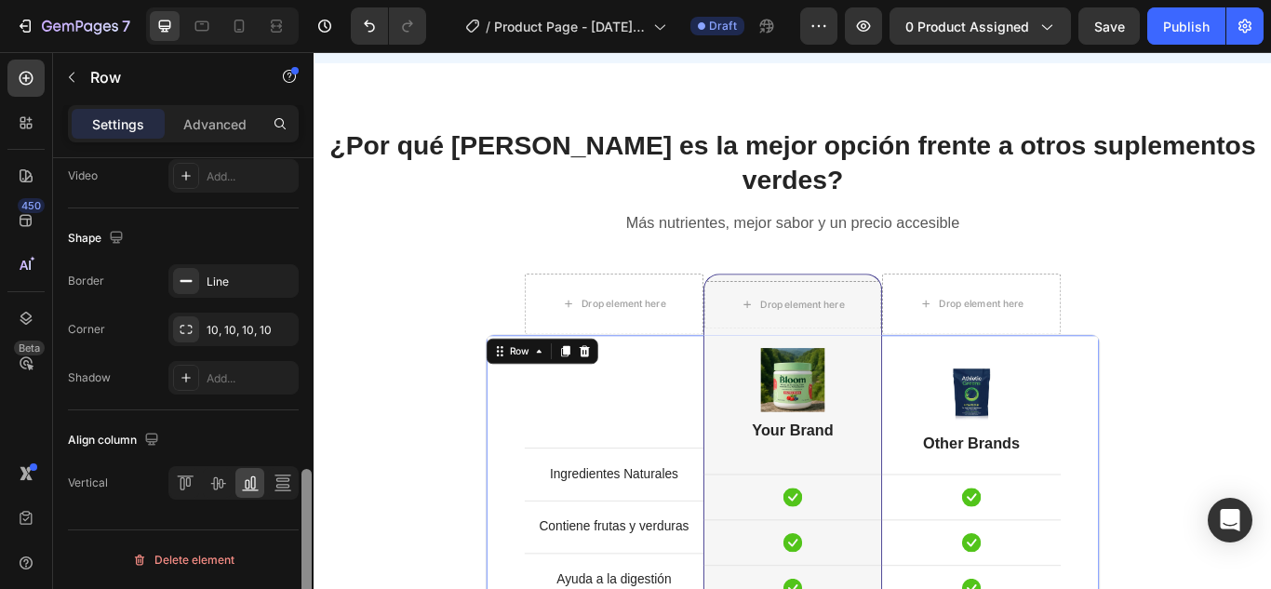
drag, startPoint x: 621, startPoint y: 346, endPoint x: 623, endPoint y: 533, distance: 187.0
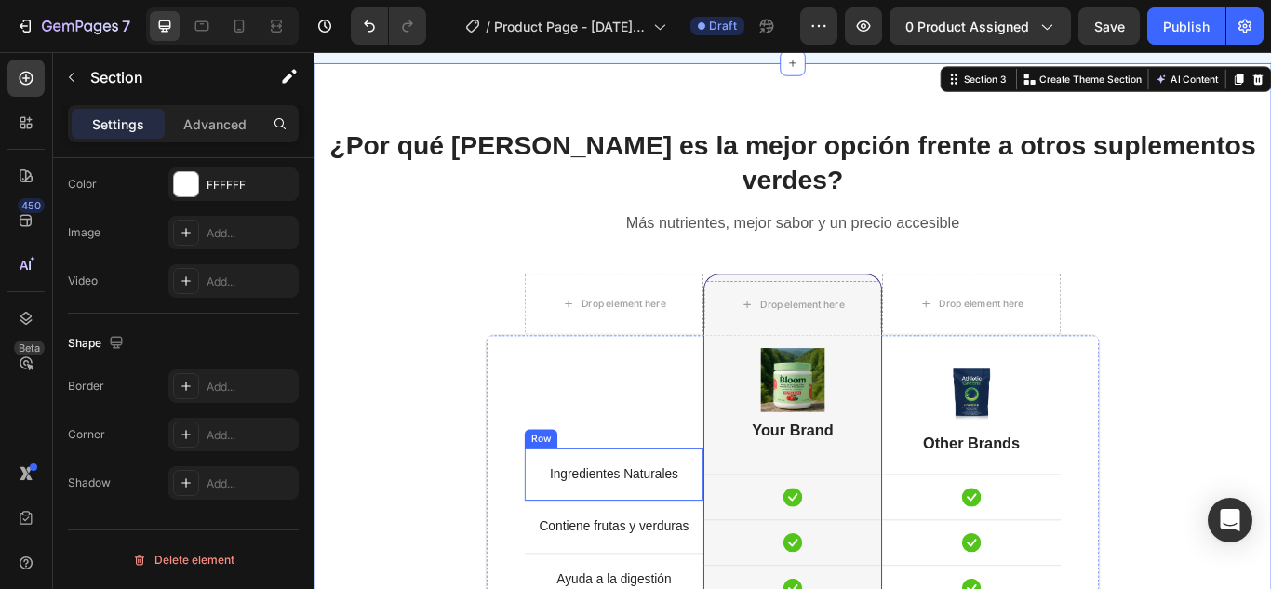
scroll to position [0, 0]
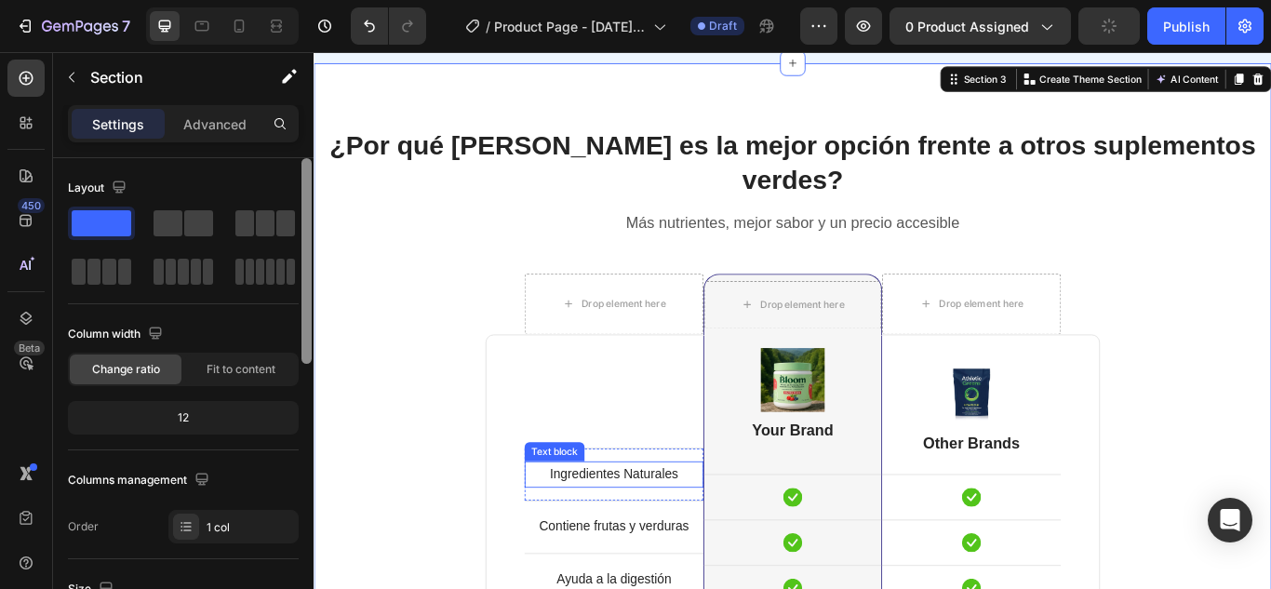
click at [640, 531] on p "Ingredientes Naturales" at bounding box center [663, 544] width 205 height 27
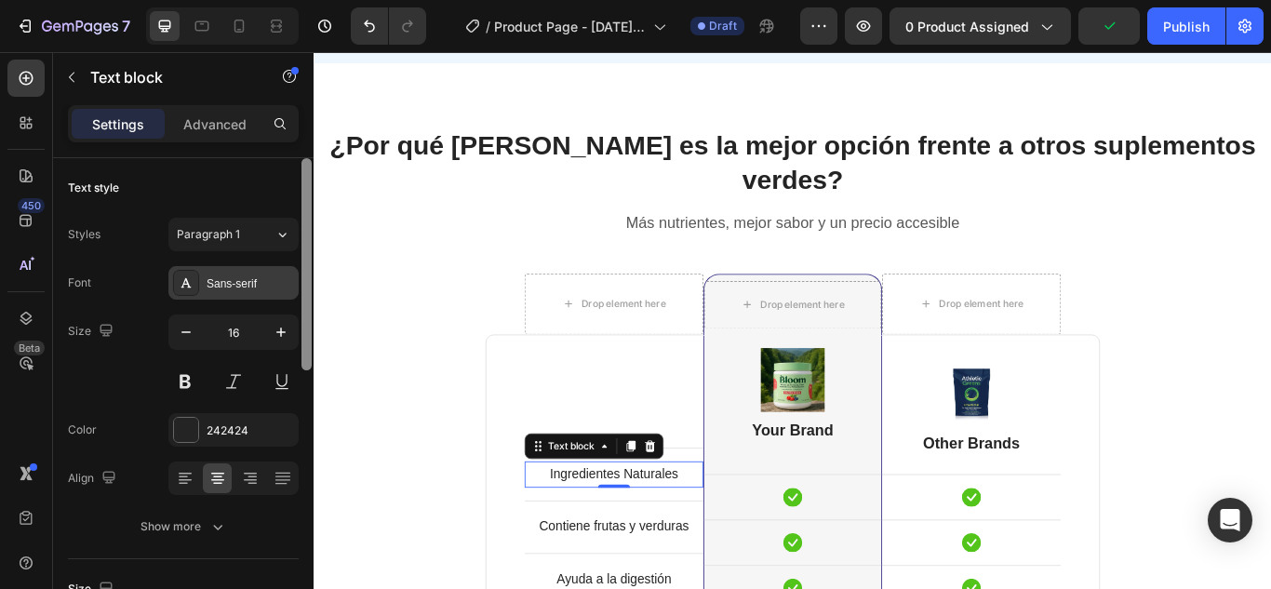
click at [246, 281] on div "Sans-serif" at bounding box center [250, 283] width 87 height 17
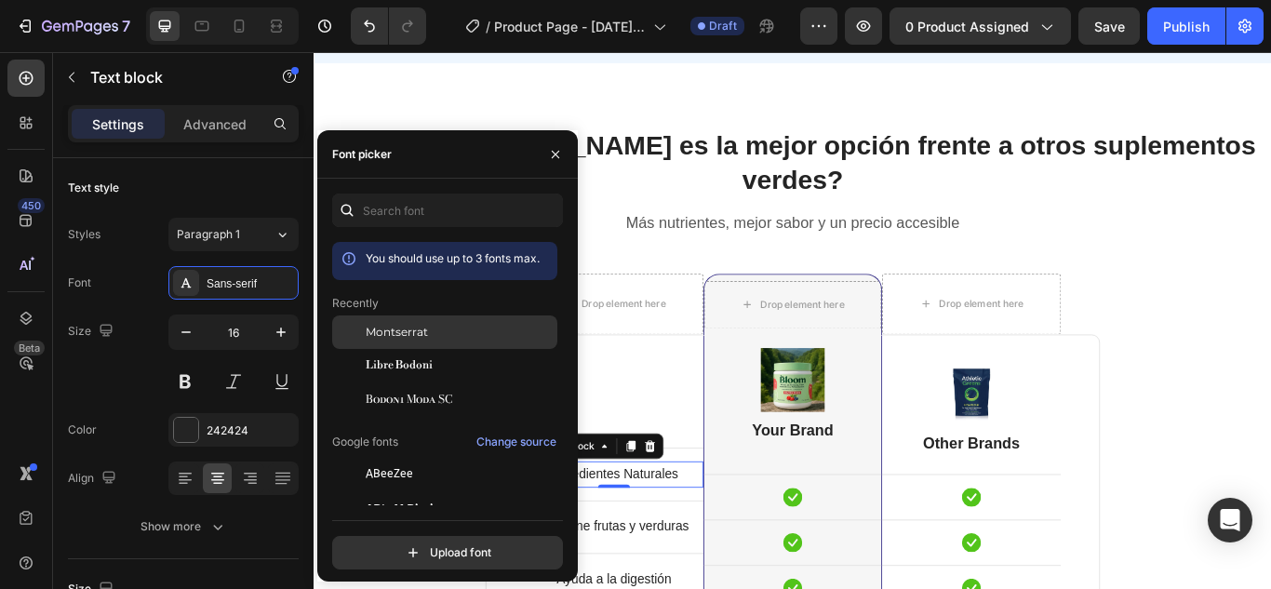
click at [421, 333] on span "Montserrat" at bounding box center [397, 332] width 62 height 17
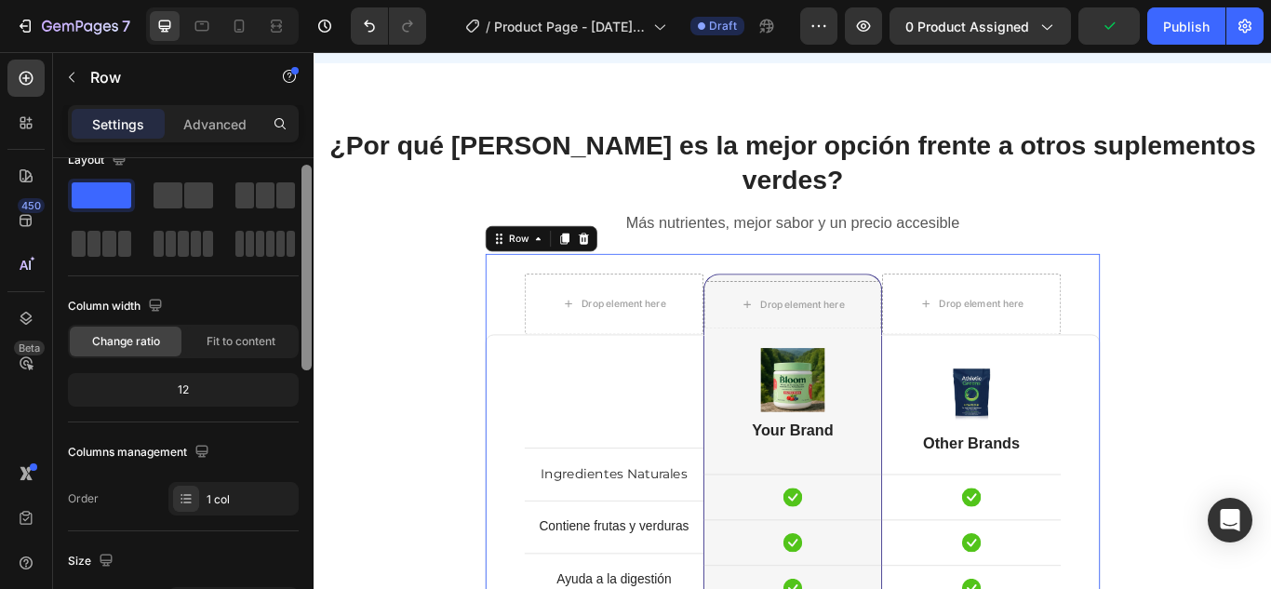
drag, startPoint x: 308, startPoint y: 334, endPoint x: 304, endPoint y: 347, distance: 13.5
click at [304, 347] on div at bounding box center [306, 268] width 10 height 206
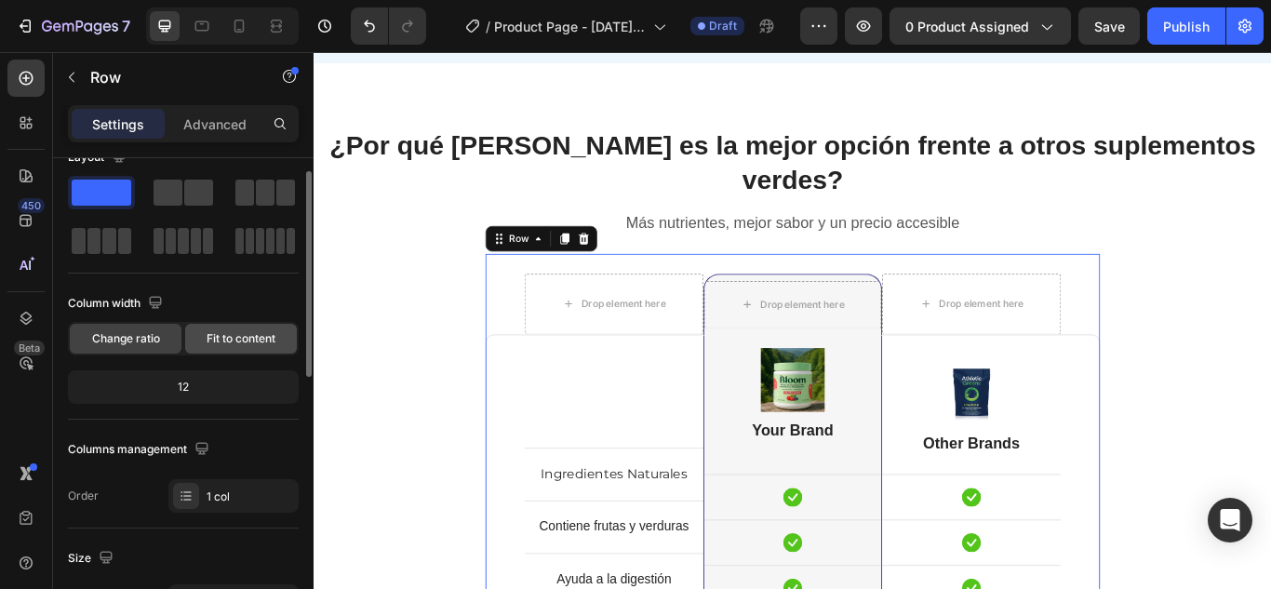
click at [283, 340] on div "Fit to content" at bounding box center [241, 339] width 112 height 30
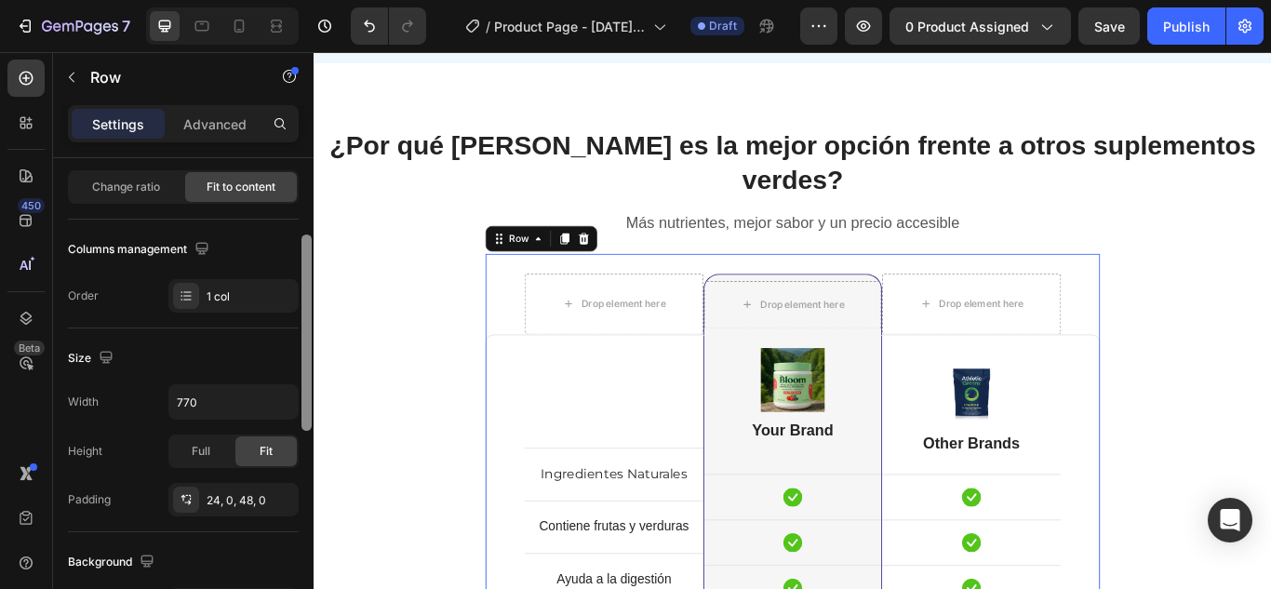
scroll to position [170, 0]
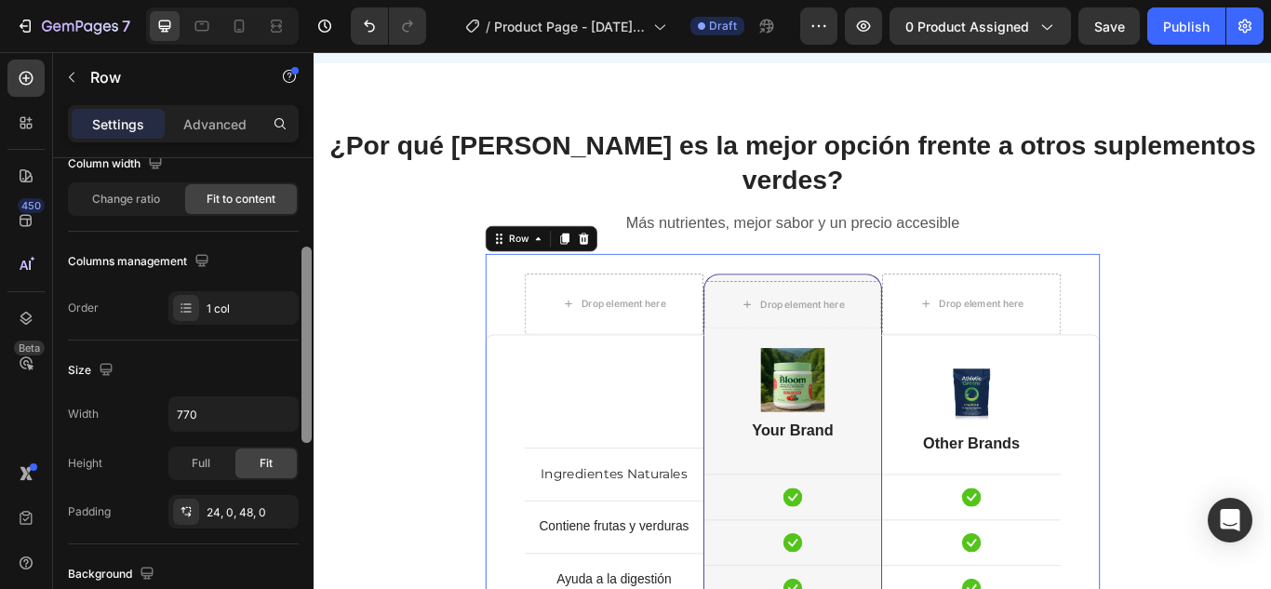
drag, startPoint x: 303, startPoint y: 329, endPoint x: 302, endPoint y: 386, distance: 56.8
click at [302, 386] on div at bounding box center [306, 345] width 10 height 196
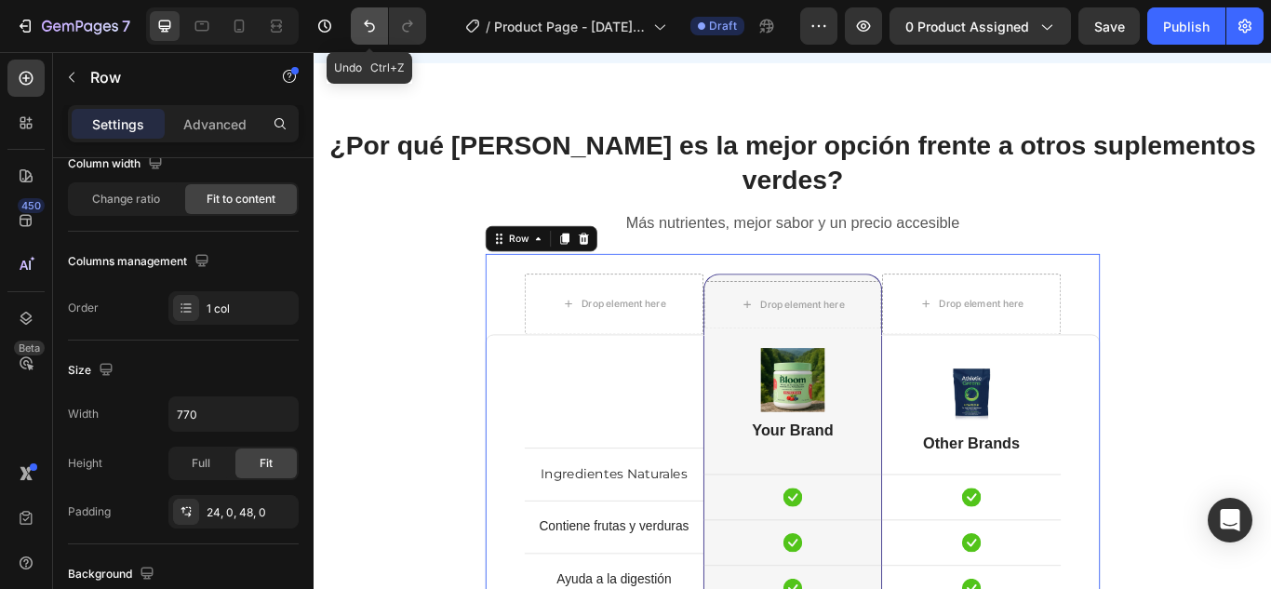
click at [367, 31] on icon "Undo/Redo" at bounding box center [369, 26] width 19 height 19
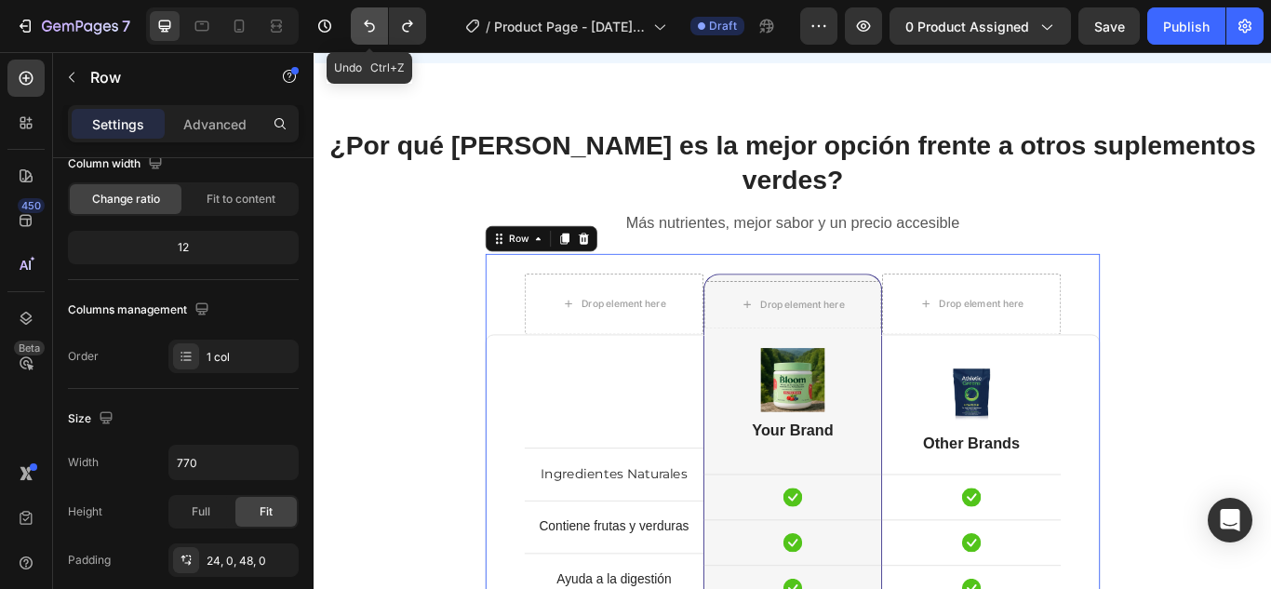
click at [367, 31] on icon "Undo/Redo" at bounding box center [369, 26] width 19 height 19
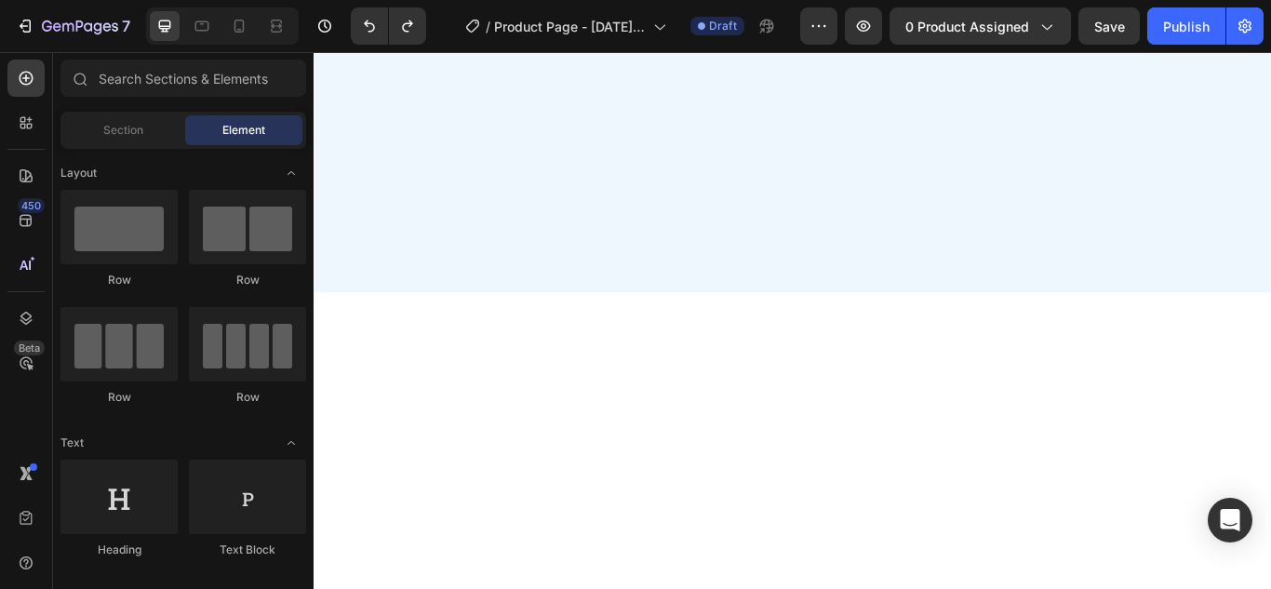
scroll to position [0, 0]
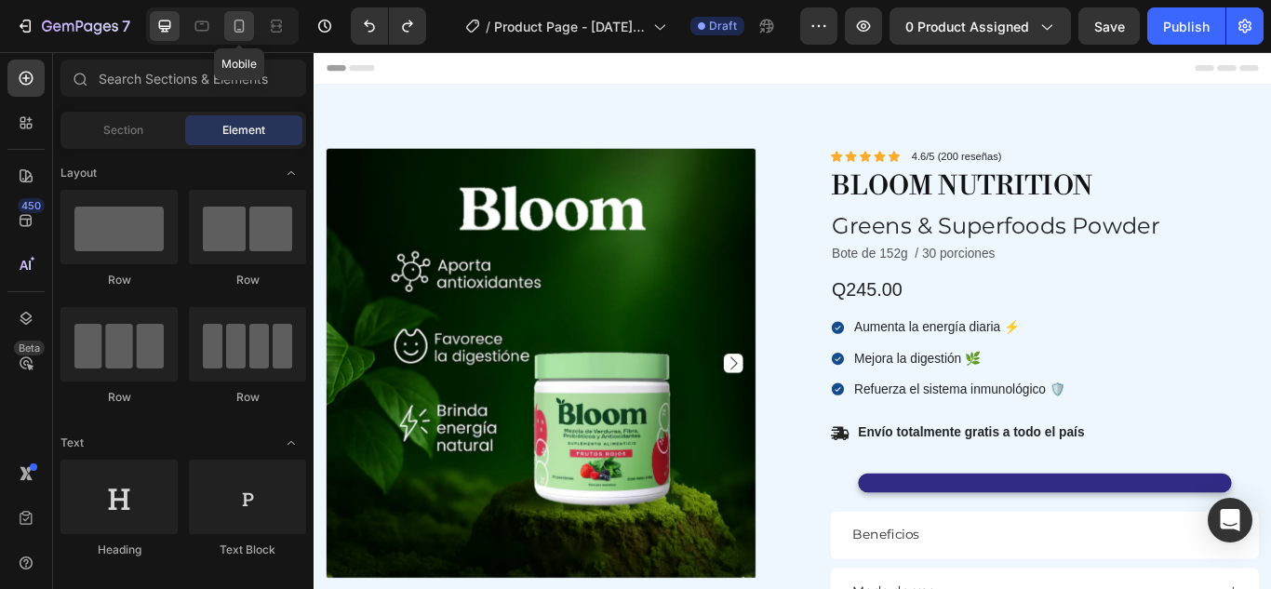
click at [234, 22] on icon at bounding box center [239, 26] width 10 height 13
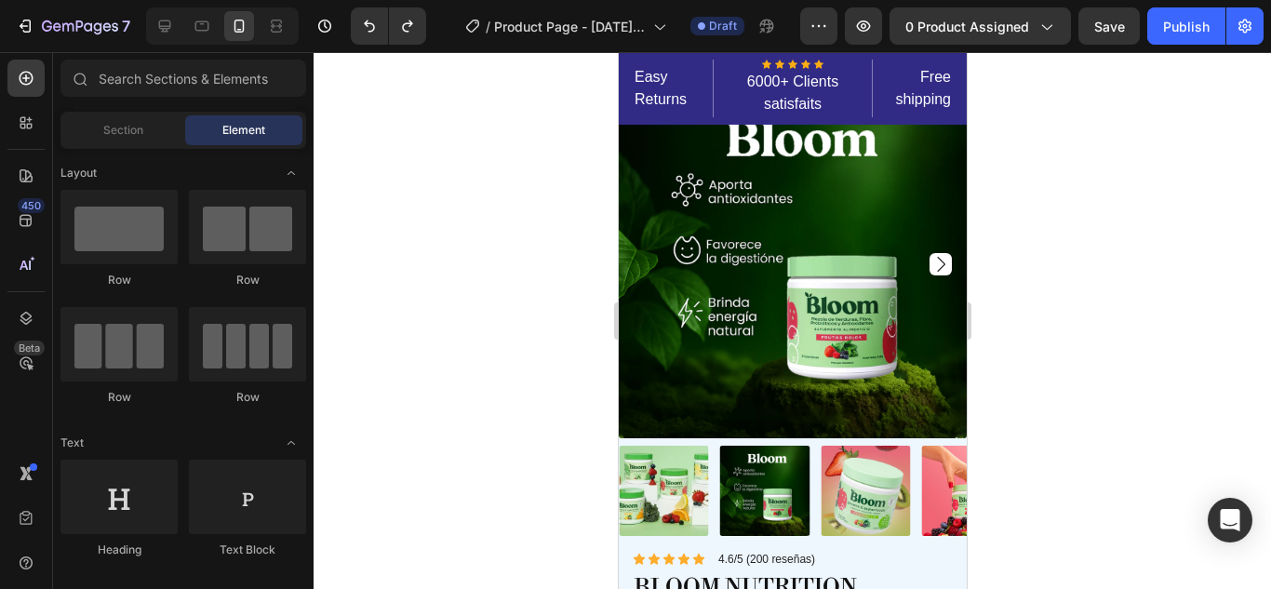
click at [242, 29] on icon at bounding box center [239, 26] width 19 height 19
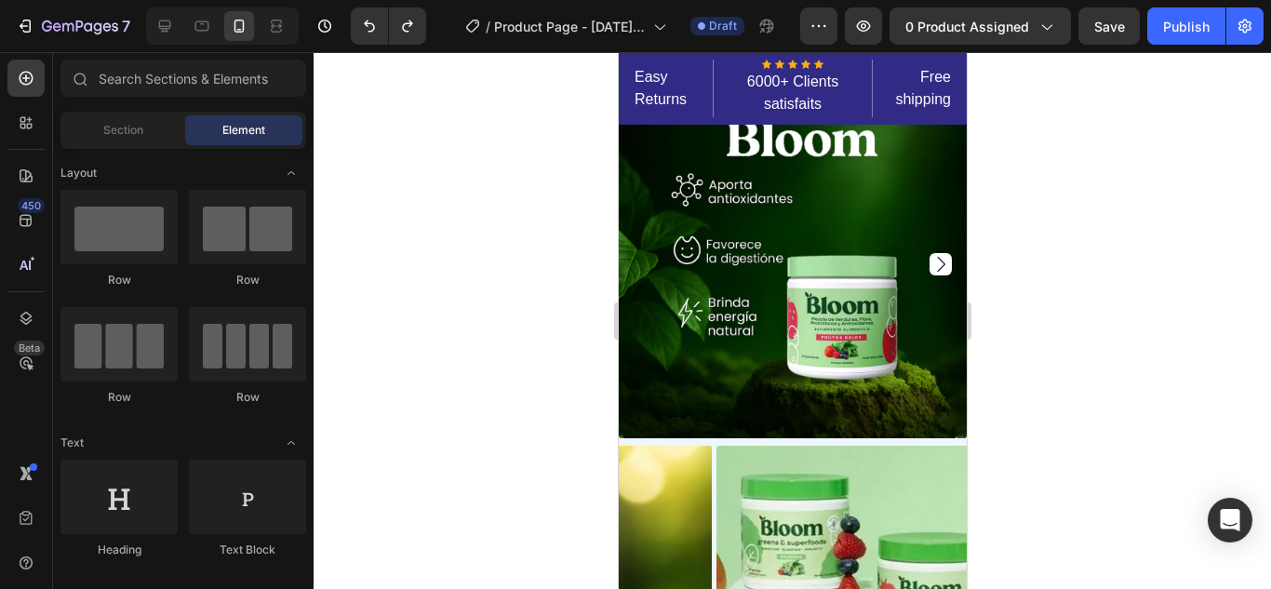
scroll to position [568, 0]
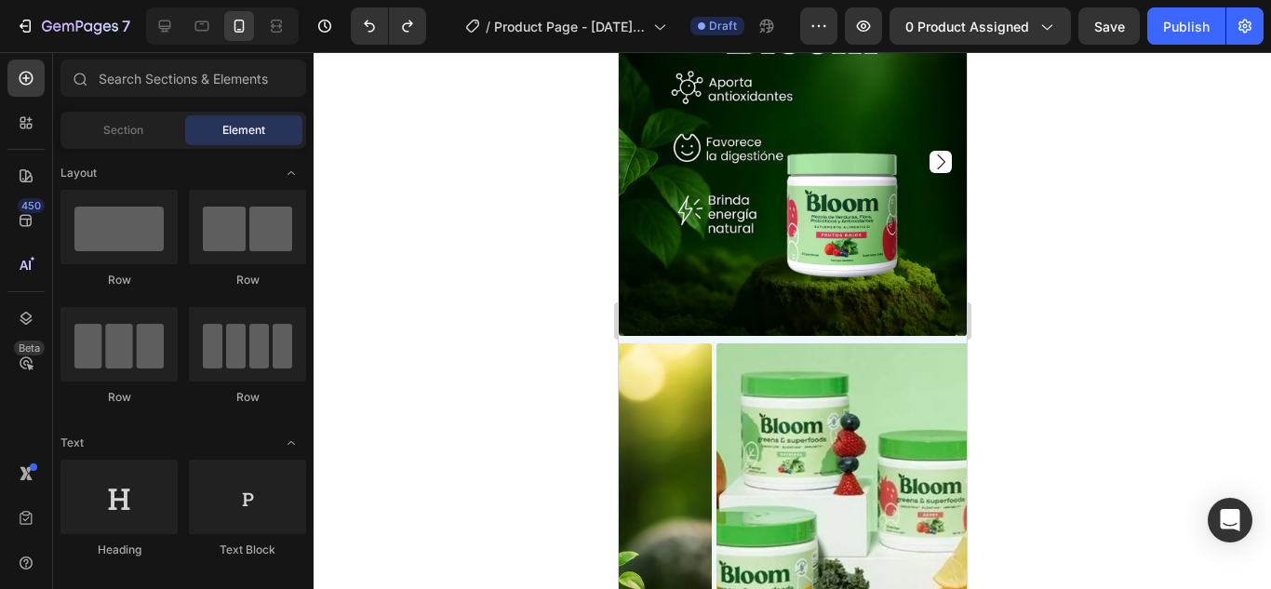
drag, startPoint x: 958, startPoint y: 90, endPoint x: 1592, endPoint y: 176, distance: 639.3
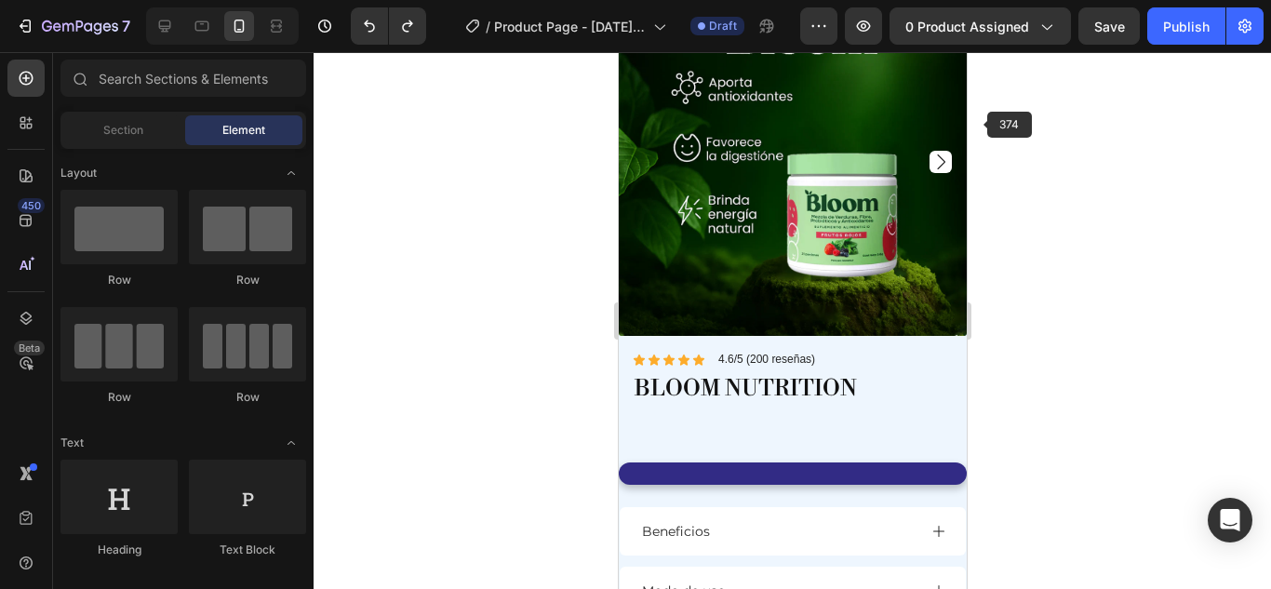
scroll to position [0, 0]
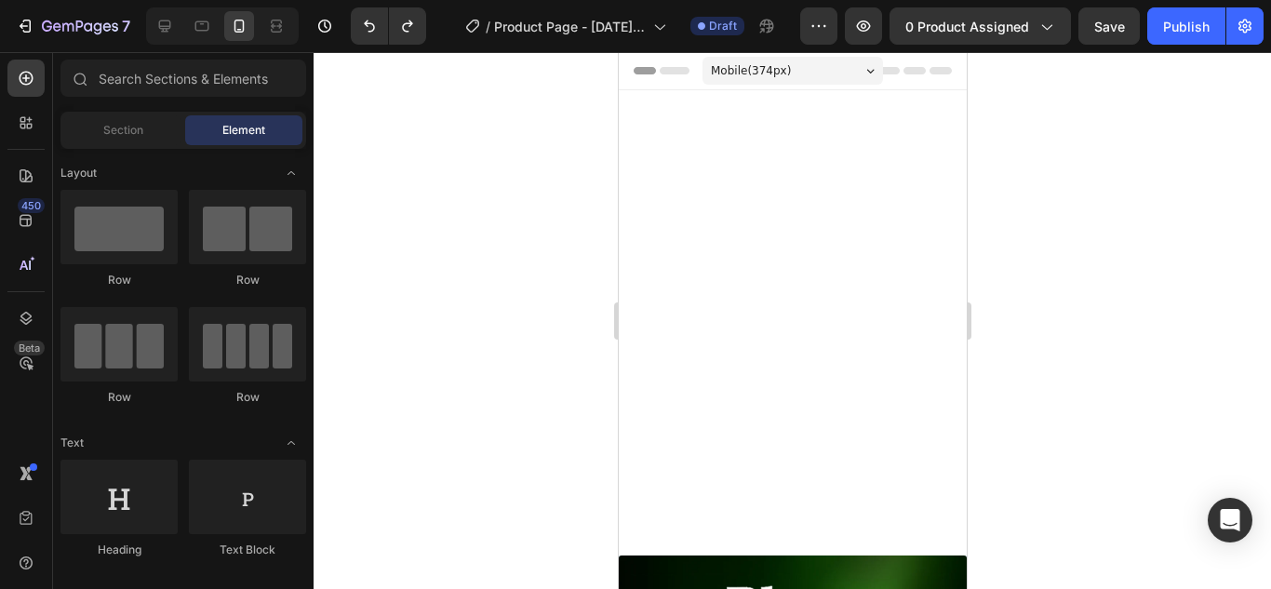
drag, startPoint x: 959, startPoint y: 73, endPoint x: 1574, endPoint y: 103, distance: 615.7
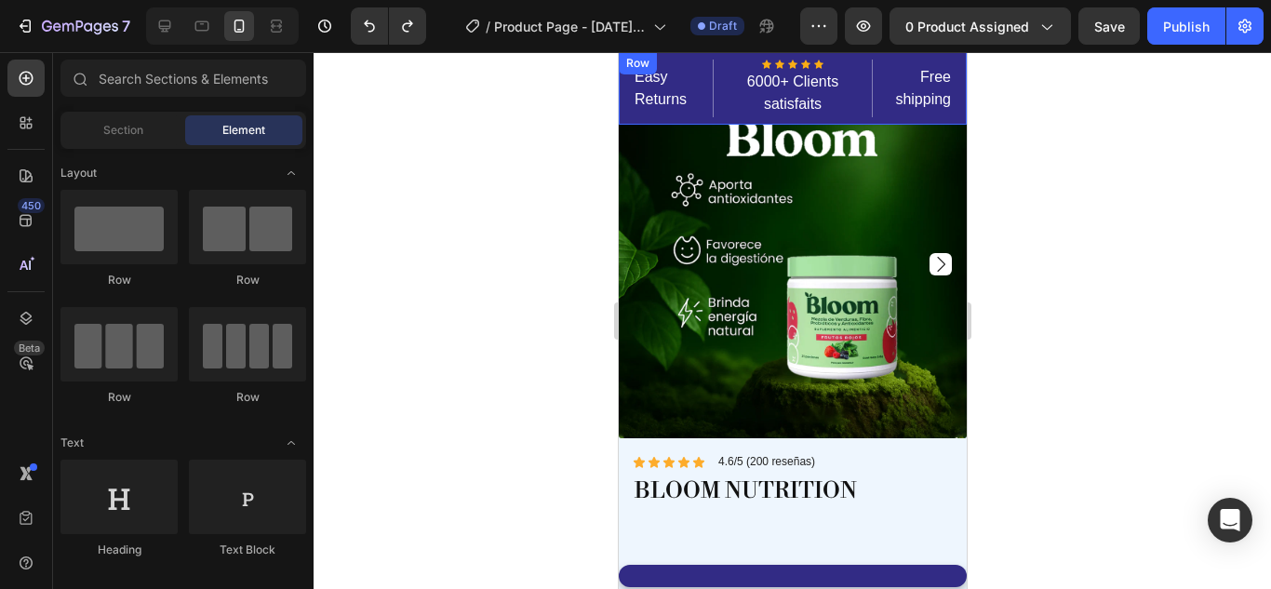
click at [946, 57] on div "Easy Returns Text block Icon Icon Icon Icon Icon Icon List Hoz 6000+ Clients sa…" at bounding box center [792, 88] width 348 height 73
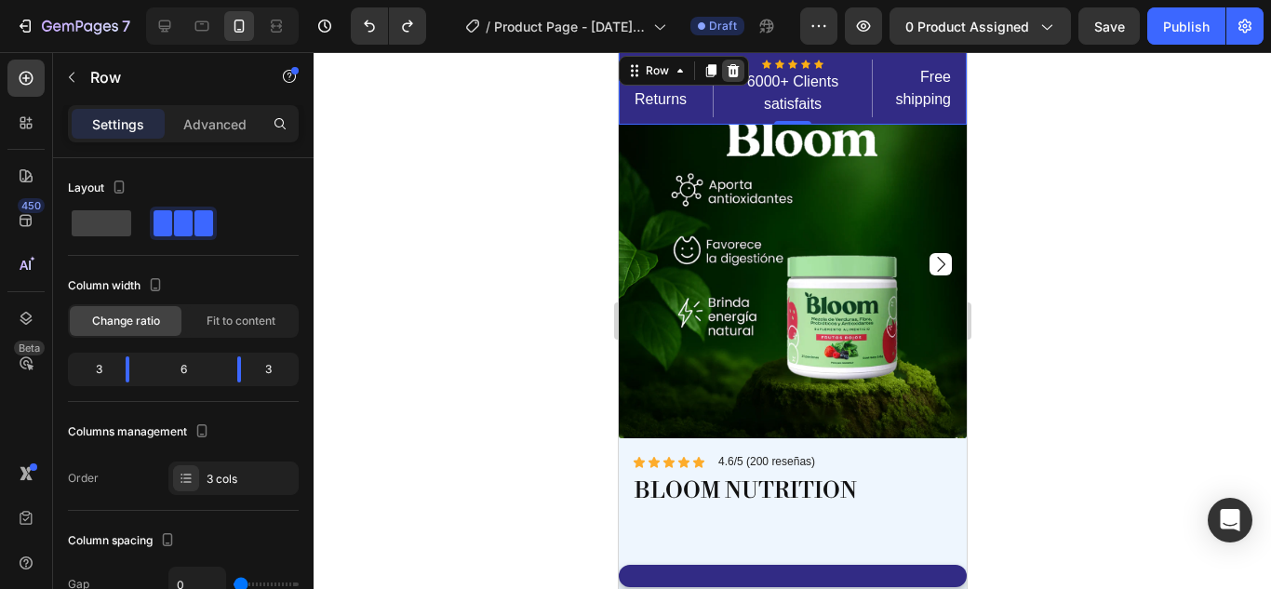
click at [735, 65] on icon at bounding box center [732, 70] width 15 height 15
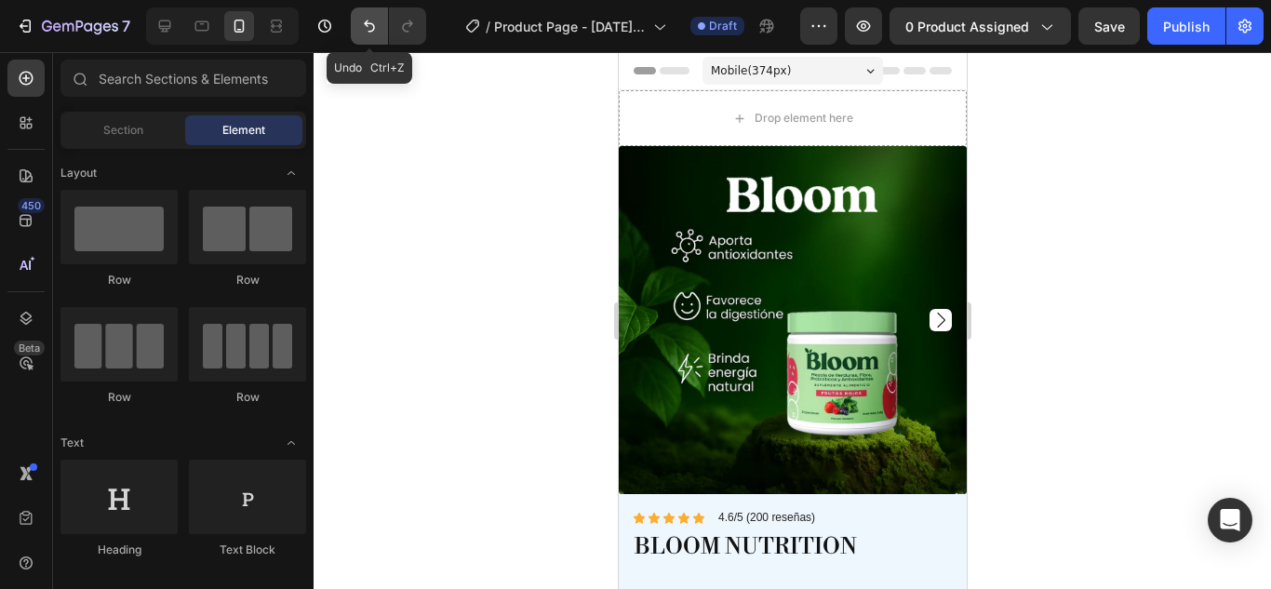
click at [360, 36] on button "Undo/Redo" at bounding box center [369, 25] width 37 height 37
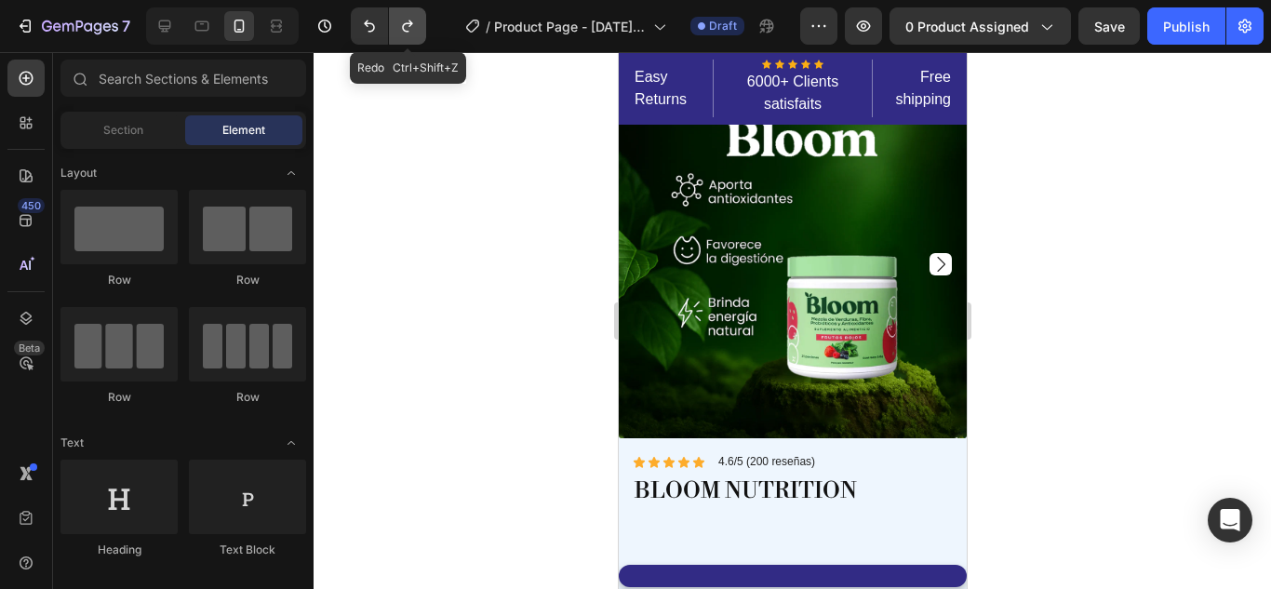
click at [413, 29] on icon "Undo/Redo" at bounding box center [407, 26] width 19 height 19
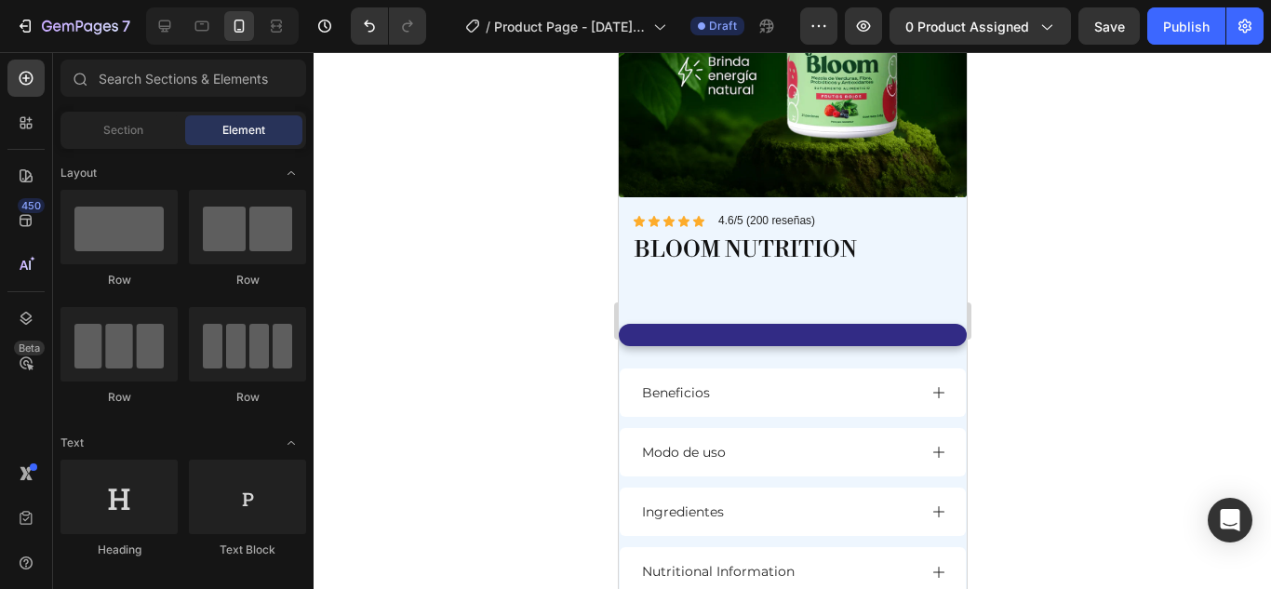
scroll to position [360, 0]
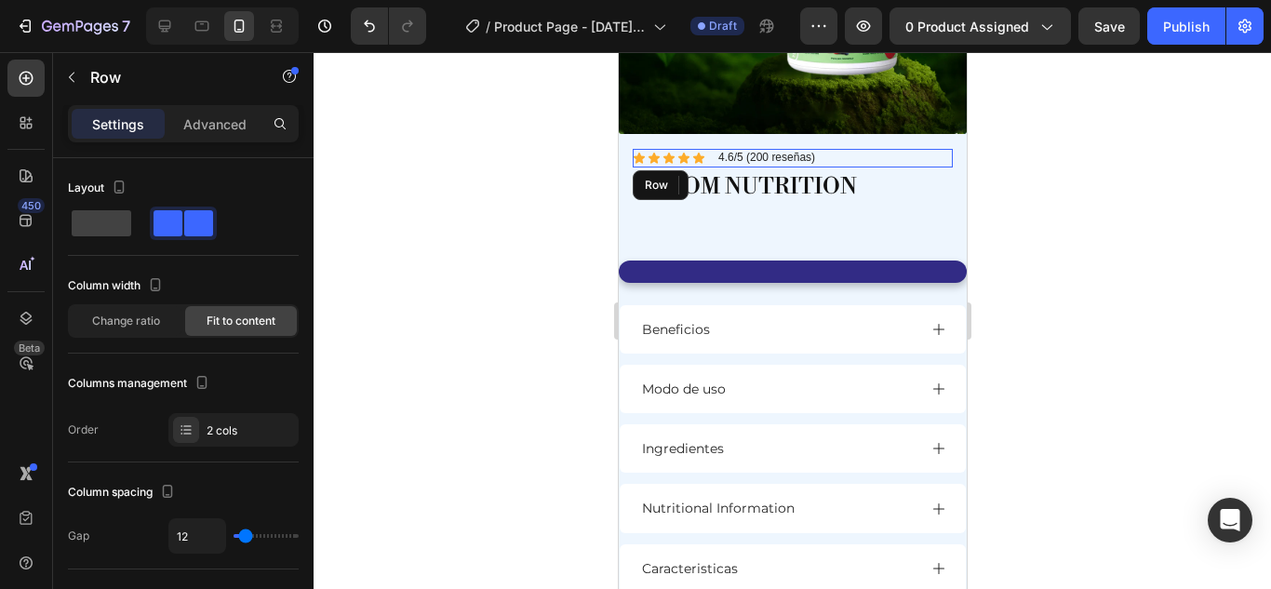
click at [937, 149] on div "Icon Icon Icon Icon Icon Icon List 4.6/5 (200 reseñas) Text Block Row" at bounding box center [792, 158] width 320 height 19
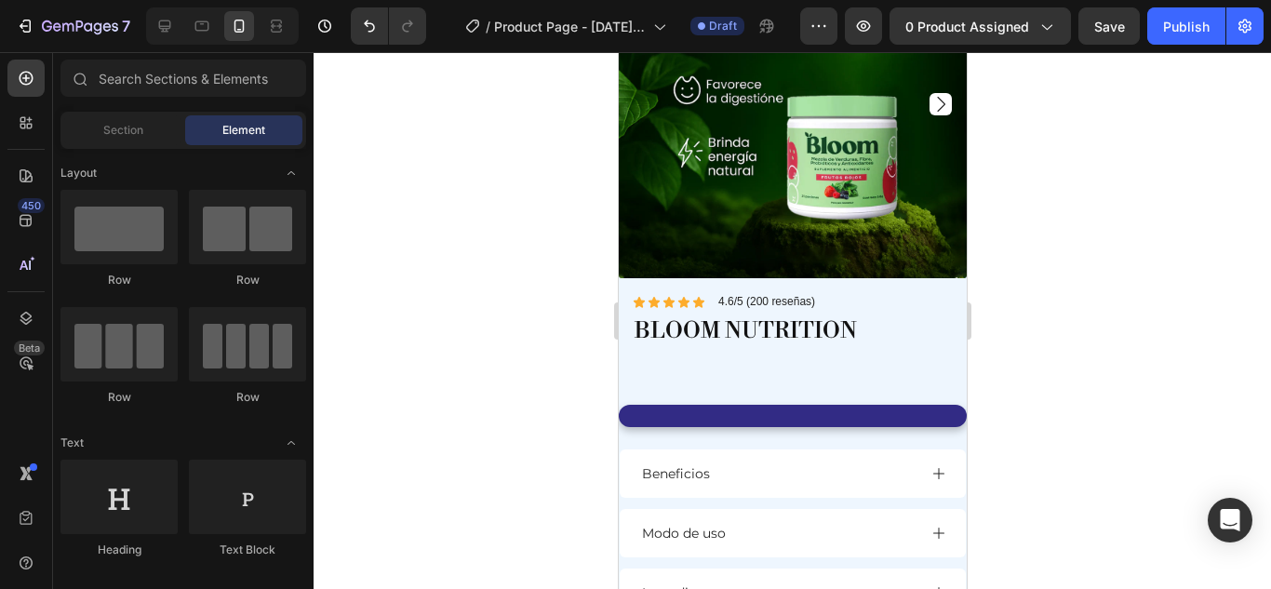
scroll to position [384, 0]
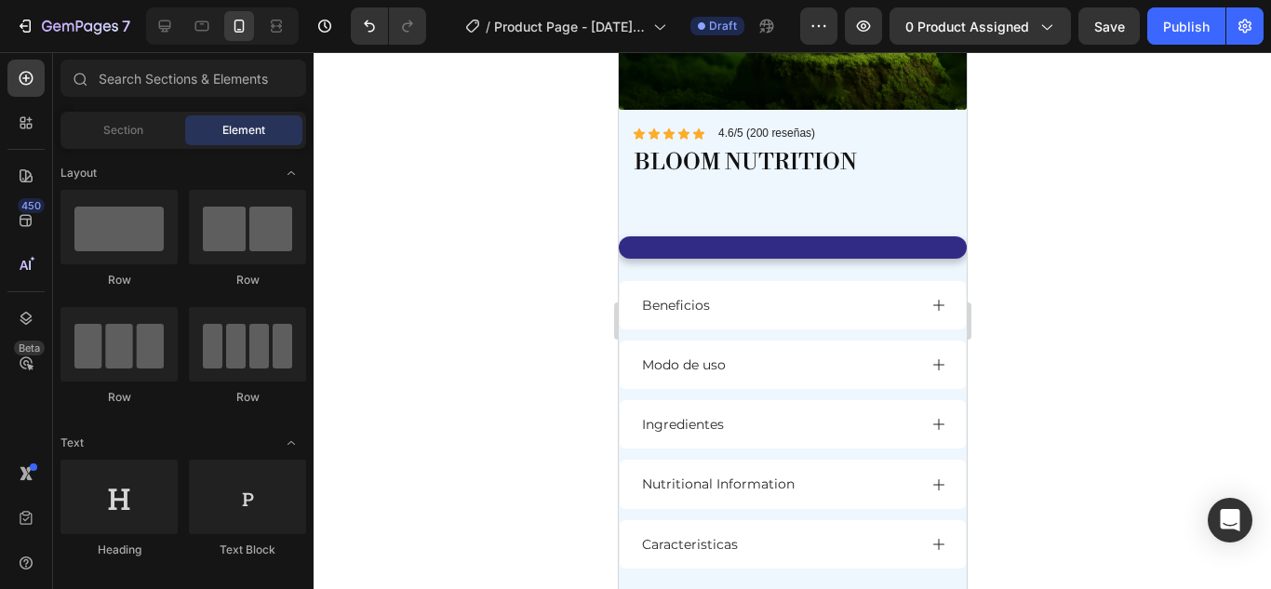
click at [914, 162] on h1 "BLOOM NUTRITION" at bounding box center [792, 163] width 320 height 33
click at [928, 147] on h1 "BLOOM NUTRITION" at bounding box center [792, 163] width 320 height 33
click at [1034, 268] on div at bounding box center [792, 320] width 957 height 537
click at [1028, 32] on span "0 product assigned" at bounding box center [967, 27] width 124 height 20
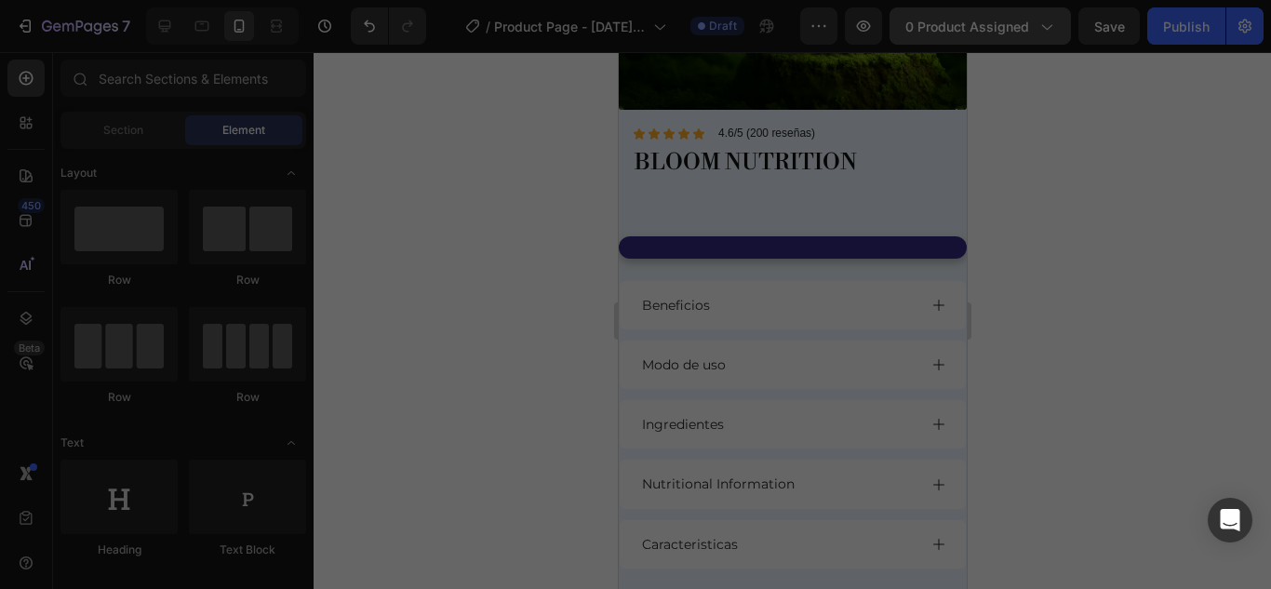
click at [422, 331] on div at bounding box center [420, 312] width 37 height 37
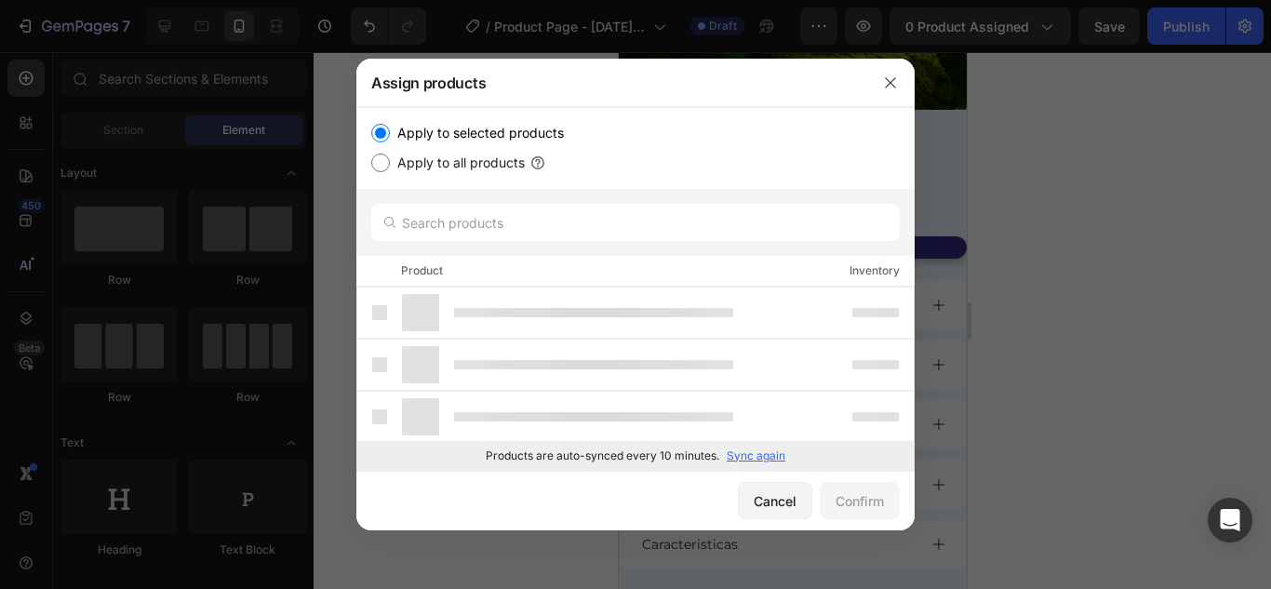
scroll to position [0, 0]
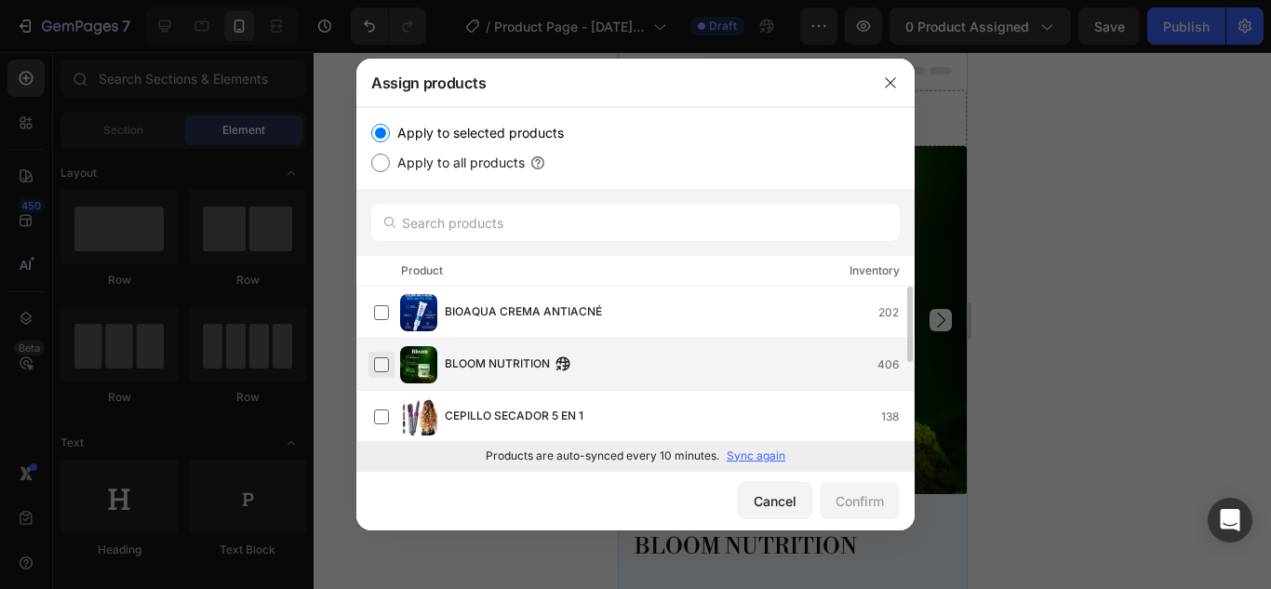
click at [381, 359] on label at bounding box center [381, 364] width 15 height 15
click at [854, 506] on div "Confirm" at bounding box center [859, 501] width 48 height 20
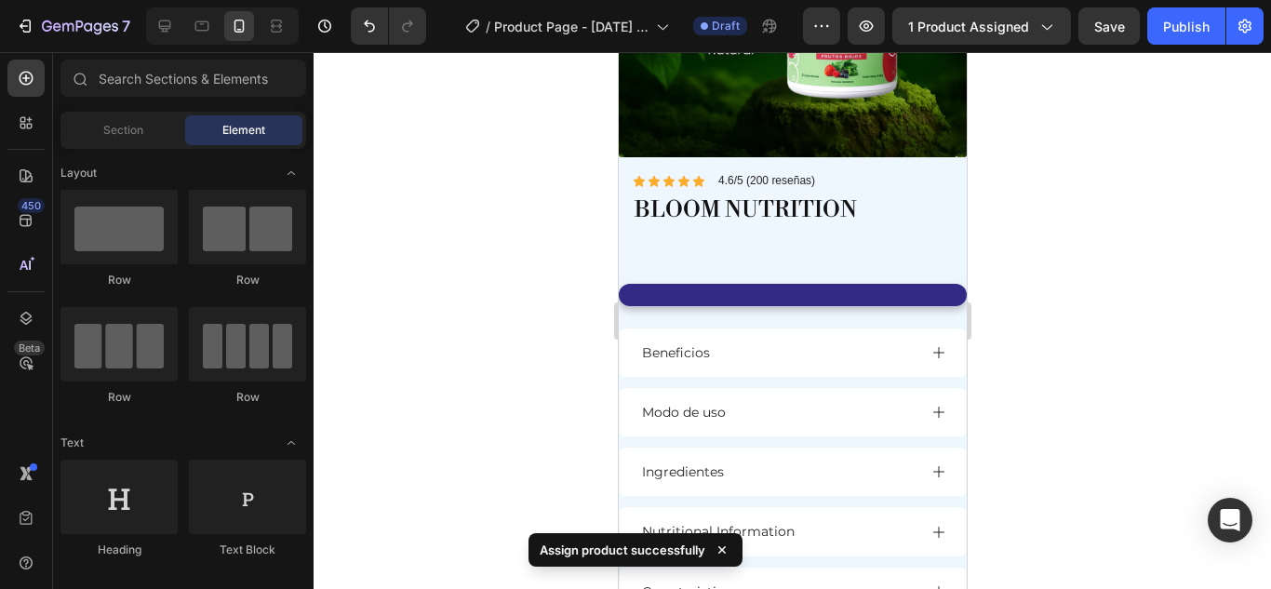
scroll to position [377, 0]
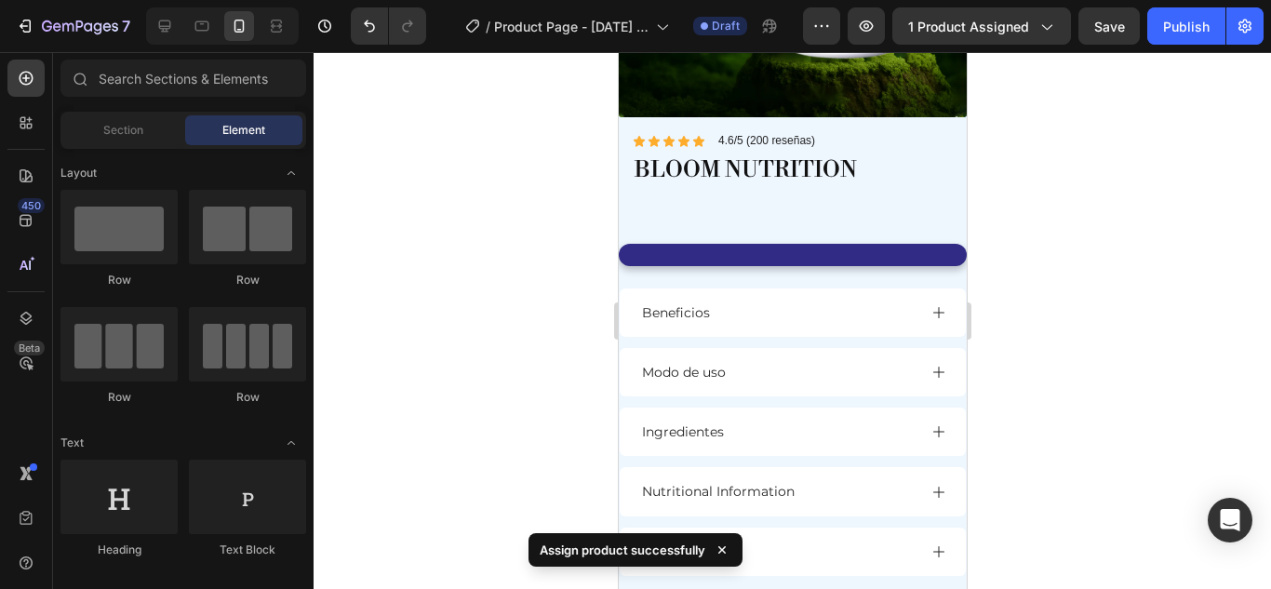
click at [723, 554] on icon at bounding box center [722, 550] width 19 height 19
click at [721, 546] on icon at bounding box center [722, 550] width 19 height 19
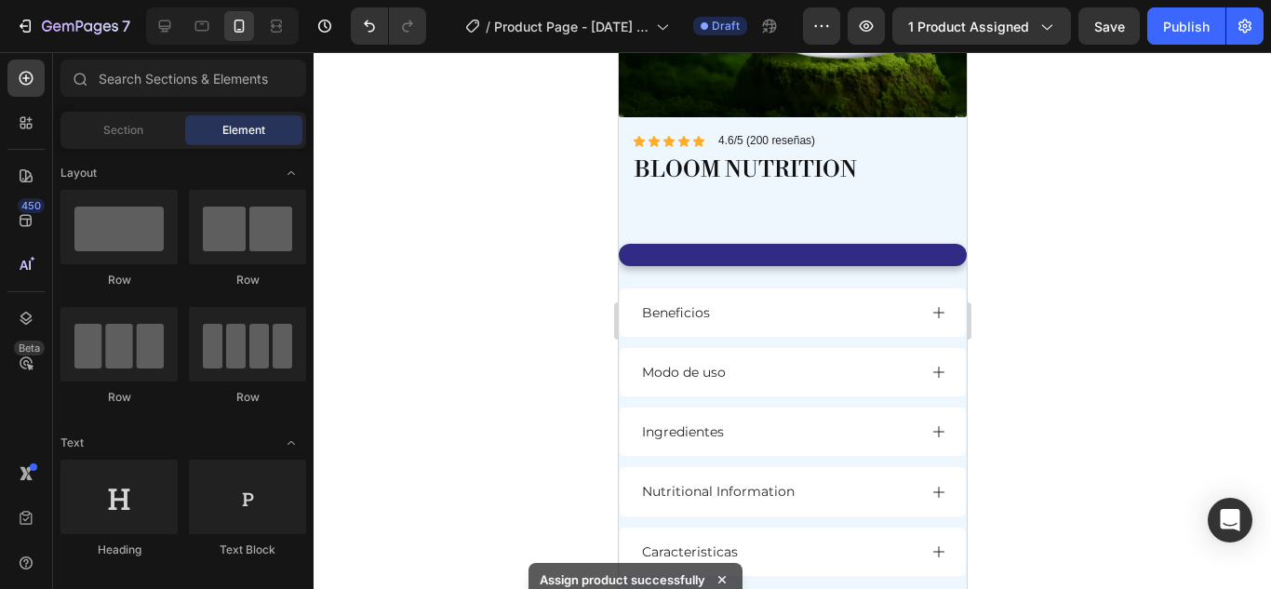
drag, startPoint x: 959, startPoint y: 314, endPoint x: 1556, endPoint y: 54, distance: 650.4
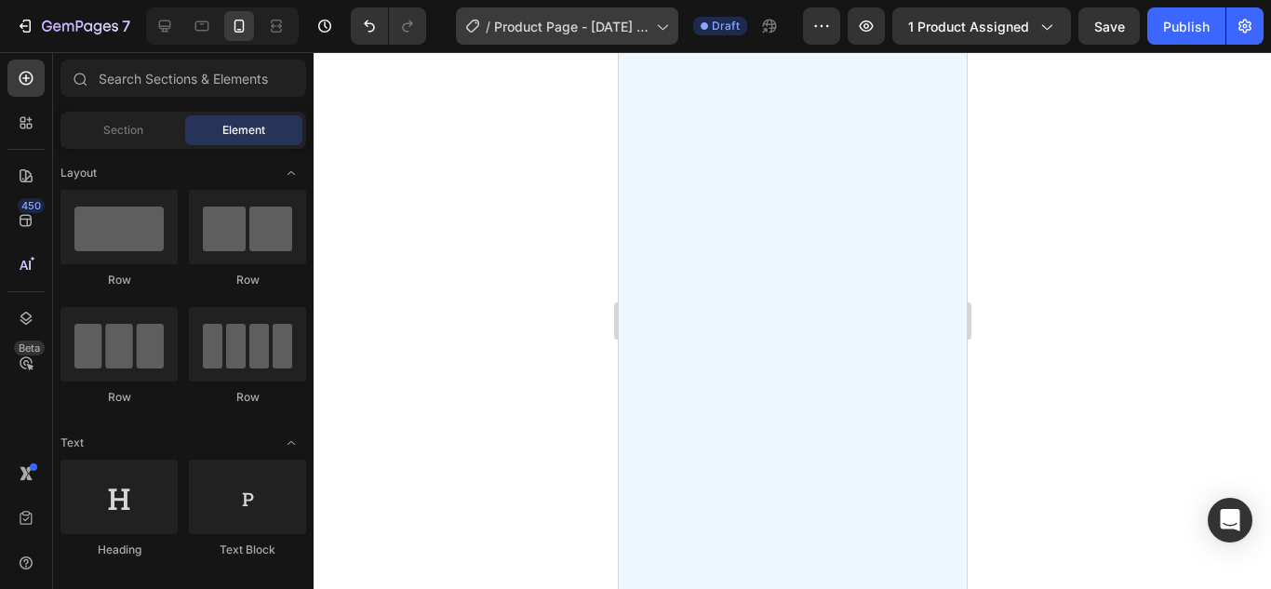
click at [490, 354] on div at bounding box center [792, 320] width 957 height 537
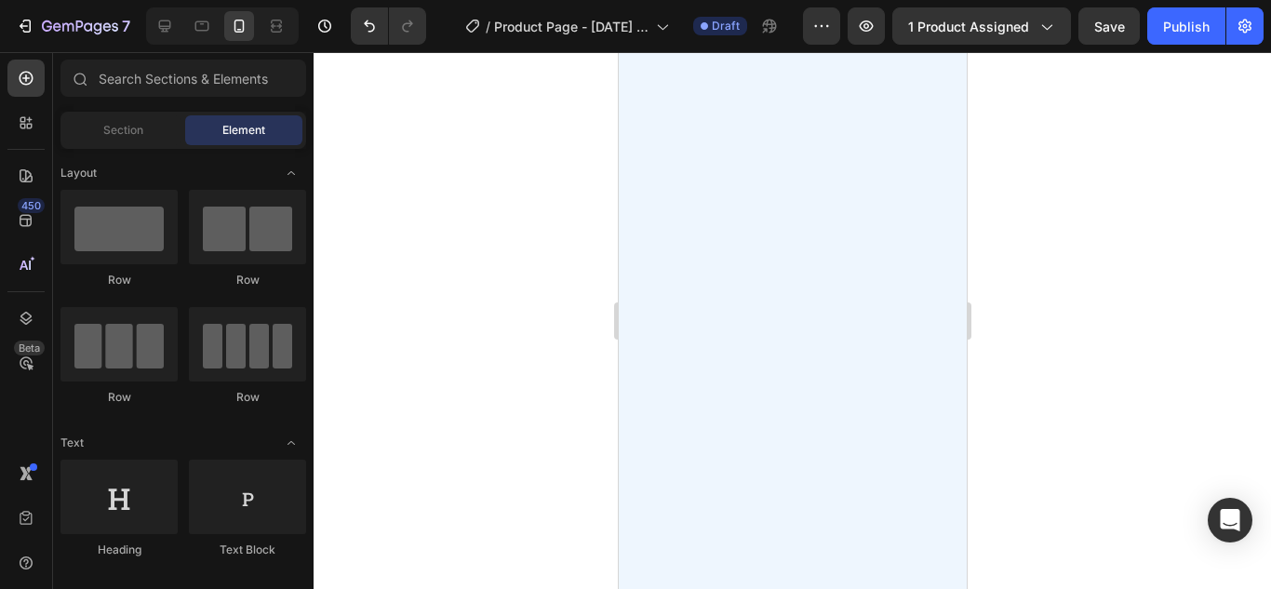
click at [1011, 358] on div at bounding box center [792, 320] width 957 height 537
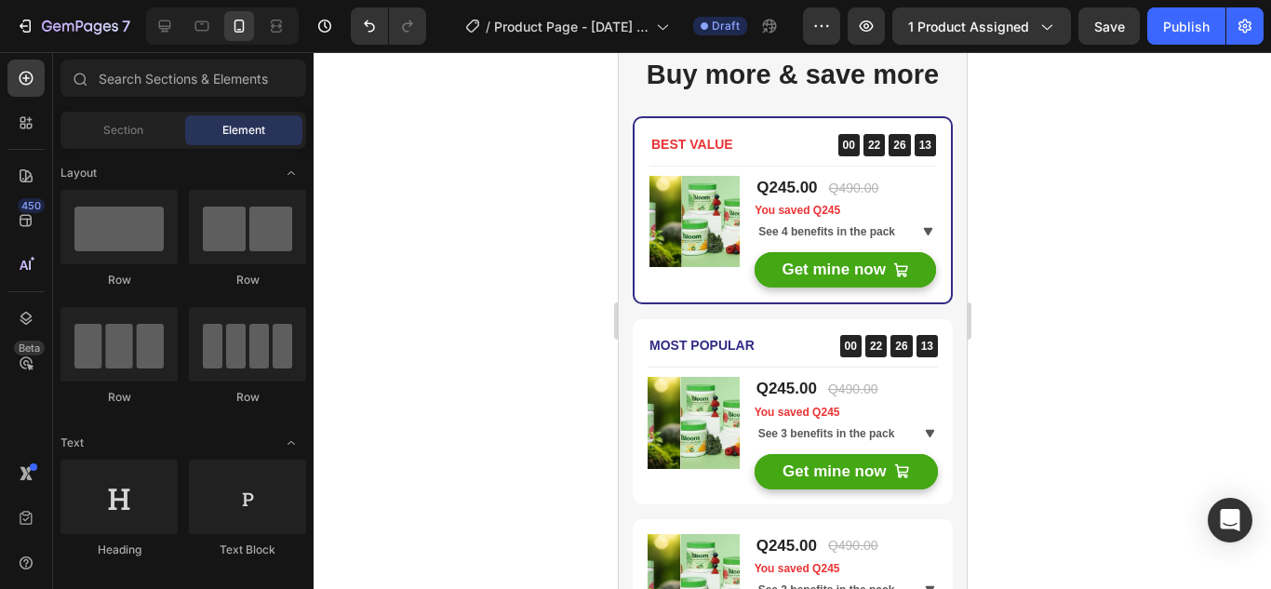
scroll to position [2227, 0]
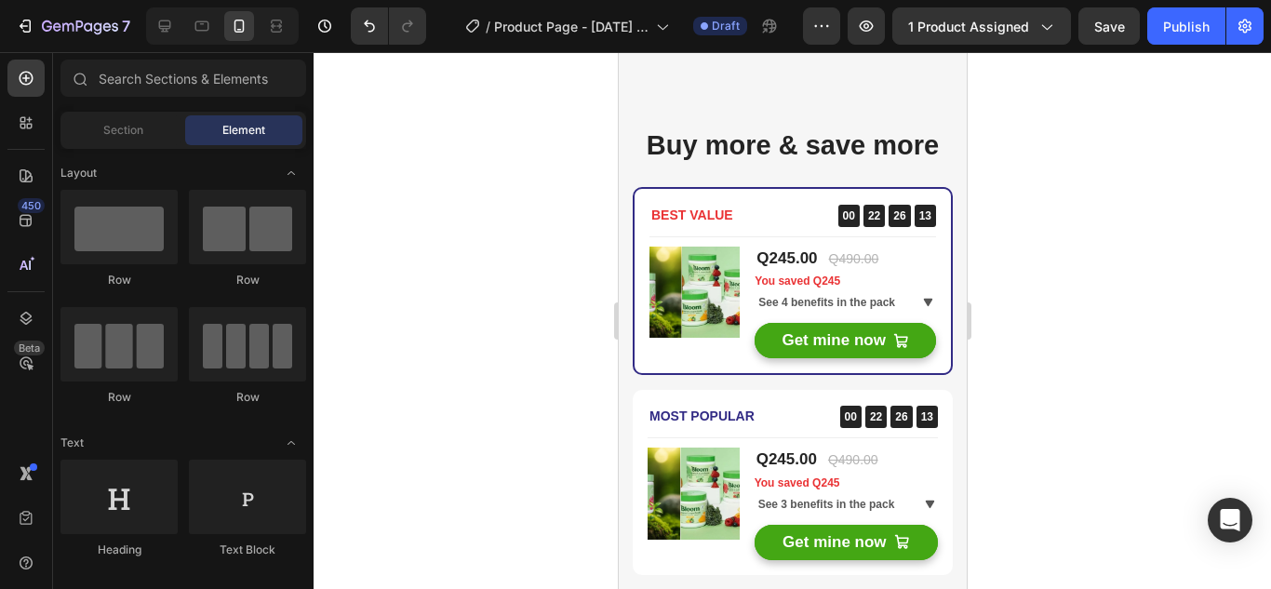
click at [1009, 284] on div at bounding box center [792, 320] width 957 height 537
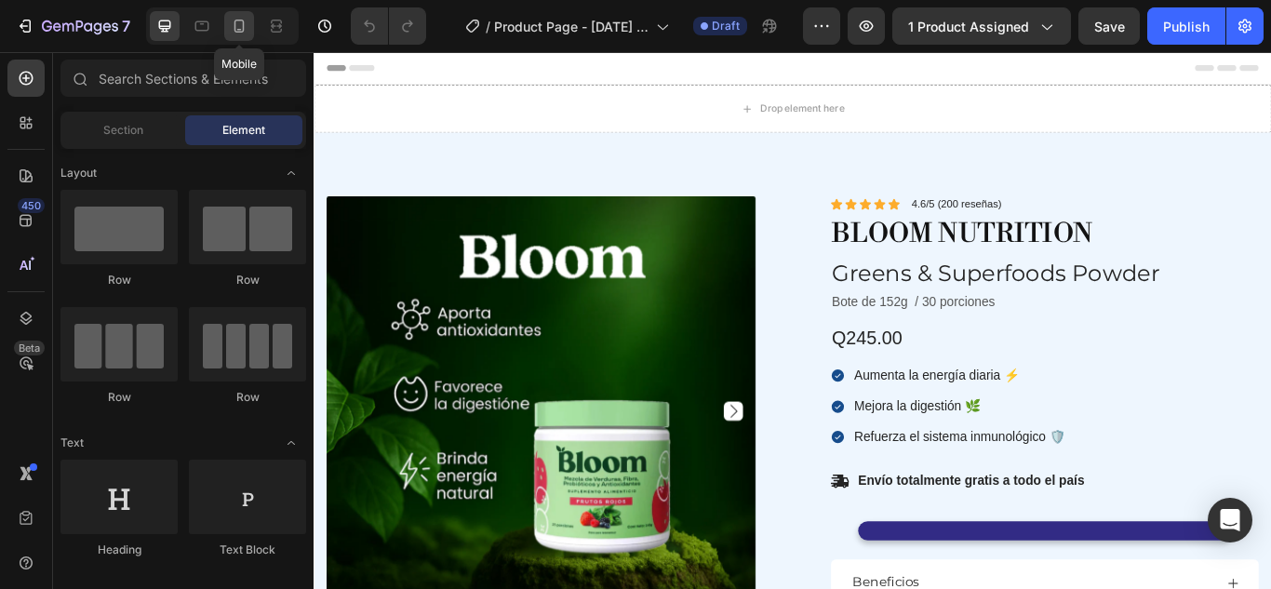
click at [242, 28] on icon at bounding box center [239, 26] width 19 height 19
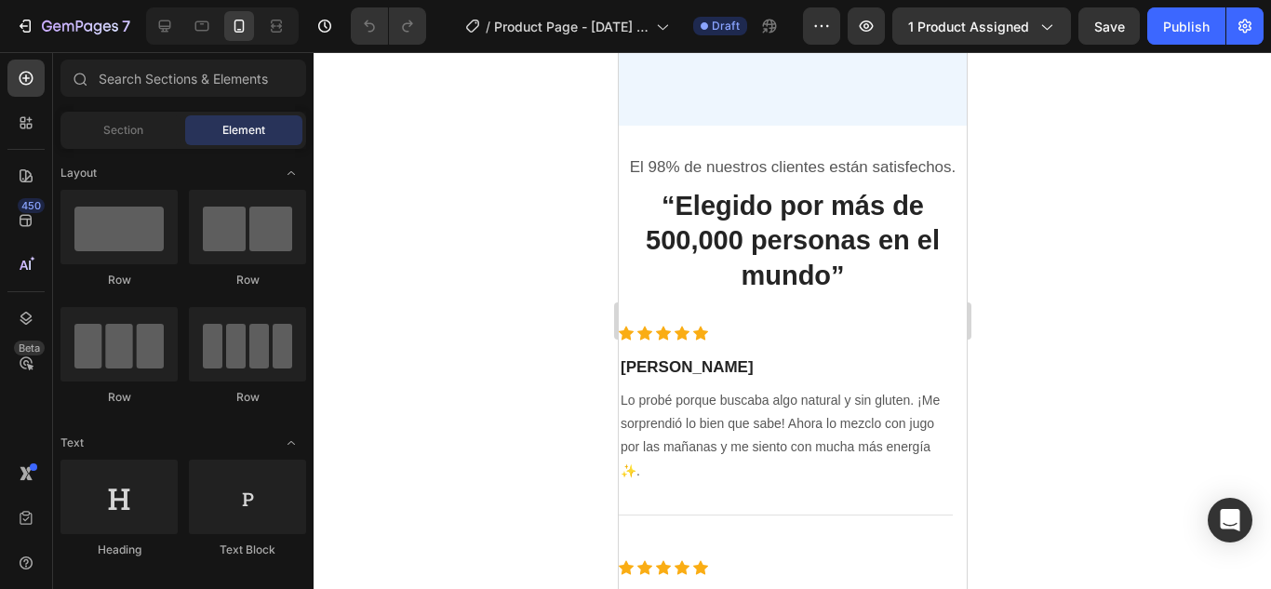
scroll to position [3781, 0]
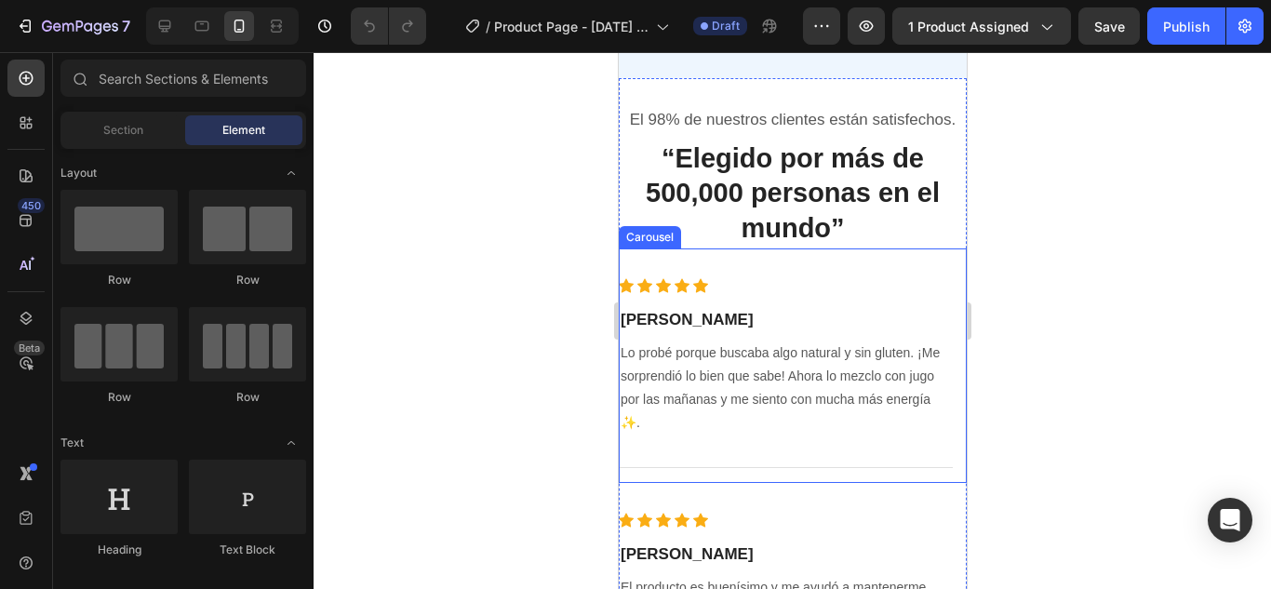
click at [744, 297] on div "Icon Icon Icon Icon Icon Icon List Hoz [PERSON_NAME] Heading Lo probé porque bu…" at bounding box center [792, 365] width 348 height 234
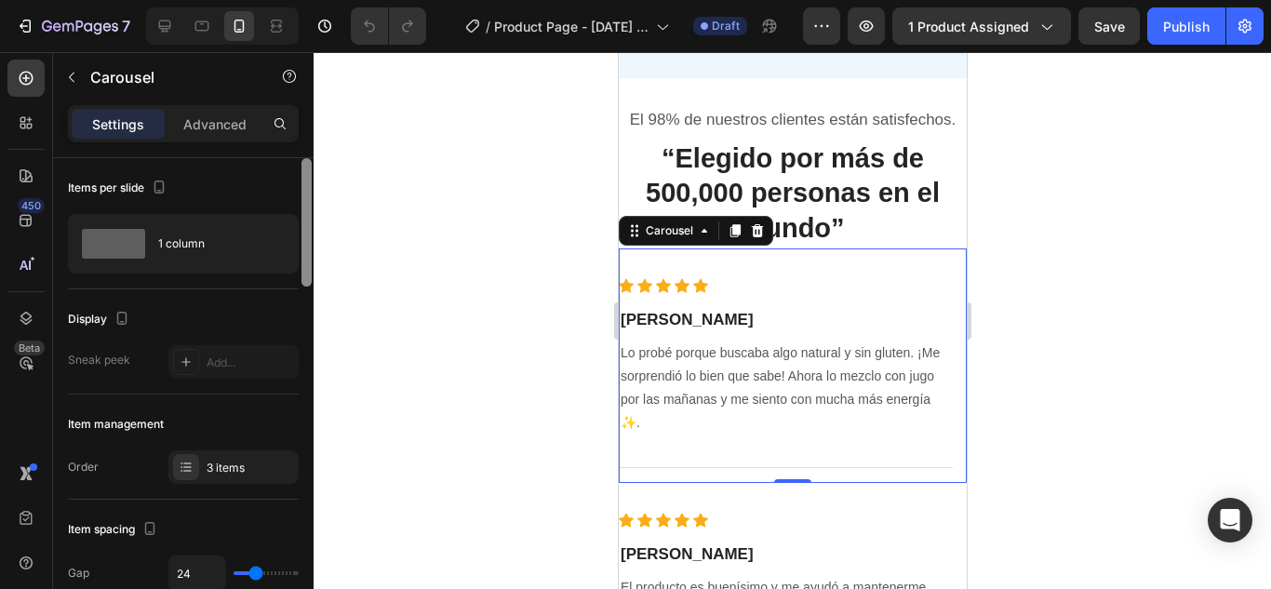
drag, startPoint x: 301, startPoint y: 271, endPoint x: 301, endPoint y: 237, distance: 33.5
click at [301, 237] on div at bounding box center [307, 400] width 14 height 484
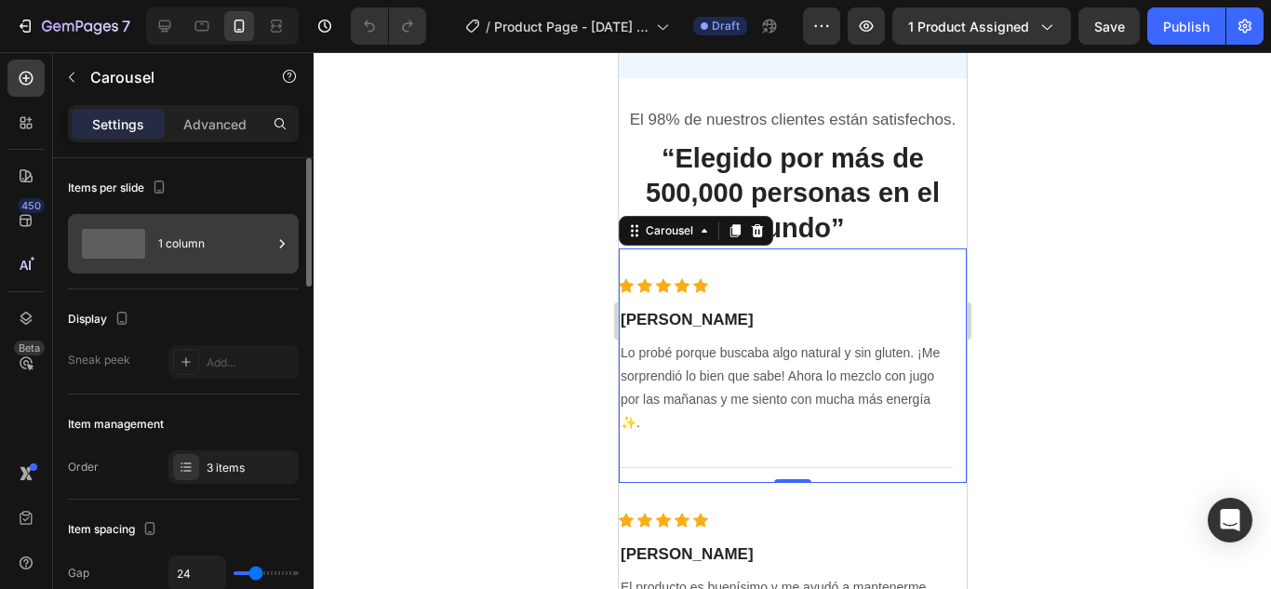
click at [240, 237] on div "1 column" at bounding box center [215, 243] width 114 height 43
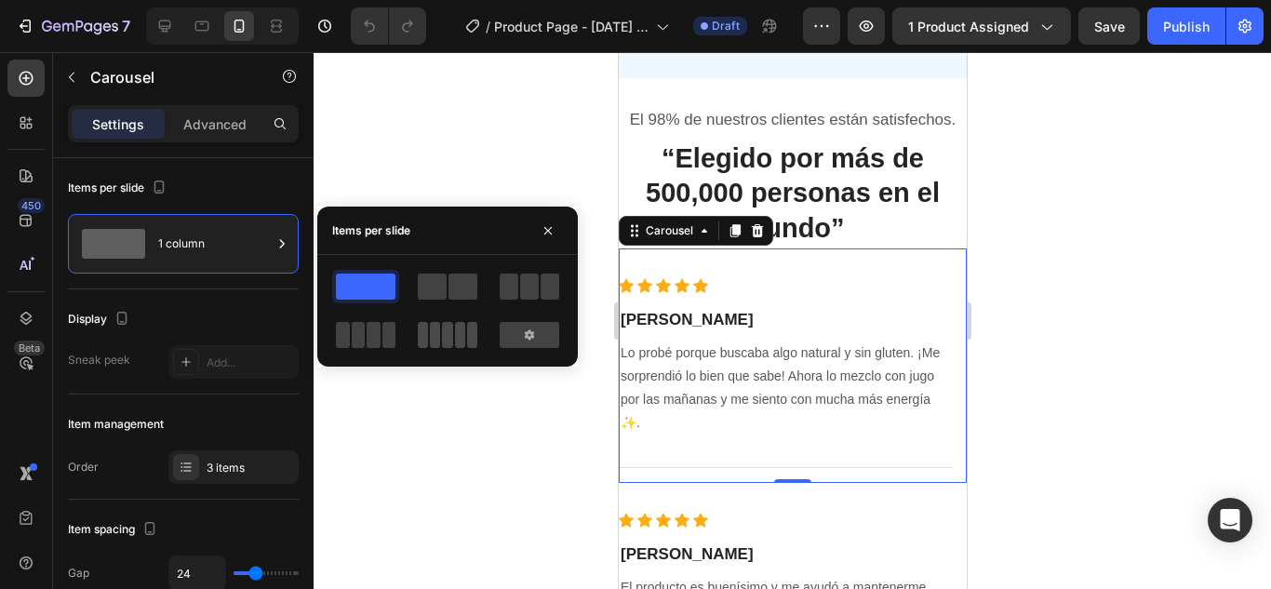
click at [451, 334] on span at bounding box center [447, 335] width 10 height 26
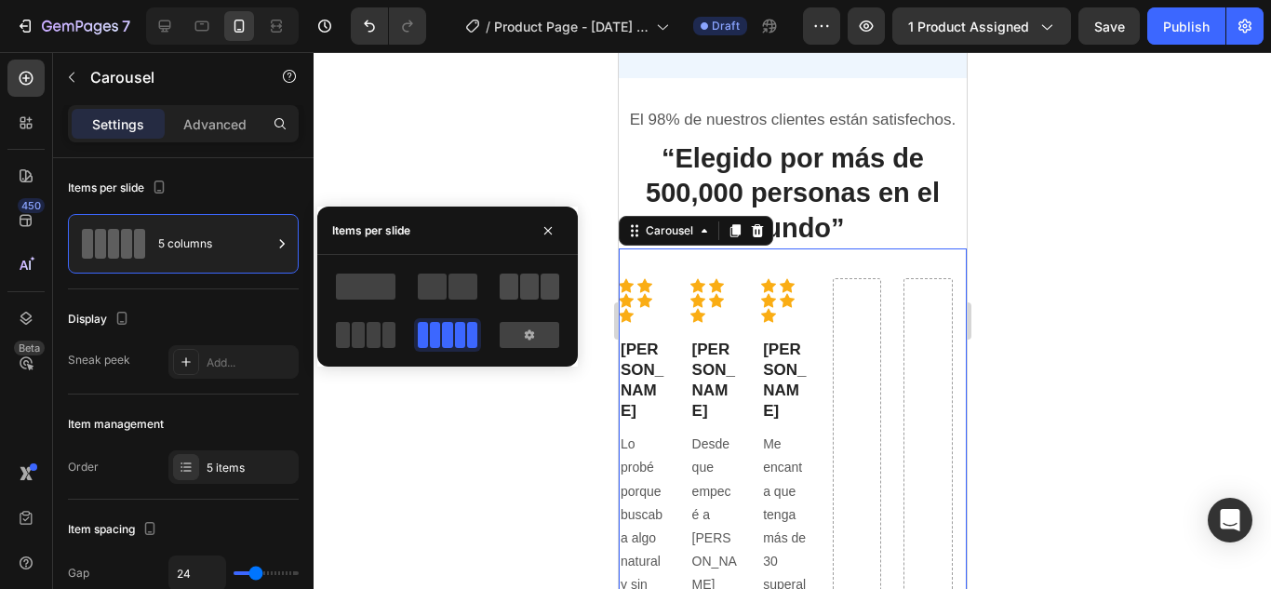
click at [536, 276] on span at bounding box center [529, 287] width 19 height 26
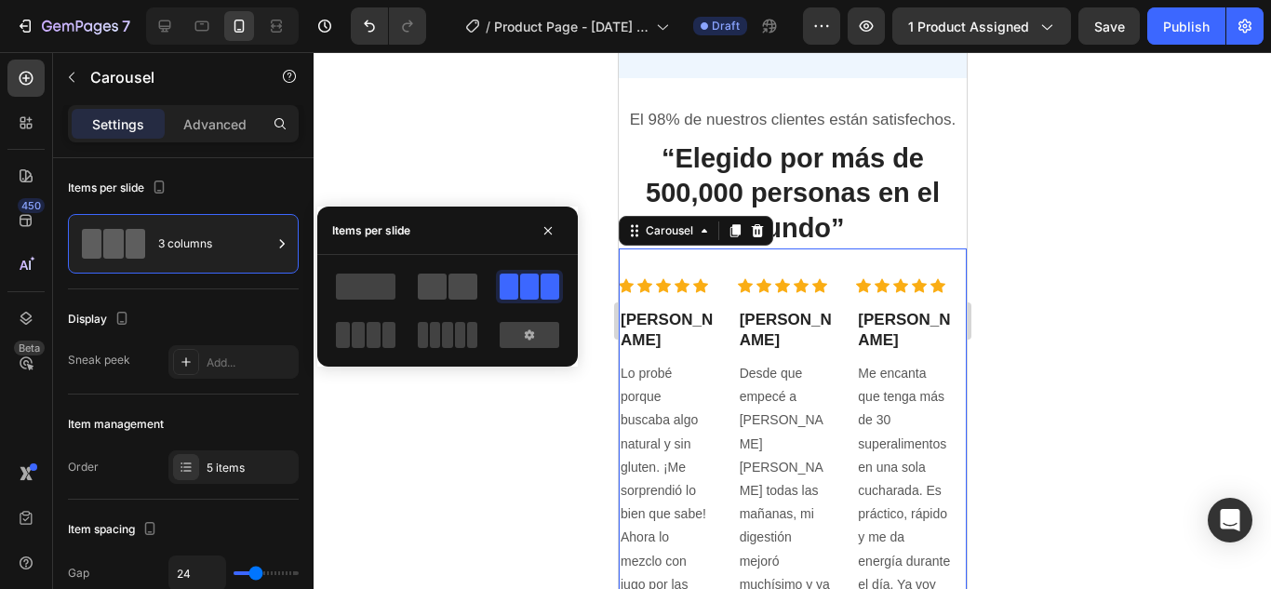
click at [447, 286] on div at bounding box center [448, 287] width 60 height 26
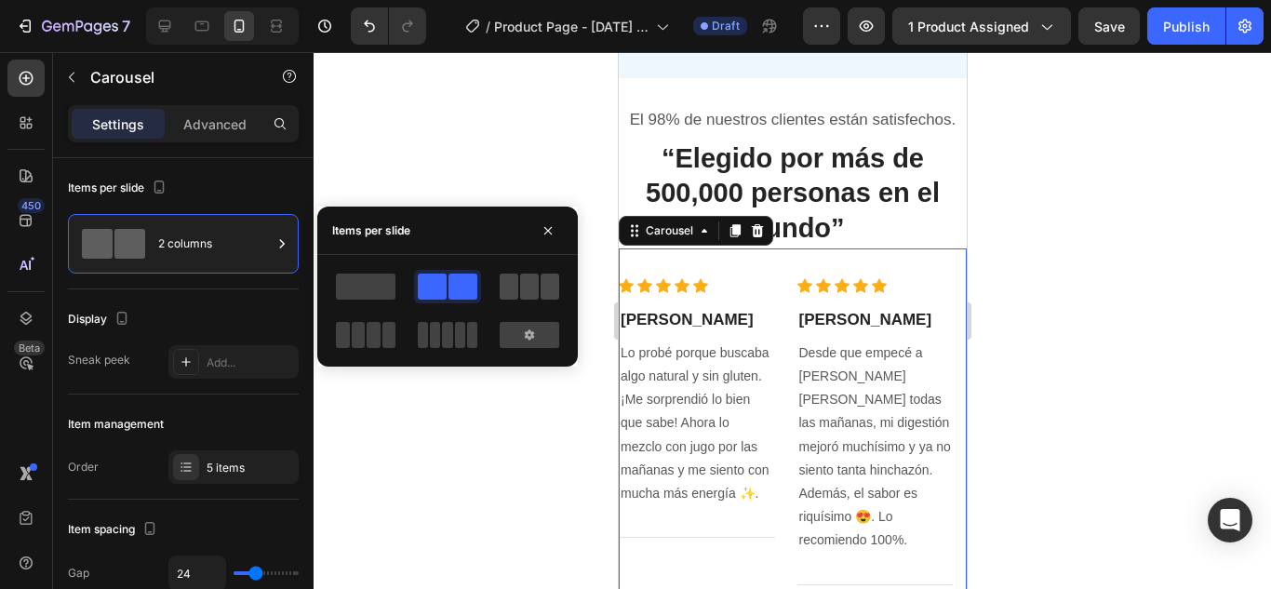
click at [524, 275] on span at bounding box center [529, 287] width 19 height 26
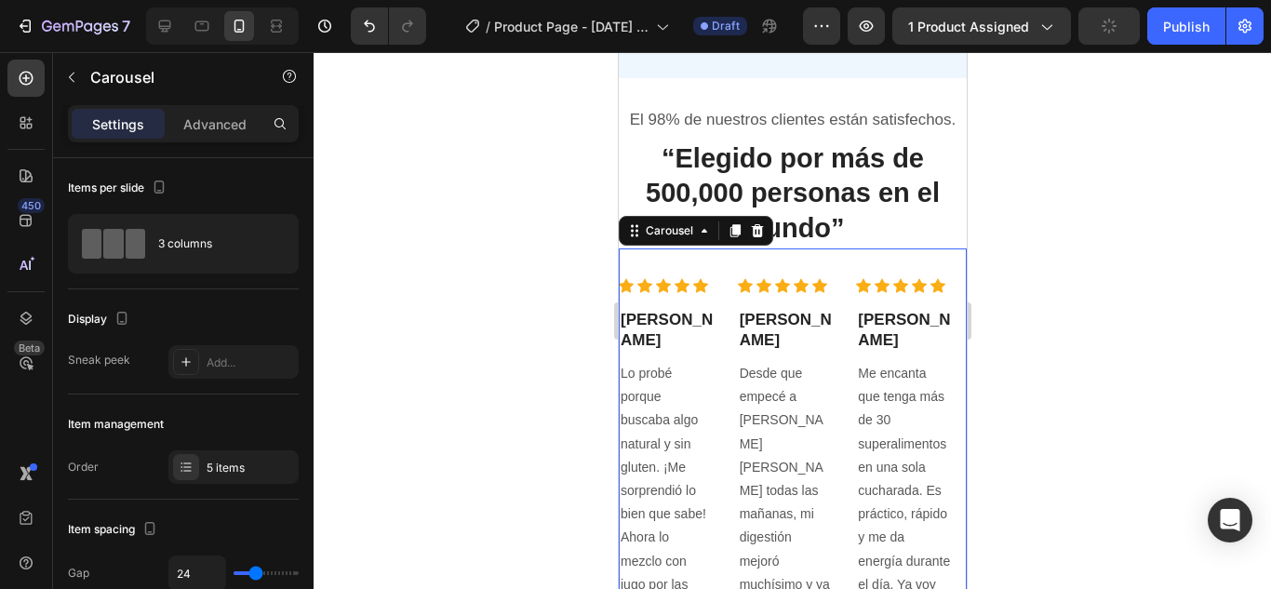
click at [1091, 350] on div at bounding box center [792, 320] width 957 height 537
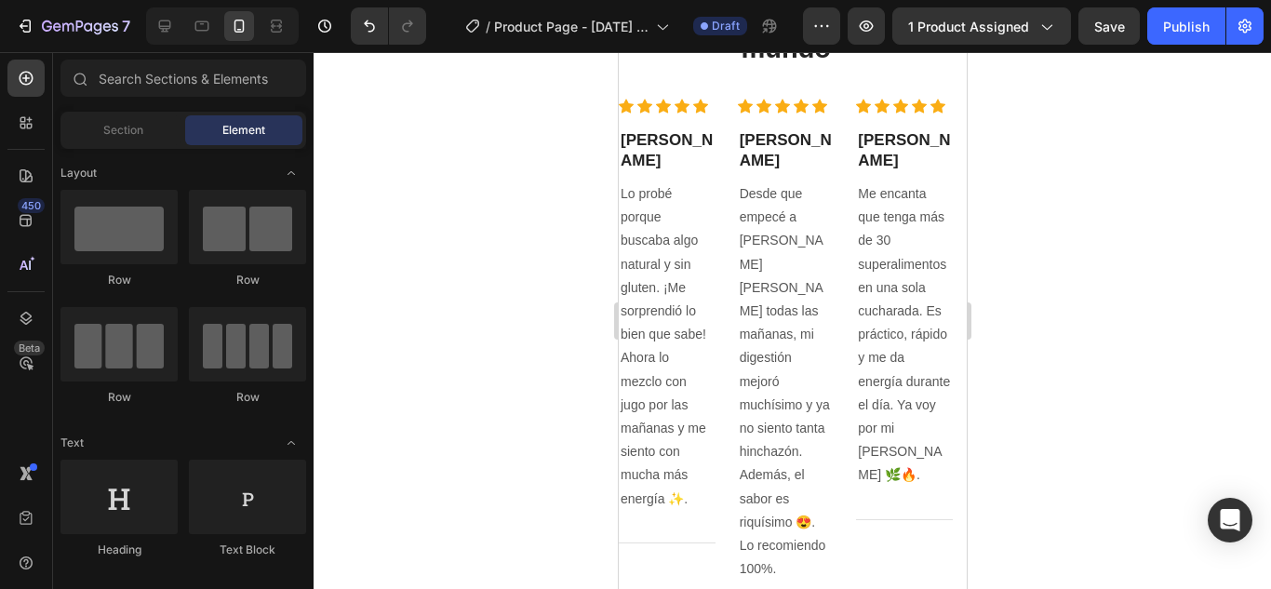
scroll to position [3810, 0]
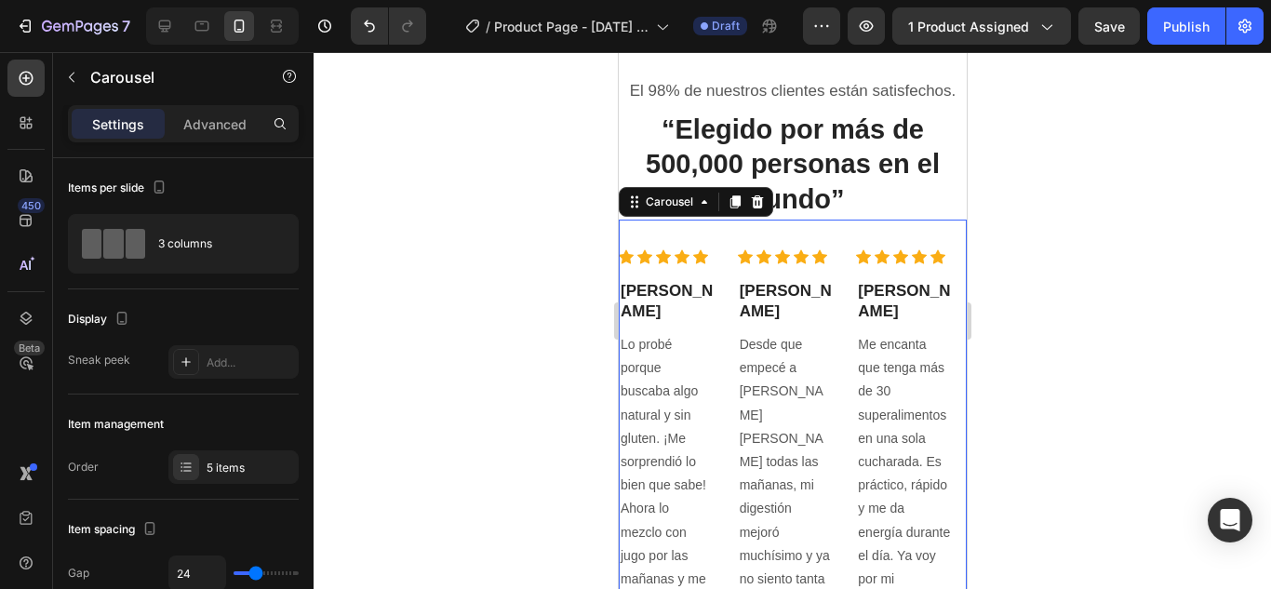
click at [872, 253] on div "Icon Icon Icon Icon Icon Icon List Hoz [PERSON_NAME] Heading Lo probé porque bu…" at bounding box center [792, 500] width 348 height 560
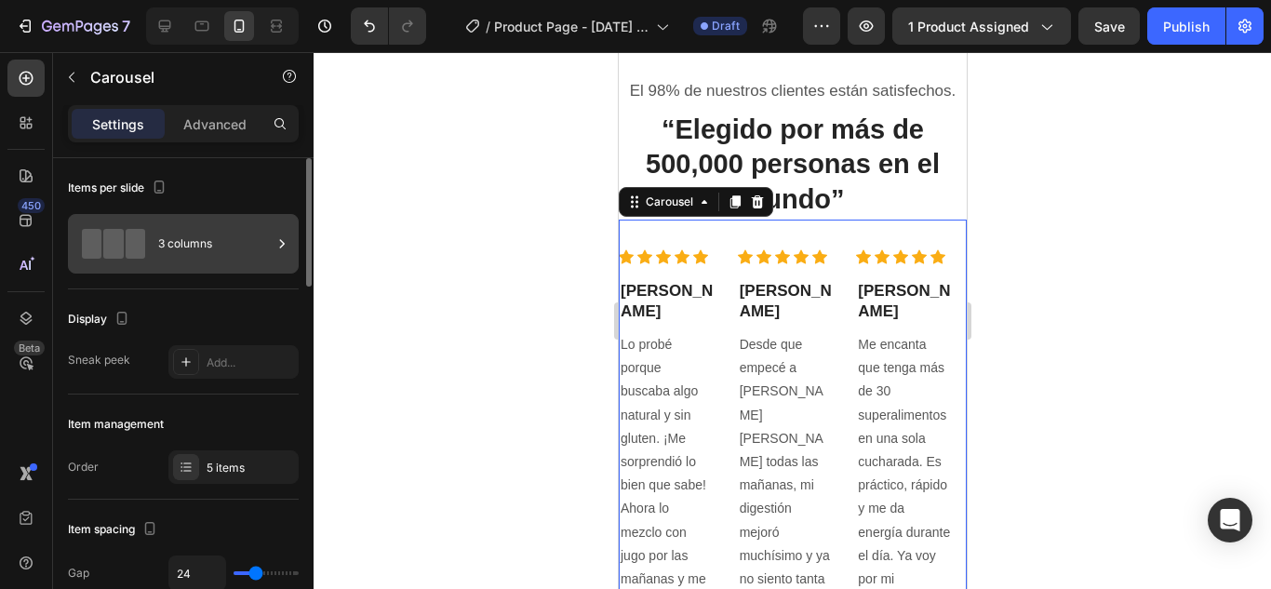
click at [260, 257] on div "3 columns" at bounding box center [215, 243] width 114 height 43
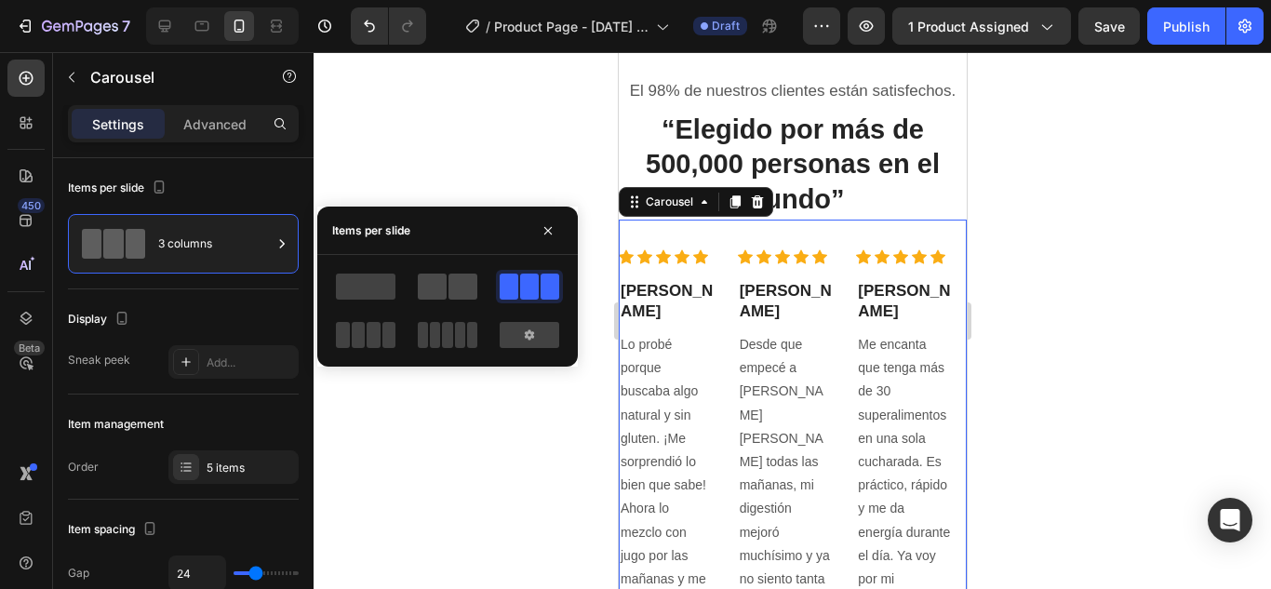
click at [447, 287] on div at bounding box center [448, 287] width 60 height 26
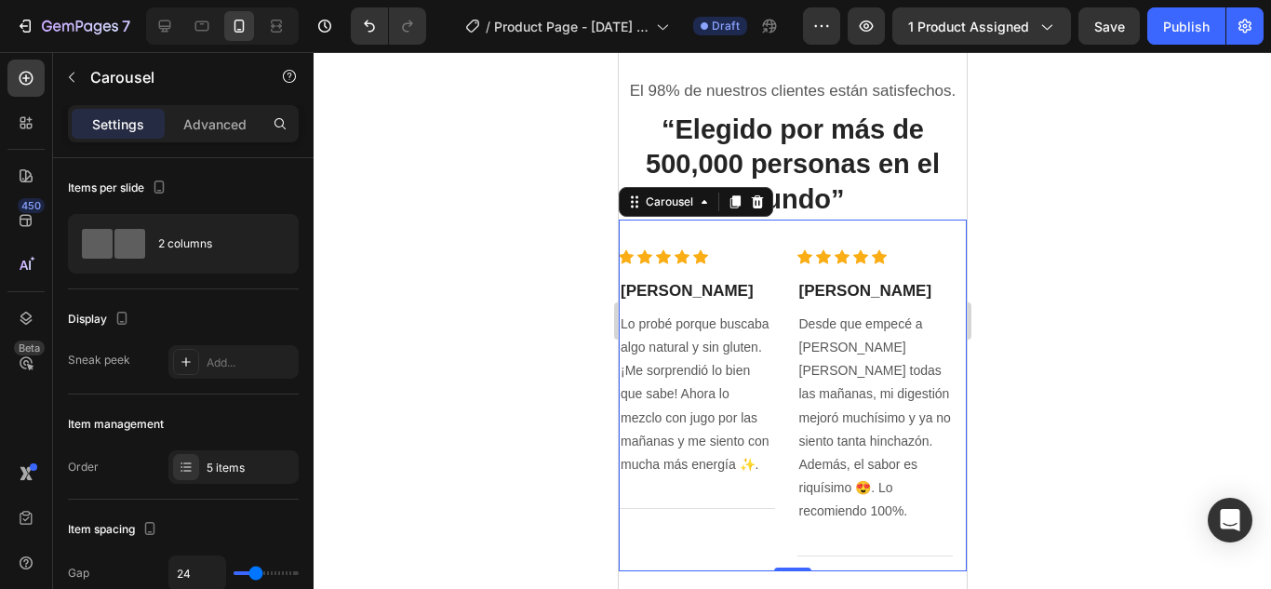
click at [1073, 277] on div at bounding box center [792, 320] width 957 height 537
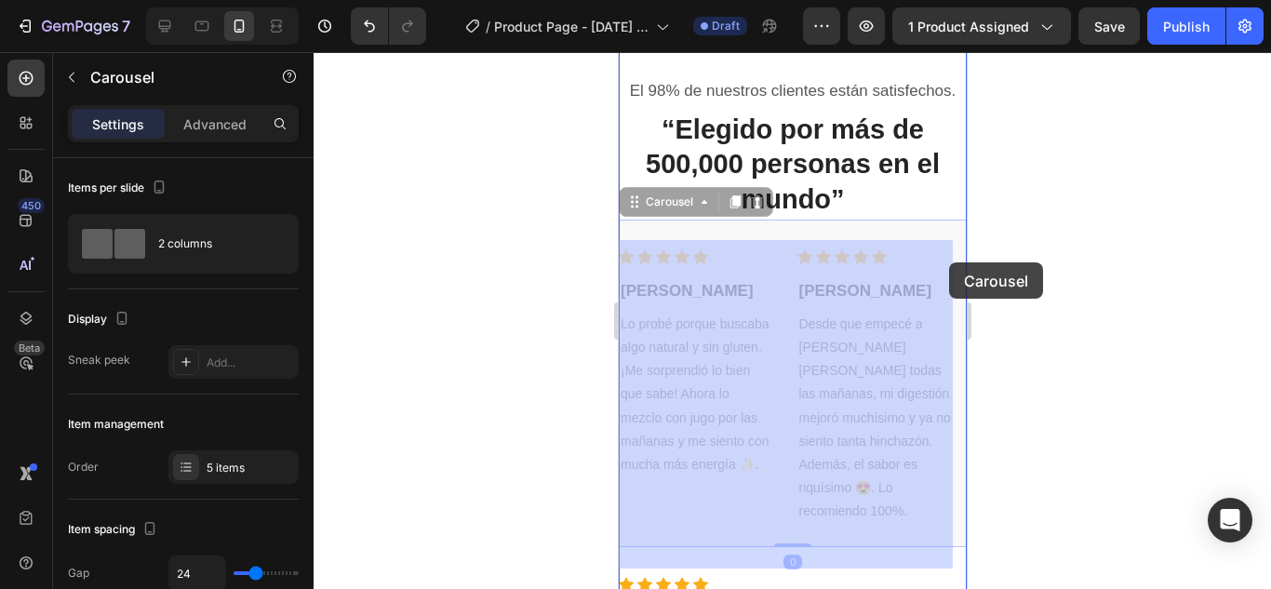
drag, startPoint x: 870, startPoint y: 261, endPoint x: 948, endPoint y: 262, distance: 78.2
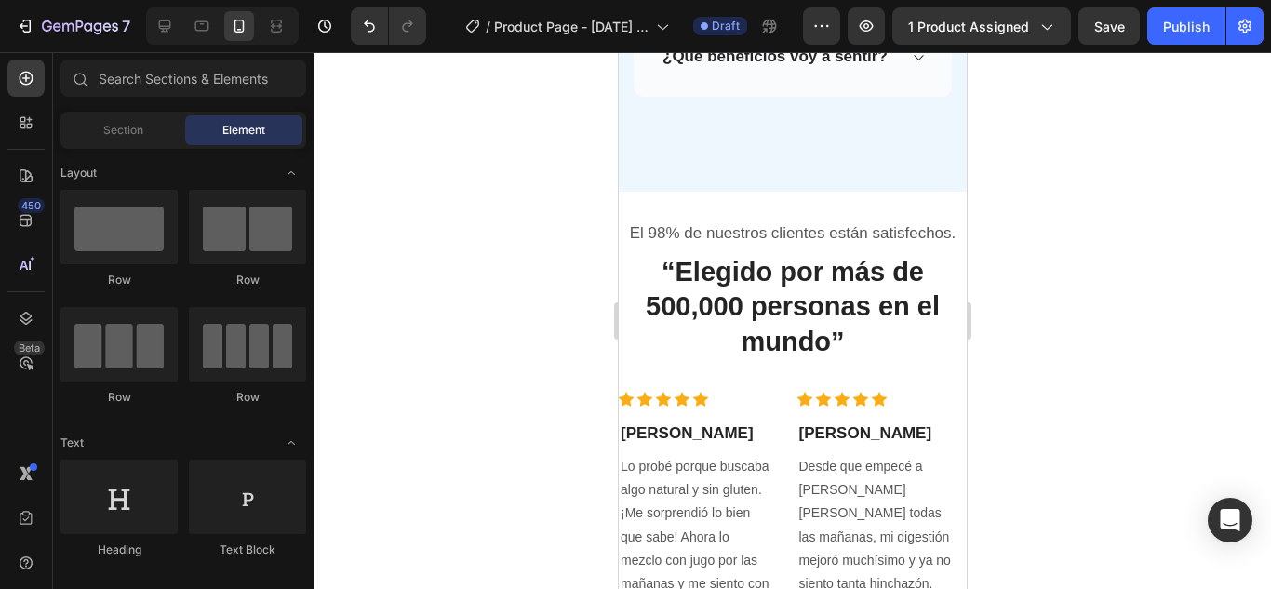
scroll to position [3720, 0]
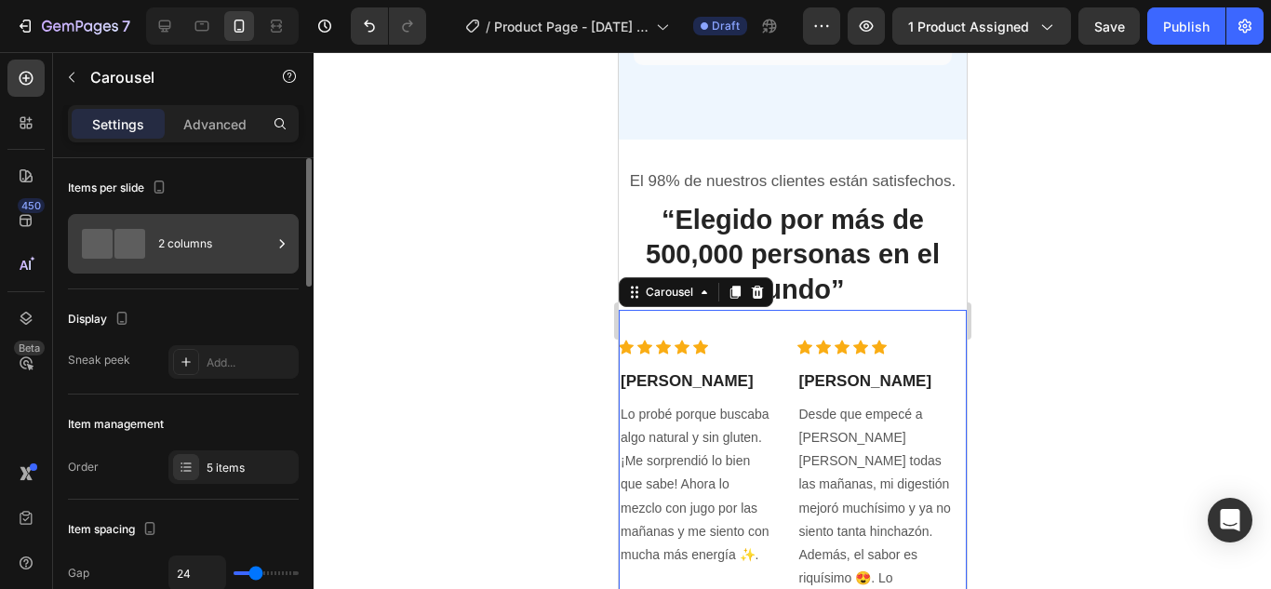
click at [270, 254] on div "2 columns" at bounding box center [215, 243] width 114 height 43
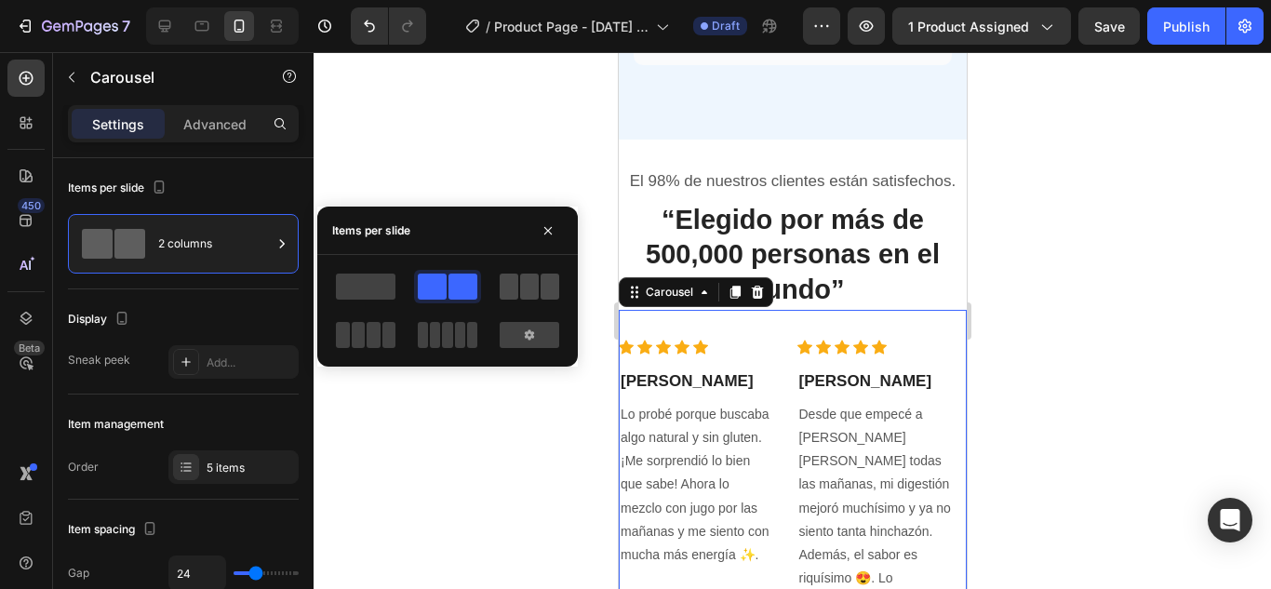
click at [528, 276] on span at bounding box center [529, 287] width 19 height 26
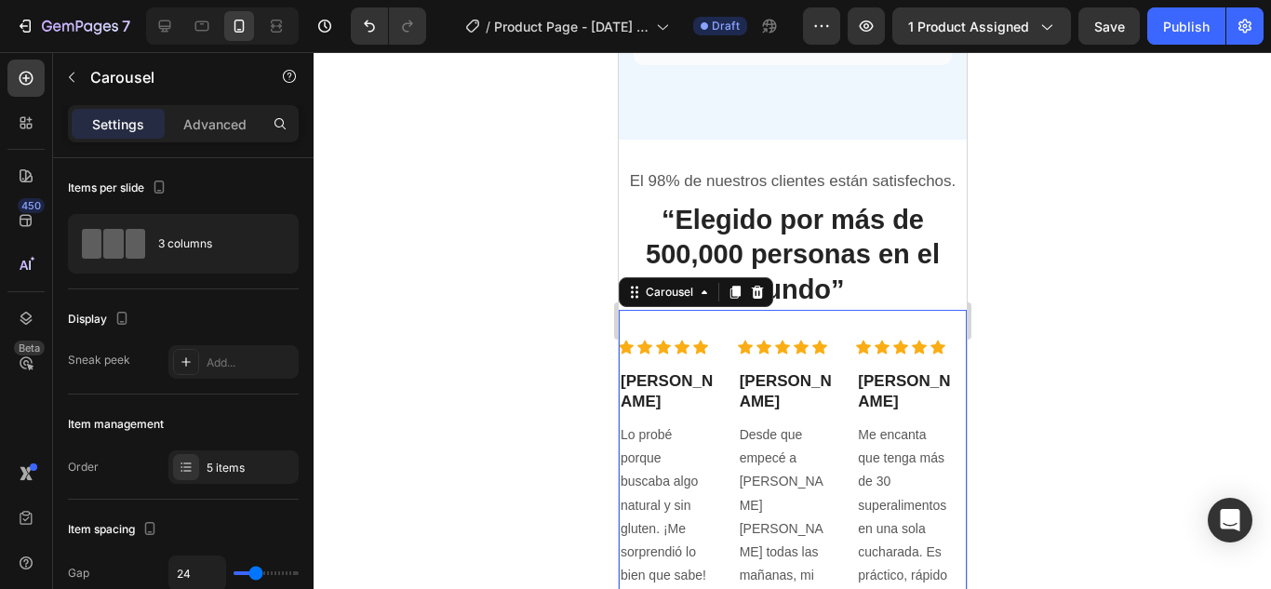
click at [1140, 337] on div at bounding box center [792, 320] width 957 height 537
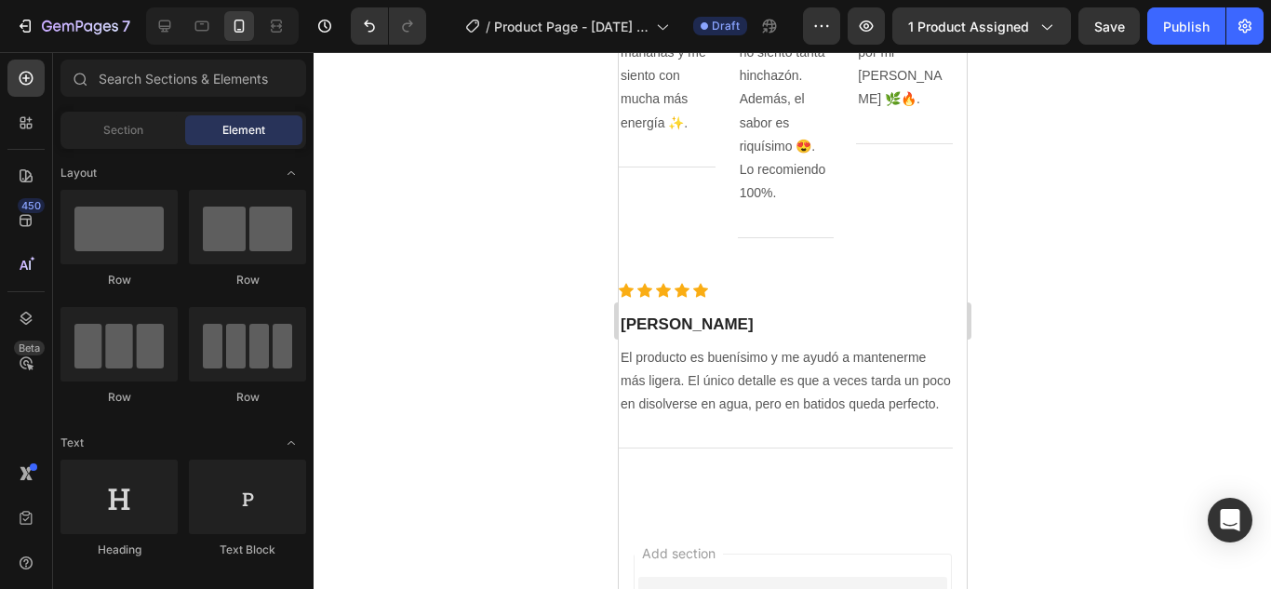
scroll to position [4385, 0]
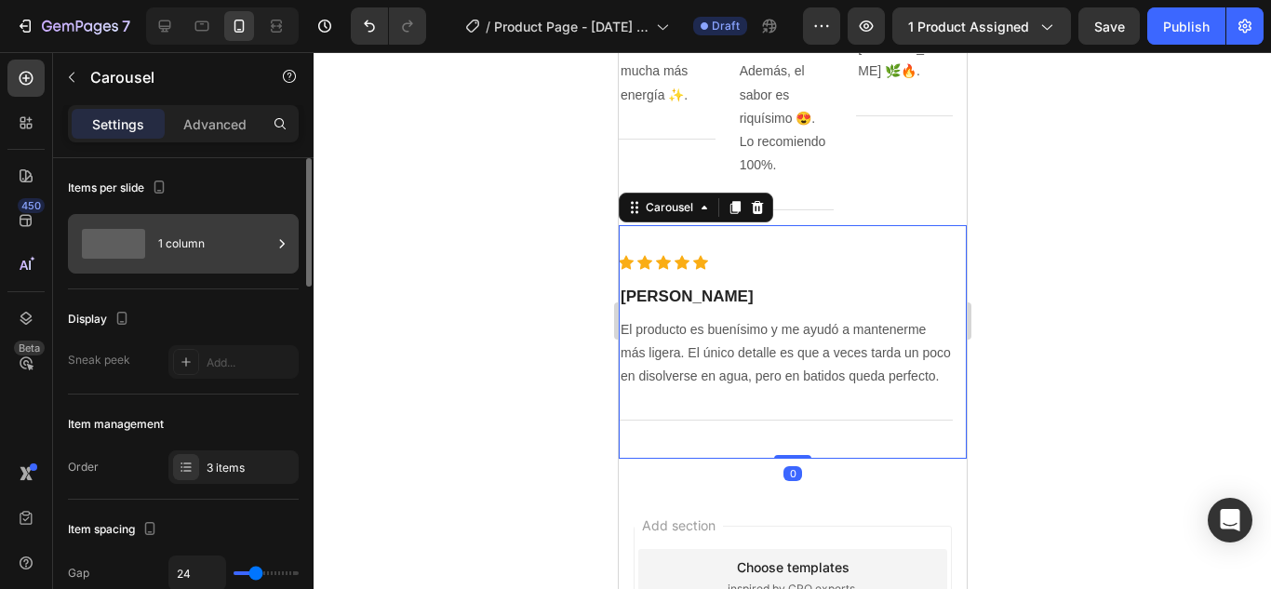
click at [255, 253] on div "1 column" at bounding box center [215, 243] width 114 height 43
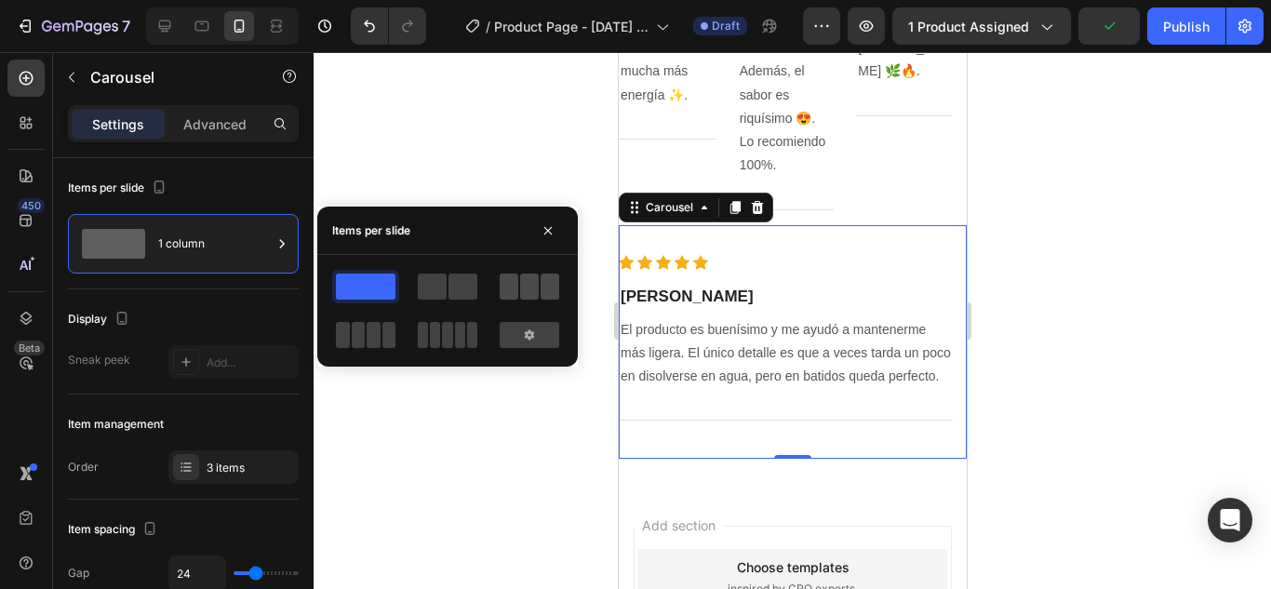
click at [525, 288] on span at bounding box center [529, 287] width 19 height 26
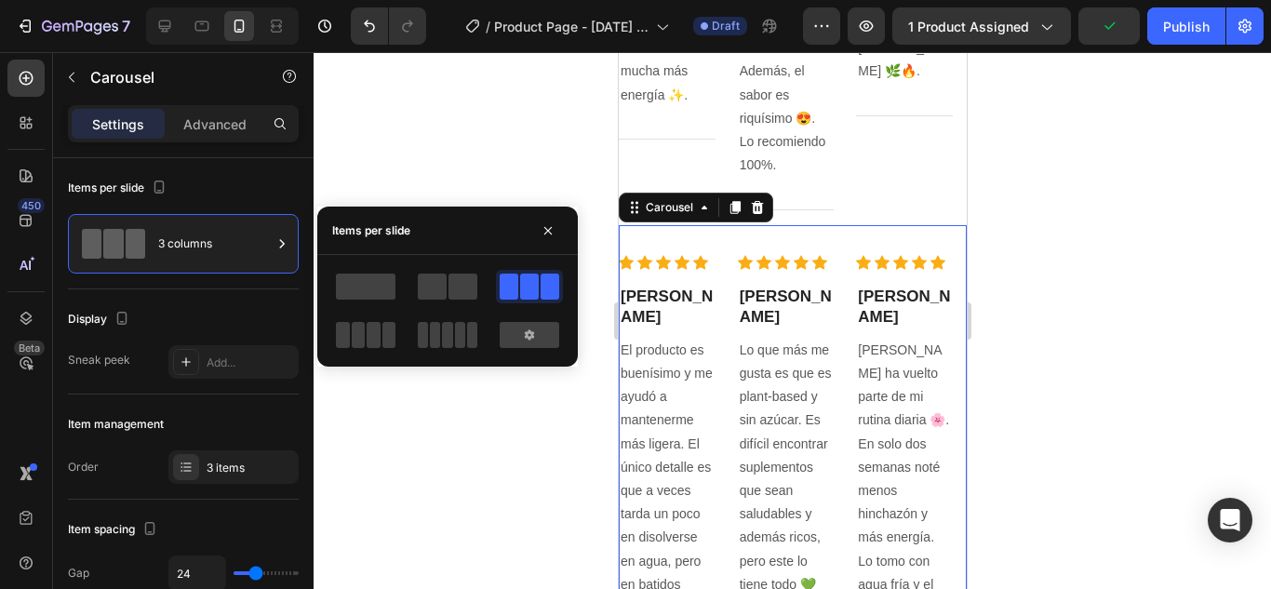
click at [1067, 252] on div at bounding box center [792, 320] width 957 height 537
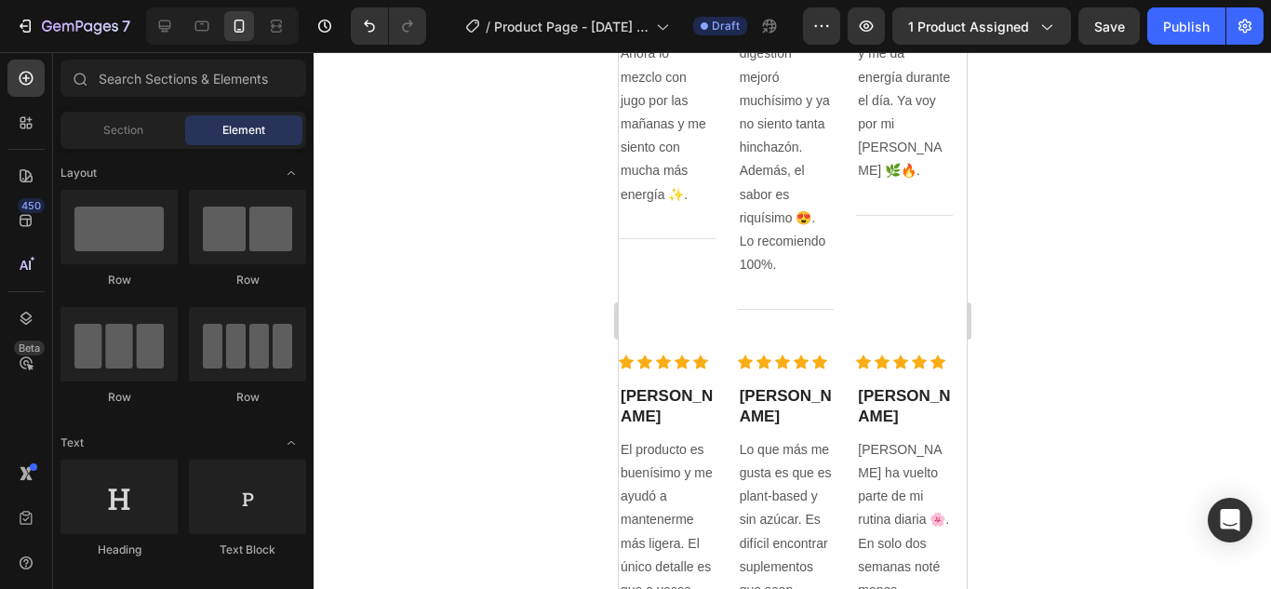
scroll to position [4266, 0]
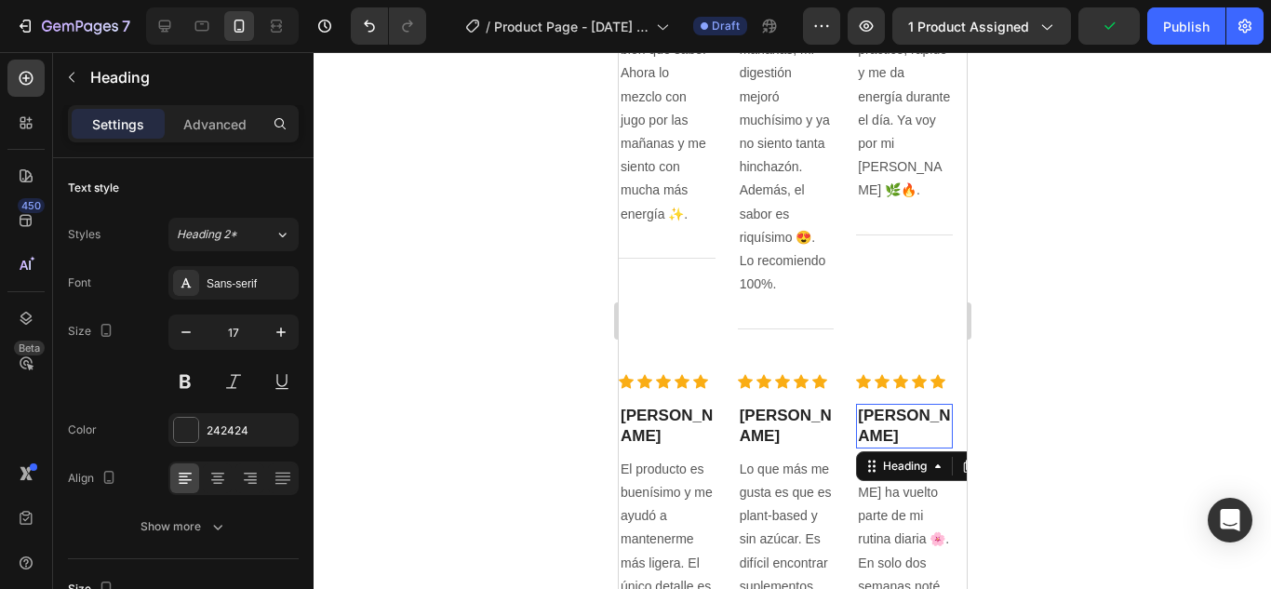
click at [933, 404] on h3 "[PERSON_NAME]" at bounding box center [903, 426] width 97 height 45
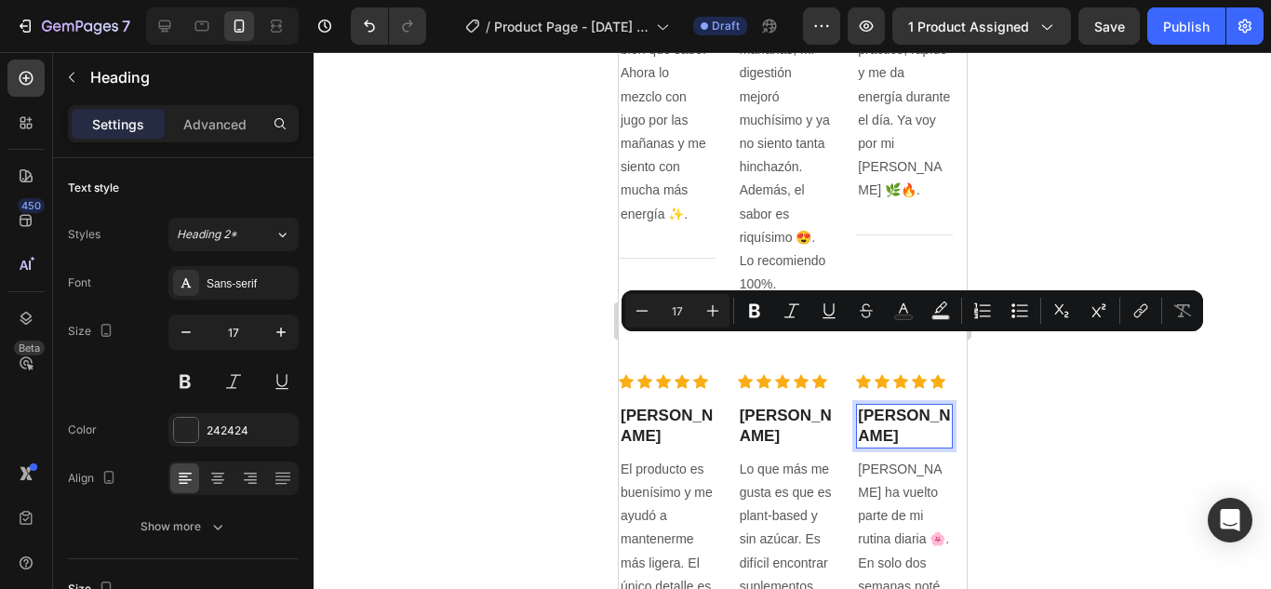
click at [913, 406] on p "[PERSON_NAME]" at bounding box center [903, 426] width 93 height 41
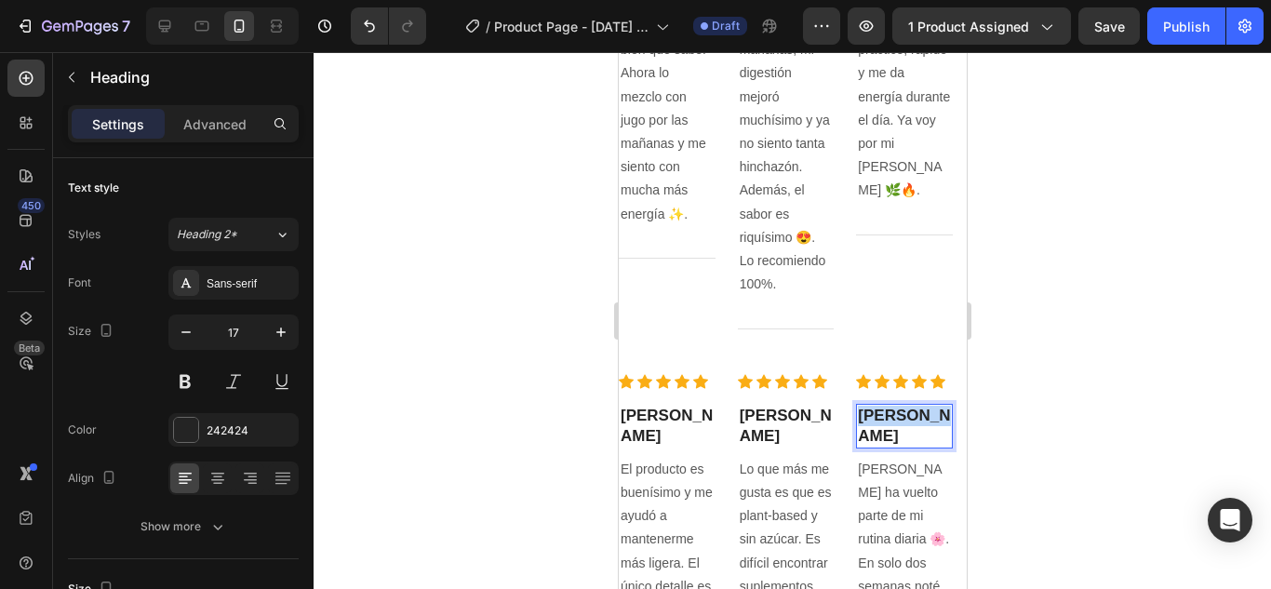
click at [913, 406] on p "[PERSON_NAME]" at bounding box center [903, 426] width 93 height 41
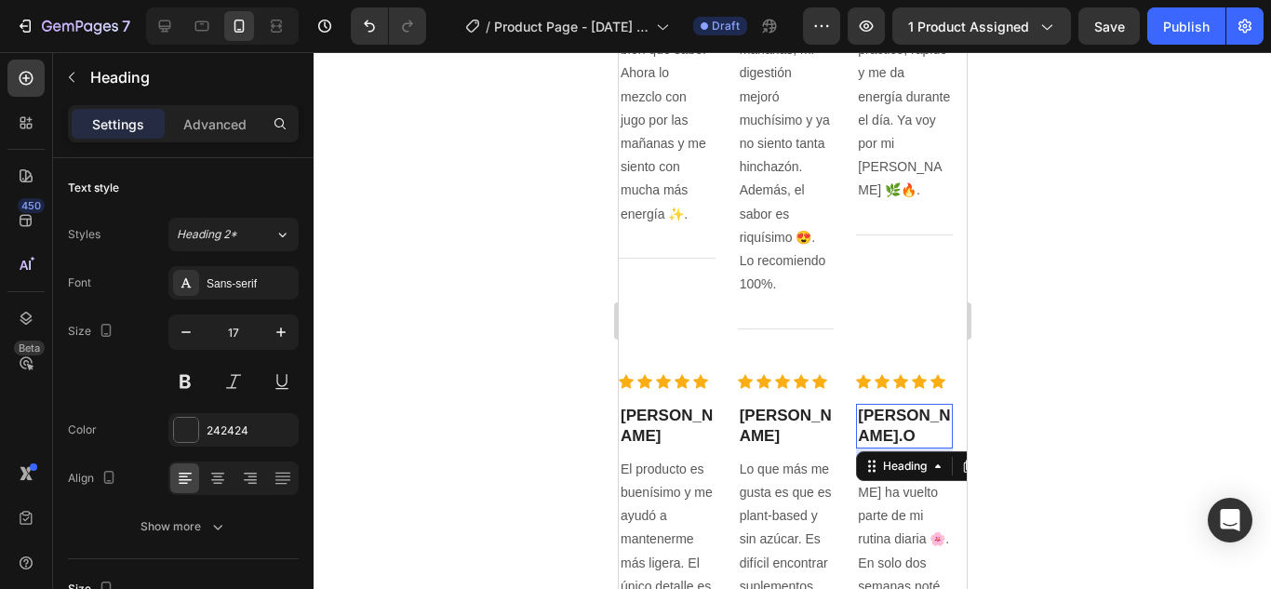
click at [1034, 354] on div at bounding box center [792, 320] width 957 height 537
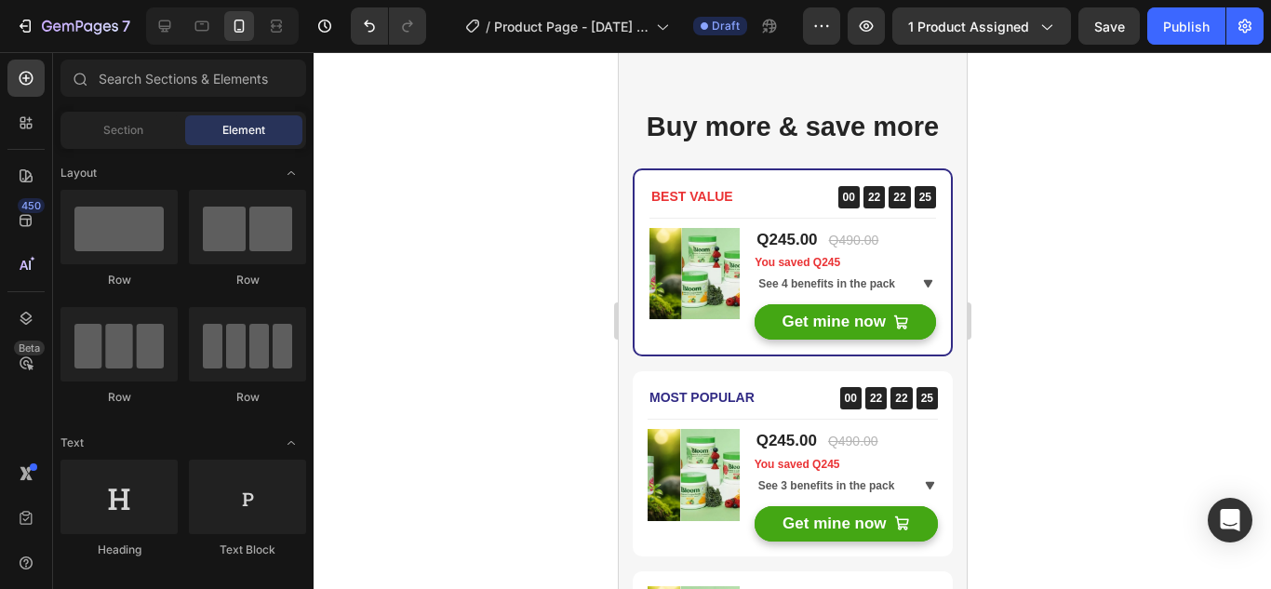
scroll to position [2126, 0]
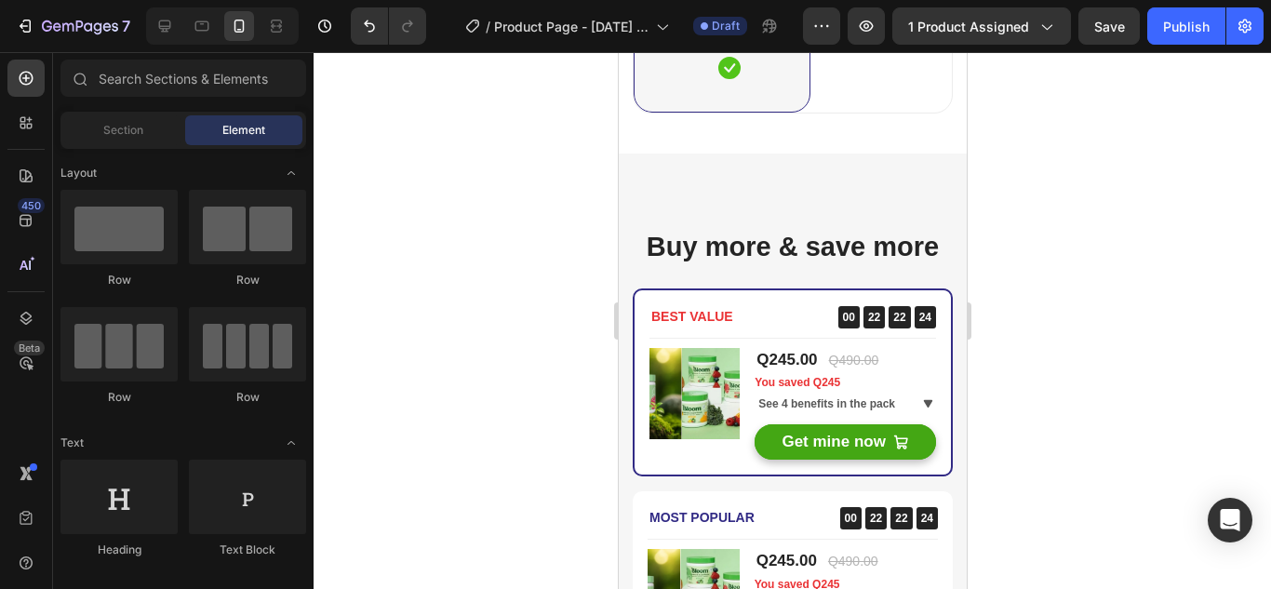
drag, startPoint x: 964, startPoint y: 417, endPoint x: 1583, endPoint y: 342, distance: 624.1
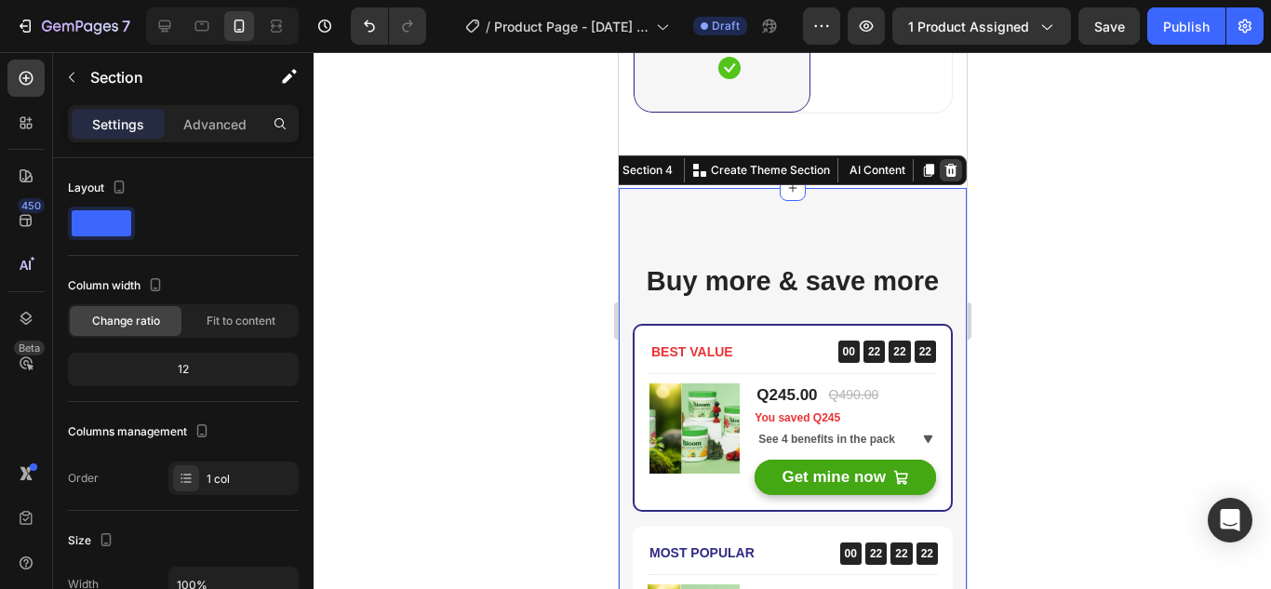
click at [944, 164] on icon at bounding box center [950, 170] width 12 height 13
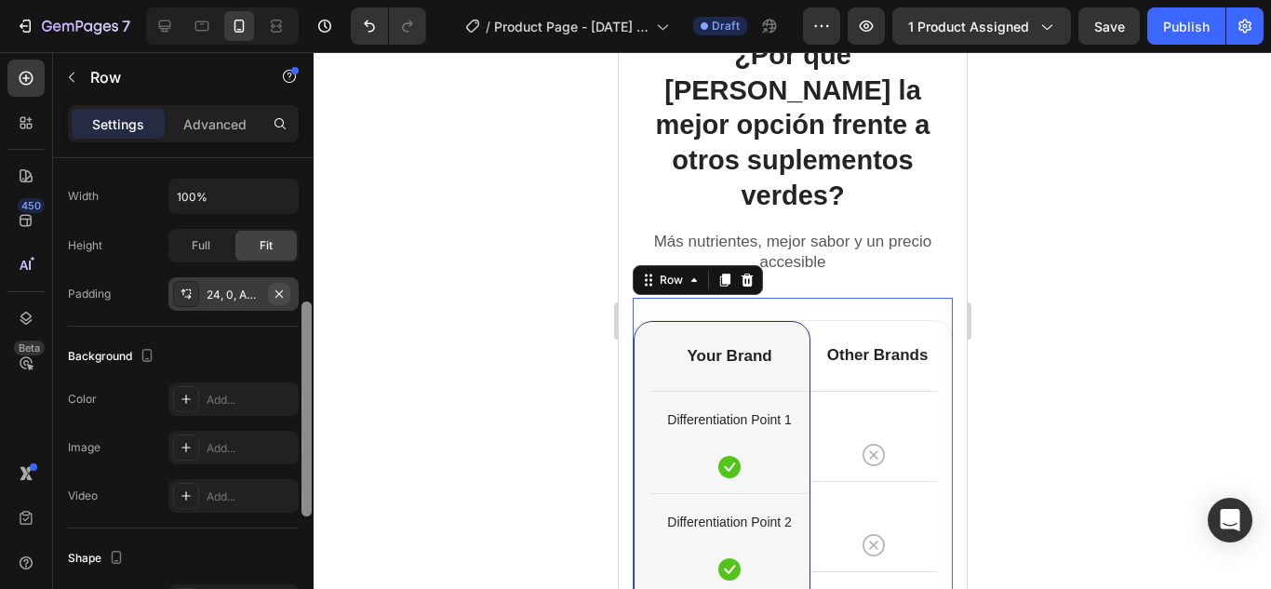
scroll to position [279, 0]
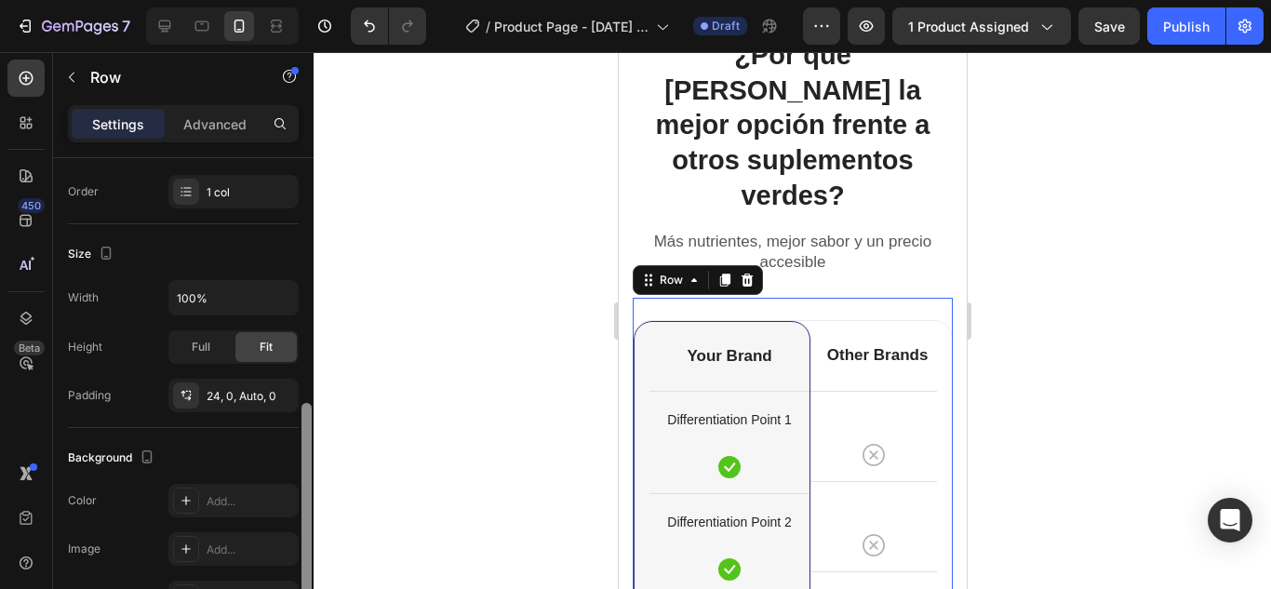
click at [286, 312] on div "Layout Column width Change ratio Fit to content 12 Columns management Order 1 c…" at bounding box center [183, 400] width 260 height 484
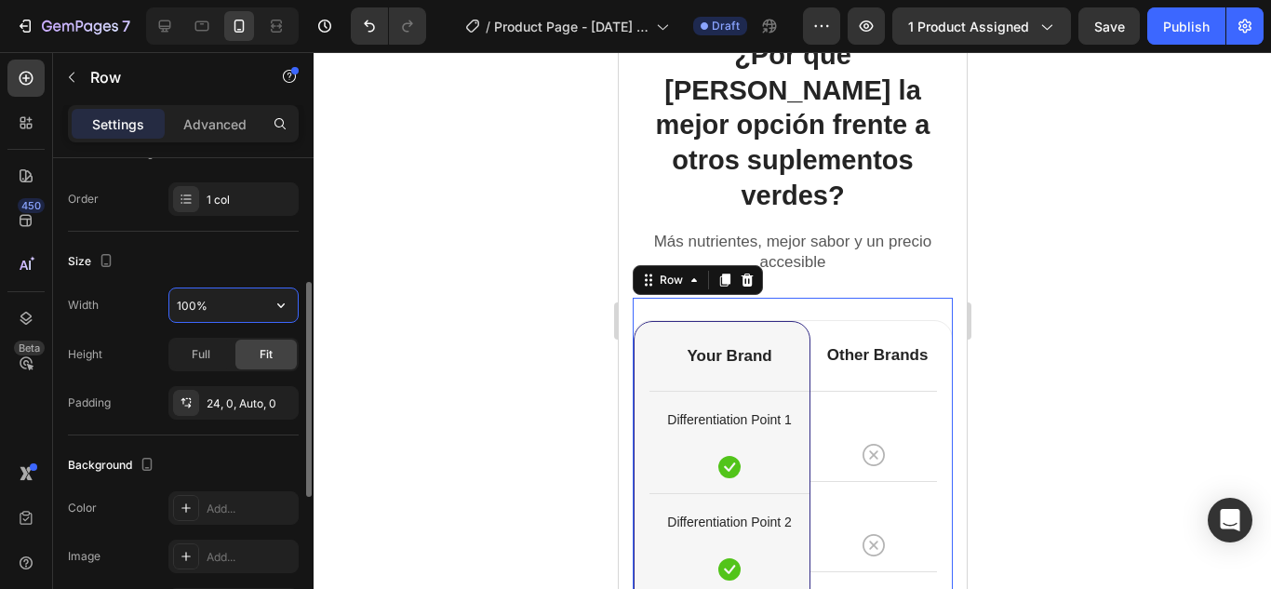
click at [216, 312] on input "100%" at bounding box center [233, 304] width 128 height 33
click at [279, 307] on icon "button" at bounding box center [281, 305] width 19 height 19
click at [233, 304] on input "100%" at bounding box center [233, 304] width 128 height 33
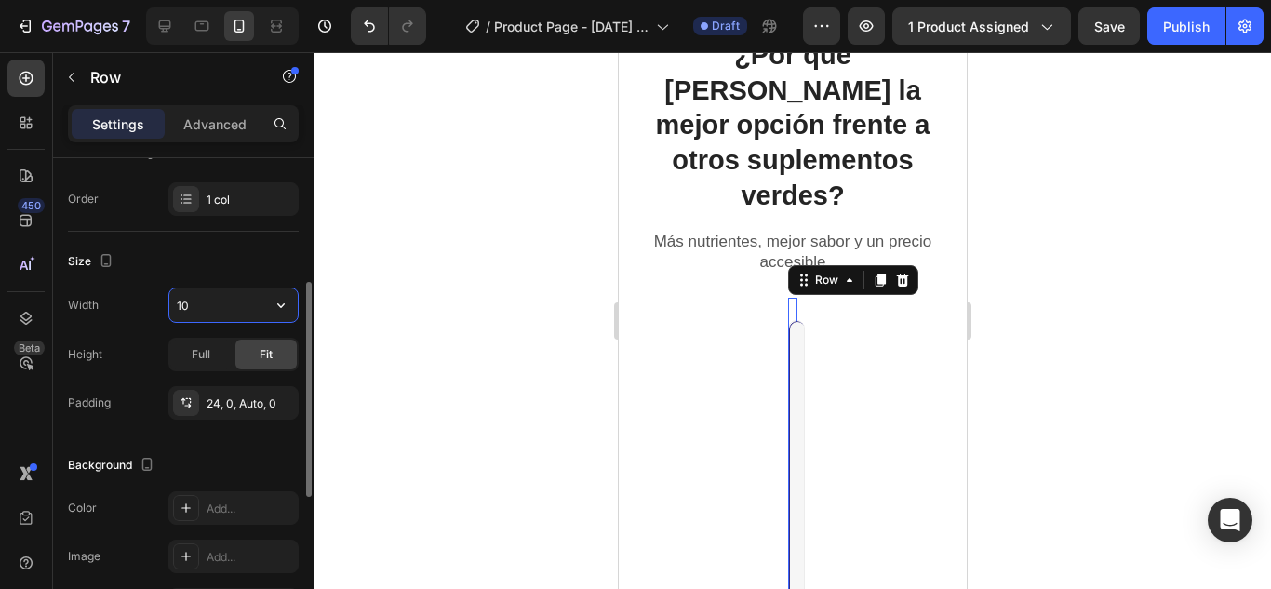
type input "1"
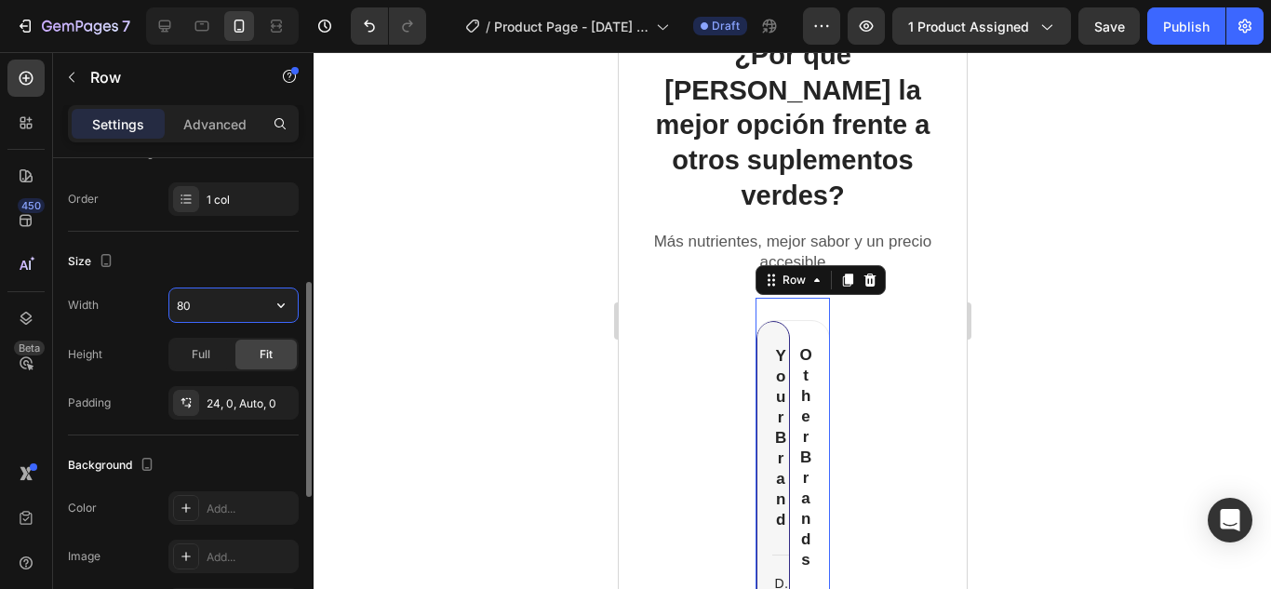
type input "8"
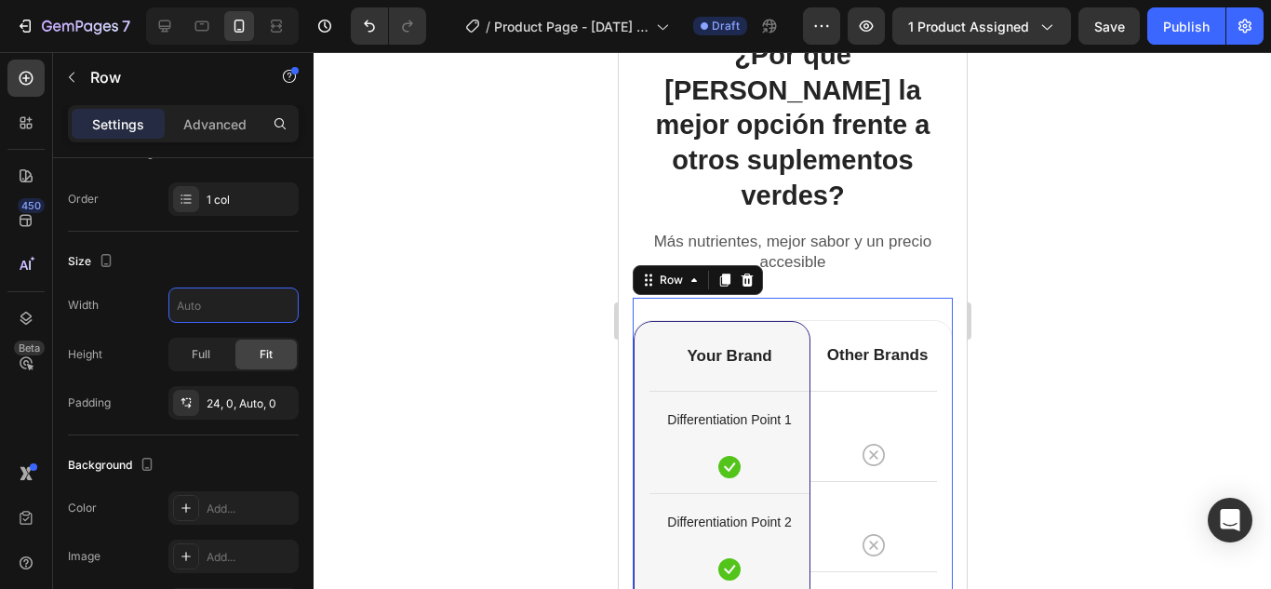
type input "100%"
click at [359, 393] on div at bounding box center [792, 320] width 957 height 537
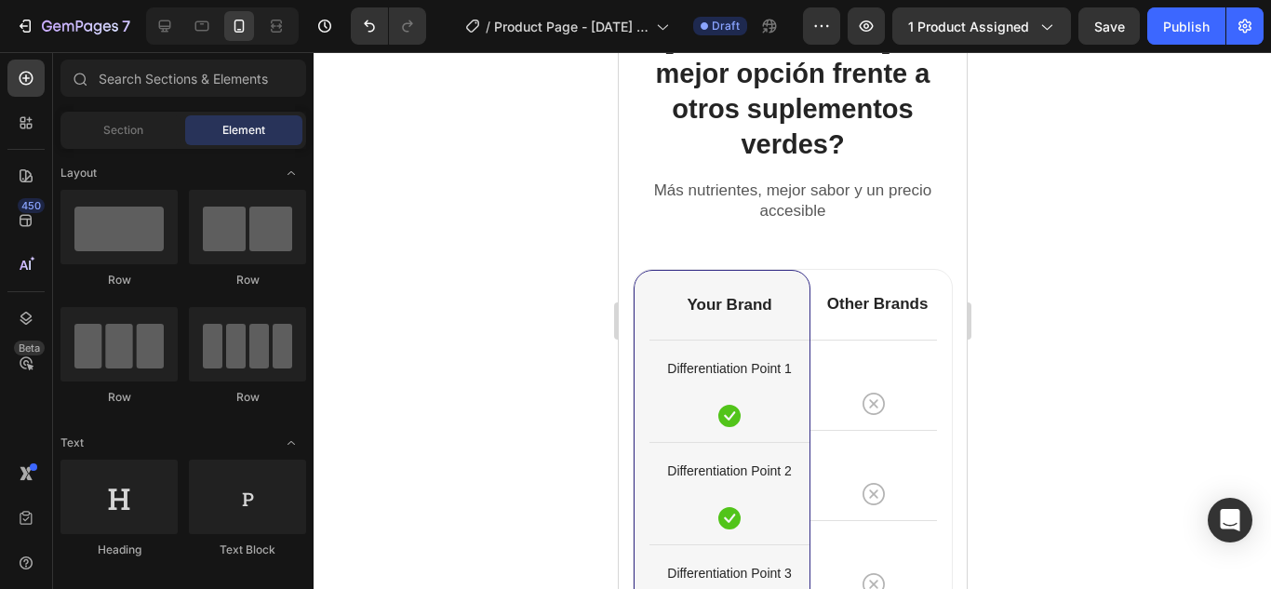
scroll to position [1043, 0]
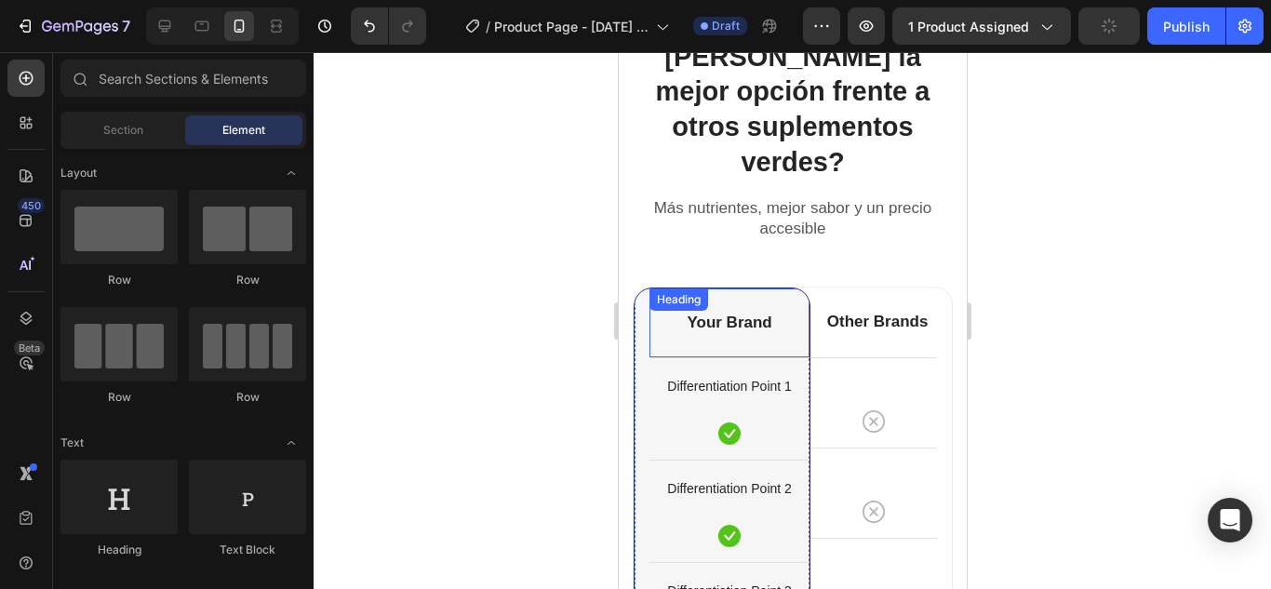
click at [753, 288] on div "Your Brand Heading" at bounding box center [728, 322] width 160 height 69
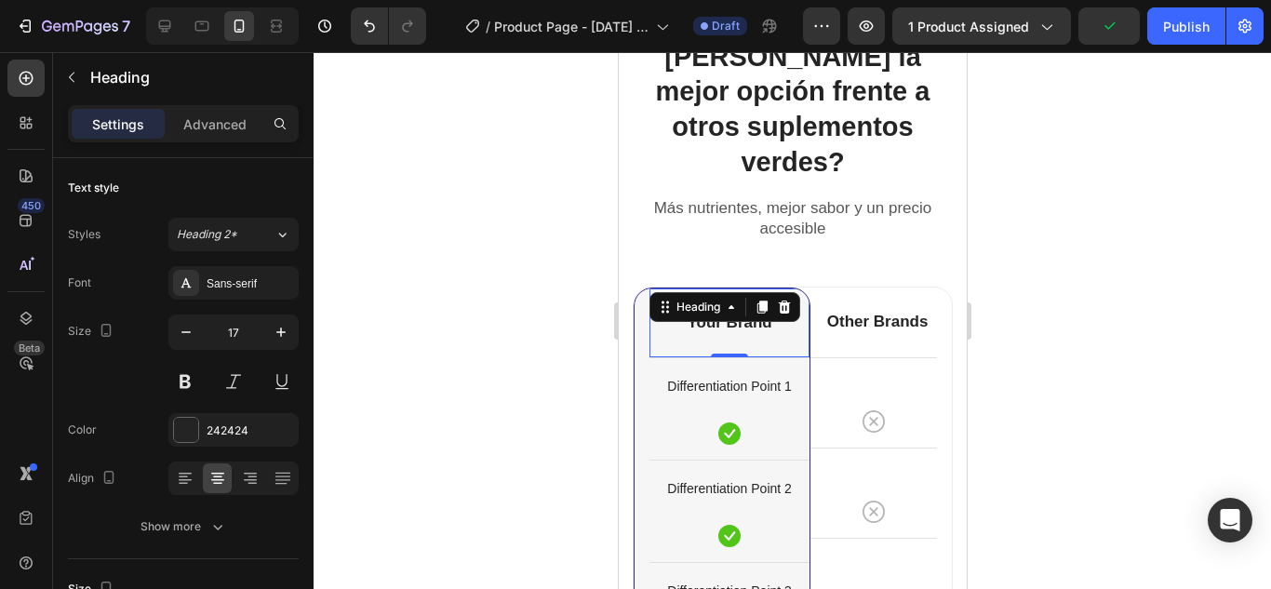
click at [753, 296] on div at bounding box center [761, 307] width 22 height 22
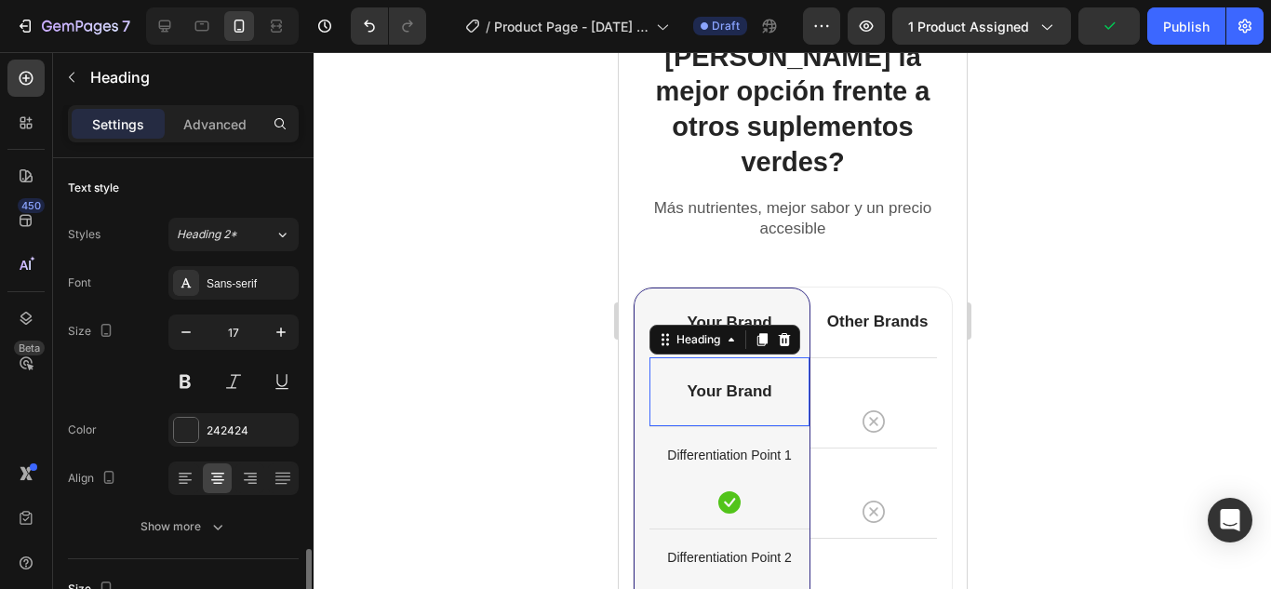
scroll to position [279, 0]
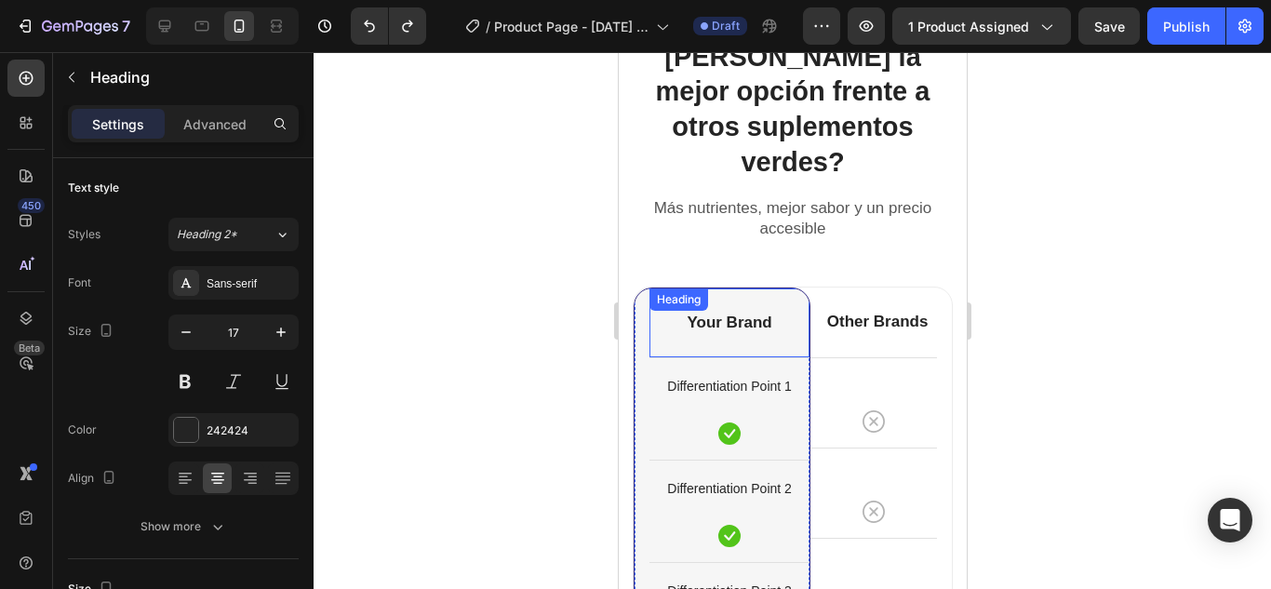
click at [748, 288] on div "Your Brand Heading" at bounding box center [728, 322] width 160 height 69
click at [748, 292] on div "Heading" at bounding box center [723, 307] width 151 height 30
click at [734, 313] on p "Your Brand" at bounding box center [728, 323] width 156 height 20
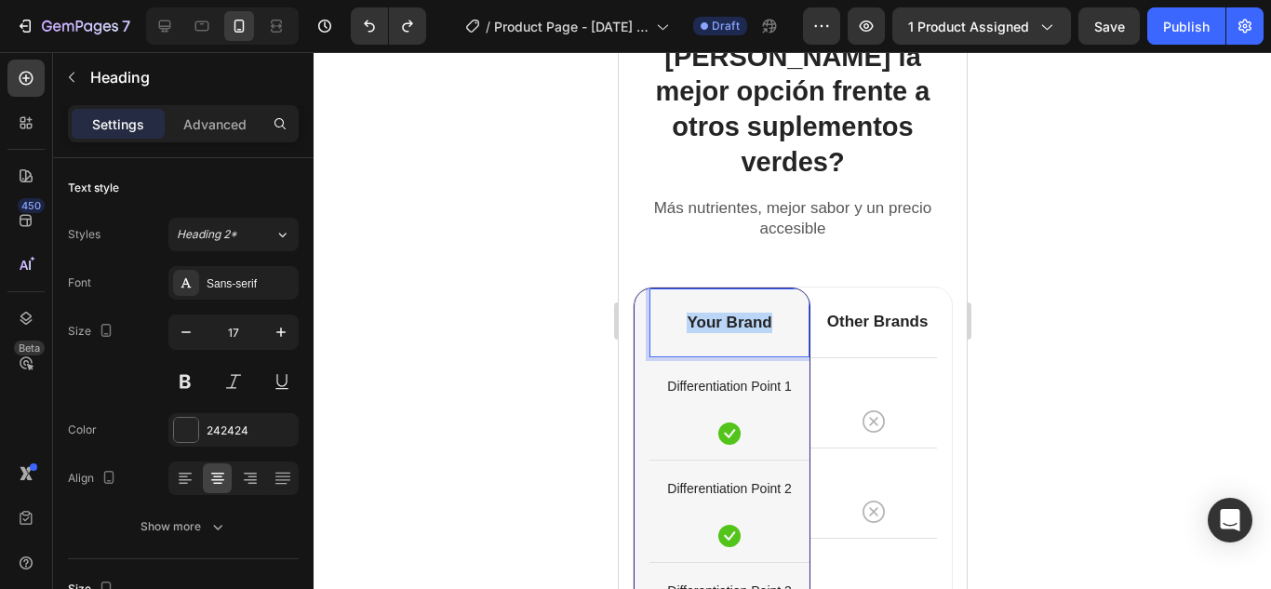
click at [734, 313] on p "Your Brand" at bounding box center [728, 323] width 156 height 20
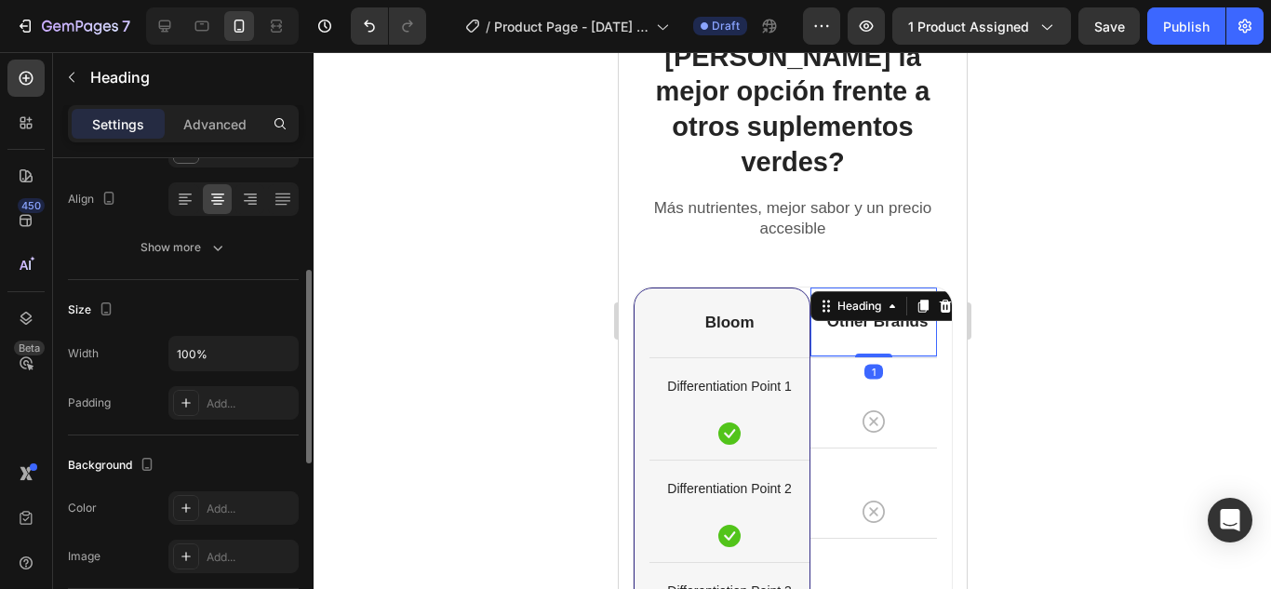
click at [896, 287] on div "Other Brands Heading 1" at bounding box center [872, 321] width 127 height 69
click at [896, 291] on div "Heading" at bounding box center [884, 306] width 151 height 30
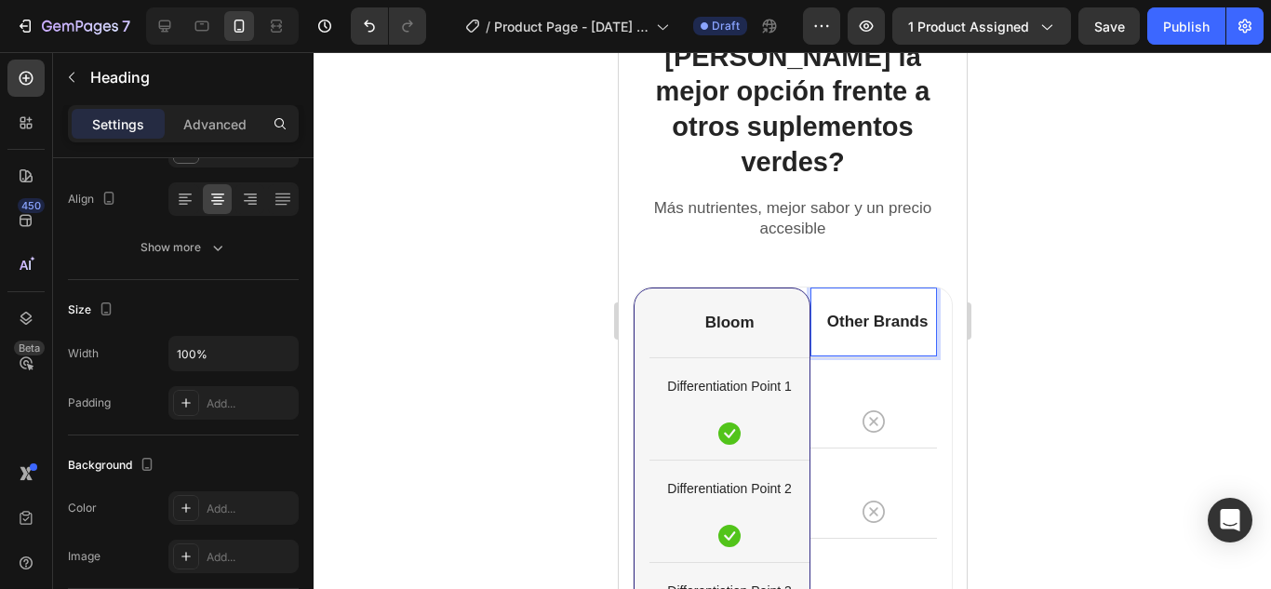
click at [894, 312] on p "Other Brands" at bounding box center [876, 322] width 115 height 20
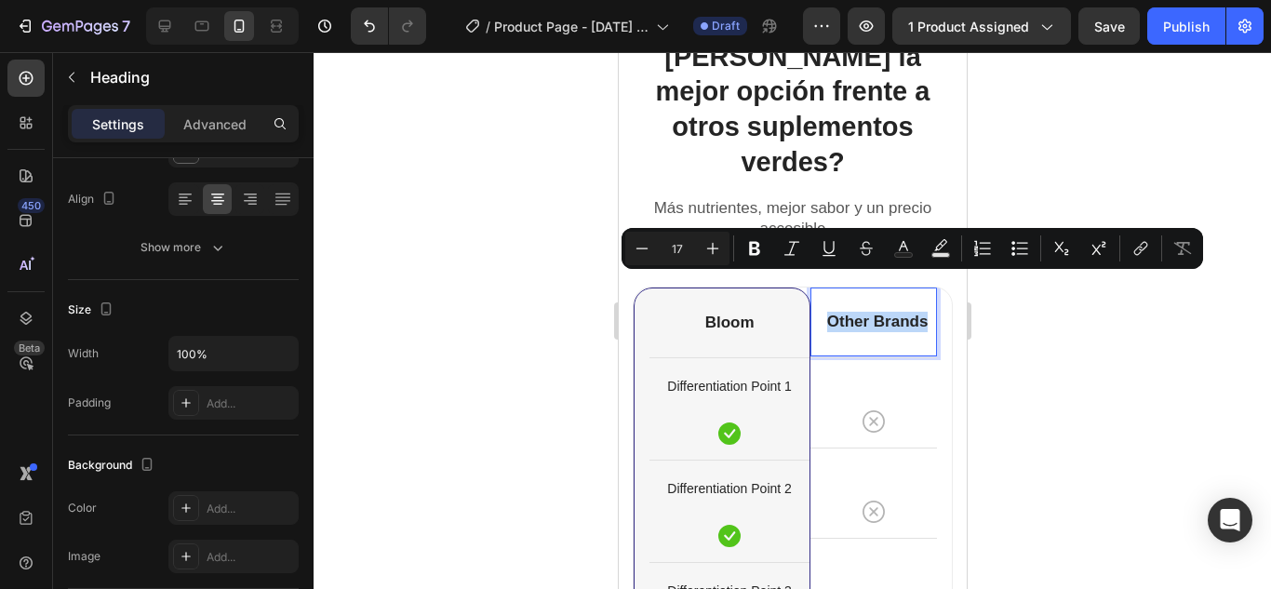
click at [894, 312] on p "Other Brands" at bounding box center [876, 322] width 115 height 20
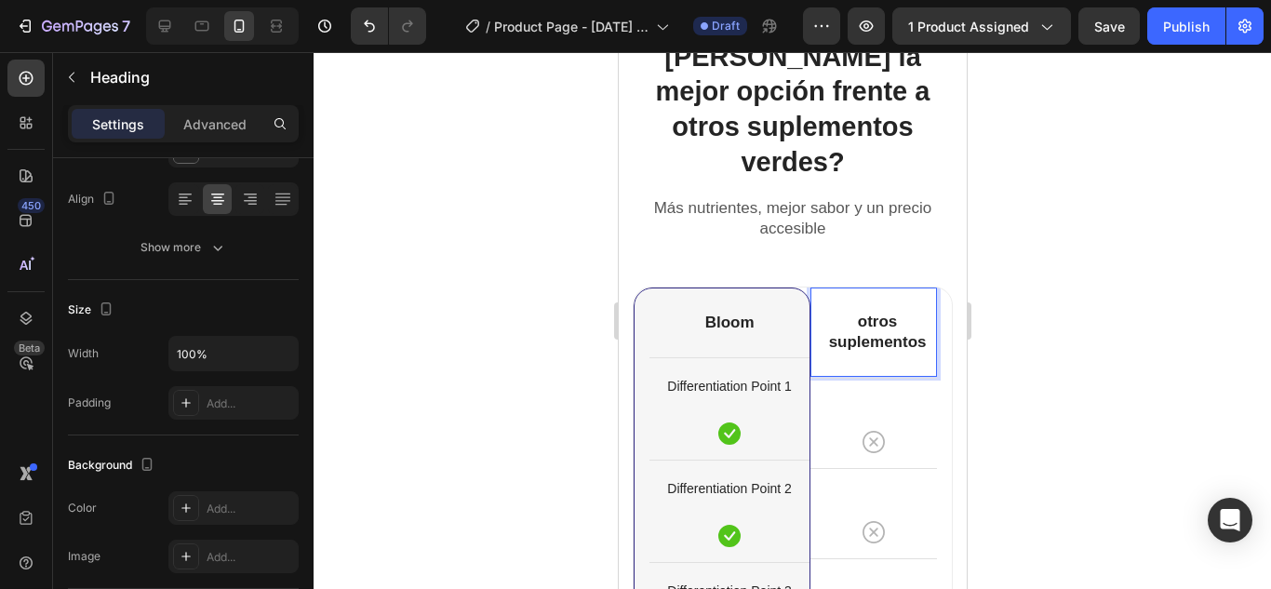
click at [987, 285] on div at bounding box center [792, 320] width 957 height 537
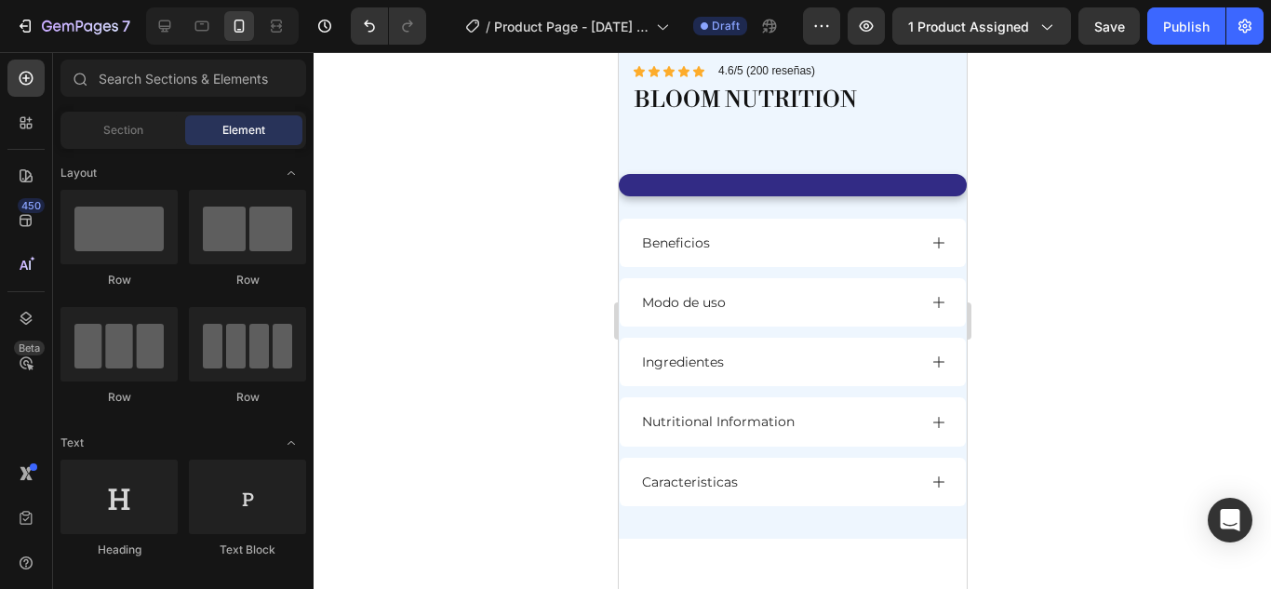
scroll to position [421, 0]
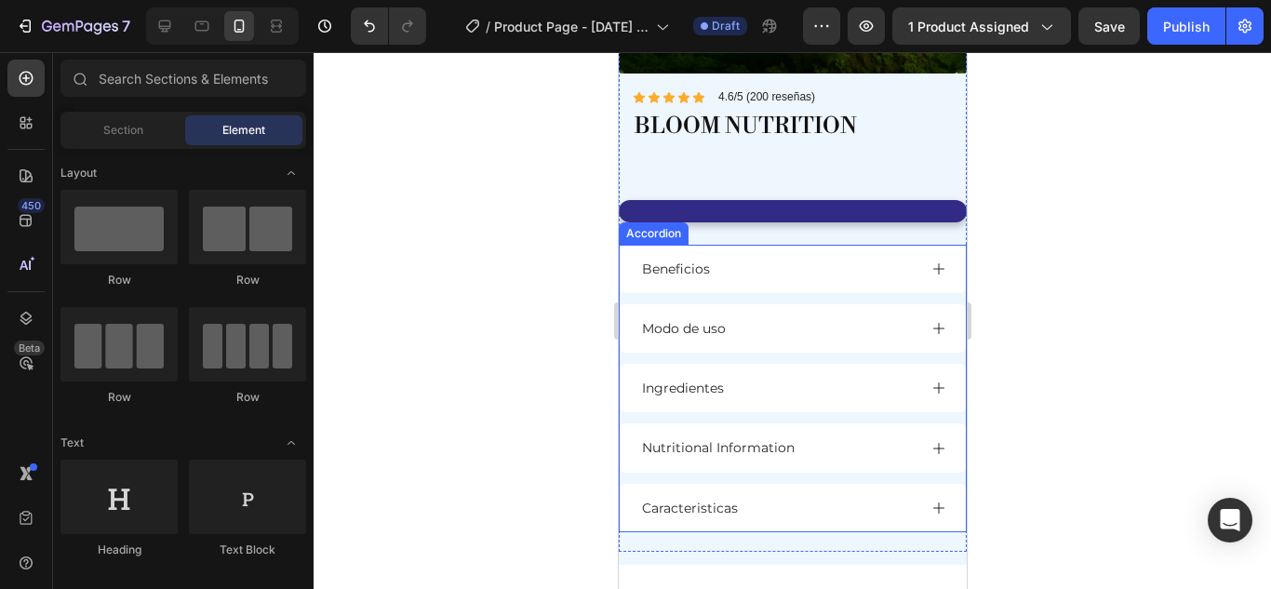
click at [930, 261] on icon at bounding box center [937, 268] width 15 height 15
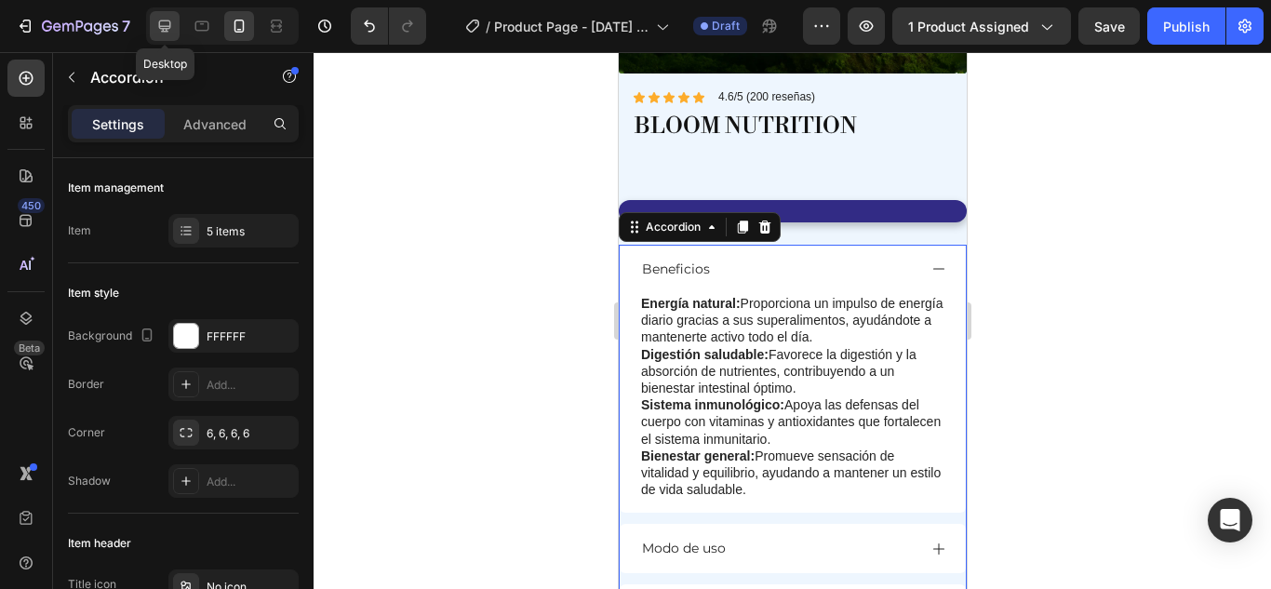
click at [161, 23] on icon at bounding box center [164, 26] width 19 height 19
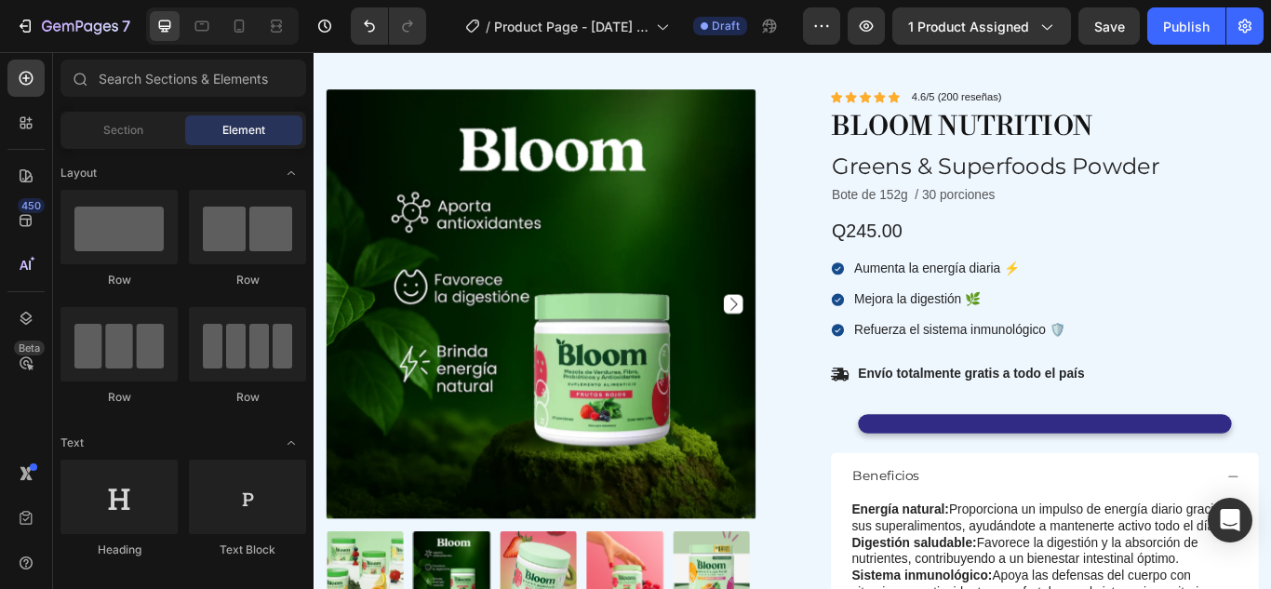
scroll to position [132, 0]
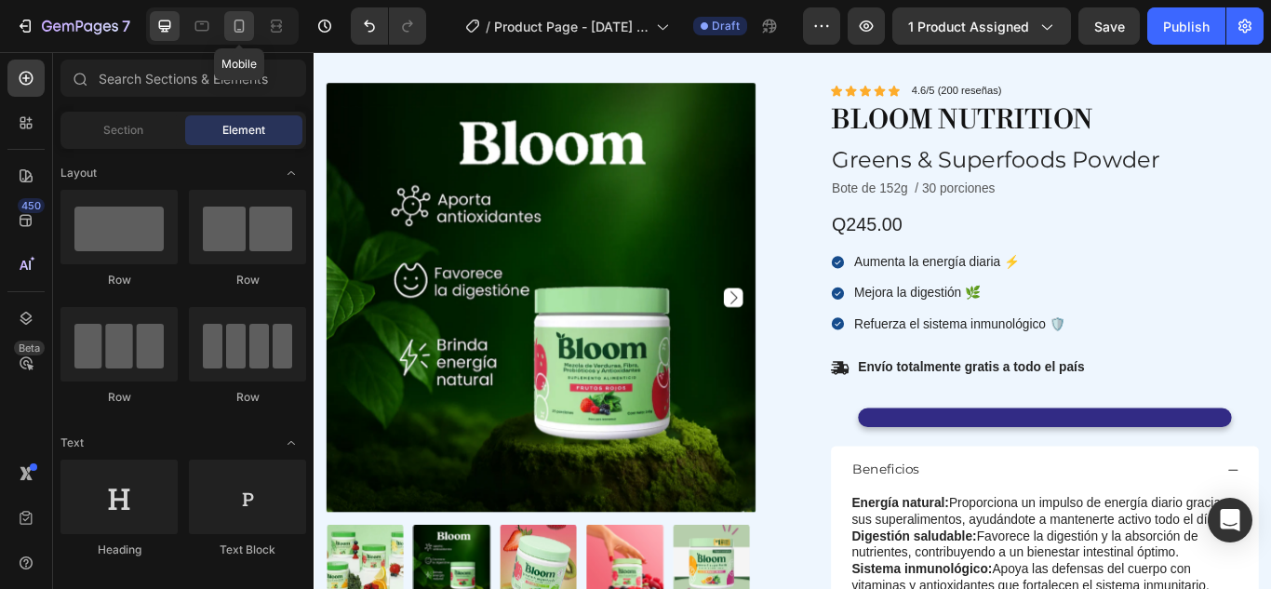
click at [246, 21] on icon at bounding box center [239, 26] width 19 height 19
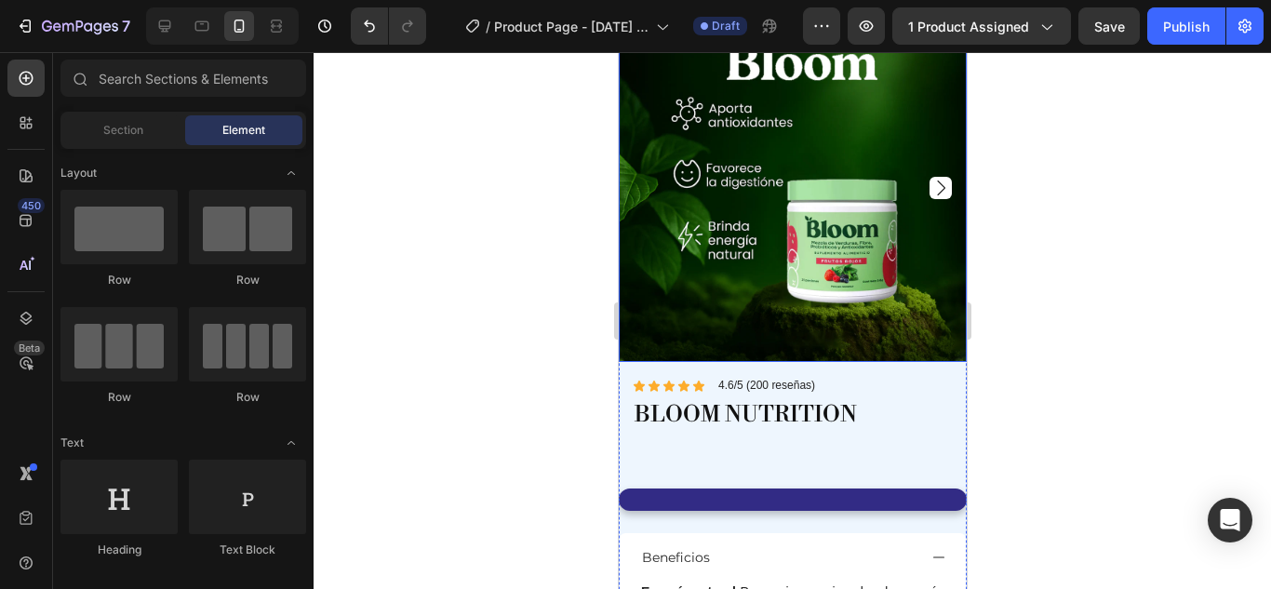
click at [929, 180] on icon "Carousel Next Arrow" at bounding box center [939, 188] width 22 height 22
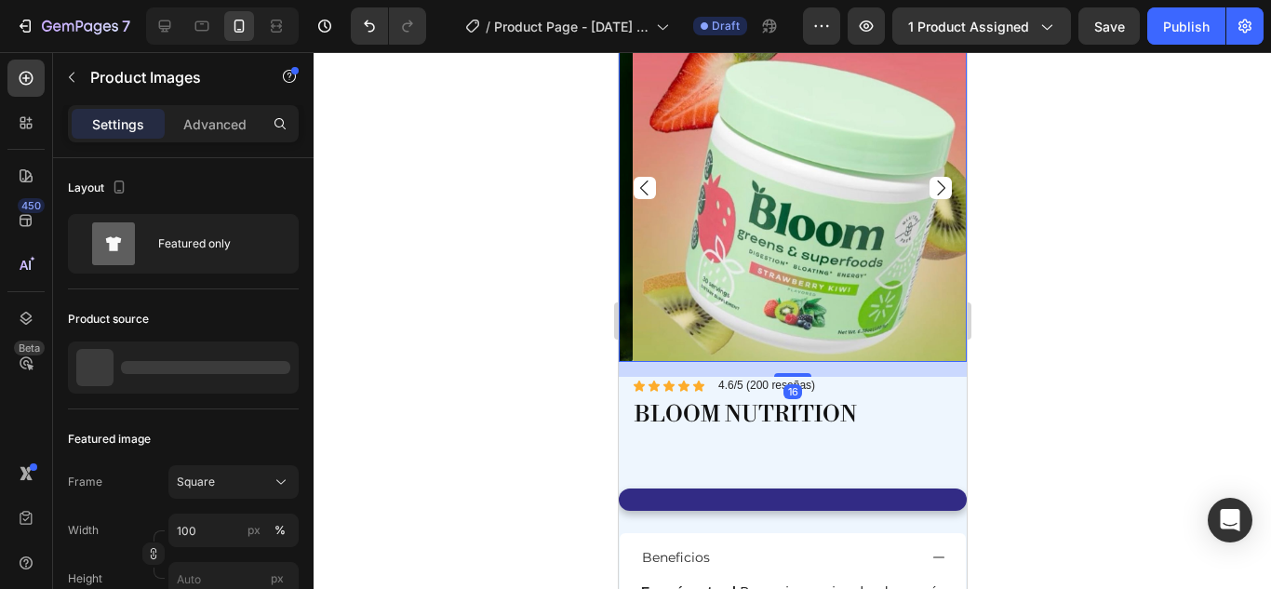
click at [929, 180] on icon "Carousel Next Arrow" at bounding box center [939, 188] width 22 height 22
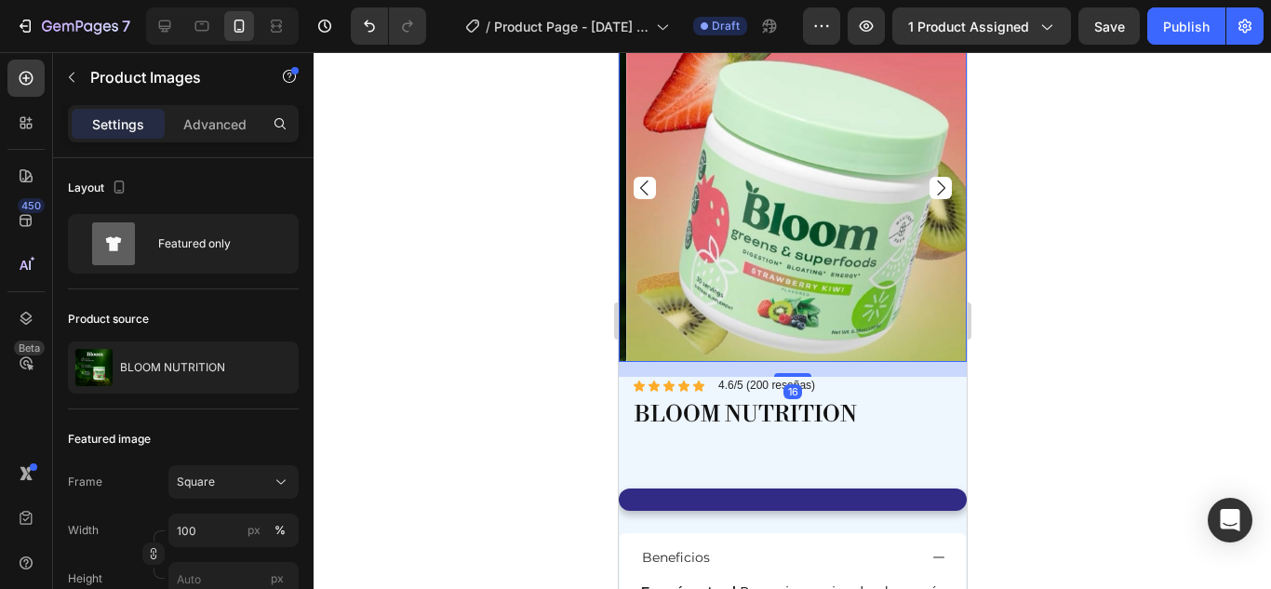
click at [929, 180] on icon "Carousel Next Arrow" at bounding box center [939, 188] width 22 height 22
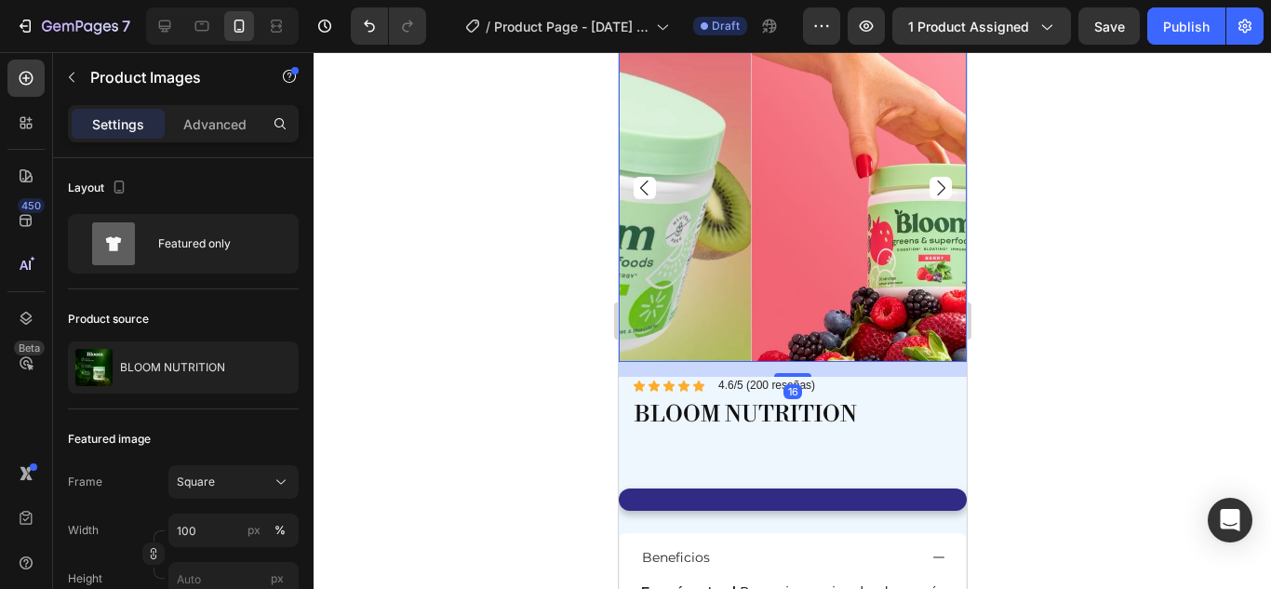
click at [929, 180] on icon "Carousel Next Arrow" at bounding box center [939, 188] width 22 height 22
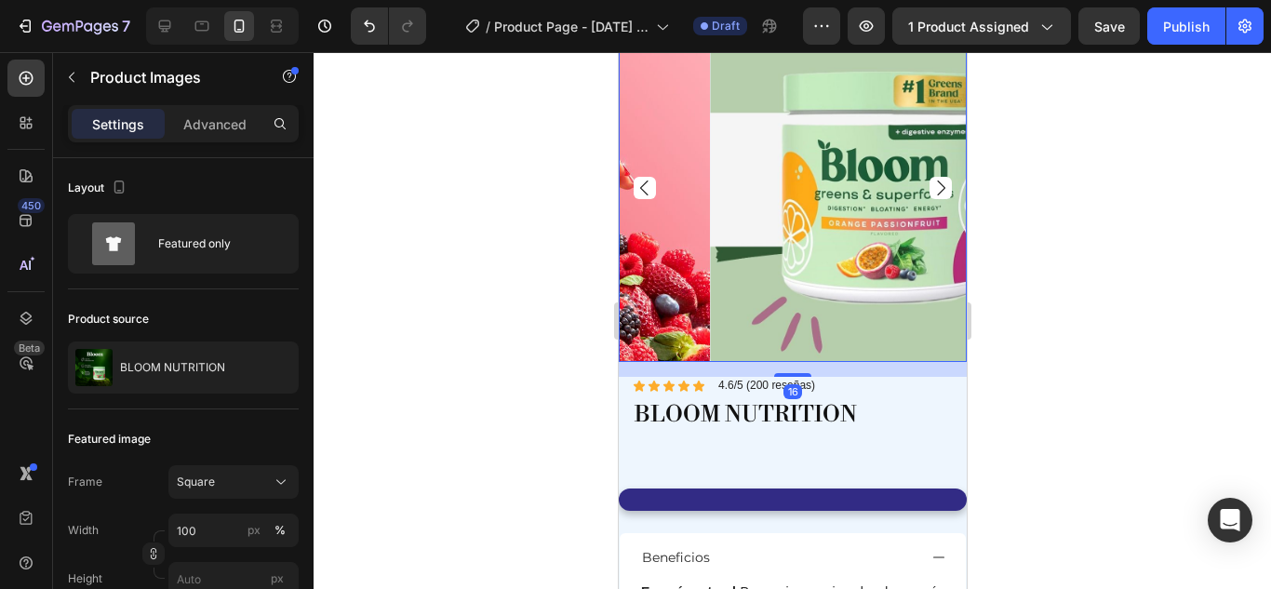
click at [929, 180] on icon "Carousel Next Arrow" at bounding box center [939, 188] width 22 height 22
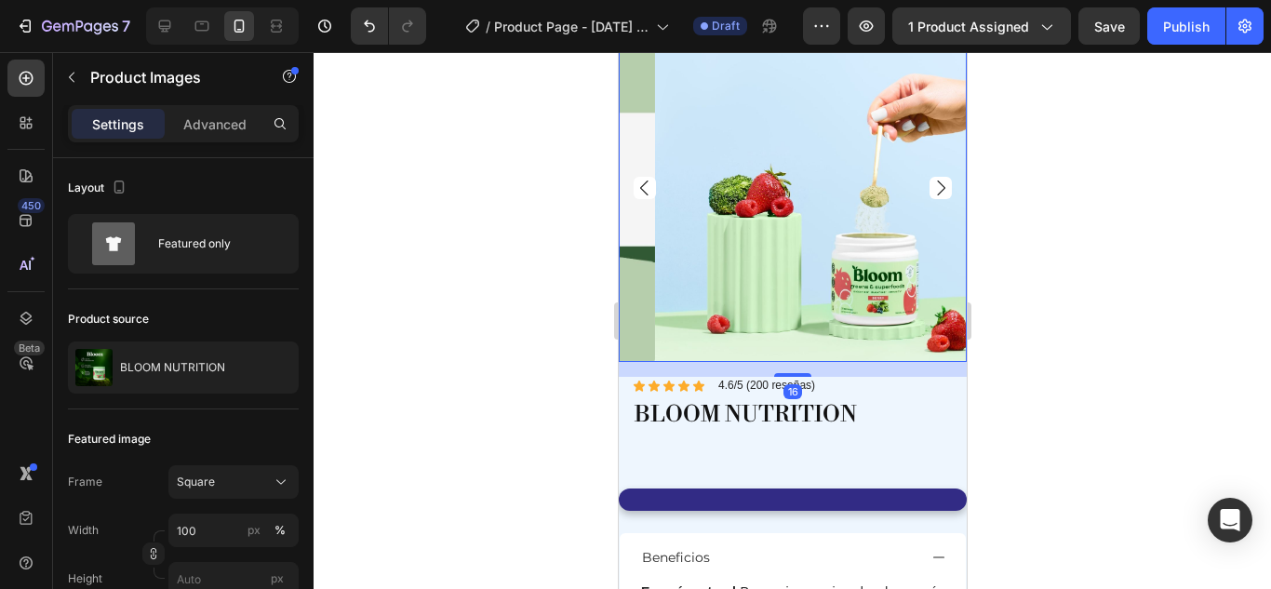
click at [929, 180] on icon "Carousel Next Arrow" at bounding box center [939, 188] width 22 height 22
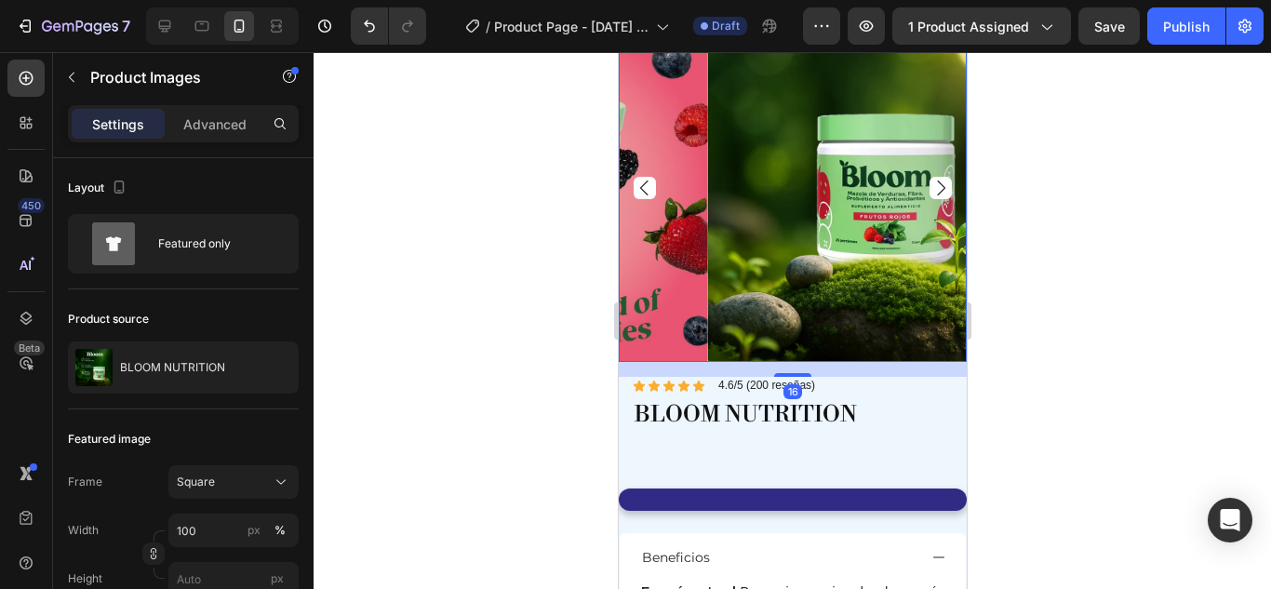
click at [929, 180] on icon "Carousel Next Arrow" at bounding box center [939, 188] width 22 height 22
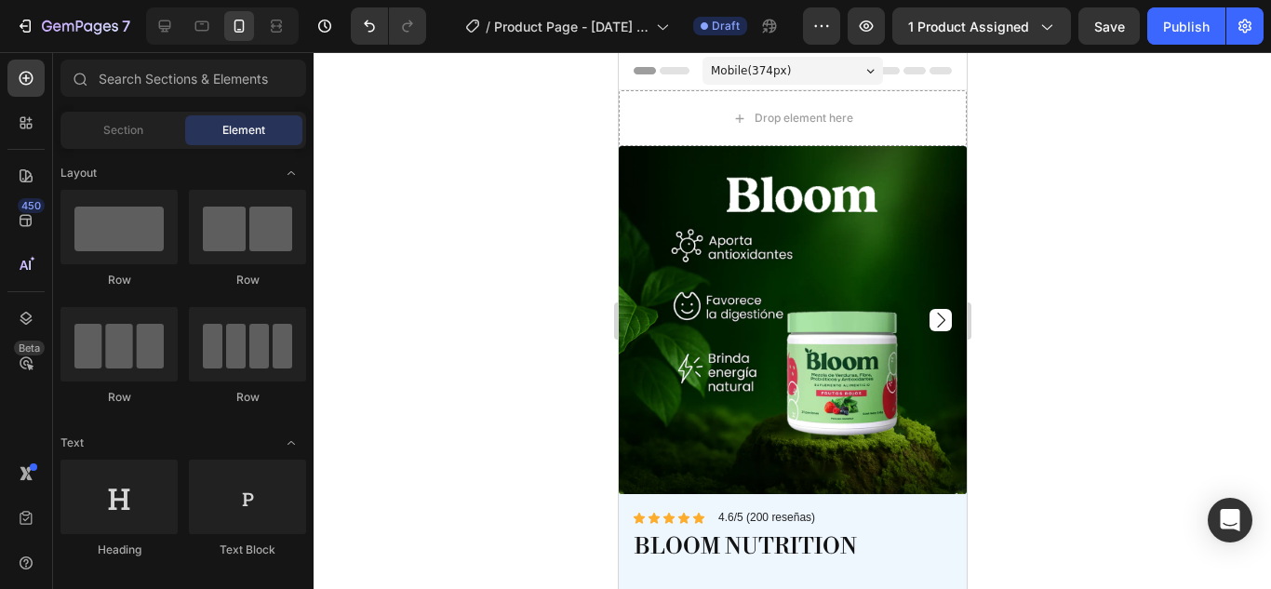
click at [1064, 177] on div at bounding box center [792, 320] width 957 height 537
click at [161, 20] on icon at bounding box center [164, 26] width 19 height 19
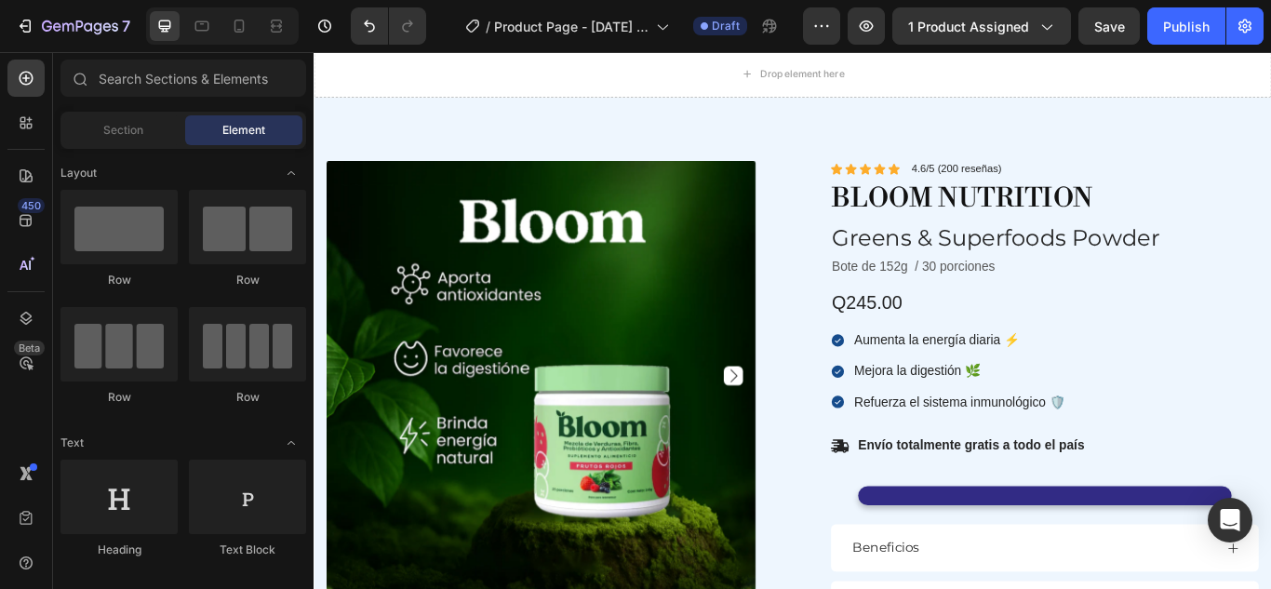
scroll to position [54, 0]
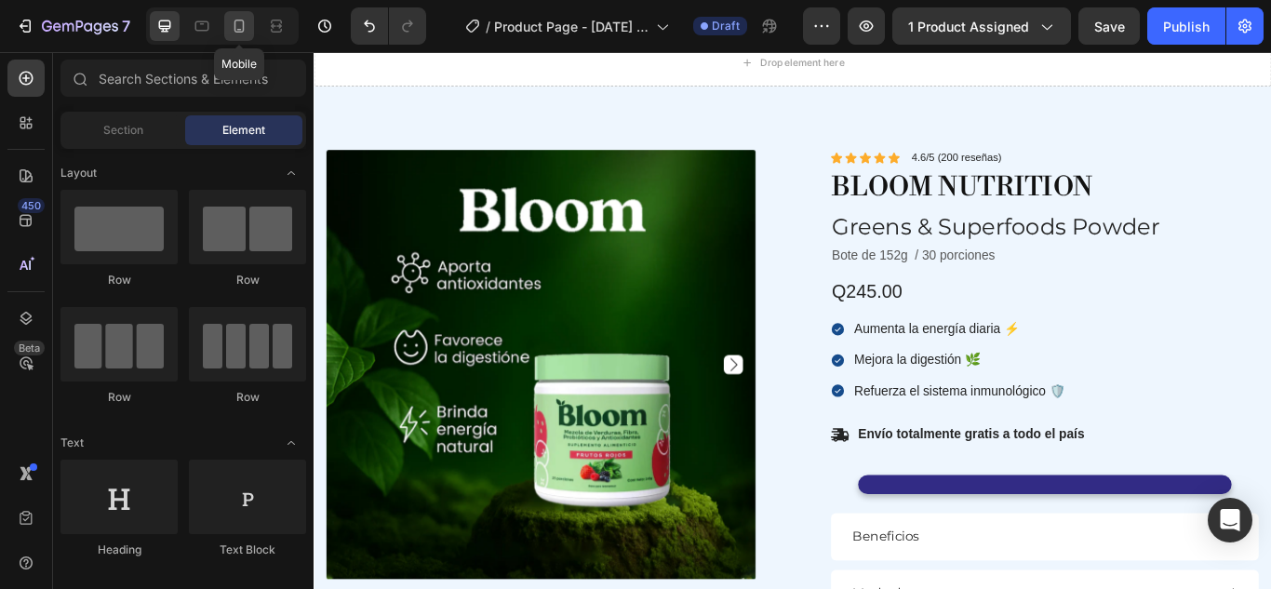
click at [236, 24] on icon at bounding box center [239, 26] width 19 height 19
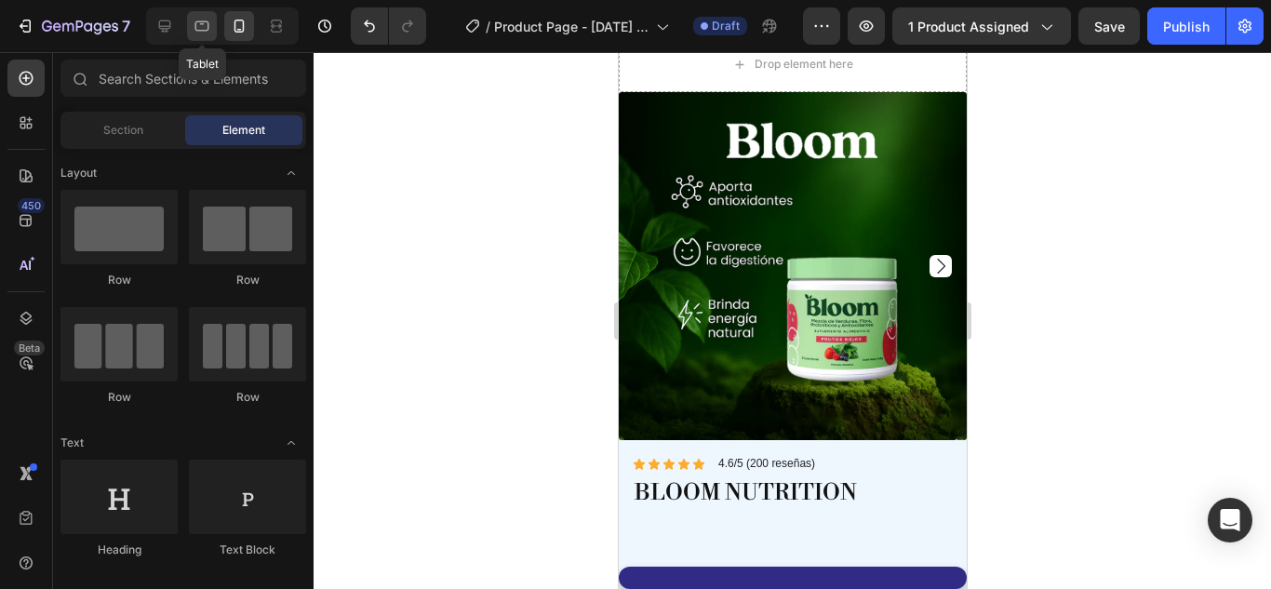
click at [208, 26] on icon at bounding box center [202, 26] width 14 height 10
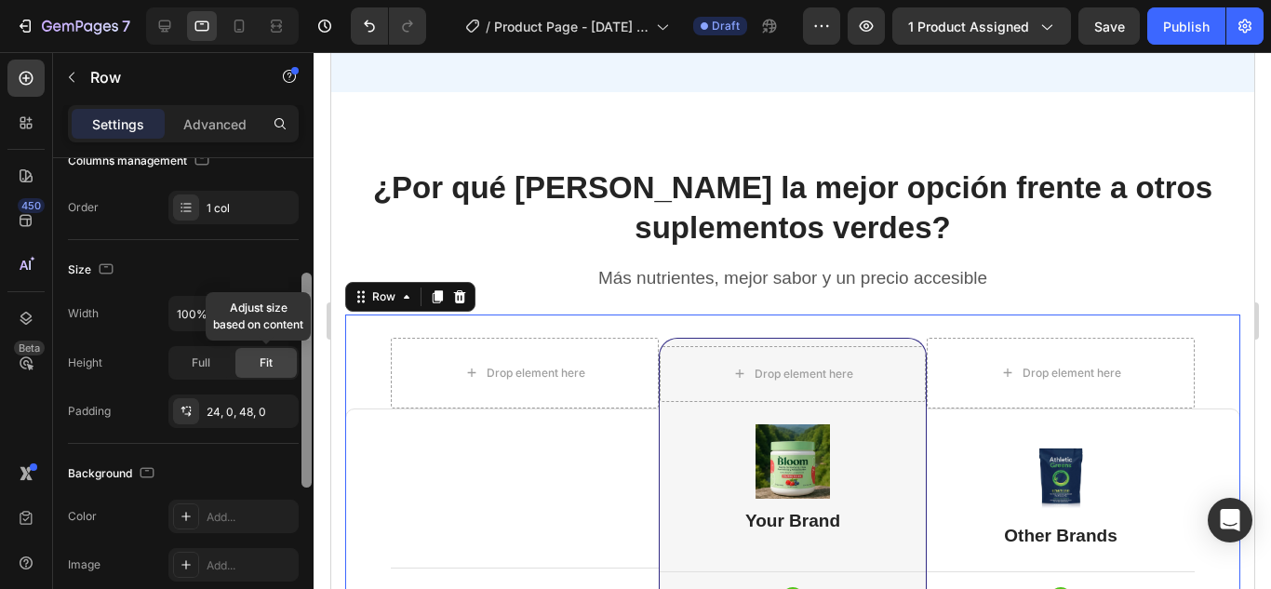
scroll to position [267, 0]
drag, startPoint x: 305, startPoint y: 258, endPoint x: 292, endPoint y: 377, distance: 119.8
click at [292, 377] on div "Layout Column width Change ratio Fit to content 12 Columns management Order 1 c…" at bounding box center [183, 400] width 260 height 484
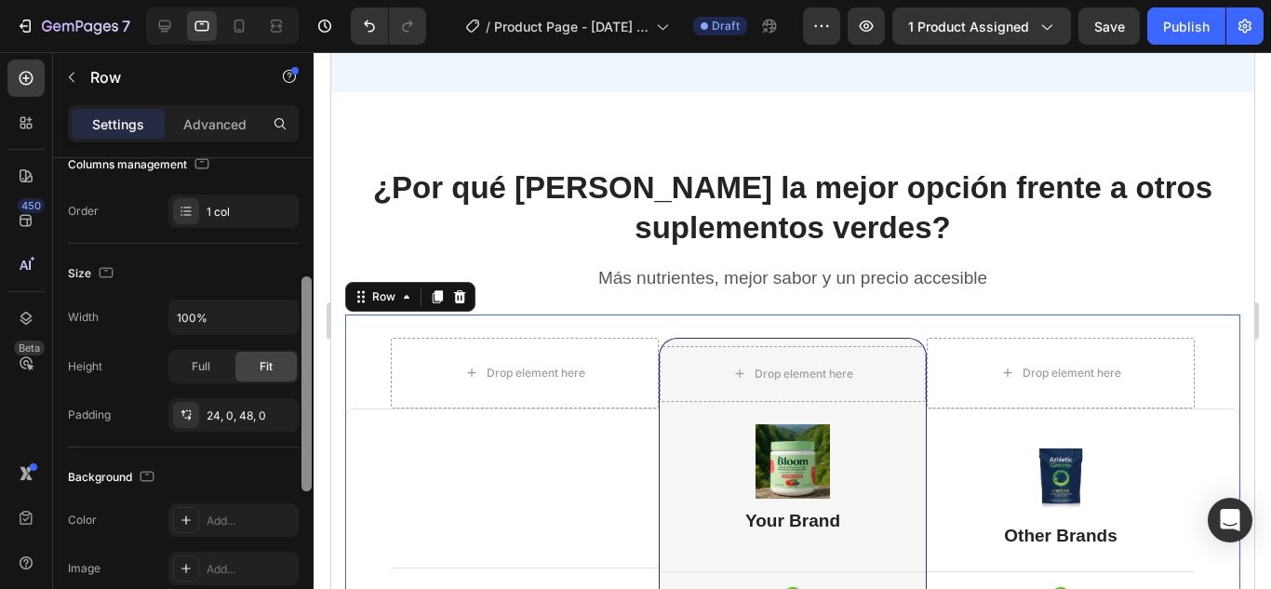
click at [302, 389] on div at bounding box center [306, 383] width 10 height 215
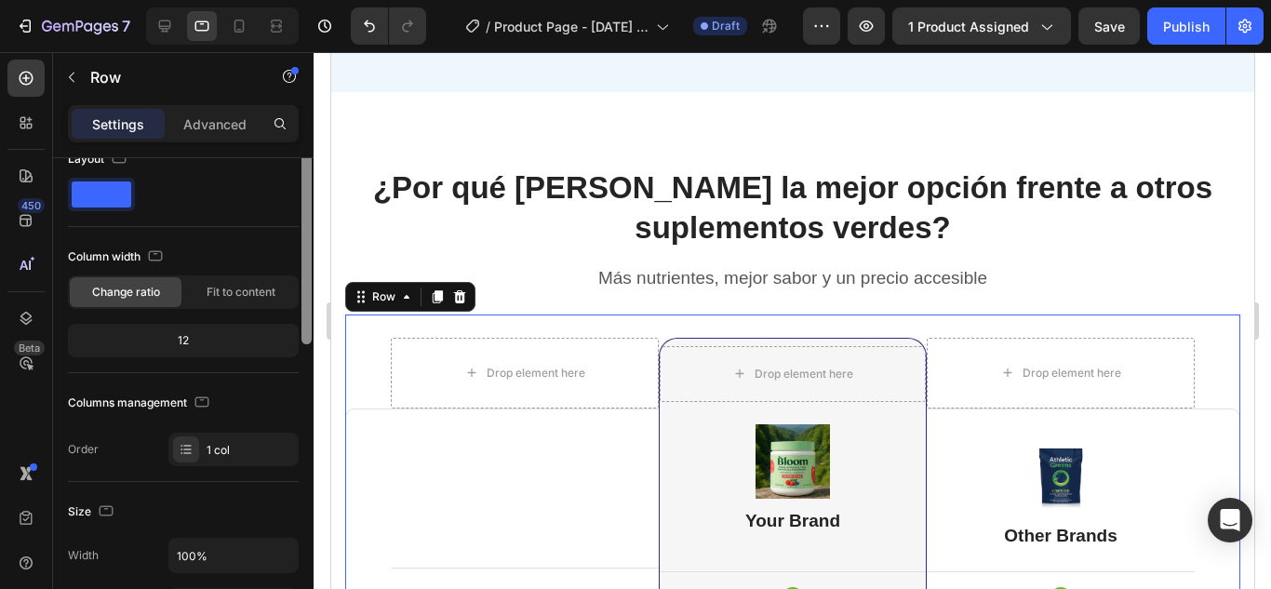
scroll to position [0, 0]
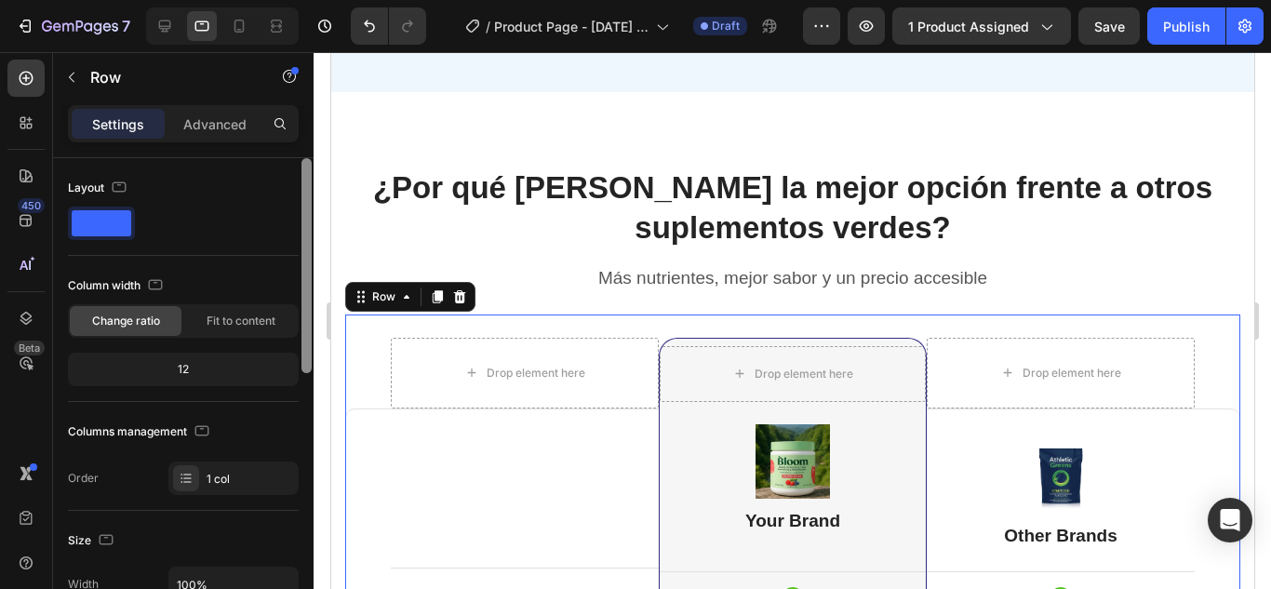
drag, startPoint x: 302, startPoint y: 389, endPoint x: 299, endPoint y: 216, distance: 173.1
click at [299, 216] on div "Layout Column width Change ratio Fit to content 12 Columns management Order 1 c…" at bounding box center [183, 400] width 260 height 484
click at [112, 219] on span at bounding box center [102, 223] width 60 height 26
click at [247, 33] on icon at bounding box center [239, 26] width 19 height 19
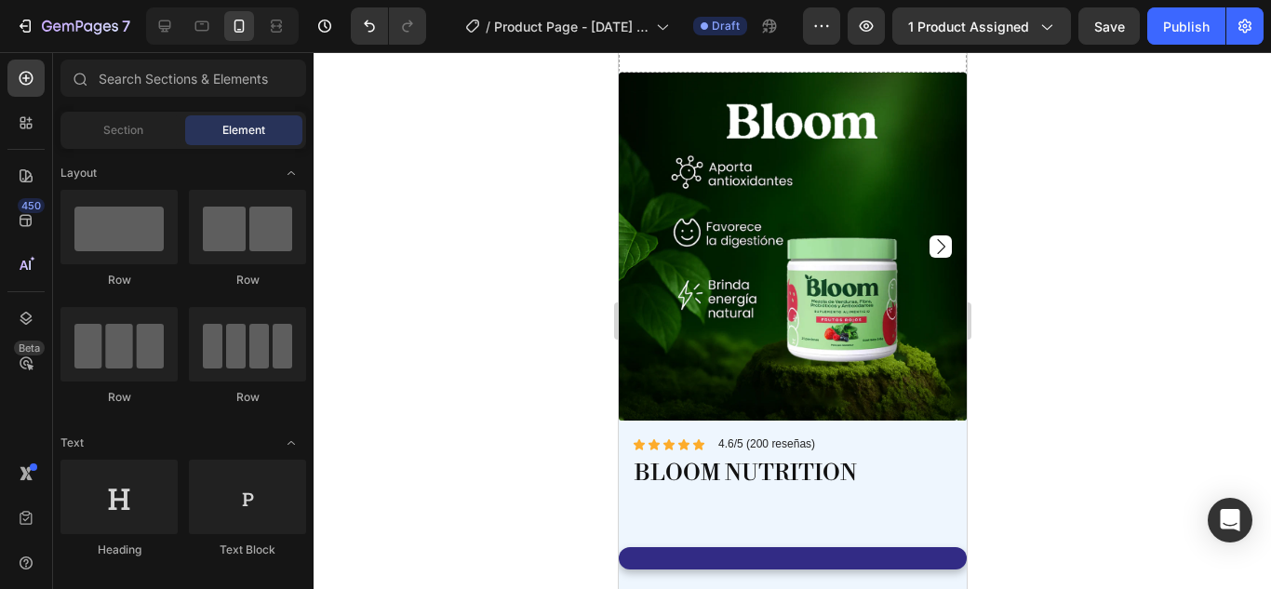
scroll to position [103, 0]
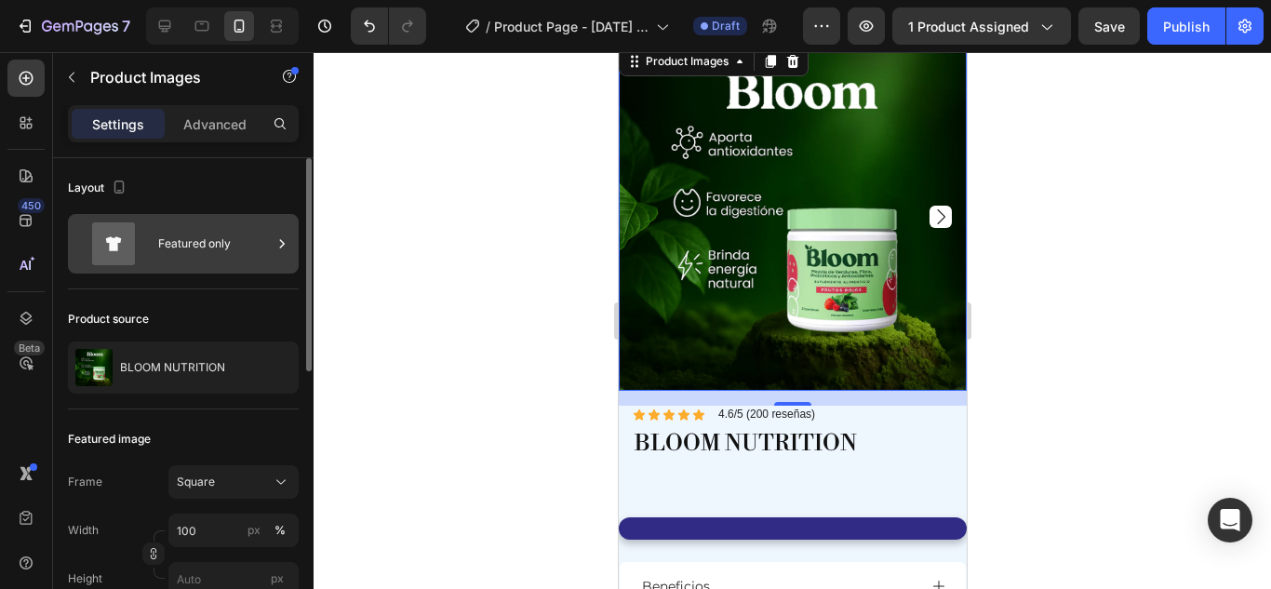
click at [232, 250] on div "Featured only" at bounding box center [215, 243] width 114 height 43
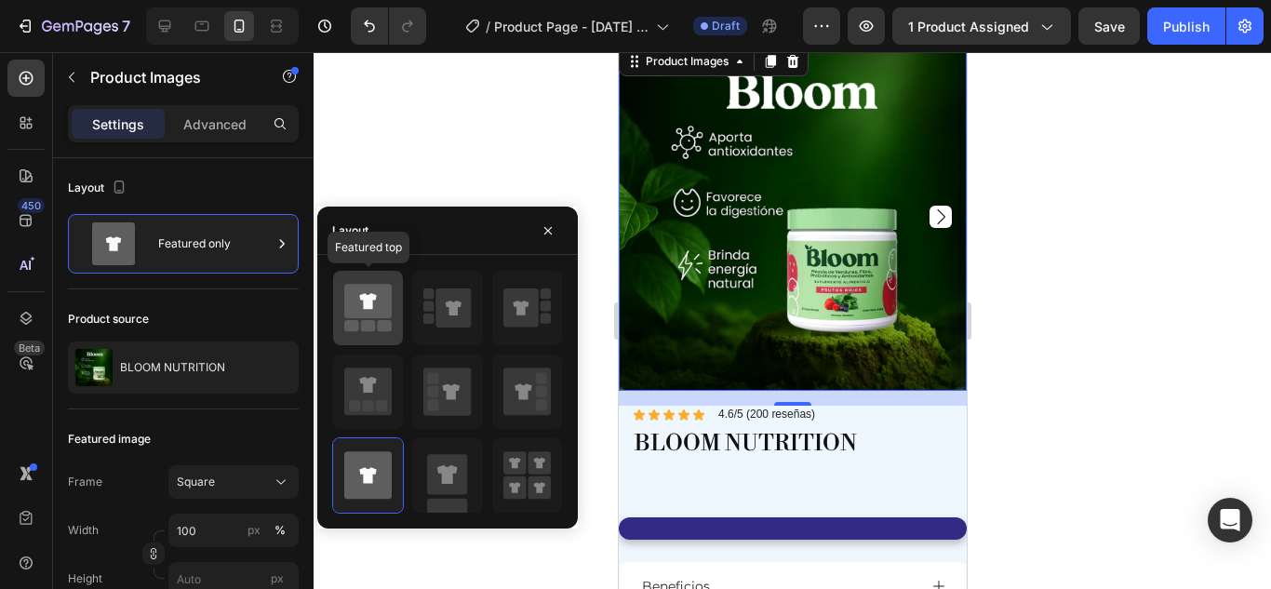
click at [399, 283] on div at bounding box center [368, 308] width 70 height 74
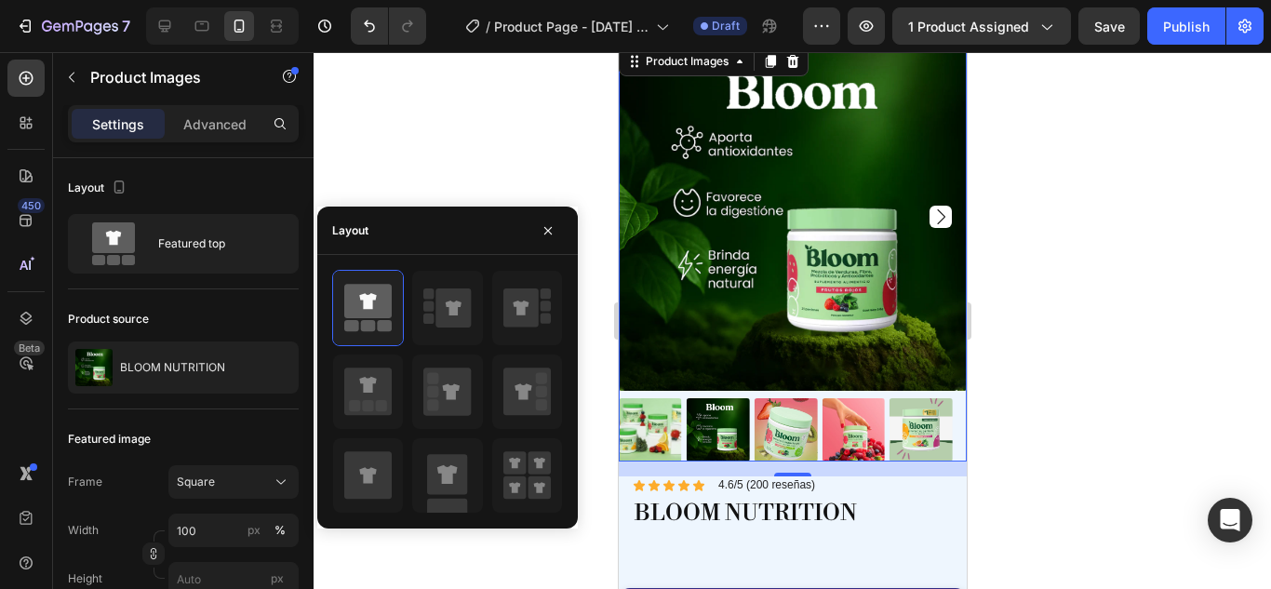
click at [1045, 265] on div at bounding box center [792, 320] width 957 height 537
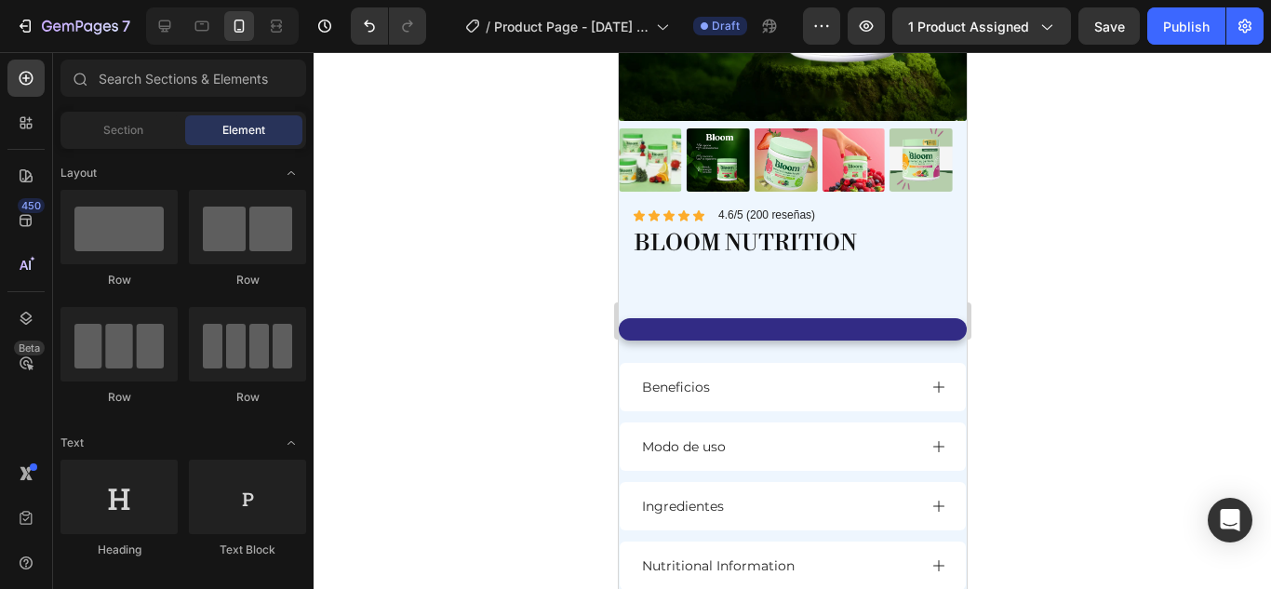
scroll to position [381, 0]
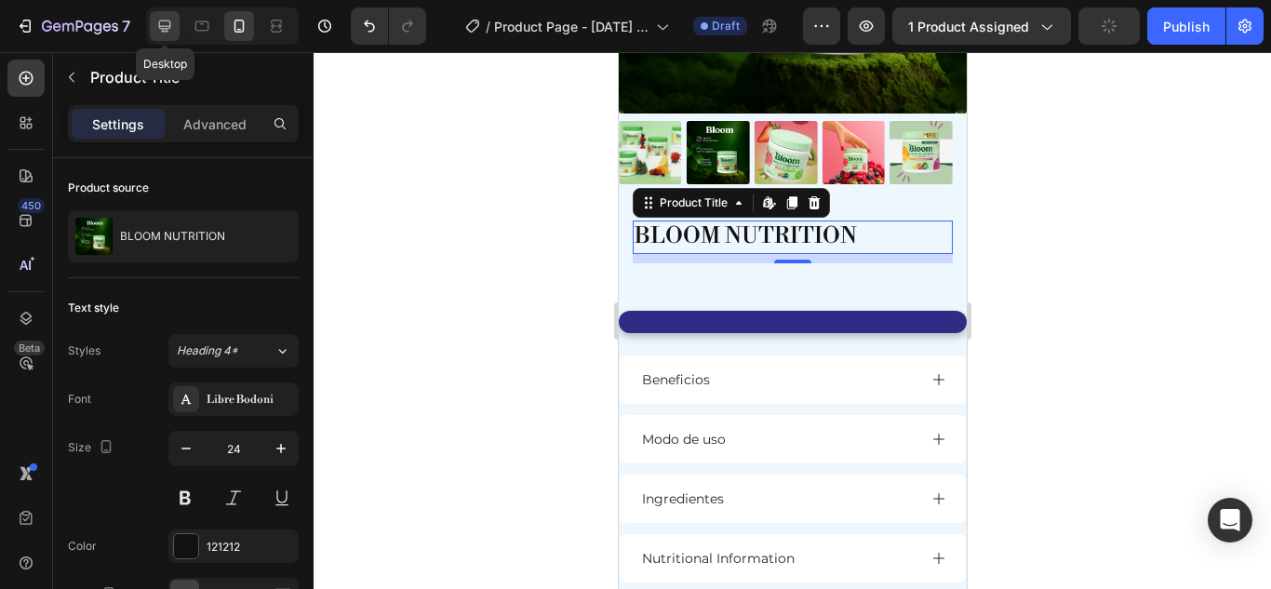
click at [175, 32] on div at bounding box center [165, 26] width 30 height 30
type input "33"
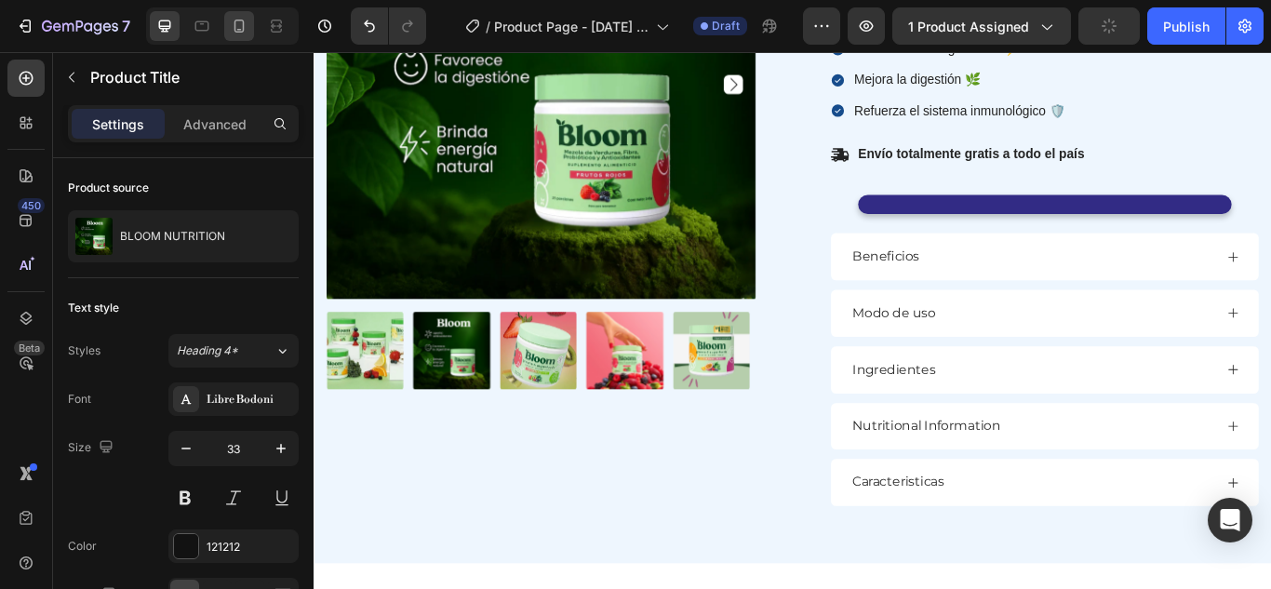
scroll to position [127, 0]
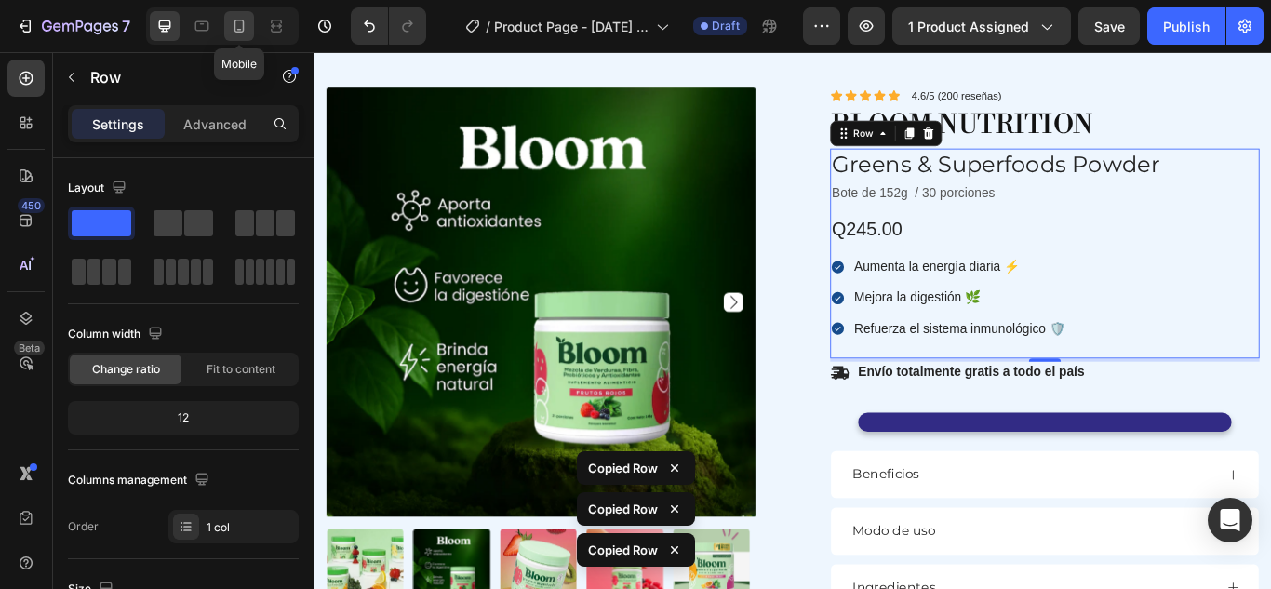
click at [240, 17] on icon at bounding box center [239, 26] width 19 height 19
type input "100%"
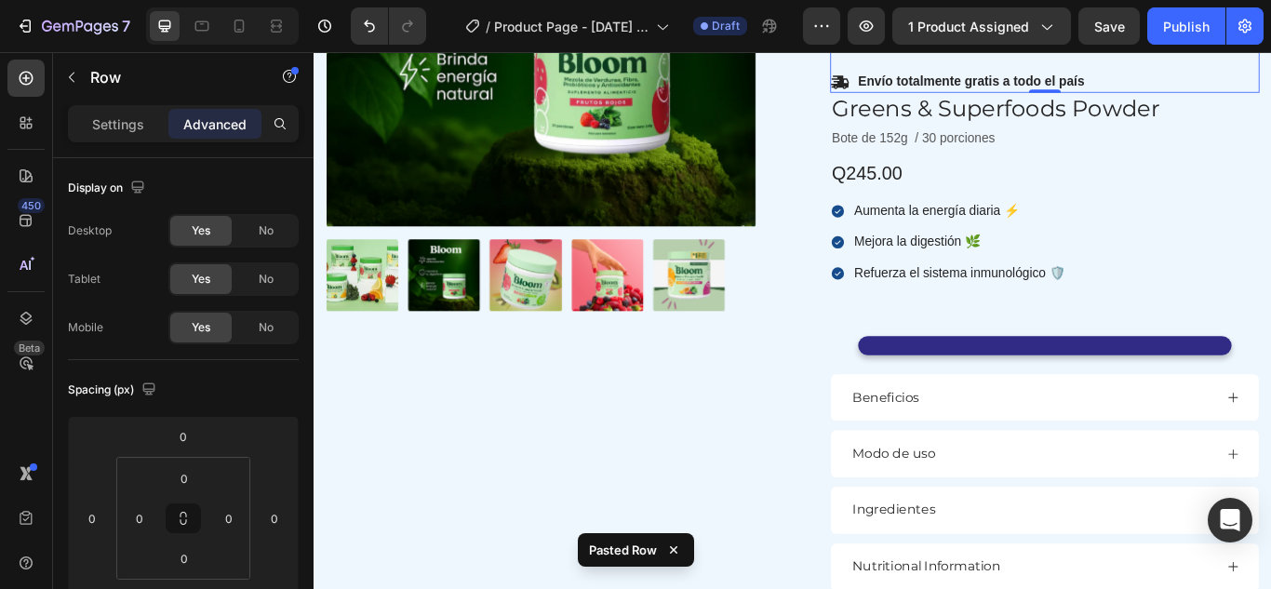
scroll to position [103, 0]
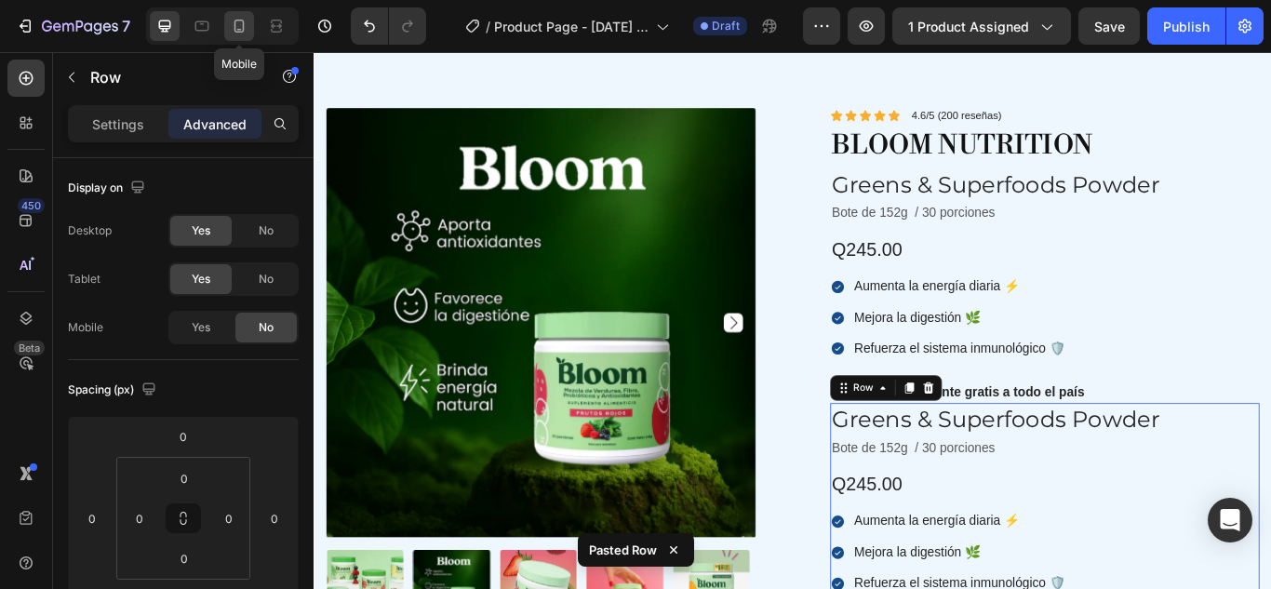
click at [235, 27] on icon at bounding box center [239, 26] width 10 height 13
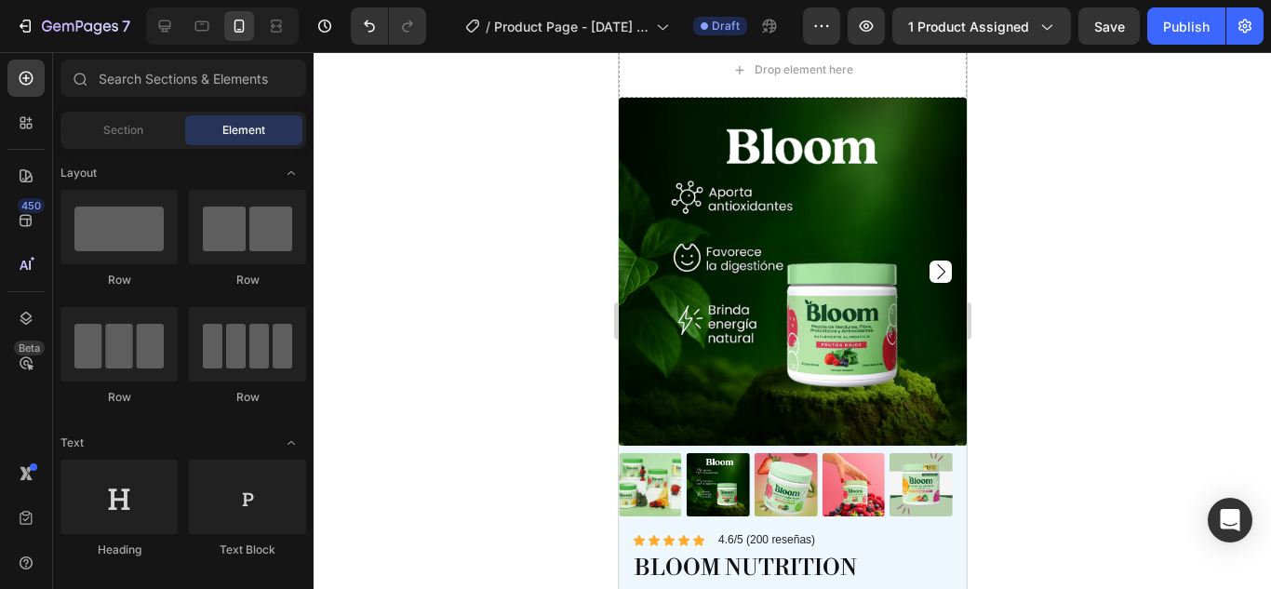
scroll to position [0, 0]
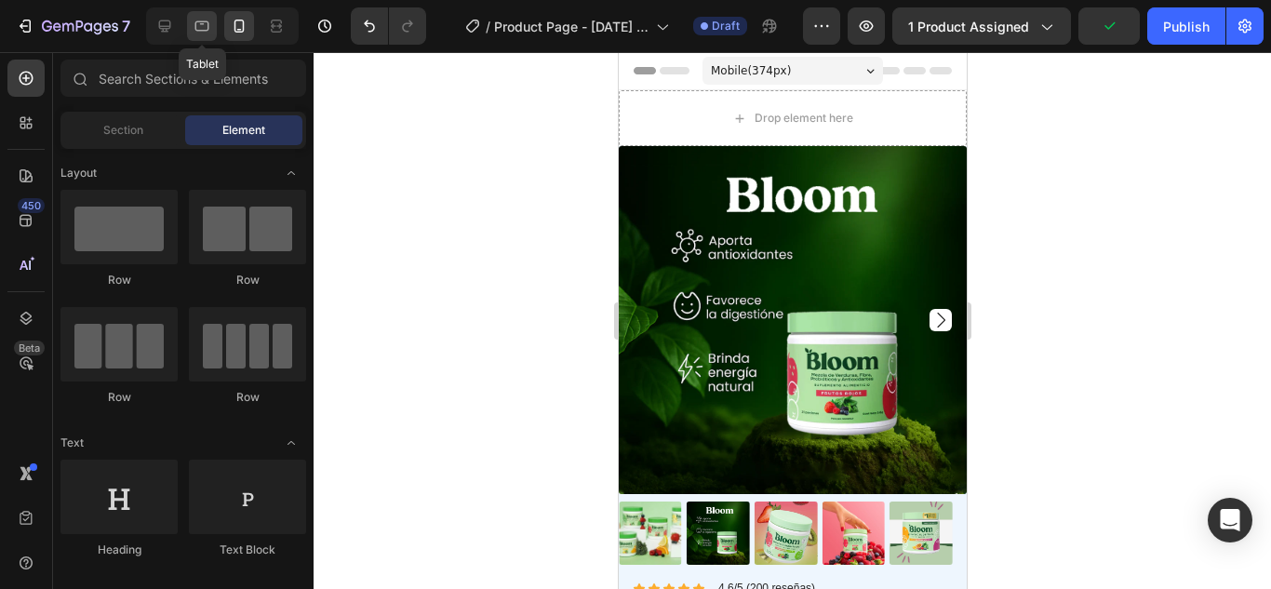
click at [193, 30] on icon at bounding box center [202, 26] width 19 height 19
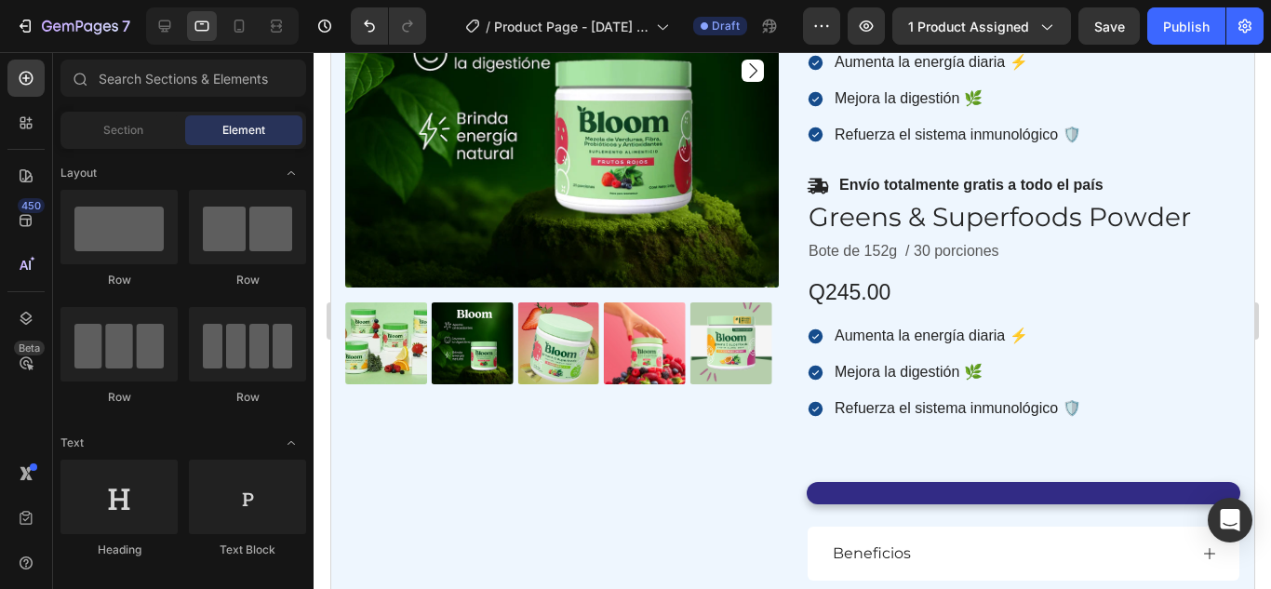
scroll to position [402, 0]
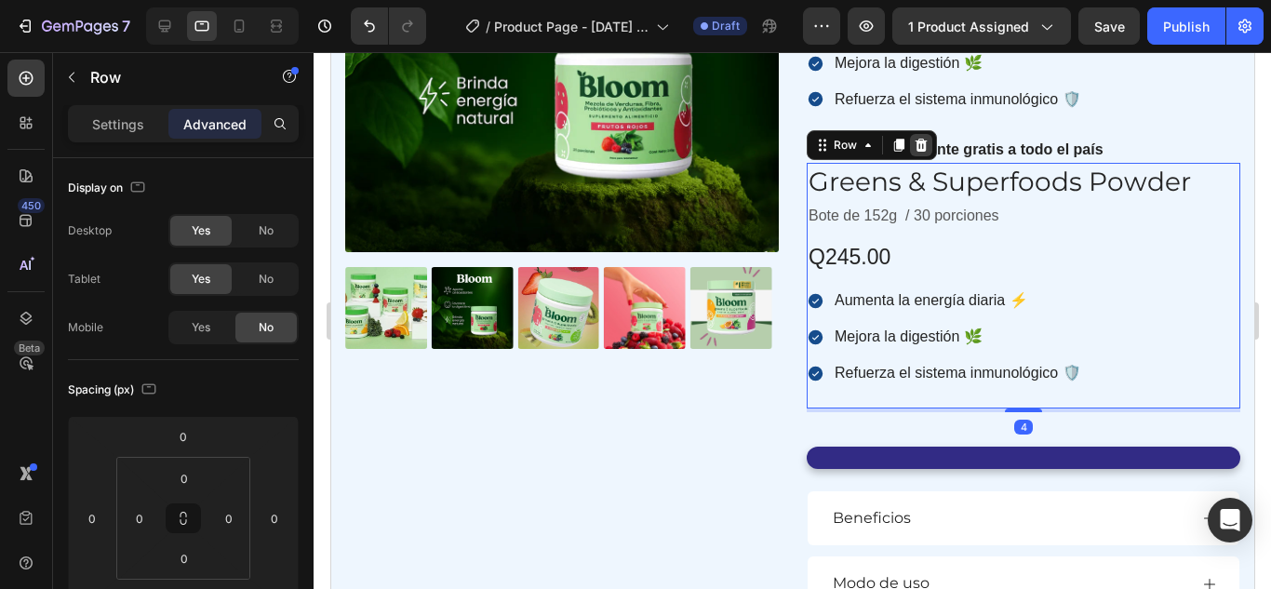
click at [910, 154] on div at bounding box center [920, 145] width 22 height 22
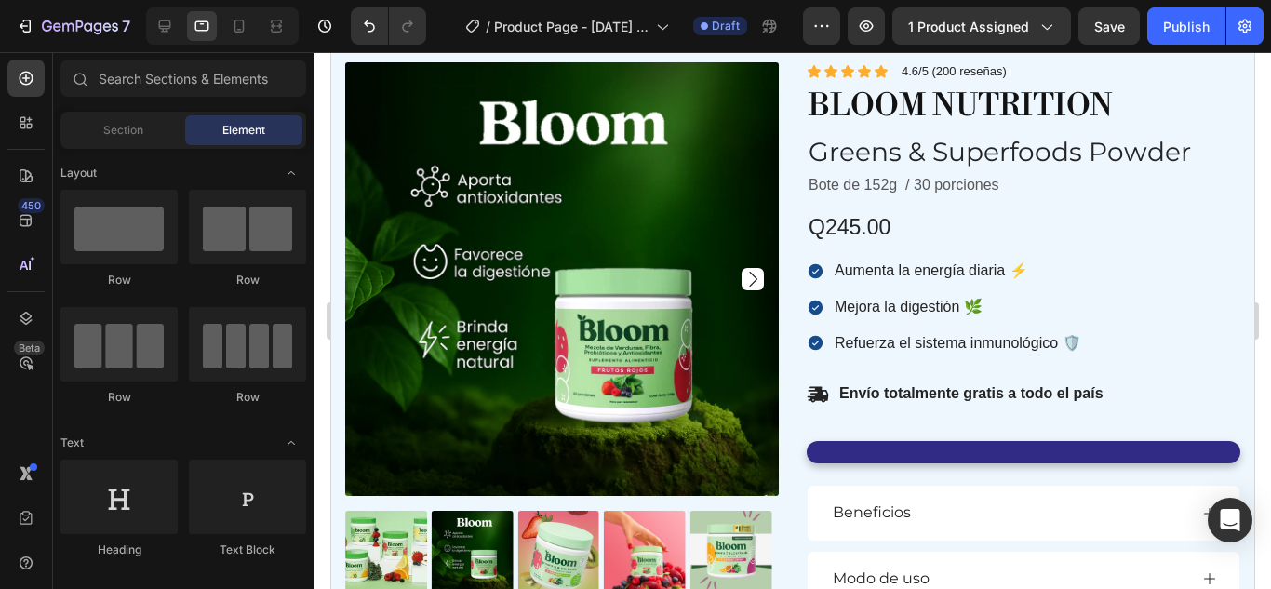
scroll to position [132, 0]
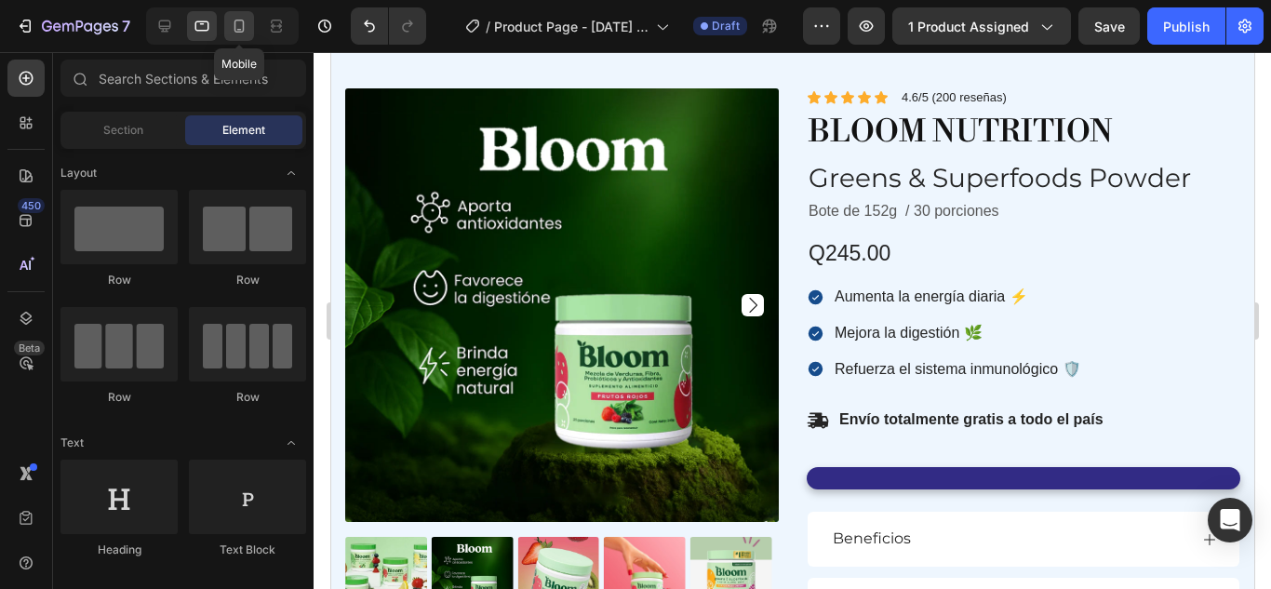
click at [244, 38] on div at bounding box center [239, 26] width 30 height 30
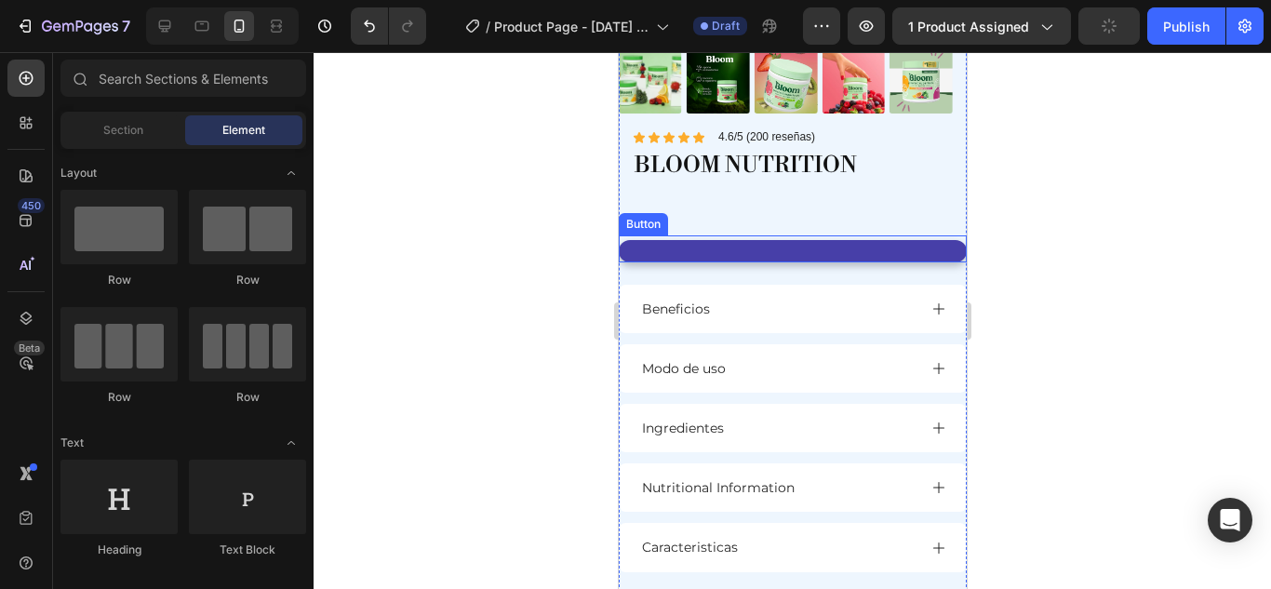
scroll to position [506, 0]
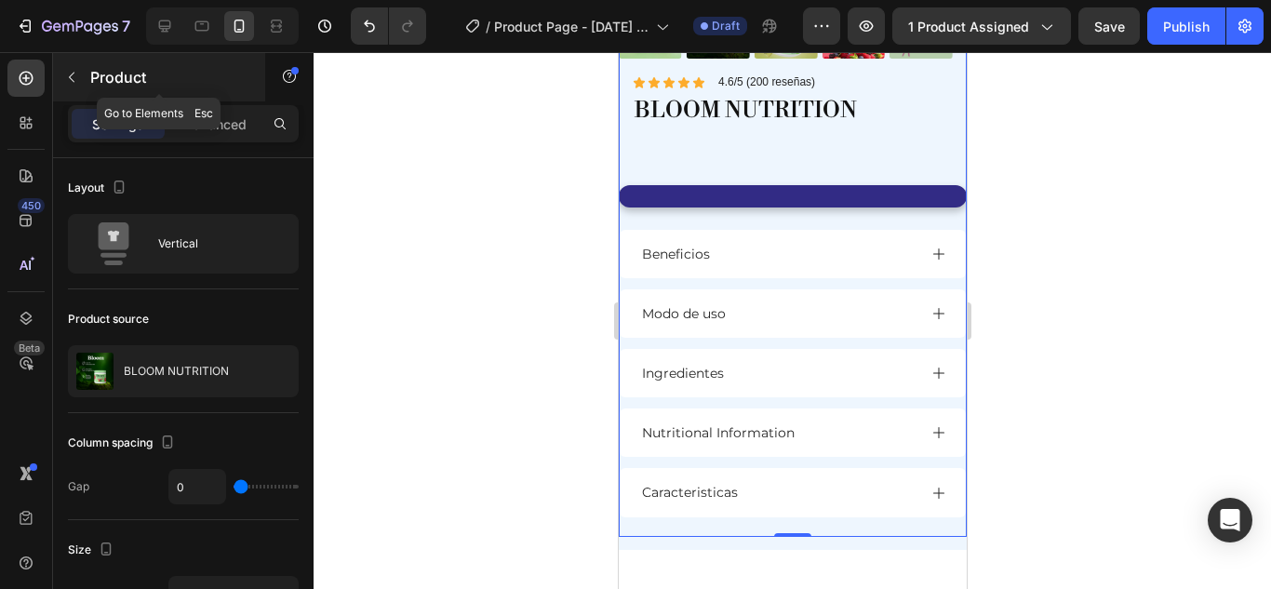
click at [80, 84] on button "button" at bounding box center [72, 77] width 30 height 30
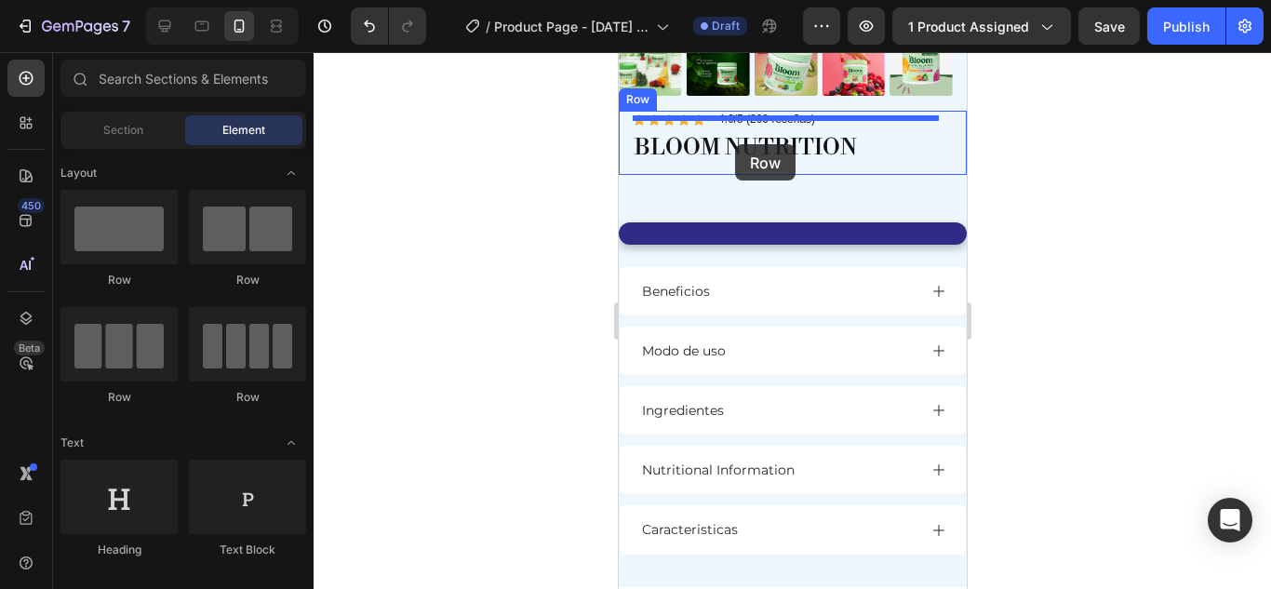
scroll to position [428, 0]
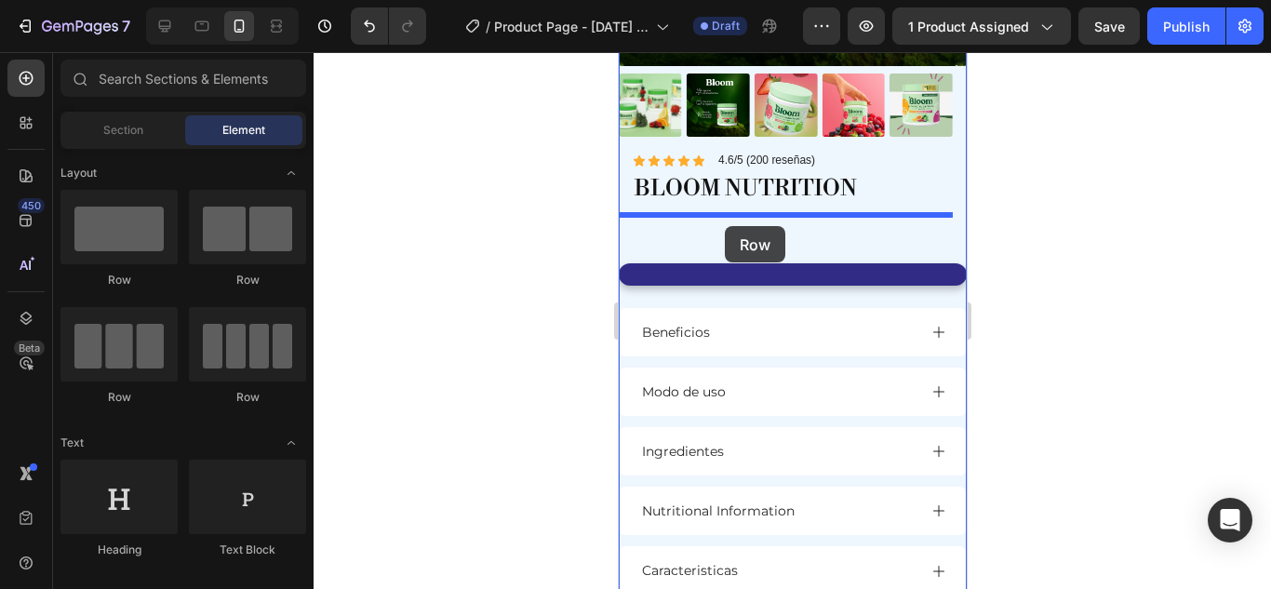
drag, startPoint x: 762, startPoint y: 288, endPoint x: 724, endPoint y: 226, distance: 73.1
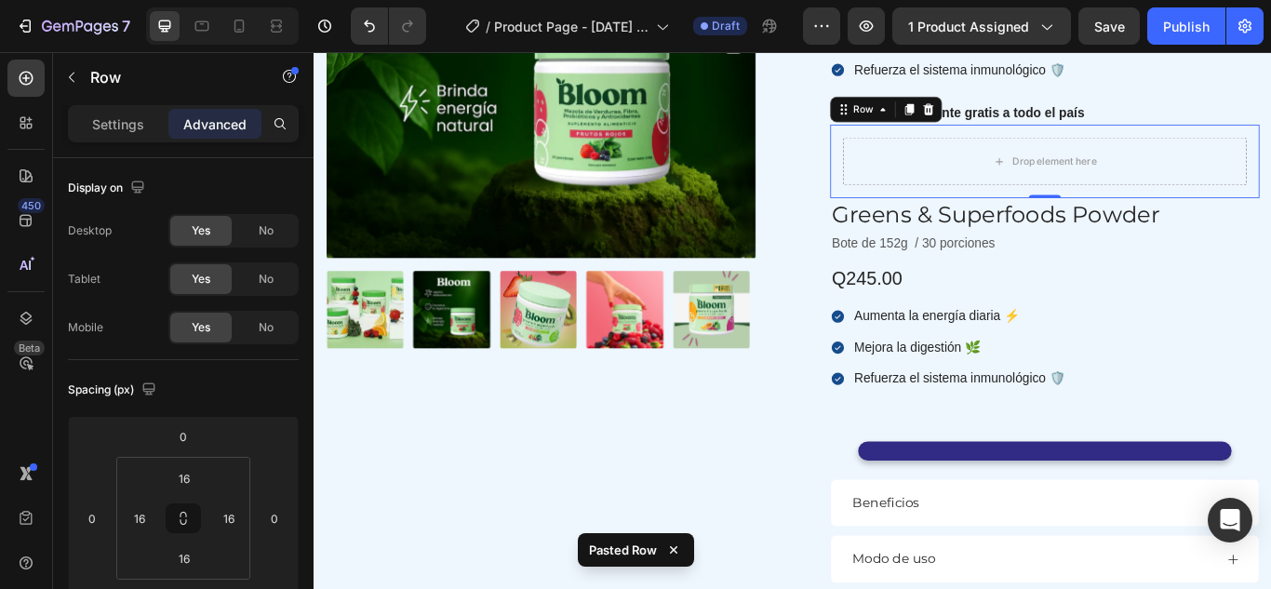
scroll to position [448, 0]
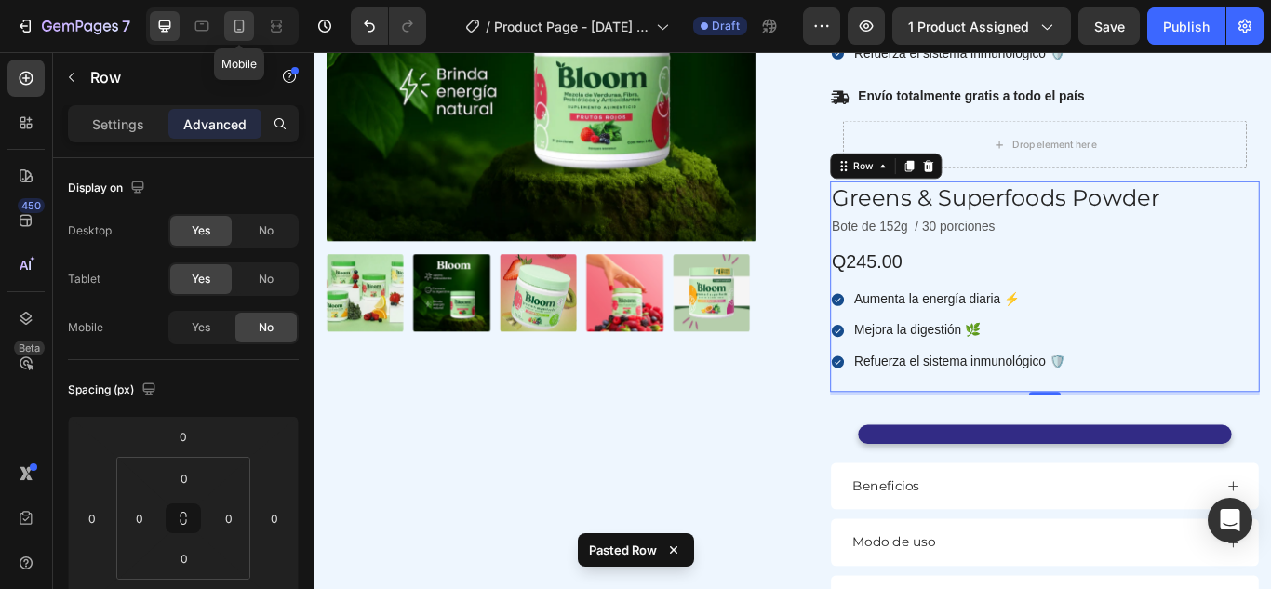
click at [252, 30] on div at bounding box center [239, 26] width 30 height 30
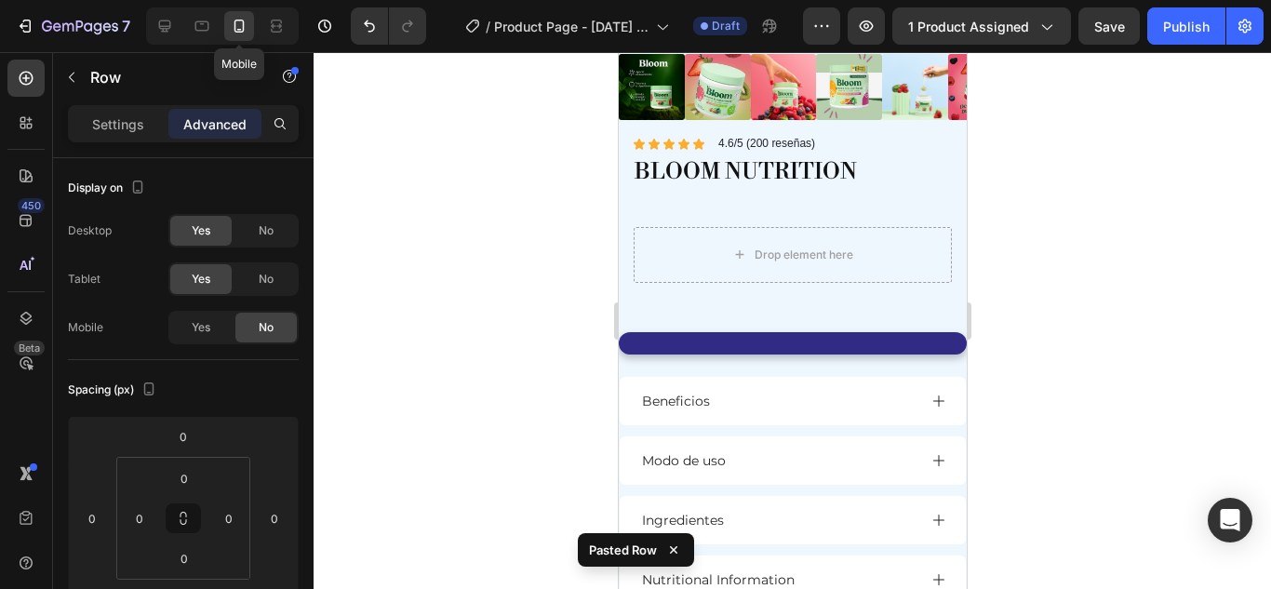
scroll to position [382, 0]
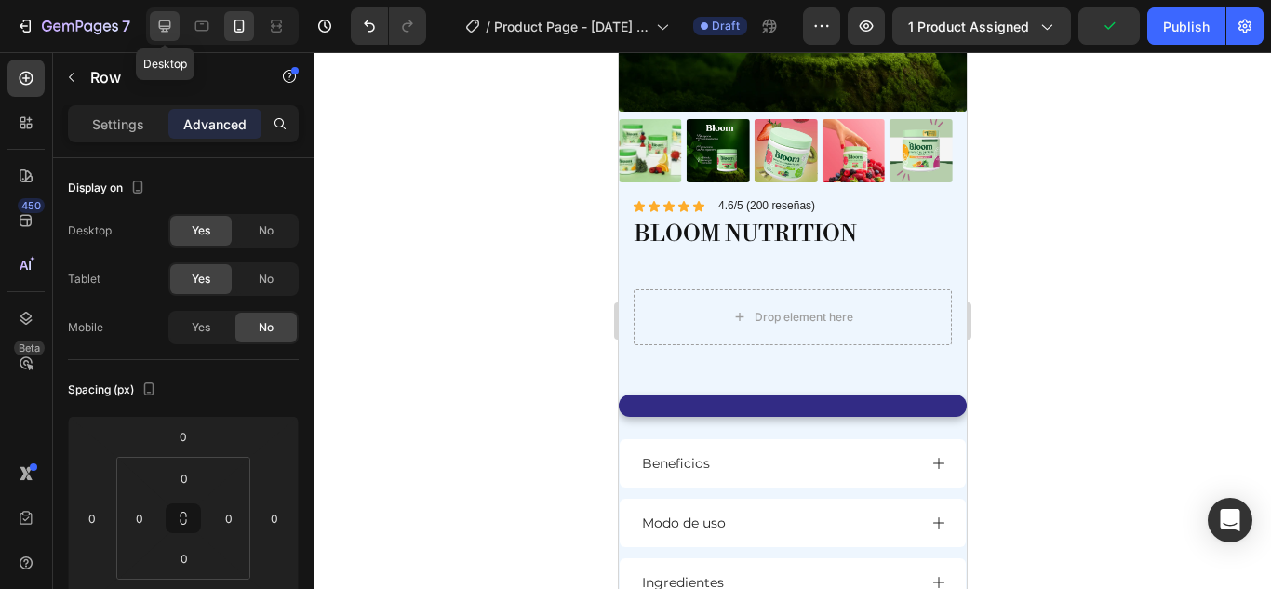
click at [154, 32] on div at bounding box center [165, 26] width 30 height 30
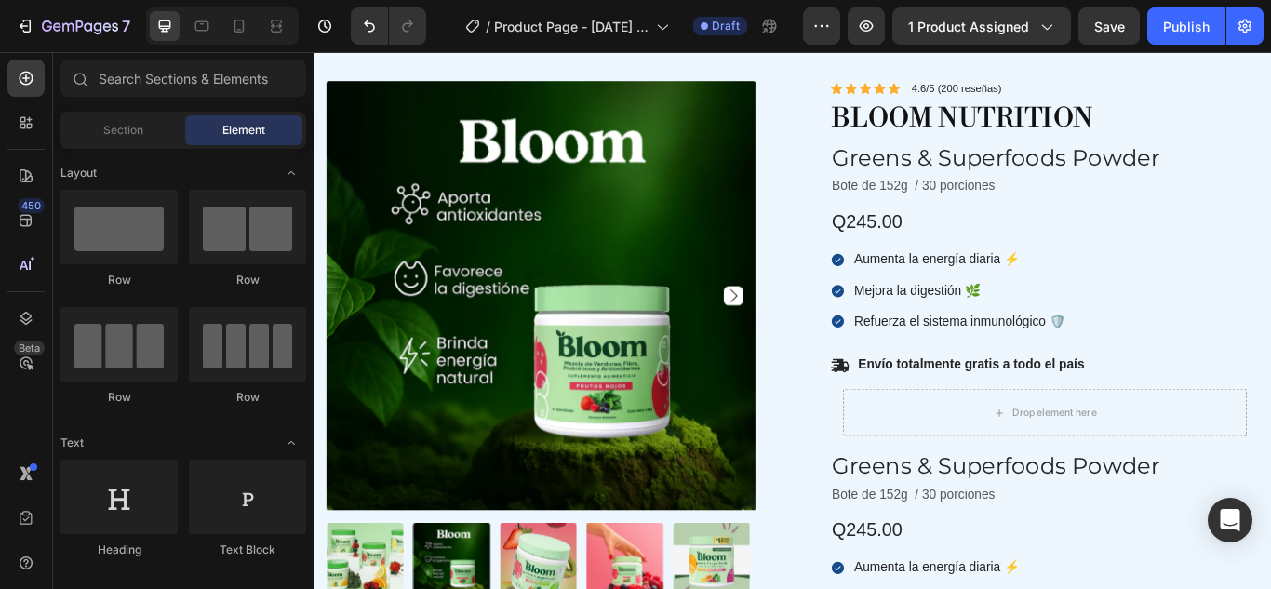
scroll to position [197, 0]
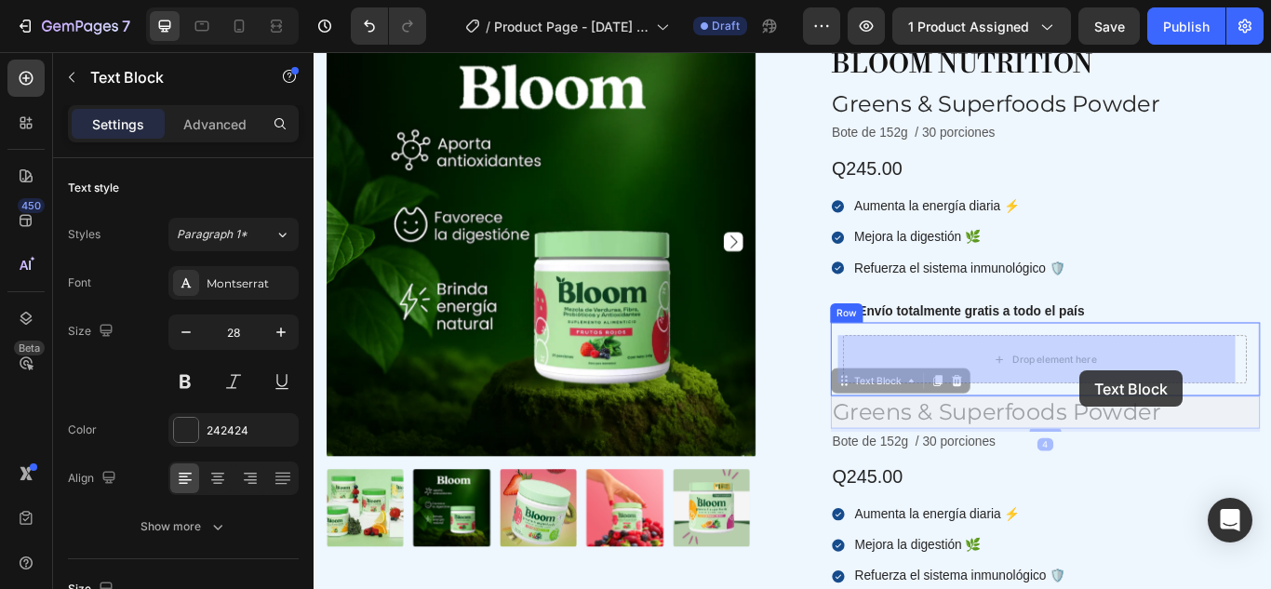
drag, startPoint x: 1236, startPoint y: 469, endPoint x: 1207, endPoint y: 423, distance: 53.9
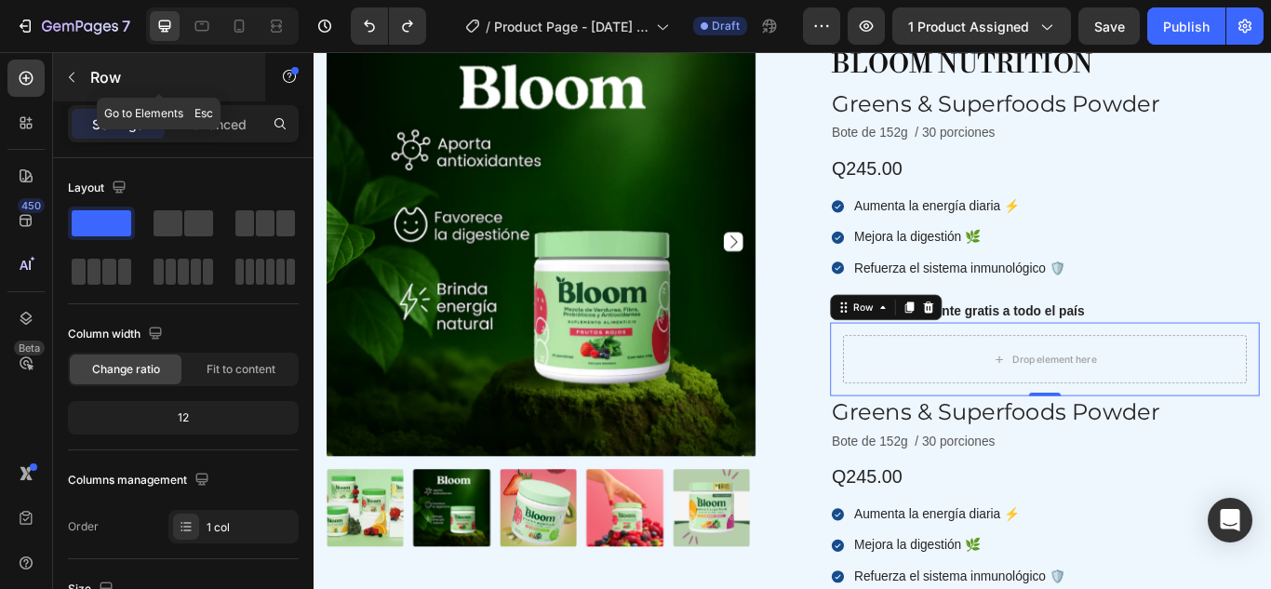
click at [79, 79] on button "button" at bounding box center [72, 77] width 30 height 30
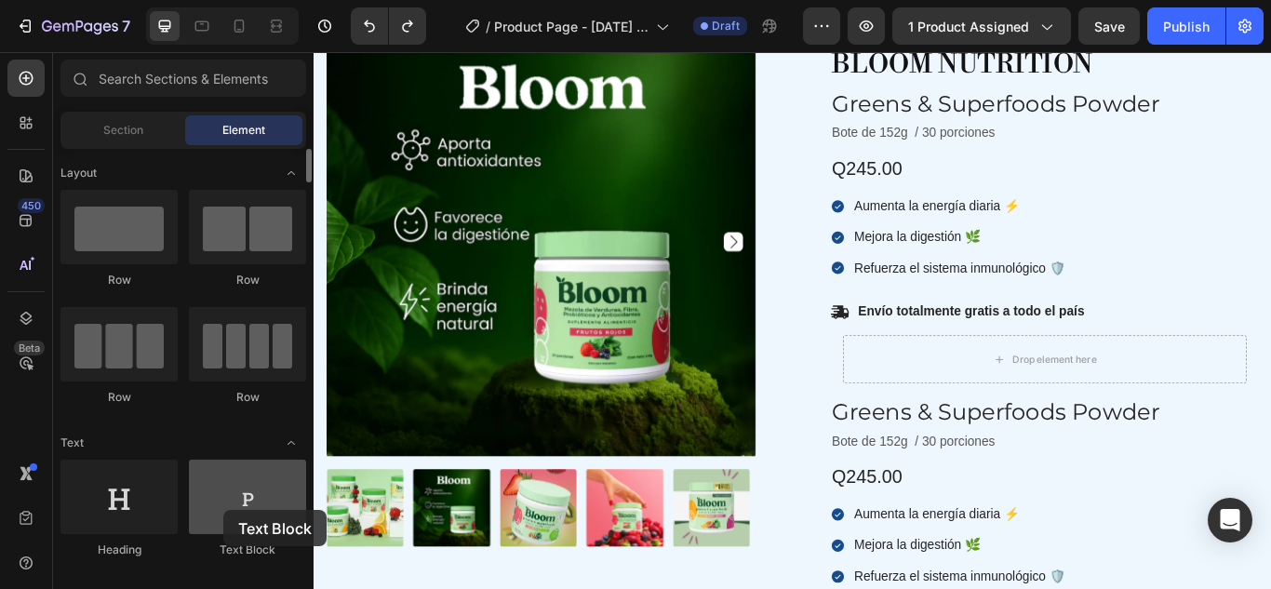
click at [223, 510] on div at bounding box center [247, 497] width 117 height 74
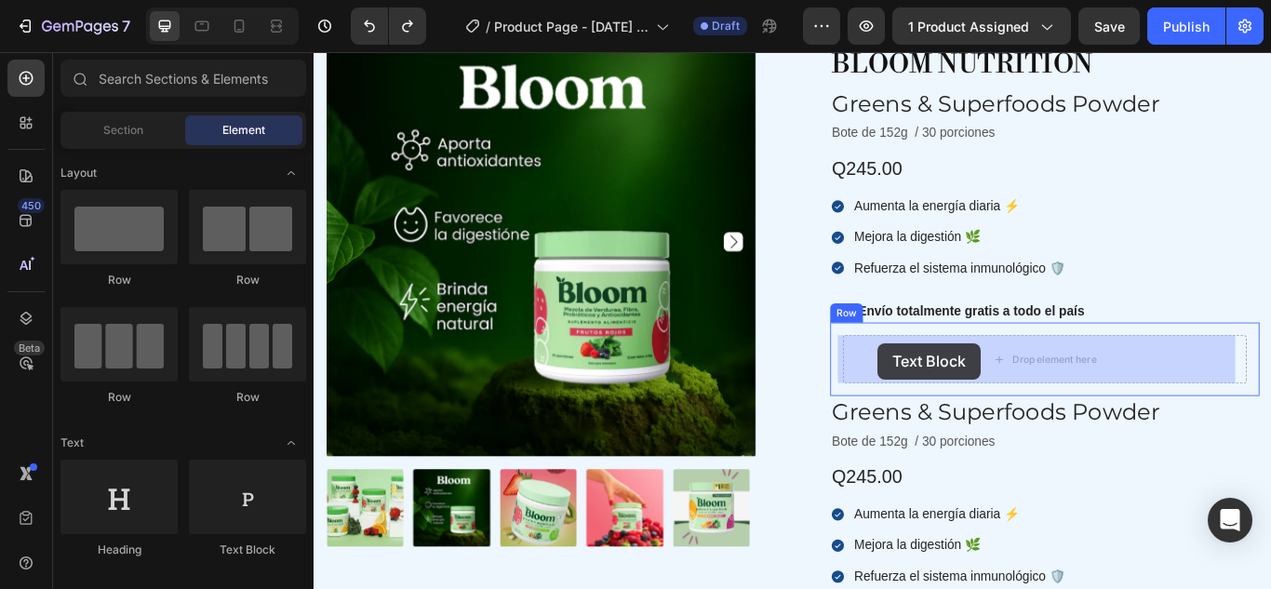
drag, startPoint x: 541, startPoint y: 568, endPoint x: 971, endPoint y: 392, distance: 465.3
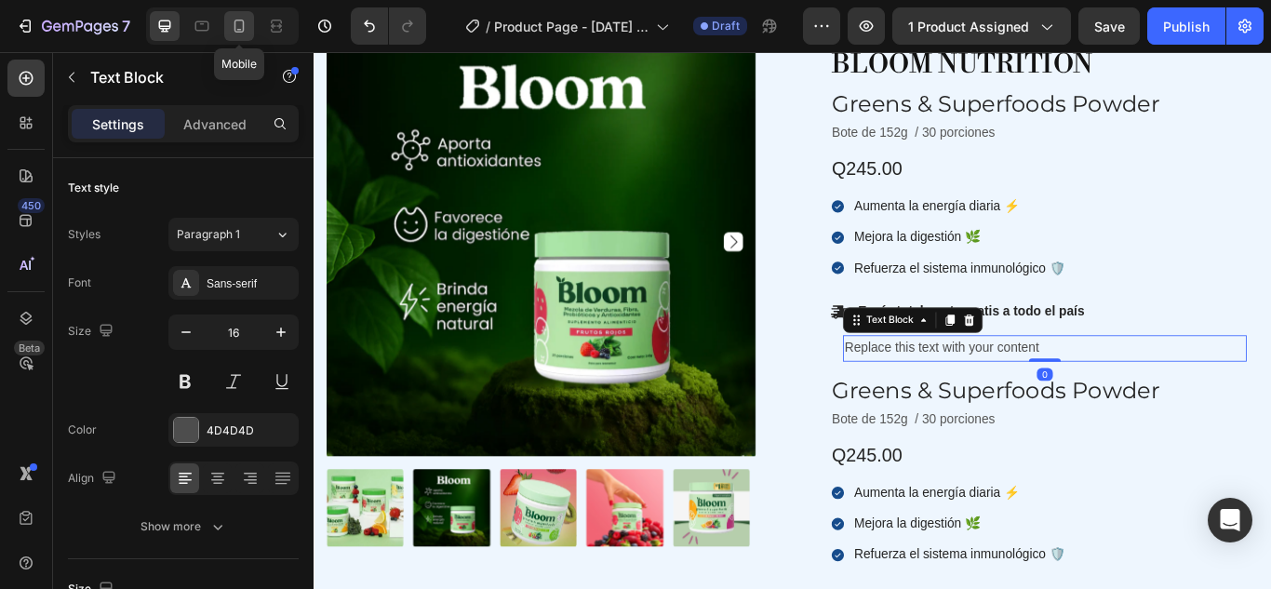
click at [245, 18] on icon at bounding box center [239, 26] width 19 height 19
type input "14"
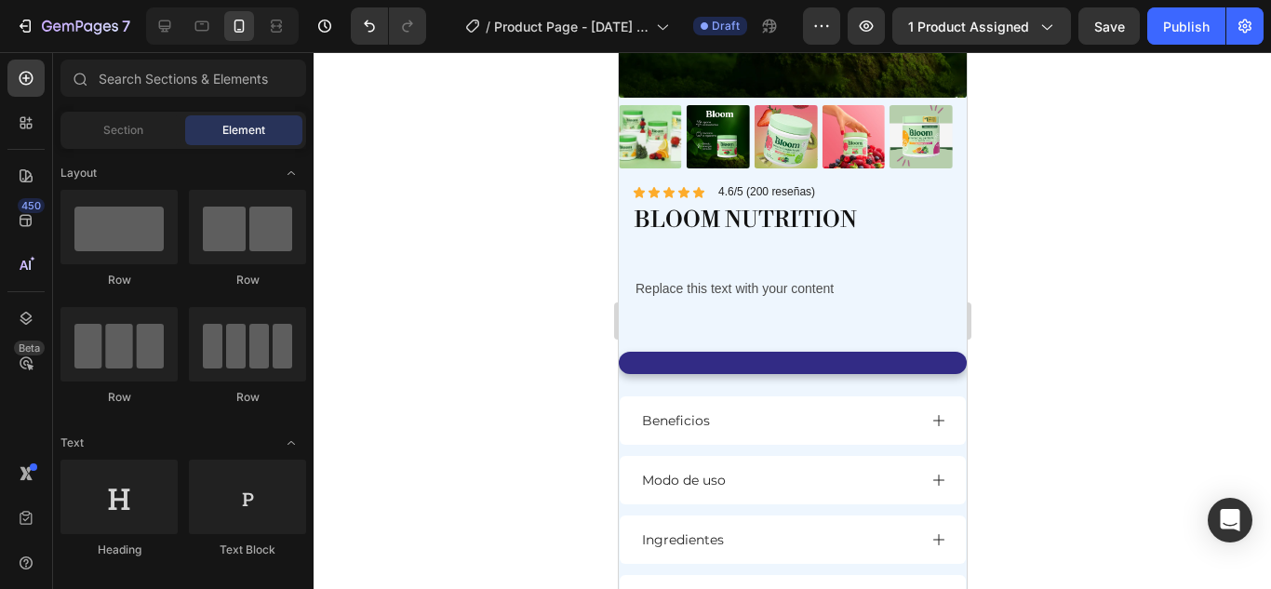
scroll to position [404, 0]
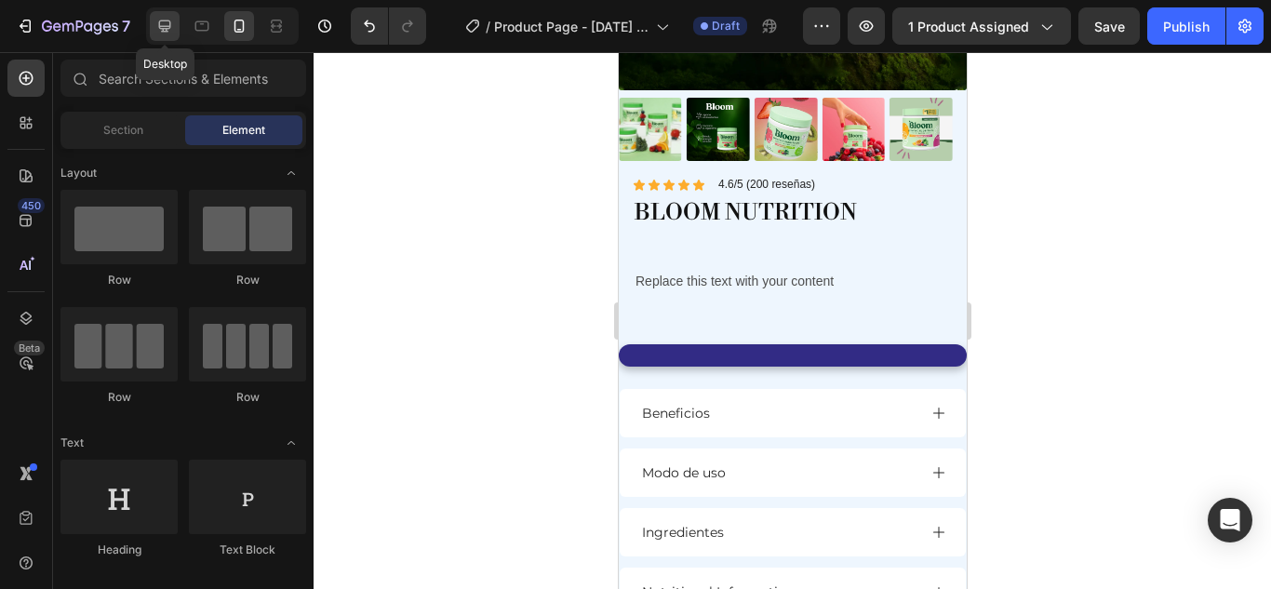
click at [171, 24] on icon at bounding box center [164, 26] width 19 height 19
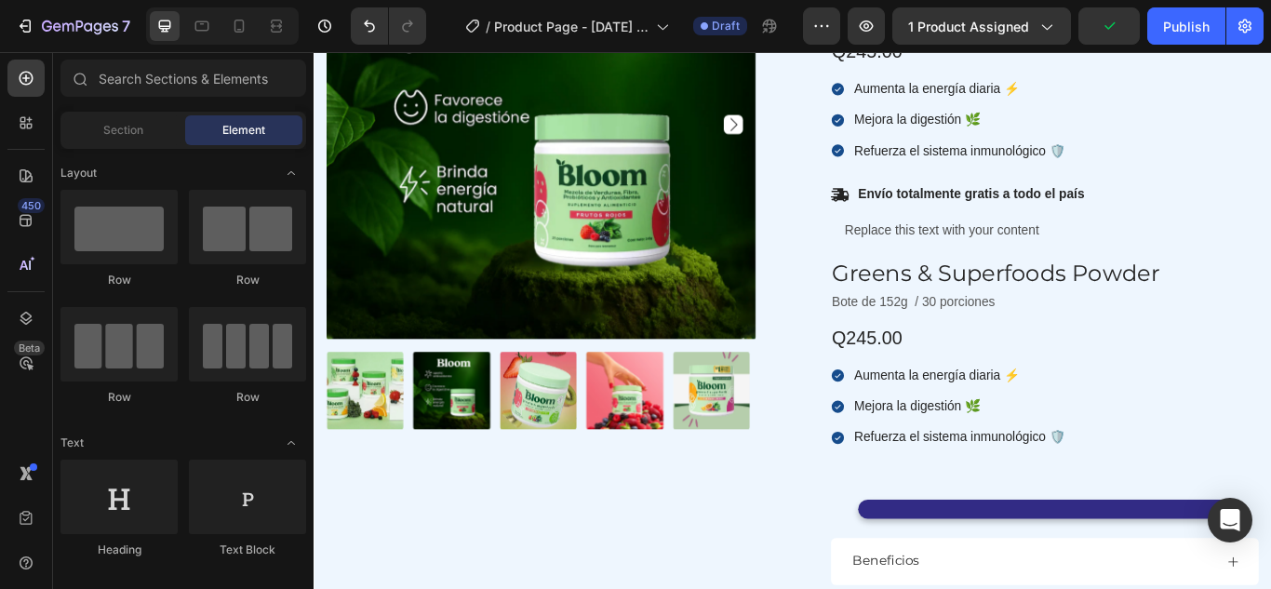
scroll to position [342, 0]
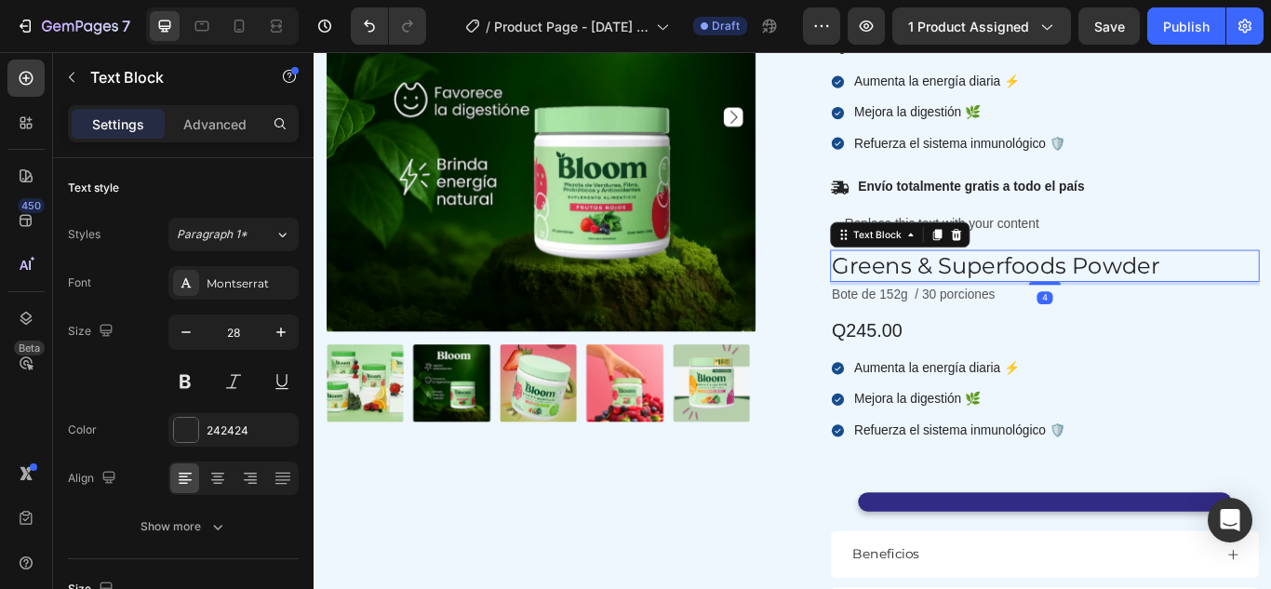
click at [1016, 301] on p "Greens & Superfoods Powder" at bounding box center [1165, 301] width 497 height 33
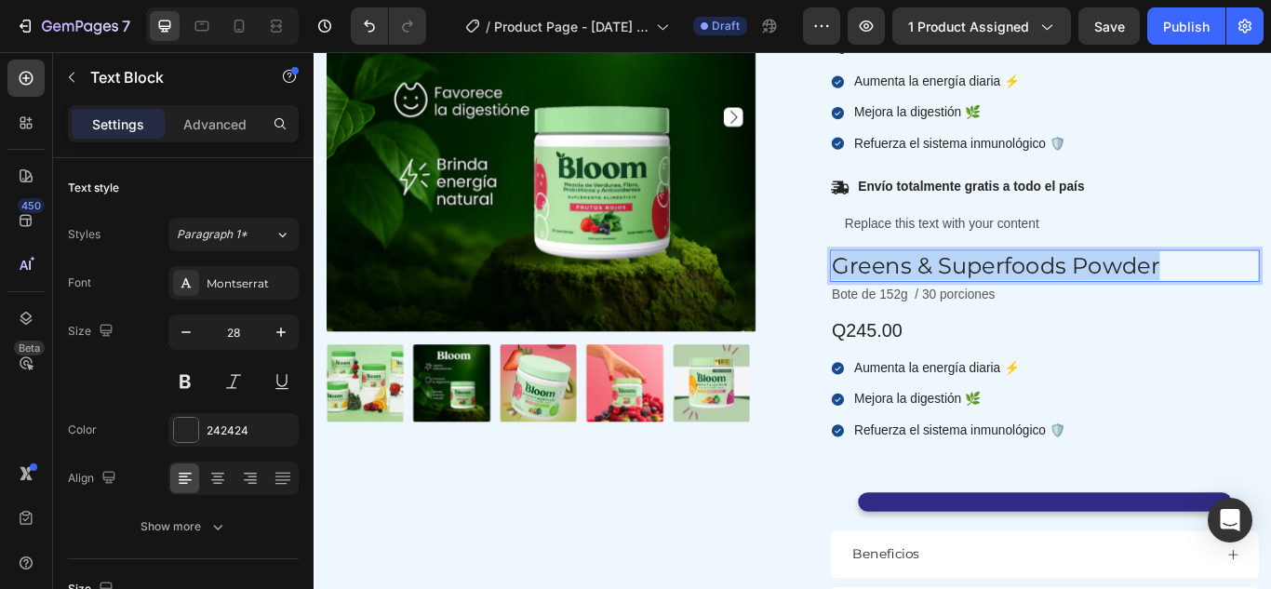
click at [1016, 301] on p "Greens & Superfoods Powder" at bounding box center [1165, 301] width 497 height 33
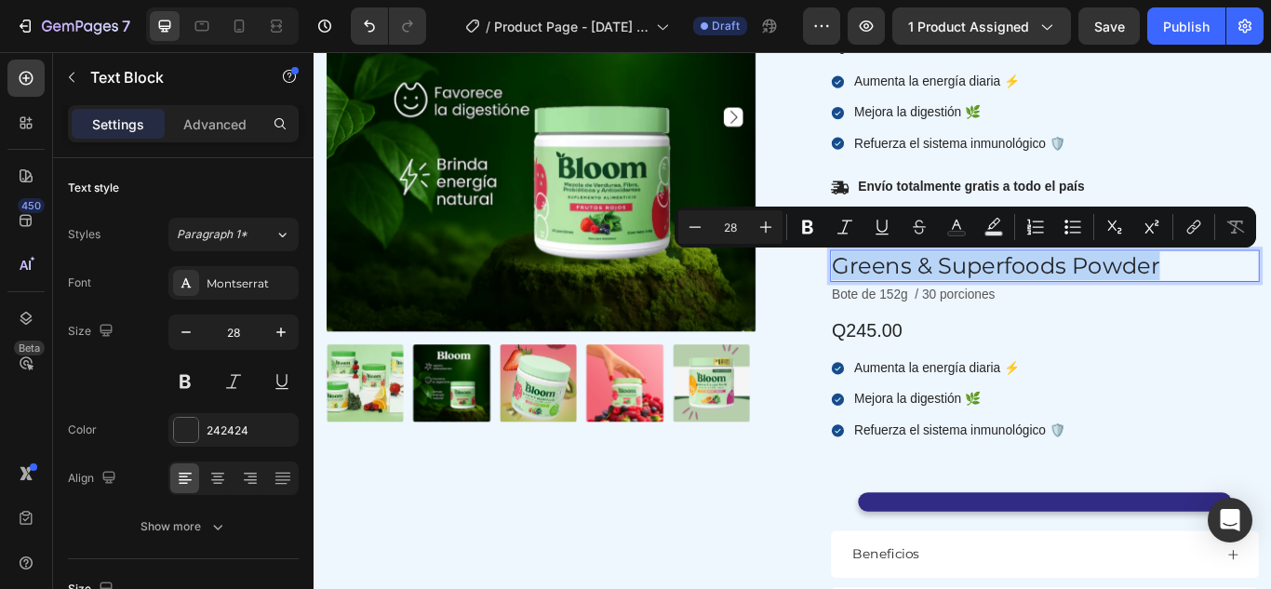
click at [1016, 301] on p "Greens & Superfoods Powder" at bounding box center [1165, 301] width 497 height 33
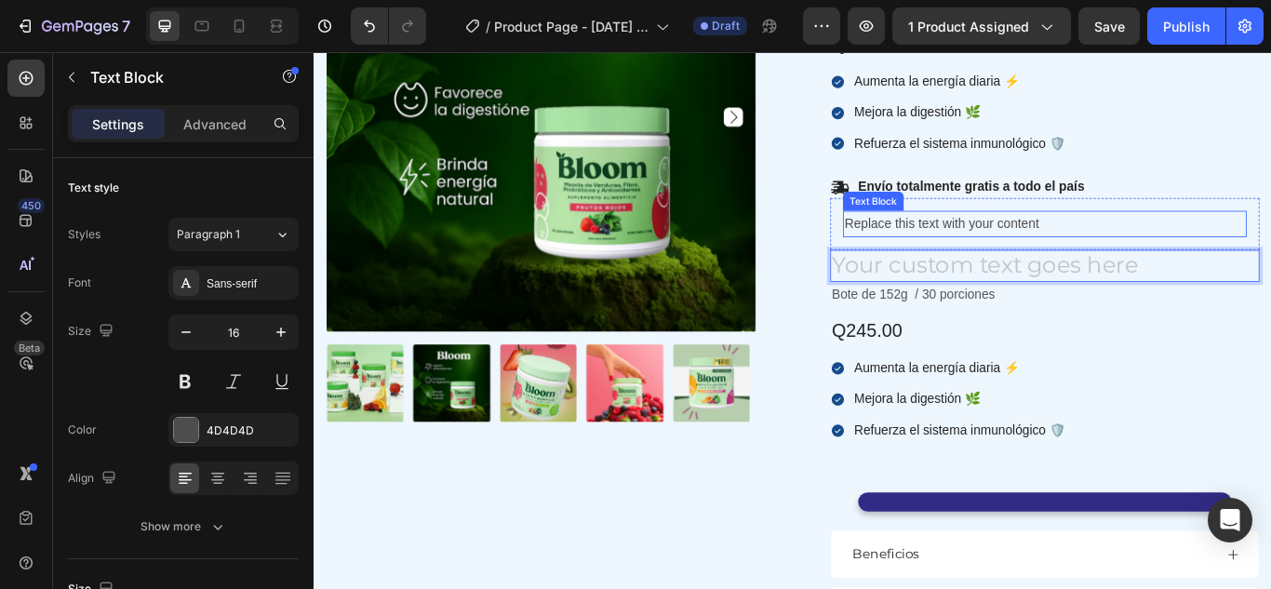
click at [1058, 245] on div "Replace this text with your content" at bounding box center [1165, 252] width 471 height 31
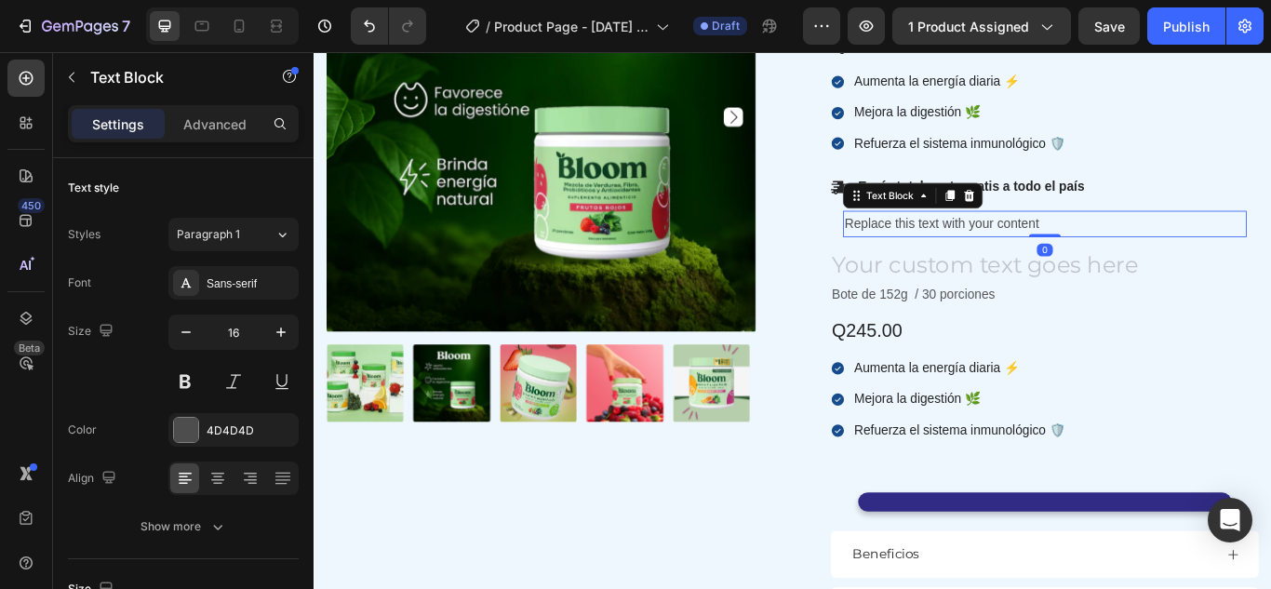
click at [1058, 245] on div "Replace this text with your content" at bounding box center [1165, 252] width 471 height 31
click at [1058, 245] on p "Replace this text with your content" at bounding box center [1165, 252] width 467 height 27
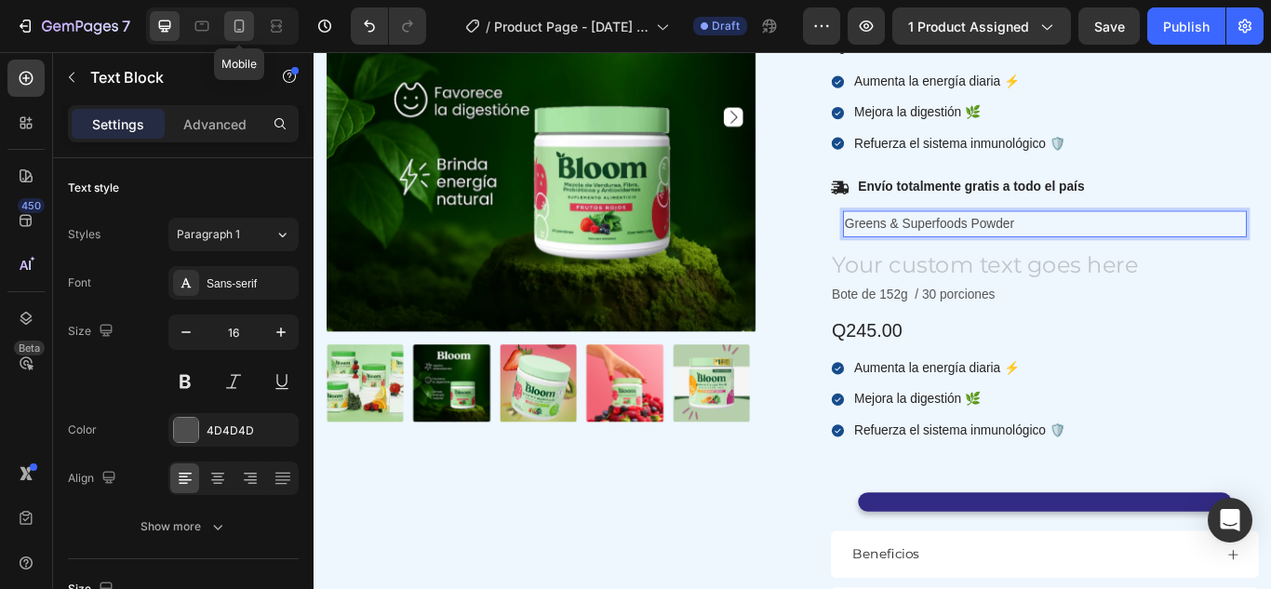
click at [234, 28] on icon at bounding box center [239, 26] width 10 height 13
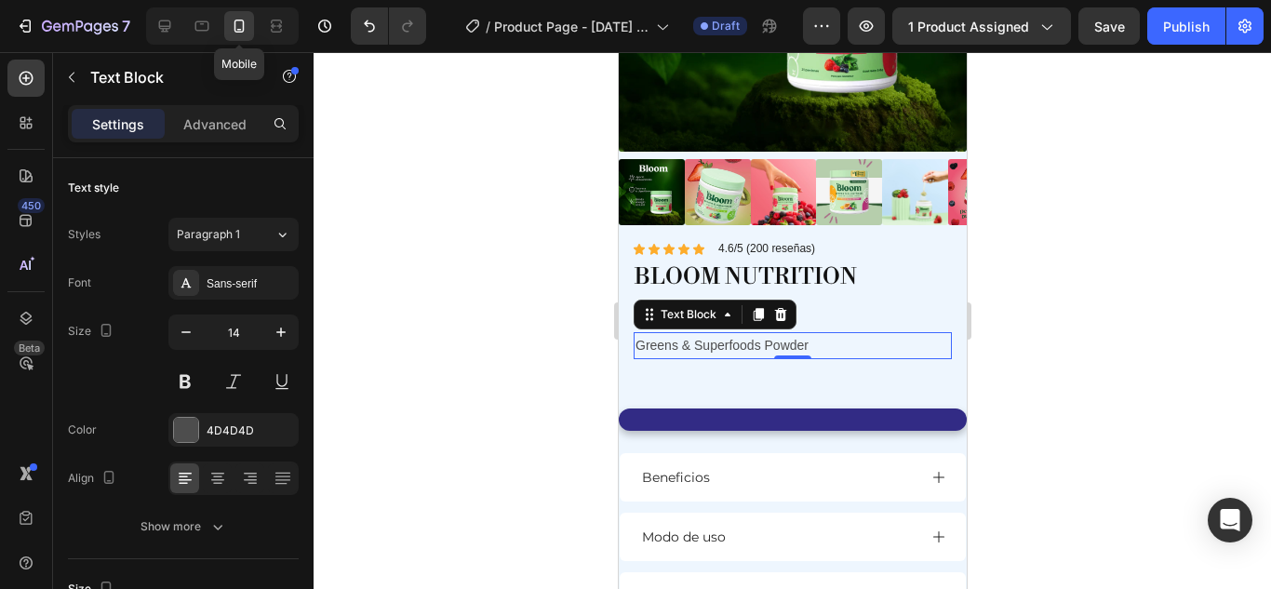
scroll to position [541, 0]
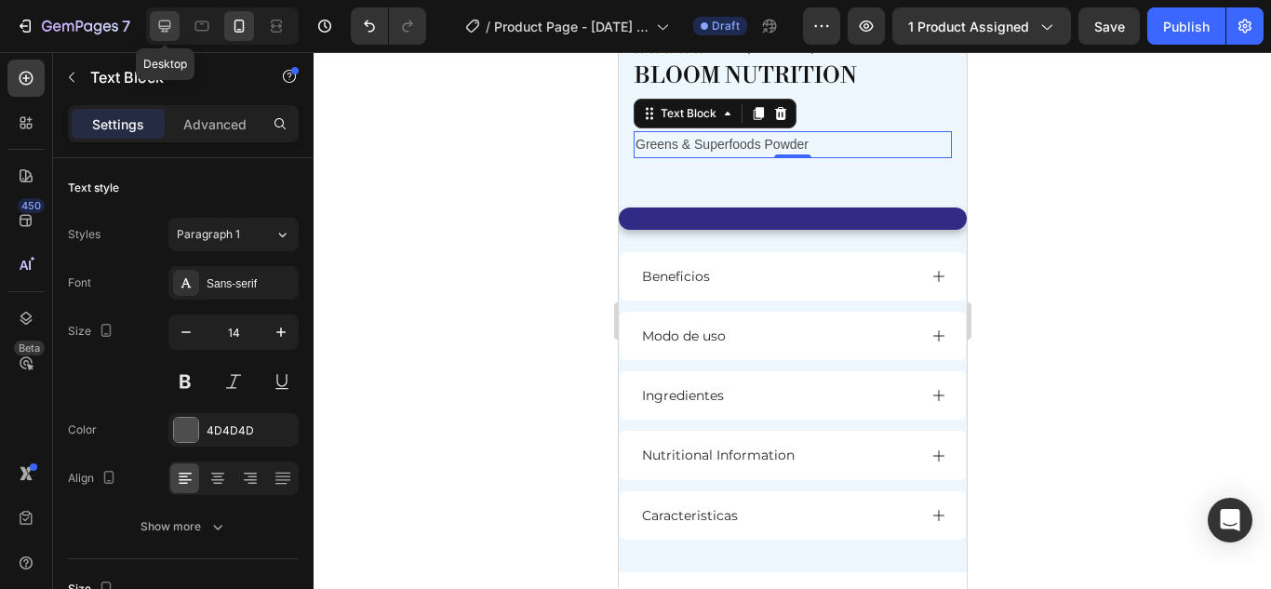
click at [173, 33] on icon at bounding box center [164, 26] width 19 height 19
type input "16"
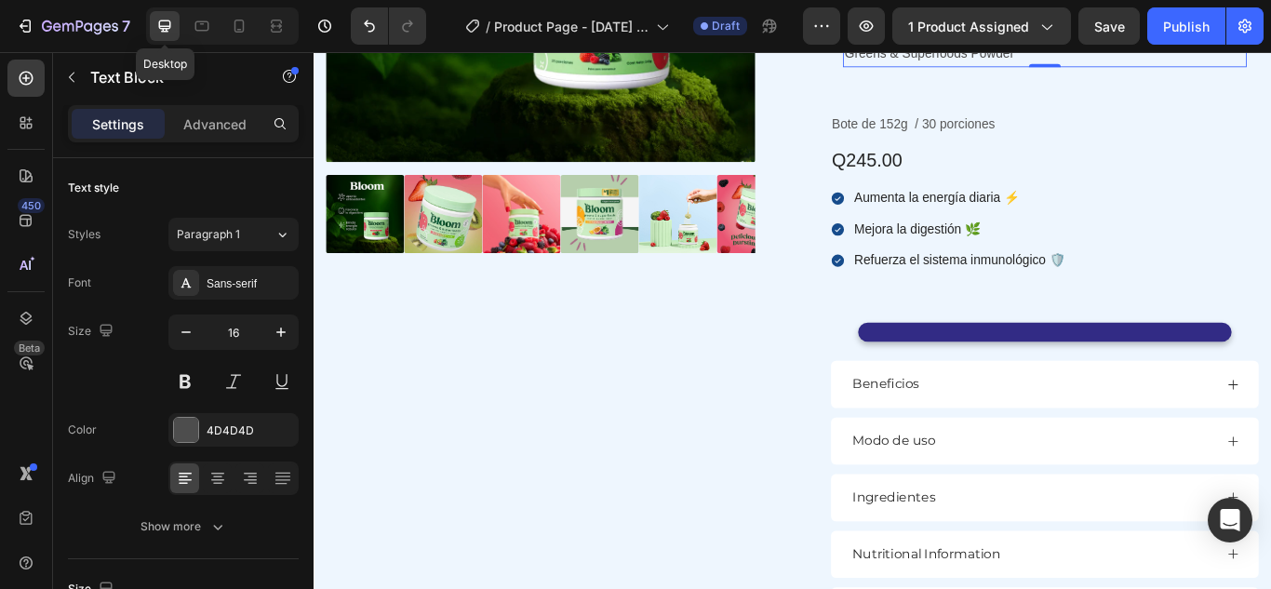
scroll to position [462, 0]
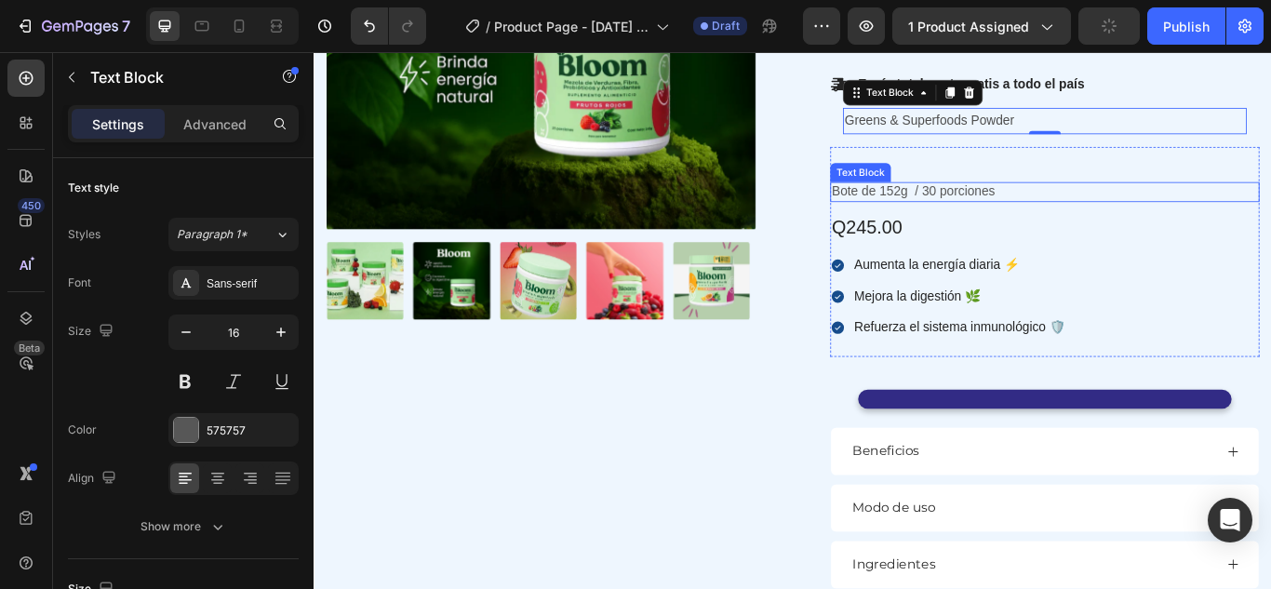
click at [1028, 214] on p "Bote de 152g / 30 porciones" at bounding box center [1165, 216] width 497 height 20
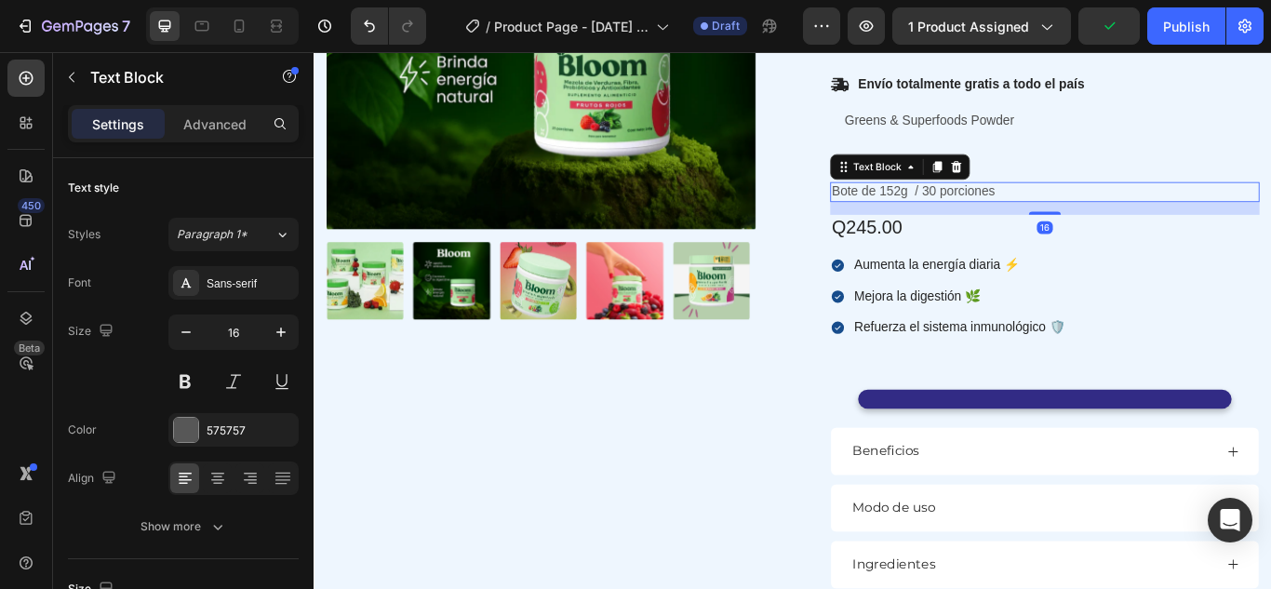
click at [1028, 214] on p "Bote de 152g / 30 porciones" at bounding box center [1165, 216] width 497 height 20
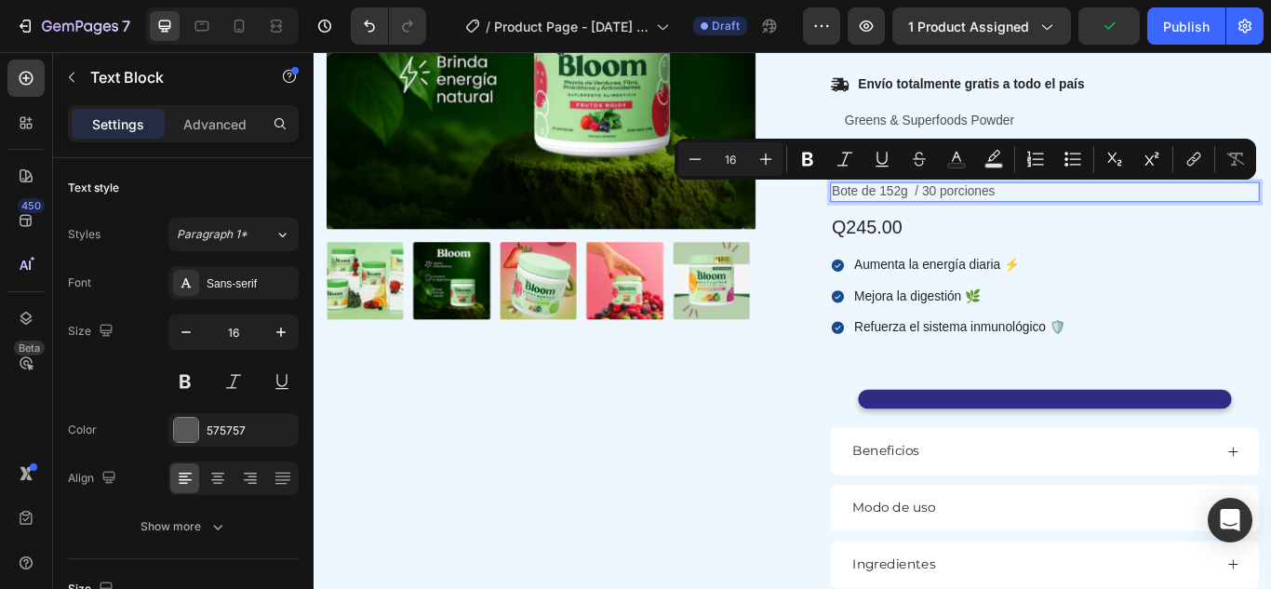
click at [1171, 211] on p "Bote de 152g / 30 porciones" at bounding box center [1165, 216] width 497 height 20
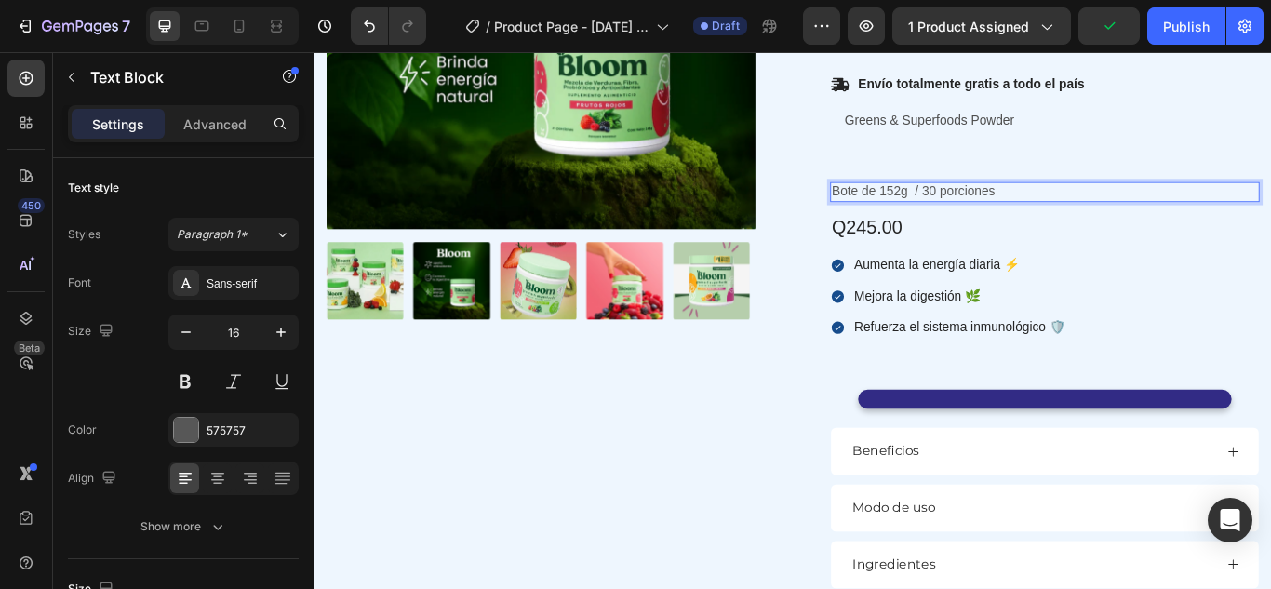
click at [1171, 211] on p "Bote de 152g / 30 porciones" at bounding box center [1165, 216] width 497 height 20
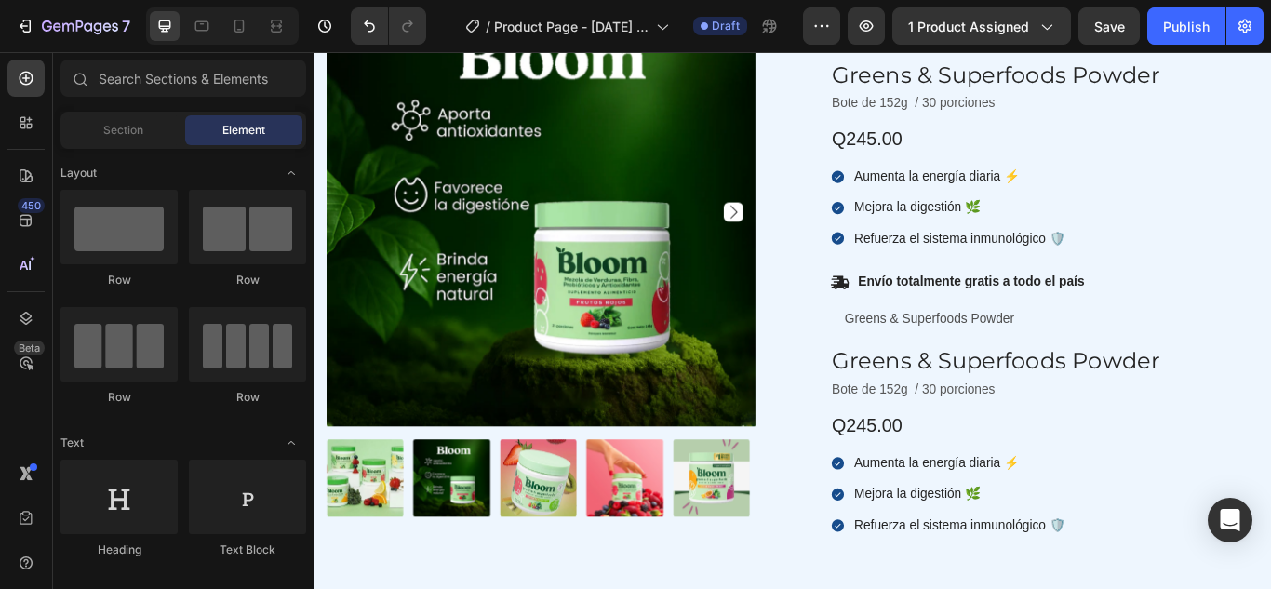
scroll to position [239, 0]
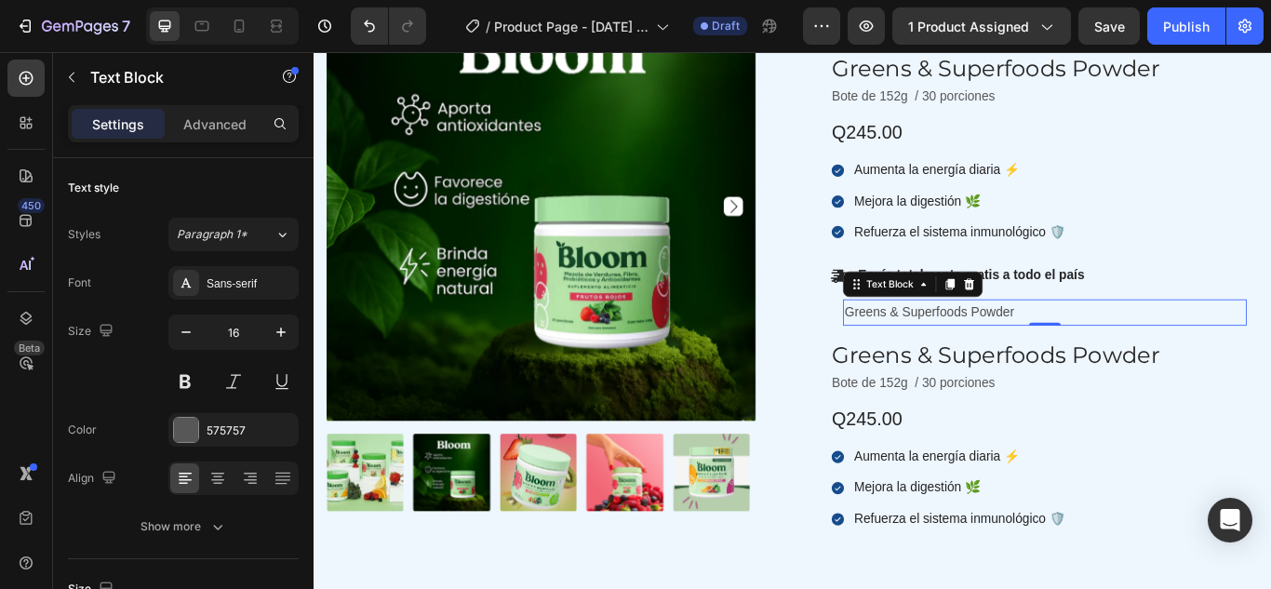
click at [1167, 346] on p "Greens & Superfoods Powder" at bounding box center [1165, 355] width 467 height 27
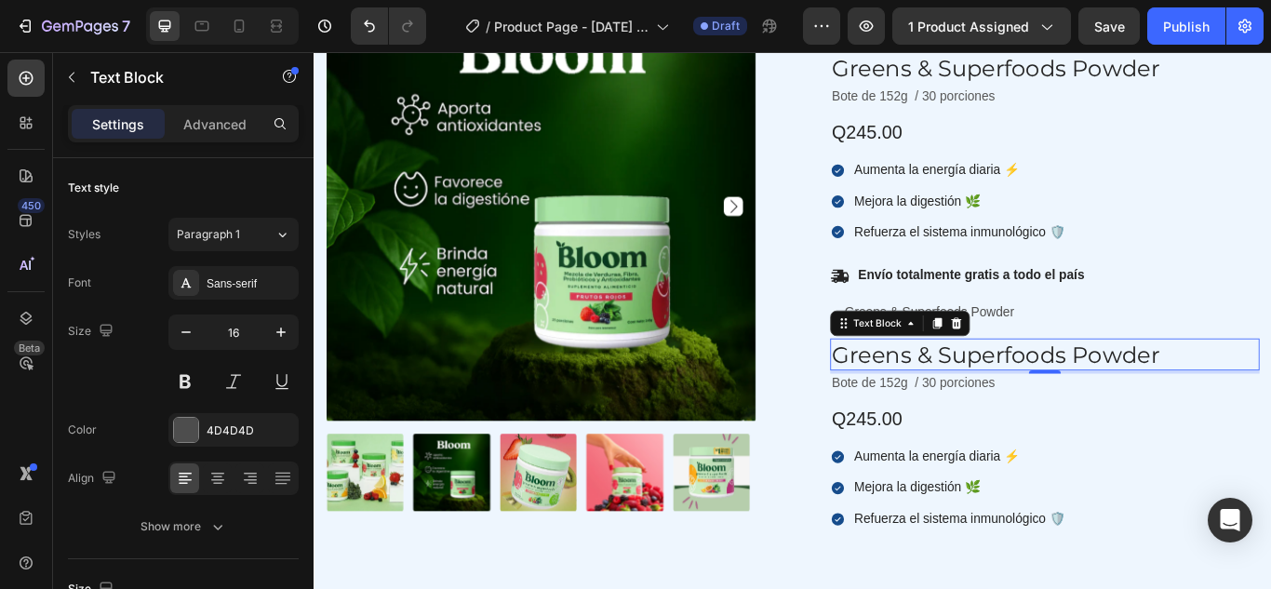
click at [1079, 409] on p "Greens & Superfoods Powder" at bounding box center [1165, 404] width 497 height 33
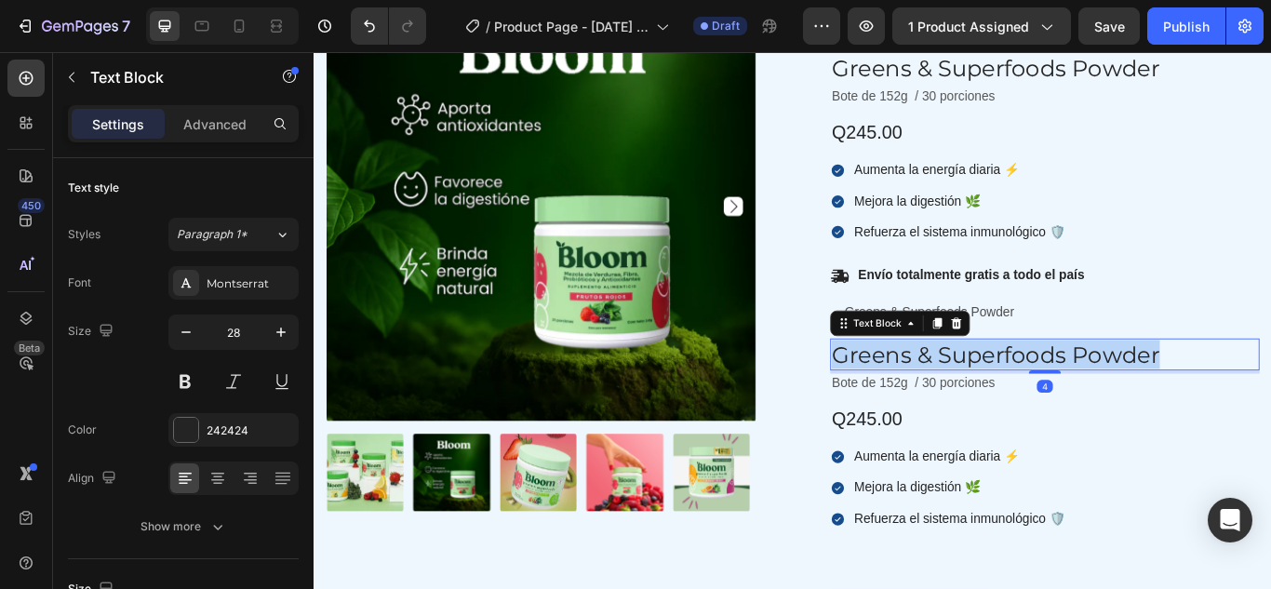
click at [1079, 409] on p "Greens & Superfoods Powder" at bounding box center [1165, 404] width 497 height 33
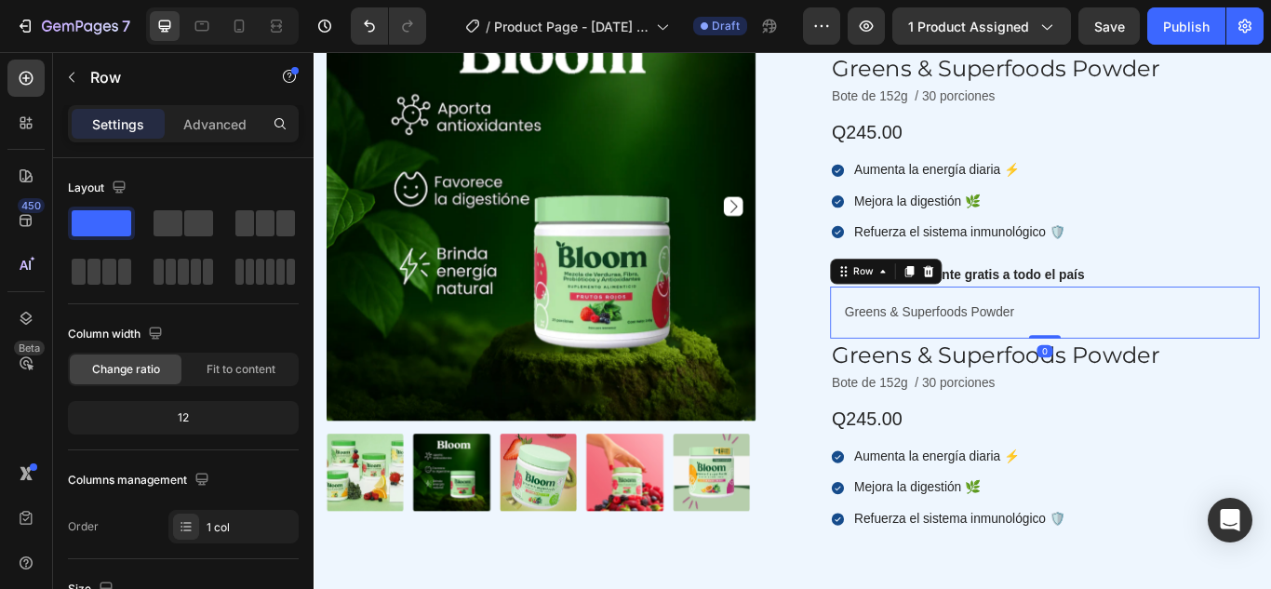
click at [1082, 377] on div "Greens & Superfoods Powder Text Block Row 0" at bounding box center [1165, 356] width 501 height 60
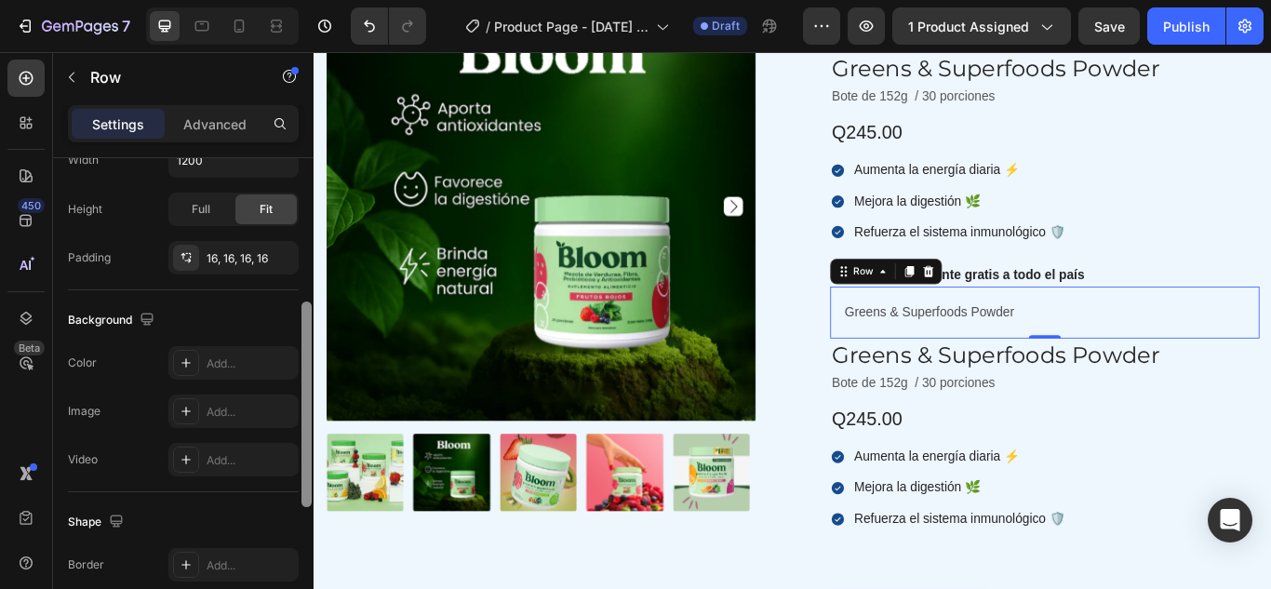
scroll to position [503, 0]
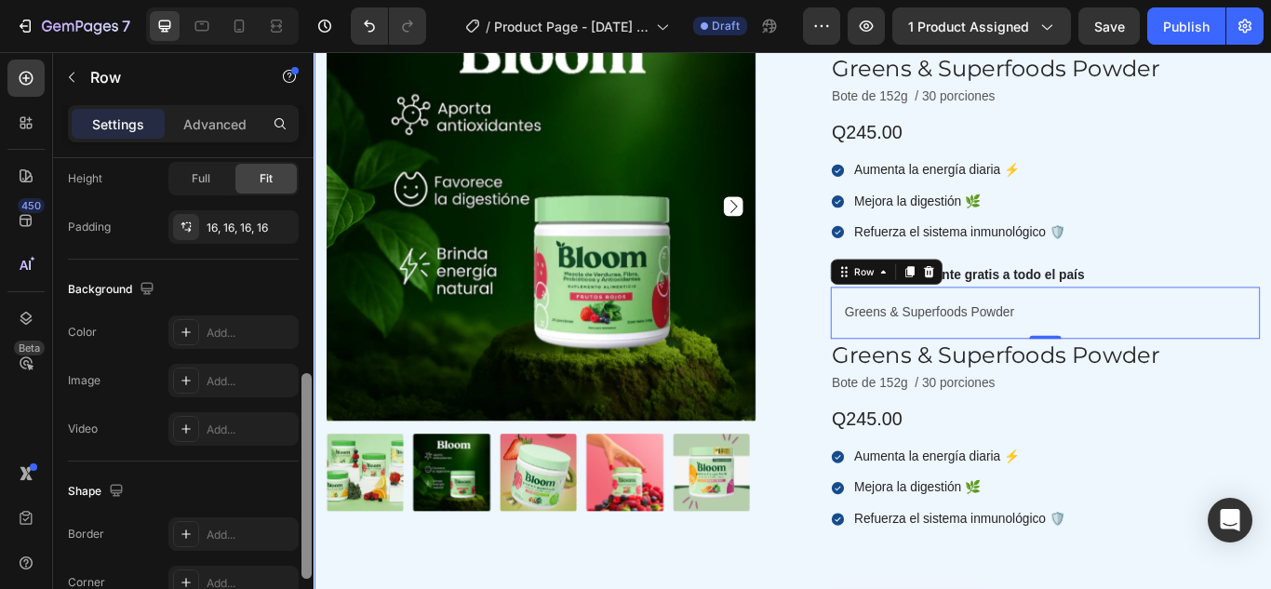
drag, startPoint x: 620, startPoint y: 329, endPoint x: 324, endPoint y: 661, distance: 444.8
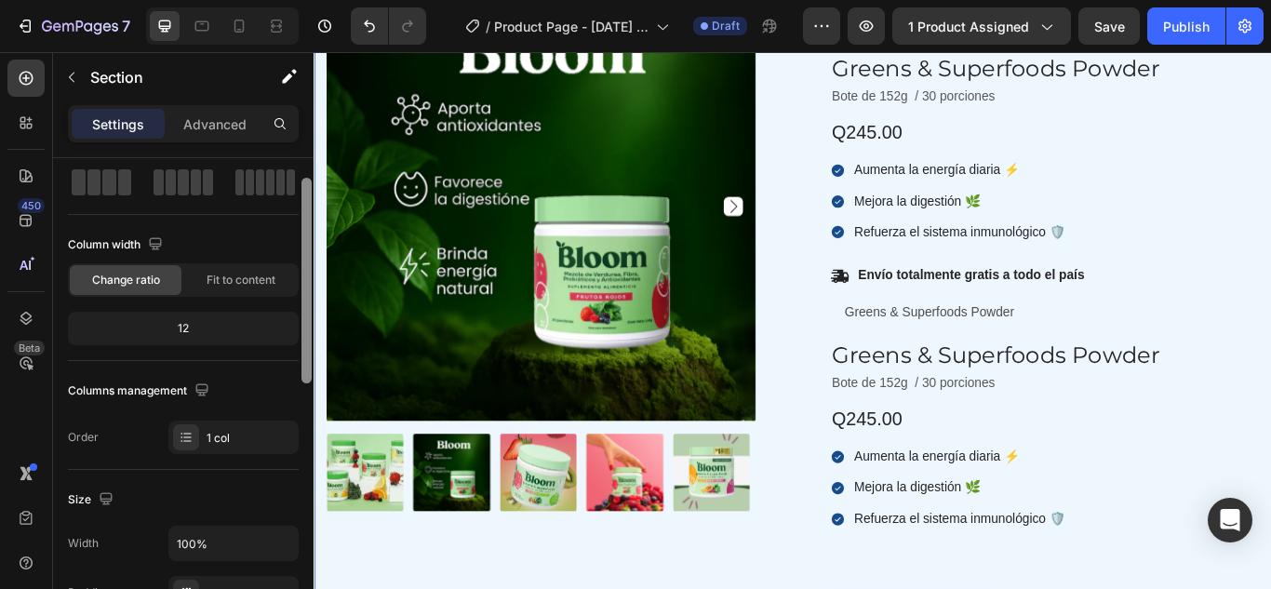
scroll to position [0, 0]
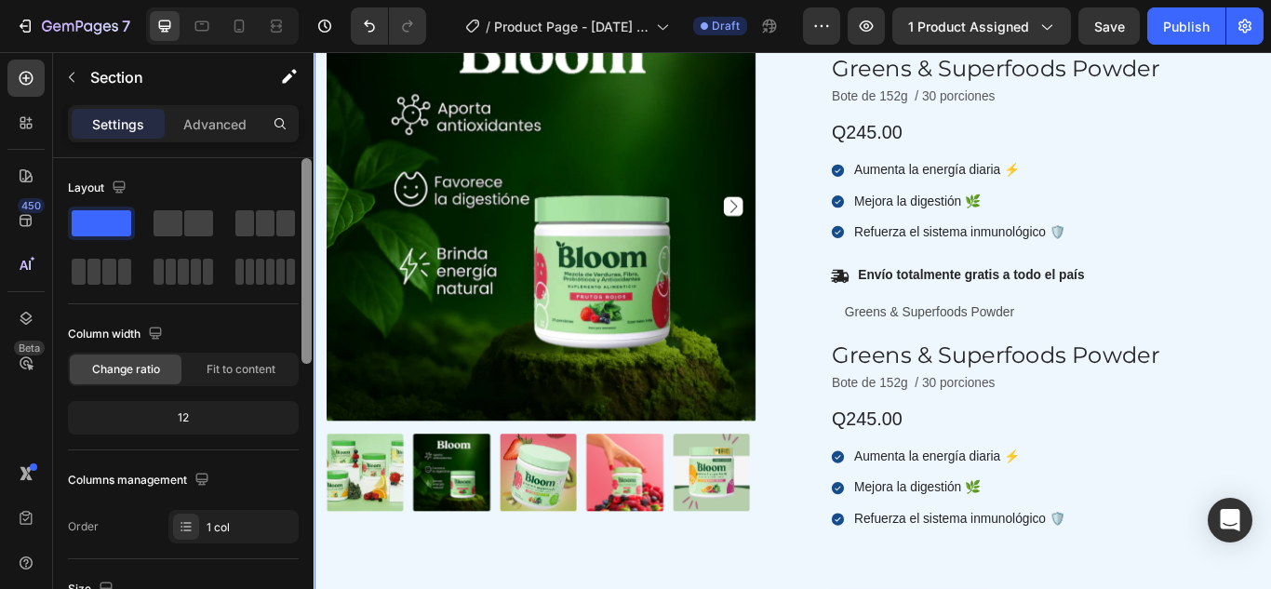
click at [185, 159] on div "Layout Column width Change ratio Fit to content 12 Columns management Order 1 c…" at bounding box center [183, 358] width 231 height 401
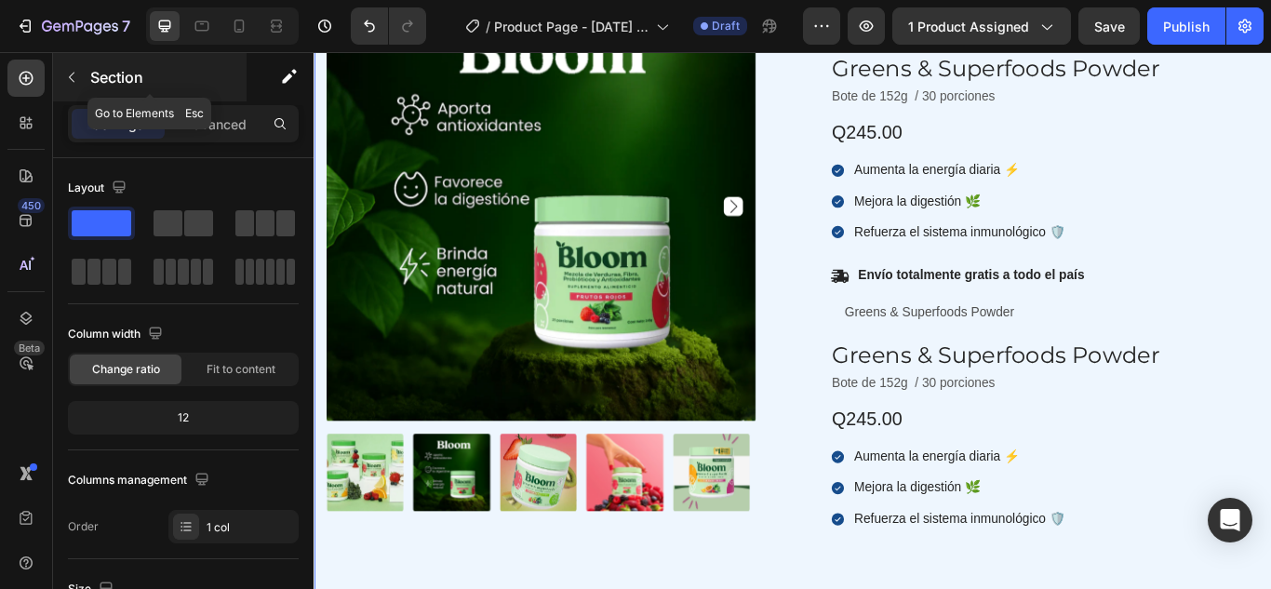
click at [76, 72] on icon "button" at bounding box center [71, 77] width 15 height 15
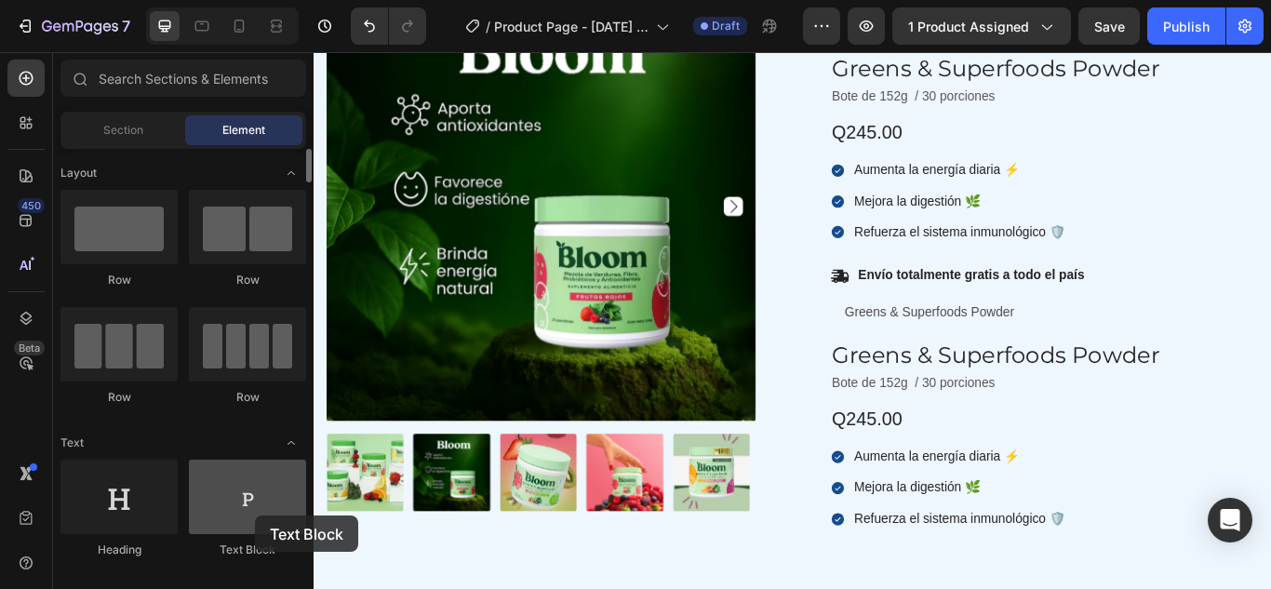
click at [255, 515] on div at bounding box center [247, 497] width 117 height 74
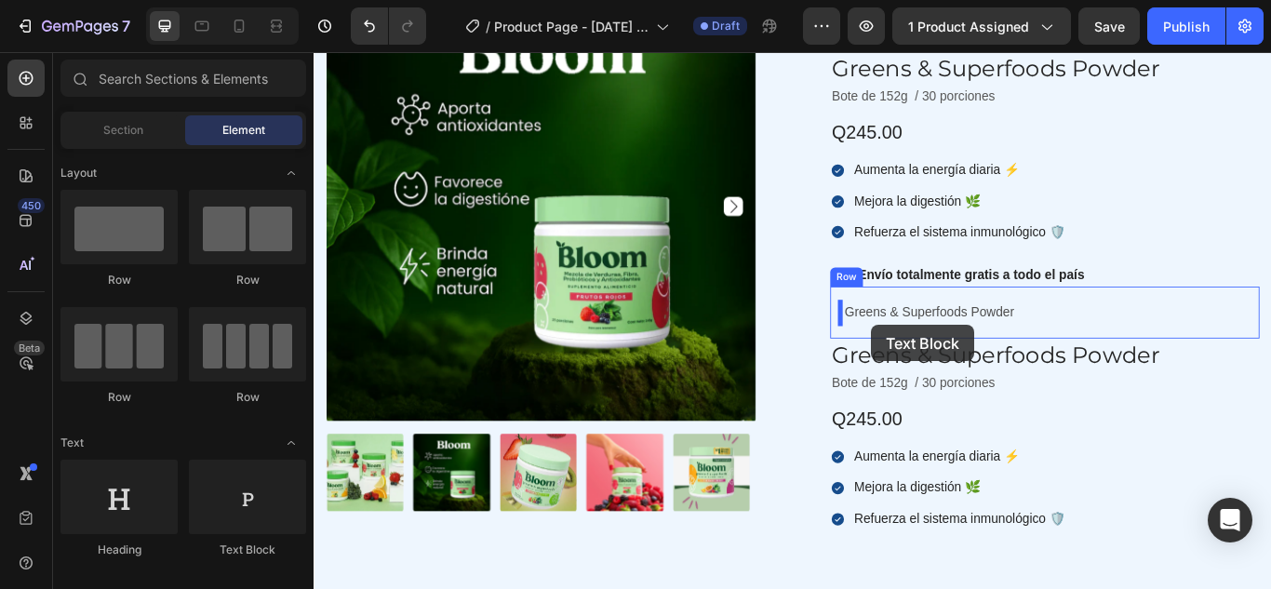
drag, startPoint x: 569, startPoint y: 548, endPoint x: 964, endPoint y: 370, distance: 432.6
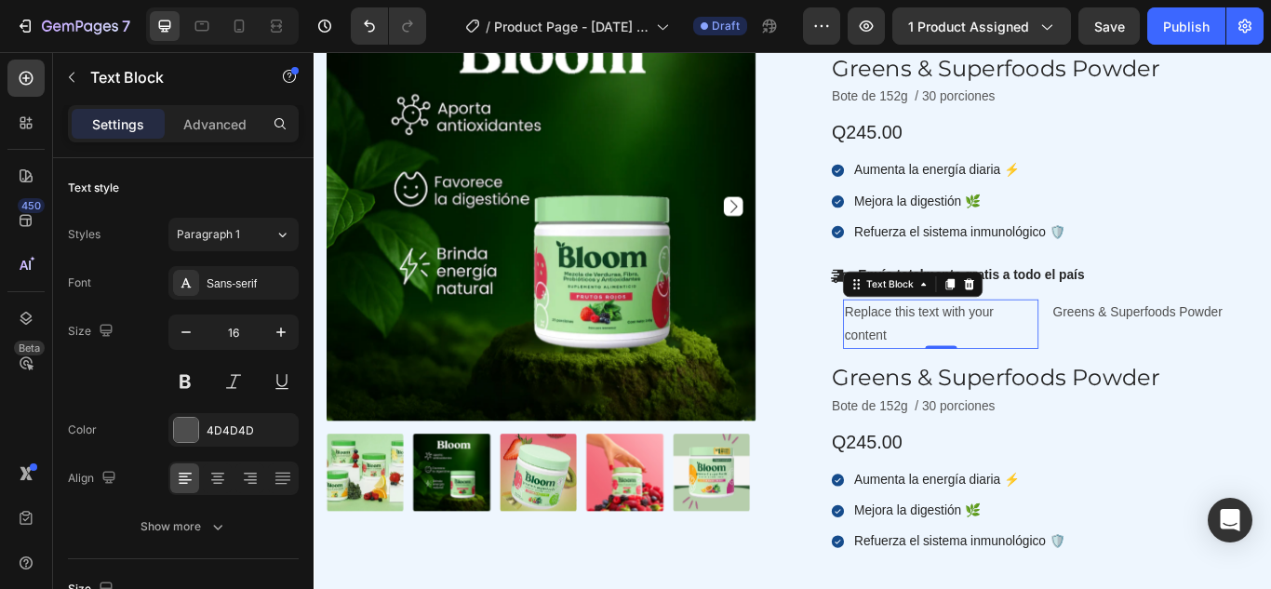
click at [1133, 368] on div "Replace this text with your content" at bounding box center [1044, 370] width 228 height 58
click at [1112, 396] on div "Replace this text with your content" at bounding box center [1044, 370] width 228 height 58
click at [1049, 366] on p "Replace this text with your content" at bounding box center [1044, 369] width 224 height 54
click at [1138, 367] on p "Replace this text with your content" at bounding box center [1044, 369] width 224 height 54
click at [1072, 316] on icon at bounding box center [1078, 322] width 12 height 13
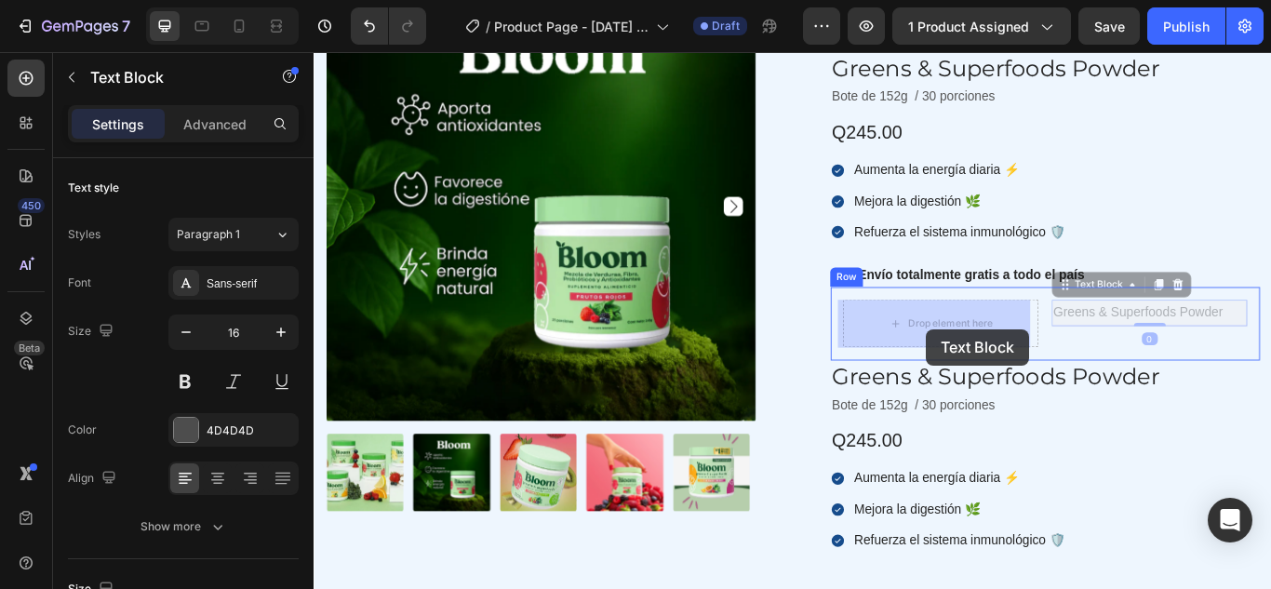
drag, startPoint x: 1198, startPoint y: 360, endPoint x: 1027, endPoint y: 374, distance: 171.8
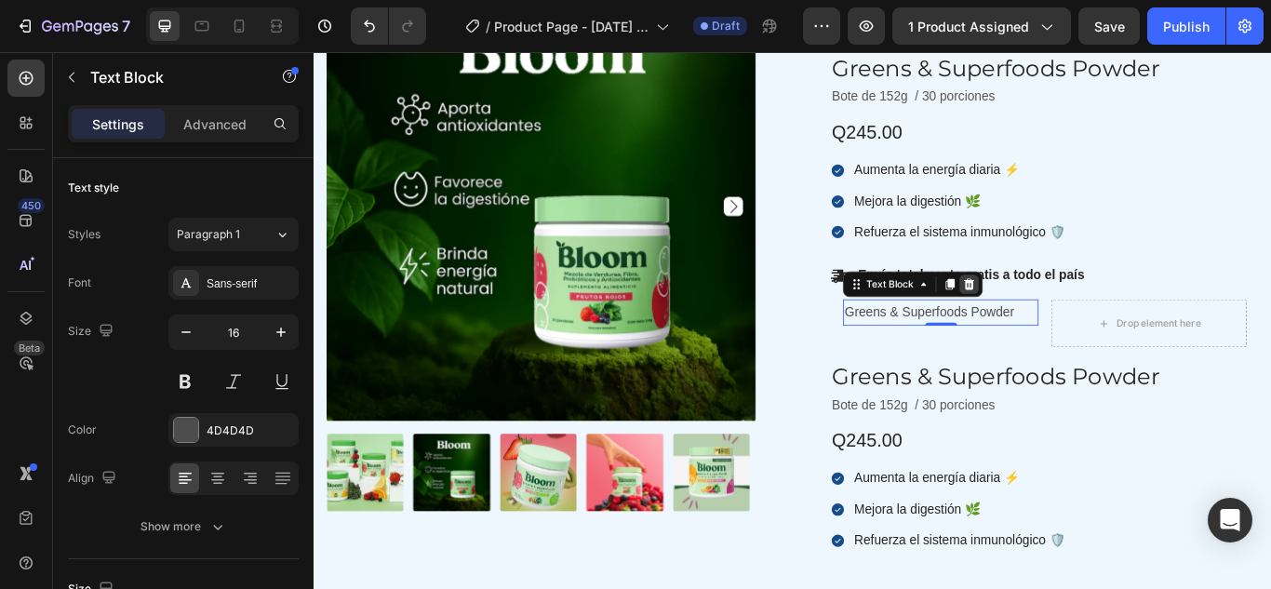
click at [1068, 312] on div at bounding box center [1077, 323] width 22 height 22
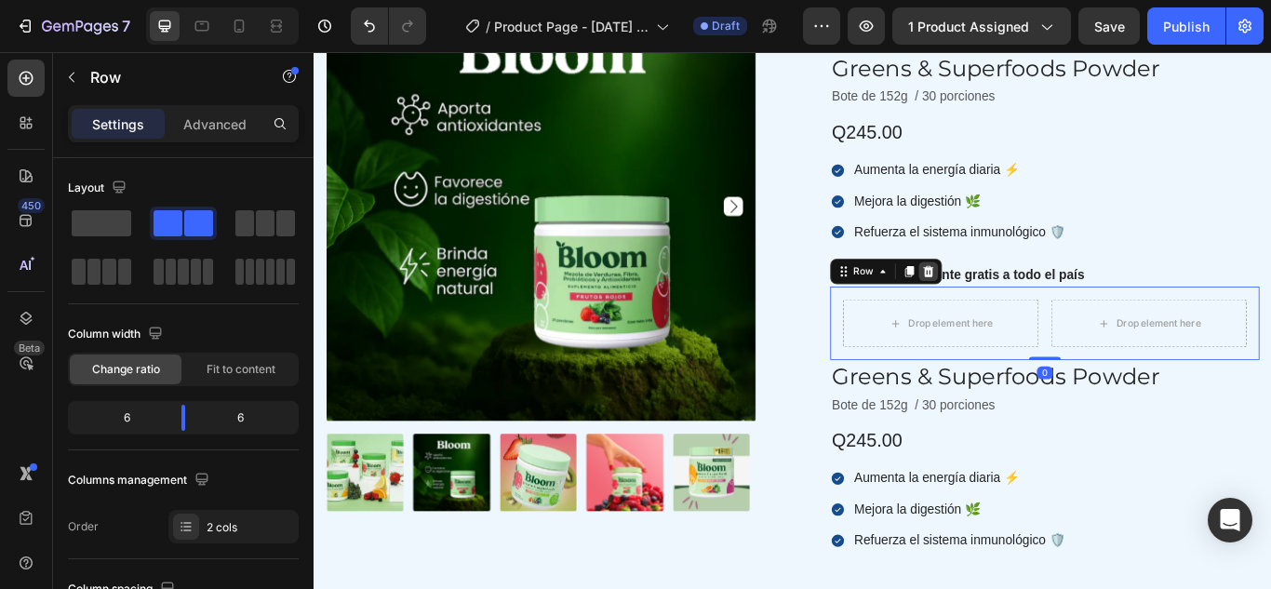
click at [1024, 305] on icon at bounding box center [1030, 307] width 12 height 13
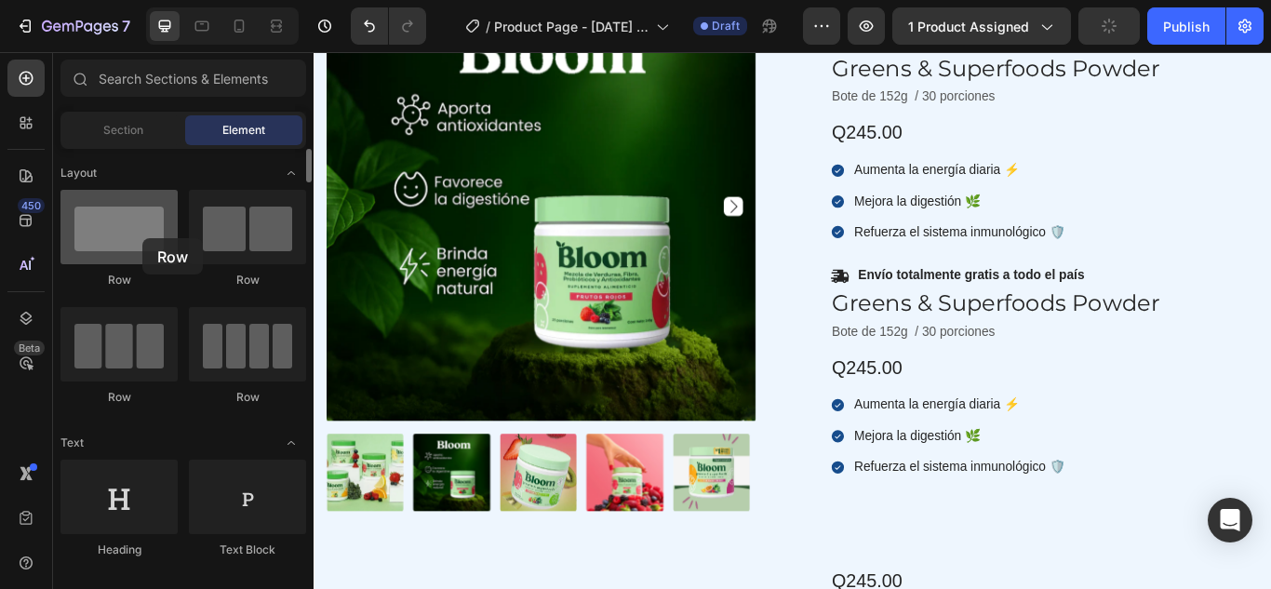
click at [142, 238] on div at bounding box center [118, 227] width 117 height 74
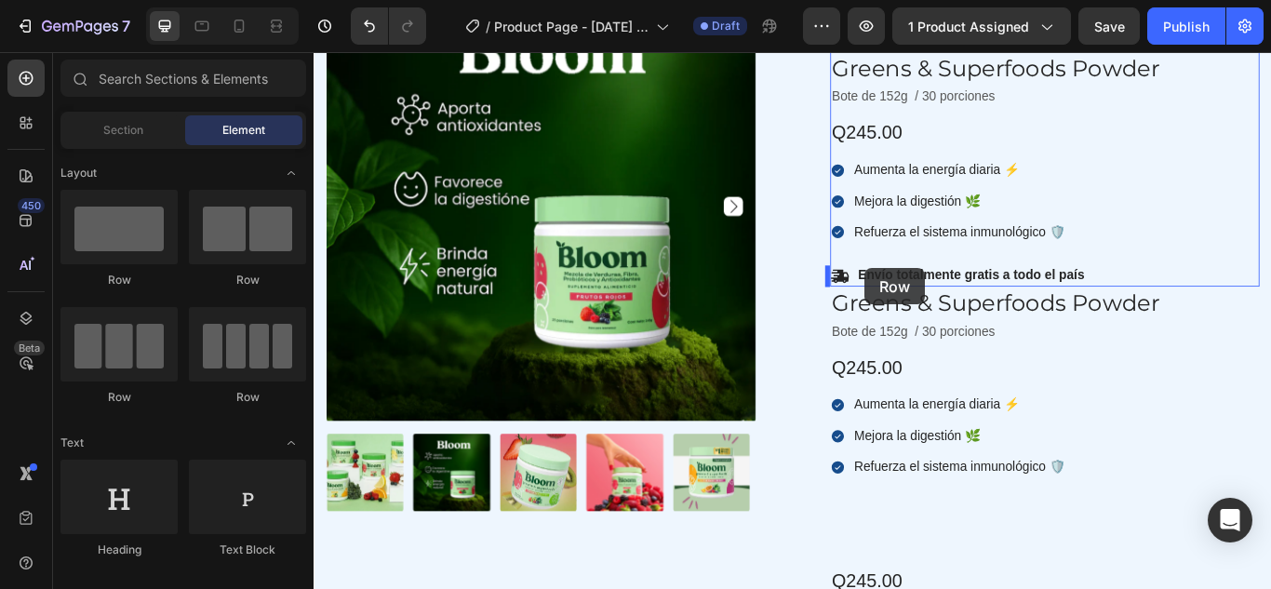
drag, startPoint x: 474, startPoint y: 283, endPoint x: 955, endPoint y: 303, distance: 480.5
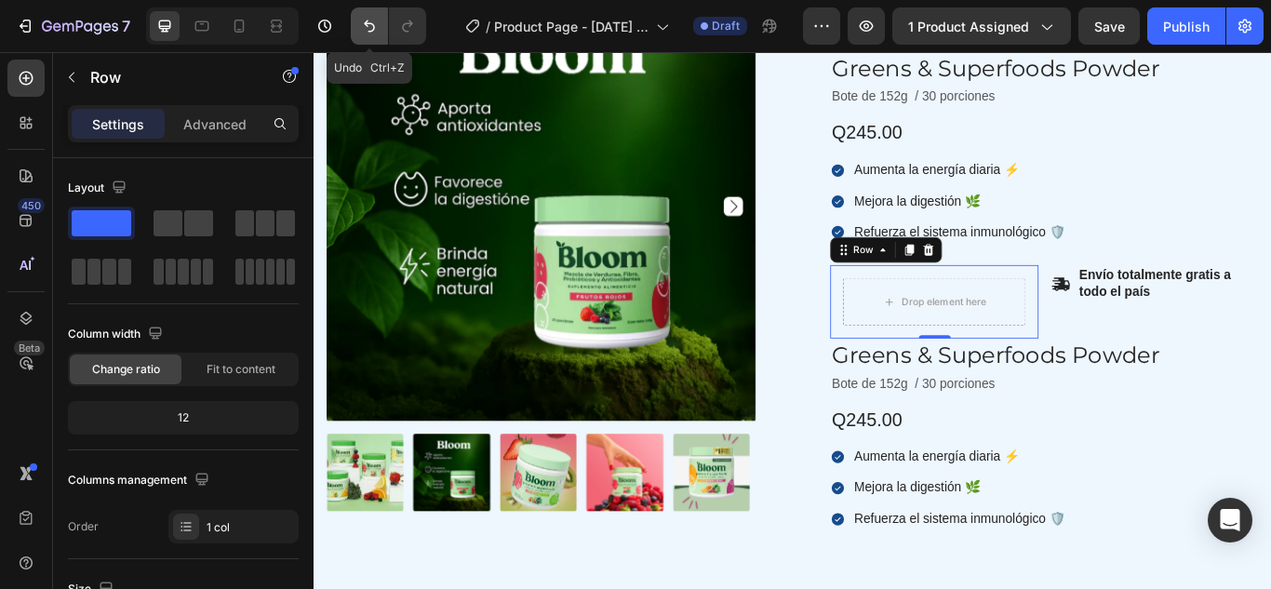
click at [365, 25] on icon "Undo/Redo" at bounding box center [369, 26] width 19 height 19
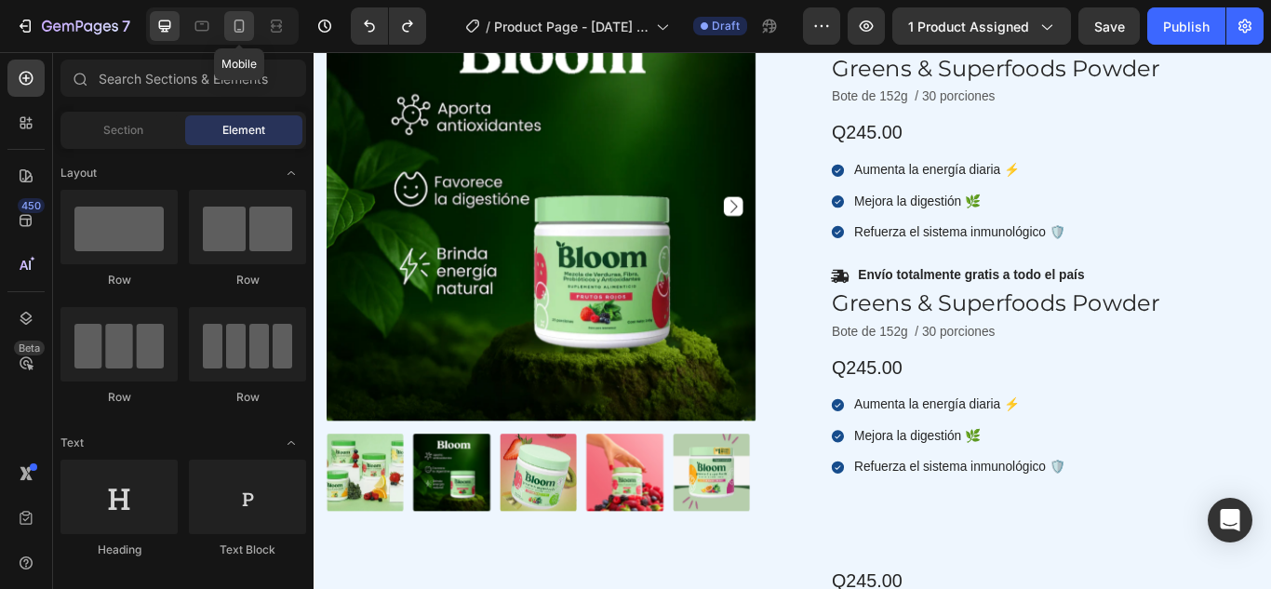
click at [235, 29] on icon at bounding box center [239, 26] width 10 height 13
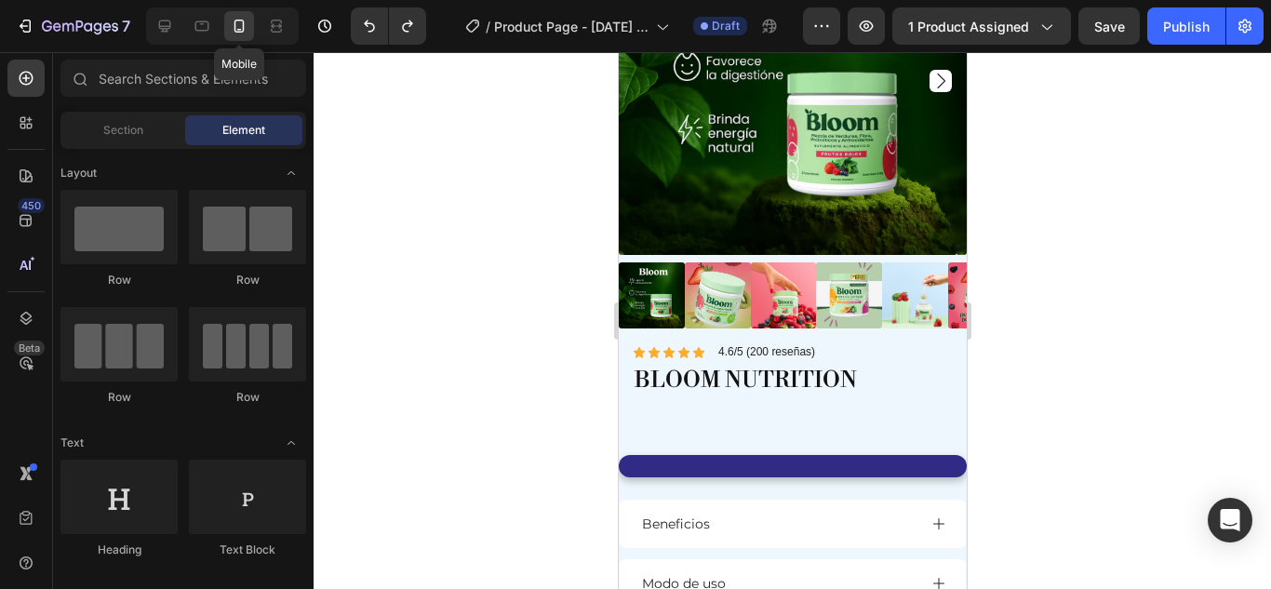
scroll to position [197, 0]
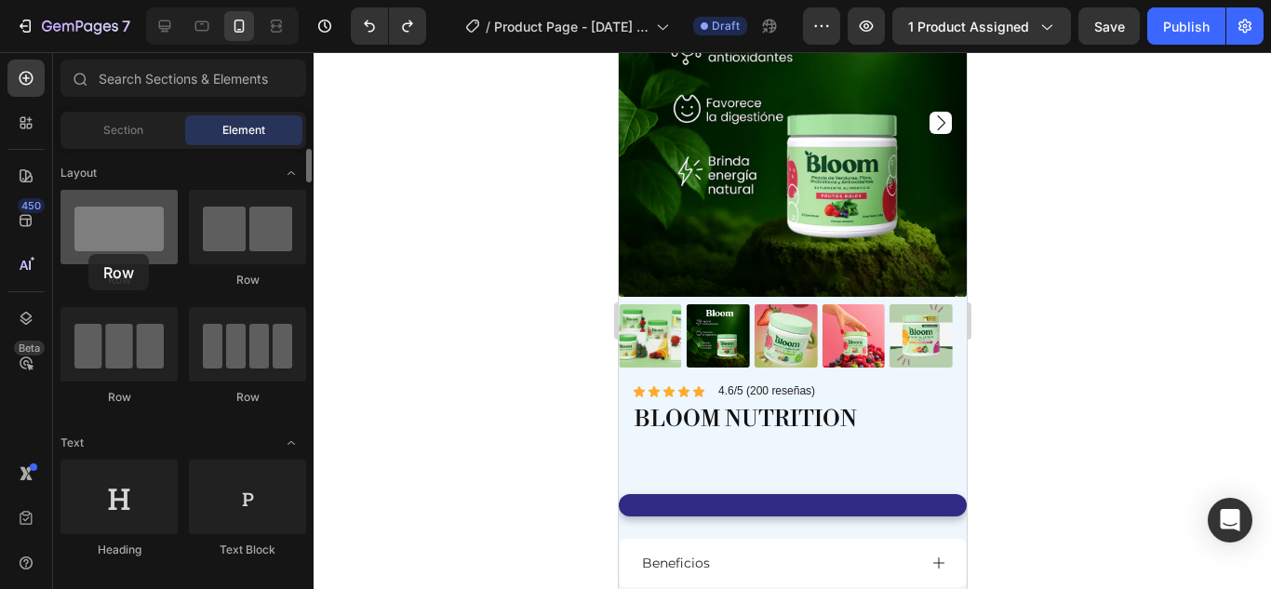
click at [88, 254] on div at bounding box center [118, 227] width 117 height 74
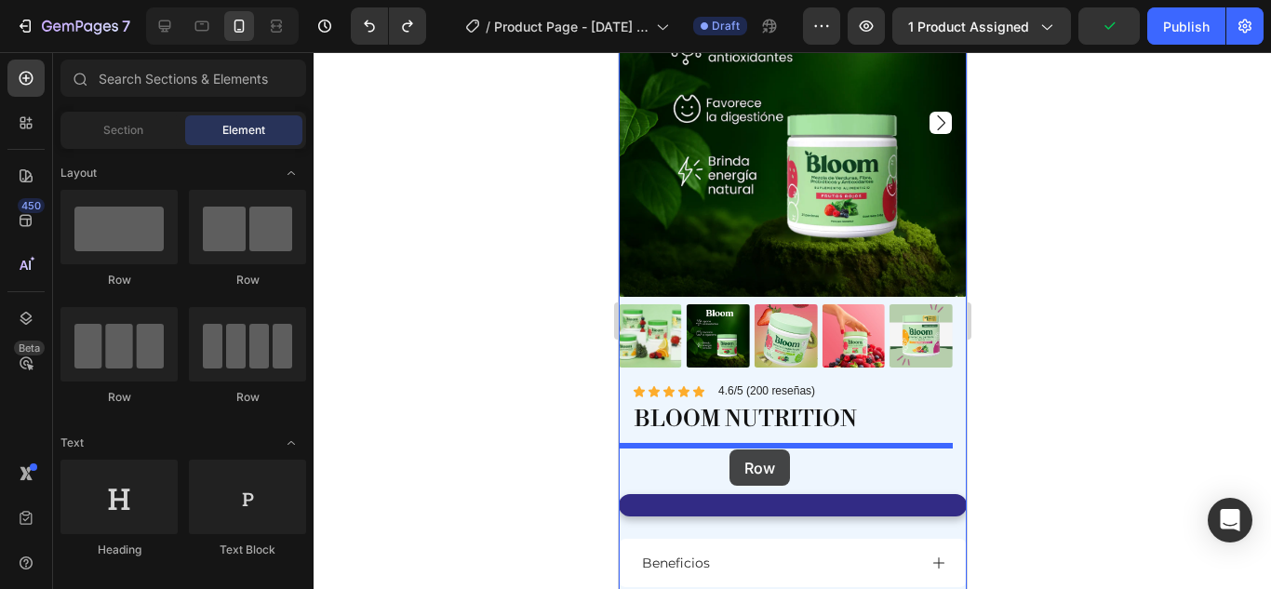
drag, startPoint x: 763, startPoint y: 276, endPoint x: 728, endPoint y: 449, distance: 176.4
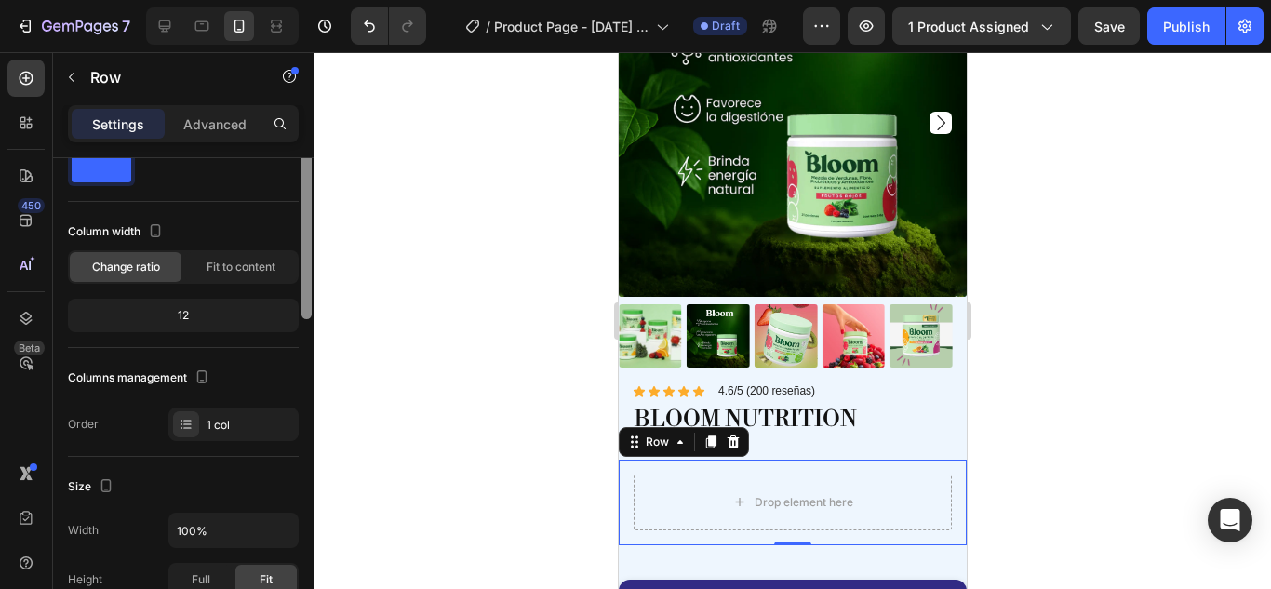
scroll to position [0, 0]
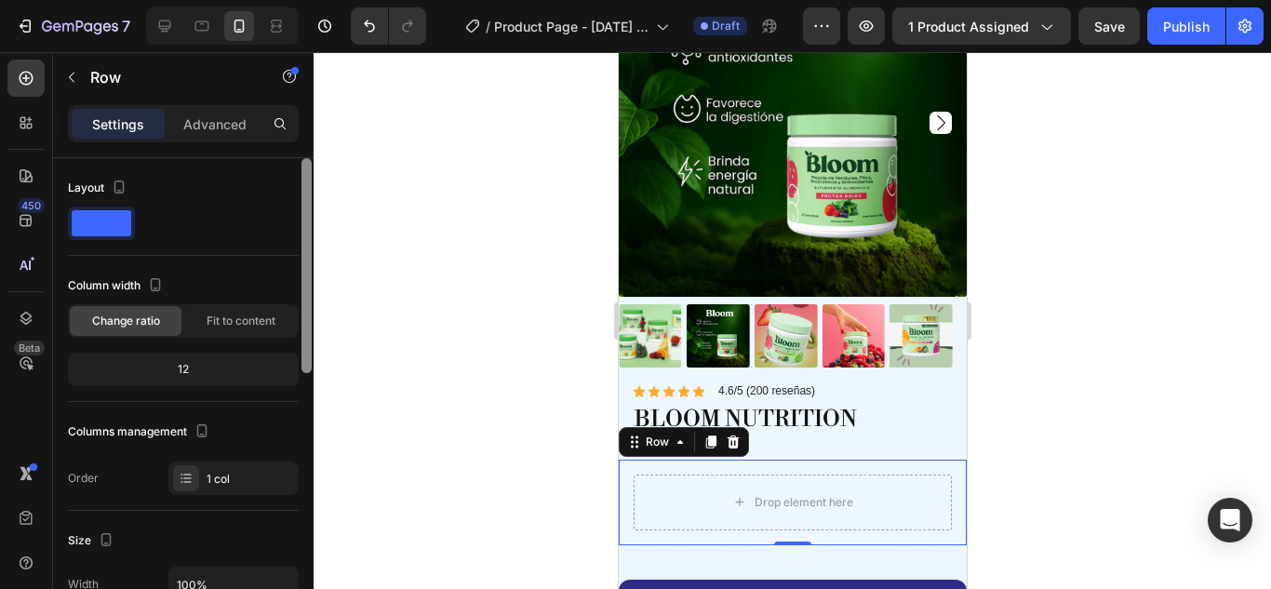
drag, startPoint x: 305, startPoint y: 207, endPoint x: 234, endPoint y: 172, distance: 79.5
click at [234, 172] on div "Layout Column width Change ratio Fit to content 12 Columns management Order 1 c…" at bounding box center [183, 400] width 260 height 484
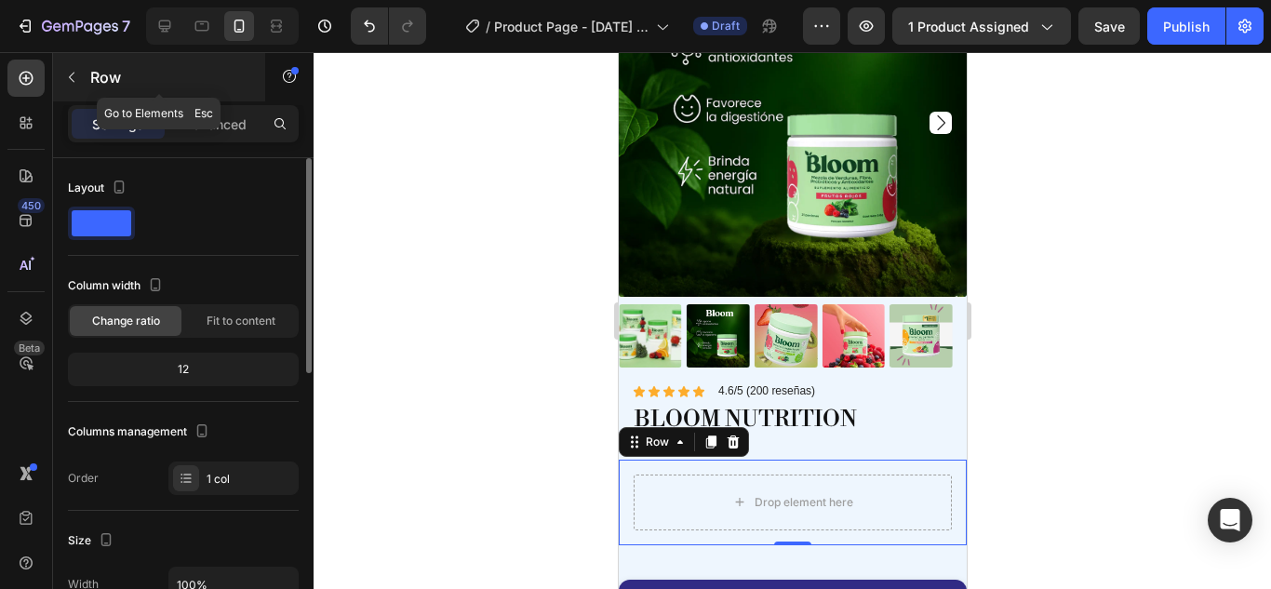
click at [82, 73] on button "button" at bounding box center [72, 77] width 30 height 30
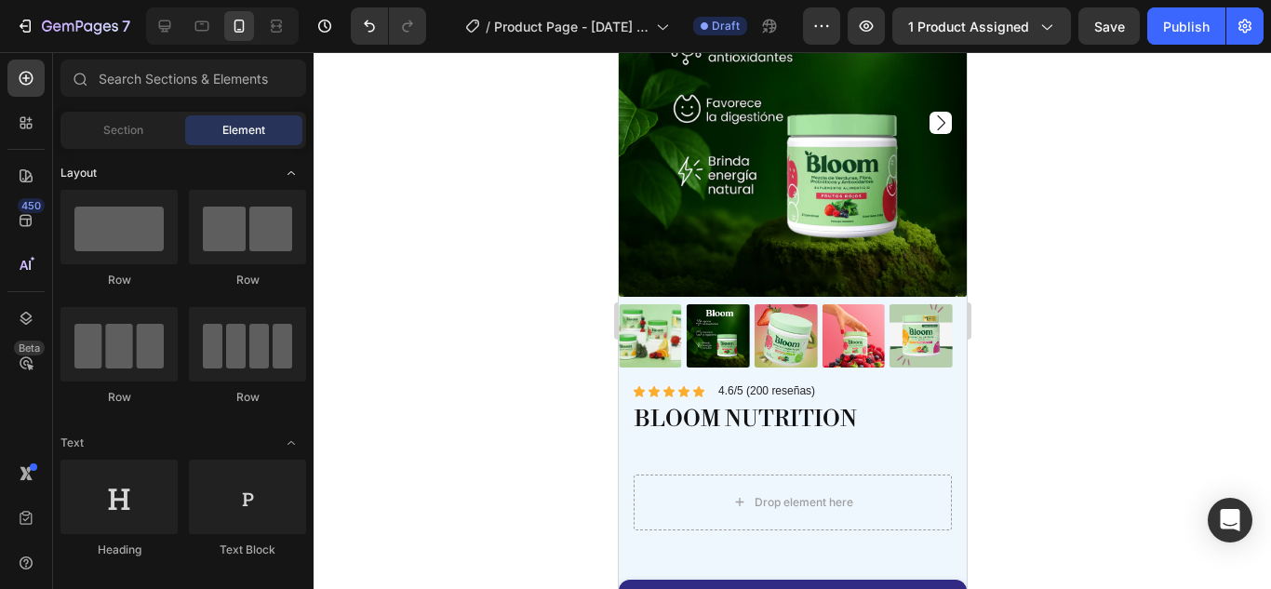
click at [234, 167] on div "Layout" at bounding box center [183, 173] width 246 height 19
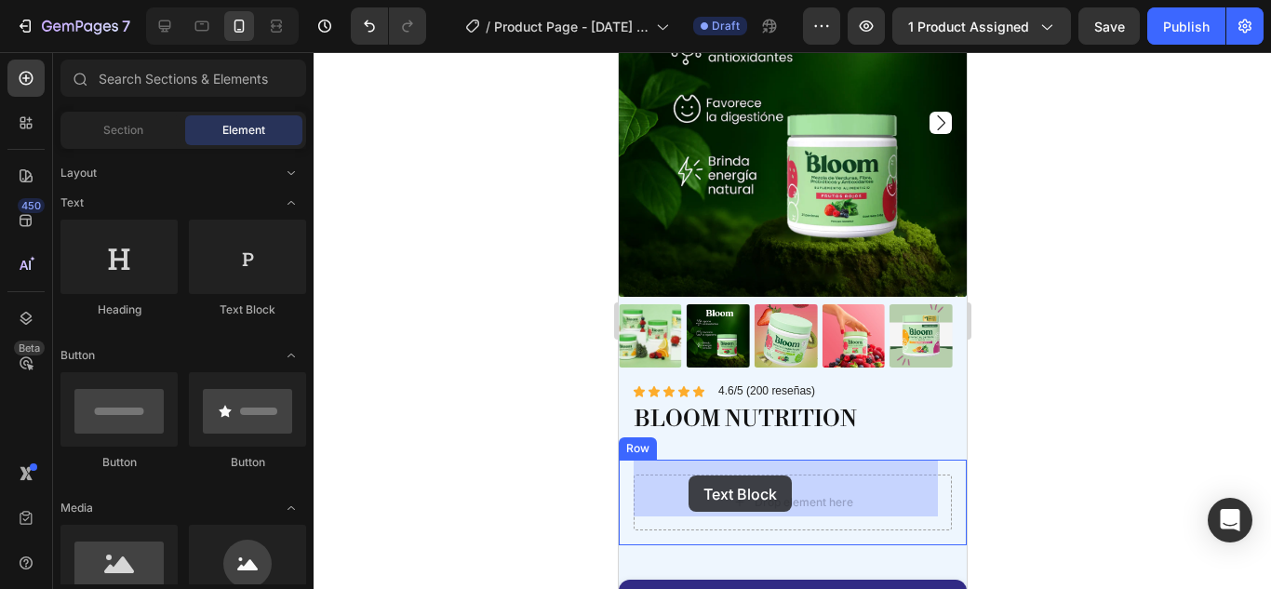
drag, startPoint x: 864, startPoint y: 310, endPoint x: 688, endPoint y: 475, distance: 242.2
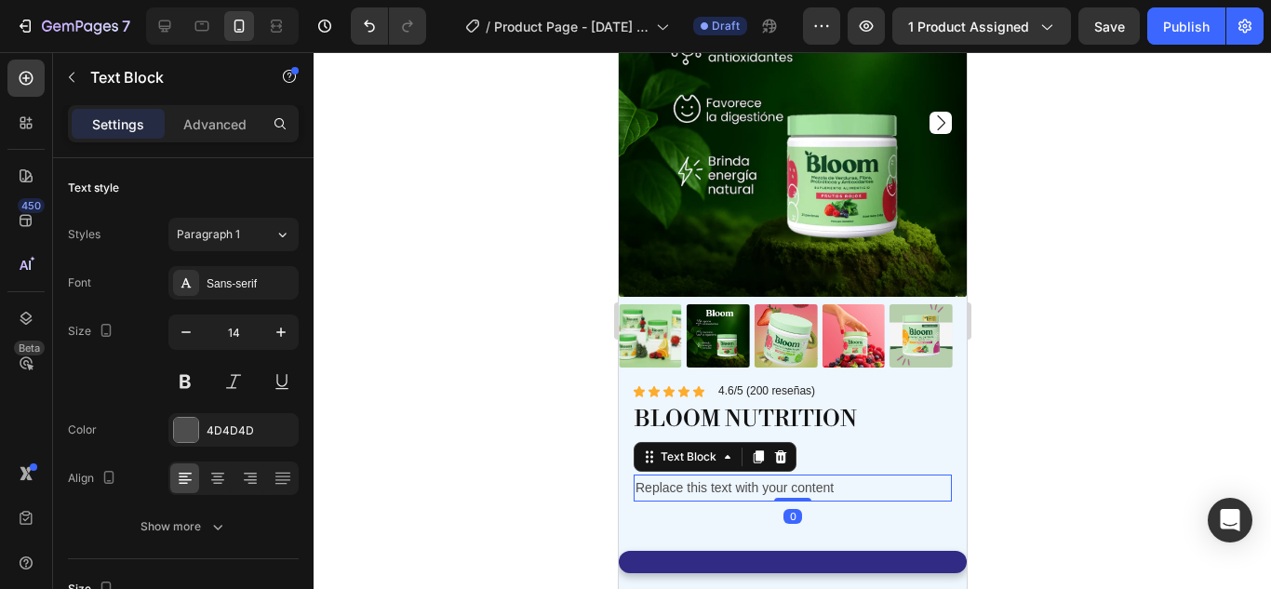
click at [688, 475] on div "Replace this text with your content" at bounding box center [792, 487] width 318 height 27
click at [688, 476] on p "Replace this text with your content" at bounding box center [792, 487] width 314 height 23
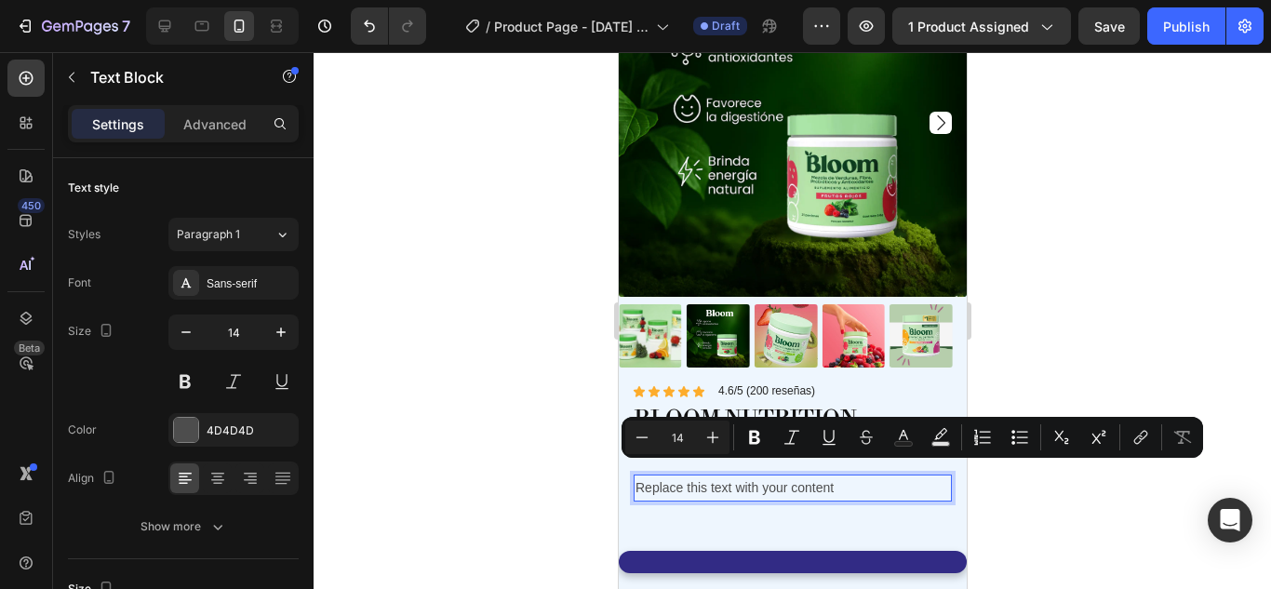
click at [856, 477] on p "Replace this text with your content" at bounding box center [792, 487] width 314 height 23
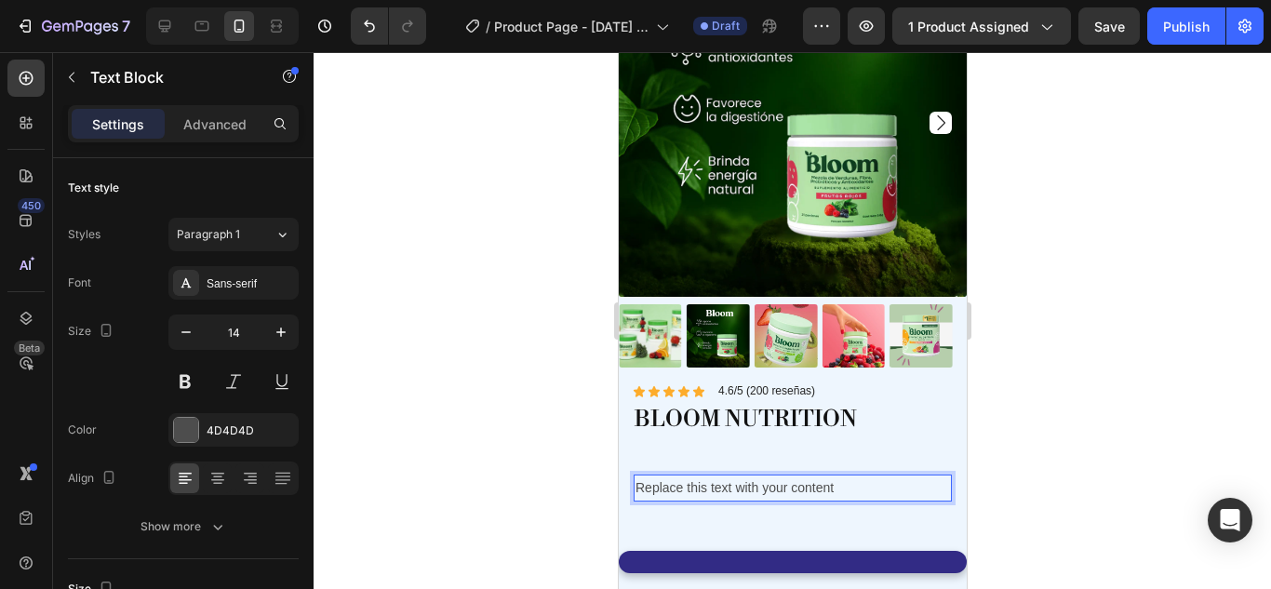
click at [856, 477] on p "Replace this text with your content" at bounding box center [792, 487] width 314 height 23
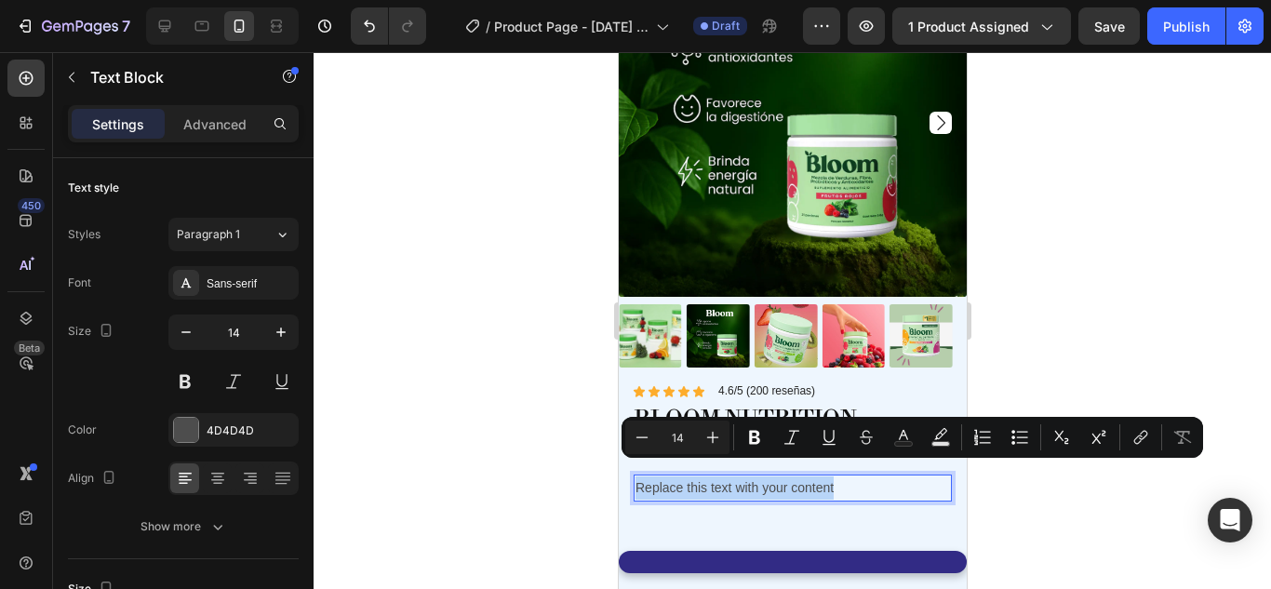
click at [856, 477] on p "Replace this text with your content" at bounding box center [792, 487] width 314 height 23
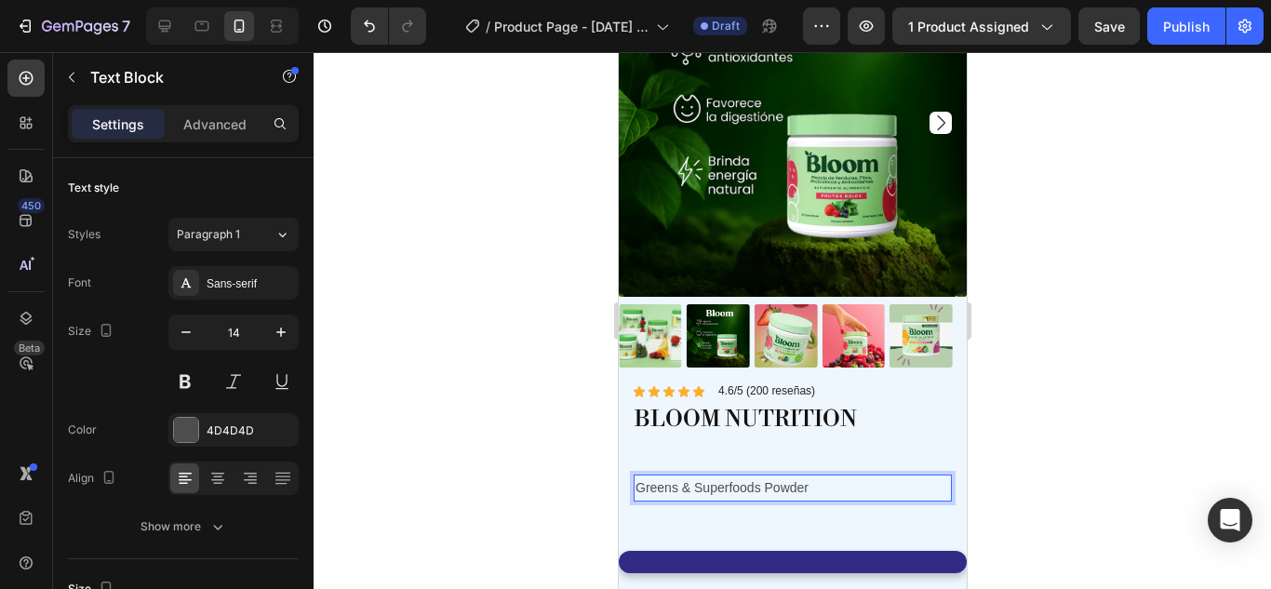
click at [1016, 432] on div at bounding box center [792, 320] width 957 height 537
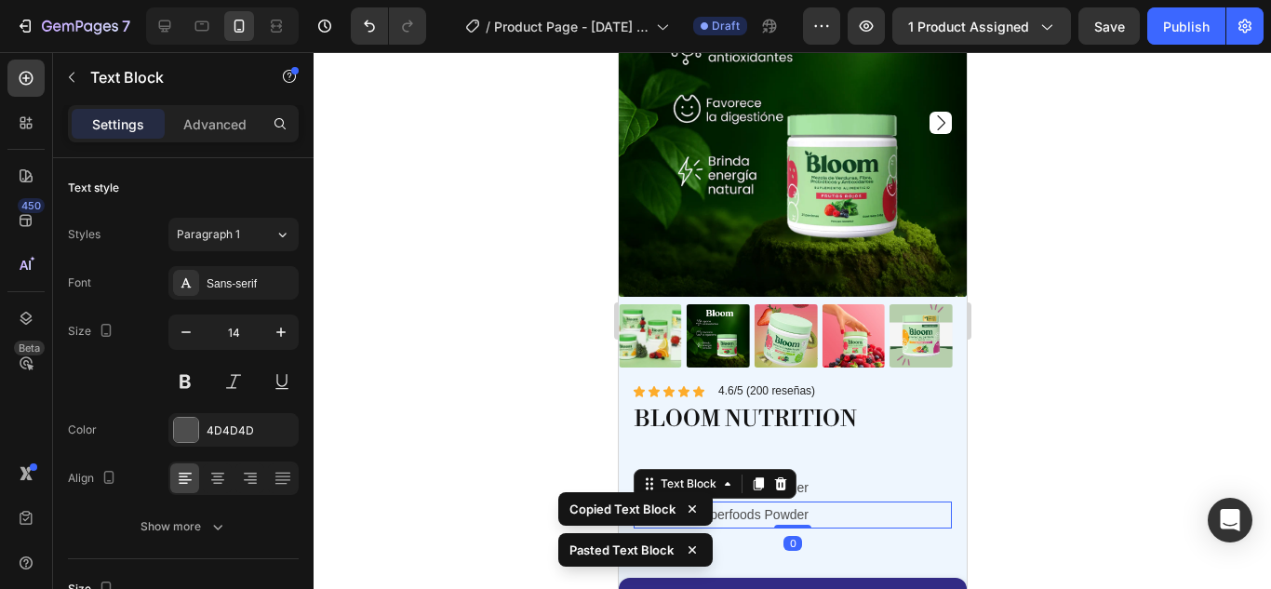
click at [822, 503] on p "Greens & Superfoods Powder" at bounding box center [792, 514] width 314 height 23
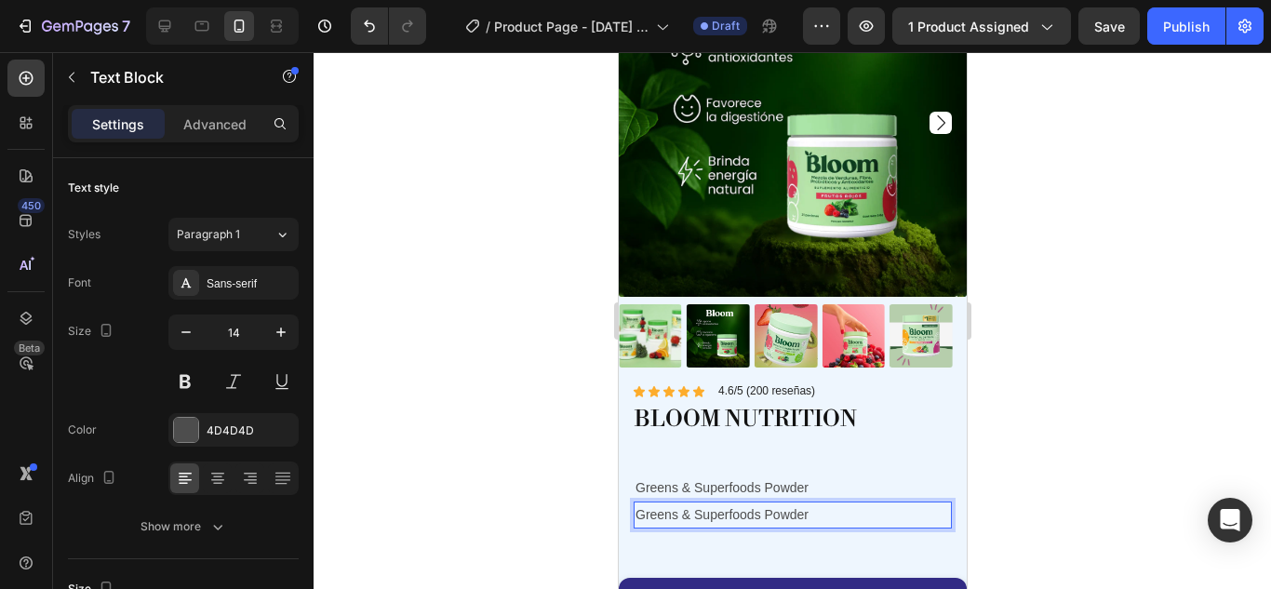
click at [806, 503] on p "Greens & Superfoods Powder" at bounding box center [792, 514] width 314 height 23
drag, startPoint x: 306, startPoint y: 260, endPoint x: 299, endPoint y: 221, distance: 38.9
click at [299, 221] on div "Text style Styles Paragraph 1 Font Sans-serif Size 14 Color 4D4D4D Align Show m…" at bounding box center [183, 400] width 260 height 484
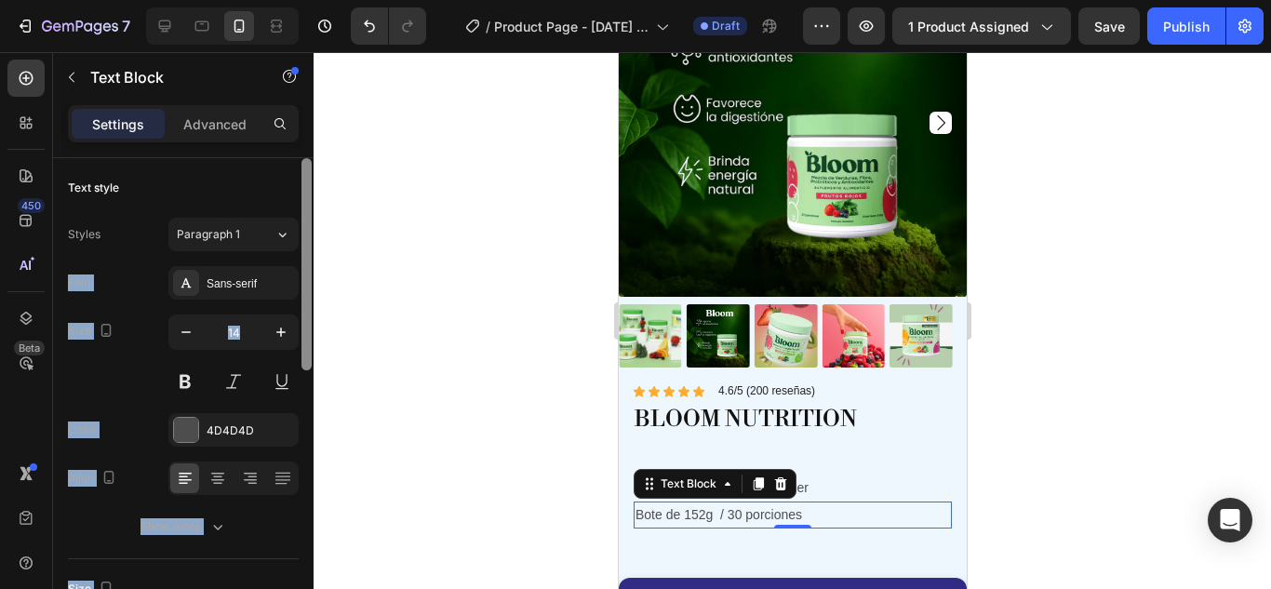
drag, startPoint x: 299, startPoint y: 221, endPoint x: 304, endPoint y: 285, distance: 63.5
click at [304, 285] on div "Text style Styles Paragraph 1 Font Sans-serif Size 14 Color 4D4D4D Align Show m…" at bounding box center [183, 400] width 260 height 484
click at [304, 285] on div at bounding box center [306, 264] width 10 height 212
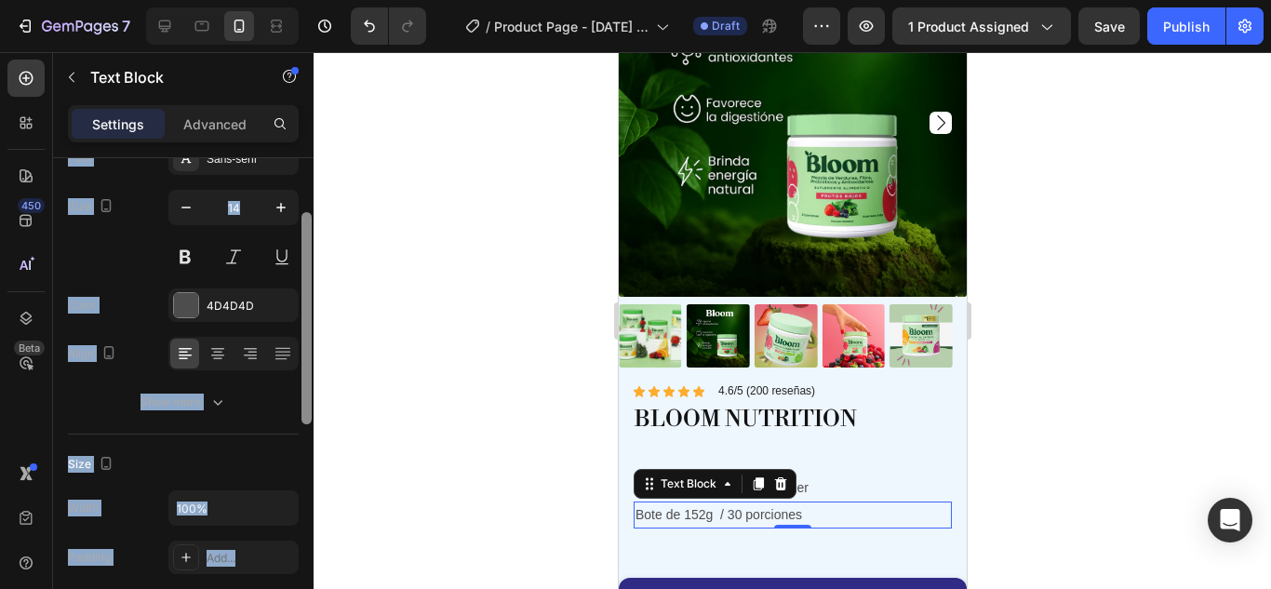
drag, startPoint x: 304, startPoint y: 285, endPoint x: 314, endPoint y: 339, distance: 54.8
click at [314, 0] on div "7 / Product Page - Sep 25, 22:36:07 Draft Preview 1 product assigned Save Publi…" at bounding box center [635, 0] width 1271 height 0
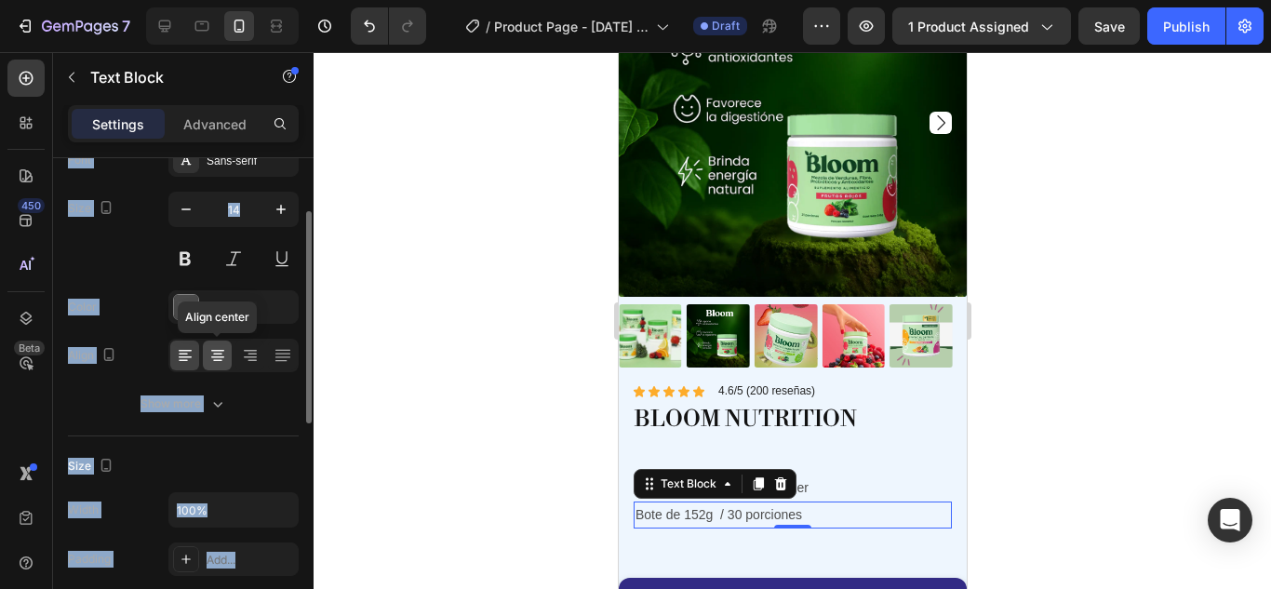
click at [225, 354] on icon at bounding box center [217, 355] width 19 height 19
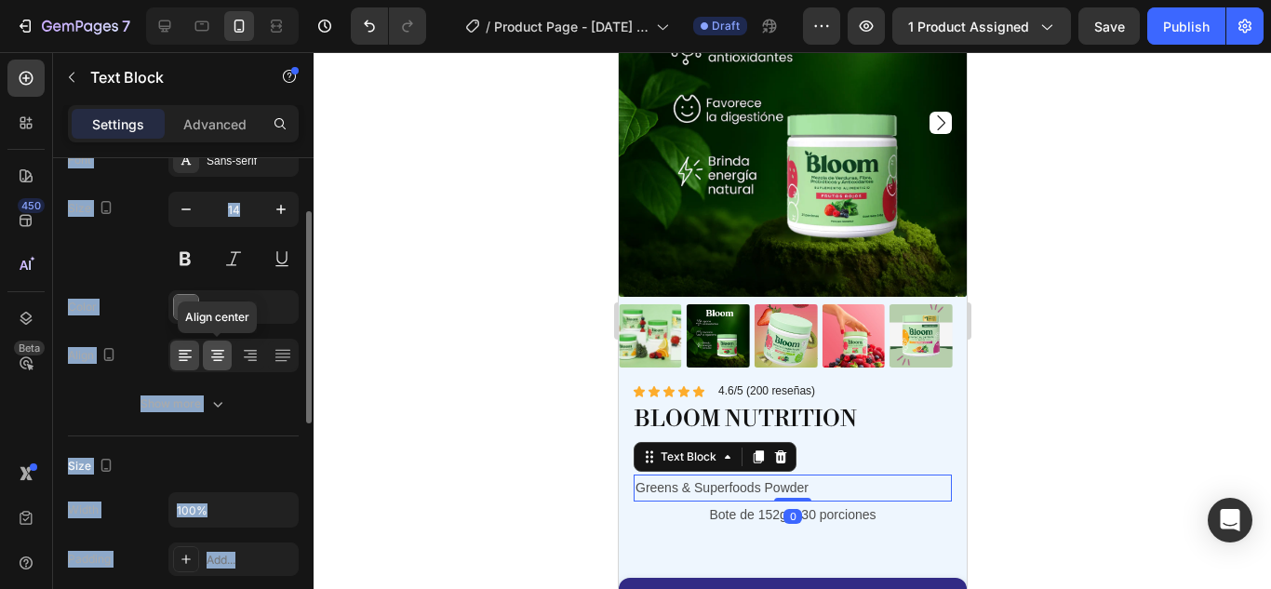
click at [218, 353] on icon at bounding box center [217, 355] width 19 height 19
click at [181, 349] on icon at bounding box center [185, 355] width 19 height 19
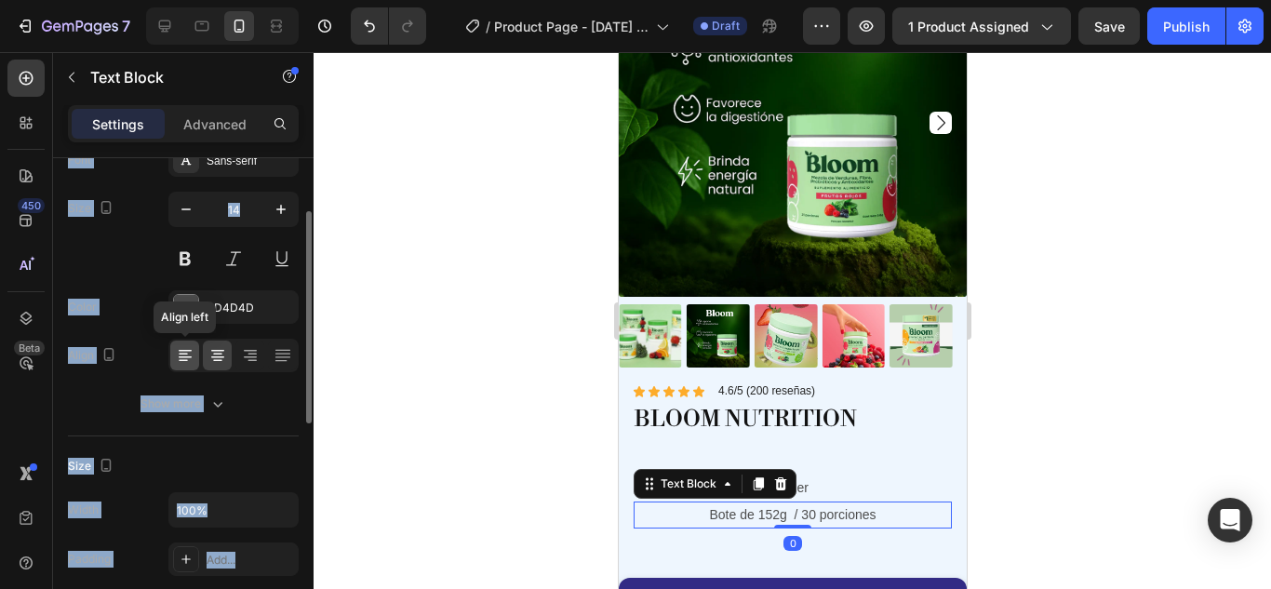
click at [184, 360] on icon at bounding box center [183, 361] width 9 height 2
click at [191, 214] on icon "button" at bounding box center [186, 209] width 19 height 19
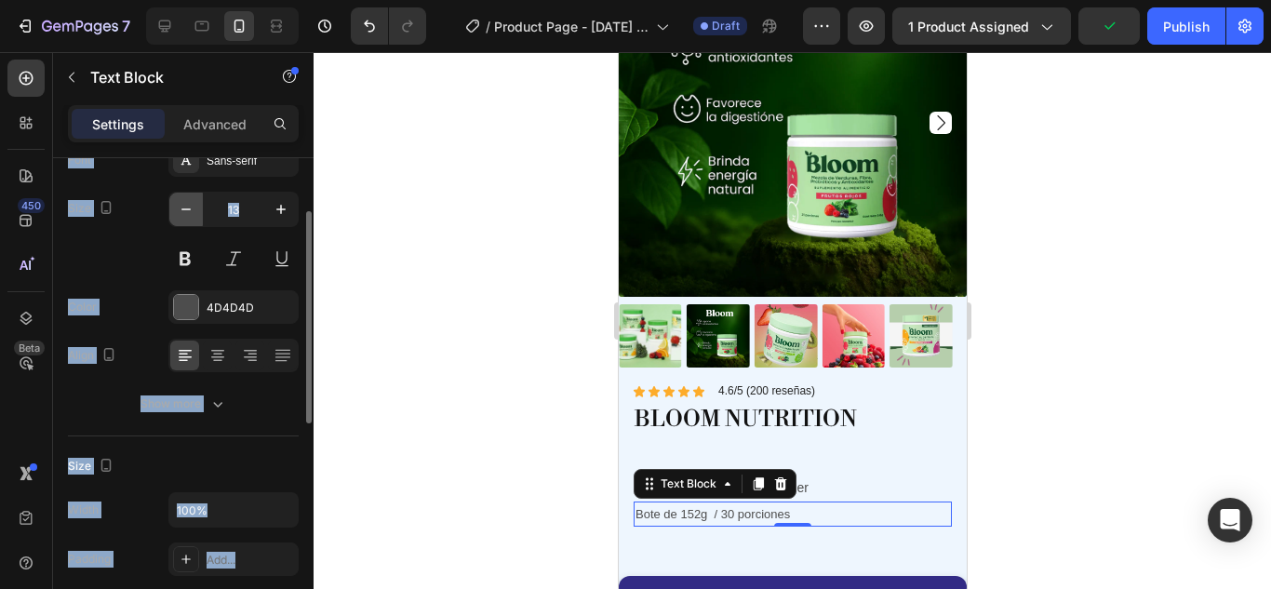
click at [191, 214] on icon "button" at bounding box center [186, 209] width 19 height 19
type input "11"
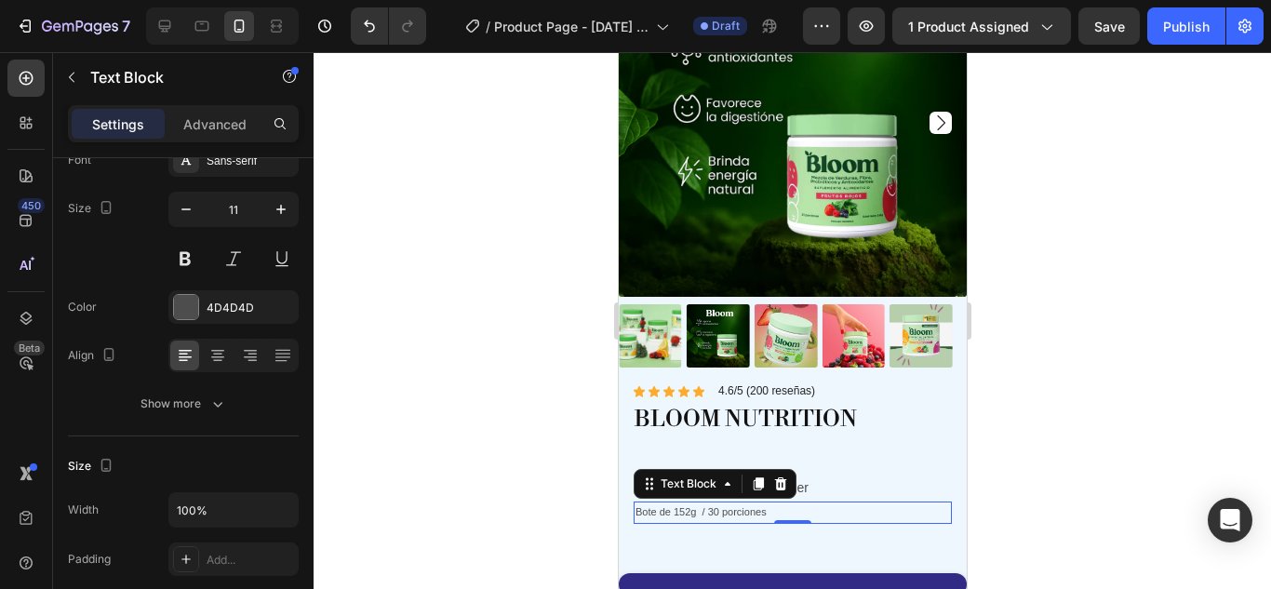
click at [403, 413] on div at bounding box center [792, 320] width 957 height 537
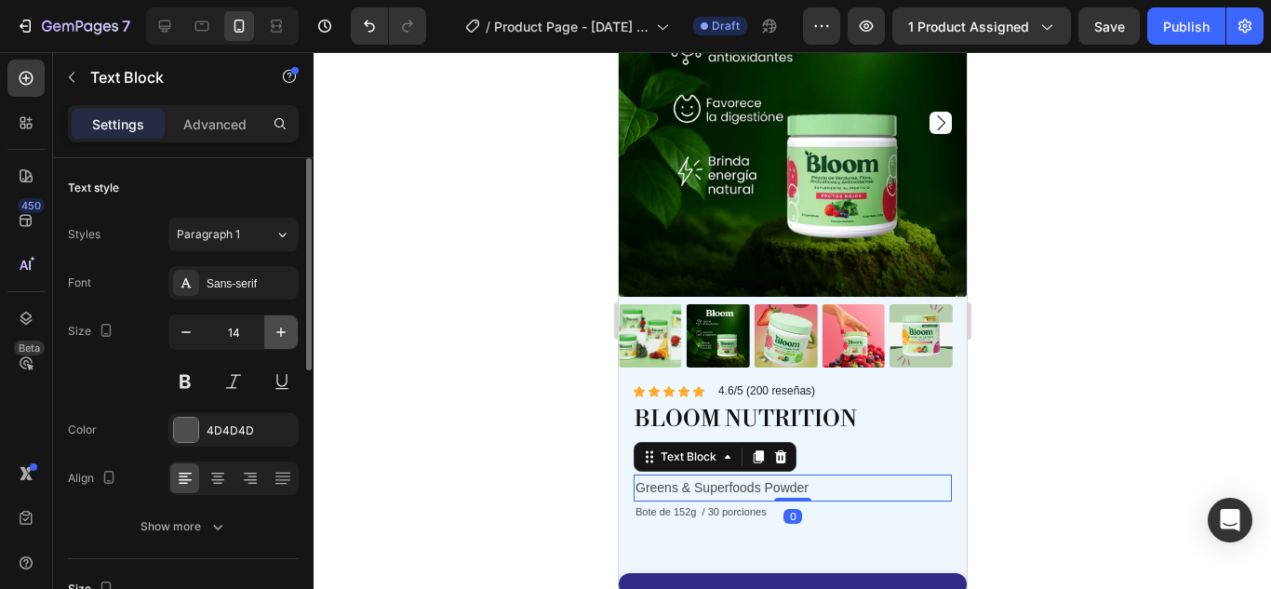
click at [284, 329] on icon "button" at bounding box center [281, 332] width 19 height 19
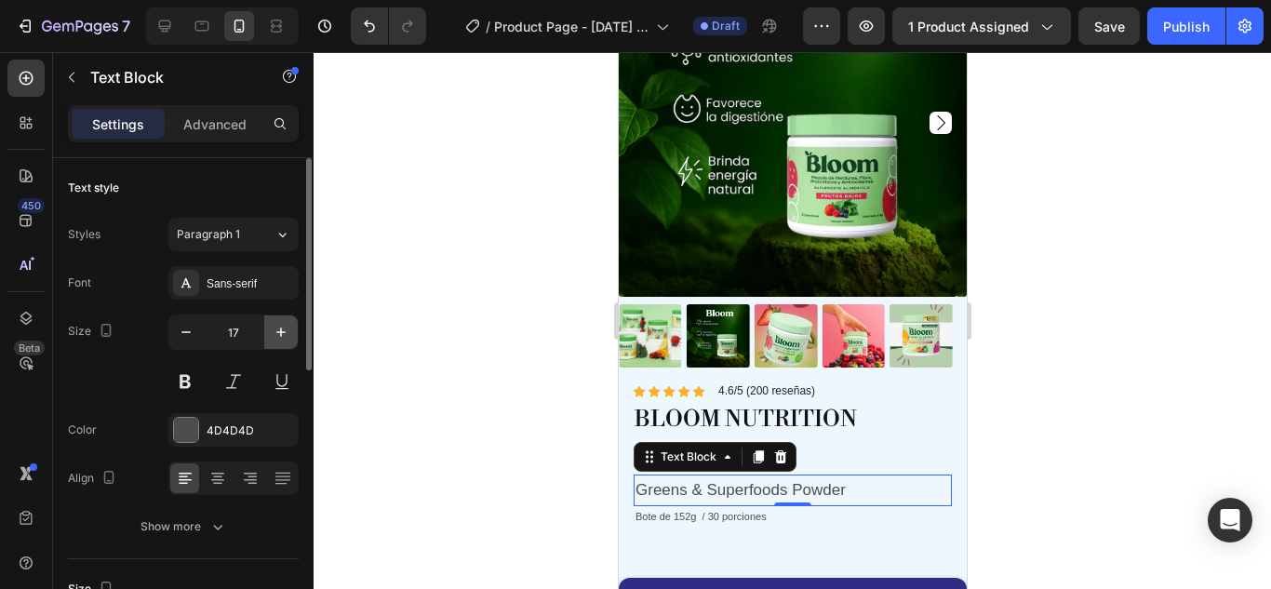
click at [284, 329] on icon "button" at bounding box center [281, 332] width 19 height 19
type input "18"
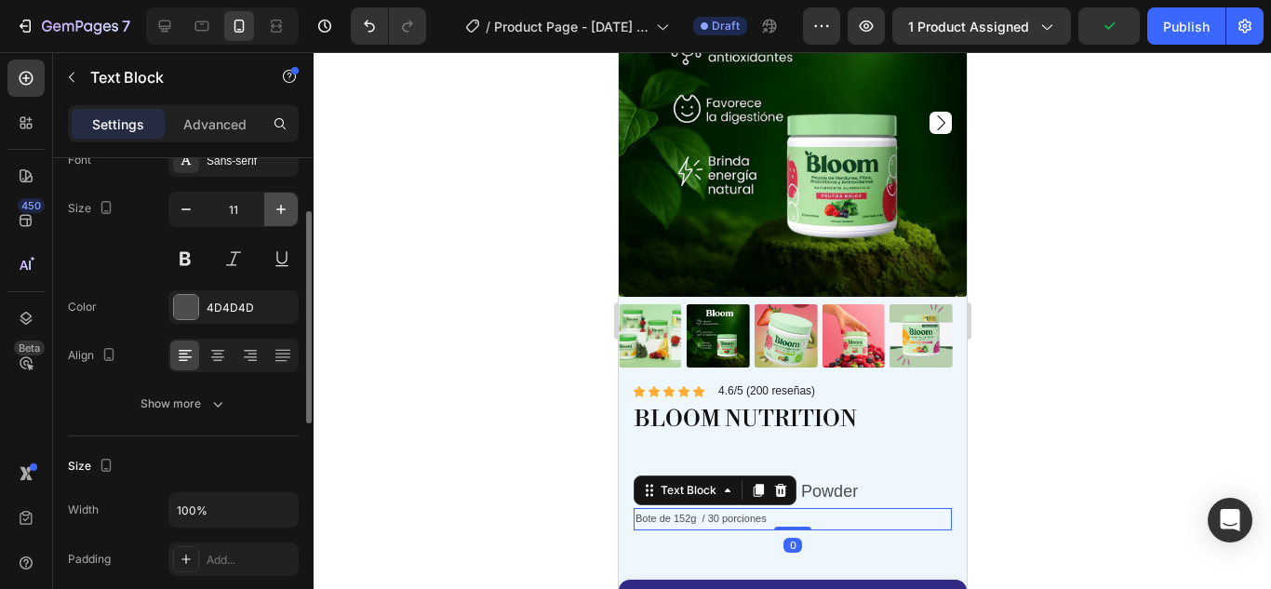
click at [277, 200] on icon "button" at bounding box center [281, 209] width 19 height 19
type input "13"
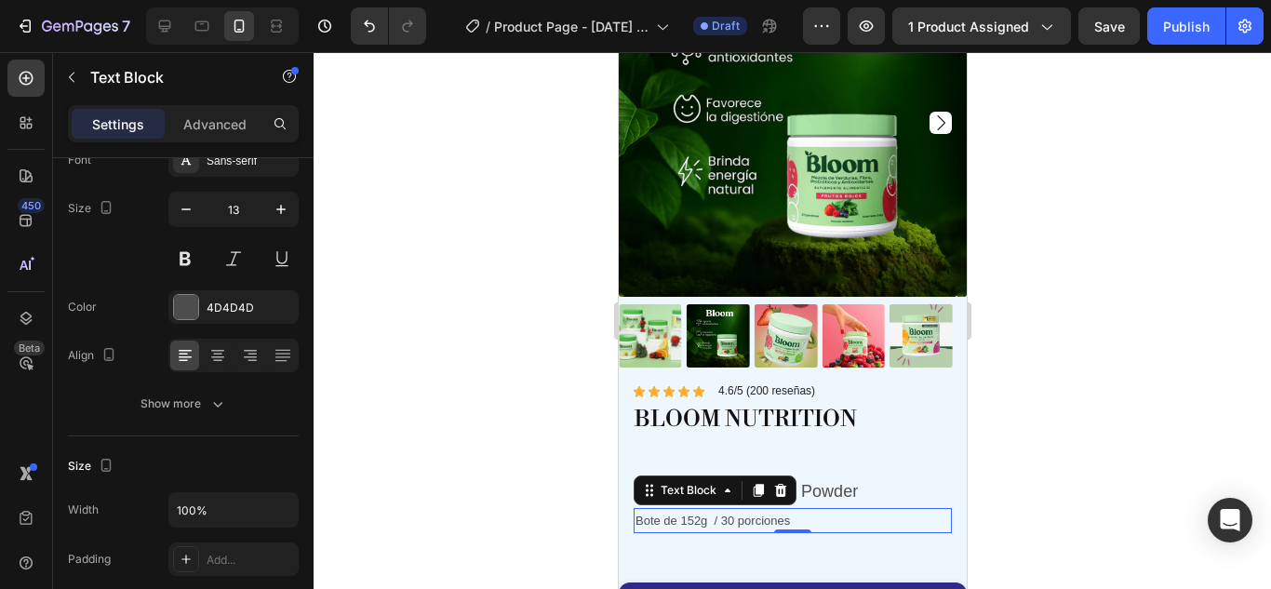
click at [1042, 303] on div at bounding box center [792, 320] width 957 height 537
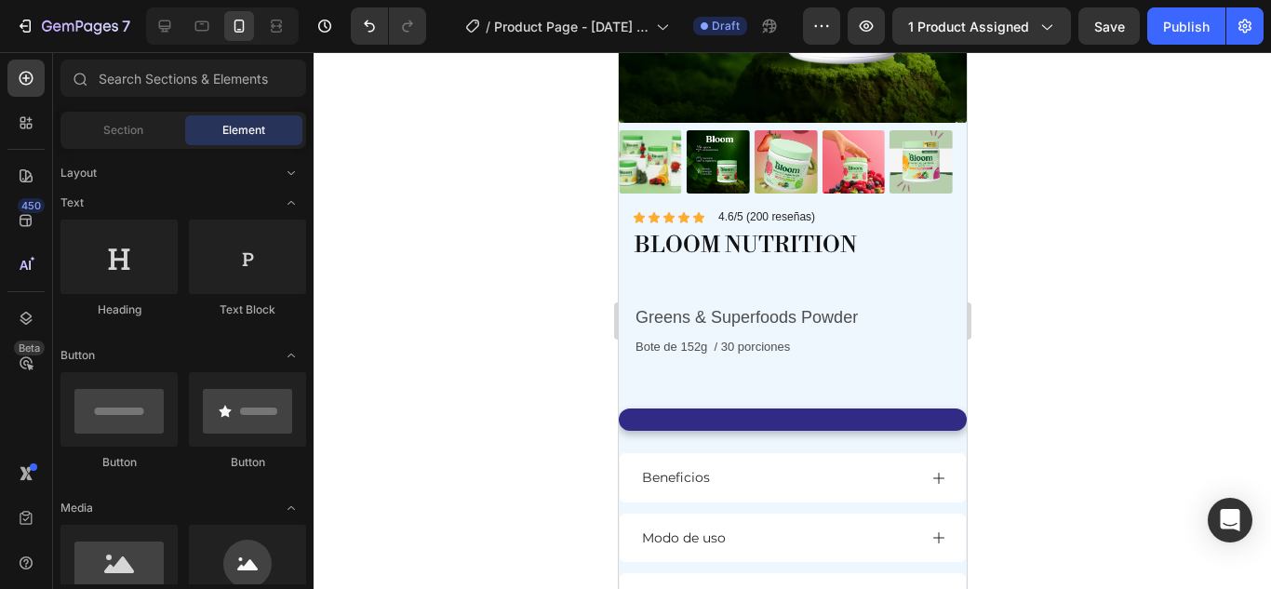
scroll to position [378, 0]
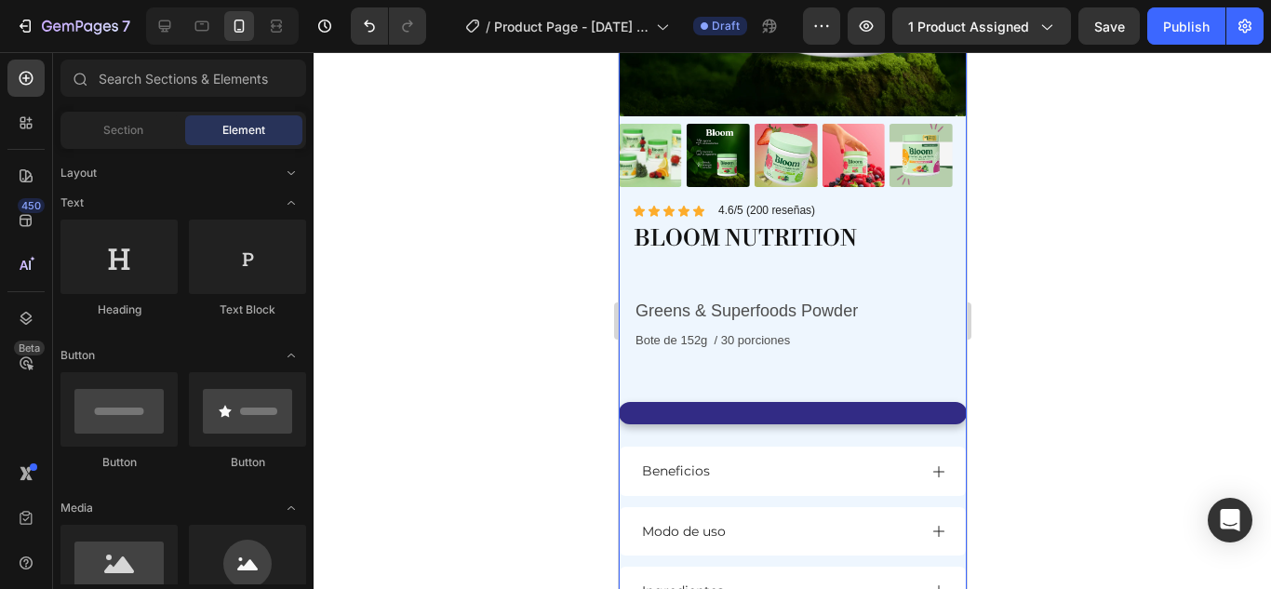
click at [743, 367] on div "Button" at bounding box center [792, 406] width 348 height 79
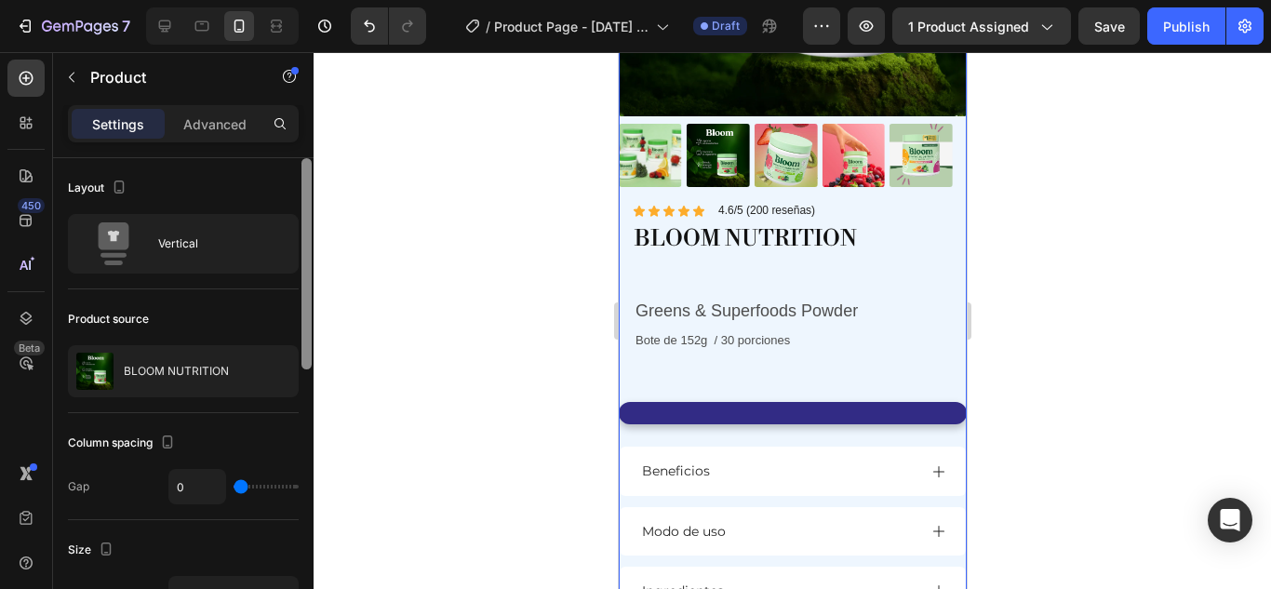
drag, startPoint x: 306, startPoint y: 226, endPoint x: 297, endPoint y: 122, distance: 104.6
click at [297, 122] on div "Settings Advanced Layout Vertical Product source BLOOM NUTRITION Column spacing…" at bounding box center [183, 373] width 260 height 537
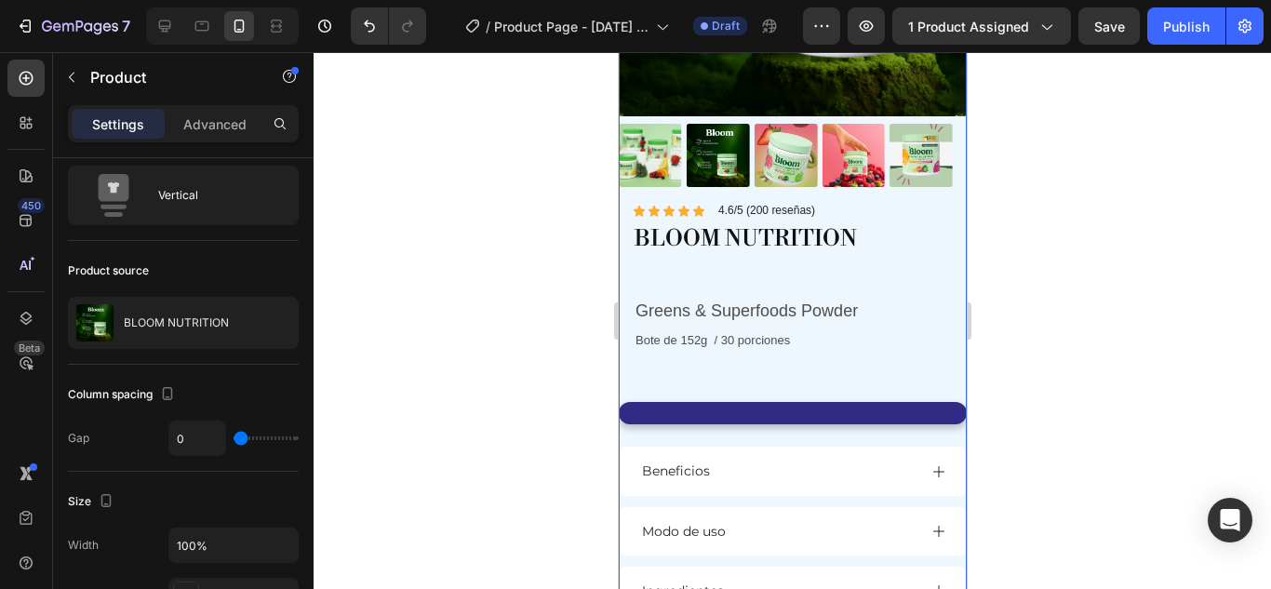
scroll to position [0, 0]
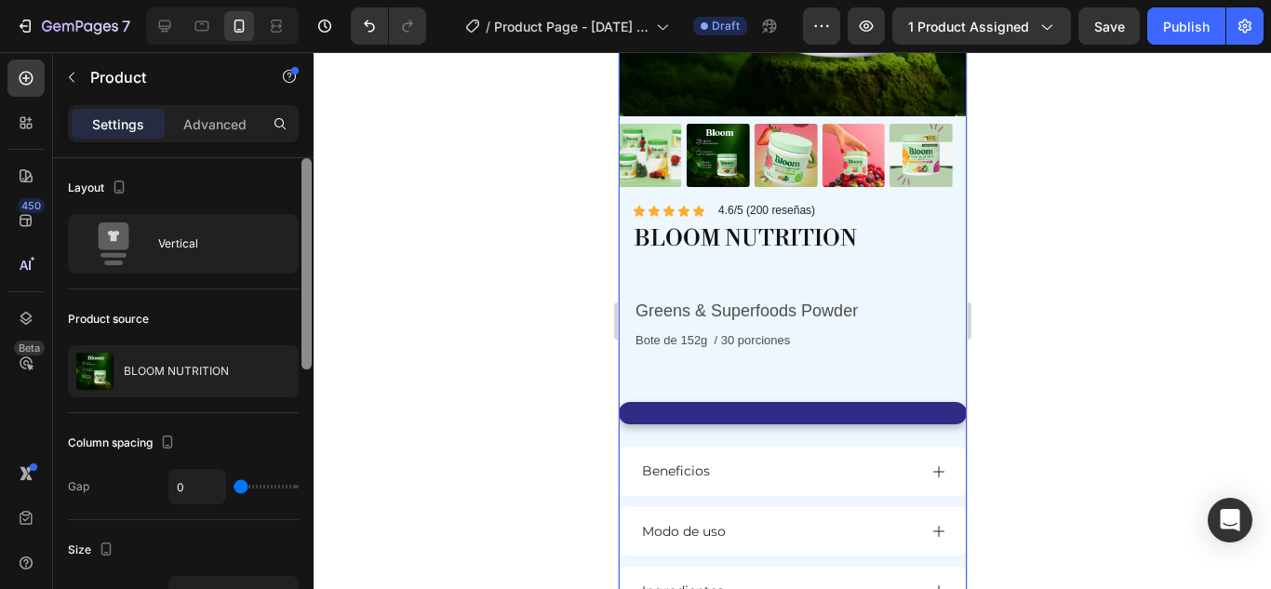
drag, startPoint x: 303, startPoint y: 196, endPoint x: 293, endPoint y: 173, distance: 25.4
click at [293, 173] on div "Layout Vertical Product source BLOOM NUTRITION Column spacing Gap 0 Size Width …" at bounding box center [183, 400] width 260 height 484
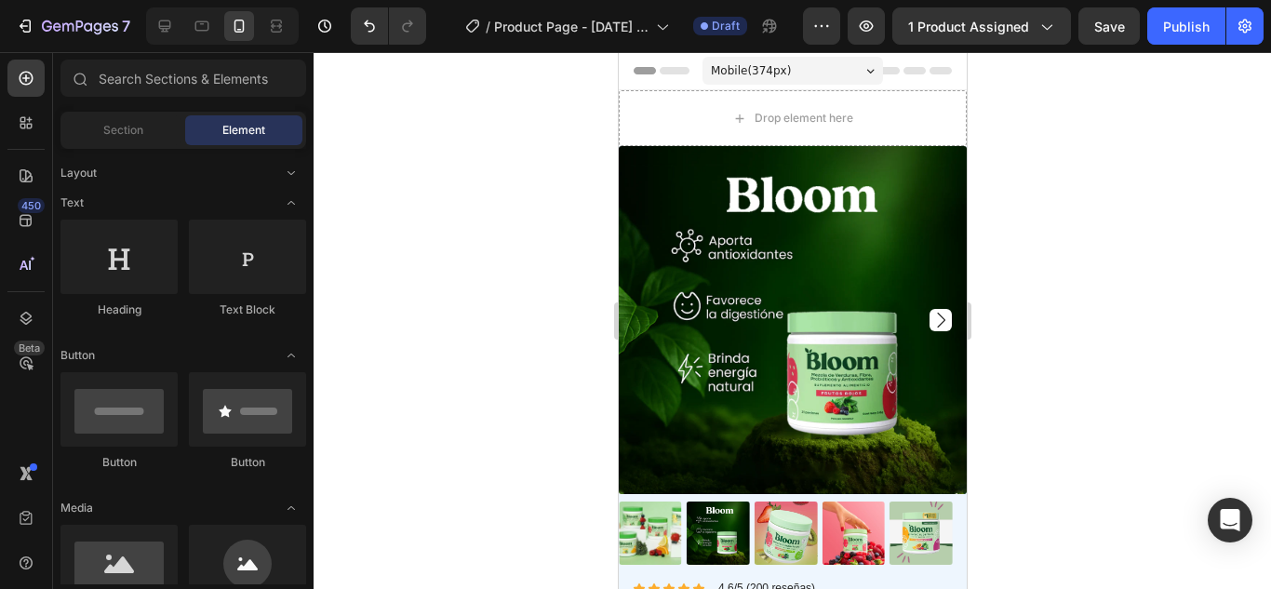
drag, startPoint x: 957, startPoint y: 163, endPoint x: 1566, endPoint y: 63, distance: 616.5
click at [966, 15] on button "1 product assigned" at bounding box center [981, 25] width 179 height 37
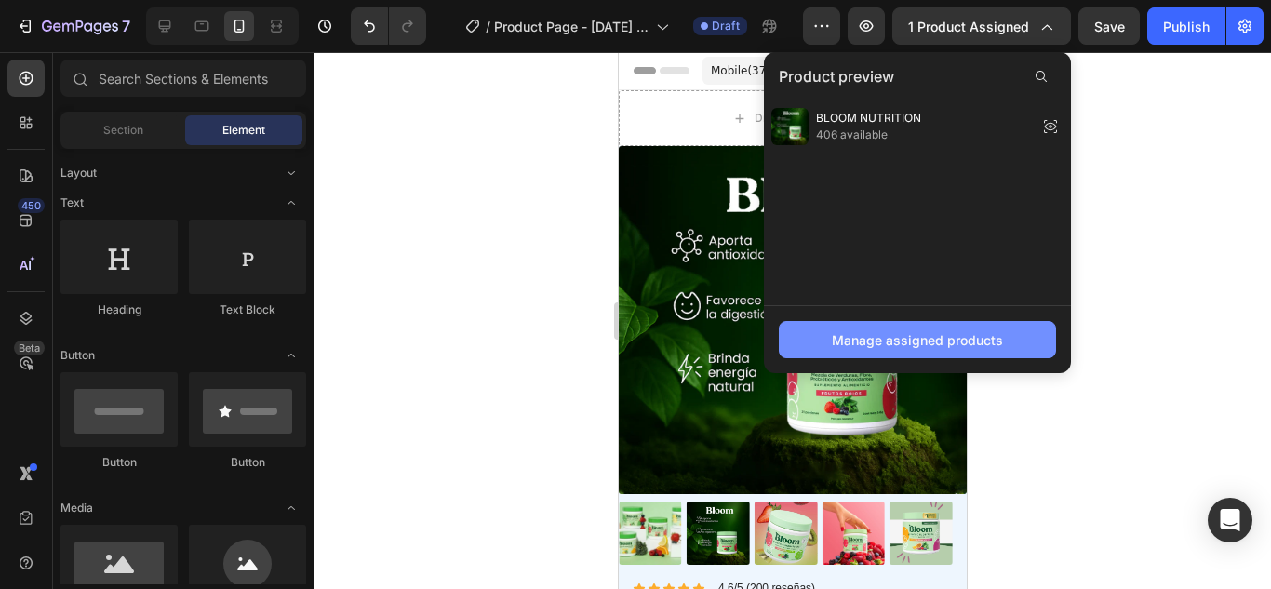
click at [844, 335] on div "Manage assigned products" at bounding box center [917, 340] width 171 height 20
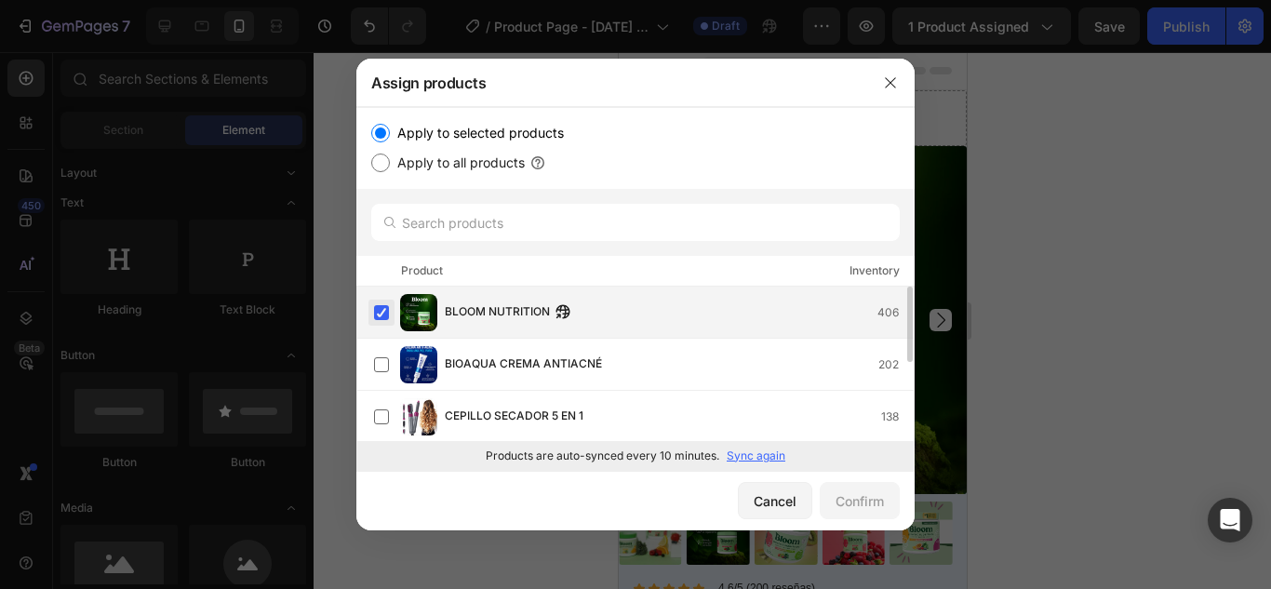
click at [382, 306] on label at bounding box center [381, 312] width 15 height 15
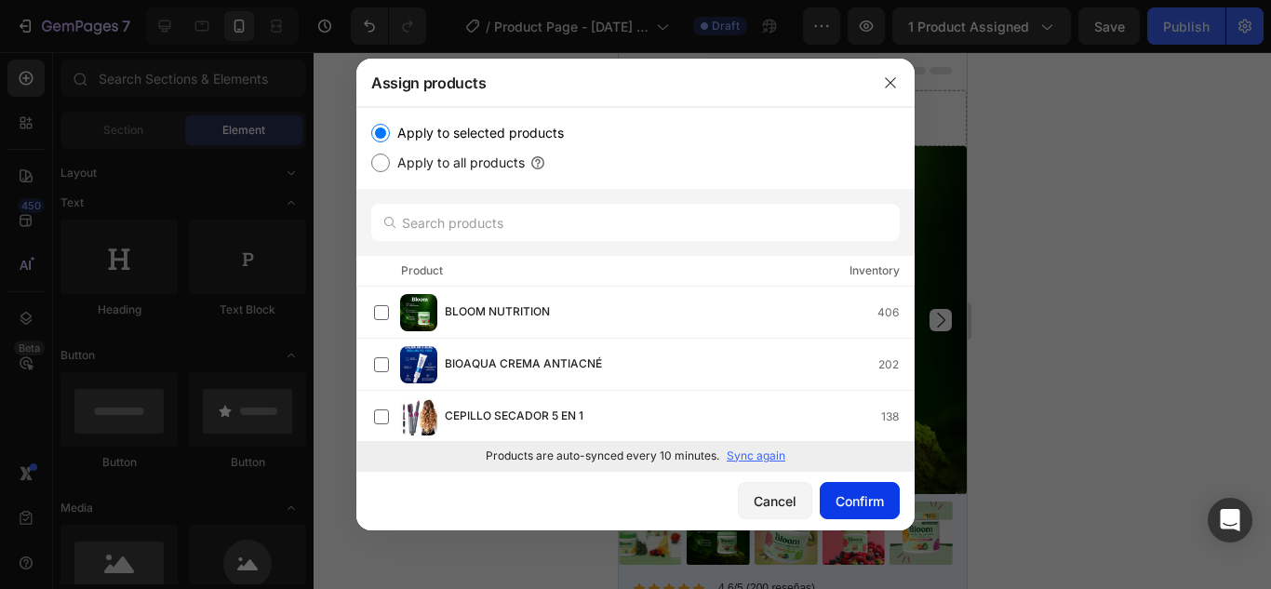
click at [839, 498] on div "Confirm" at bounding box center [859, 501] width 48 height 20
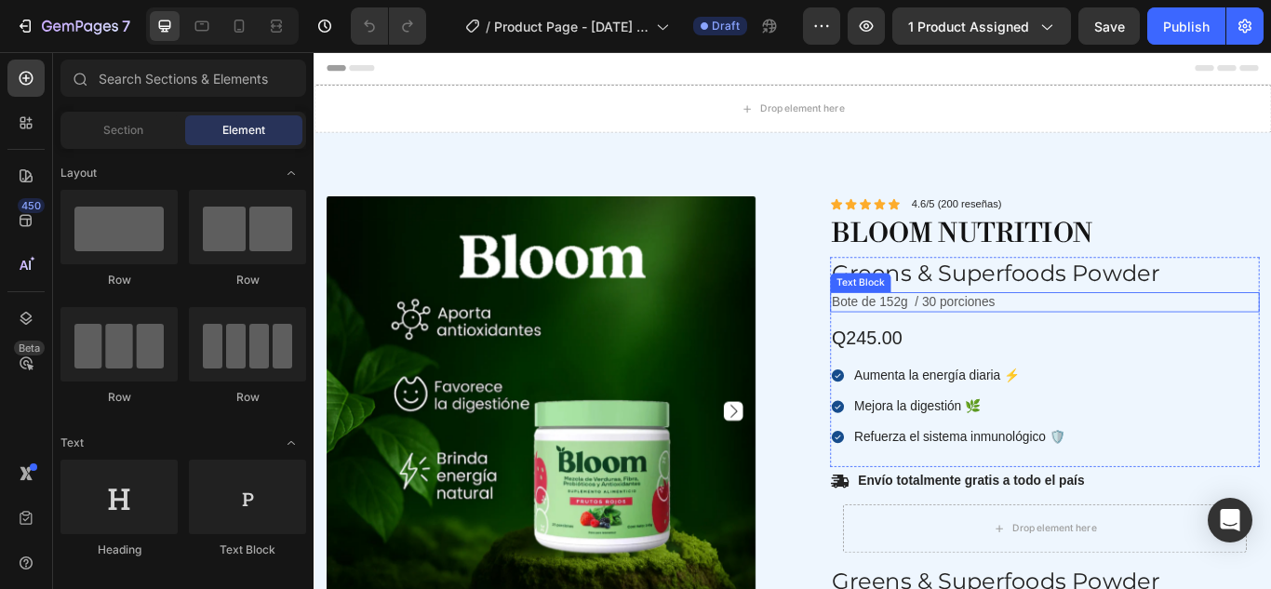
click at [982, 344] on p "Bote de 152g / 30 porciones" at bounding box center [1165, 344] width 497 height 20
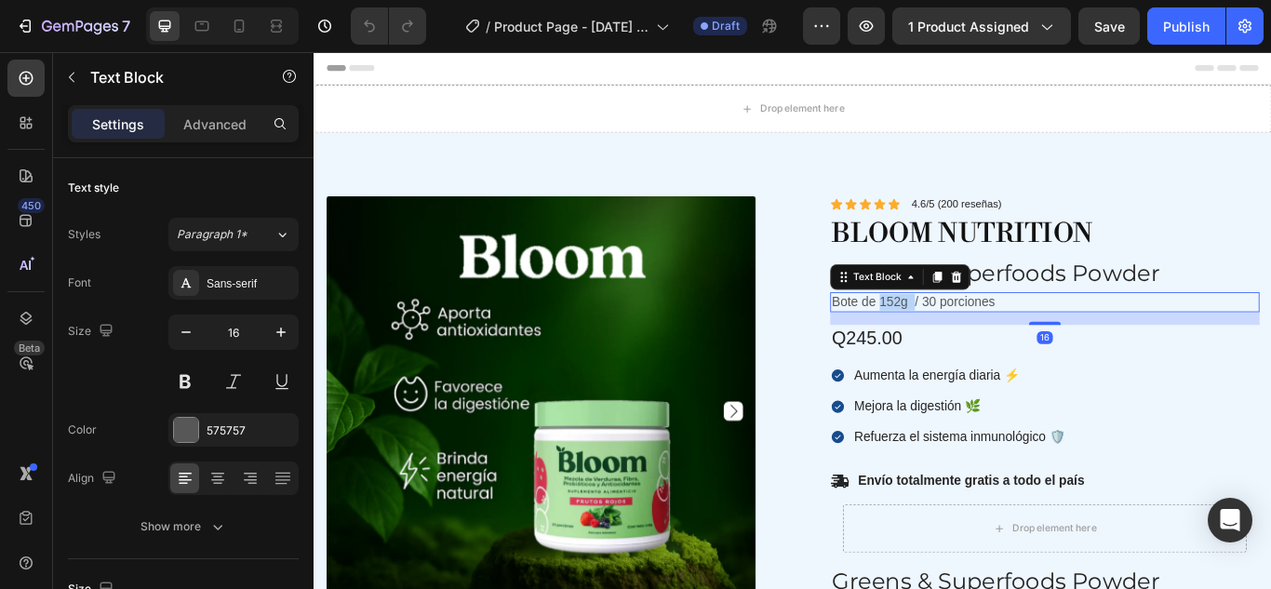
click at [982, 344] on p "Bote de 152g / 30 porciones" at bounding box center [1165, 344] width 497 height 20
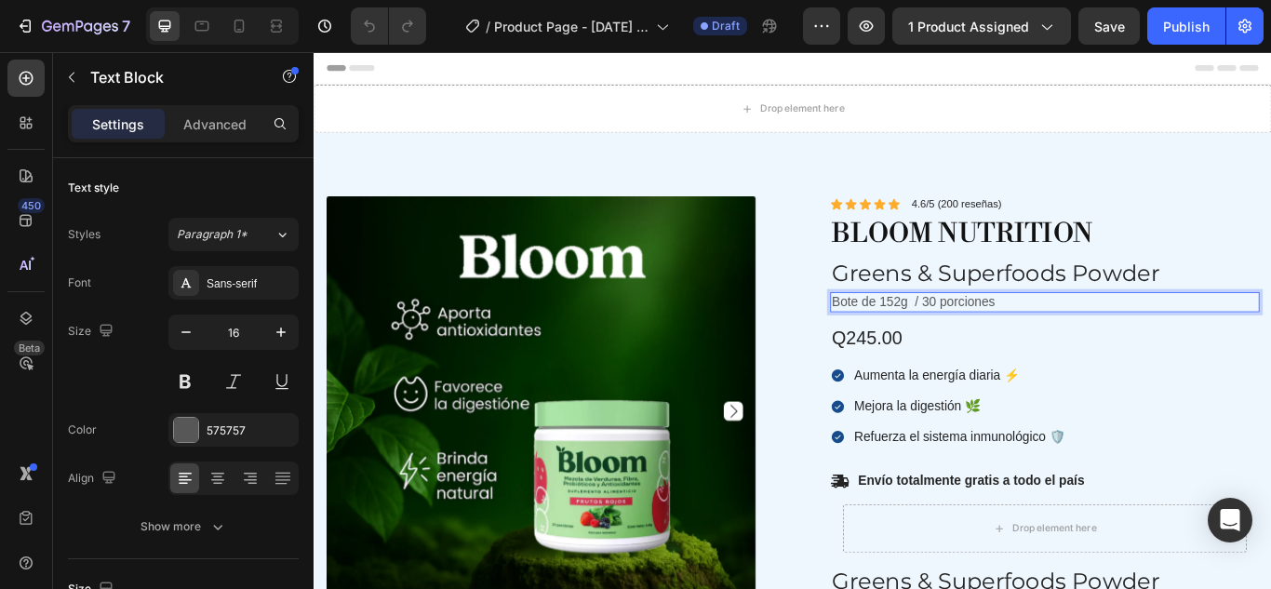
click at [1132, 337] on p "Bote de 152g / 30 porciones" at bounding box center [1165, 344] width 497 height 20
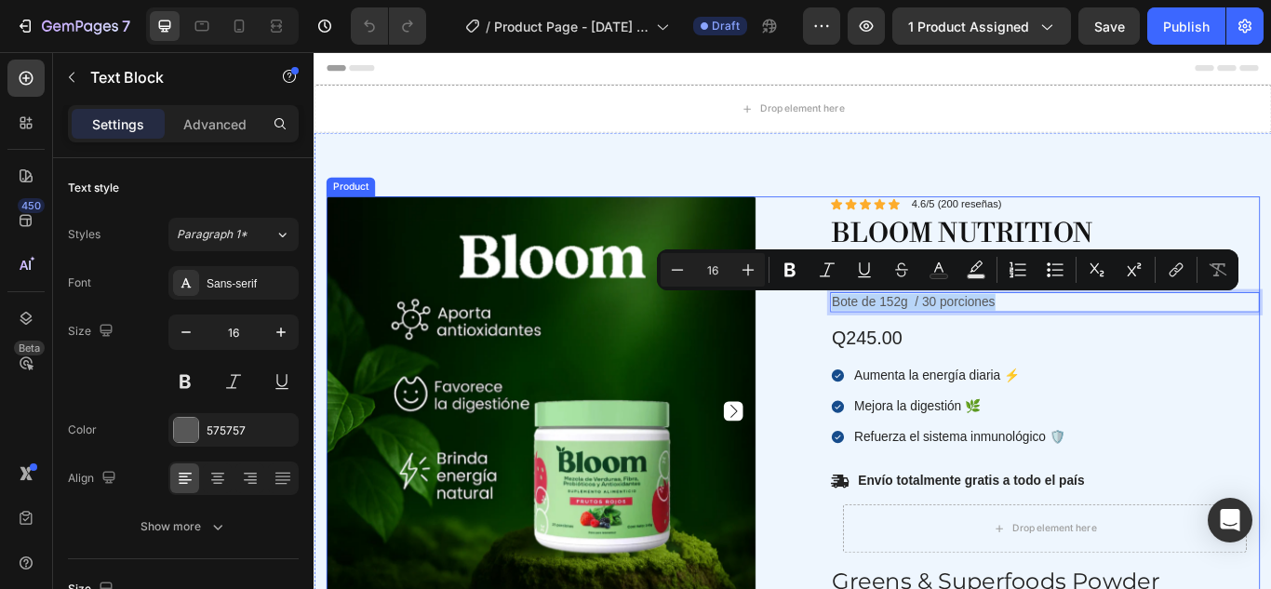
drag, startPoint x: 1132, startPoint y: 337, endPoint x: 906, endPoint y: 346, distance: 226.3
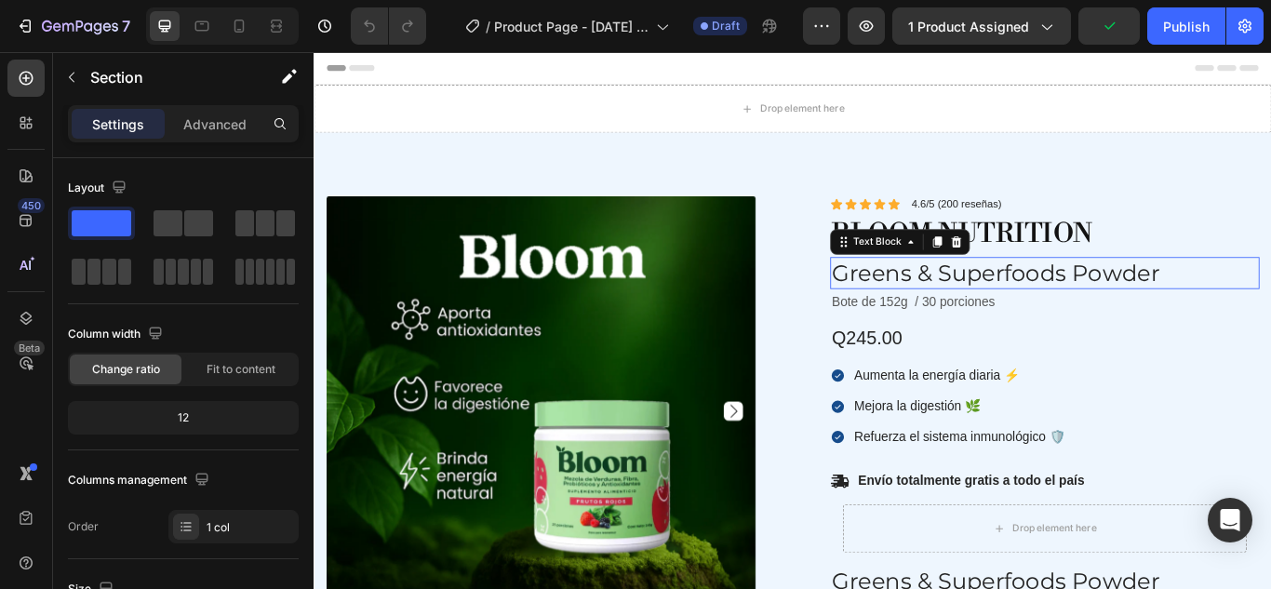
click at [1238, 314] on p "Greens & Superfoods Powder" at bounding box center [1165, 309] width 497 height 33
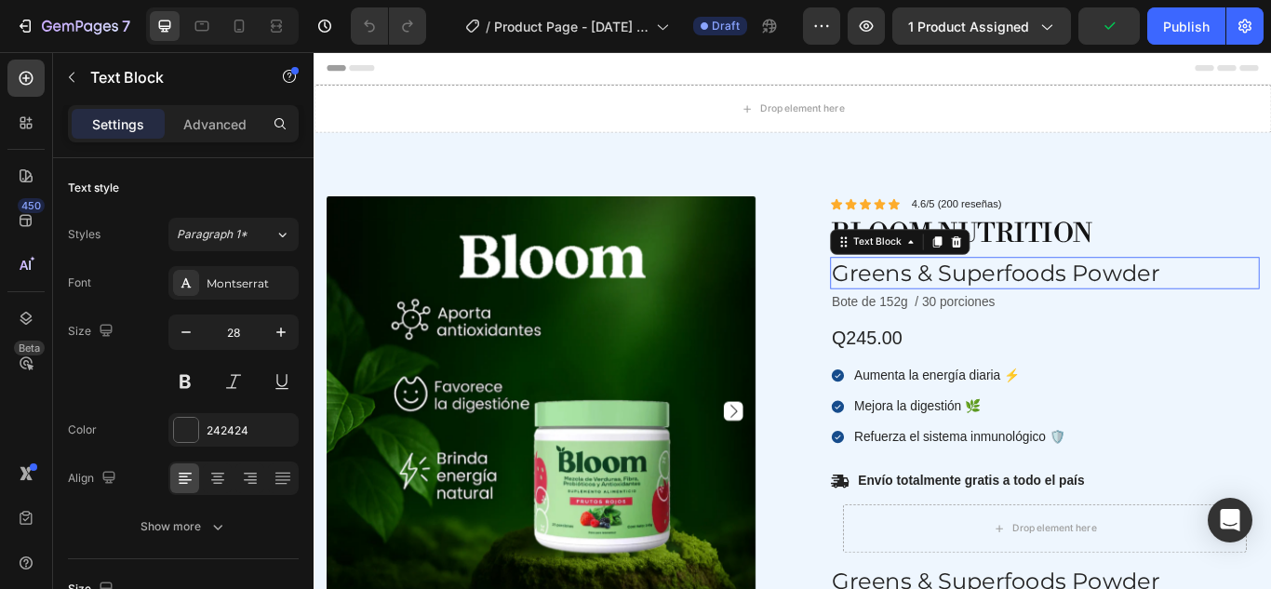
click at [1238, 314] on p "Greens & Superfoods Powder" at bounding box center [1165, 309] width 497 height 33
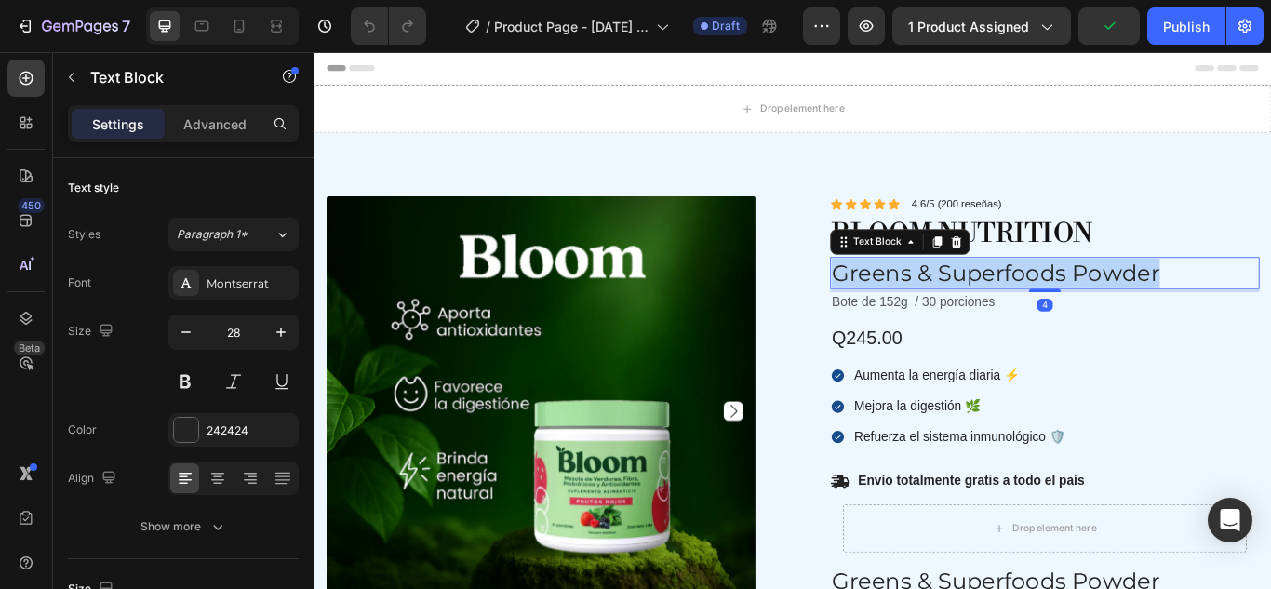
click at [1238, 314] on p "Greens & Superfoods Powder" at bounding box center [1165, 309] width 497 height 33
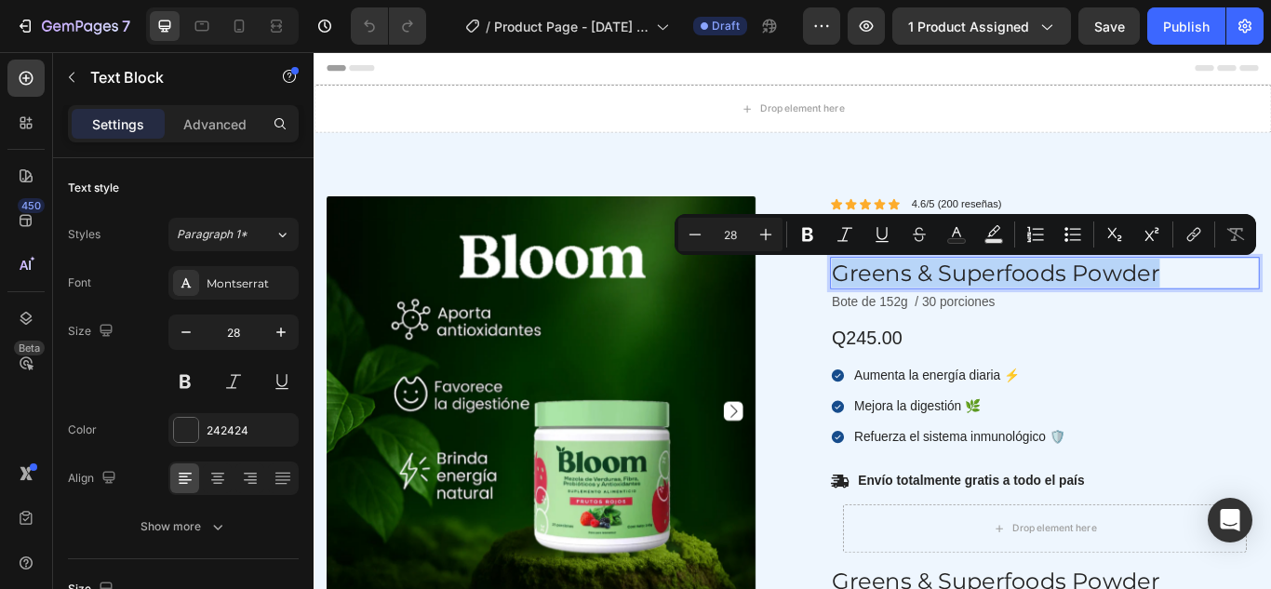
copy p "Greens & Superfoods Powder"
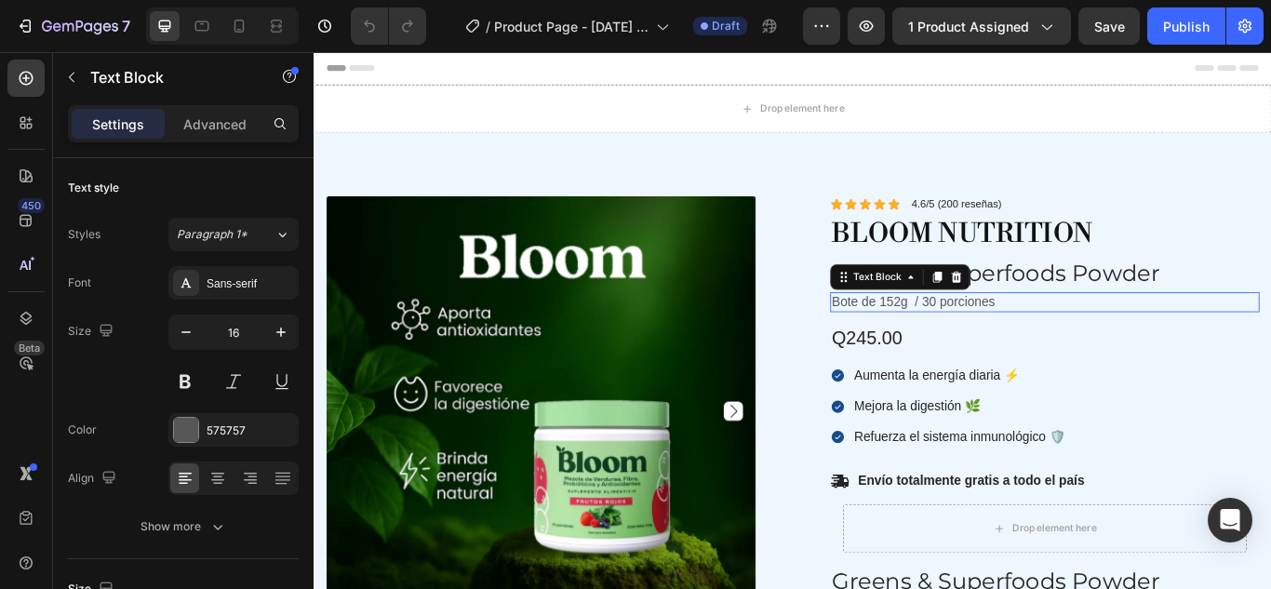
click at [1006, 336] on p "Bote de 152g / 30 porciones" at bounding box center [1165, 344] width 497 height 20
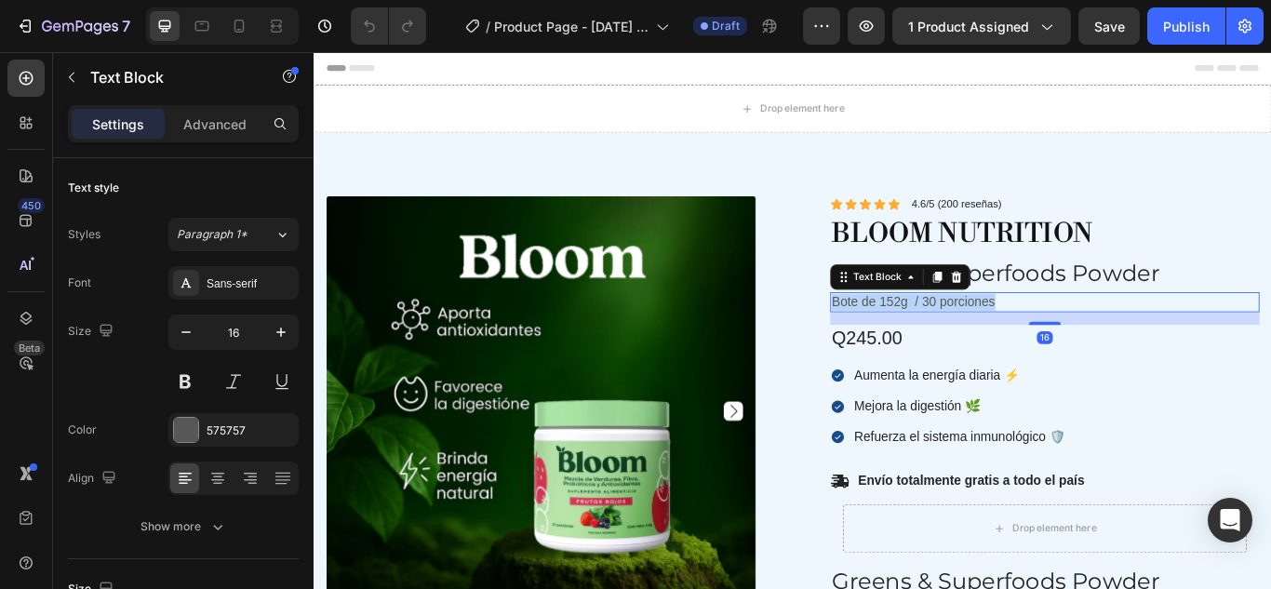
click at [1006, 336] on p "Bote de 152g / 30 porciones" at bounding box center [1165, 344] width 497 height 20
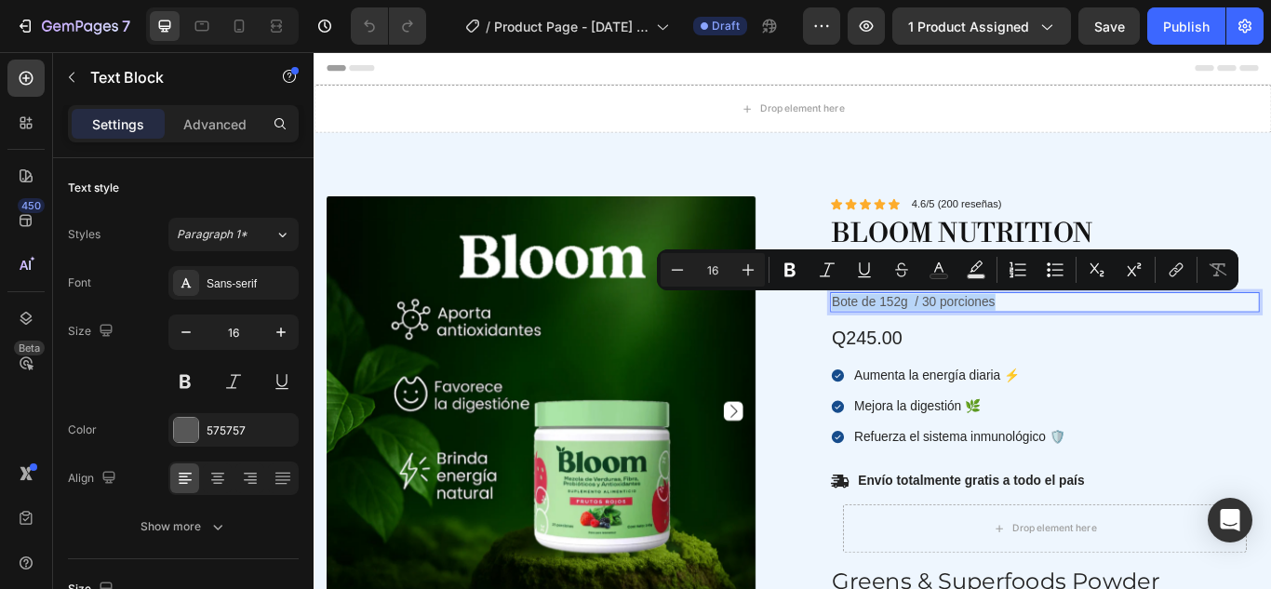
copy p "Bote de 152g / 30 porciones"
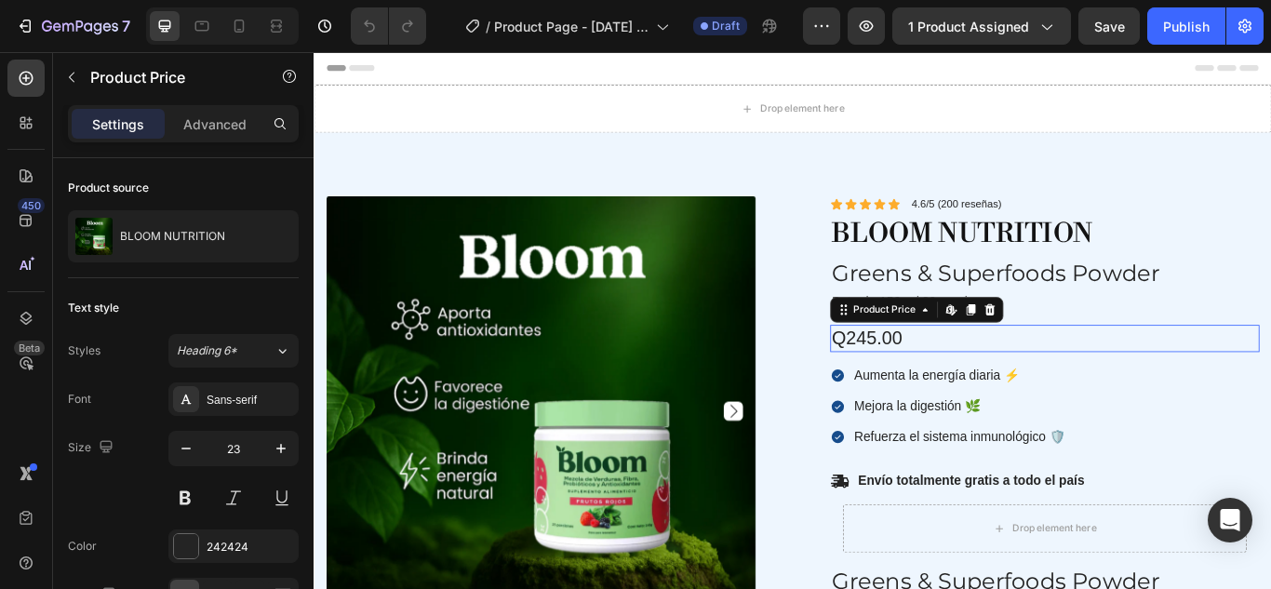
click at [988, 387] on div "Q245.00" at bounding box center [1165, 386] width 501 height 32
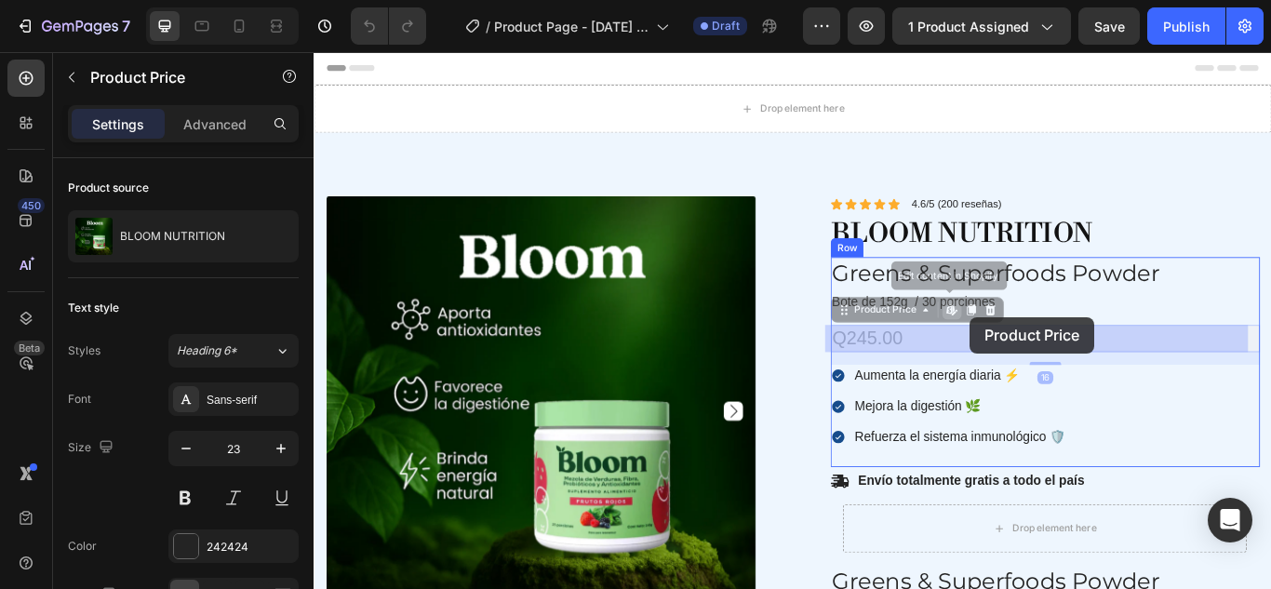
drag, startPoint x: 1036, startPoint y: 381, endPoint x: 1078, endPoint y: 361, distance: 46.6
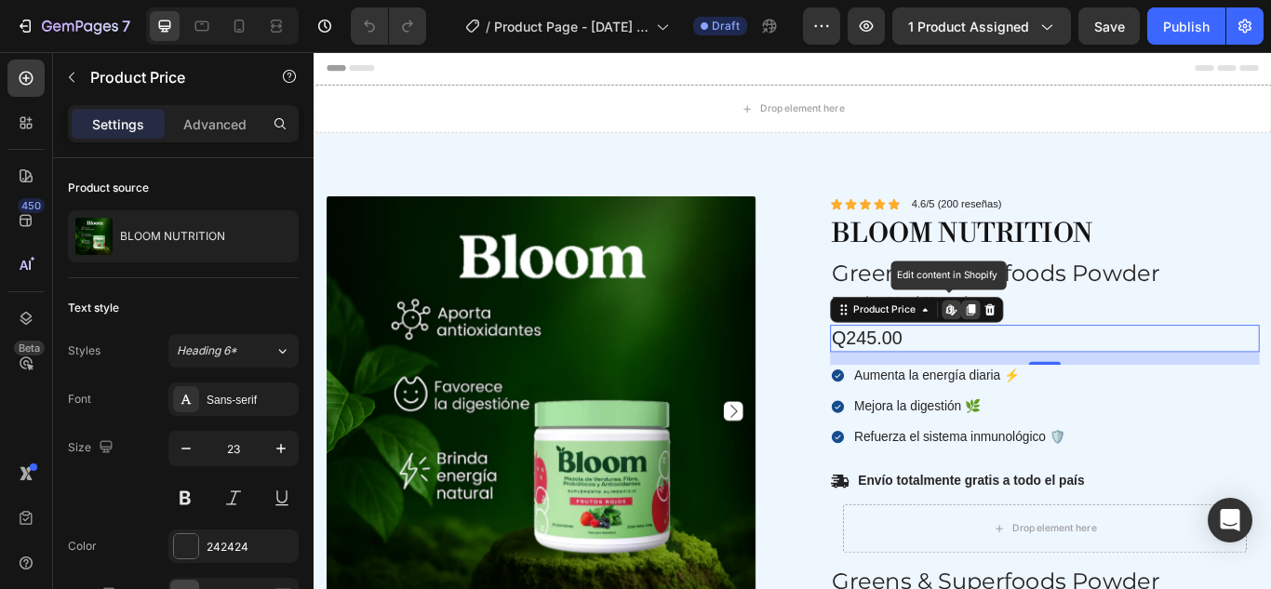
click at [1078, 361] on div at bounding box center [1079, 352] width 22 height 22
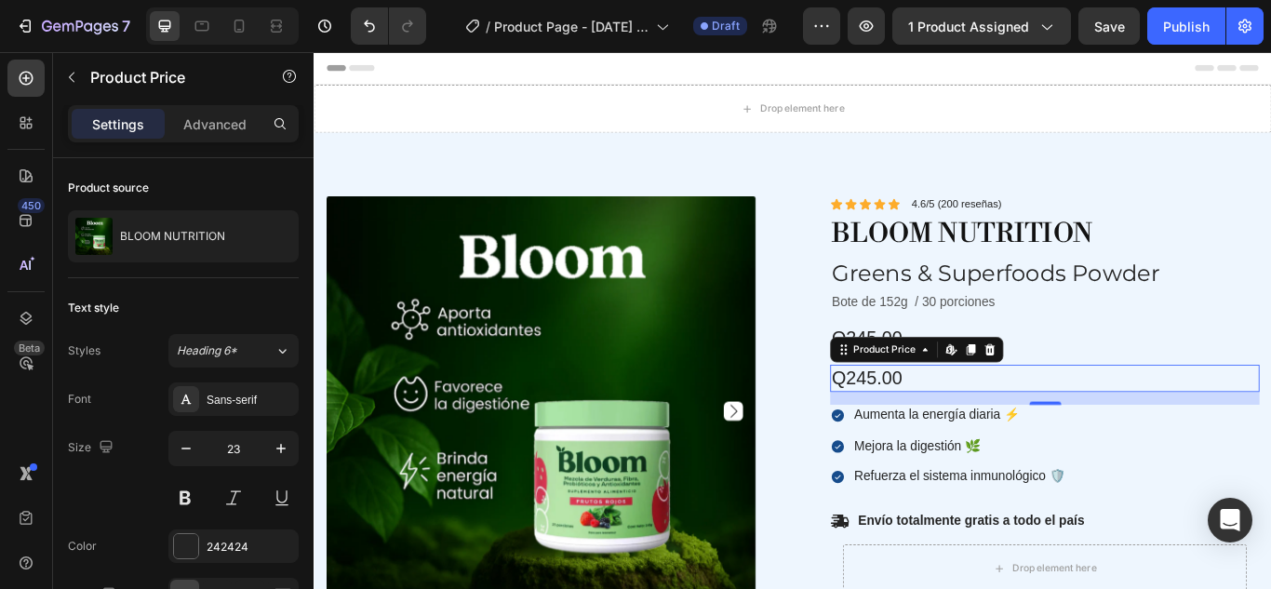
click at [1060, 429] on div "Q245.00" at bounding box center [1165, 433] width 501 height 32
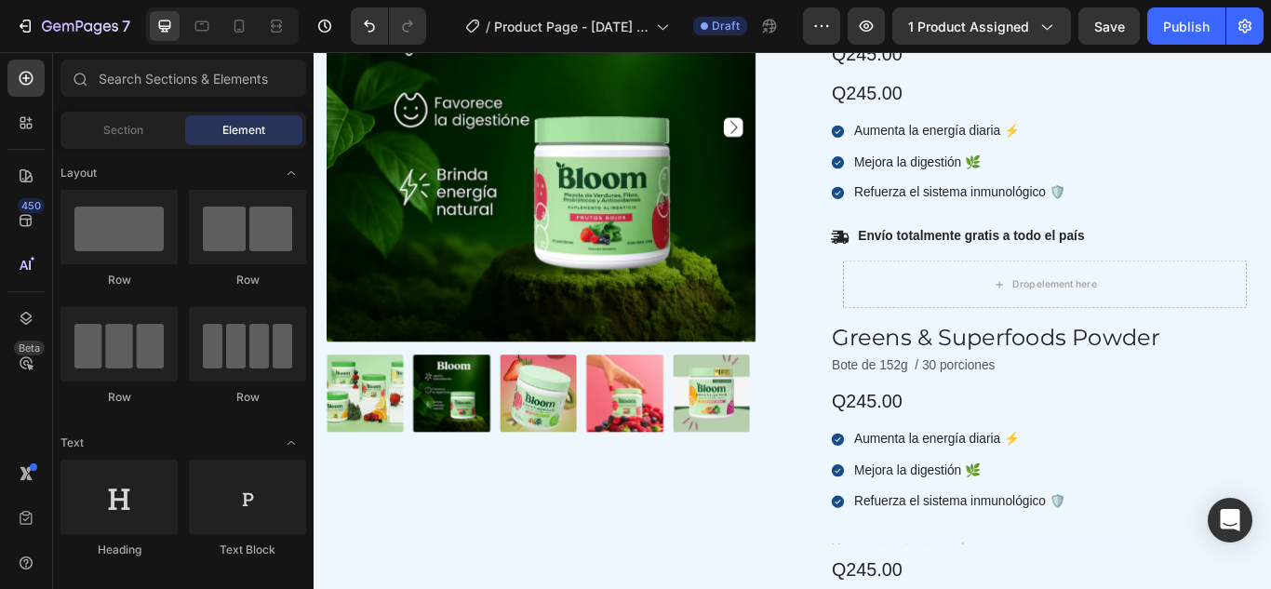
scroll to position [339, 0]
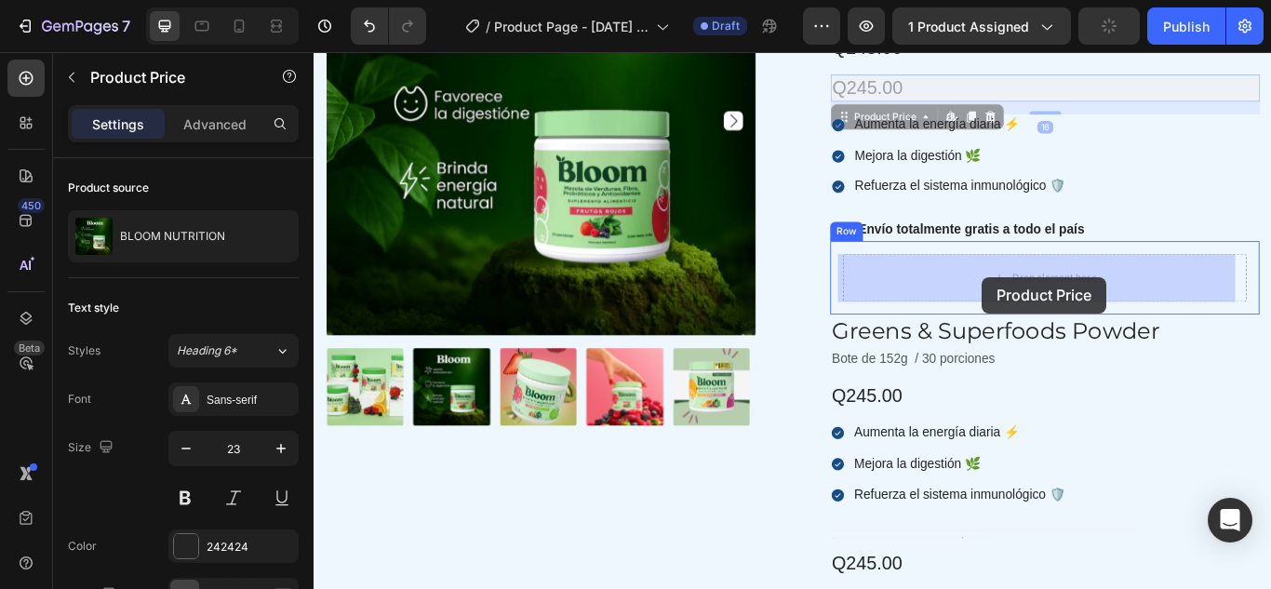
drag, startPoint x: 995, startPoint y: 96, endPoint x: 1092, endPoint y: 314, distance: 239.5
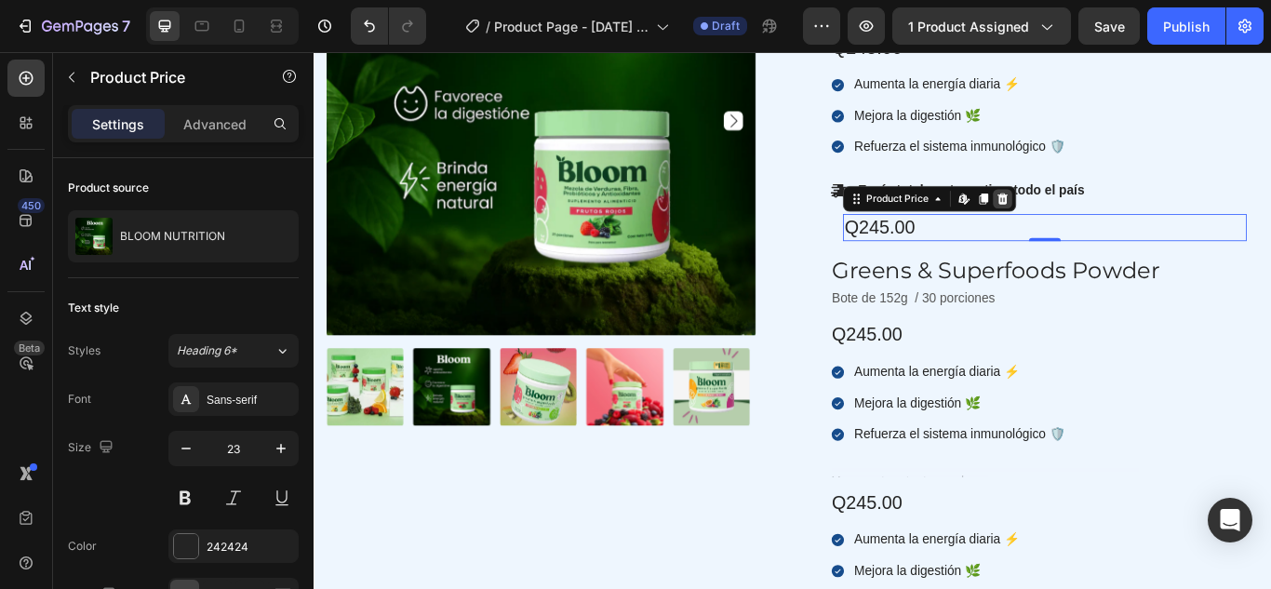
click at [1111, 224] on icon at bounding box center [1117, 223] width 12 height 13
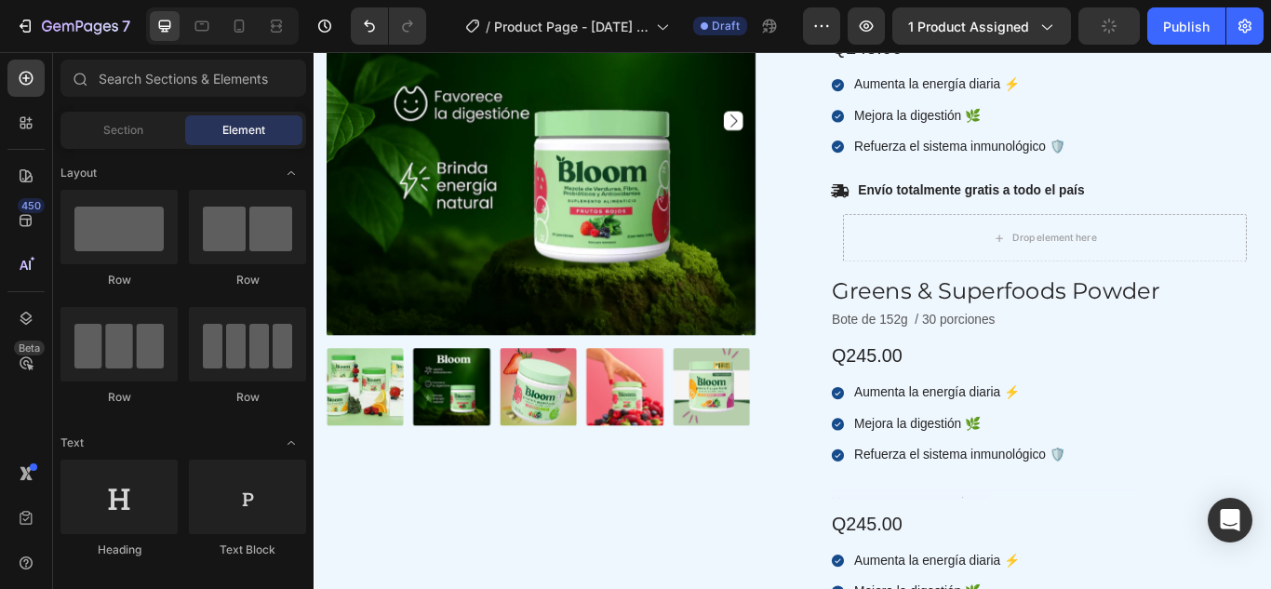
scroll to position [0, 0]
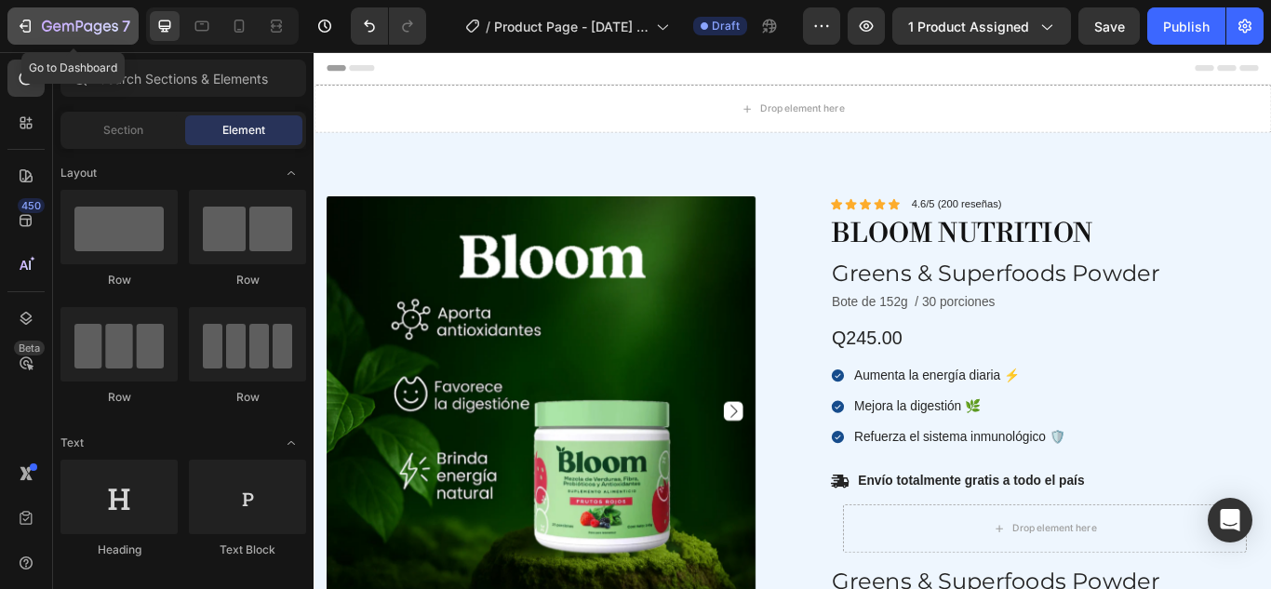
click at [16, 37] on button "7" at bounding box center [72, 25] width 131 height 37
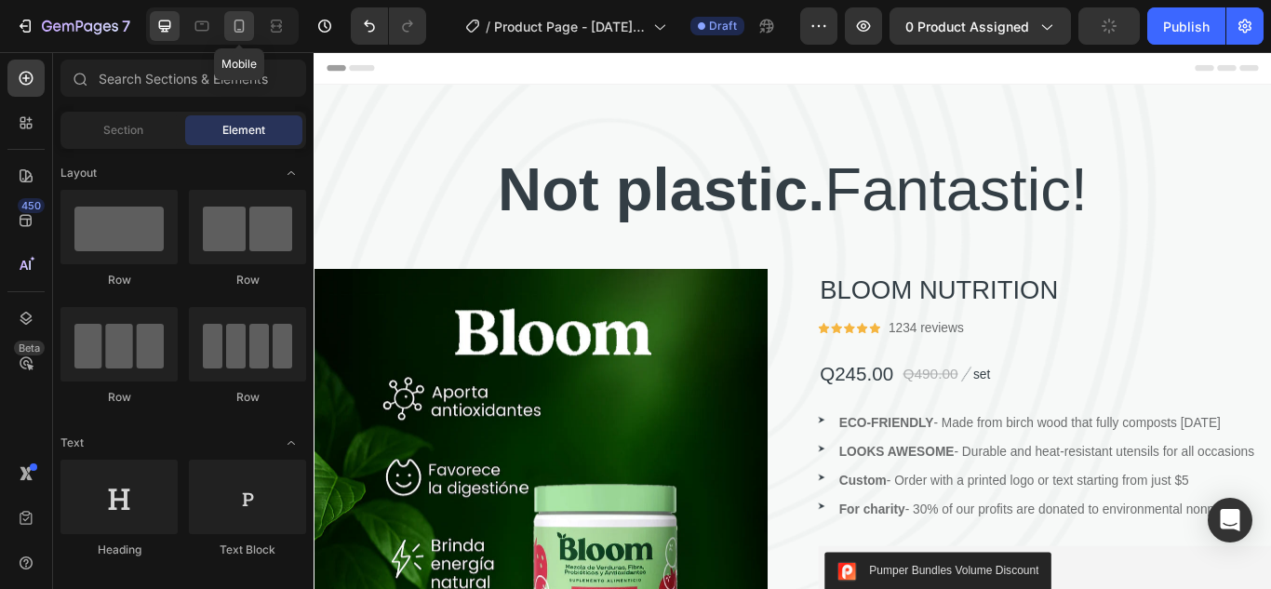
click at [236, 25] on icon at bounding box center [239, 26] width 19 height 19
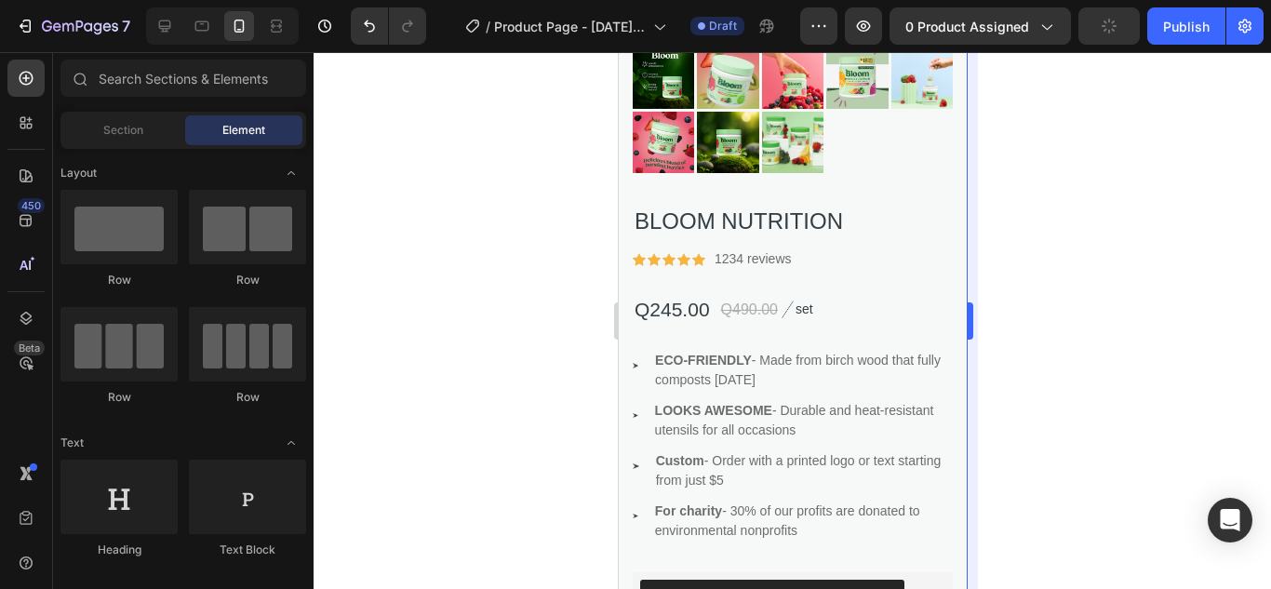
scroll to position [677, 0]
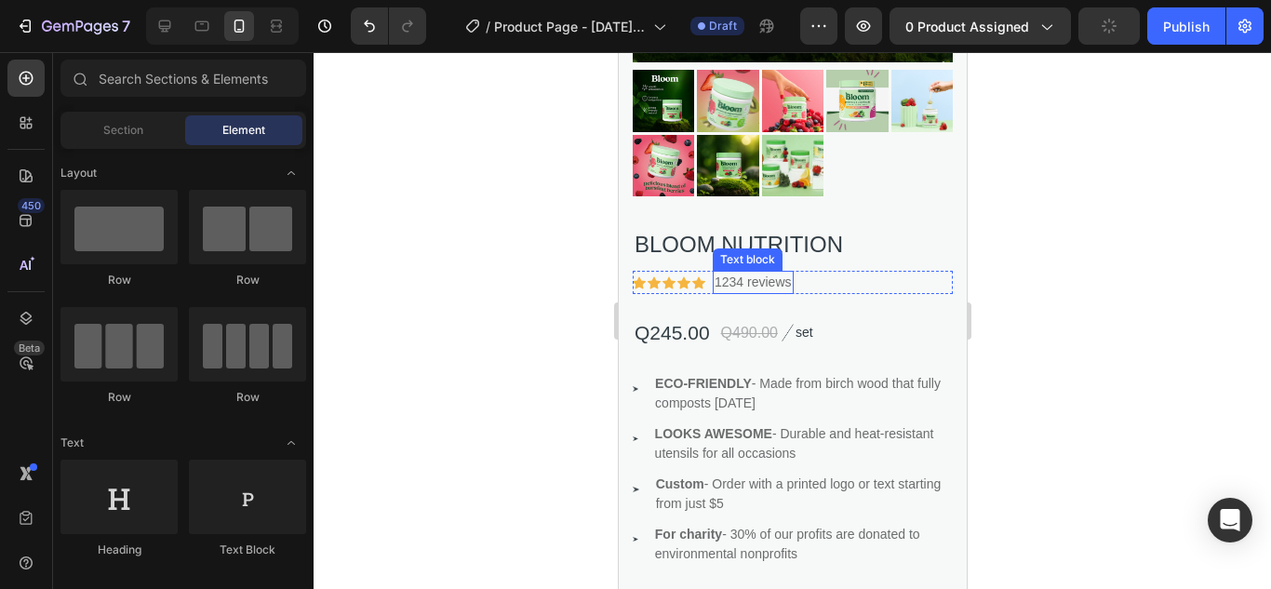
click at [775, 273] on p "1234 reviews" at bounding box center [752, 283] width 77 height 20
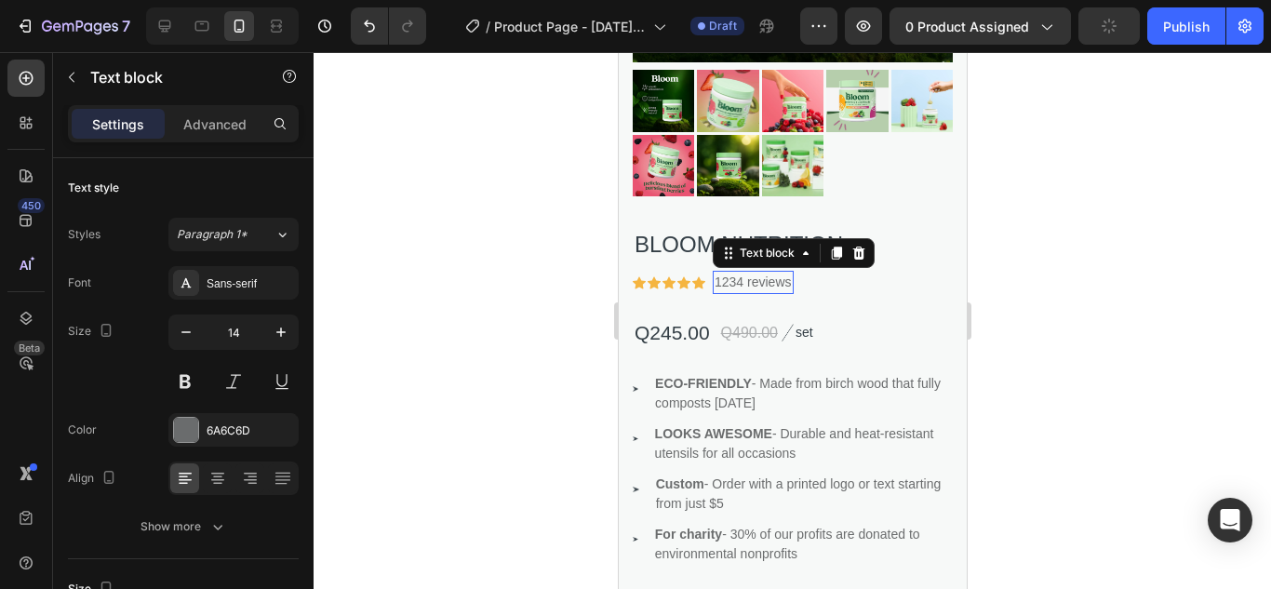
click at [775, 273] on p "1234 reviews" at bounding box center [752, 283] width 77 height 20
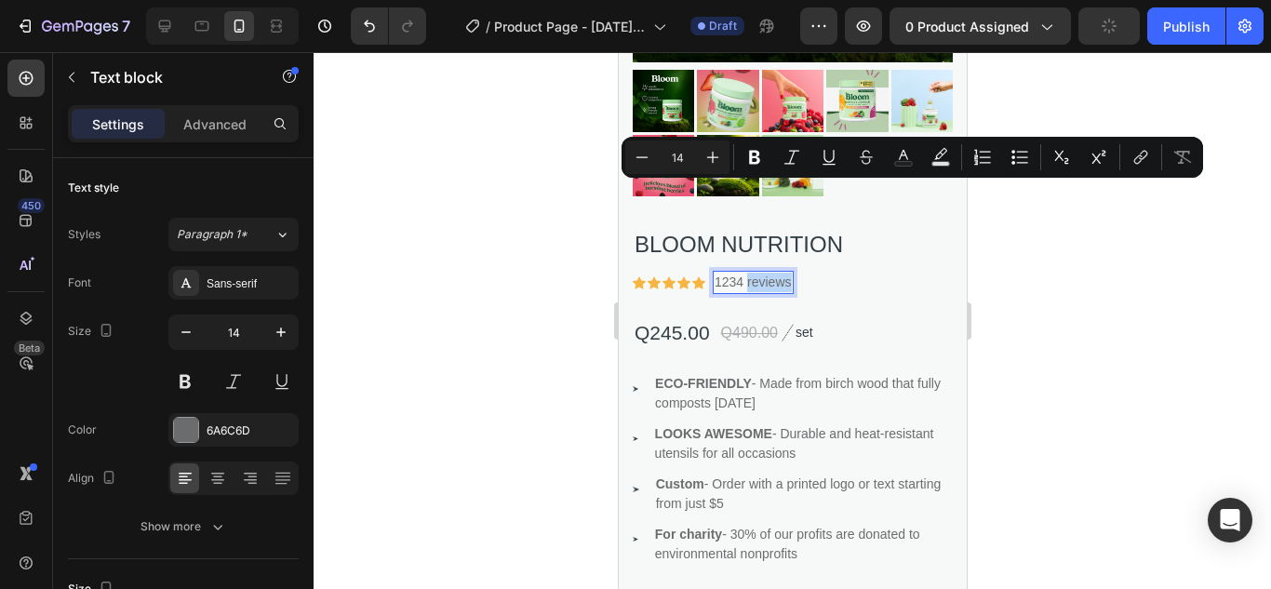
click at [775, 273] on p "1234 reviews" at bounding box center [752, 283] width 77 height 20
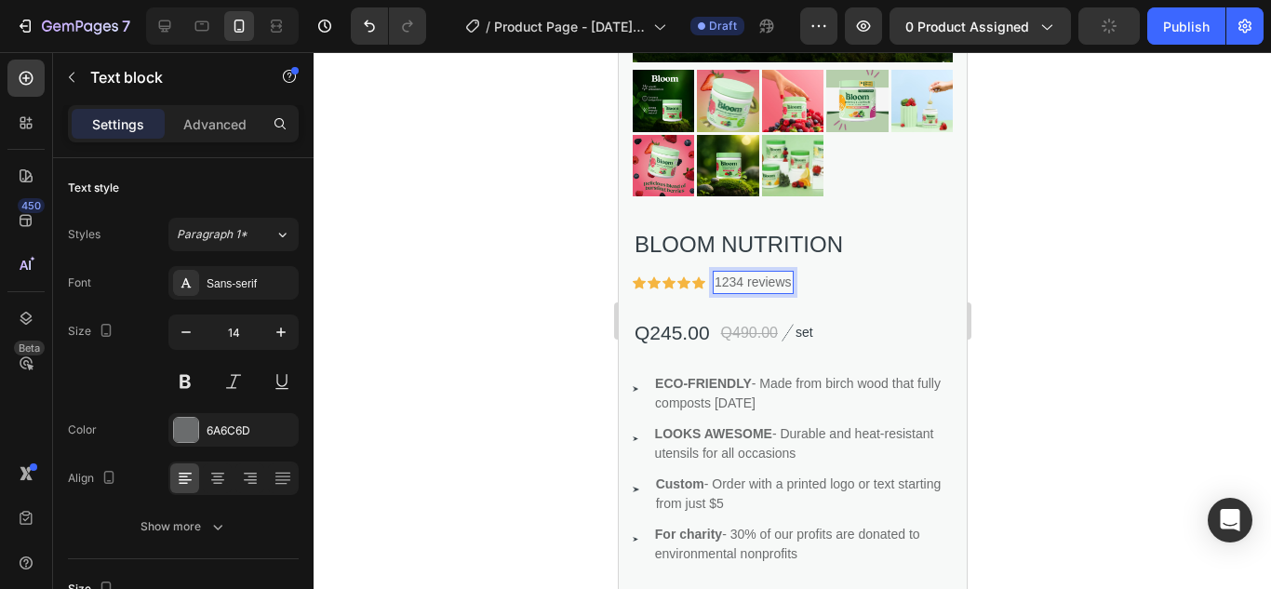
click at [745, 273] on p "1234 reviews" at bounding box center [752, 283] width 77 height 20
click at [373, 15] on button "Undo/Redo" at bounding box center [369, 25] width 37 height 37
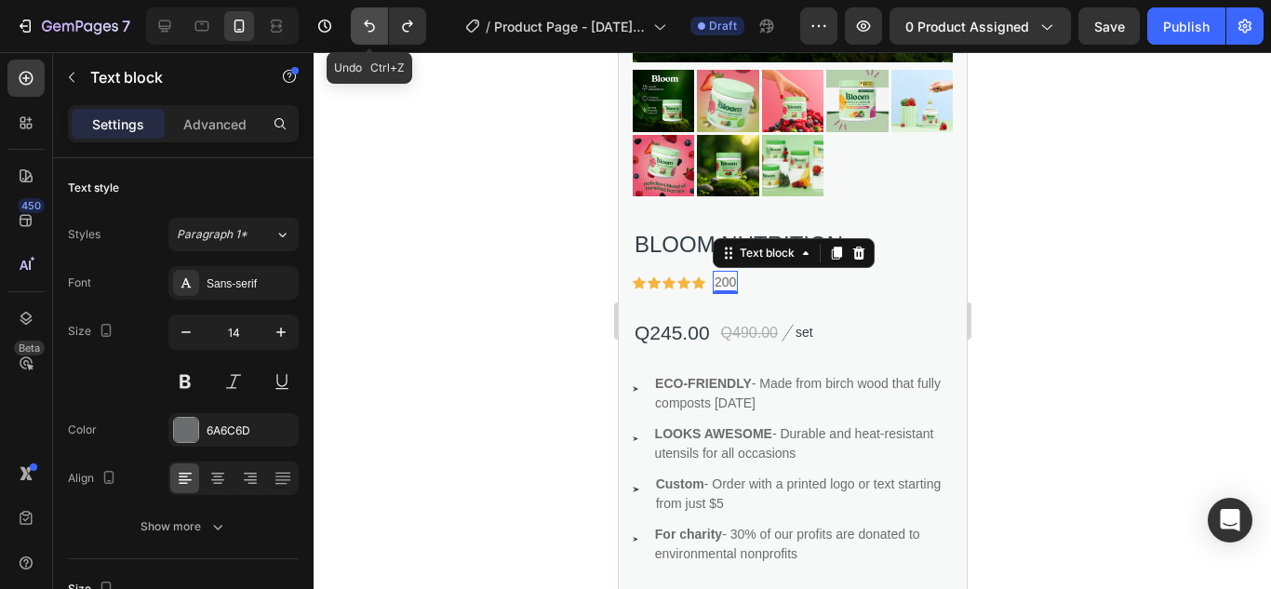
click at [373, 15] on button "Undo/Redo" at bounding box center [369, 25] width 37 height 37
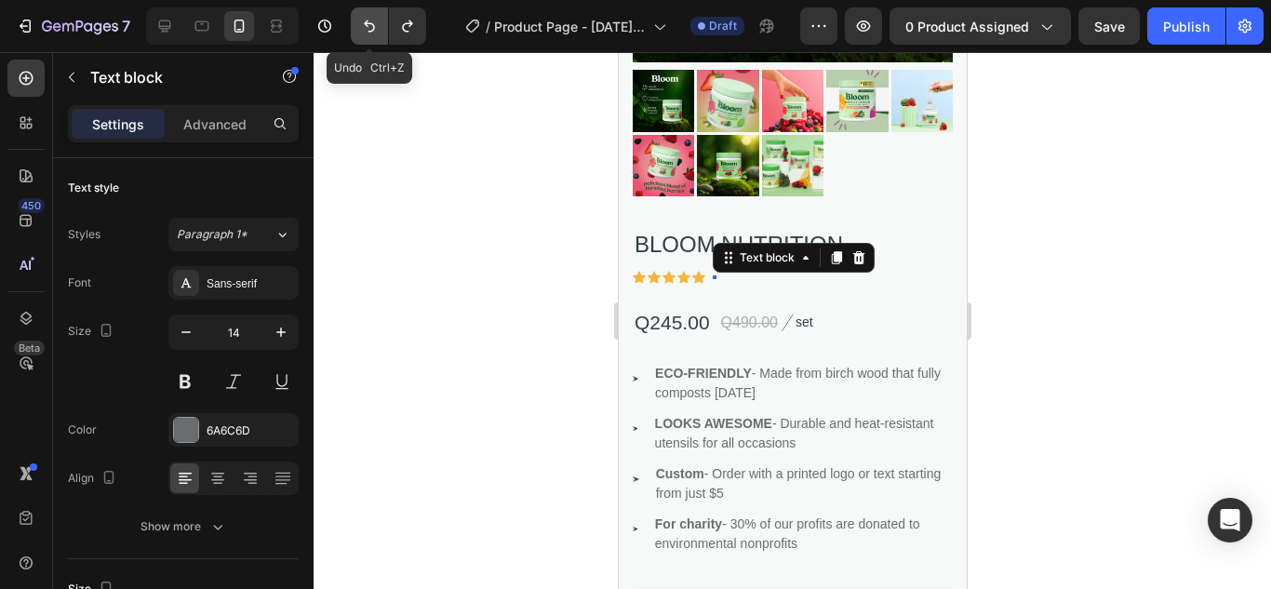
click at [373, 15] on button "Undo/Redo" at bounding box center [369, 25] width 37 height 37
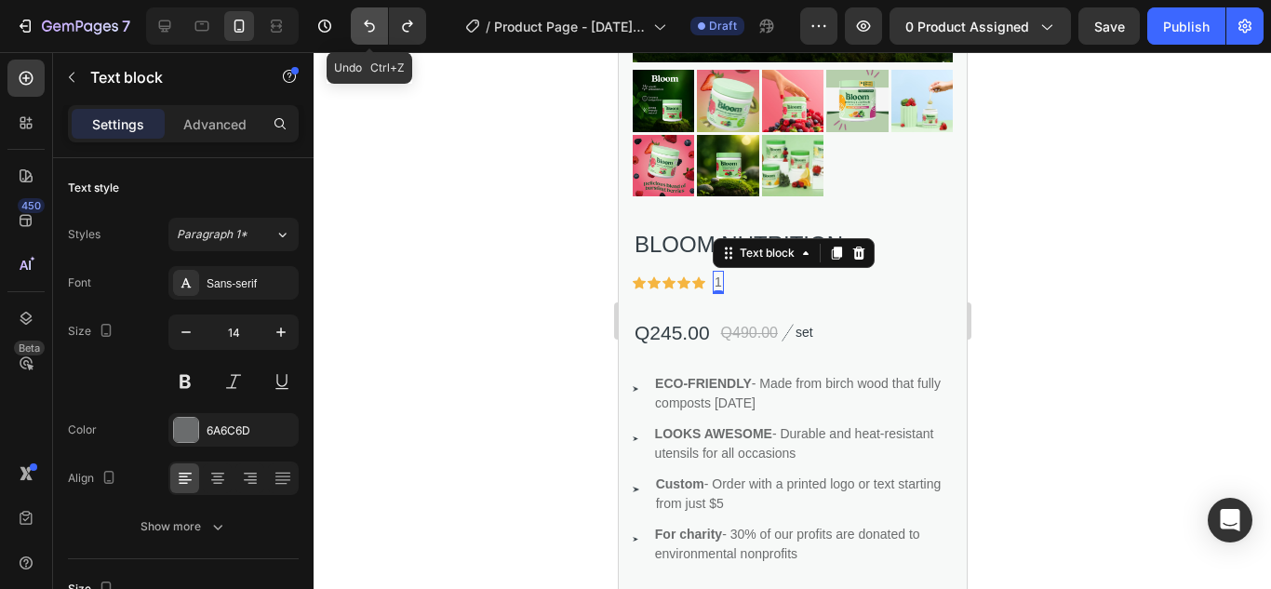
click at [373, 15] on button "Undo/Redo" at bounding box center [369, 25] width 37 height 37
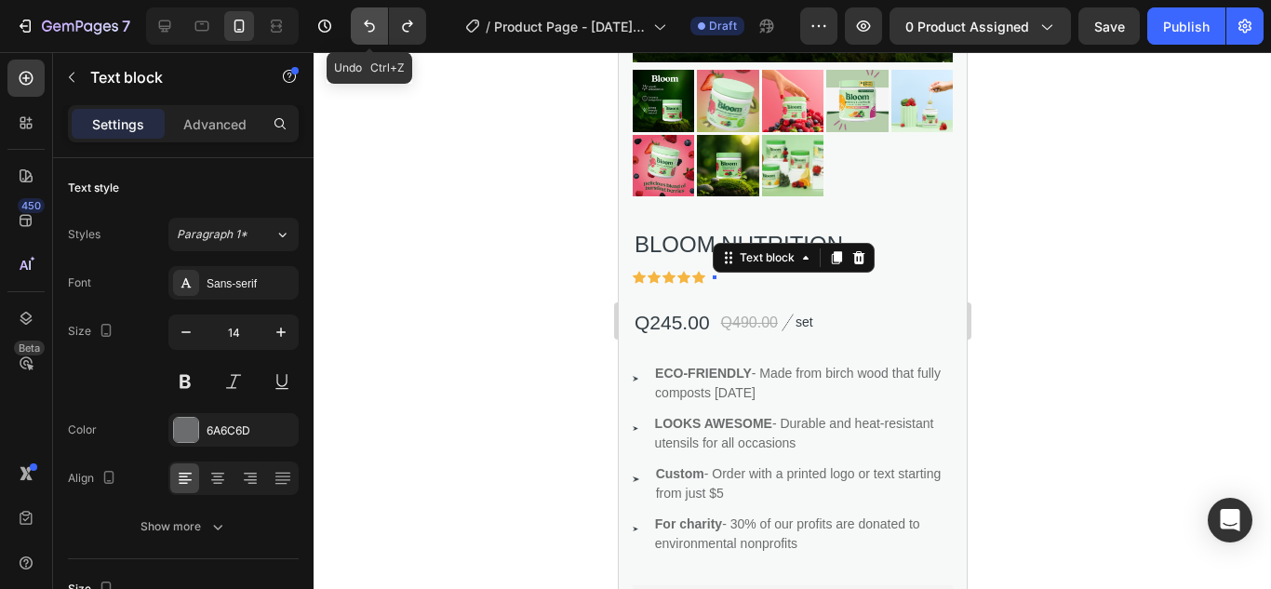
click at [373, 15] on button "Undo/Redo" at bounding box center [369, 25] width 37 height 37
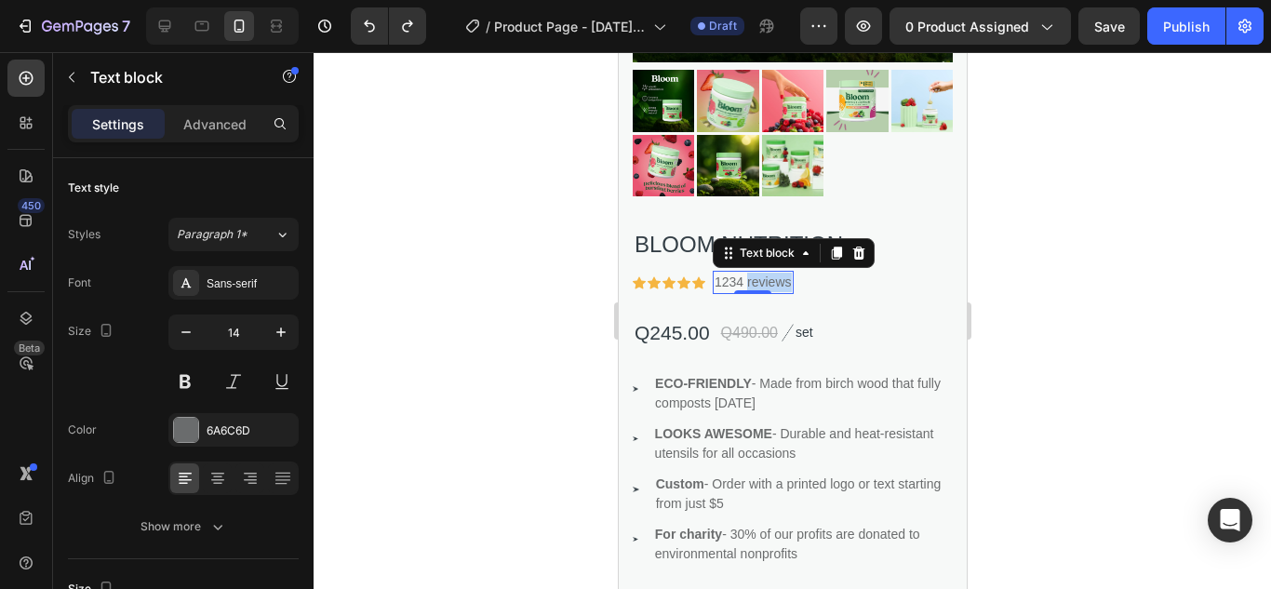
click at [762, 273] on p "1234 reviews" at bounding box center [752, 283] width 77 height 20
click at [1062, 213] on div at bounding box center [792, 320] width 957 height 537
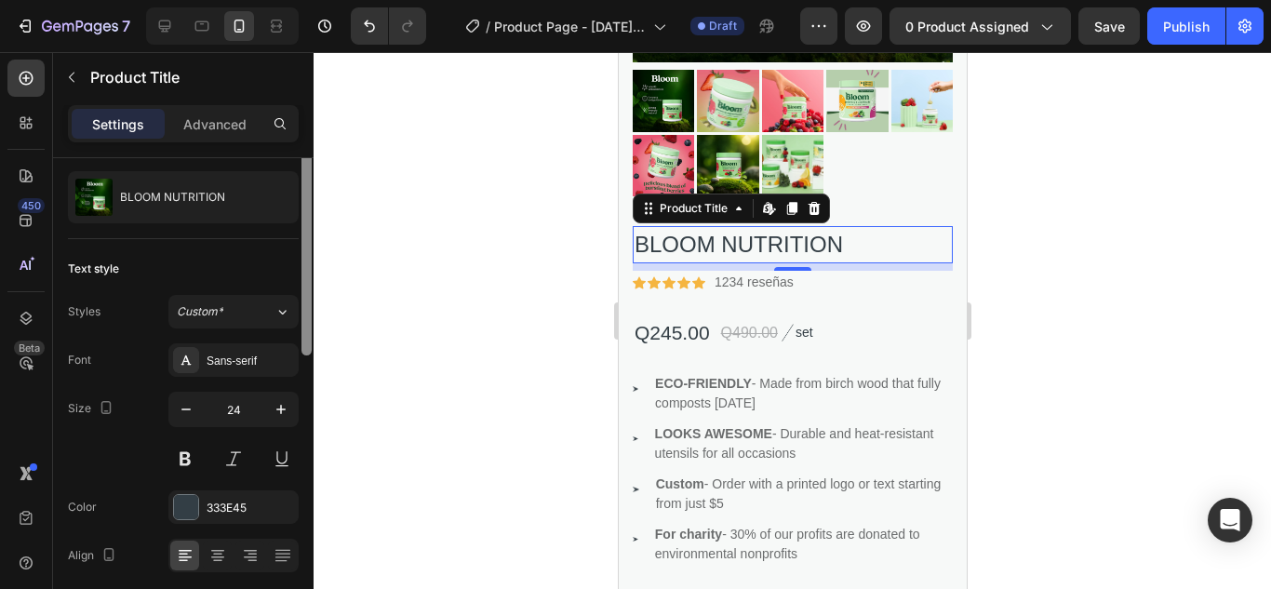
scroll to position [92, 0]
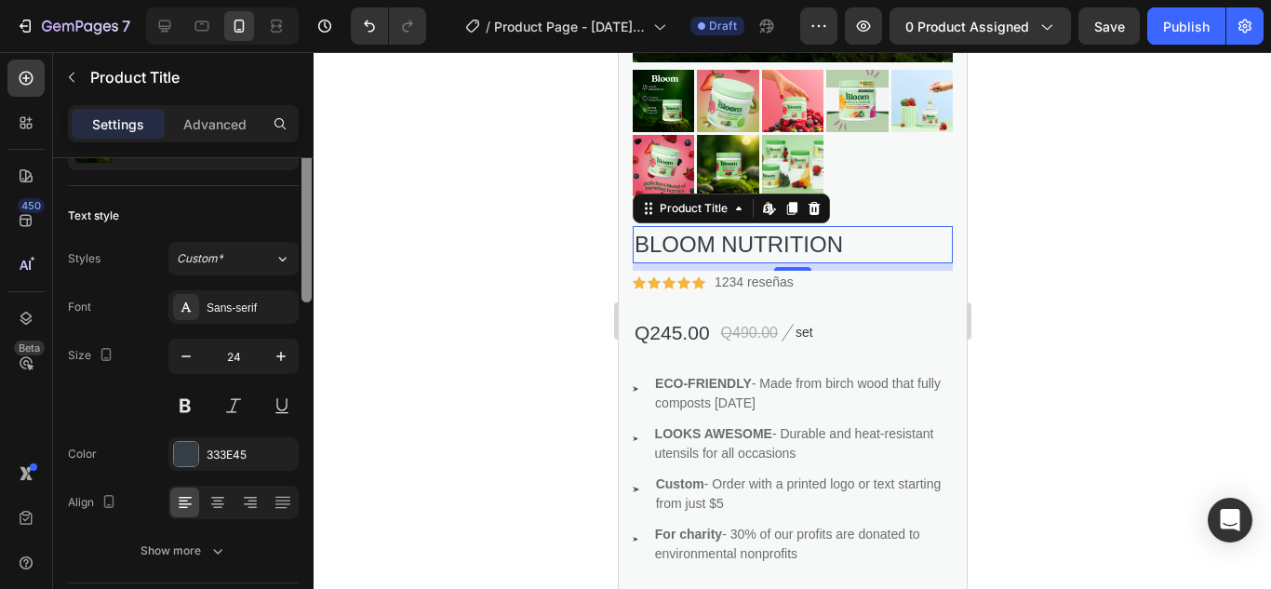
drag, startPoint x: 309, startPoint y: 334, endPoint x: 311, endPoint y: 378, distance: 43.8
click at [311, 302] on div at bounding box center [306, 187] width 10 height 229
click at [238, 314] on div "Sans-serif" at bounding box center [250, 308] width 87 height 17
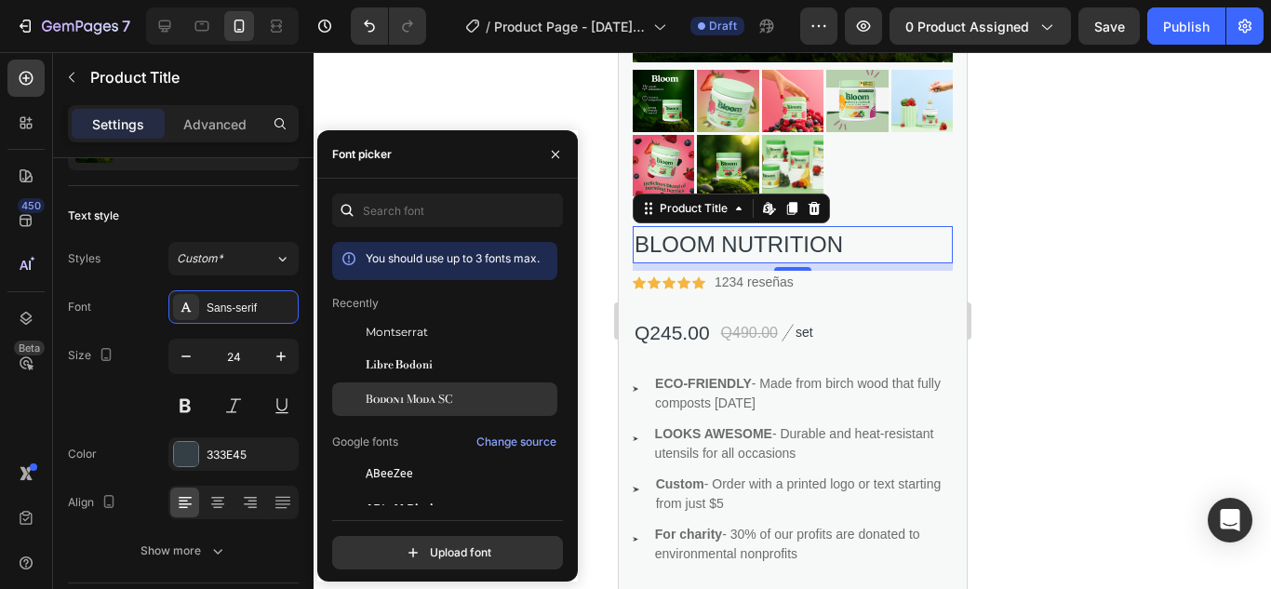
click at [450, 387] on div "Bodoni Moda SC" at bounding box center [444, 398] width 225 height 33
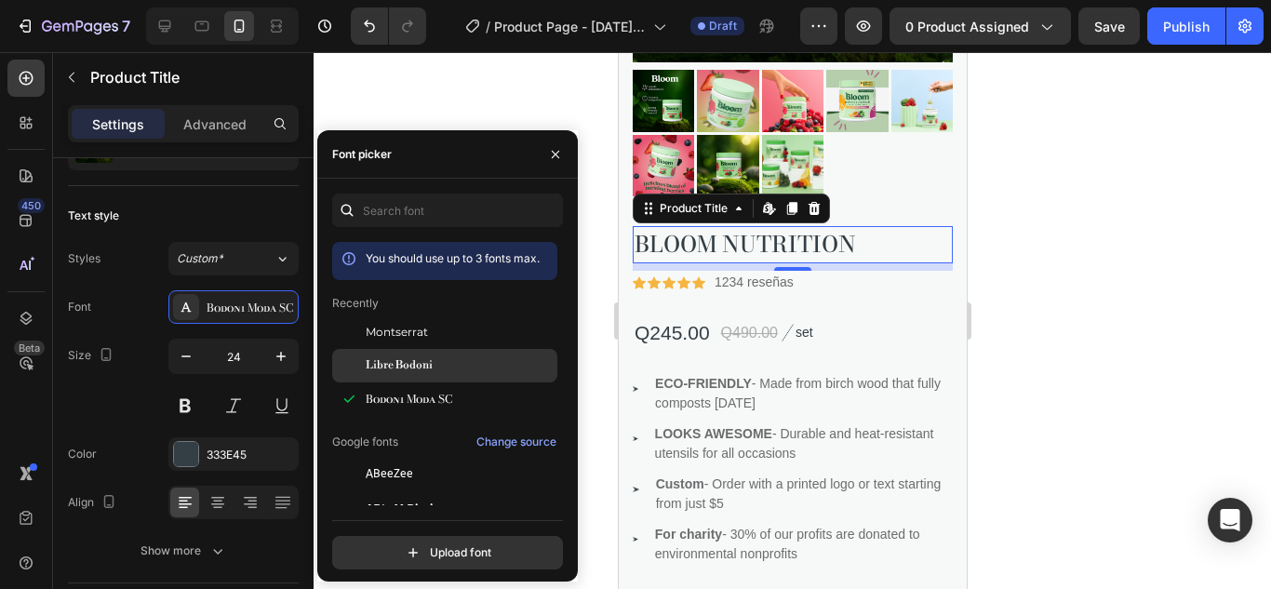
click at [444, 366] on div "Libre Bodoni" at bounding box center [460, 365] width 188 height 17
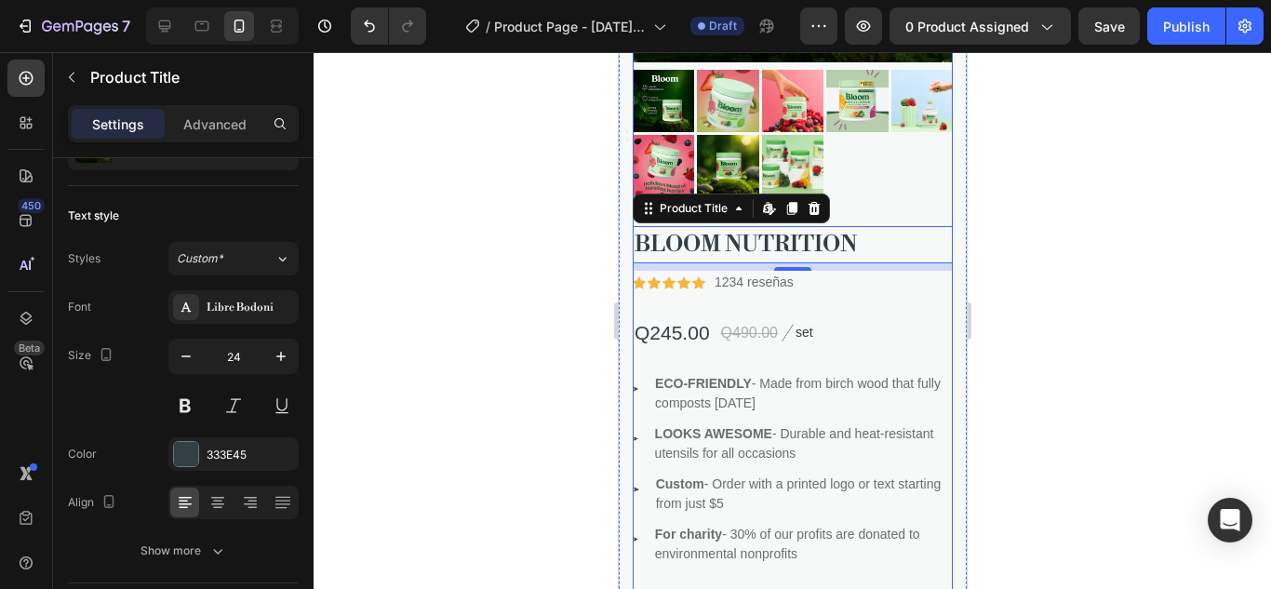
click at [557, 65] on div at bounding box center [792, 320] width 957 height 537
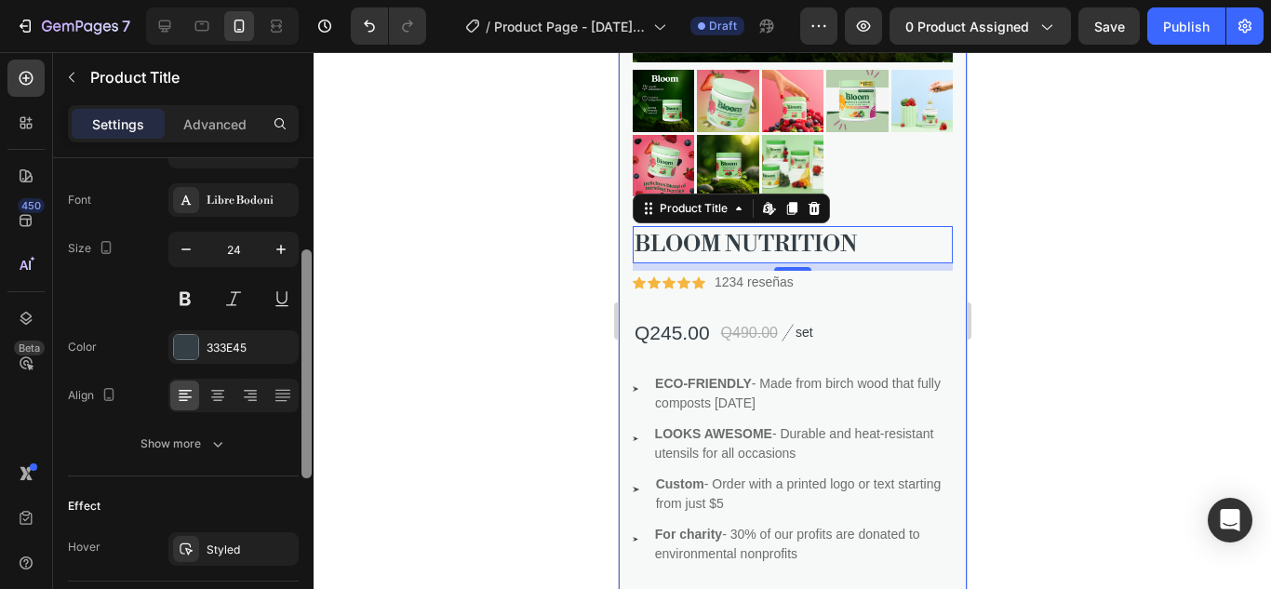
drag, startPoint x: 307, startPoint y: 332, endPoint x: 314, endPoint y: 428, distance: 96.0
click at [314, 0] on div "7 / Product Page - [DATE] 00:23:07 Draft Preview 0 product assigned Save Publis…" at bounding box center [635, 0] width 1271 height 0
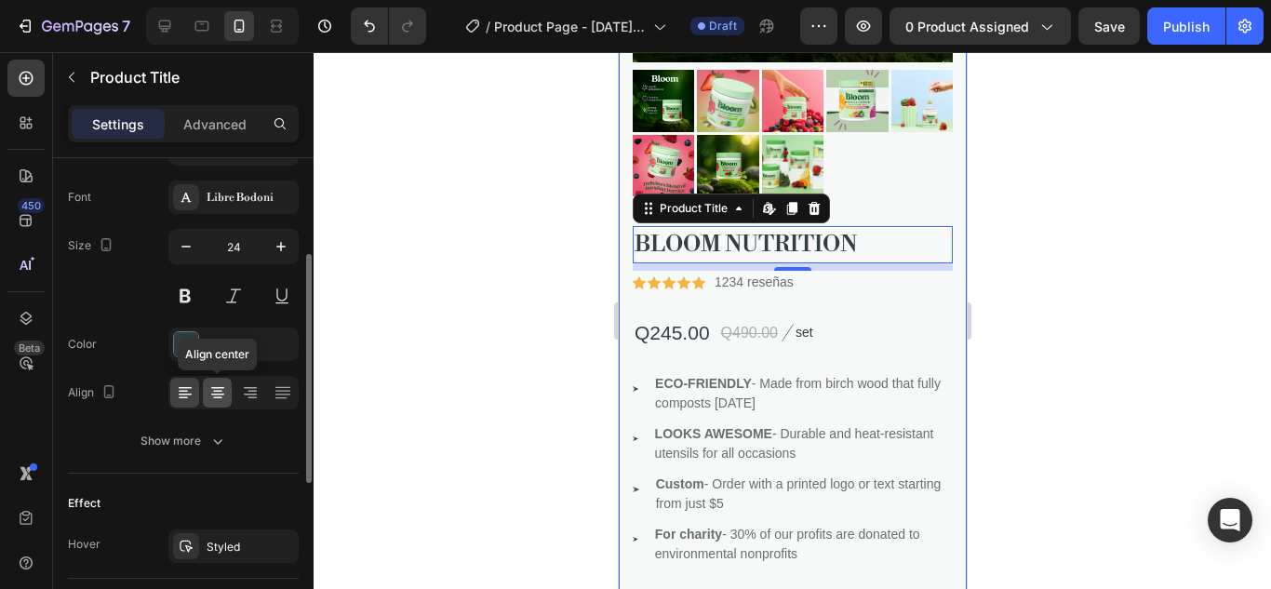
click at [224, 396] on icon at bounding box center [217, 392] width 19 height 19
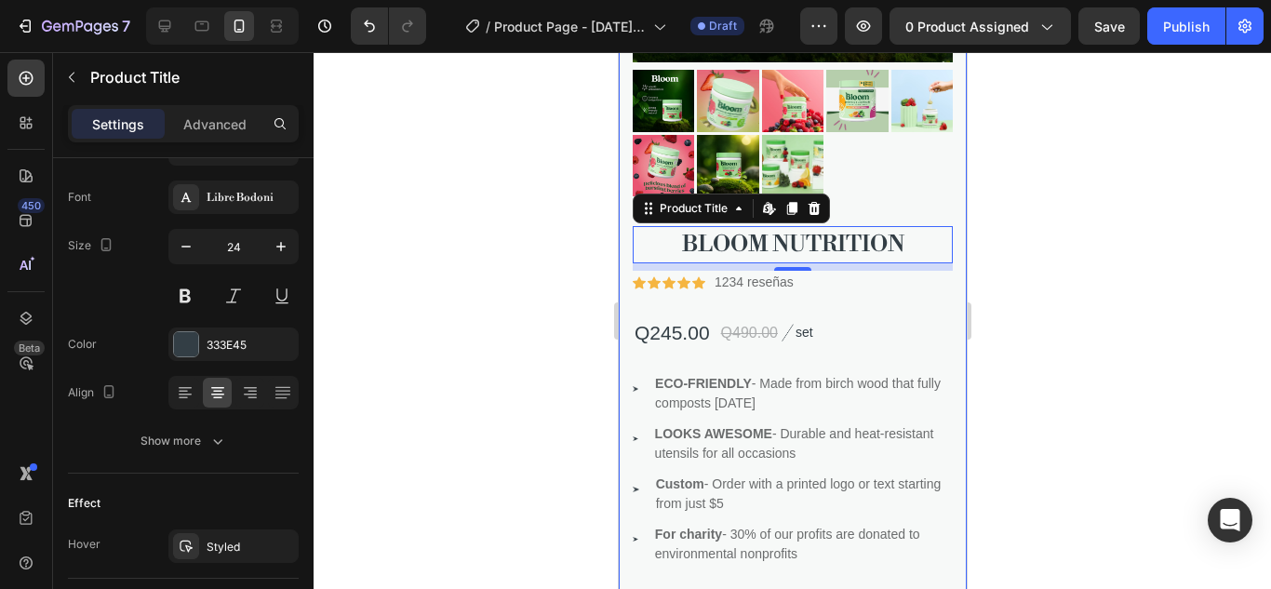
click at [396, 301] on div at bounding box center [792, 320] width 957 height 537
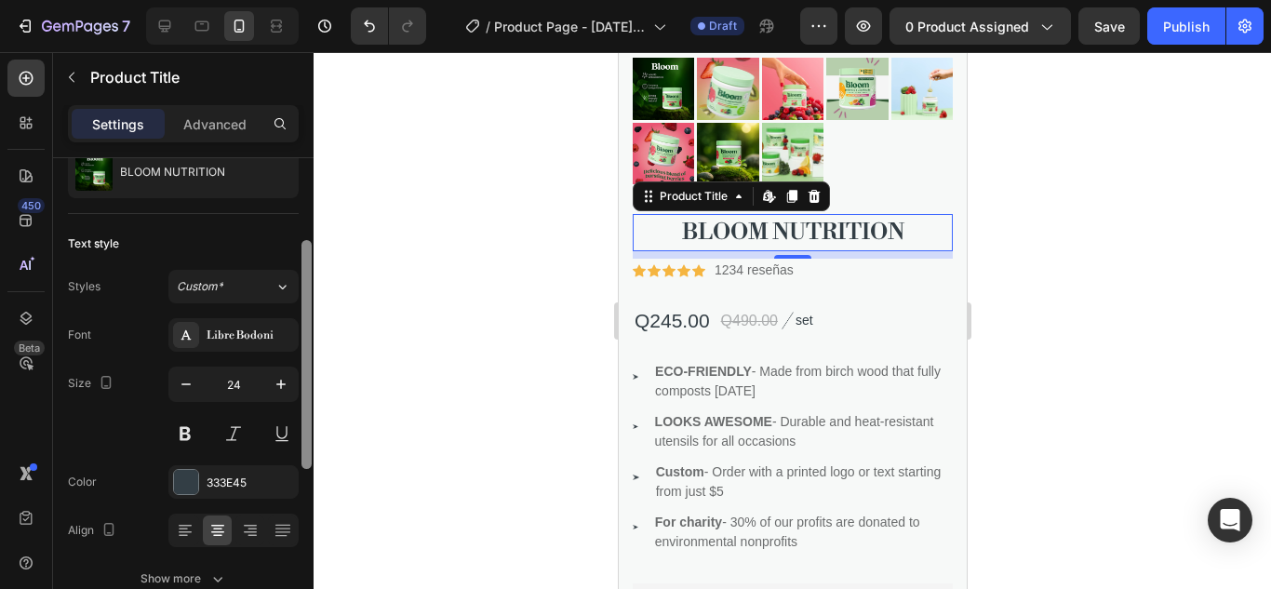
scroll to position [121, 0]
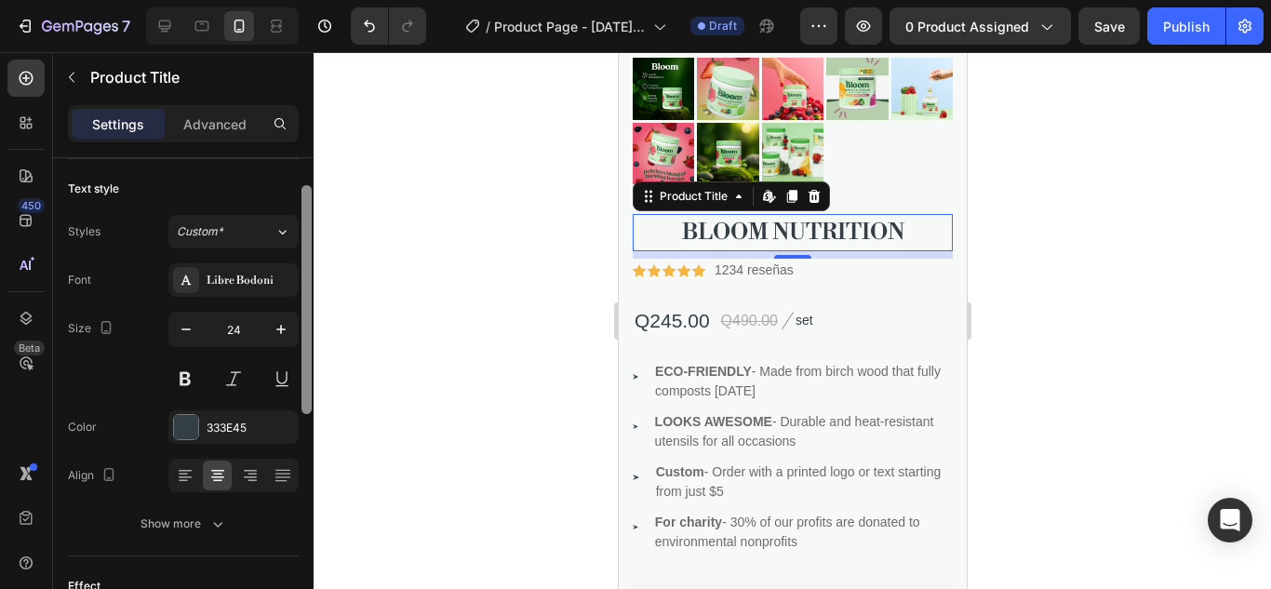
drag, startPoint x: 303, startPoint y: 335, endPoint x: 305, endPoint y: 393, distance: 57.7
click at [305, 393] on div at bounding box center [306, 298] width 10 height 229
click at [189, 470] on icon at bounding box center [185, 473] width 19 height 19
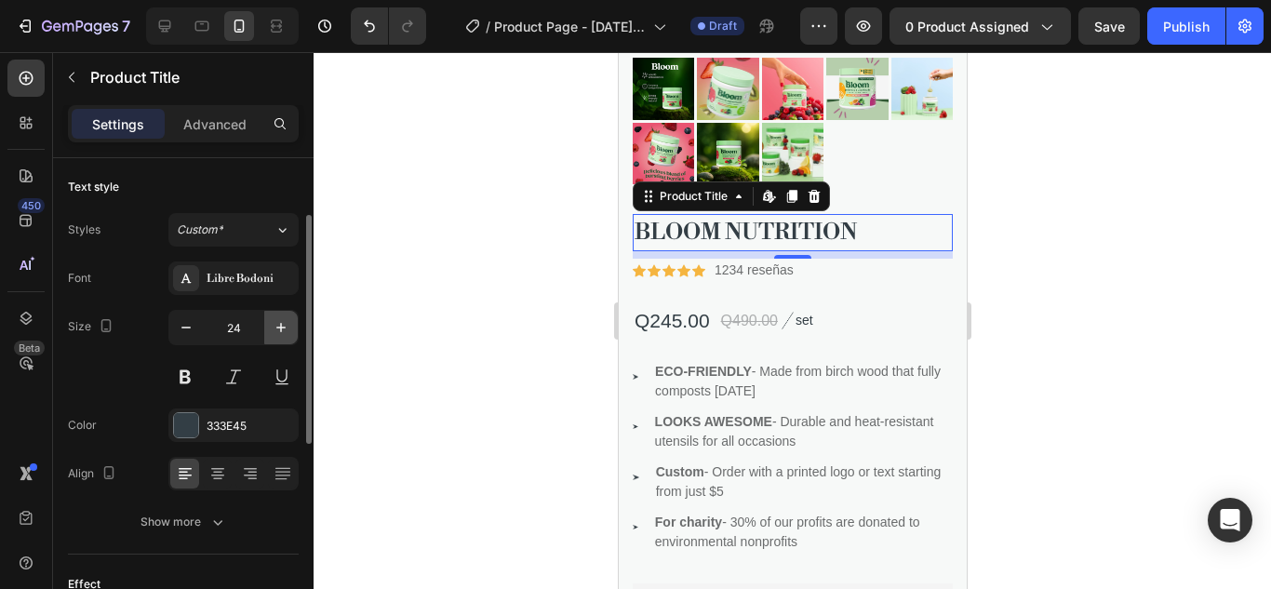
click at [279, 325] on icon "button" at bounding box center [281, 327] width 19 height 19
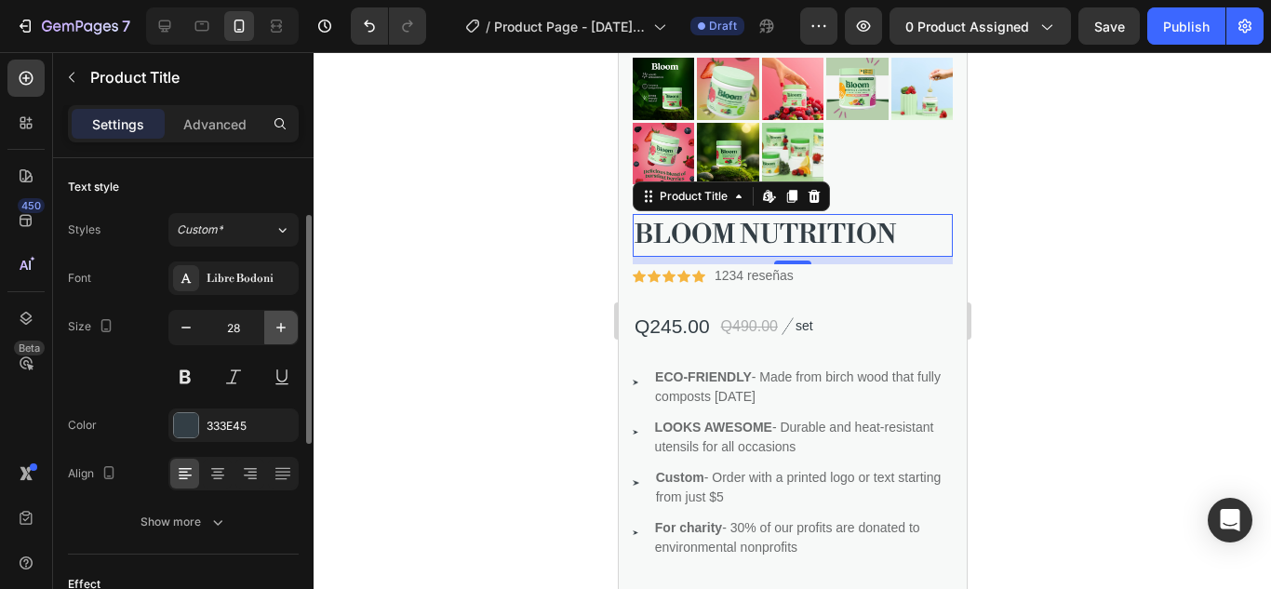
click at [279, 325] on icon "button" at bounding box center [281, 327] width 19 height 19
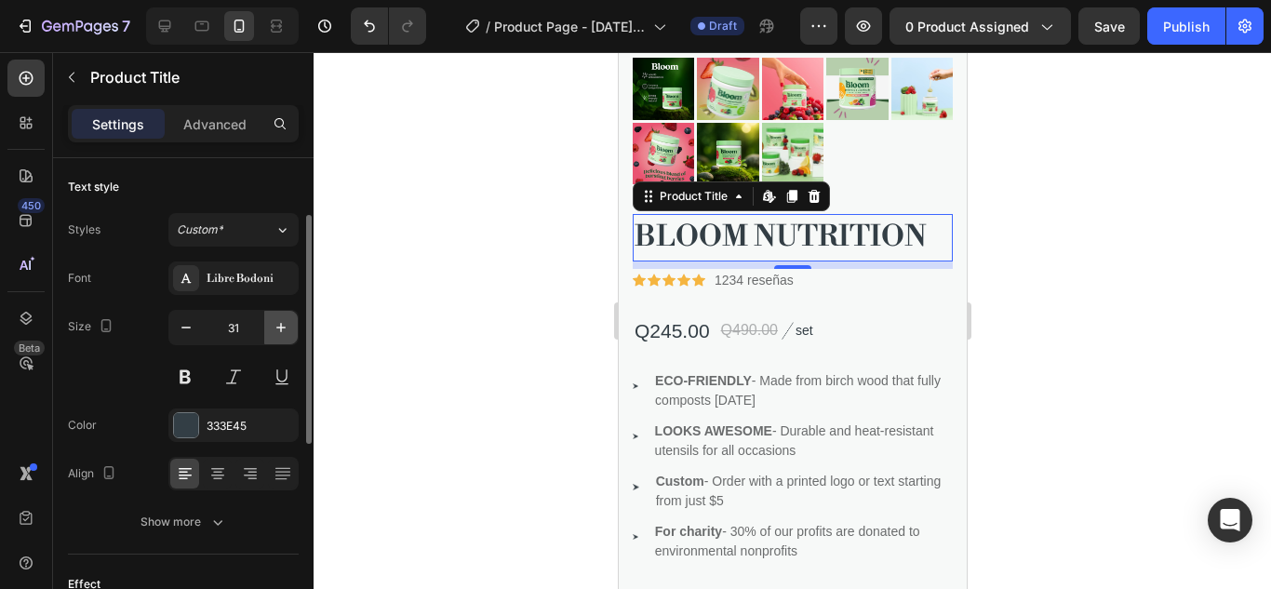
click at [279, 325] on icon "button" at bounding box center [281, 327] width 19 height 19
type input "32"
click at [459, 212] on div at bounding box center [792, 320] width 957 height 537
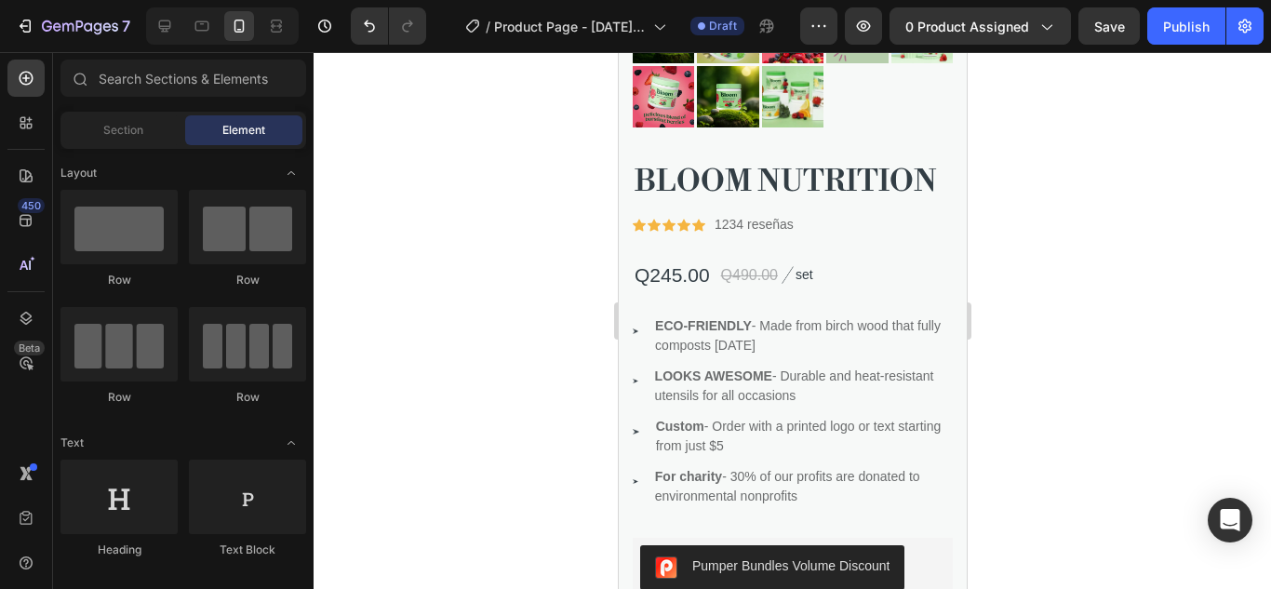
scroll to position [781, 0]
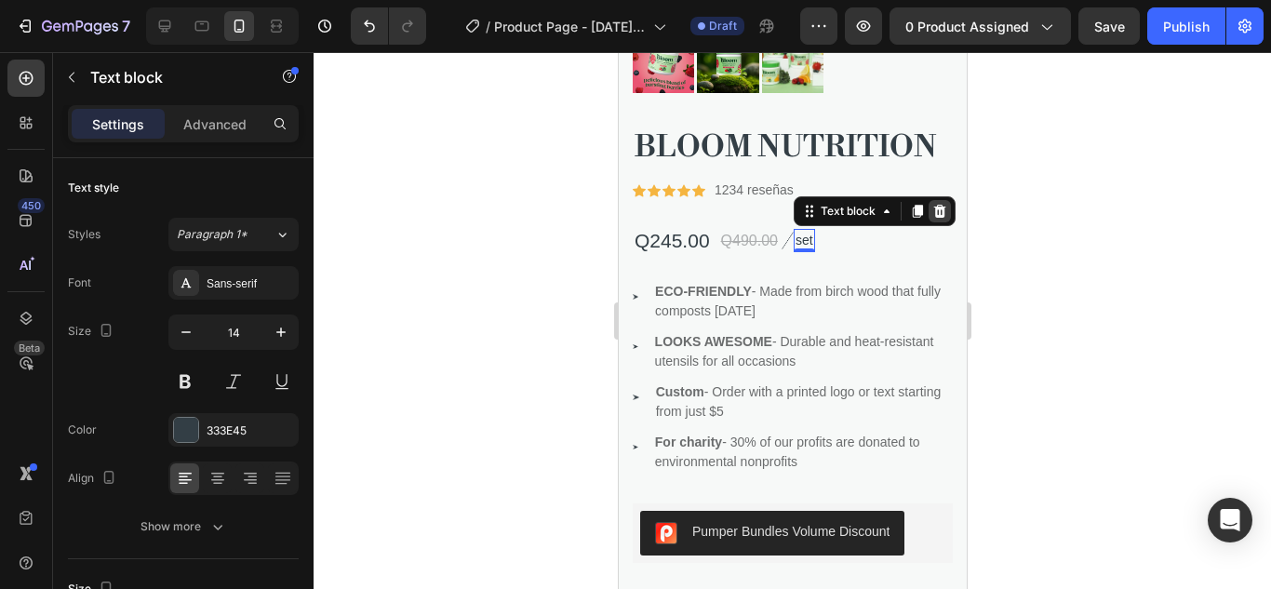
click at [942, 204] on icon at bounding box center [938, 211] width 15 height 15
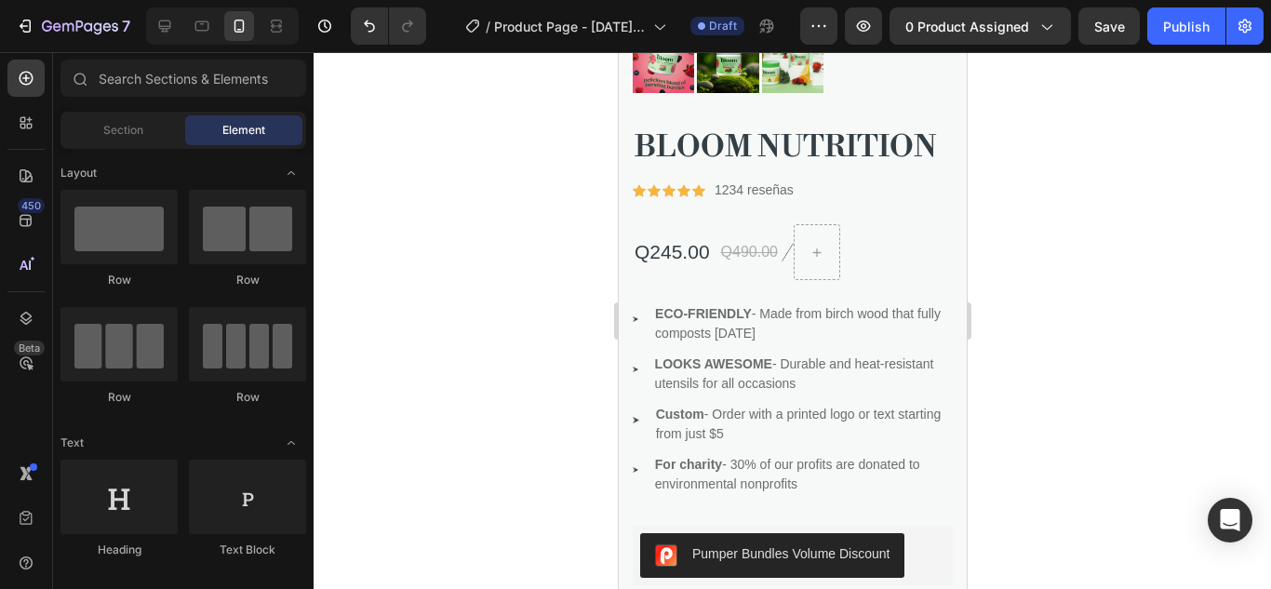
click at [1048, 196] on div at bounding box center [792, 320] width 957 height 537
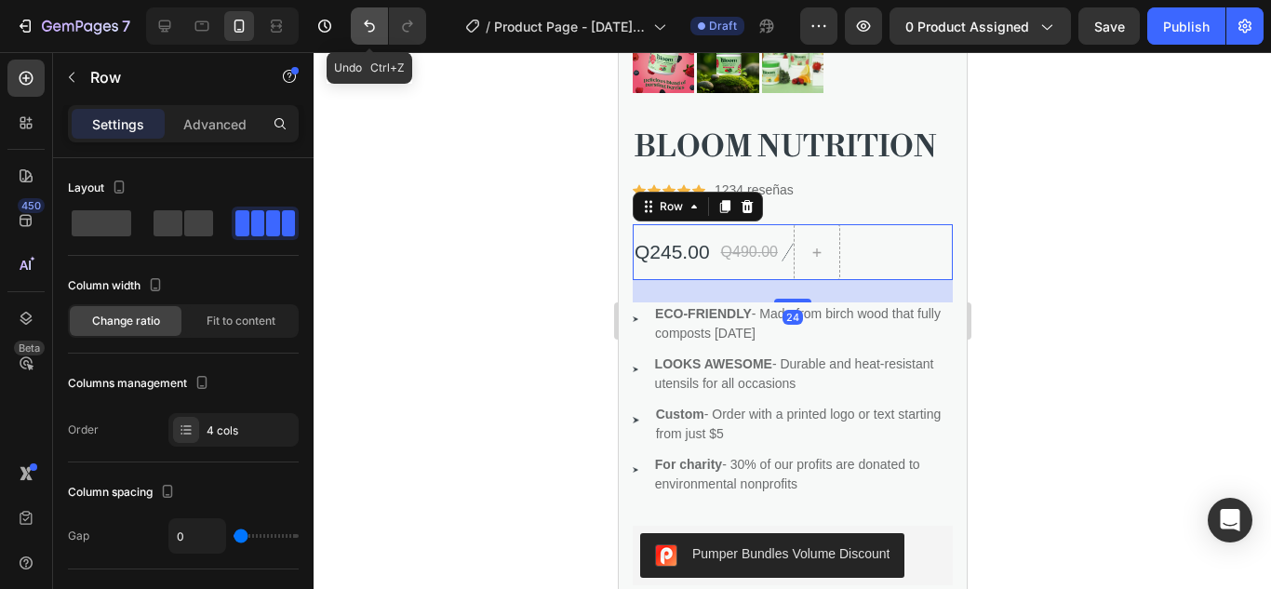
click at [359, 27] on button "Undo/Redo" at bounding box center [369, 25] width 37 height 37
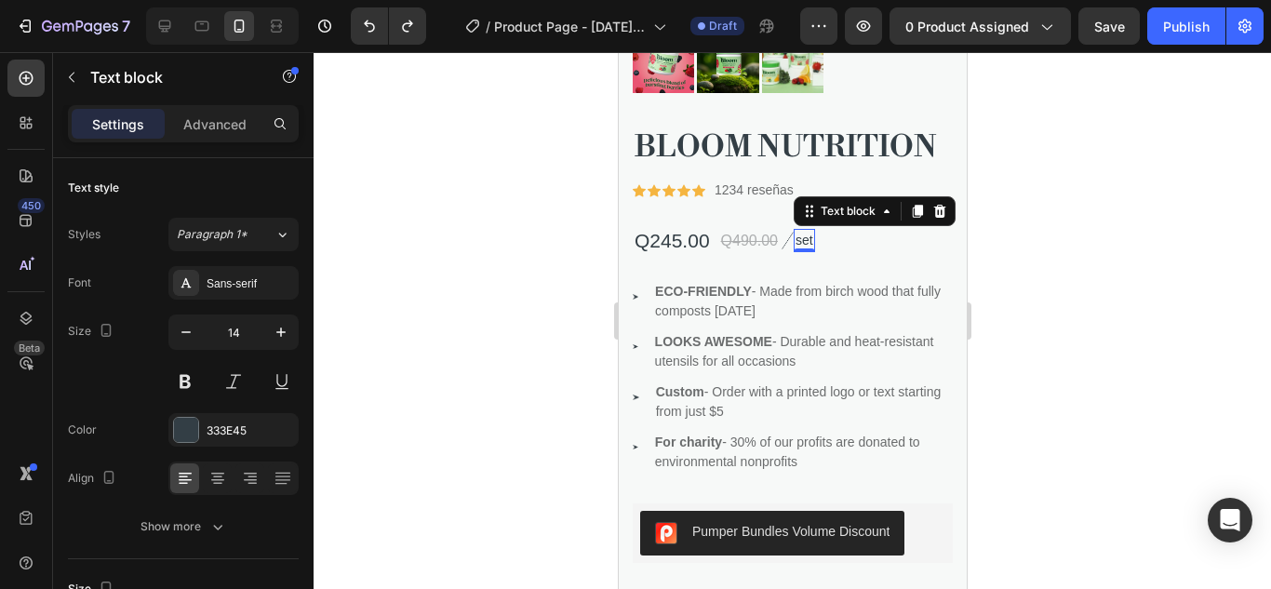
click at [800, 231] on p "set" at bounding box center [804, 241] width 18 height 20
click at [1035, 236] on div at bounding box center [792, 320] width 957 height 537
